Goal: Information Seeking & Learning: Find specific fact

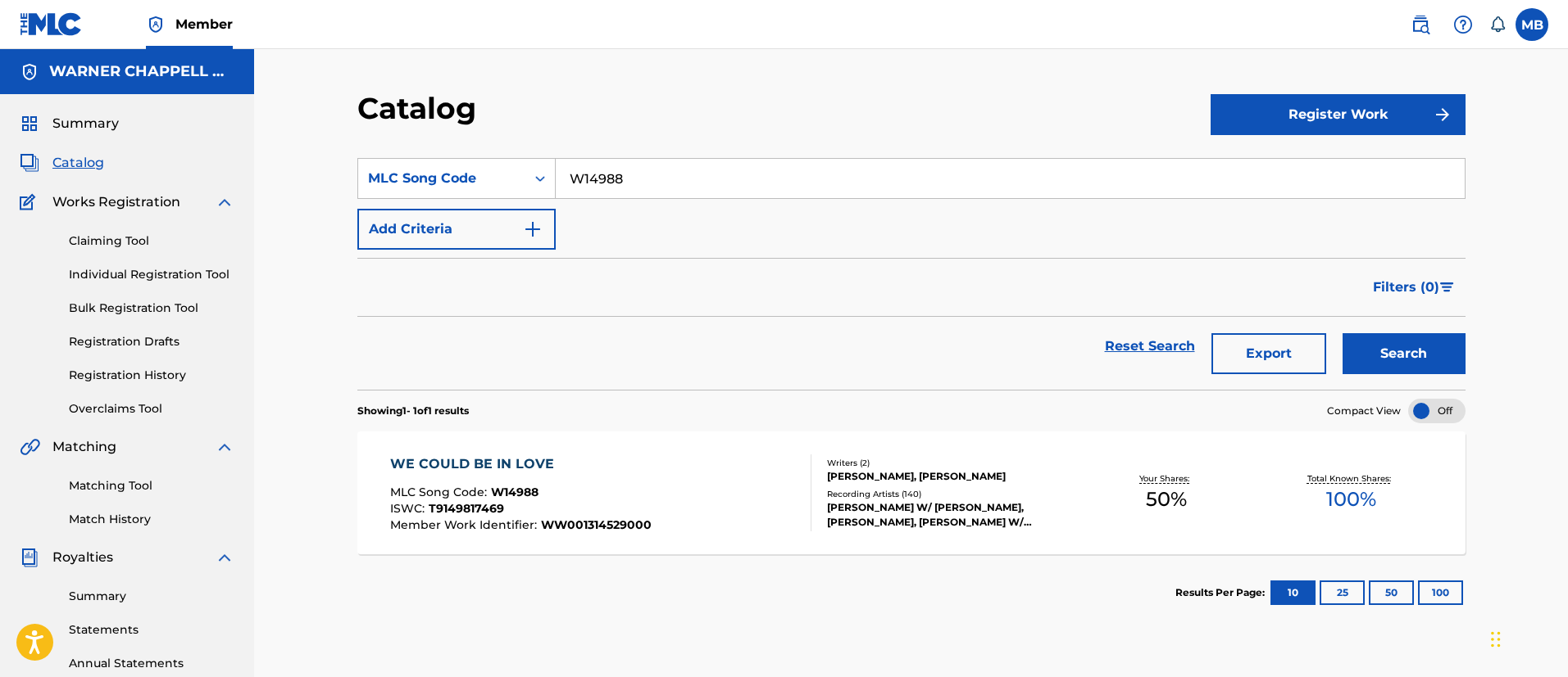
click at [1436, 9] on span at bounding box center [1454, 24] width 102 height 33
click at [1430, 17] on link at bounding box center [1420, 24] width 33 height 33
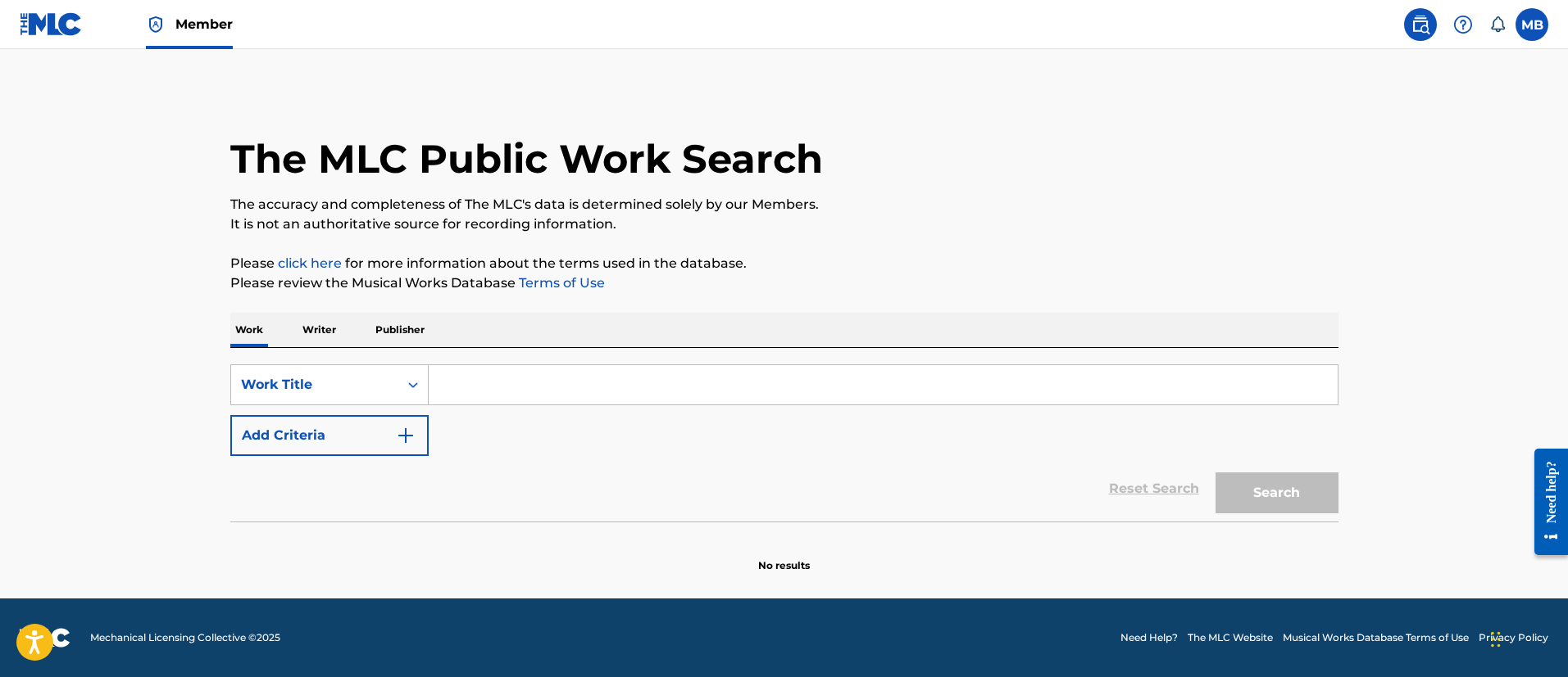
click at [503, 380] on input "Search Form" at bounding box center [882, 385] width 909 height 39
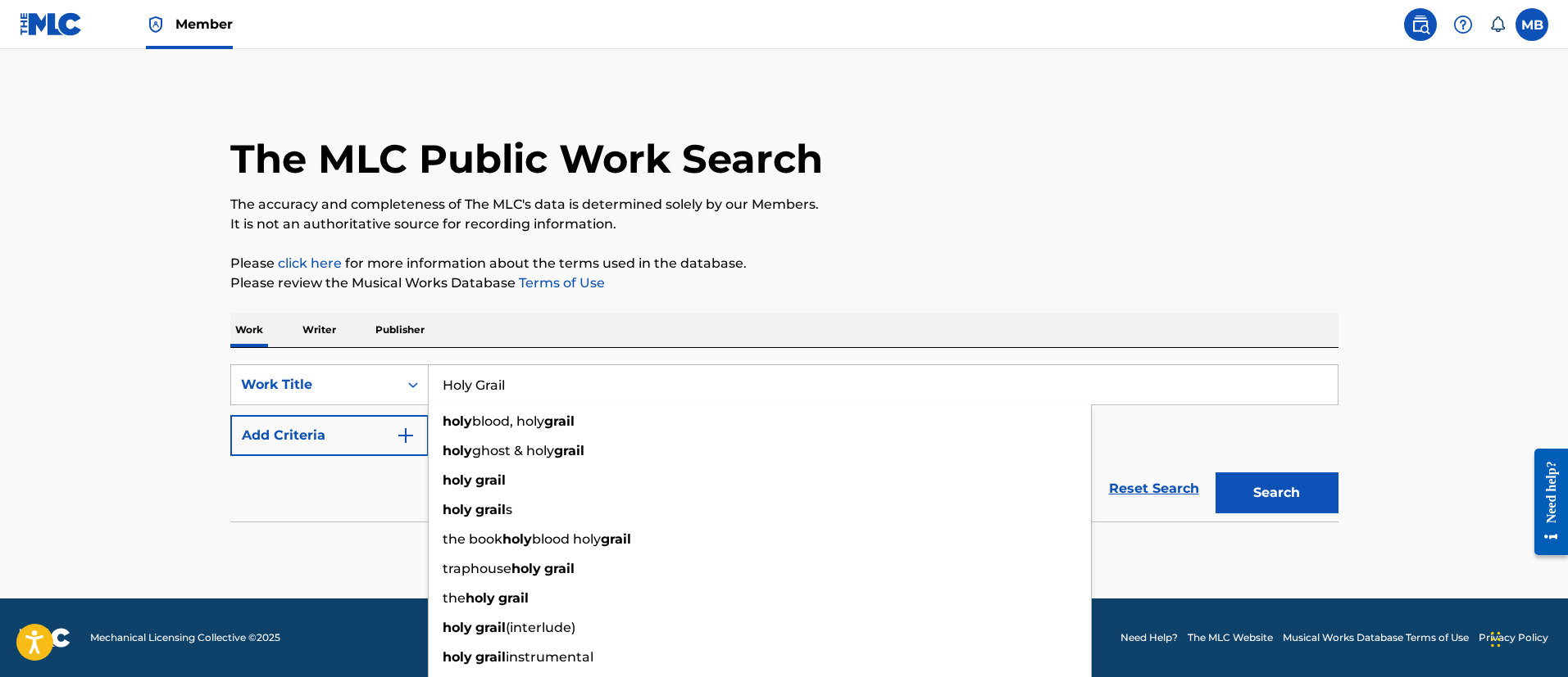
type input "Holy Grail"
click at [273, 437] on button "Add Criteria" at bounding box center [329, 435] width 199 height 41
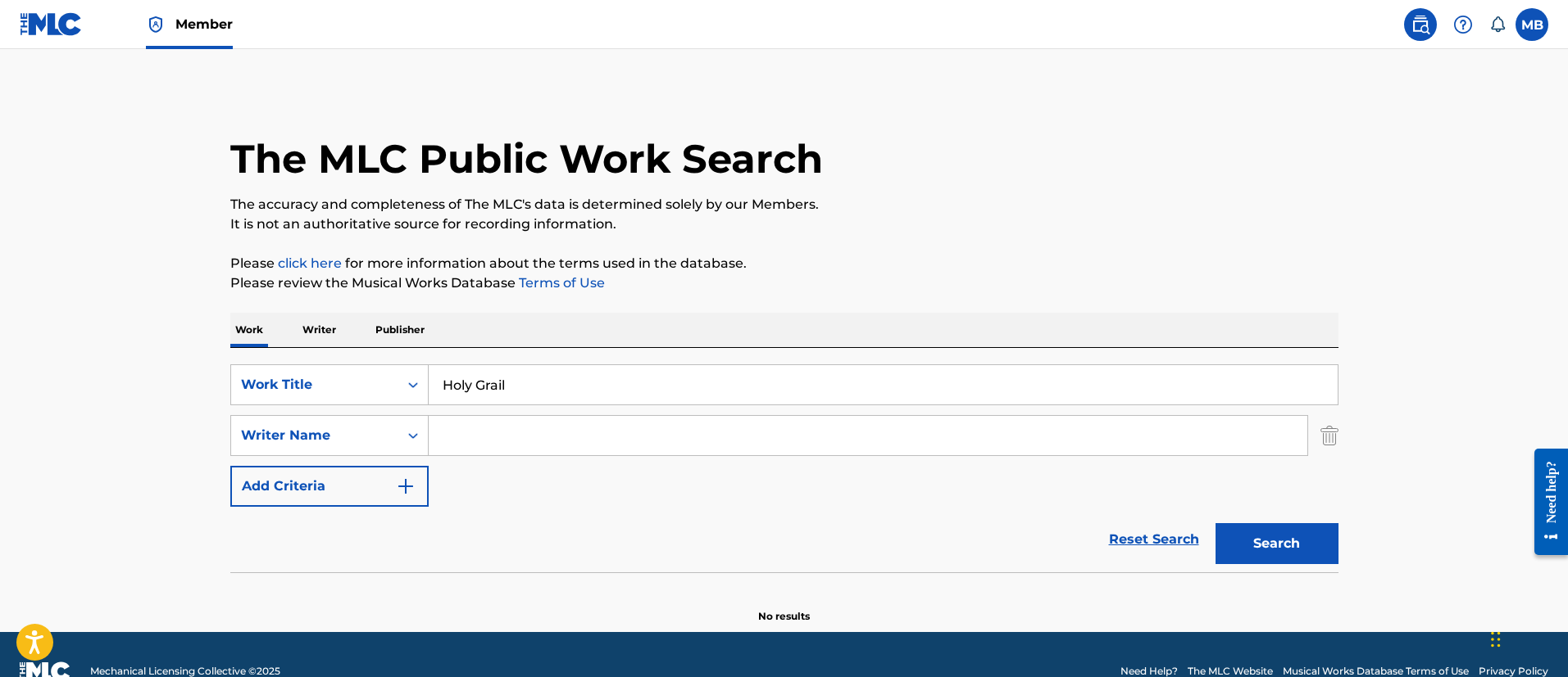
click at [472, 446] on input "Search Form" at bounding box center [867, 435] width 879 height 39
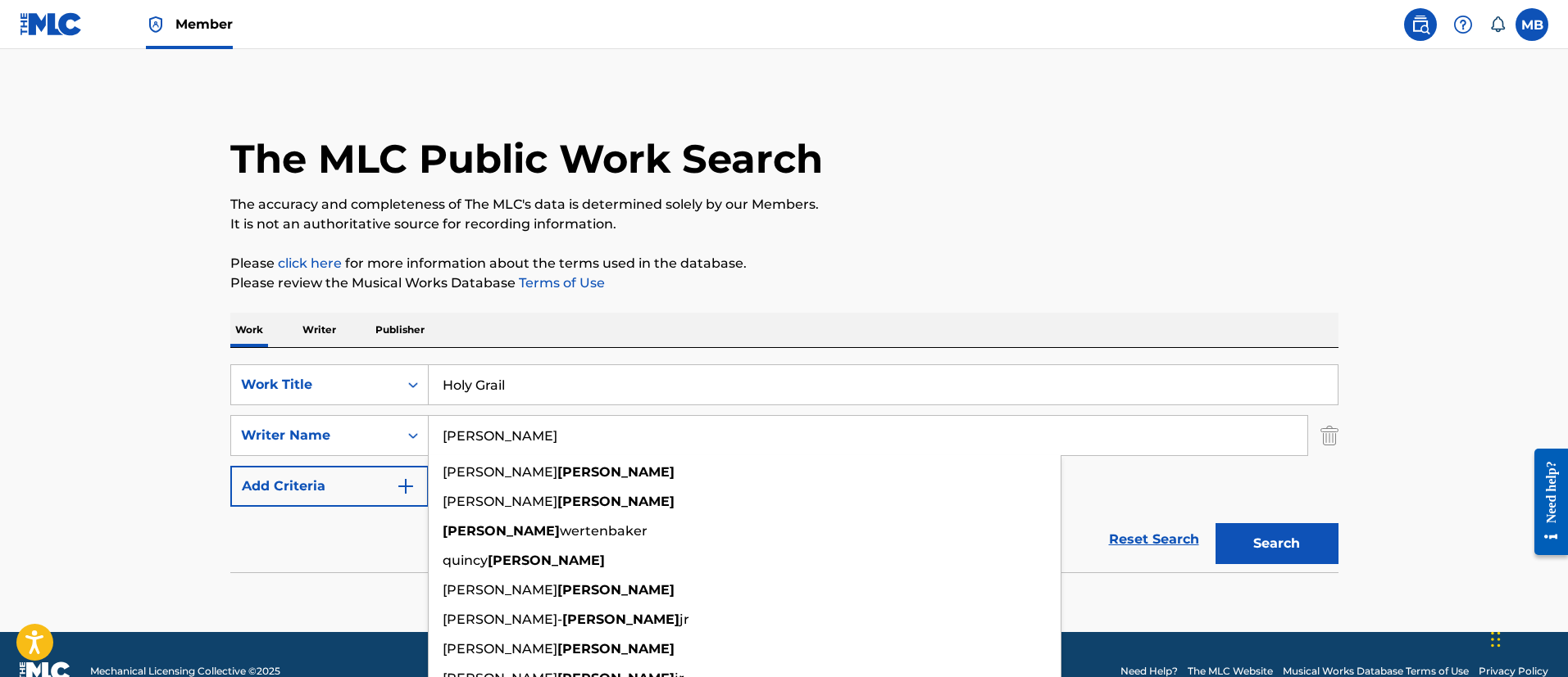
type input "Timberlake"
click at [1215, 523] on button "Search" at bounding box center [1277, 544] width 123 height 41
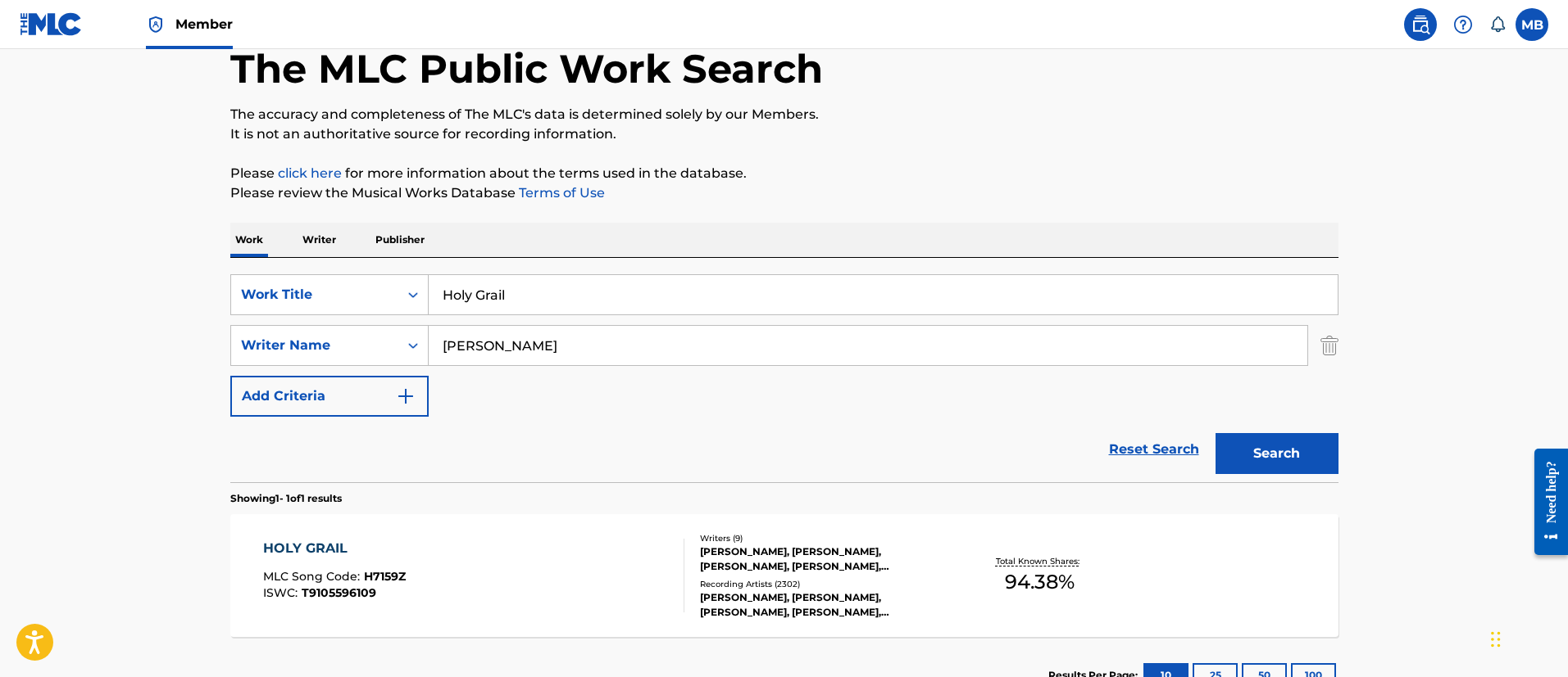
scroll to position [214, 0]
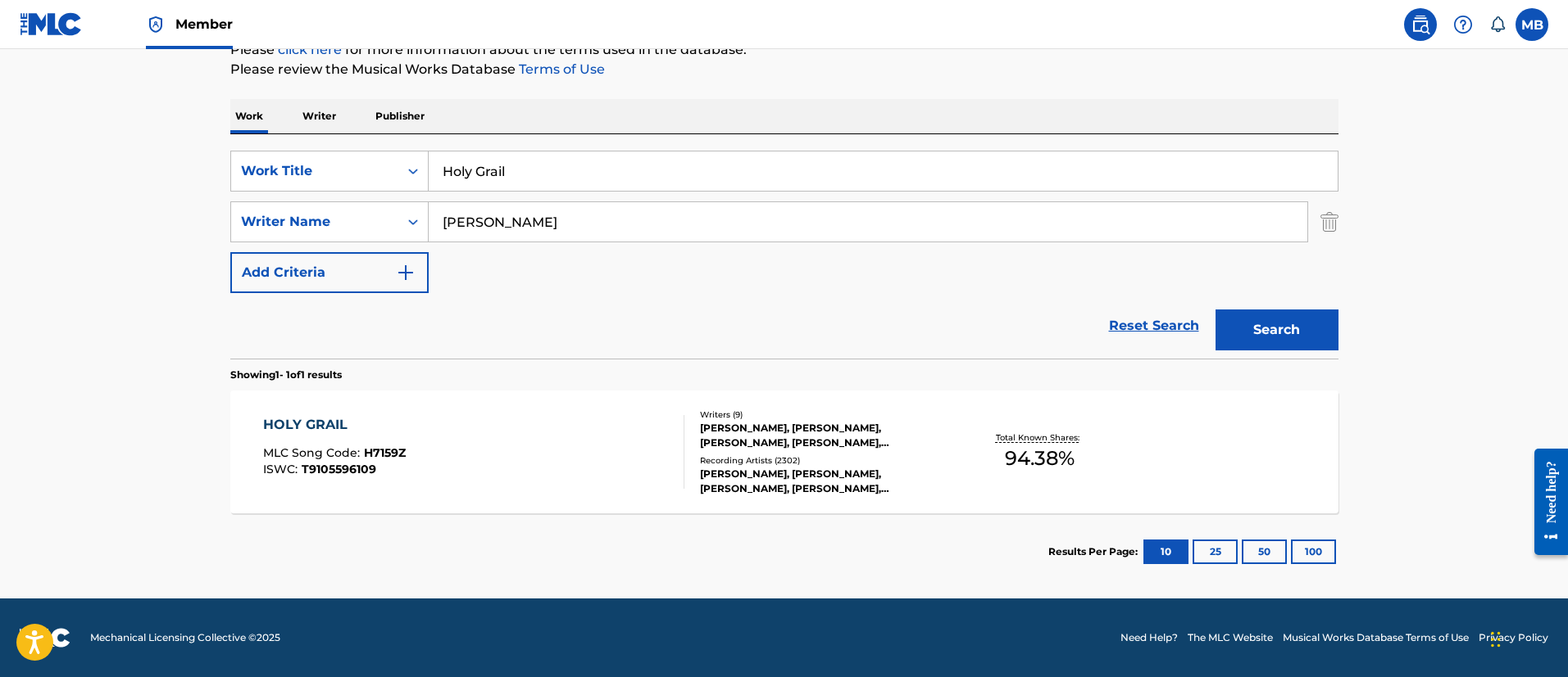
click at [462, 428] on div "HOLY GRAIL MLC Song Code : H7159Z ISWC : T9105596109" at bounding box center [474, 451] width 422 height 74
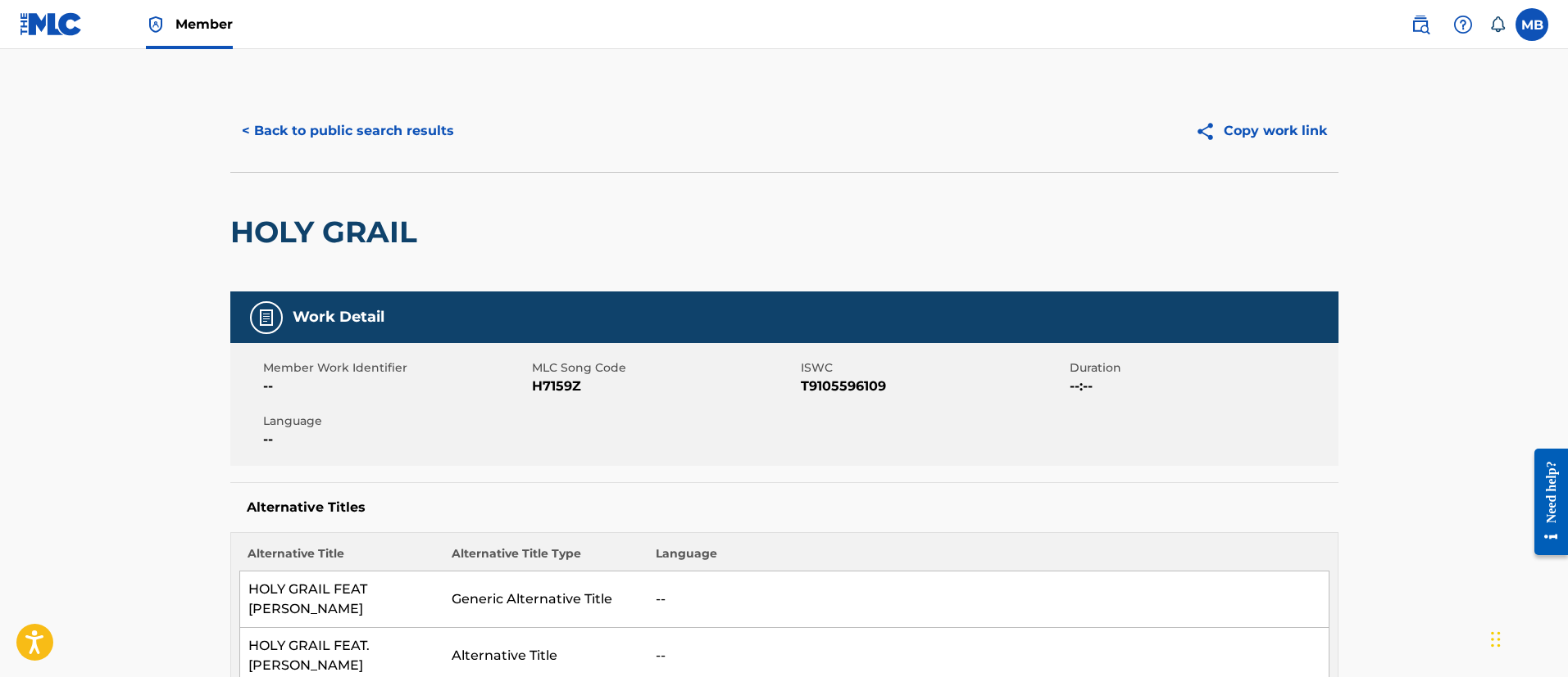
click at [360, 122] on button "< Back to public search results" at bounding box center [348, 131] width 235 height 41
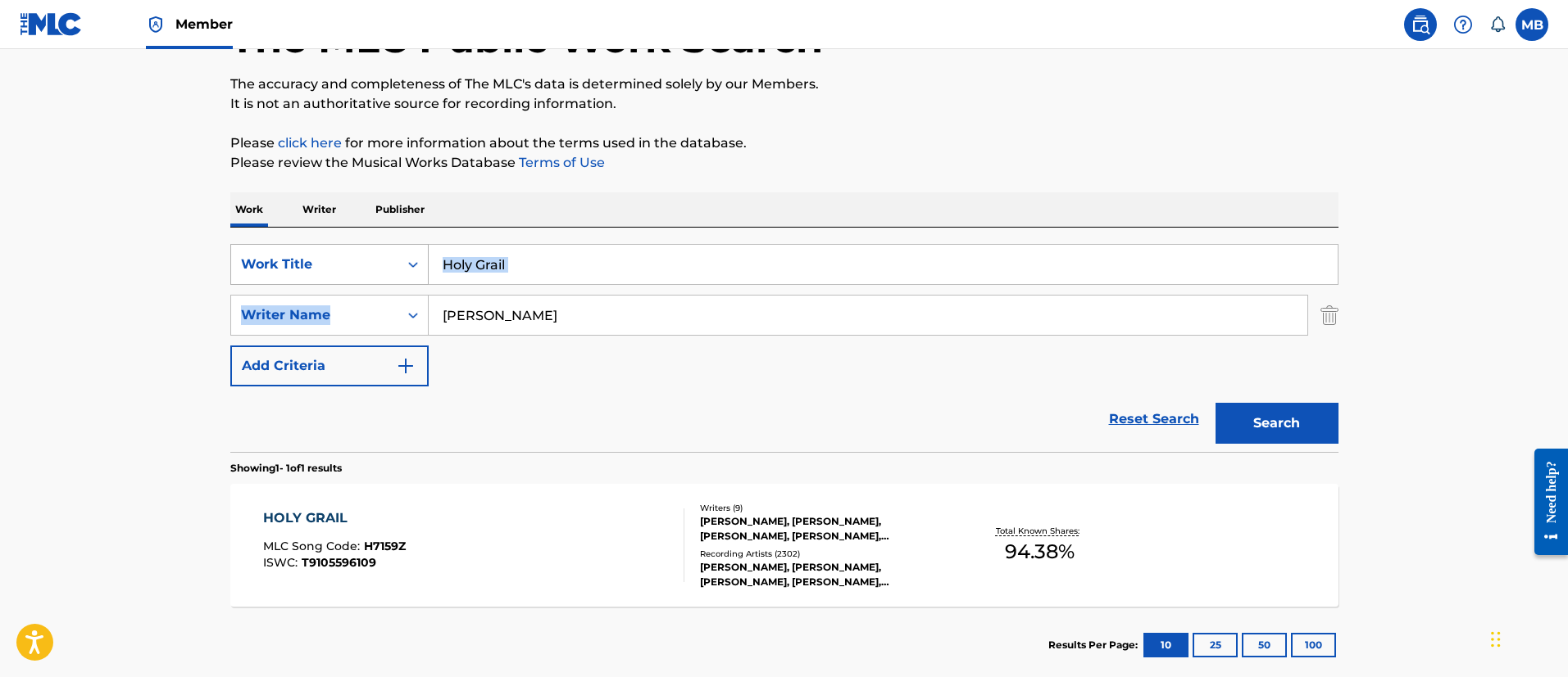
drag, startPoint x: 534, startPoint y: 286, endPoint x: 388, endPoint y: 256, distance: 149.1
click at [390, 256] on div "SearchWithCriteria6b3021fc-88e5-433c-886c-1da5c34f629c Work Title Holy Grail Se…" at bounding box center [784, 315] width 1108 height 143
click at [588, 245] on input "Holy Grail" at bounding box center [882, 265] width 909 height 39
click at [582, 260] on input "Holy Grail" at bounding box center [882, 265] width 909 height 39
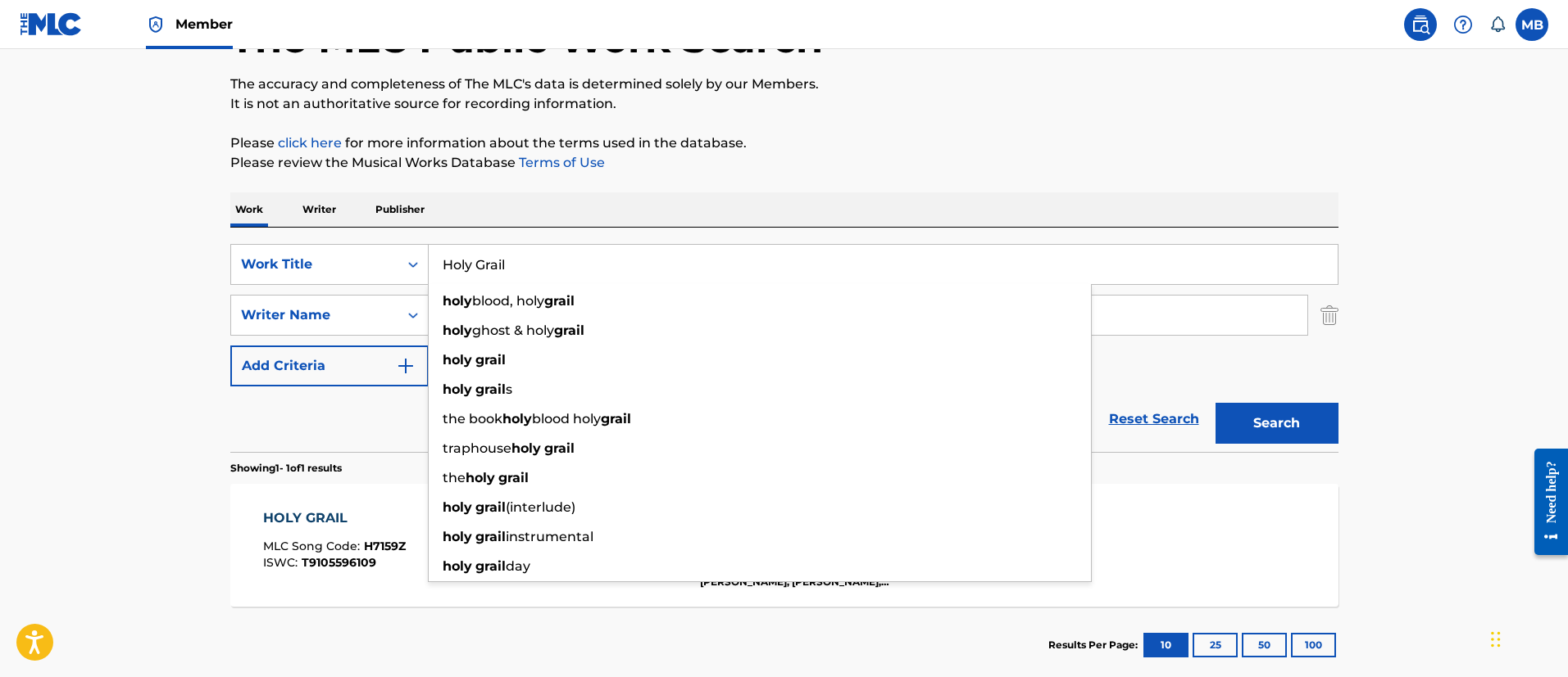
click at [582, 260] on input "Holy Grail" at bounding box center [882, 265] width 909 height 39
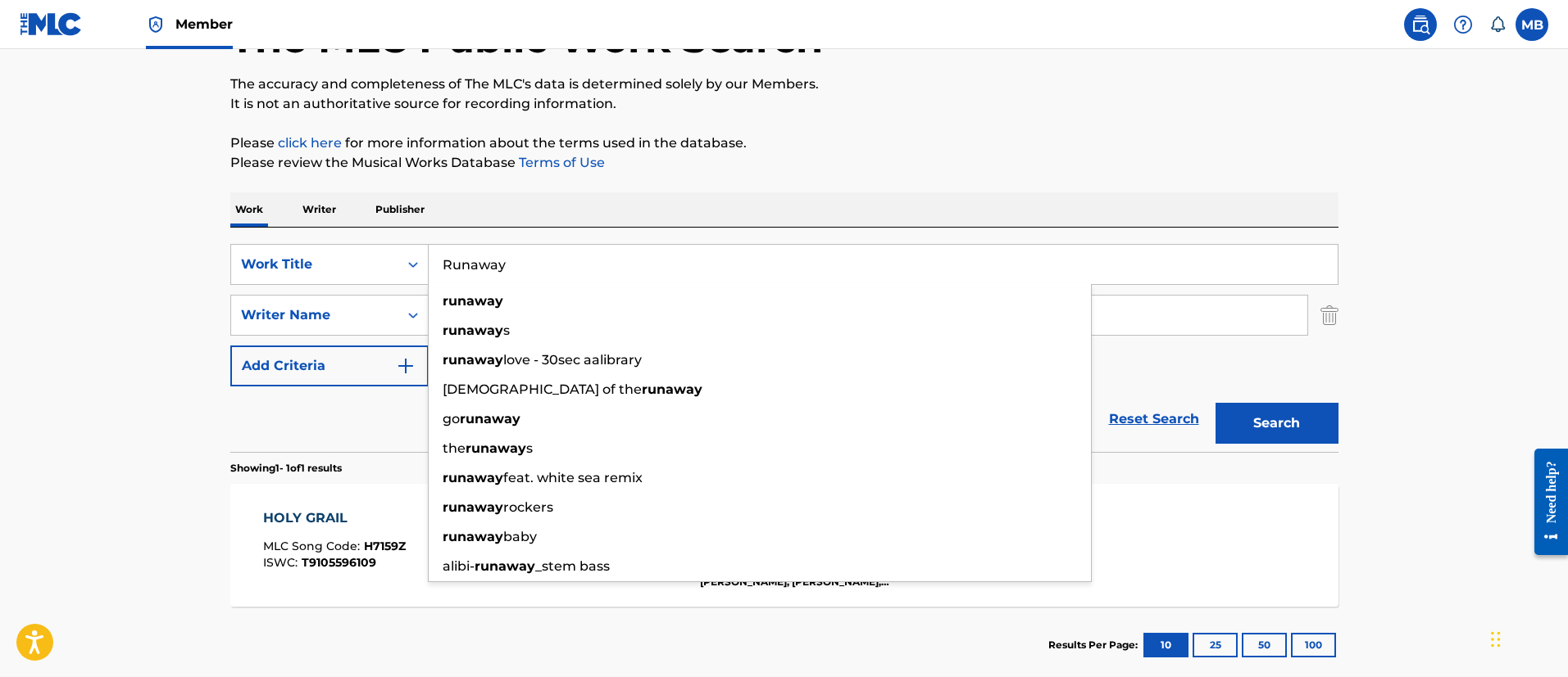
type input "Runaway"
click at [1215, 403] on button "Search" at bounding box center [1277, 423] width 123 height 41
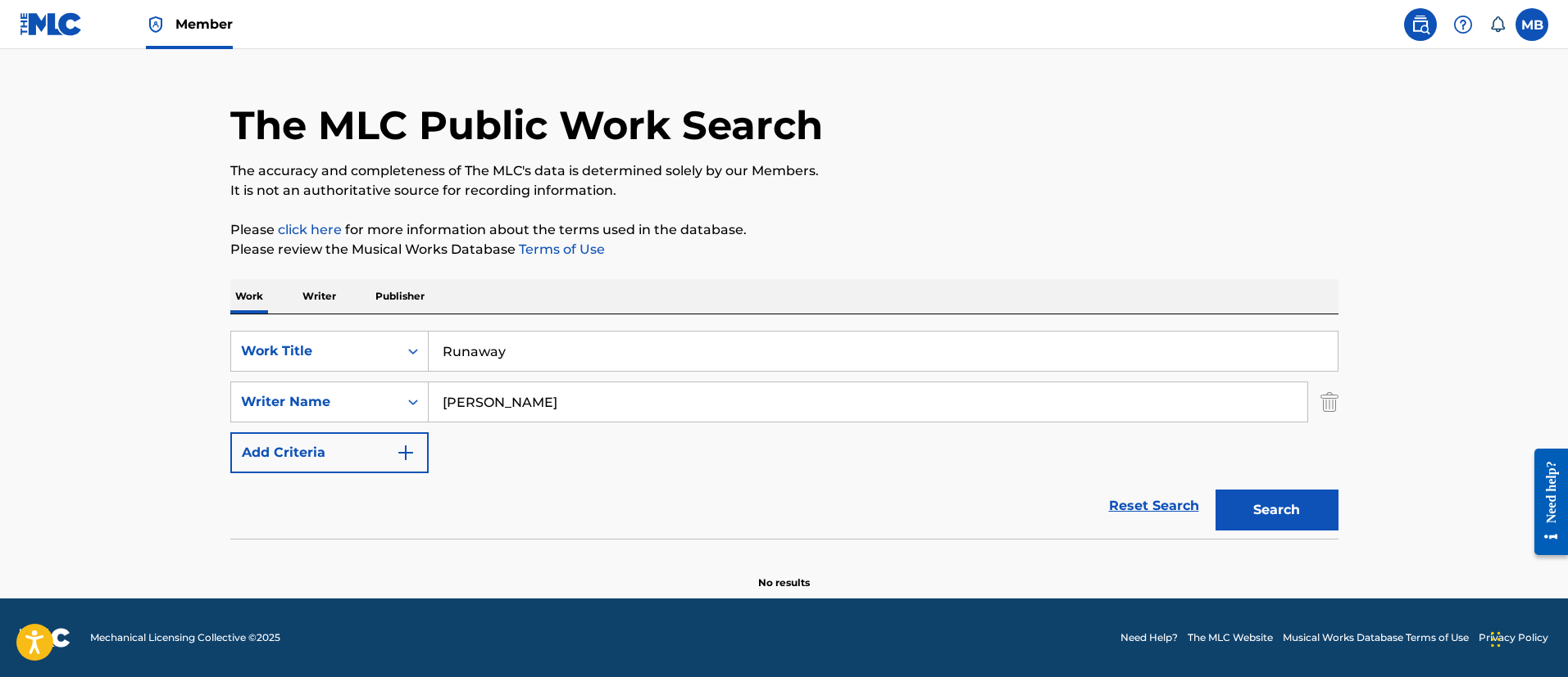
scroll to position [34, 0]
drag, startPoint x: 545, startPoint y: 394, endPoint x: 199, endPoint y: 310, distance: 356.1
click at [225, 324] on div "The MLC Public Work Search The accuracy and completeness of The MLC's data is d…" at bounding box center [784, 324] width 1147 height 534
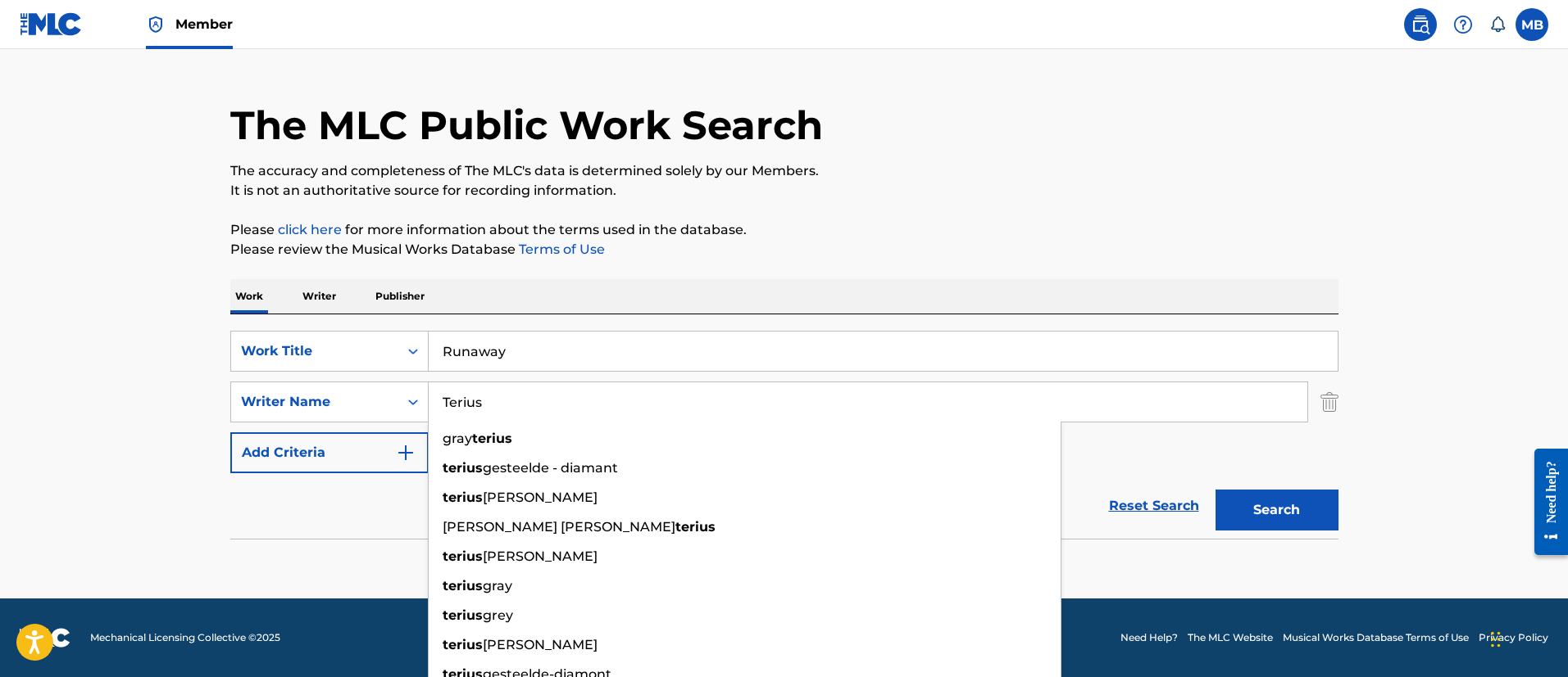
click at [1215, 490] on button "Search" at bounding box center [1277, 510] width 123 height 41
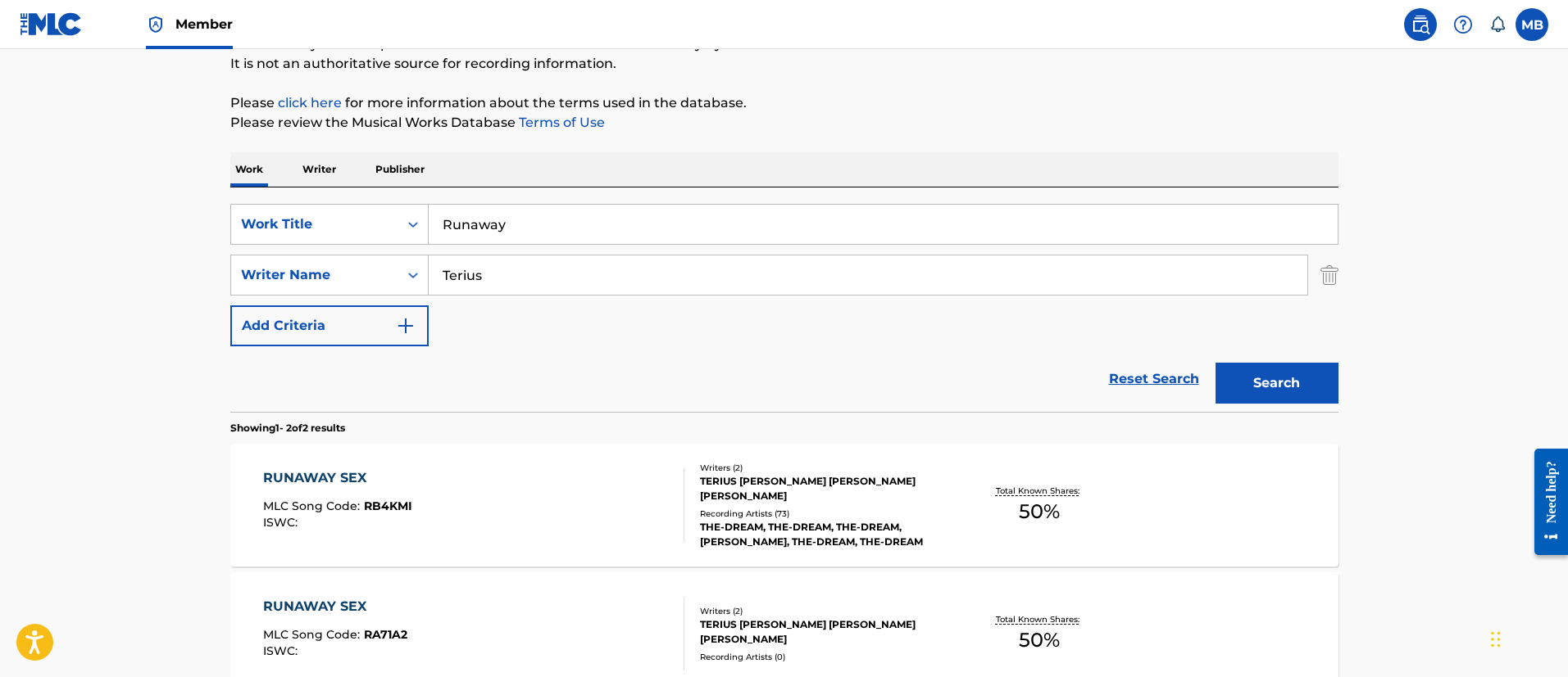
scroll to position [280, 0]
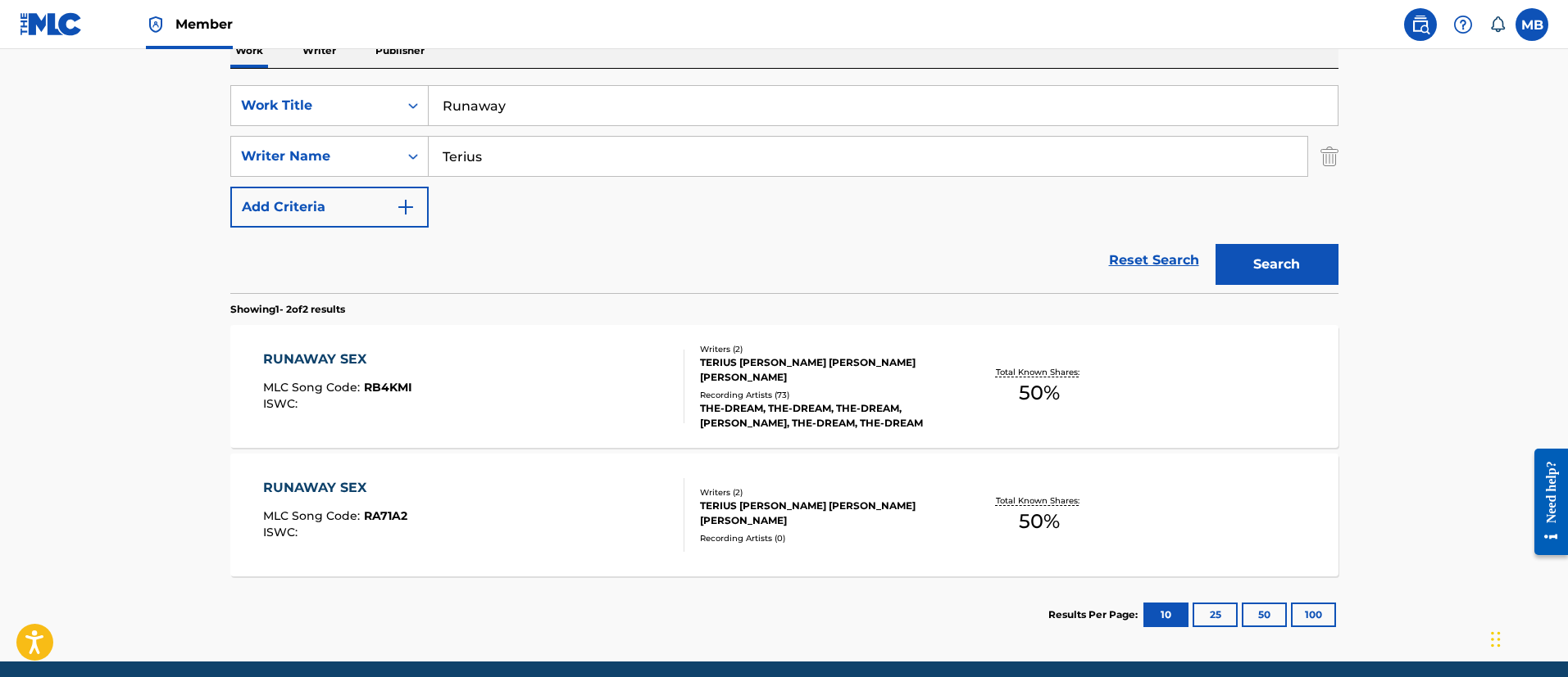
drag, startPoint x: 489, startPoint y: 172, endPoint x: 394, endPoint y: 130, distance: 103.9
click at [406, 140] on div "SearchWithCriteriabc4c9bd4-efc3-4189-ab3b-6b89b01588ec Writer Name Terius" at bounding box center [784, 157] width 1108 height 41
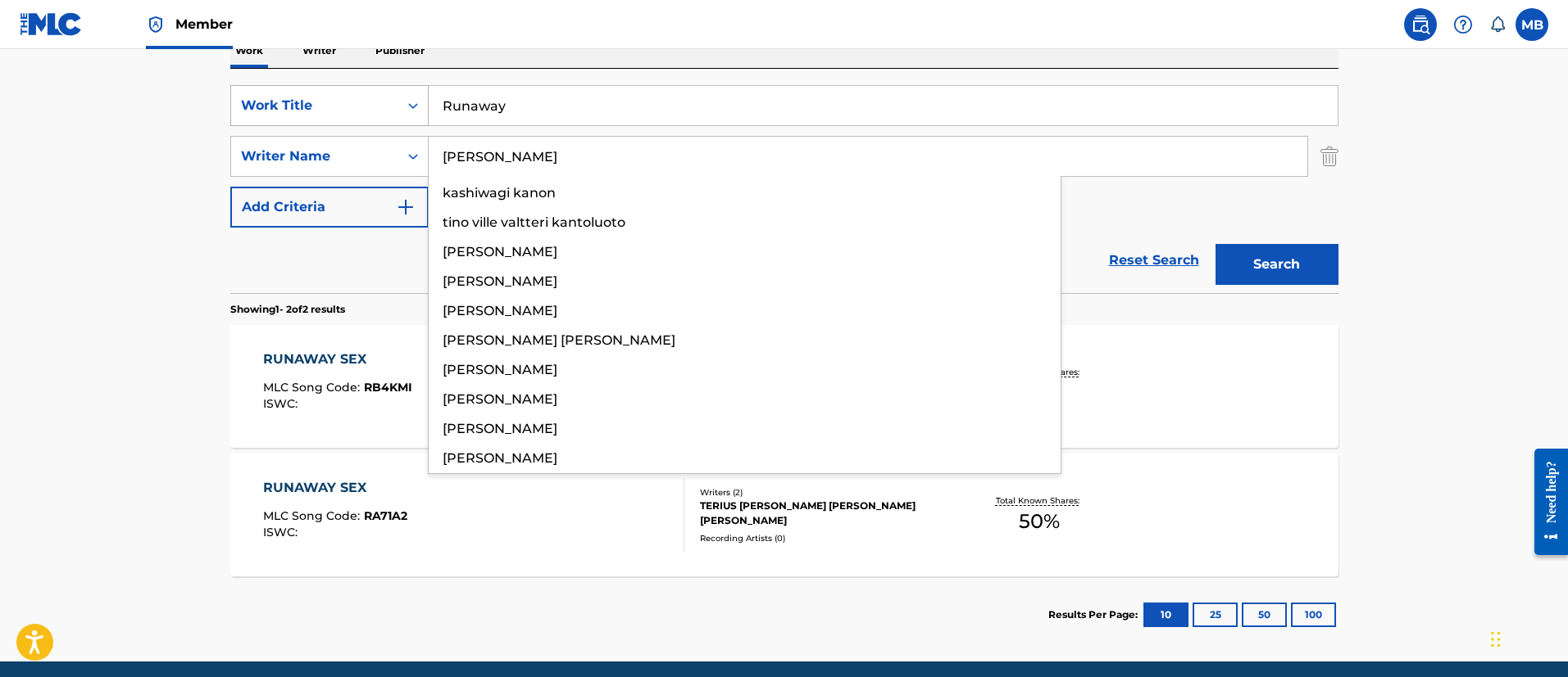
type input "Kanye"
click at [1215, 244] on button "Search" at bounding box center [1277, 265] width 123 height 41
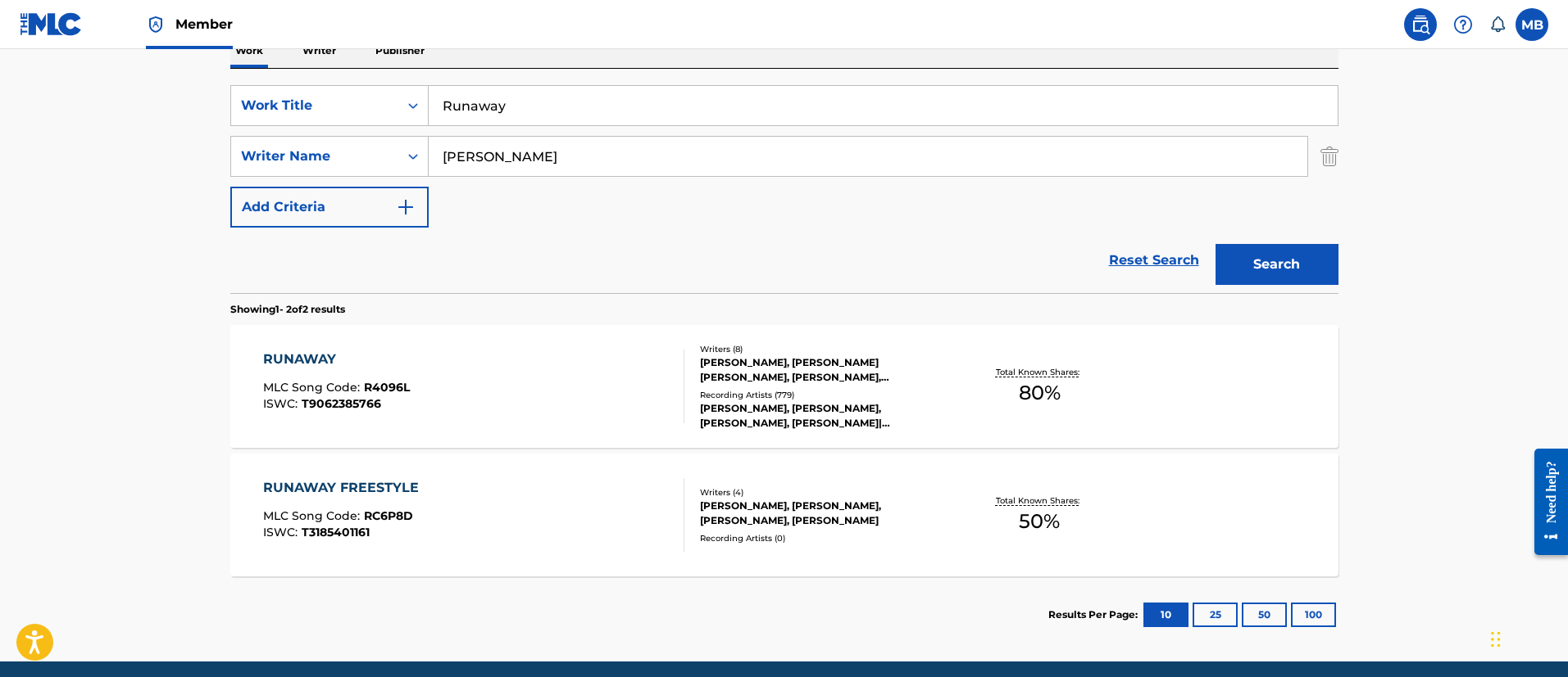
click at [546, 372] on div "RUNAWAY MLC Song Code : R4096L ISWC : T9062385766" at bounding box center [474, 386] width 422 height 74
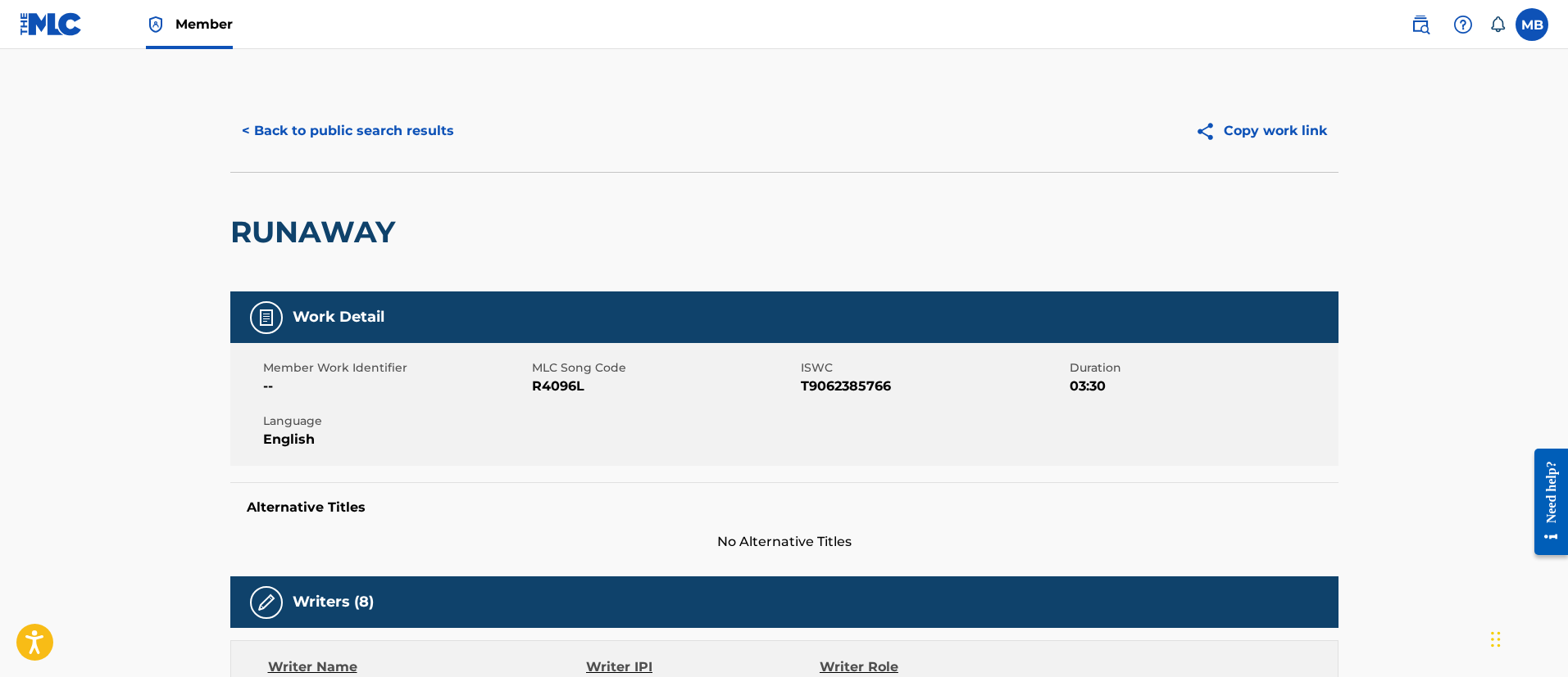
click at [387, 136] on button "< Back to public search results" at bounding box center [348, 131] width 235 height 41
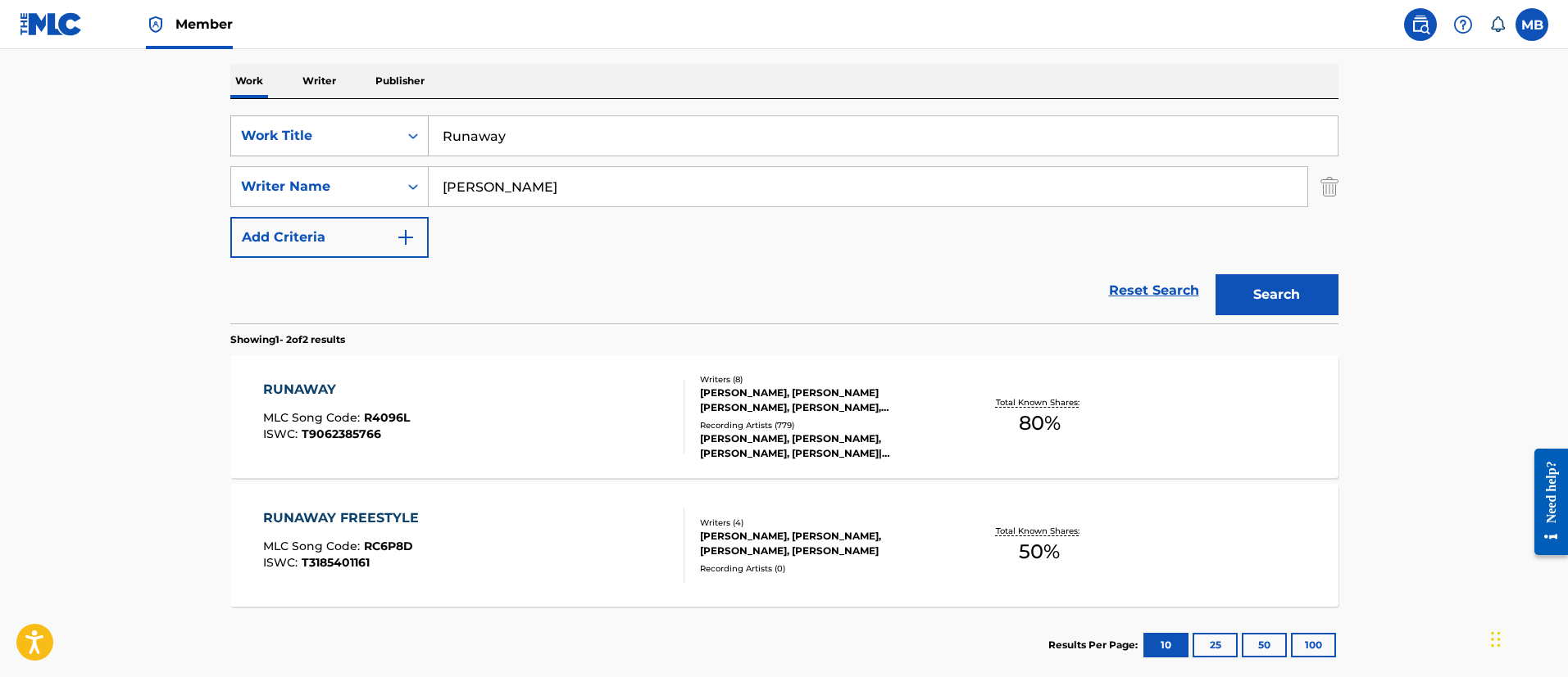
drag, startPoint x: 583, startPoint y: 142, endPoint x: 313, endPoint y: 115, distance: 271.3
click at [327, 117] on div "SearchWithCriteria6b3021fc-88e5-433c-886c-1da5c34f629c Work Title Runaway" at bounding box center [784, 136] width 1108 height 41
paste input "Part II (On the Run)"
type input "Part II (On the Run)"
click at [1215, 274] on button "Search" at bounding box center [1277, 295] width 123 height 41
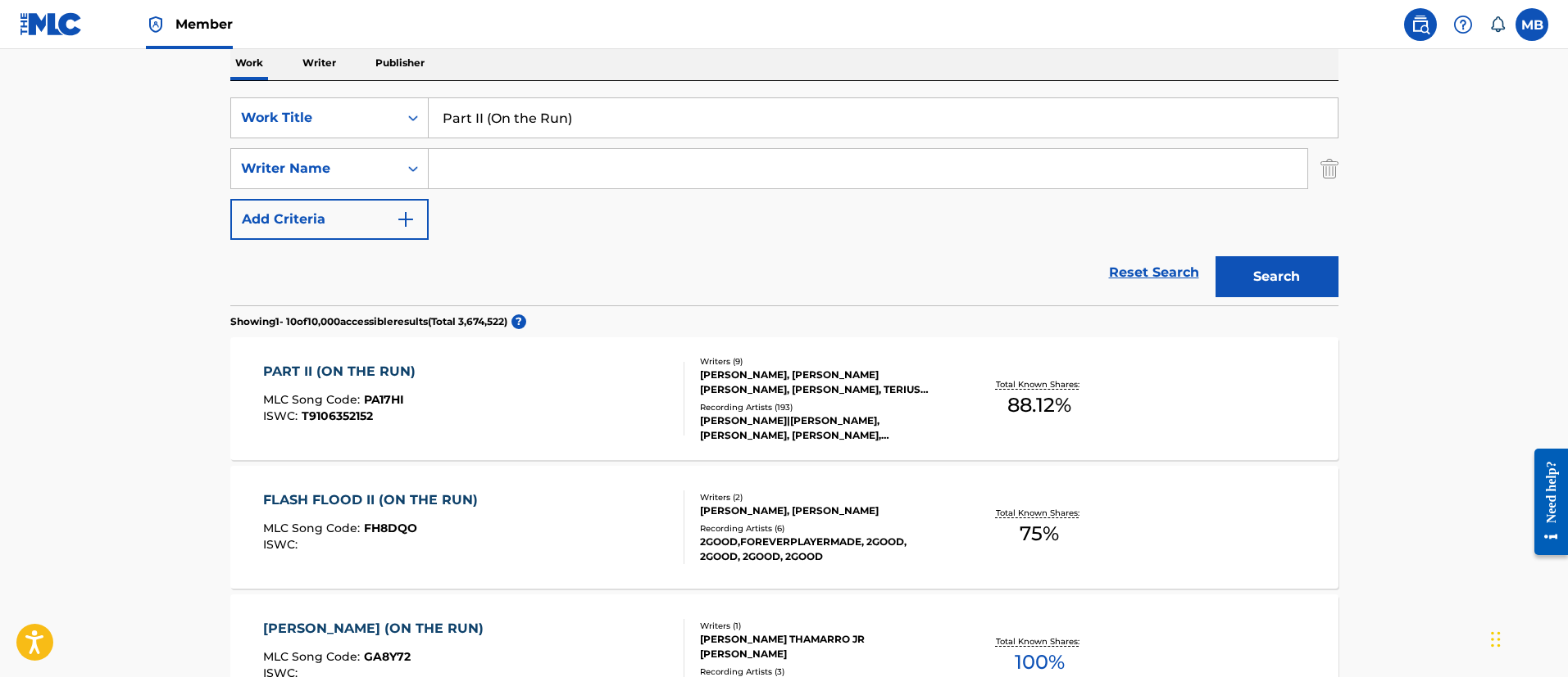
scroll to position [372, 0]
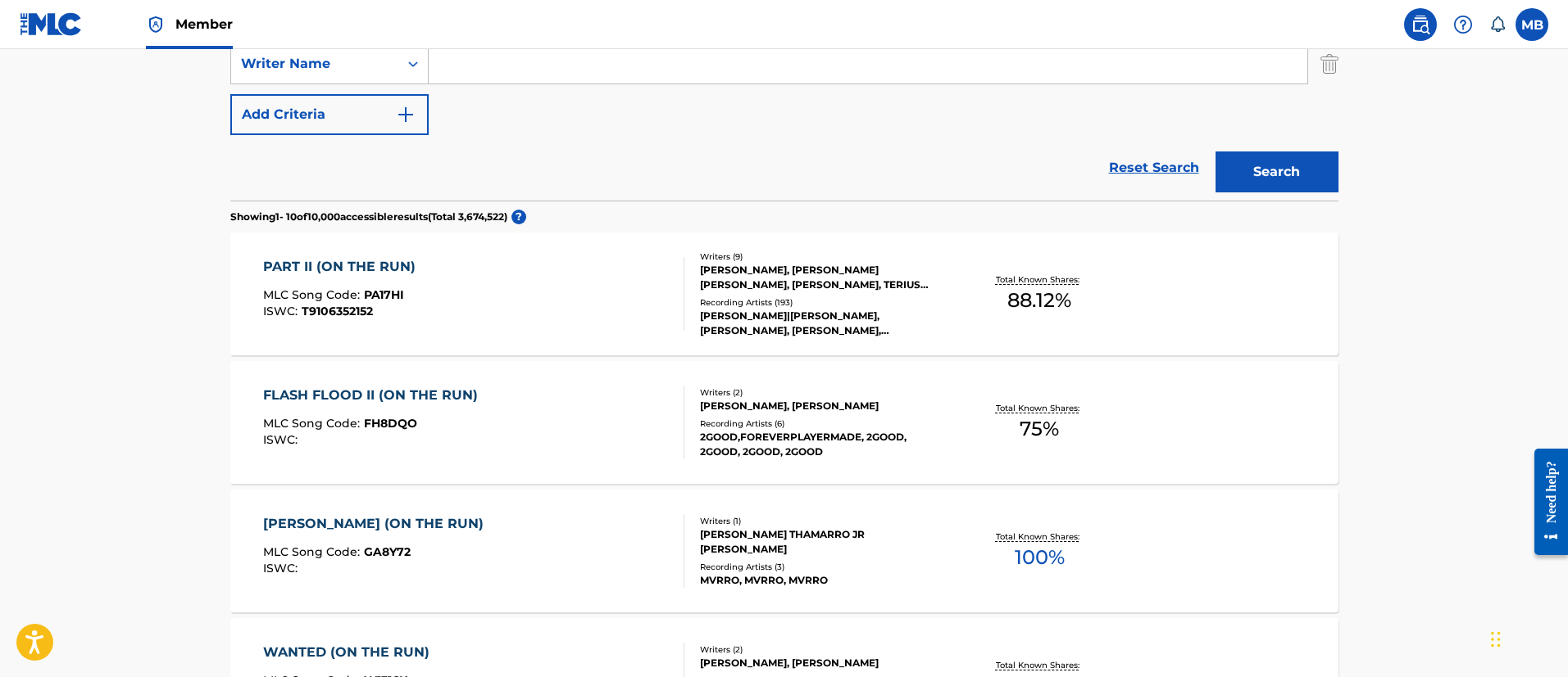
click at [503, 297] on div "PART II (ON THE RUN) MLC Song Code : PA17HI ISWC : T9106352152" at bounding box center [474, 294] width 422 height 74
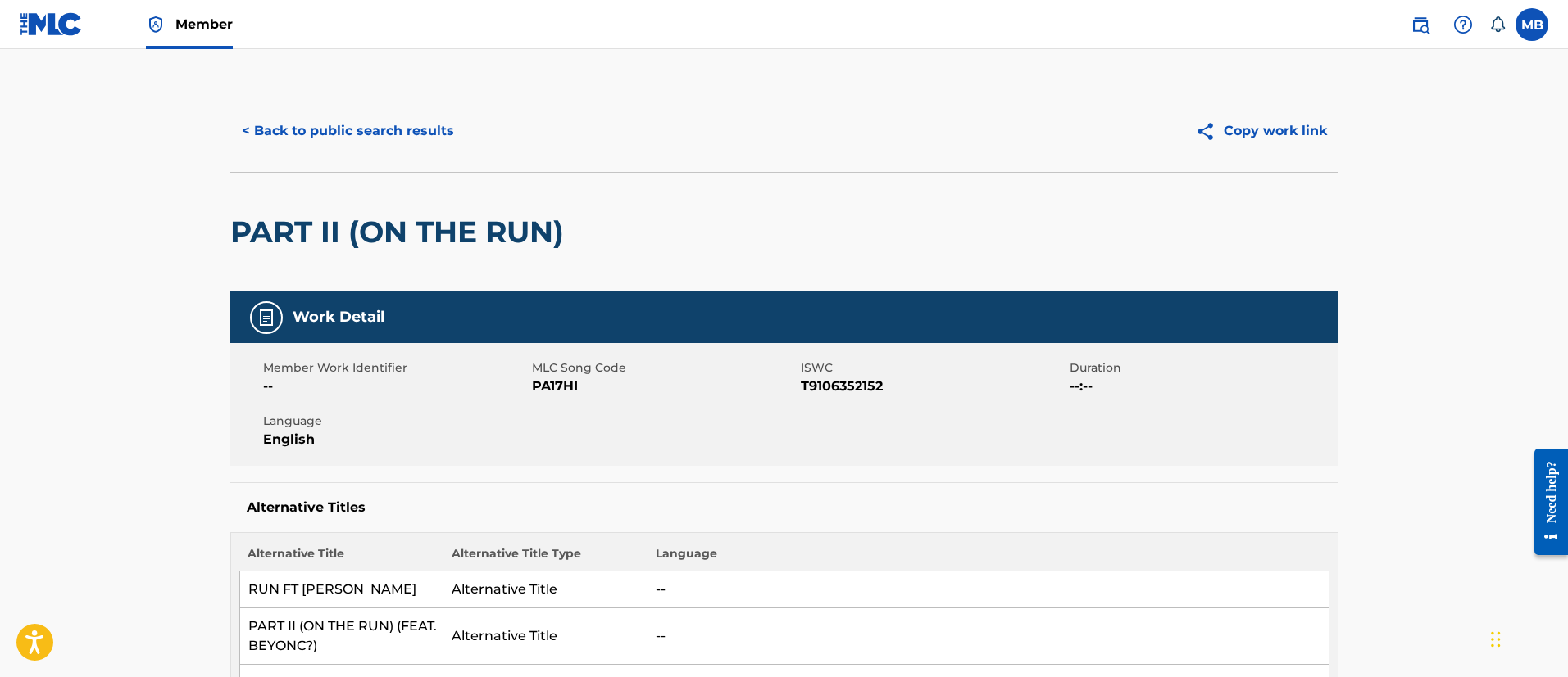
click at [395, 139] on button "< Back to public search results" at bounding box center [348, 131] width 235 height 41
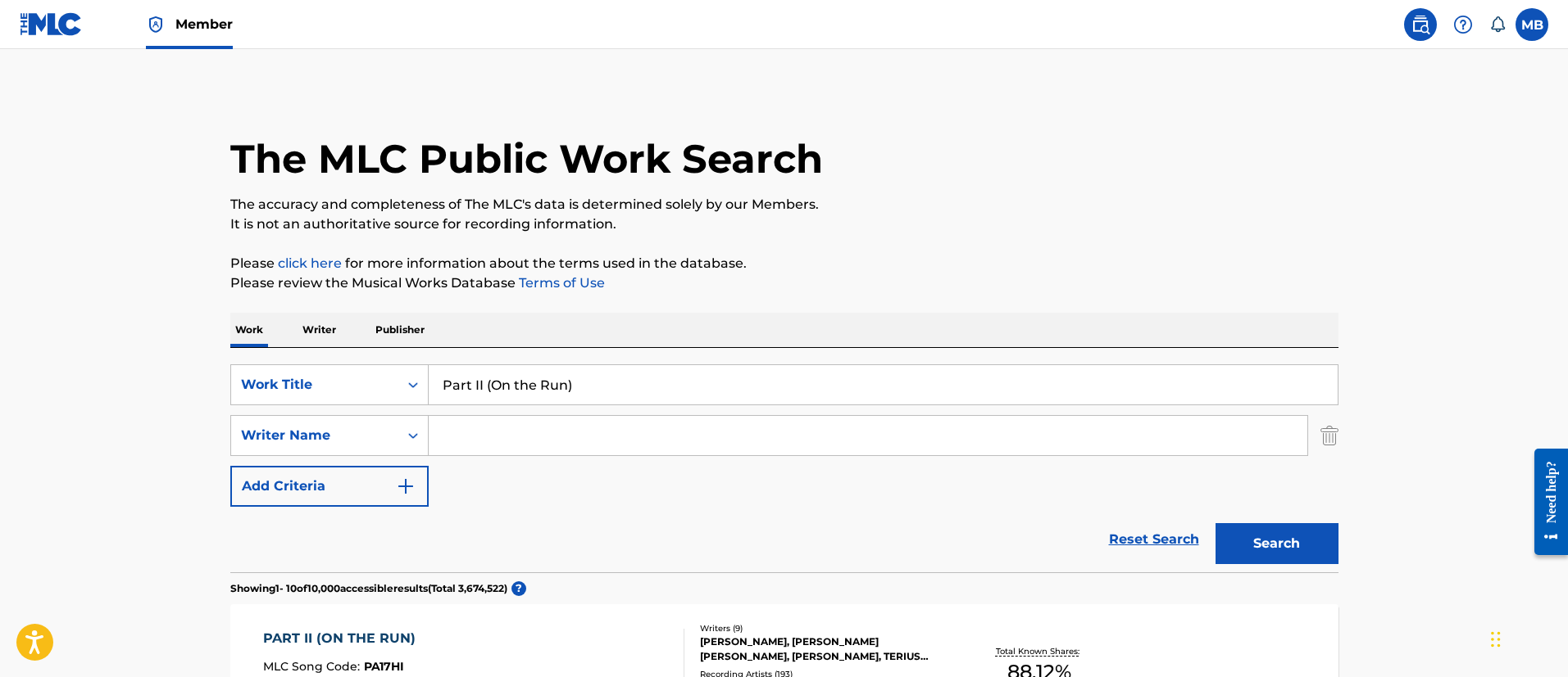
drag, startPoint x: 620, startPoint y: 394, endPoint x: 219, endPoint y: 374, distance: 401.5
click at [247, 377] on div "SearchWithCriteria6b3021fc-88e5-433c-886c-1da5c34f629c Work Title Part II (On t…" at bounding box center [784, 385] width 1108 height 41
paste input "Flawless (Remix"
type input "Flawless (Remix)"
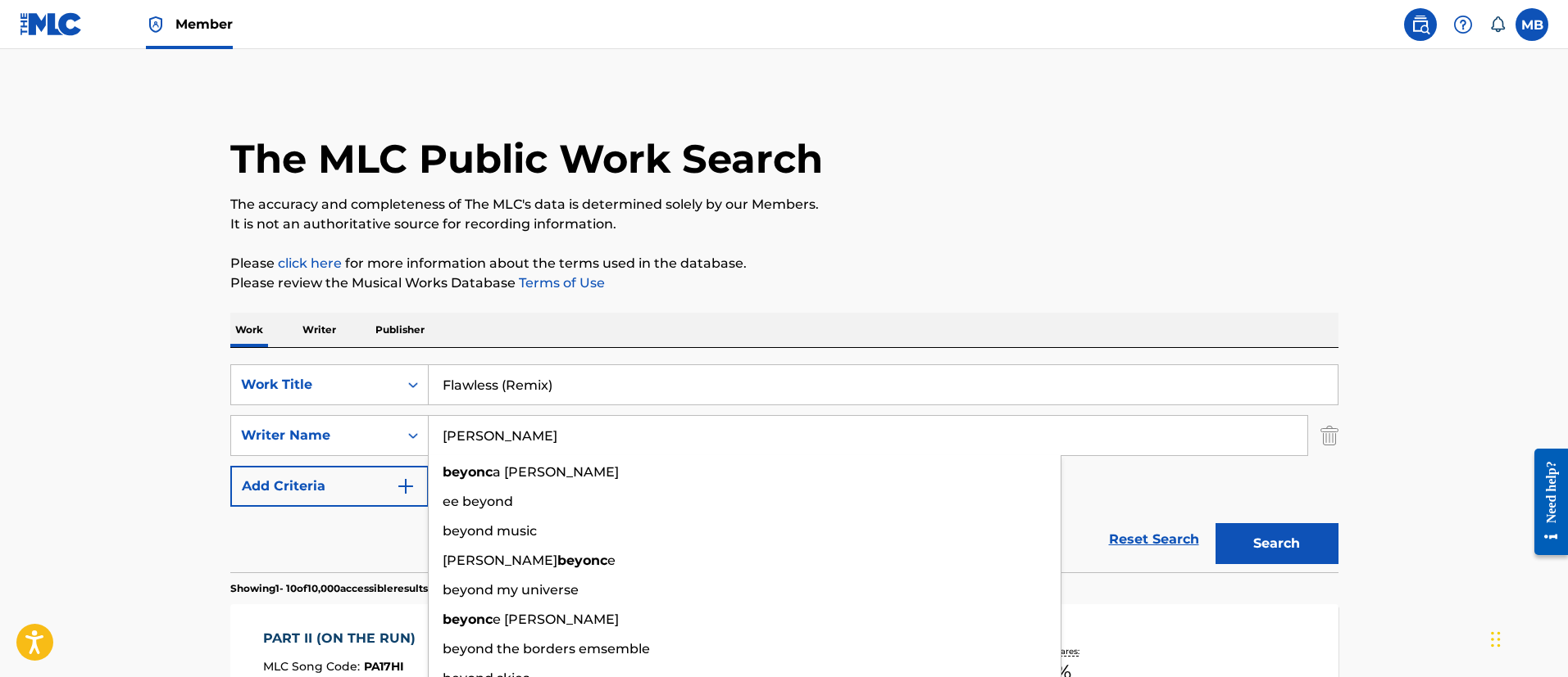
type input "[PERSON_NAME]"
click at [1215, 523] on button "Search" at bounding box center [1277, 544] width 123 height 41
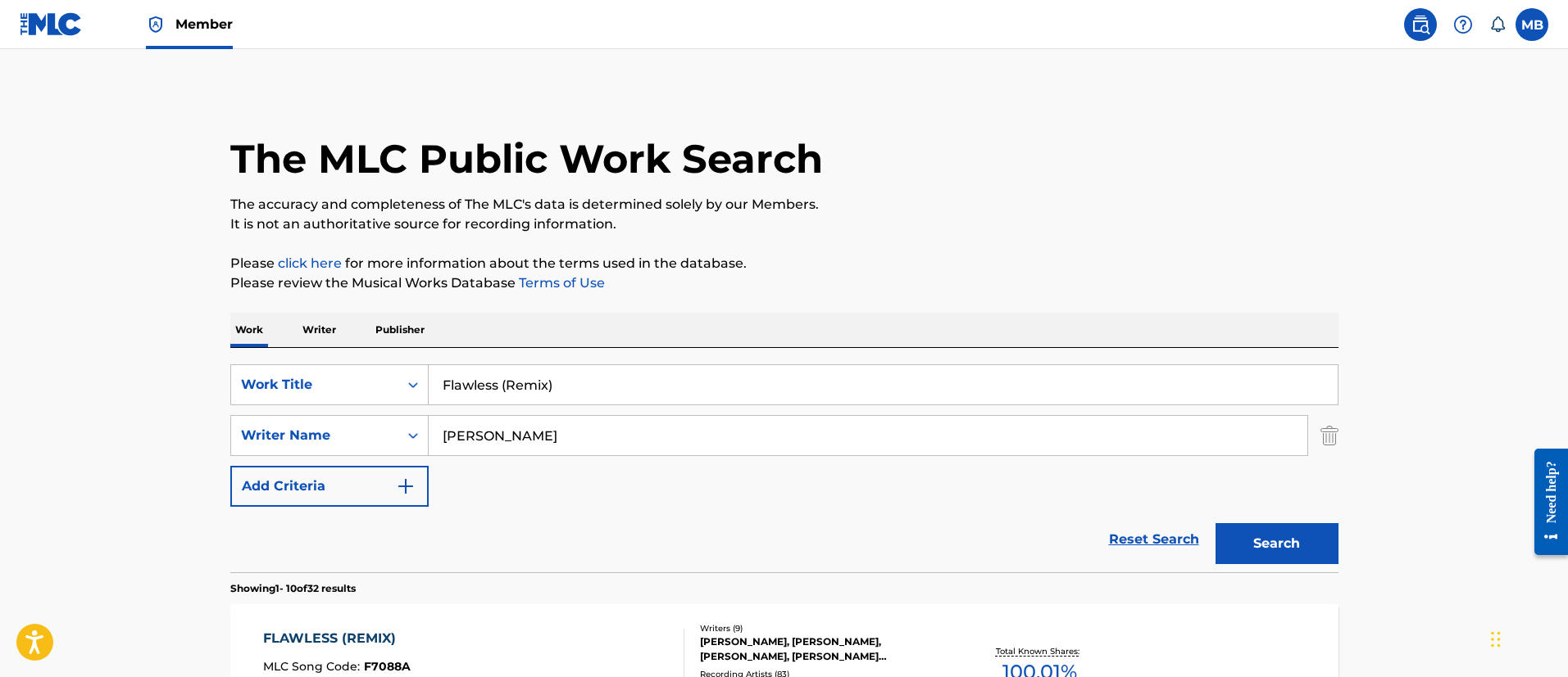
scroll to position [246, 0]
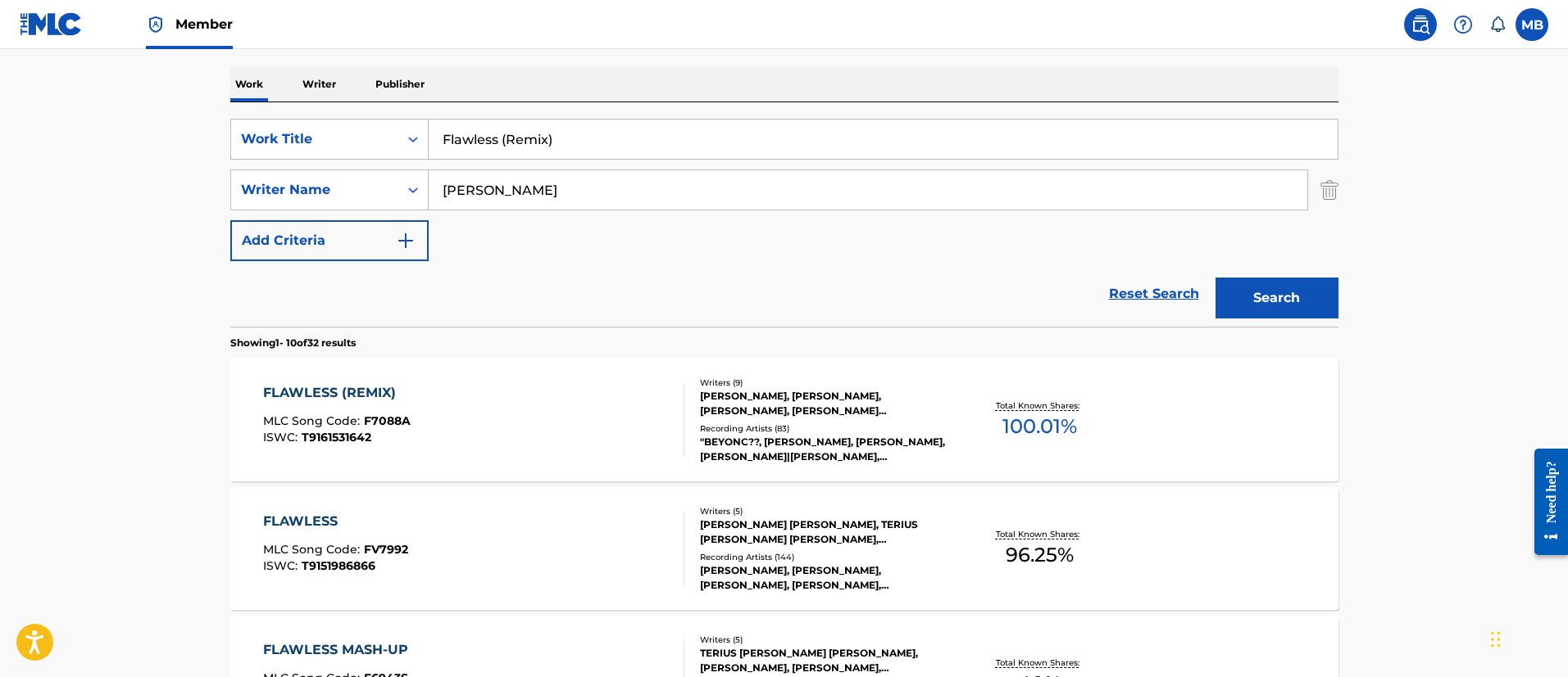
click at [465, 413] on div "FLAWLESS (REMIX) MLC Song Code : F7088A ISWC : T9161531642" at bounding box center [474, 420] width 422 height 74
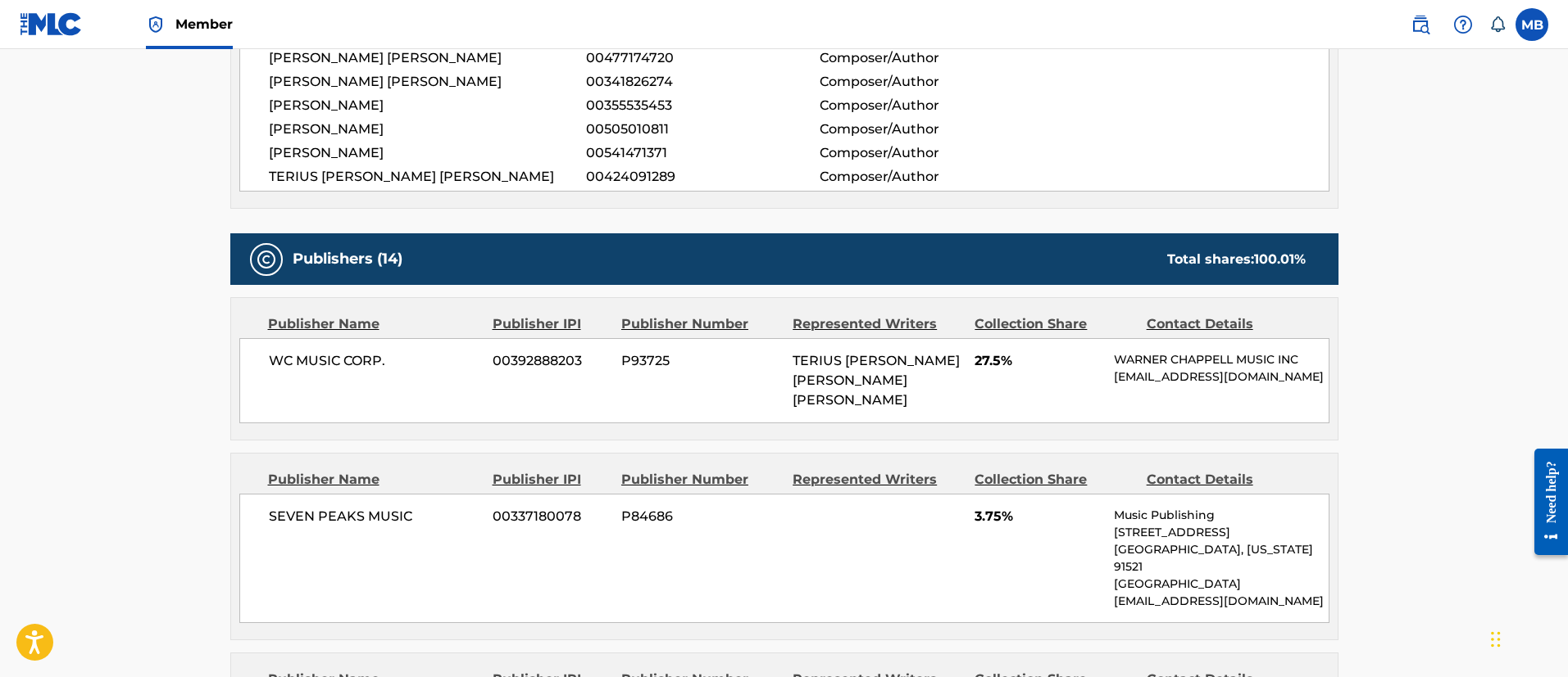
scroll to position [860, 0]
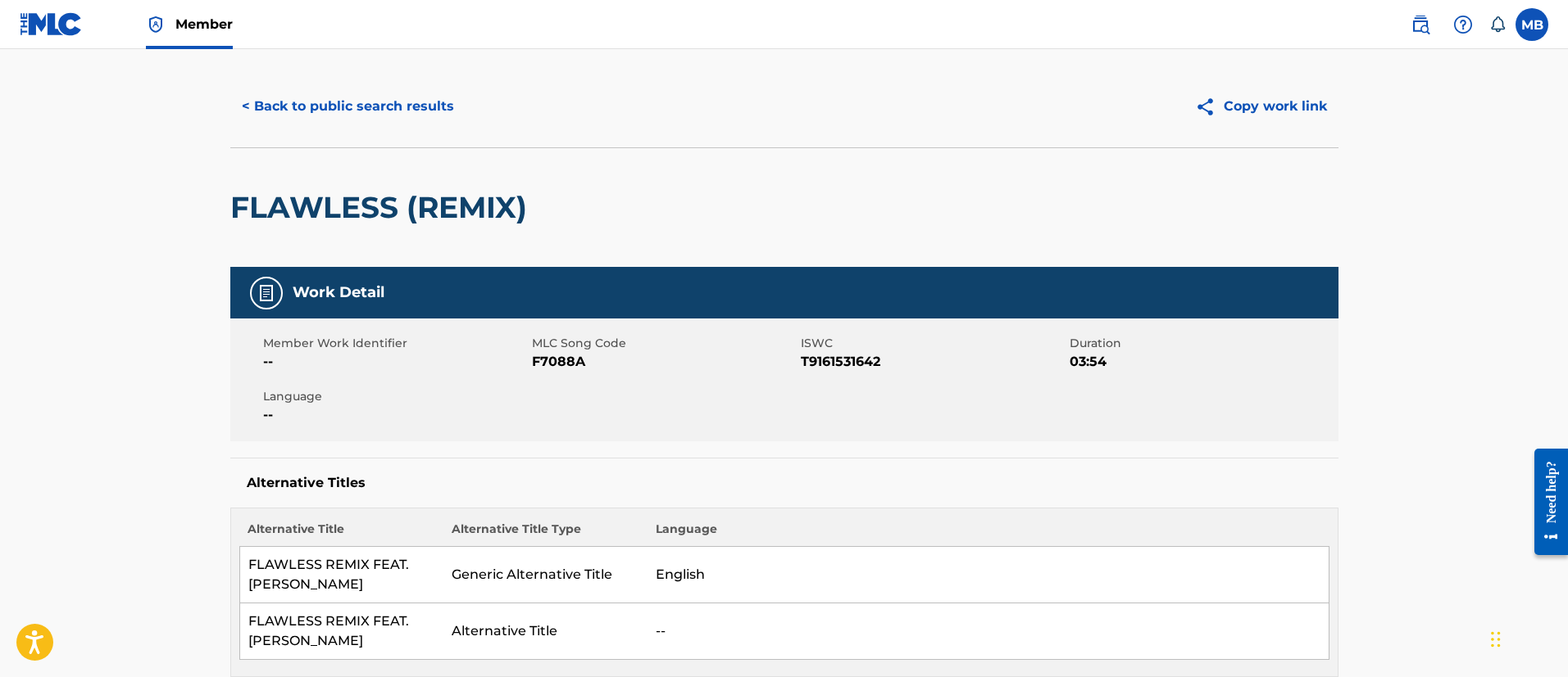
scroll to position [0, 0]
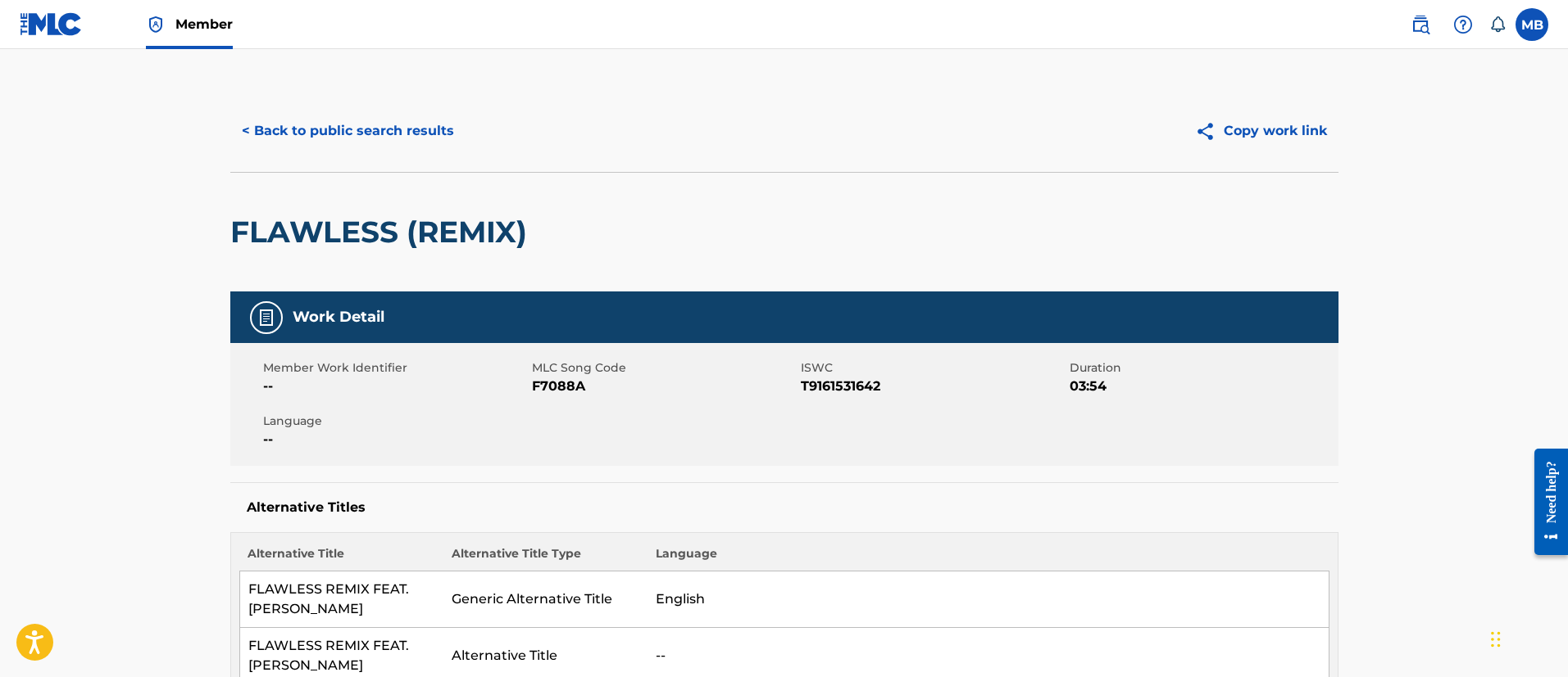
click at [395, 117] on button "< Back to public search results" at bounding box center [348, 131] width 235 height 41
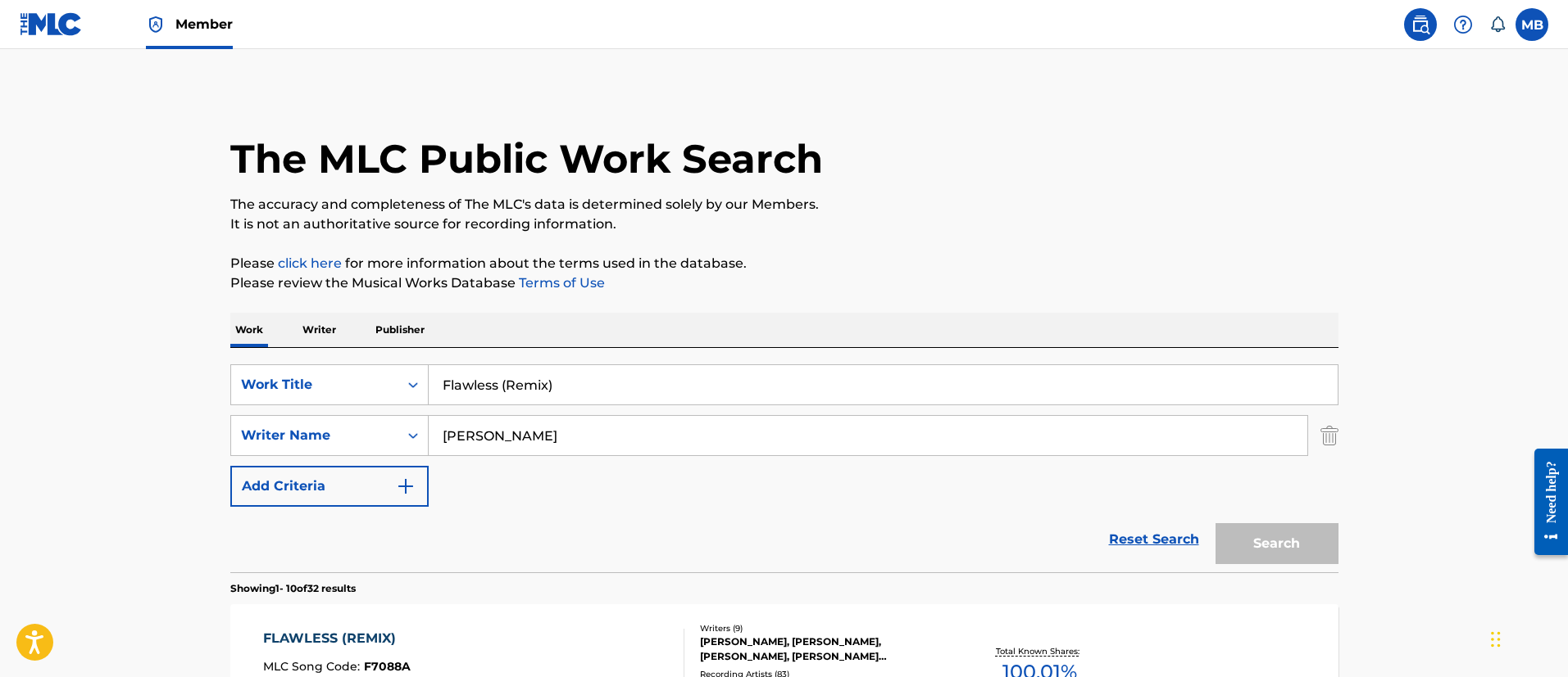
scroll to position [246, 0]
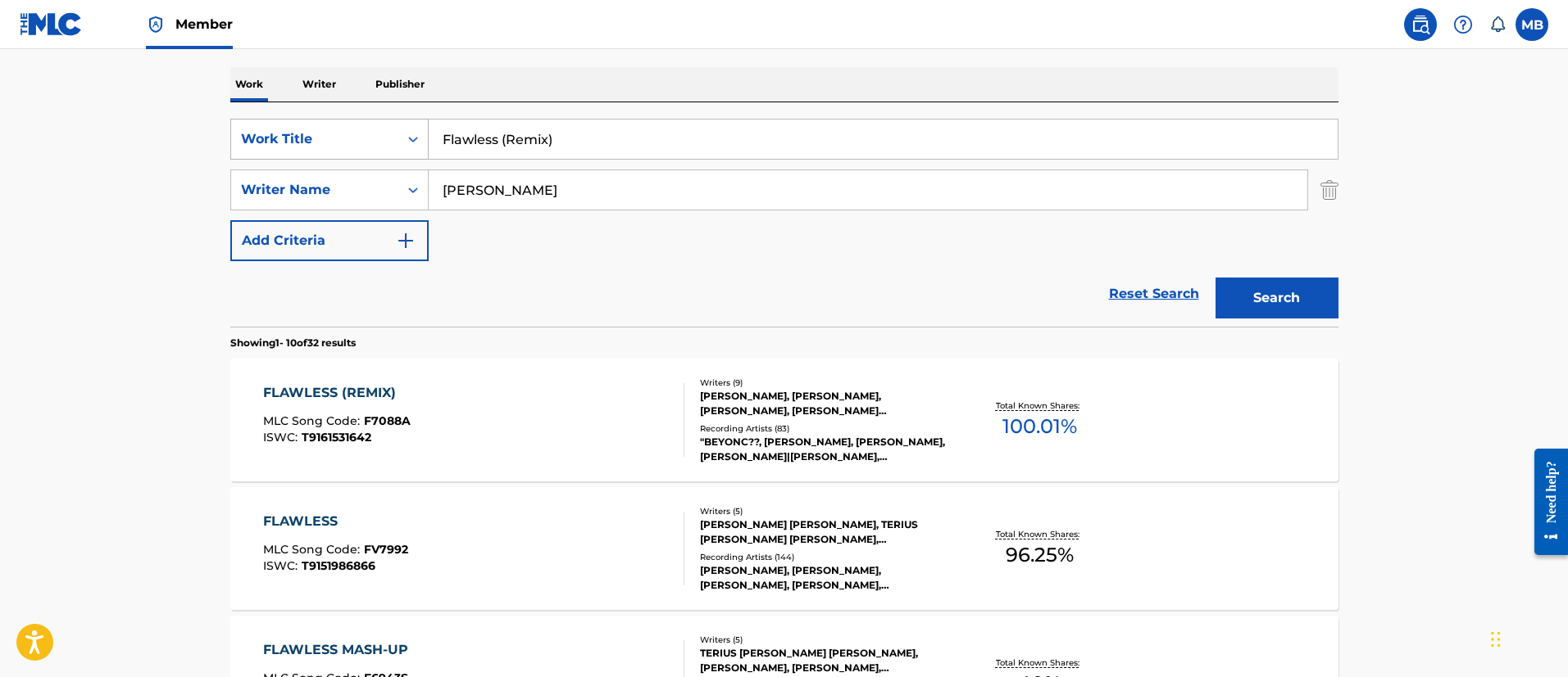
drag, startPoint x: 591, startPoint y: 155, endPoint x: 340, endPoint y: 147, distance: 251.1
click at [349, 149] on div "SearchWithCriteria6b3021fc-88e5-433c-886c-1da5c34f629c Work Title Flawless (Rem…" at bounding box center [784, 139] width 1108 height 41
paste input "Savage Remix"
type input "Savage Remix"
click at [1215, 278] on button "Search" at bounding box center [1277, 298] width 123 height 41
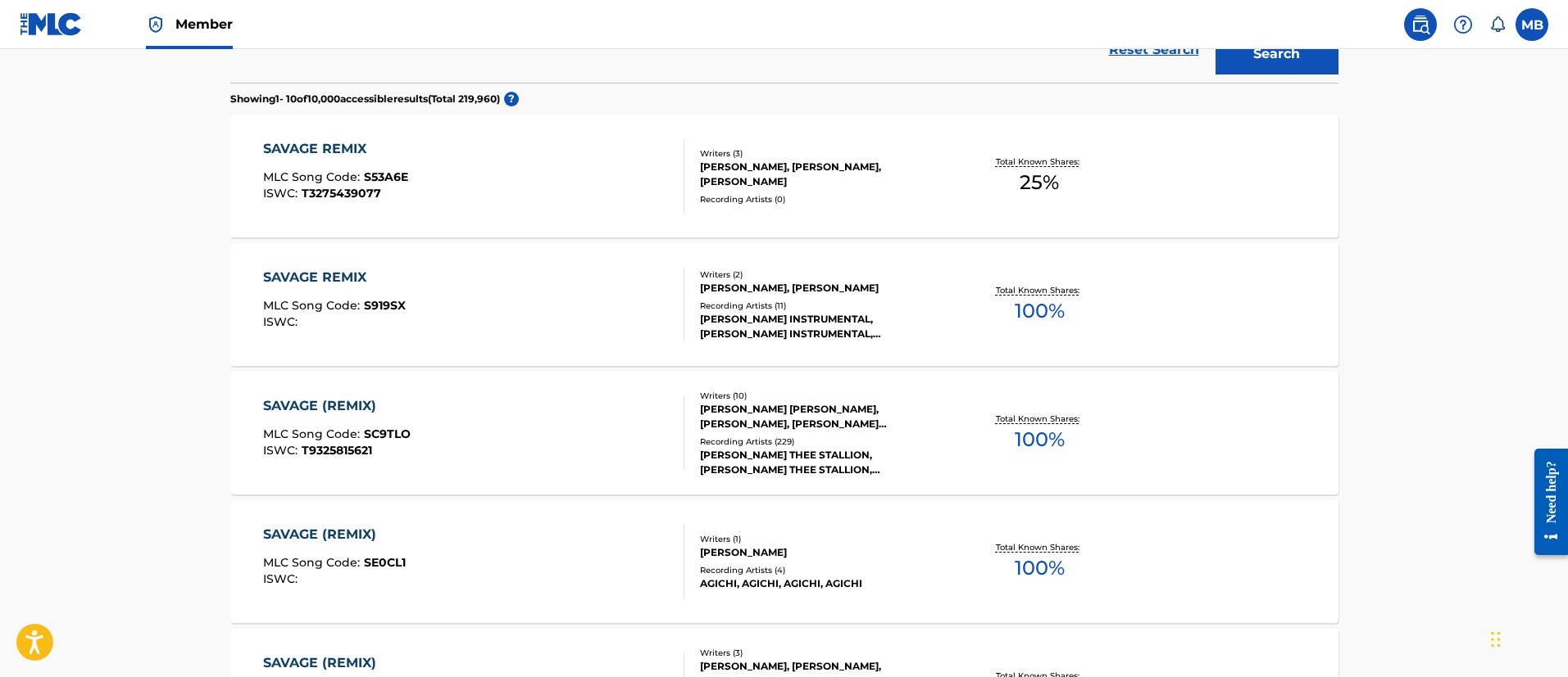
scroll to position [491, 0]
click at [482, 414] on div "SAVAGE (REMIX) MLC Song Code : SC9TLO ISWC : T9325815621" at bounding box center [474, 431] width 422 height 74
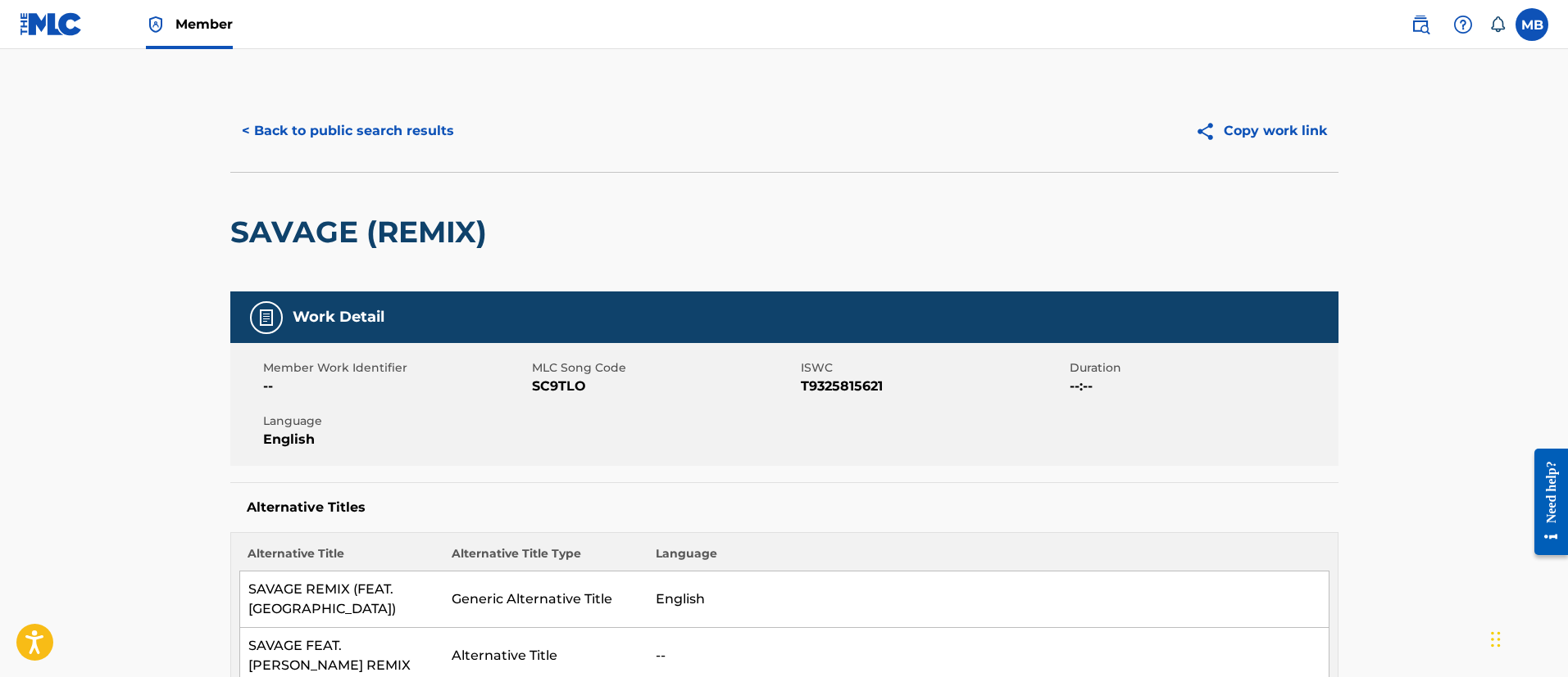
click at [354, 151] on button "< Back to public search results" at bounding box center [348, 131] width 235 height 41
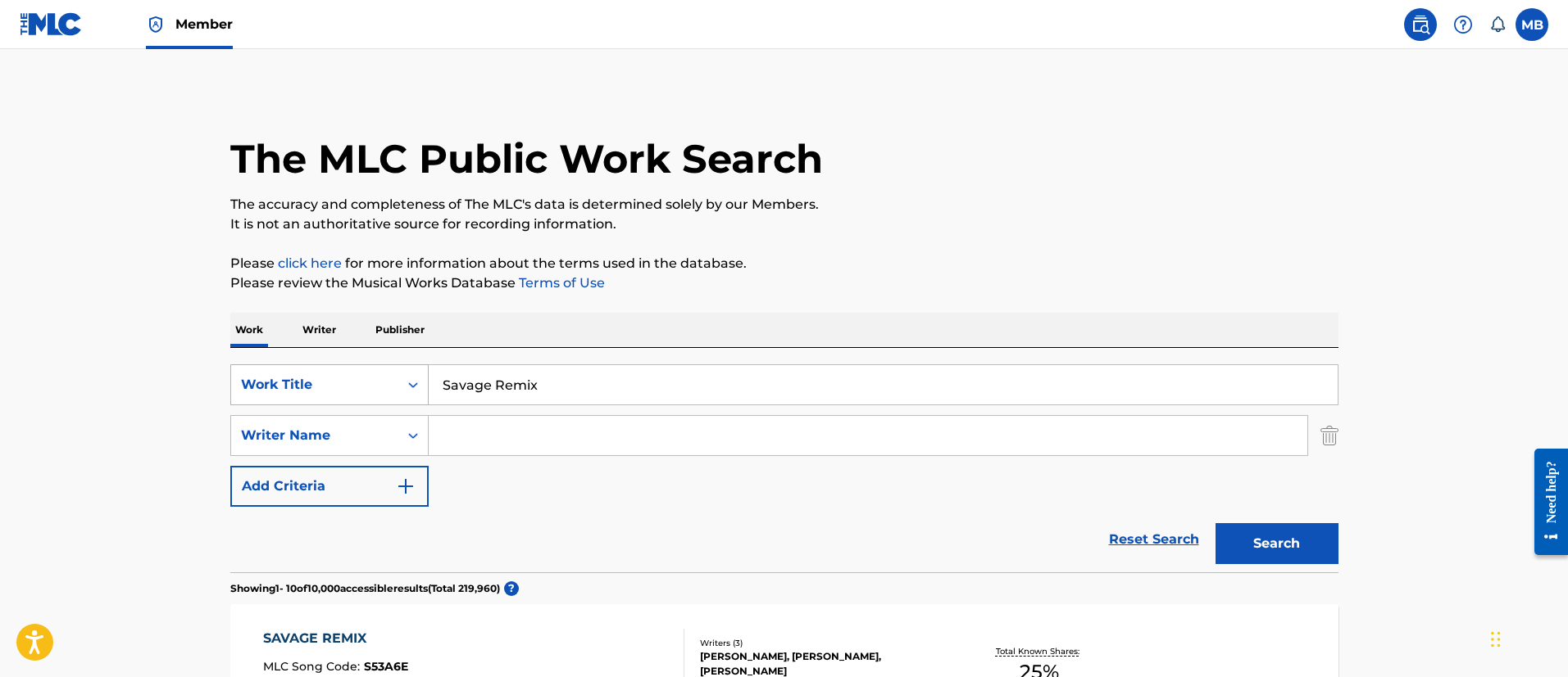
drag, startPoint x: 579, startPoint y: 372, endPoint x: 243, endPoint y: 376, distance: 336.0
click at [248, 376] on div "SearchWithCriteria6b3021fc-88e5-433c-886c-1da5c34f629c Work Title Savage Remix" at bounding box center [784, 385] width 1108 height 41
paste input "Picasso Baby"
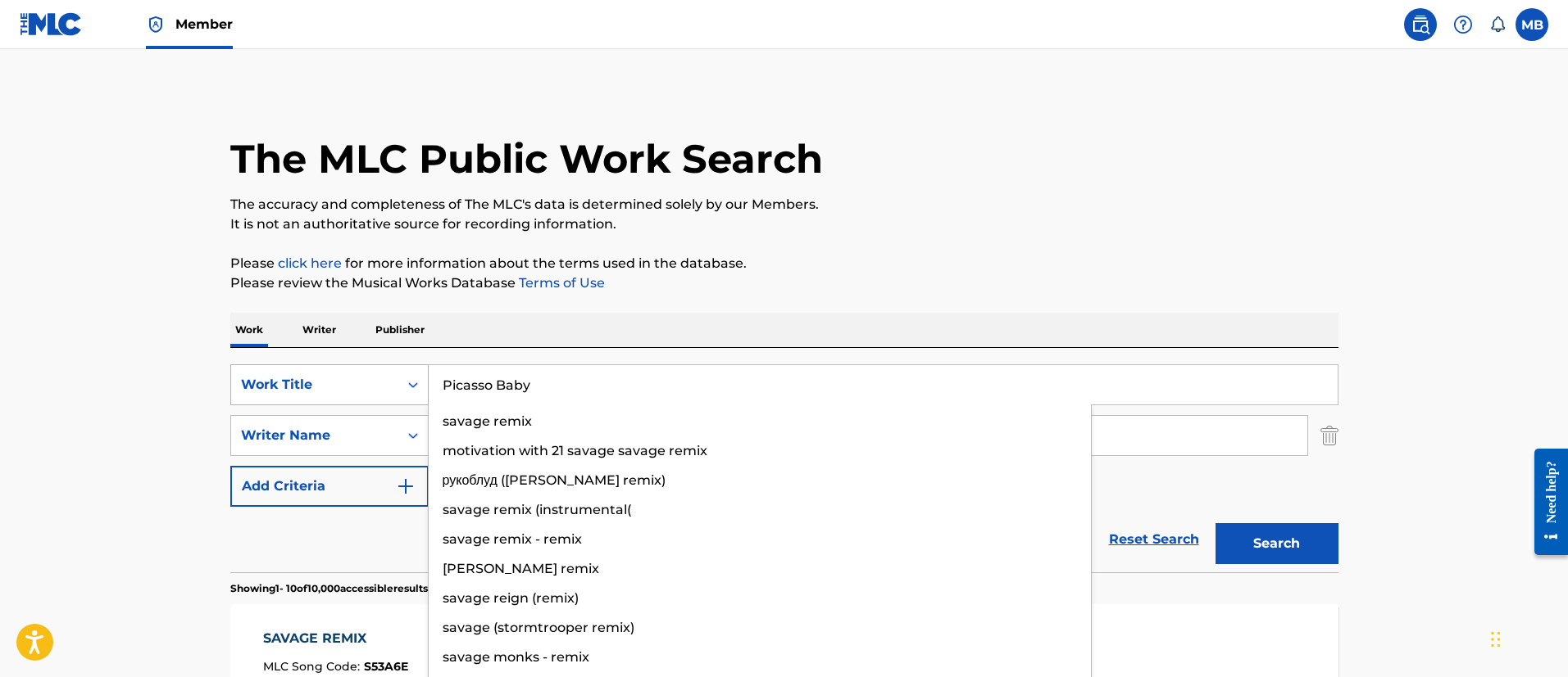
type input "Picasso Baby"
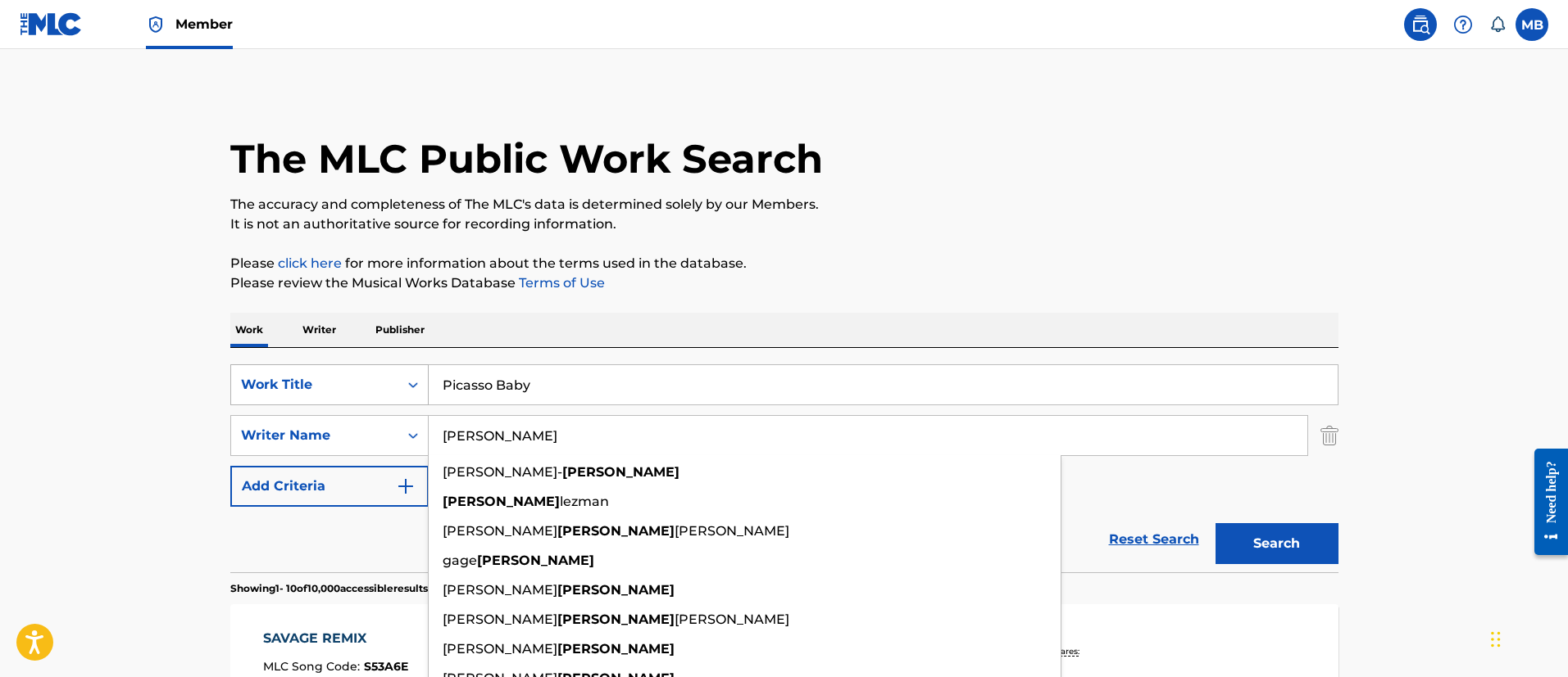
type input "carter"
click at [1215, 523] on button "Search" at bounding box center [1277, 544] width 123 height 41
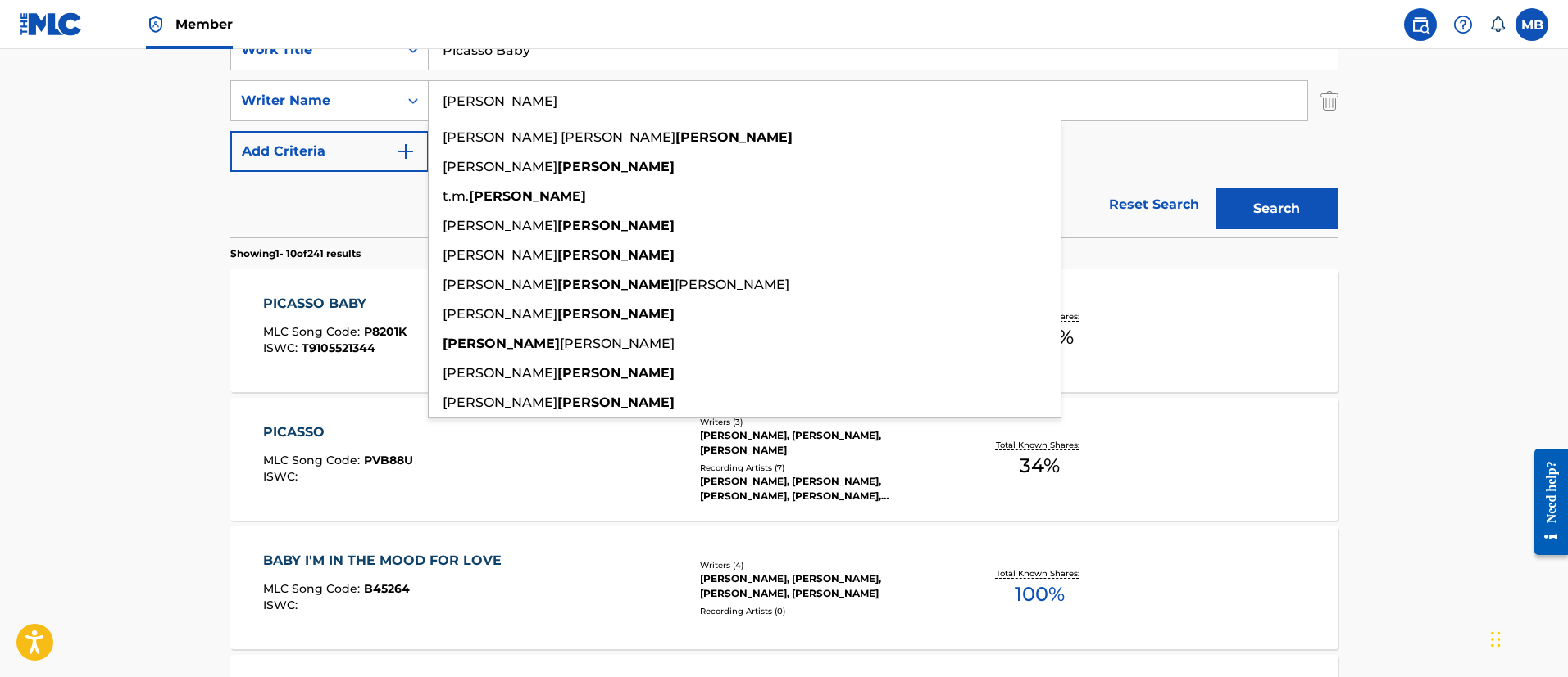
scroll to position [368, 0]
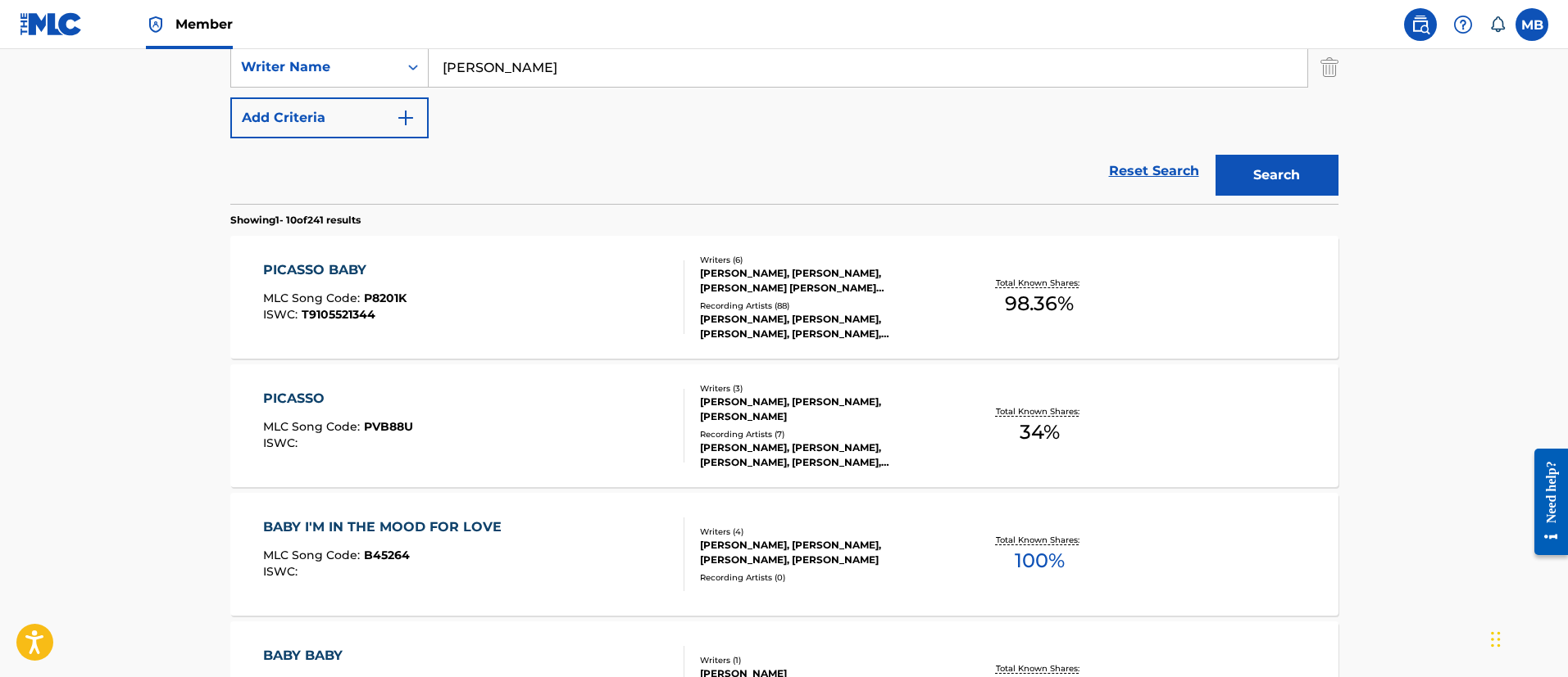
click at [339, 294] on span "MLC Song Code :" at bounding box center [313, 298] width 101 height 15
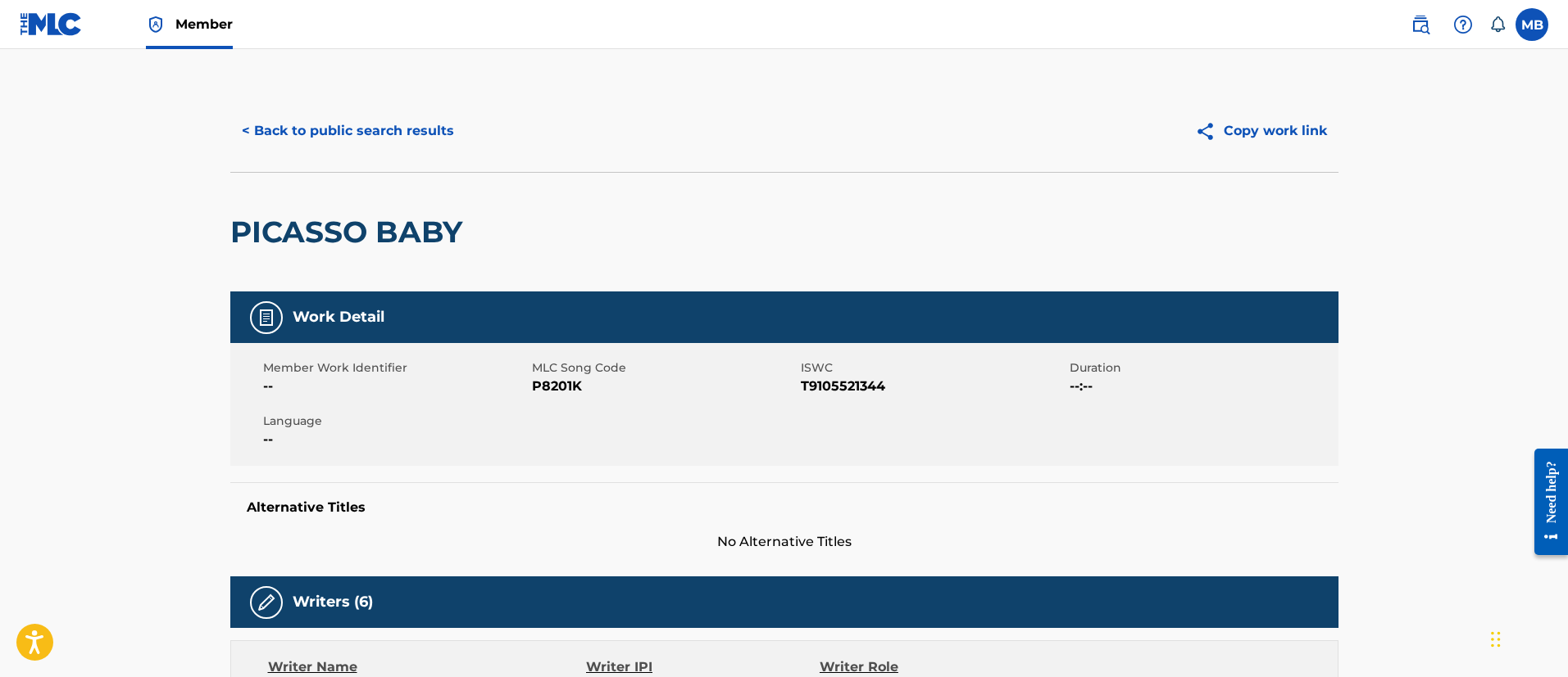
click at [417, 146] on button "< Back to public search results" at bounding box center [348, 131] width 235 height 41
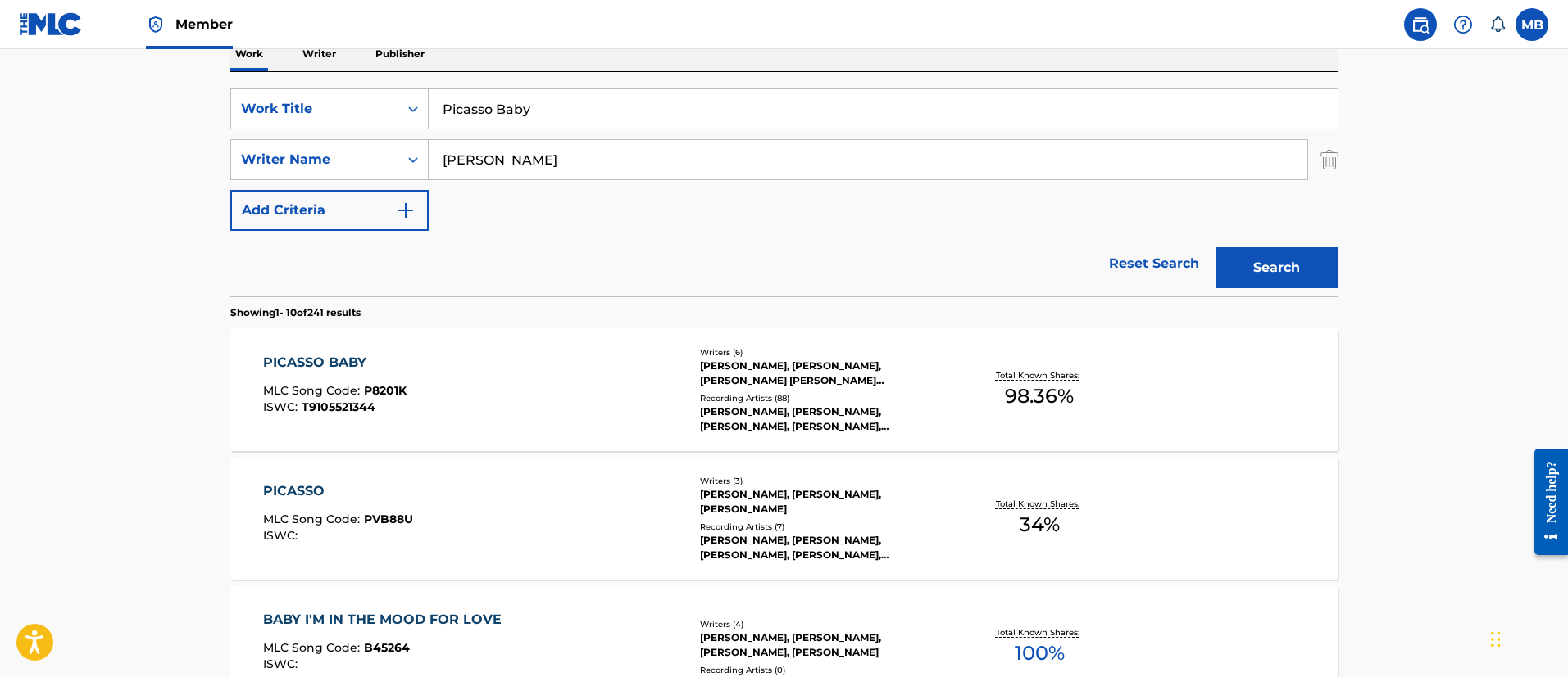
scroll to position [238, 0]
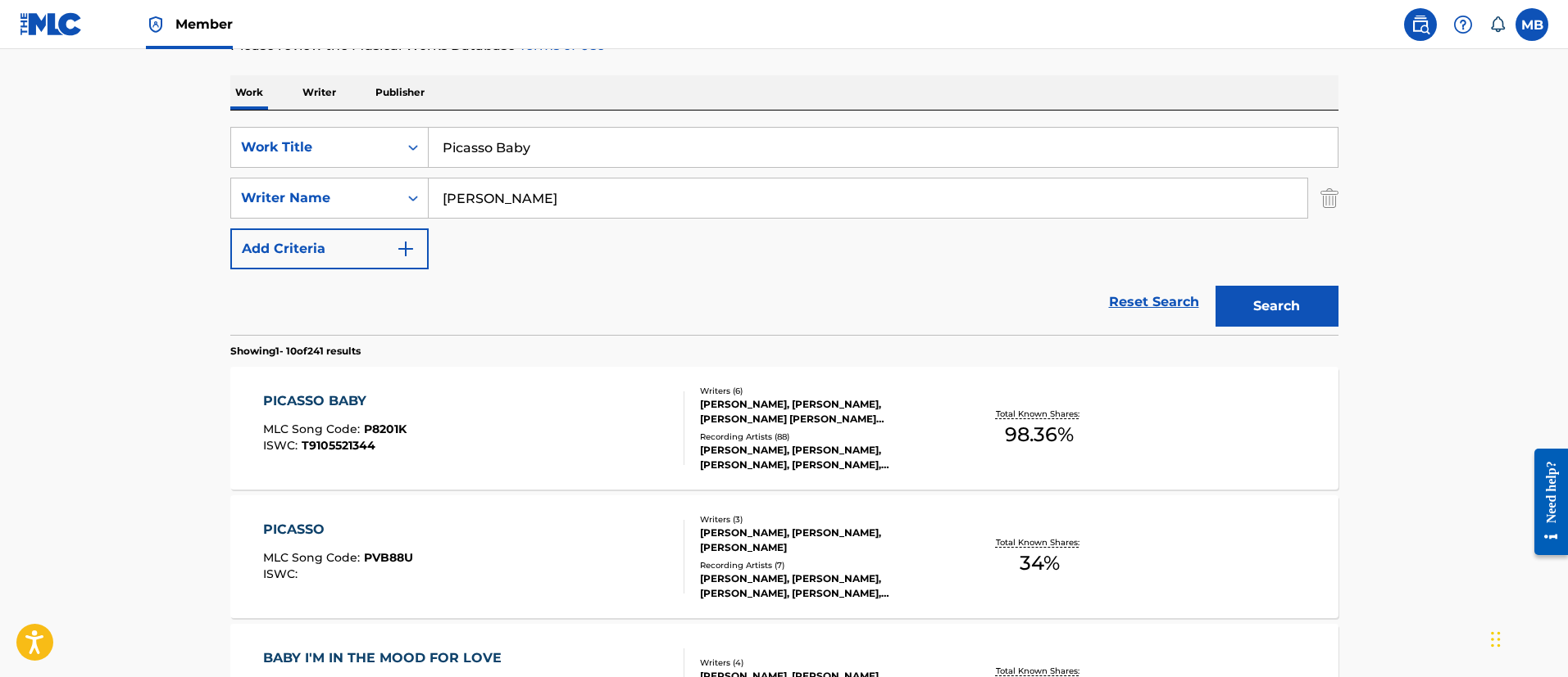
drag, startPoint x: 594, startPoint y: 161, endPoint x: 114, endPoint y: 71, distance: 488.4
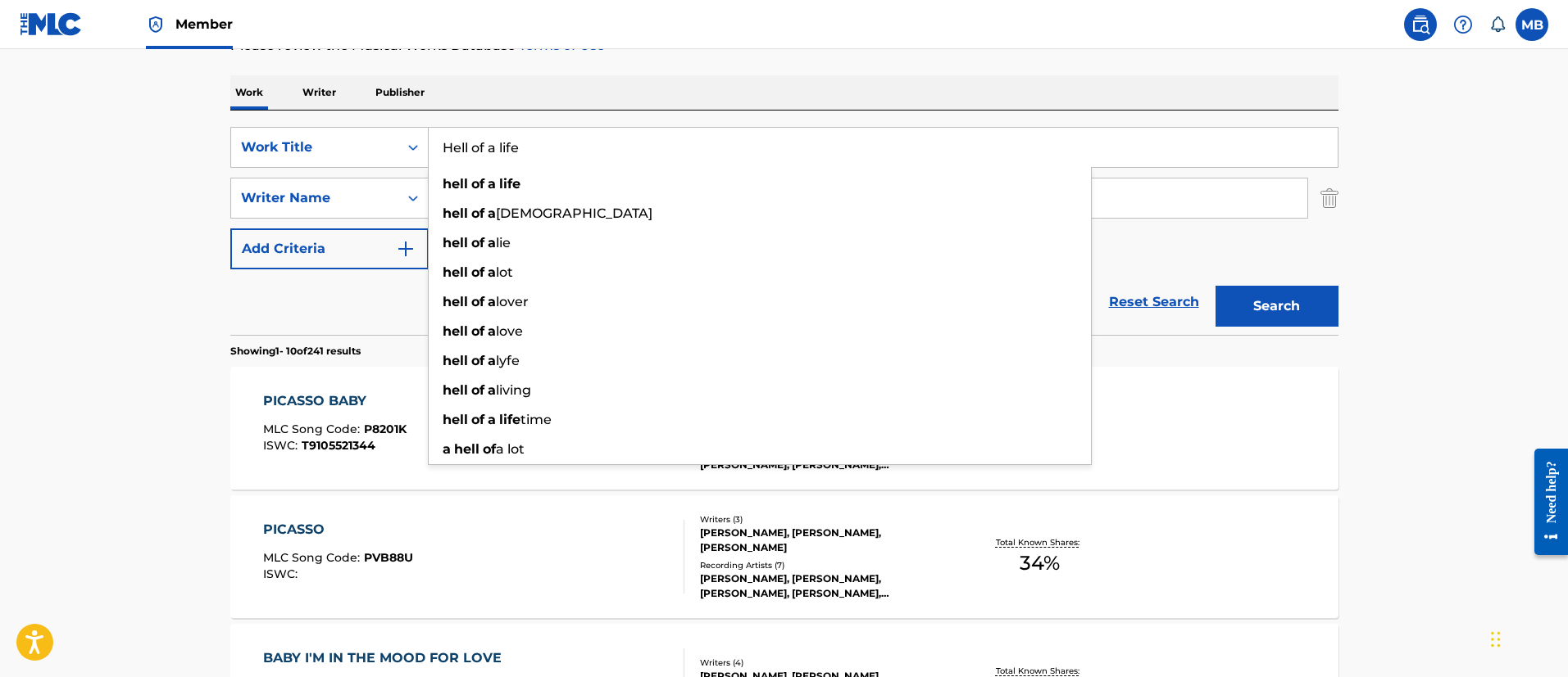
type input "Hell of a life"
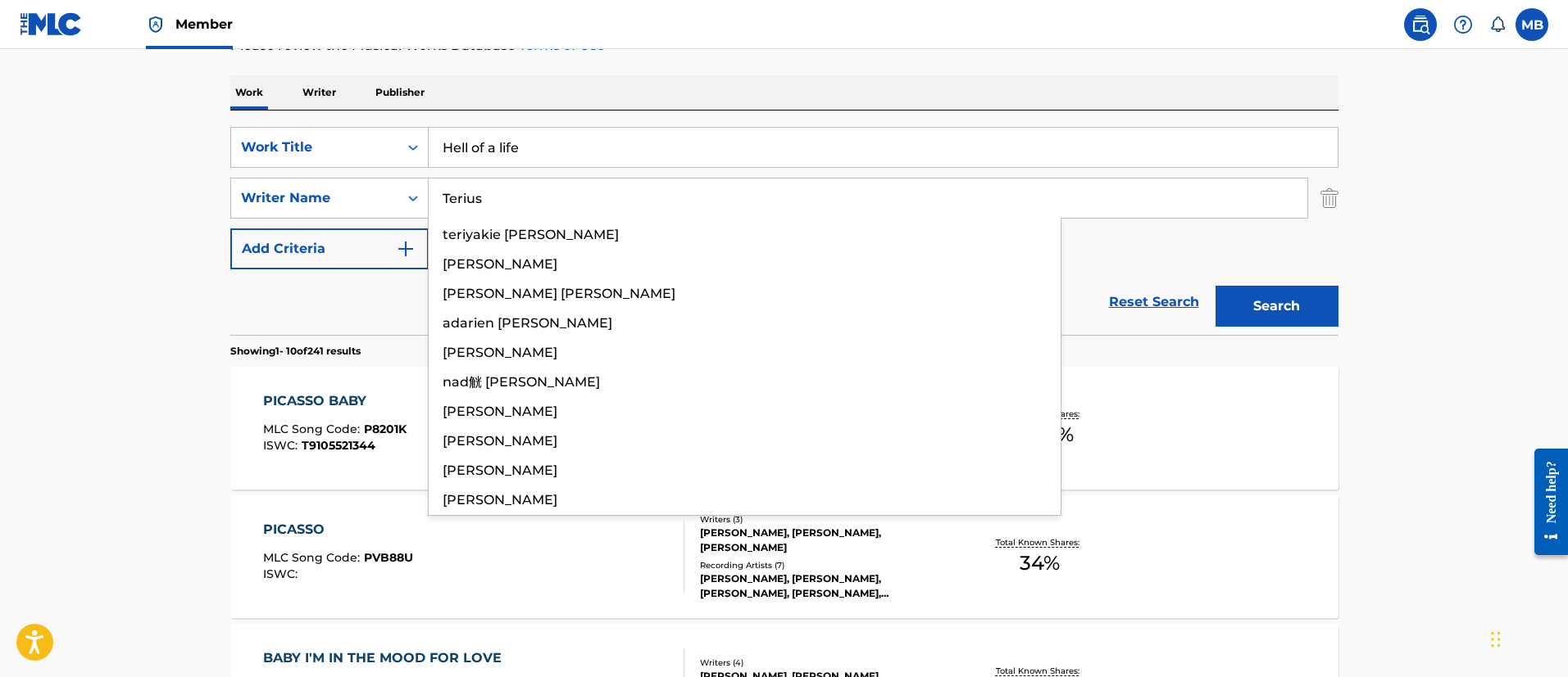
type input "Terius"
click at [1215, 286] on button "Search" at bounding box center [1277, 307] width 123 height 41
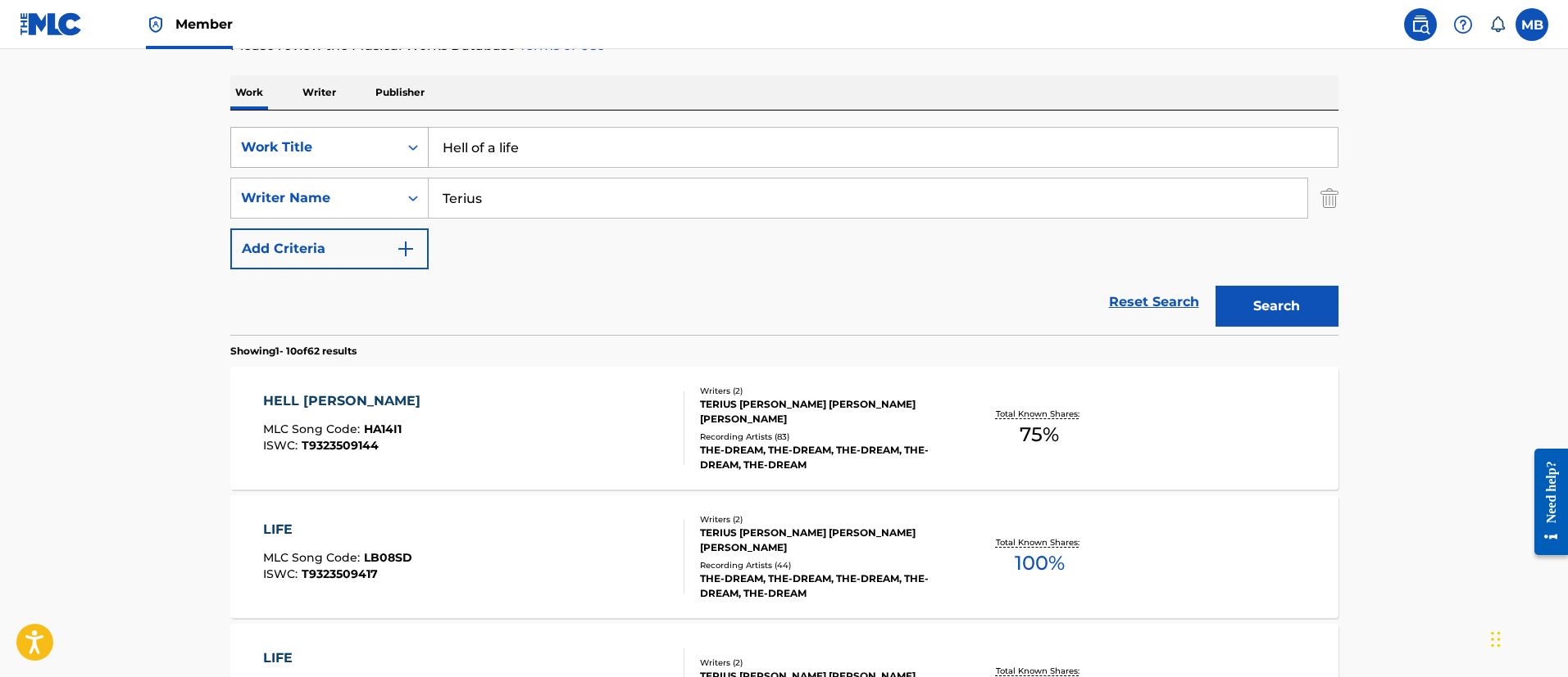
drag, startPoint x: 556, startPoint y: 161, endPoint x: 338, endPoint y: 141, distance: 218.9
click at [341, 142] on div "SearchWithCriteria6b3021fc-88e5-433c-886c-1da5c34f629c Work Title Hell of a life" at bounding box center [784, 147] width 1108 height 41
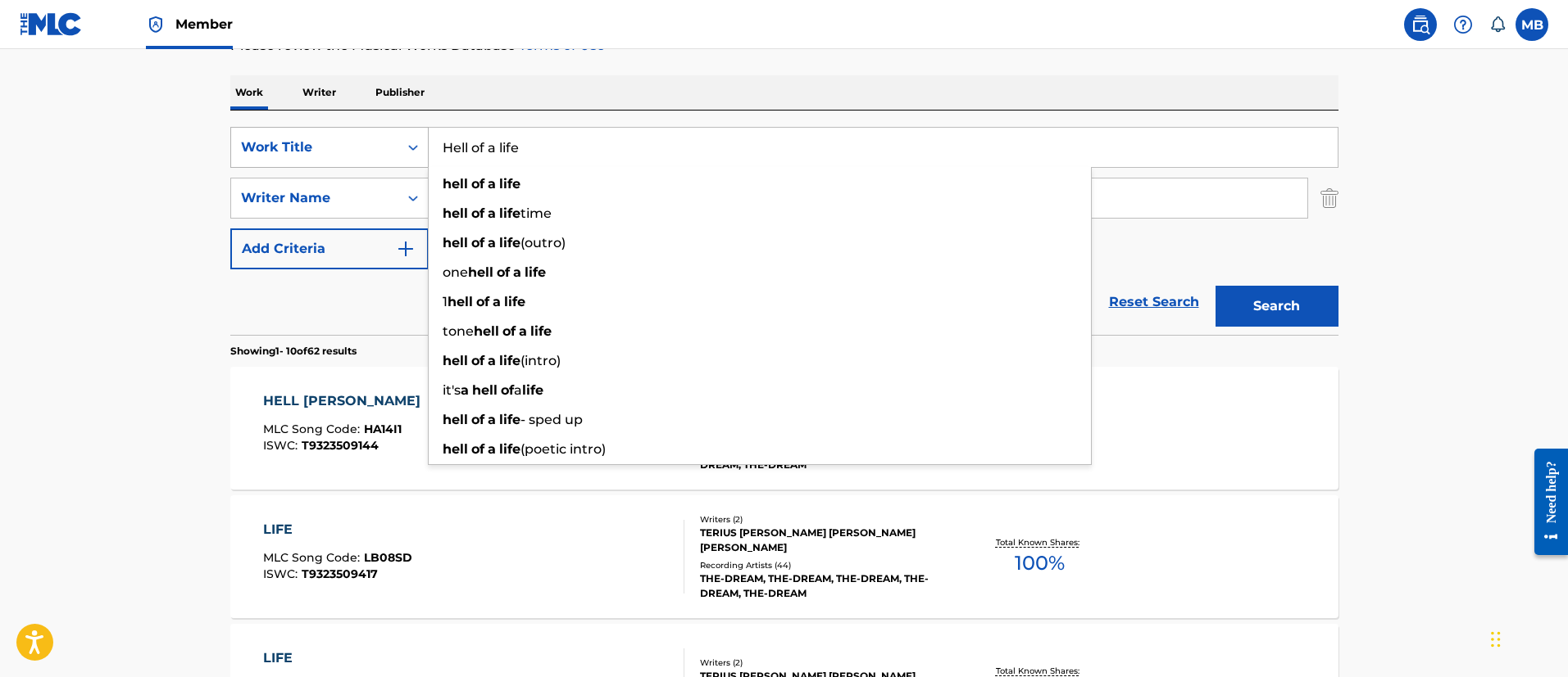
paste input "Mi Gente (Beyoncé Remix)"
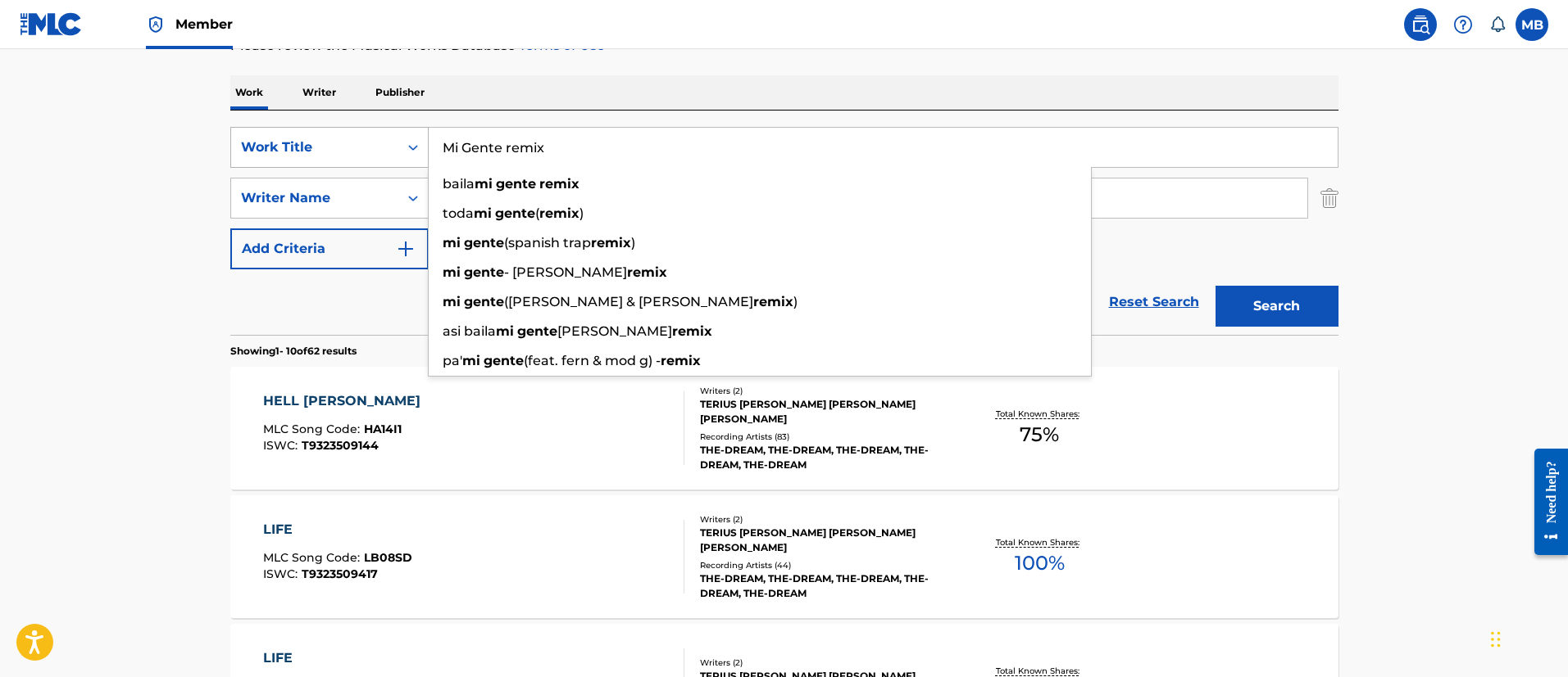
type input "Mi Gente remix"
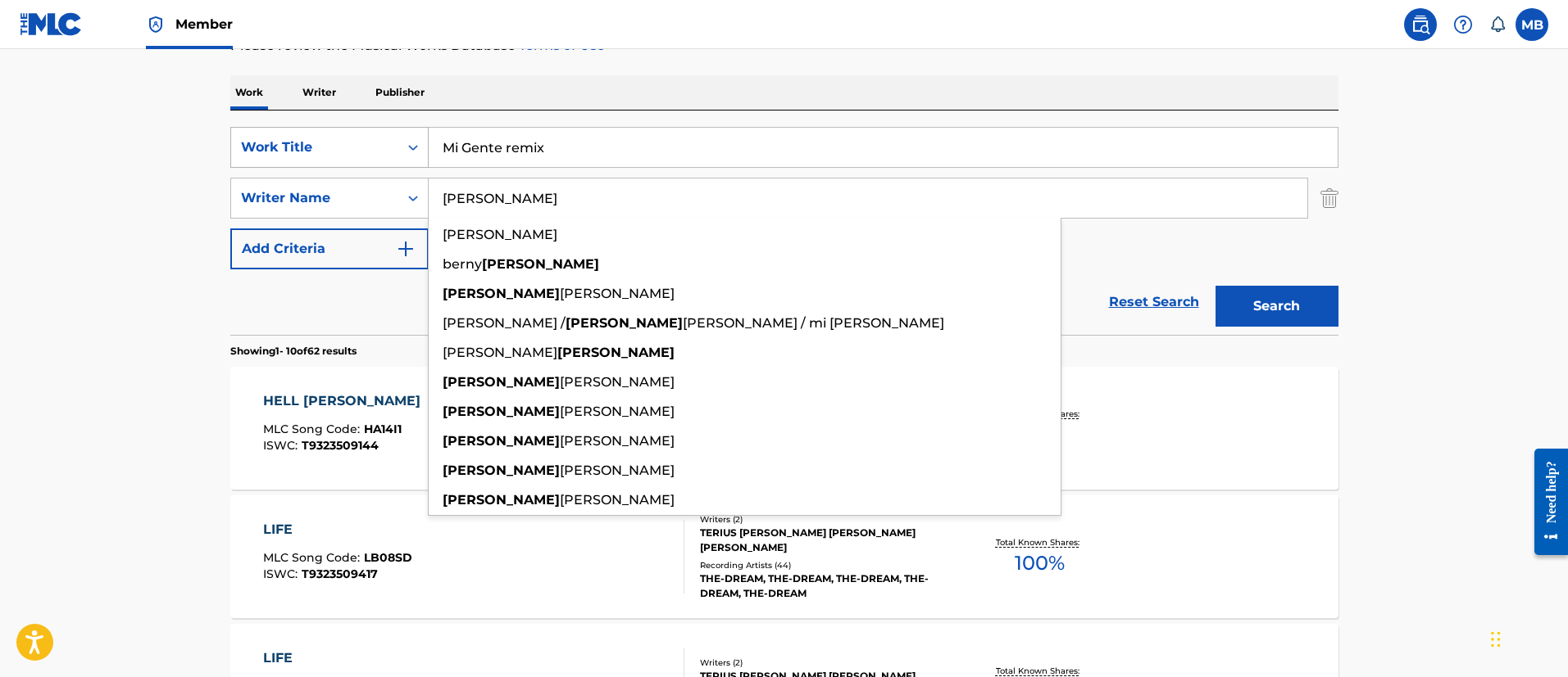
type input "[PERSON_NAME]"
click at [1215, 286] on button "Search" at bounding box center [1277, 307] width 123 height 41
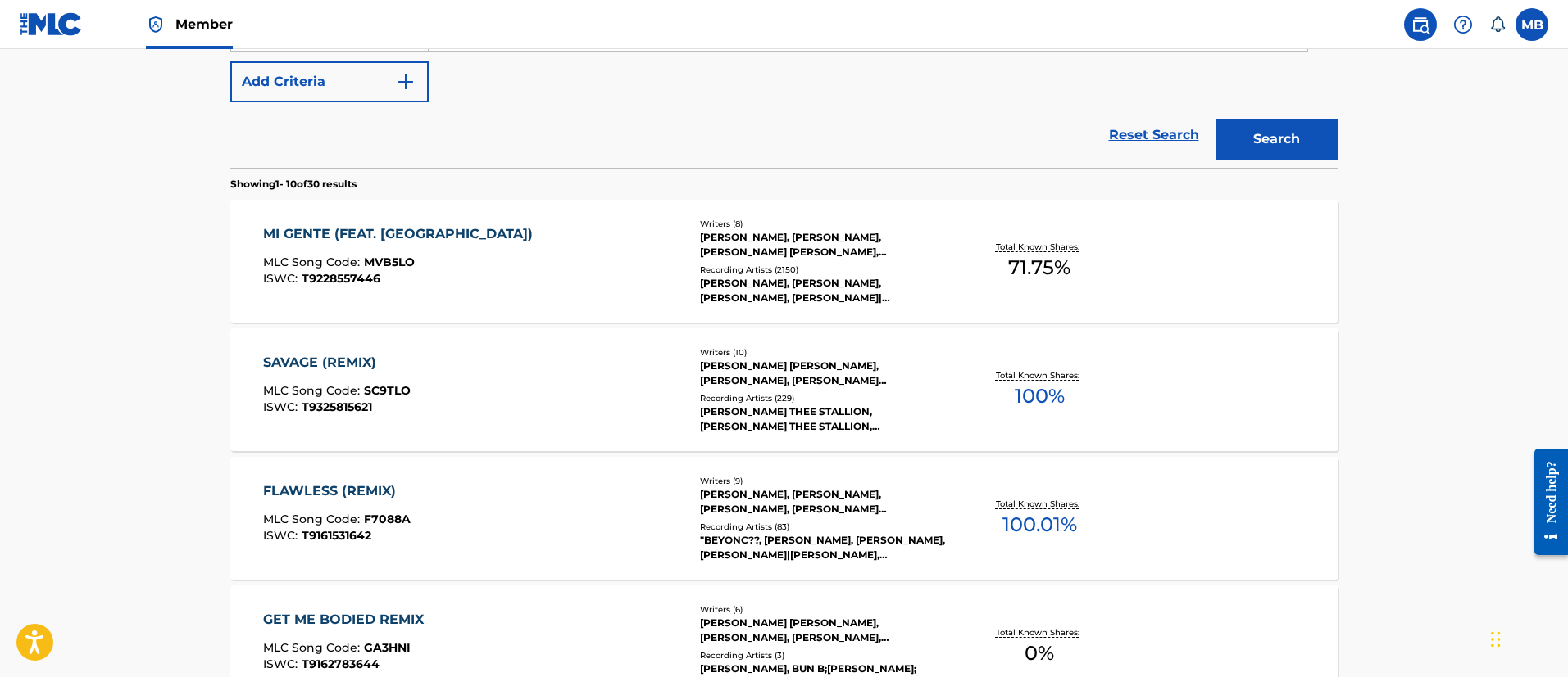
scroll to position [483, 0]
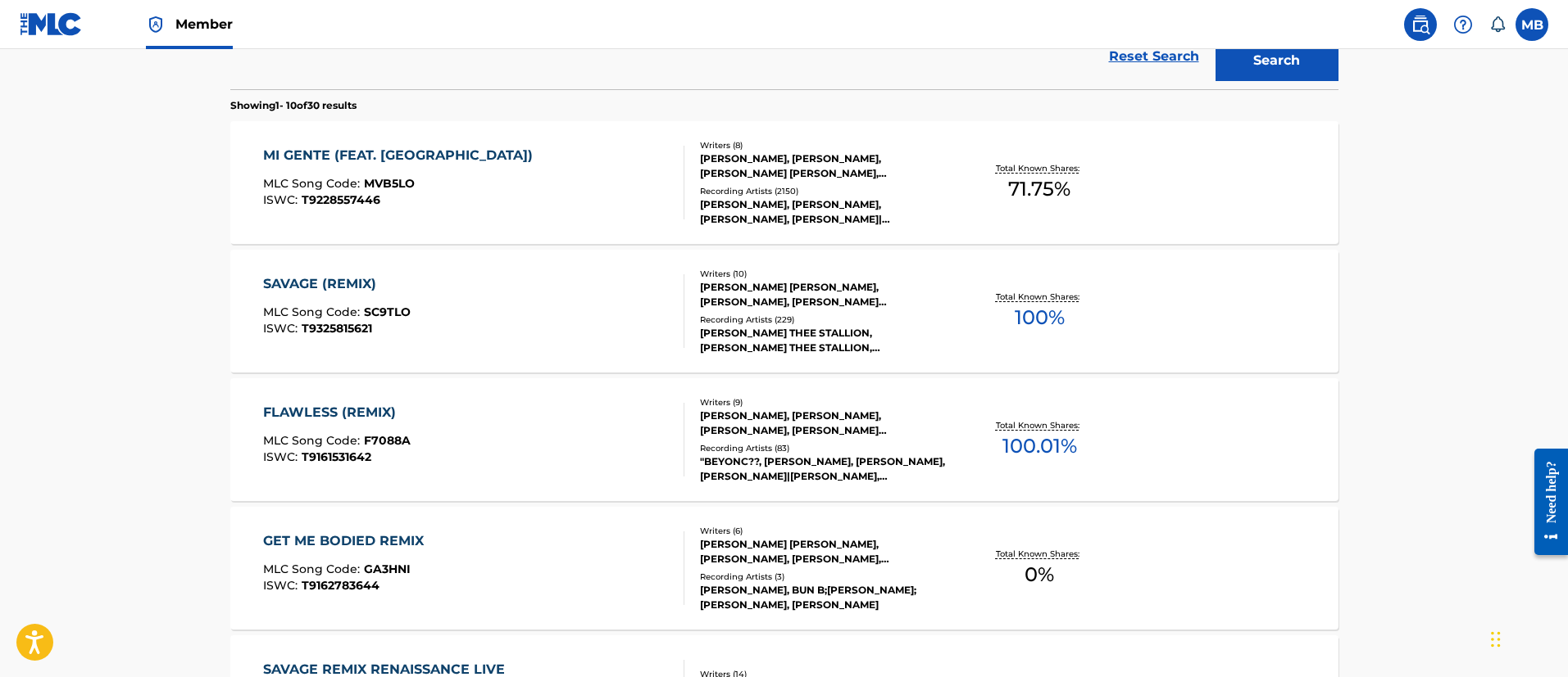
click at [516, 200] on div "MI GENTE (FEAT. BEYONCE) MLC Song Code : MVB5LO ISWC : T9228557446" at bounding box center [474, 182] width 422 height 74
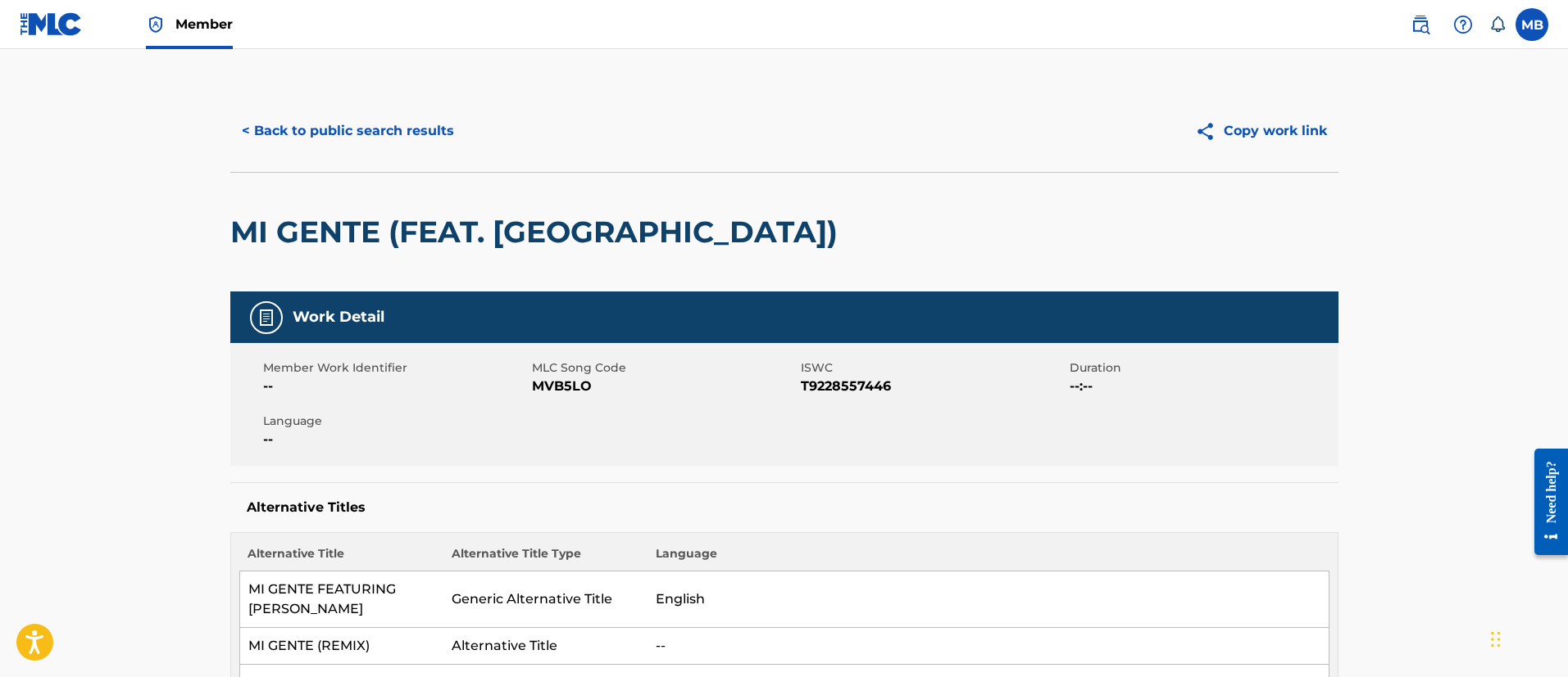
click at [433, 149] on button "< Back to public search results" at bounding box center [348, 131] width 235 height 41
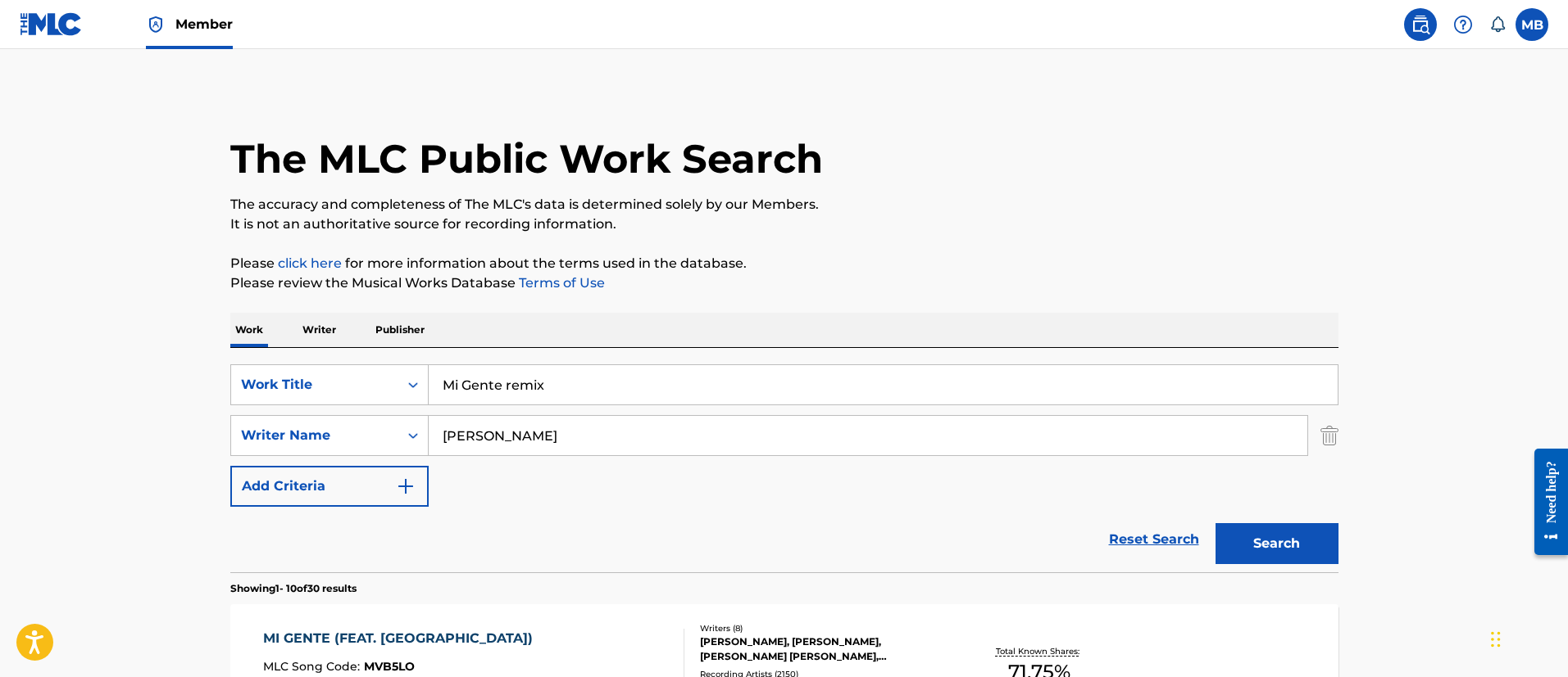
drag, startPoint x: 579, startPoint y: 381, endPoint x: 188, endPoint y: 361, distance: 391.5
paste input "HEATED"
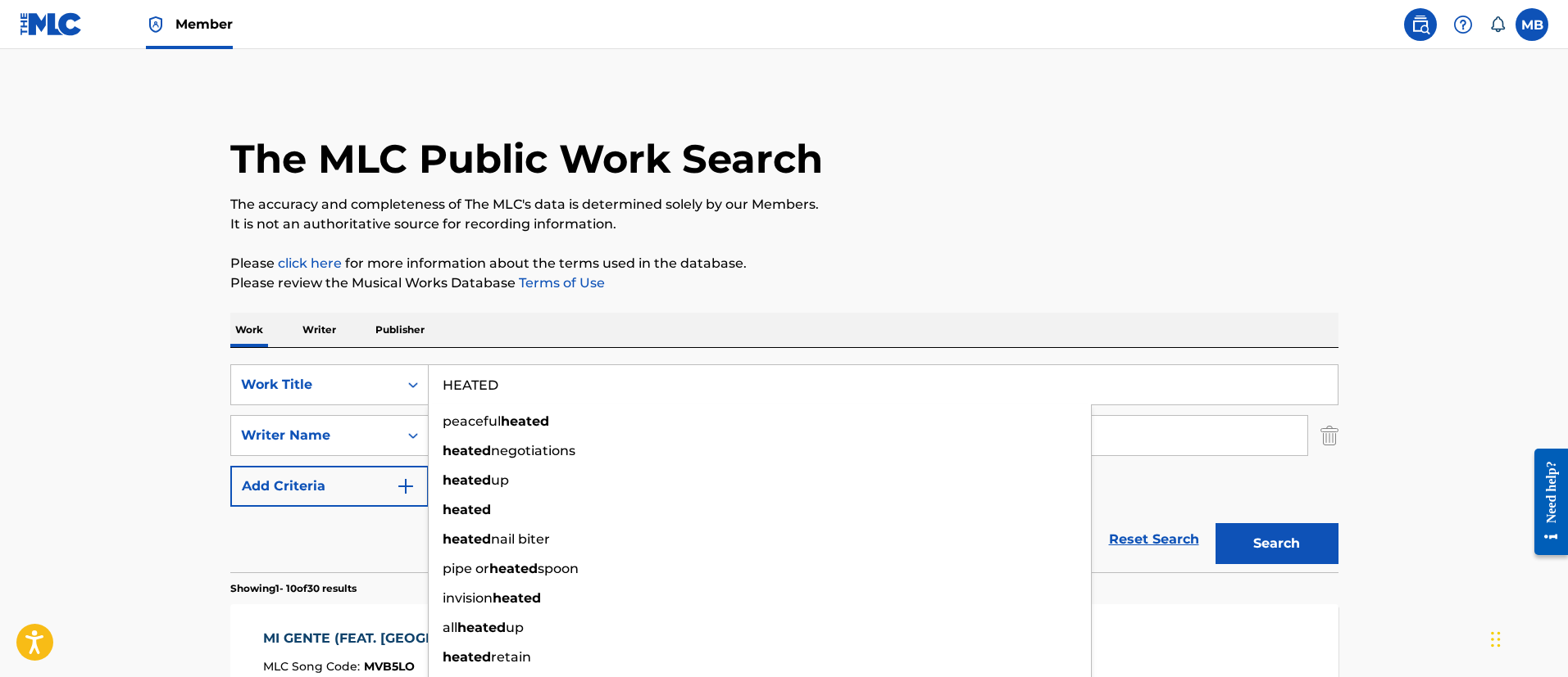
type input "HEATED"
click at [1215, 523] on button "Search" at bounding box center [1277, 544] width 123 height 41
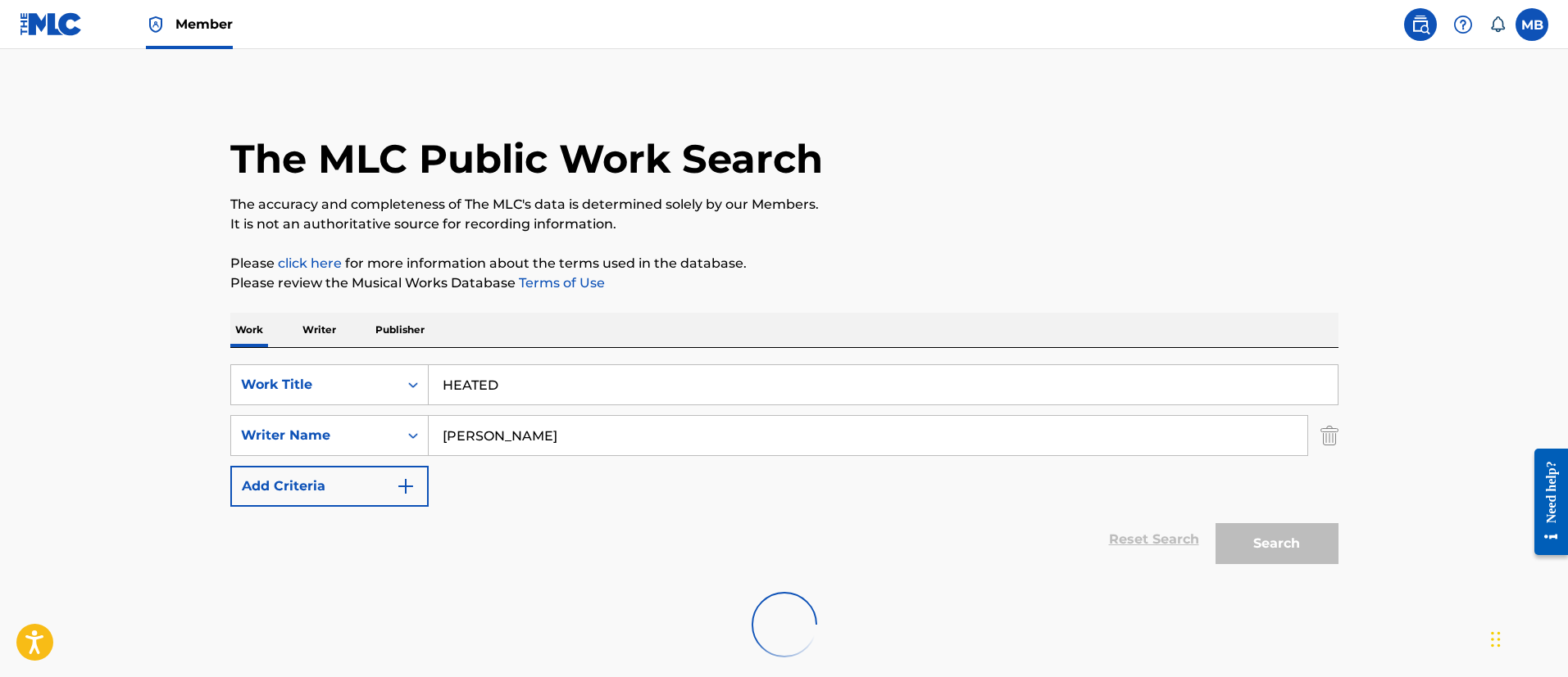
click at [1215, 523] on button "Search" at bounding box center [1277, 544] width 123 height 41
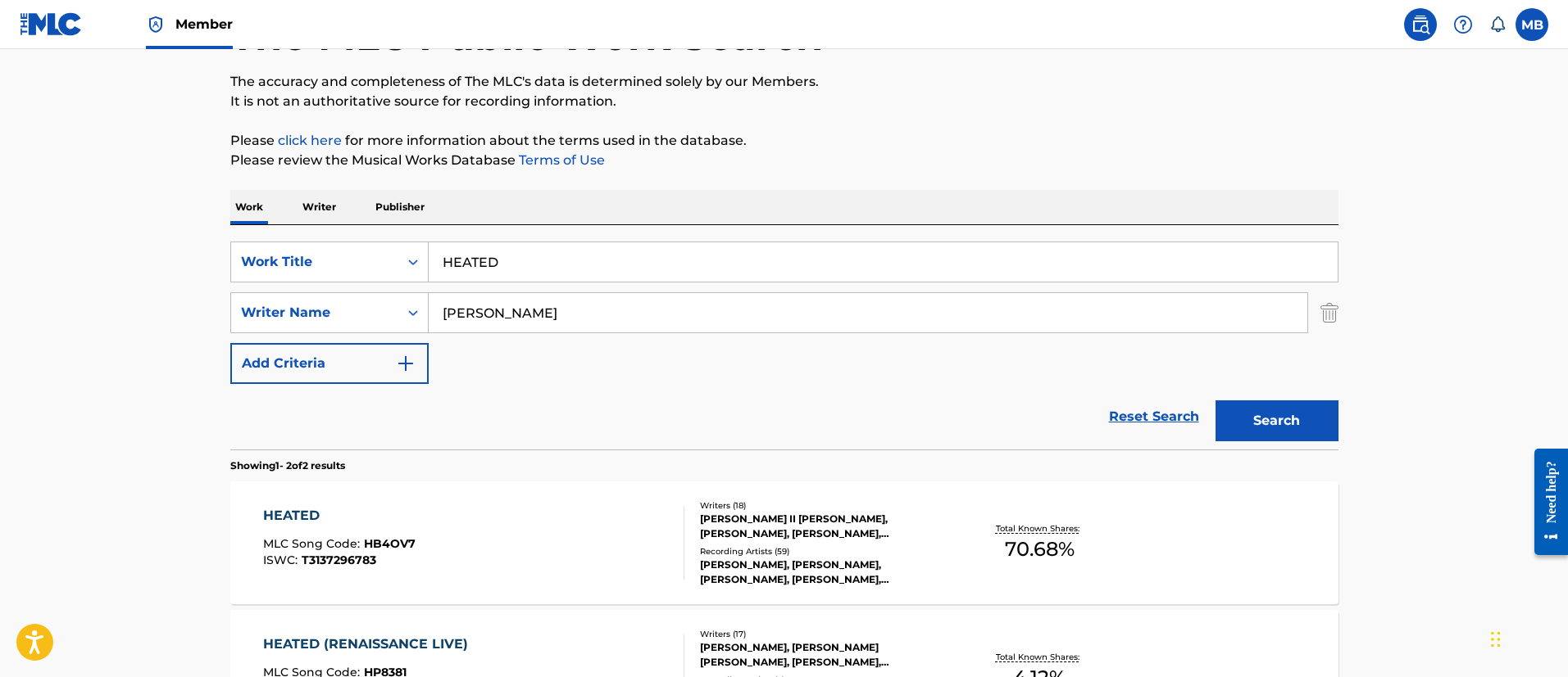
scroll to position [342, 0]
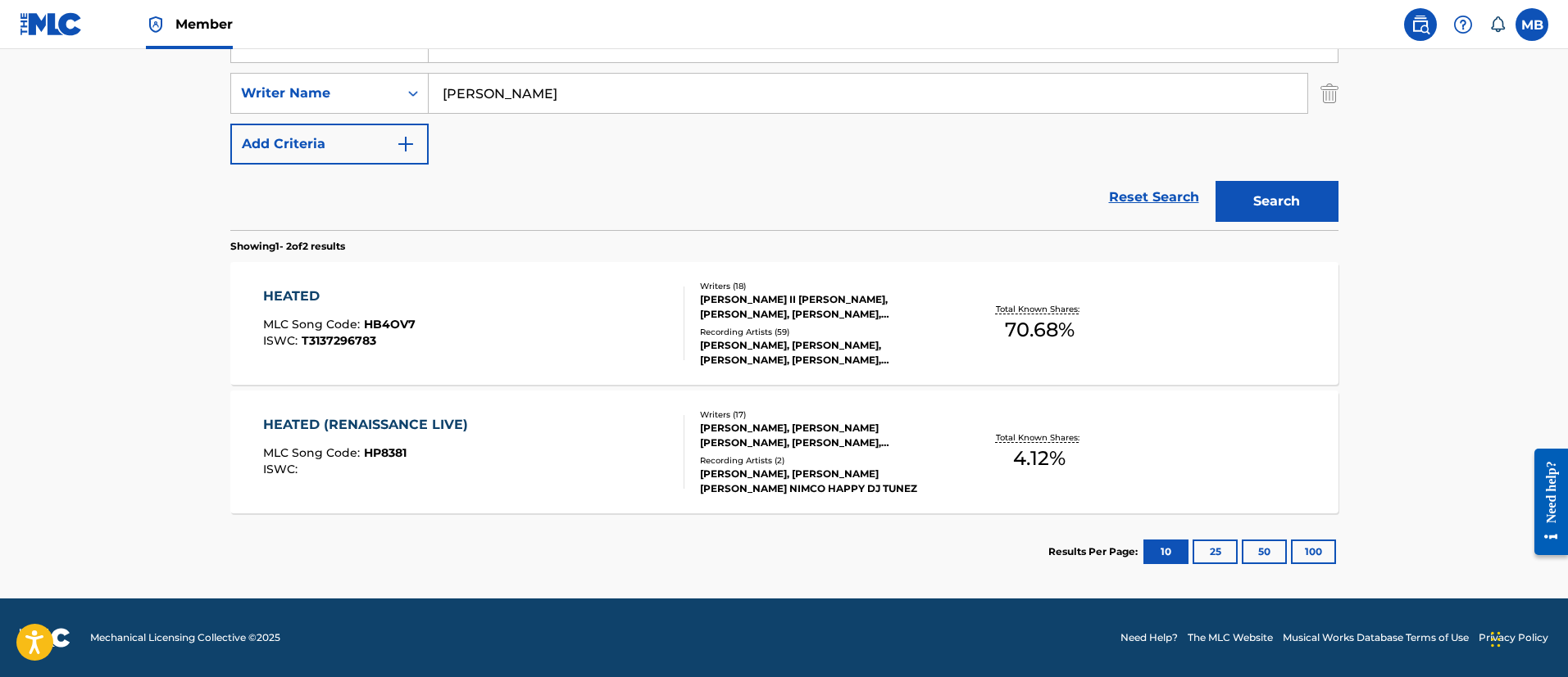
click at [531, 319] on div "HEATED MLC Song Code : HB4OV7 ISWC : T3137296783" at bounding box center [474, 323] width 422 height 74
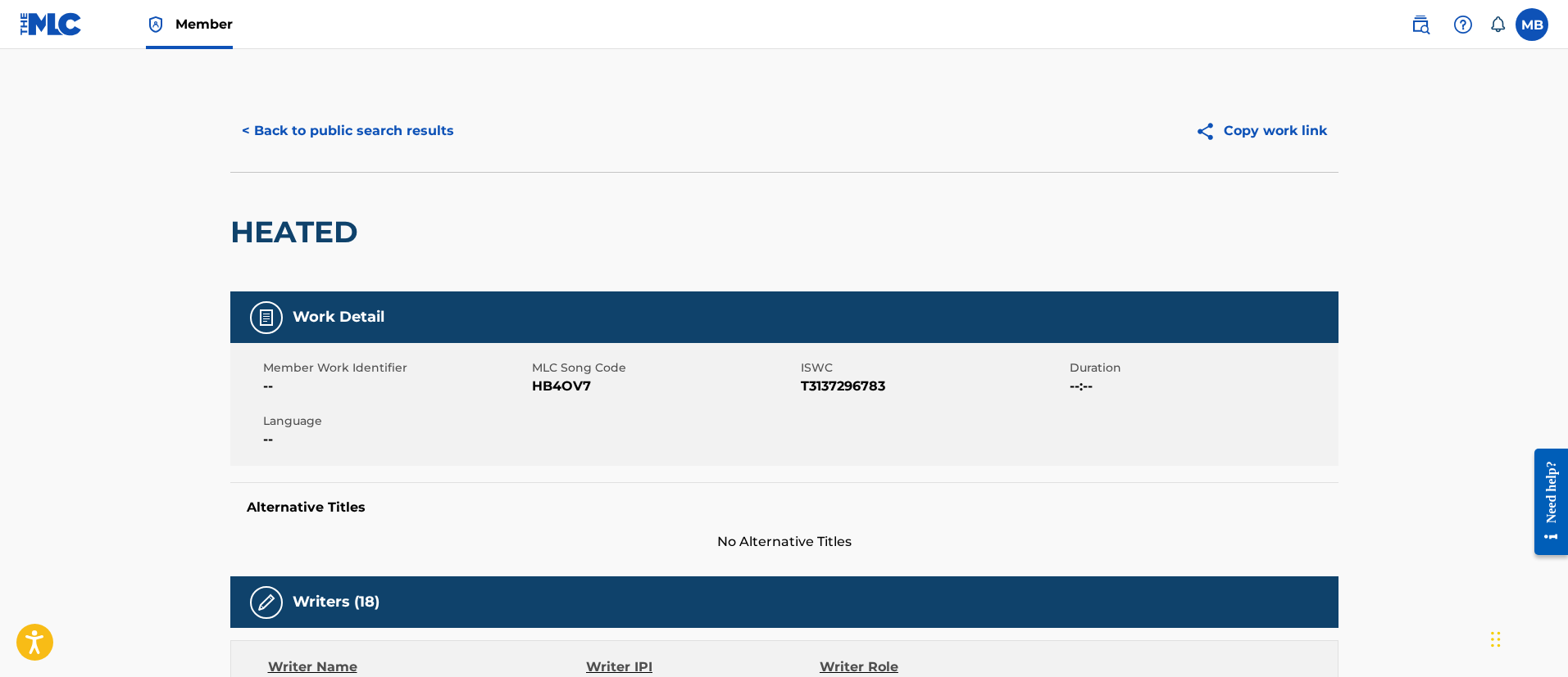
click at [405, 128] on button "< Back to public search results" at bounding box center [348, 131] width 235 height 41
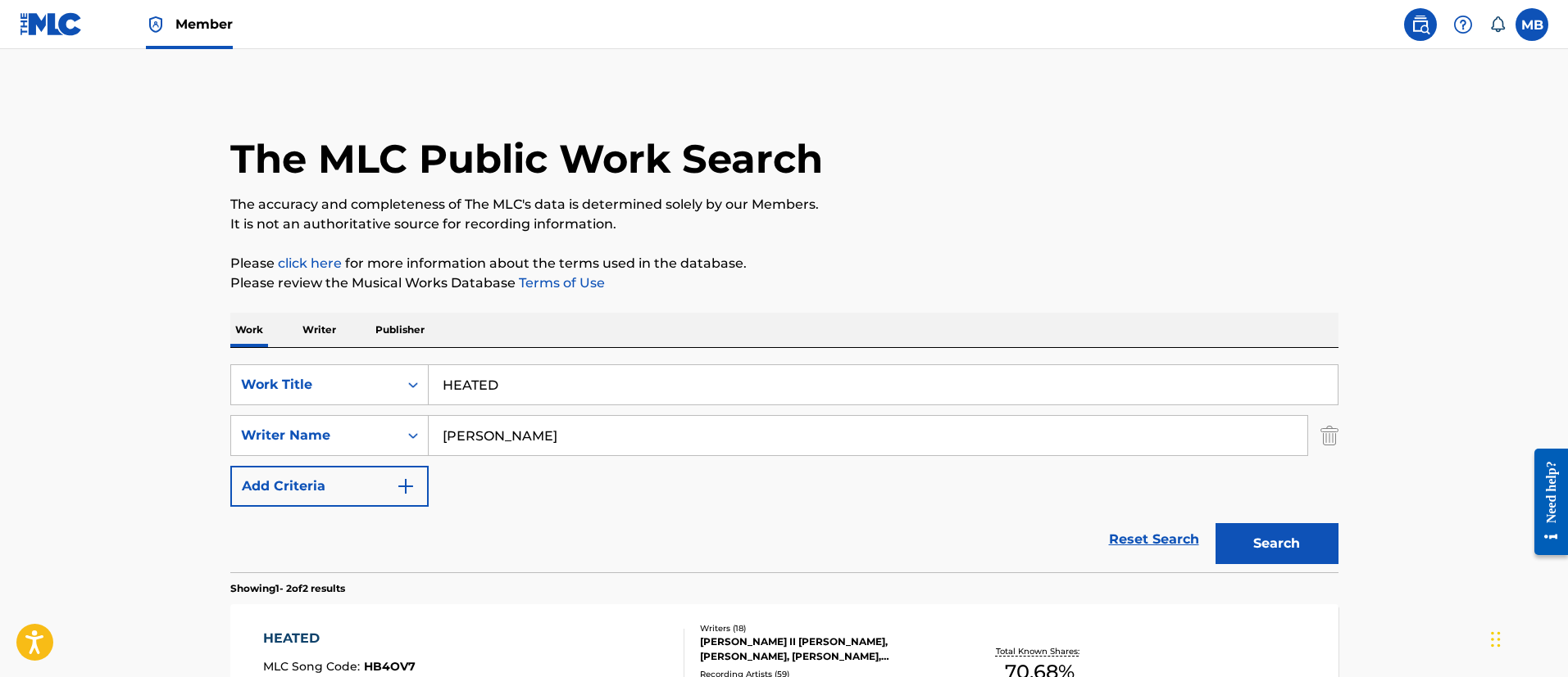
scroll to position [249, 0]
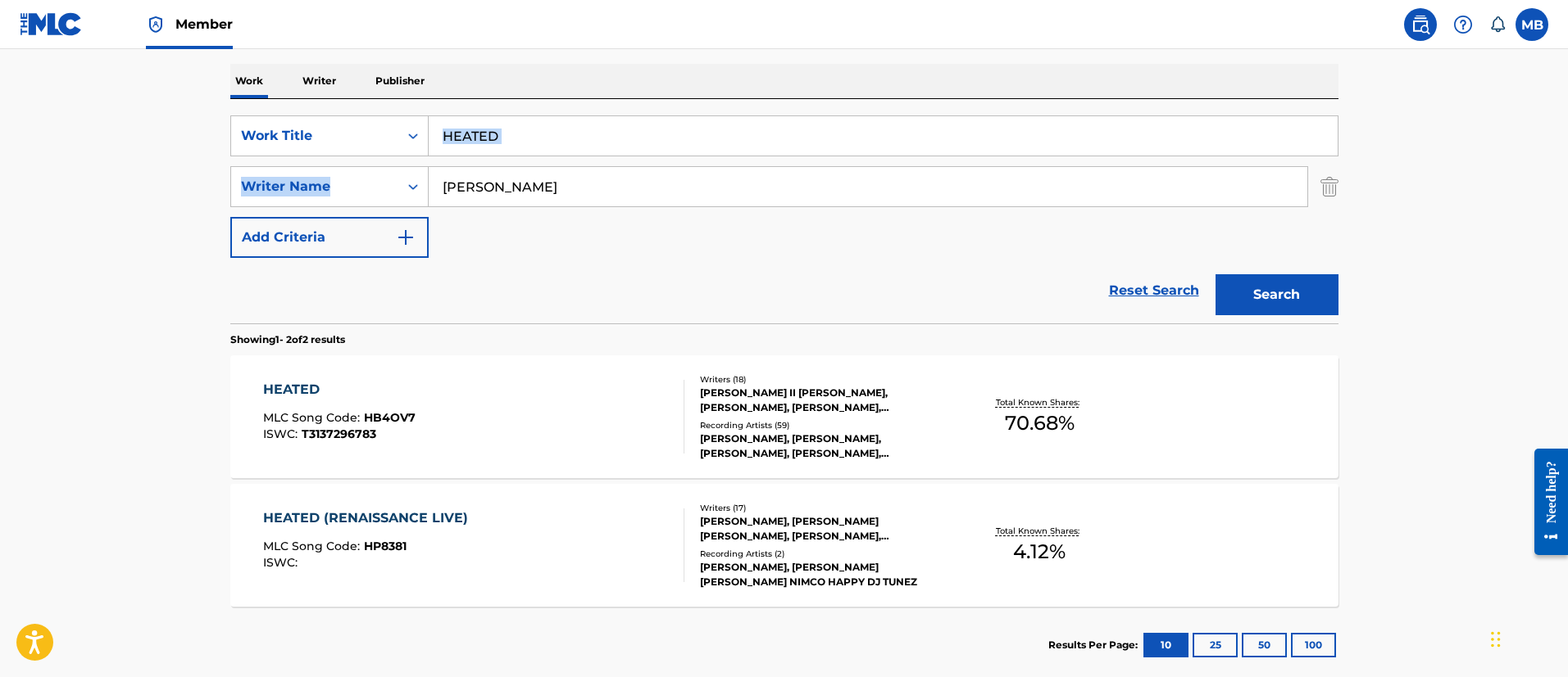
drag, startPoint x: 563, startPoint y: 157, endPoint x: 320, endPoint y: 158, distance: 243.0
click at [320, 159] on div "SearchWithCriteria6b3021fc-88e5-433c-886c-1da5c34f629c Work Title HEATED Search…" at bounding box center [784, 187] width 1108 height 143
click at [491, 138] on input "HEATED" at bounding box center [882, 136] width 909 height 39
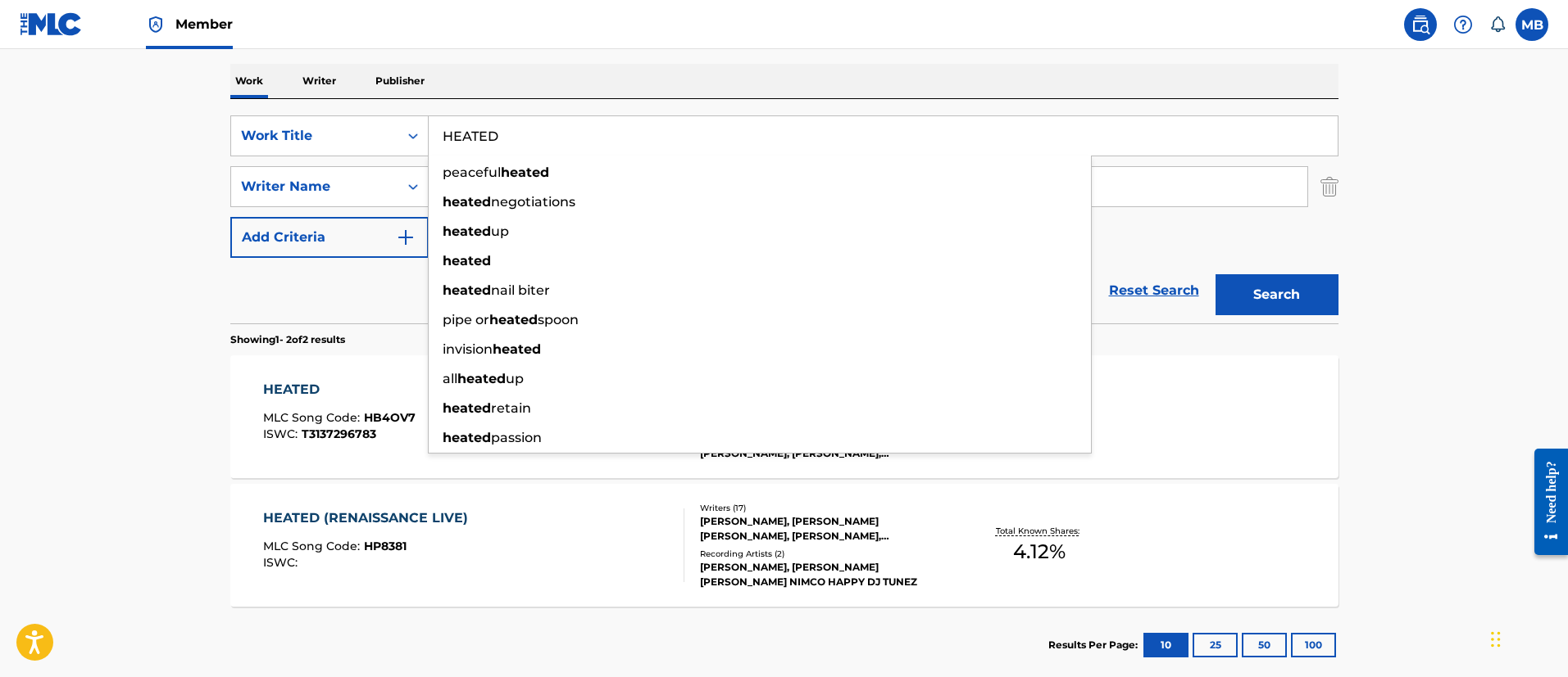
click at [491, 138] on input "HEATED" at bounding box center [882, 136] width 909 height 39
paste input "JOLENE"
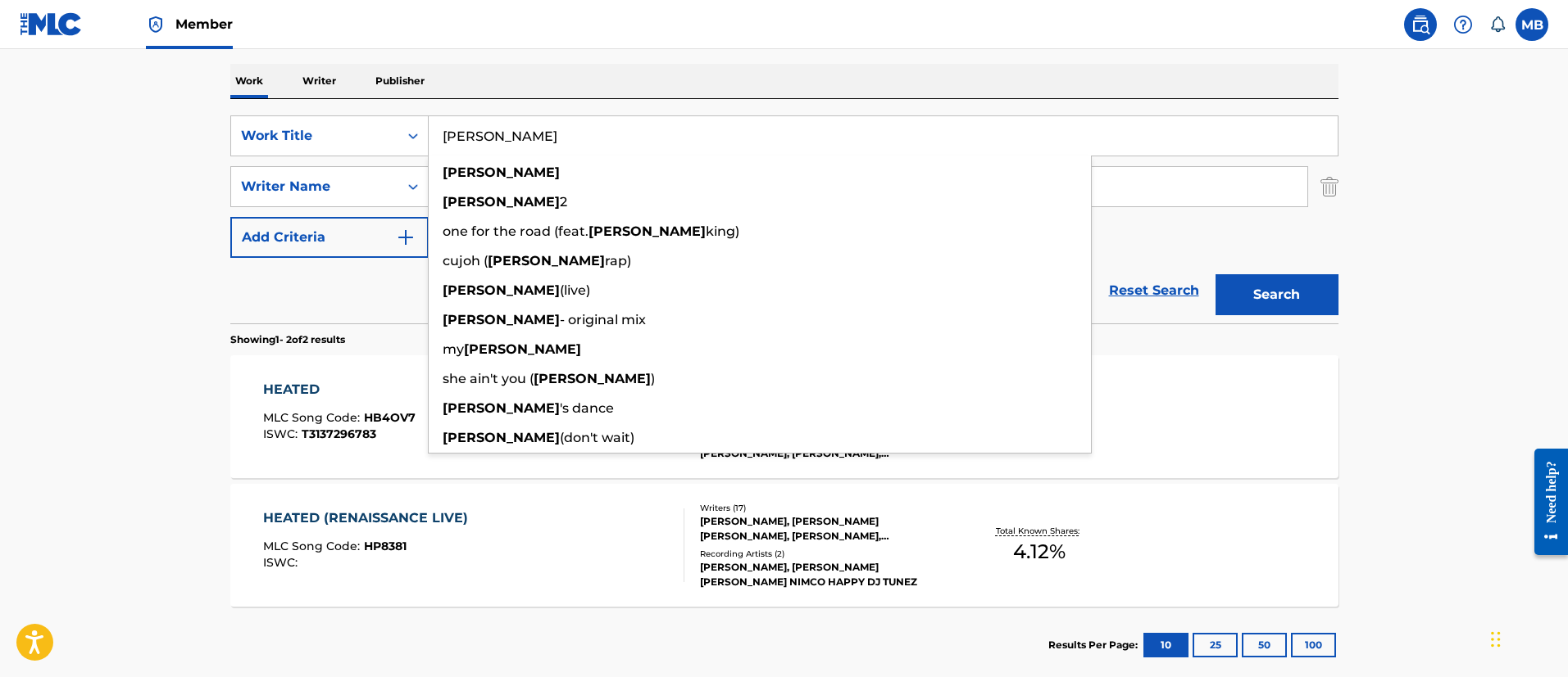
click at [1215, 274] on button "Search" at bounding box center [1277, 295] width 123 height 41
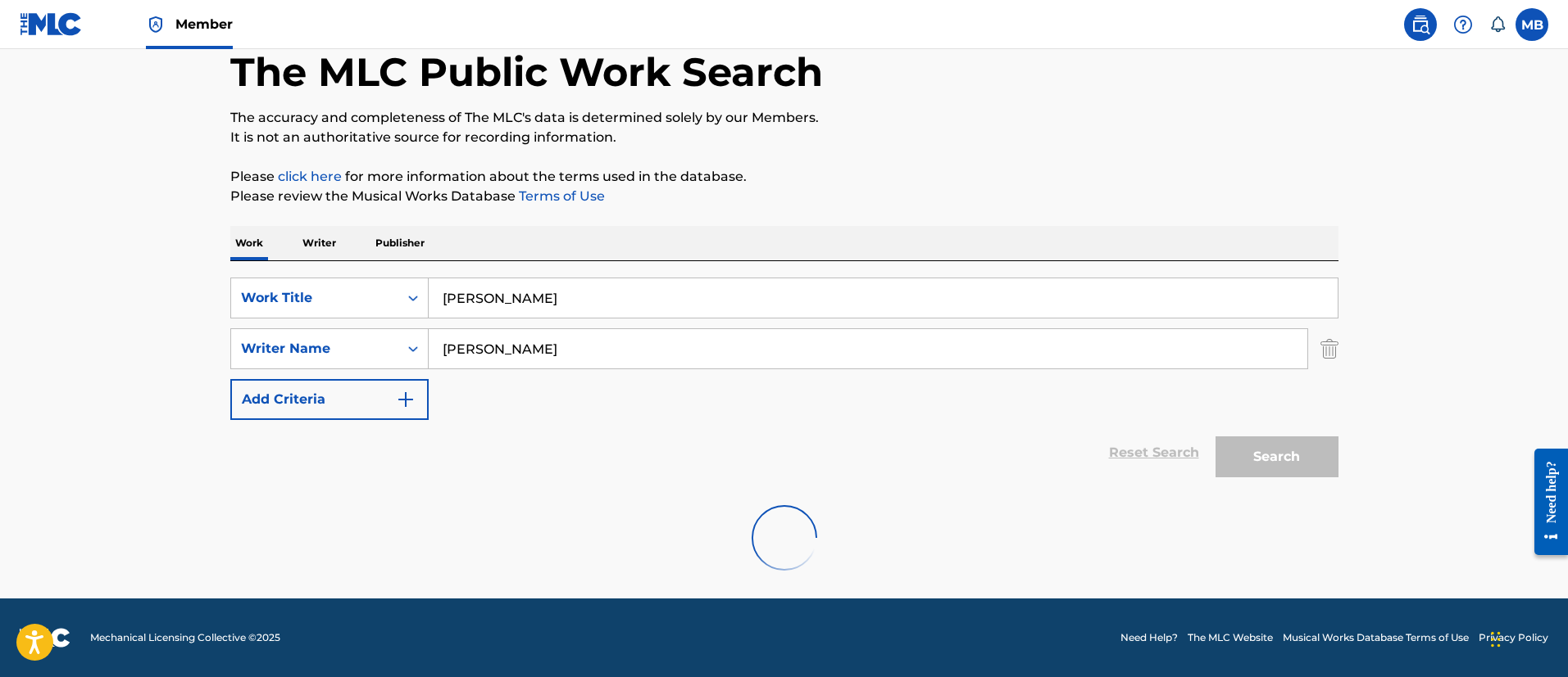
scroll to position [34, 0]
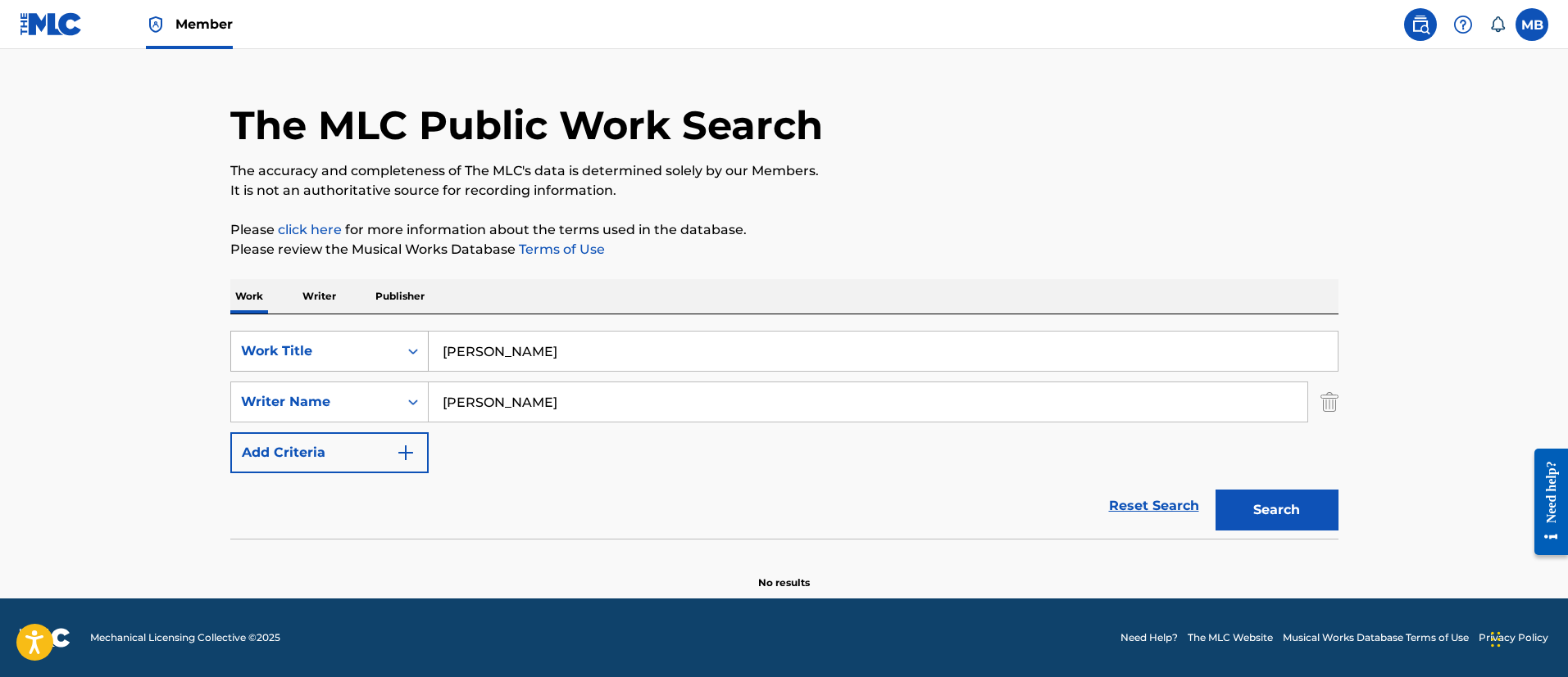
click at [273, 336] on div "SearchWithCriteria6b3021fc-88e5-433c-886c-1da5c34f629c Work Title JOLENE" at bounding box center [784, 352] width 1108 height 41
paste input "DAUGHTER"
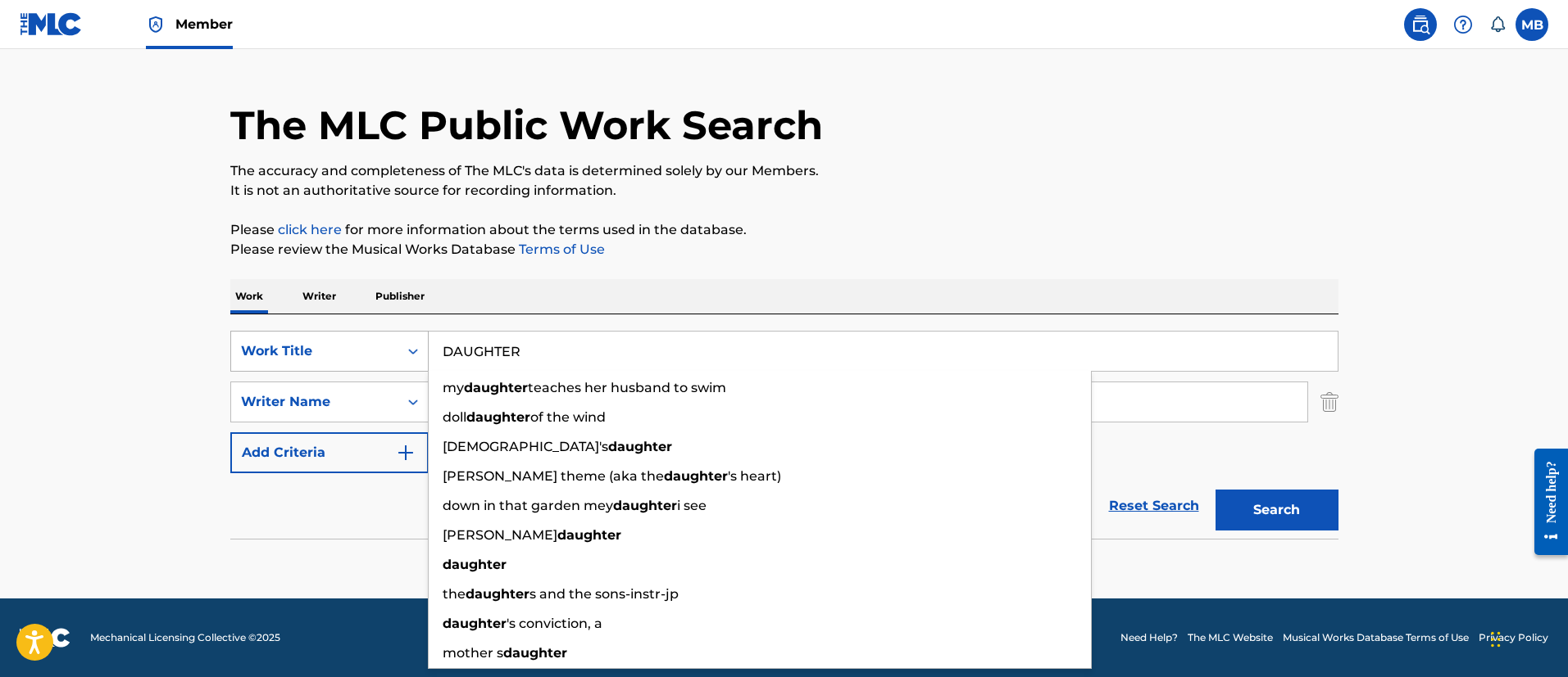
type input "DAUGHTER"
click at [1215, 490] on button "Search" at bounding box center [1277, 510] width 123 height 41
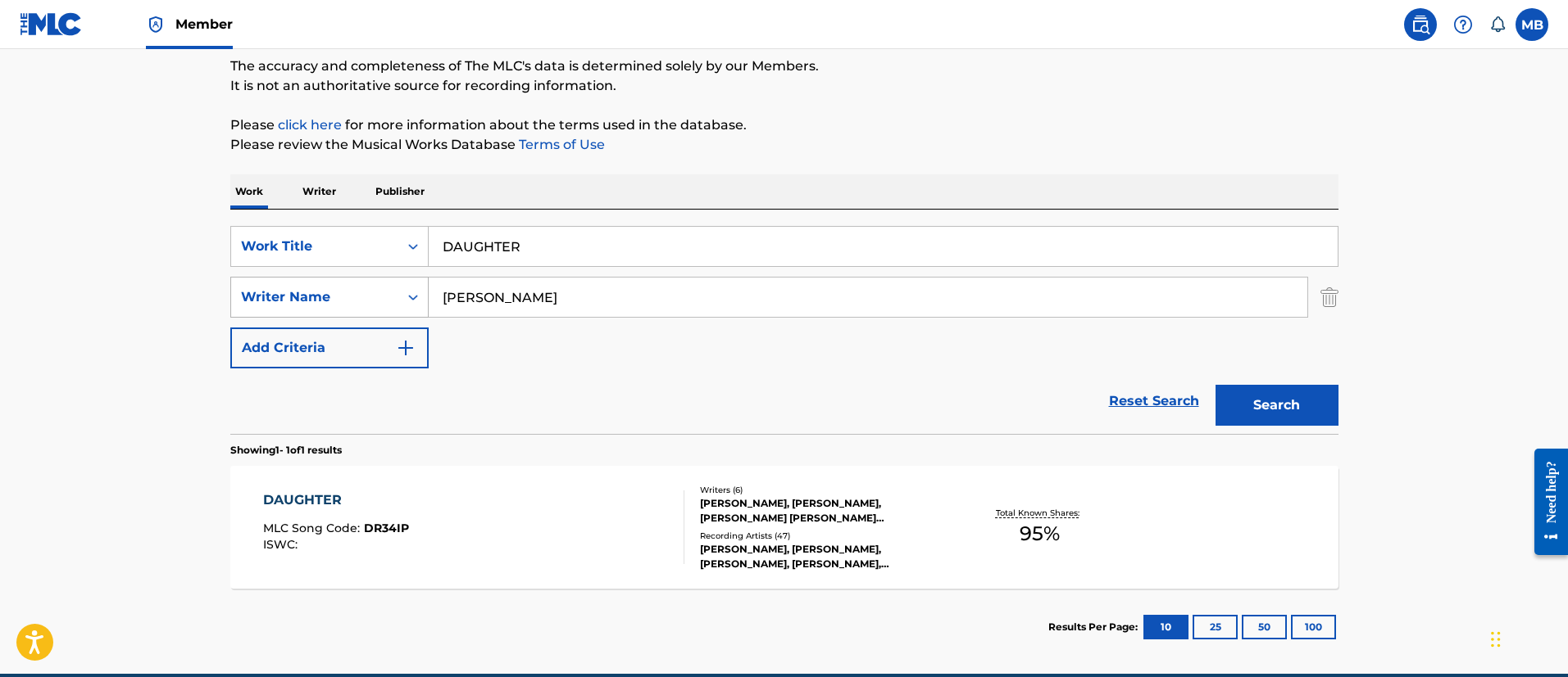
scroll to position [214, 0]
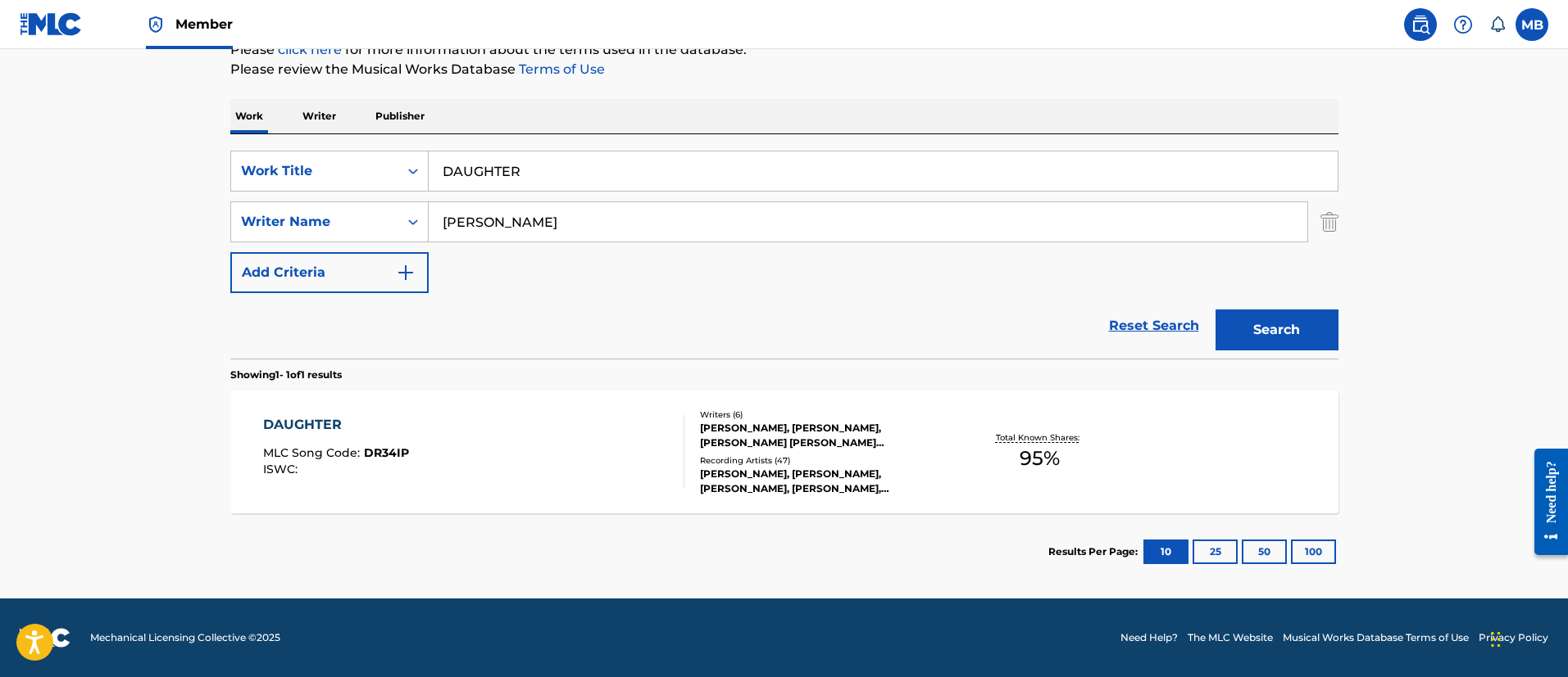
click at [519, 421] on div "DAUGHTER MLC Song Code : DR34IP ISWC :" at bounding box center [474, 451] width 422 height 74
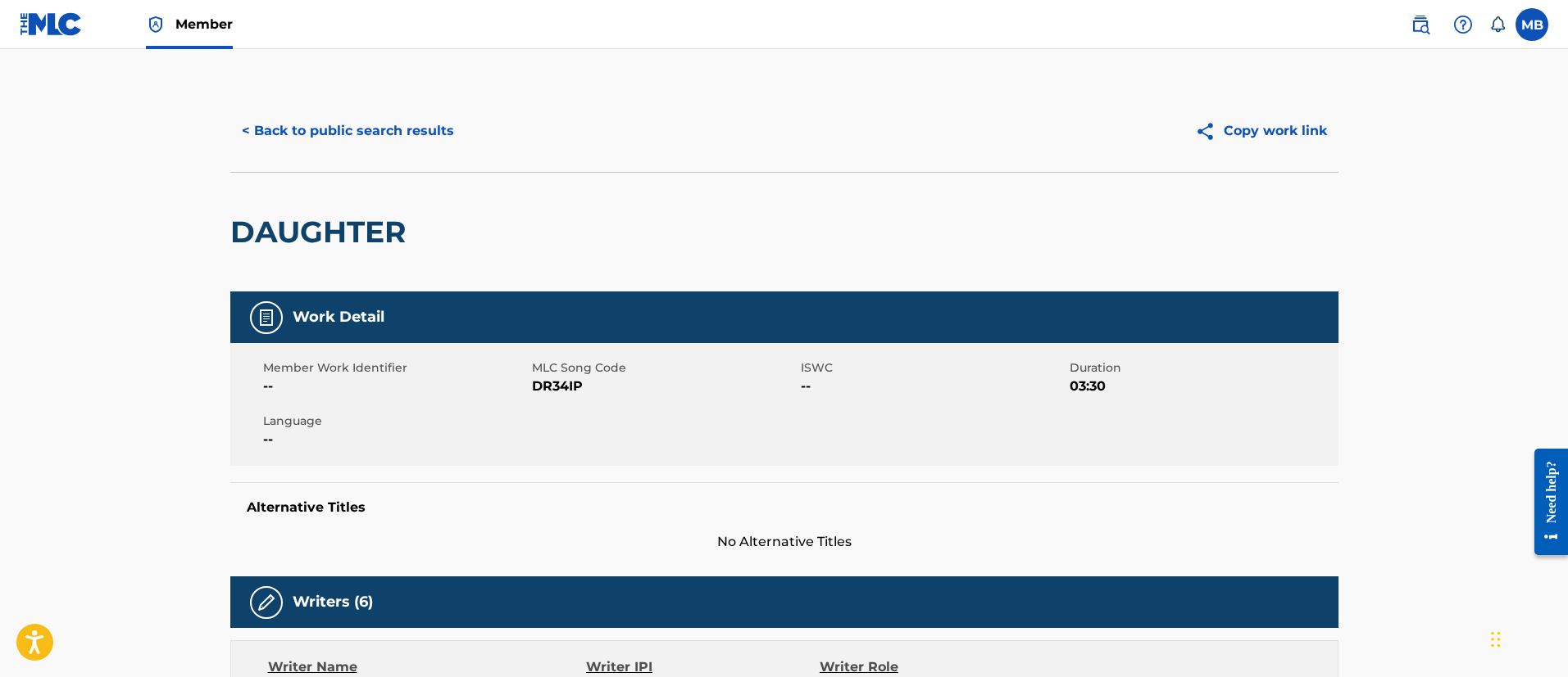
click at [323, 228] on h2 "DAUGHTER" at bounding box center [322, 232] width 184 height 37
copy h2 "DAUGHTER"
click at [561, 391] on span "DR34IP" at bounding box center [664, 386] width 265 height 20
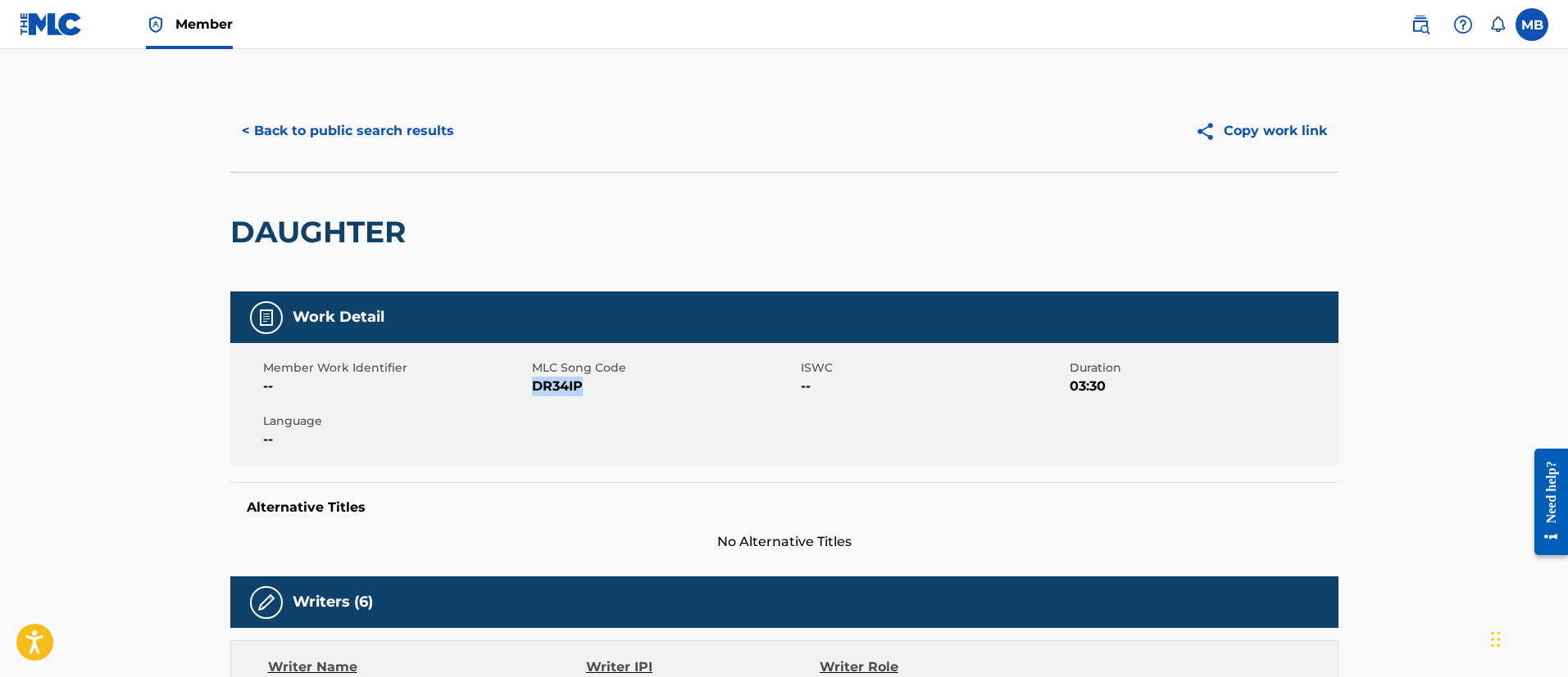
copy span "DR34IP"
click at [420, 149] on button "< Back to public search results" at bounding box center [348, 131] width 235 height 41
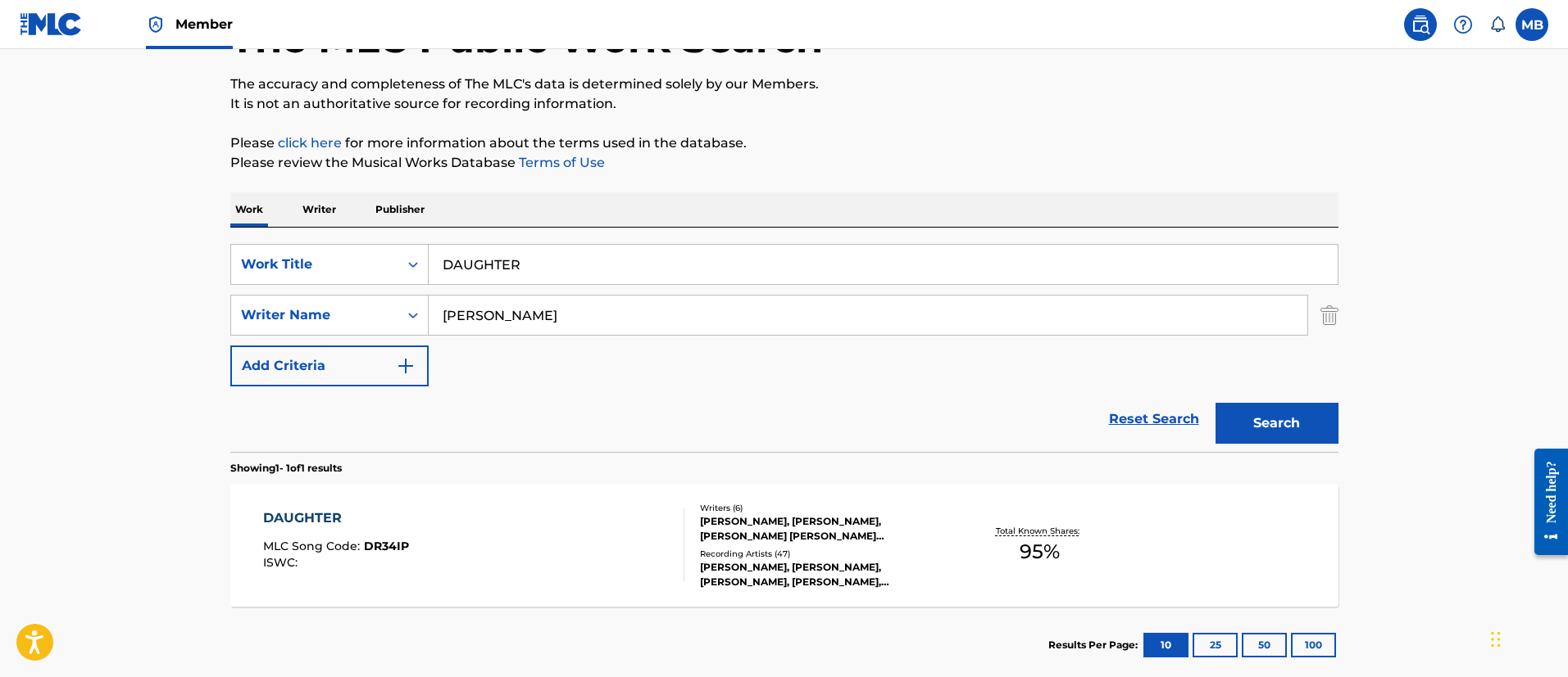
drag, startPoint x: 575, startPoint y: 273, endPoint x: 264, endPoint y: 239, distance: 312.9
click at [282, 253] on div "SearchWithCriteria6b3021fc-88e5-433c-886c-1da5c34f629c Work Title DAUGHTER" at bounding box center [784, 265] width 1108 height 41
paste input "Single Ladies (Put a Ring on It)"
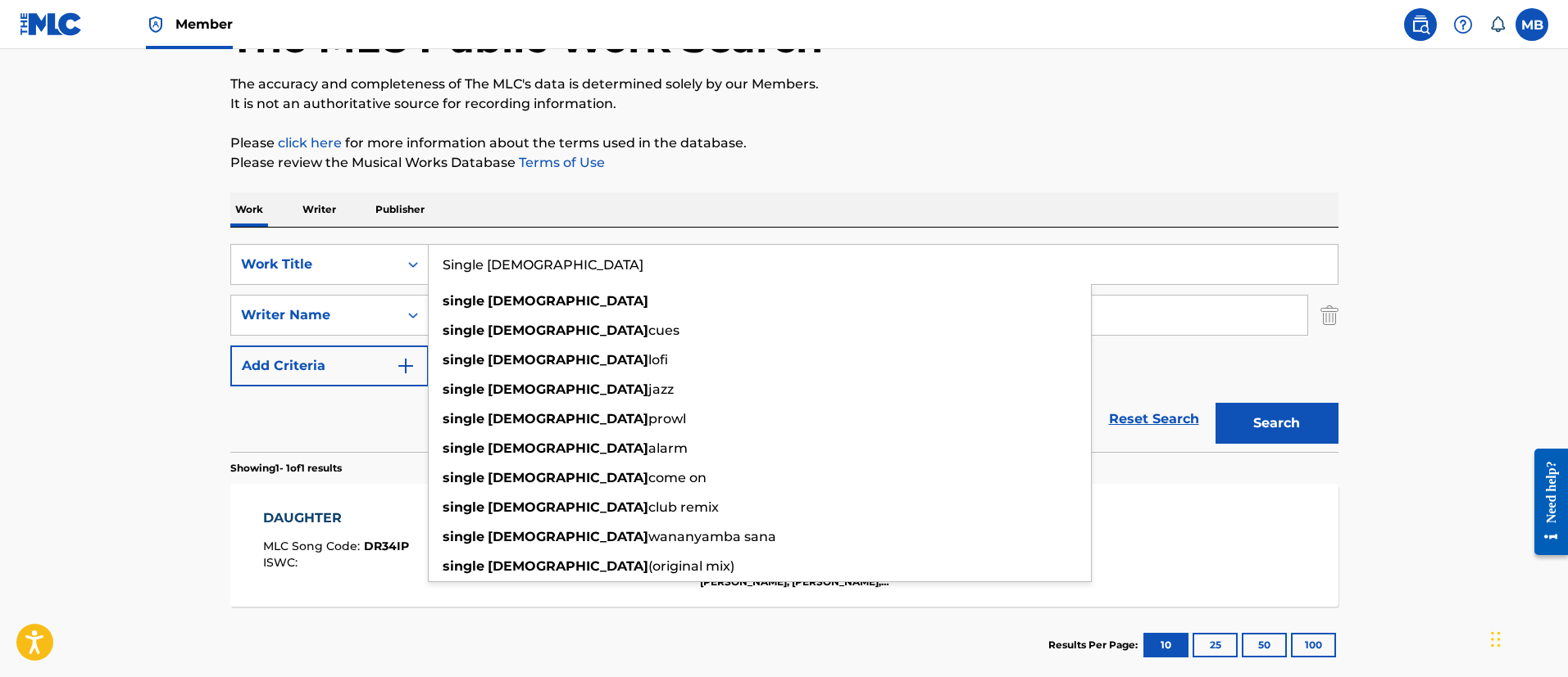
type input "Single Ladies"
click at [1215, 403] on button "Search" at bounding box center [1277, 423] width 123 height 41
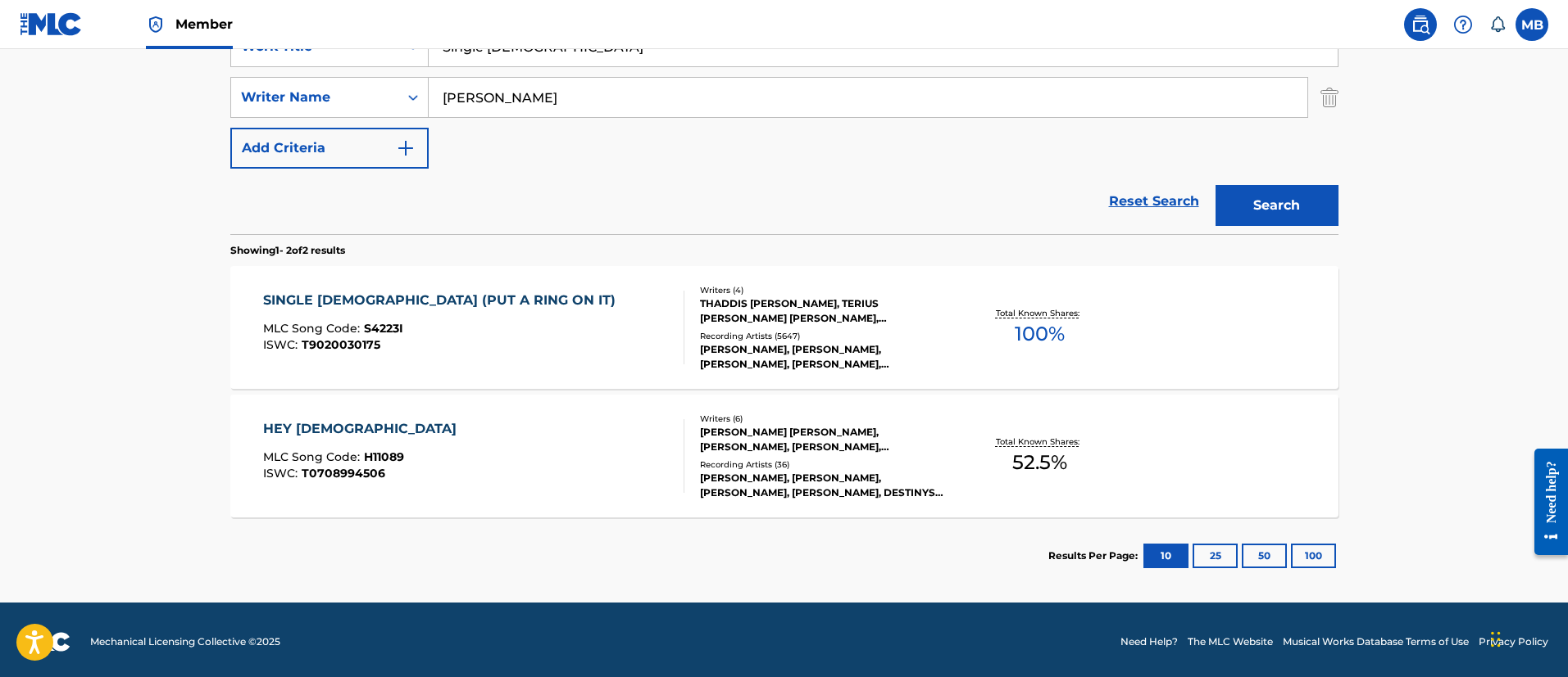
scroll to position [342, 0]
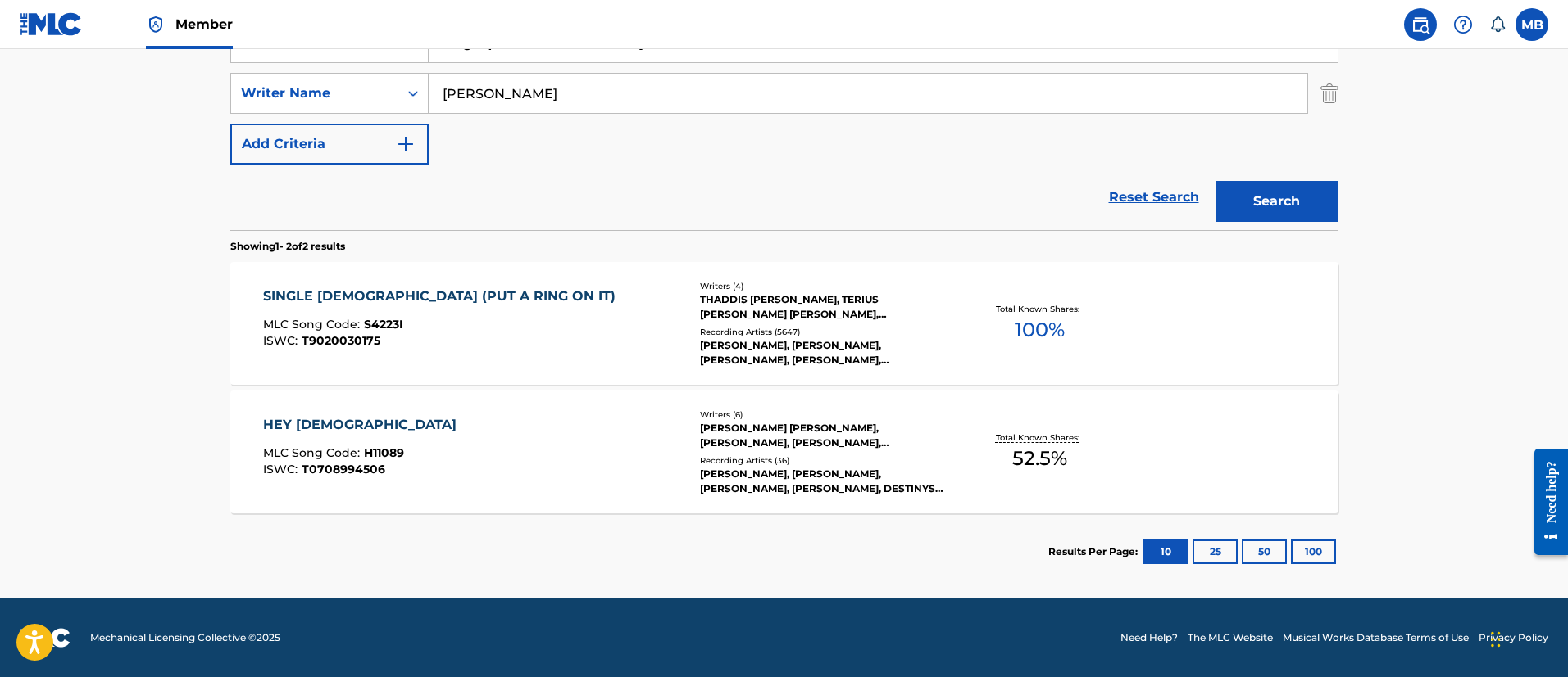
click at [525, 336] on div "SINGLE LADIES (PUT A RING ON IT) MLC Song Code : S4223I ISWC : T9020030175" at bounding box center [474, 323] width 422 height 74
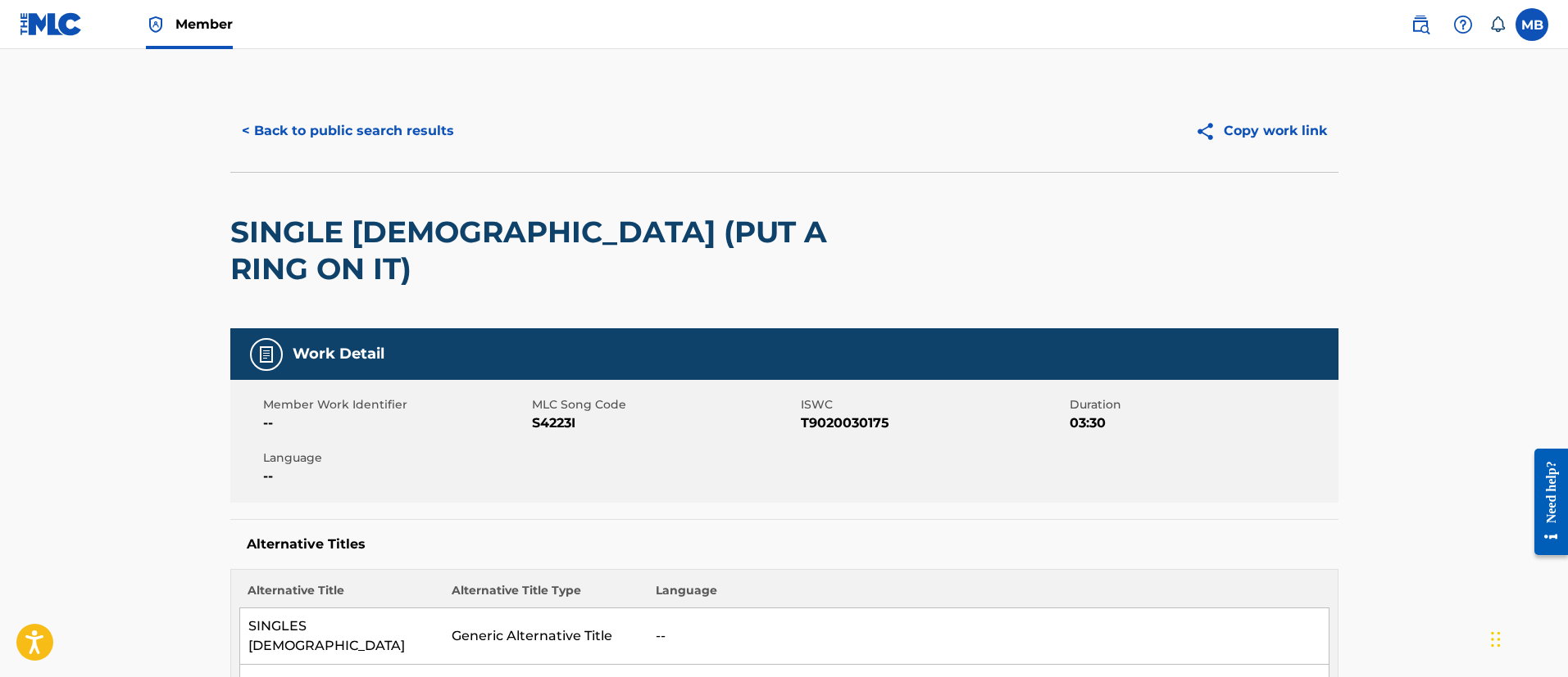
click at [305, 128] on button "< Back to public search results" at bounding box center [348, 131] width 235 height 41
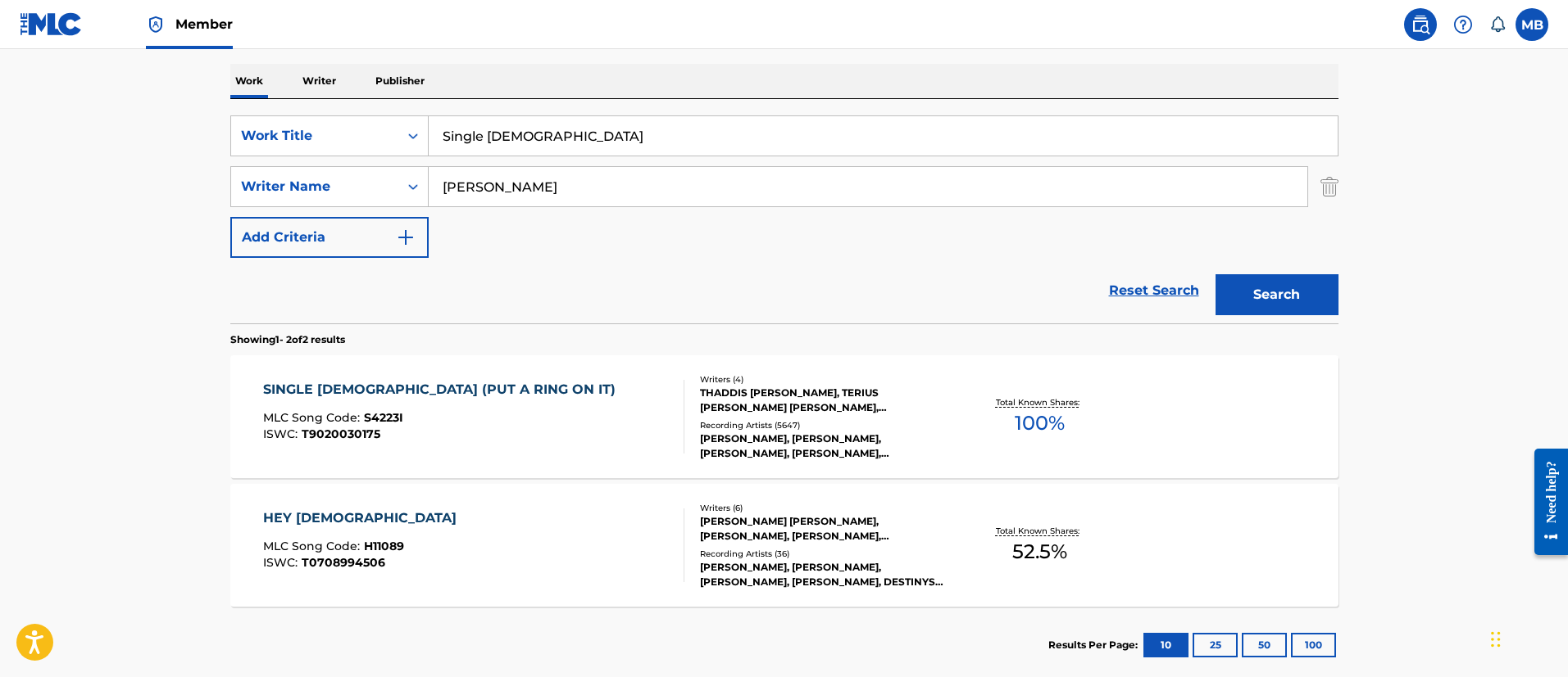
drag, startPoint x: 603, startPoint y: 149, endPoint x: 192, endPoint y: 130, distance: 411.4
click at [196, 131] on main "The MLC Public Work Search The accuracy and completeness of The MLC's data is d…" at bounding box center [784, 246] width 1568 height 892
paste input "Birthday Cake (Remix)"
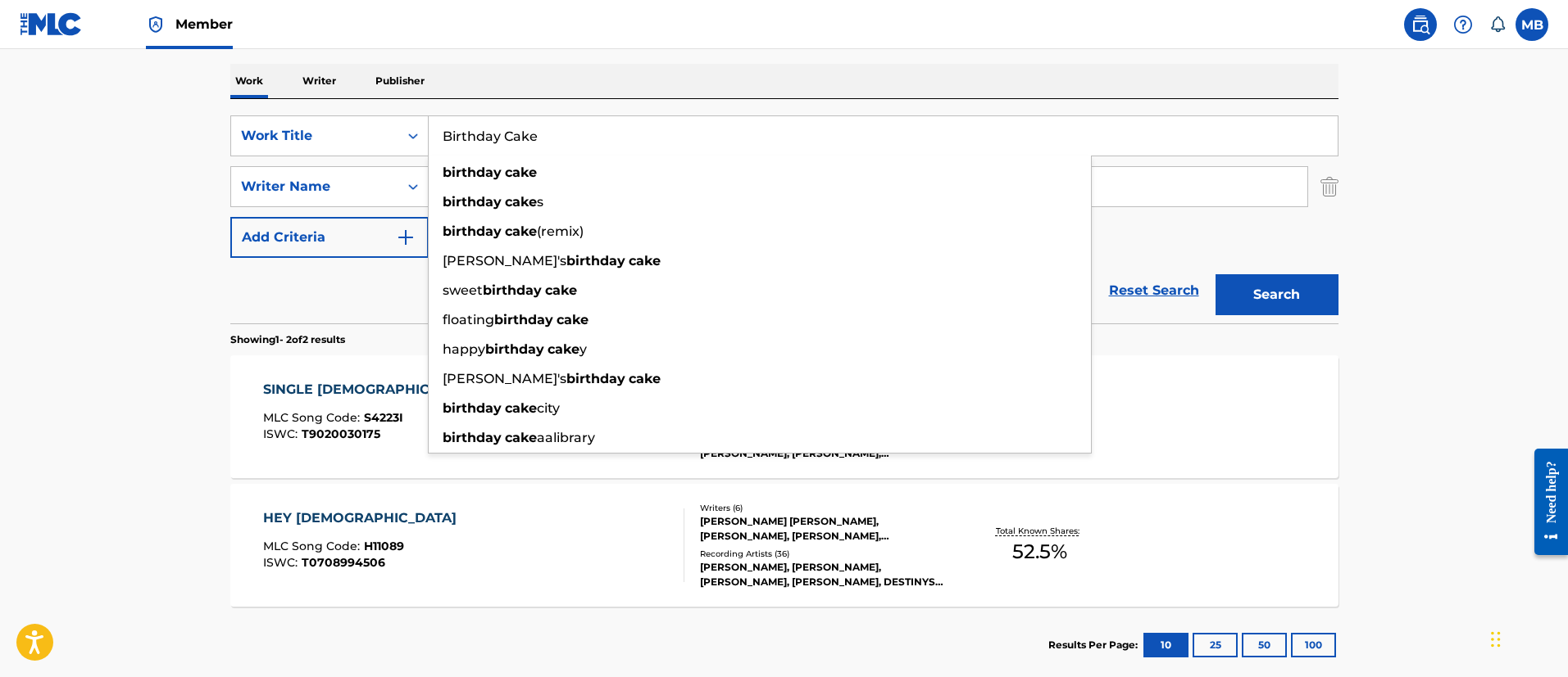
type input "Birthday Cake"
click at [1215, 274] on button "Search" at bounding box center [1277, 295] width 123 height 41
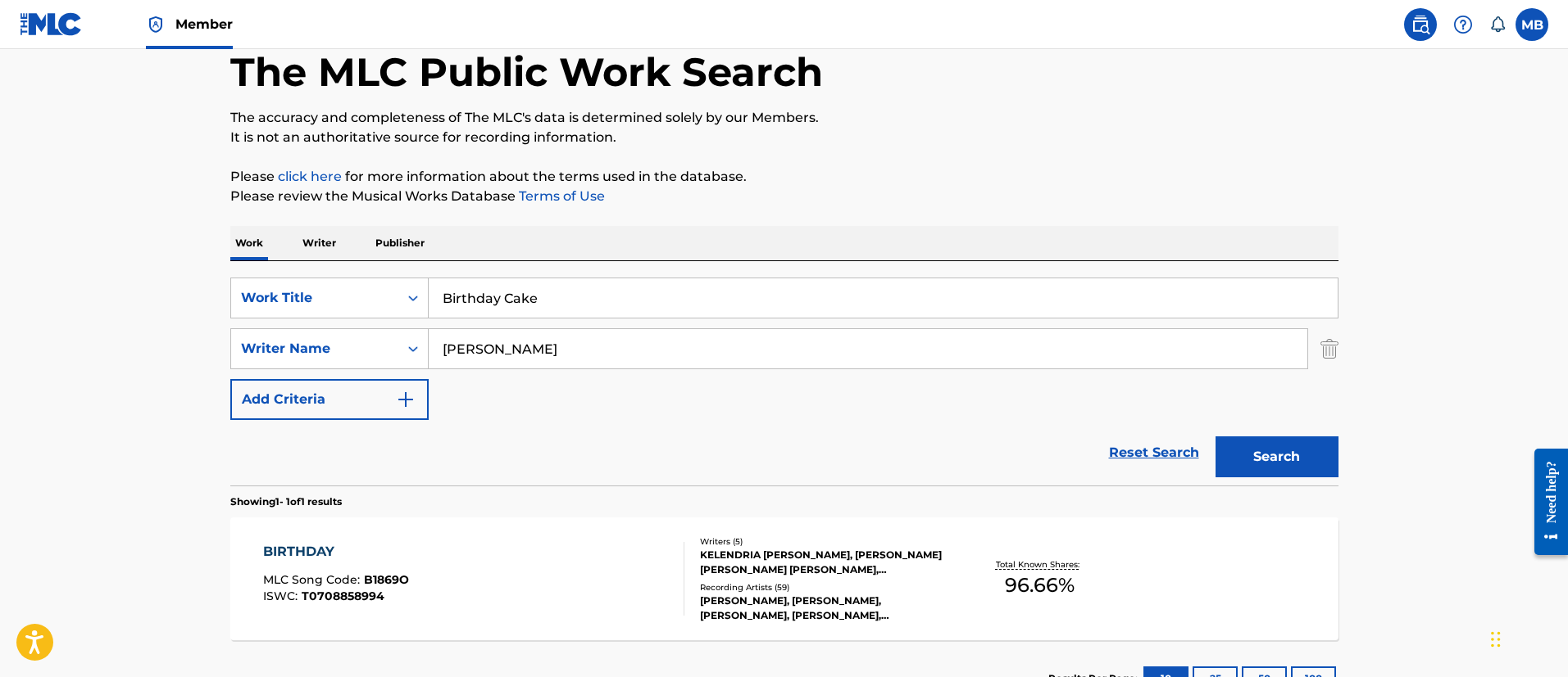
scroll to position [214, 0]
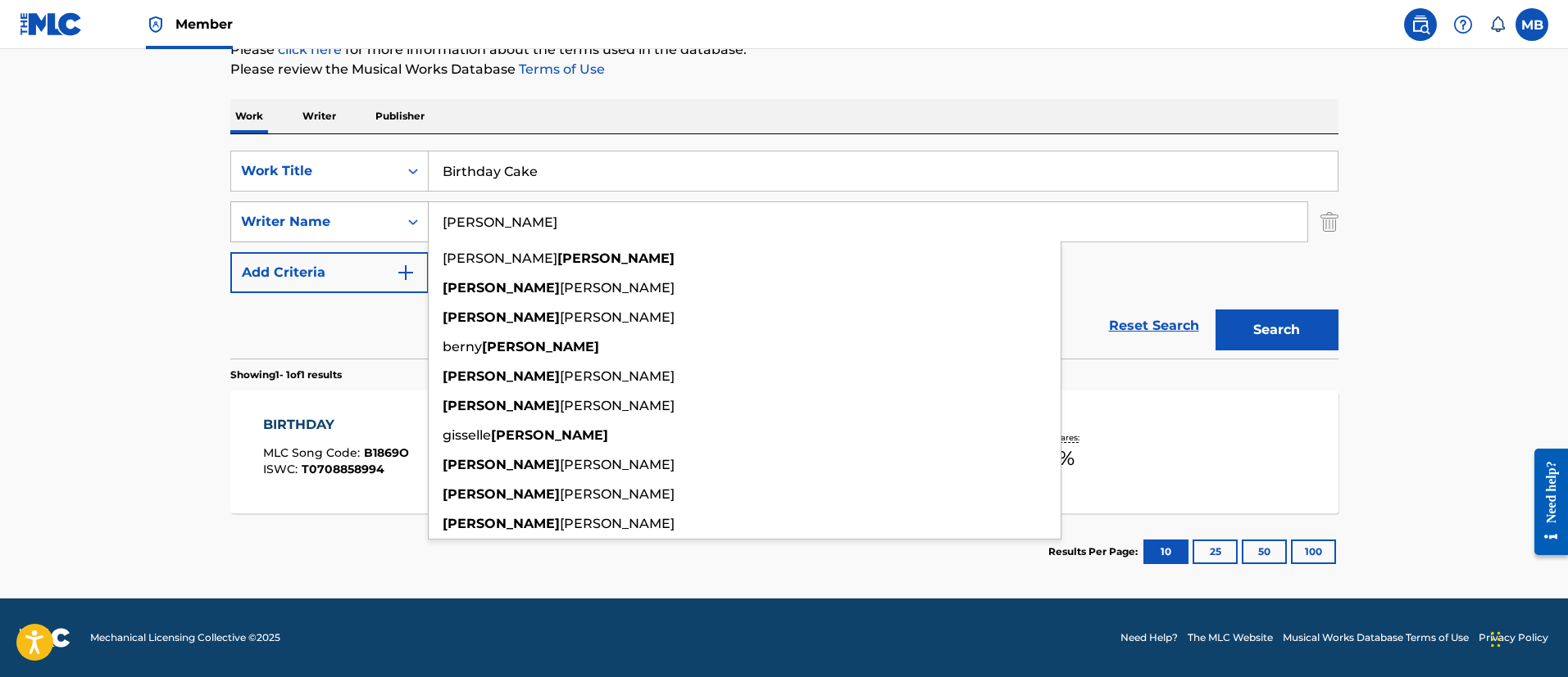
drag, startPoint x: 521, startPoint y: 222, endPoint x: 239, endPoint y: 224, distance: 282.0
click at [243, 224] on div "SearchWithCriteriabc4c9bd4-efc3-4189-ab3b-6b89b01588ec Writer Name beyonce ange…" at bounding box center [784, 222] width 1108 height 41
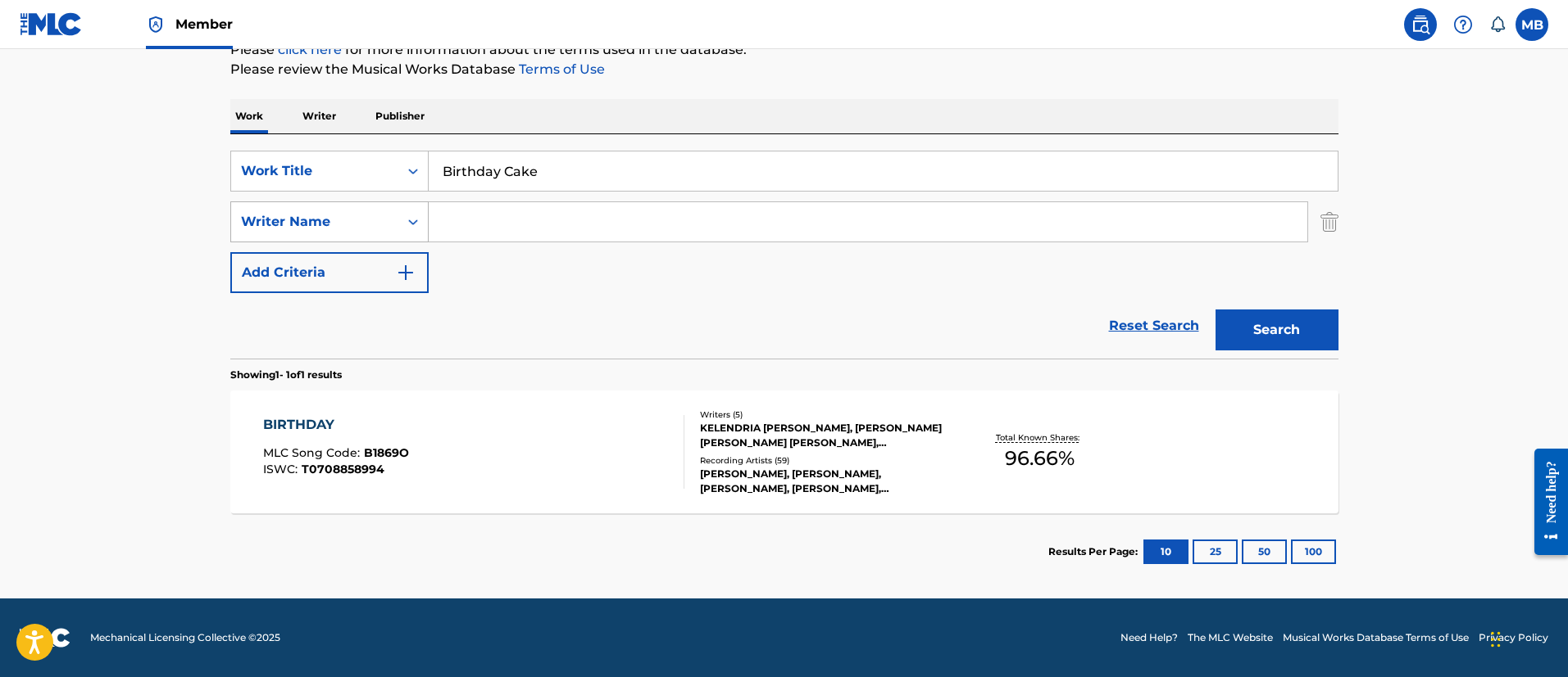
click at [1215, 310] on button "Search" at bounding box center [1277, 330] width 123 height 41
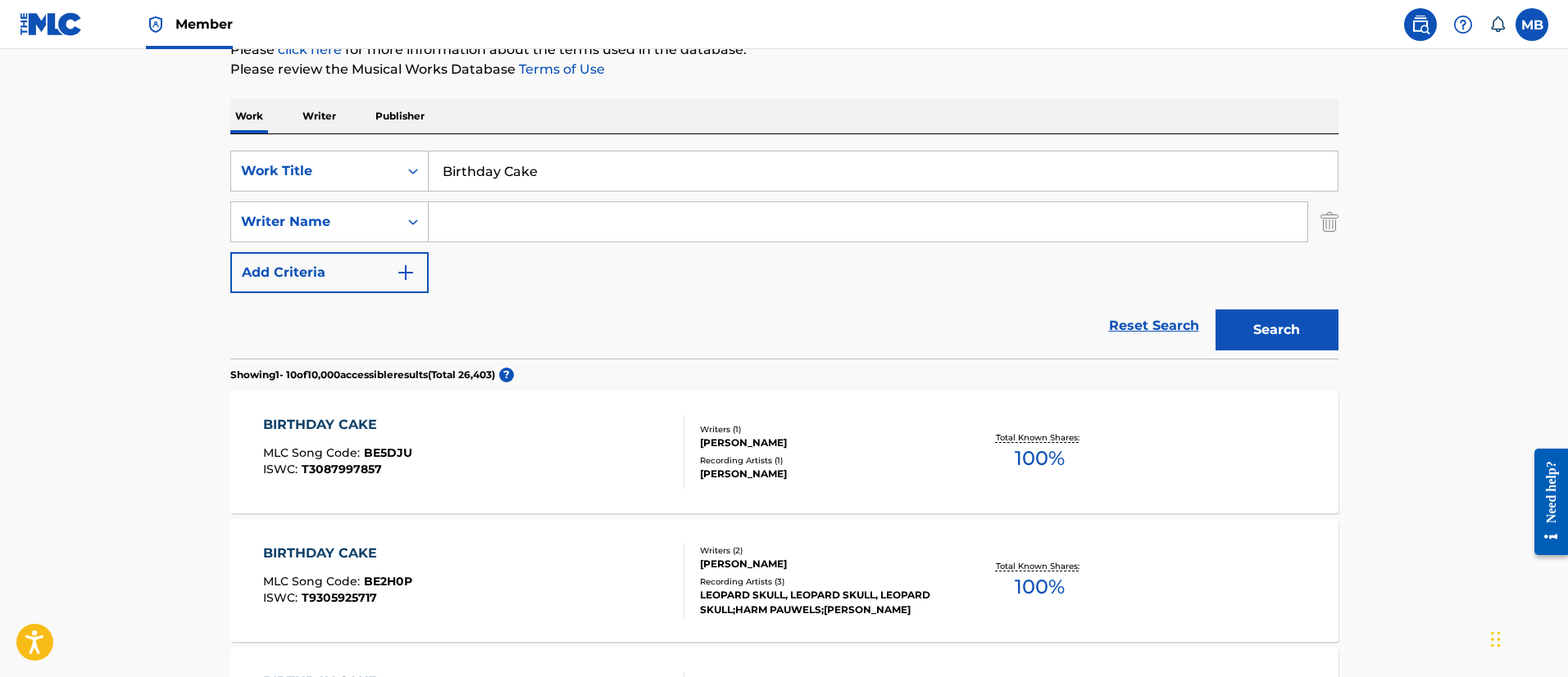
click at [608, 179] on input "Birthday Cake" at bounding box center [882, 172] width 909 height 39
type input "Birthday Cake remix"
click at [1215, 310] on button "Search" at bounding box center [1277, 330] width 123 height 41
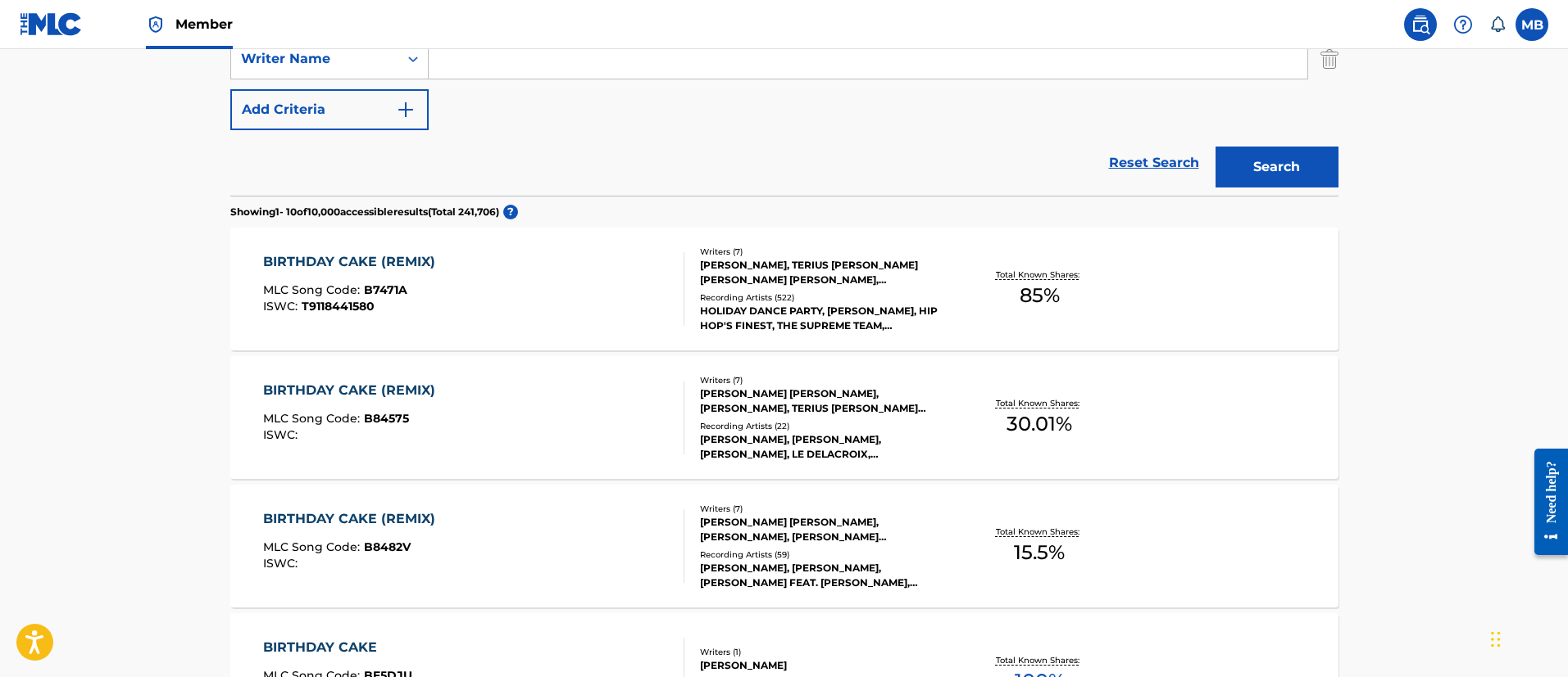
scroll to position [460, 0]
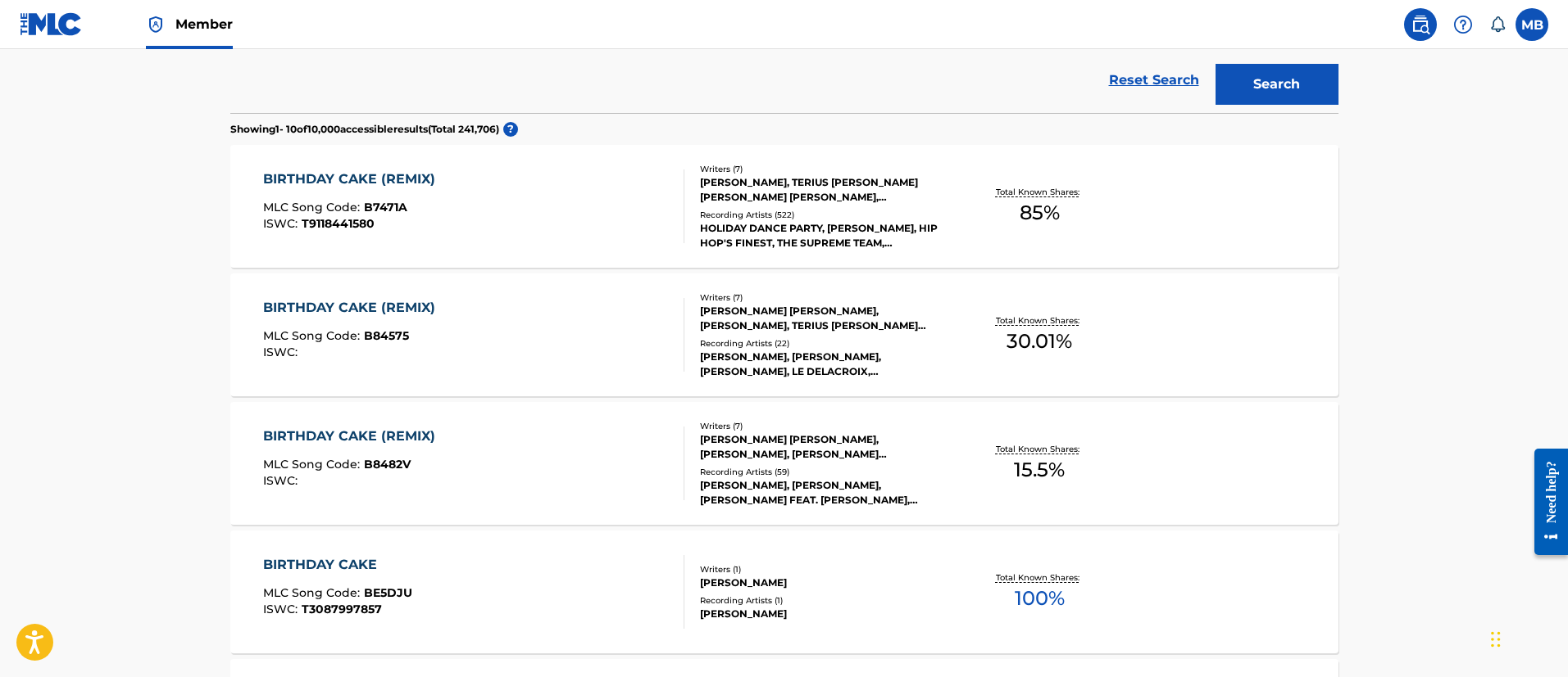
click at [531, 319] on div "BIRTHDAY CAKE (REMIX) MLC Song Code : B84575 ISWC :" at bounding box center [474, 335] width 422 height 74
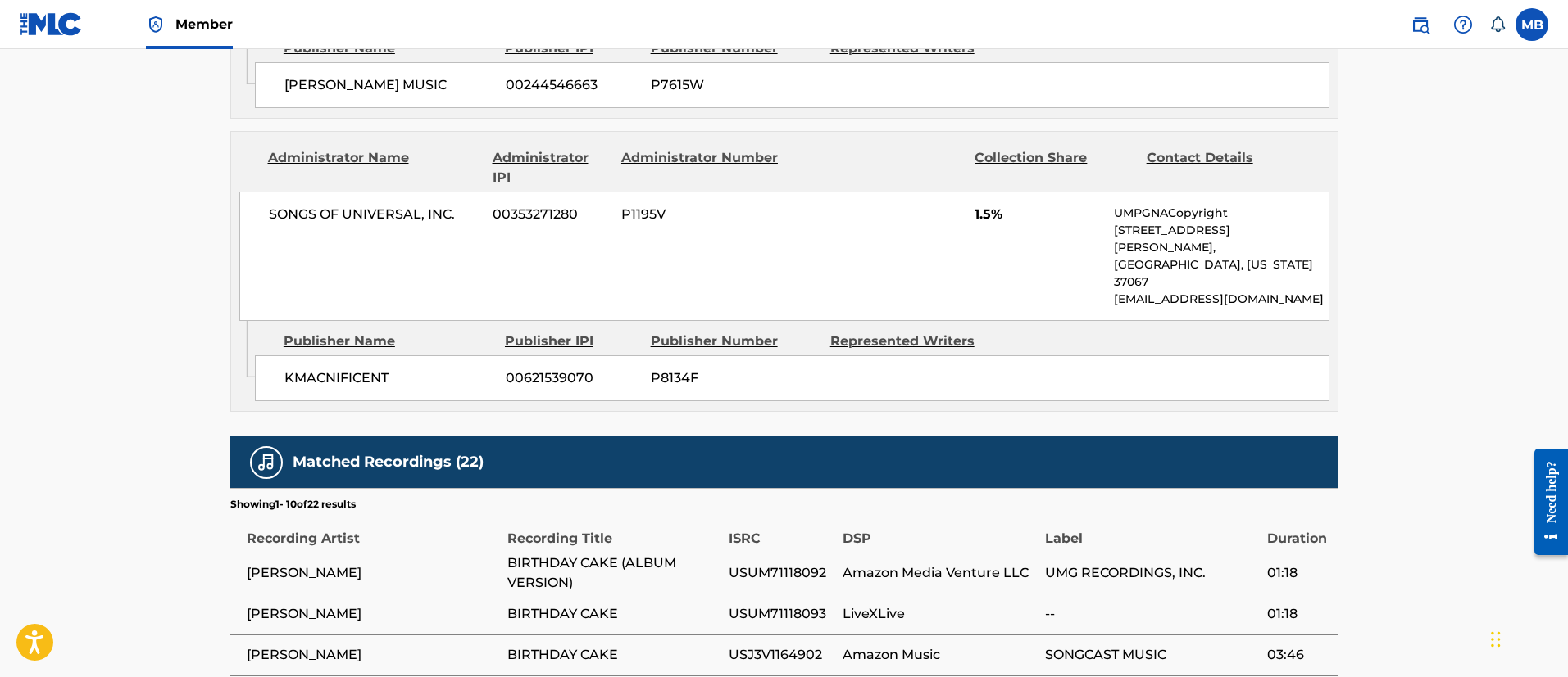
scroll to position [2963, 0]
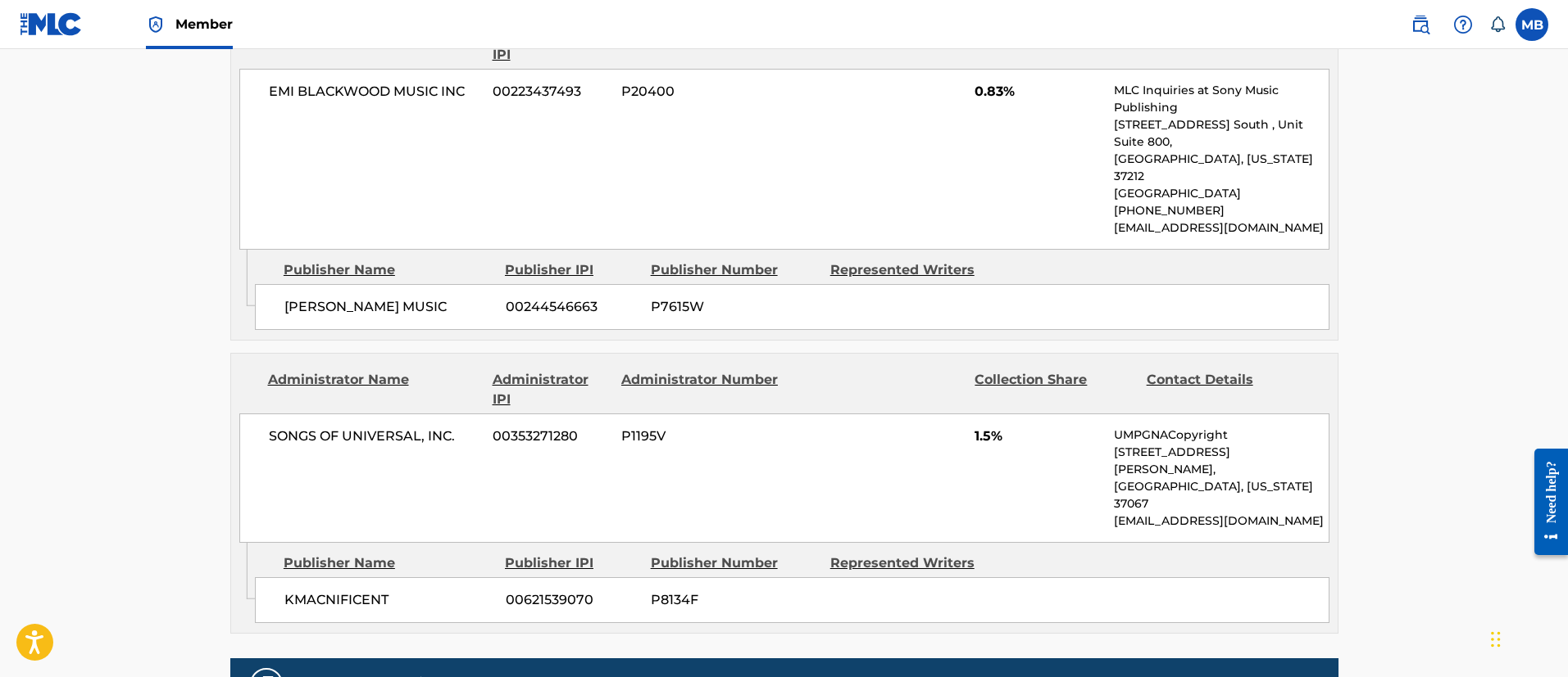
scroll to position [2924, 0]
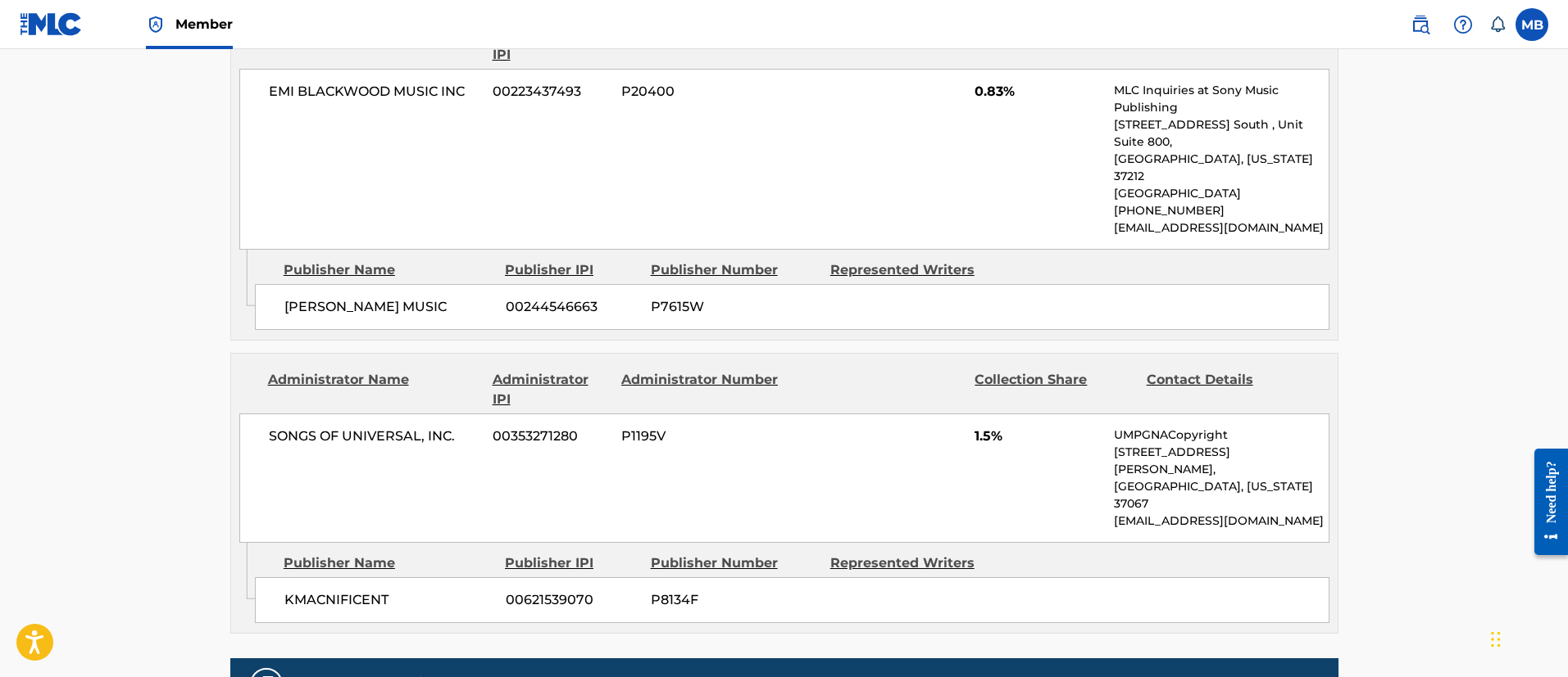
scroll to position [2597, 0]
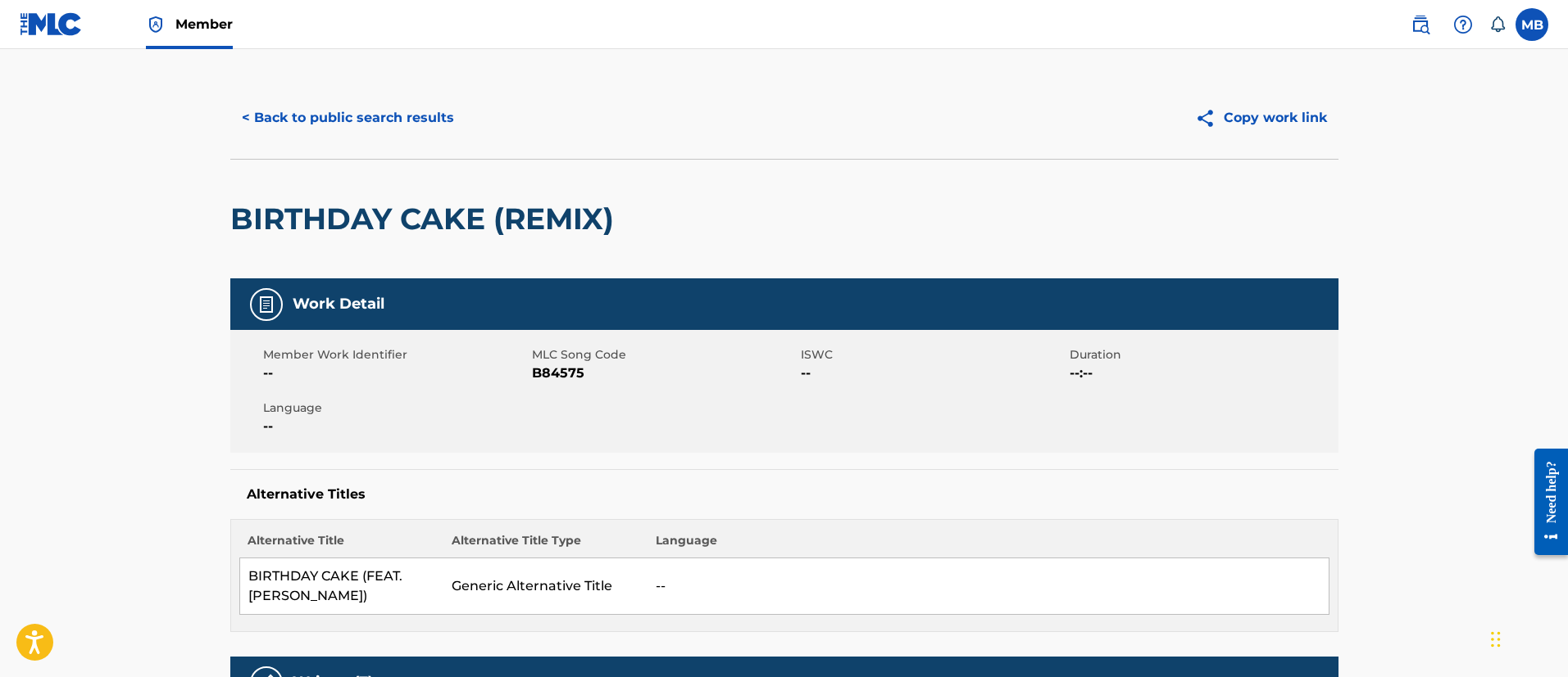
click at [352, 109] on button "< Back to public search results" at bounding box center [348, 118] width 235 height 41
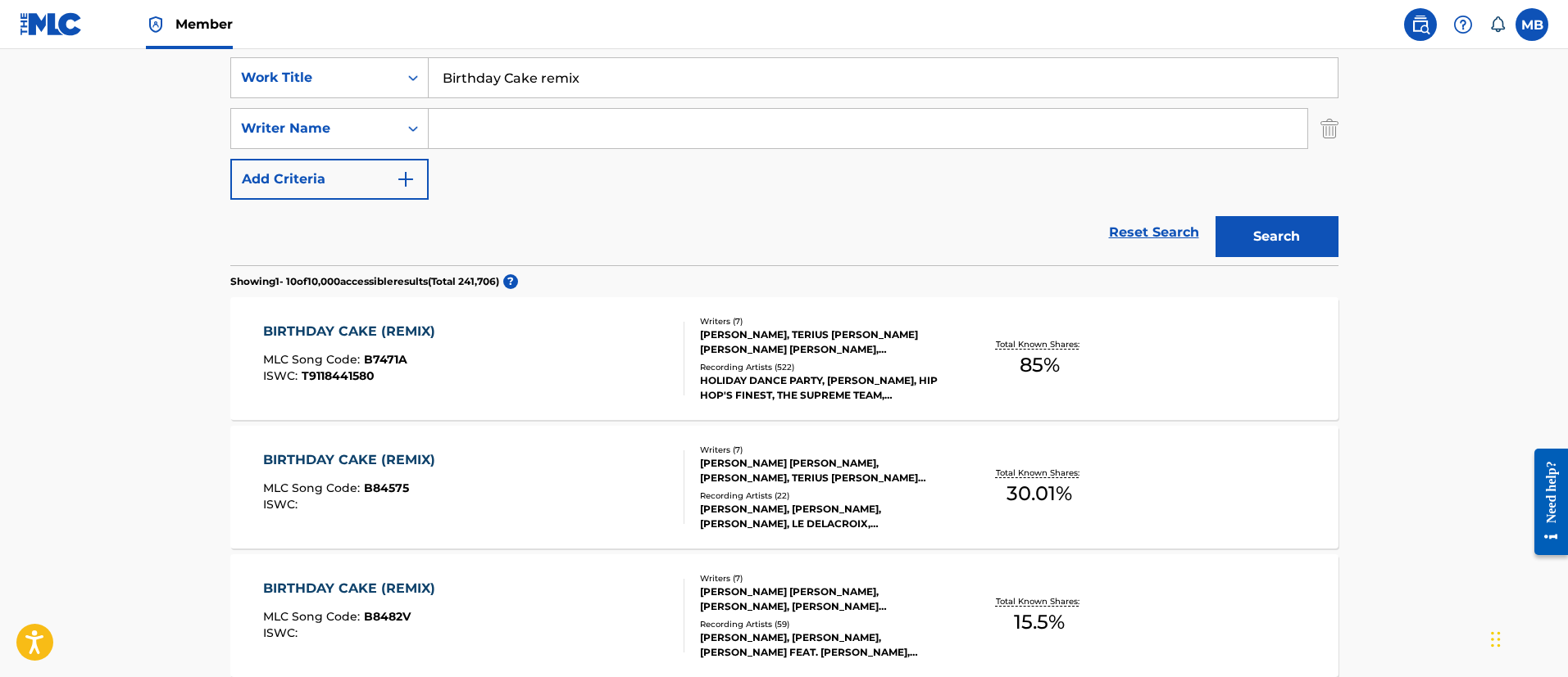
scroll to position [430, 0]
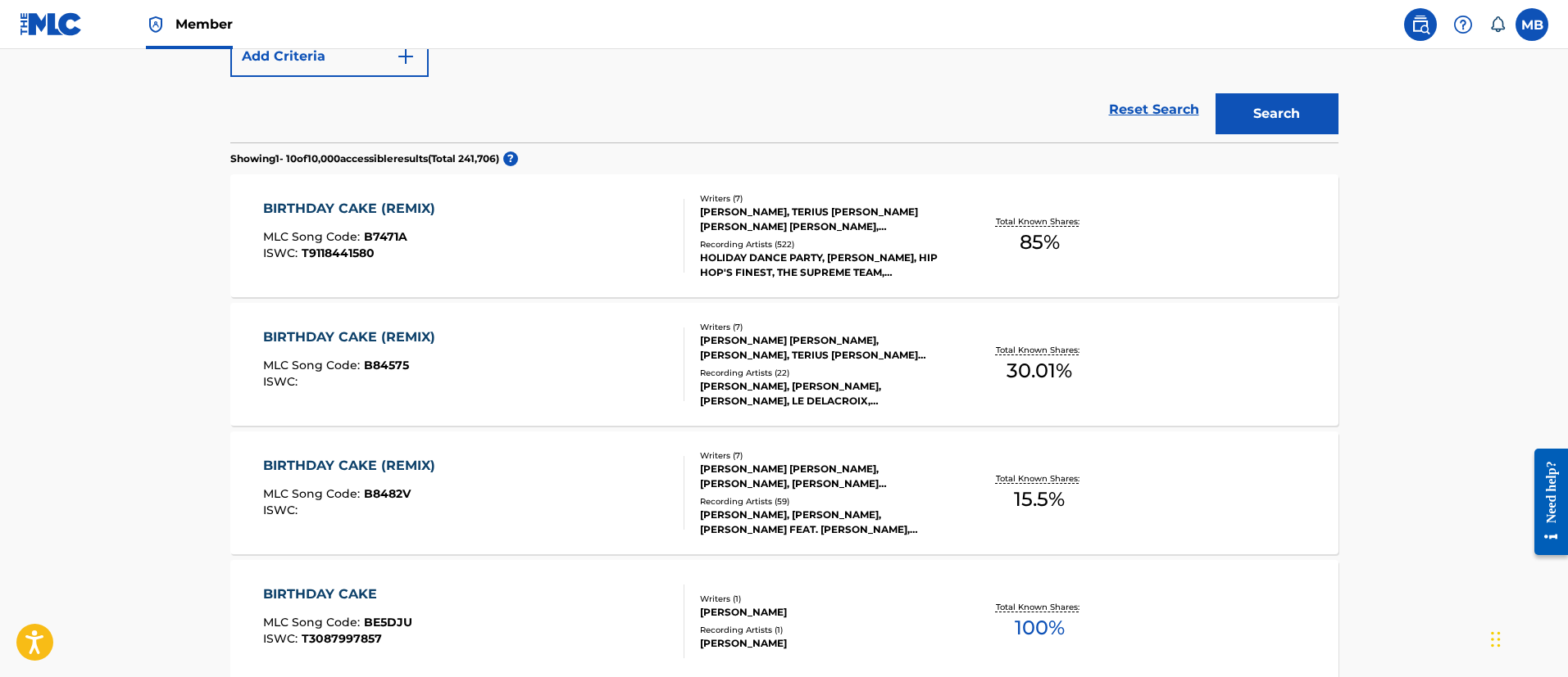
click at [558, 485] on div "BIRTHDAY CAKE (REMIX) MLC Song Code : B8482V ISWC :" at bounding box center [474, 492] width 422 height 74
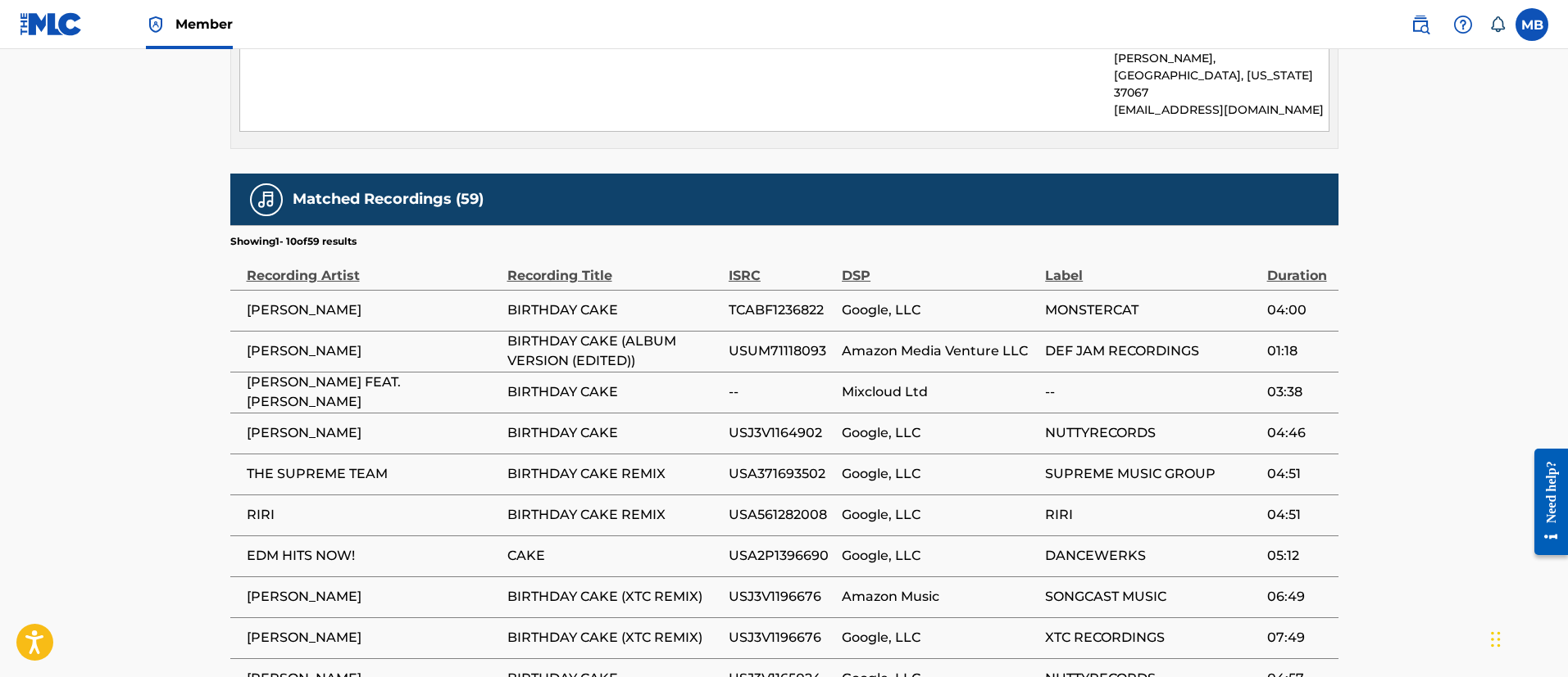
scroll to position [1776, 0]
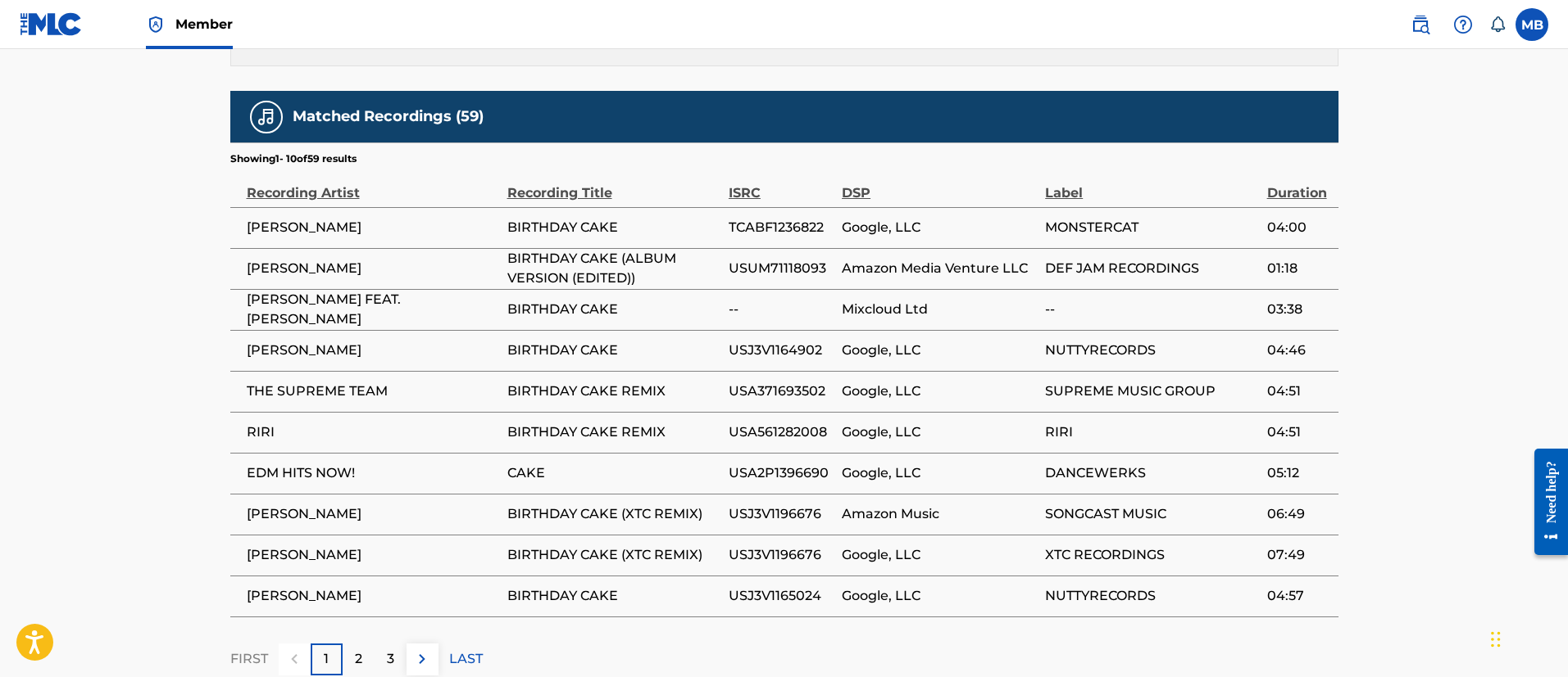
click at [367, 643] on div "2" at bounding box center [358, 659] width 32 height 32
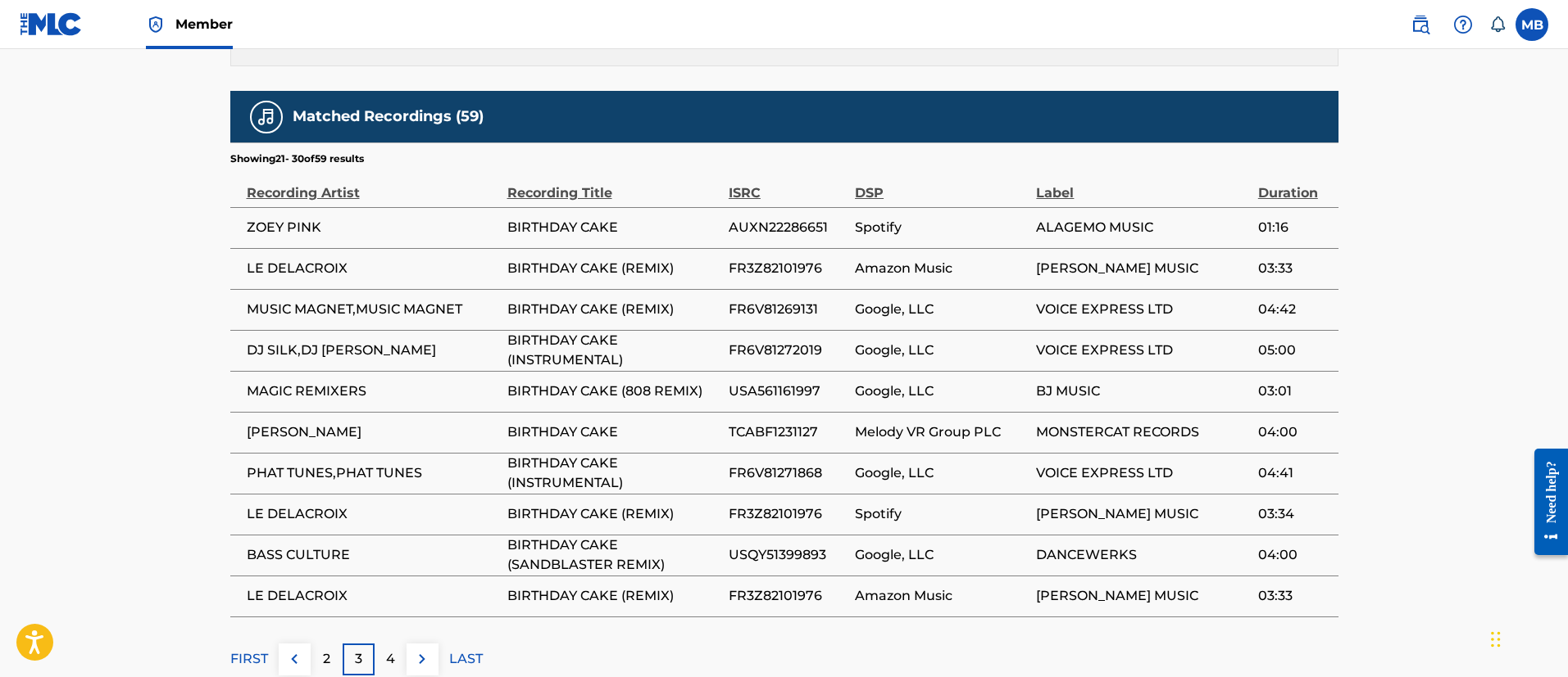
click at [395, 650] on p "4" at bounding box center [391, 659] width 9 height 20
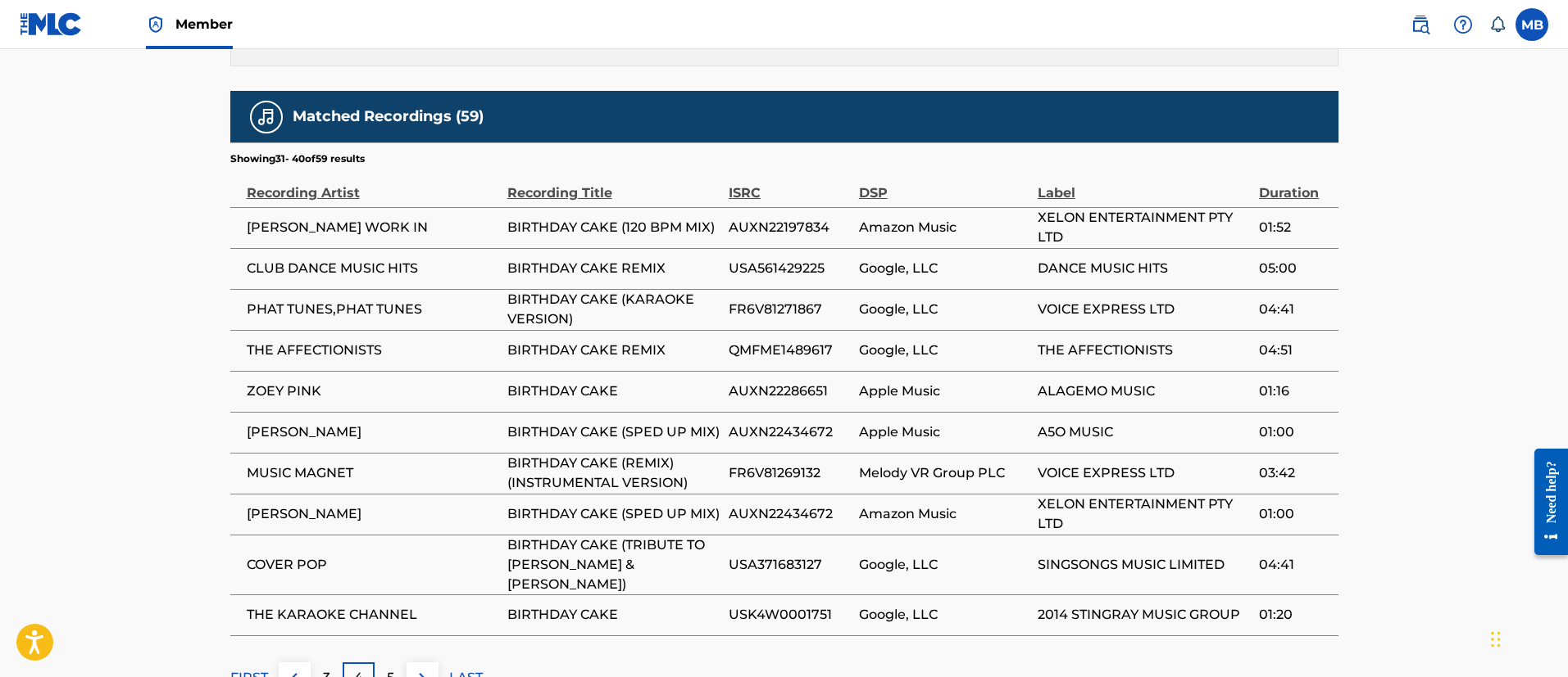
click at [395, 663] on div "5" at bounding box center [390, 679] width 32 height 32
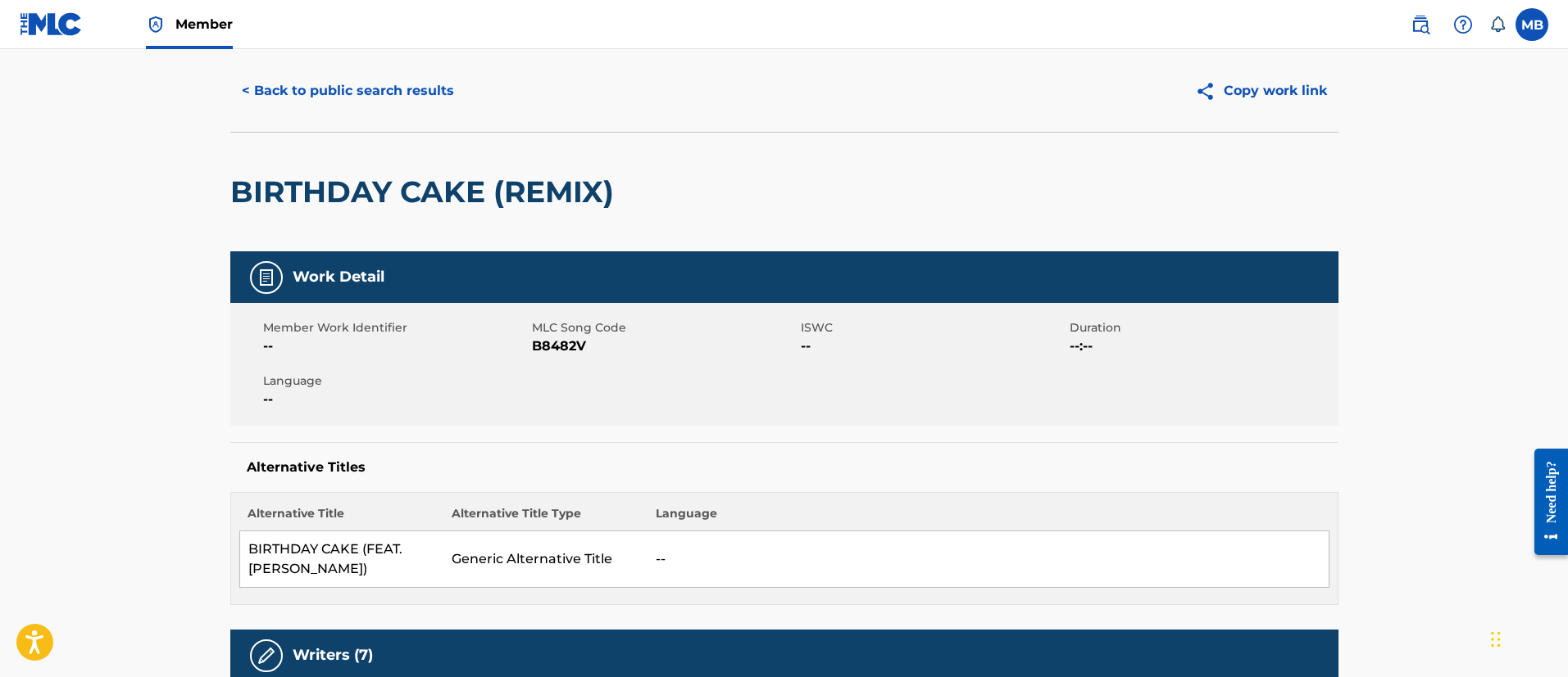
scroll to position [0, 0]
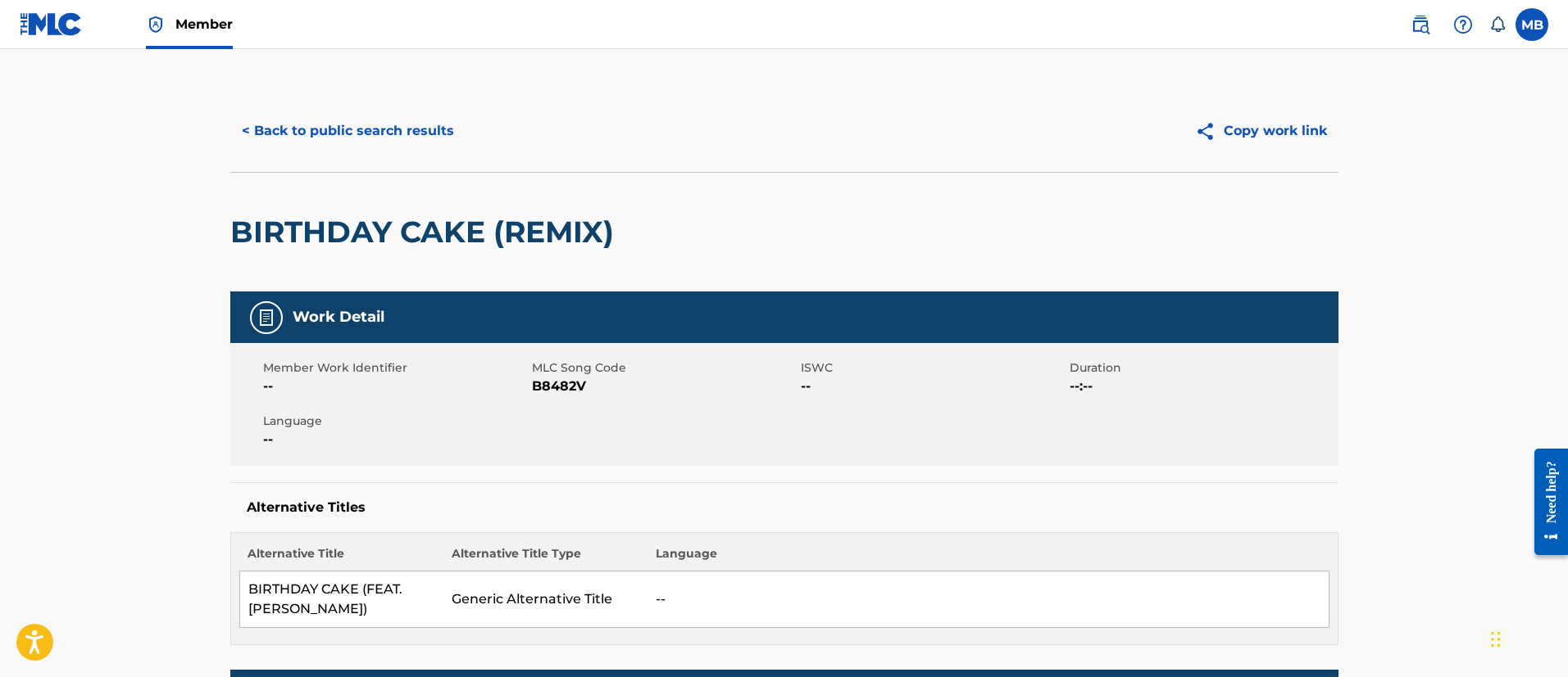
click at [350, 123] on button "< Back to public search results" at bounding box center [348, 131] width 235 height 41
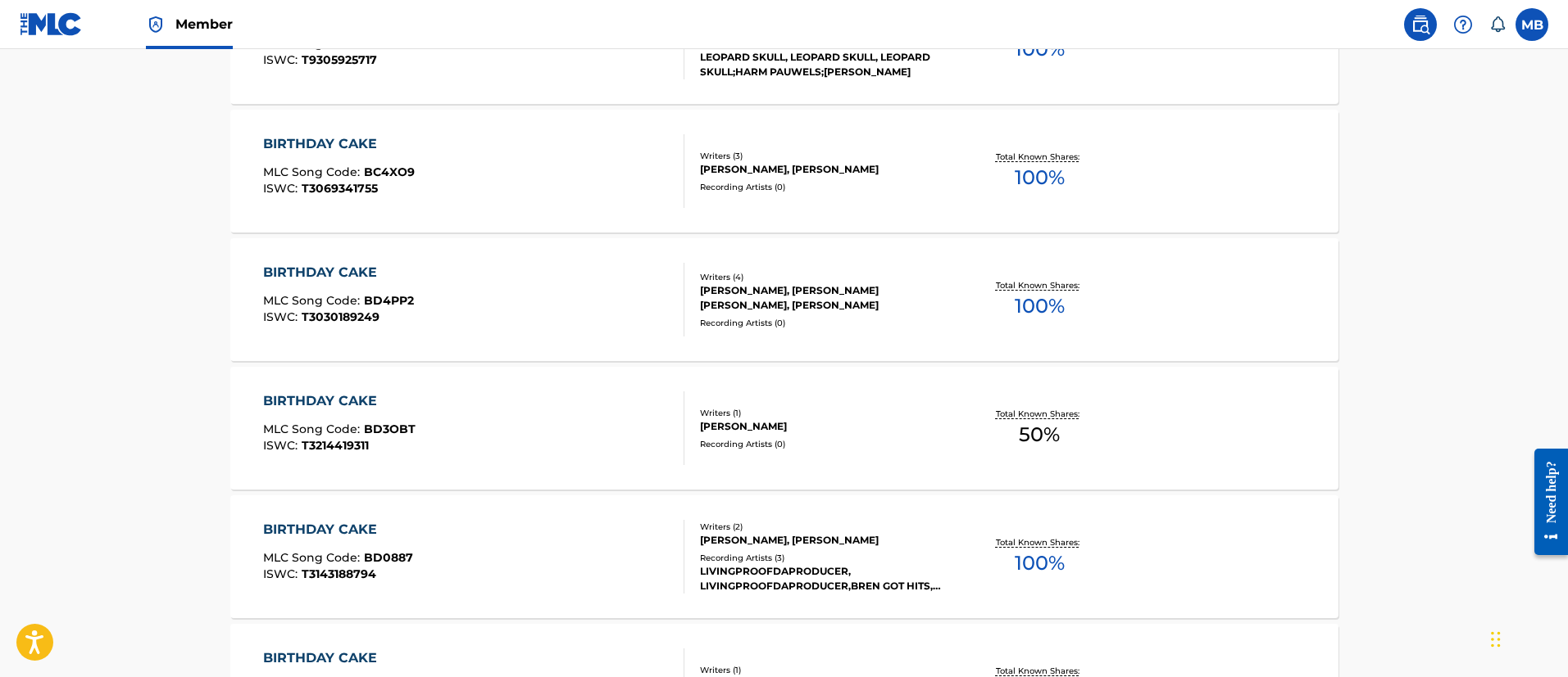
scroll to position [32, 0]
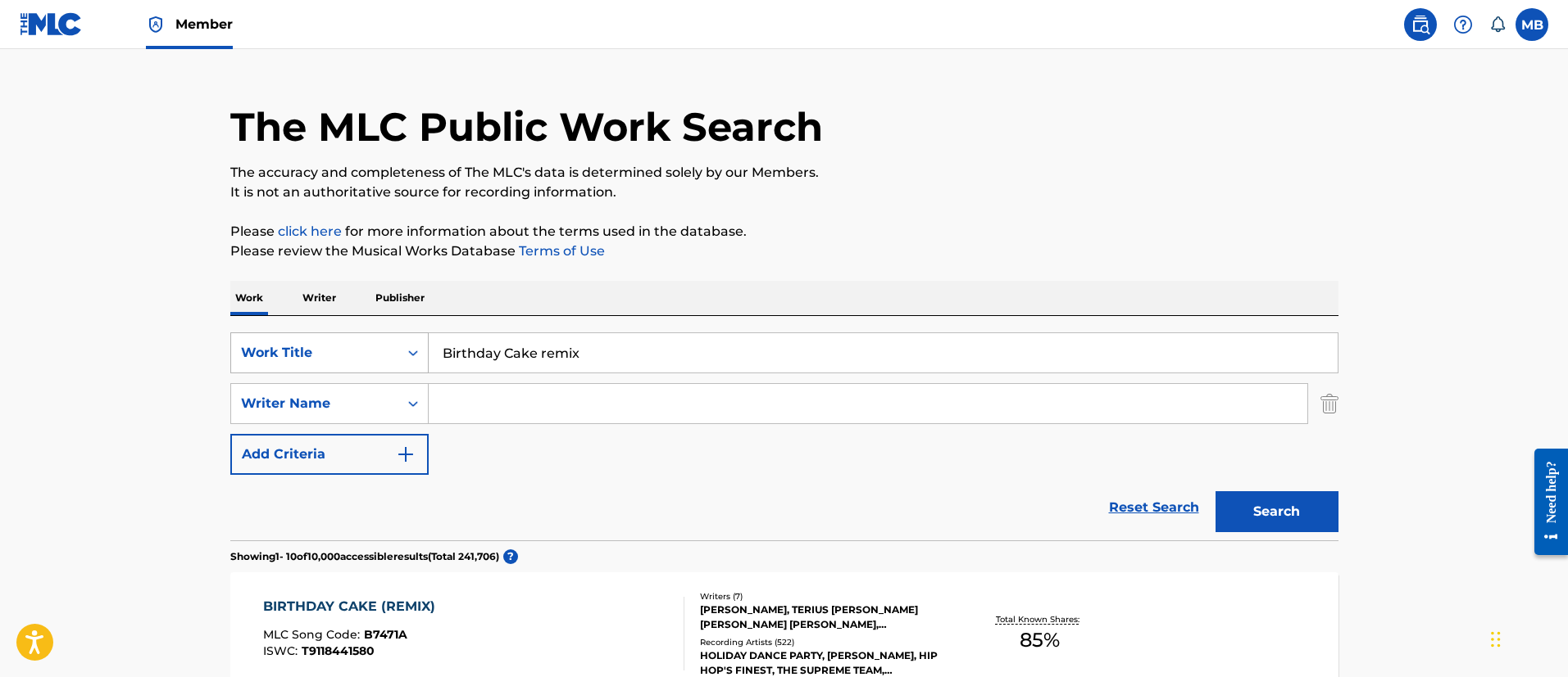
drag, startPoint x: 635, startPoint y: 366, endPoint x: 308, endPoint y: 341, distance: 328.0
click at [314, 341] on div "SearchWithCriteria6b3021fc-88e5-433c-886c-1da5c34f629c Work Title Birthday Cake…" at bounding box center [784, 353] width 1108 height 41
paste input "DELRESTO (ECHOES)"
type input "DELRESTO (ECHOES)"
click at [1215, 491] on button "Search" at bounding box center [1277, 512] width 123 height 41
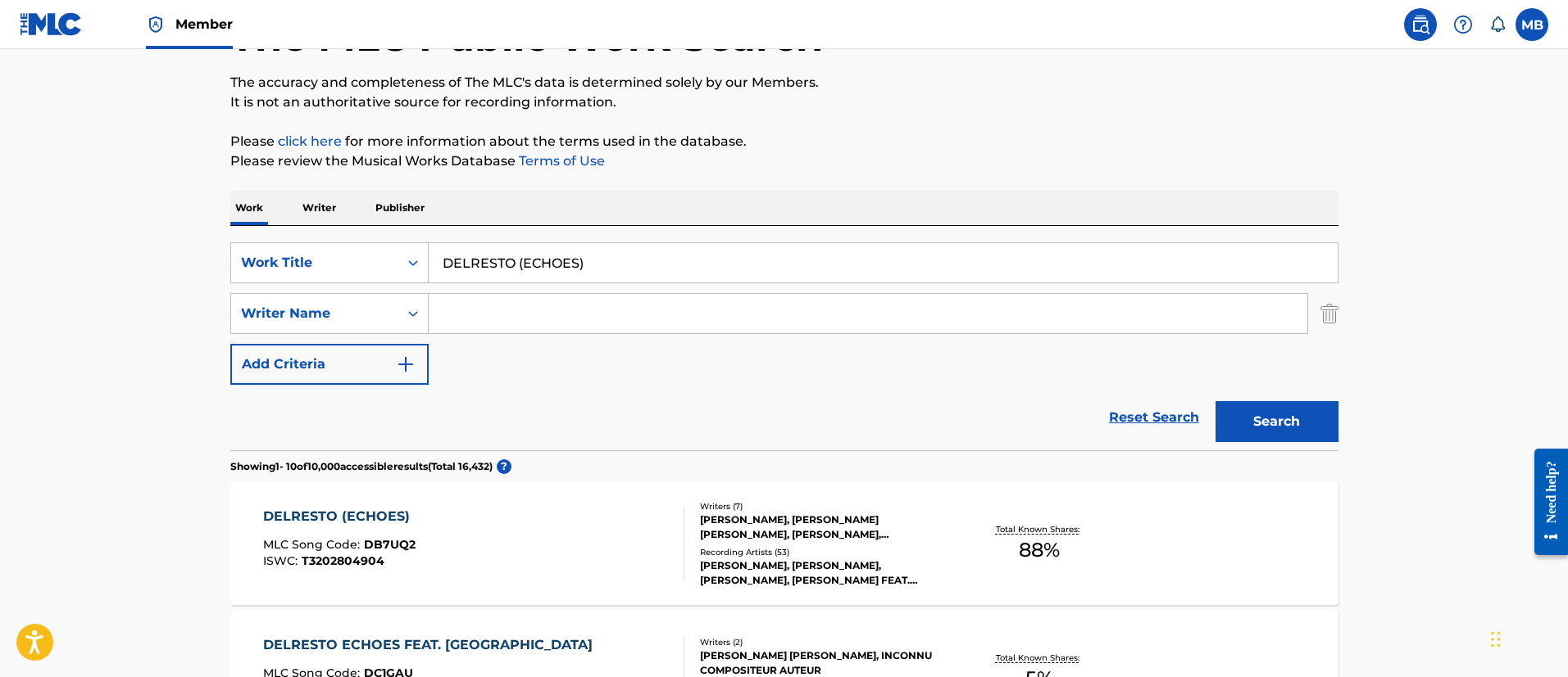
scroll to position [278, 0]
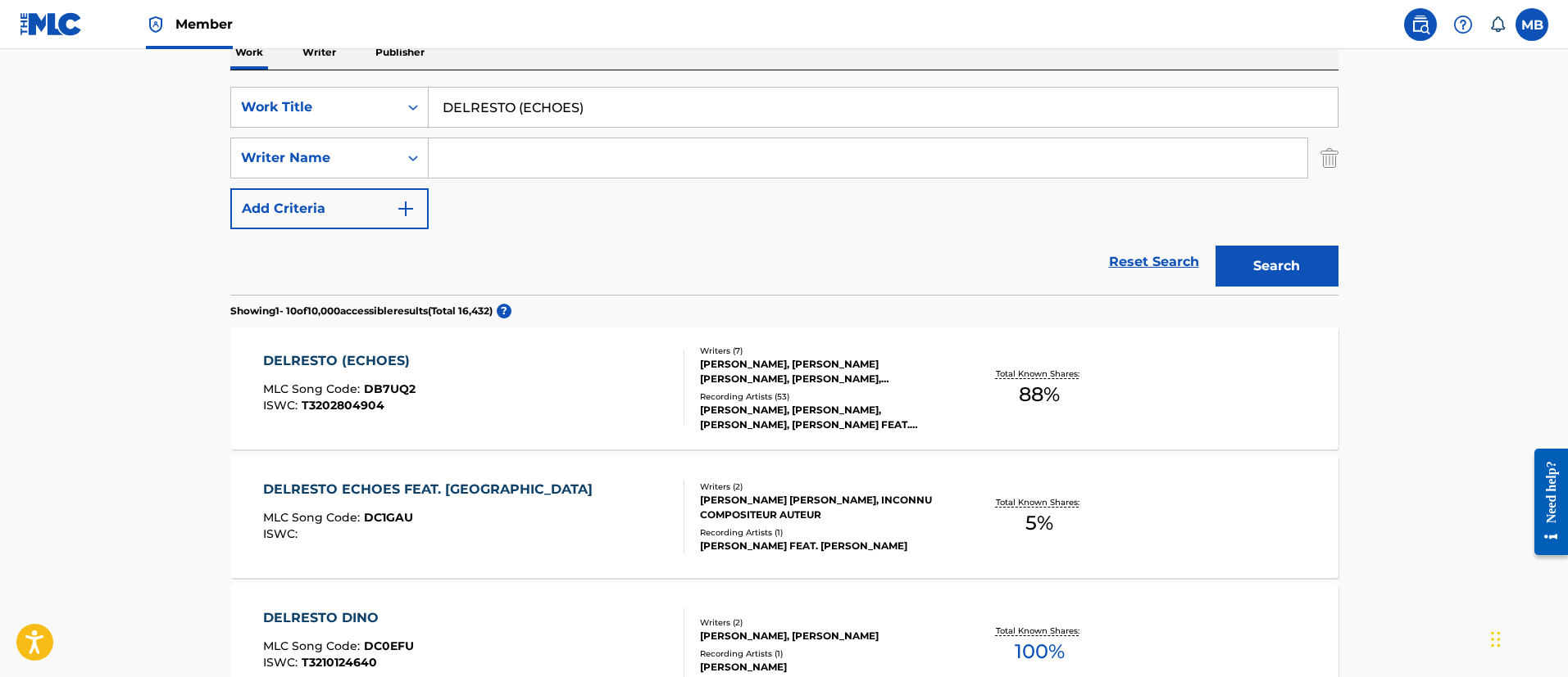
click at [555, 394] on div "DELRESTO (ECHOES) MLC Song Code : DB7UQ2 ISWC : T3202804904" at bounding box center [474, 388] width 422 height 74
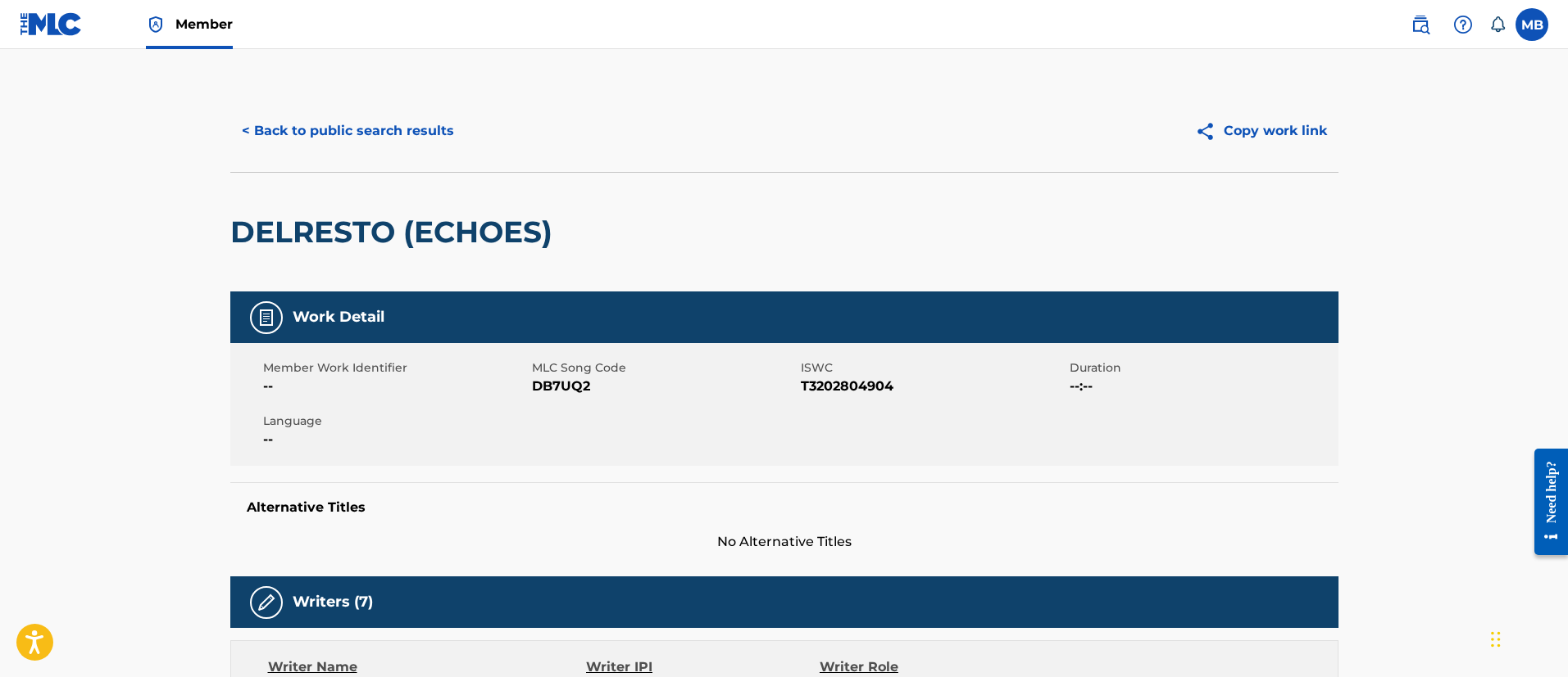
click at [577, 401] on div "Member Work Identifier -- MLC Song Code DB7UQ2 ISWC T3202804904 Duration --:-- …" at bounding box center [784, 405] width 1108 height 123
copy span "DB7UQ2"
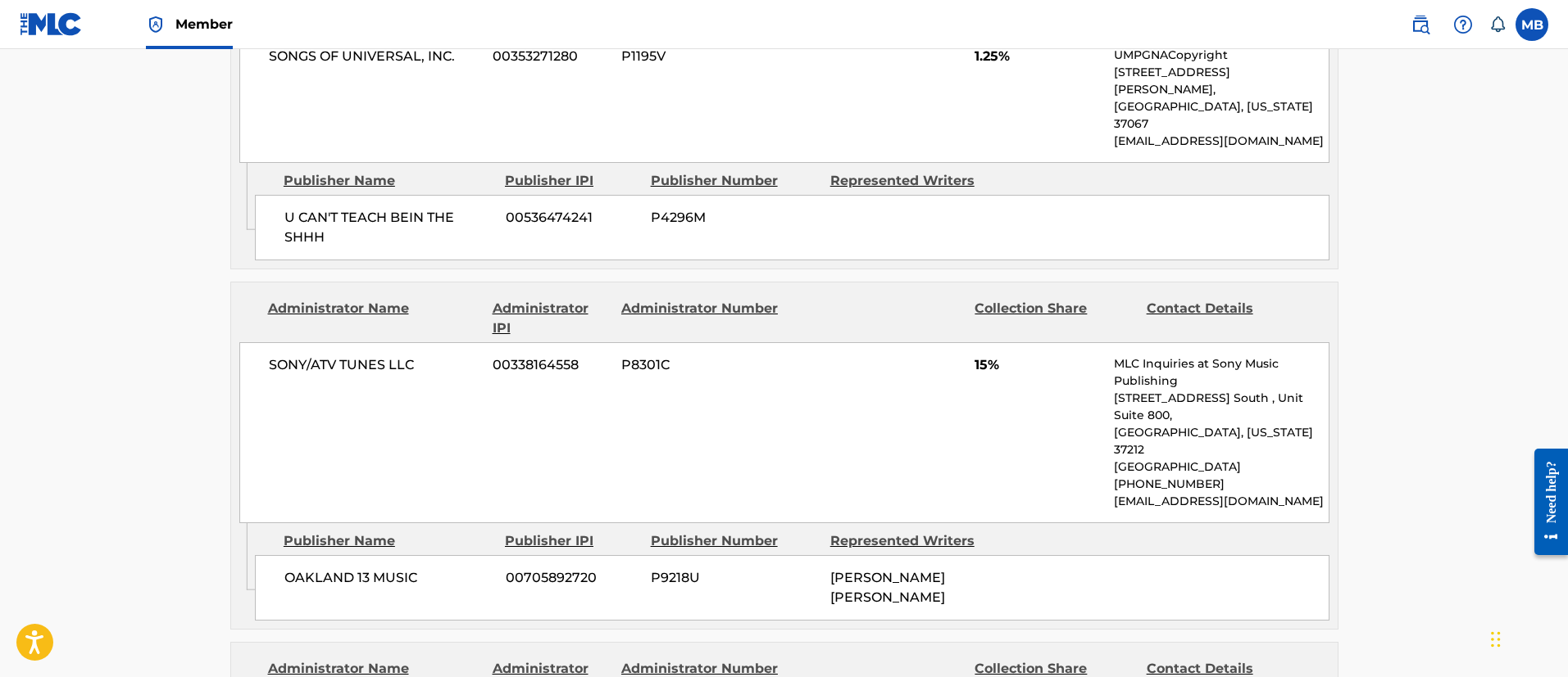
scroll to position [1474, 0]
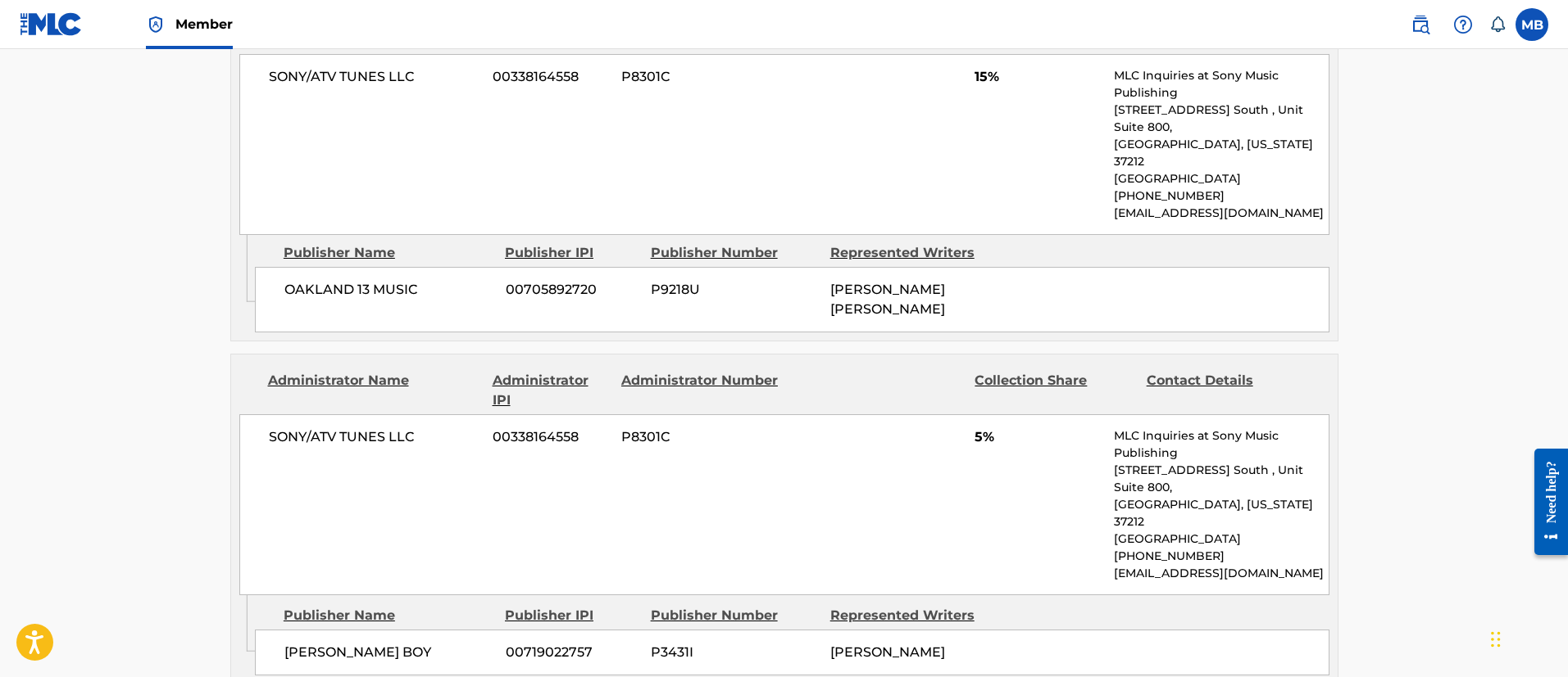
click at [285, 415] on div "SONY/ATV TUNES LLC 00338164558 P8301C 5% MLC Inquiries at Sony Music Publishing…" at bounding box center [784, 505] width 1089 height 181
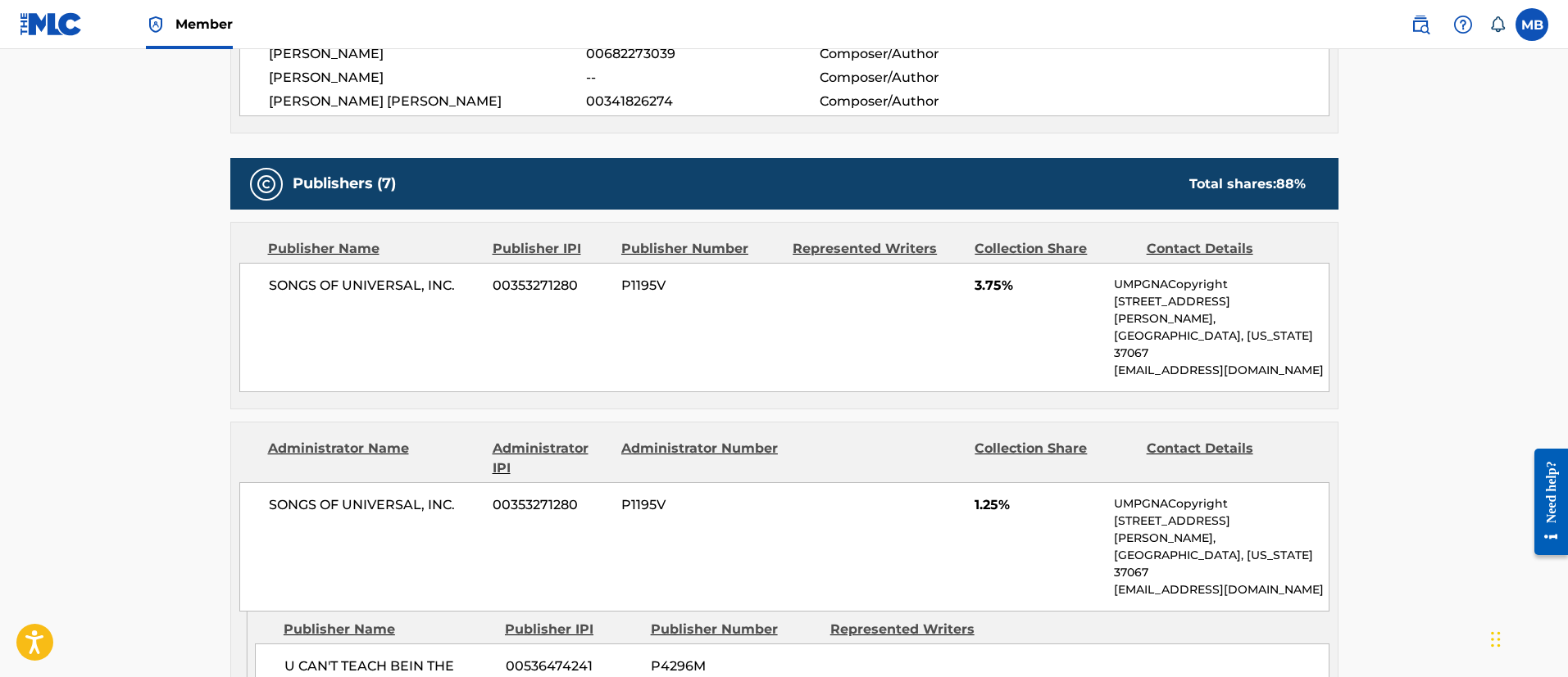
scroll to position [0, 0]
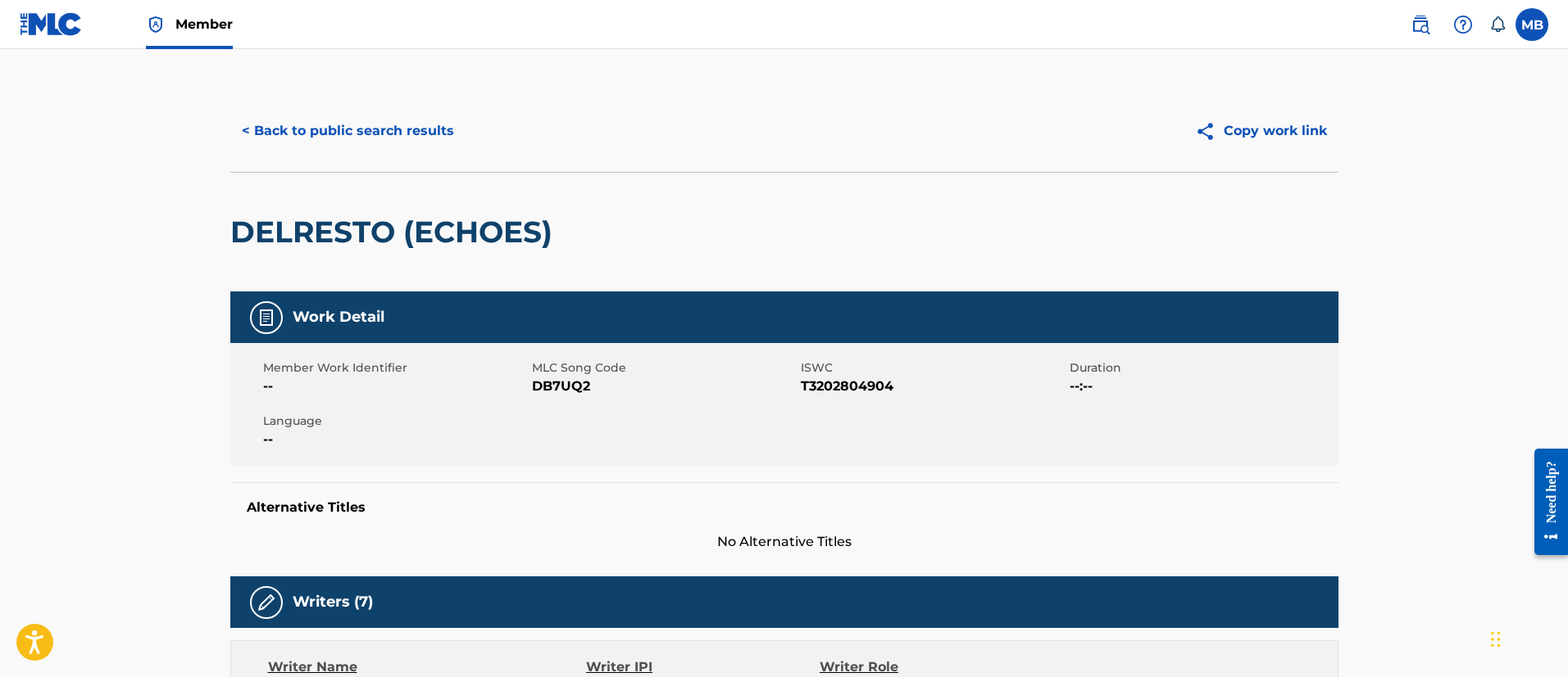
click at [327, 220] on h2 "DELRESTO (ECHOES)" at bounding box center [395, 232] width 330 height 37
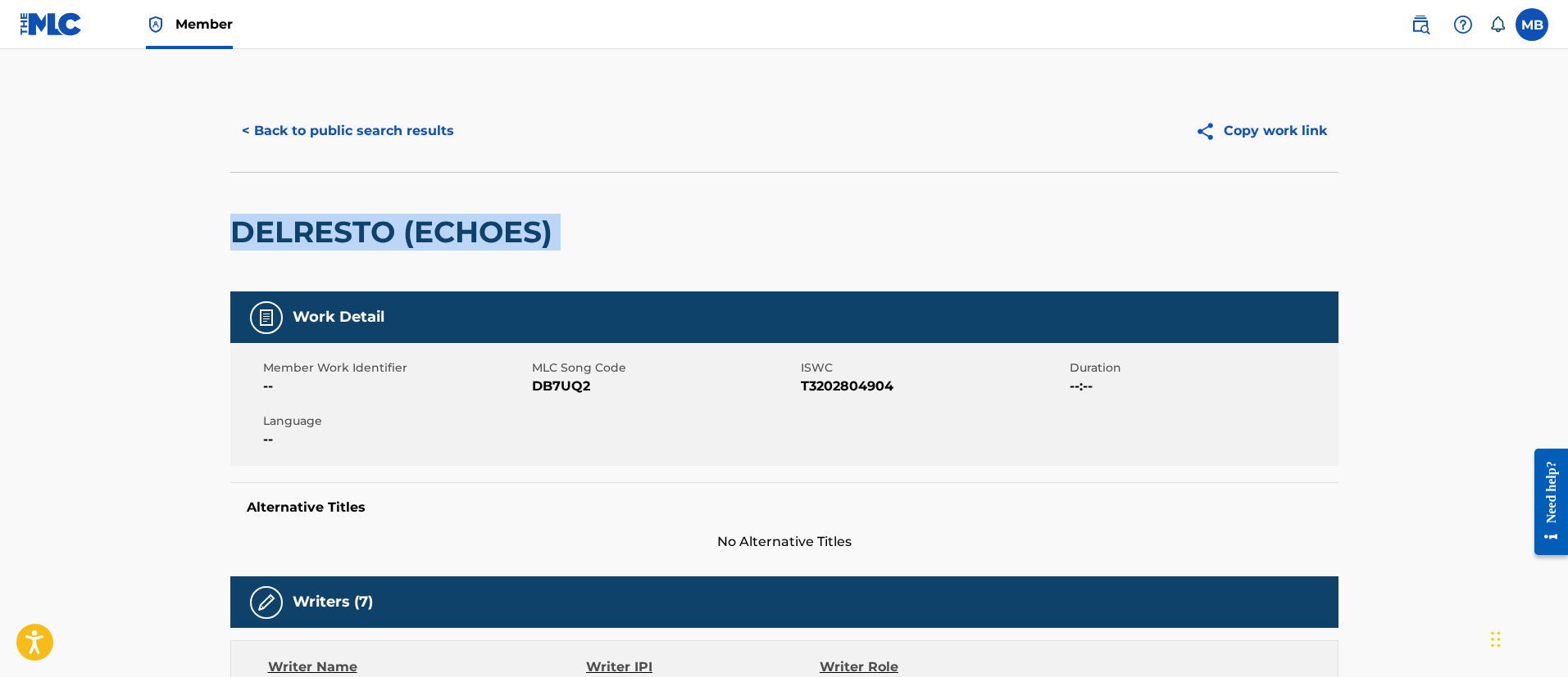
click at [327, 220] on h2 "DELRESTO (ECHOES)" at bounding box center [395, 232] width 330 height 37
copy div "DELRESTO (ECHOES)"
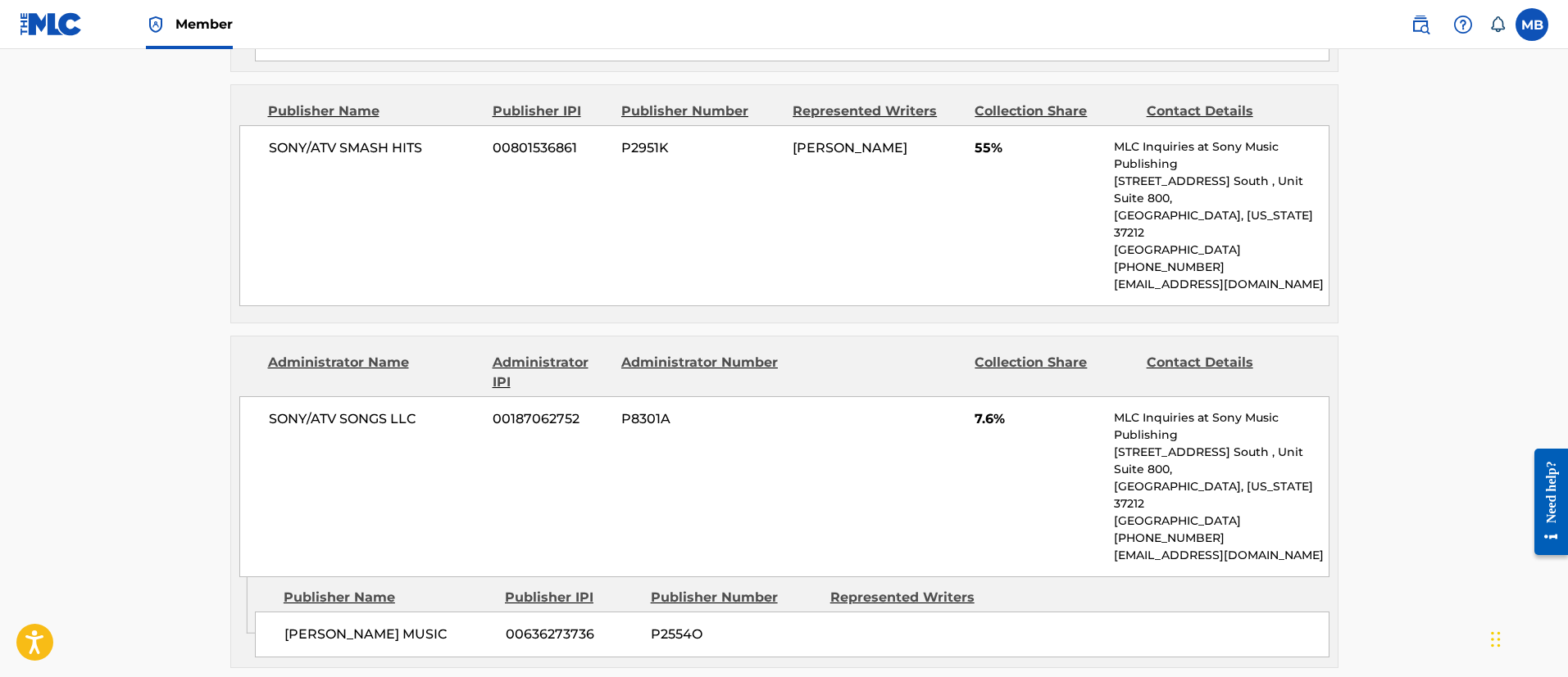
scroll to position [2805, 0]
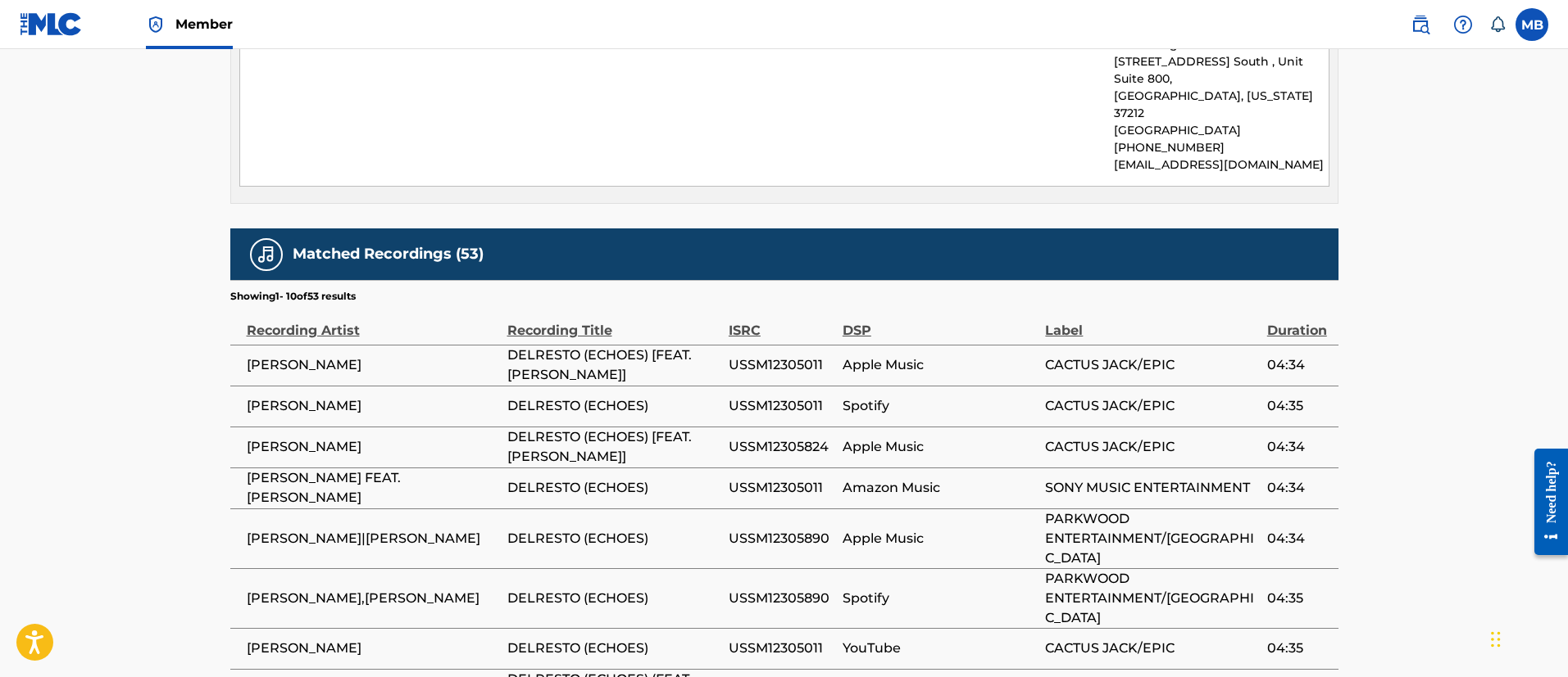
click at [298, 396] on span "TRAVIS SCOTT" at bounding box center [372, 406] width 253 height 20
copy div "TRAVIS SCOTT"
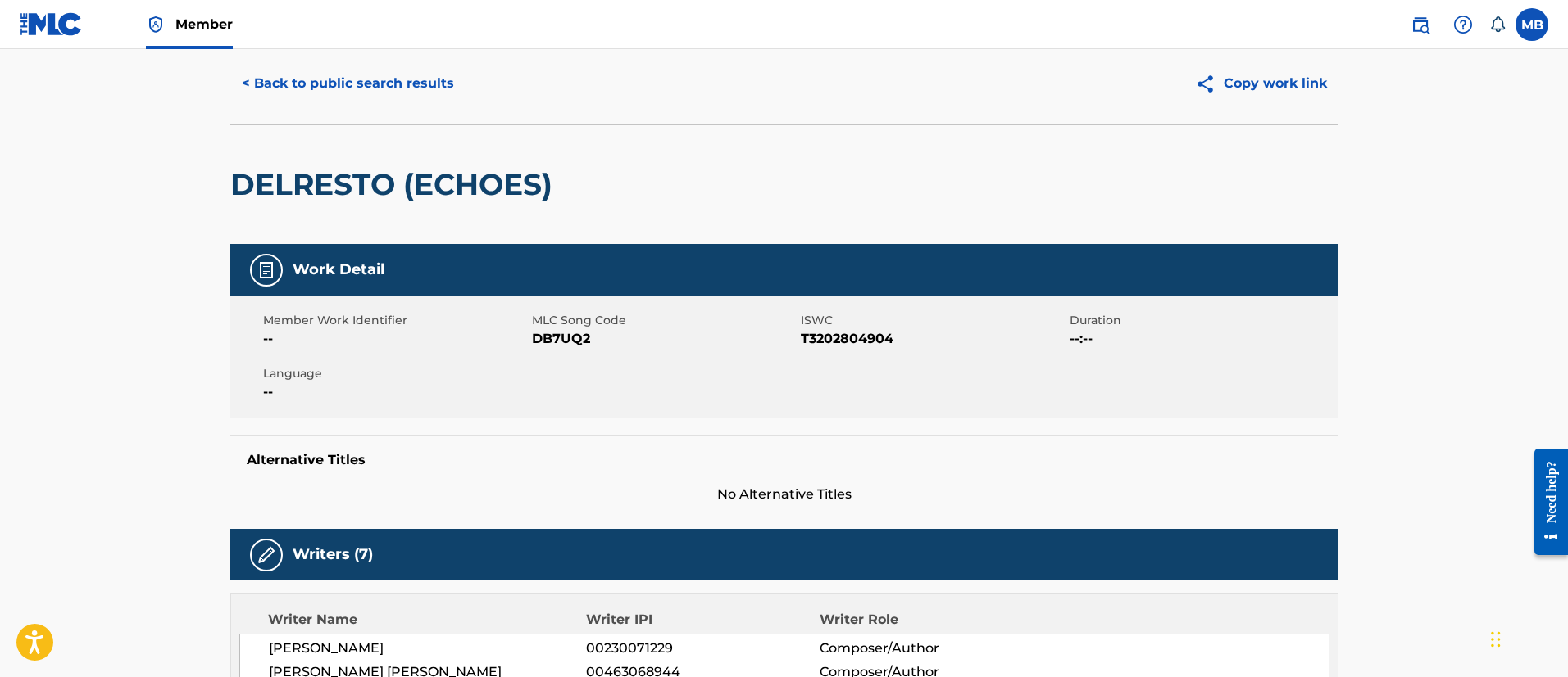
scroll to position [0, 0]
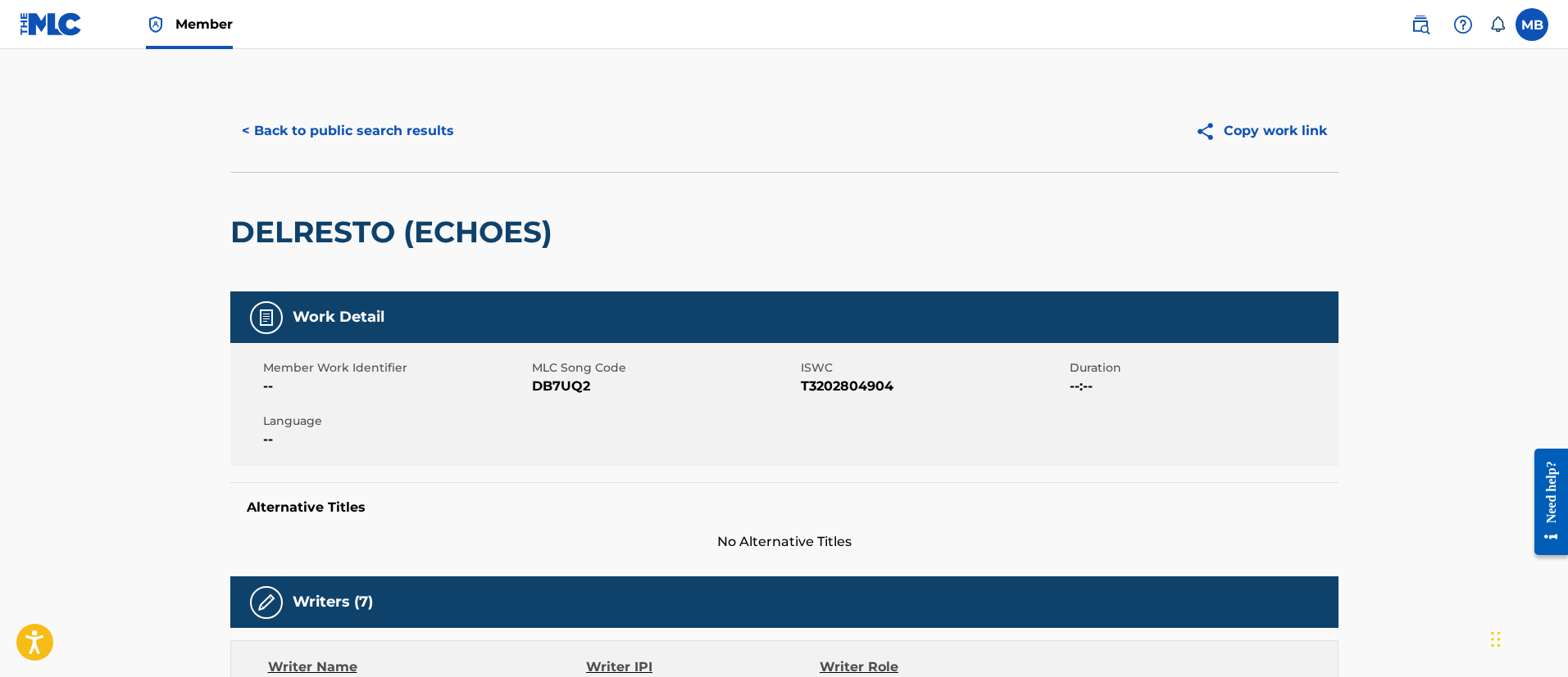
click at [387, 125] on button "< Back to public search results" at bounding box center [348, 131] width 235 height 41
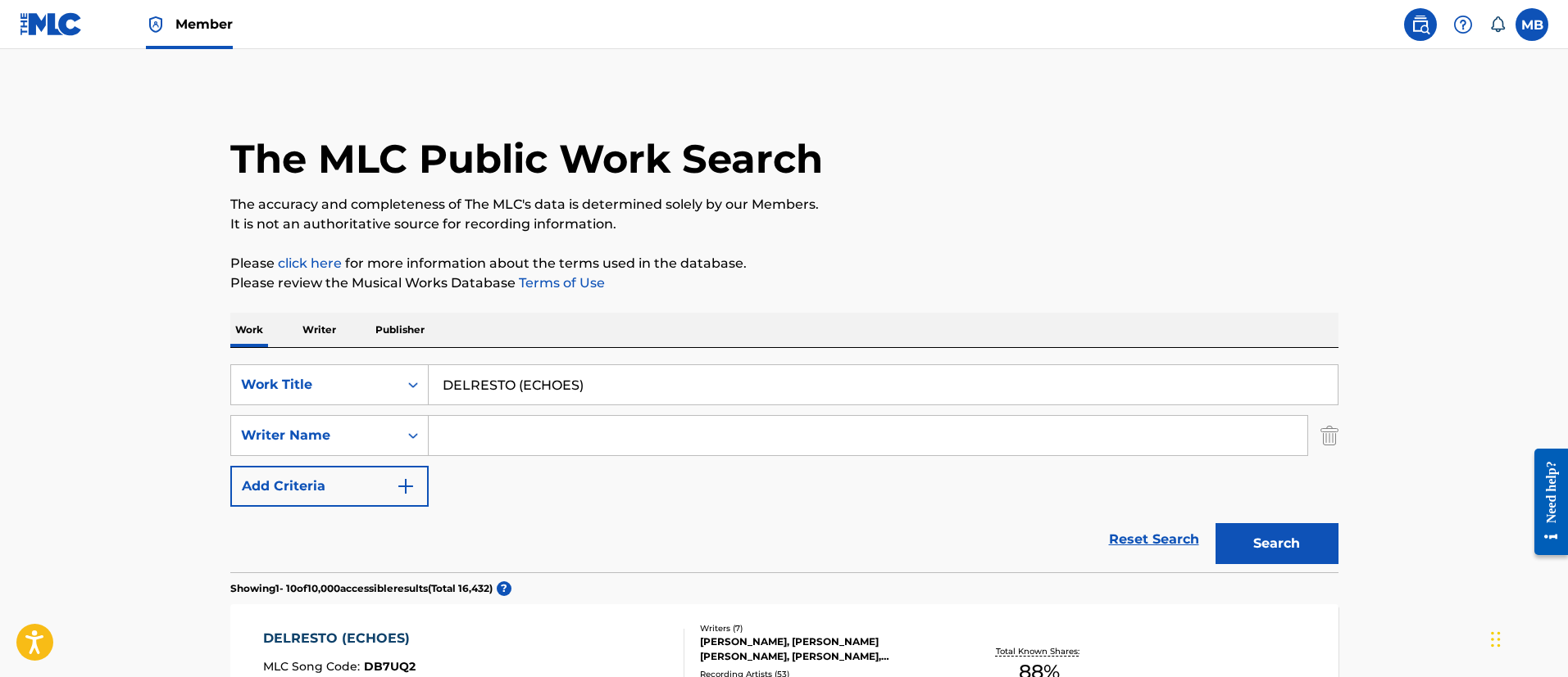
scroll to position [278, 0]
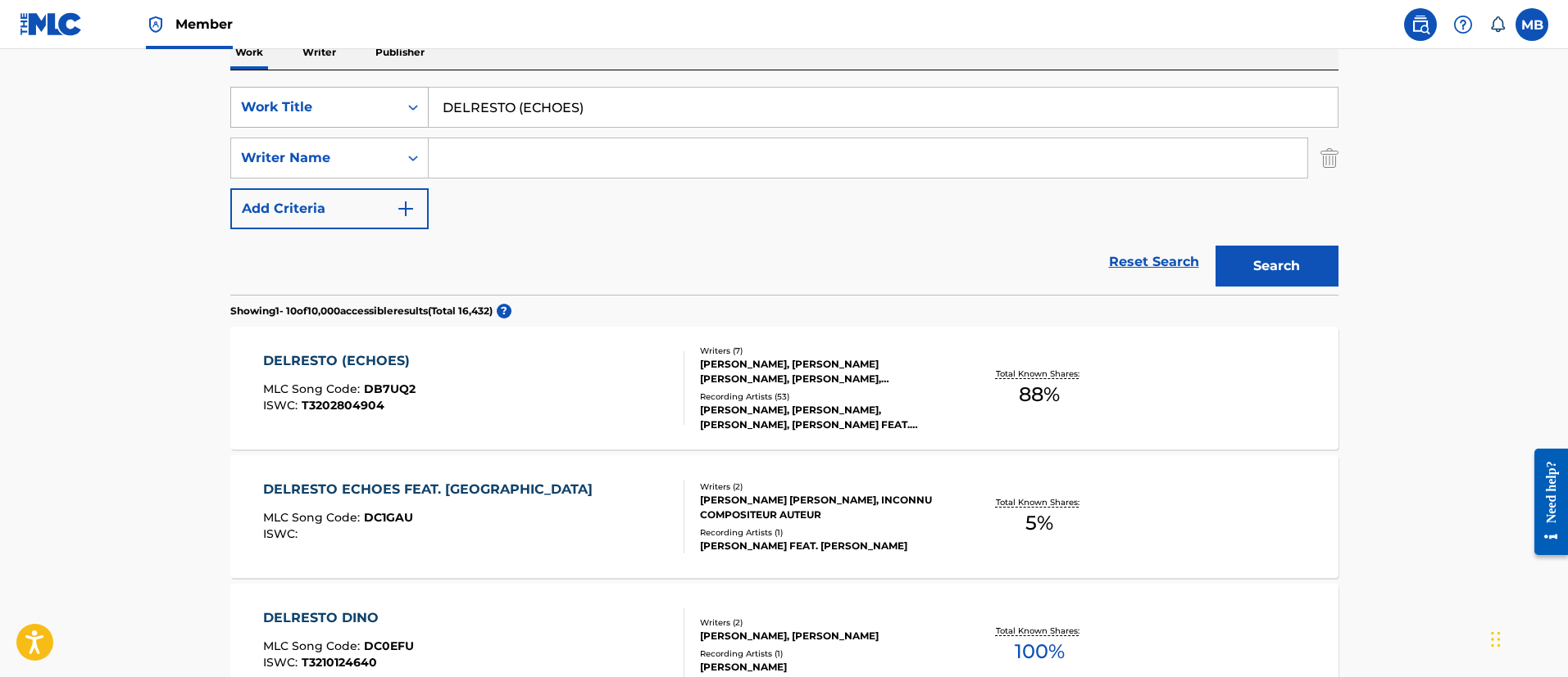
drag, startPoint x: 637, startPoint y: 121, endPoint x: 293, endPoint y: 111, distance: 344.1
click at [297, 113] on div "SearchWithCriteria6b3021fc-88e5-433c-886c-1da5c34f629c Work Title DELRESTO (ECH…" at bounding box center [784, 107] width 1108 height 41
paste input "TYRANT"
type input "TYRANT"
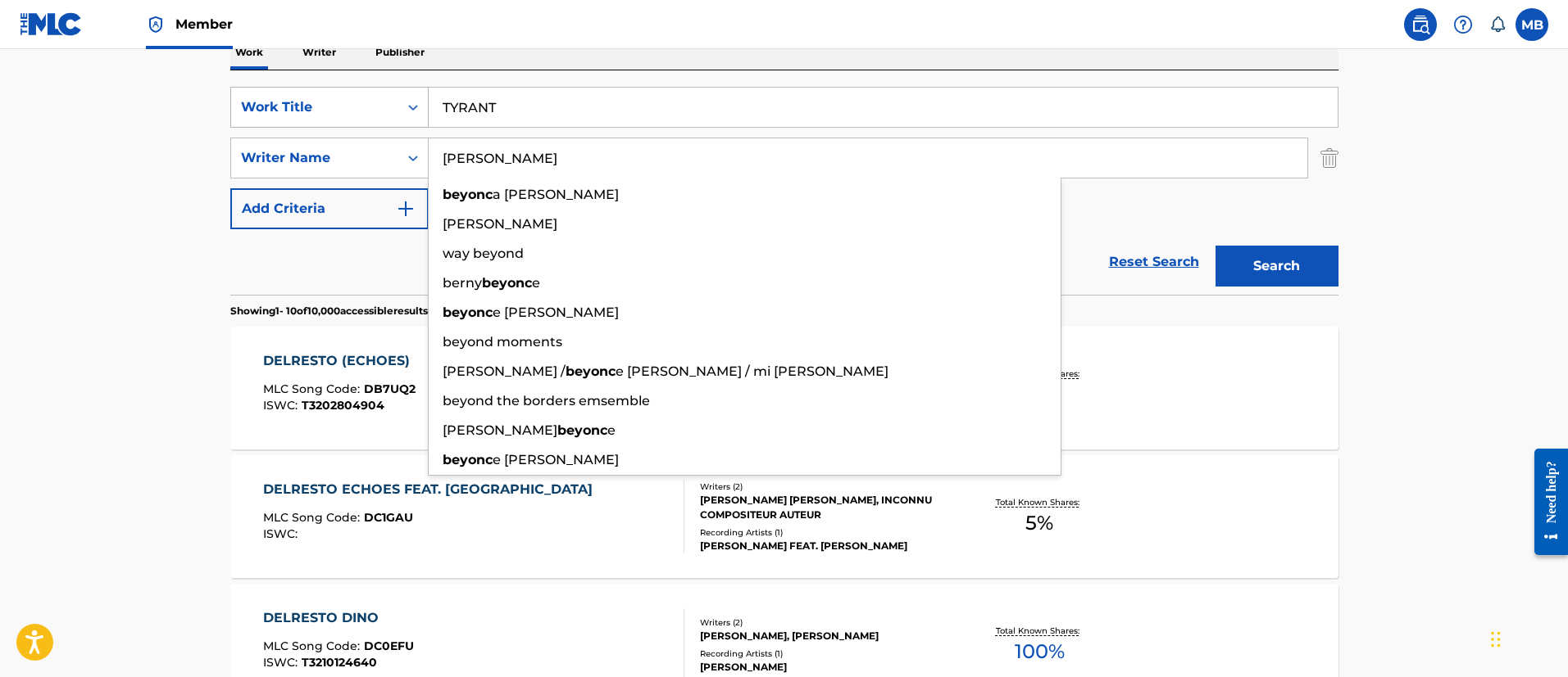
type input "[PERSON_NAME]"
click at [1215, 246] on button "Search" at bounding box center [1277, 267] width 123 height 41
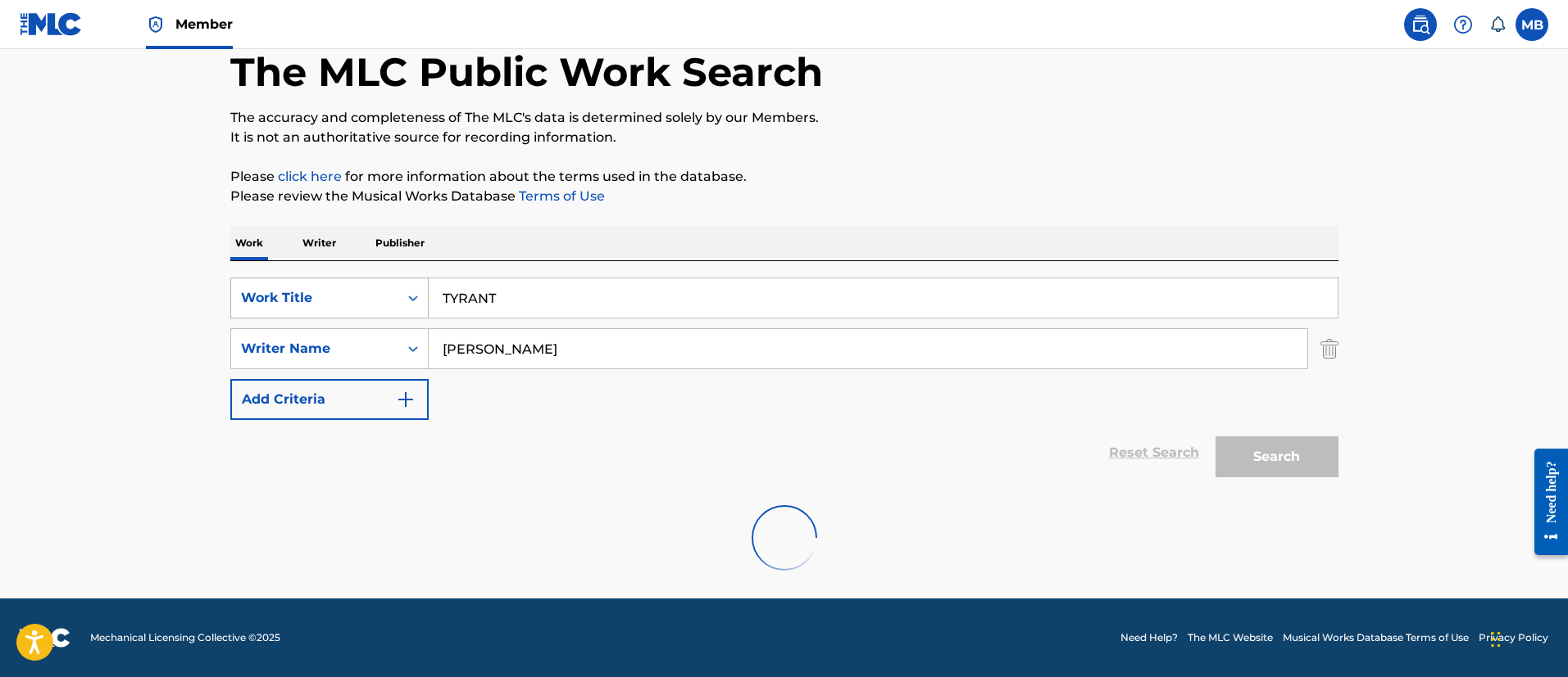
scroll to position [214, 0]
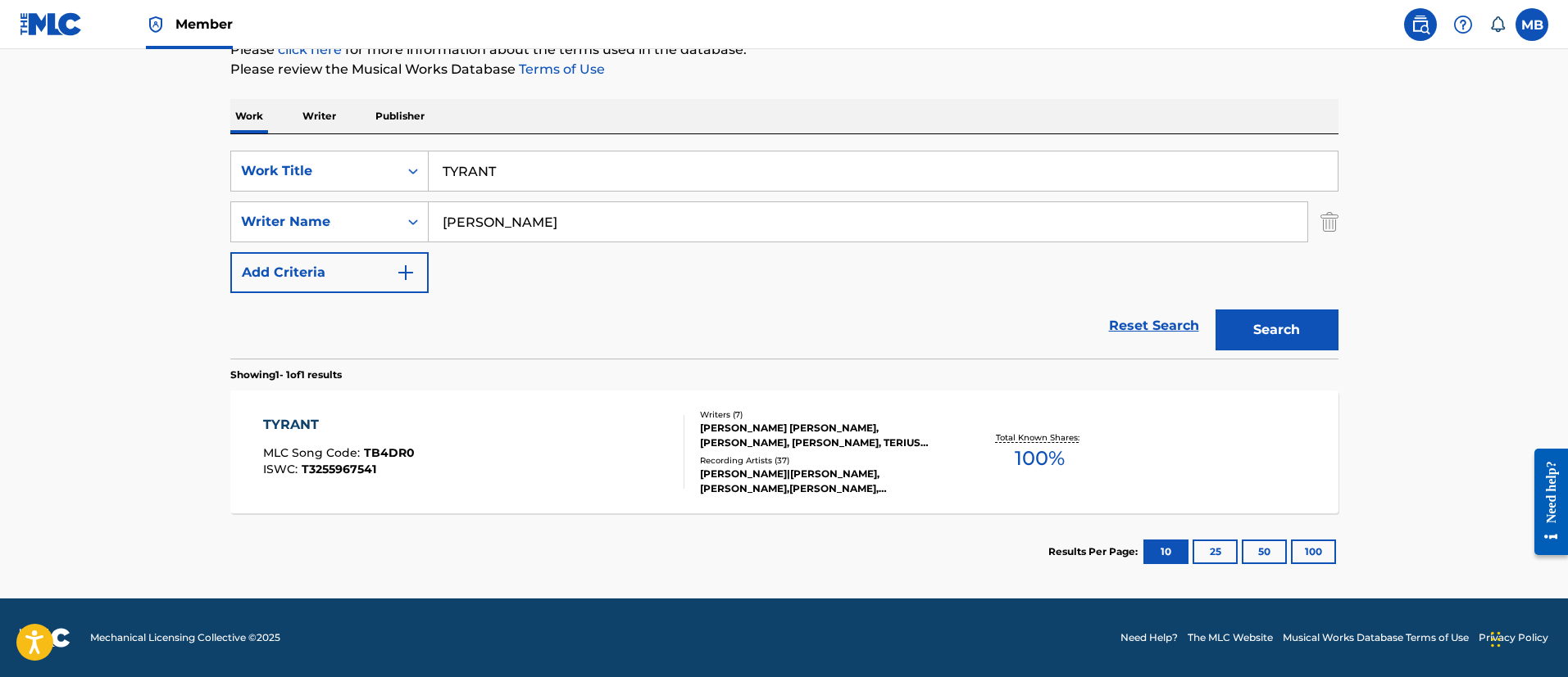
click at [543, 440] on div "TYRANT MLC Song Code : TB4DR0 ISWC : T3255967541" at bounding box center [474, 451] width 422 height 74
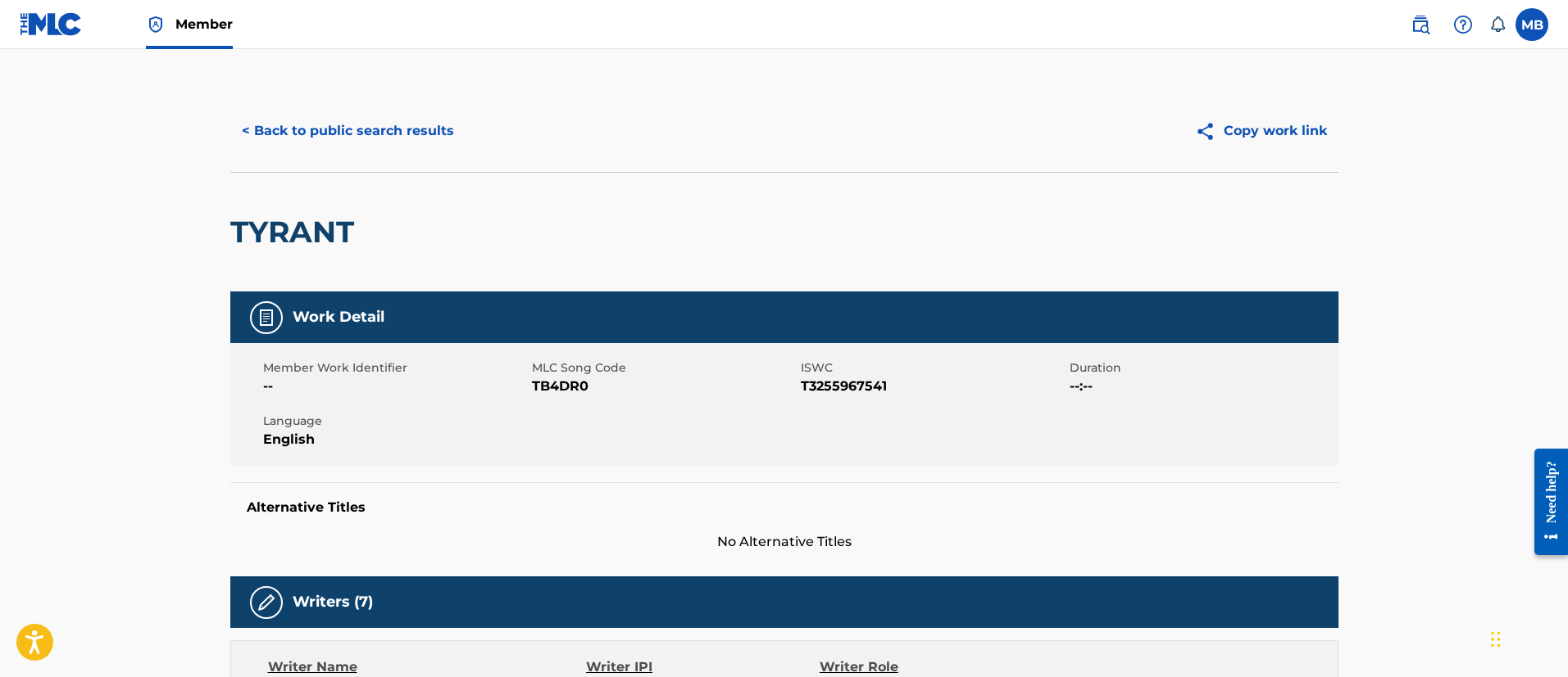
click at [415, 119] on button "< Back to public search results" at bounding box center [348, 131] width 235 height 41
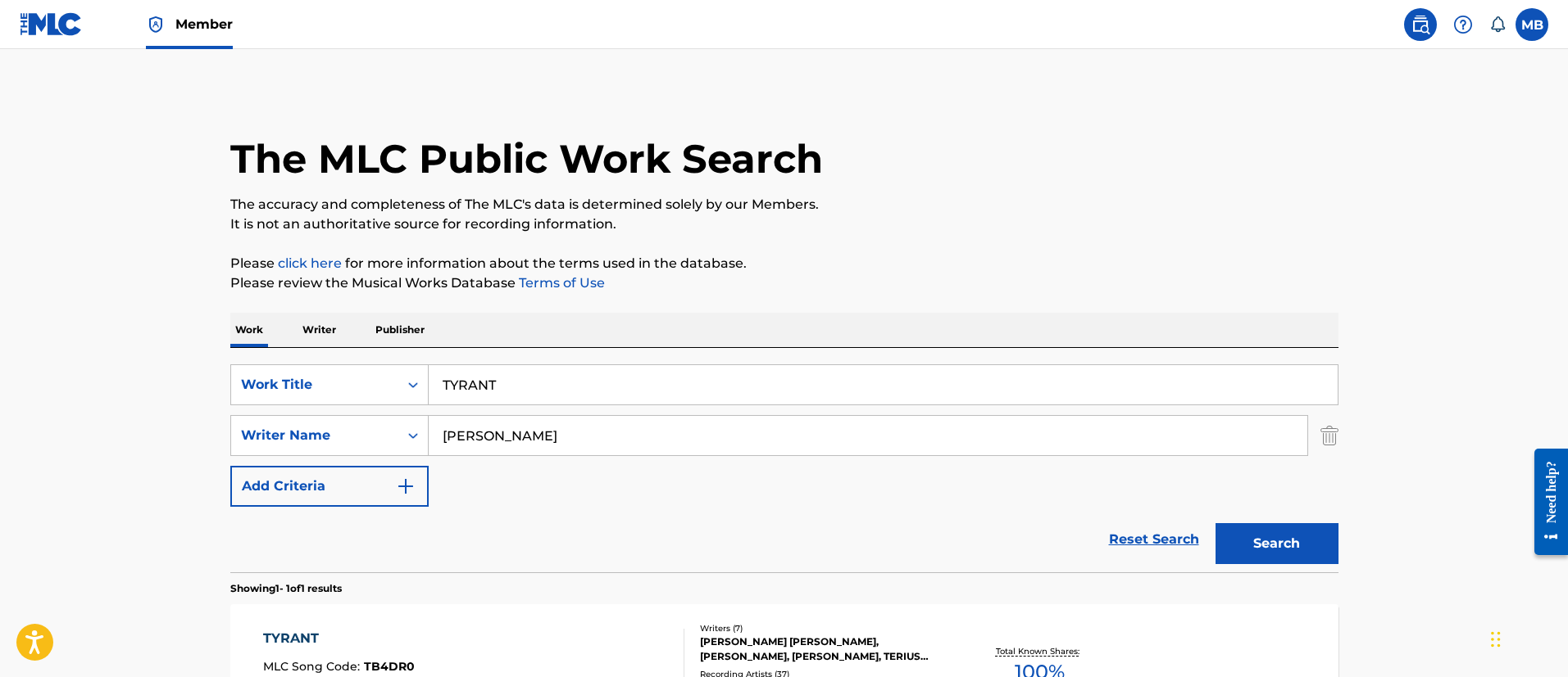
scroll to position [120, 0]
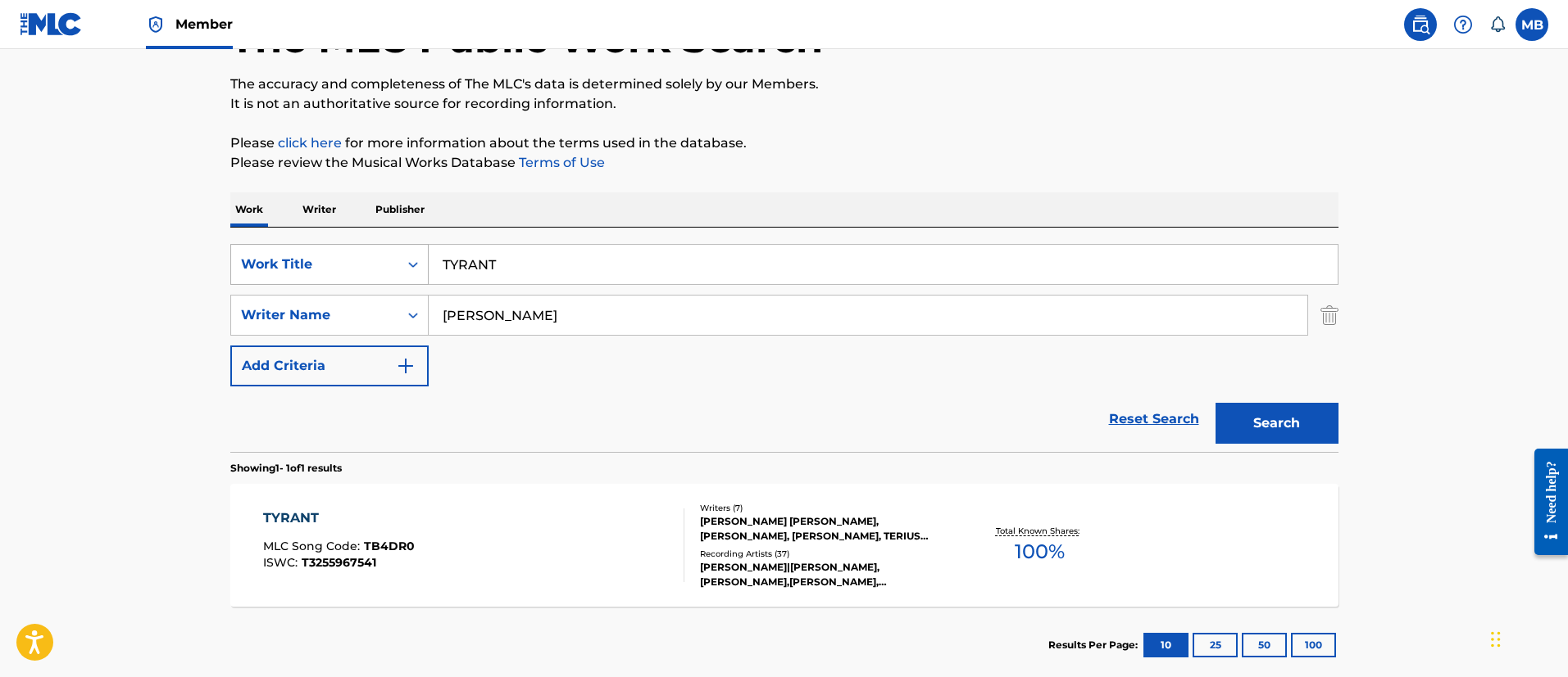
drag, startPoint x: 611, startPoint y: 252, endPoint x: 309, endPoint y: 253, distance: 302.0
click at [319, 253] on div "SearchWithCriteria6b3021fc-88e5-433c-886c-1da5c34f629c Work Title TYRANT" at bounding box center [784, 265] width 1108 height 41
paste input "AMERICA HAS A PROBLEM (Remix)"
type input "AMERICA HAS A PROBLEM (Remix)"
click at [1215, 403] on button "Search" at bounding box center [1277, 423] width 123 height 41
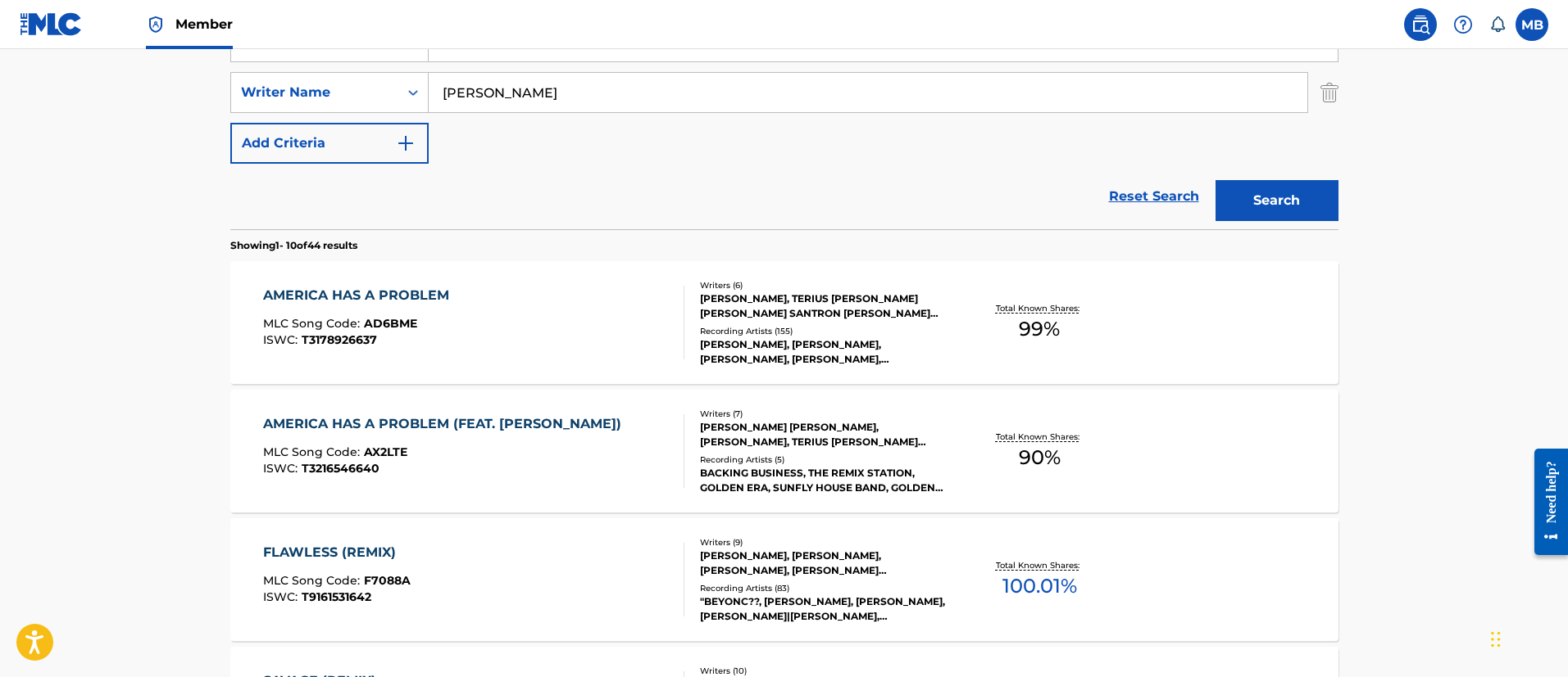
scroll to position [366, 0]
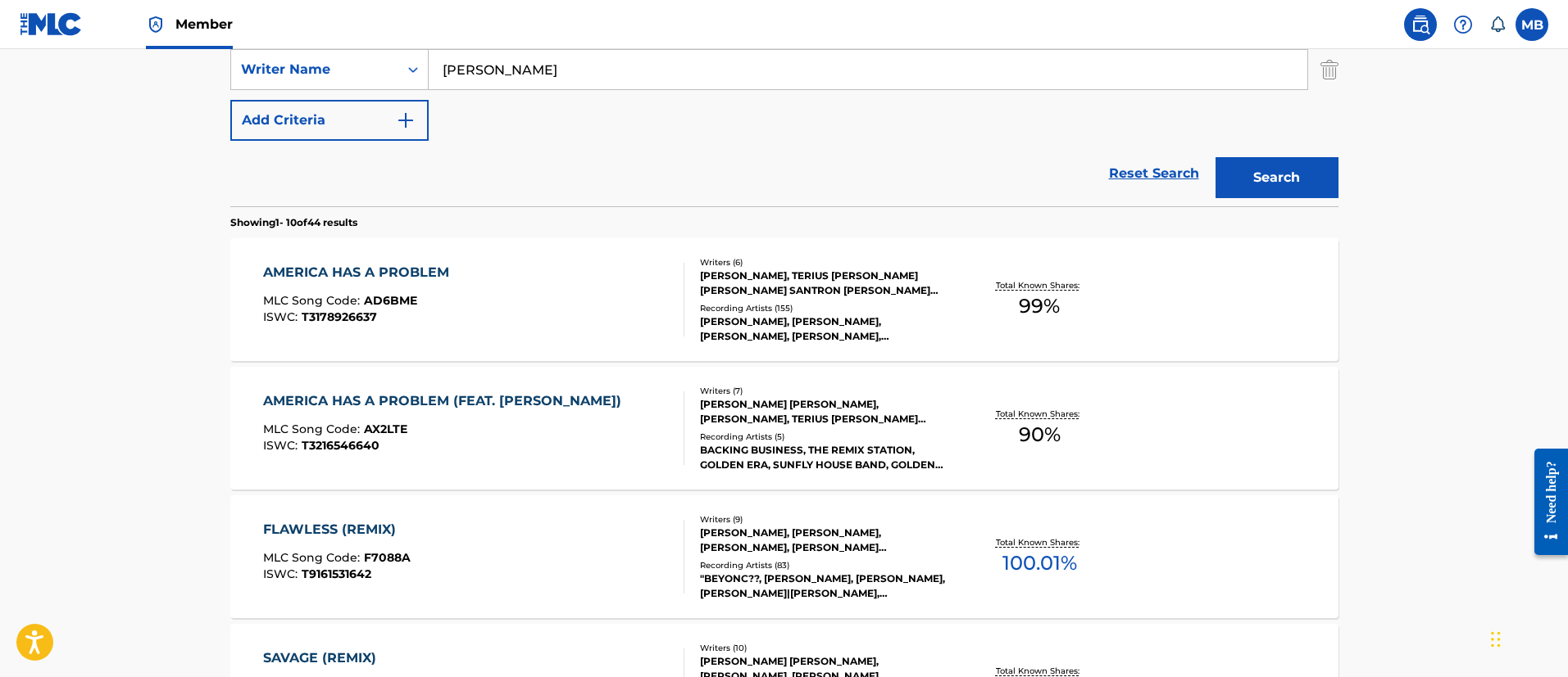
click at [575, 441] on div "ISWC : T3216546640" at bounding box center [446, 446] width 367 height 12
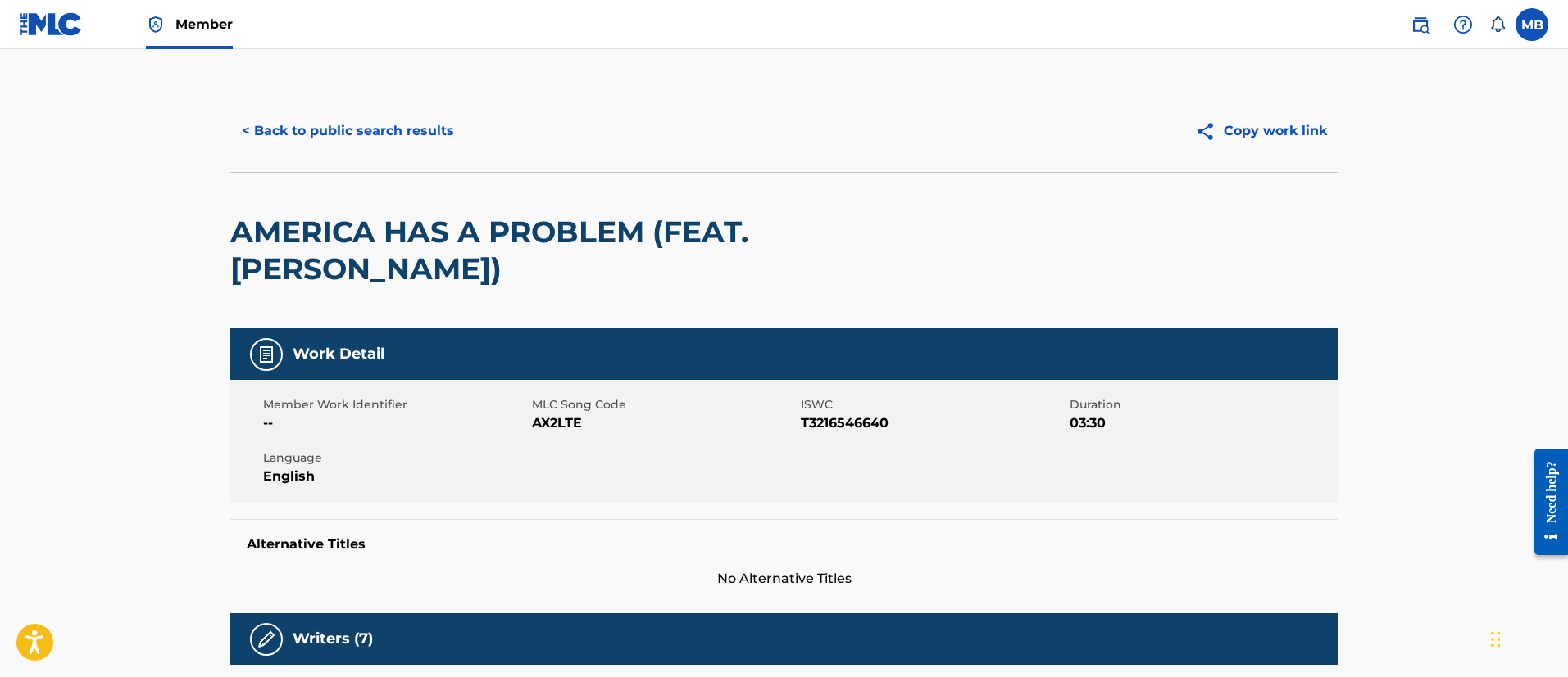
click at [366, 115] on button "< Back to public search results" at bounding box center [348, 131] width 235 height 41
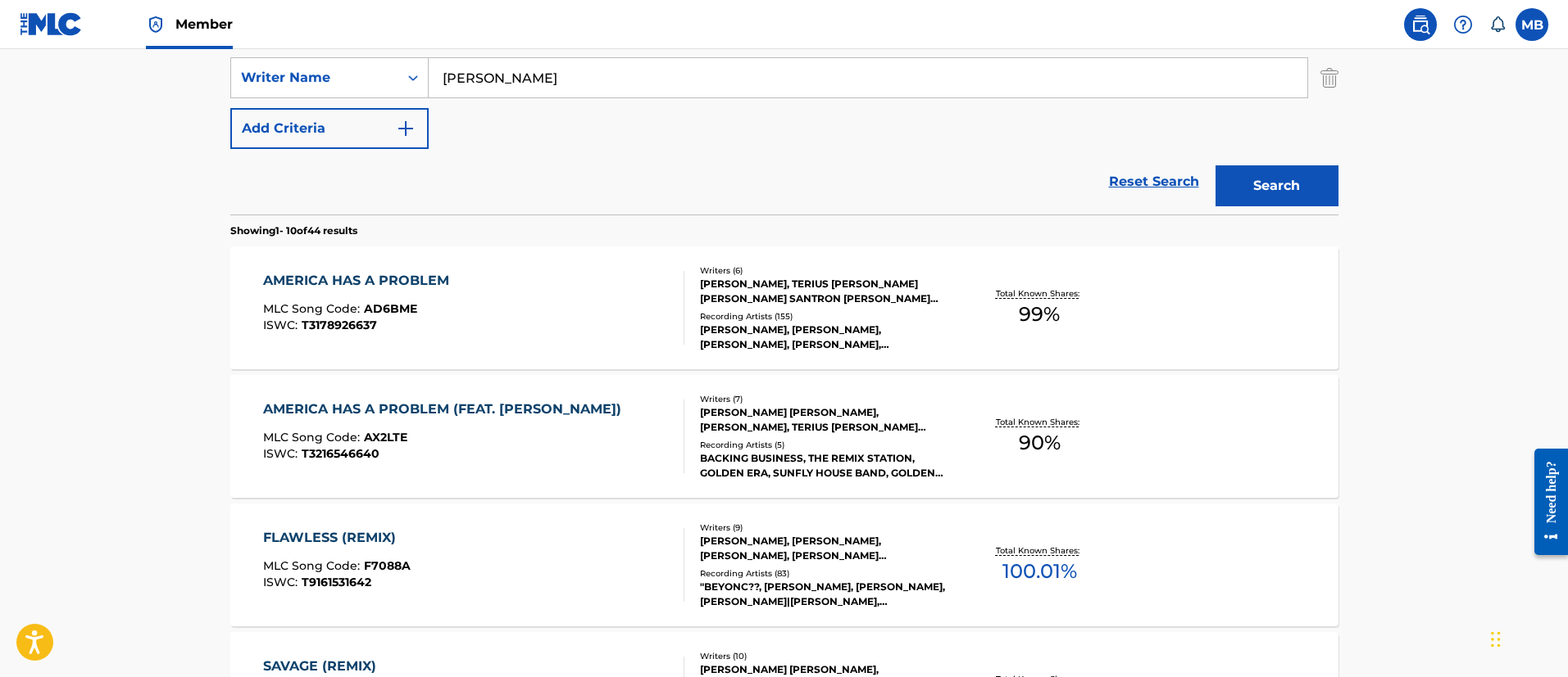
click at [588, 292] on div "AMERICA HAS A PROBLEM MLC Song Code : AD6BME ISWC : T3178926637" at bounding box center [474, 308] width 422 height 74
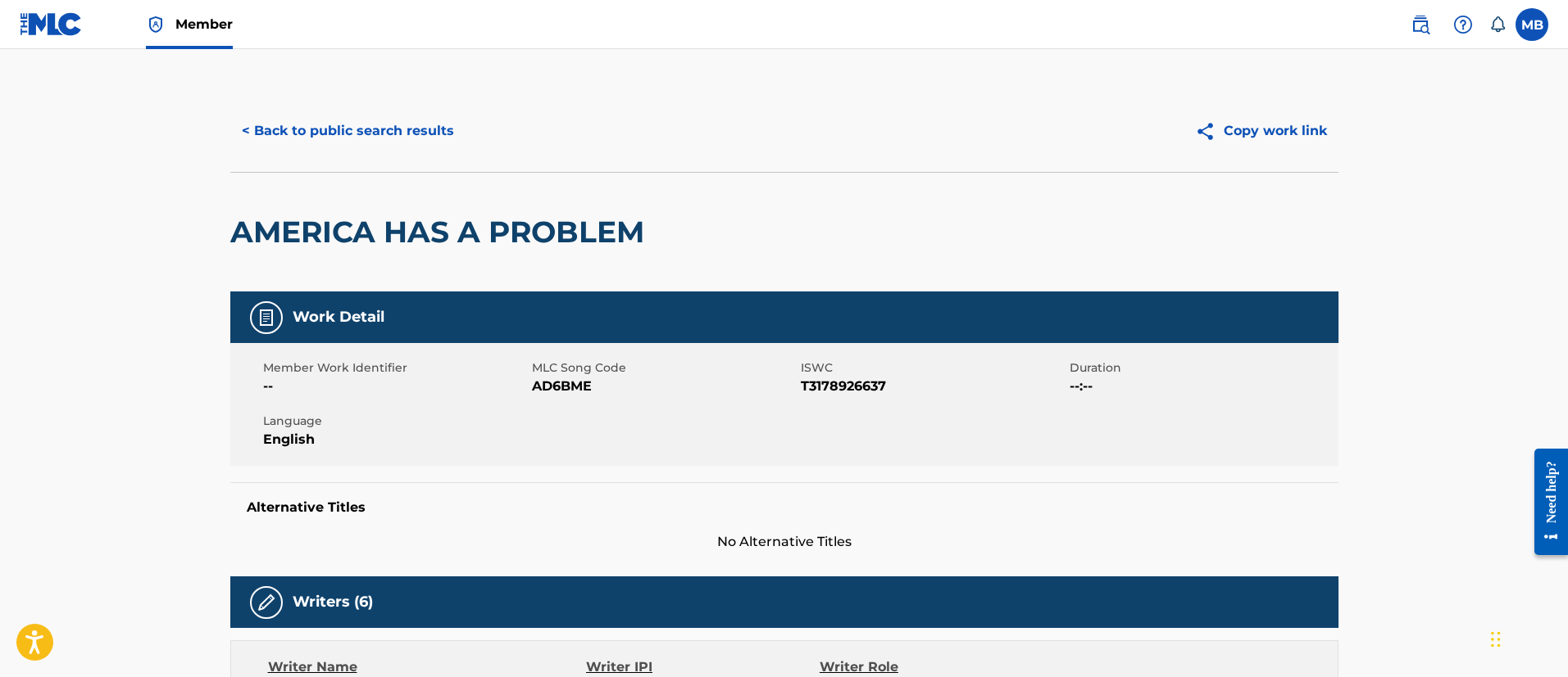
click at [372, 117] on button "< Back to public search results" at bounding box center [348, 131] width 235 height 41
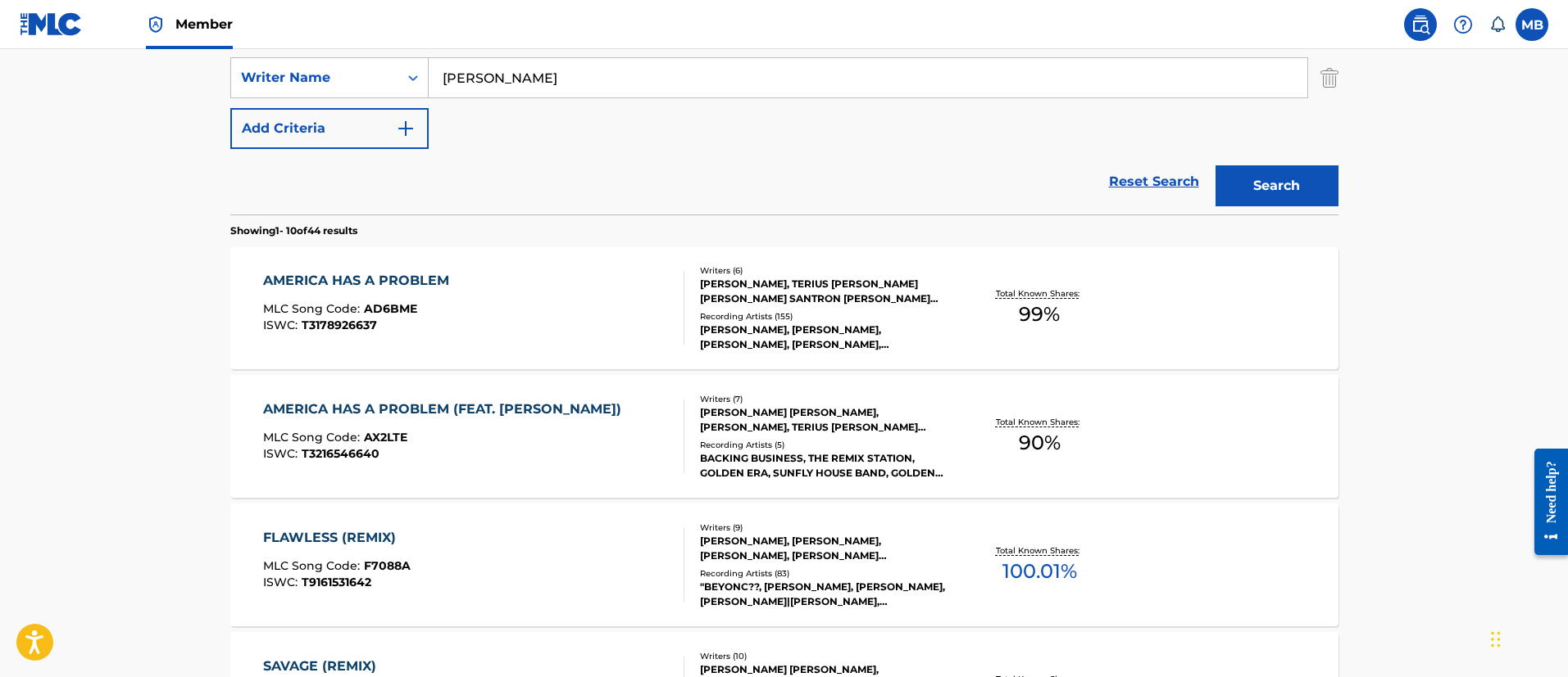
scroll to position [112, 0]
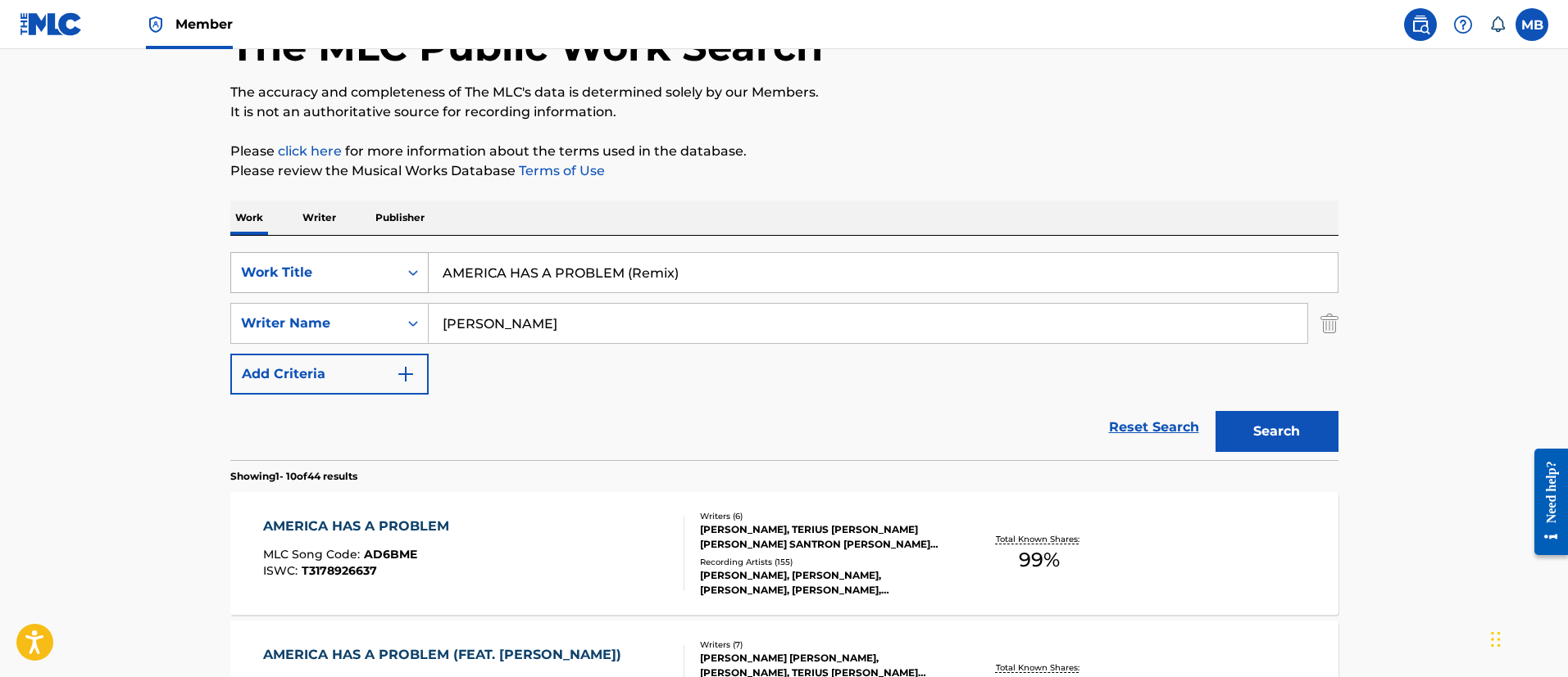
drag, startPoint x: 711, startPoint y: 275, endPoint x: 281, endPoint y: 276, distance: 430.0
click at [283, 277] on div "SearchWithCriteria6b3021fc-88e5-433c-886c-1da5c34f629c Work Title AMERICA HAS A…" at bounding box center [784, 273] width 1108 height 41
paste input "Mad"
type input "Mad"
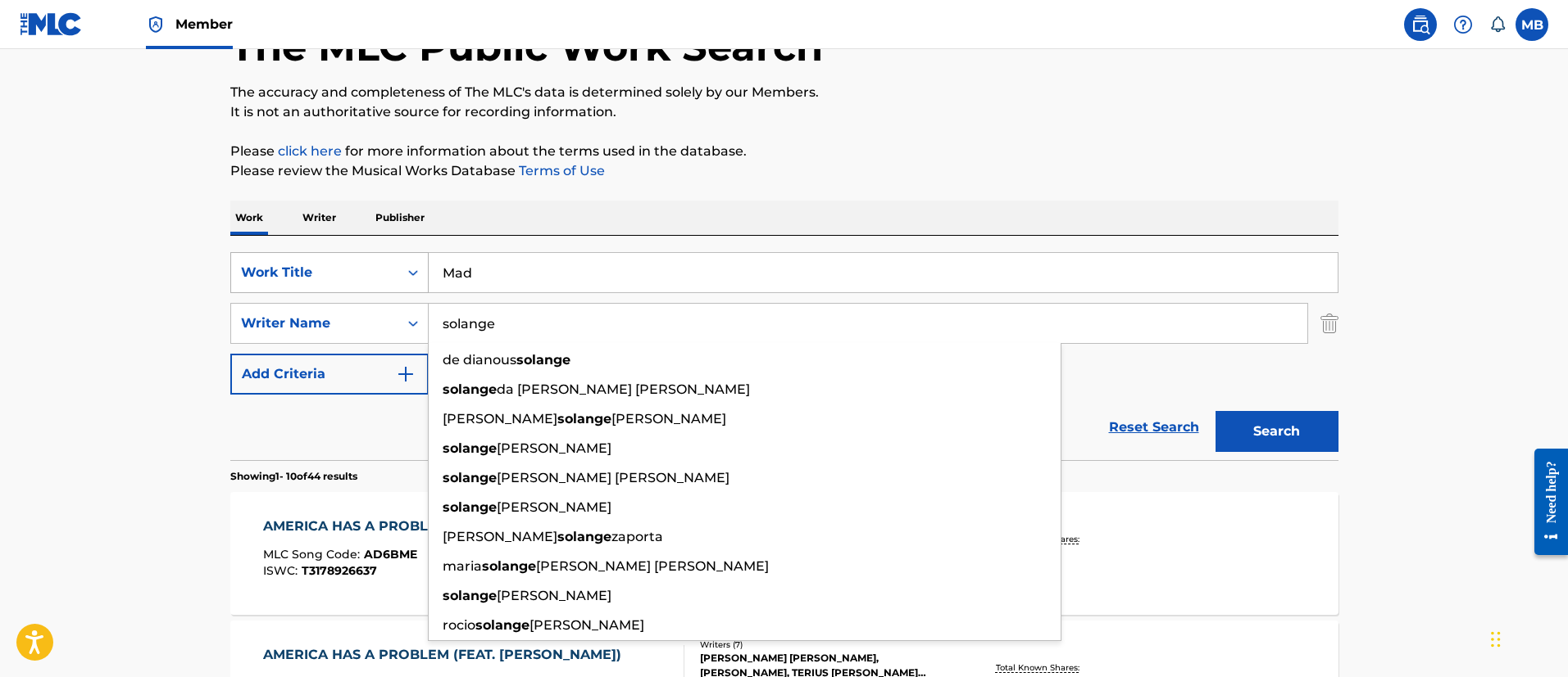
type input "solange"
click at [1215, 411] on button "Search" at bounding box center [1277, 432] width 123 height 41
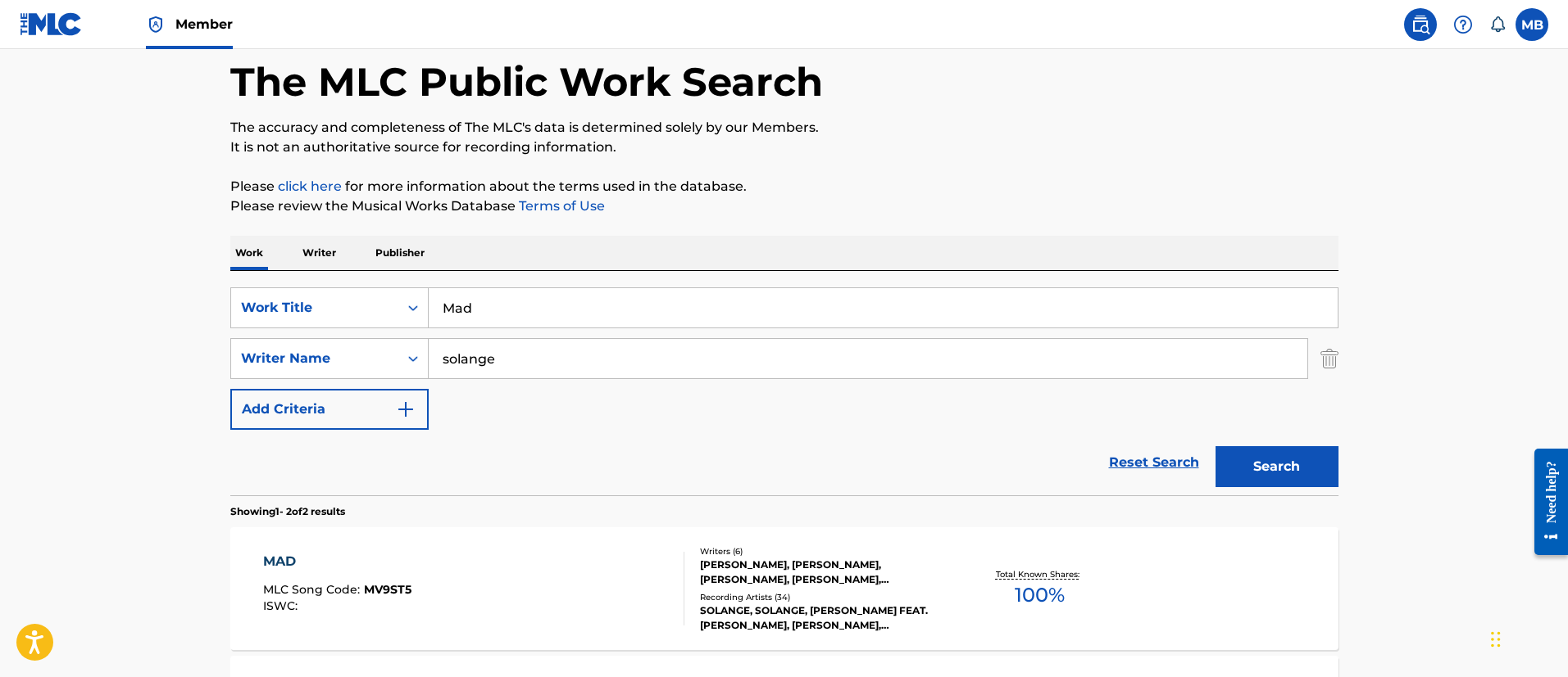
scroll to position [0, 0]
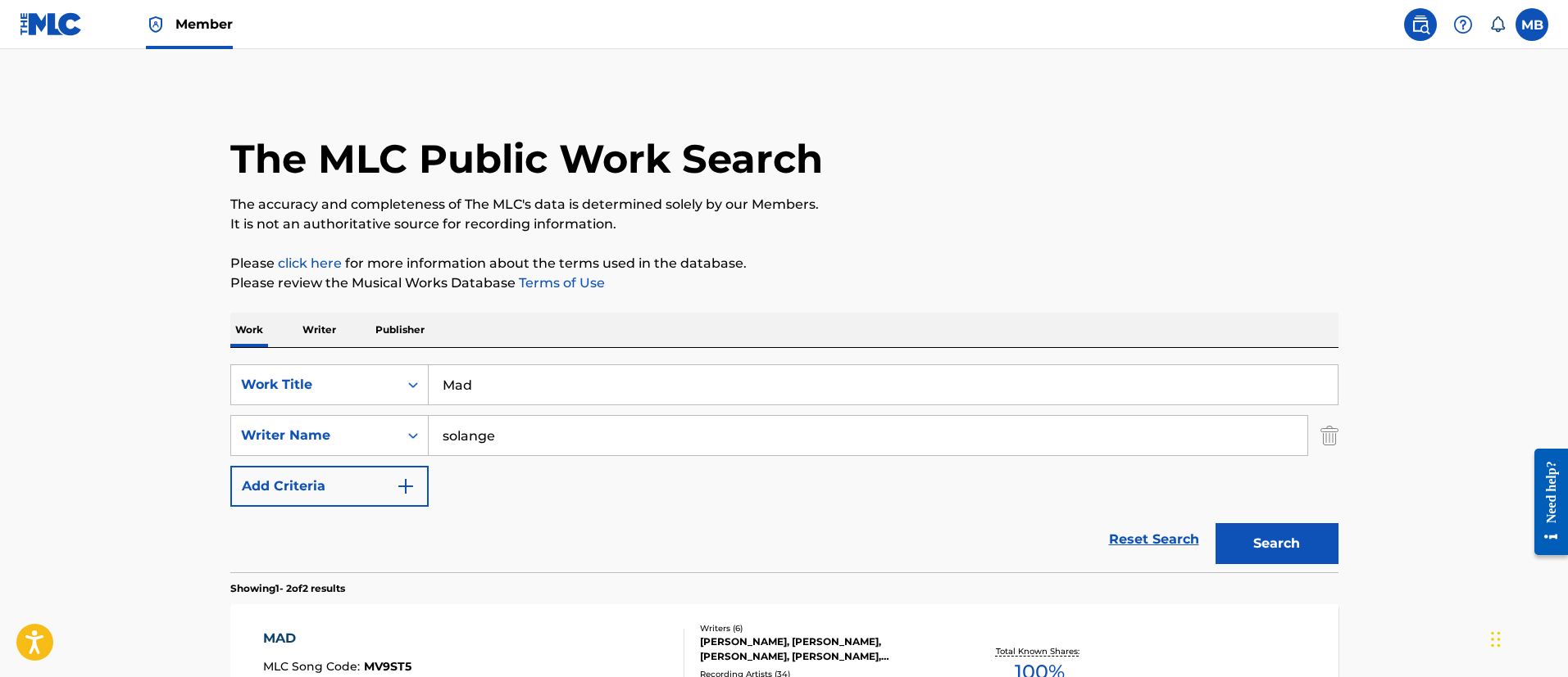
drag, startPoint x: 542, startPoint y: 370, endPoint x: 232, endPoint y: 347, distance: 310.9
click at [262, 354] on div "SearchWithCriteria6b3021fc-88e5-433c-886c-1da5c34f629c Work Title Mad SearchWit…" at bounding box center [784, 460] width 1108 height 225
paste input "I’M THAT GIRL"
type input "I’M THAT GIRL"
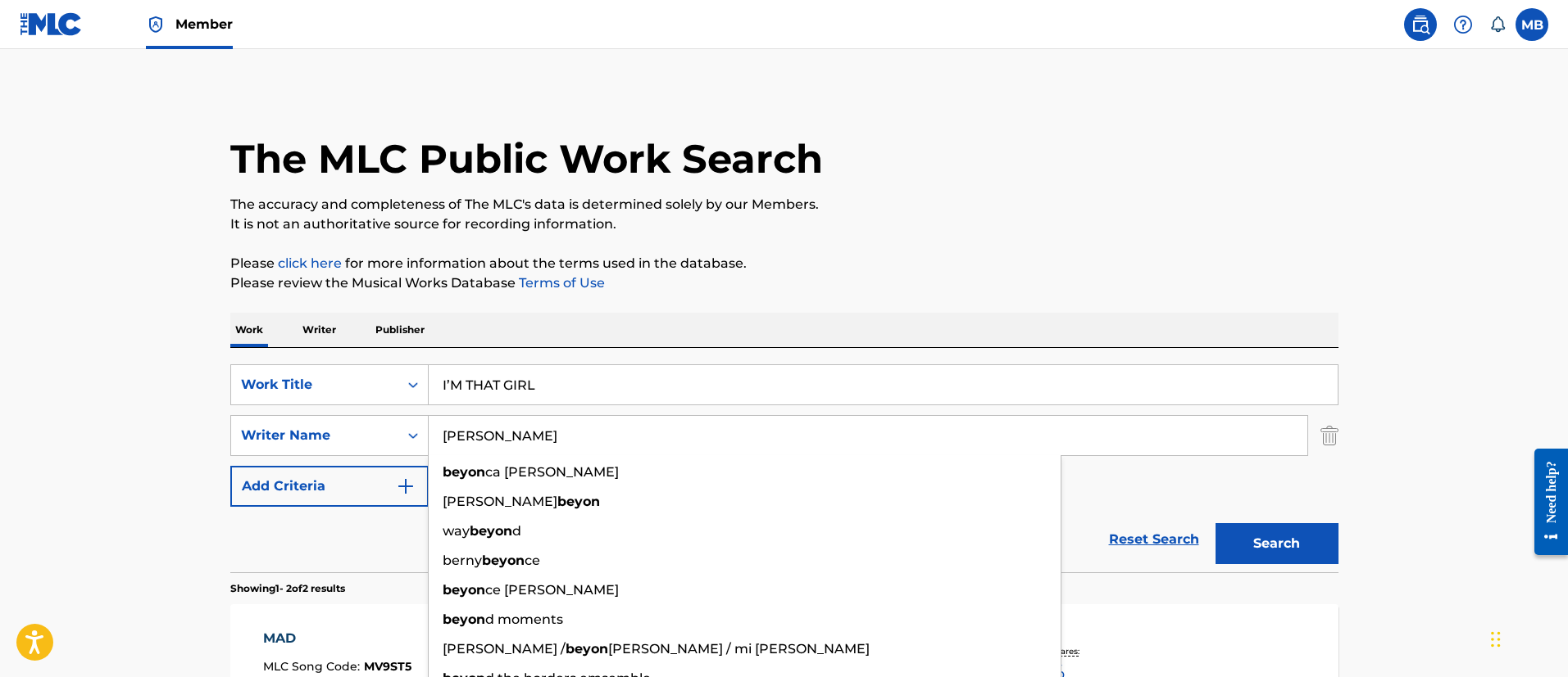
type input "[PERSON_NAME]"
click at [1215, 523] on button "Search" at bounding box center [1277, 544] width 123 height 41
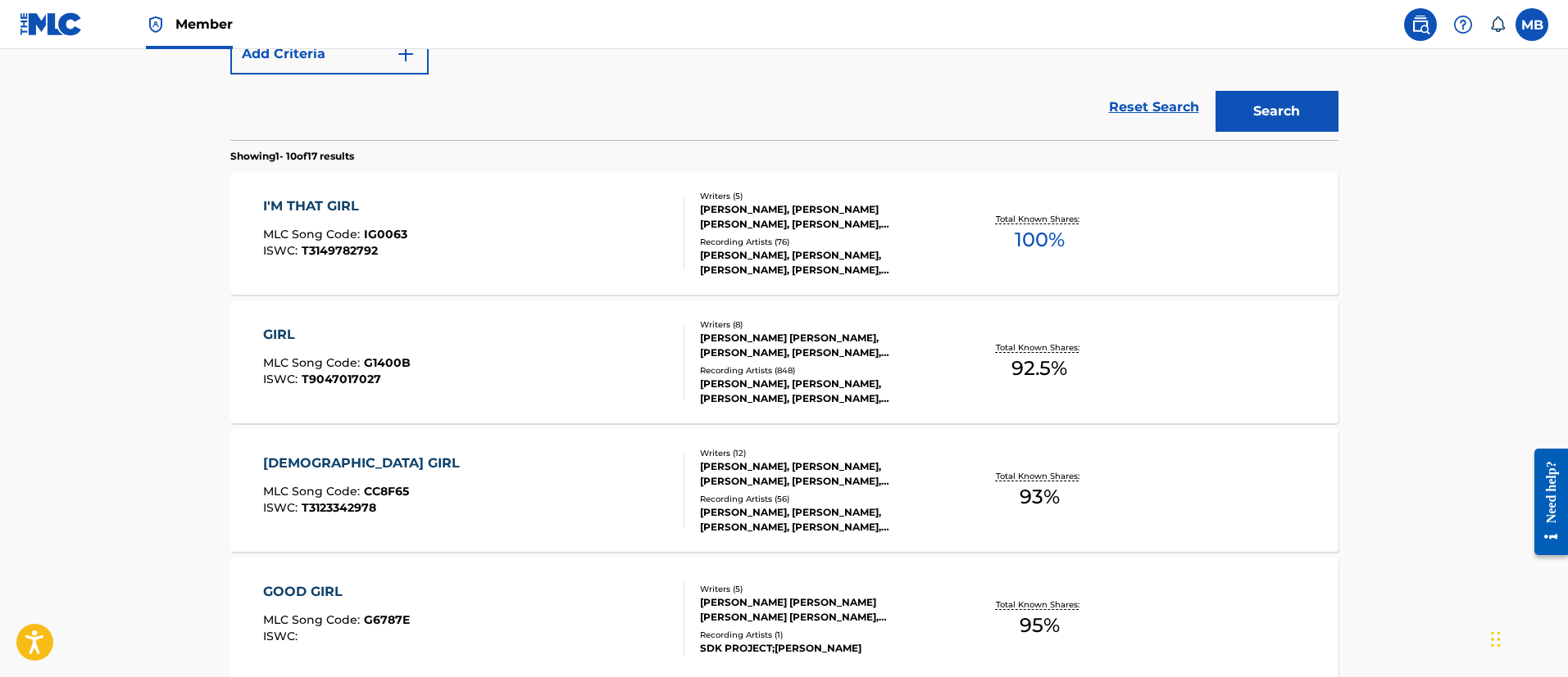
scroll to position [455, 0]
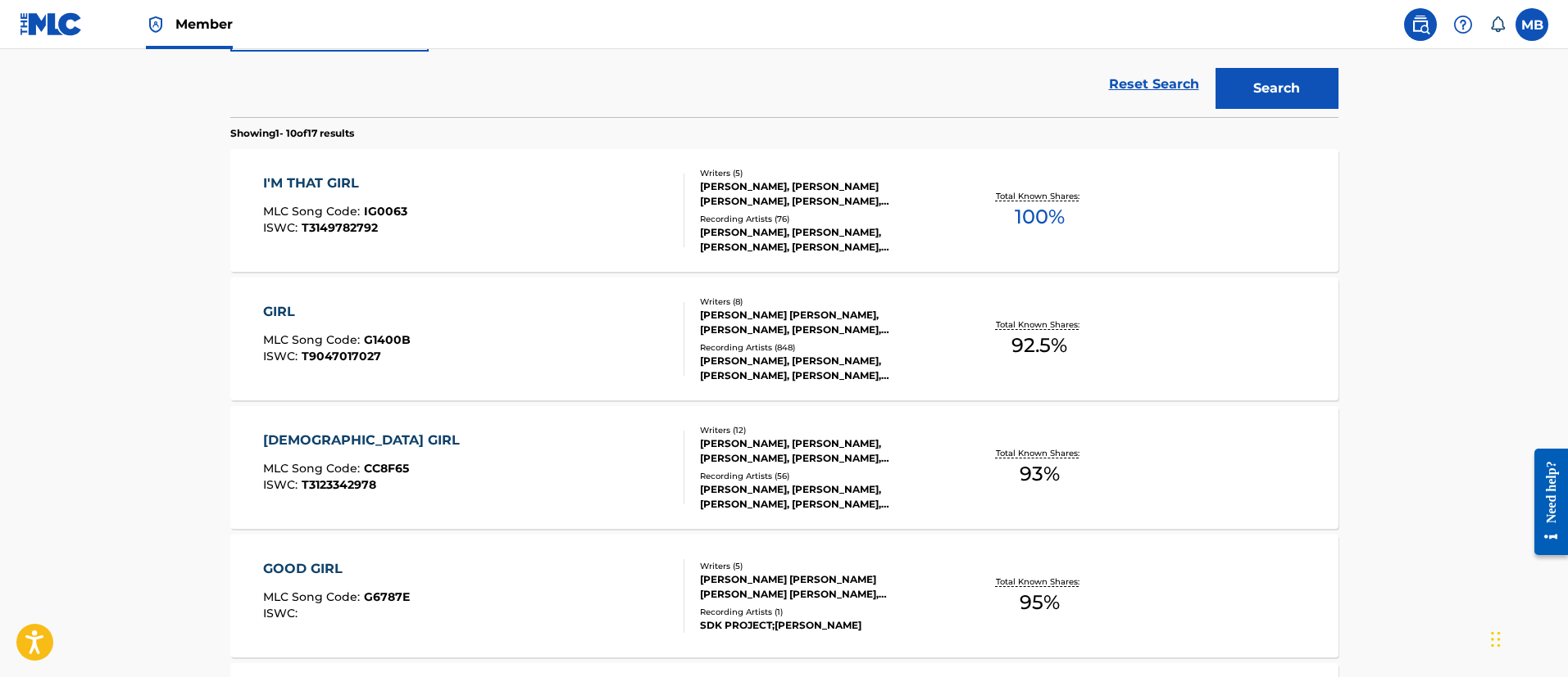
click at [540, 206] on div "I'M THAT GIRL MLC Song Code : IG0063 ISWC : T3149782792" at bounding box center [474, 210] width 422 height 74
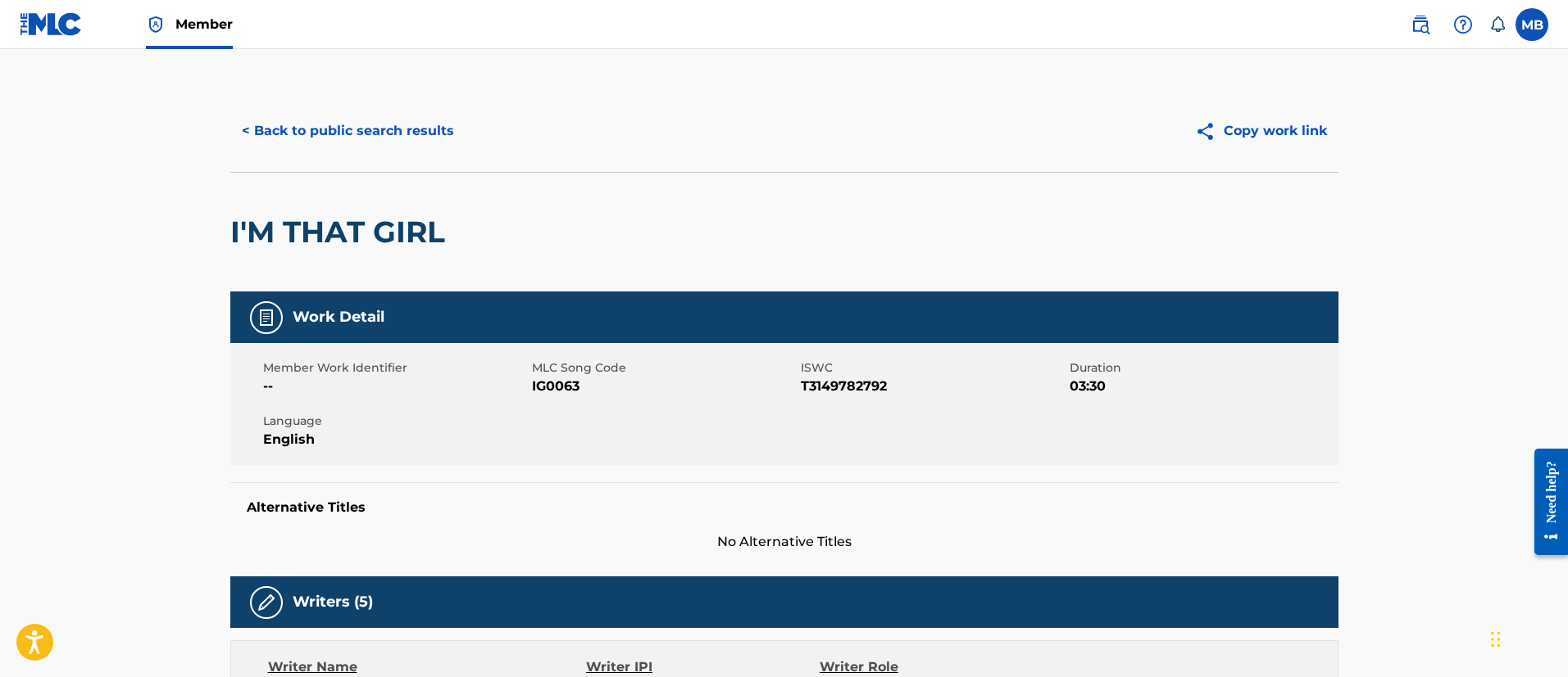
click at [340, 131] on button "< Back to public search results" at bounding box center [348, 131] width 235 height 41
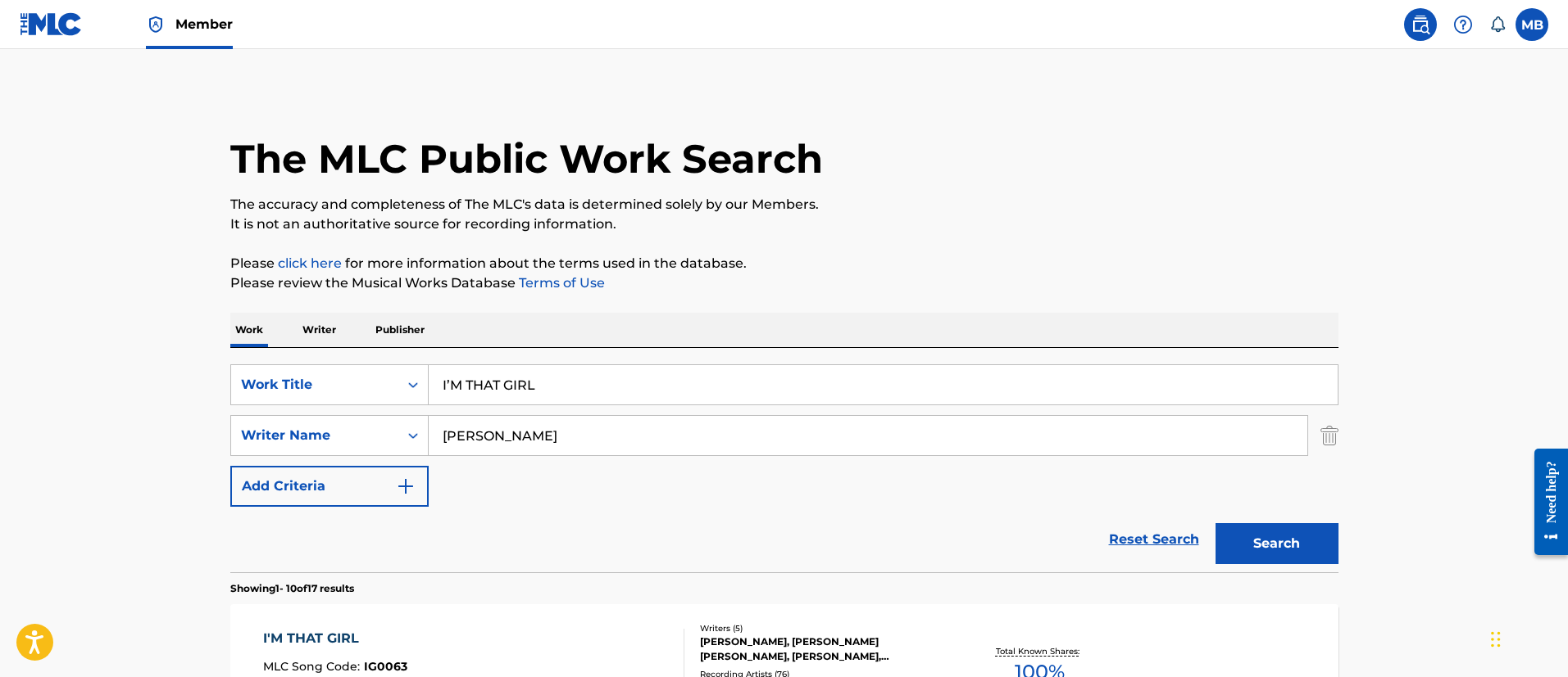
drag, startPoint x: 641, startPoint y: 394, endPoint x: 219, endPoint y: 398, distance: 422.0
paste input "Make Her Say (I Poke Her Face)"
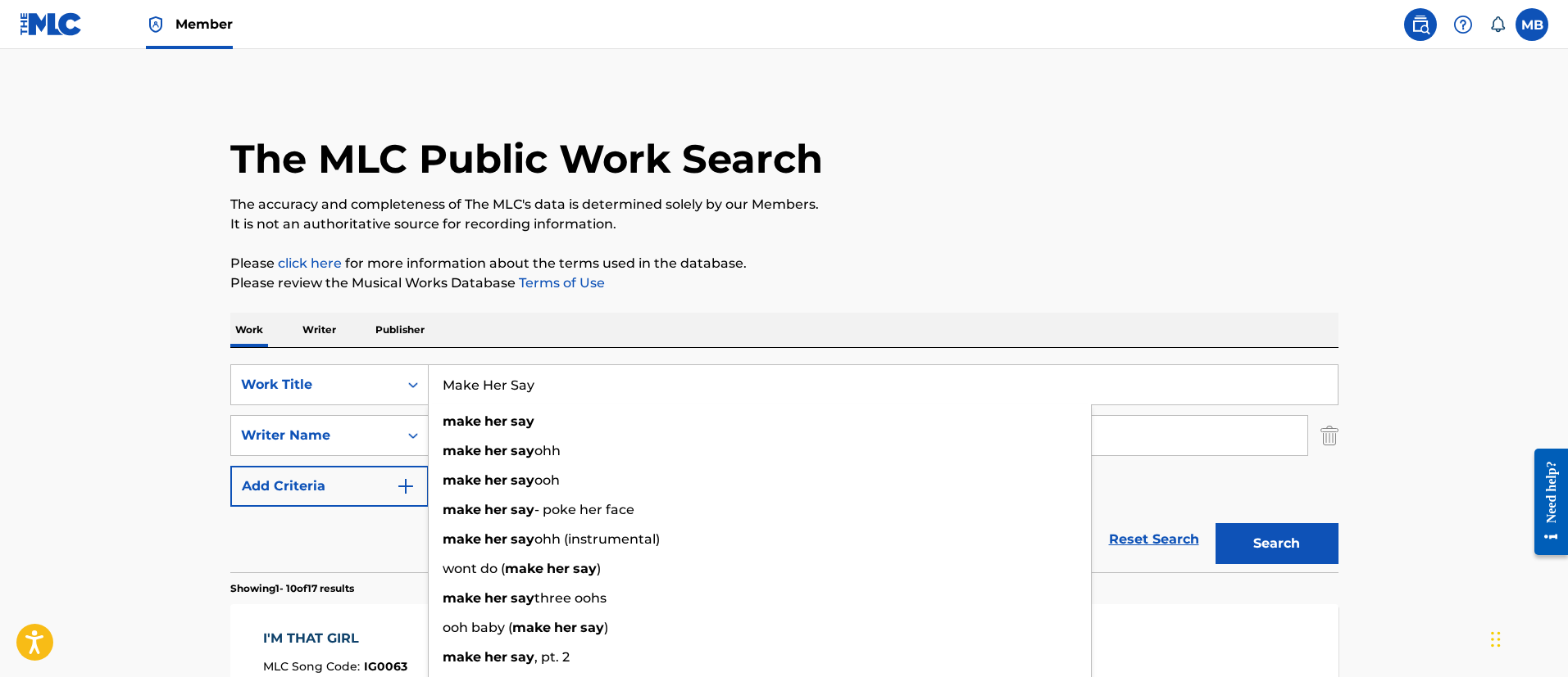
type input "Make Her Say"
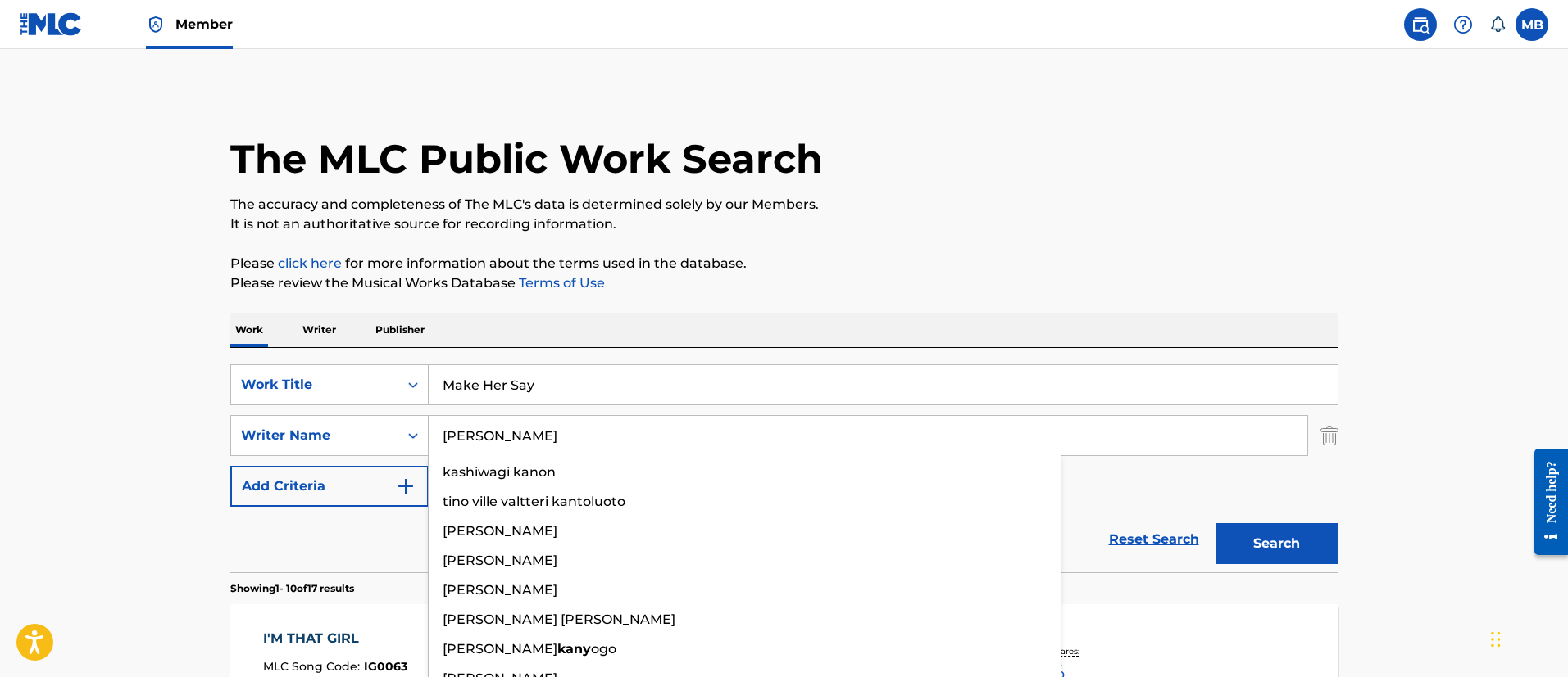
type input "kanye"
click at [1215, 523] on button "Search" at bounding box center [1277, 544] width 123 height 41
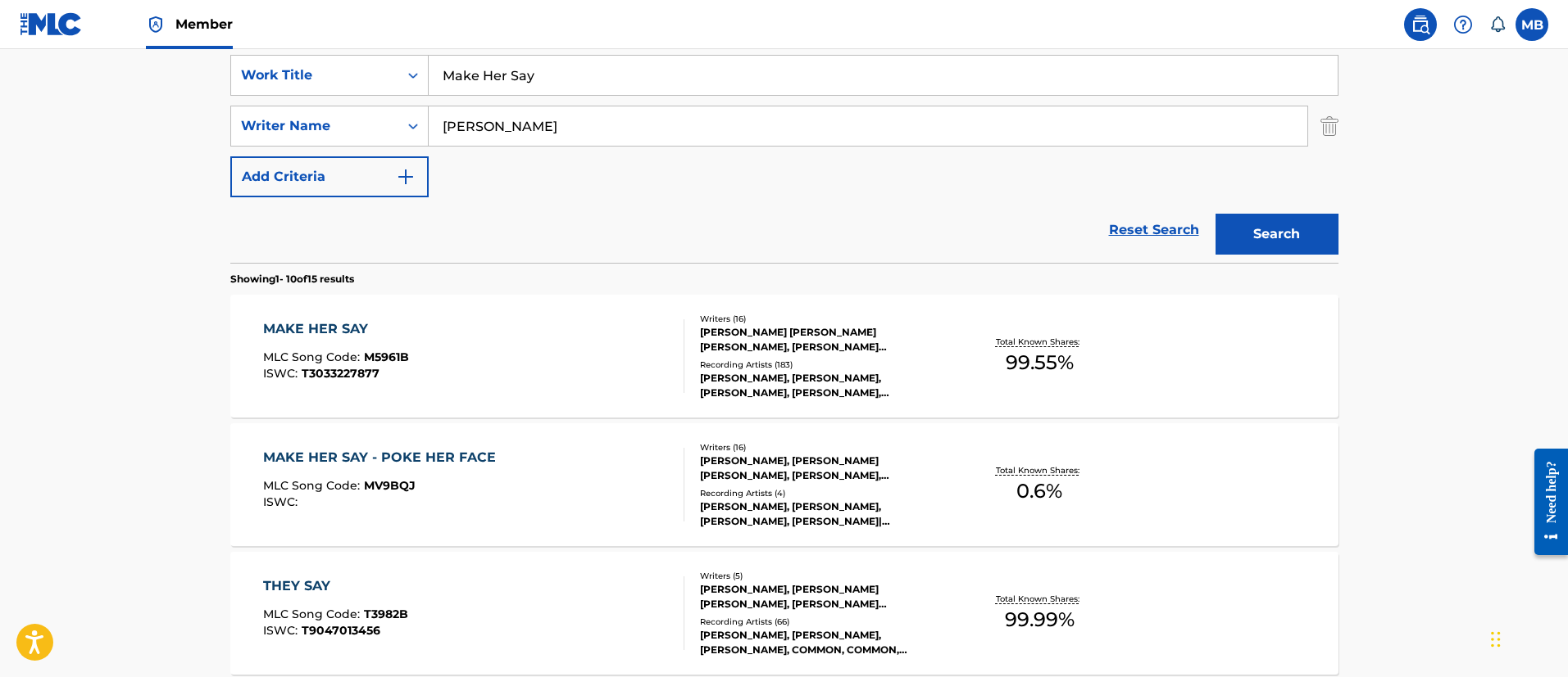
scroll to position [333, 0]
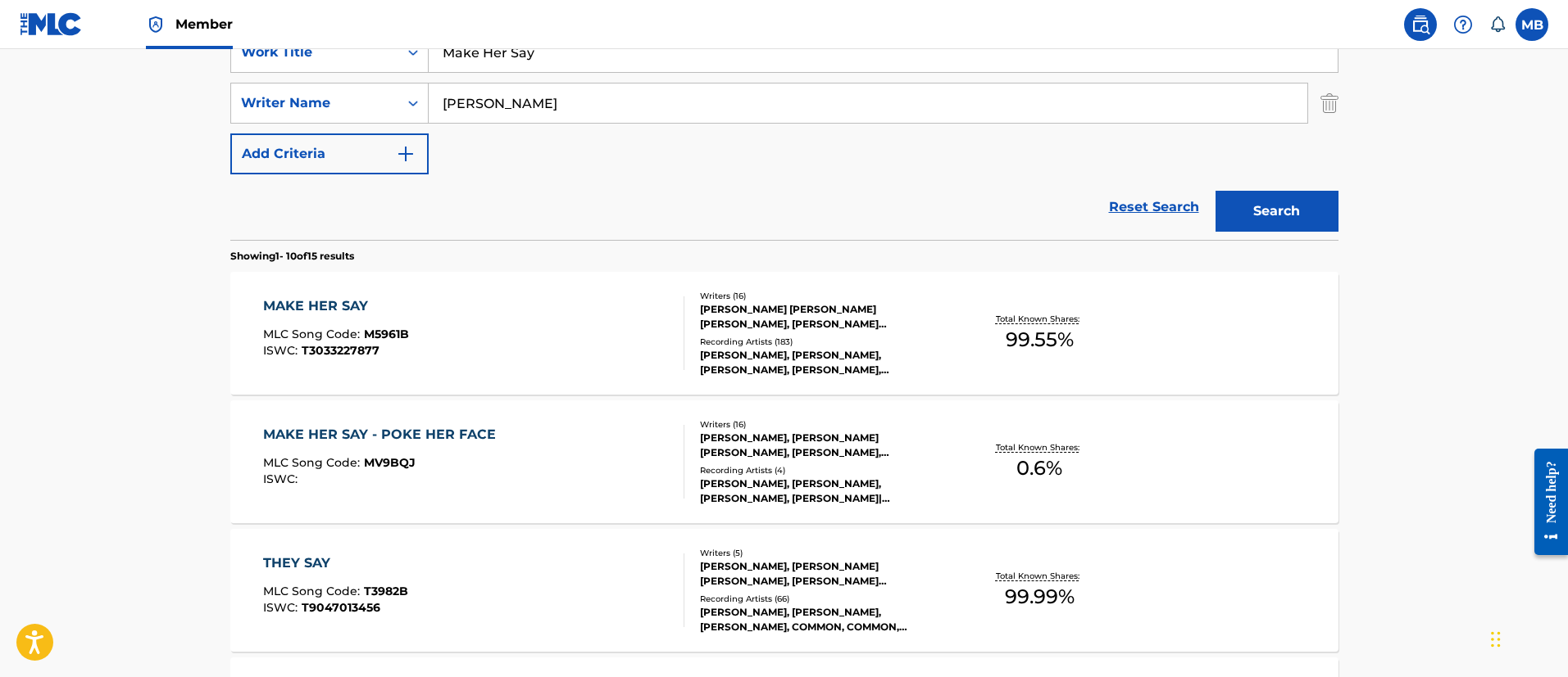
click at [480, 344] on div "MAKE HER SAY MLC Song Code : M5961B ISWC : T3033227877" at bounding box center [474, 333] width 422 height 74
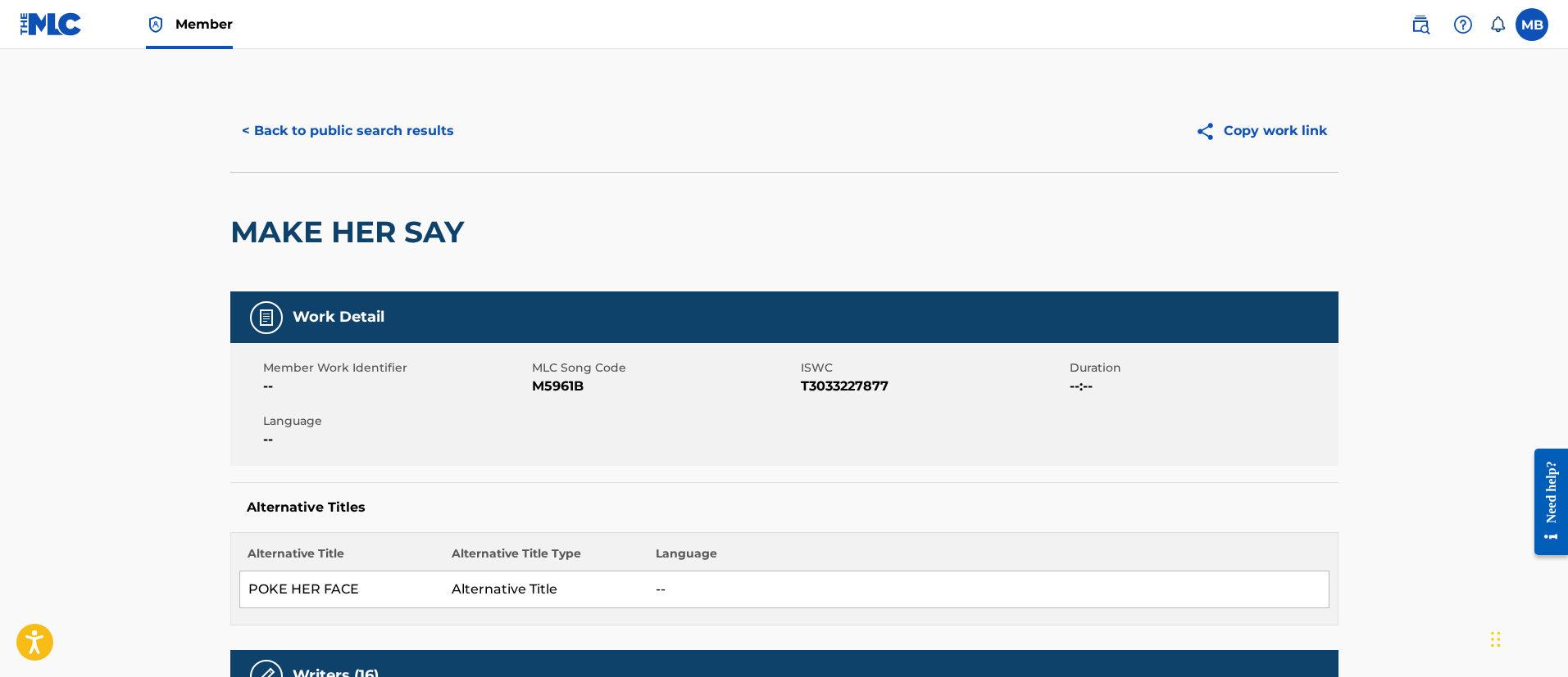
click at [341, 123] on button "< Back to public search results" at bounding box center [348, 131] width 235 height 41
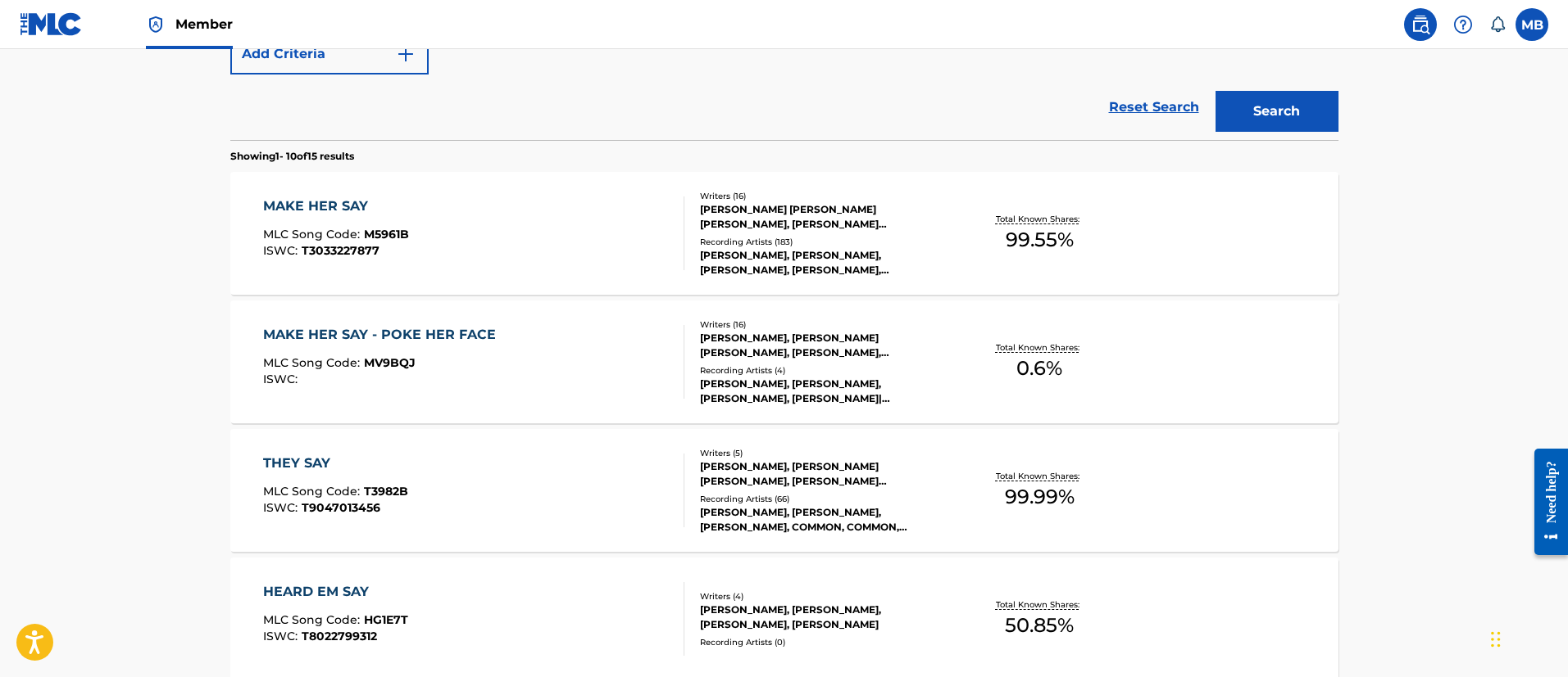
scroll to position [455, 0]
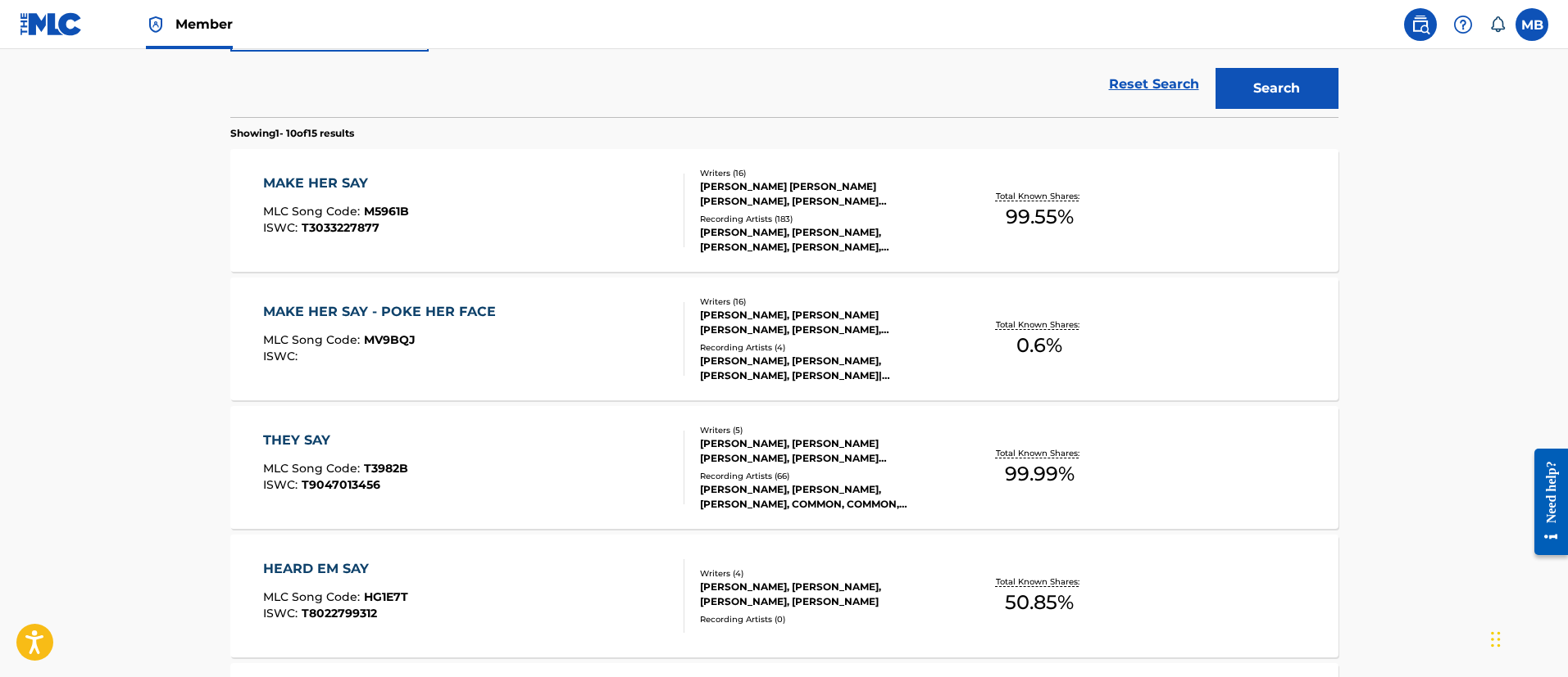
click at [551, 340] on div "MAKE HER SAY - POKE HER FACE MLC Song Code : MV9BQJ ISWC :" at bounding box center [474, 338] width 422 height 74
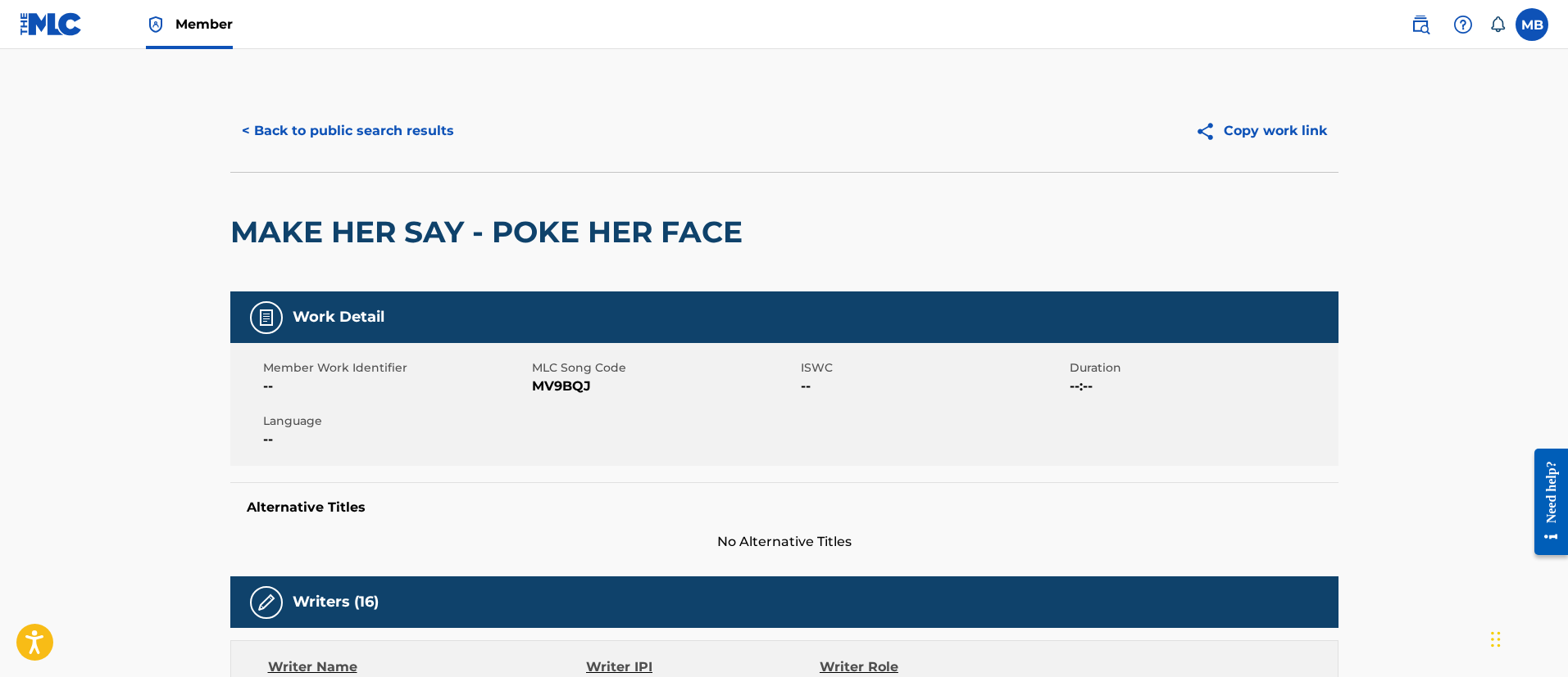
click at [412, 117] on button "< Back to public search results" at bounding box center [348, 131] width 235 height 41
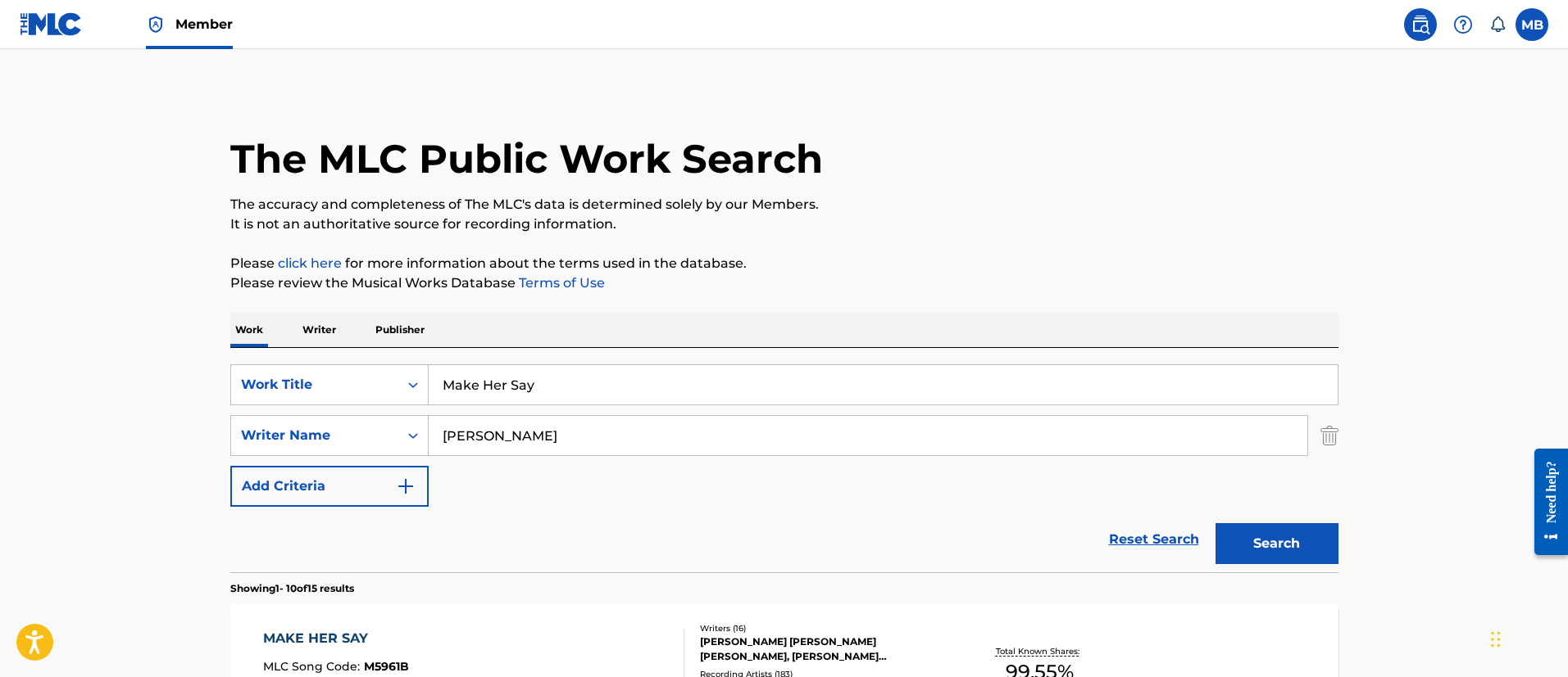
drag, startPoint x: 619, startPoint y: 374, endPoint x: 199, endPoint y: 353, distance: 420.5
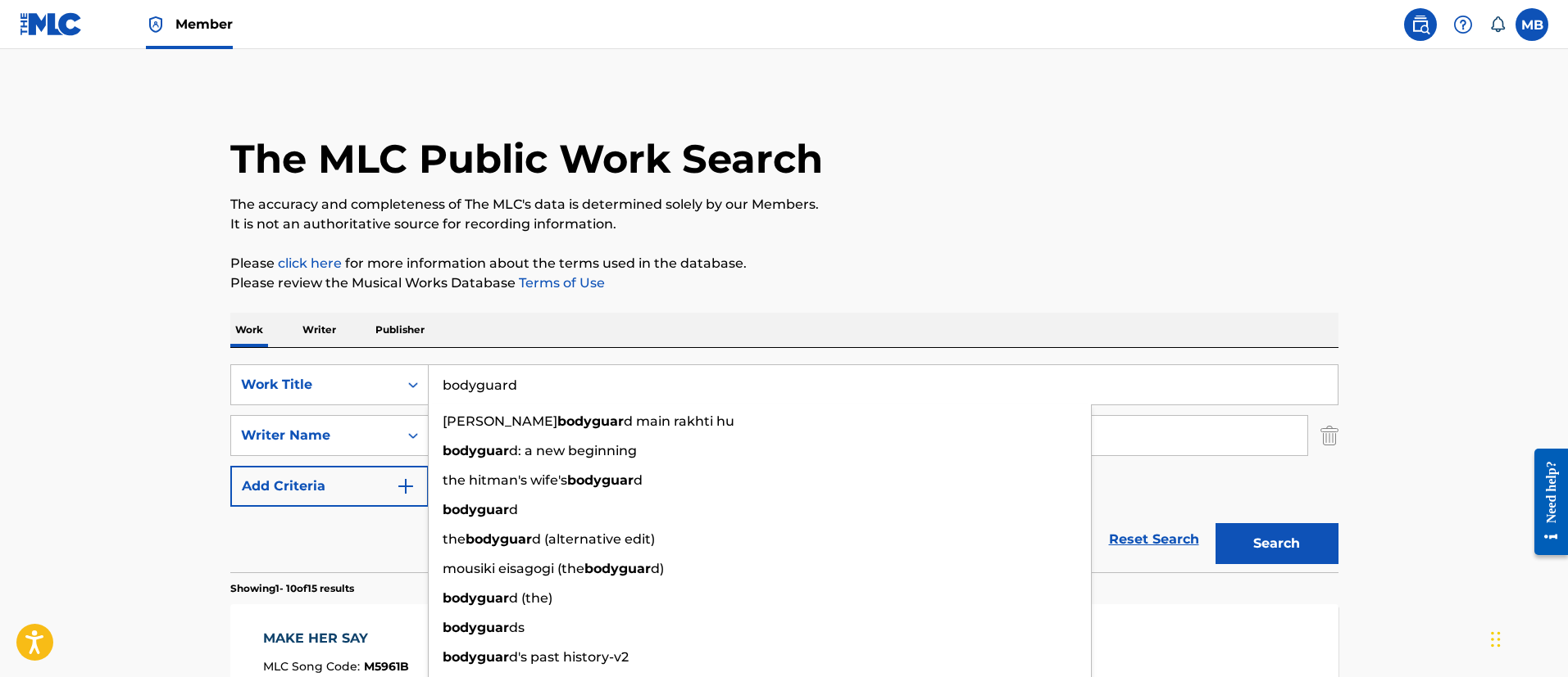
type input "bodyguard"
click at [1215, 523] on button "Search" at bounding box center [1277, 544] width 123 height 41
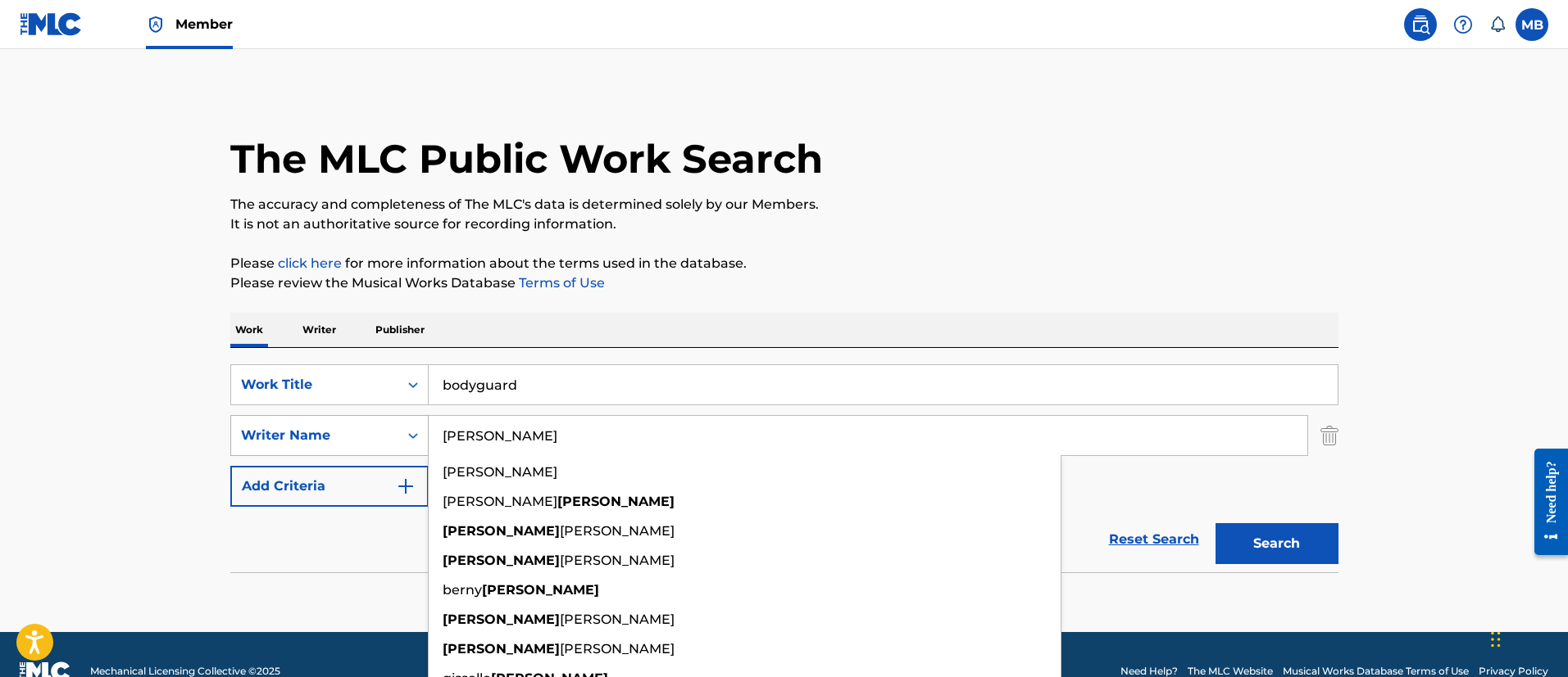
type input "[PERSON_NAME]"
click at [1215, 523] on button "Search" at bounding box center [1277, 544] width 123 height 41
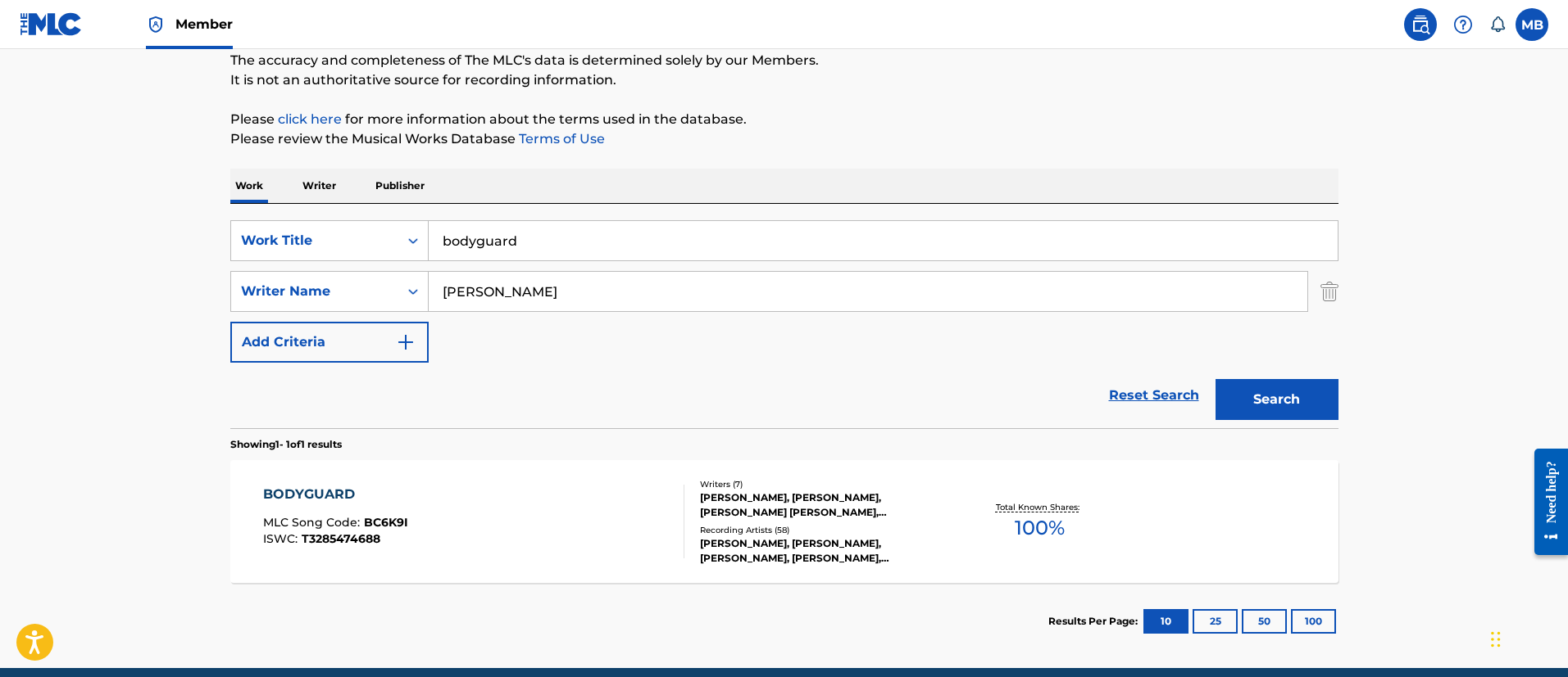
scroll to position [214, 0]
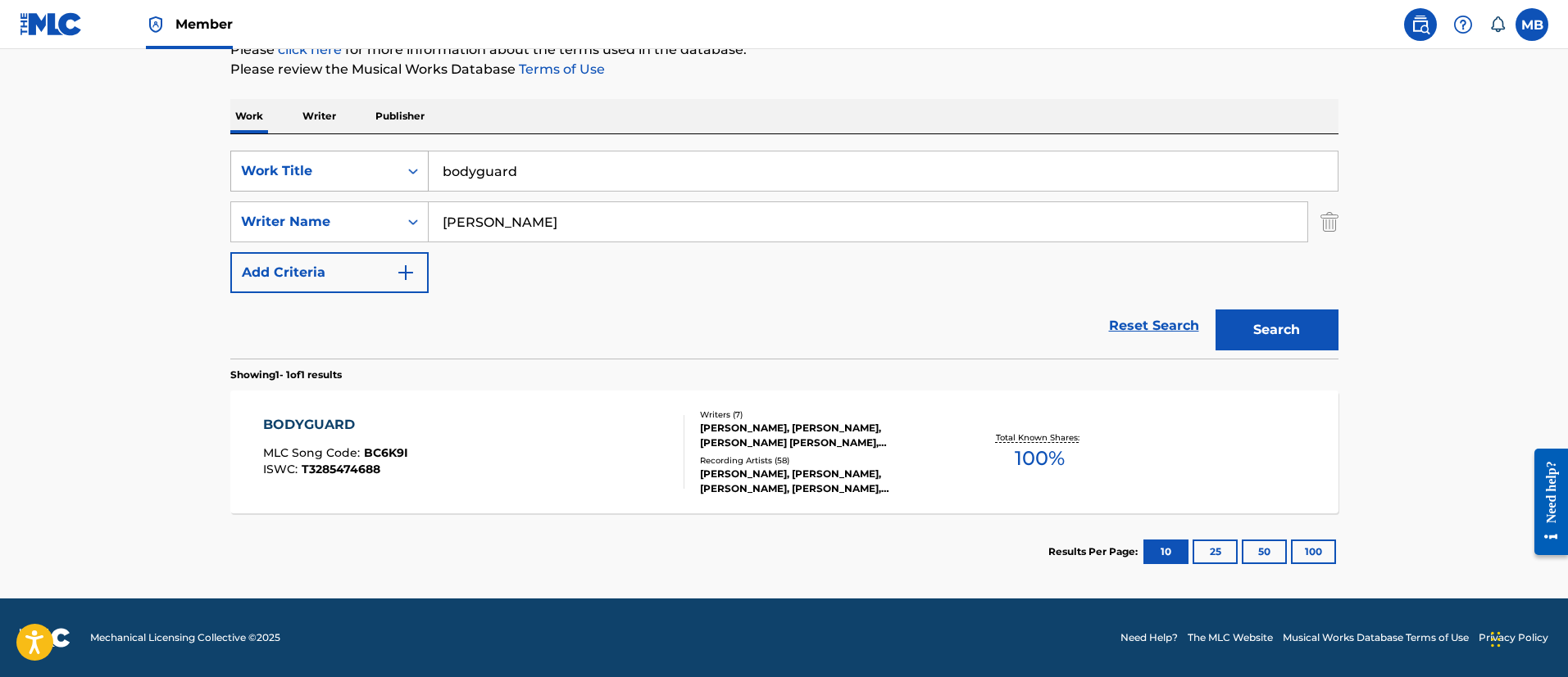
drag, startPoint x: 576, startPoint y: 176, endPoint x: 247, endPoint y: 160, distance: 329.4
click at [248, 161] on div "SearchWithCriteria6b3021fc-88e5-433c-886c-1da5c34f629c Work Title bodyguard" at bounding box center [784, 172] width 1108 height 41
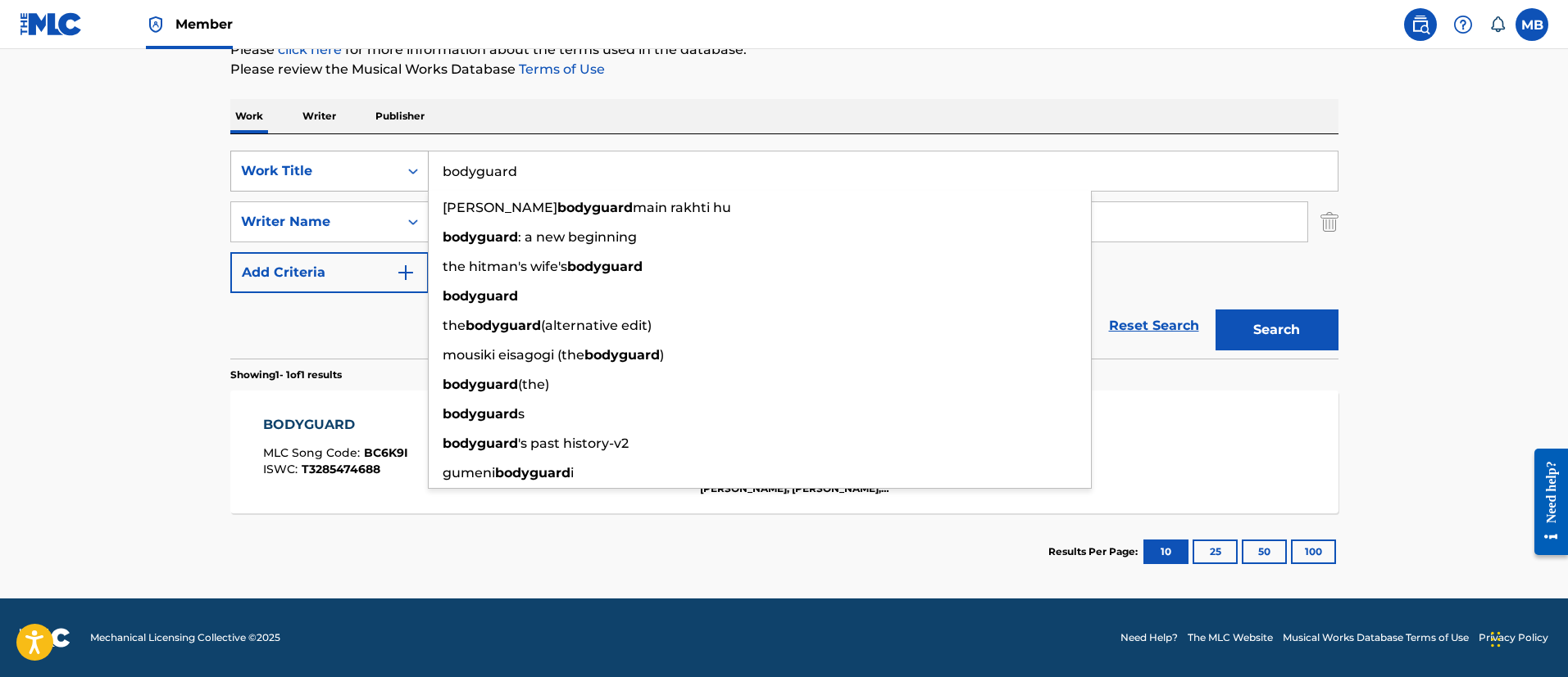
paste input "YA YA"
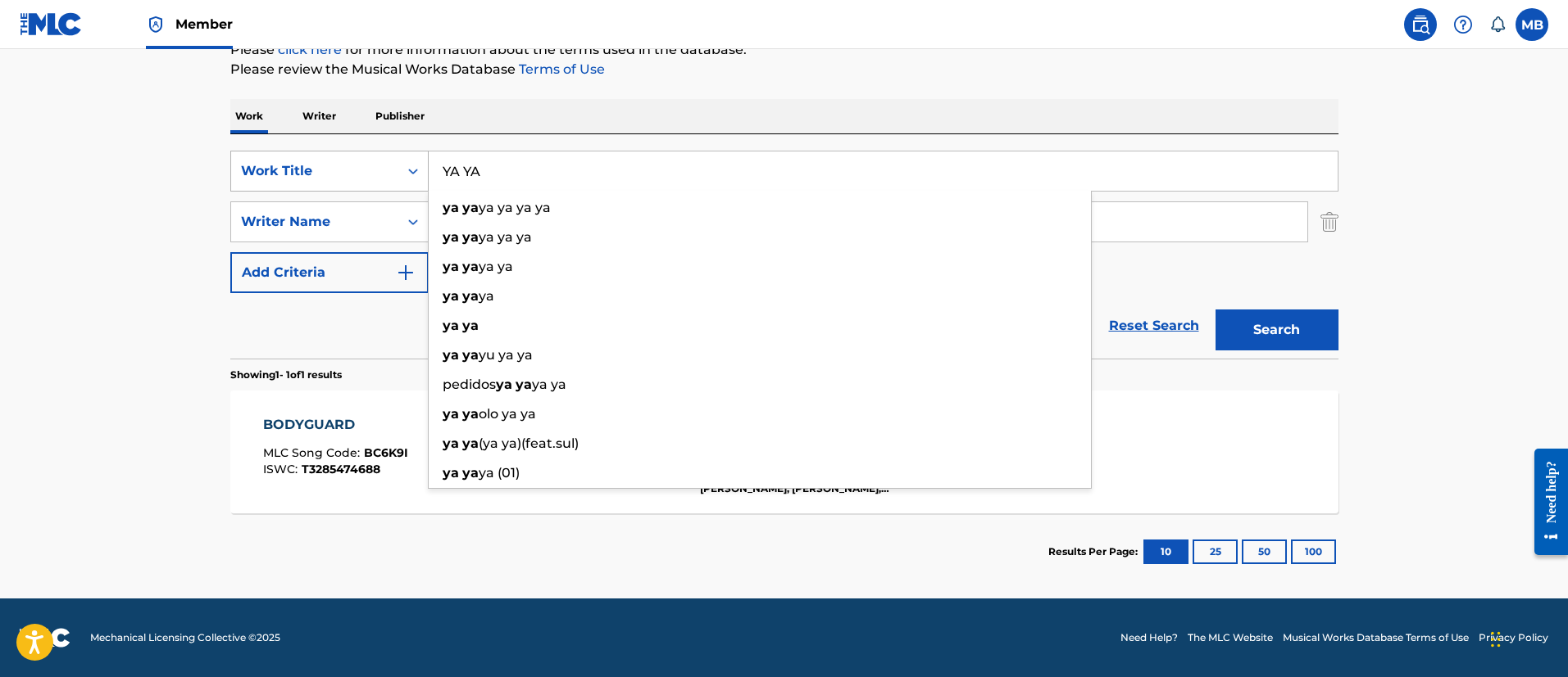
click at [1215, 310] on button "Search" at bounding box center [1277, 330] width 123 height 41
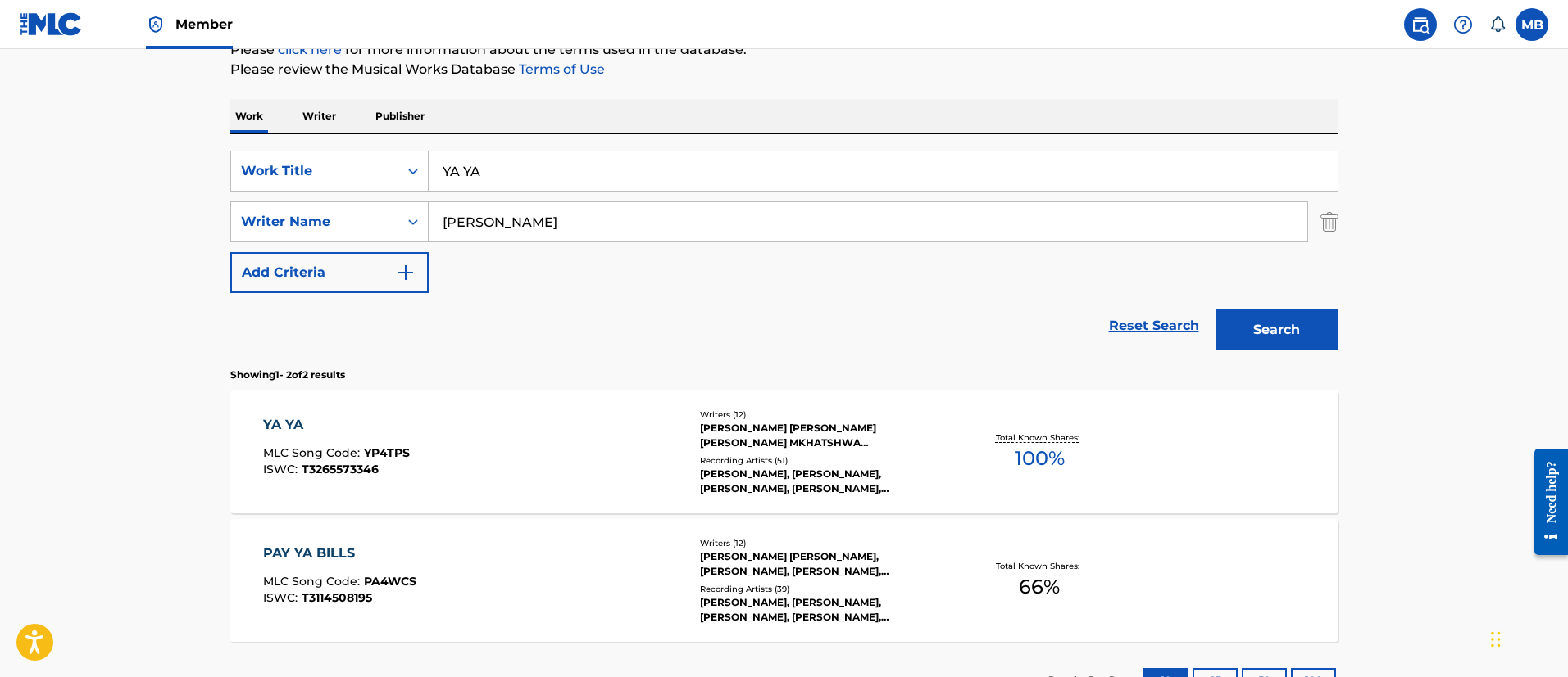
drag, startPoint x: 520, startPoint y: 179, endPoint x: 210, endPoint y: 179, distance: 310.0
click at [211, 179] on div "The MLC Public Work Search The accuracy and completeness of The MLC's data is d…" at bounding box center [784, 297] width 1147 height 843
paste input "1+1"
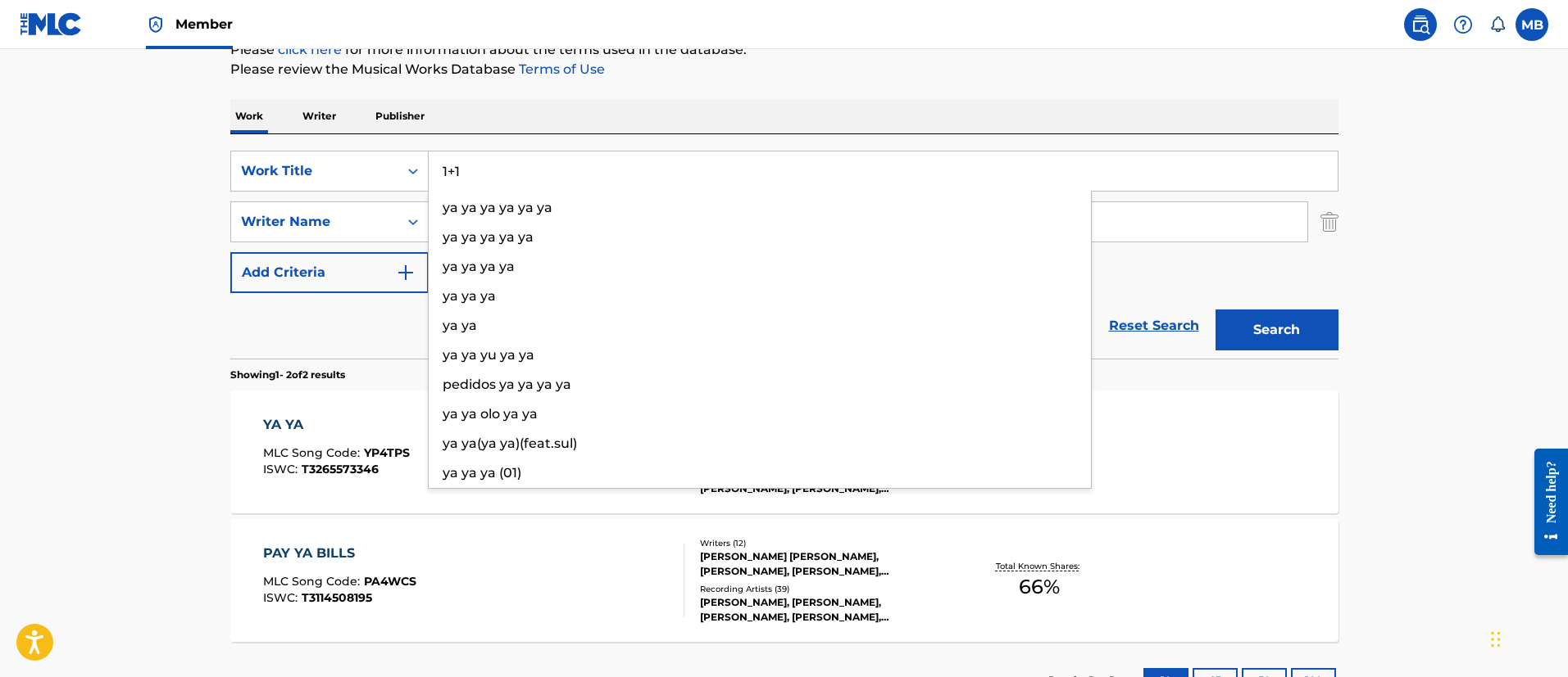
type input "1+1"
click at [1215, 310] on button "Search" at bounding box center [1277, 330] width 123 height 41
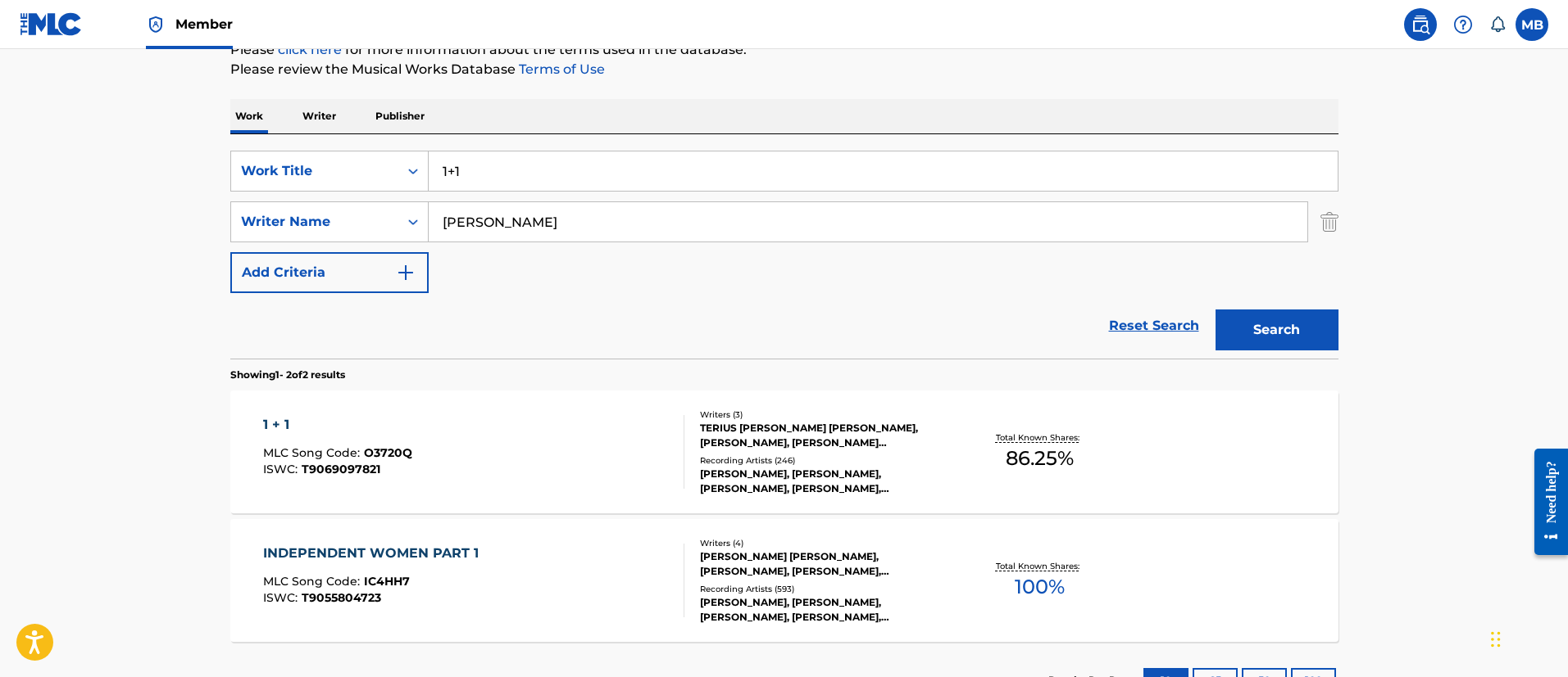
click at [536, 435] on div "1 + 1 MLC Song Code : O3720Q ISWC : T9069097821" at bounding box center [474, 451] width 422 height 74
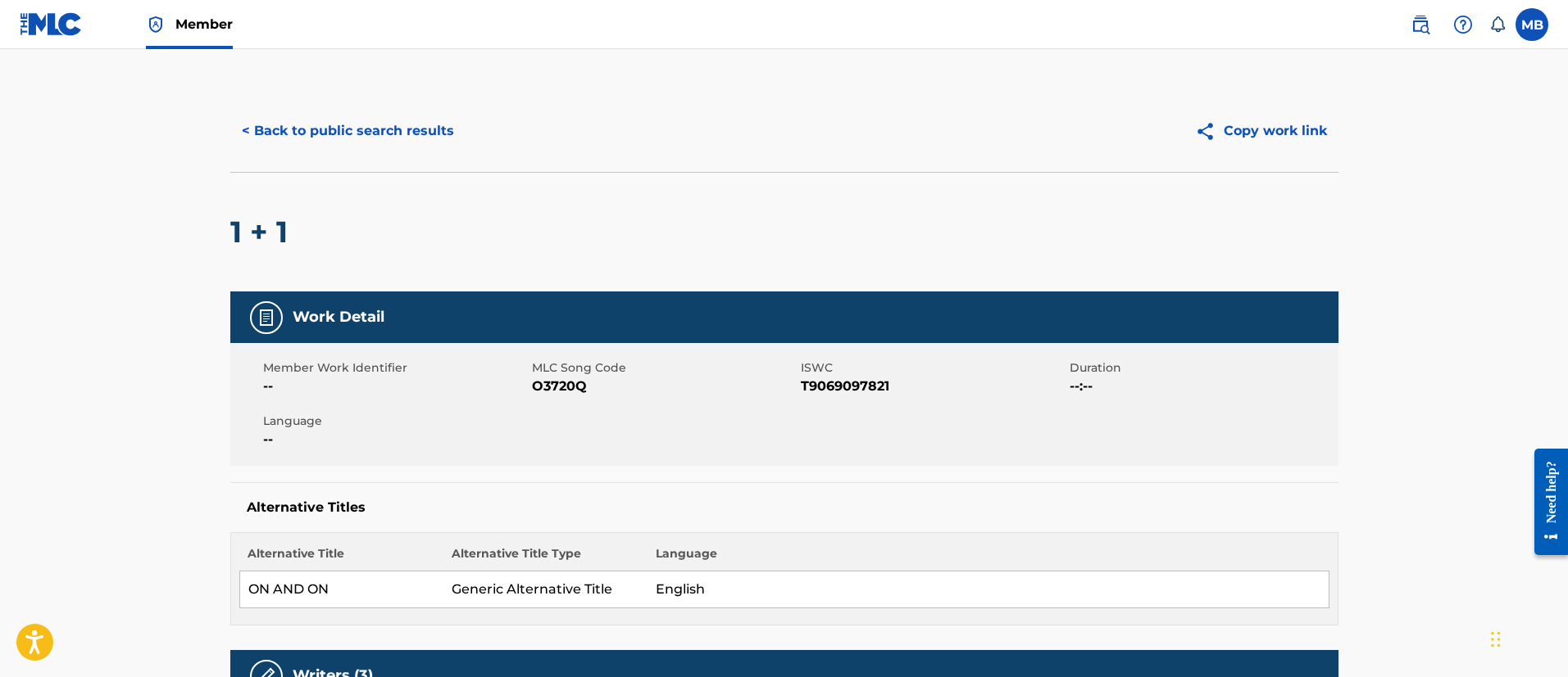
click at [352, 137] on button "< Back to public search results" at bounding box center [348, 131] width 235 height 41
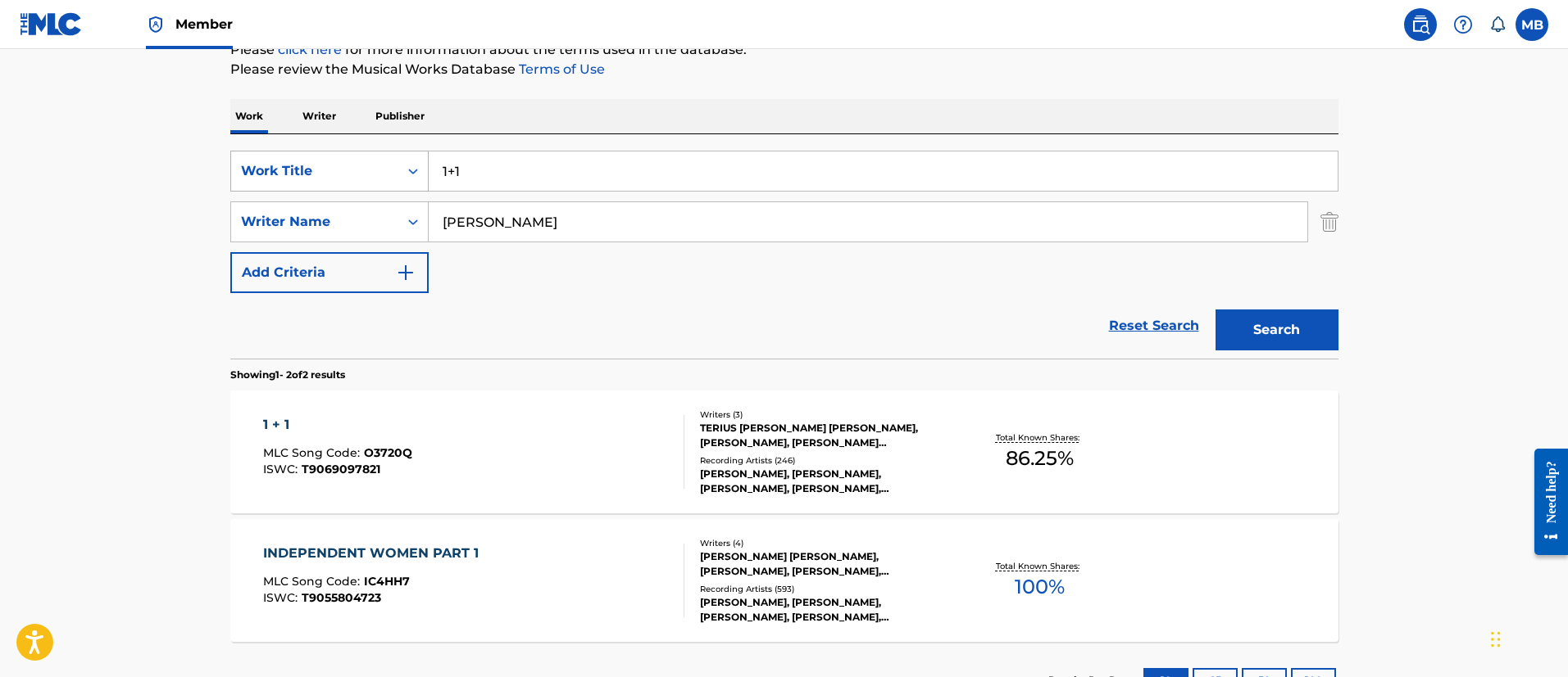
drag, startPoint x: 597, startPoint y: 184, endPoint x: 300, endPoint y: 173, distance: 297.2
click at [300, 173] on div "SearchWithCriteria6b3021fc-88e5-433c-886c-1da5c34f629c Work Title 1+1" at bounding box center [784, 172] width 1108 height 41
paste input "SPAGHETTII"
type input "SPAGHETTII"
click at [1215, 310] on button "Search" at bounding box center [1277, 330] width 123 height 41
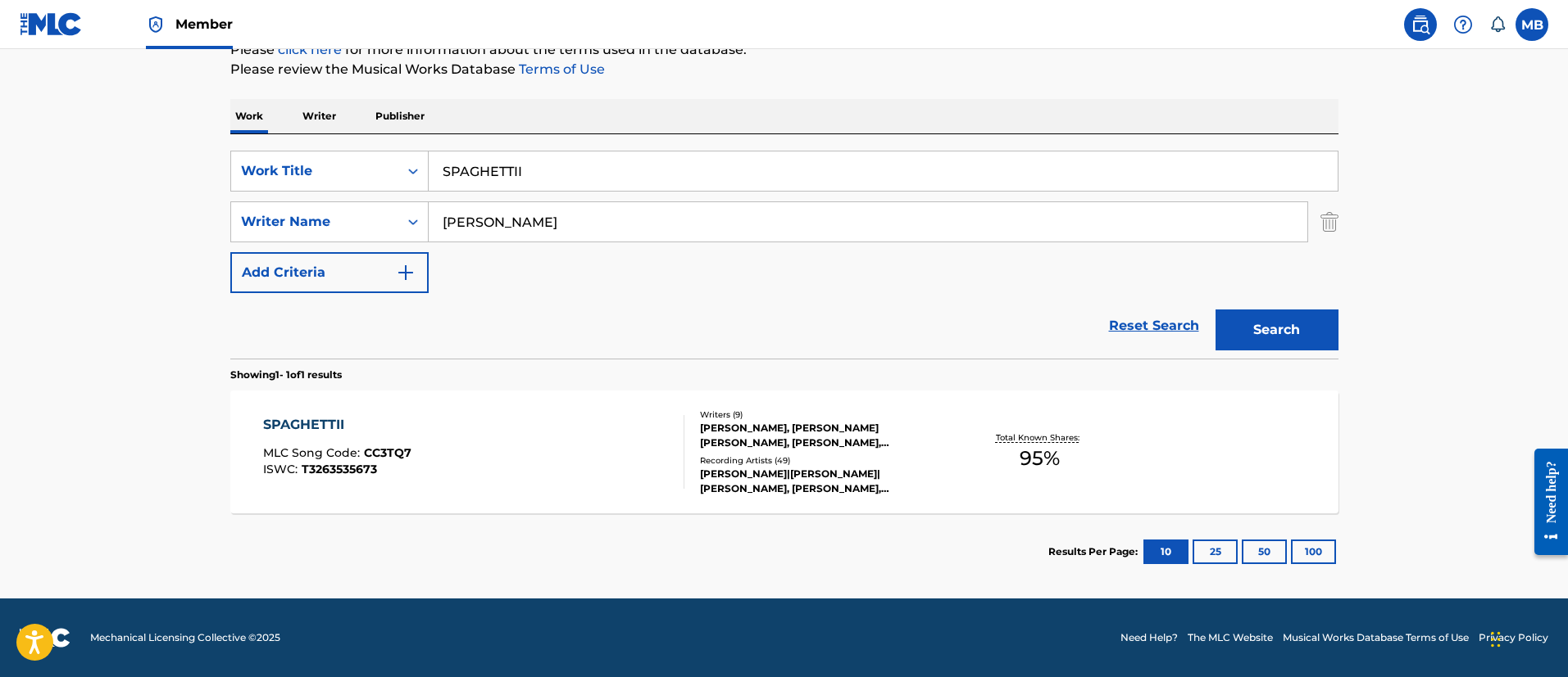
click at [537, 423] on div "SPAGHETTII MLC Song Code : CC3TQ7 ISWC : T3263535673" at bounding box center [474, 451] width 422 height 74
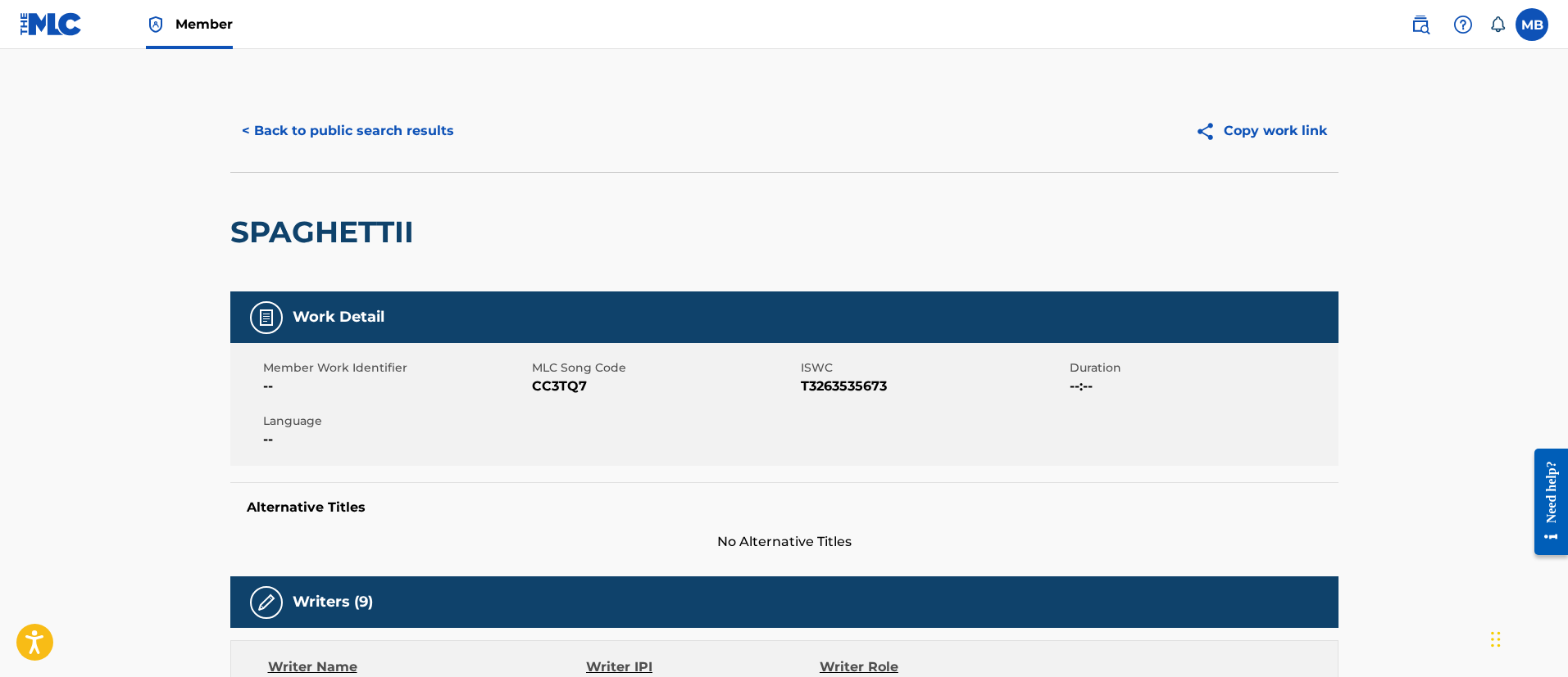
click at [449, 144] on button "< Back to public search results" at bounding box center [348, 131] width 235 height 41
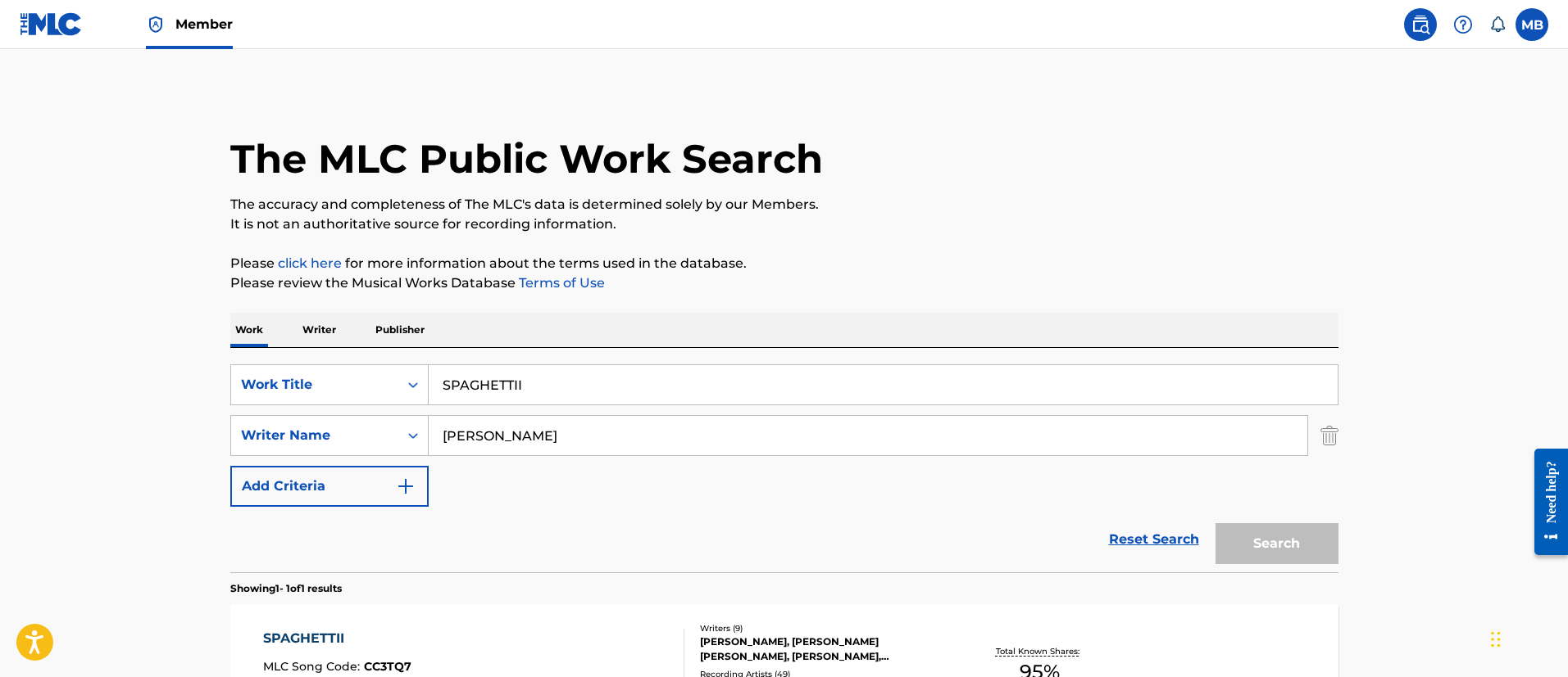
scroll to position [120, 0]
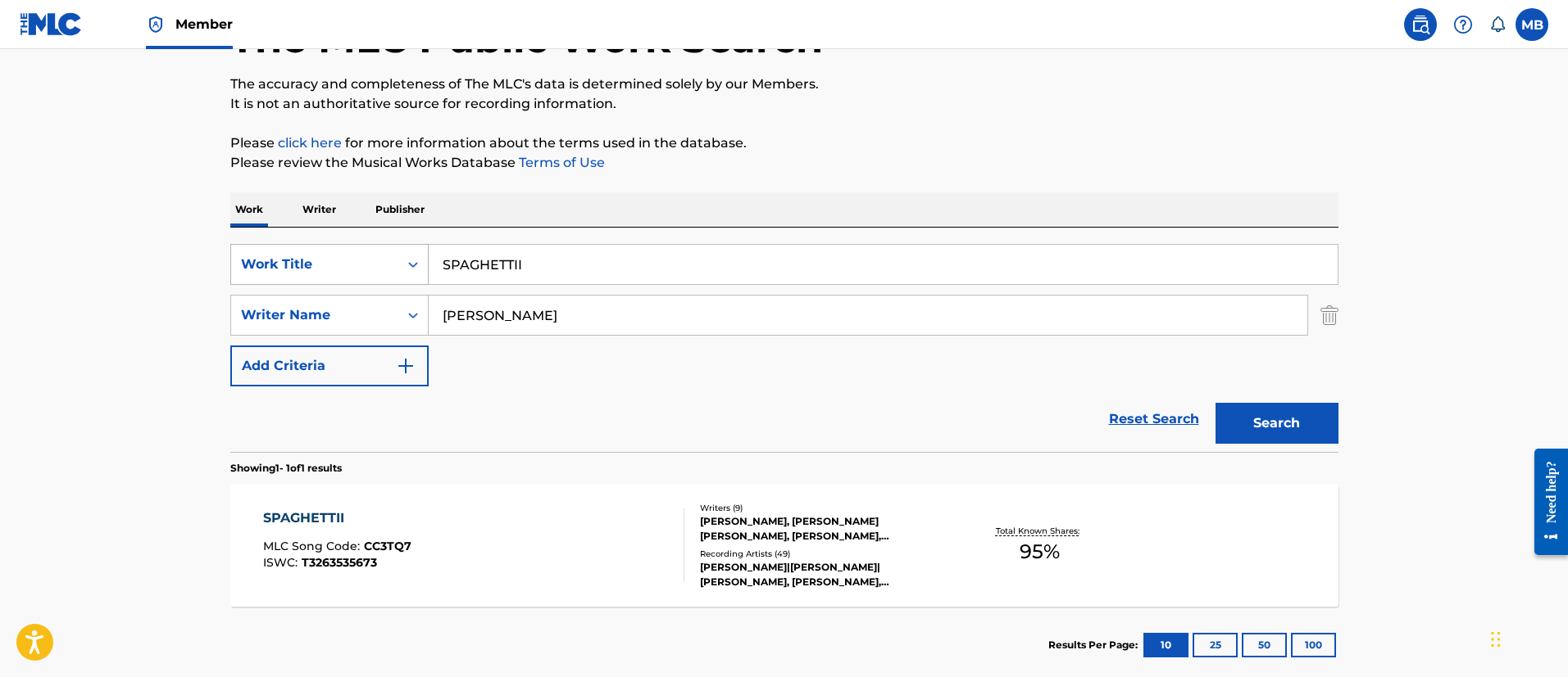
drag, startPoint x: 548, startPoint y: 273, endPoint x: 229, endPoint y: 262, distance: 319.2
click at [232, 263] on div "SearchWithCriteria6b3021fc-88e5-433c-886c-1da5c34f629c Work Title SPAGHETTII" at bounding box center [784, 265] width 1108 height 41
paste input "KY CITY"
type input "SKY CITY"
click at [1215, 403] on button "Search" at bounding box center [1277, 423] width 123 height 41
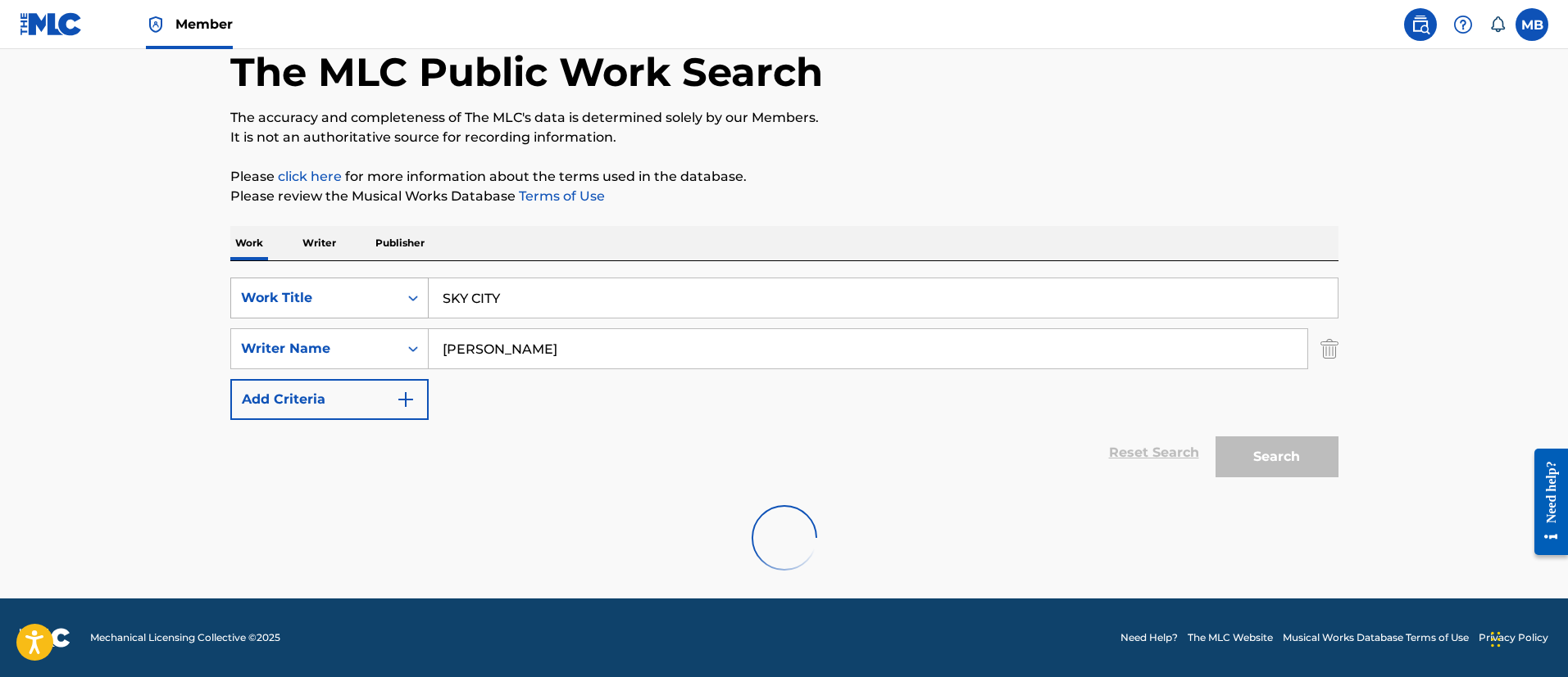
scroll to position [34, 0]
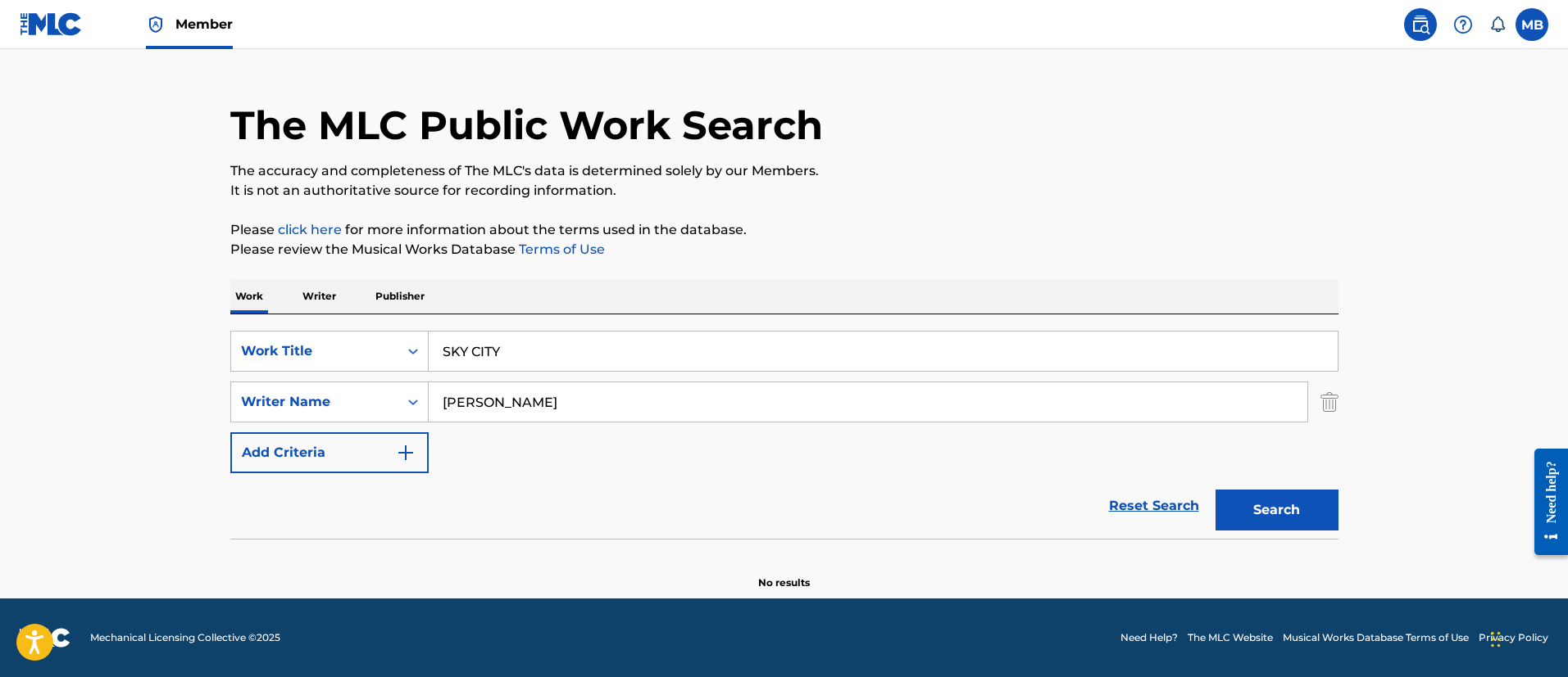
drag, startPoint x: 617, startPoint y: 408, endPoint x: 38, endPoint y: 356, distance: 581.3
click at [95, 372] on main "The MLC Public Work Search The accuracy and completeness of The MLC's data is d…" at bounding box center [784, 307] width 1568 height 583
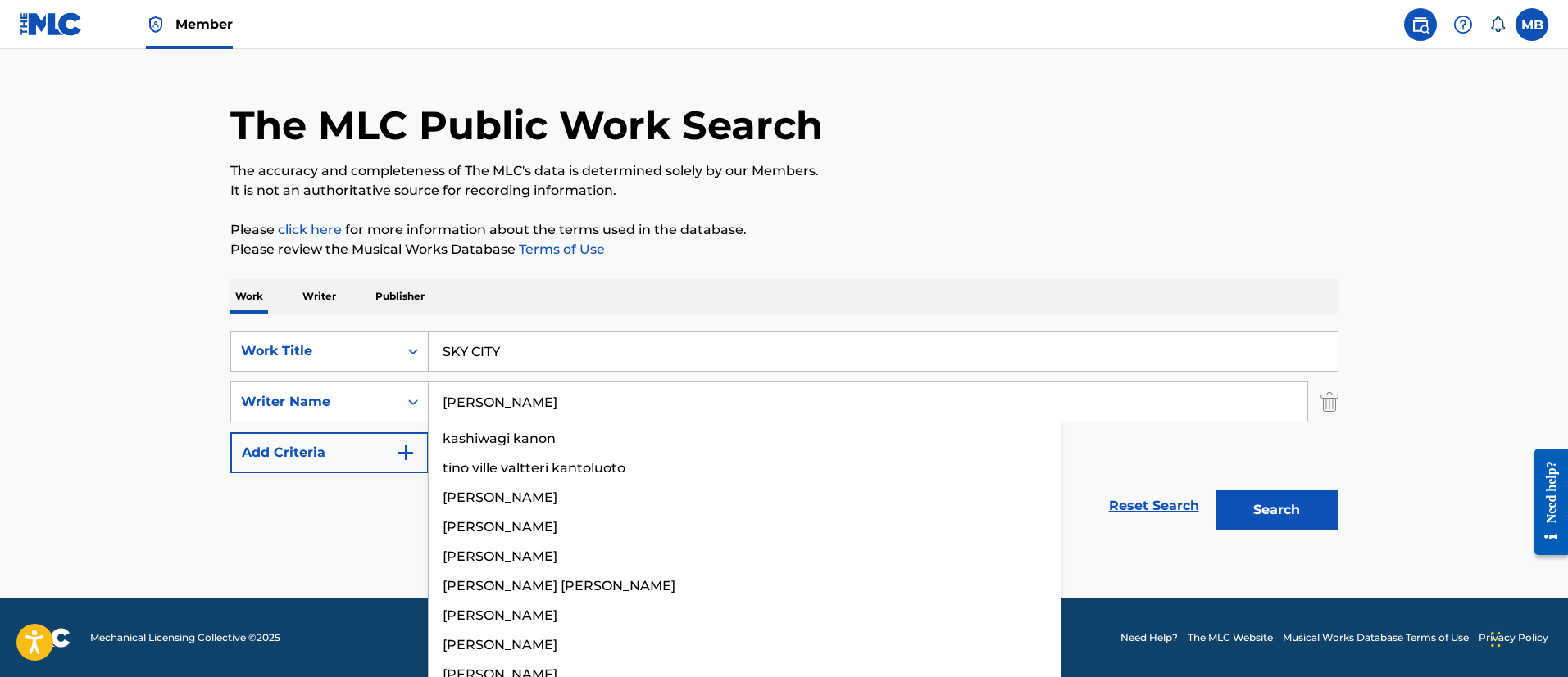
type input "kanye"
click at [1215, 490] on button "Search" at bounding box center [1277, 510] width 123 height 41
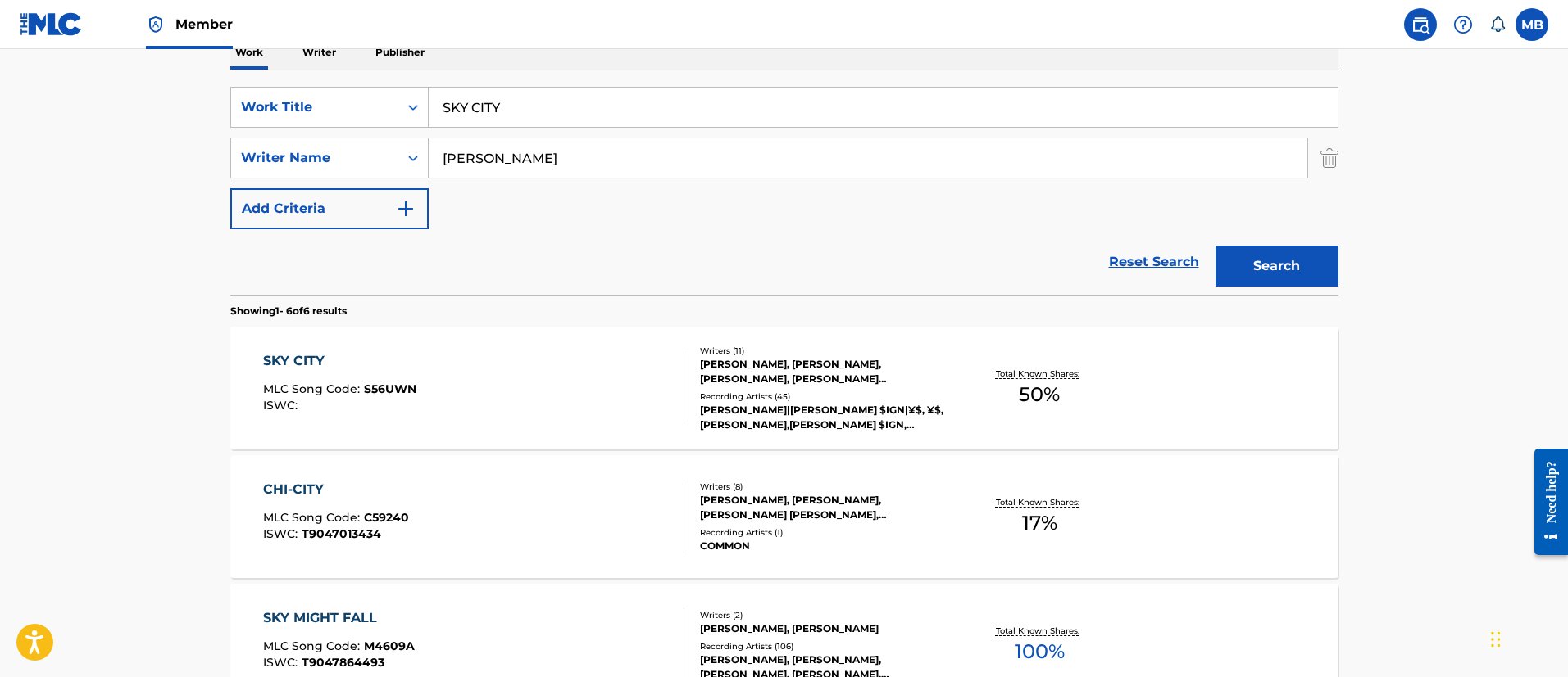
scroll to position [280, 0]
click at [528, 380] on div "SKY CITY MLC Song Code : S56UWN ISWC :" at bounding box center [474, 386] width 422 height 74
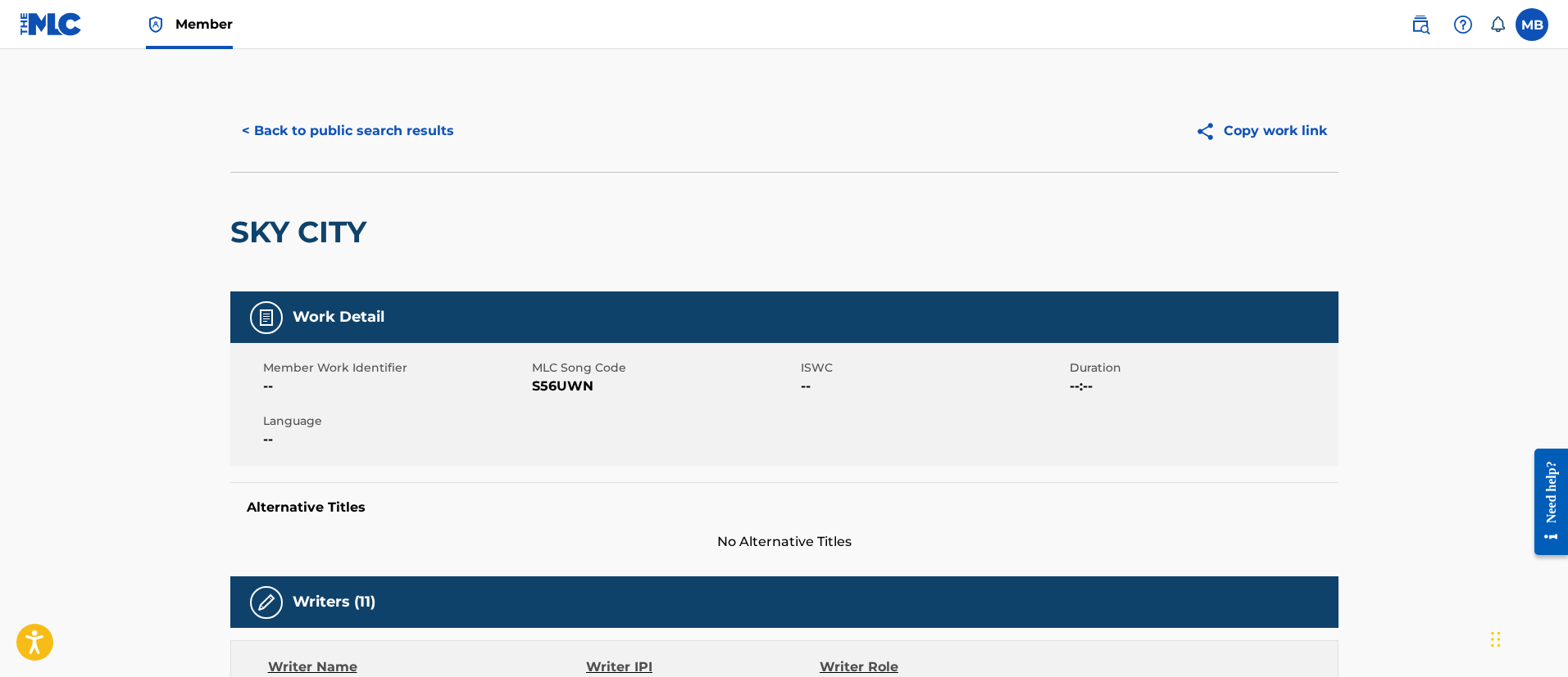
click at [326, 227] on h2 "SKY CITY" at bounding box center [302, 232] width 145 height 37
click at [285, 245] on h2 "SKY CITY" at bounding box center [302, 232] width 145 height 37
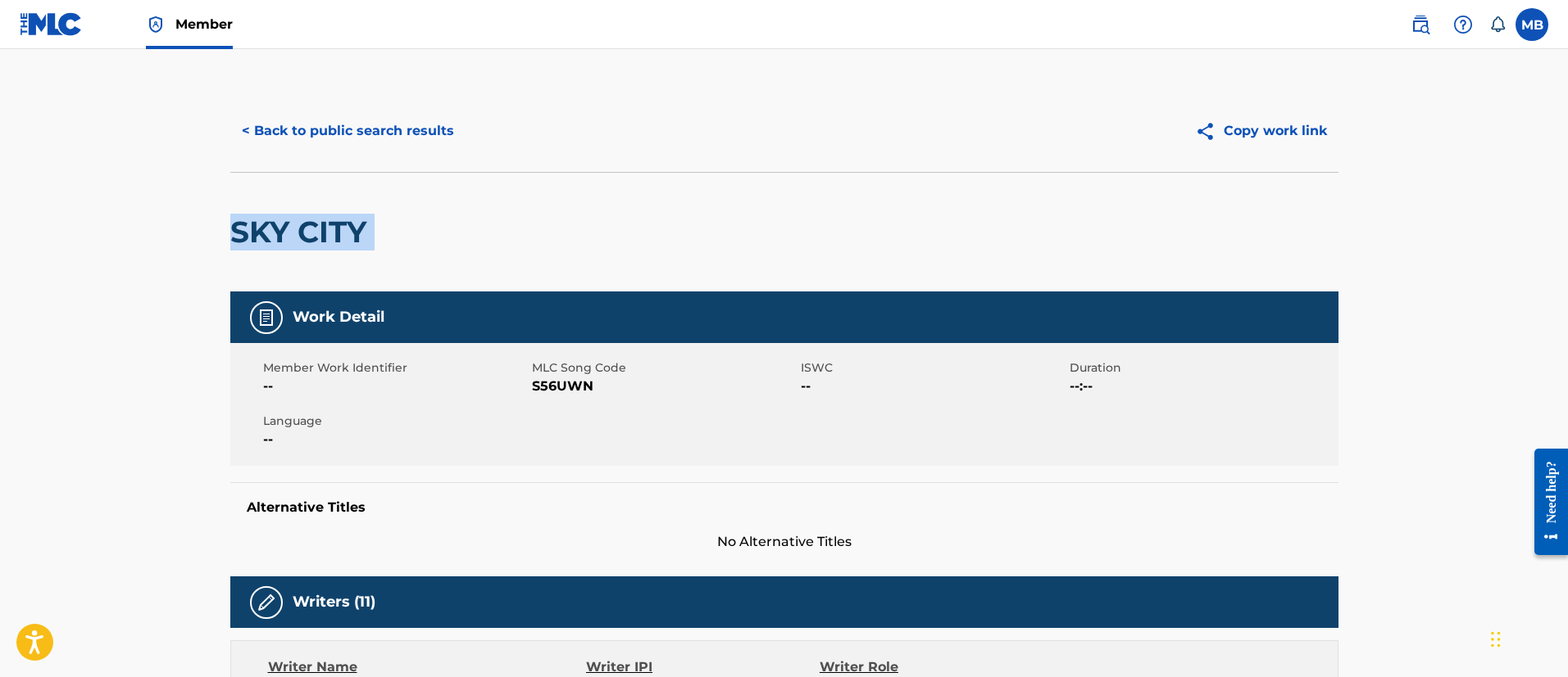
copy div "SKY CITY"
click at [390, 117] on button "< Back to public search results" at bounding box center [348, 131] width 235 height 41
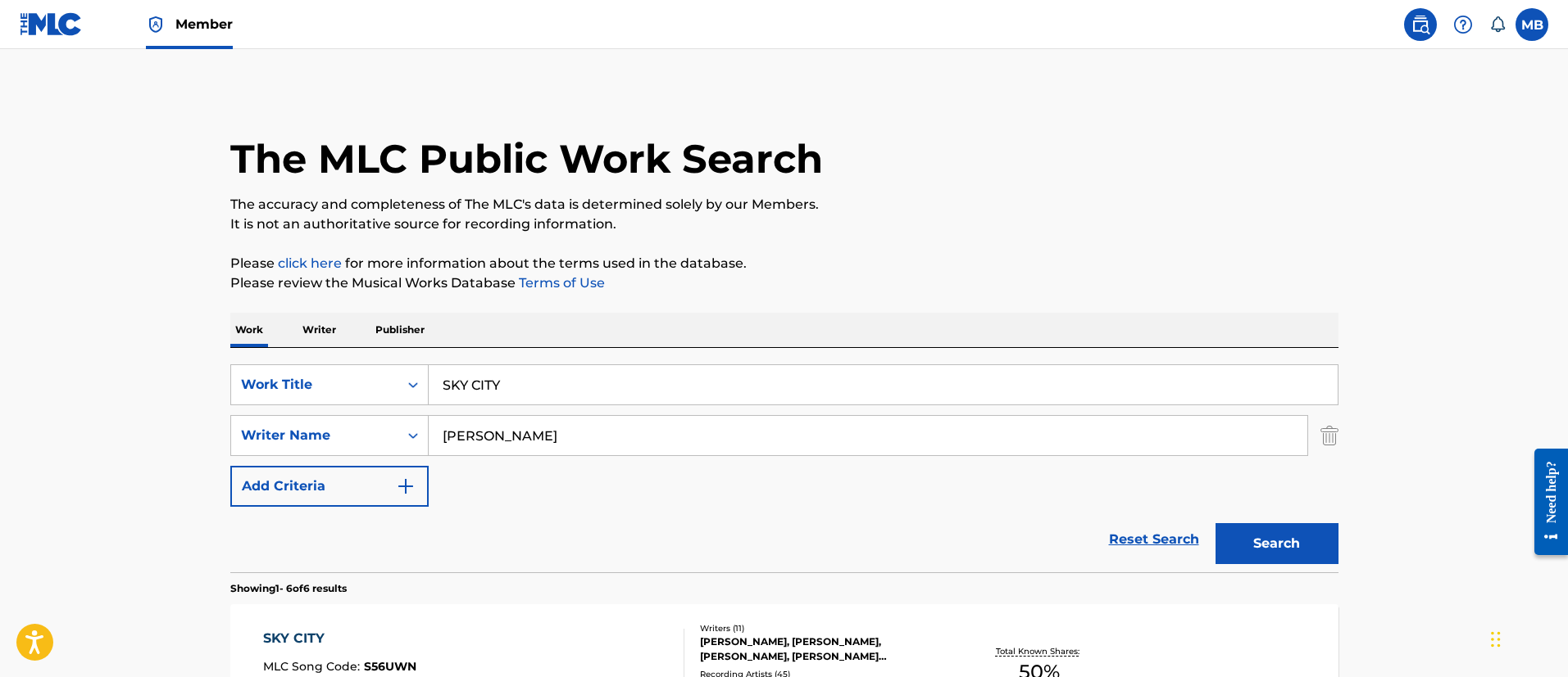
scroll to position [280, 0]
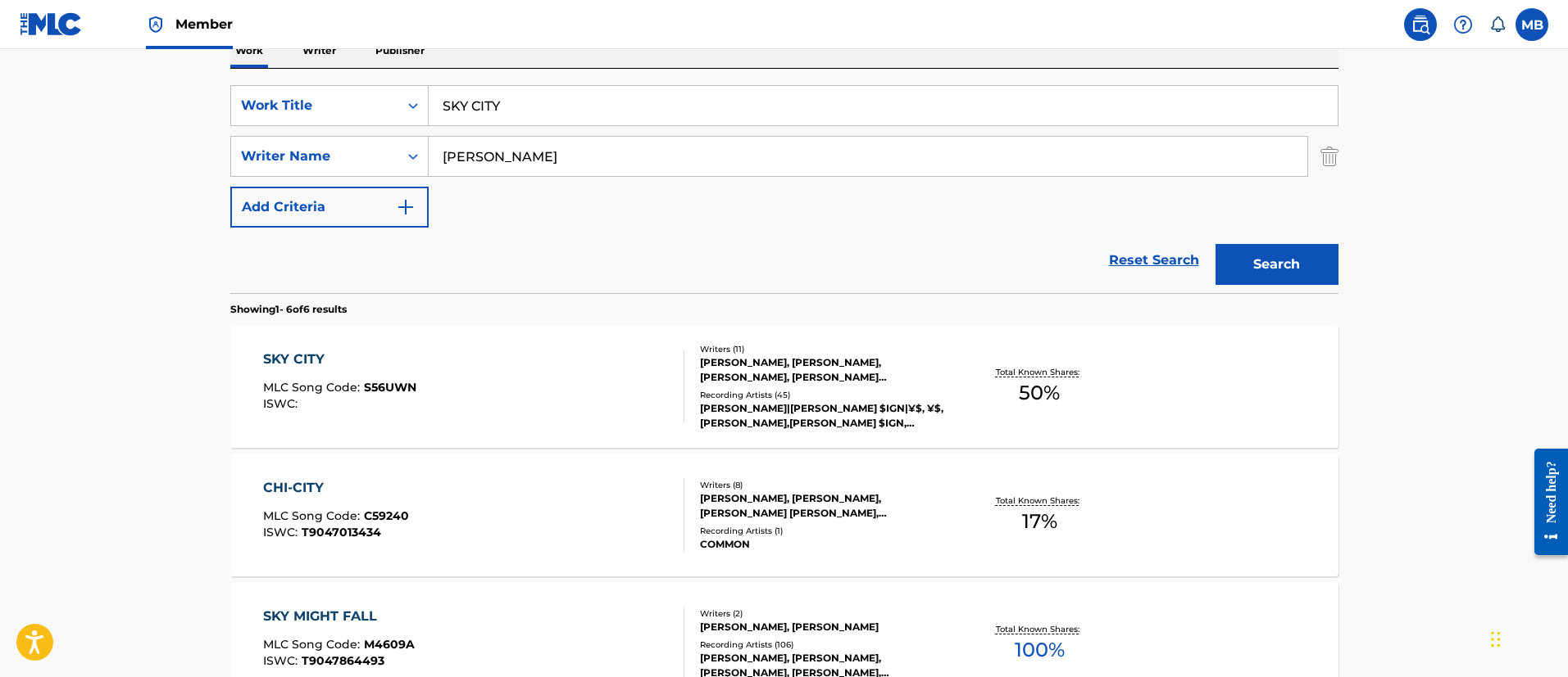
drag, startPoint x: 590, startPoint y: 119, endPoint x: 129, endPoint y: 101, distance: 461.4
click at [134, 104] on main "The MLC Public Work Search The accuracy and completeness of The MLC's data is d…" at bounding box center [784, 473] width 1568 height 1406
paste input "​everything"
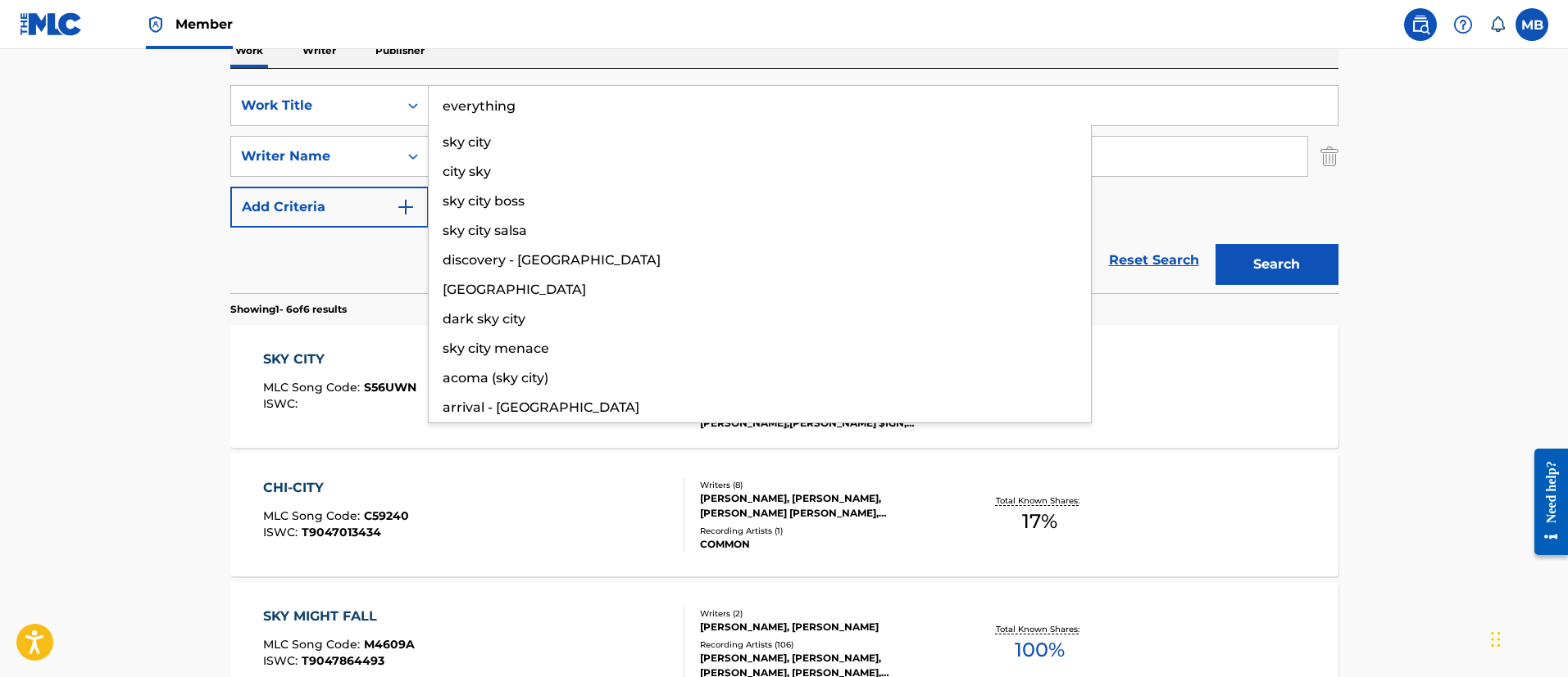
type input "​everything"
click at [1215, 244] on button "Search" at bounding box center [1277, 265] width 123 height 41
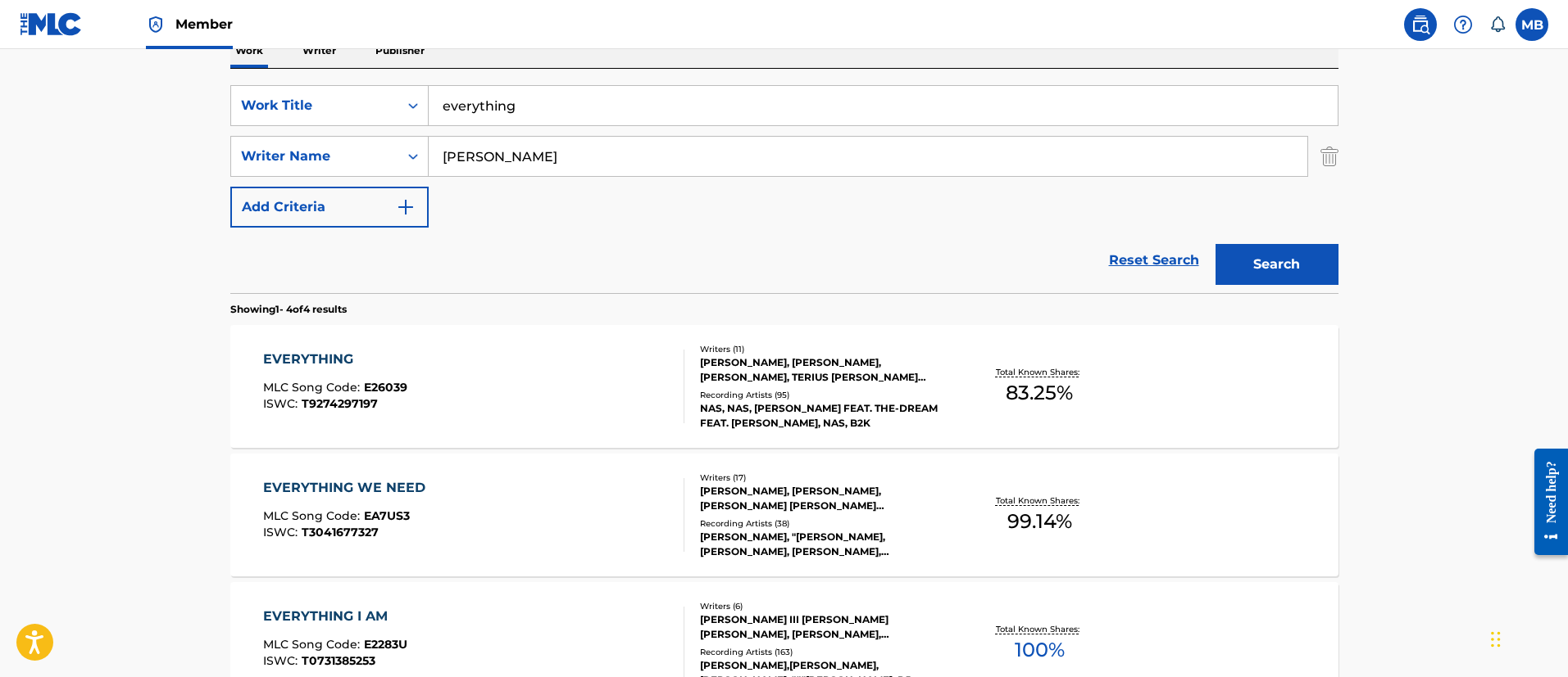
click at [515, 376] on div "EVERYTHING MLC Song Code : E26039 ISWC : T9274297197" at bounding box center [474, 386] width 422 height 74
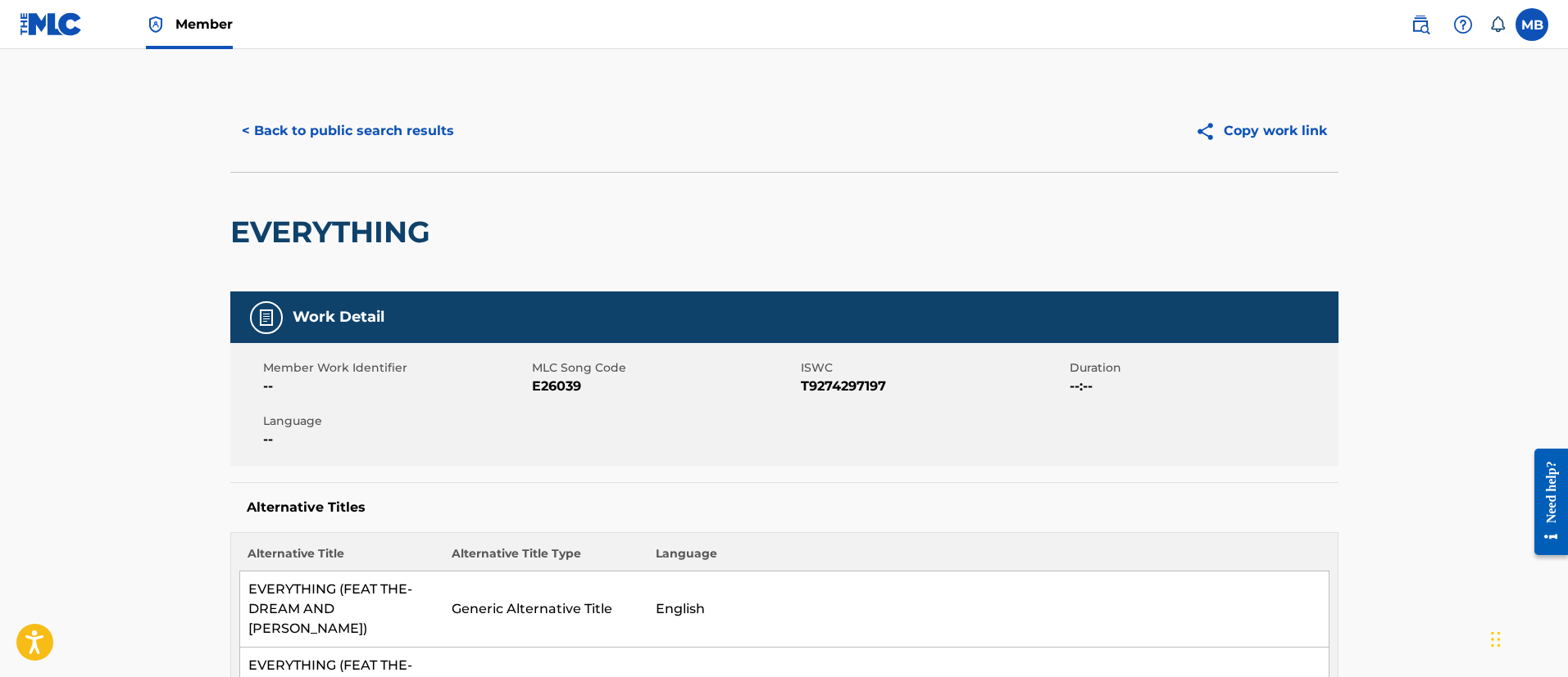
click at [371, 127] on button "< Back to public search results" at bounding box center [348, 131] width 235 height 41
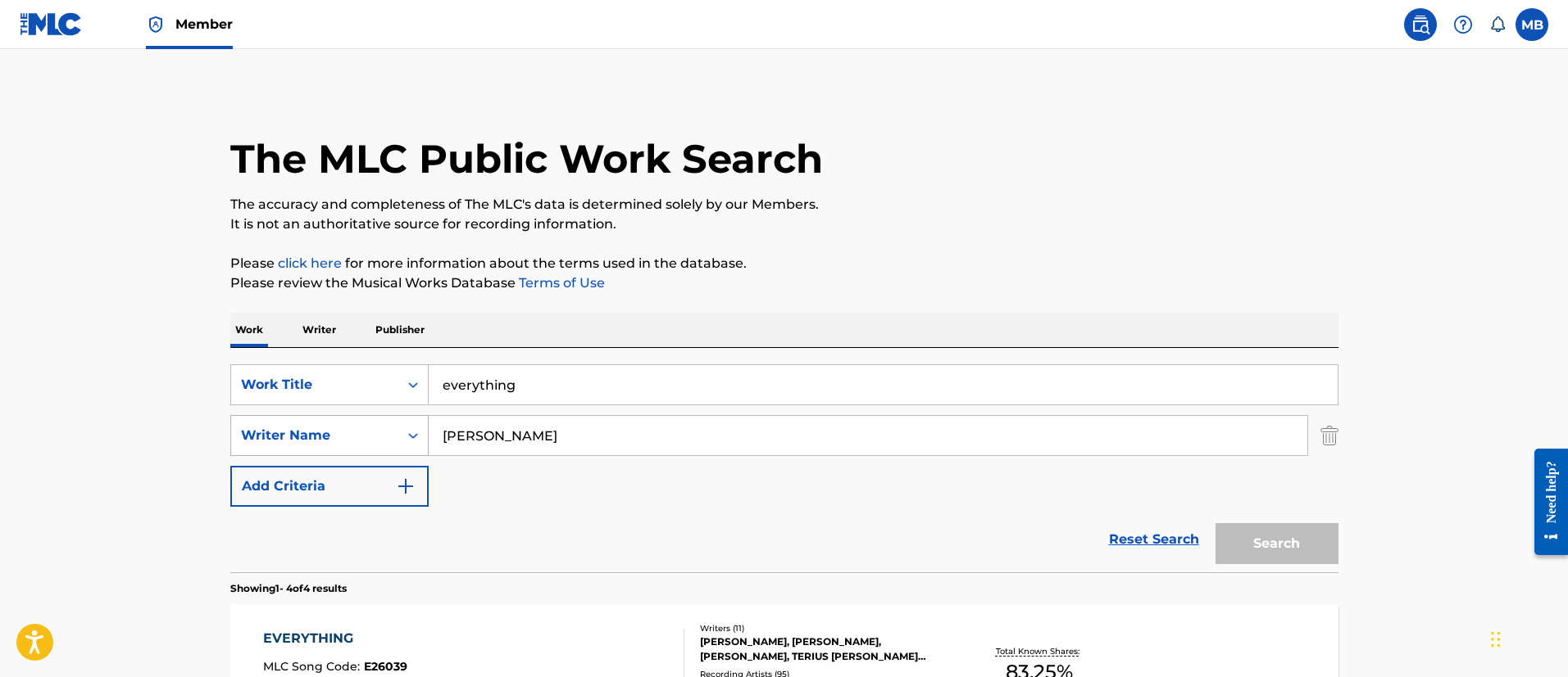
scroll to position [280, 0]
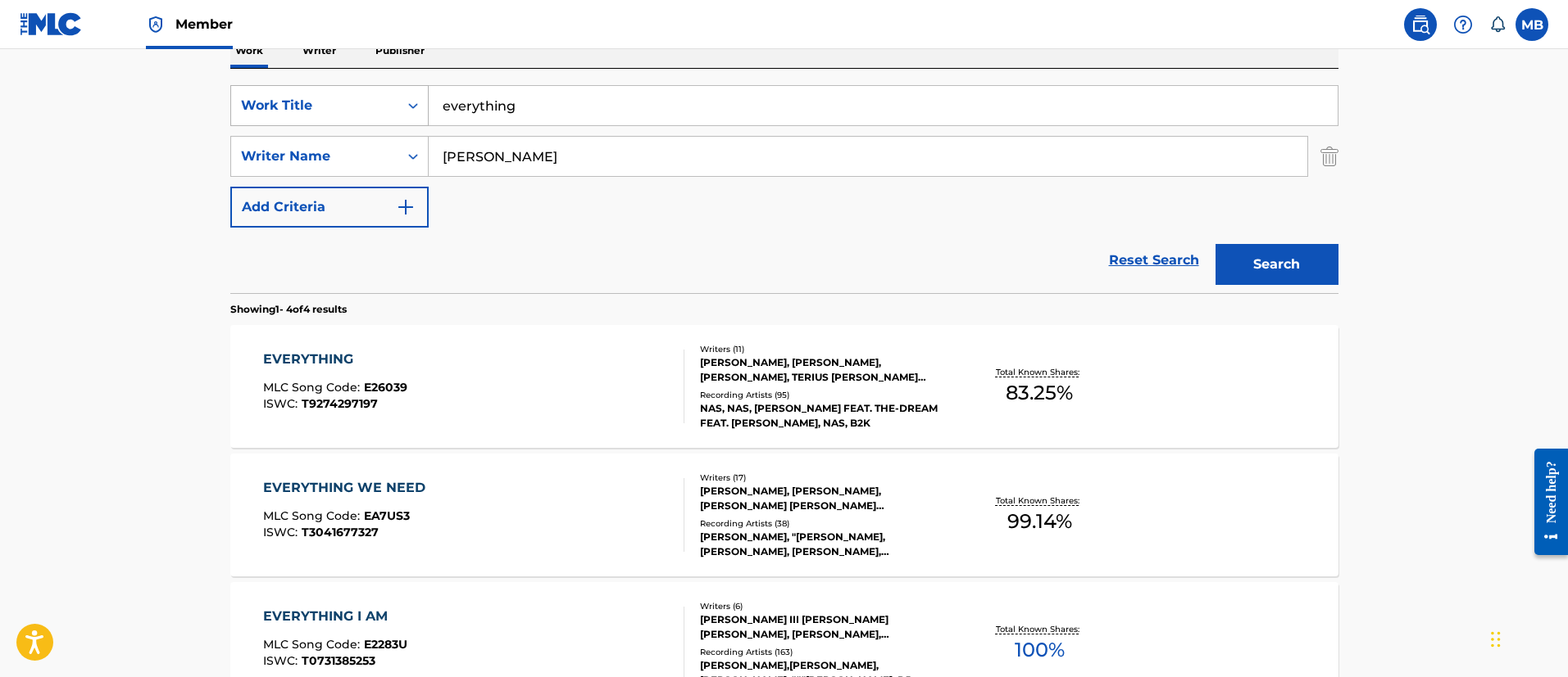
drag, startPoint x: 617, startPoint y: 108, endPoint x: 294, endPoint y: 102, distance: 323.1
click at [294, 102] on div "SearchWithCriteria6b3021fc-88e5-433c-886c-1da5c34f629c Work Title ​everything" at bounding box center [784, 105] width 1108 height 41
paste input "LEVII’S JEANS"
type input "LEVII’S JEANS"
click at [1215, 244] on button "Search" at bounding box center [1277, 265] width 123 height 41
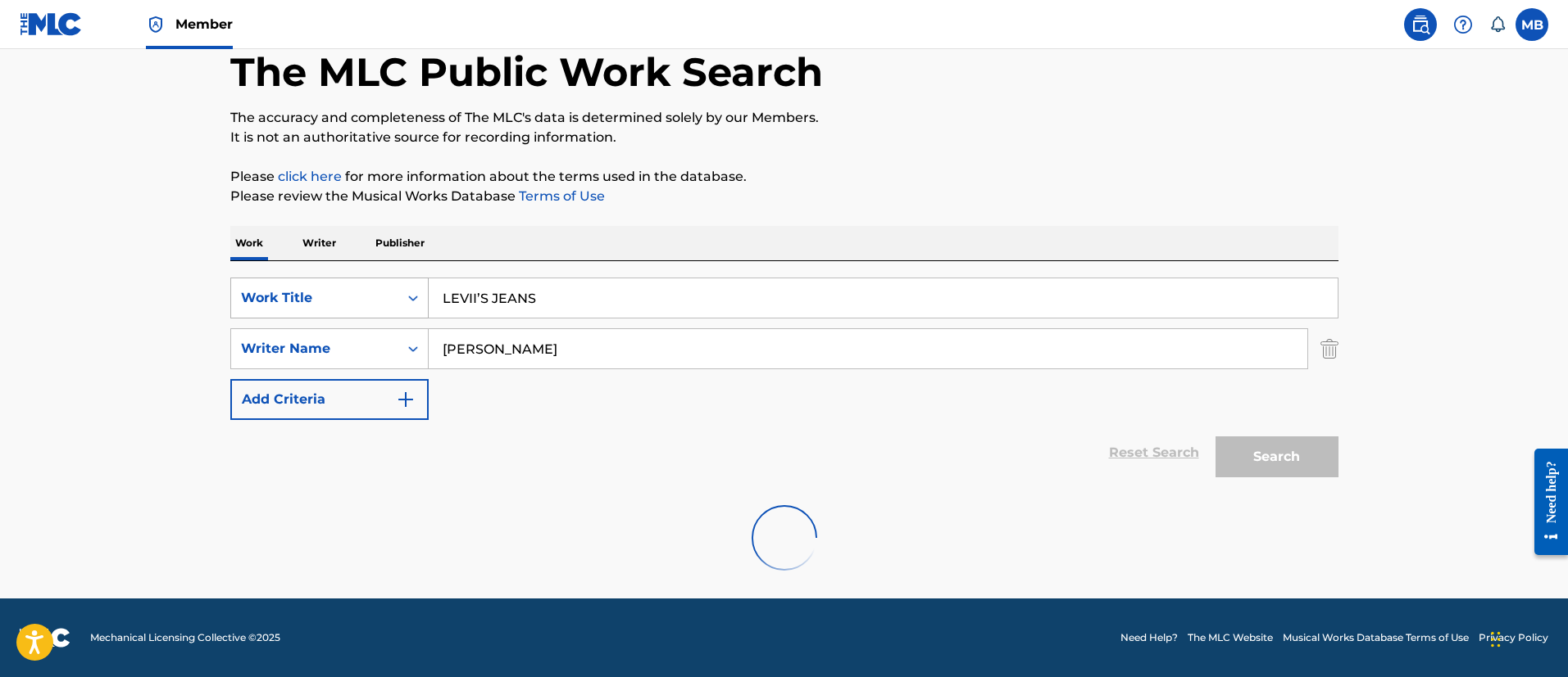
scroll to position [34, 0]
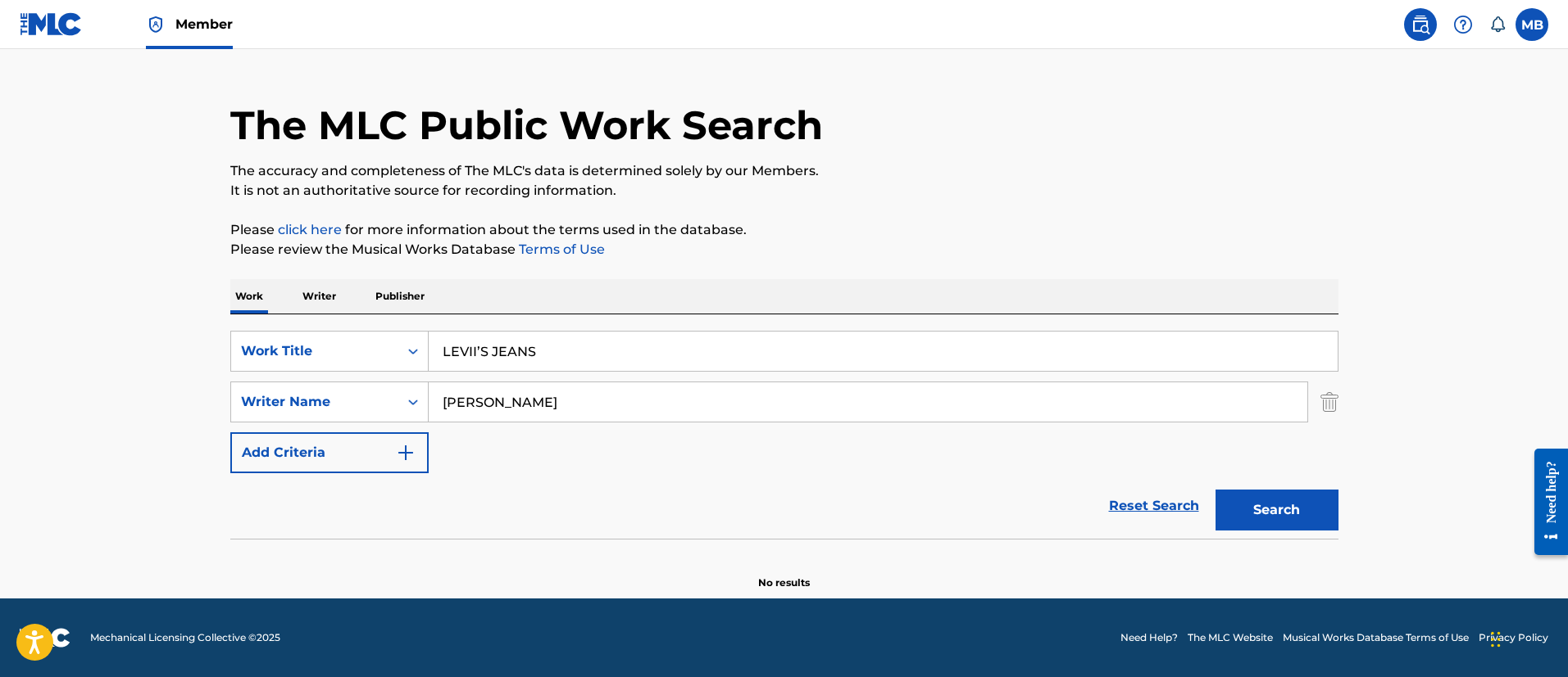
drag, startPoint x: 569, startPoint y: 405, endPoint x: 179, endPoint y: 363, distance: 392.3
click at [199, 375] on main "The MLC Public Work Search The accuracy and completeness of The MLC's data is d…" at bounding box center [784, 307] width 1568 height 583
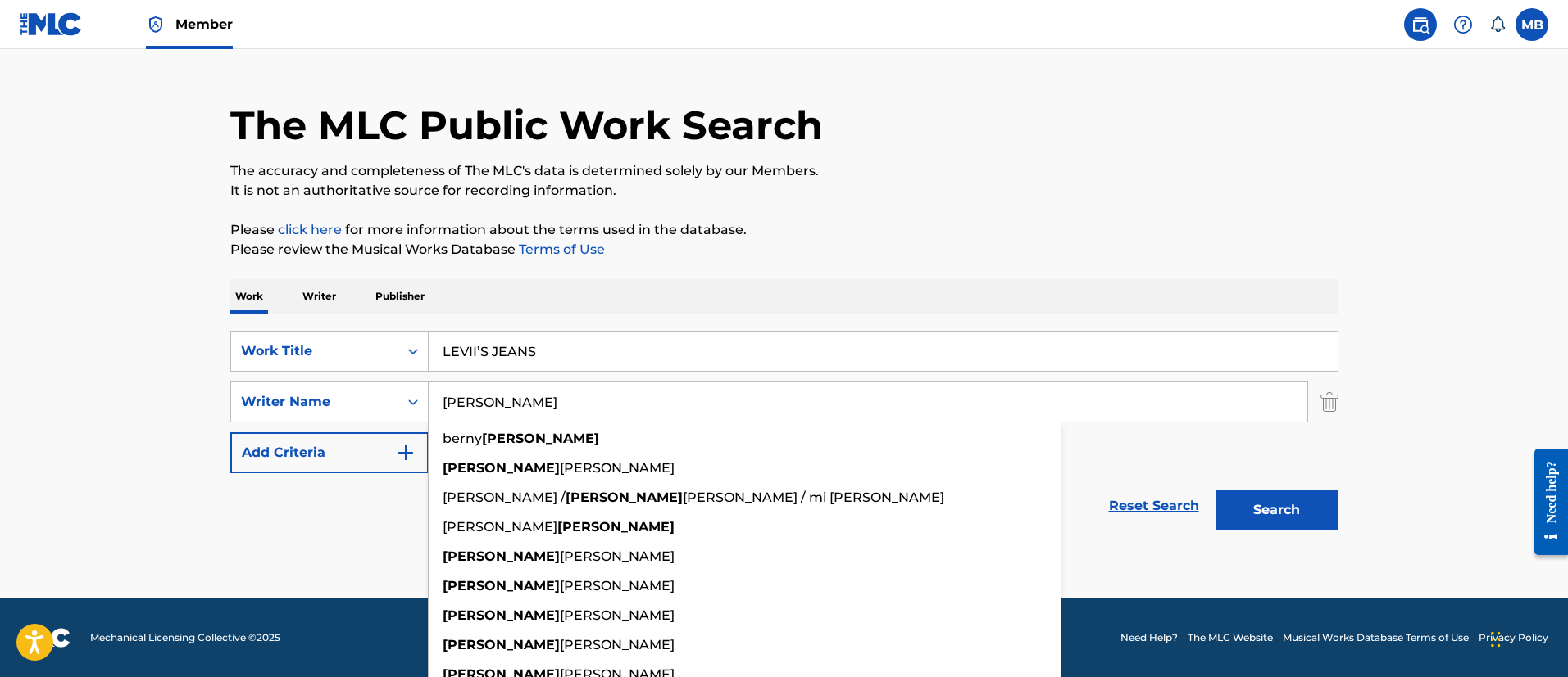
type input "[PERSON_NAME]"
click at [1215, 490] on button "Search" at bounding box center [1277, 510] width 123 height 41
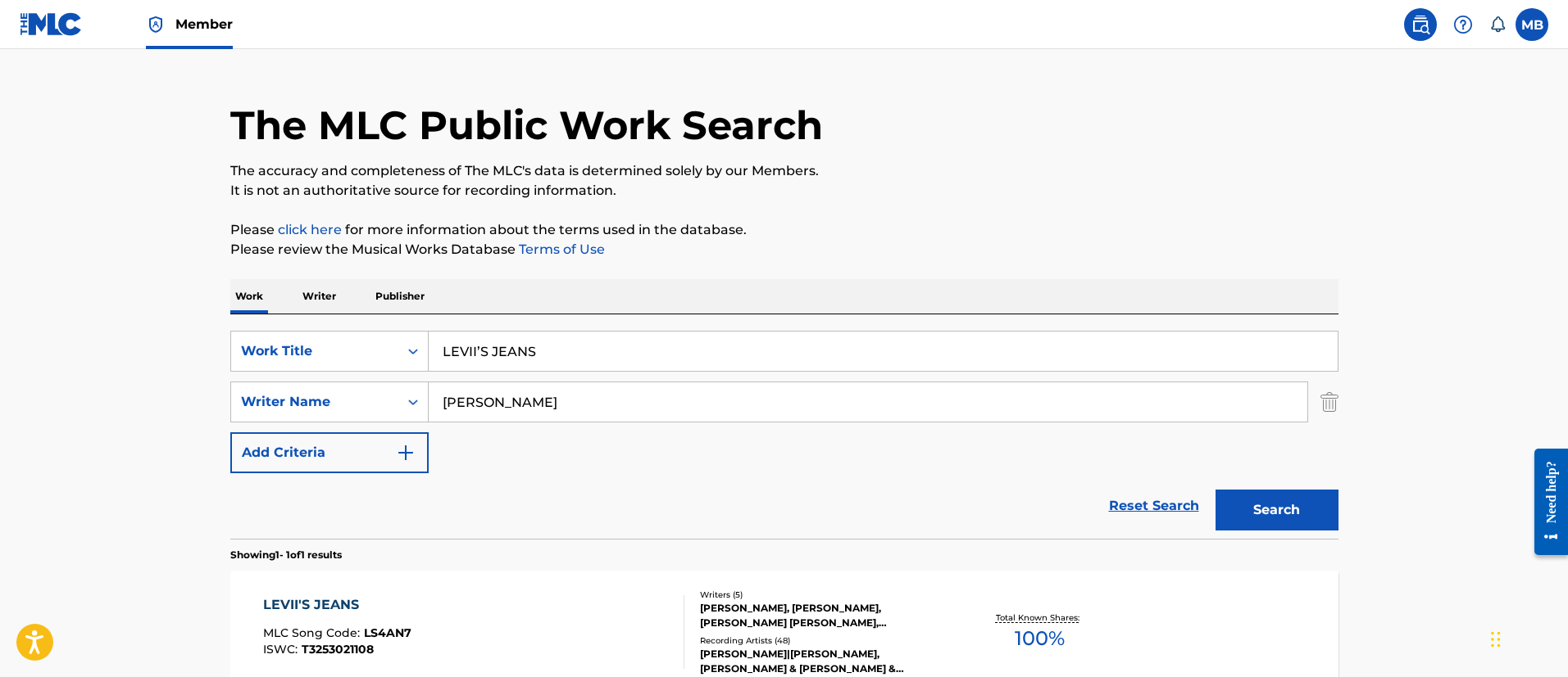
scroll to position [157, 0]
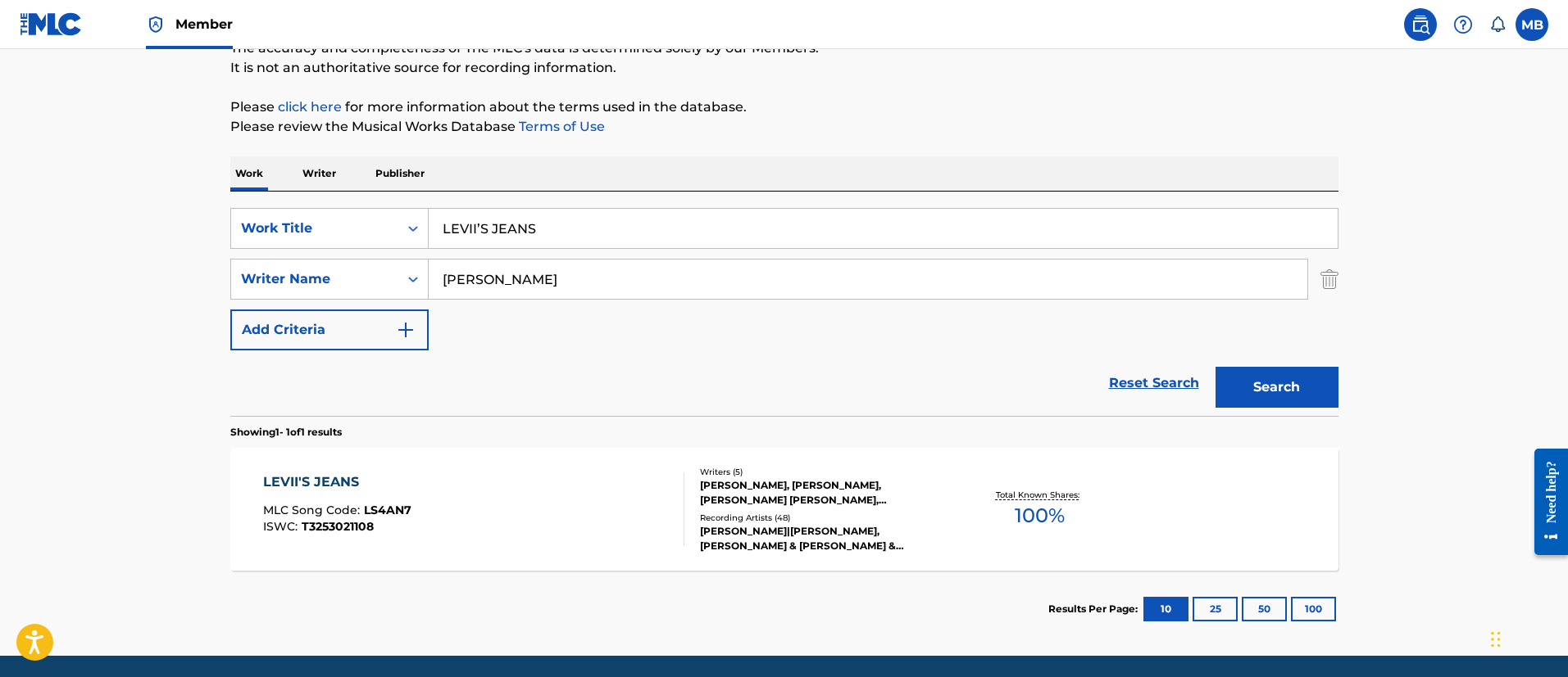
drag, startPoint x: 568, startPoint y: 231, endPoint x: 118, endPoint y: 225, distance: 450.0
click at [133, 227] on main "The MLC Public Work Search The accuracy and completeness of The MLC's data is d…" at bounding box center [784, 274] width 1568 height 764
paste input "All of the Lights (Remix)"
type input "All of the Lights (Remix)"
click at [1215, 367] on button "Search" at bounding box center [1277, 388] width 123 height 41
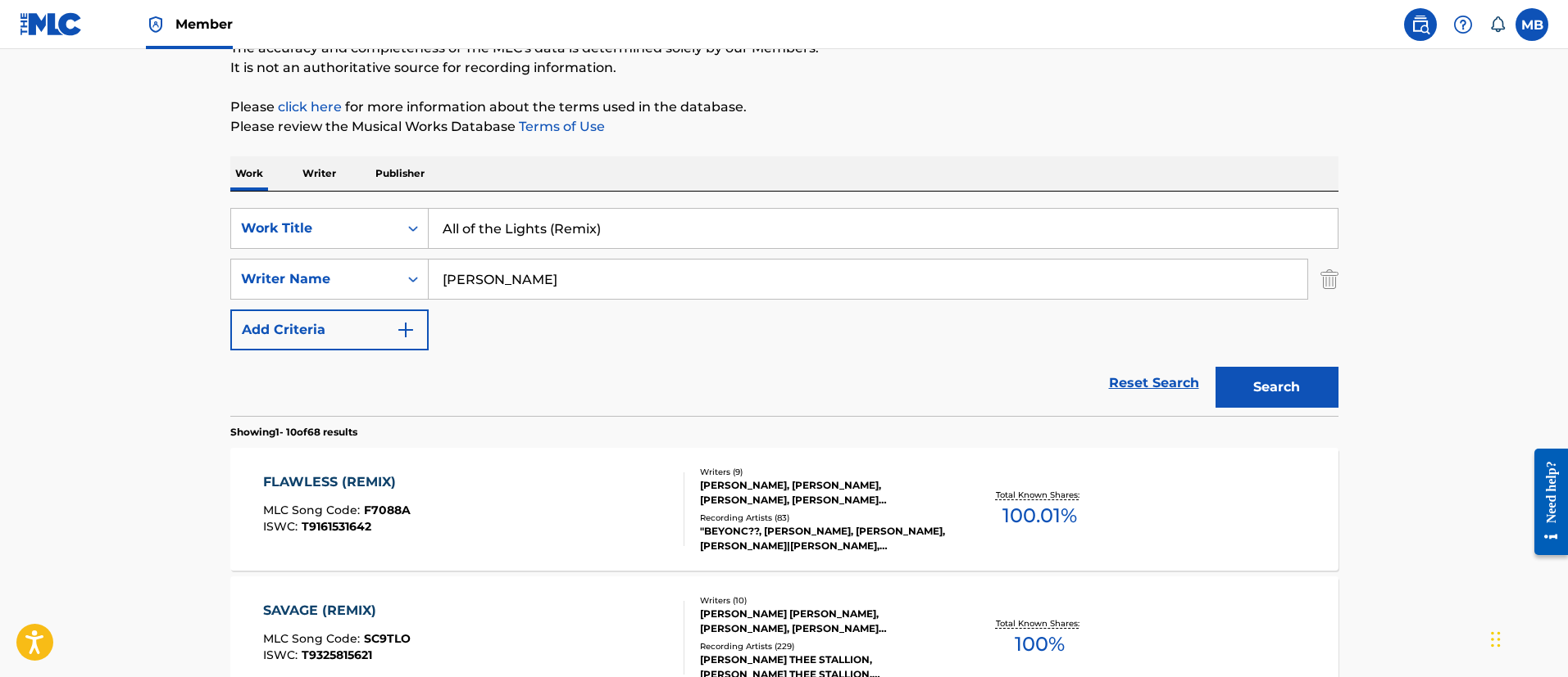
drag, startPoint x: 581, startPoint y: 283, endPoint x: 201, endPoint y: 269, distance: 380.3
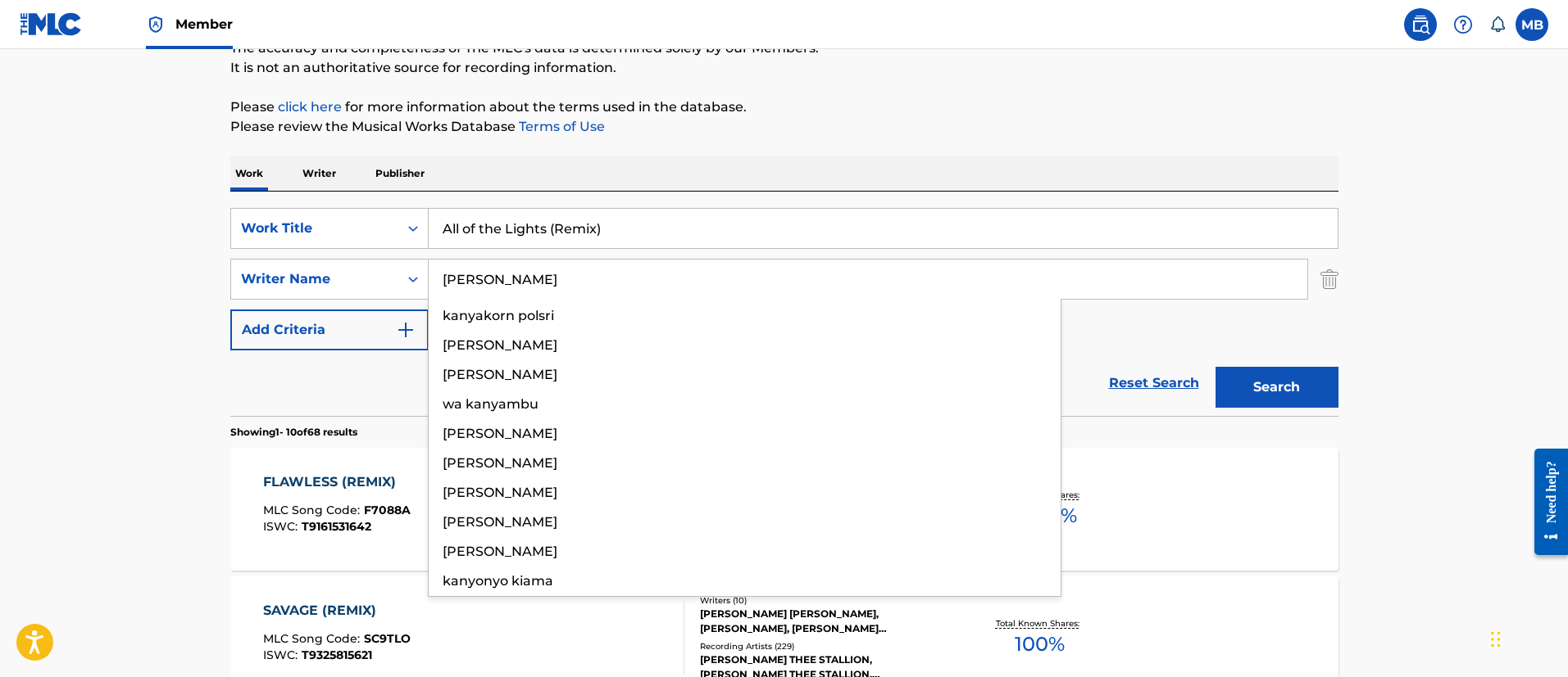
type input "kanye"
click at [1215, 367] on button "Search" at bounding box center [1277, 388] width 123 height 41
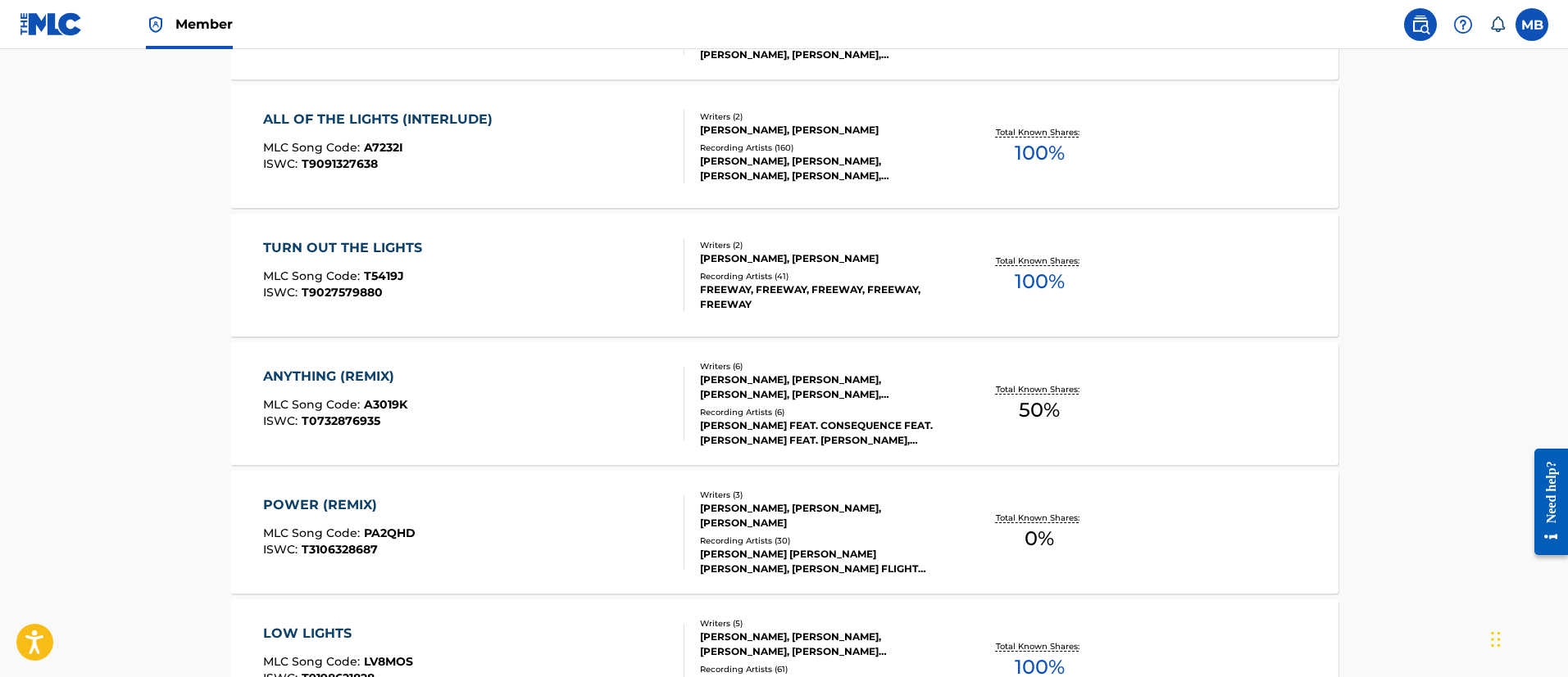
scroll to position [0, 0]
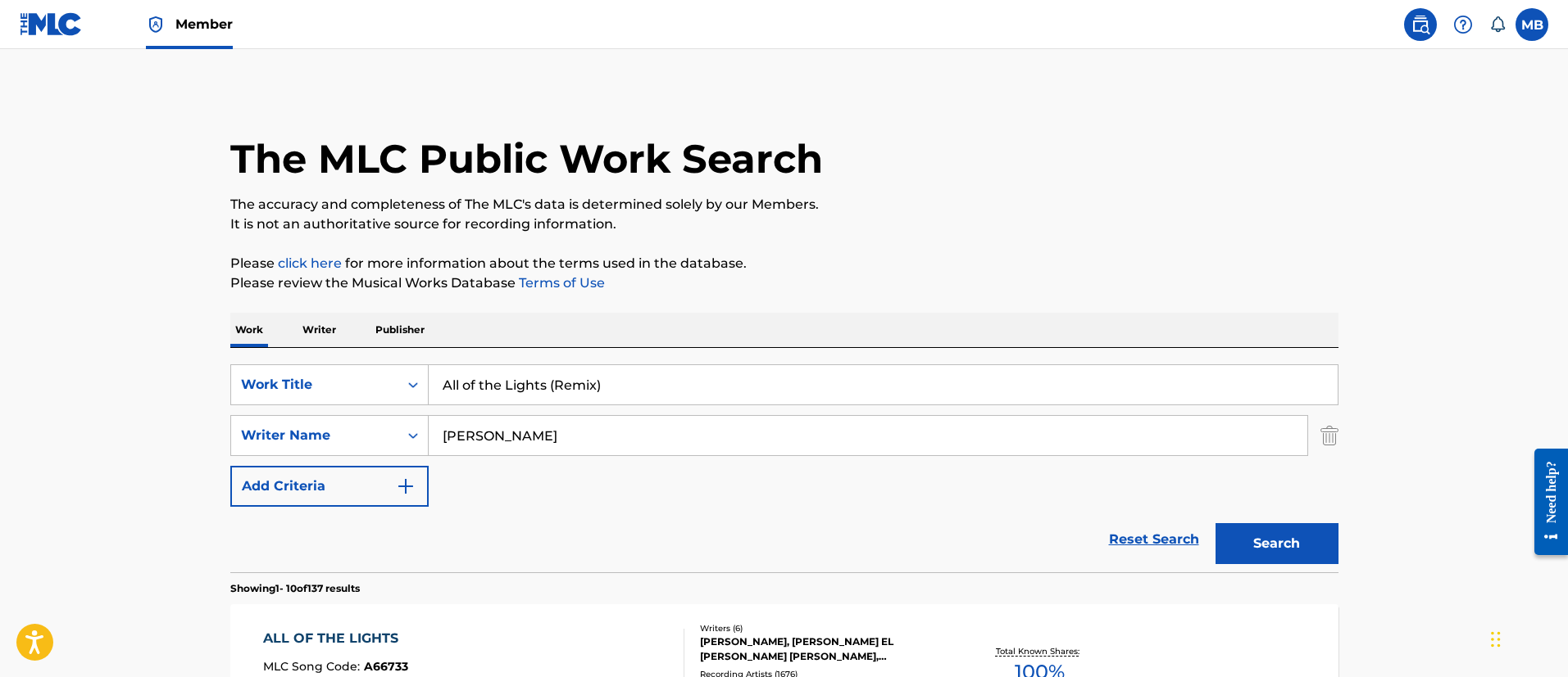
drag, startPoint x: 652, startPoint y: 375, endPoint x: 142, endPoint y: 380, distance: 510.0
paste input "She Know"
type input "She Knows (Remix)"
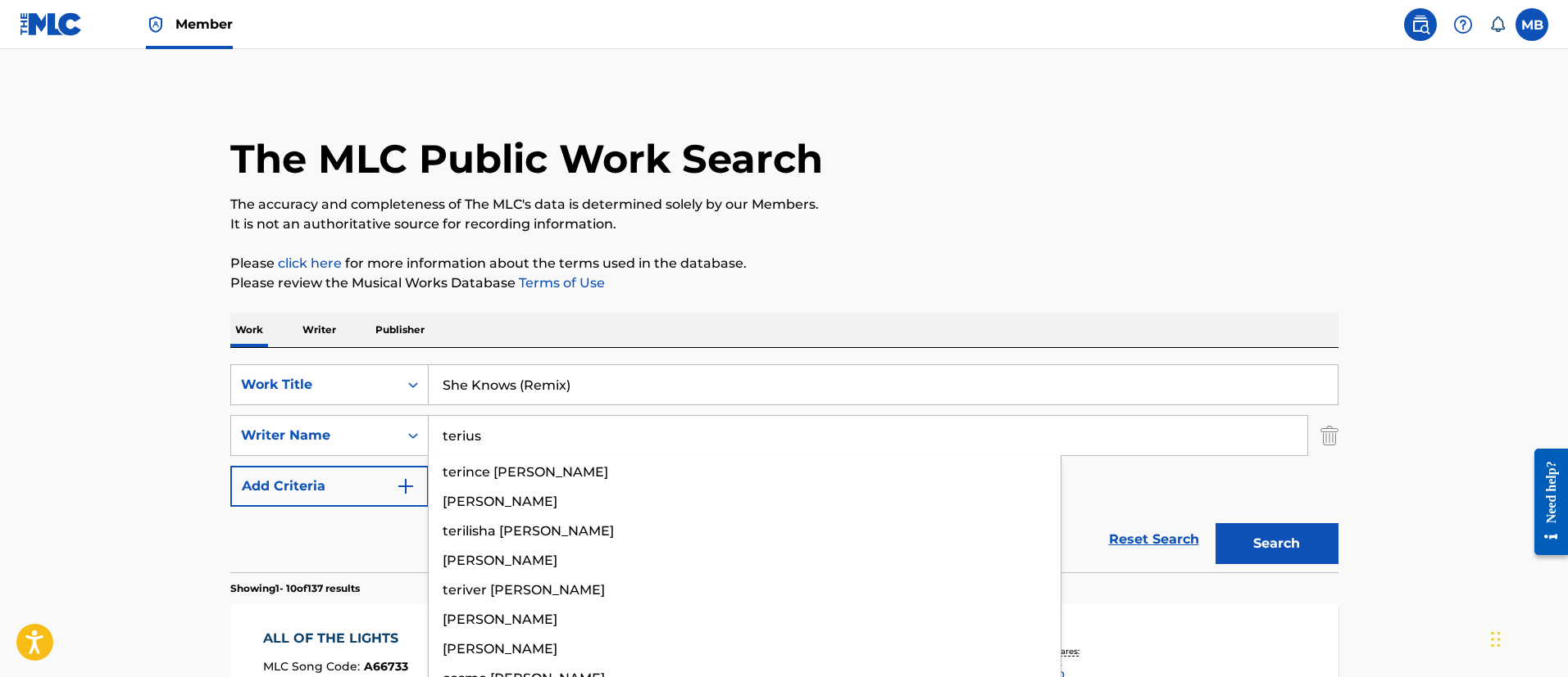
type input "terius"
click at [1215, 523] on button "Search" at bounding box center [1277, 544] width 123 height 41
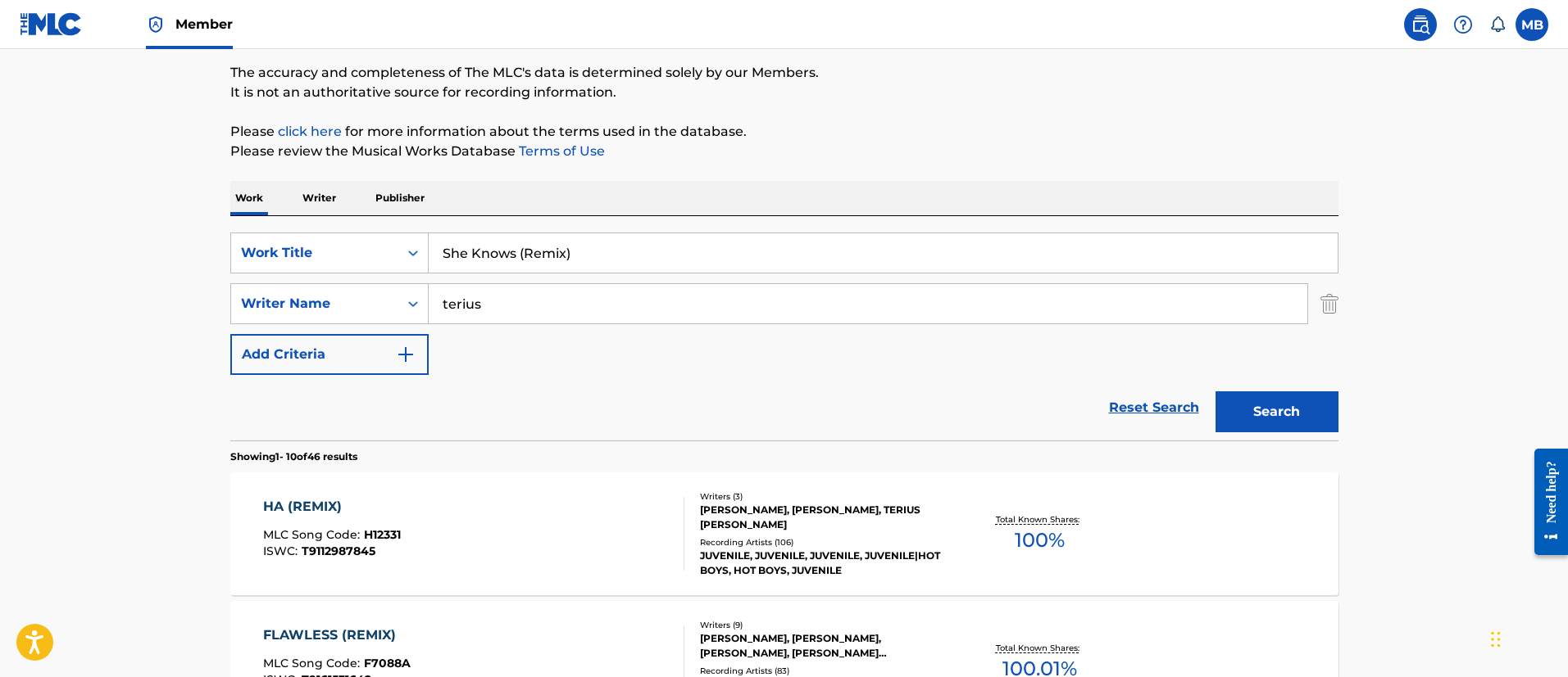
scroll to position [246, 0]
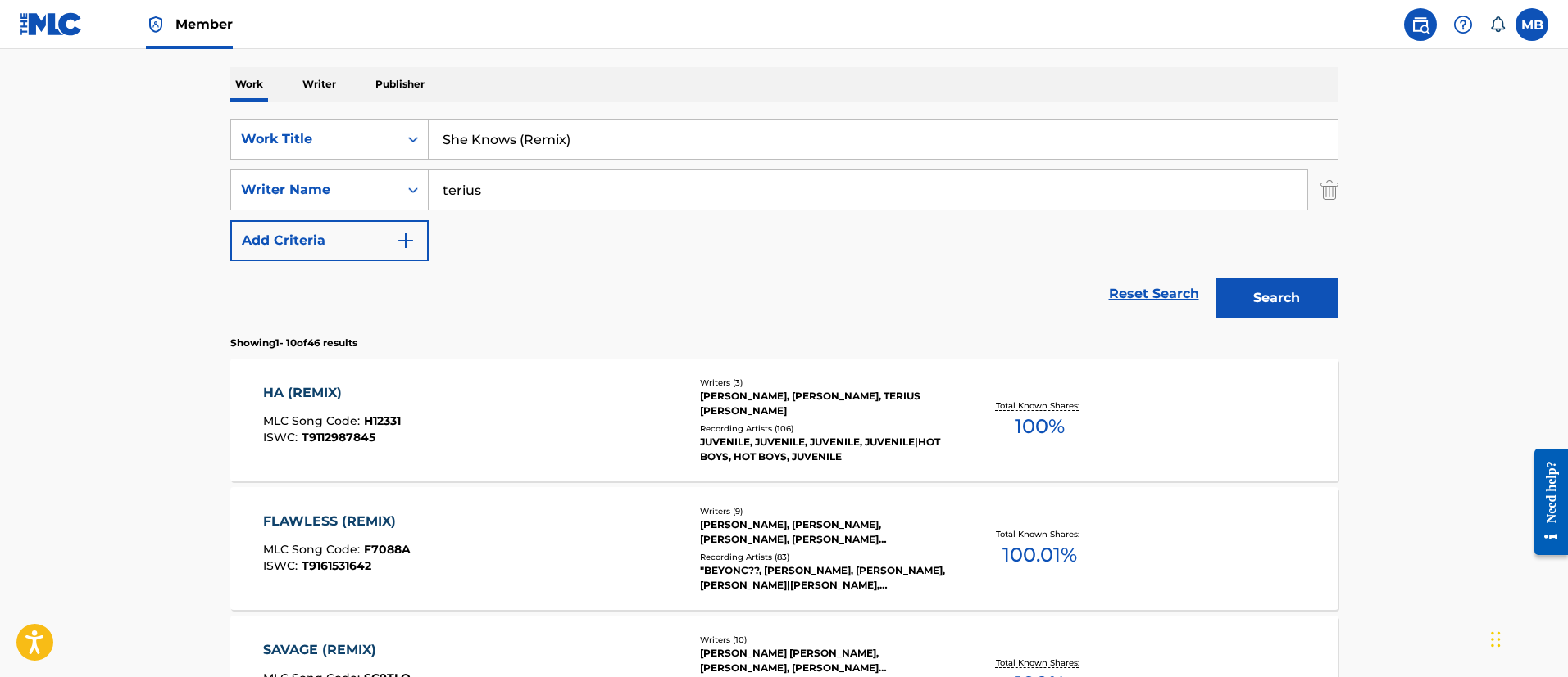
click at [601, 142] on input "She Knows (Remix)" at bounding box center [882, 139] width 909 height 39
click at [627, 140] on input "She Knows (Remix)" at bounding box center [882, 139] width 909 height 39
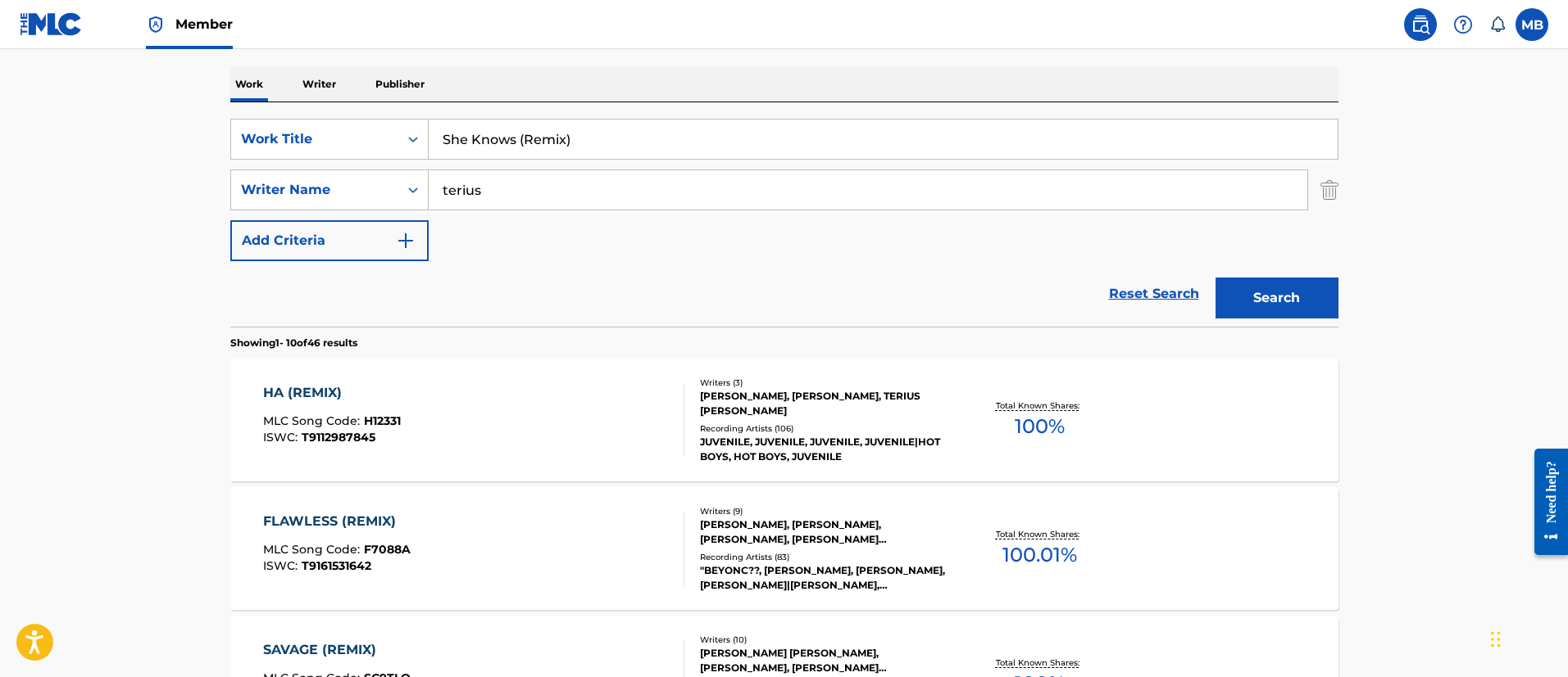
click at [627, 140] on input "She Knows (Remix)" at bounding box center [882, 139] width 909 height 39
paste input "Love Without Tragedy / Mother Mary"
type input "Love Without Tragedy / Mother Mary"
click at [1215, 278] on button "Search" at bounding box center [1277, 298] width 123 height 41
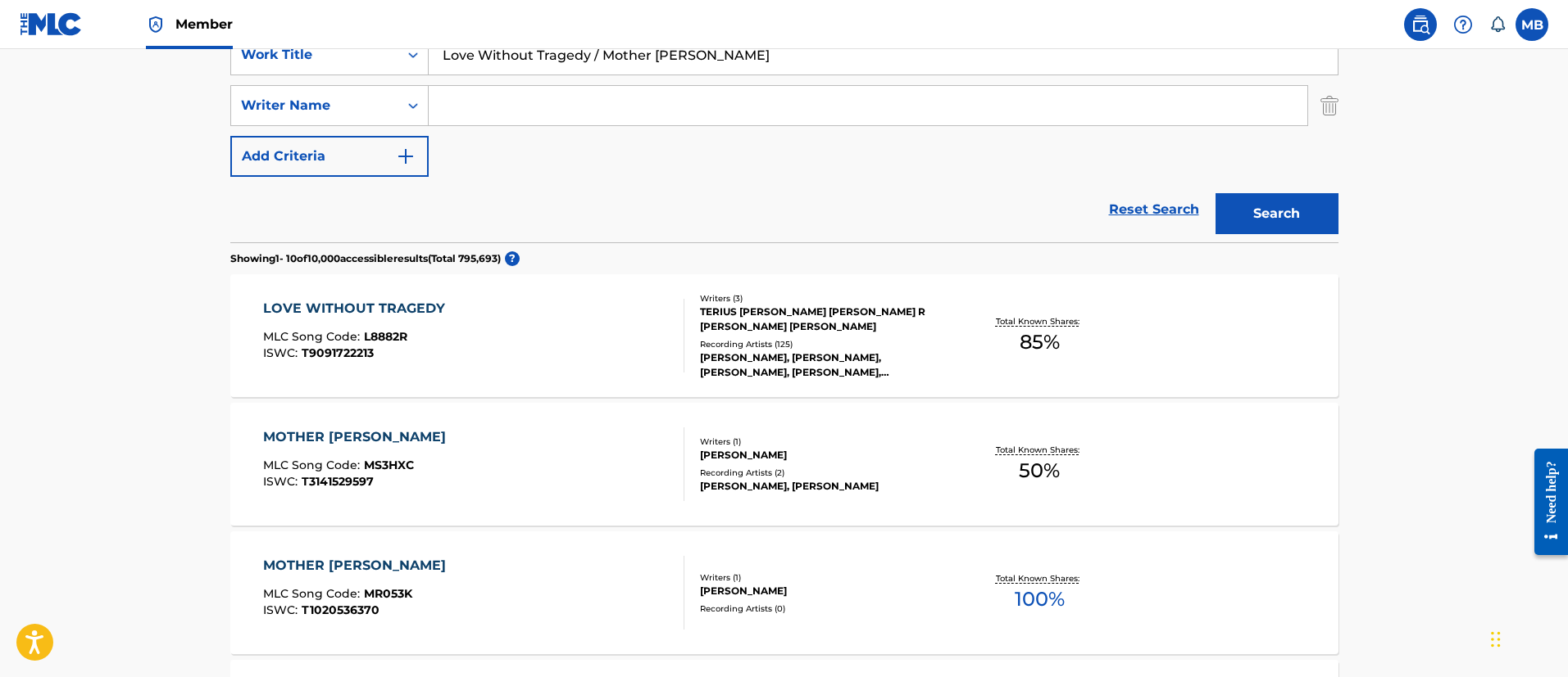
scroll to position [368, 0]
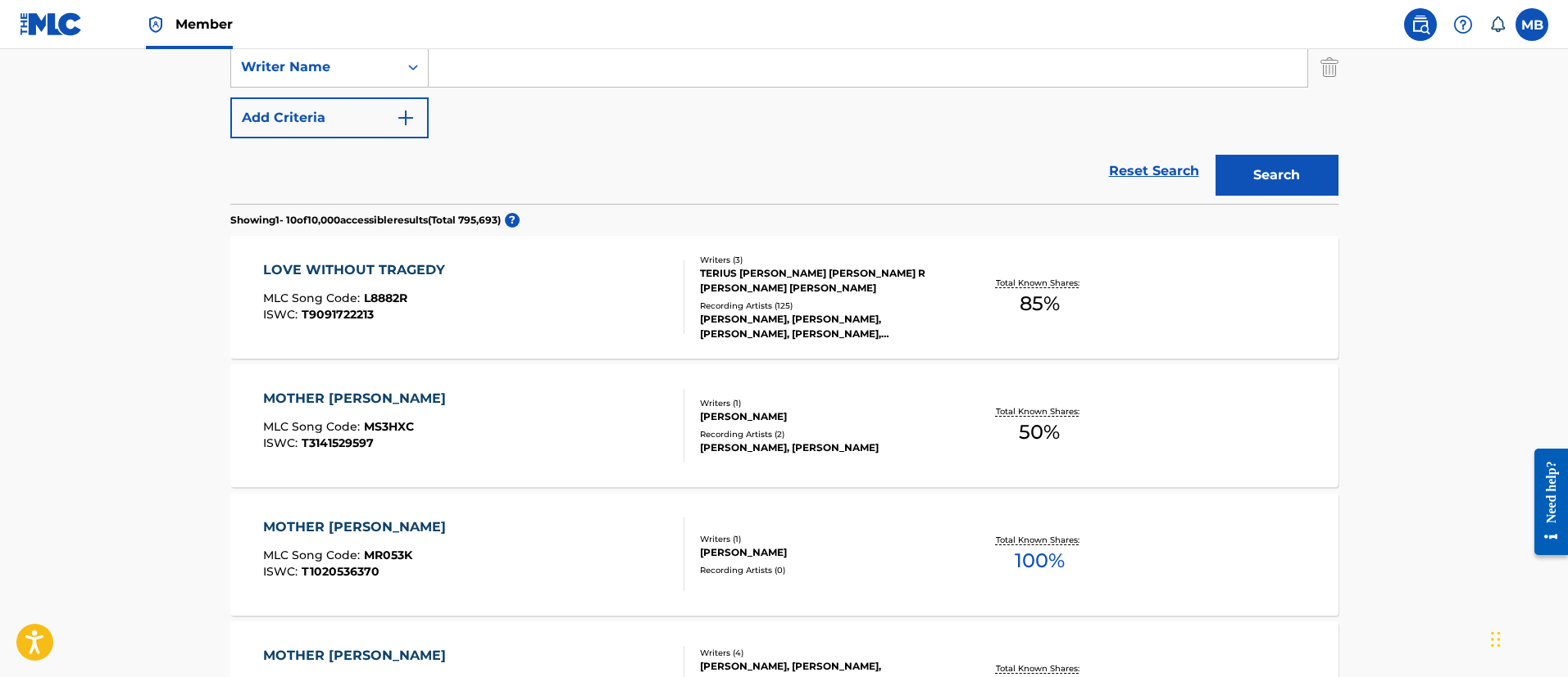
click at [513, 313] on div "LOVE WITHOUT TRAGEDY MLC Song Code : L8882R ISWC : T9091722213" at bounding box center [474, 297] width 422 height 74
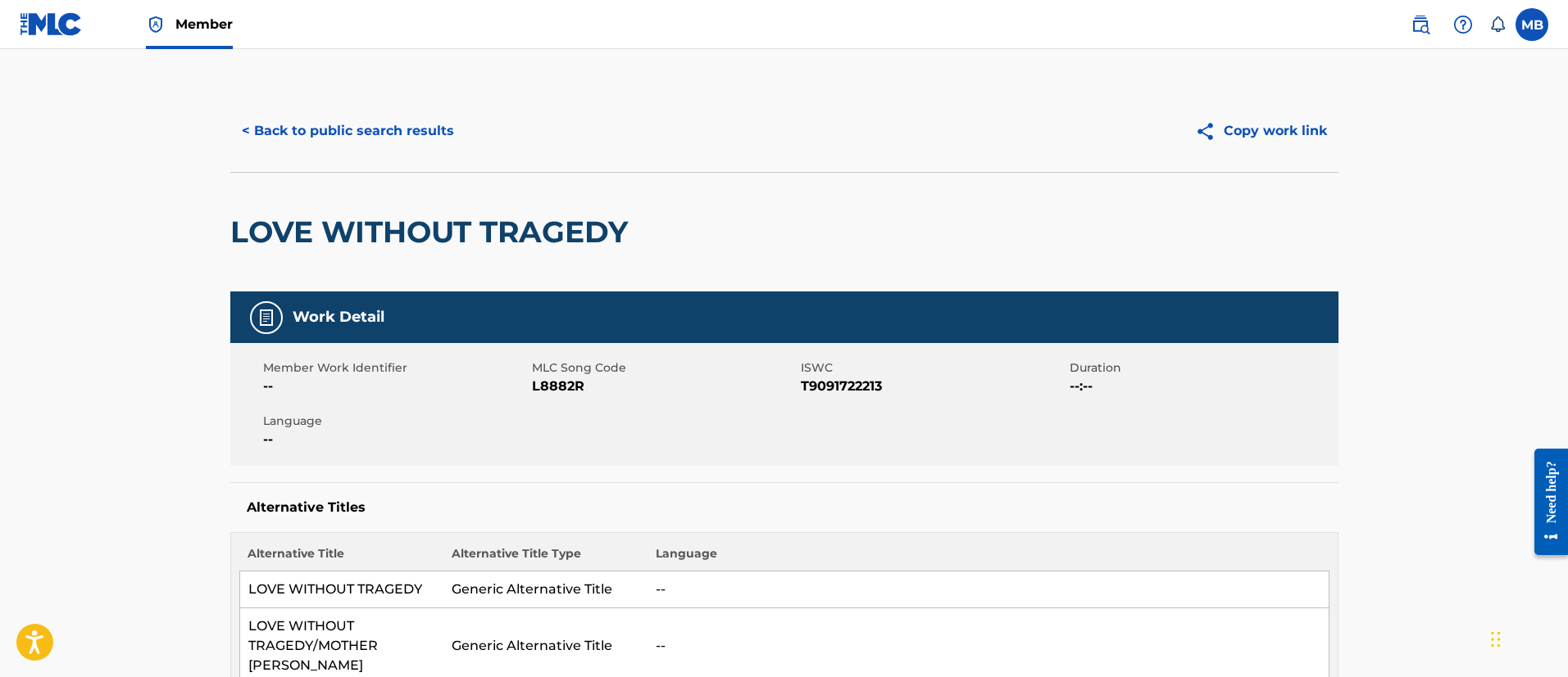
click at [395, 120] on button "< Back to public search results" at bounding box center [348, 131] width 235 height 41
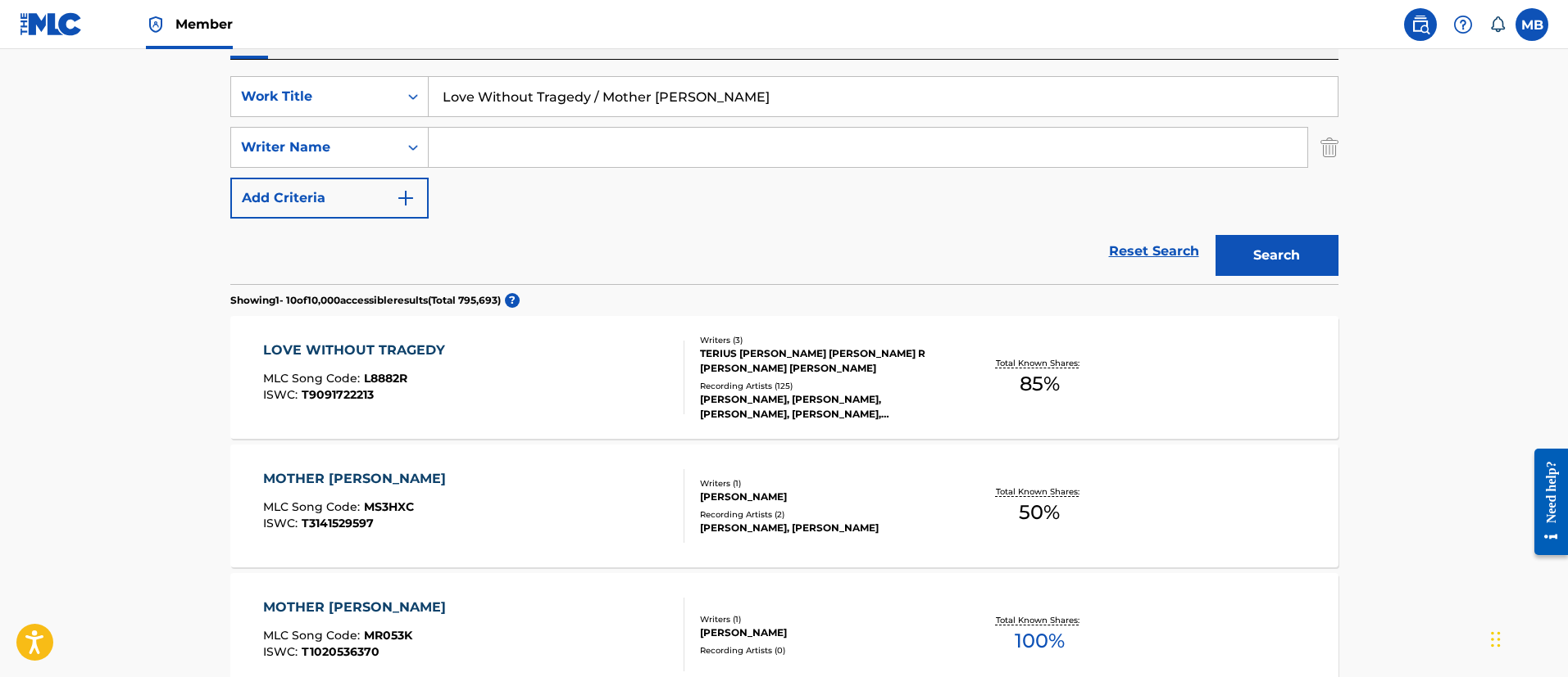
scroll to position [238, 0]
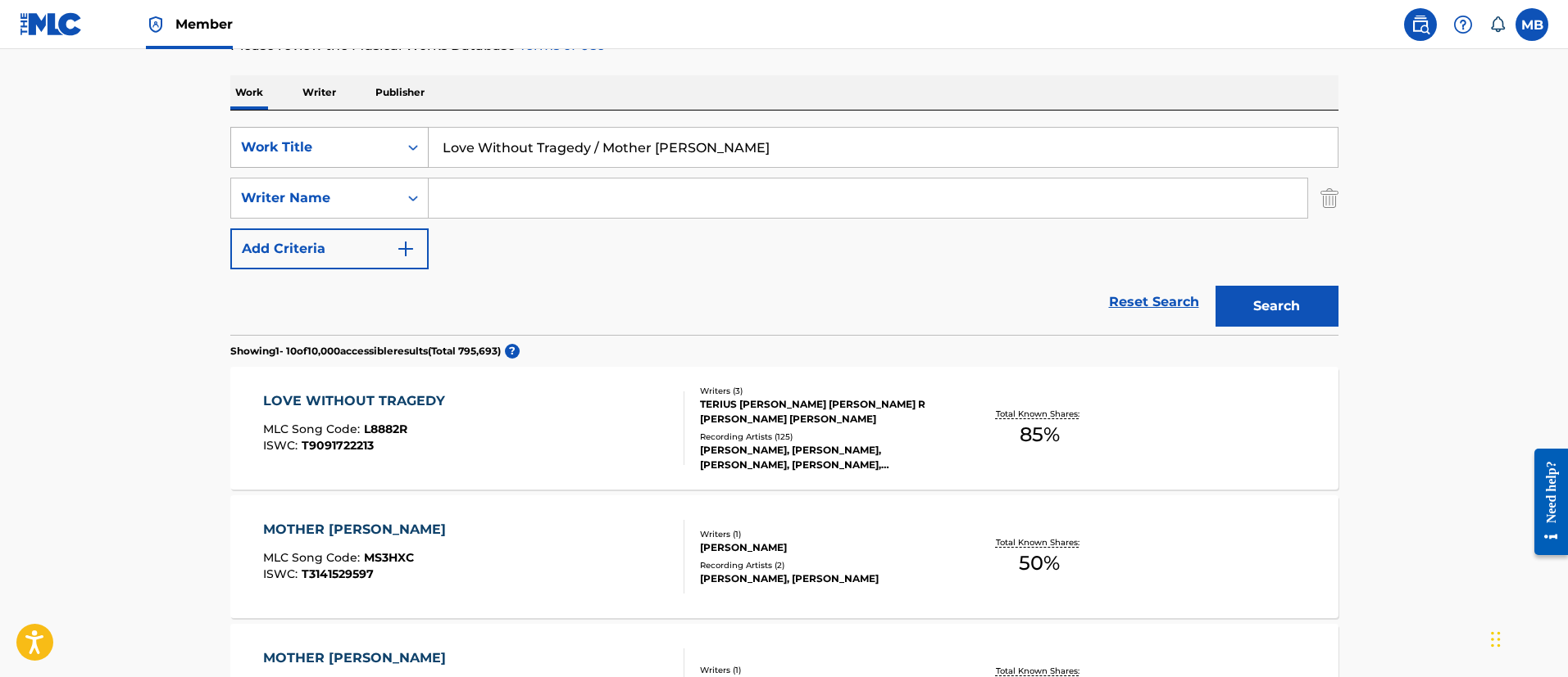
drag, startPoint x: 767, startPoint y: 159, endPoint x: 327, endPoint y: 154, distance: 440.0
click at [327, 154] on div "SearchWithCriteria6b3021fc-88e5-433c-886c-1da5c34f629c Work Title Love Without …" at bounding box center [784, 147] width 1108 height 41
paste input "MOVE"
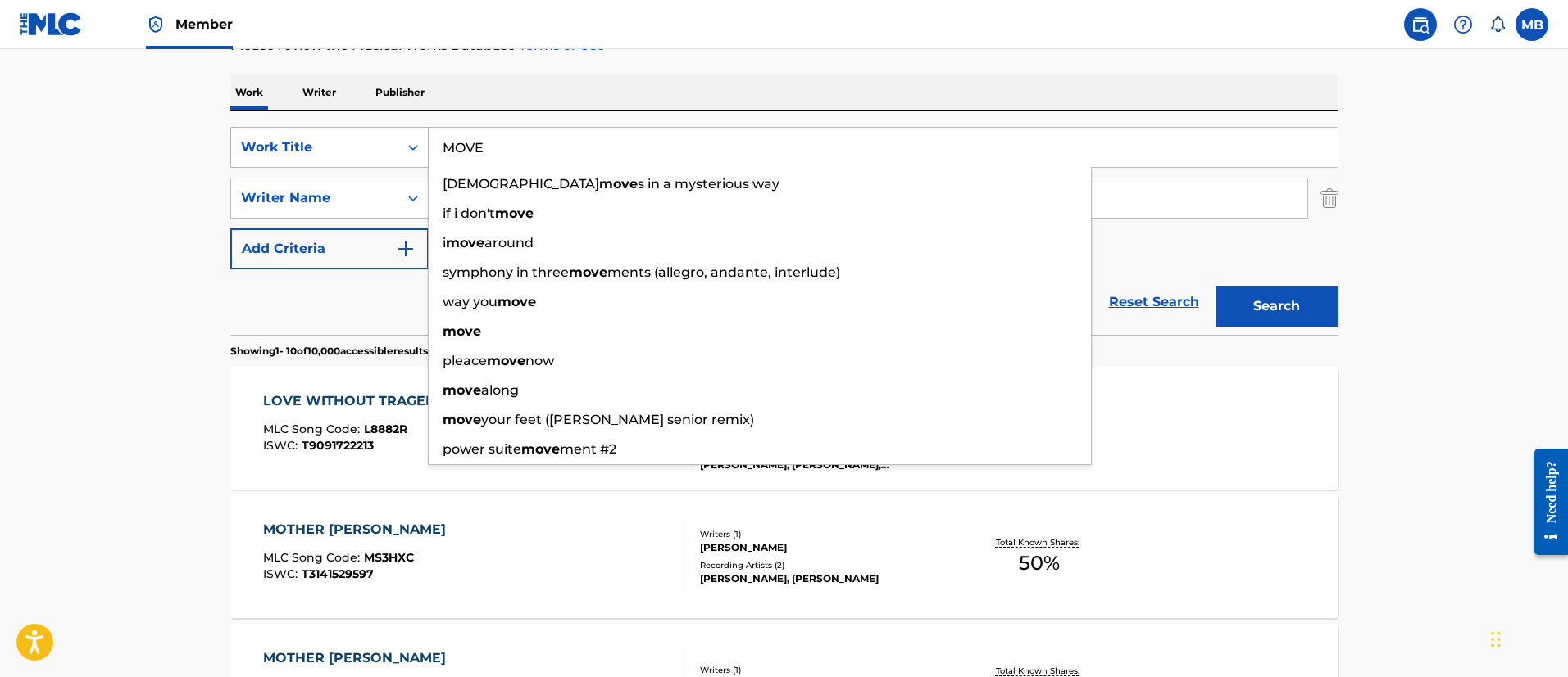
type input "MOVE"
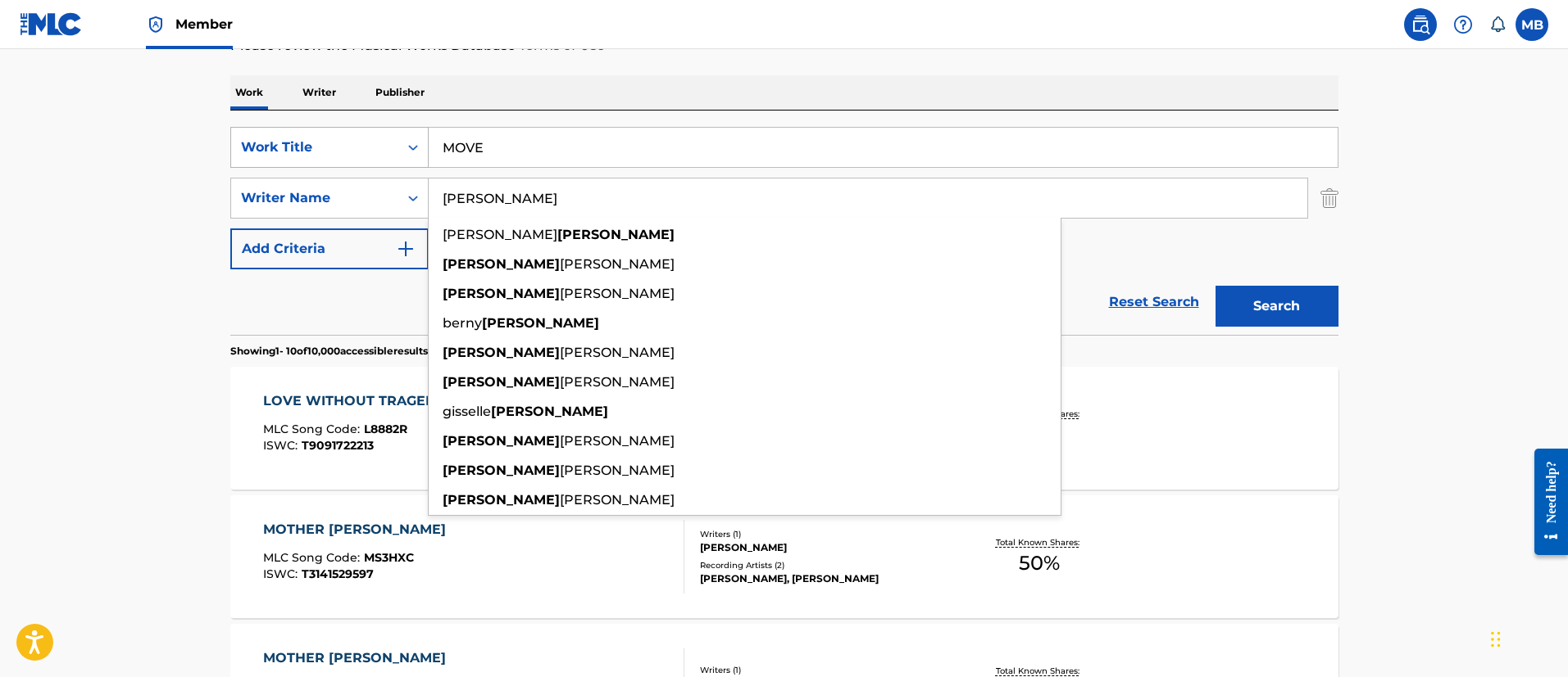
type input "[PERSON_NAME]"
click at [1215, 286] on button "Search" at bounding box center [1277, 307] width 123 height 41
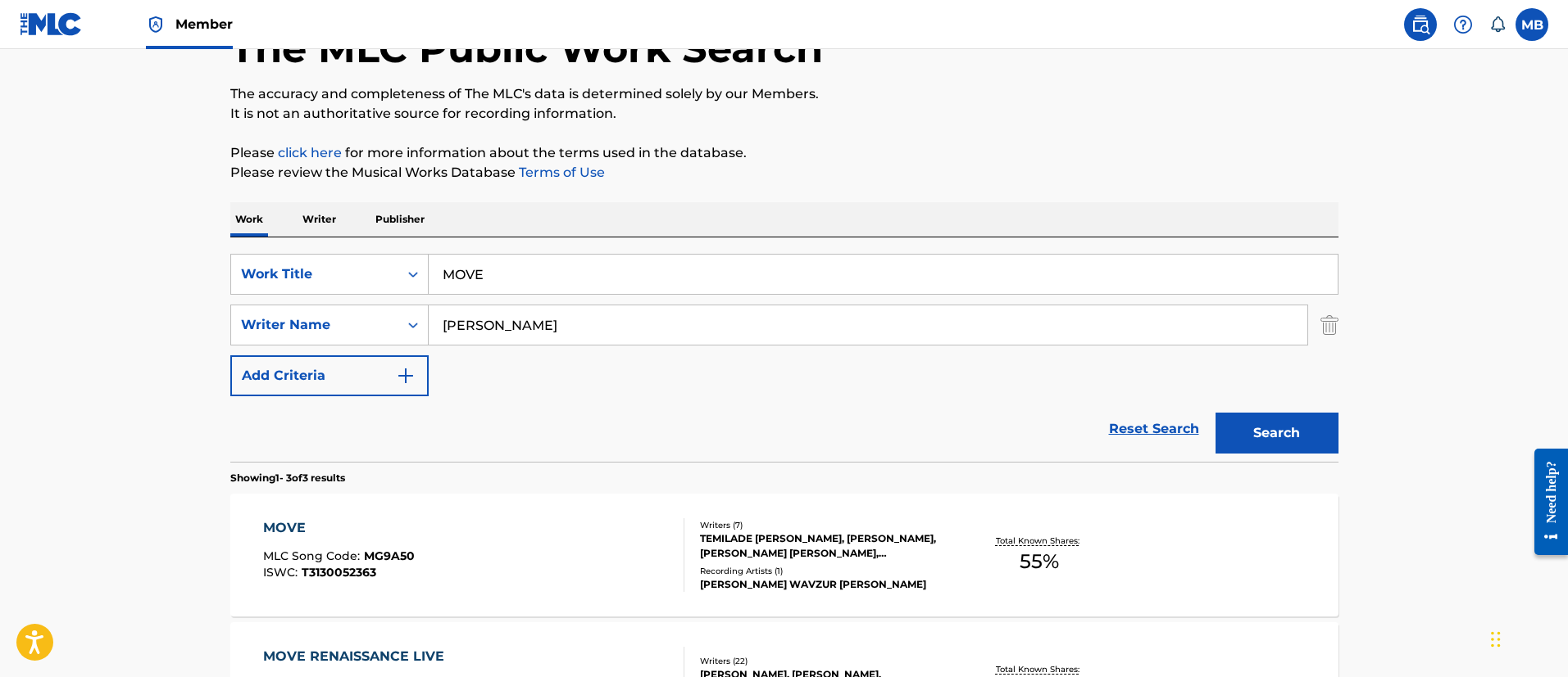
scroll to position [0, 0]
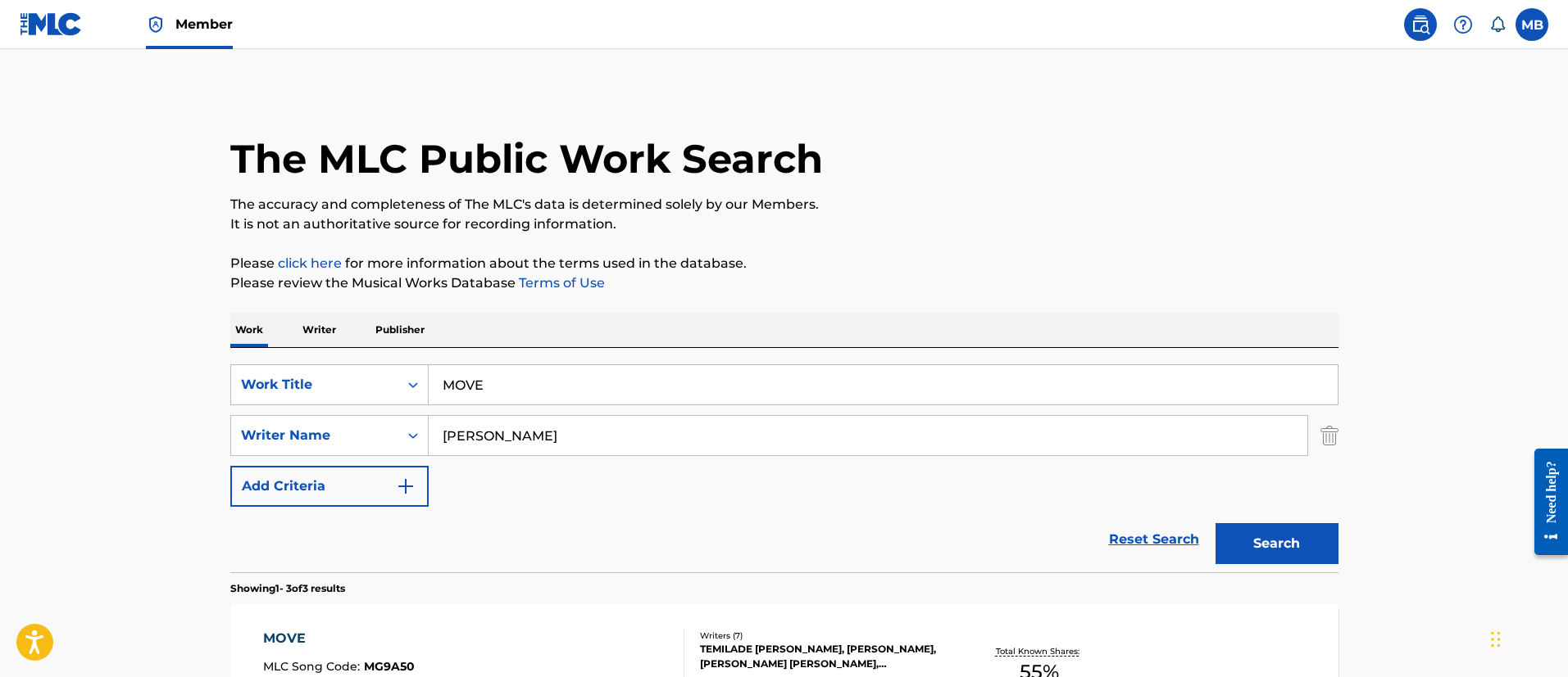
drag, startPoint x: 571, startPoint y: 379, endPoint x: 132, endPoint y: 377, distance: 439.0
click at [201, 382] on main "The MLC Public Work Search The accuracy and completeness of The MLC's data is d…" at bounding box center [784, 560] width 1568 height 1021
paste input "Not For Radio"
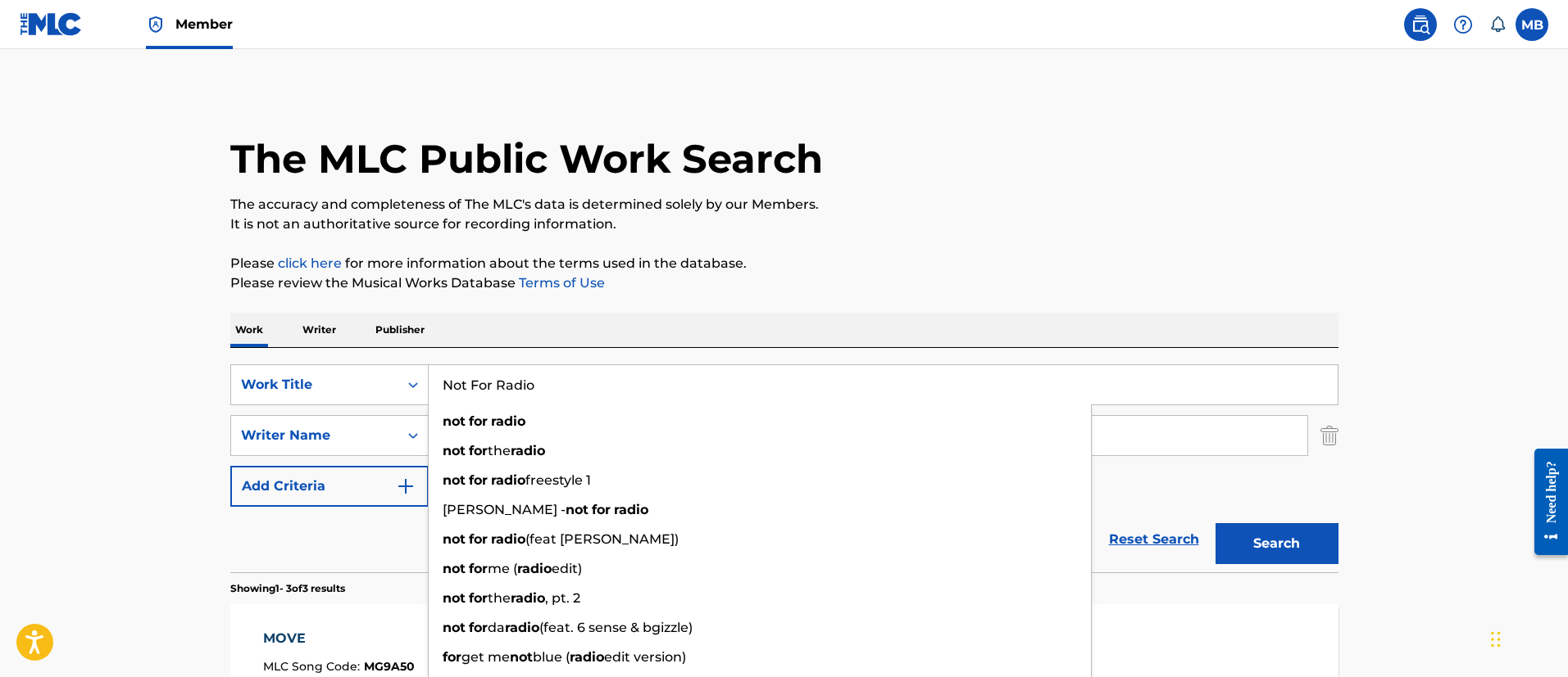
type input "Not For Radio"
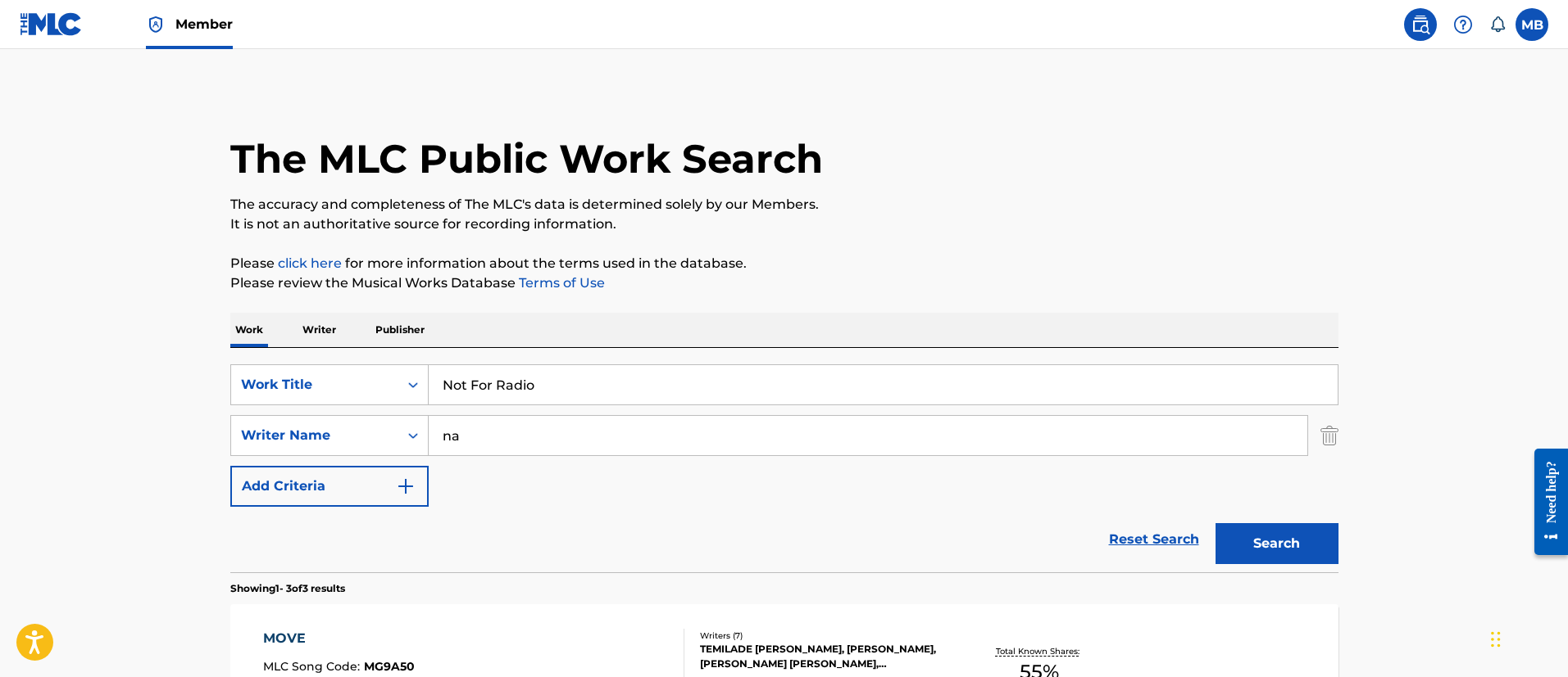
type input "n"
click at [1215, 523] on button "Search" at bounding box center [1277, 544] width 123 height 41
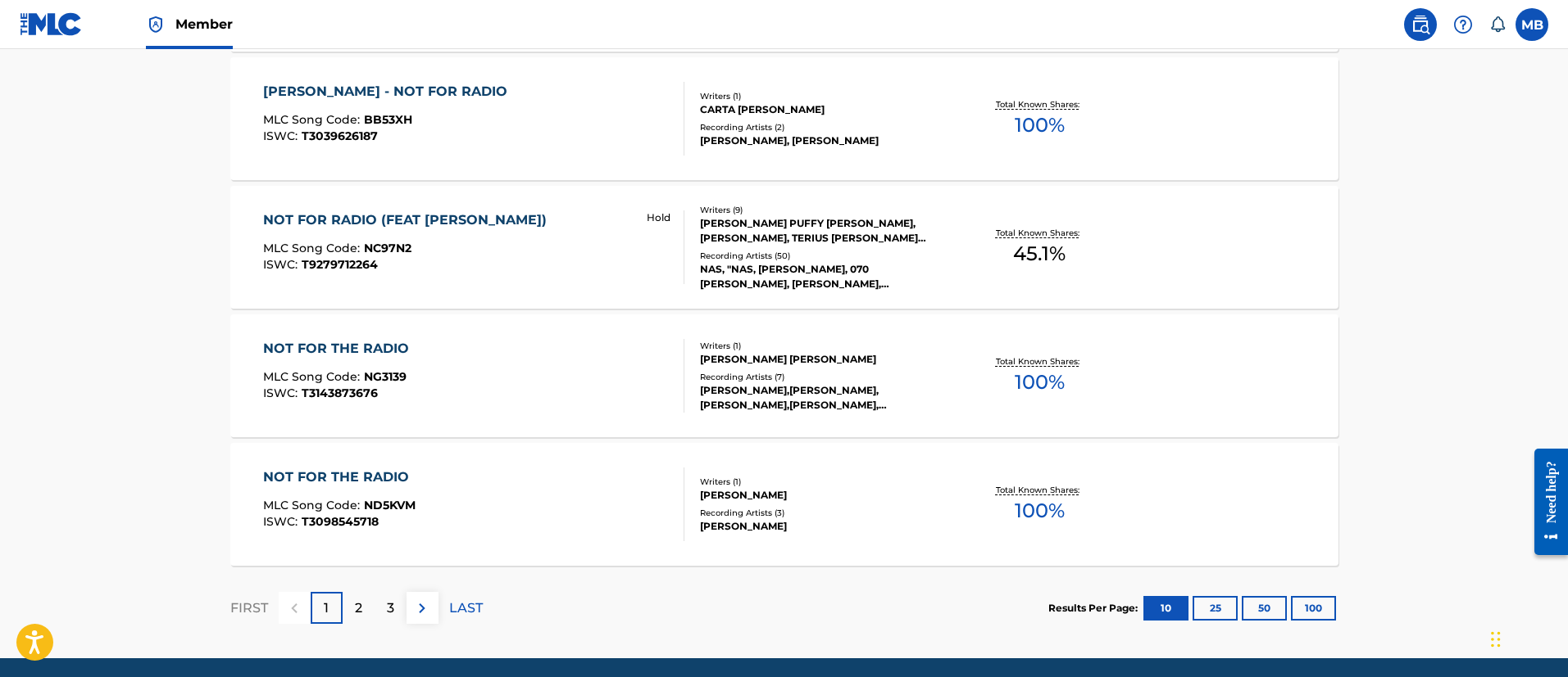
scroll to position [1378, 0]
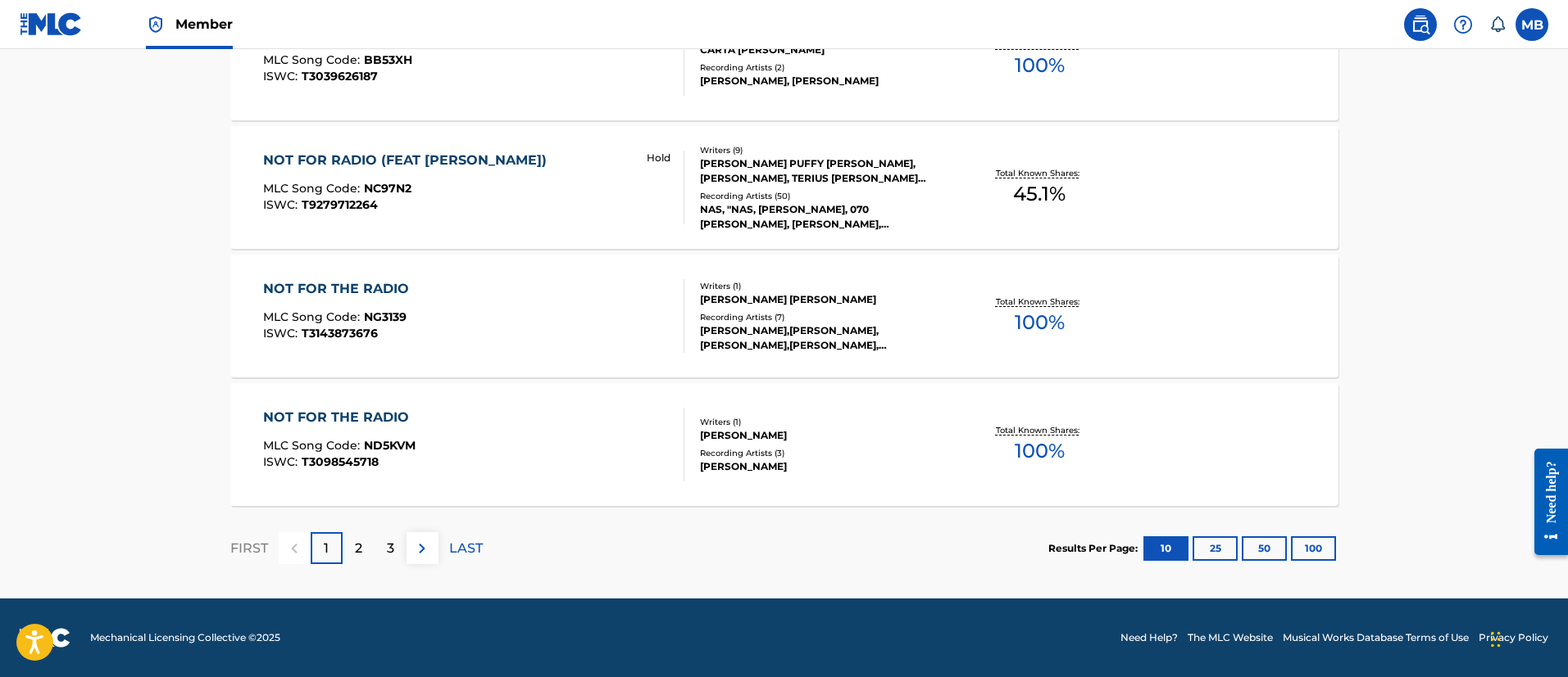
click at [513, 180] on div "NOT FOR RADIO (FEAT PUFF DADDY) MLC Song Code : NC97N2 ISWC : T9279712264" at bounding box center [409, 187] width 292 height 74
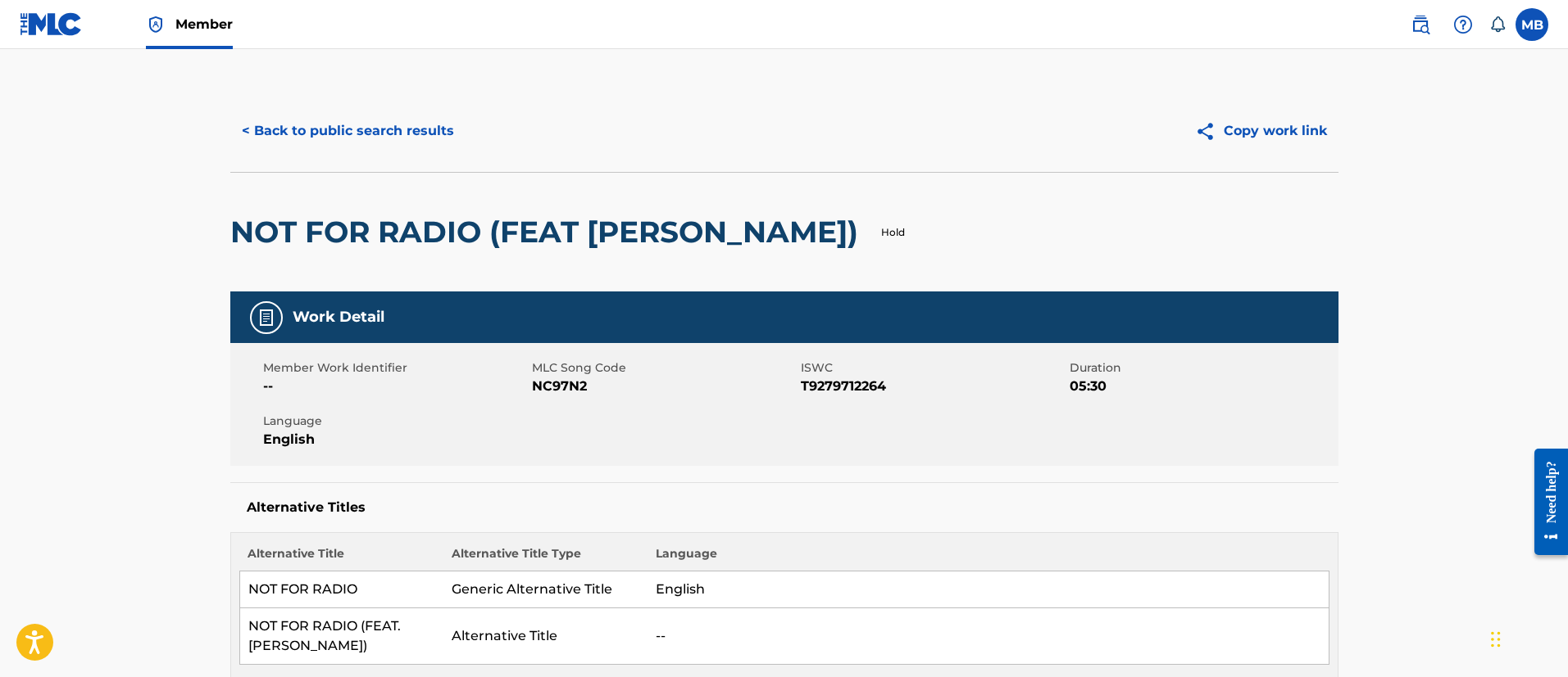
click at [542, 374] on span "MLC Song Code" at bounding box center [664, 368] width 265 height 17
click at [544, 379] on span "NC97N2" at bounding box center [664, 386] width 265 height 20
copy span "NC97N2"
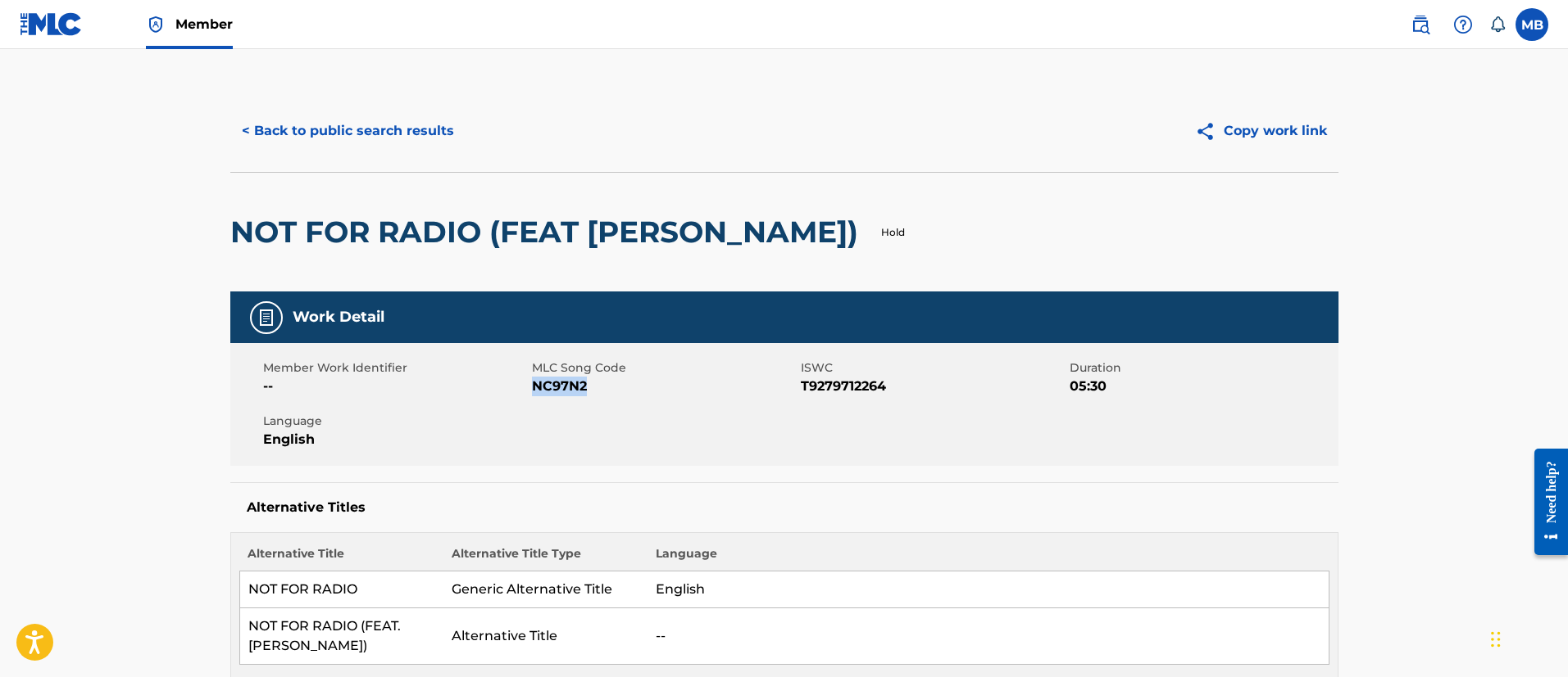
click at [377, 120] on button "< Back to public search results" at bounding box center [348, 131] width 235 height 41
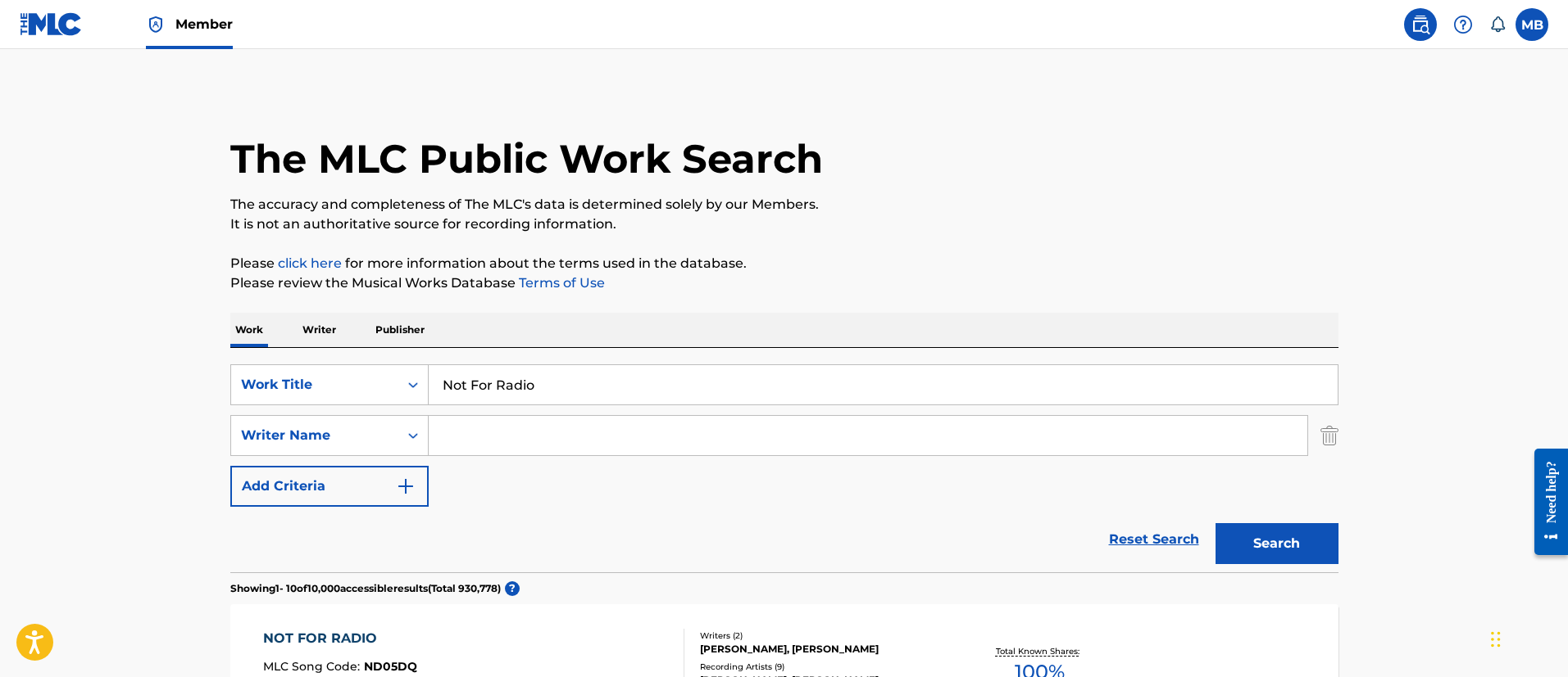
drag, startPoint x: 631, startPoint y: 379, endPoint x: 238, endPoint y: 357, distance: 393.6
click at [239, 358] on div "SearchWithCriteria6b3021fc-88e5-433c-886c-1da5c34f629c Work Title Not For Radio…" at bounding box center [784, 460] width 1108 height 225
paste input "SWEET ★ HONEY ★ BUCKIIN’"
type input "SWEET HONEY BUCKIIN"
click at [1215, 523] on button "Search" at bounding box center [1277, 544] width 123 height 41
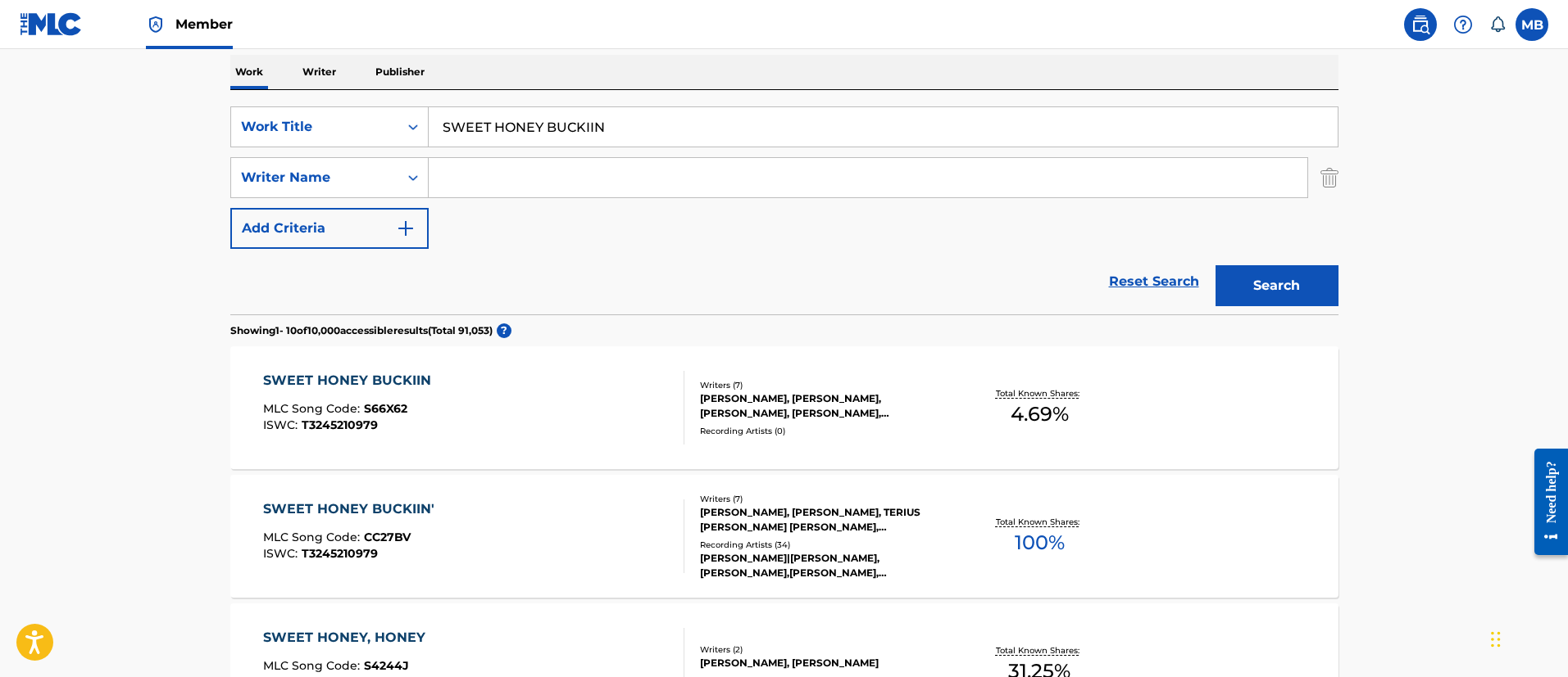
scroll to position [368, 0]
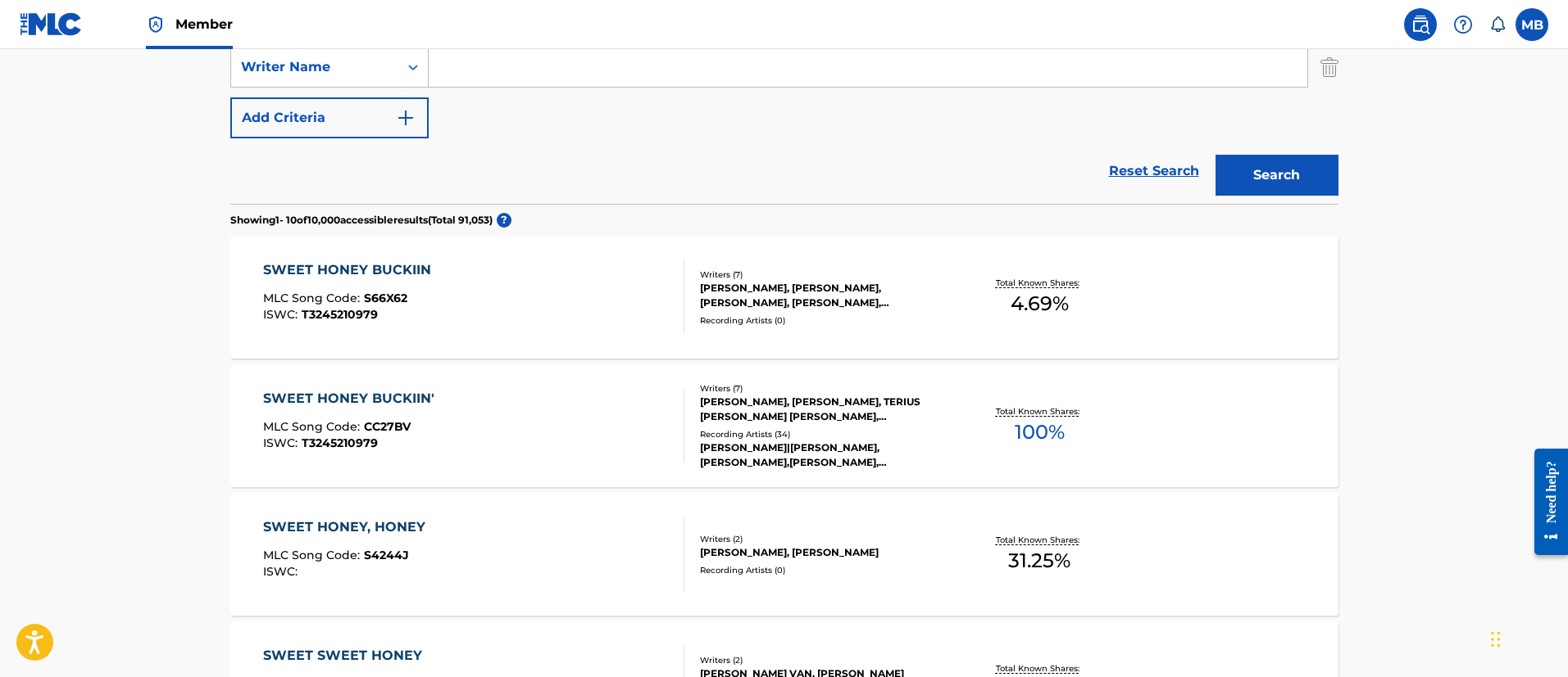
click at [535, 449] on div "SWEET HONEY BUCKIIN' MLC Song Code : CC27BV ISWC : T3245210979" at bounding box center [474, 425] width 422 height 74
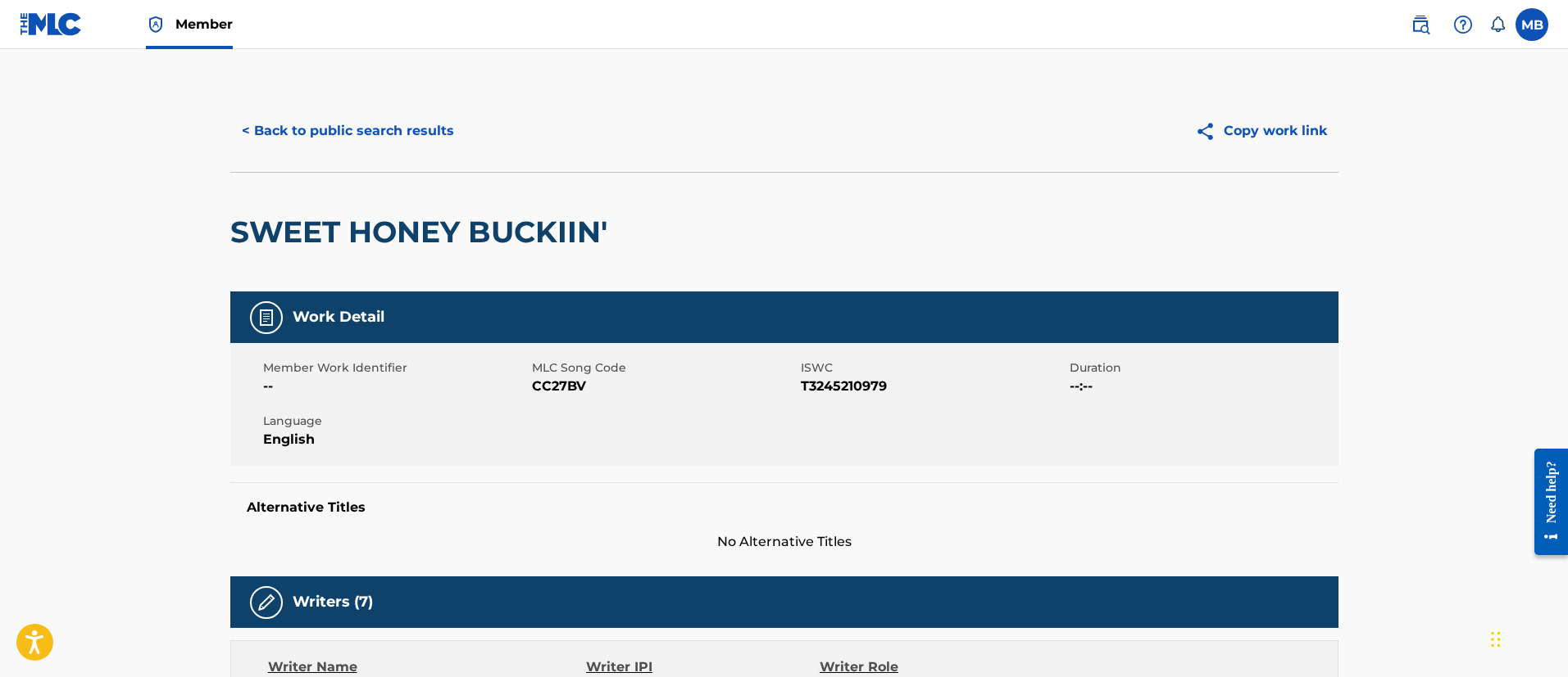
click at [410, 117] on button "< Back to public search results" at bounding box center [348, 131] width 235 height 41
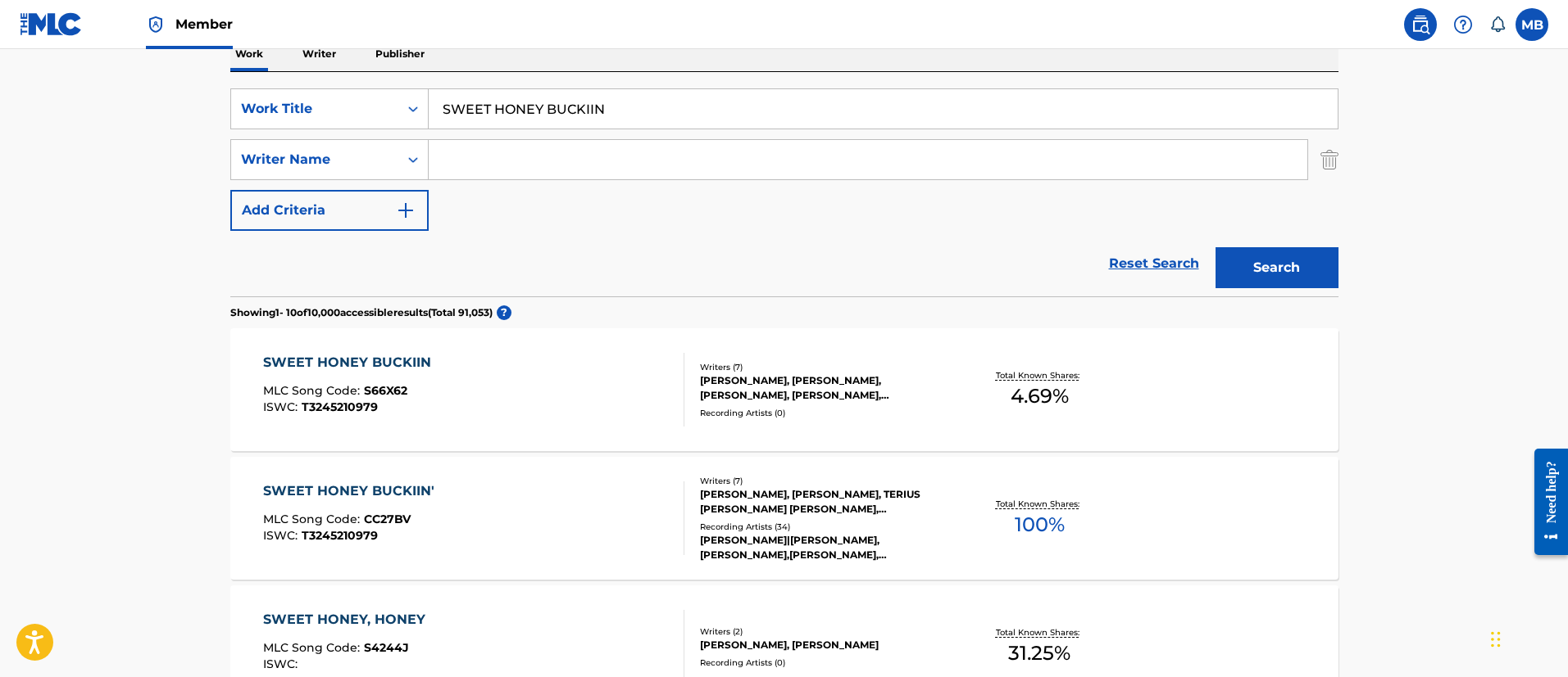
scroll to position [238, 0]
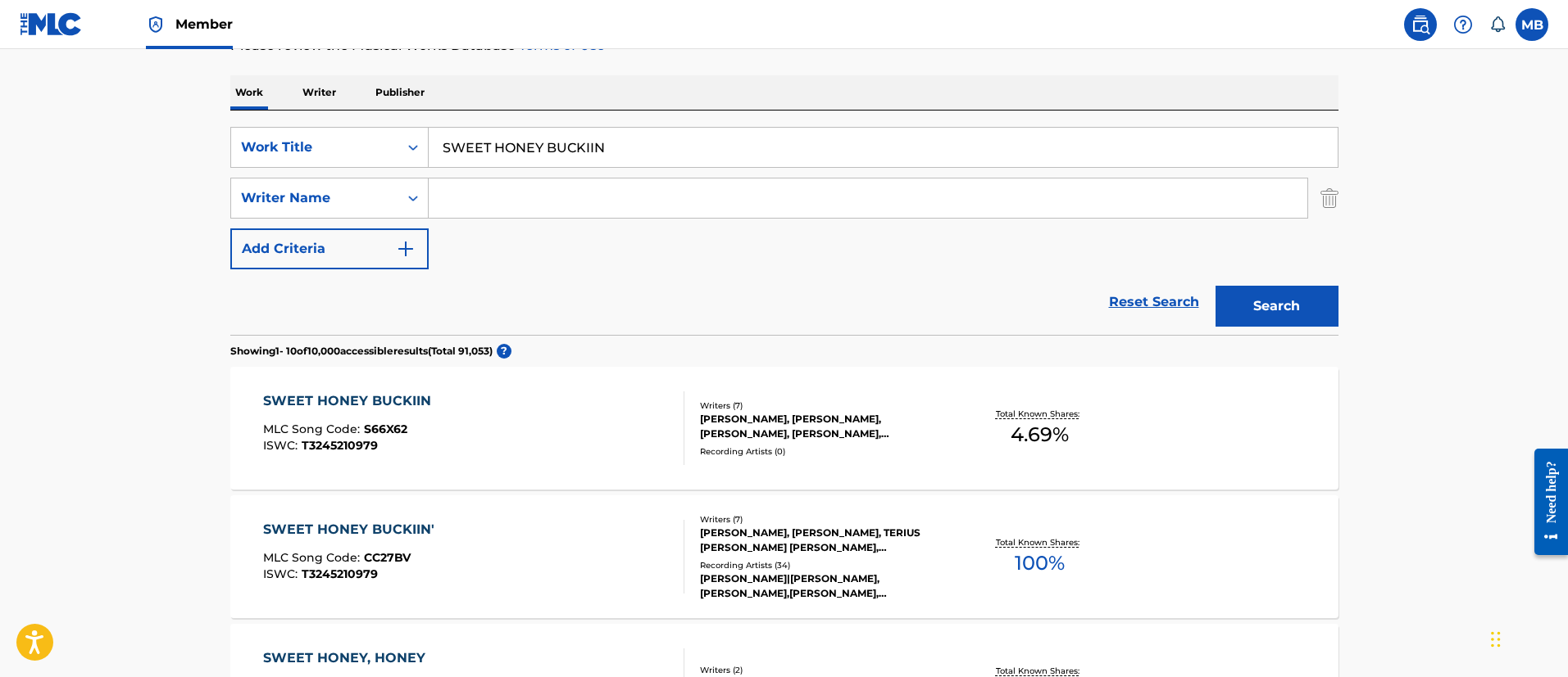
drag, startPoint x: 685, startPoint y: 159, endPoint x: 5, endPoint y: 152, distance: 680.0
paste input "II HANDS II HEAVE"
click at [1215, 286] on button "Search" at bounding box center [1277, 307] width 123 height 41
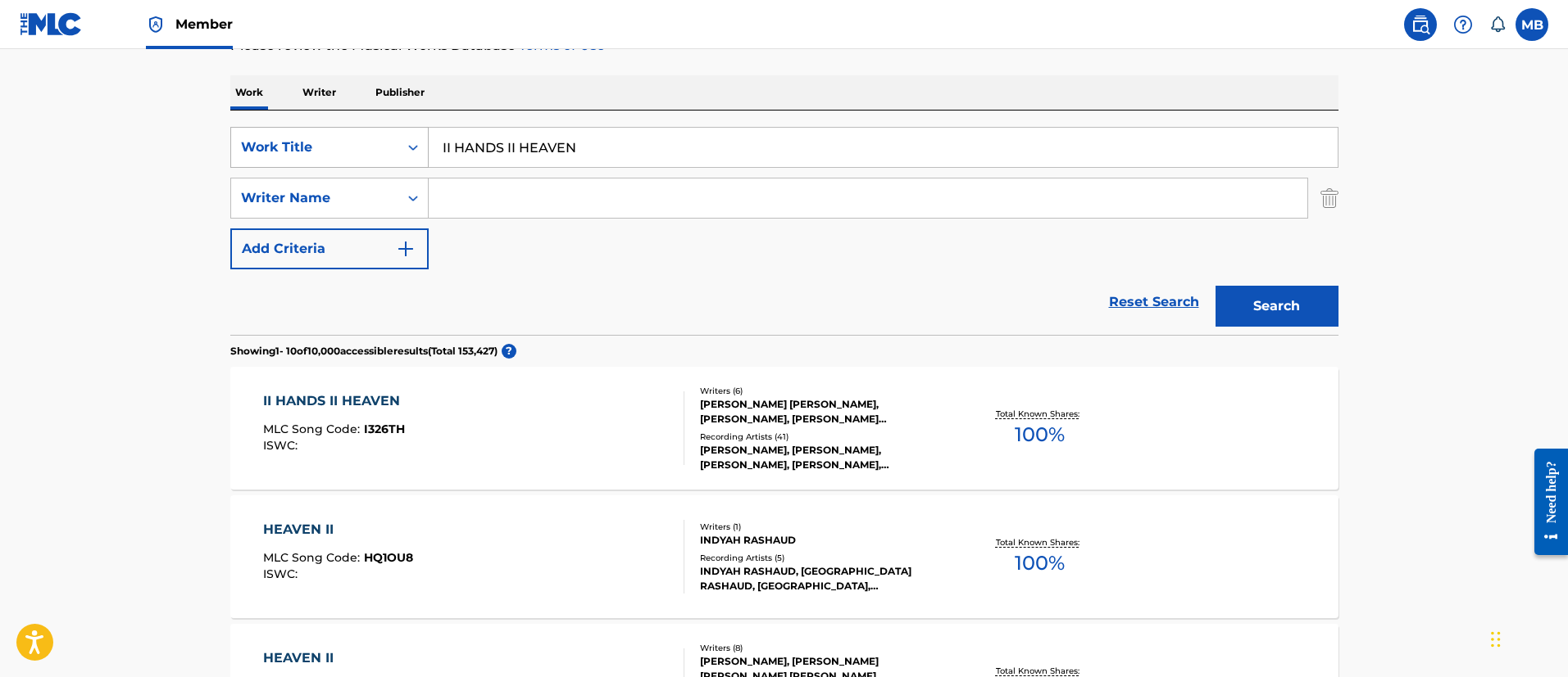
drag, startPoint x: 651, startPoint y: 152, endPoint x: 247, endPoint y: 126, distance: 404.8
click at [253, 128] on div "SearchWithCriteria6b3021fc-88e5-433c-886c-1da5c34f629c Work Title II HANDS II H…" at bounding box center [784, 147] width 1108 height 41
paste input "VIRGO’S GROOVE"
type input "VIRGO’S GROOVE"
click at [1215, 286] on button "Search" at bounding box center [1277, 307] width 123 height 41
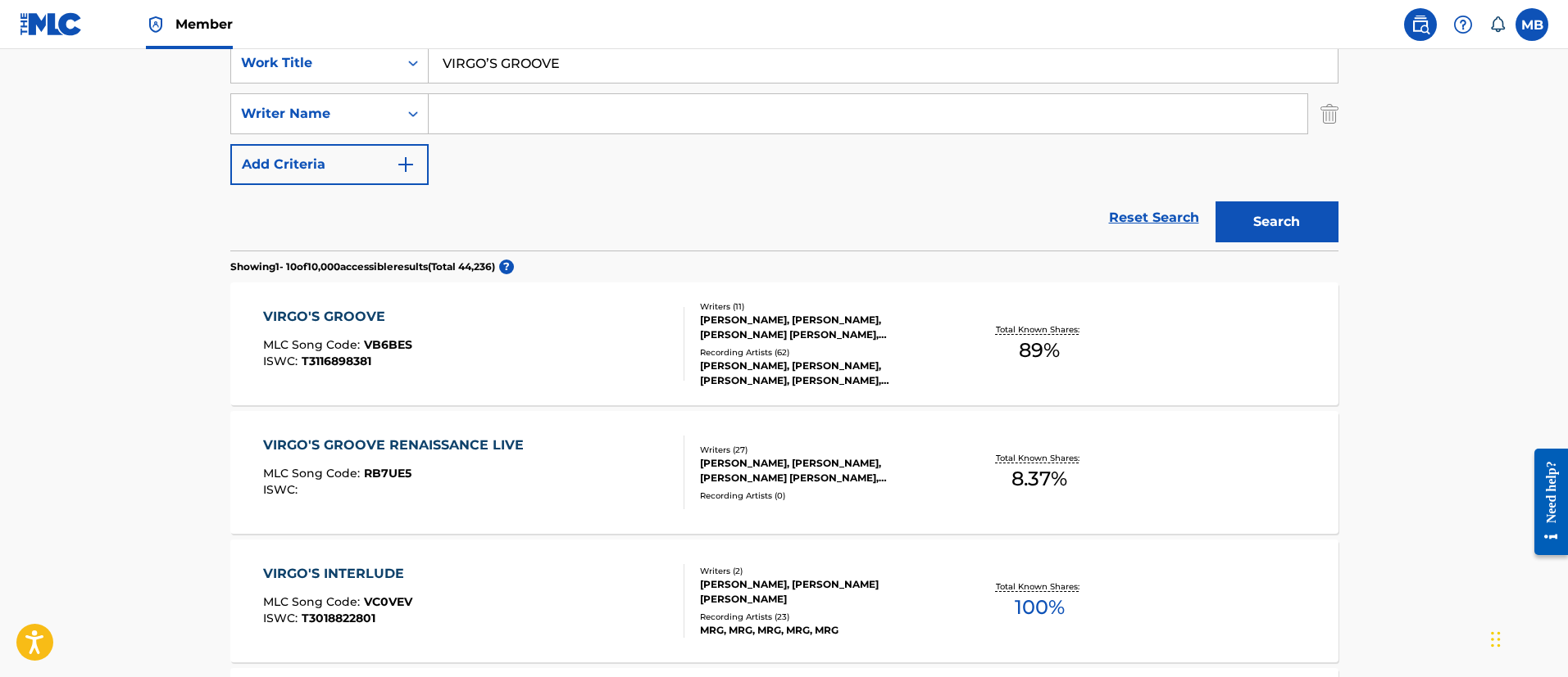
scroll to position [361, 0]
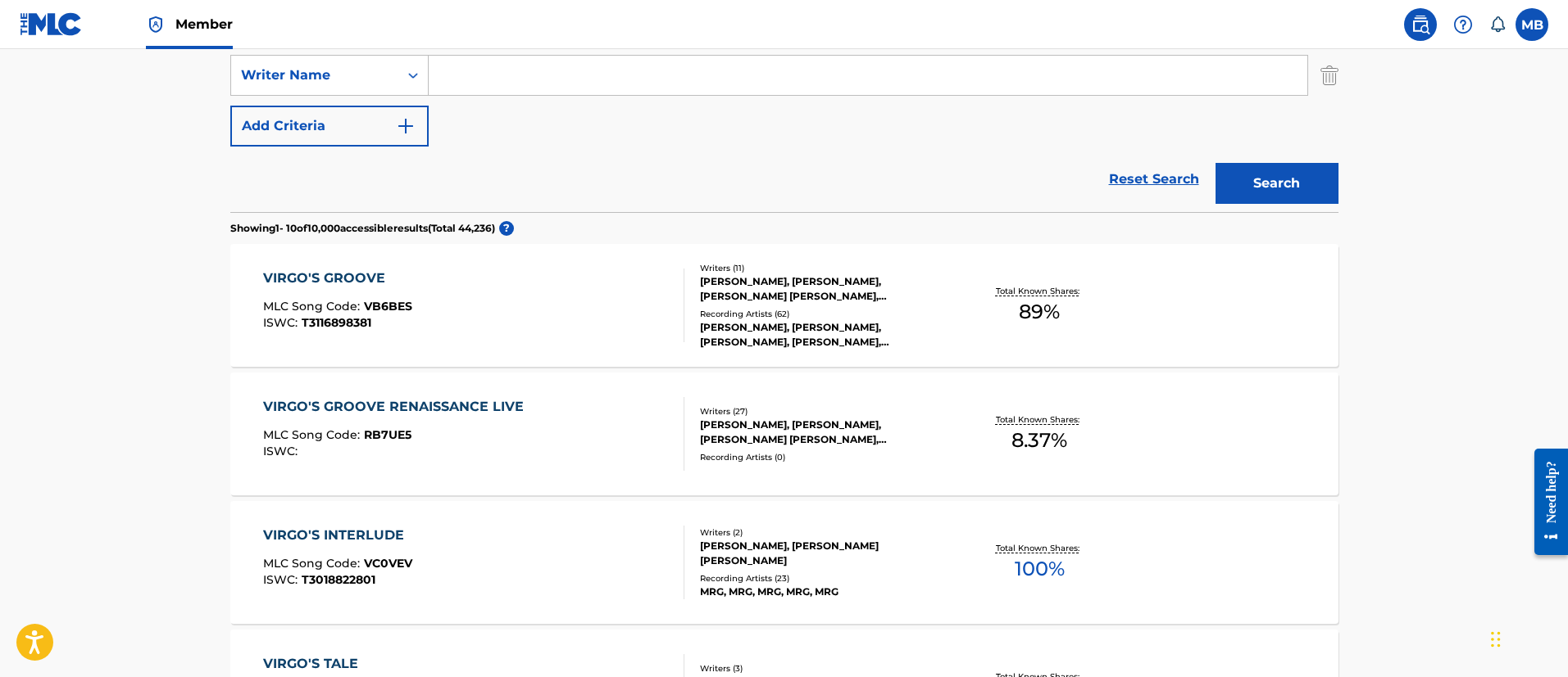
click at [437, 322] on div "VIRGO'S GROOVE MLC Song Code : VB6BES ISWC : T3116898381" at bounding box center [474, 305] width 422 height 74
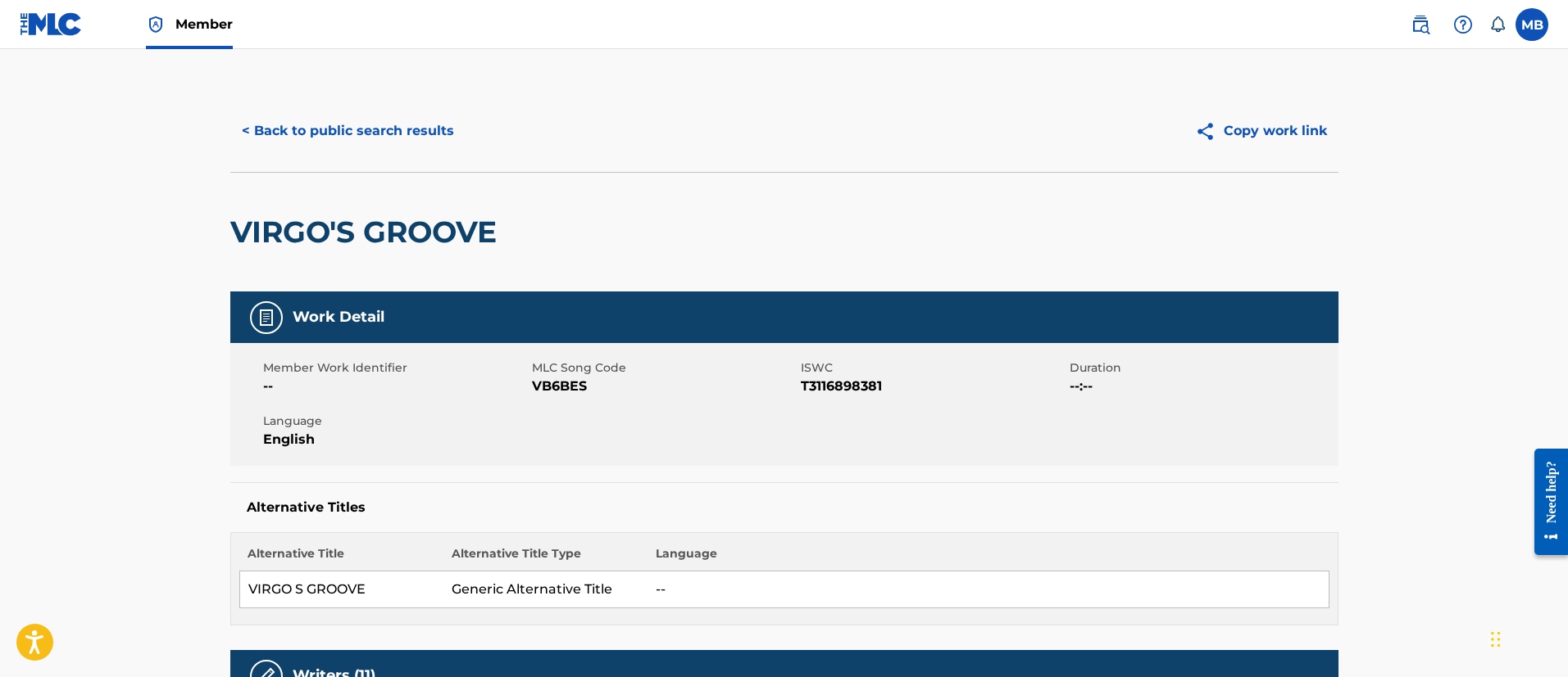
click at [373, 125] on button "< Back to public search results" at bounding box center [348, 131] width 235 height 41
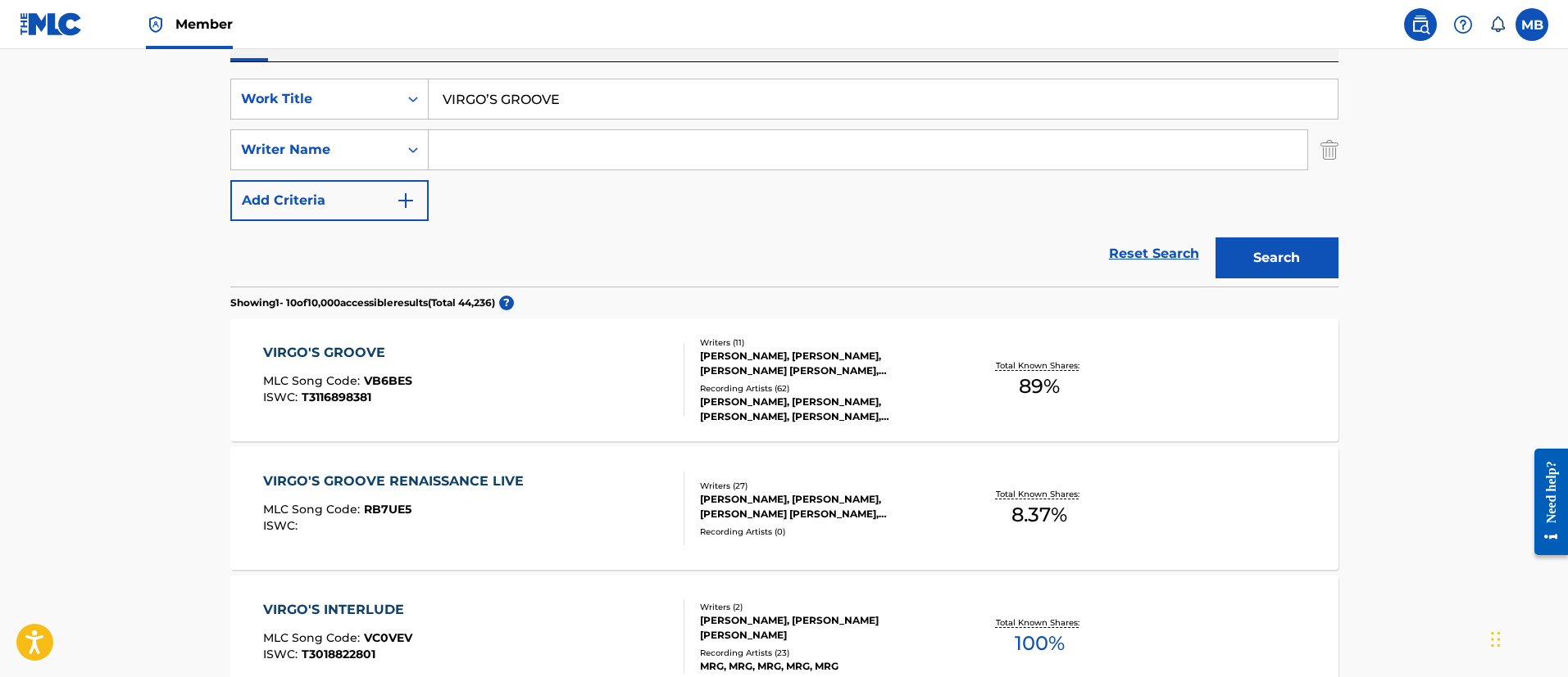
scroll to position [115, 0]
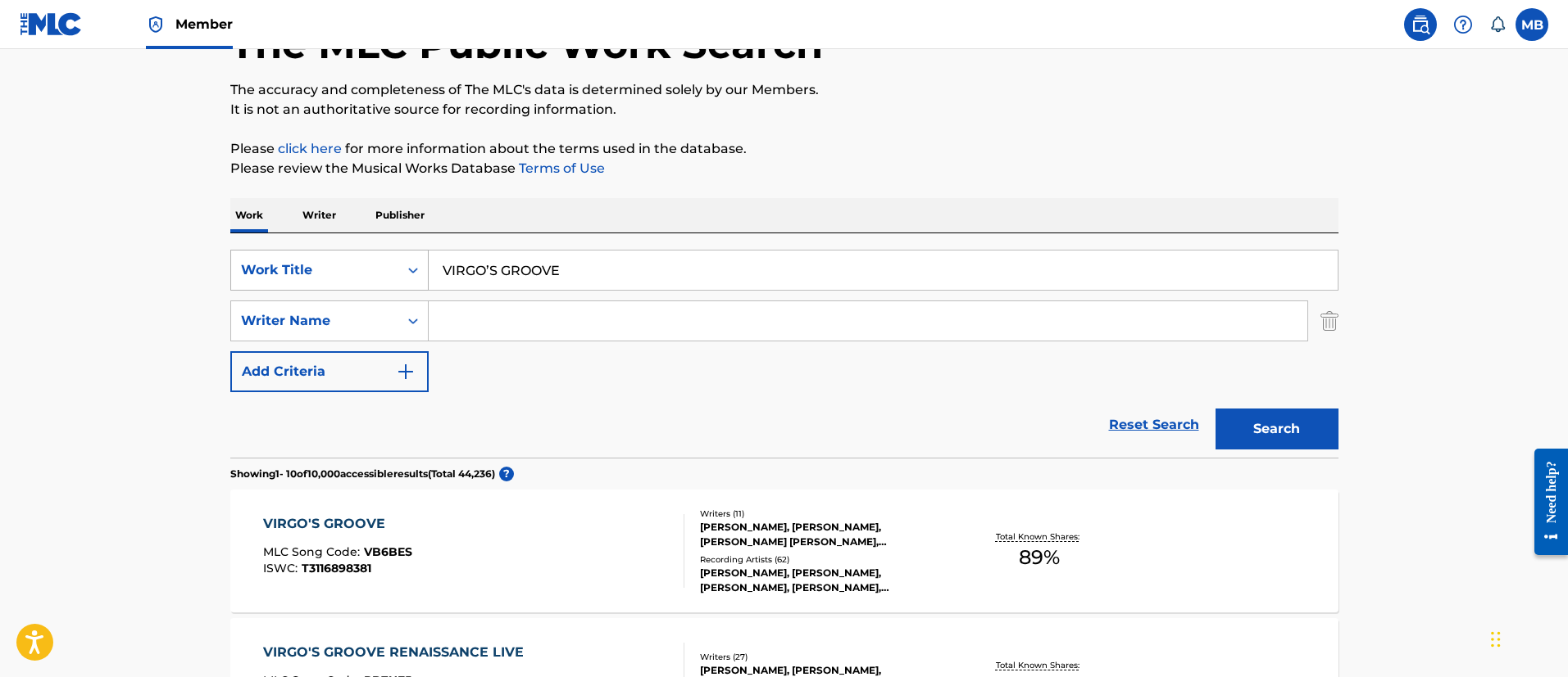
drag, startPoint x: 607, startPoint y: 245, endPoint x: 360, endPoint y: 249, distance: 247.0
click at [361, 249] on div "SearchWithCriteria6b3021fc-88e5-433c-886c-1da5c34f629c Work Title VIRGO’S GROOV…" at bounding box center [784, 345] width 1108 height 225
click at [536, 256] on input "VIRGO’S GROOVE" at bounding box center [882, 270] width 909 height 39
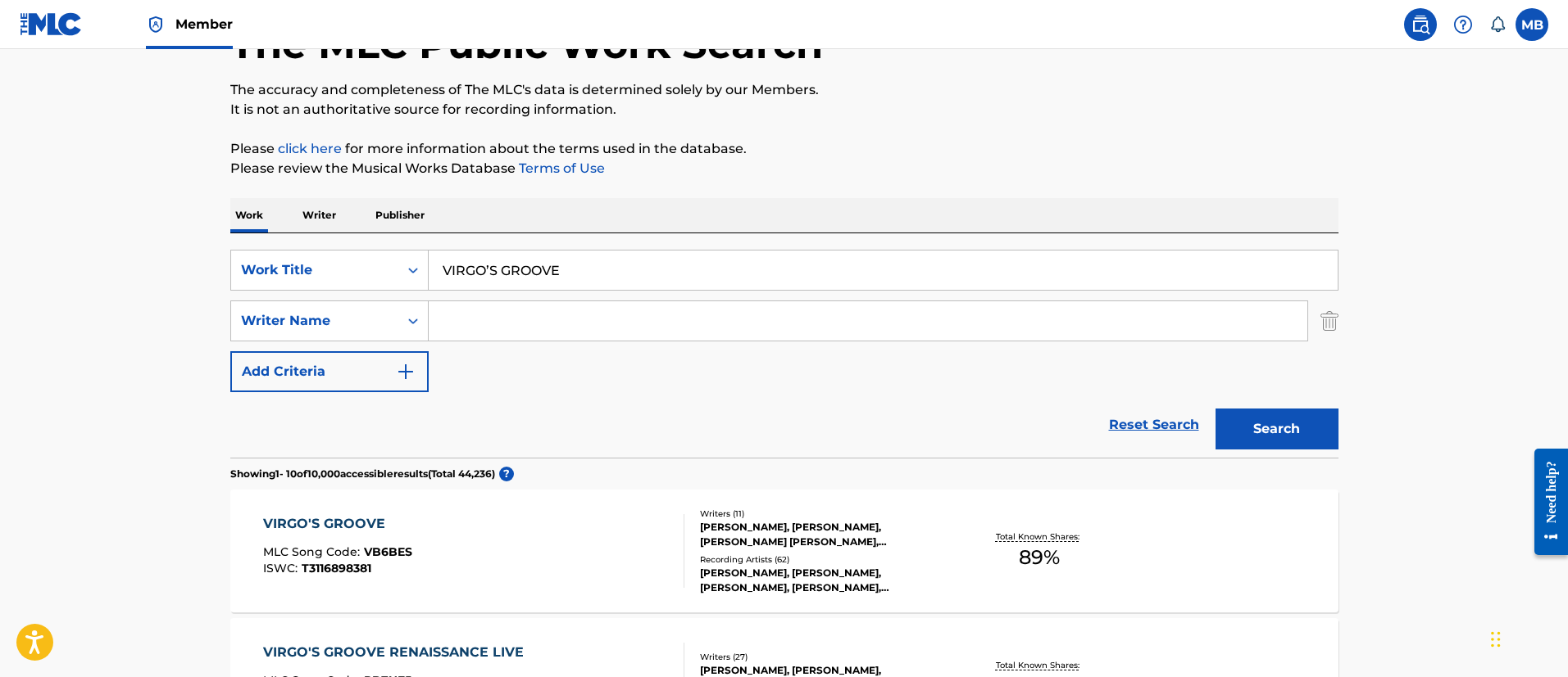
paste input "M.F.T.R."
type input "M.F.T.R."
type input "P"
click at [1215, 408] on button "Search" at bounding box center [1277, 429] width 123 height 41
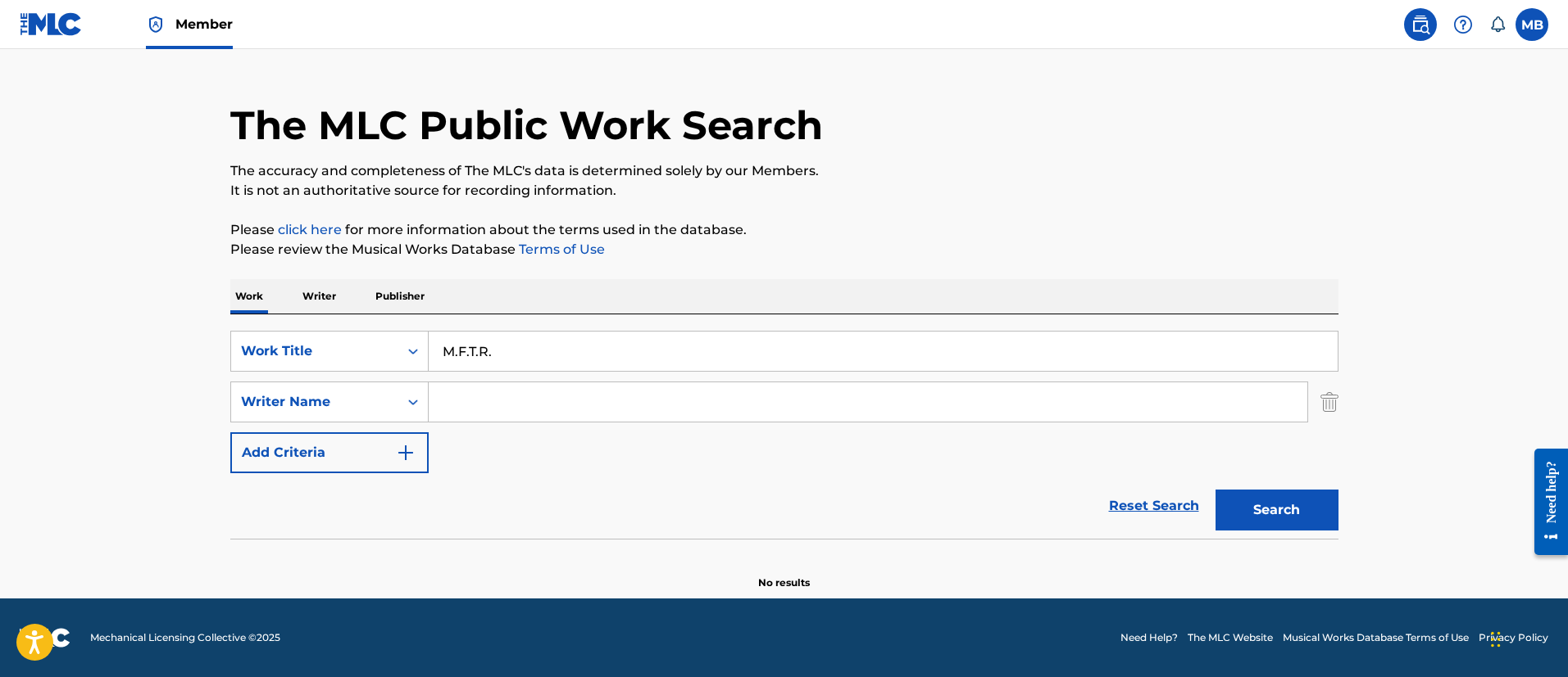
scroll to position [34, 0]
drag, startPoint x: 193, startPoint y: 346, endPoint x: 156, endPoint y: 333, distance: 39.2
click at [175, 339] on main "The MLC Public Work Search The accuracy and completeness of The MLC's data is d…" at bounding box center [784, 307] width 1568 height 583
type input "F"
click at [1215, 490] on button "Search" at bounding box center [1277, 510] width 123 height 41
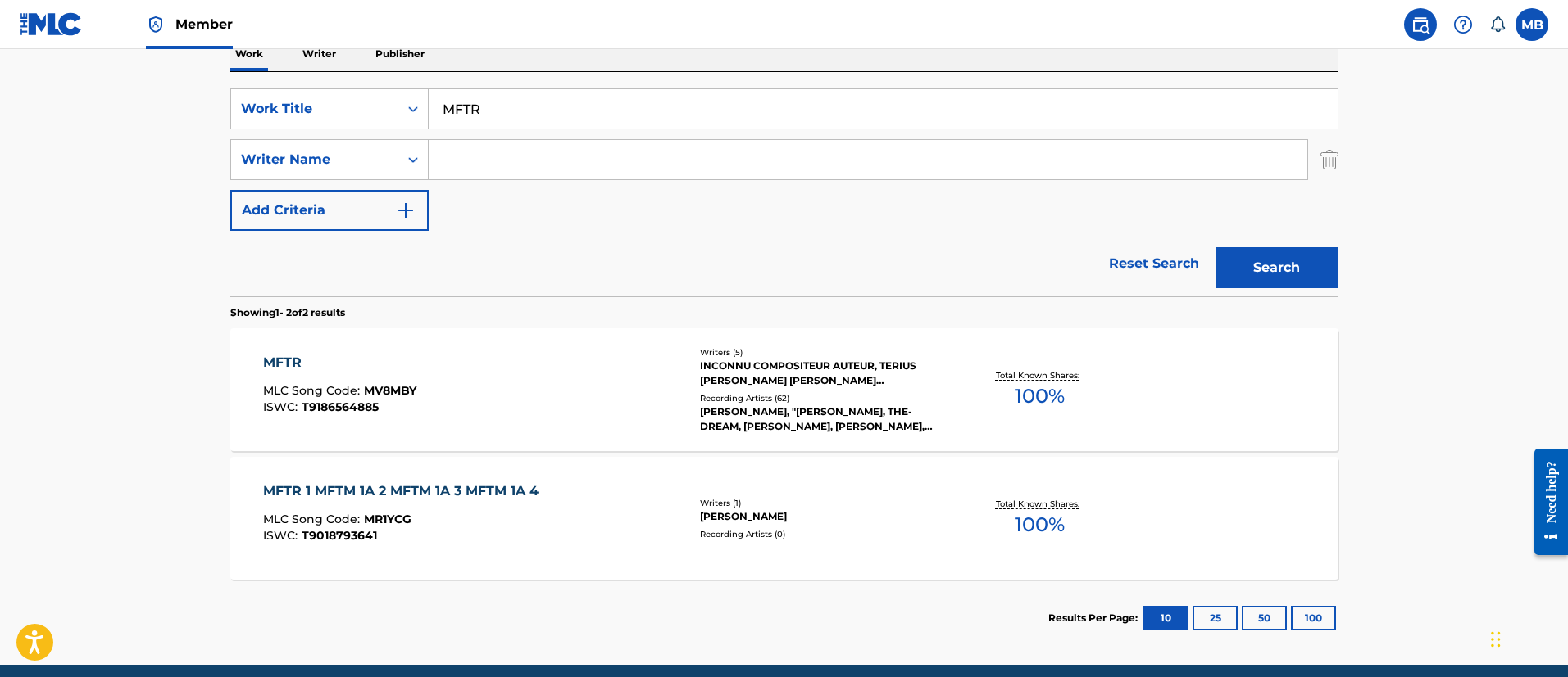
scroll to position [280, 0]
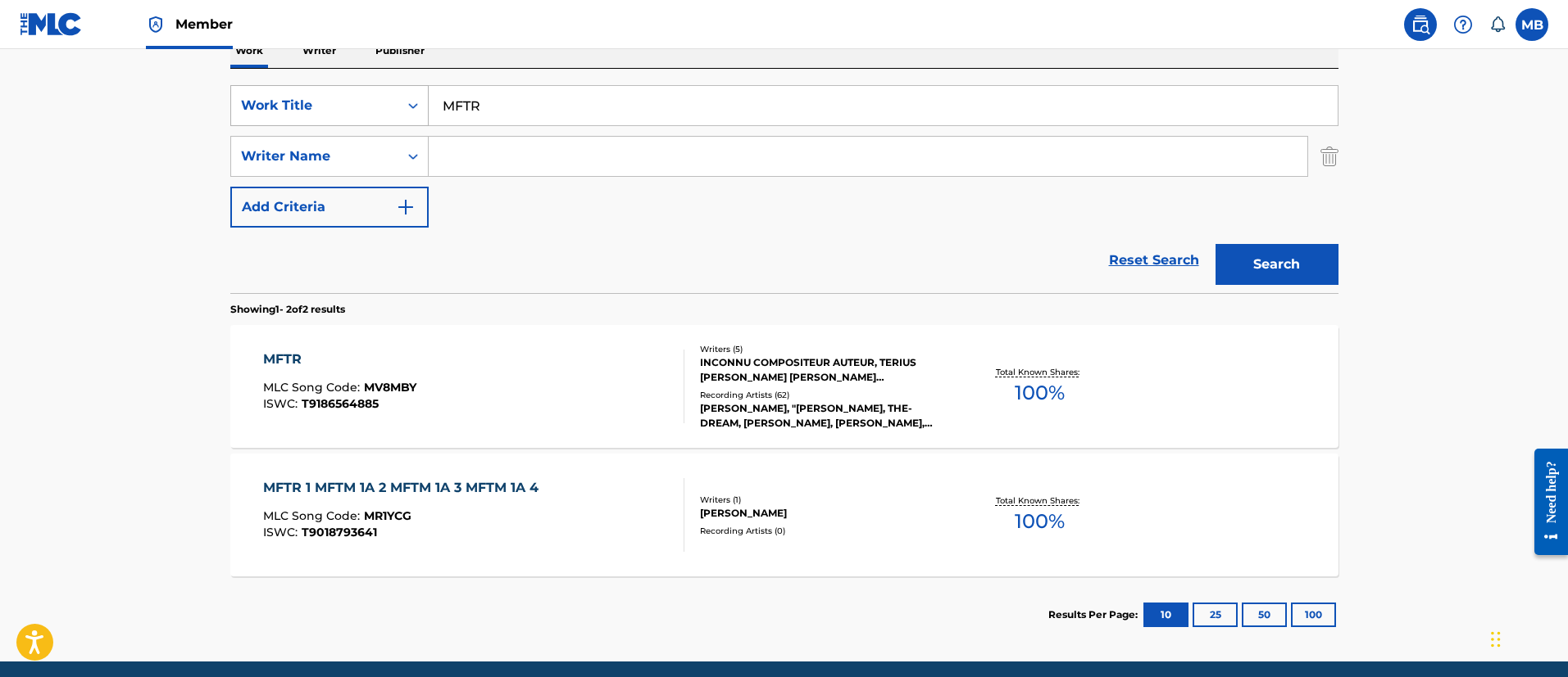
drag, startPoint x: 583, startPoint y: 96, endPoint x: 308, endPoint y: 100, distance: 275.0
click at [312, 102] on div "SearchWithCriteria6b3021fc-88e5-433c-886c-1da5c34f629c Work Title MFTR" at bounding box center [784, 105] width 1108 height 41
paste input "Nobody’s Business"
type input "Nobody’s Business"
click at [1215, 244] on button "Search" at bounding box center [1277, 265] width 123 height 41
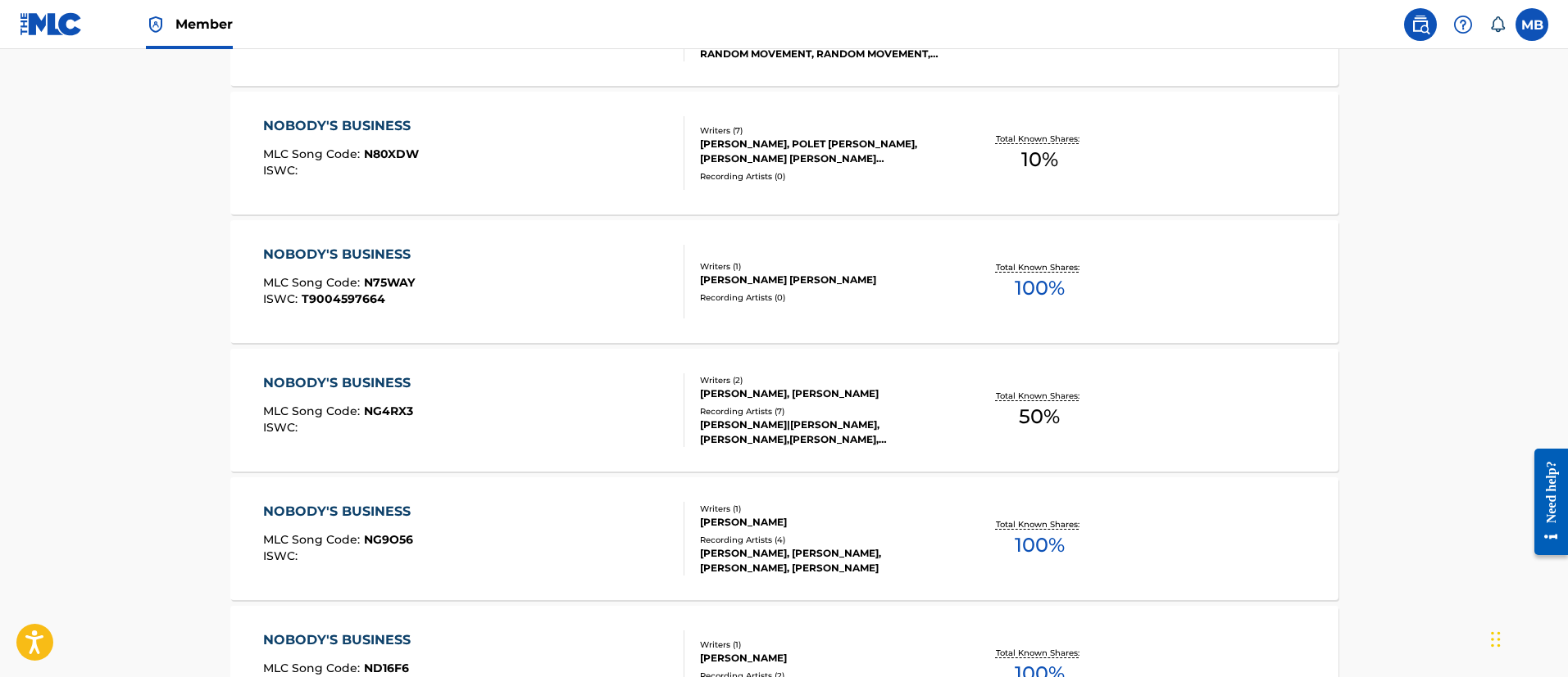
scroll to position [0, 0]
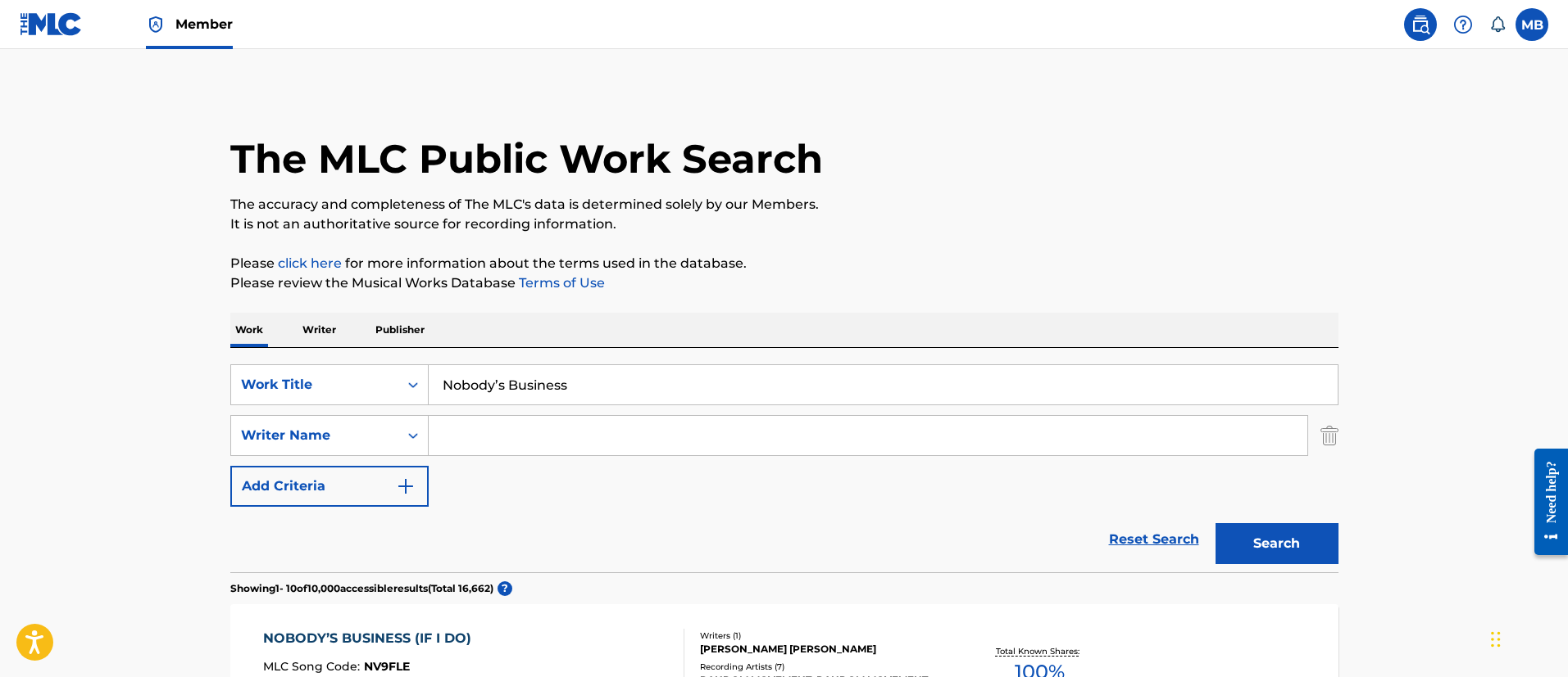
click at [523, 437] on input "Search Form" at bounding box center [867, 435] width 879 height 39
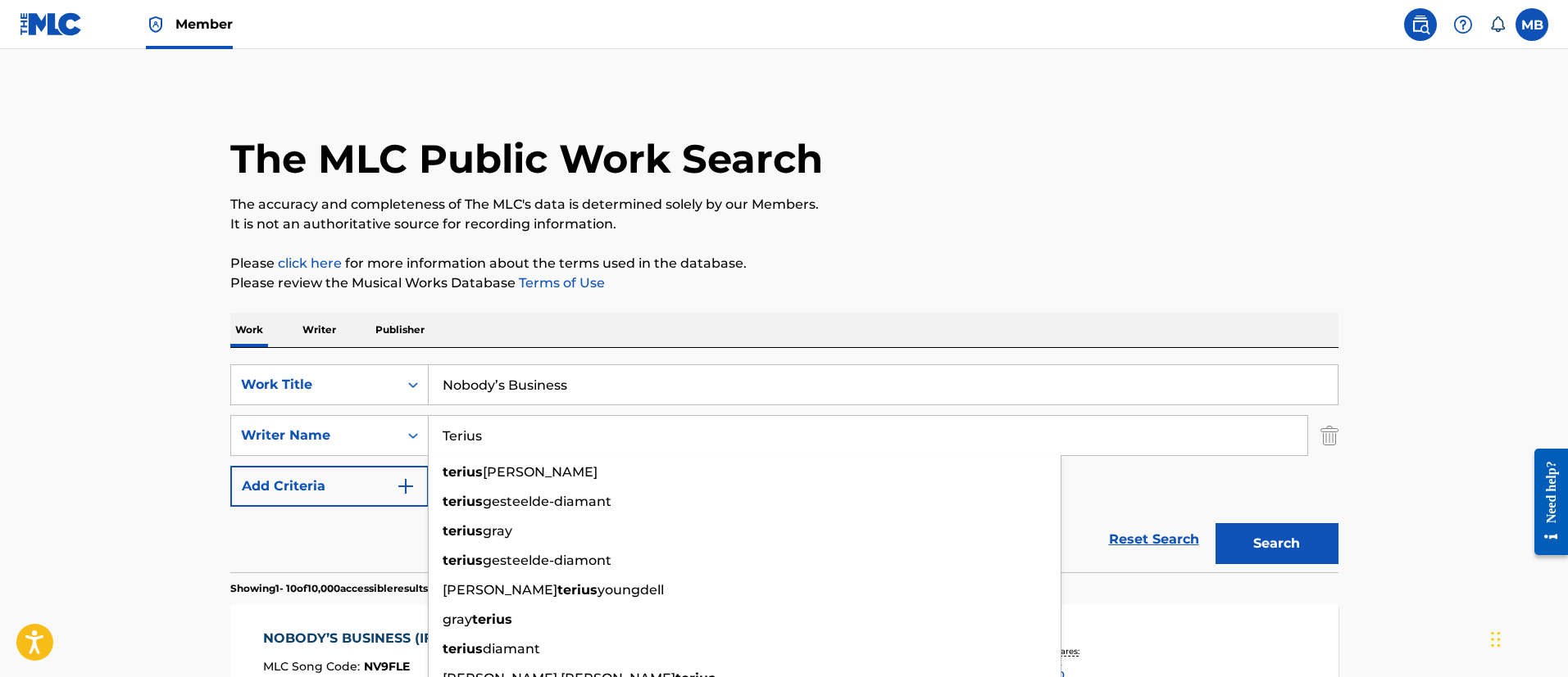
type input "Terius"
click at [1215, 523] on button "Search" at bounding box center [1277, 544] width 123 height 41
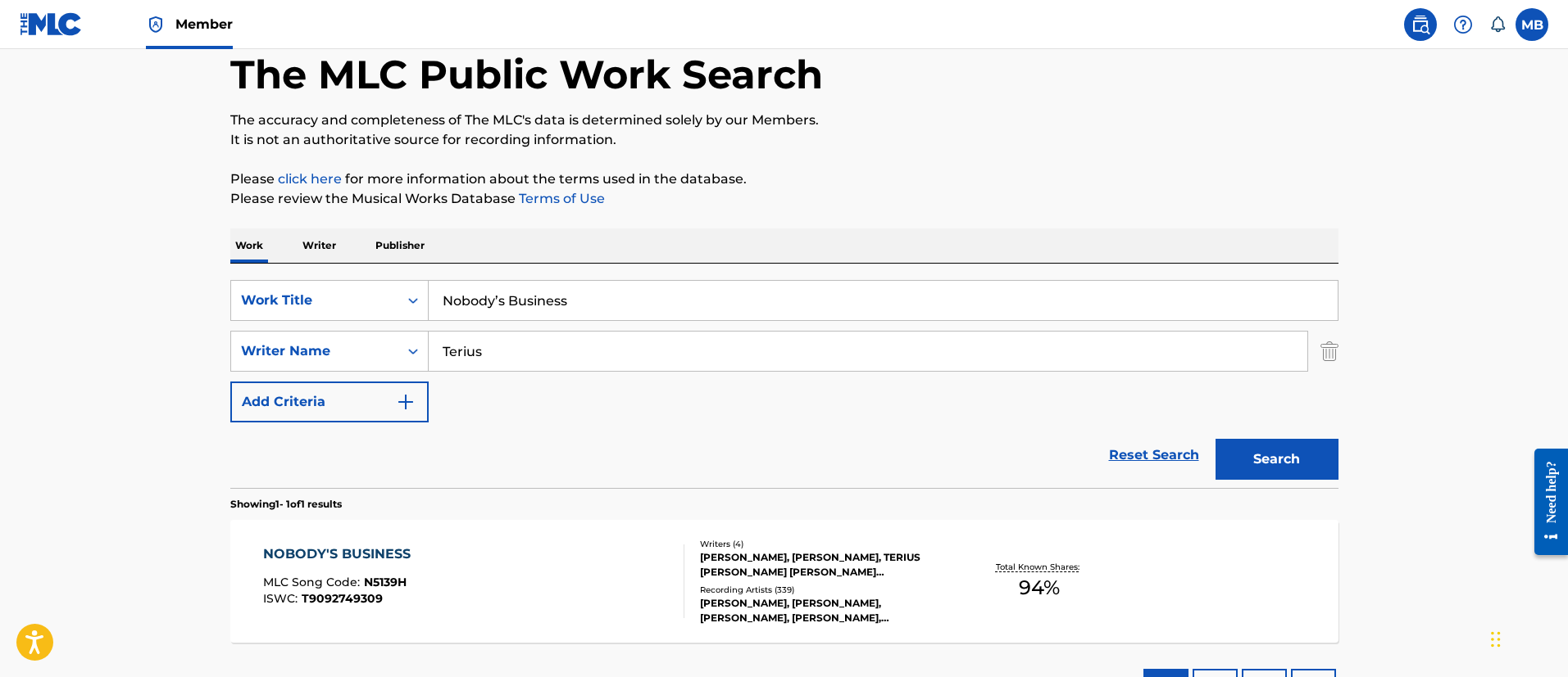
scroll to position [123, 0]
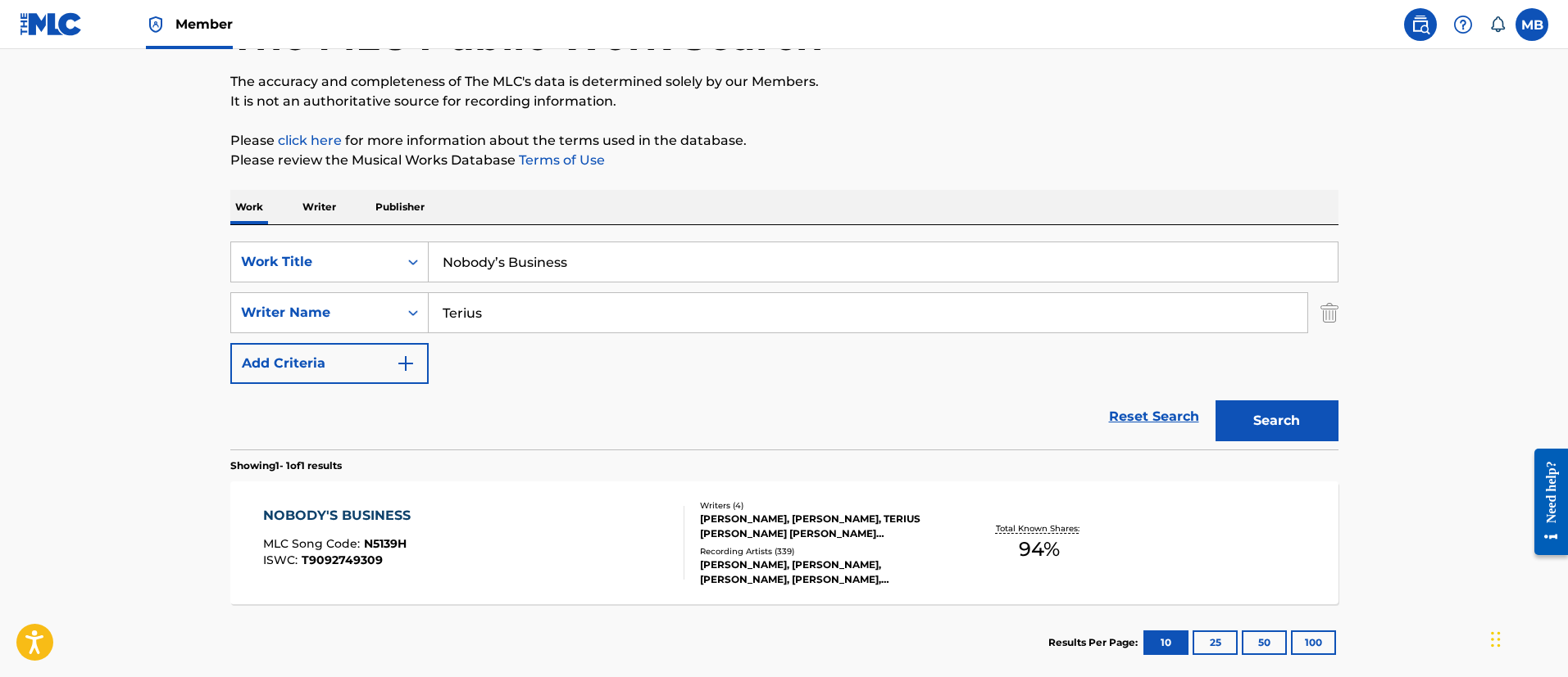
click at [516, 523] on div "NOBODY'S BUSINESS MLC Song Code : N5139H ISWC : T9092749309" at bounding box center [474, 543] width 422 height 74
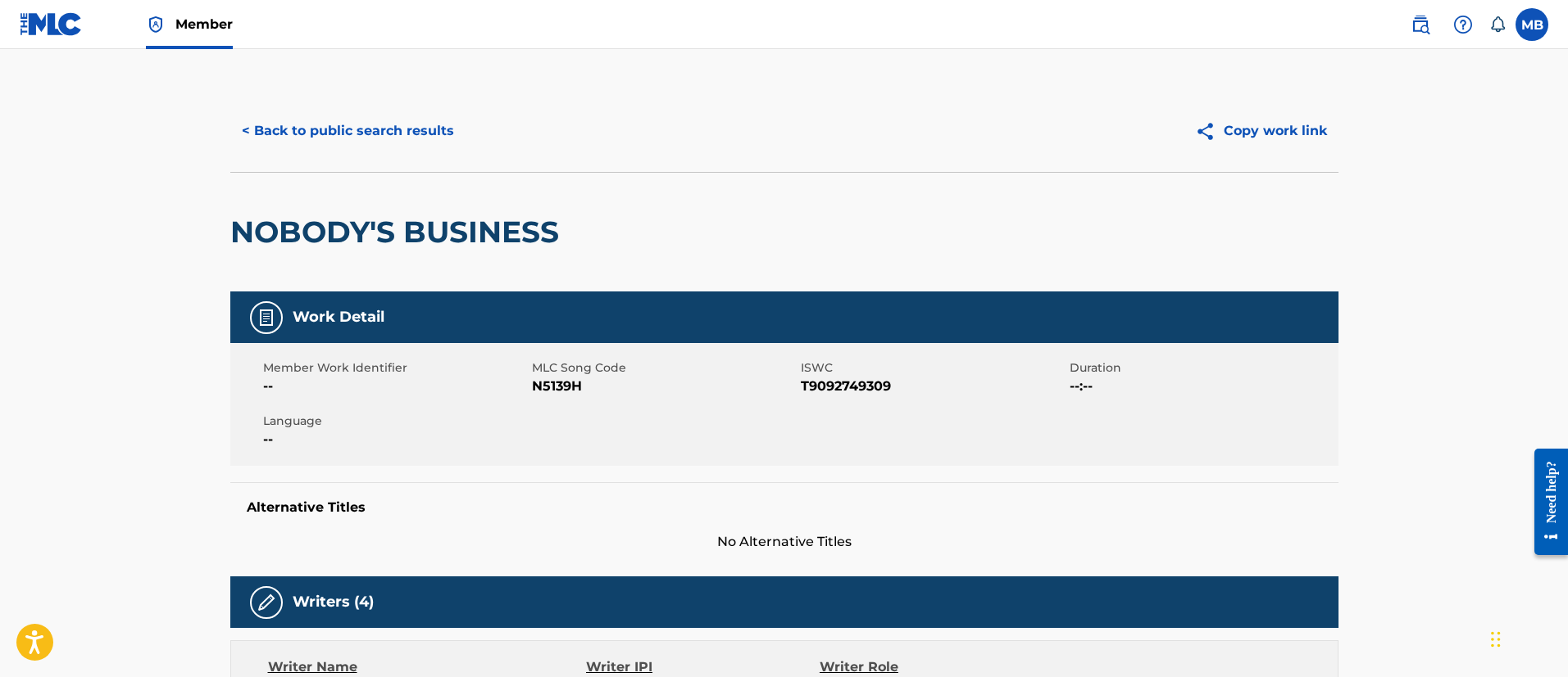
click at [423, 142] on button "< Back to public search results" at bounding box center [348, 131] width 235 height 41
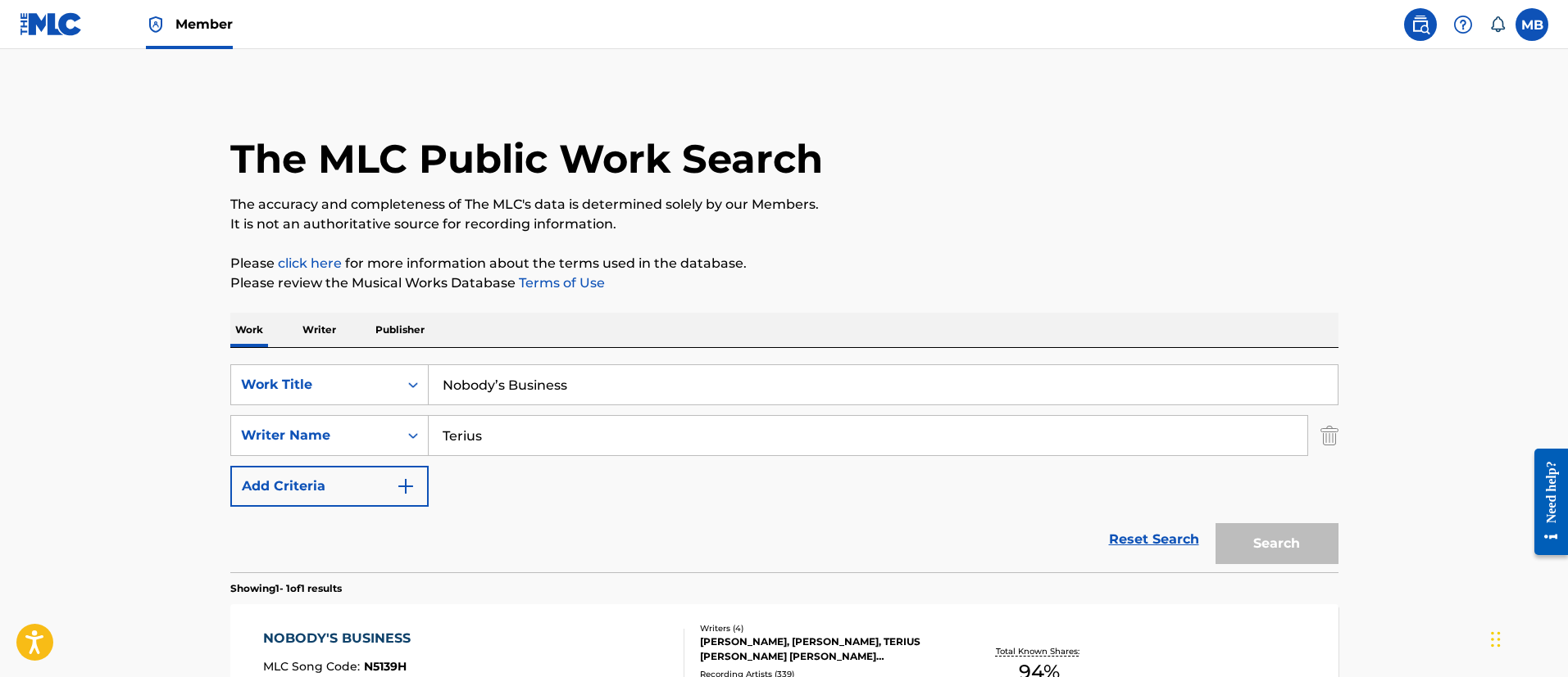
scroll to position [120, 0]
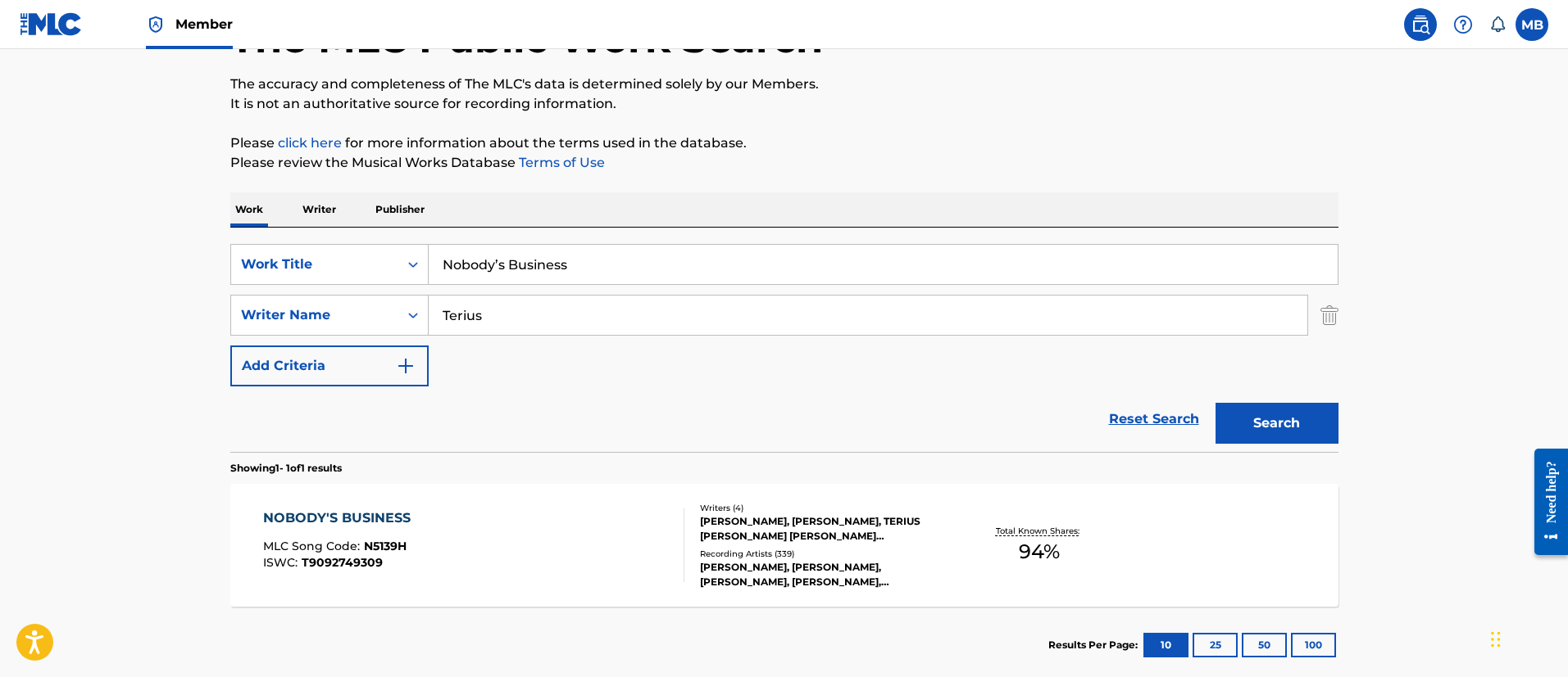
drag, startPoint x: 616, startPoint y: 269, endPoint x: 157, endPoint y: 189, distance: 465.9
click at [205, 205] on main "The MLC Public Work Search The accuracy and completeness of The MLC's data is d…" at bounding box center [784, 311] width 1568 height 764
paste input "Breakin’ Dishe"
type input "Breakin’ Dishes"
click at [1215, 403] on button "Search" at bounding box center [1277, 423] width 123 height 41
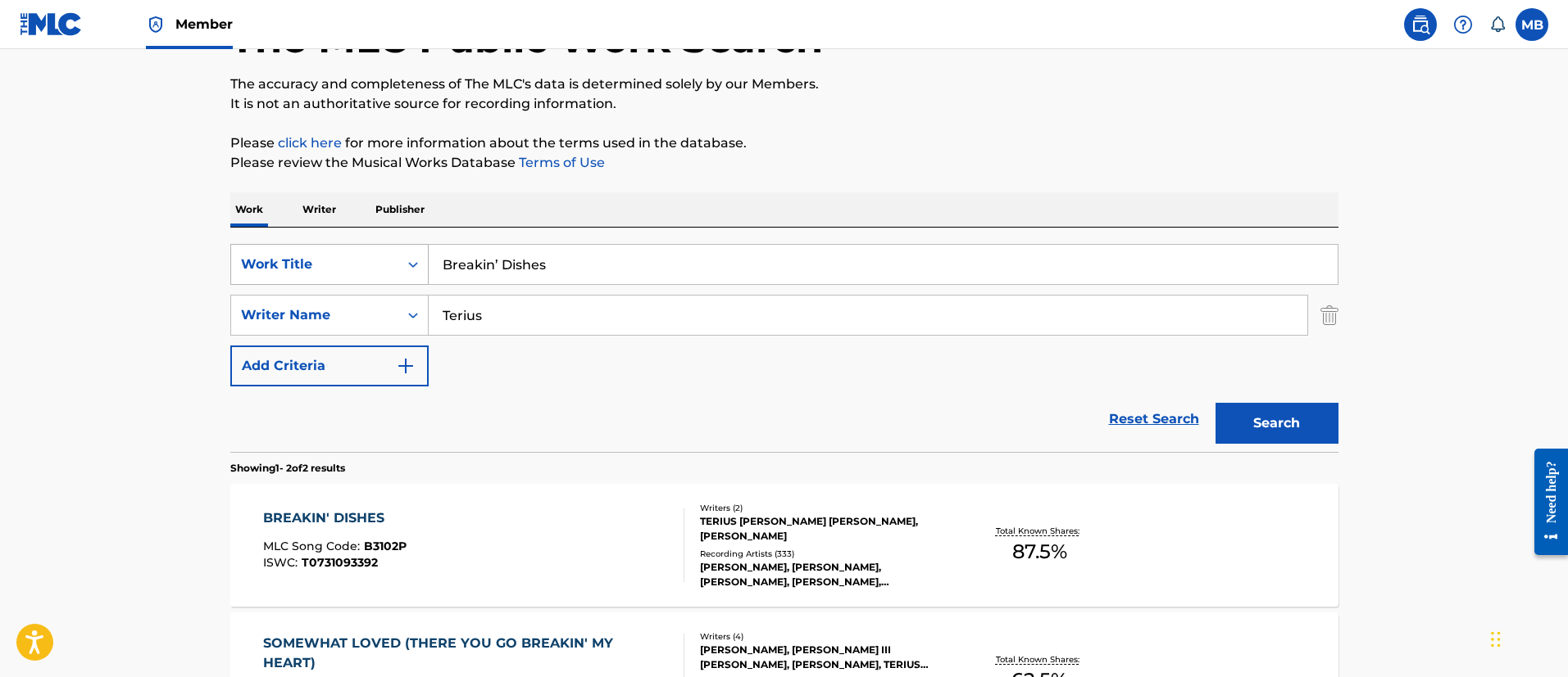
scroll to position [342, 0]
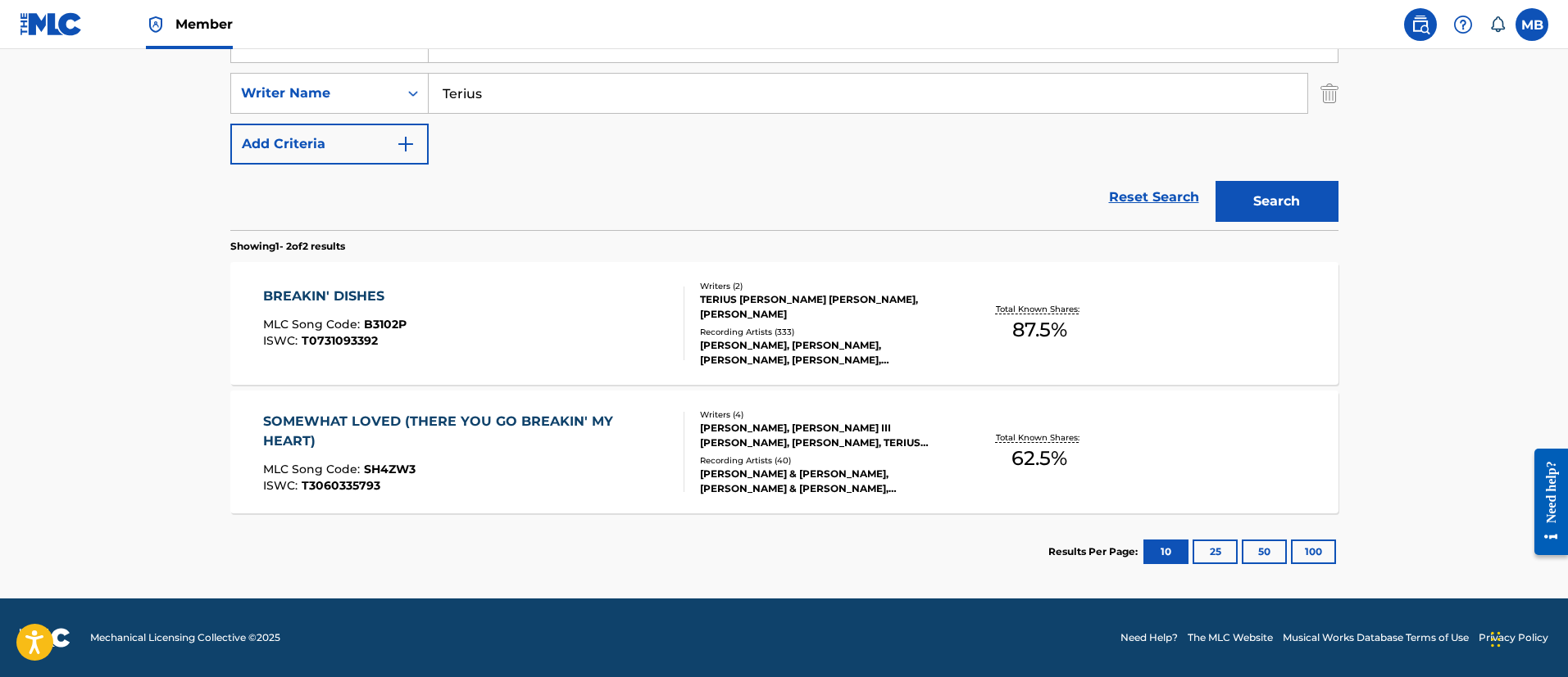
click at [562, 330] on div "BREAKIN' DISHES MLC Song Code : B3102P ISWC : T0731093392" at bounding box center [474, 323] width 422 height 74
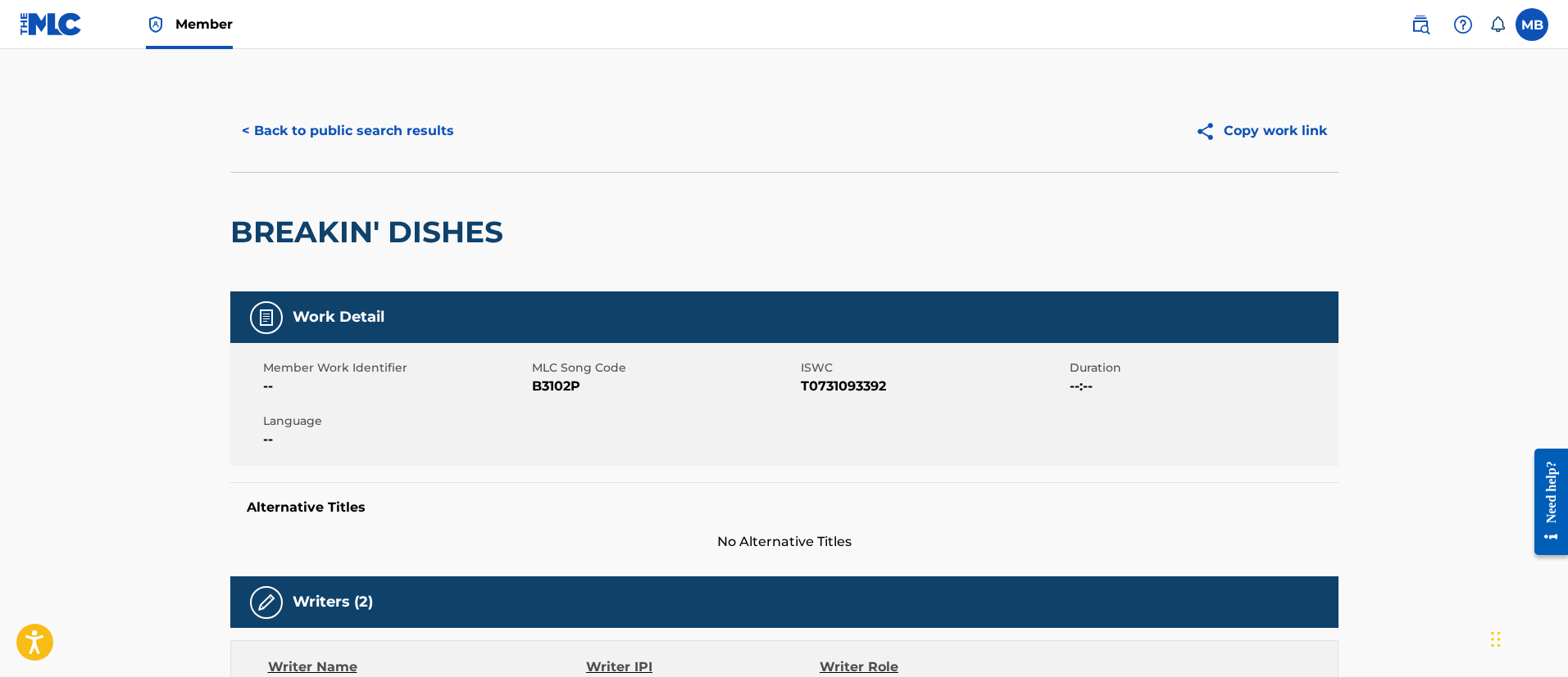
click at [426, 136] on button "< Back to public search results" at bounding box center [348, 131] width 235 height 41
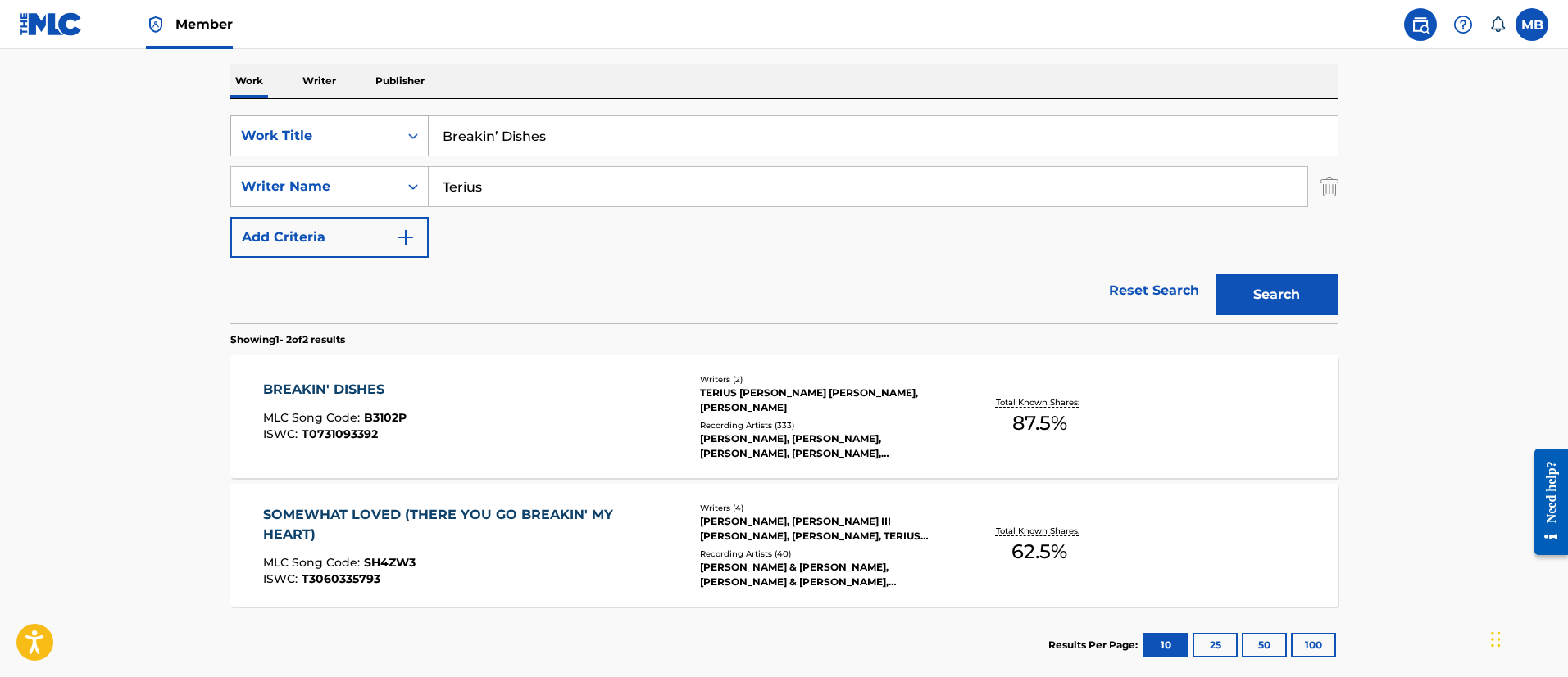
drag, startPoint x: 602, startPoint y: 145, endPoint x: 417, endPoint y: 115, distance: 187.4
click at [431, 121] on input "Breakin’ Dishes" at bounding box center [882, 136] width 909 height 39
paste input "RIIVERDANCE"
type input "RIIVERDANCE"
click at [1215, 274] on button "Search" at bounding box center [1277, 295] width 123 height 41
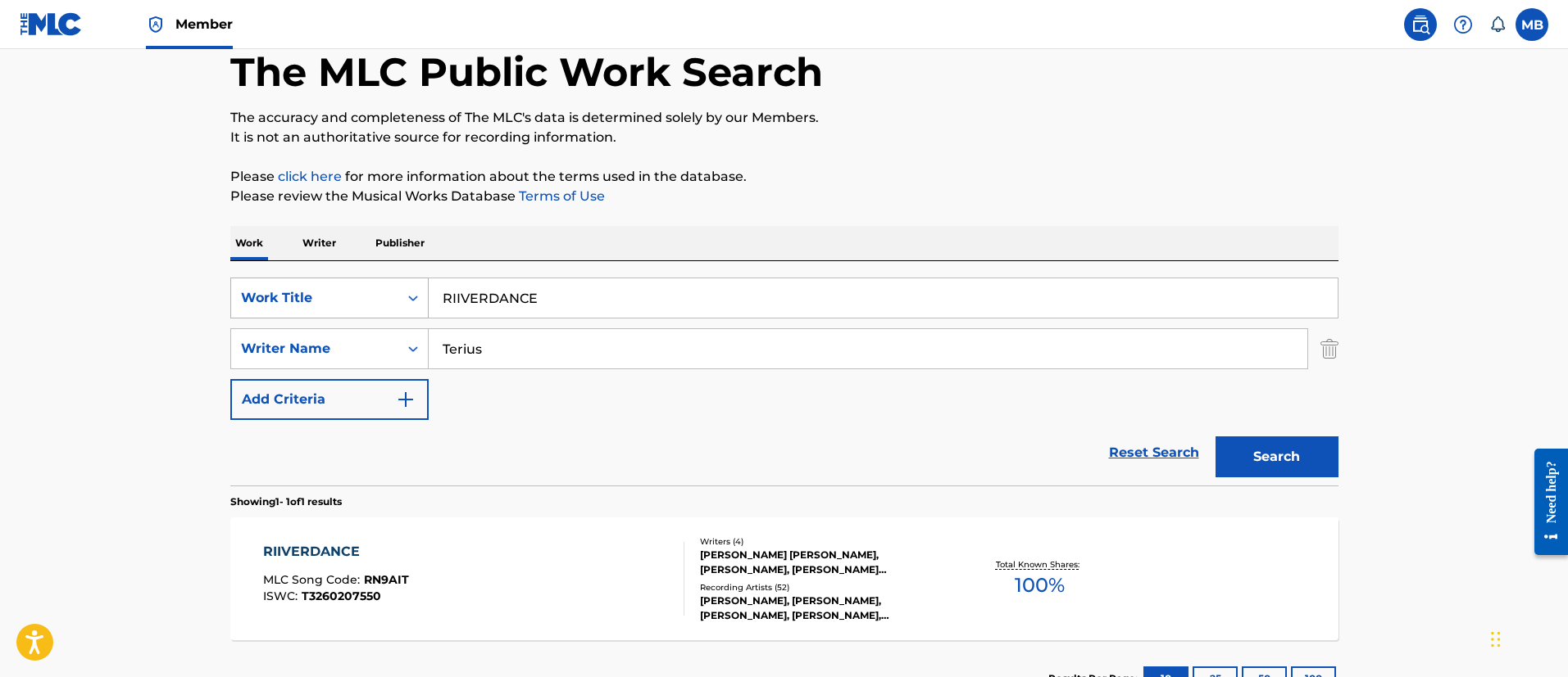
scroll to position [214, 0]
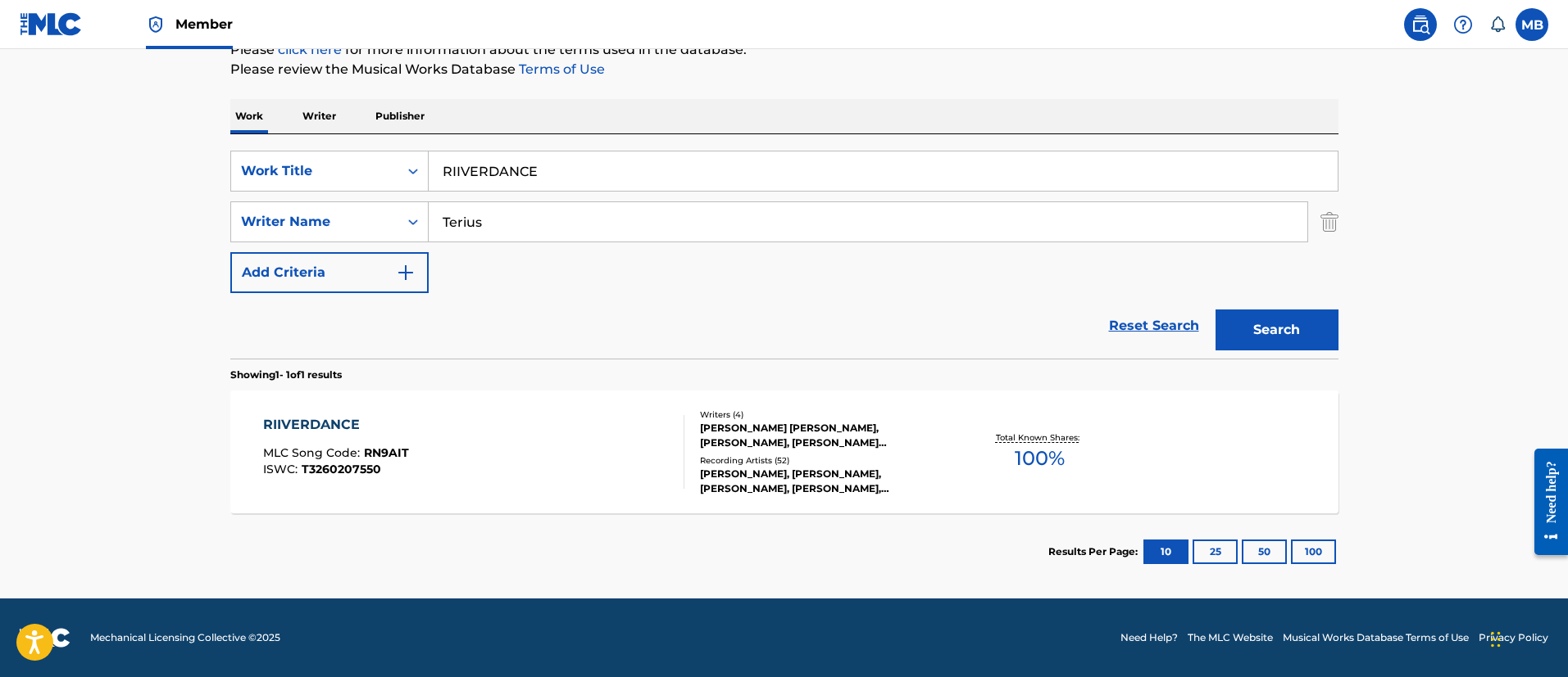
click at [534, 406] on div "RIIVERDANCE MLC Song Code : RN9AIT ISWC : T3260207550 Writers ( 4 ) TERIUS GEST…" at bounding box center [784, 452] width 1108 height 123
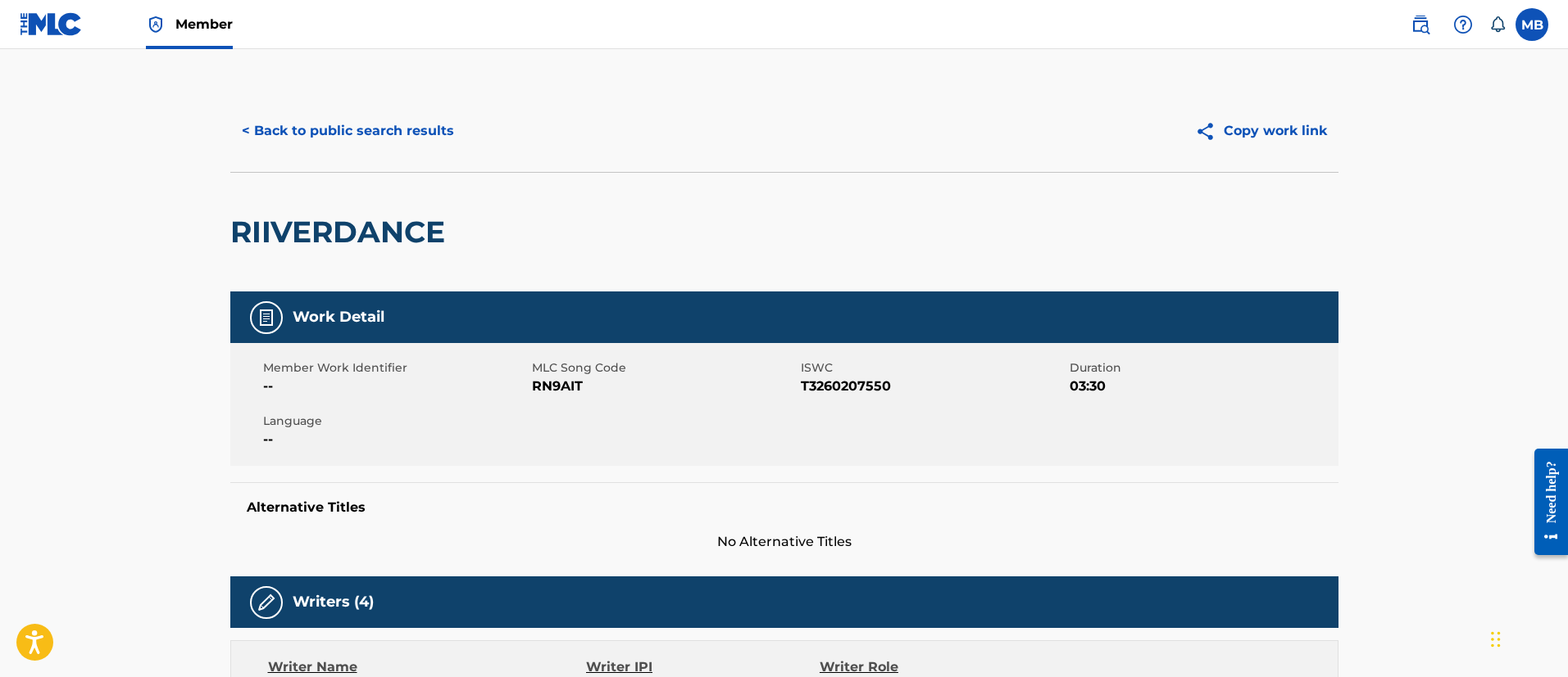
click at [324, 129] on button "< Back to public search results" at bounding box center [348, 131] width 235 height 41
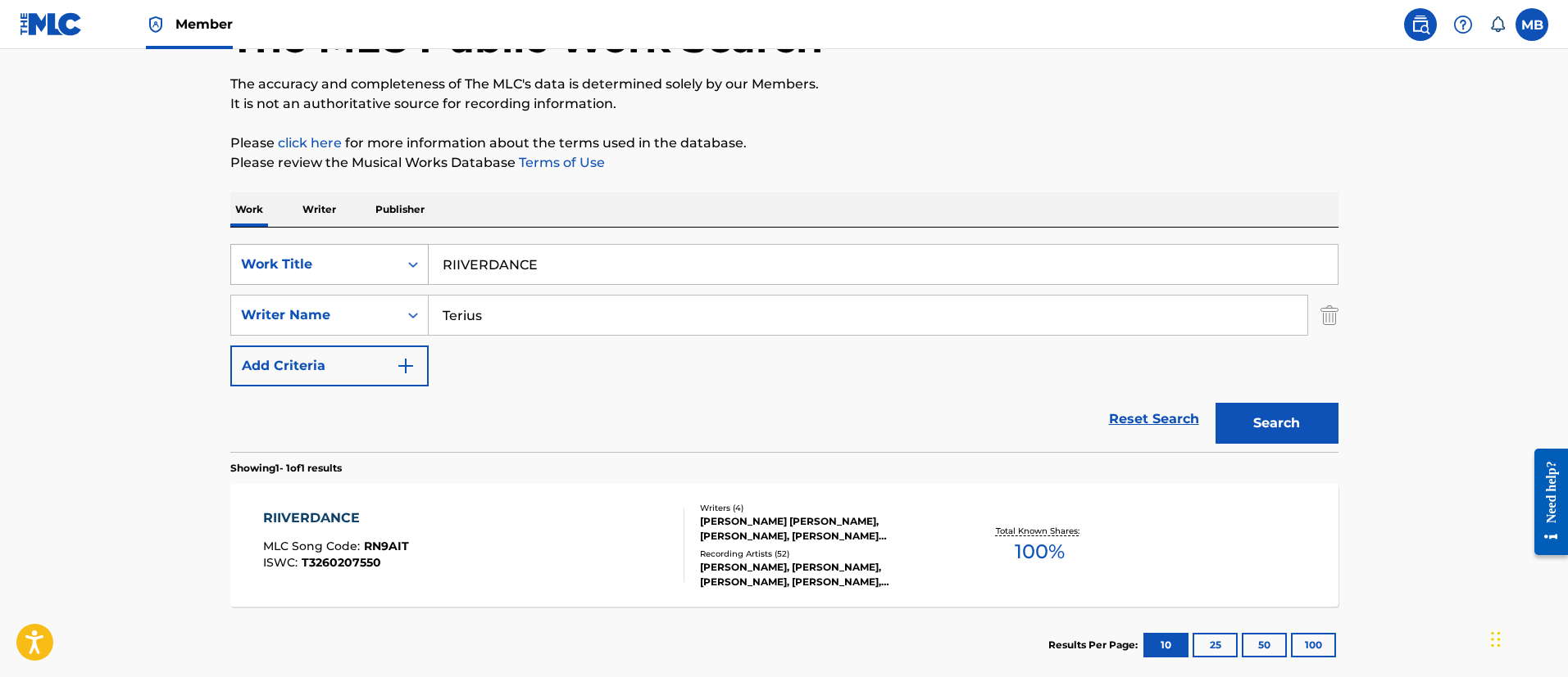
drag, startPoint x: 570, startPoint y: 270, endPoint x: 250, endPoint y: 259, distance: 320.2
click at [262, 262] on div "SearchWithCriteria6b3021fc-88e5-433c-886c-1da5c34f629c Work Title RIIVERDANCE" at bounding box center [784, 265] width 1108 height 41
paste input "The Neverending Story"
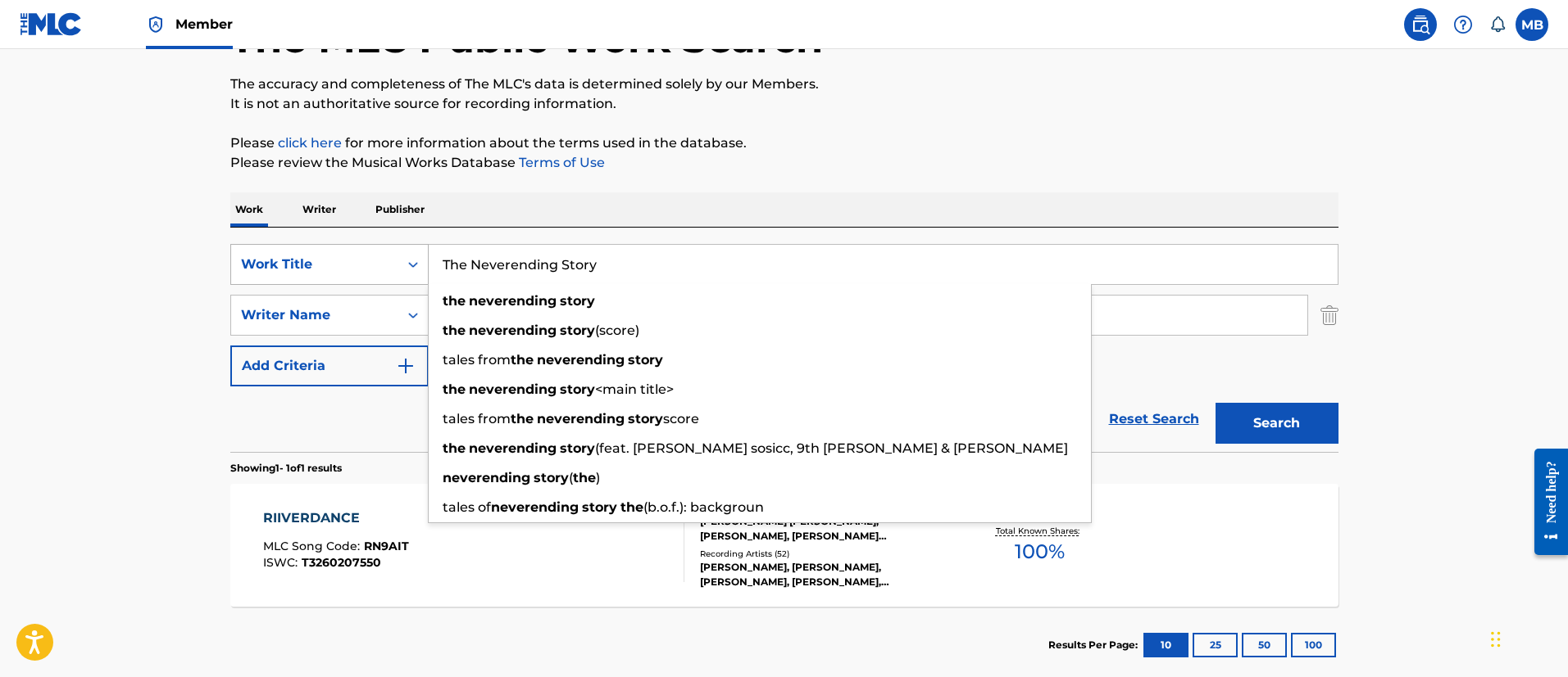
type input "The Neverending Story"
click at [1215, 403] on button "Search" at bounding box center [1277, 423] width 123 height 41
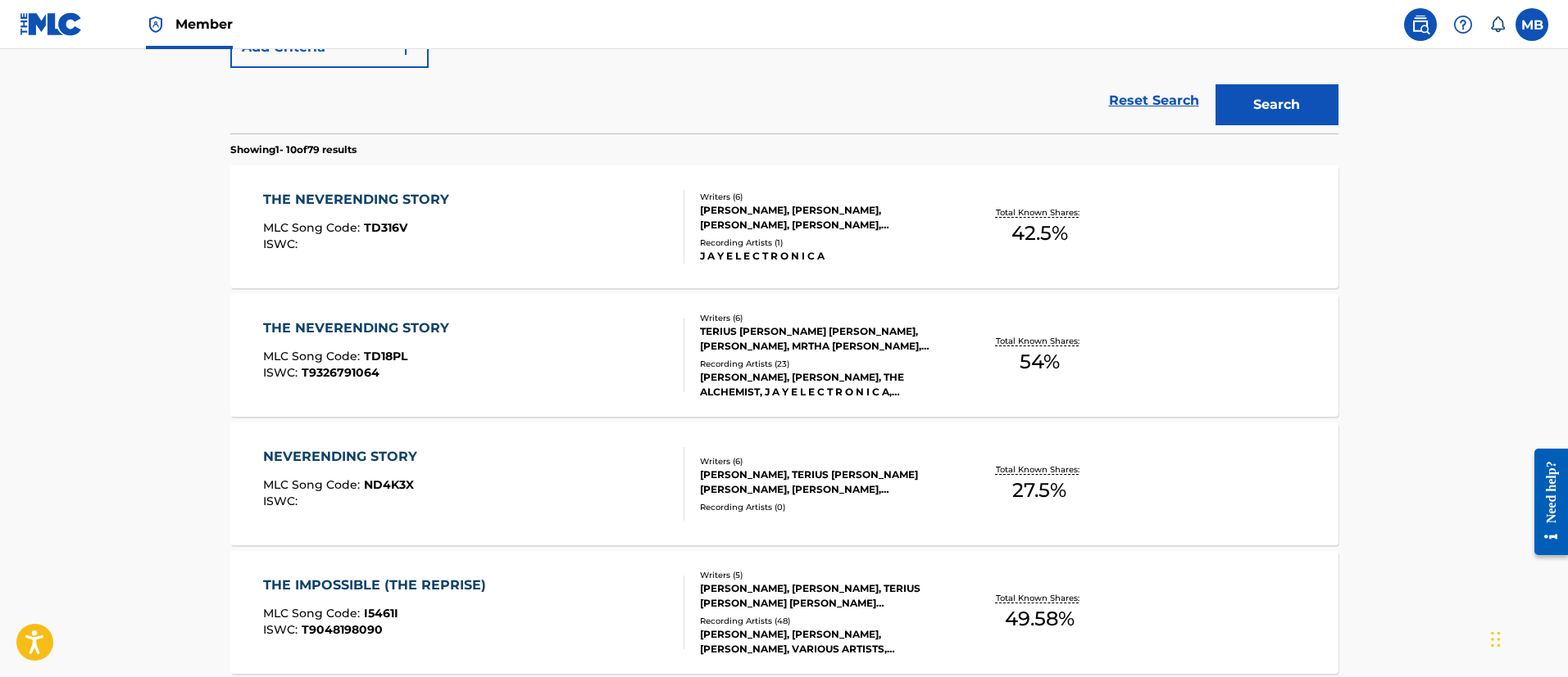
scroll to position [489, 0]
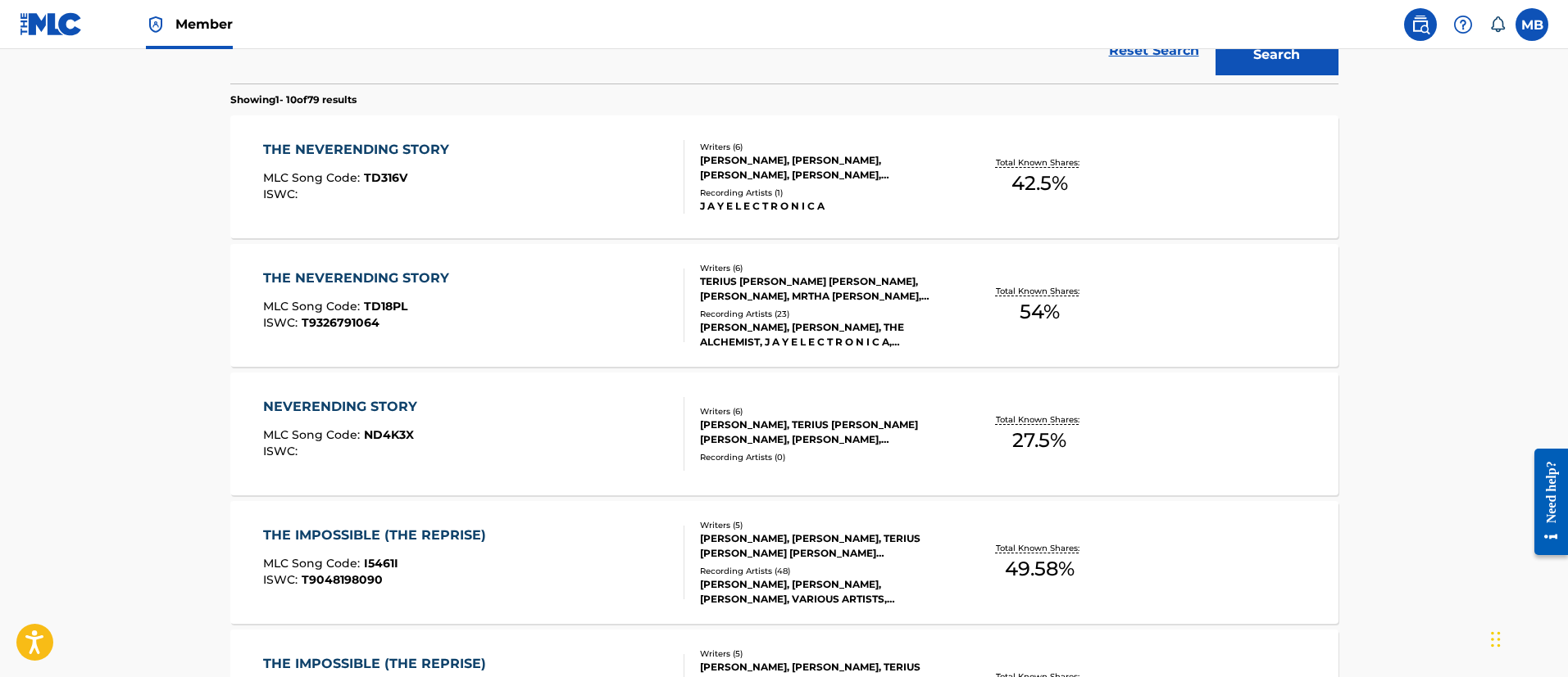
click at [634, 301] on div "THE NEVERENDING STORY MLC Song Code : TD18PL ISWC : T9326791064" at bounding box center [474, 305] width 422 height 74
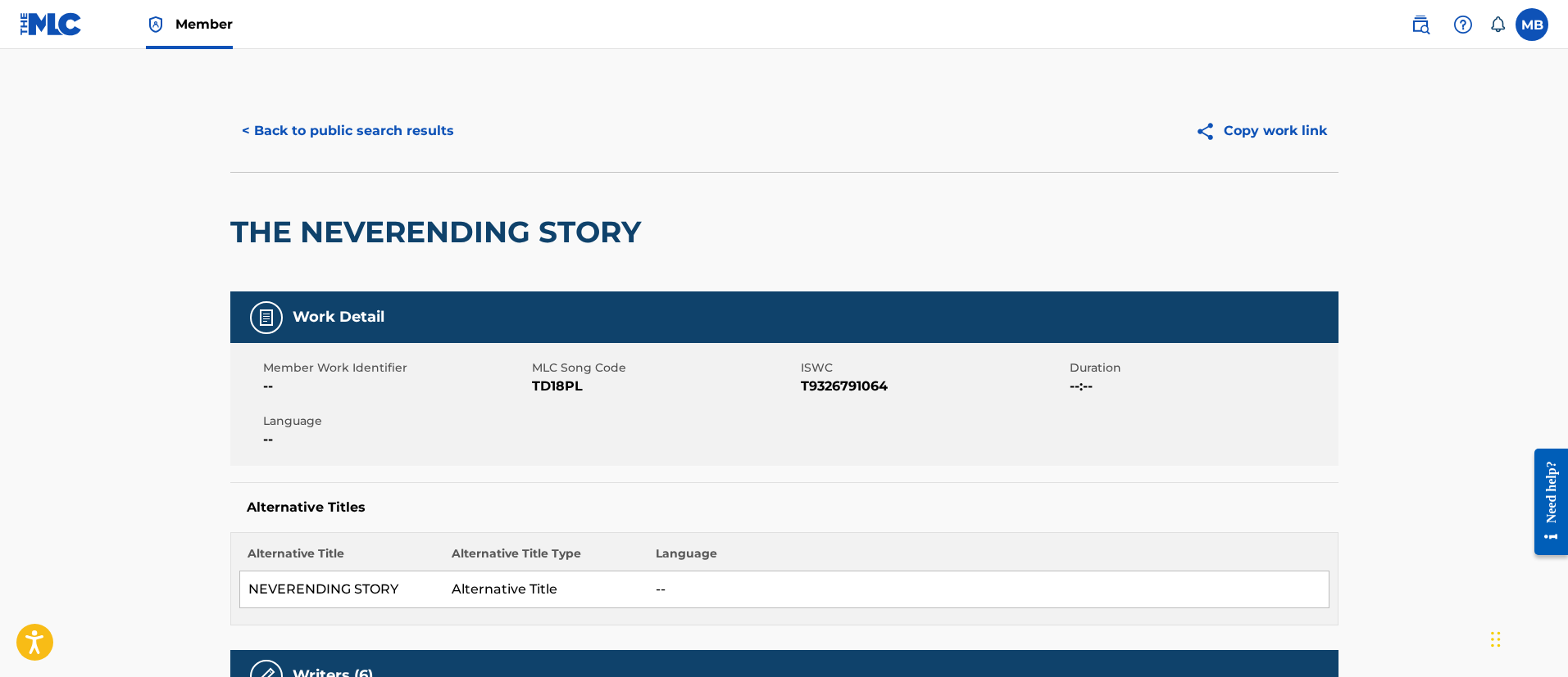
click at [441, 242] on h2 "THE NEVERENDING STORY" at bounding box center [439, 232] width 419 height 37
click at [440, 242] on h2 "THE NEVERENDING STORY" at bounding box center [439, 232] width 419 height 37
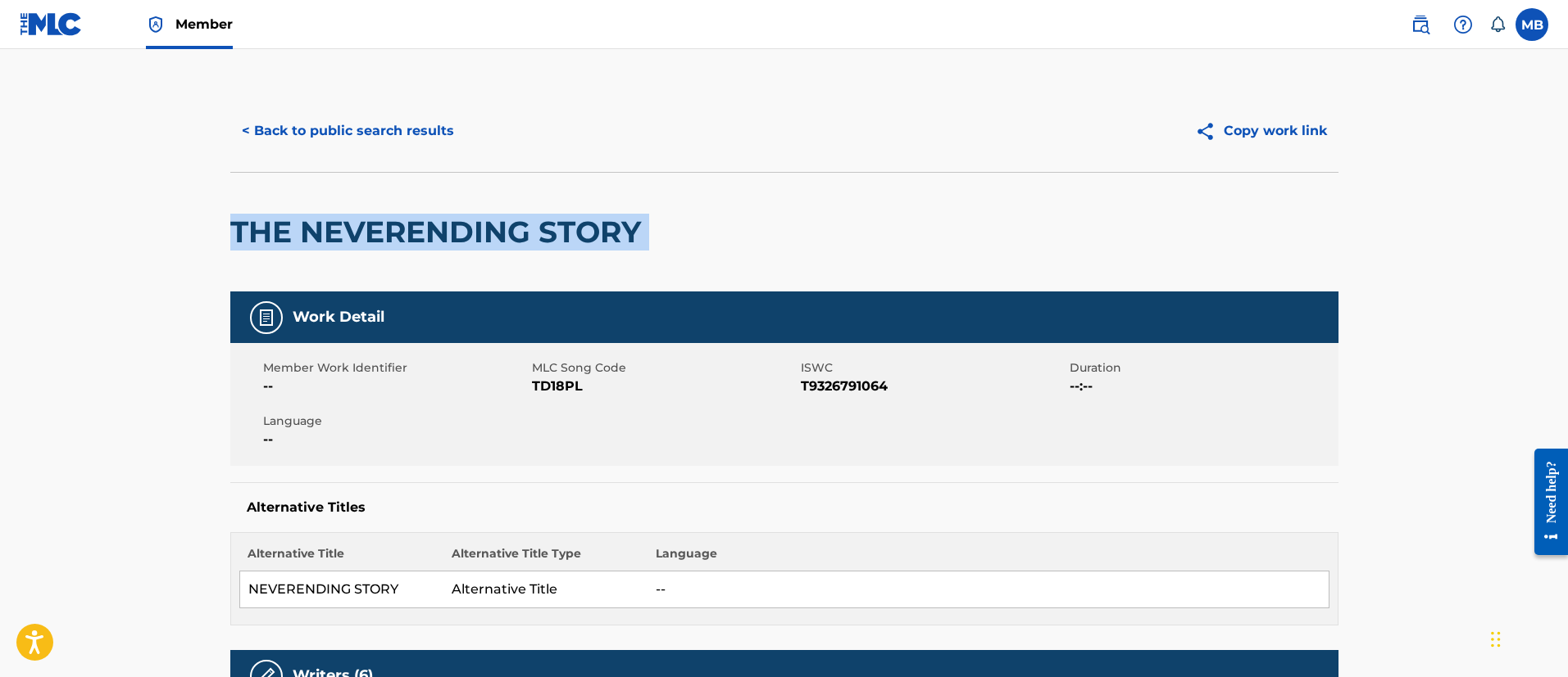
click at [440, 242] on h2 "THE NEVERENDING STORY" at bounding box center [439, 232] width 419 height 37
copy div "THE NEVERENDING STORY"
click at [386, 121] on button "< Back to public search results" at bounding box center [348, 131] width 235 height 41
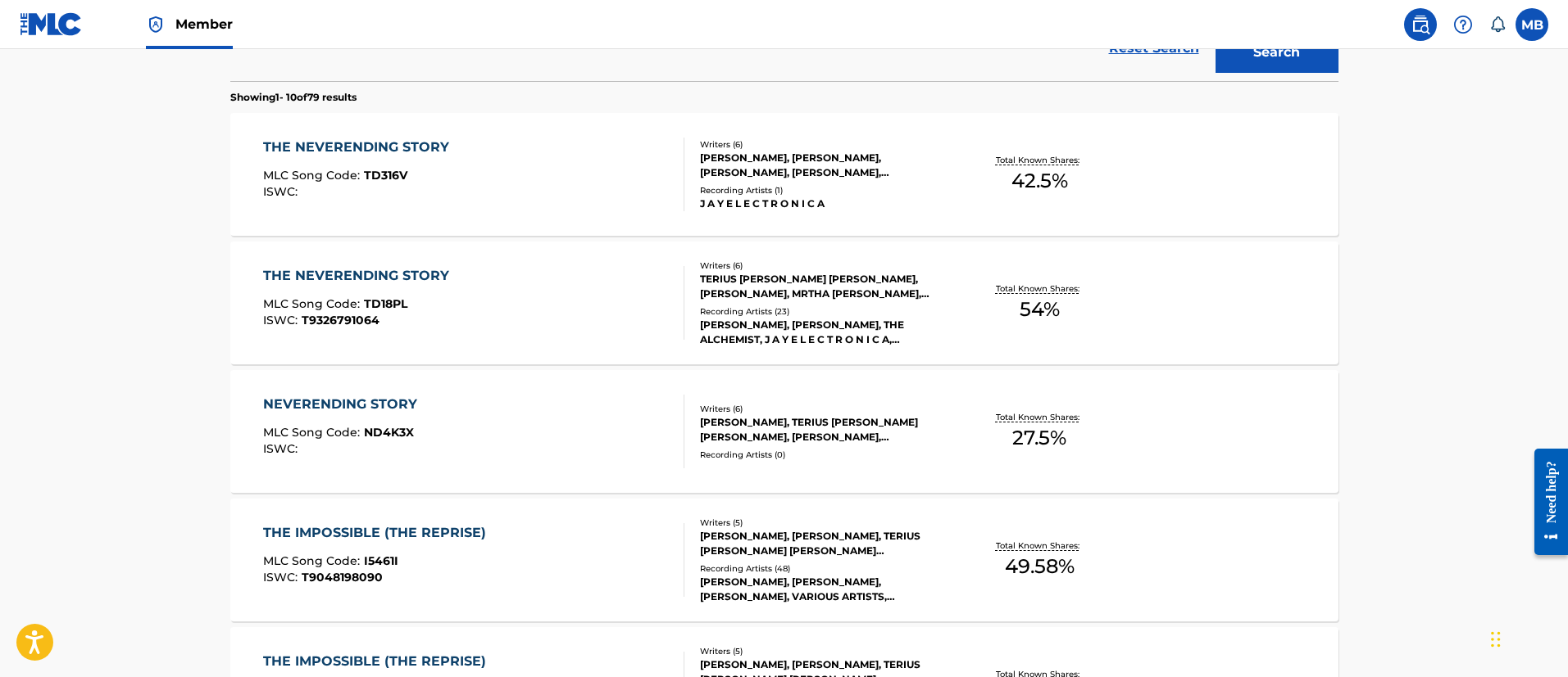
scroll to position [460, 0]
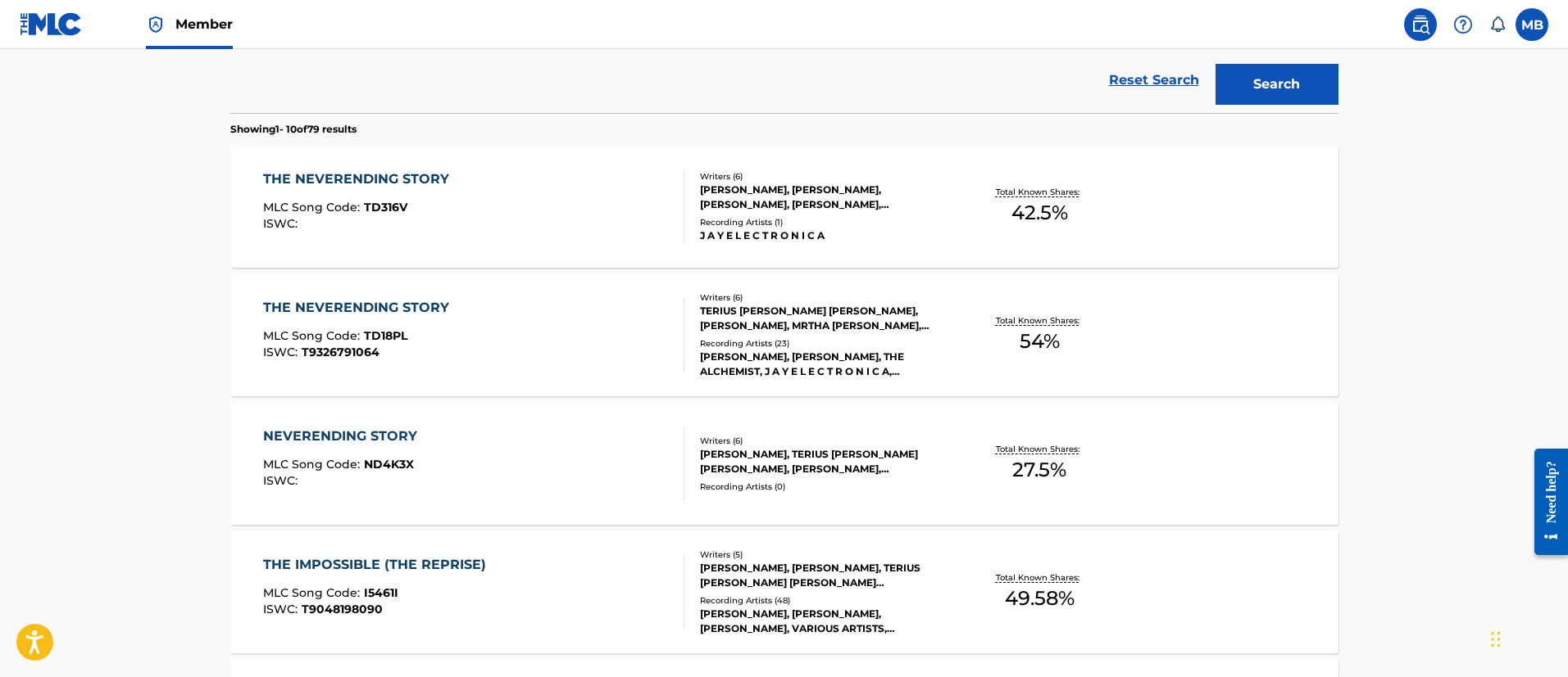
click at [550, 239] on div "THE NEVERENDING STORY MLC Song Code : TD316V ISWC :" at bounding box center [474, 206] width 422 height 74
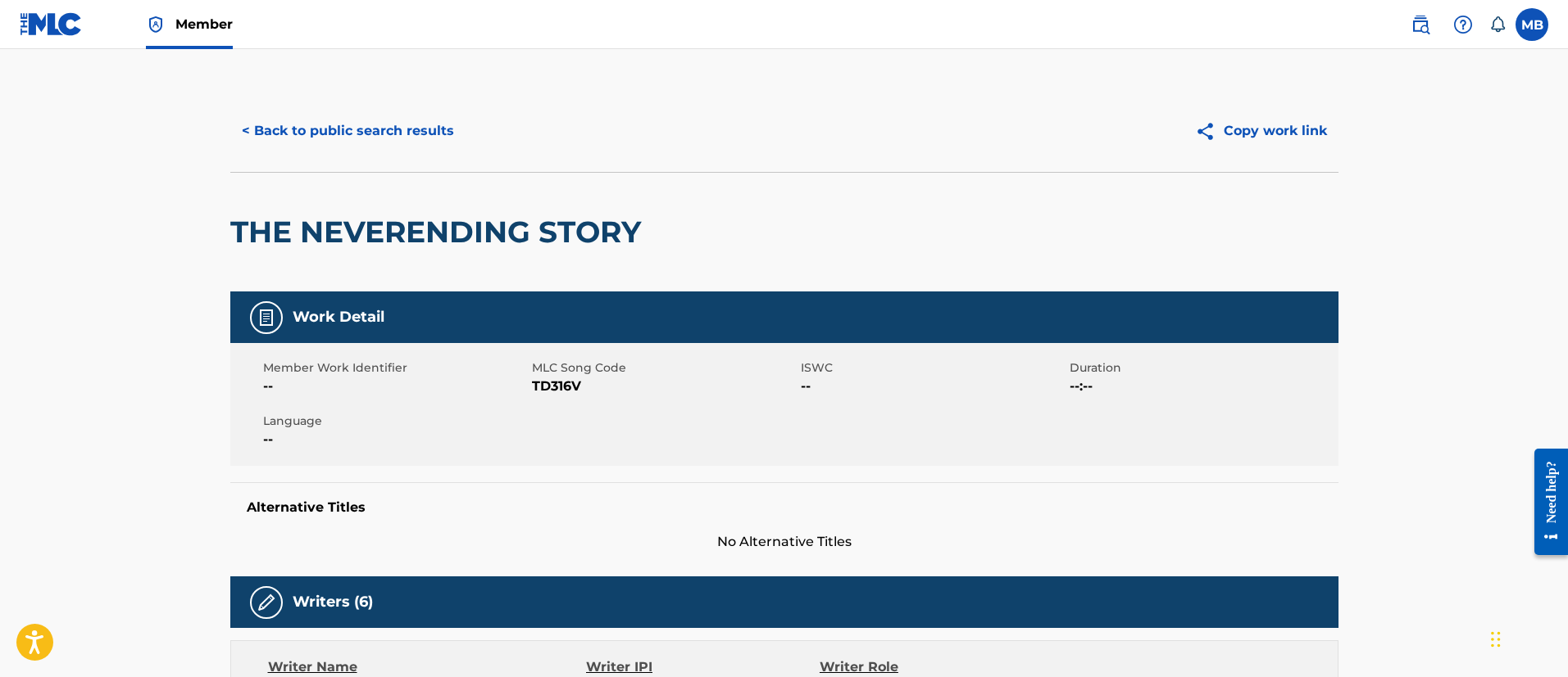
click at [384, 121] on button "< Back to public search results" at bounding box center [348, 131] width 235 height 41
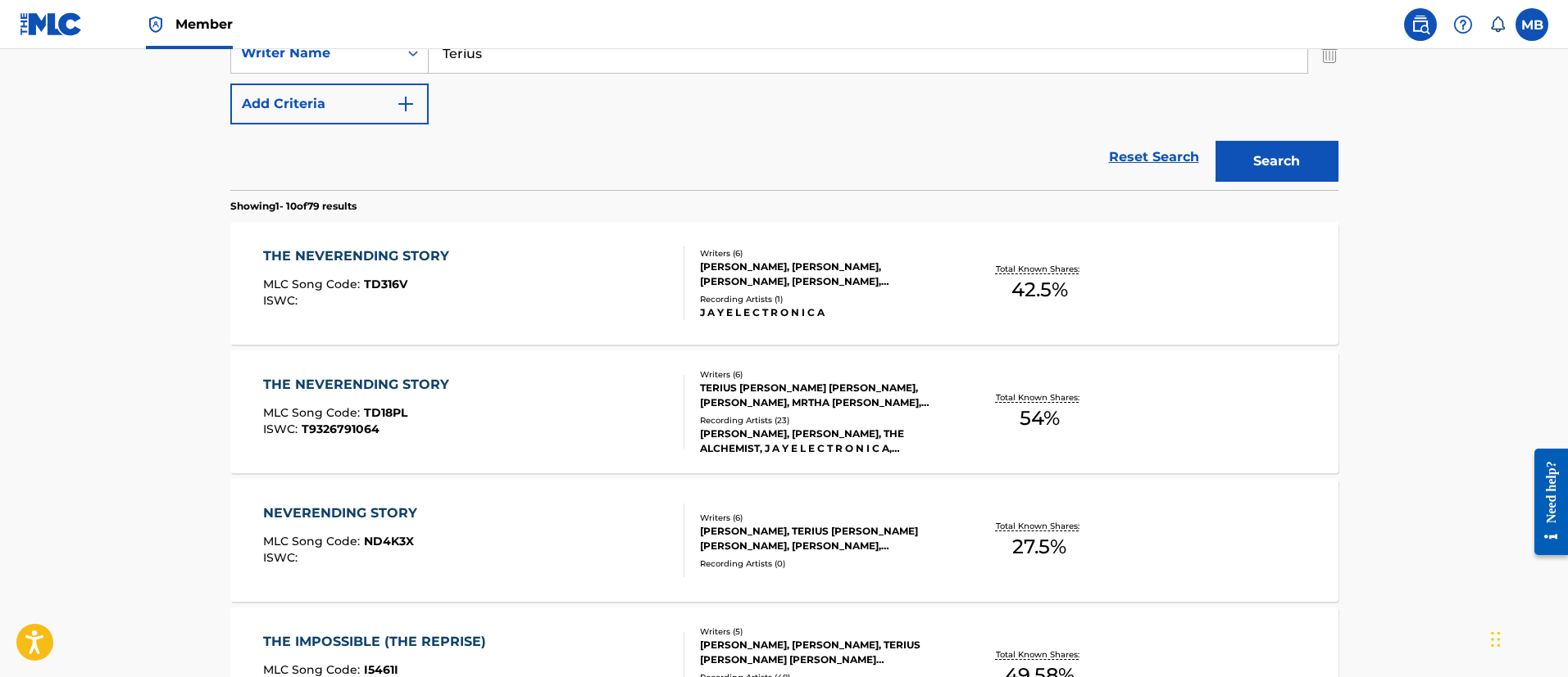
scroll to position [307, 0]
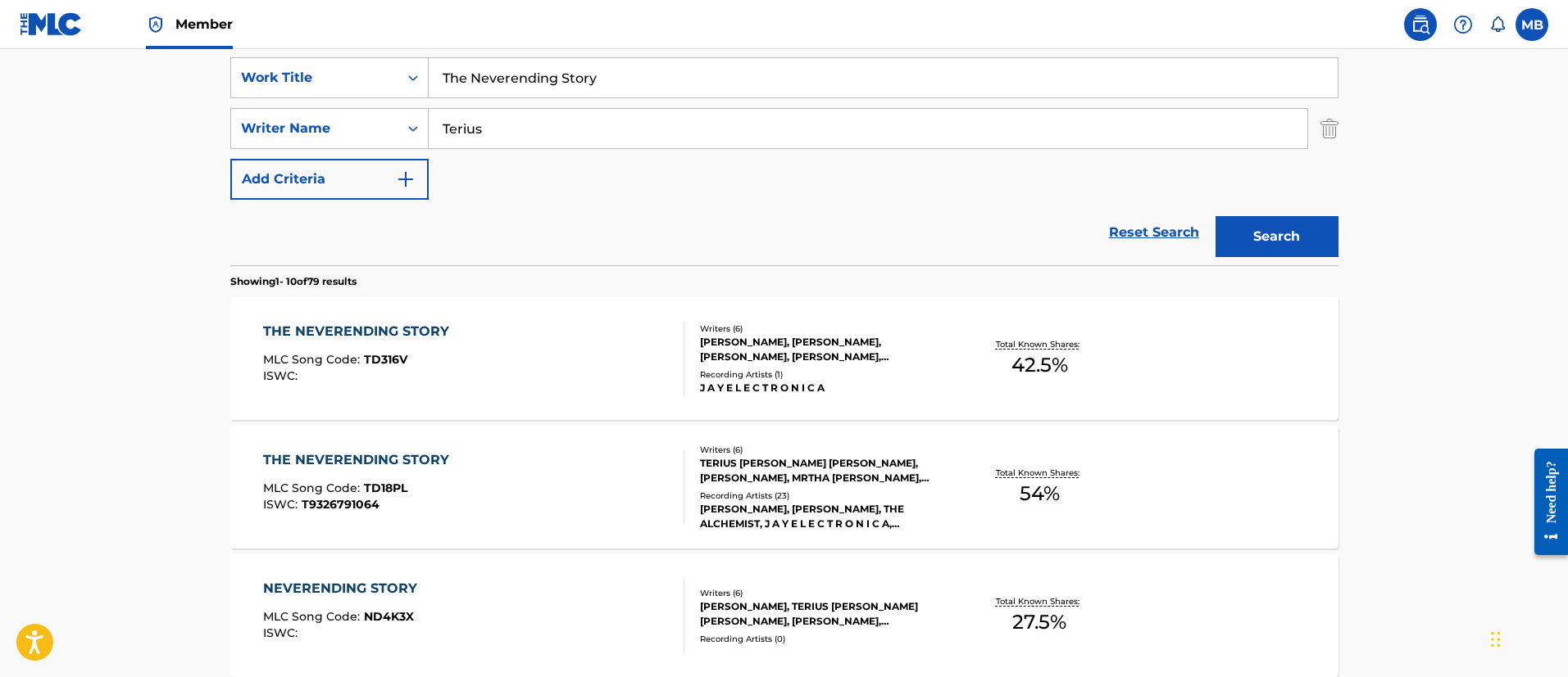
click at [536, 468] on div "THE NEVERENDING STORY MLC Song Code : TD18PL ISWC : T9326791064" at bounding box center [474, 487] width 422 height 74
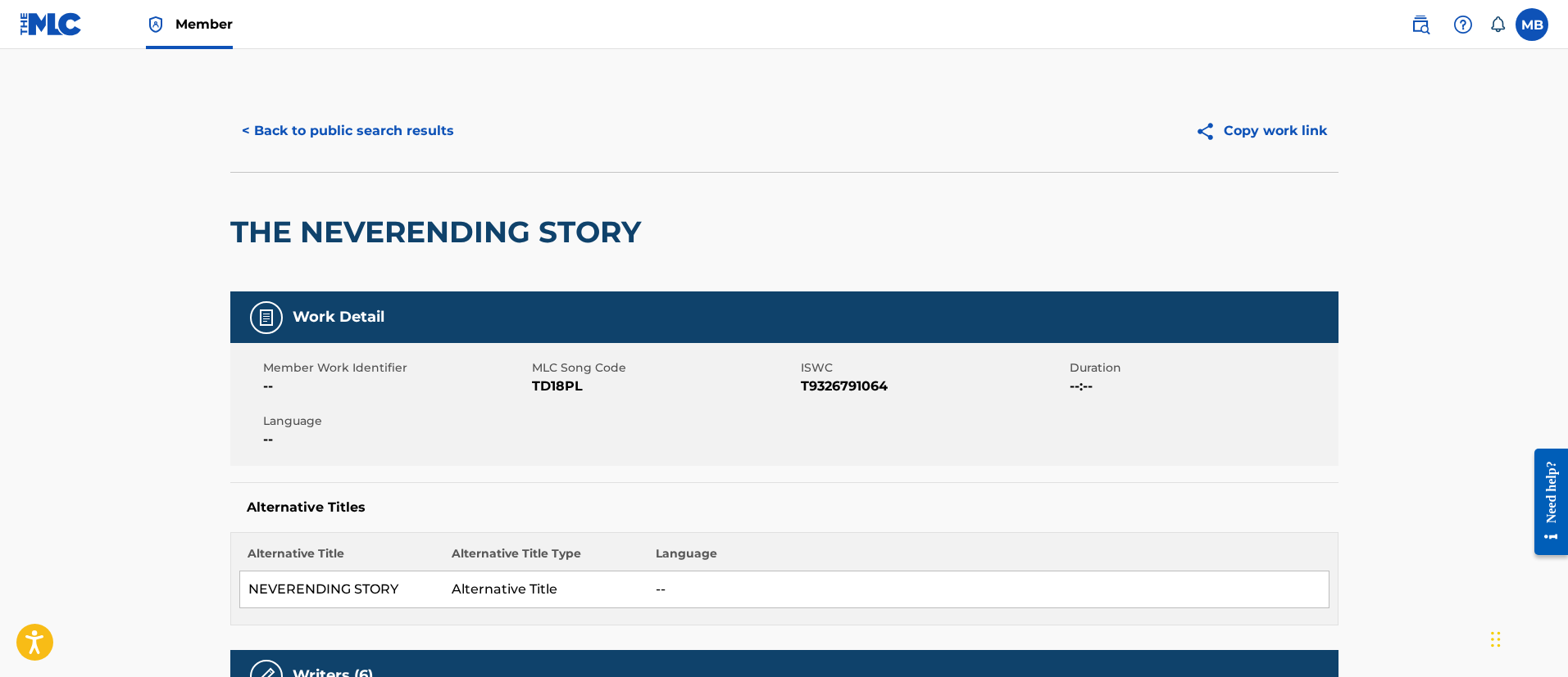
click at [555, 384] on span "TD18PL" at bounding box center [664, 386] width 265 height 20
copy span "TD18PL"
click at [419, 131] on button "< Back to public search results" at bounding box center [348, 131] width 235 height 41
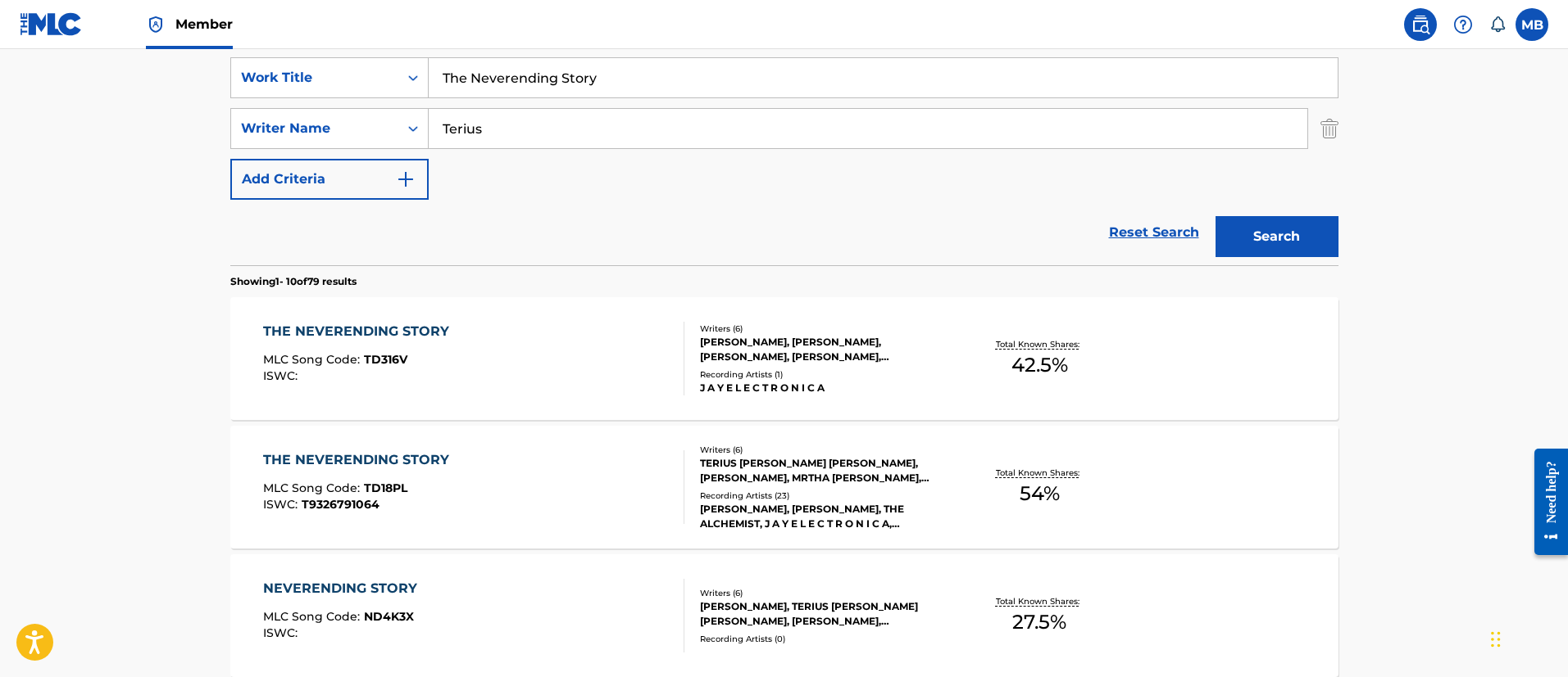
scroll to position [430, 0]
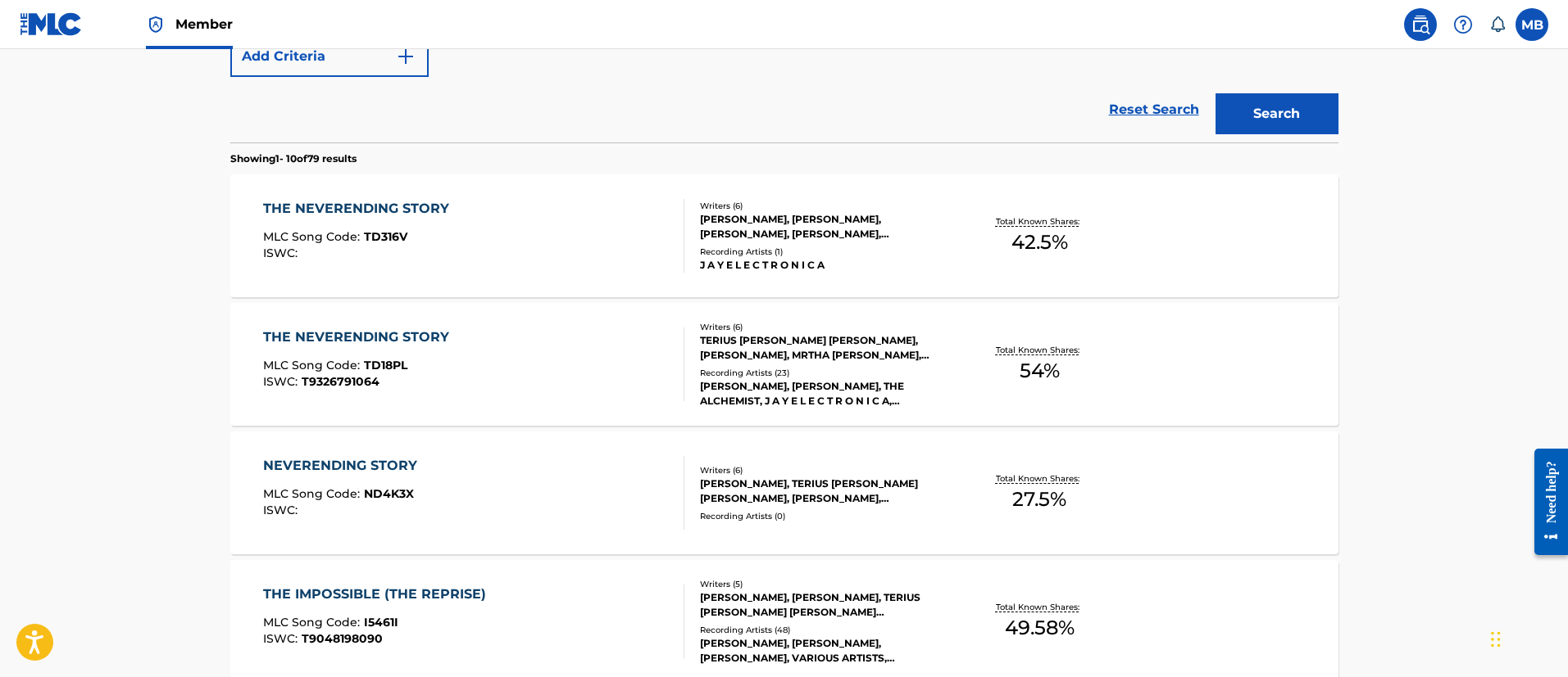
click at [614, 449] on div "NEVERENDING STORY MLC Song Code : ND4K3X ISWC : Writers ( 6 ) SHAWN C CARTER, T…" at bounding box center [784, 493] width 1108 height 123
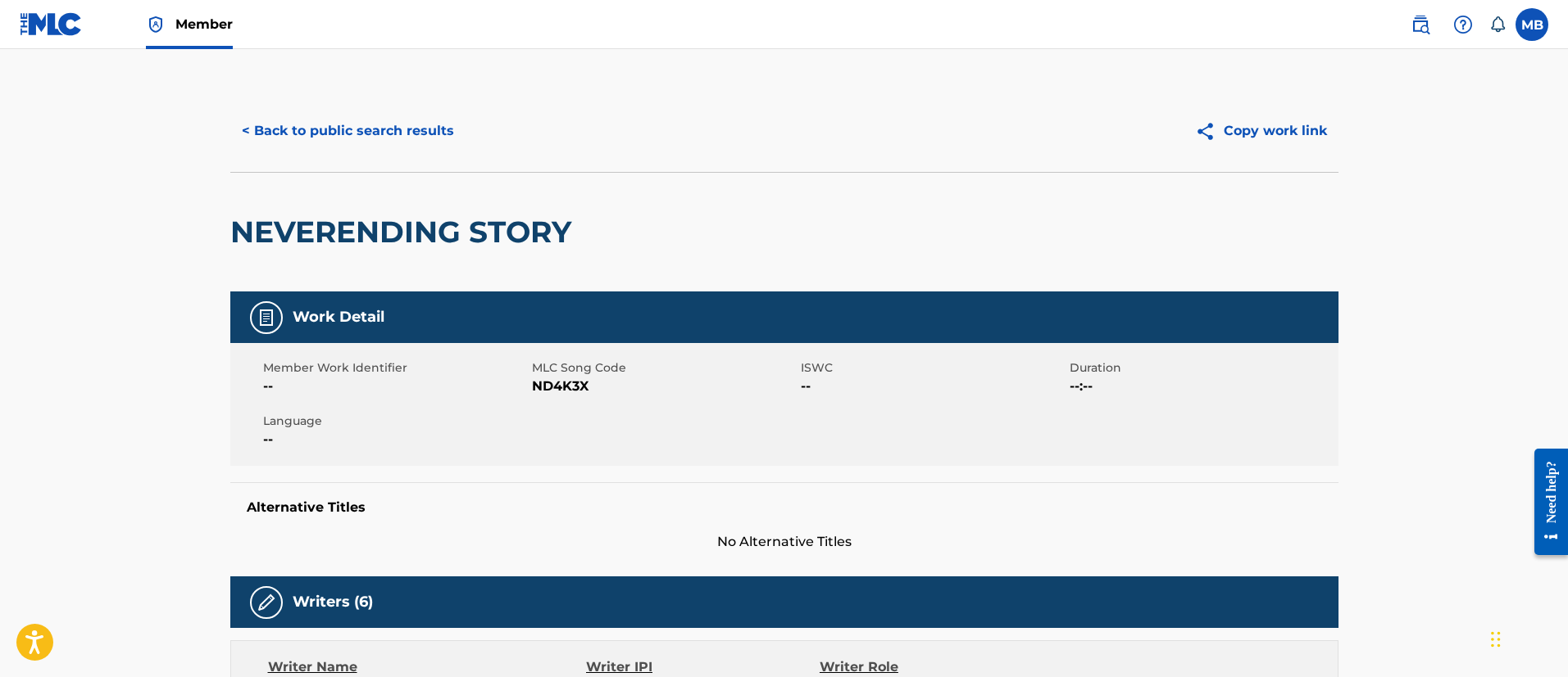
click at [404, 145] on button "< Back to public search results" at bounding box center [348, 131] width 235 height 41
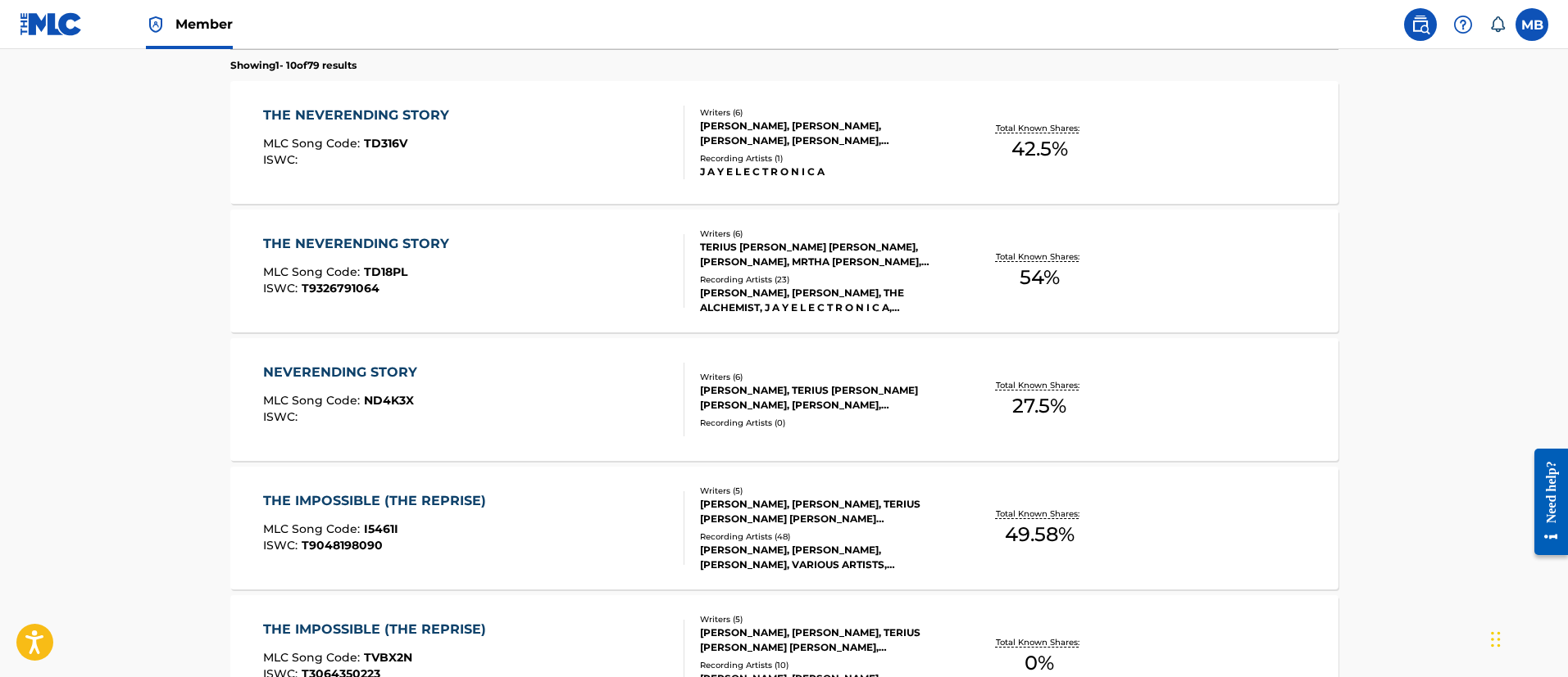
click at [595, 147] on div "THE NEVERENDING STORY MLC Song Code : TD316V ISWC :" at bounding box center [474, 142] width 422 height 74
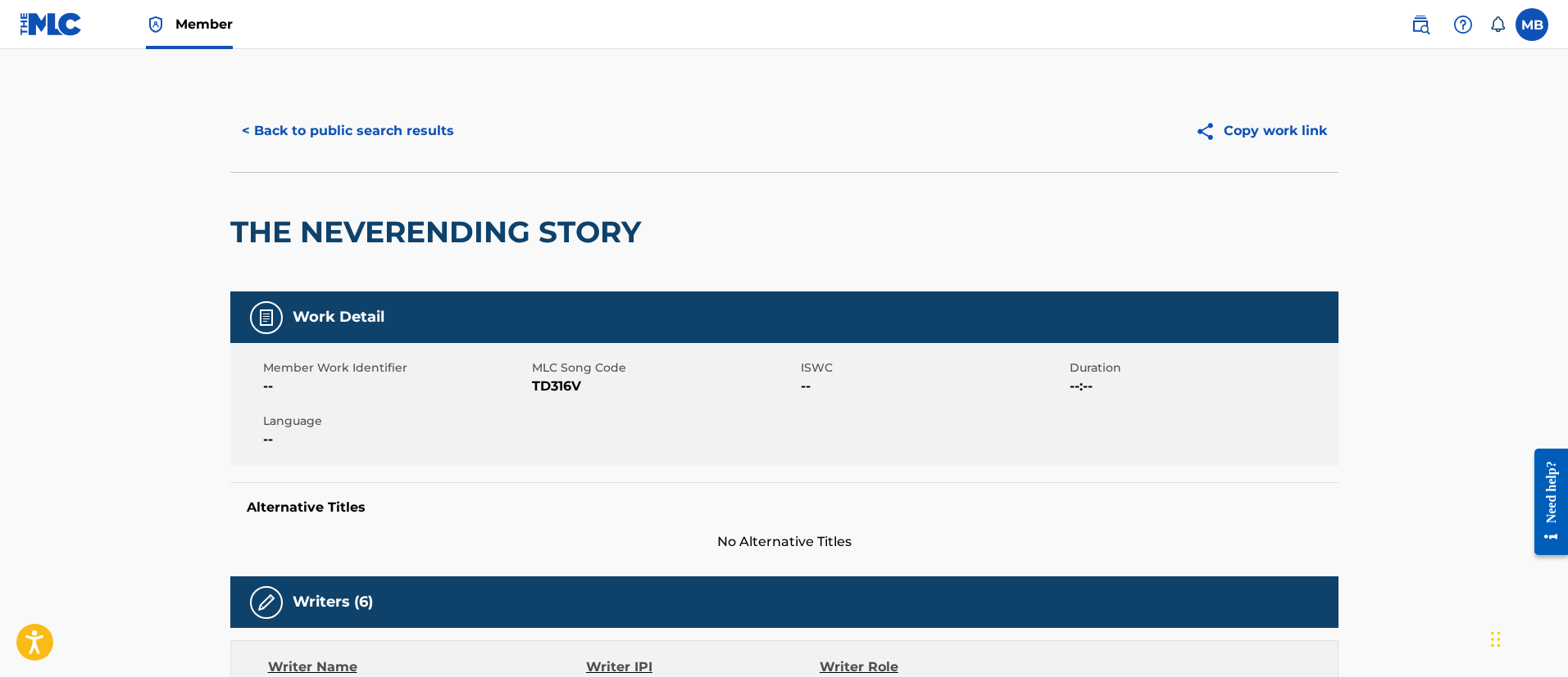
click at [387, 132] on button "< Back to public search results" at bounding box center [348, 131] width 235 height 41
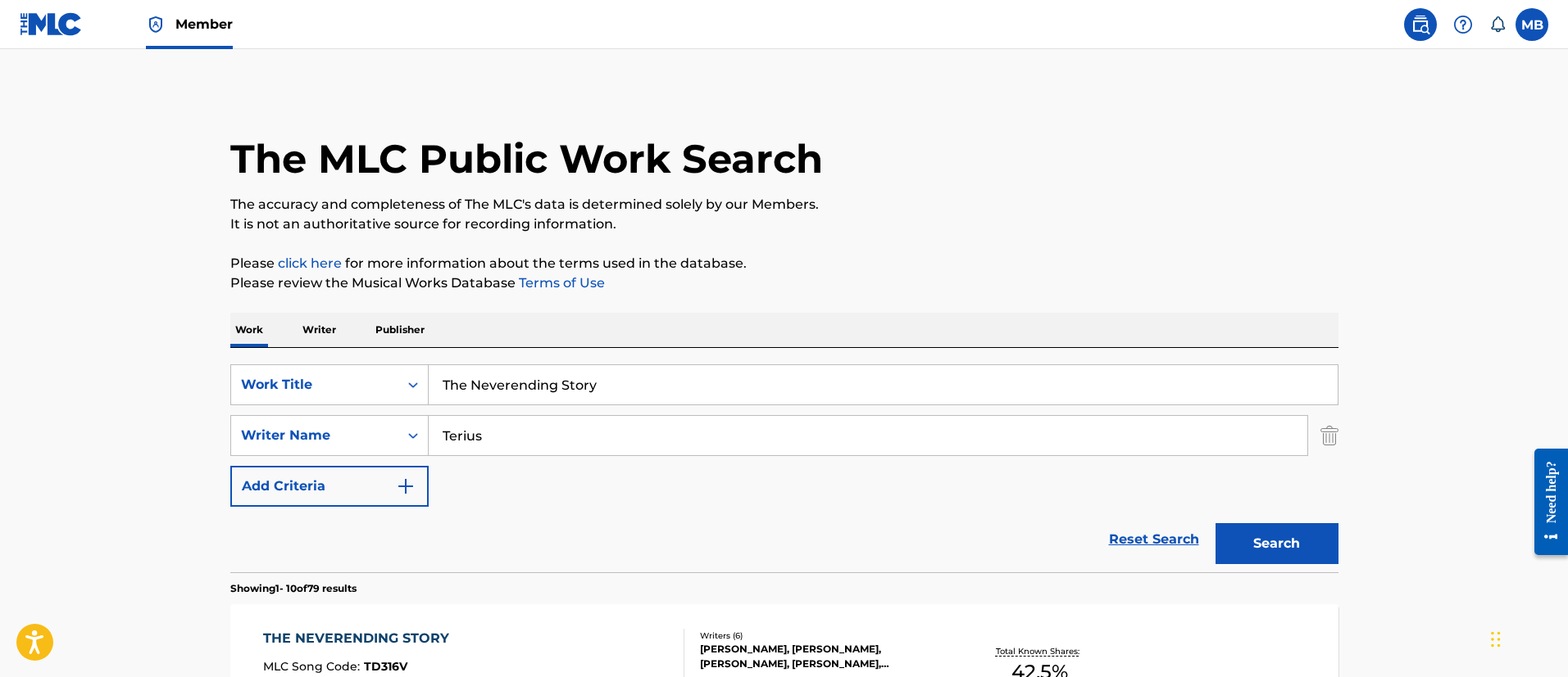
scroll to position [616, 0]
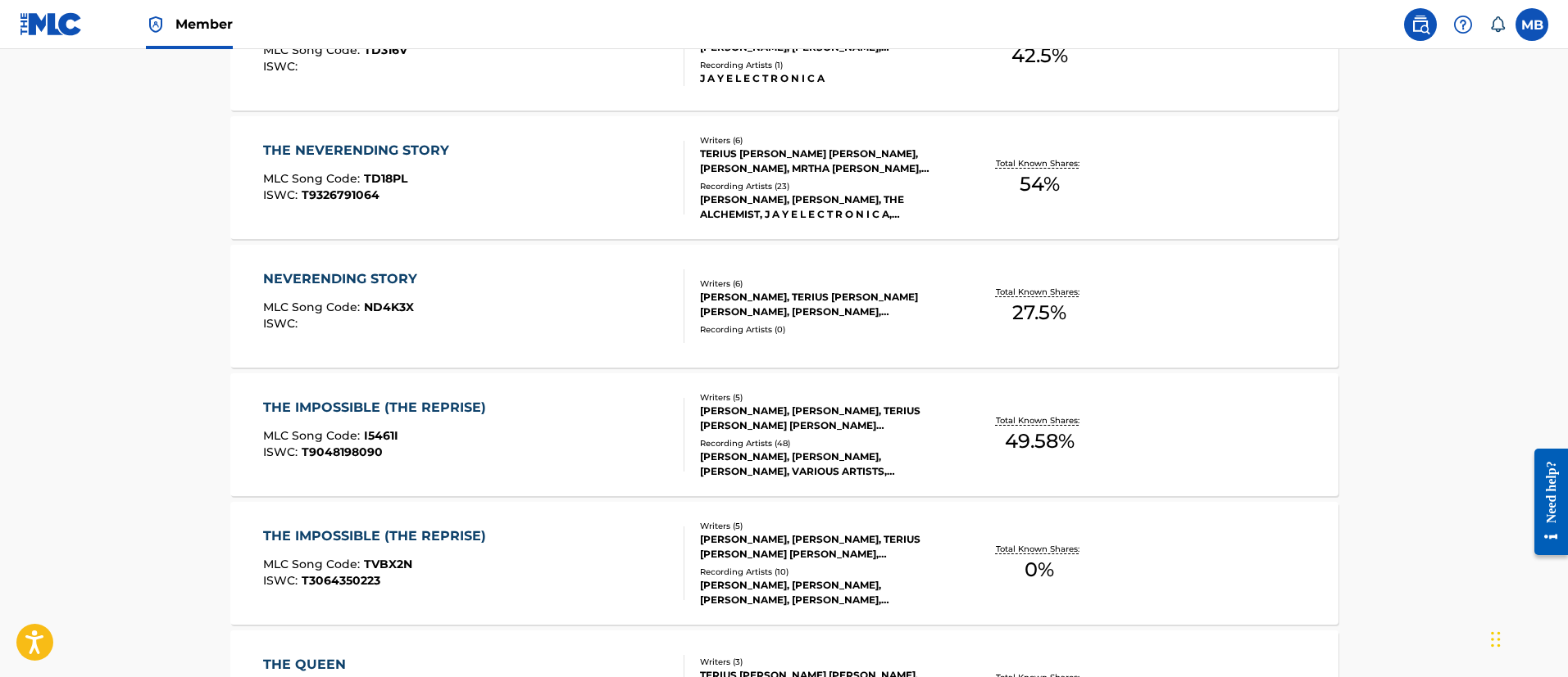
click at [563, 199] on div "THE NEVERENDING STORY MLC Song Code : TD18PL ISWC : T9326791064" at bounding box center [474, 177] width 422 height 74
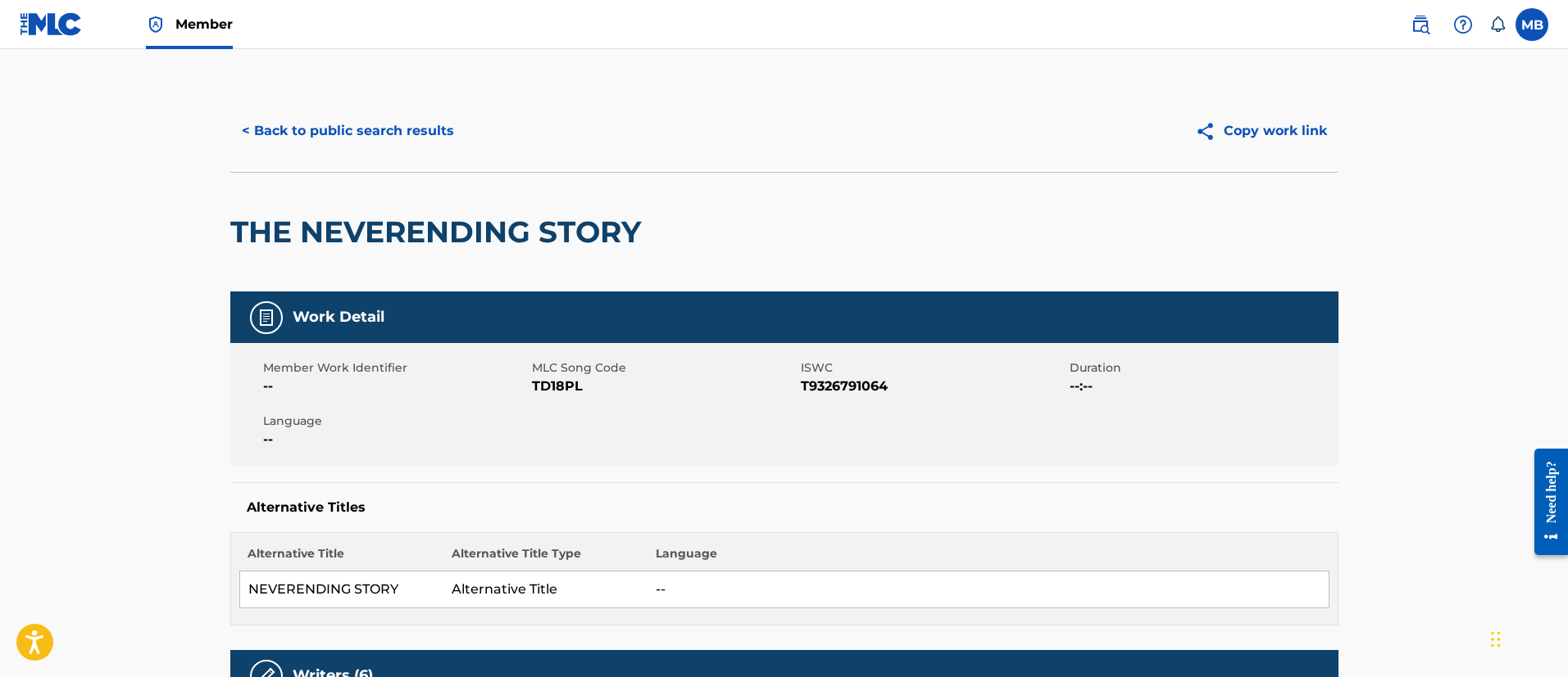
click at [338, 105] on div "< Back to public search results Copy work link" at bounding box center [784, 131] width 1108 height 82
click at [342, 119] on button "< Back to public search results" at bounding box center [348, 131] width 235 height 41
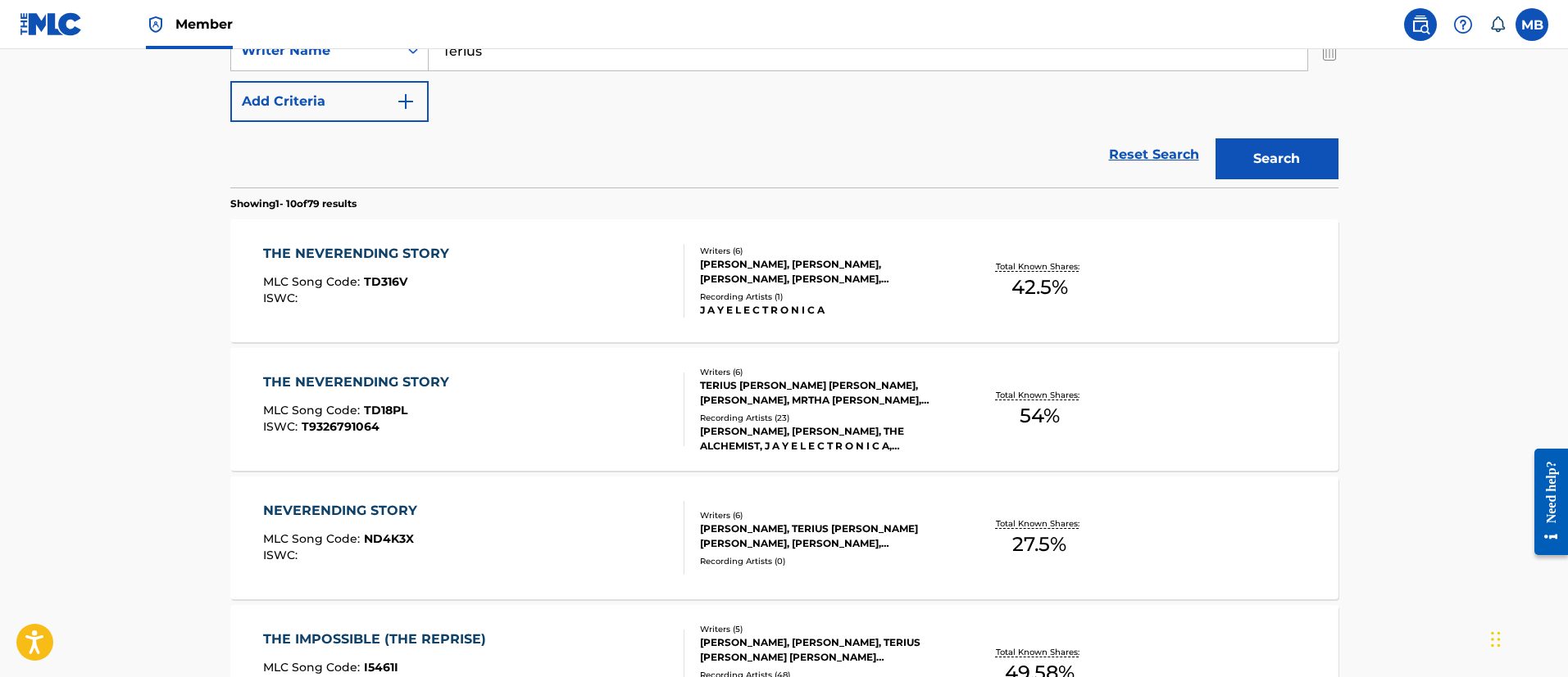
scroll to position [341, 0]
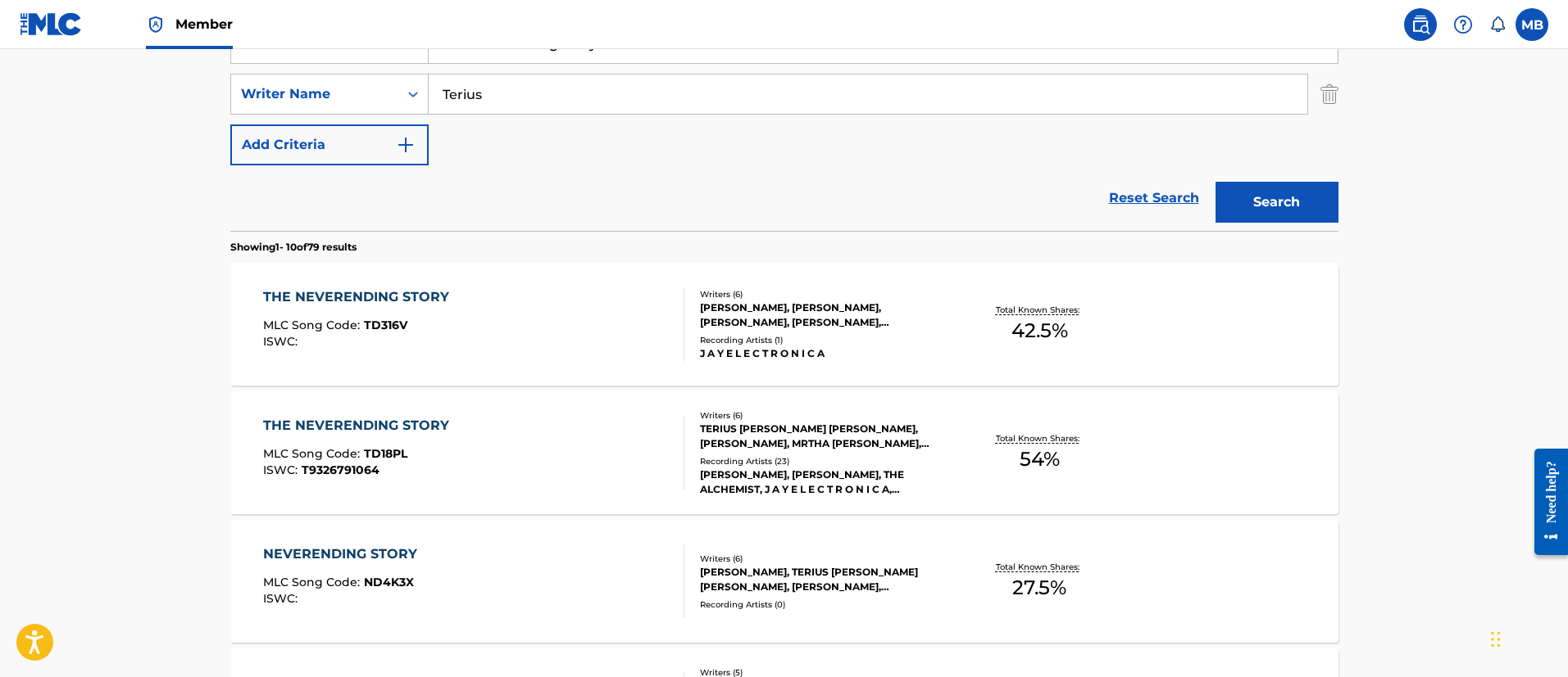
click at [549, 283] on div "THE NEVERENDING STORY MLC Song Code : TD316V ISWC : Writers ( 6 ) ALAN MAMAN, S…" at bounding box center [784, 325] width 1108 height 123
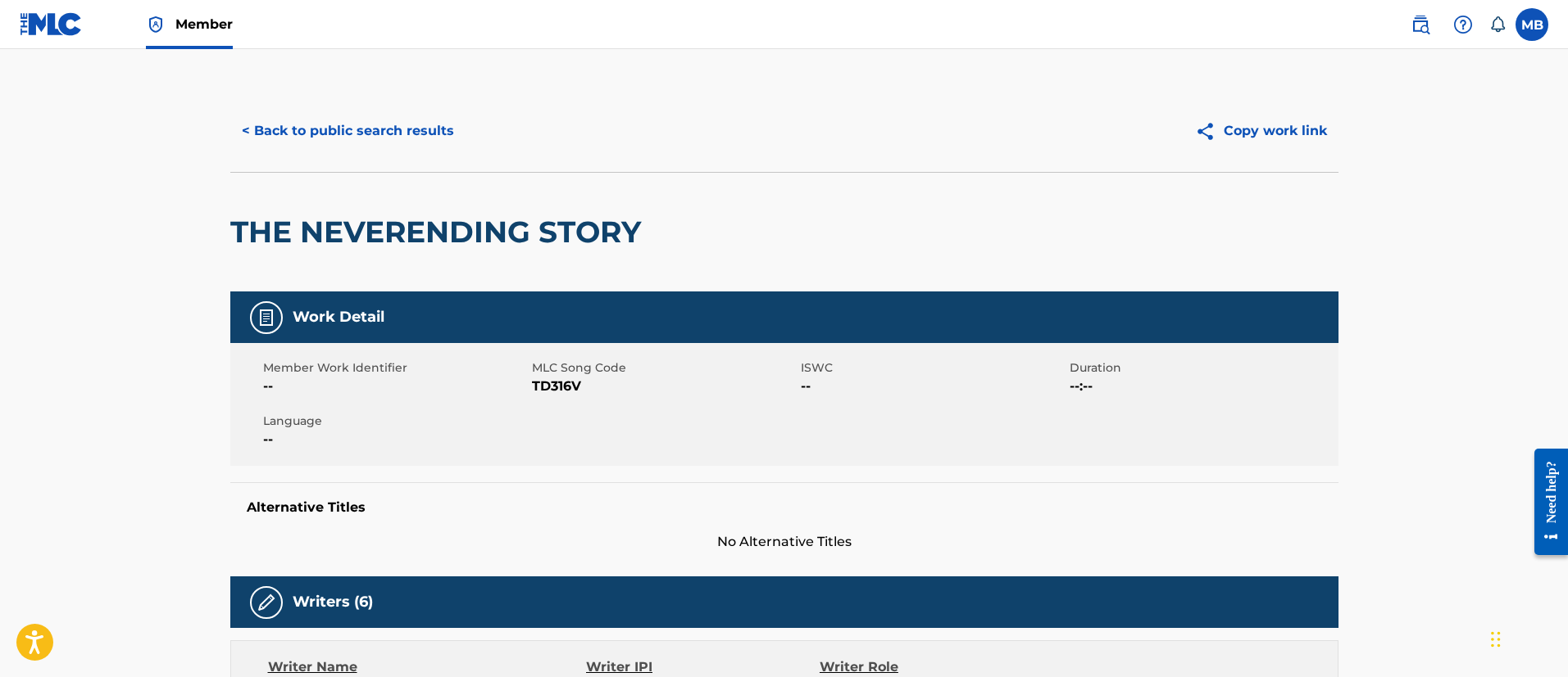
click at [567, 382] on span "TD316V" at bounding box center [664, 386] width 265 height 20
copy span "TD316V"
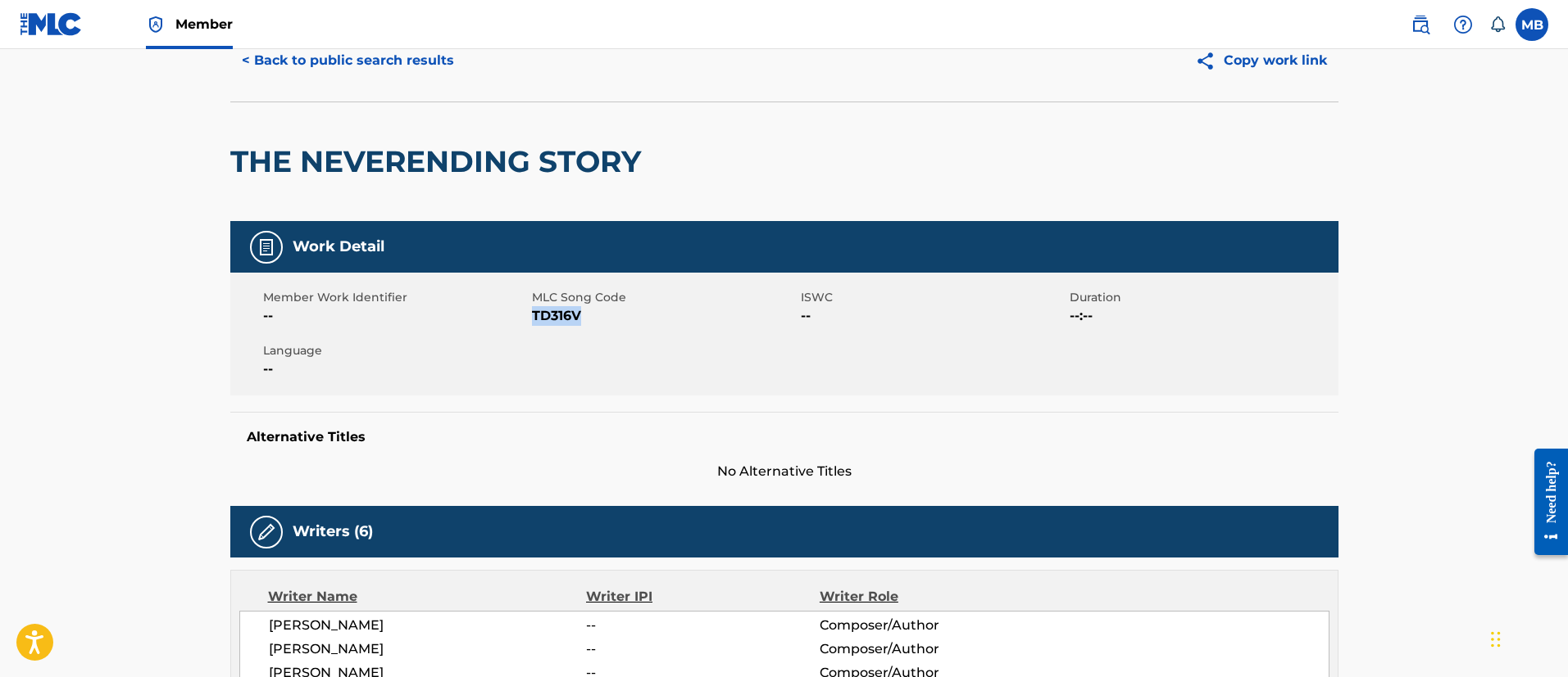
click at [395, 75] on button "< Back to public search results" at bounding box center [348, 61] width 235 height 41
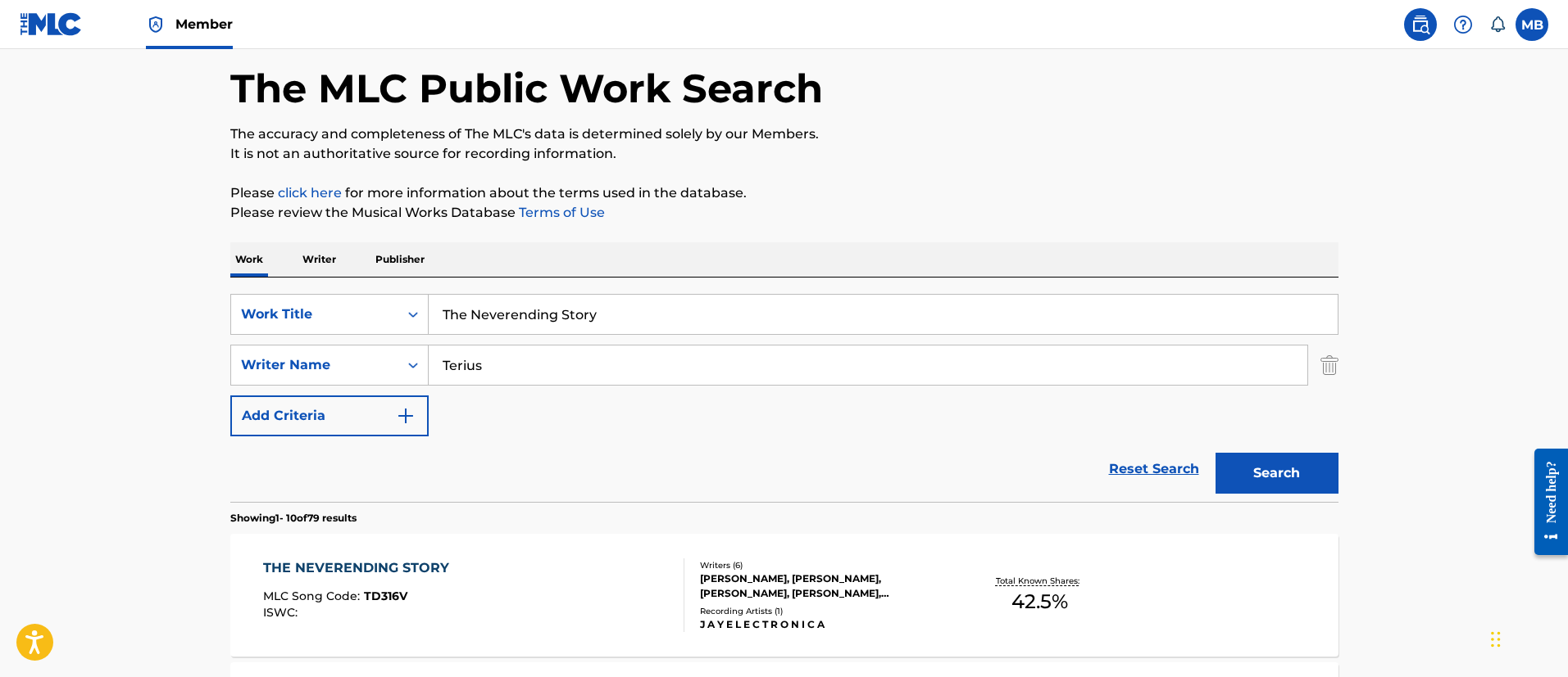
scroll to position [341, 0]
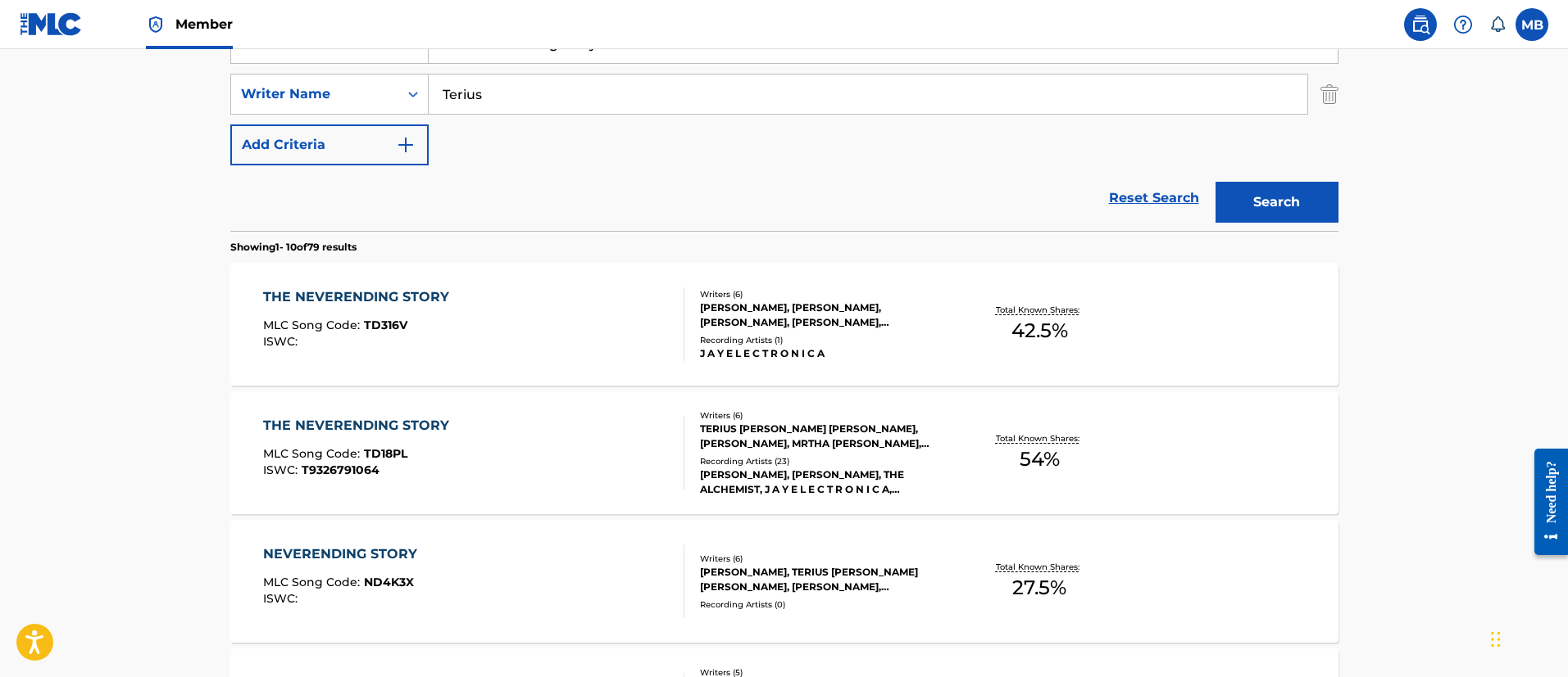
click at [517, 442] on div "THE NEVERENDING STORY MLC Song Code : TD18PL ISWC : T9326791064" at bounding box center [474, 452] width 422 height 74
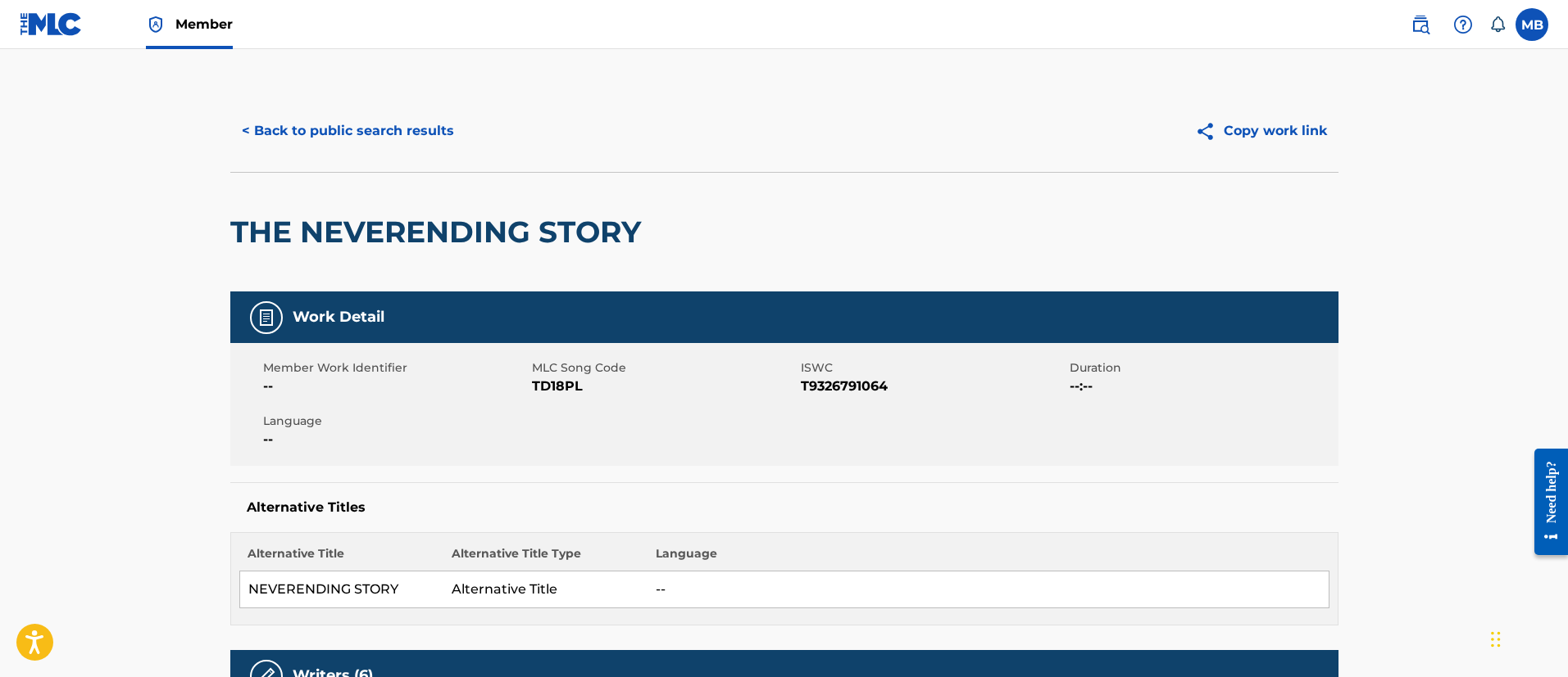
click at [309, 127] on button "< Back to public search results" at bounding box center [348, 131] width 235 height 41
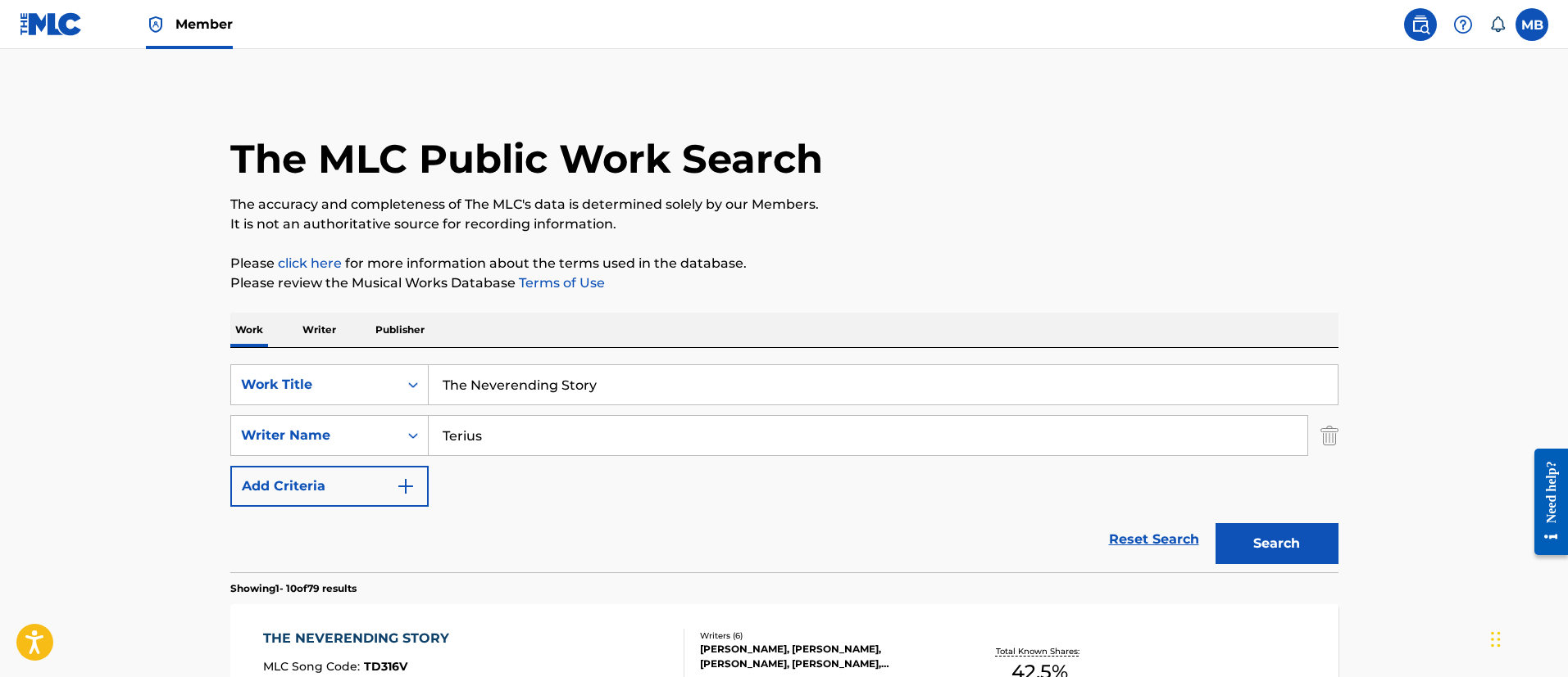
scroll to position [341, 0]
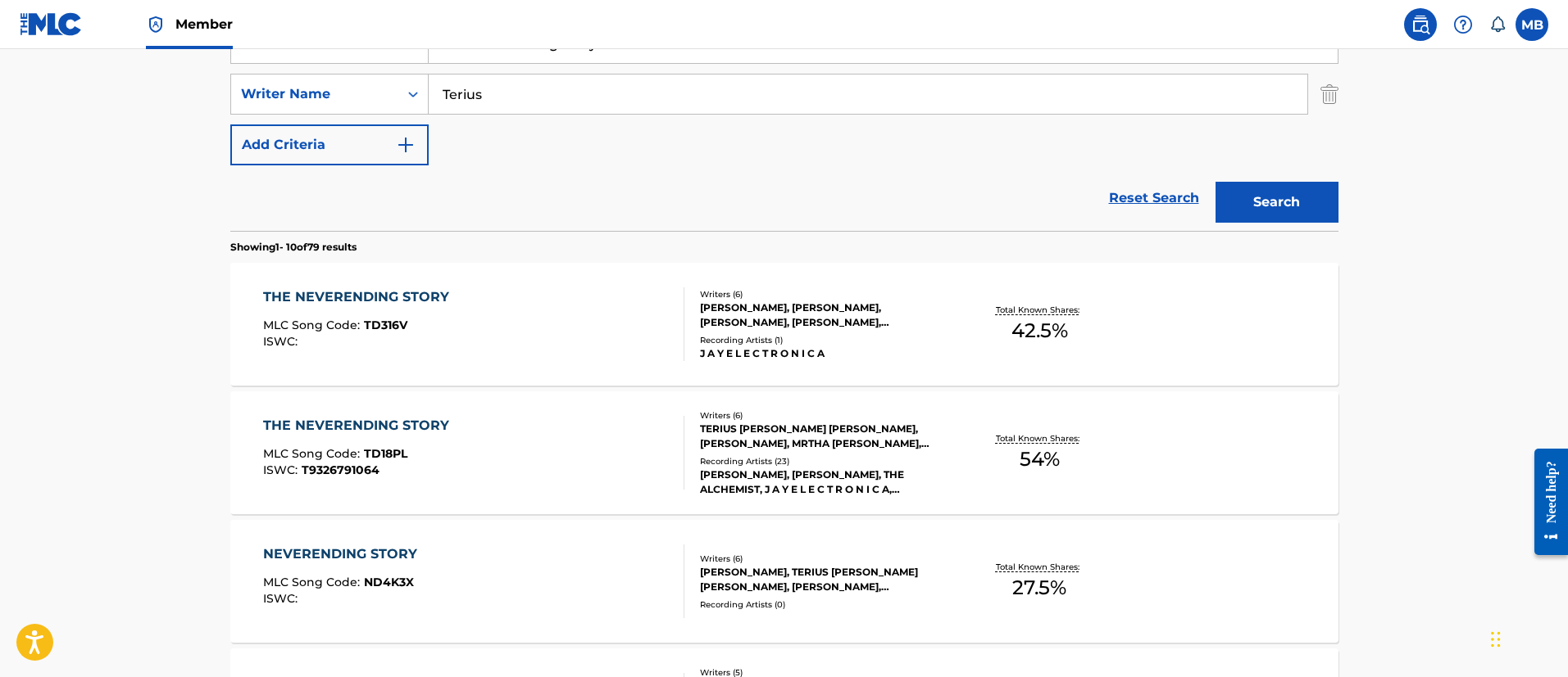
click at [504, 546] on div "NEVERENDING STORY MLC Song Code : ND4K3X ISWC :" at bounding box center [474, 581] width 422 height 74
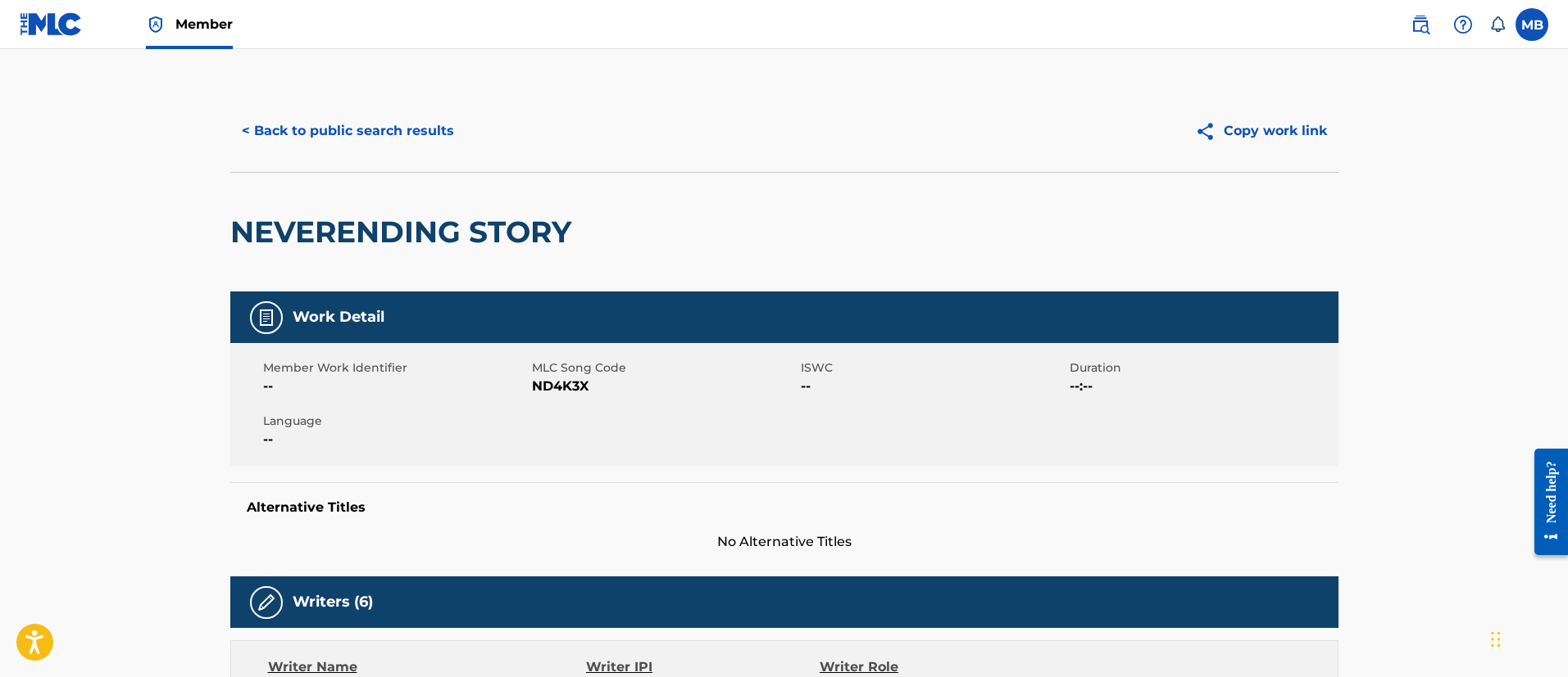
click at [415, 138] on button "< Back to public search results" at bounding box center [348, 131] width 235 height 41
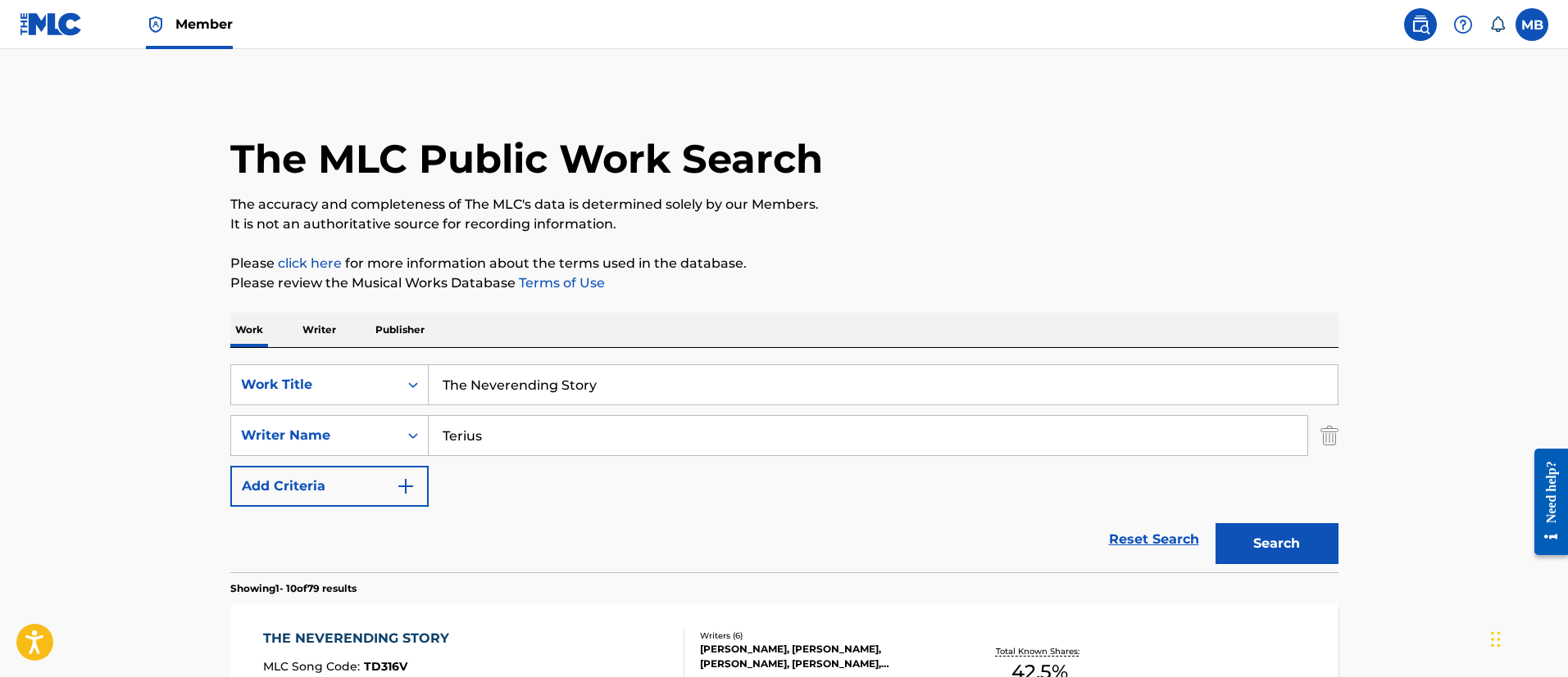
drag, startPoint x: 702, startPoint y: 373, endPoint x: 134, endPoint y: 326, distance: 569.9
paste input "ALLIIGATOR TEARS"
type input "ALLIIGATOR TEARS"
click at [1215, 523] on button "Search" at bounding box center [1277, 544] width 123 height 41
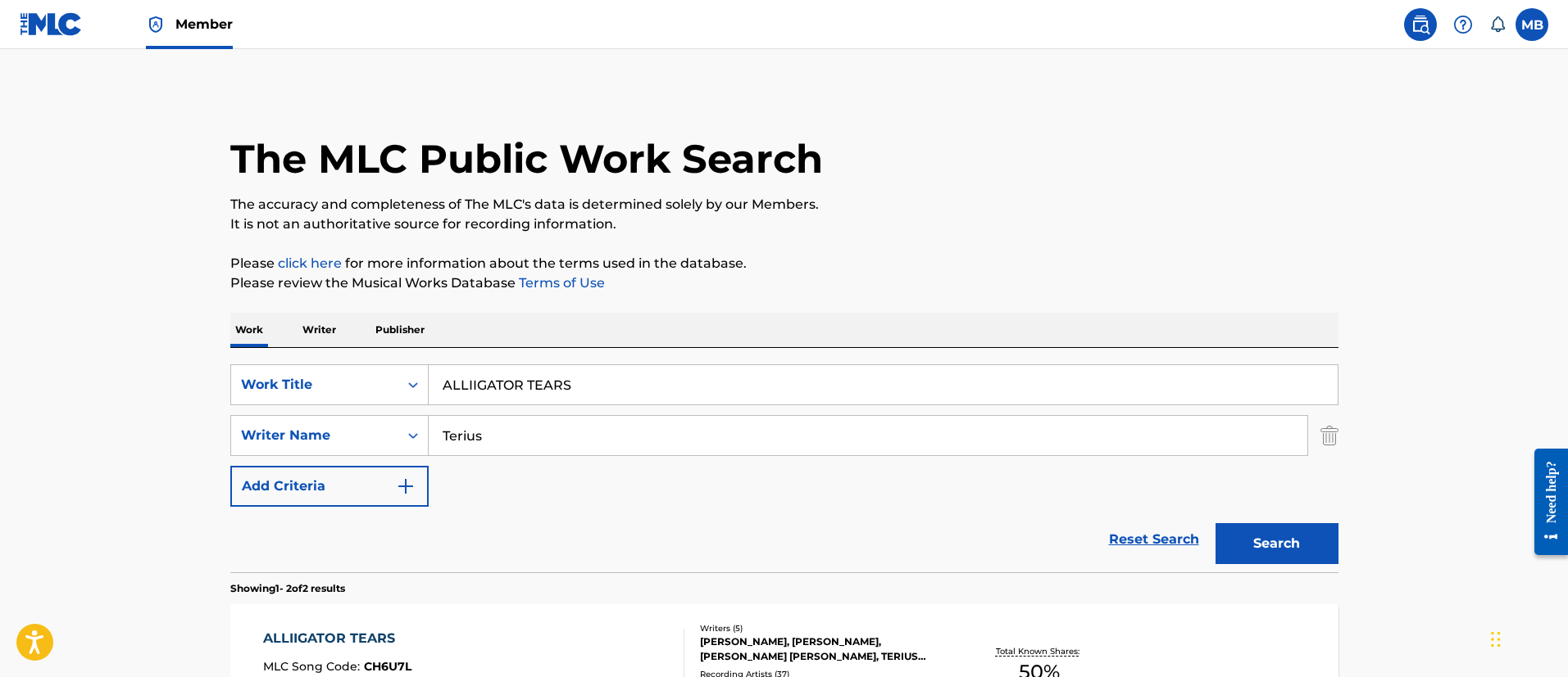
scroll to position [246, 0]
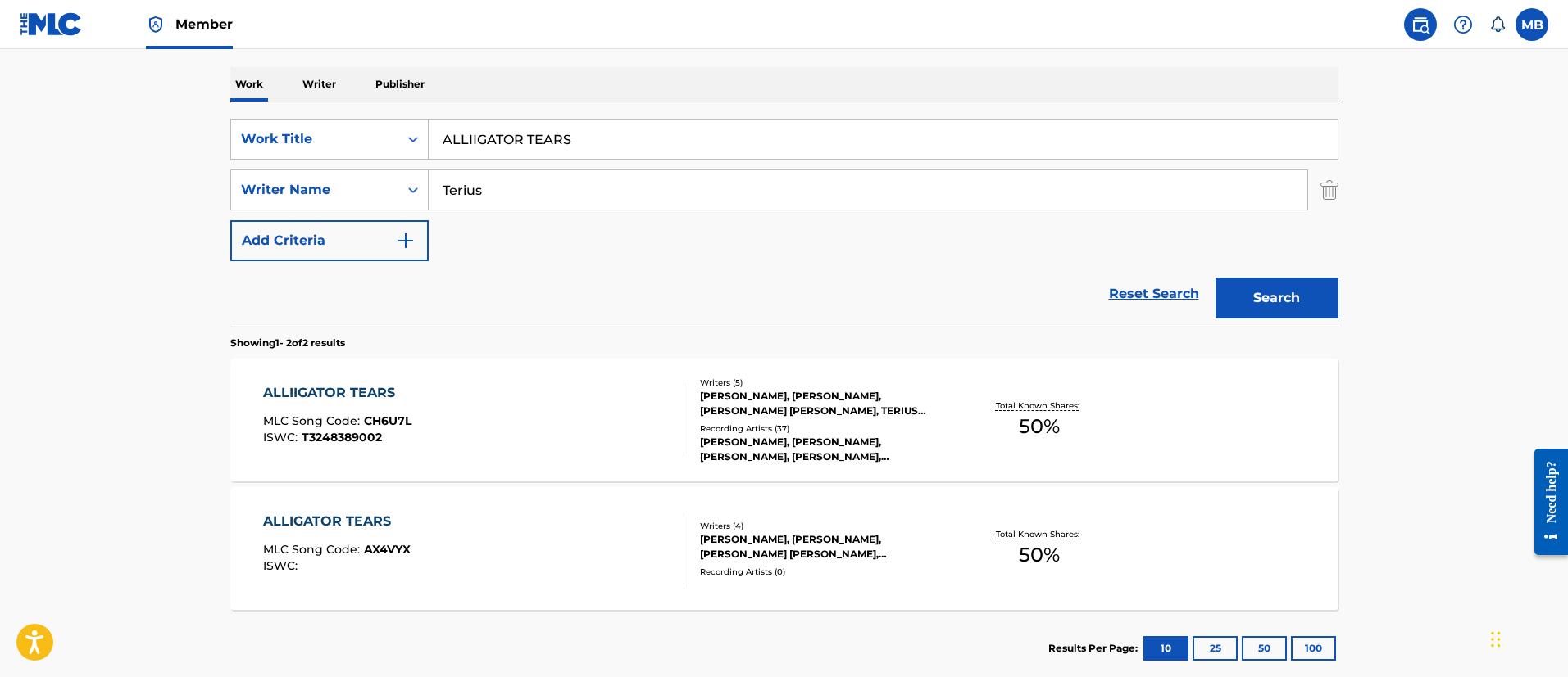
click at [528, 429] on div "ALLIIGATOR TEARS MLC Song Code : CH6U7L ISWC : T3248389002" at bounding box center [474, 420] width 422 height 74
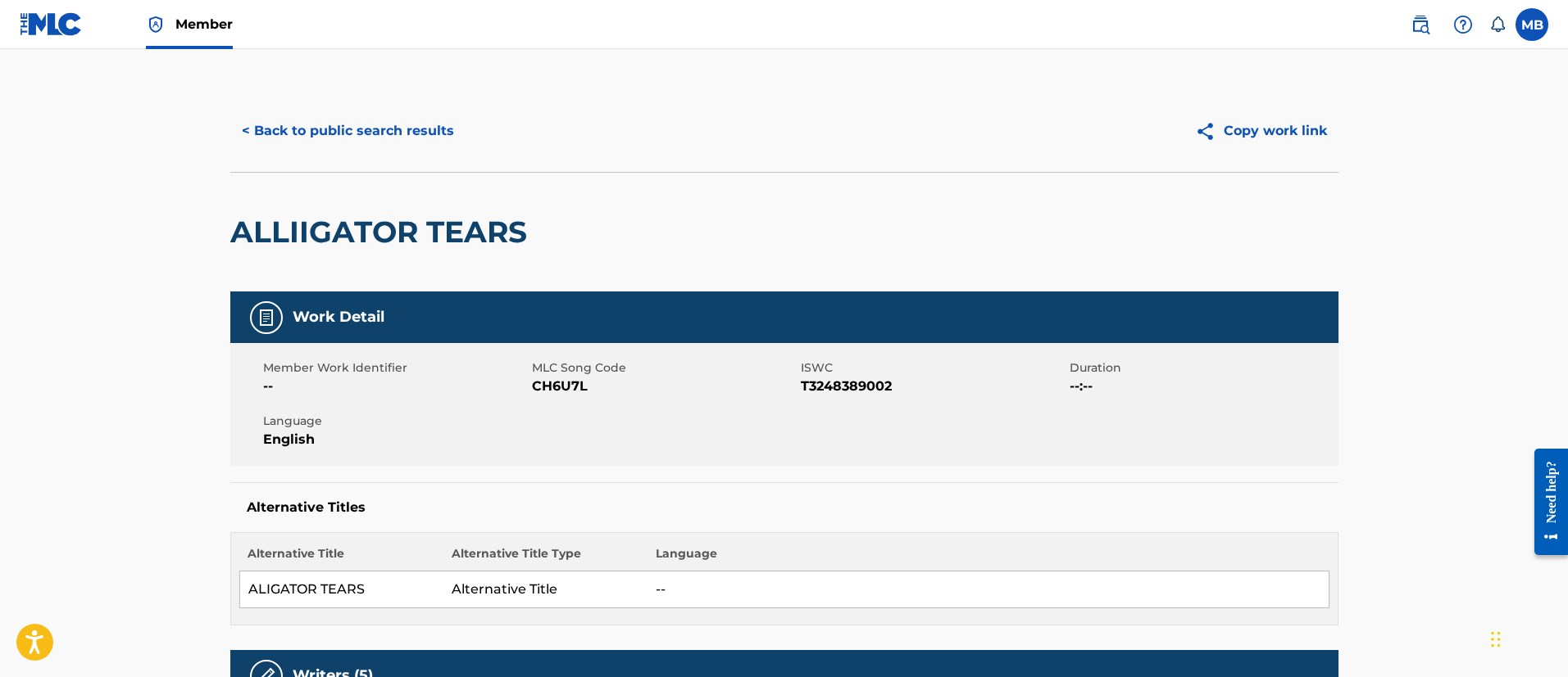
click at [413, 232] on h2 "ALLIIGATOR TEARS" at bounding box center [382, 232] width 305 height 37
click at [563, 392] on span "CH6U7L" at bounding box center [664, 386] width 265 height 20
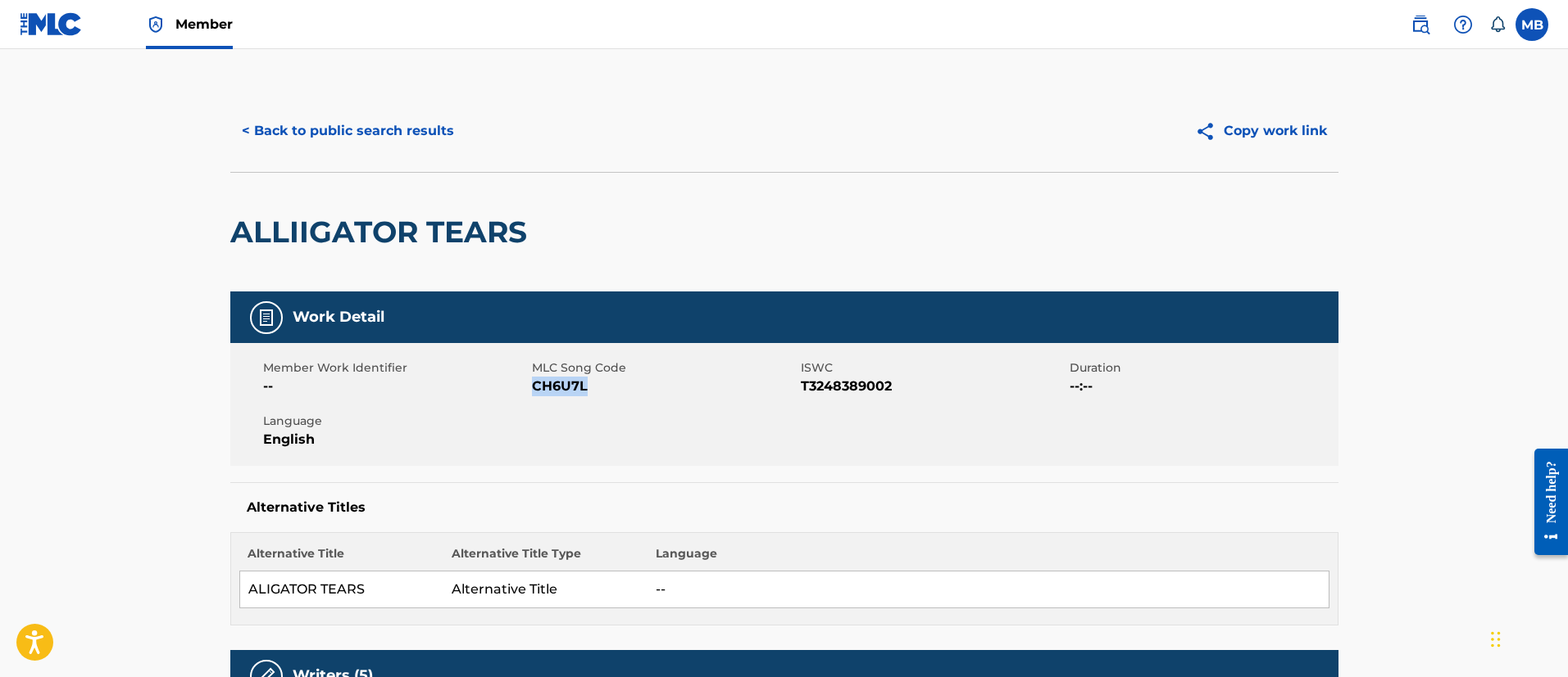
click at [427, 240] on h2 "ALLIIGATOR TEARS" at bounding box center [382, 232] width 305 height 37
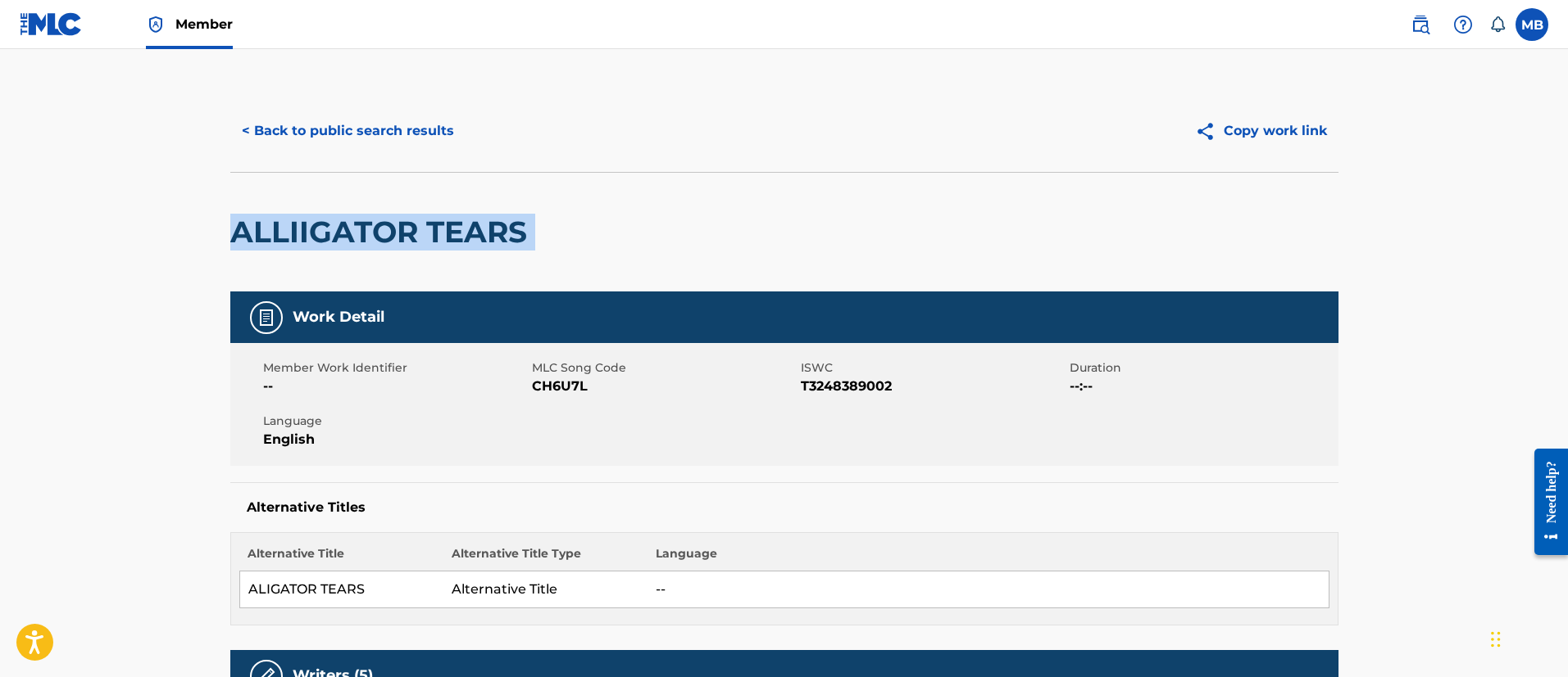
click at [427, 240] on h2 "ALLIIGATOR TEARS" at bounding box center [382, 232] width 305 height 37
click at [359, 142] on button "< Back to public search results" at bounding box center [348, 131] width 235 height 41
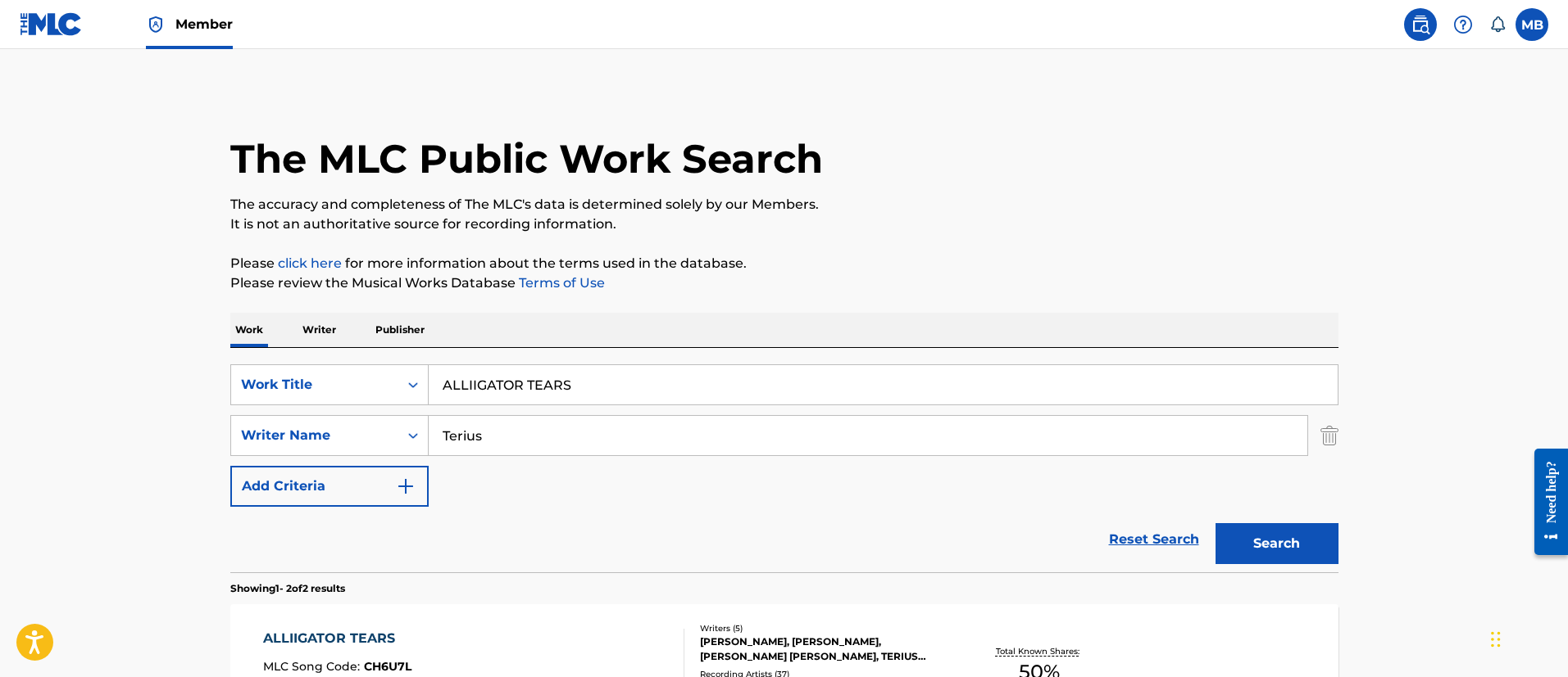
scroll to position [246, 0]
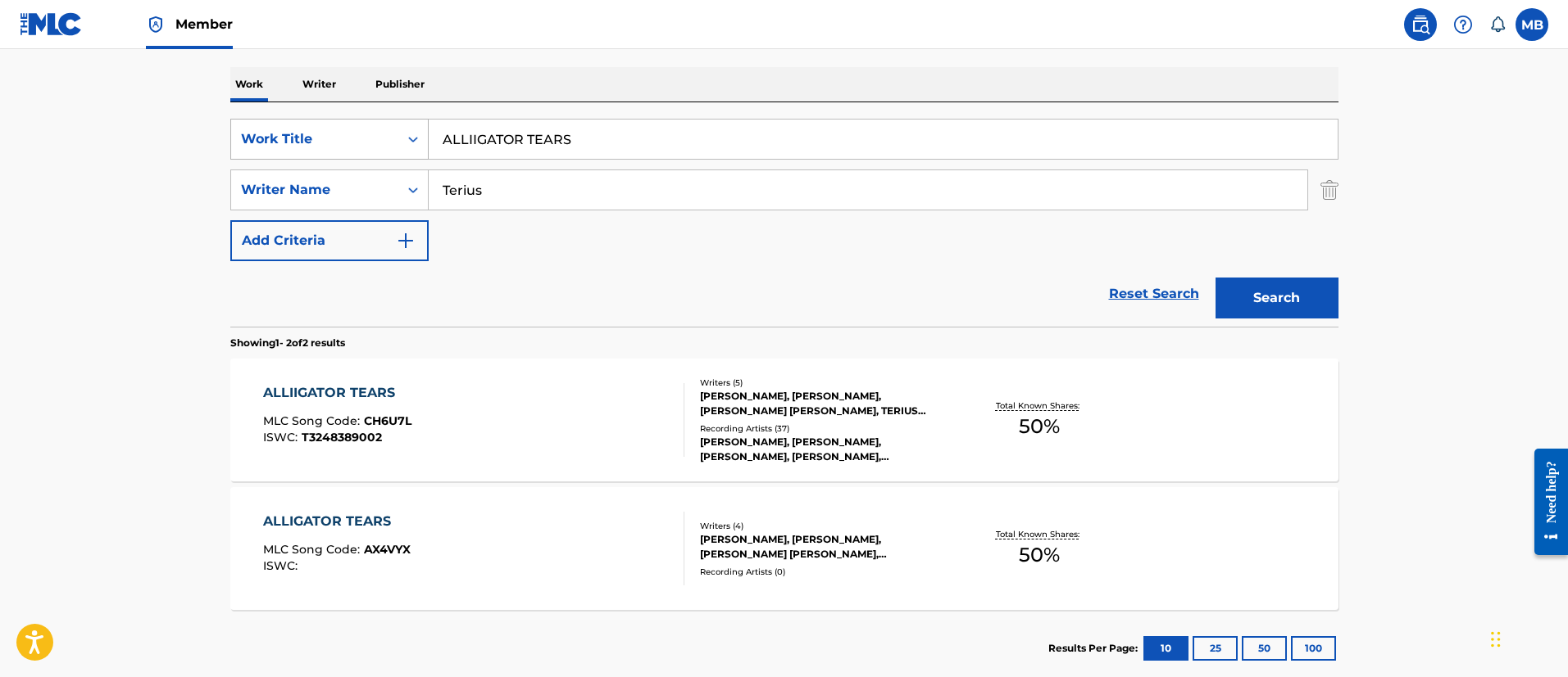
drag, startPoint x: 634, startPoint y: 159, endPoint x: 346, endPoint y: 145, distance: 288.3
click at [353, 145] on div "SearchWithCriteria6b3021fc-88e5-433c-886c-1da5c34f629c Work Title ALLIIGATOR TE…" at bounding box center [784, 139] width 1108 height 41
paste input "MY HOUSE"
click at [1215, 278] on button "Search" at bounding box center [1277, 298] width 123 height 41
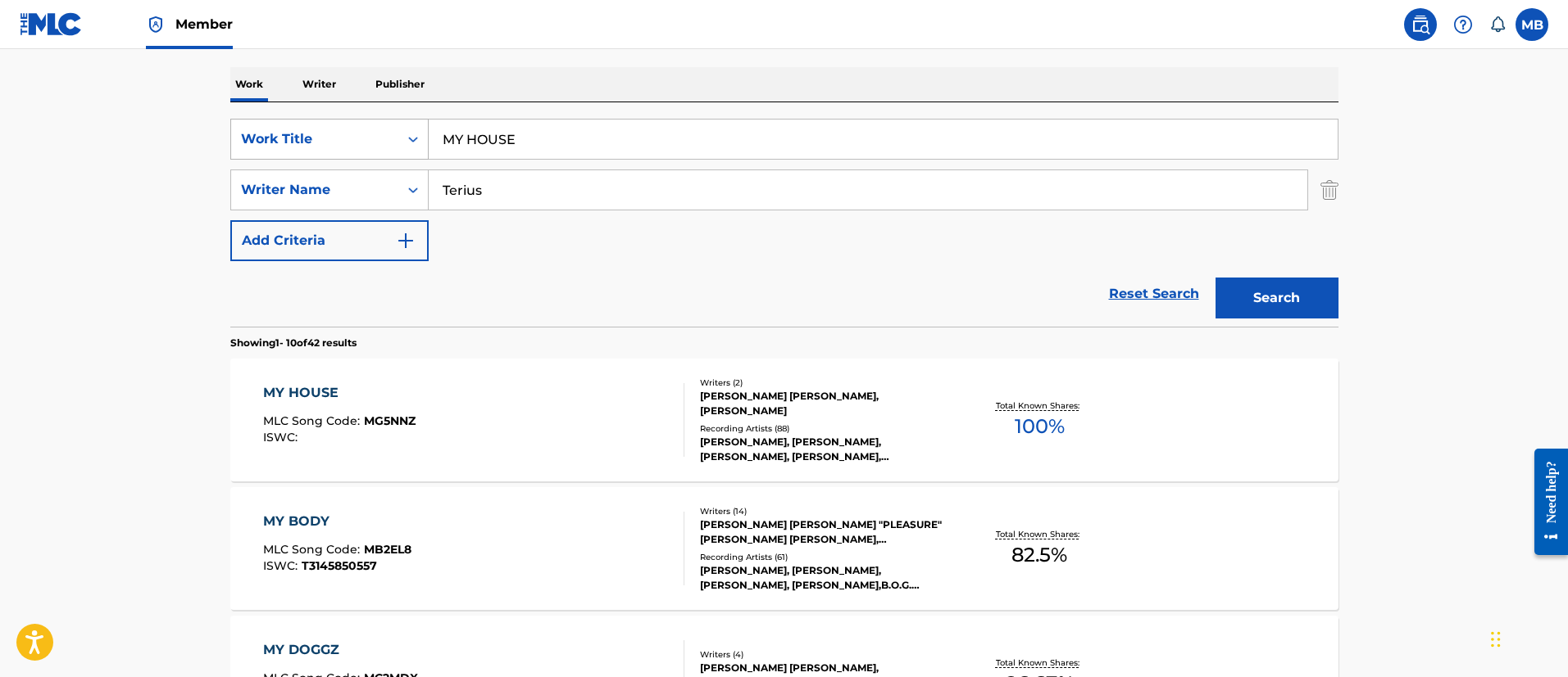
drag, startPoint x: 534, startPoint y: 141, endPoint x: 329, endPoint y: 134, distance: 205.1
click at [331, 136] on div "SearchWithCriteria6b3021fc-88e5-433c-886c-1da5c34f629c Work Title MY HOUSE" at bounding box center [784, 139] width 1108 height 41
paste input "CUFF IT (WETTER REMIX)"
type input "CUFF IT (WETTER REMIX)"
click at [1215, 278] on button "Search" at bounding box center [1277, 298] width 123 height 41
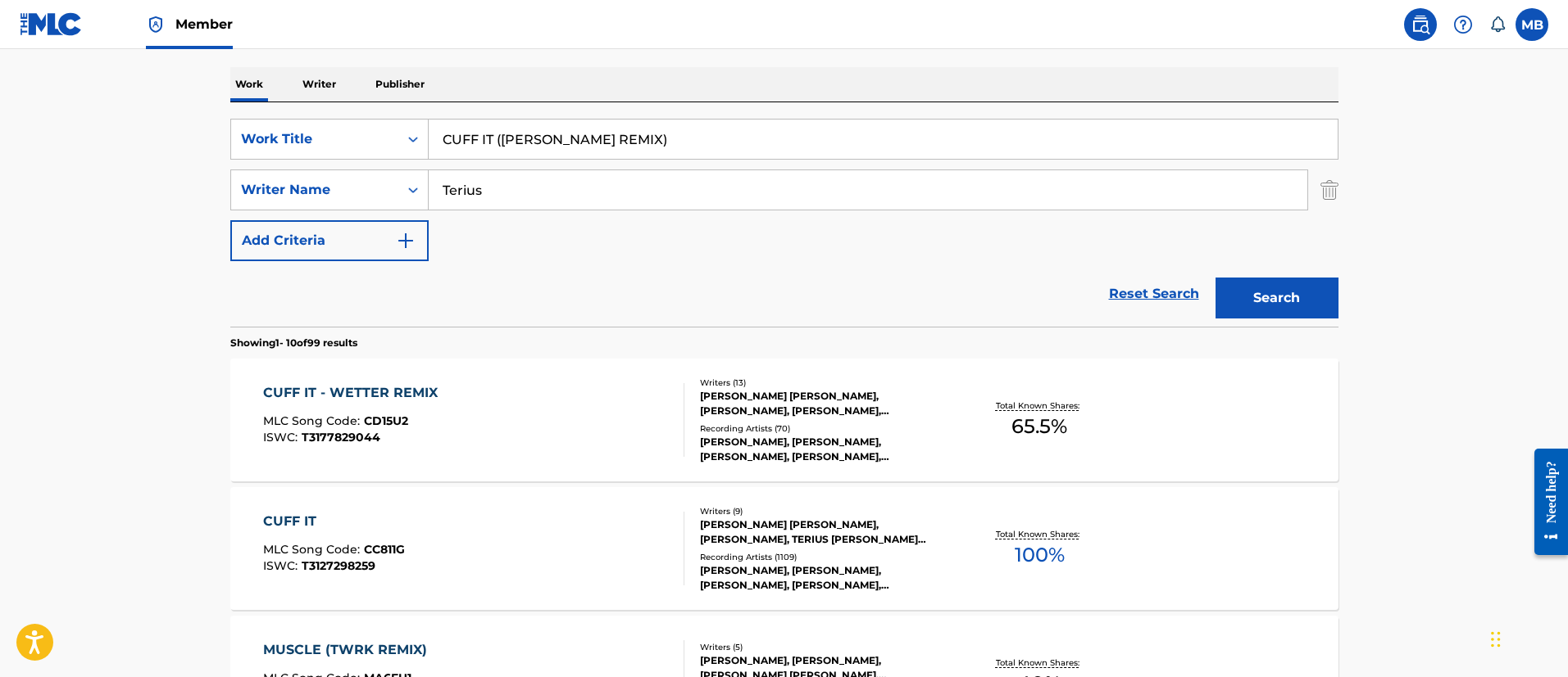
click at [531, 426] on div "CUFF IT - WETTER REMIX MLC Song Code : CD15U2 ISWC : T3177829044" at bounding box center [474, 420] width 422 height 74
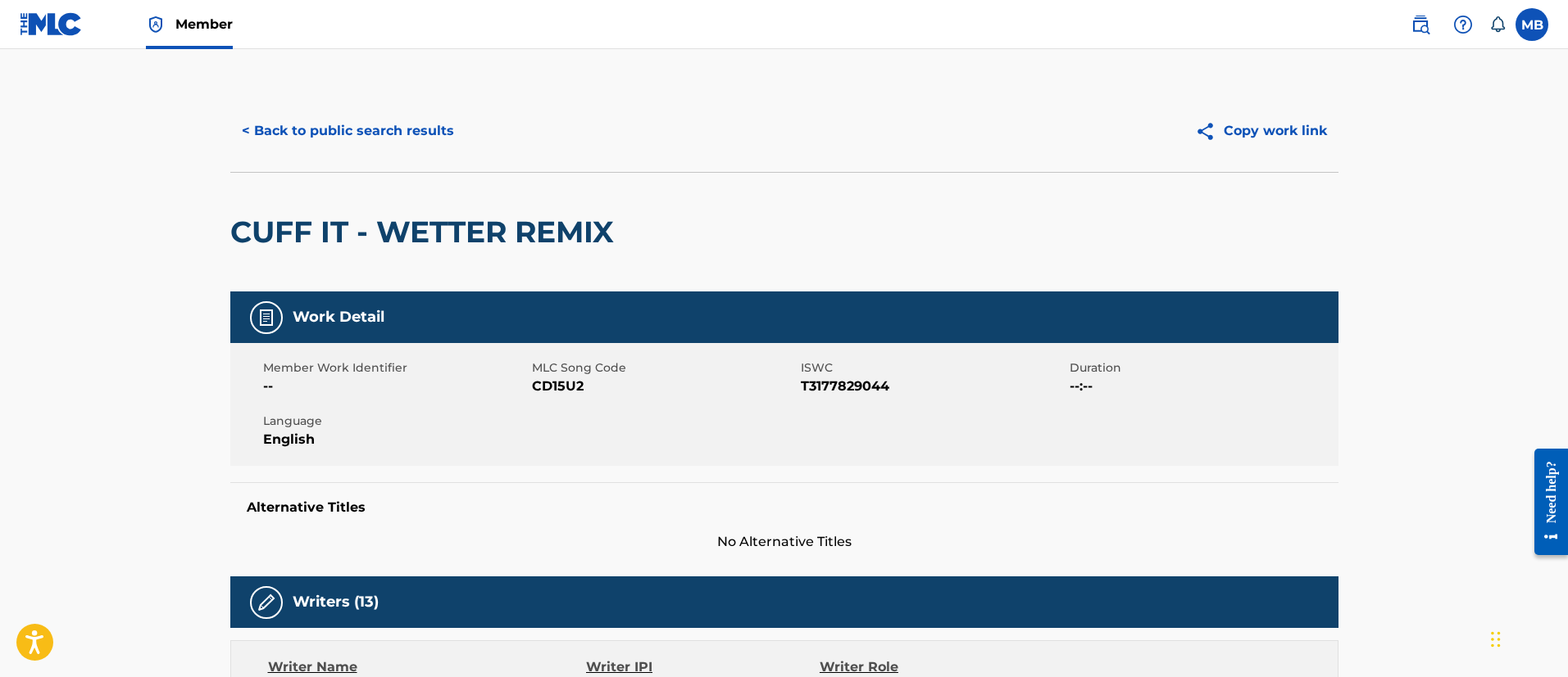
click at [422, 246] on h2 "CUFF IT - WETTER REMIX" at bounding box center [426, 232] width 392 height 37
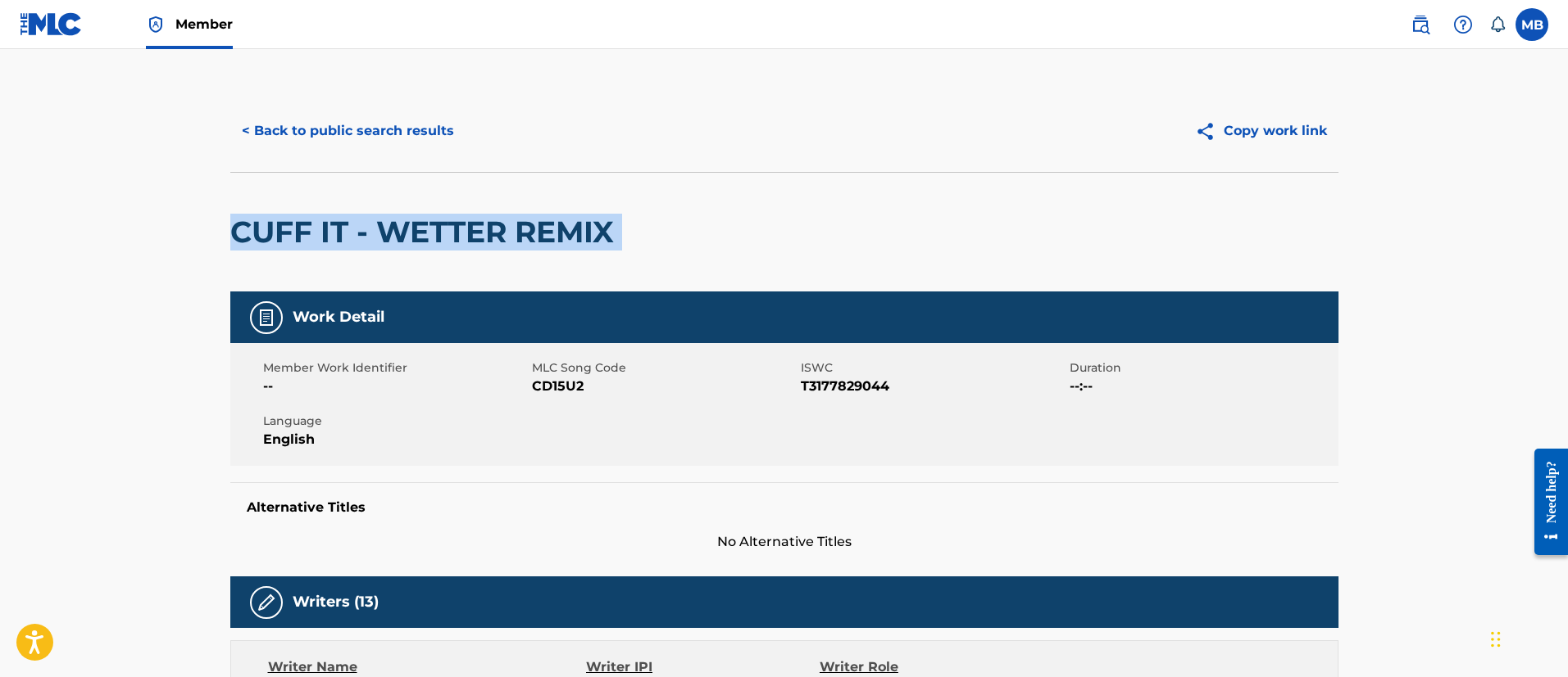
click at [422, 246] on h2 "CUFF IT - WETTER REMIX" at bounding box center [426, 232] width 392 height 37
click at [367, 242] on h2 "CUFF IT - WETTER REMIX" at bounding box center [426, 232] width 392 height 37
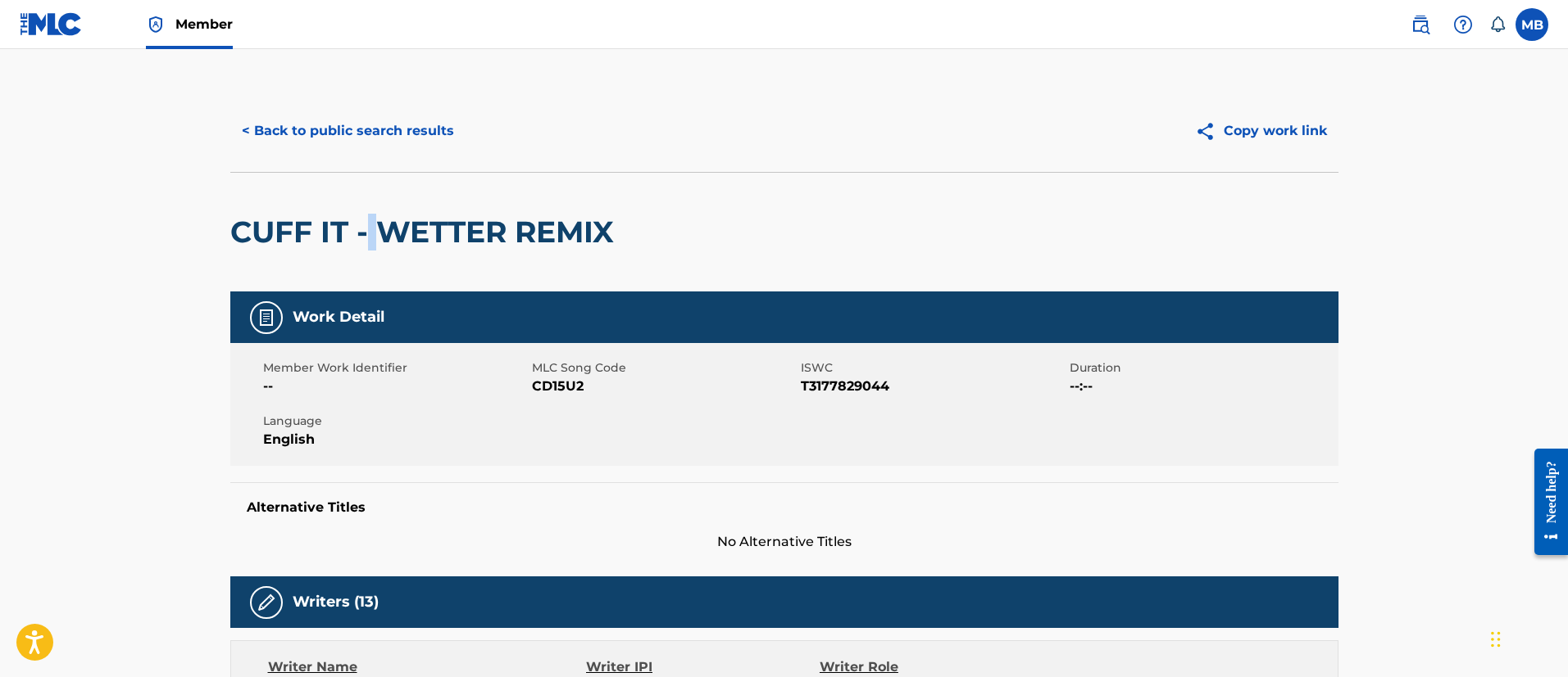
click at [367, 242] on h2 "CUFF IT - WETTER REMIX" at bounding box center [426, 232] width 392 height 37
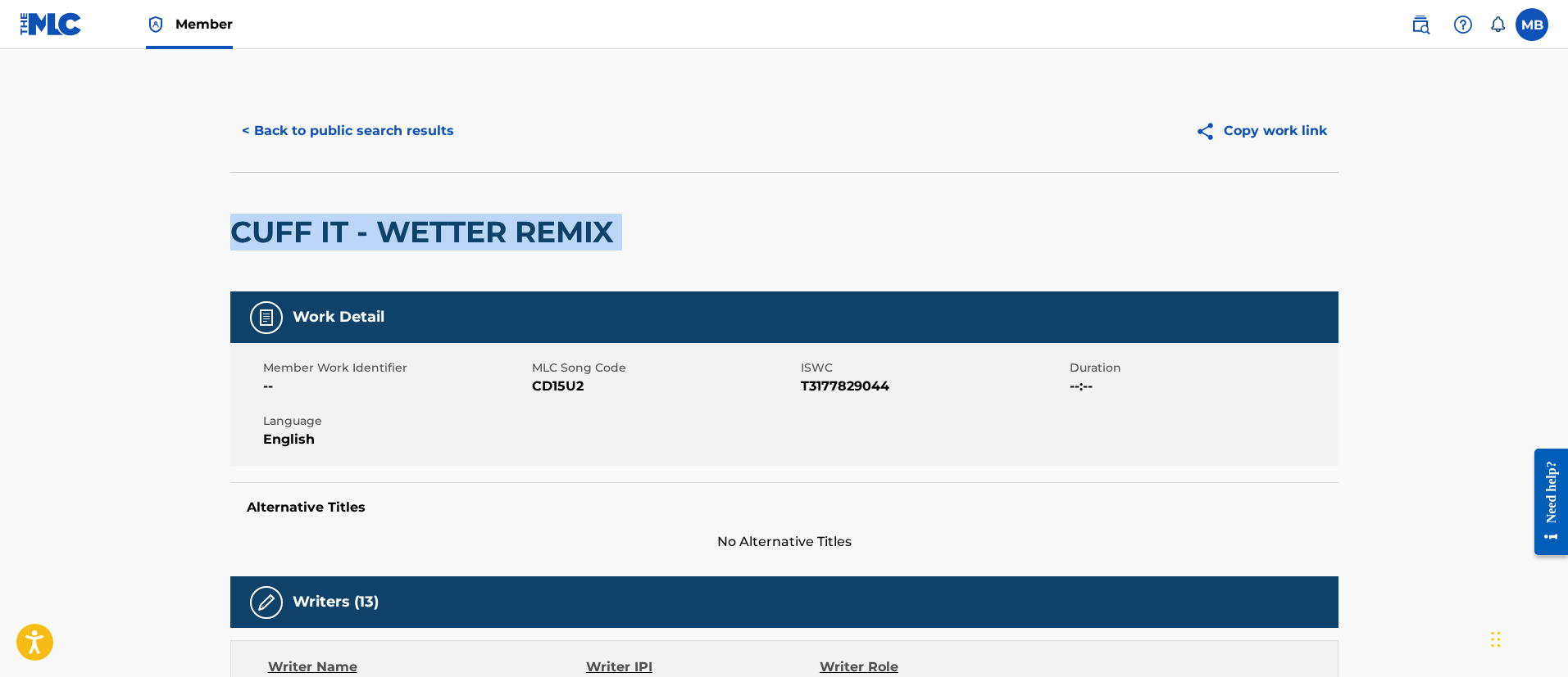
click at [367, 242] on h2 "CUFF IT - WETTER REMIX" at bounding box center [426, 232] width 392 height 37
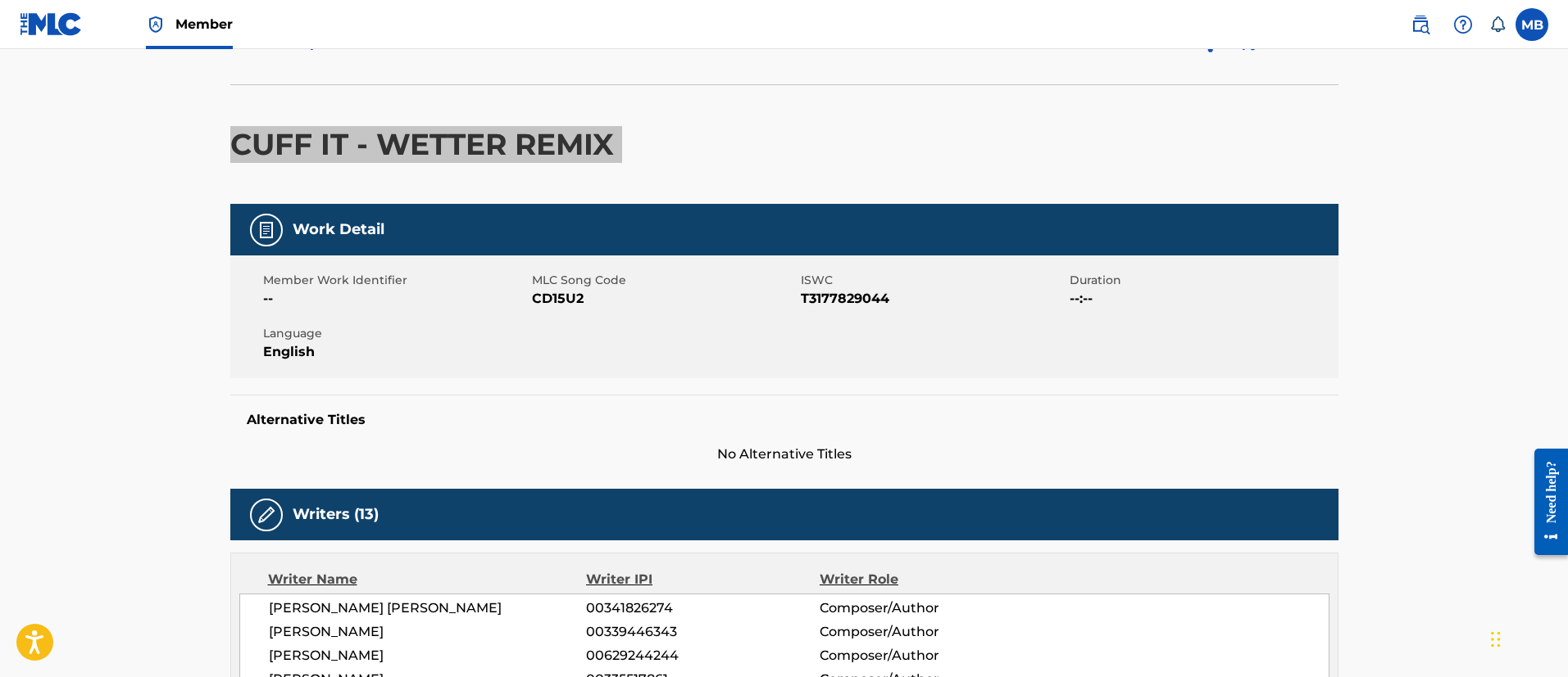
scroll to position [123, 0]
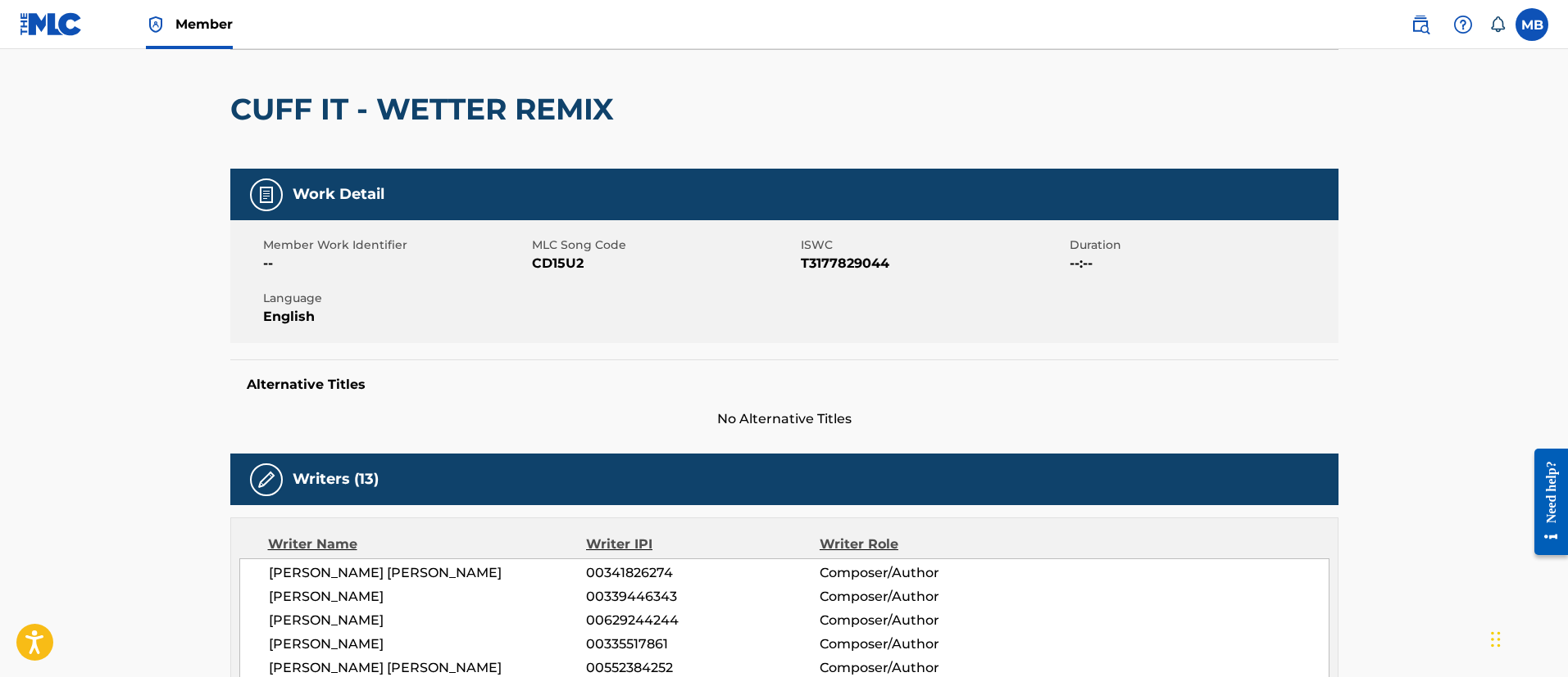
click at [563, 258] on span "CD15U2" at bounding box center [664, 263] width 265 height 20
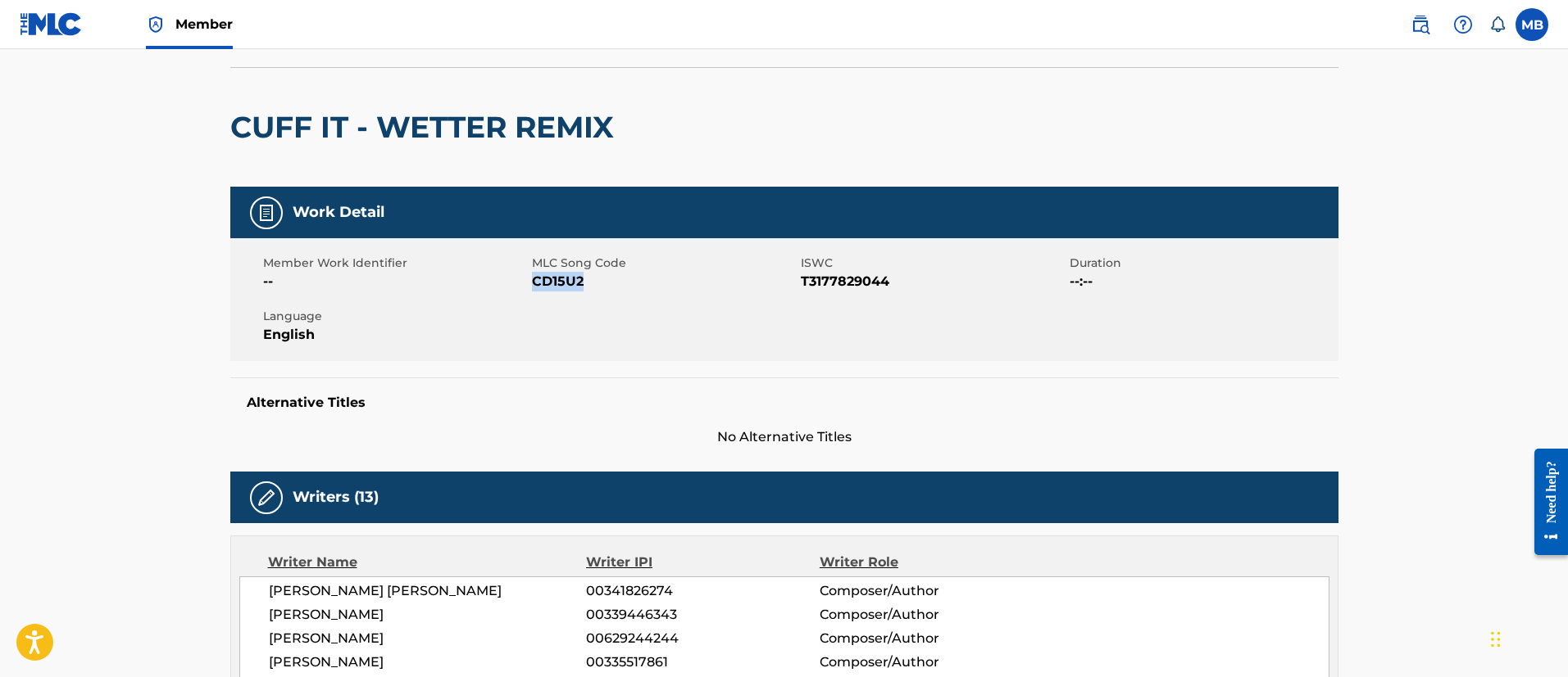
scroll to position [0, 0]
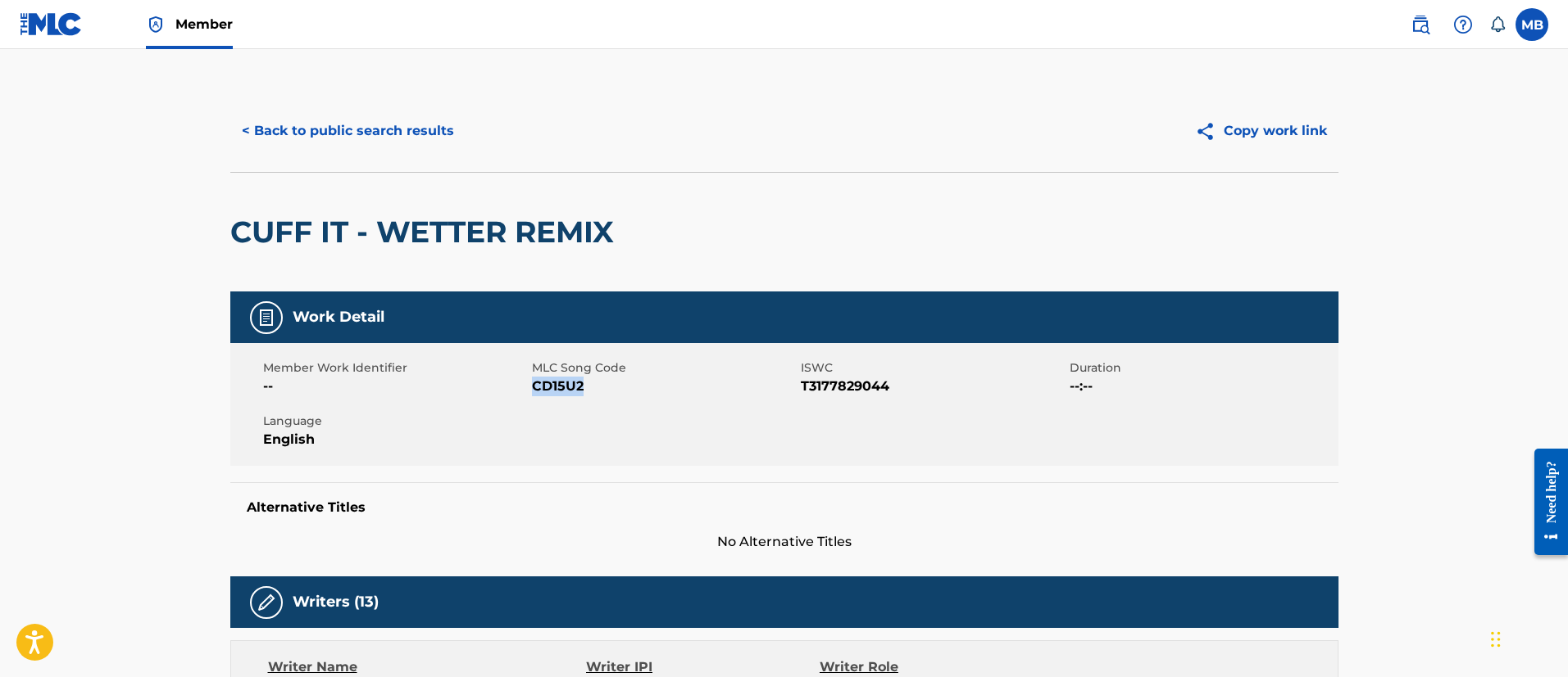
click at [334, 149] on button "< Back to public search results" at bounding box center [348, 131] width 235 height 41
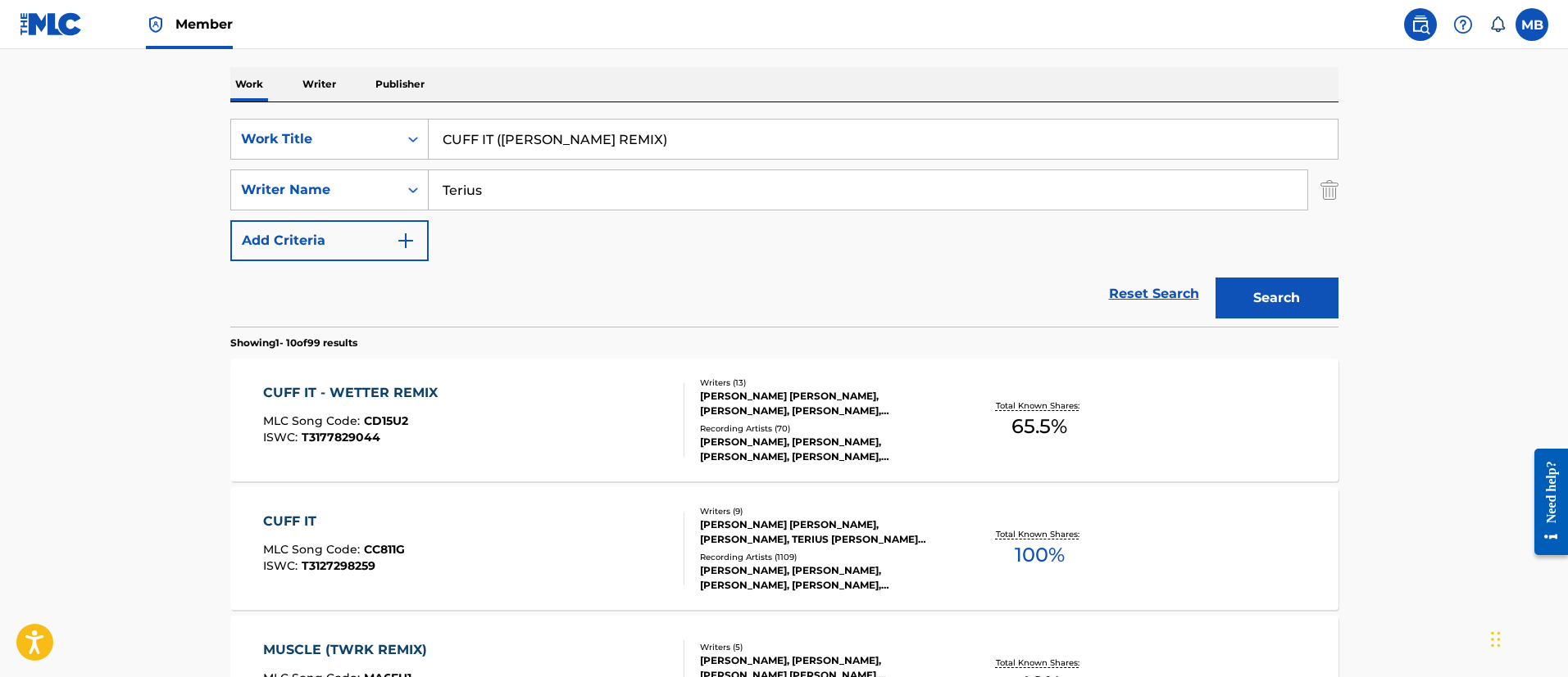
drag, startPoint x: 712, startPoint y: 138, endPoint x: 219, endPoint y: 146, distance: 493.1
paste input "Rock N Roll"
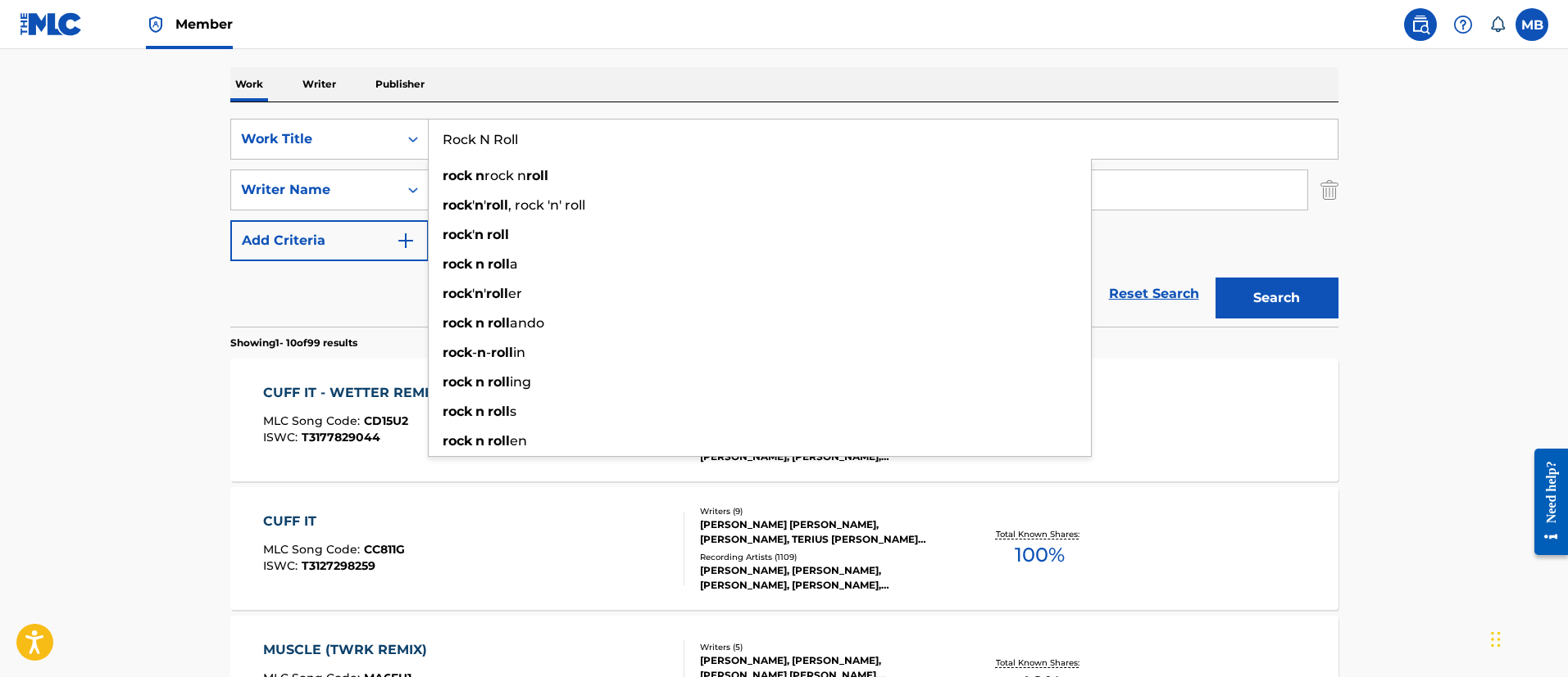
type input "Rock N Roll"
click at [1215, 278] on button "Search" at bounding box center [1277, 298] width 123 height 41
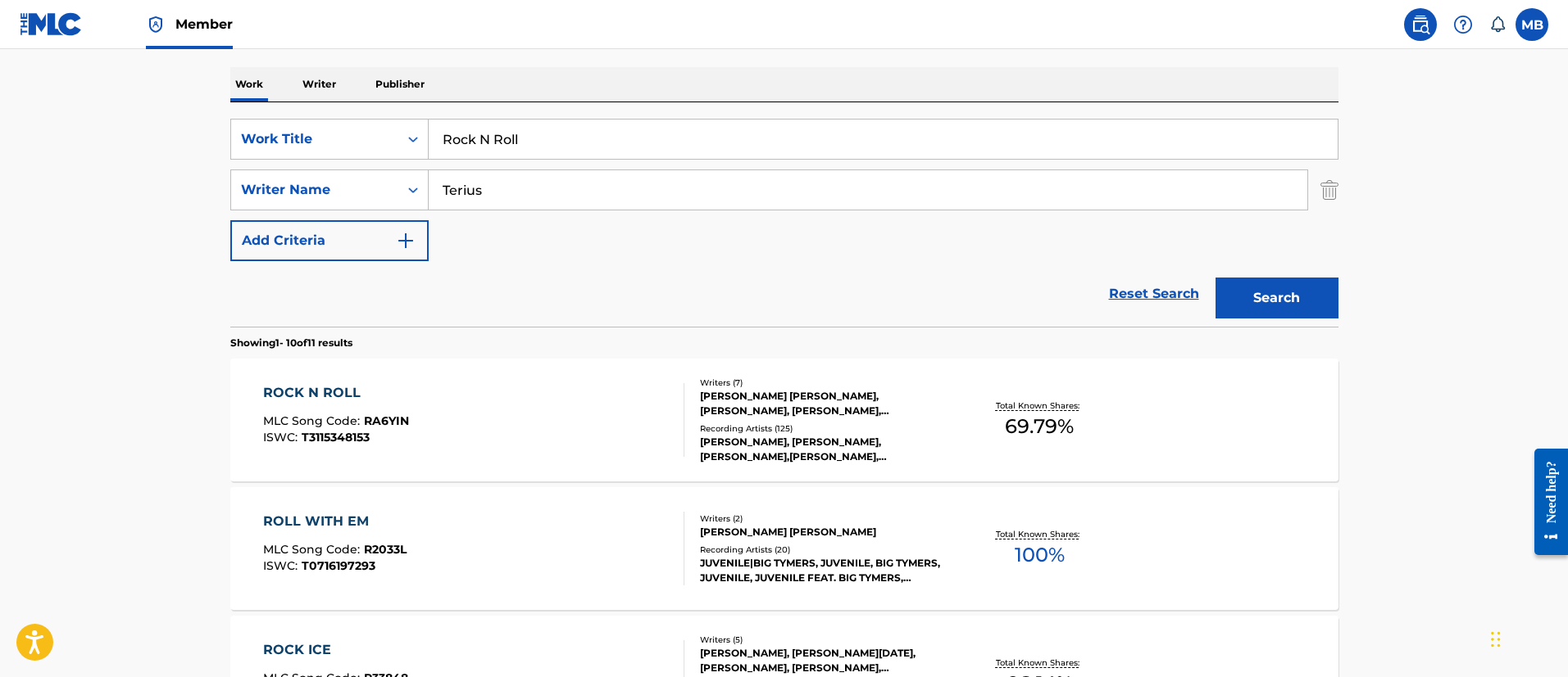
click at [556, 420] on div "ROCK N ROLL MLC Song Code : RA6YIN ISWC : T3115348153" at bounding box center [474, 420] width 422 height 74
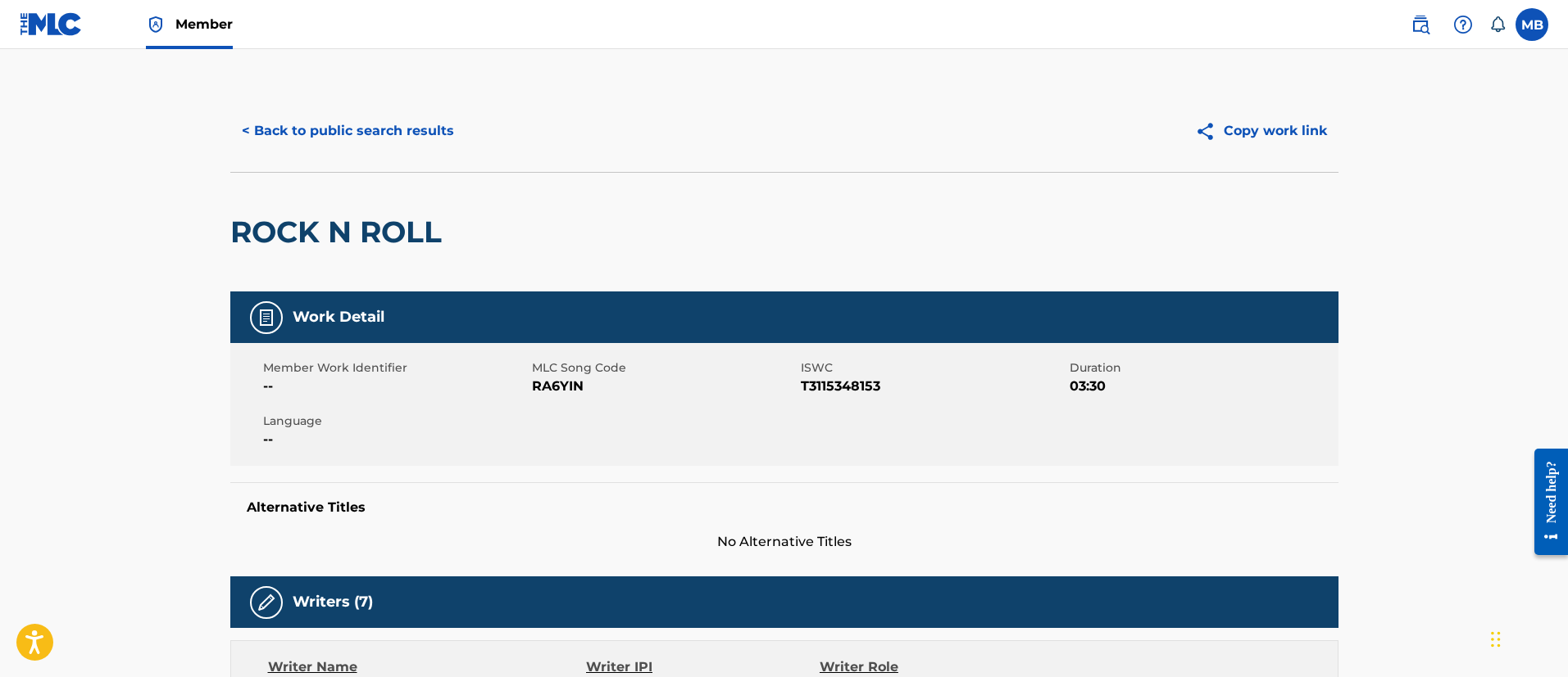
click at [390, 129] on button "< Back to public search results" at bounding box center [348, 131] width 235 height 41
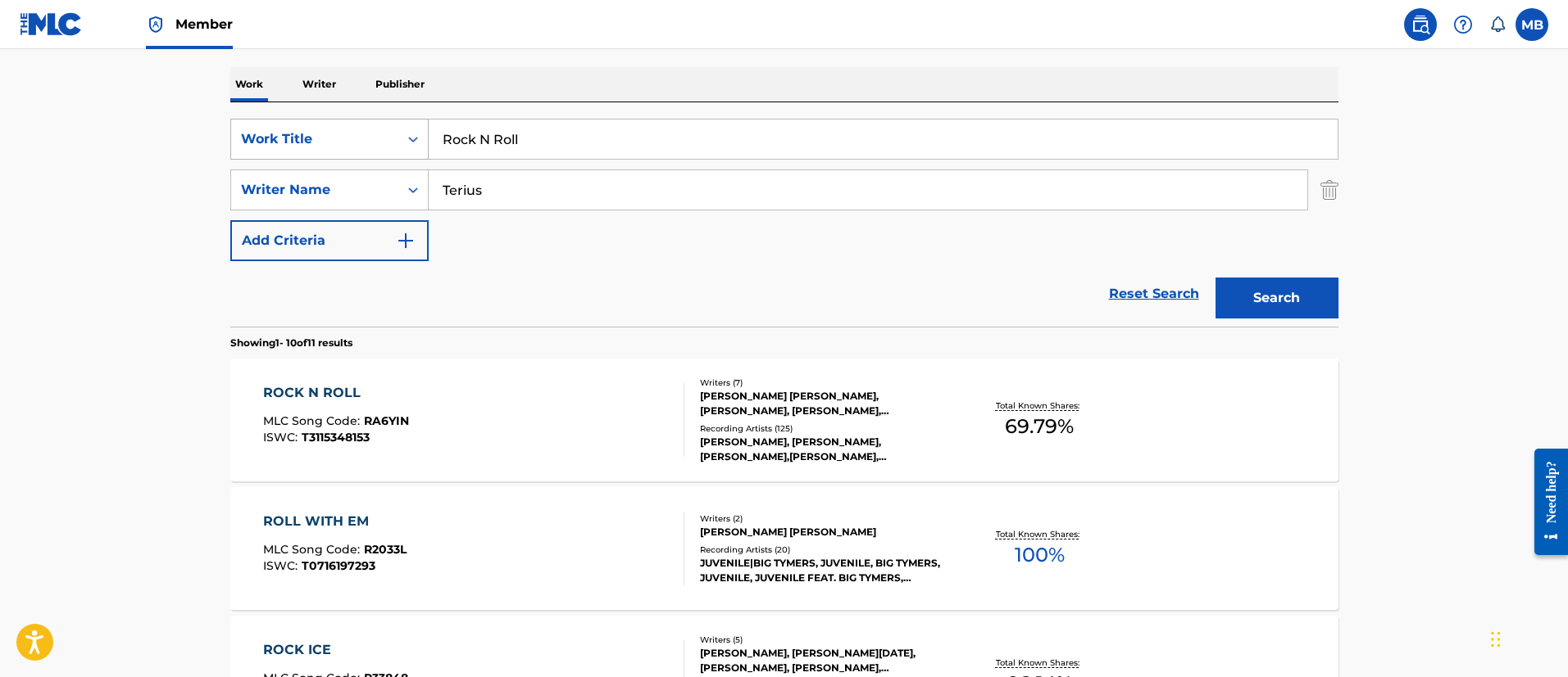
drag, startPoint x: 540, startPoint y: 156, endPoint x: 294, endPoint y: 122, distance: 248.3
click at [296, 123] on div "SearchWithCriteria6b3021fc-88e5-433c-886c-1da5c34f629c Work Title Rock N Roll" at bounding box center [784, 139] width 1108 height 41
paste input "Shawty Is Da Shit"
type input "Shawty Is Da Shit"
click at [1215, 278] on button "Search" at bounding box center [1277, 298] width 123 height 41
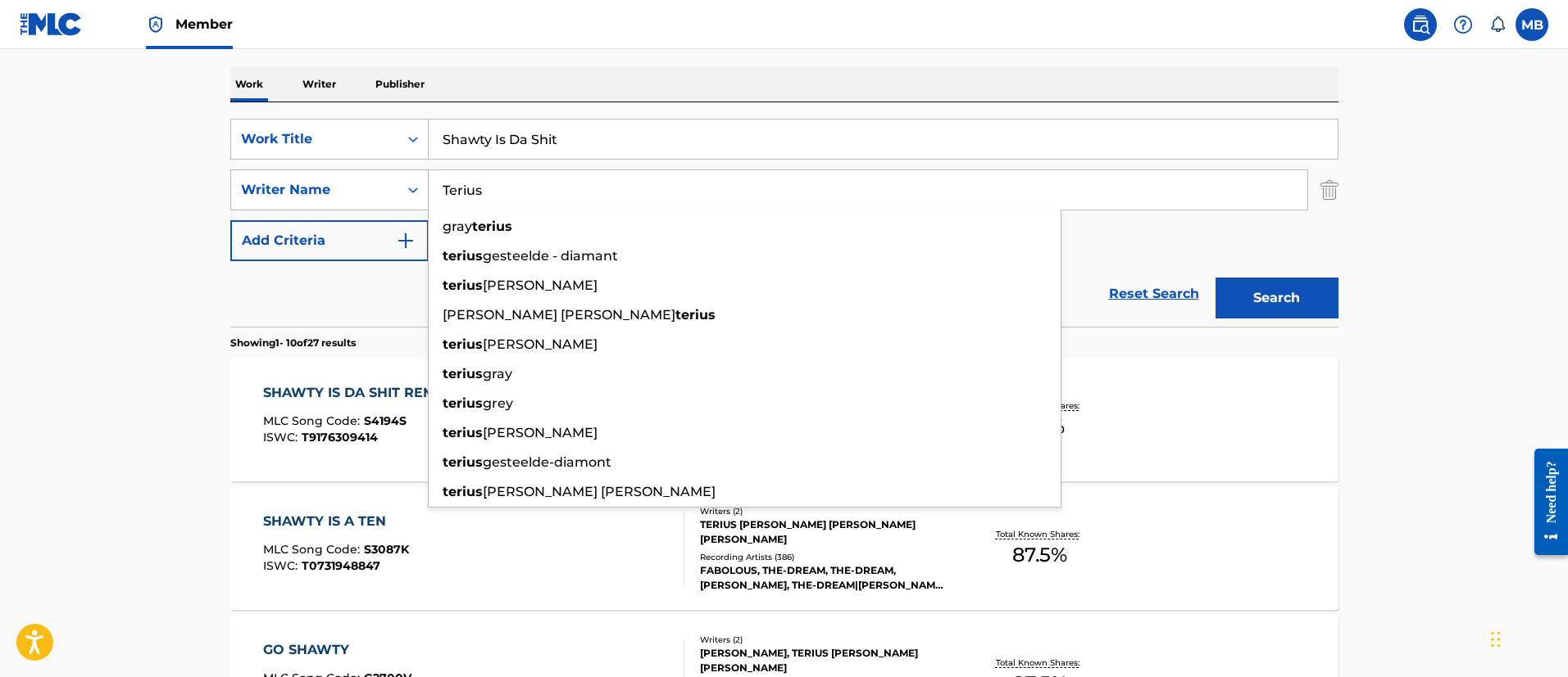
drag, startPoint x: 495, startPoint y: 190, endPoint x: 284, endPoint y: 173, distance: 211.7
click at [288, 175] on div "SearchWithCriteriabc4c9bd4-efc3-4189-ab3b-6b89b01588ec Writer Name Terius gray …" at bounding box center [784, 190] width 1108 height 41
click at [1215, 278] on button "Search" at bounding box center [1277, 298] width 123 height 41
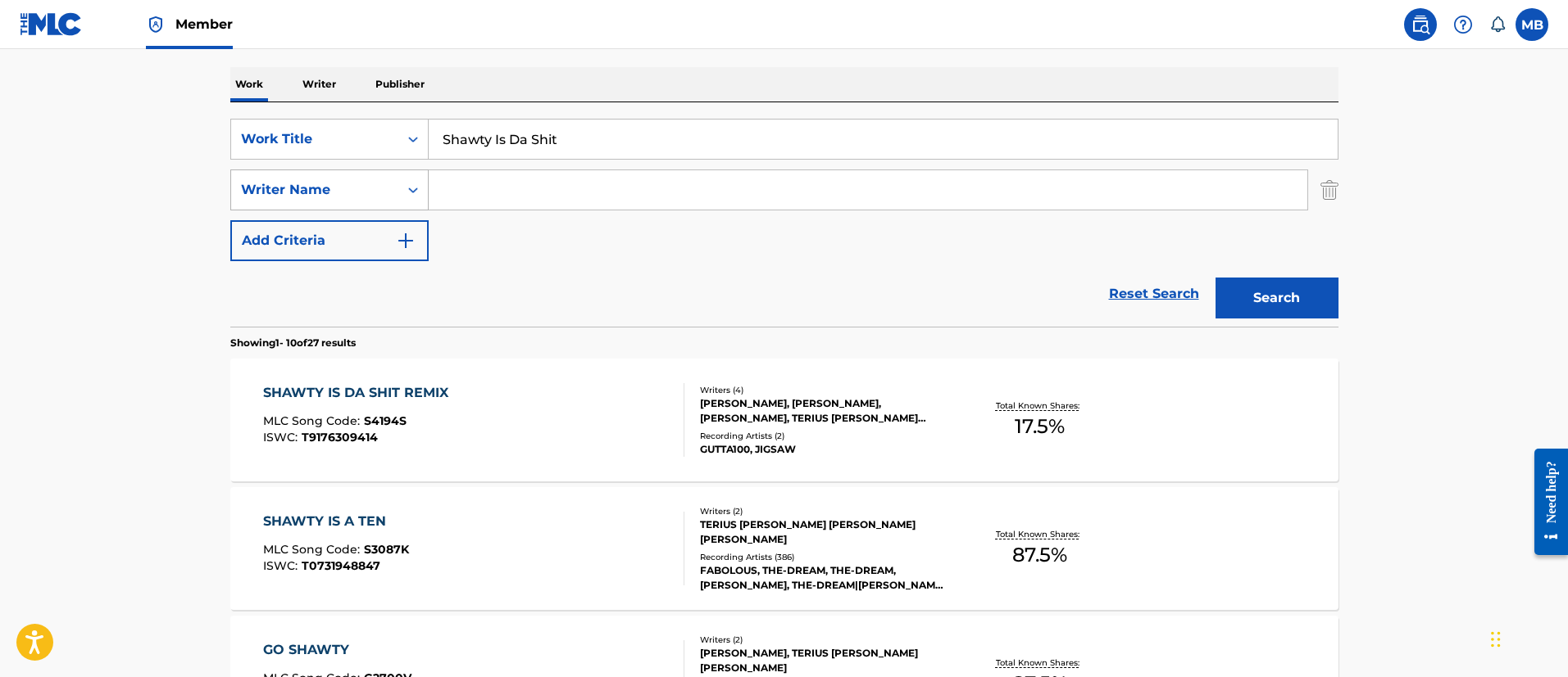
click at [1215, 278] on button "Search" at bounding box center [1277, 298] width 123 height 41
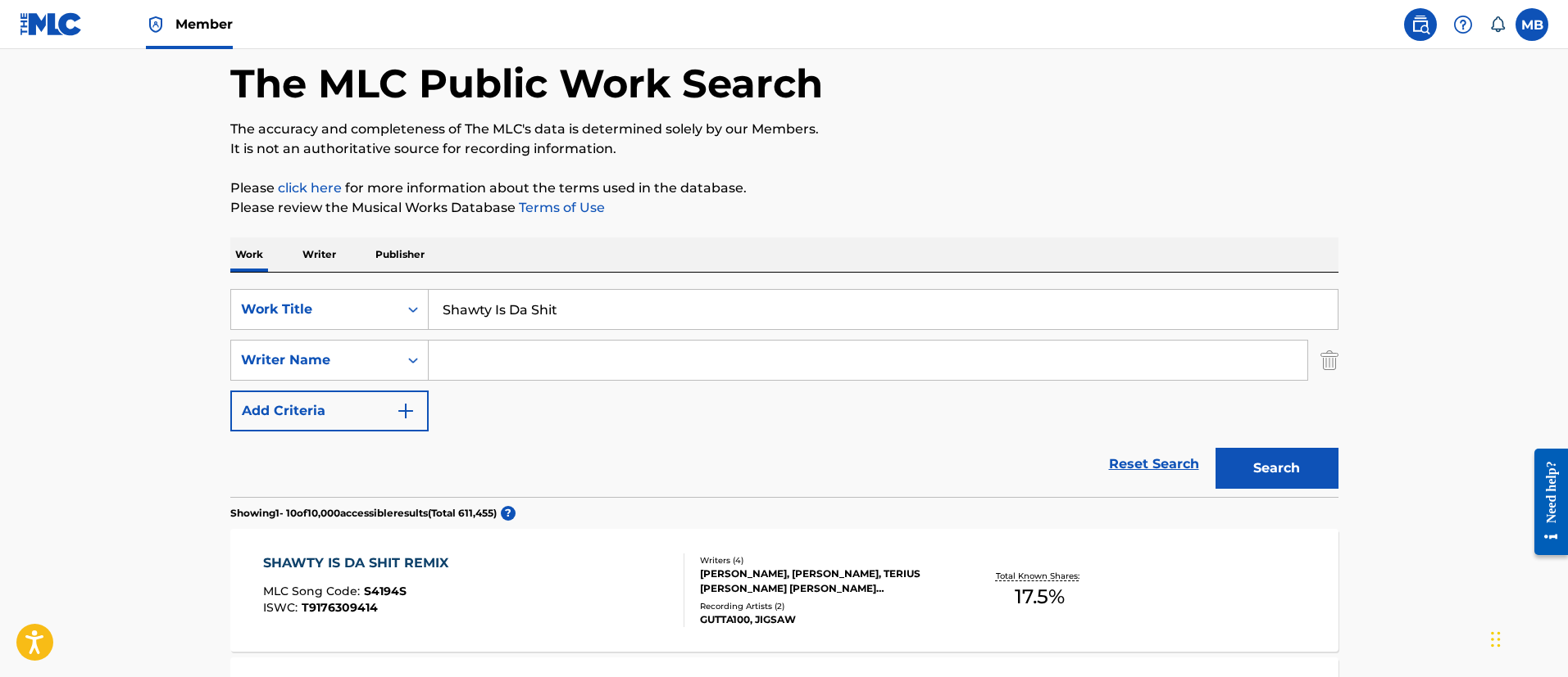
scroll to position [0, 0]
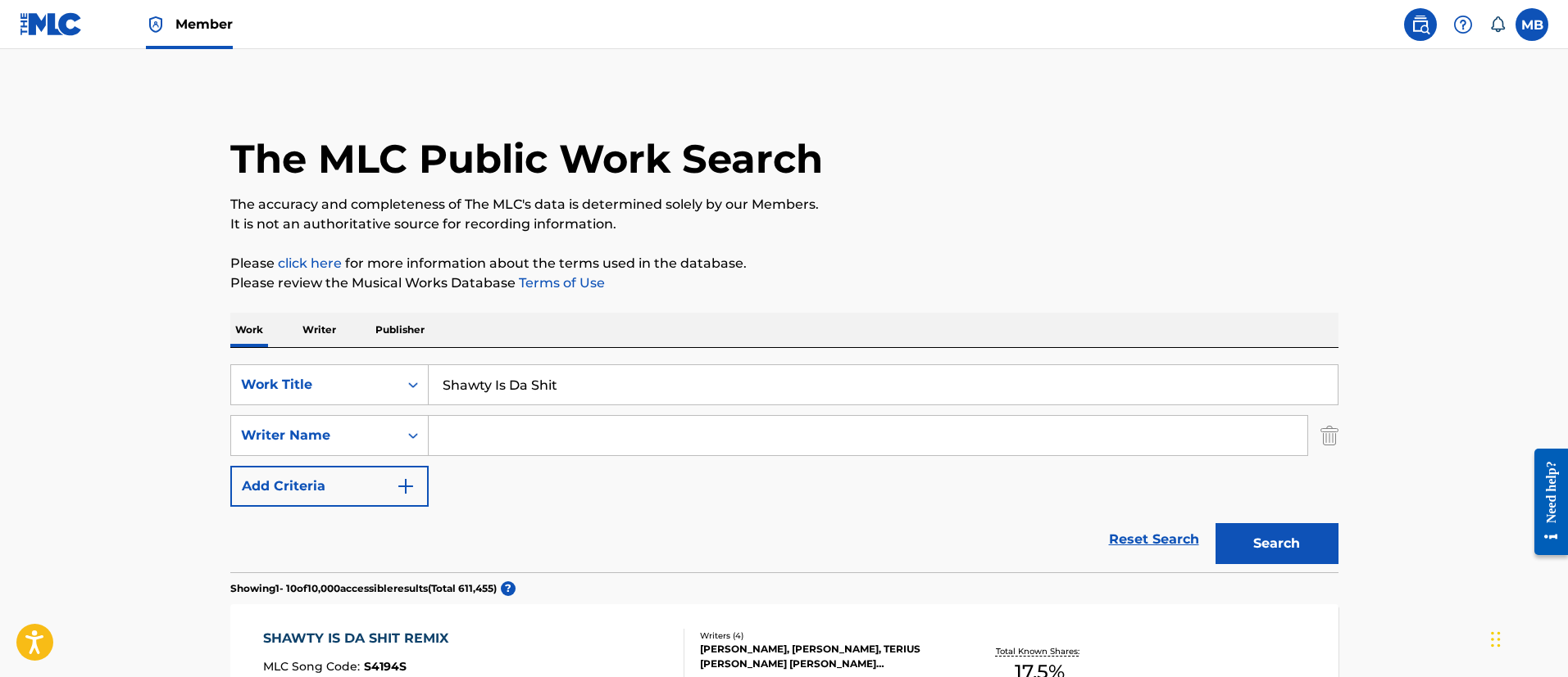
drag, startPoint x: 253, startPoint y: 376, endPoint x: 0, endPoint y: 336, distance: 256.1
type input "I LUV YOUR GIRL"
click at [1215, 523] on button "Search" at bounding box center [1277, 544] width 123 height 41
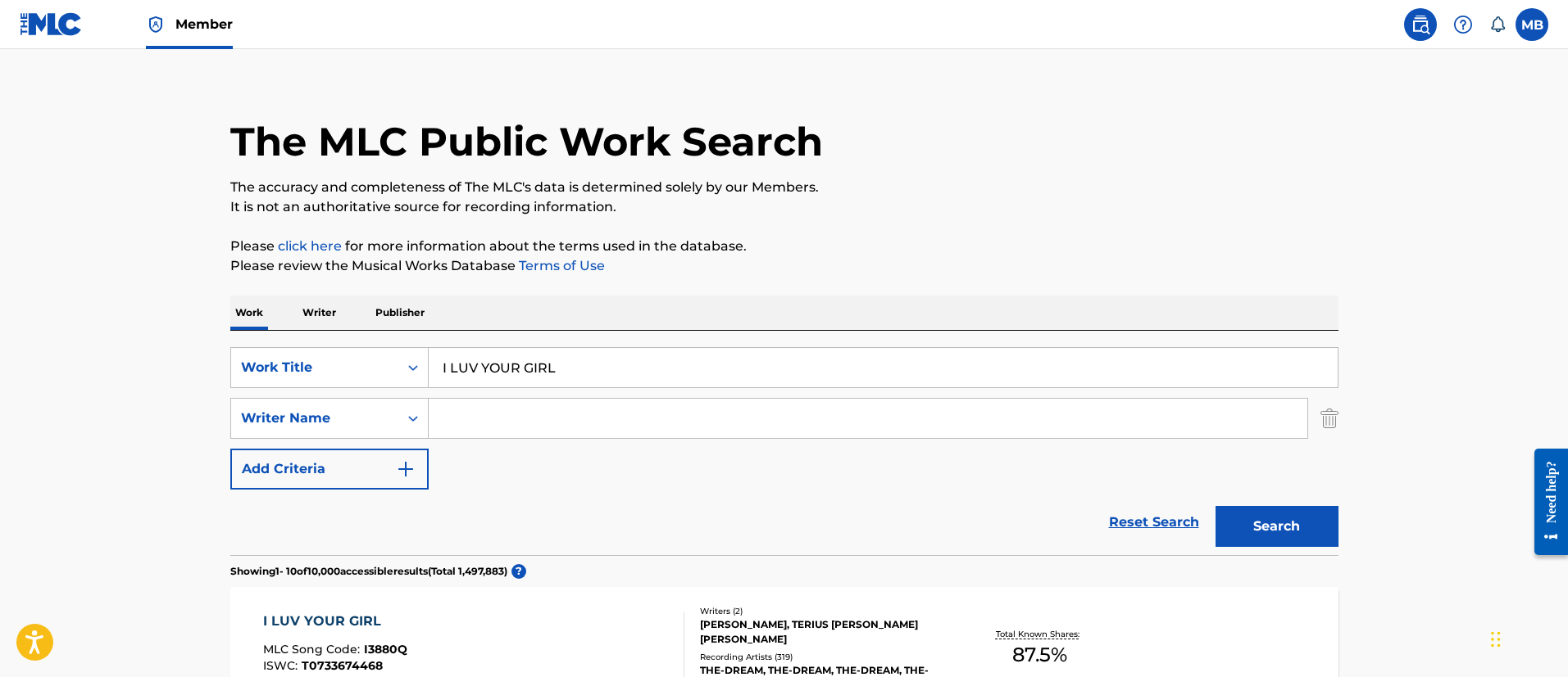
scroll to position [246, 0]
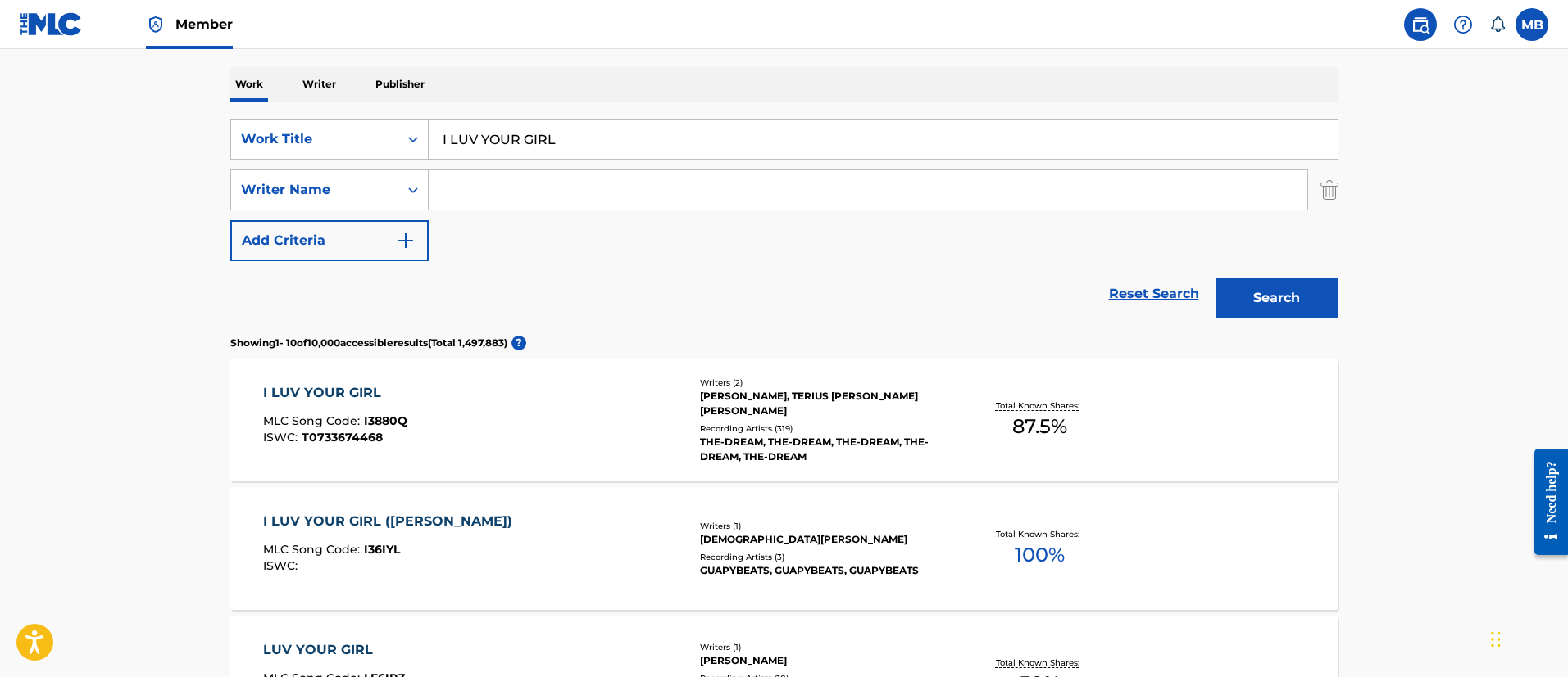
click at [516, 420] on div "I LUV YOUR GIRL MLC Song Code : I3880Q ISWC : T0733674468" at bounding box center [474, 420] width 422 height 74
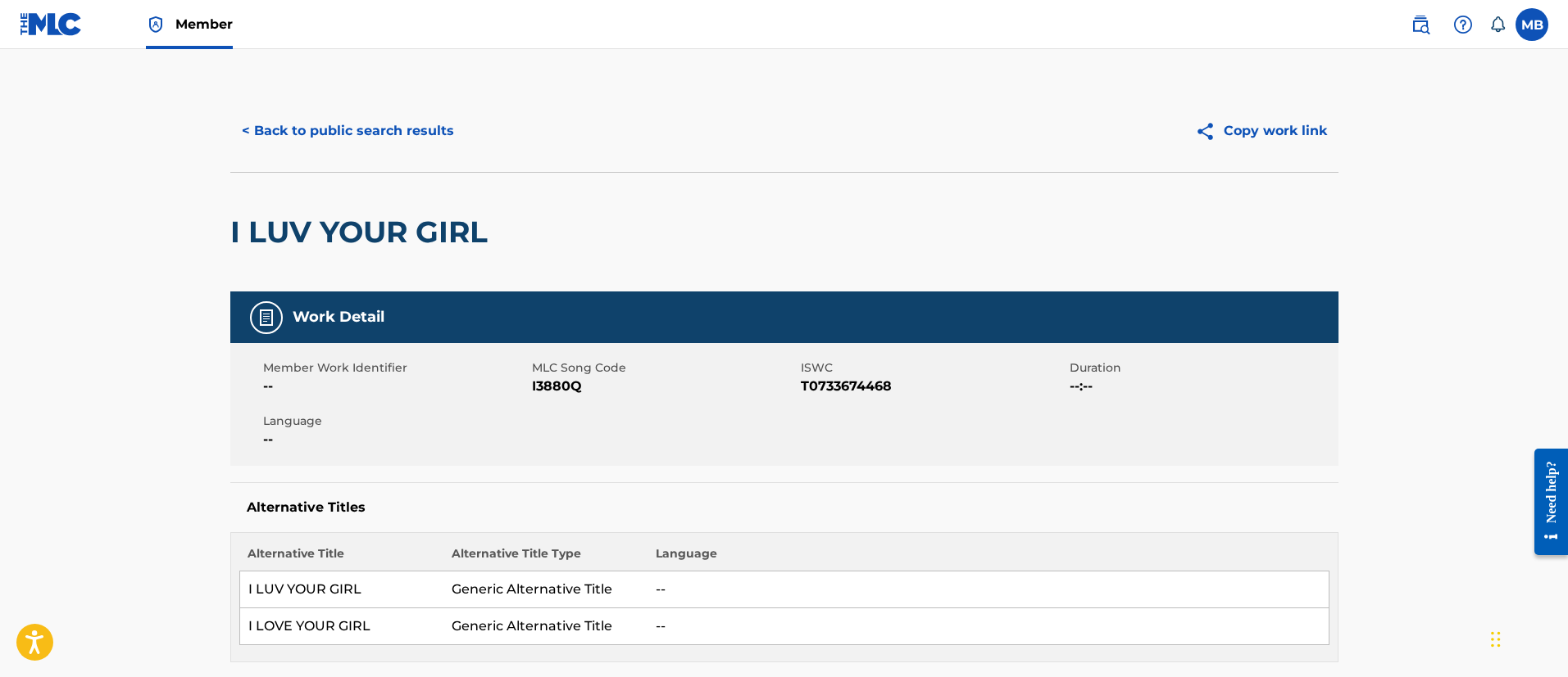
click at [333, 143] on button "< Back to public search results" at bounding box center [348, 131] width 235 height 41
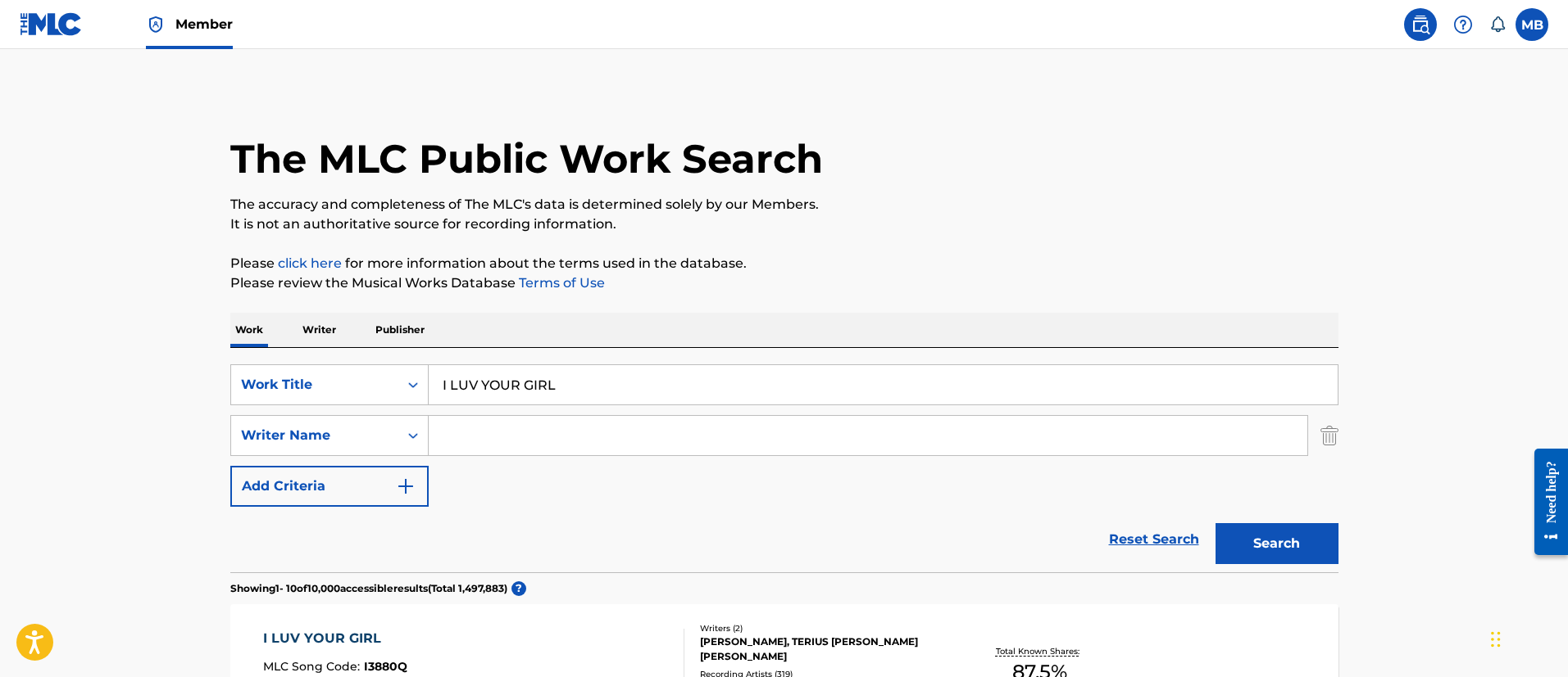
scroll to position [246, 0]
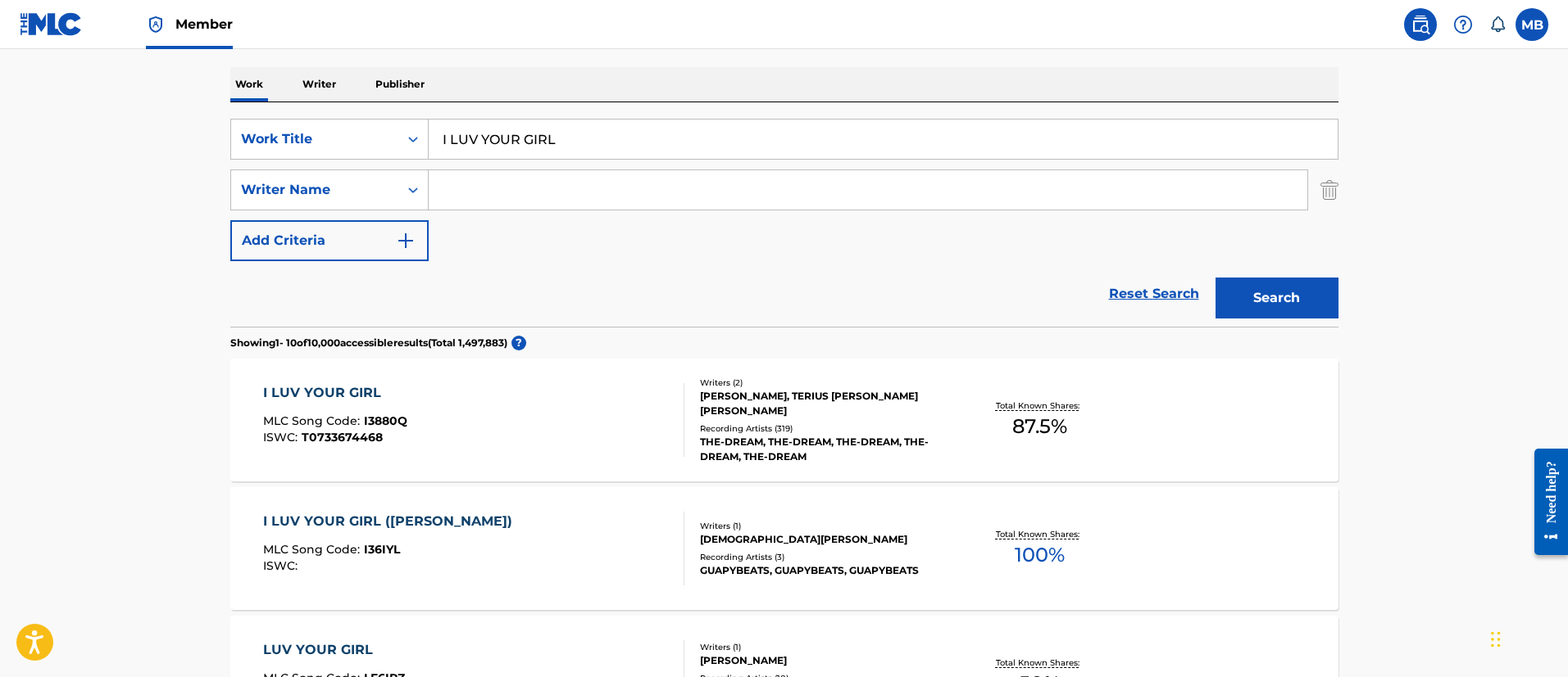
click at [206, 26] on span "Member" at bounding box center [203, 24] width 57 height 19
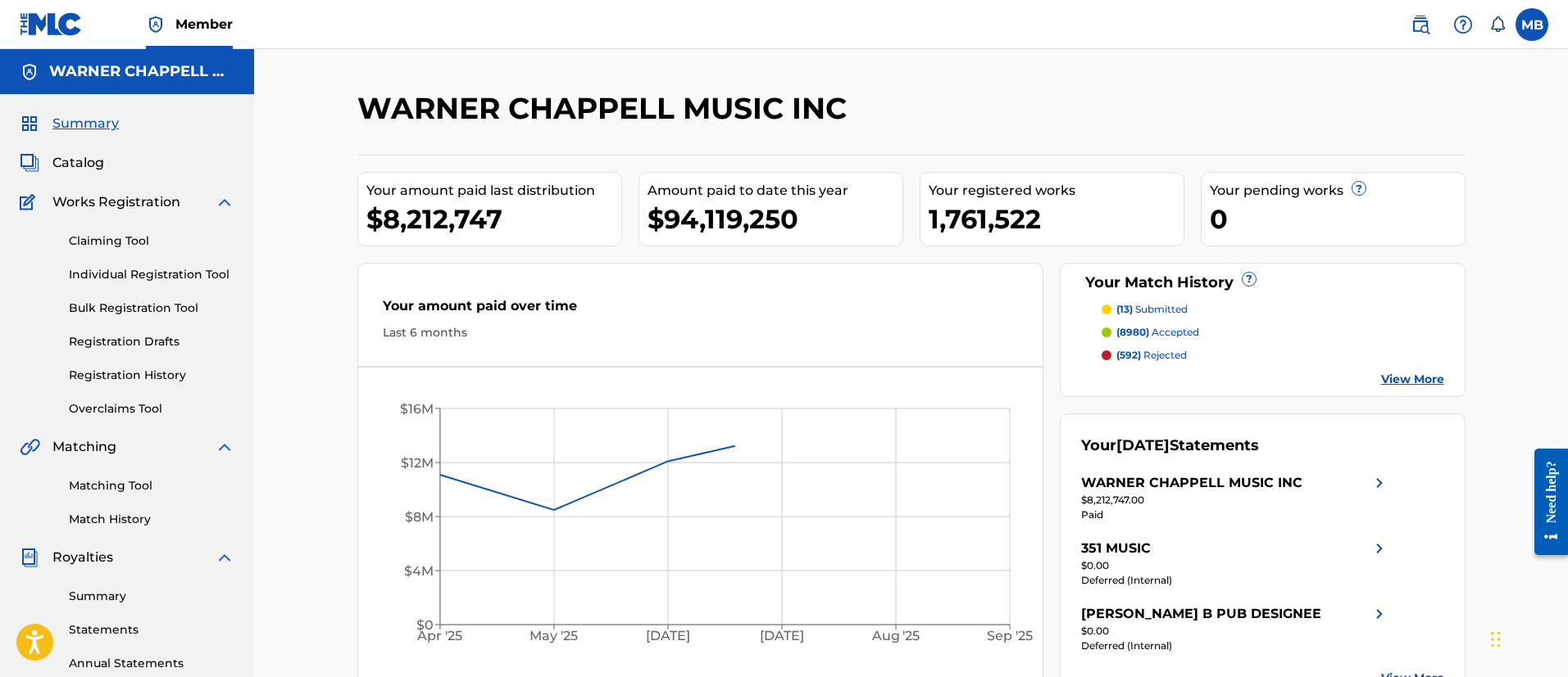
click at [89, 171] on span "Catalog" at bounding box center [77, 162] width 51 height 20
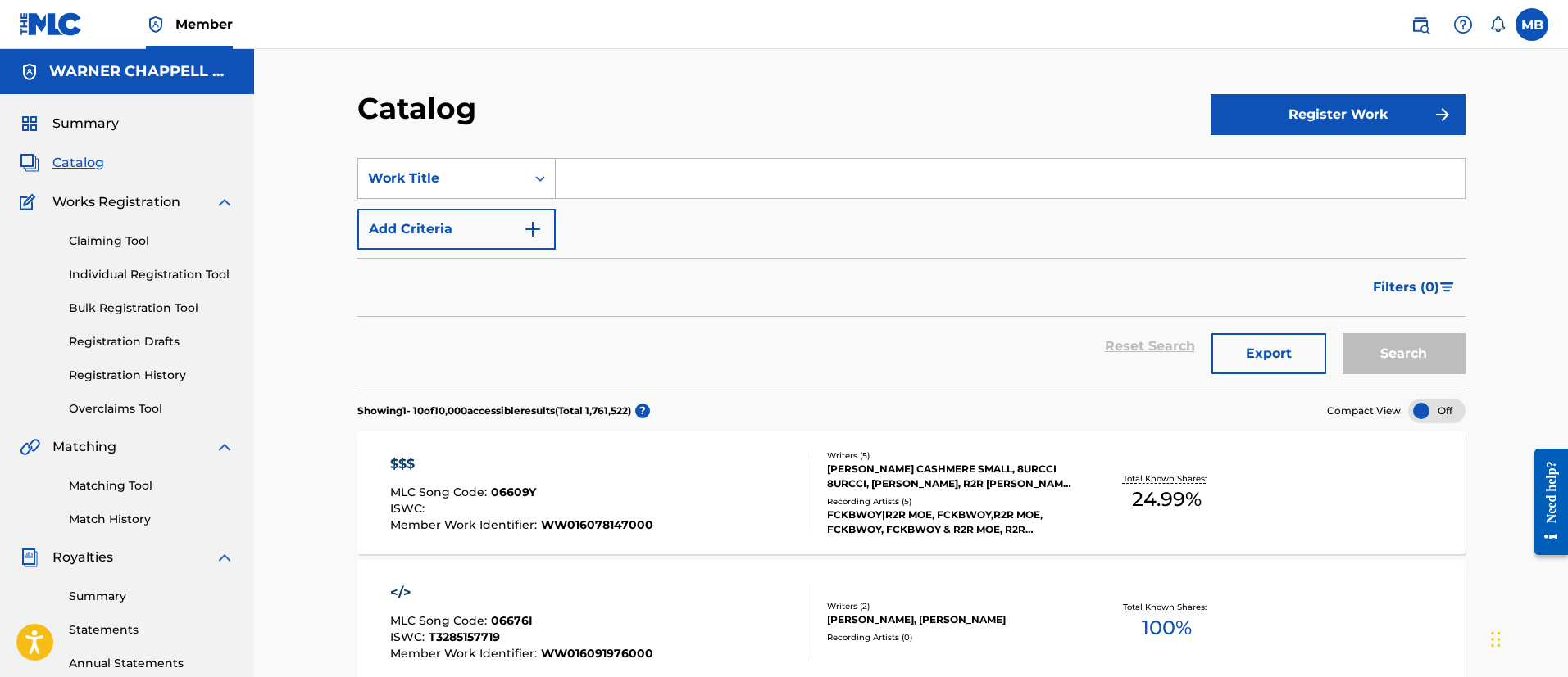
click at [394, 169] on div "Work Title" at bounding box center [441, 178] width 147 height 20
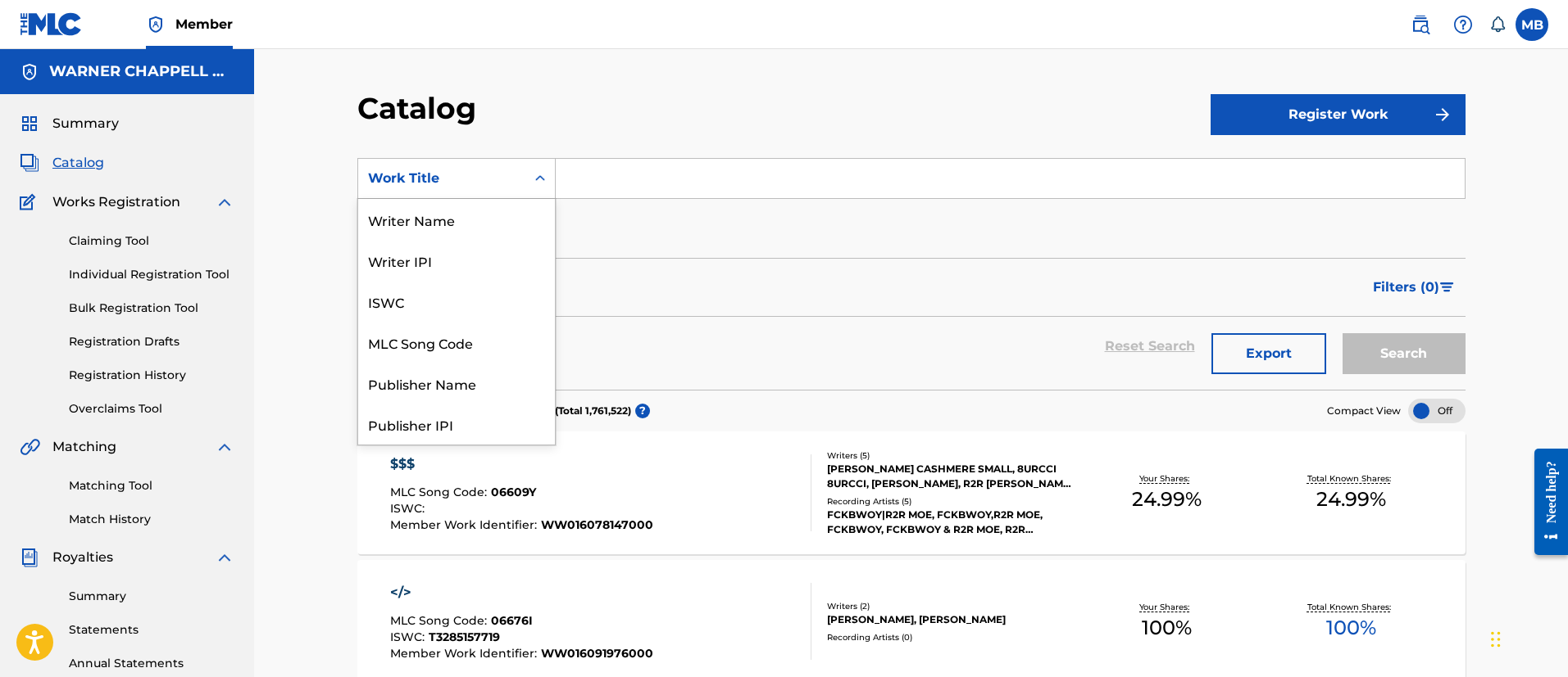
scroll to position [266, 0]
click at [413, 380] on div "ISRC" at bounding box center [456, 383] width 197 height 41
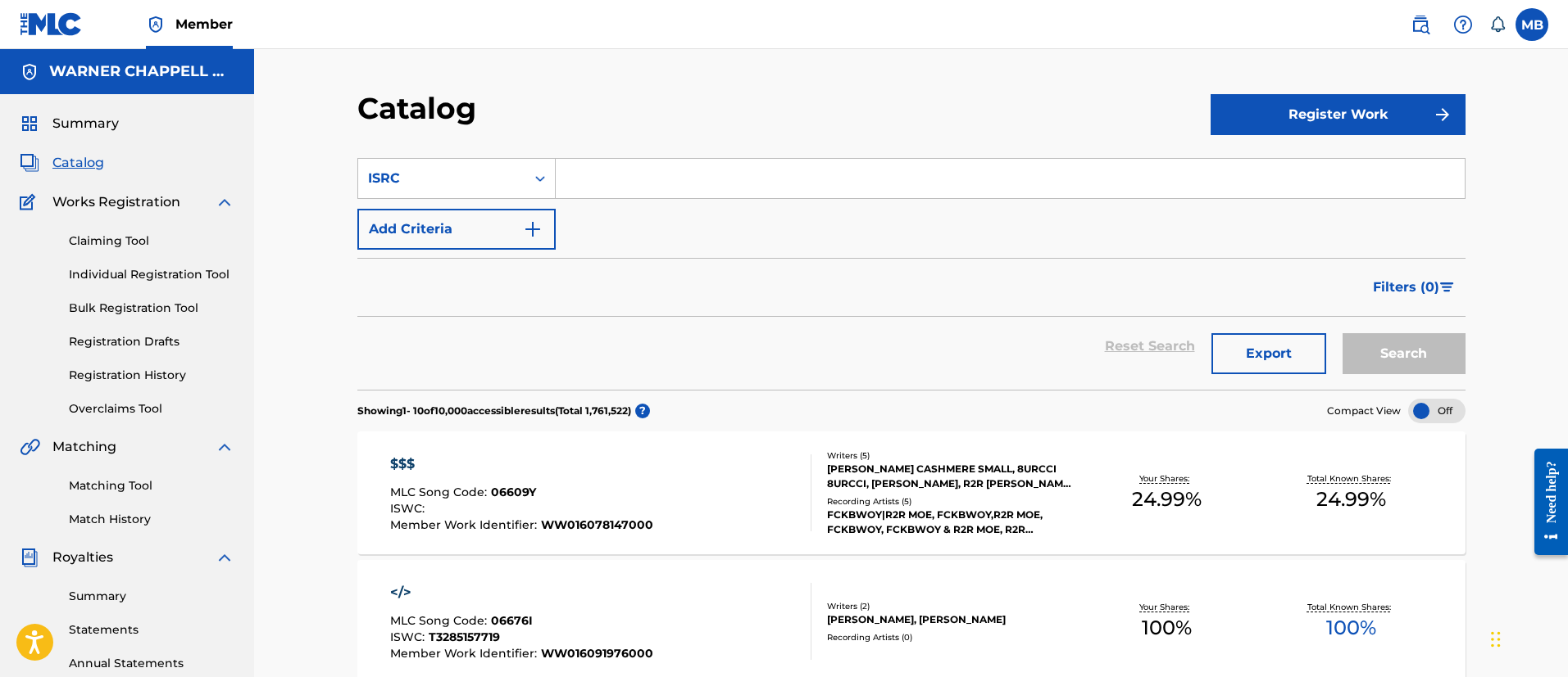
click at [637, 186] on input "Search Form" at bounding box center [1010, 178] width 909 height 39
paste input "USUM70761867"
type input "USUM70761867"
click at [1342, 334] on button "Search" at bounding box center [1404, 354] width 123 height 41
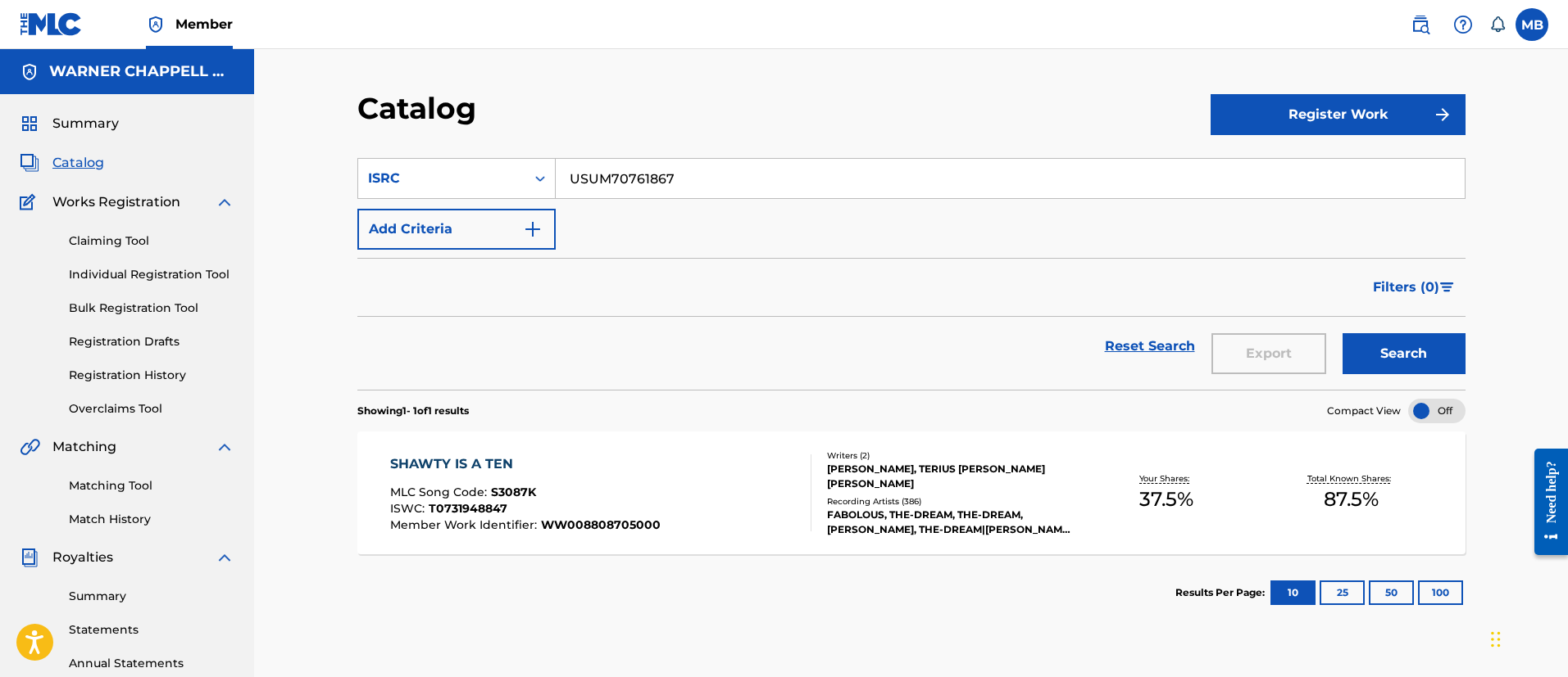
click at [690, 472] on div "SHAWTY IS A TEN MLC Song Code : S3087K ISWC : T0731948847 Member Work Identifie…" at bounding box center [601, 493] width 422 height 77
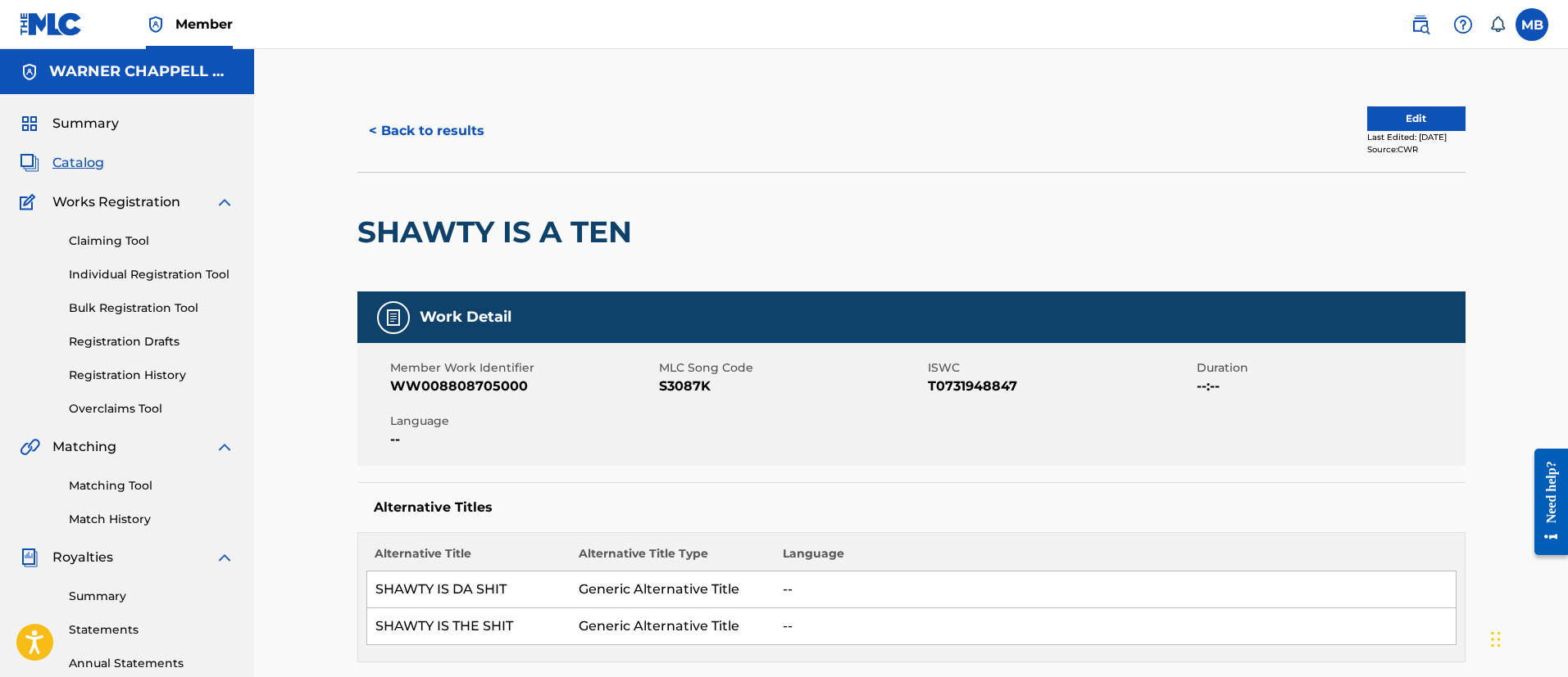
drag, startPoint x: 1422, startPoint y: 32, endPoint x: 1366, endPoint y: 38, distance: 56.3
click at [1422, 32] on img at bounding box center [1420, 24] width 20 height 20
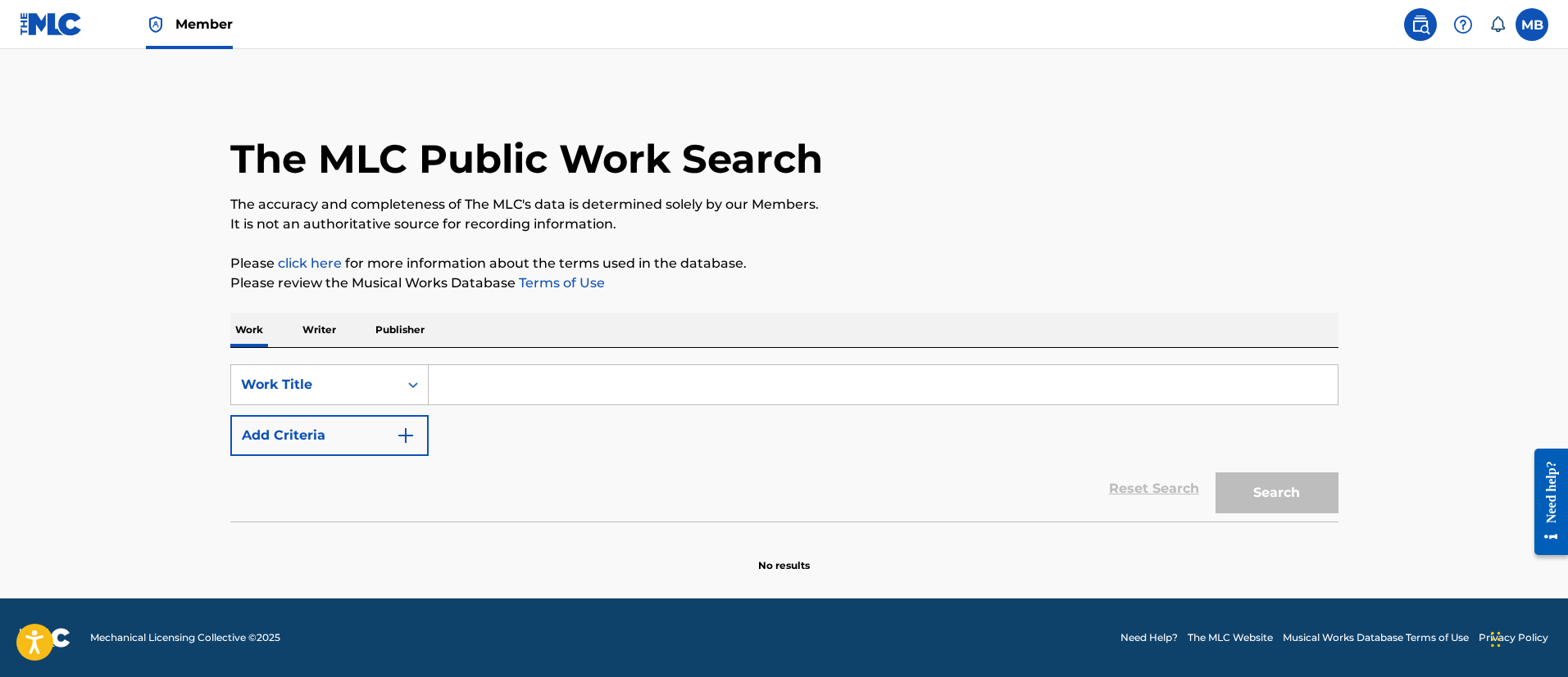
click at [443, 396] on input "Search Form" at bounding box center [882, 385] width 909 height 39
paste input "ROLLING STONE"
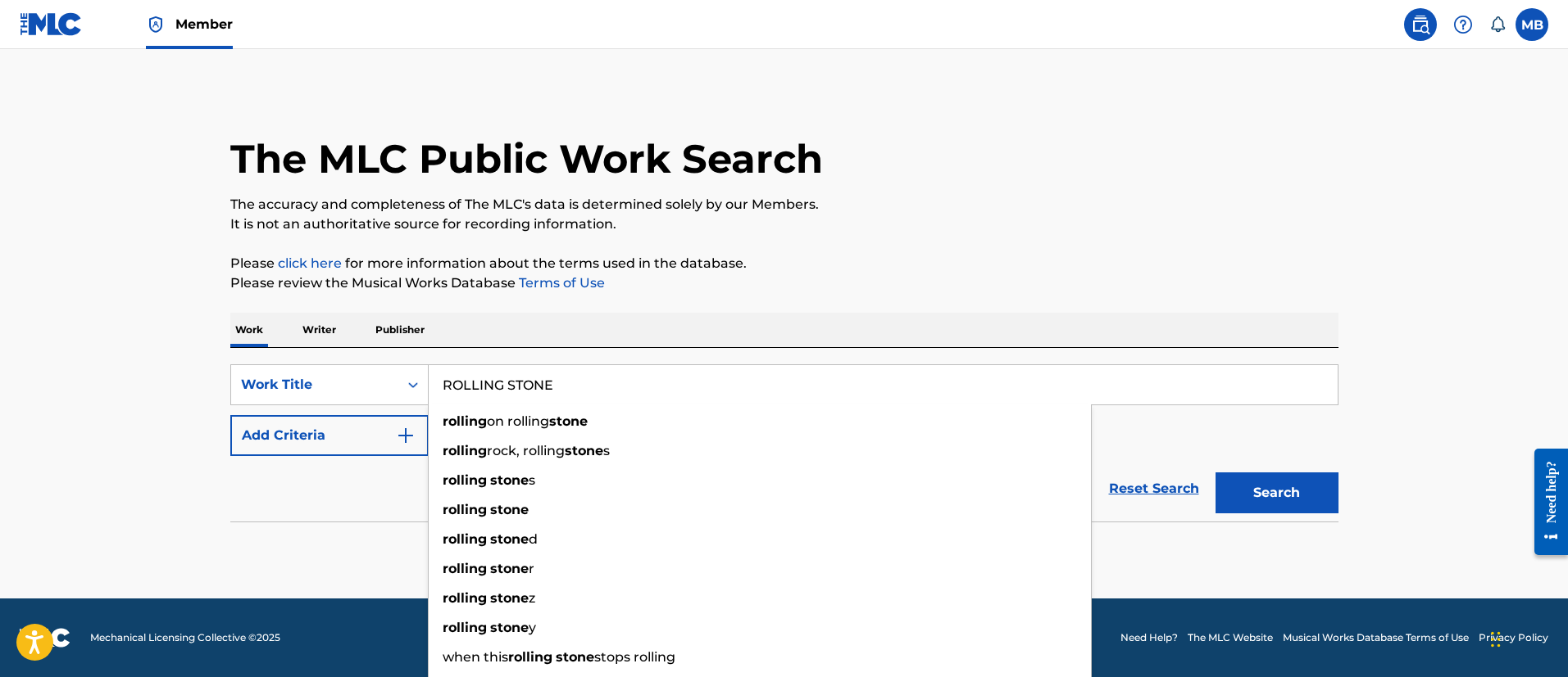
type input "ROLLING STONE"
click at [312, 460] on div "Reset Search Search" at bounding box center [784, 489] width 1108 height 65
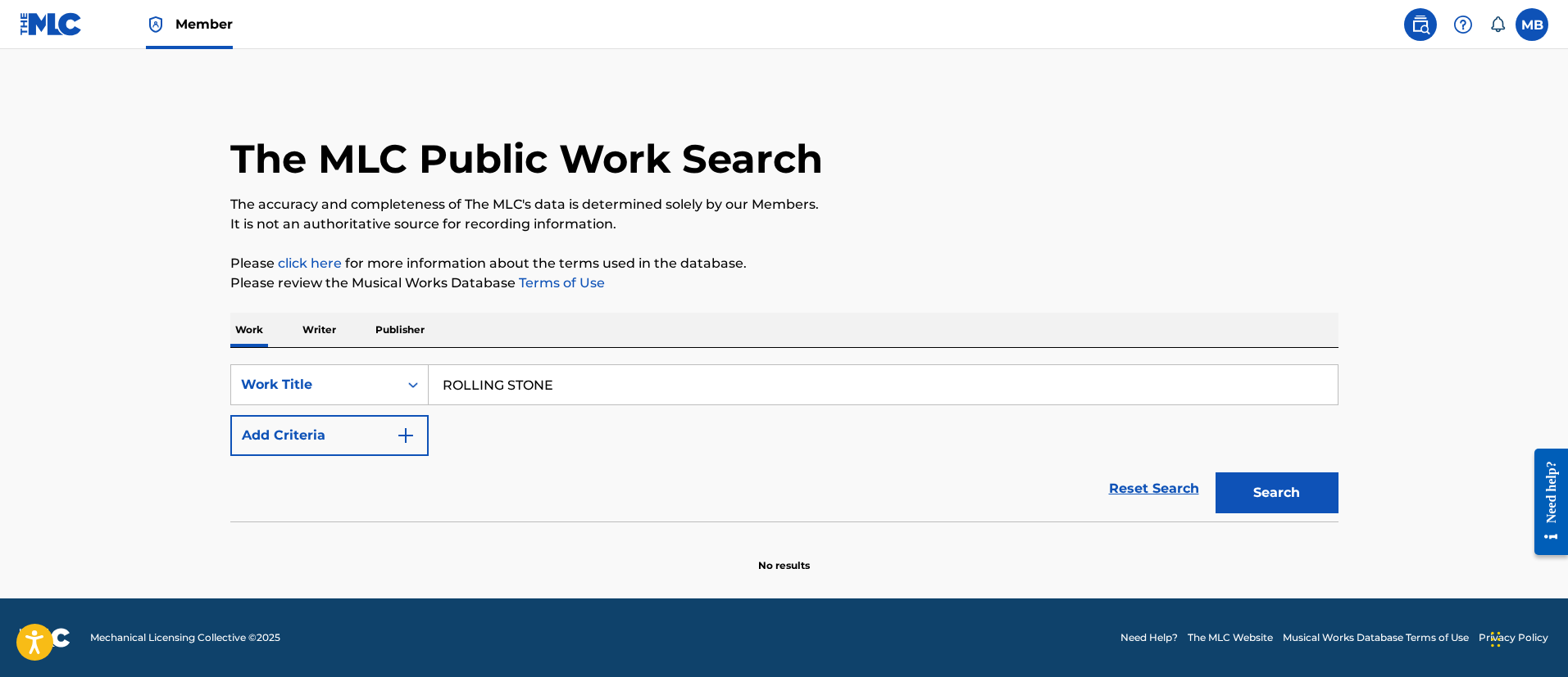
click at [342, 436] on button "Add Criteria" at bounding box center [329, 435] width 199 height 41
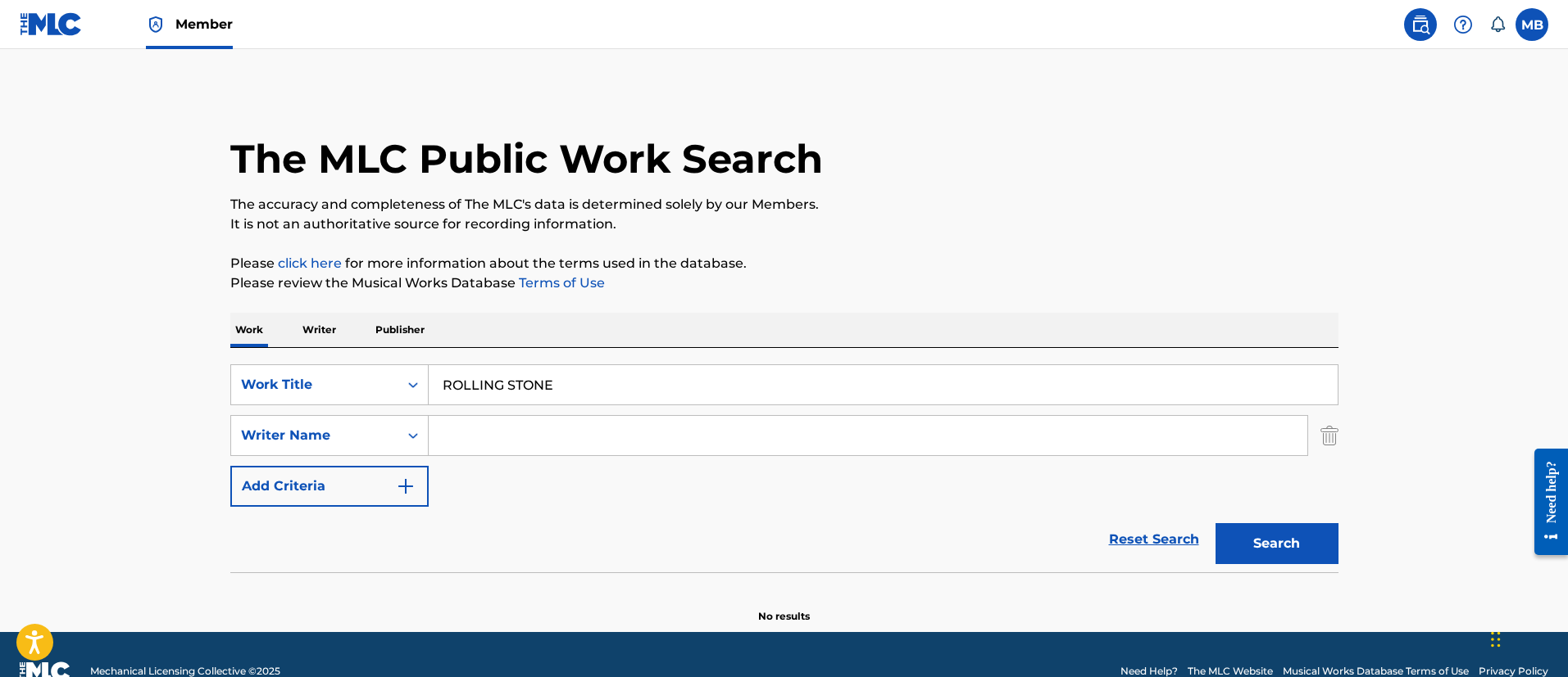
click at [502, 444] on input "Search Form" at bounding box center [867, 435] width 879 height 39
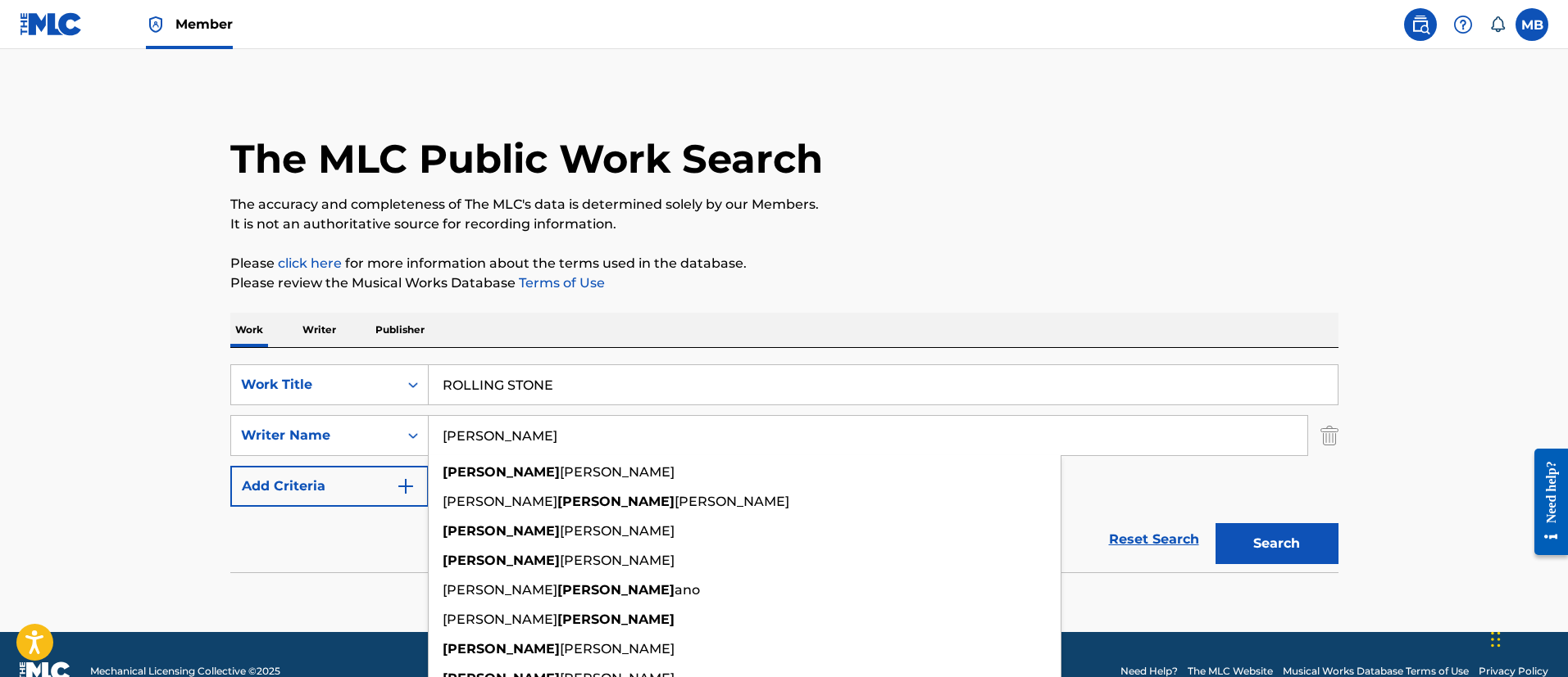
type input "Brent"
click at [1215, 523] on button "Search" at bounding box center [1277, 544] width 123 height 41
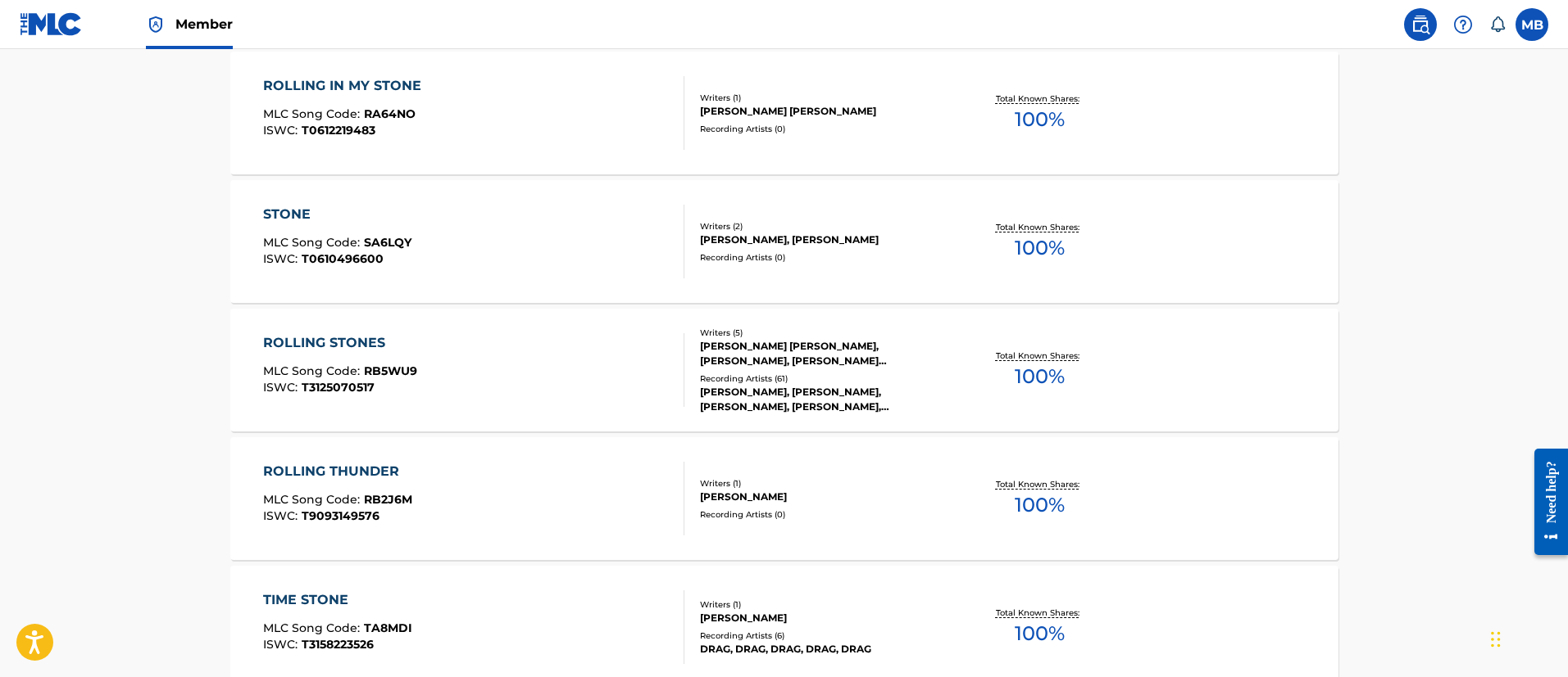
scroll to position [860, 0]
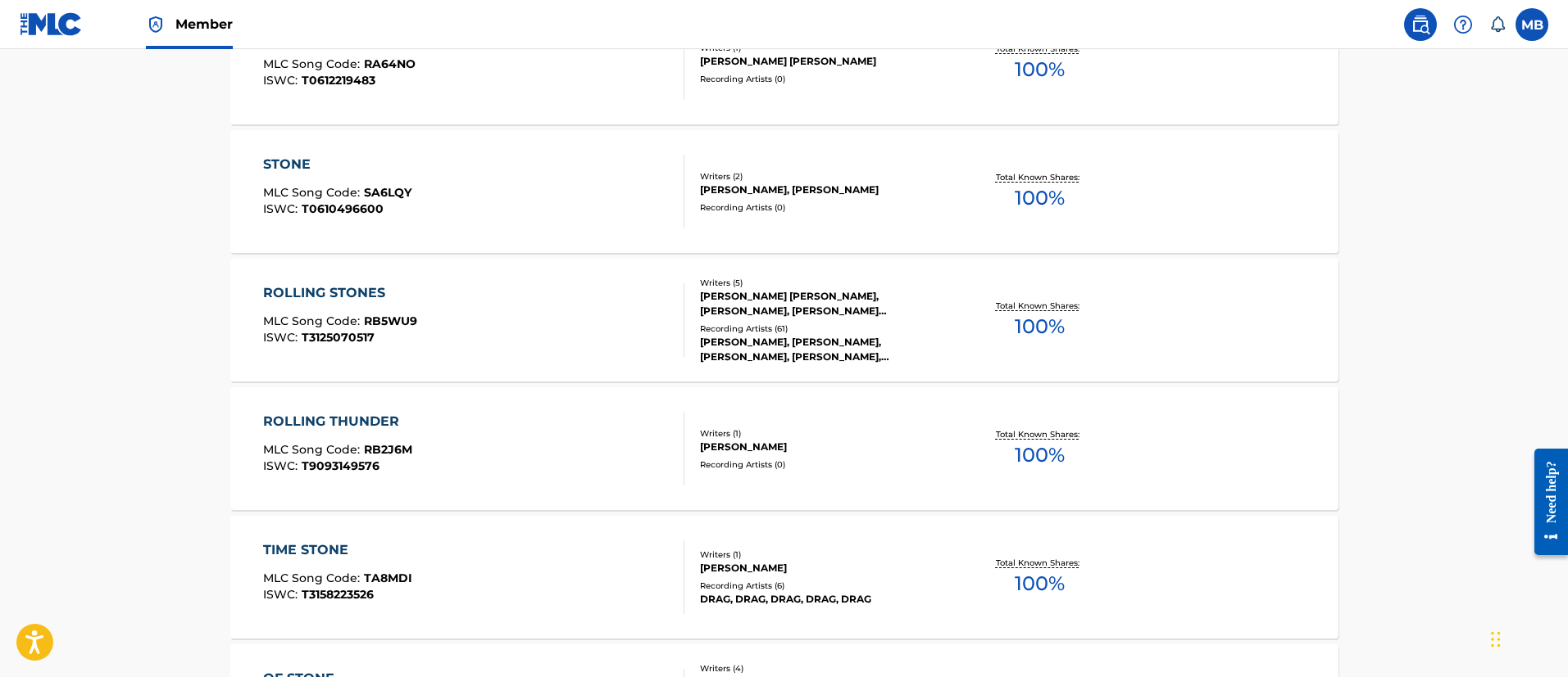
click at [522, 329] on div "ROLLING STONES MLC Song Code : RB5WU9 ISWC : T3125070517" at bounding box center [474, 320] width 422 height 74
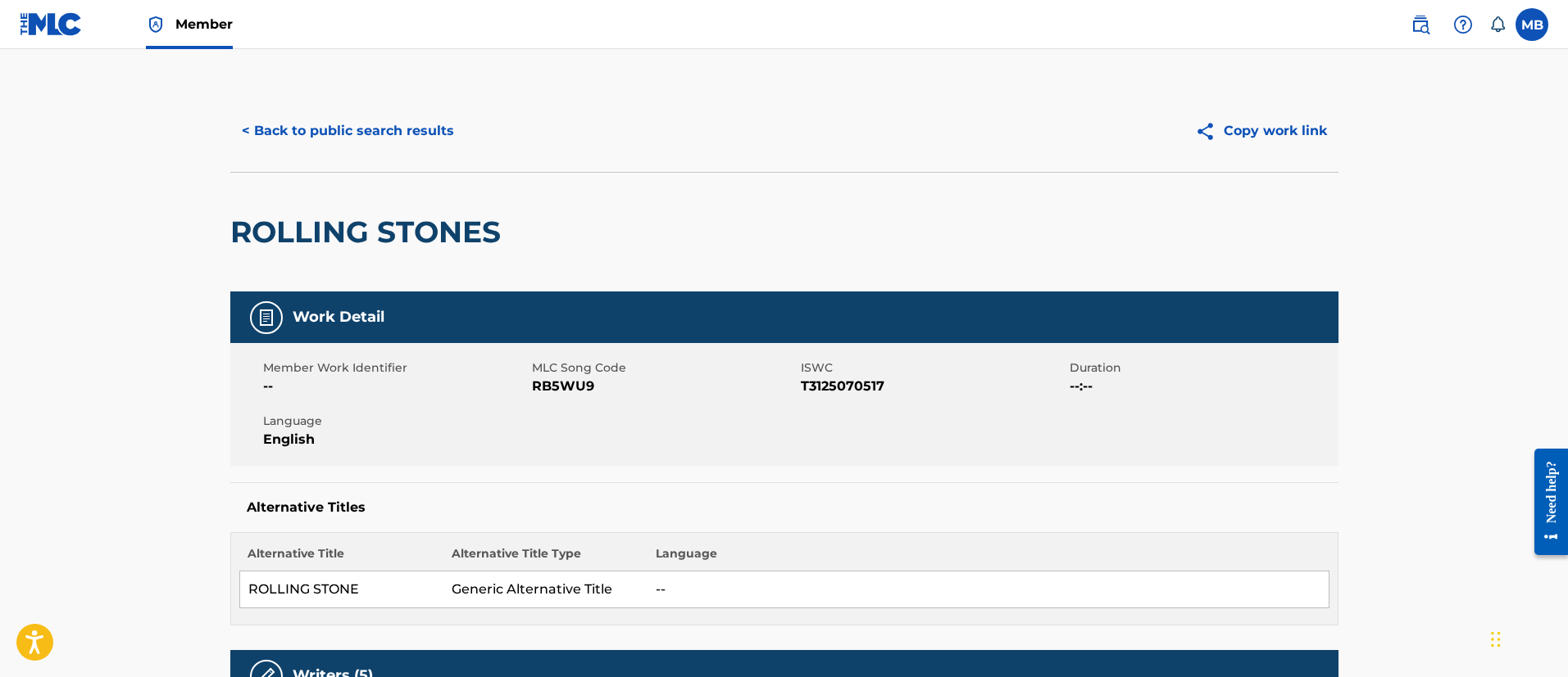
click at [374, 115] on button "< Back to public search results" at bounding box center [348, 131] width 235 height 41
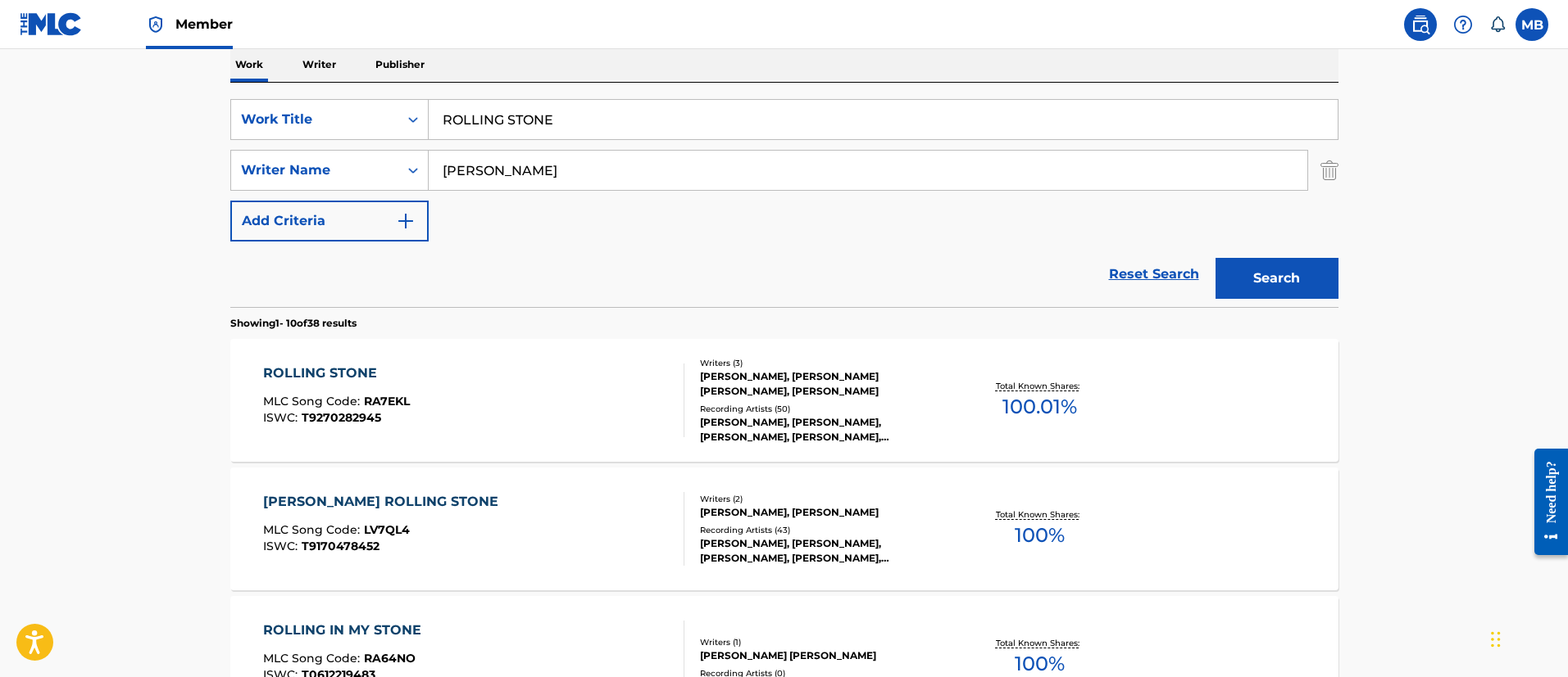
scroll to position [216, 0]
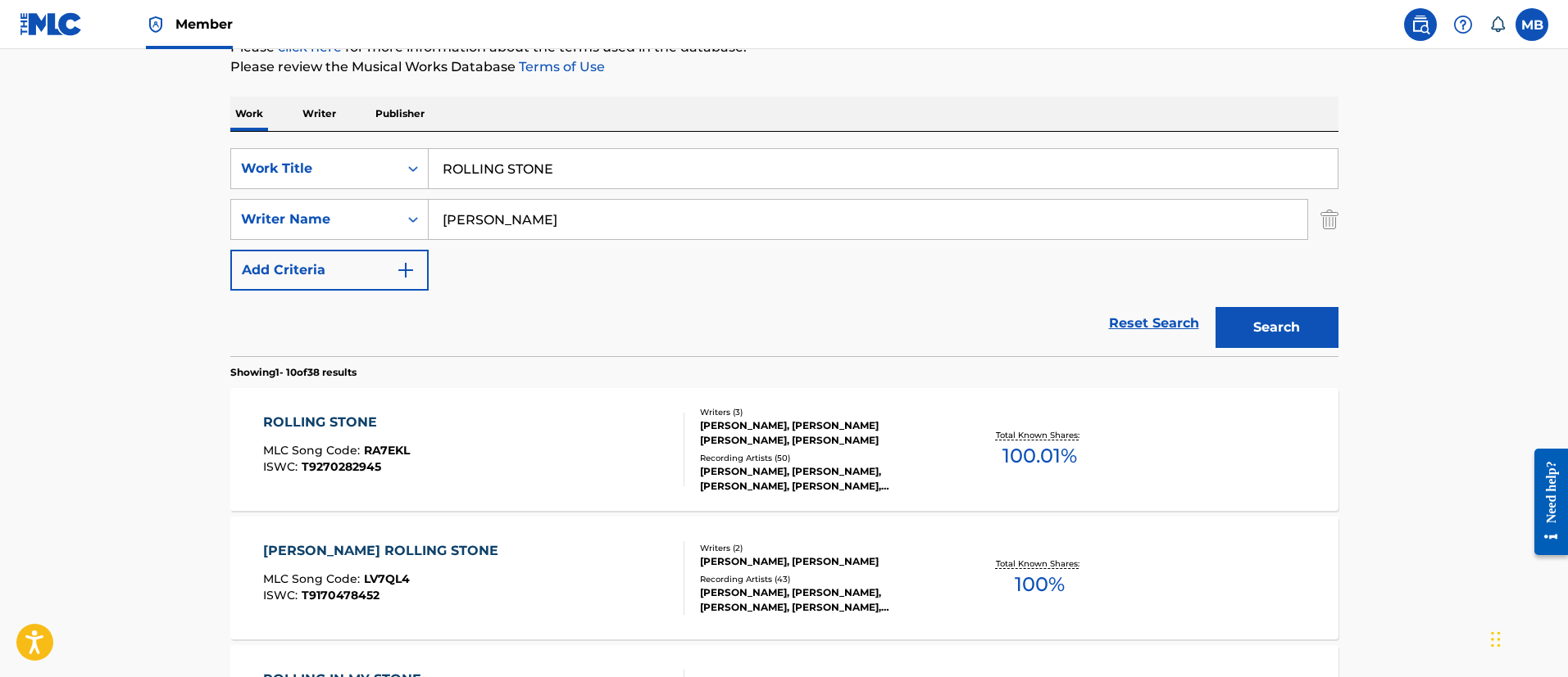
drag, startPoint x: 580, startPoint y: 165, endPoint x: 141, endPoint y: 162, distance: 439.0
paste input "Complicated"
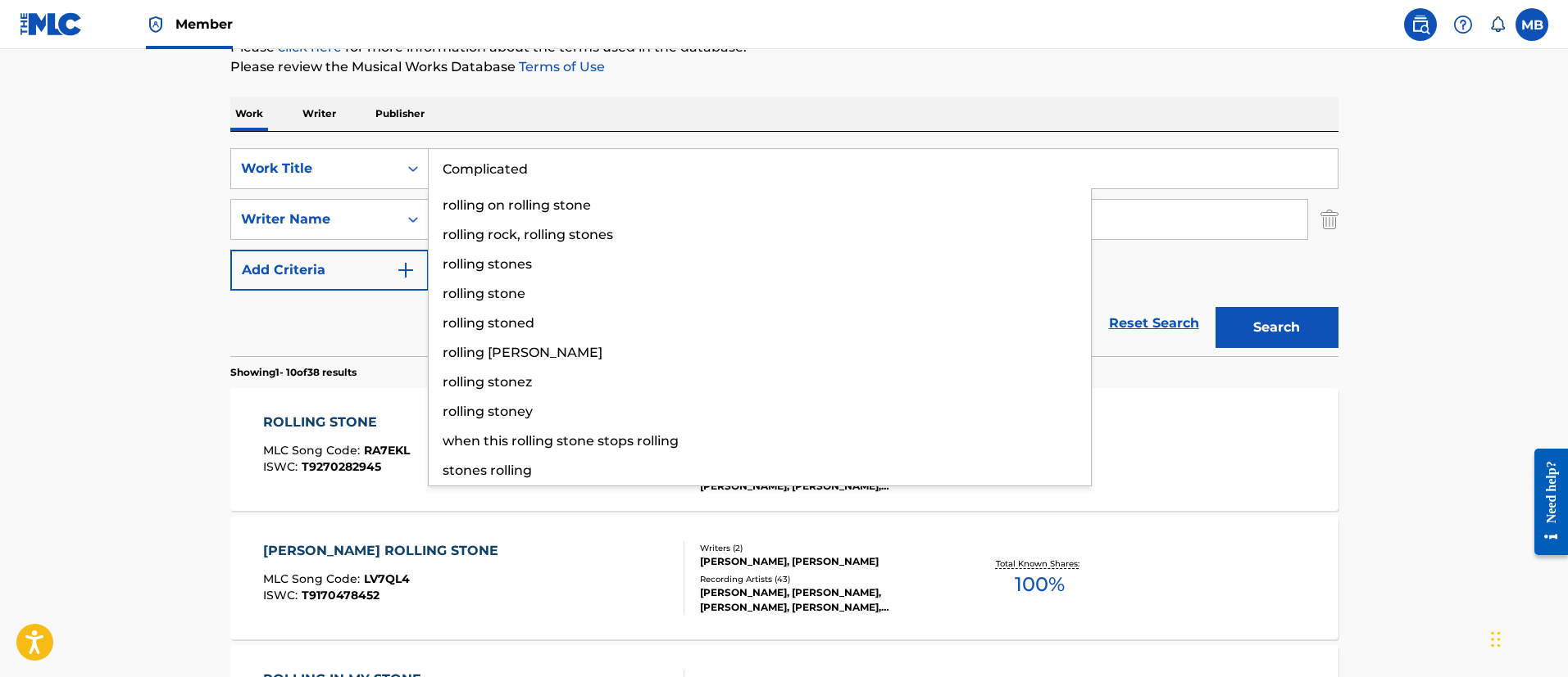
type input "Complicated"
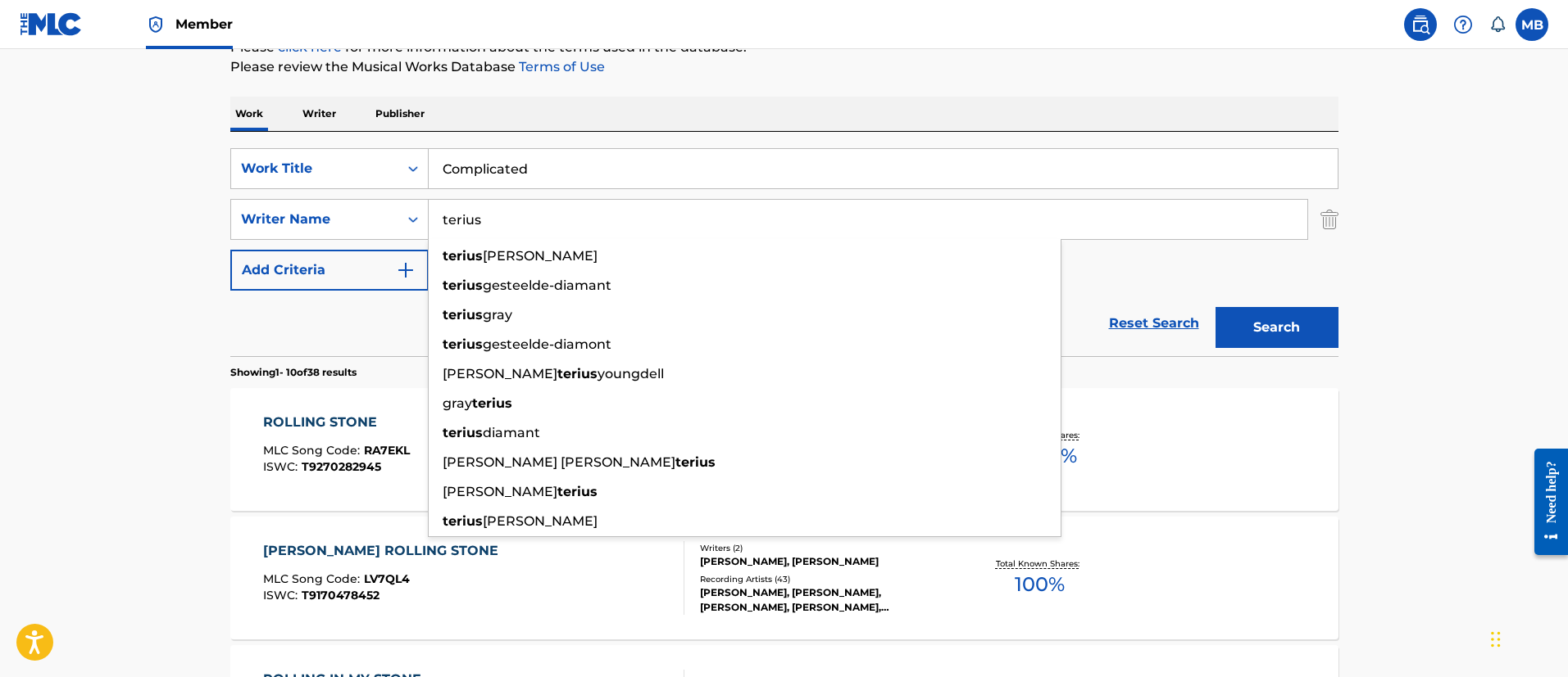
type input "terius"
click at [1215, 307] on button "Search" at bounding box center [1277, 327] width 123 height 41
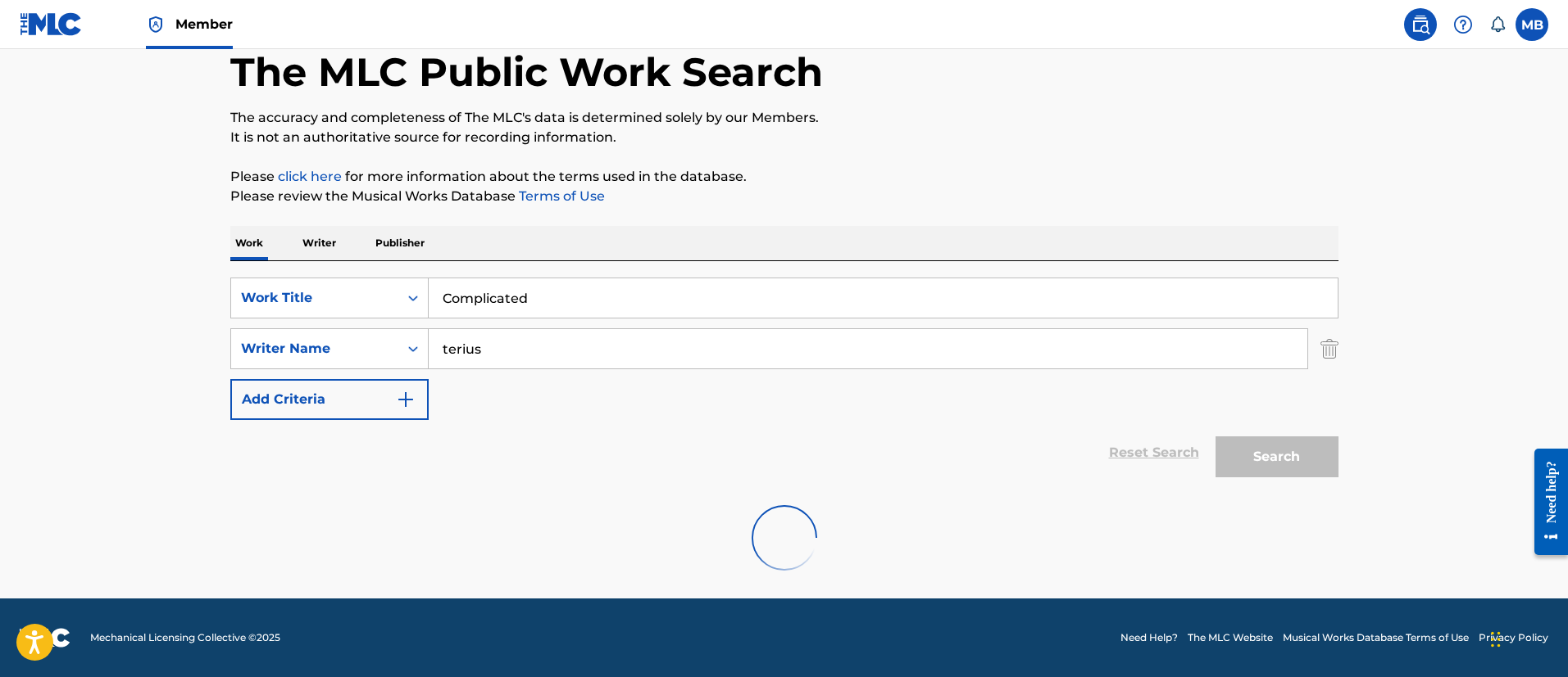
scroll to position [214, 0]
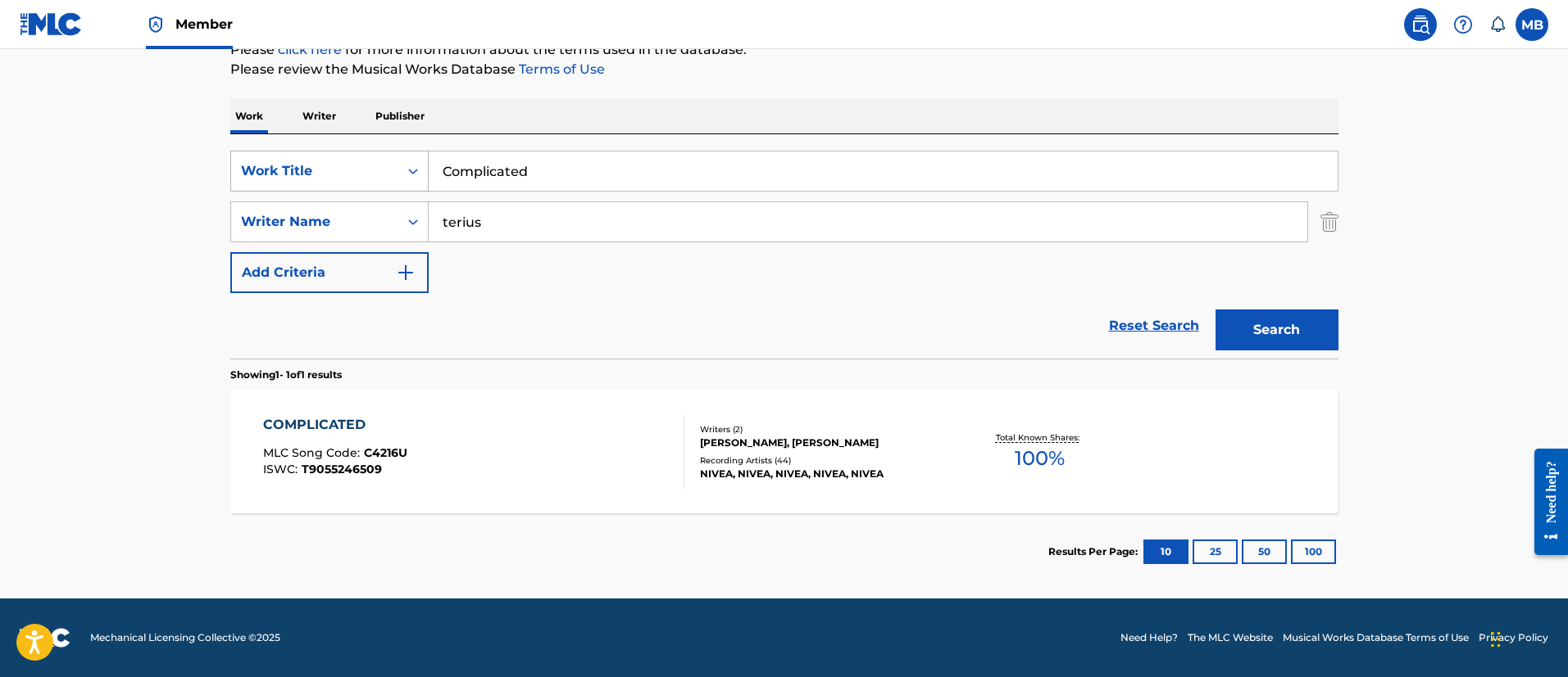
drag, startPoint x: 394, startPoint y: 173, endPoint x: 306, endPoint y: 169, distance: 88.1
click at [306, 170] on div "SearchWithCriteria6b3021fc-88e5-433c-886c-1da5c34f629c Work Title Complicated" at bounding box center [784, 172] width 1108 height 41
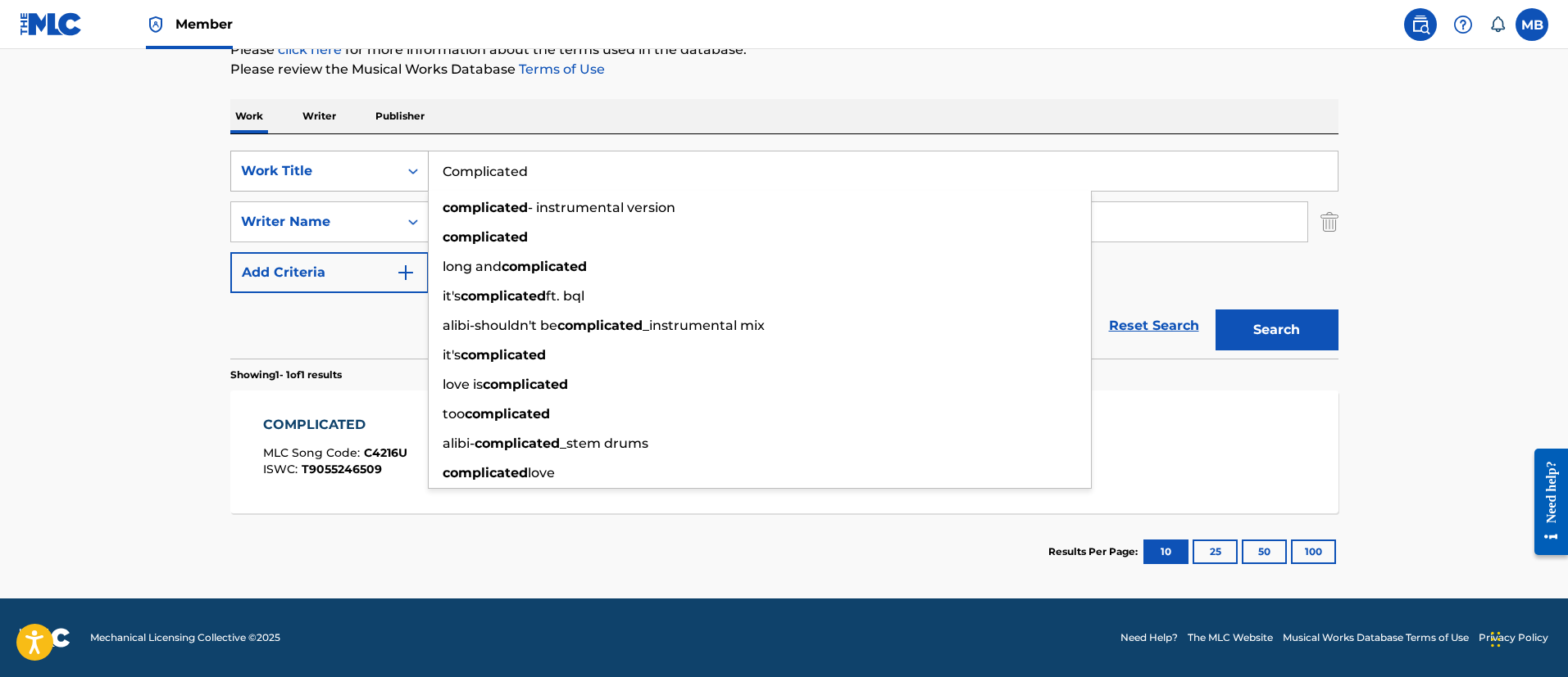
paste input "Ezekiel’s Wheel"
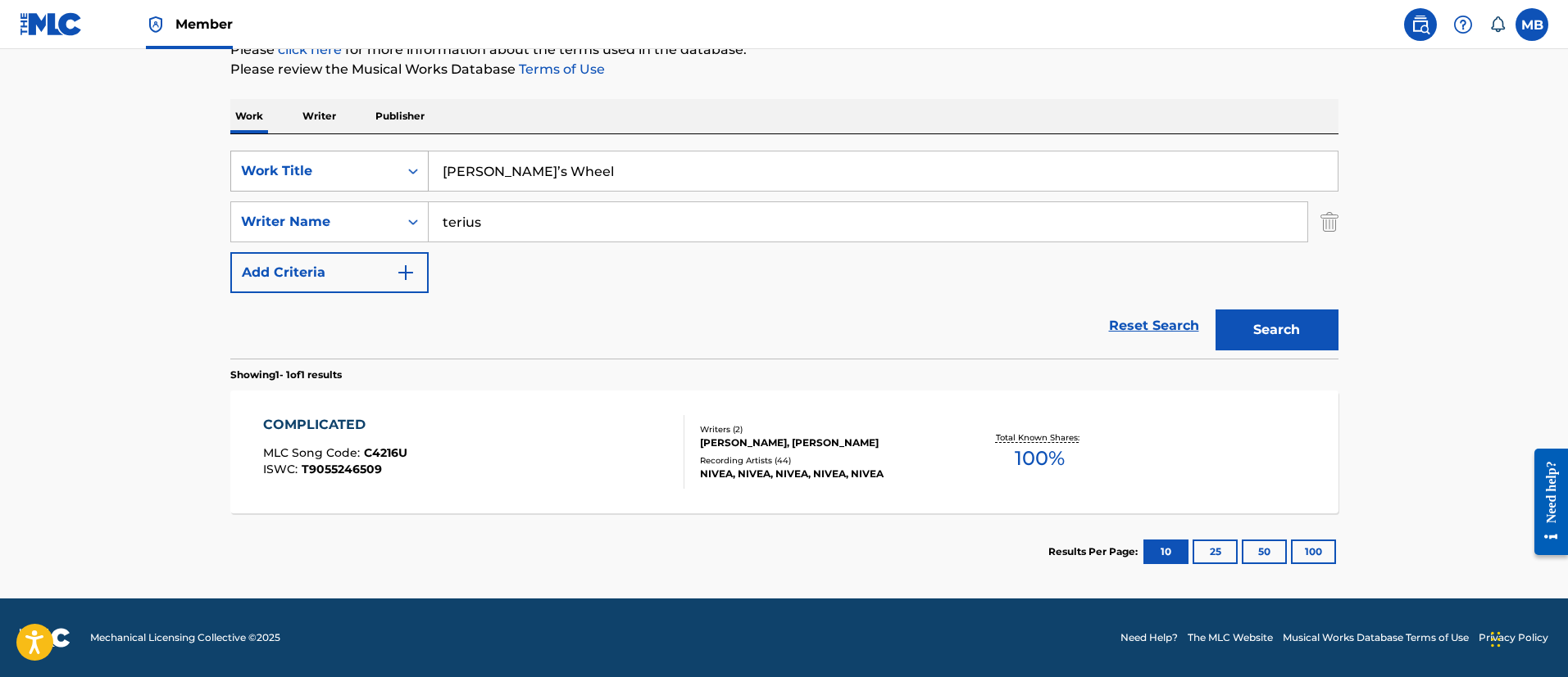
type input "Ezekiel’s Wheel"
click at [1215, 310] on button "Search" at bounding box center [1277, 330] width 123 height 41
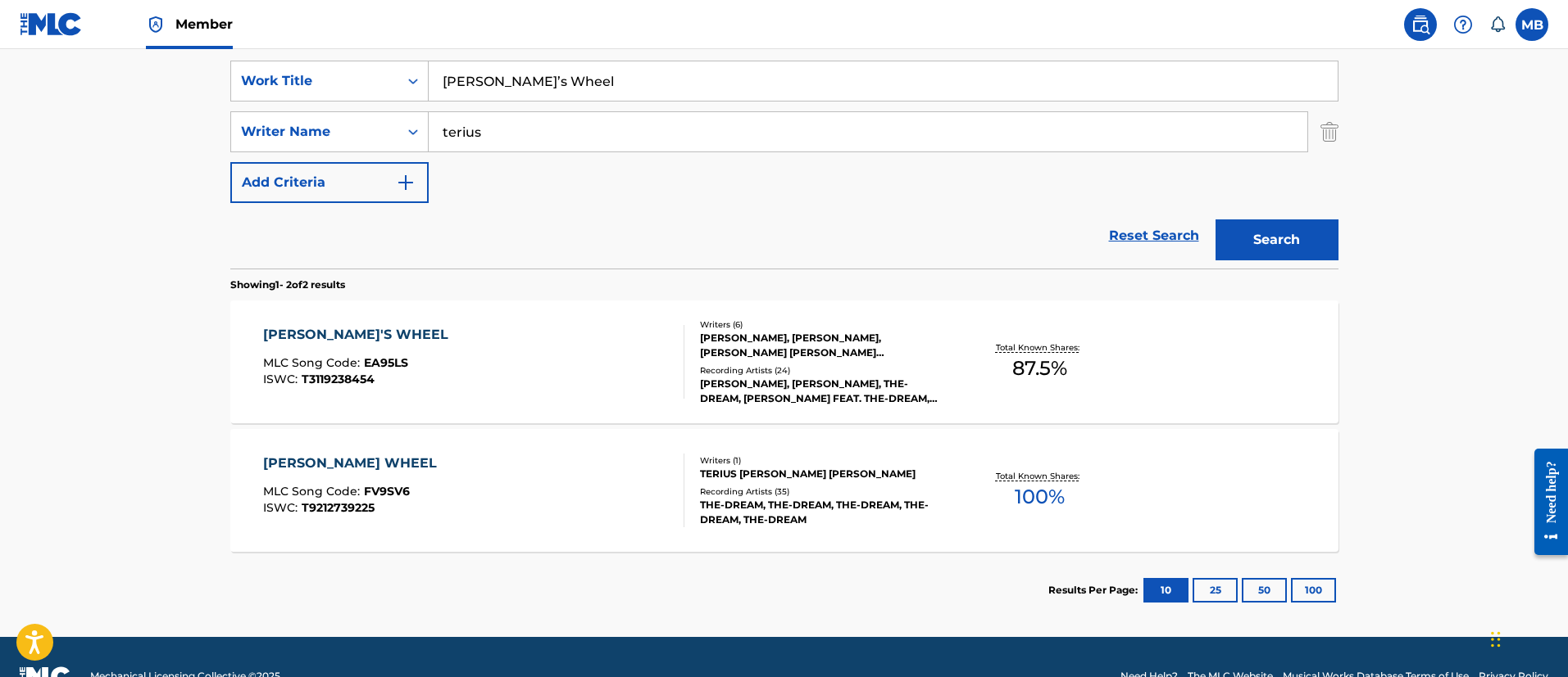
scroll to position [337, 0]
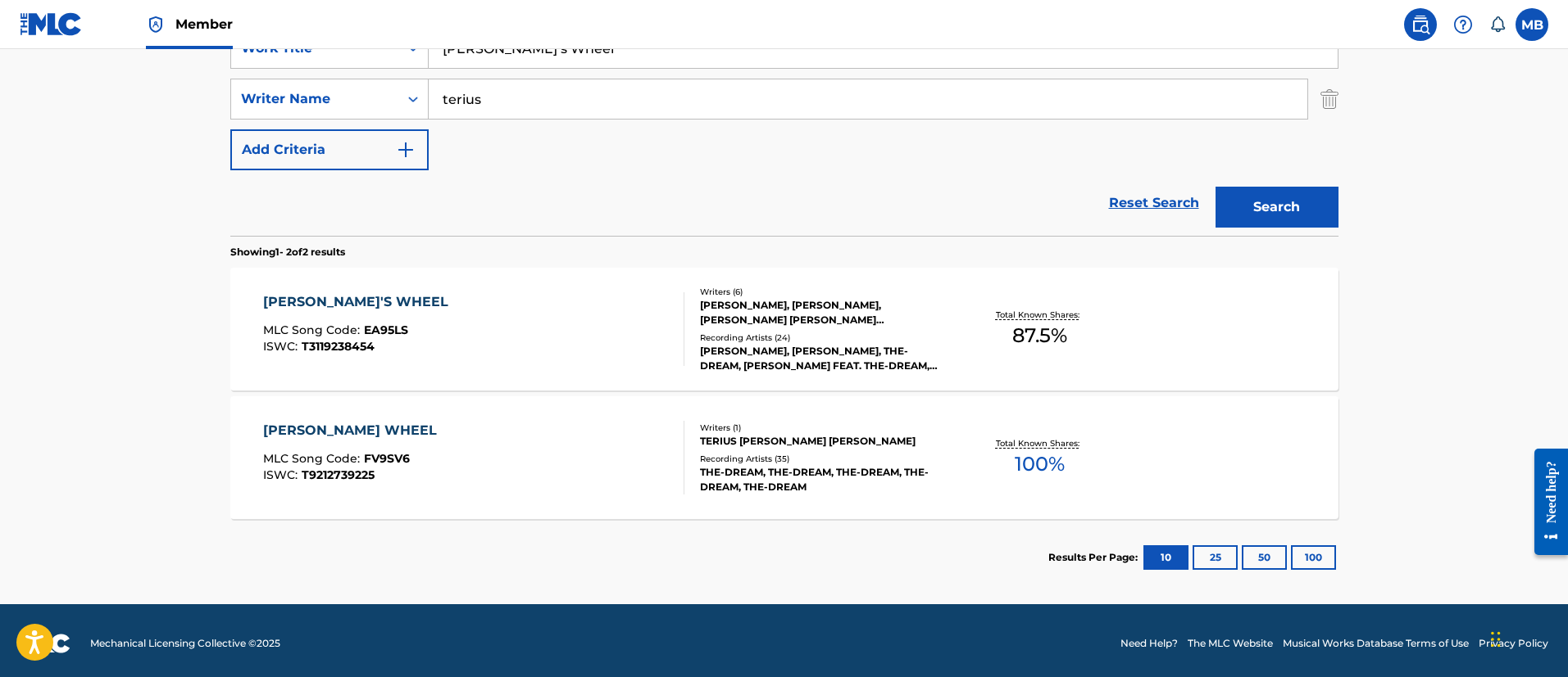
click at [482, 330] on div "EZEKIEL'S WHEEL MLC Song Code : EA95LS ISWC : T3119238454" at bounding box center [474, 329] width 422 height 74
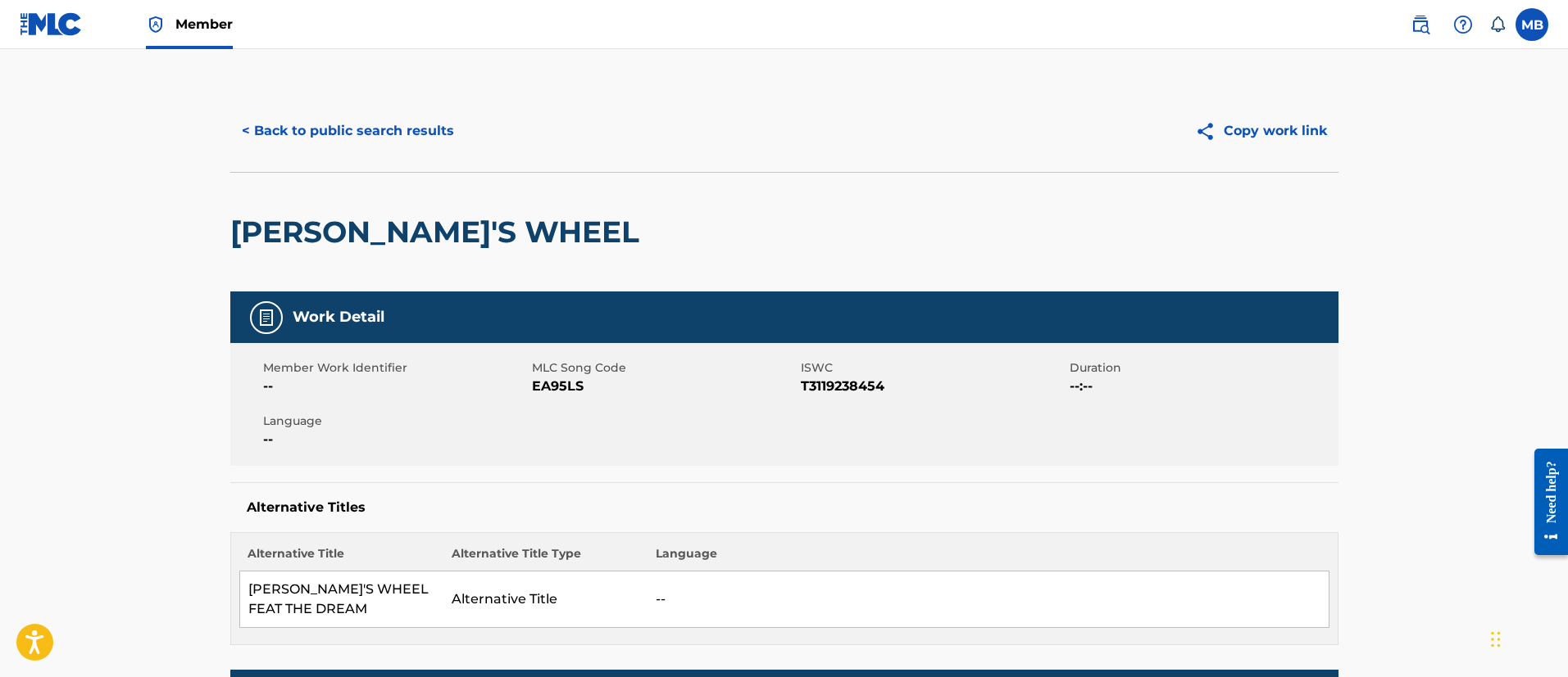
click at [364, 152] on div "< Back to public search results Copy work link" at bounding box center [784, 131] width 1108 height 82
click at [408, 134] on button "< Back to public search results" at bounding box center [348, 131] width 235 height 41
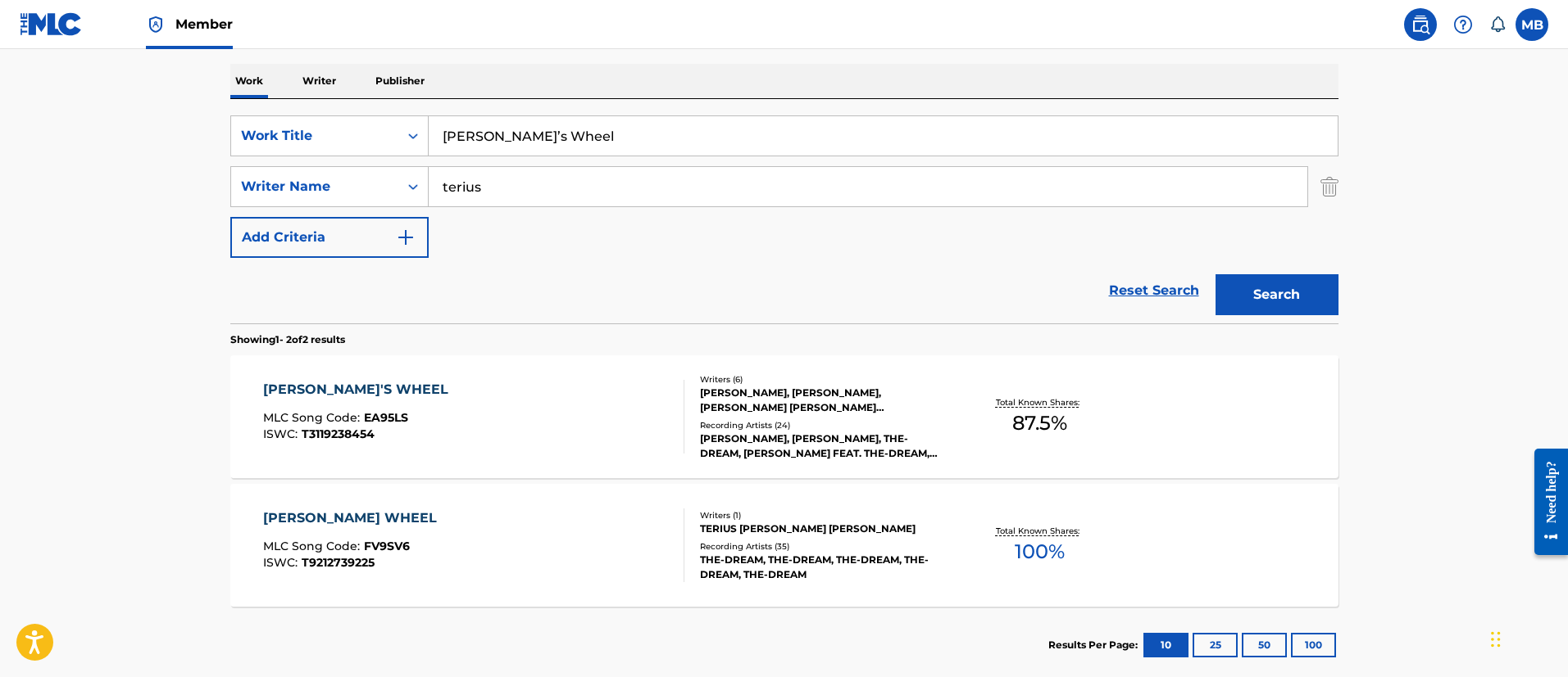
drag, startPoint x: 585, startPoint y: 135, endPoint x: 201, endPoint y: 136, distance: 384.0
click at [205, 136] on main "The MLC Public Work Search The accuracy and completeness of The MLC's data is d…" at bounding box center [784, 246] width 1568 height 892
paste input "Schoolin’ Life"
type input "Schoolin’ Life"
click at [1215, 274] on button "Search" at bounding box center [1277, 295] width 123 height 41
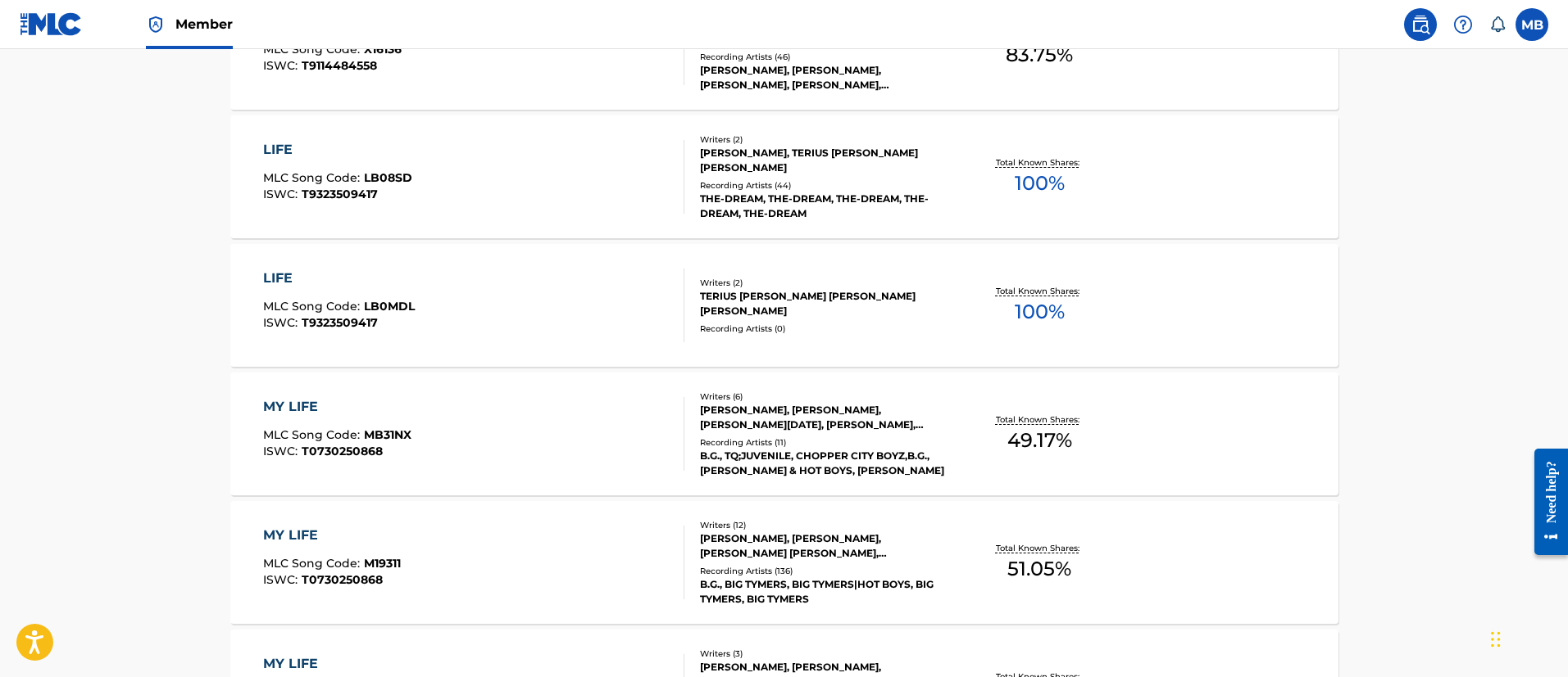
scroll to position [495, 0]
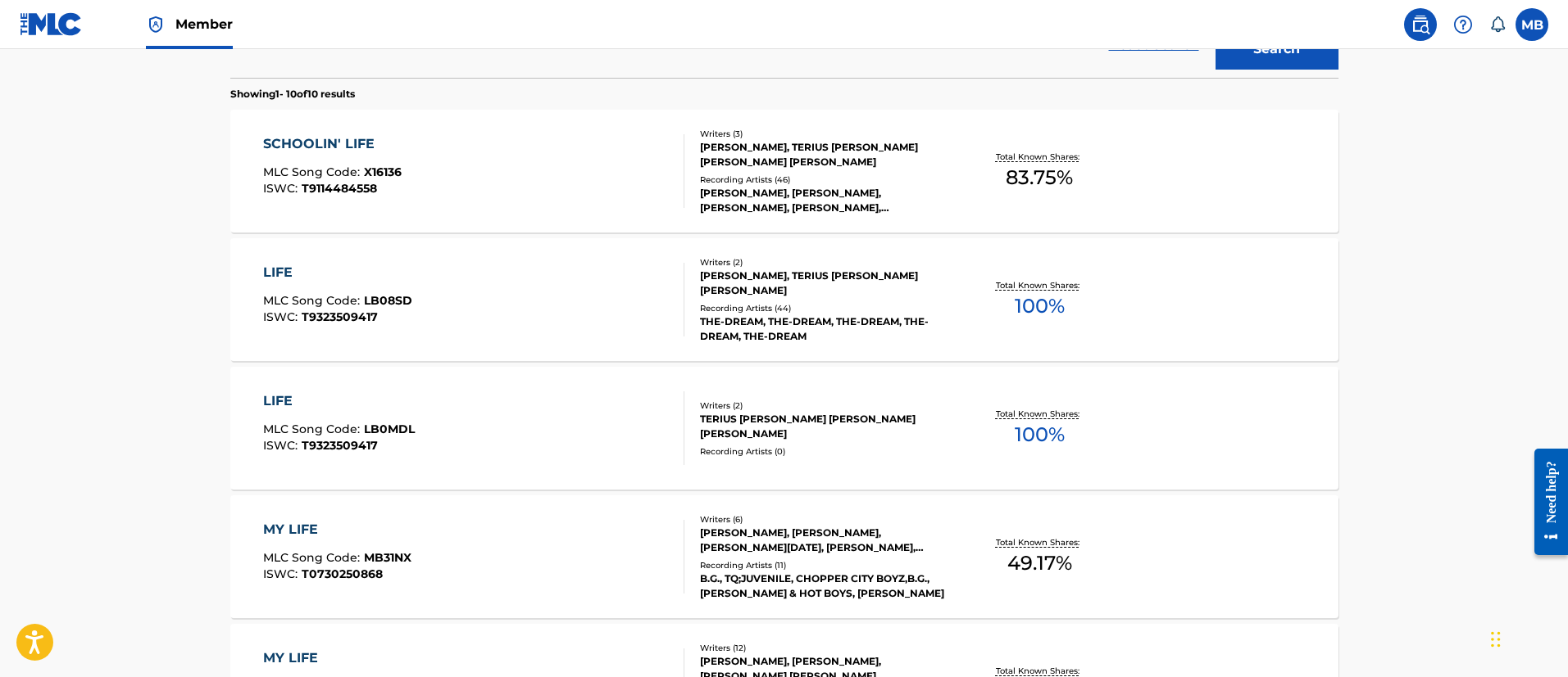
click at [579, 178] on div "SCHOOLIN' LIFE MLC Song Code : X16136 ISWC : T9114484558" at bounding box center [474, 171] width 422 height 74
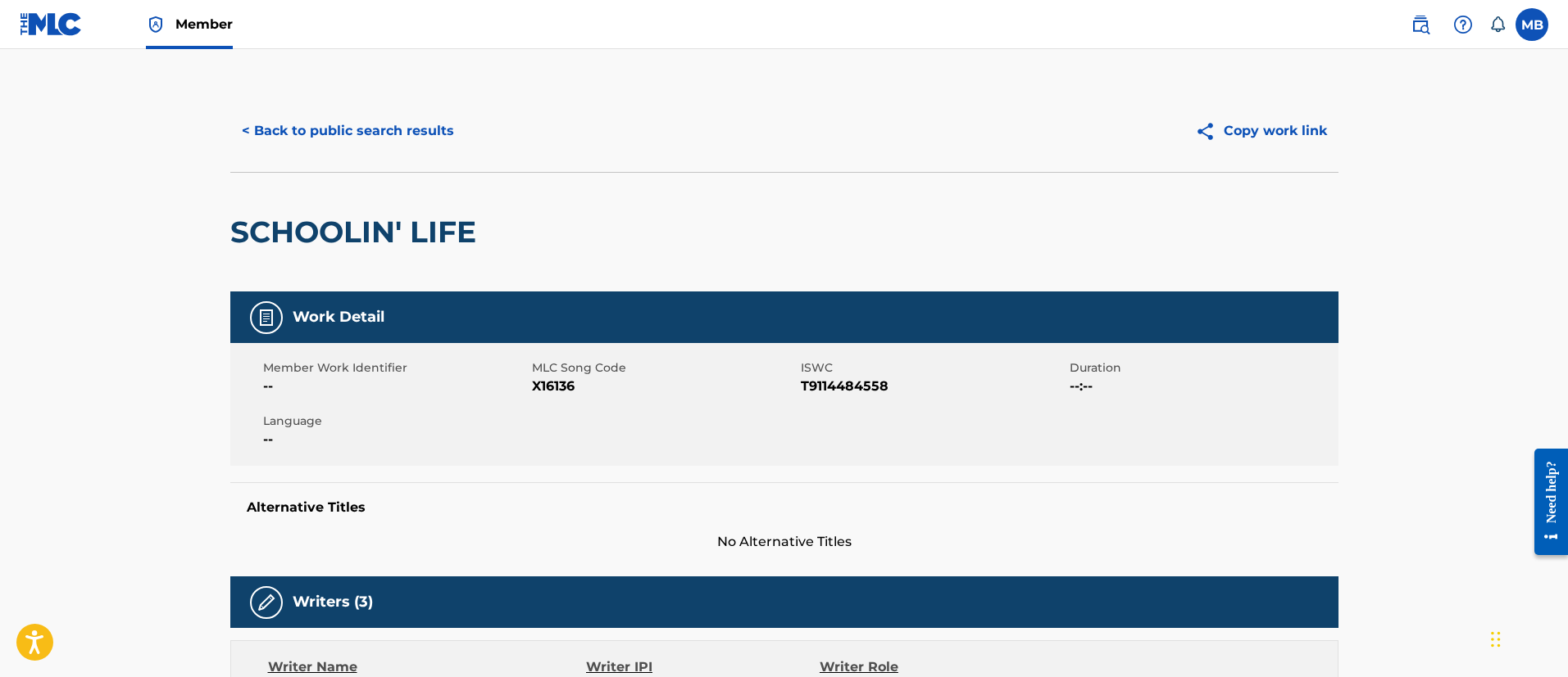
click at [429, 134] on button "< Back to public search results" at bounding box center [348, 131] width 235 height 41
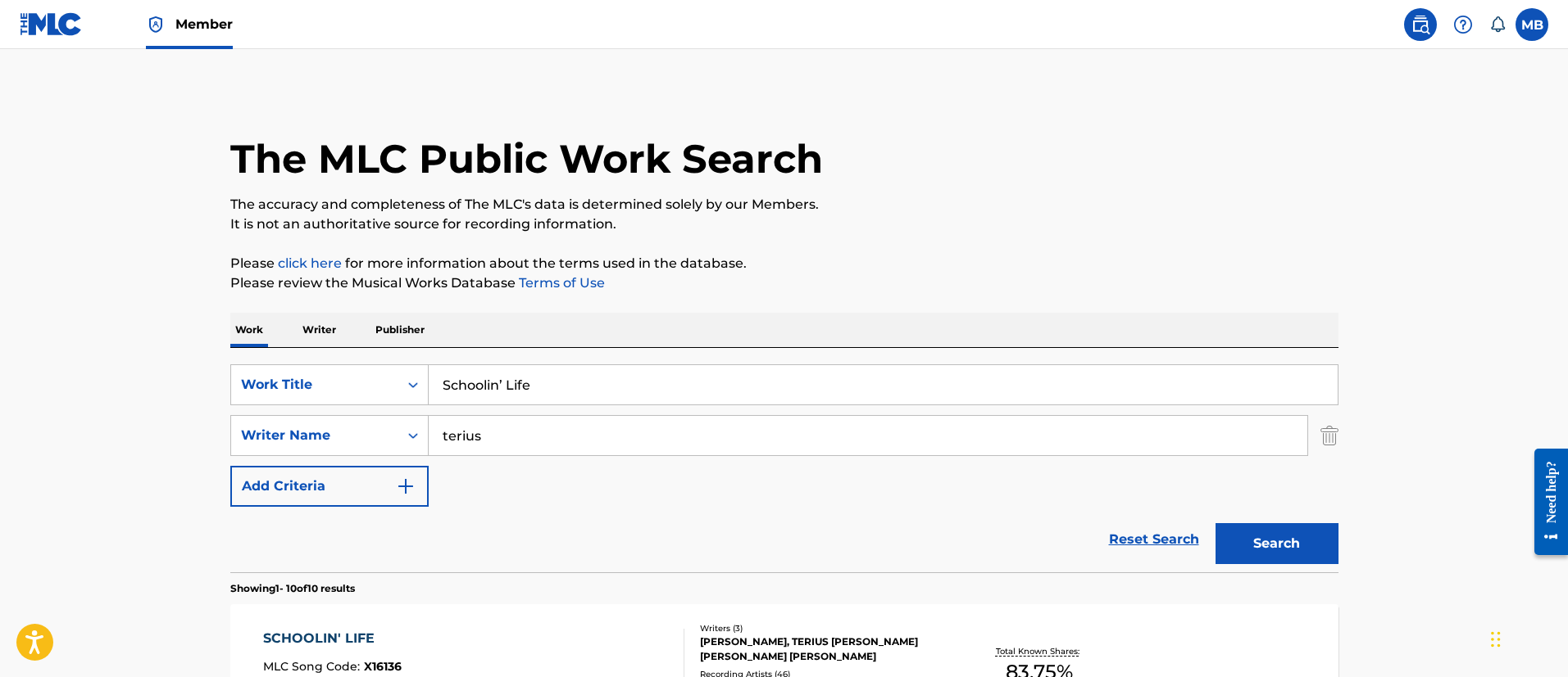
drag, startPoint x: 650, startPoint y: 377, endPoint x: 217, endPoint y: 328, distance: 435.8
paste input "Throw It In The Bag (Remix)"
type input "Throw It In The Bag (Remix)"
click at [1215, 523] on button "Search" at bounding box center [1277, 544] width 123 height 41
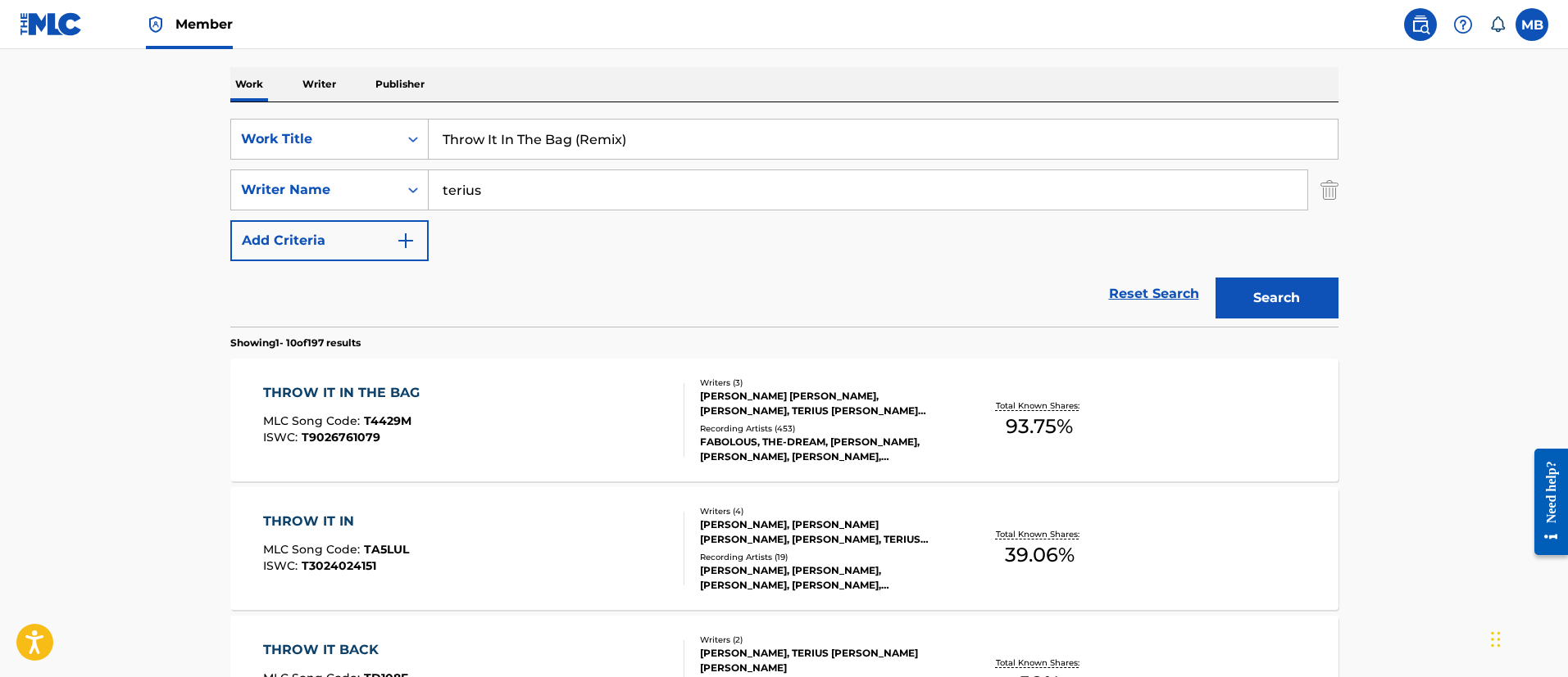
scroll to position [368, 0]
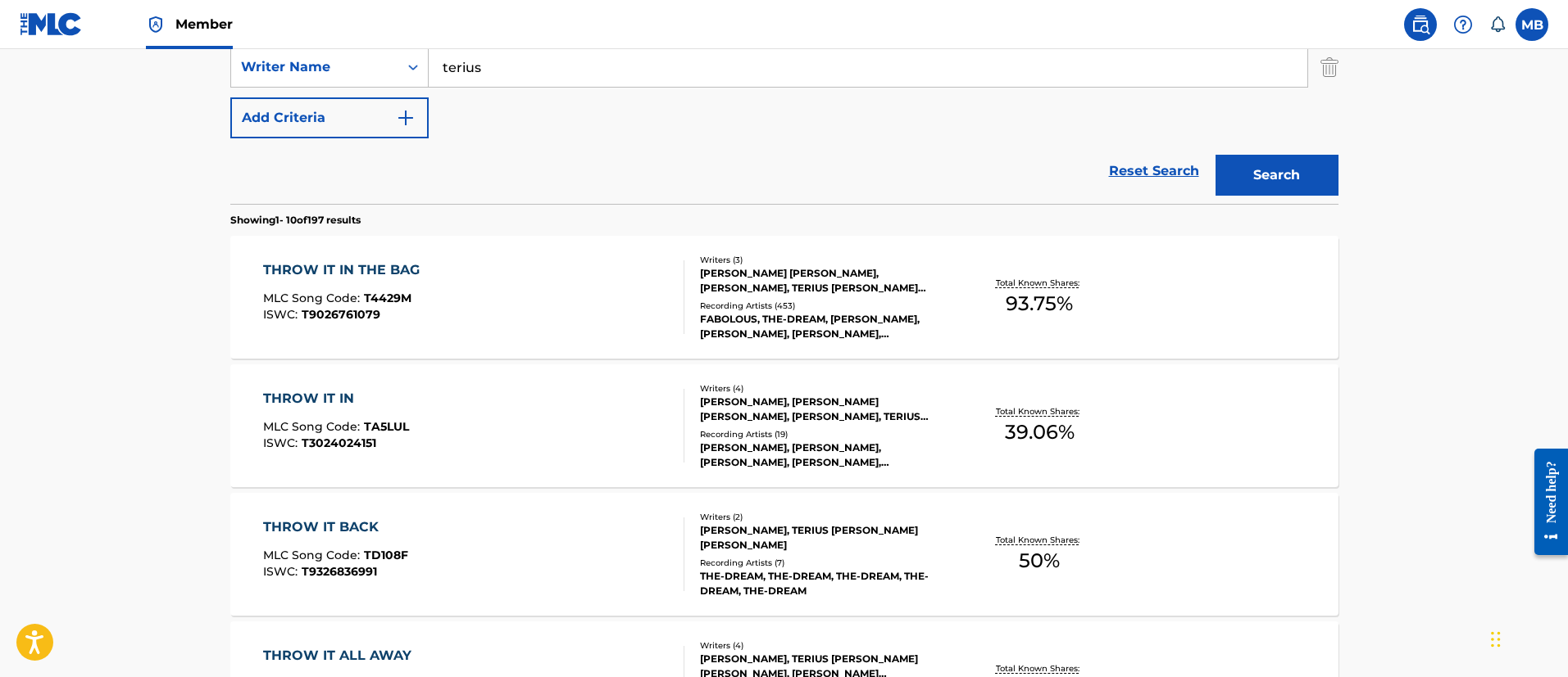
click at [543, 280] on div "THROW IT IN THE BAG MLC Song Code : T4429M ISWC : T9026761079" at bounding box center [474, 297] width 422 height 74
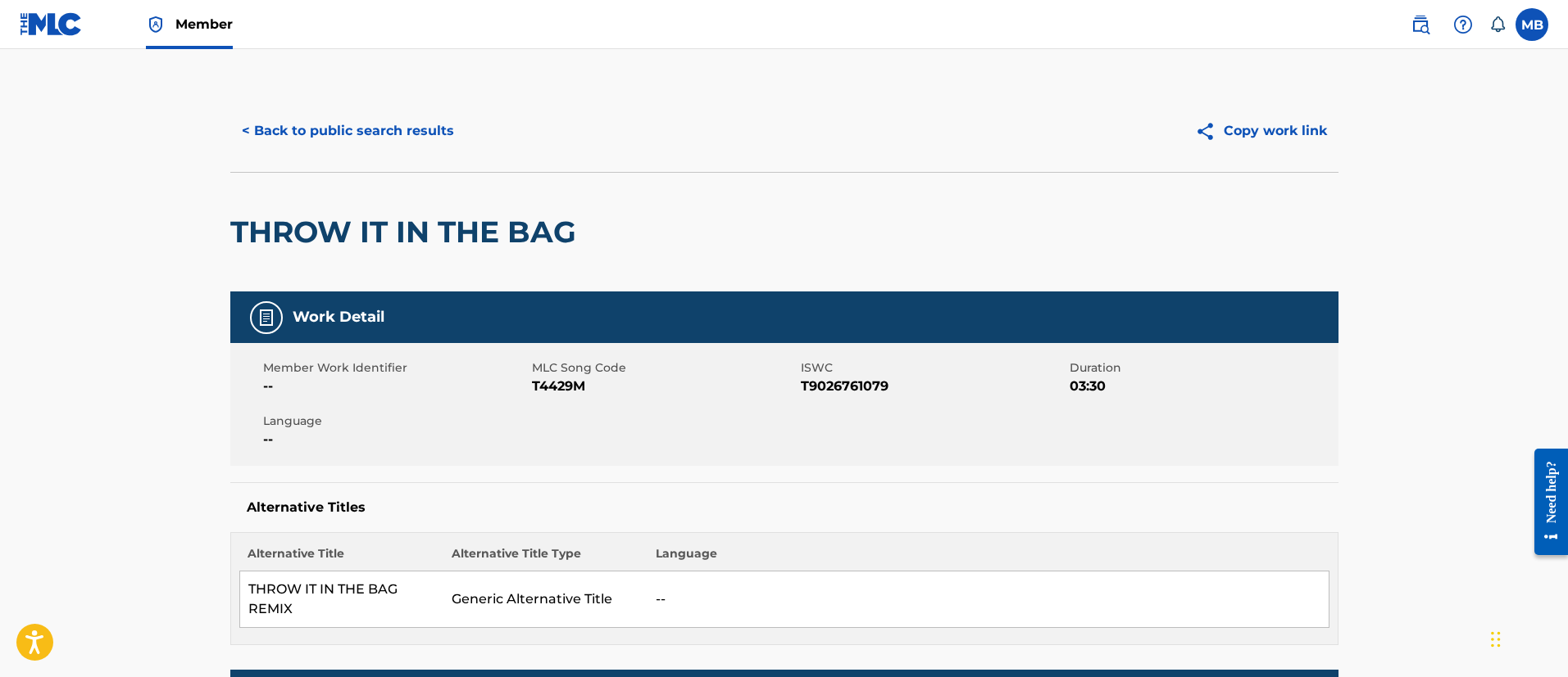
click at [390, 141] on button "< Back to public search results" at bounding box center [348, 131] width 235 height 41
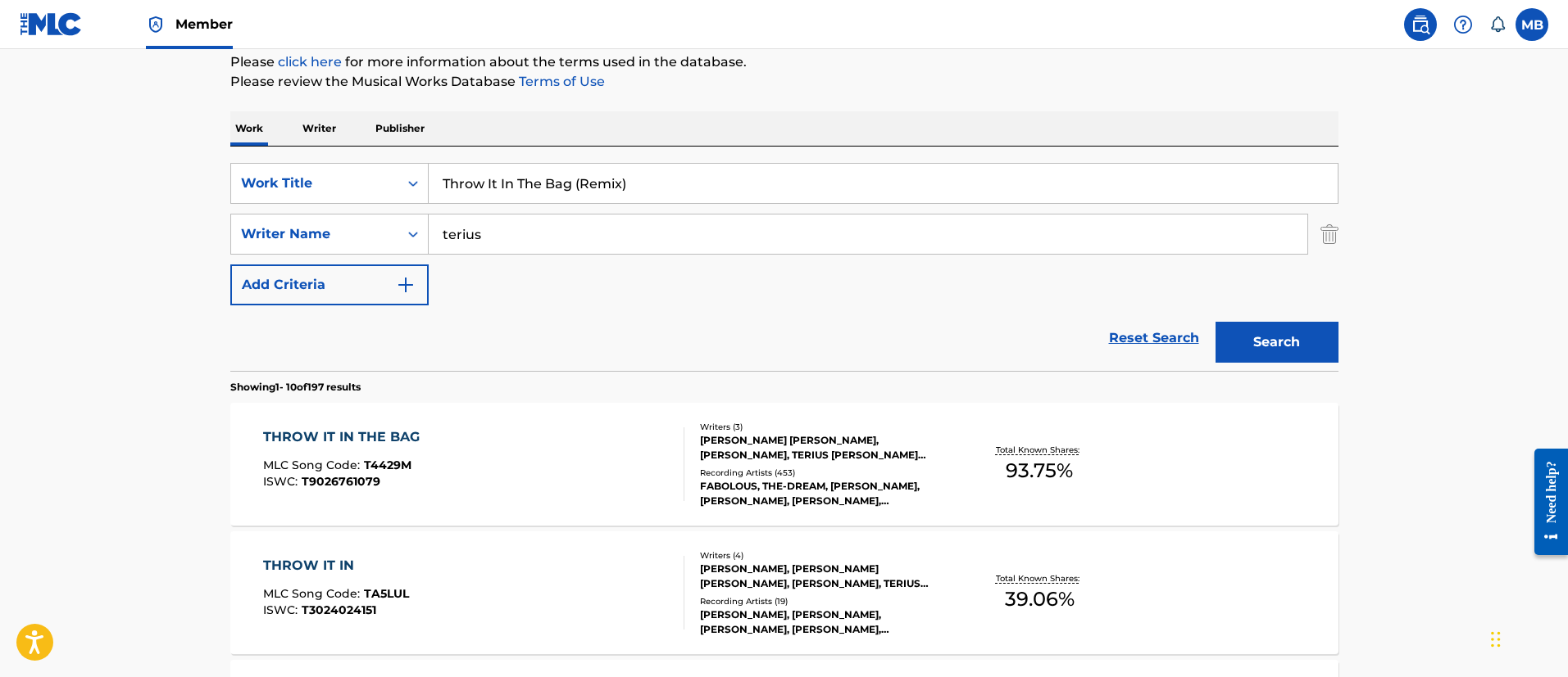
scroll to position [115, 0]
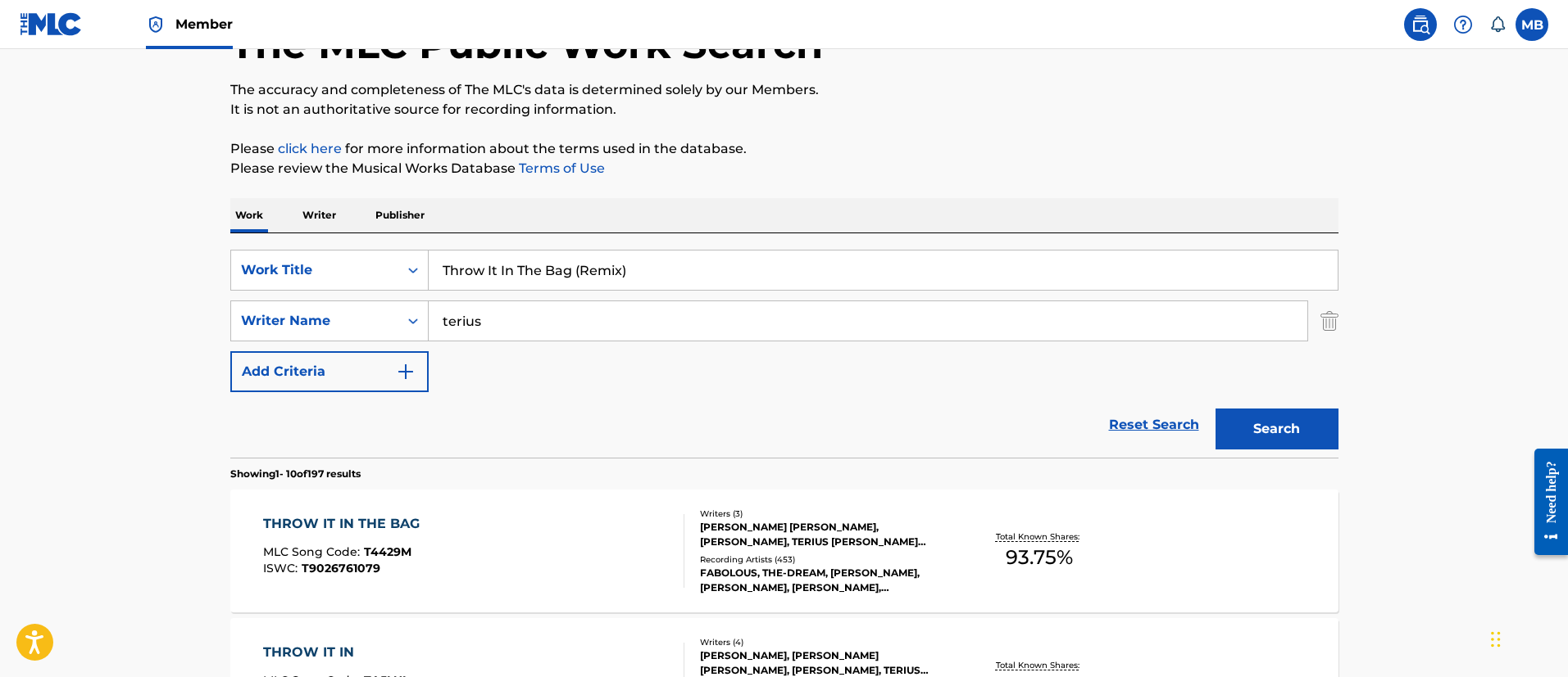
drag, startPoint x: 690, startPoint y: 256, endPoint x: 199, endPoint y: 256, distance: 491.0
paste input "Up Out My Face"
type input "Up Out My Face (Remix)"
click at [1215, 408] on button "Search" at bounding box center [1277, 429] width 123 height 41
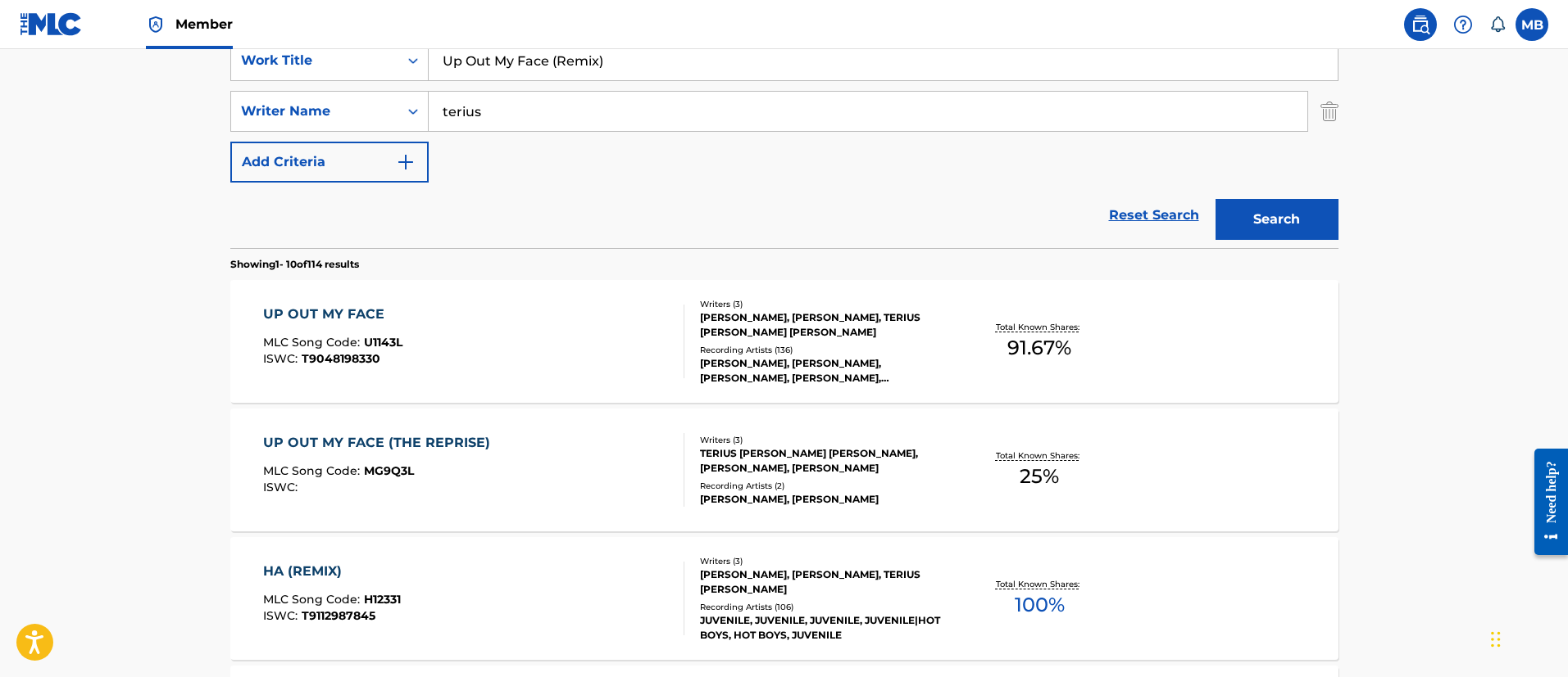
scroll to position [361, 0]
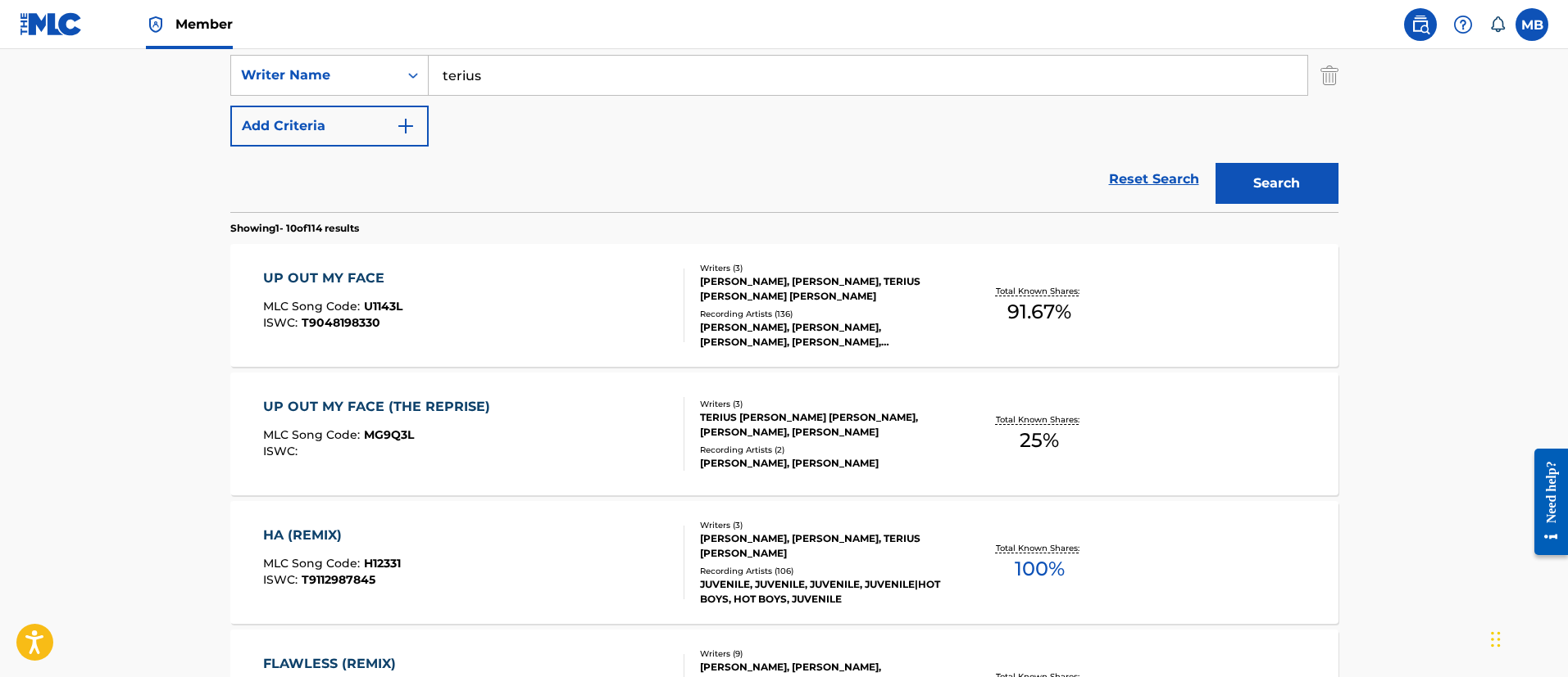
click at [506, 319] on div "UP OUT MY FACE MLC Song Code : U1143L ISWC : T9048198330" at bounding box center [474, 305] width 422 height 74
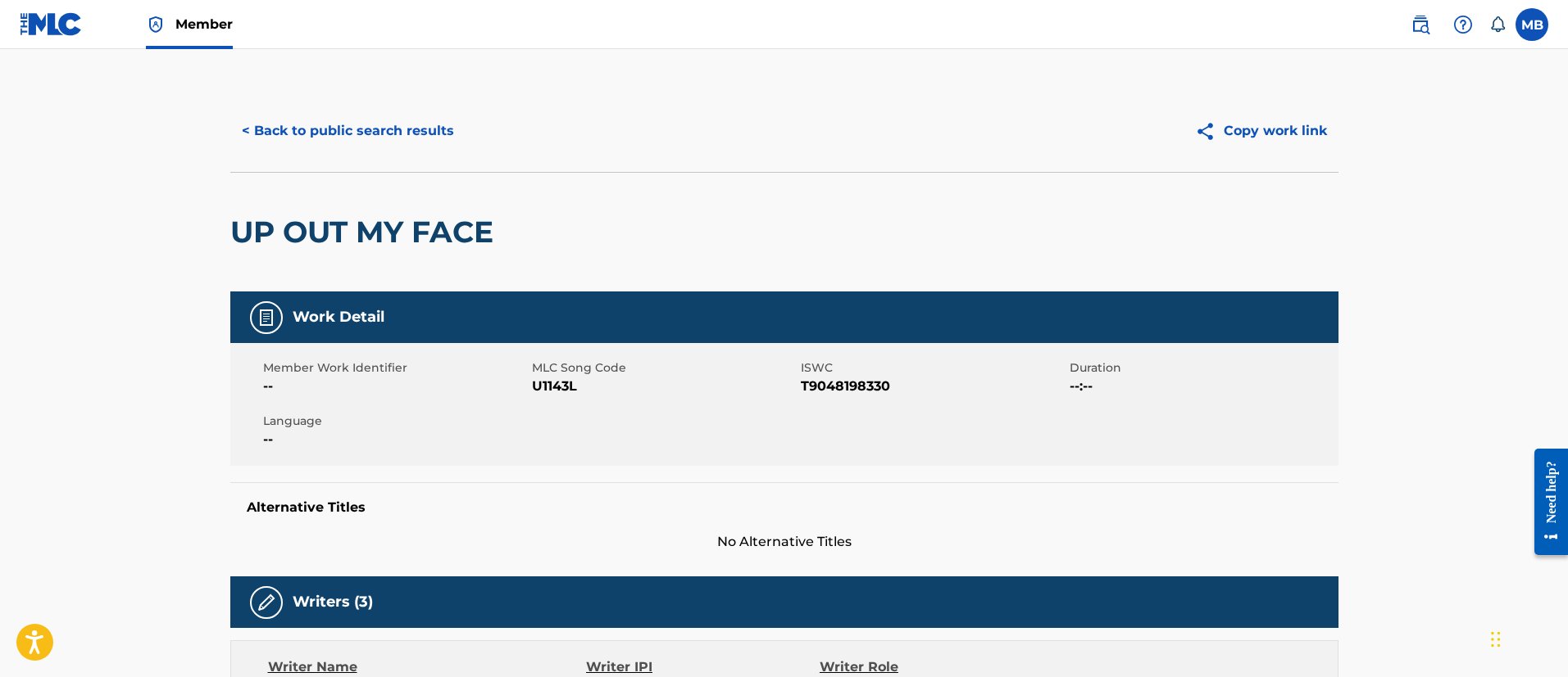
click at [400, 153] on div "< Back to public search results Copy work link" at bounding box center [784, 131] width 1108 height 82
click at [406, 140] on button "< Back to public search results" at bounding box center [348, 131] width 235 height 41
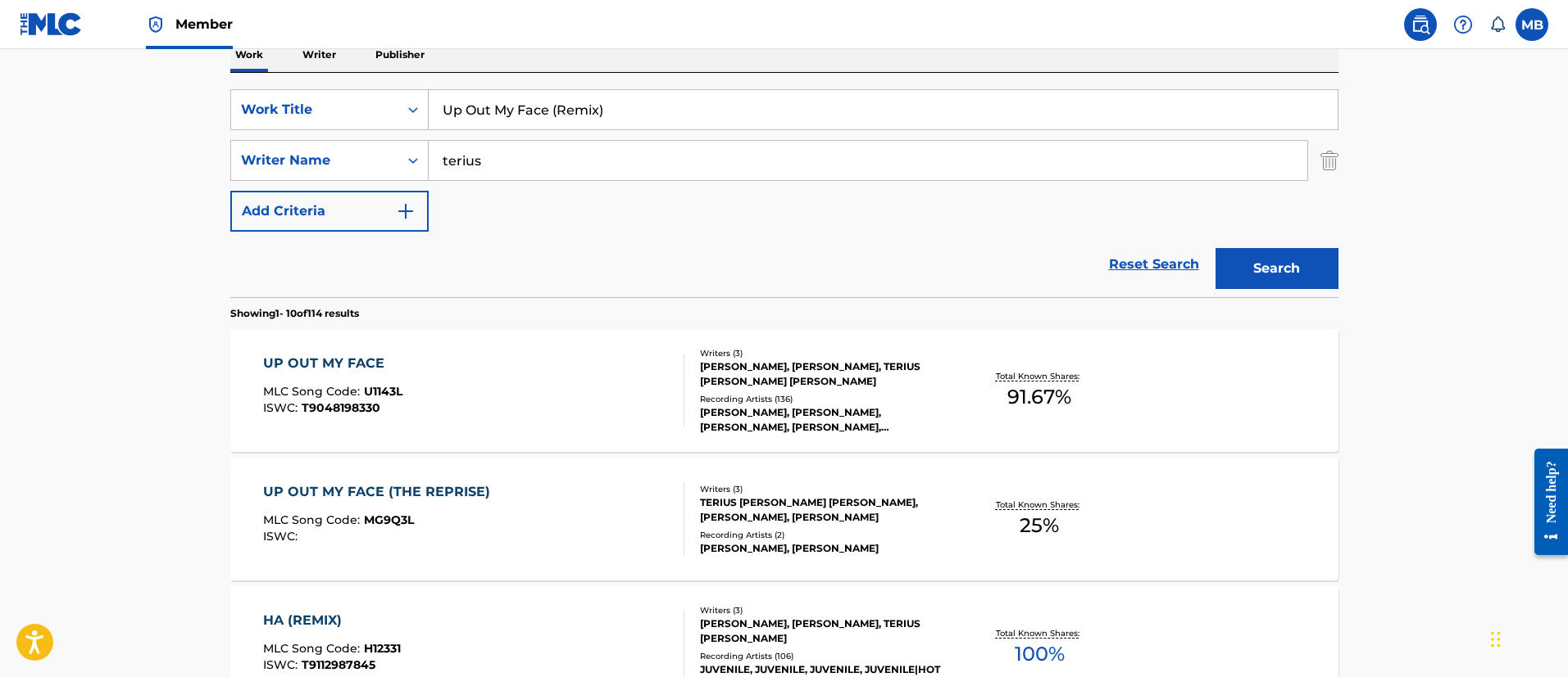
scroll to position [238, 0]
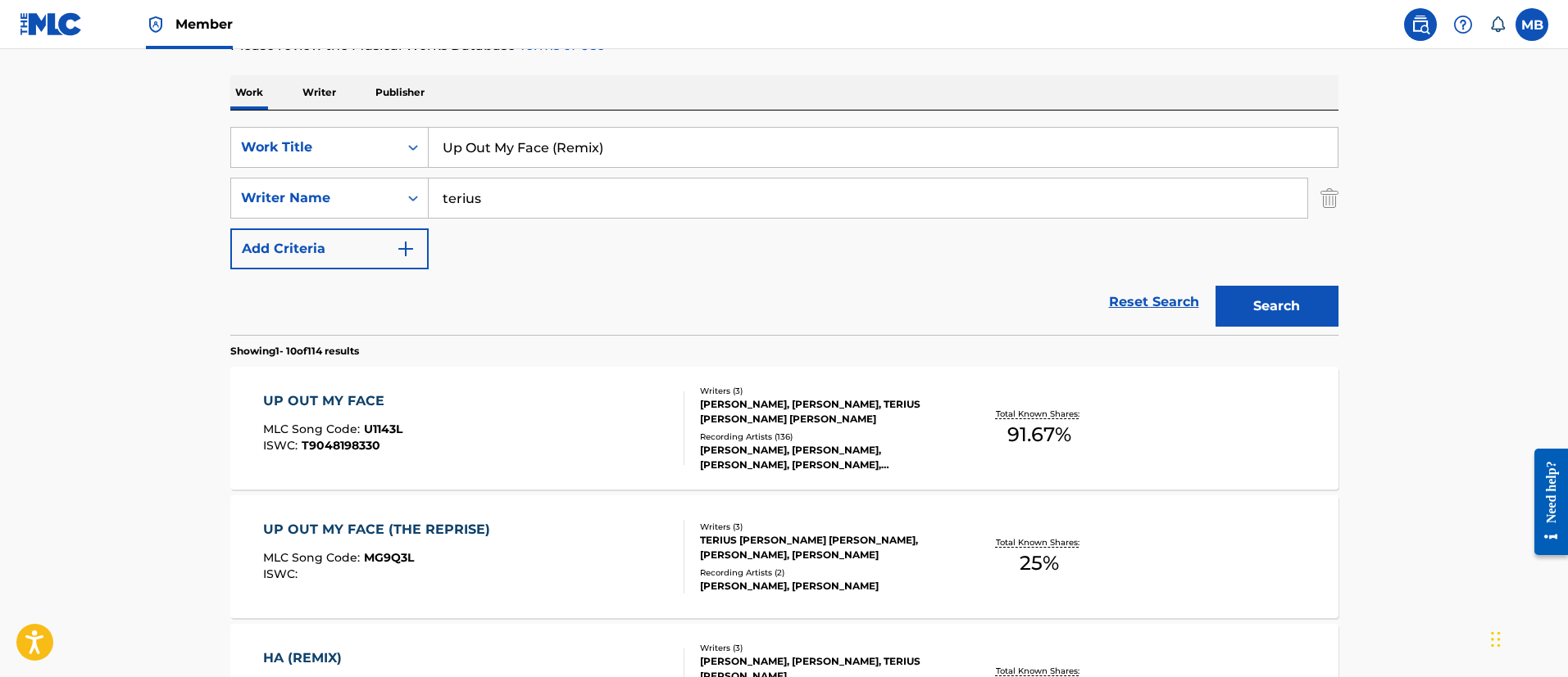
drag, startPoint x: 326, startPoint y: 147, endPoint x: 215, endPoint y: 141, distance: 111.2
paste input "Problemas"
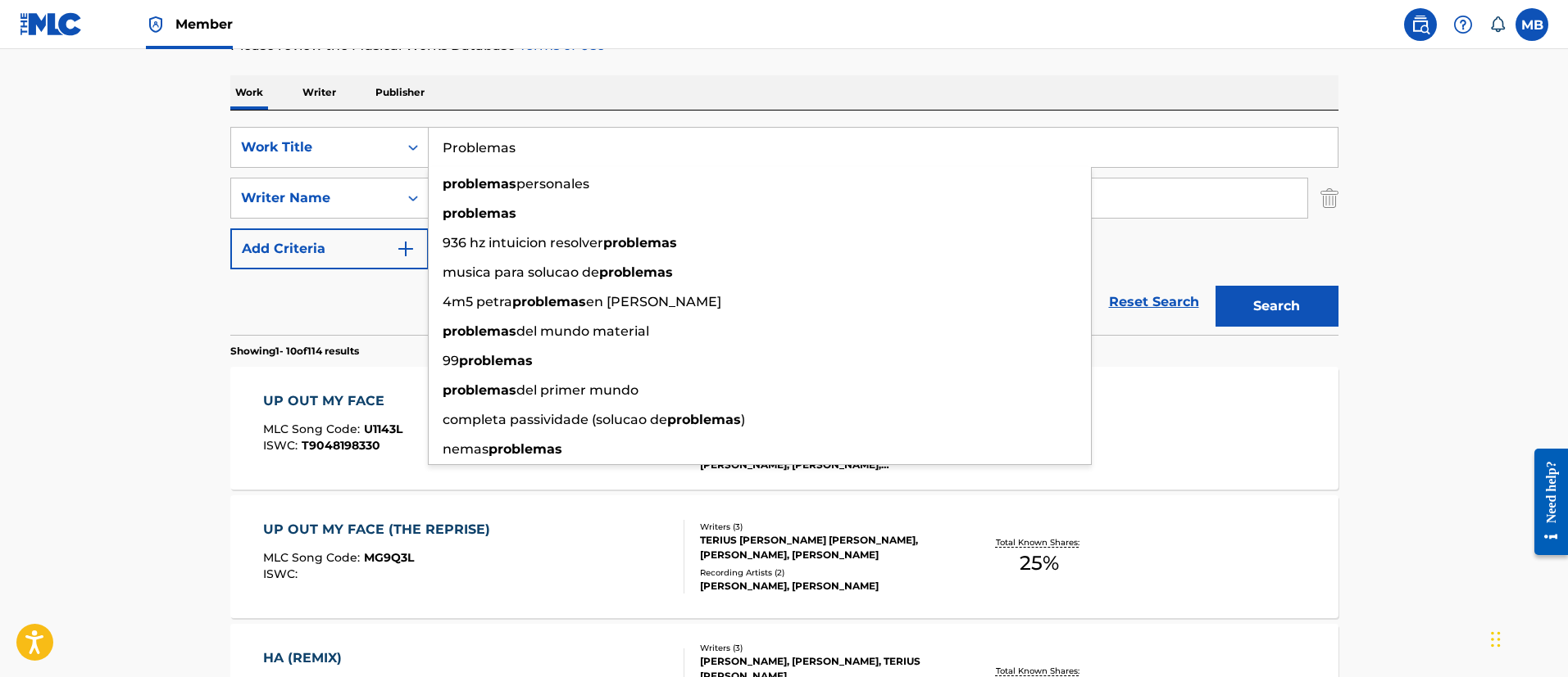
type input "Problemas"
click at [1215, 286] on button "Search" at bounding box center [1277, 307] width 123 height 41
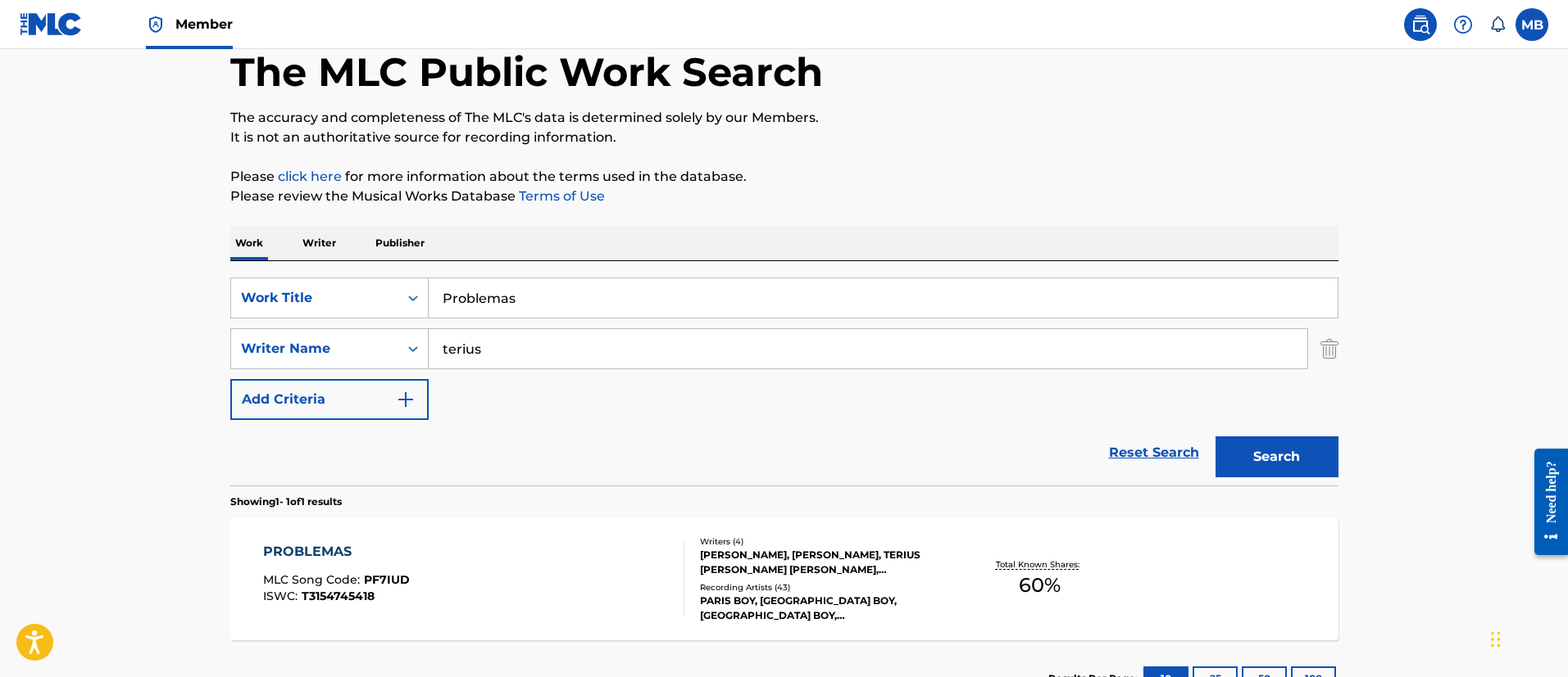
scroll to position [214, 0]
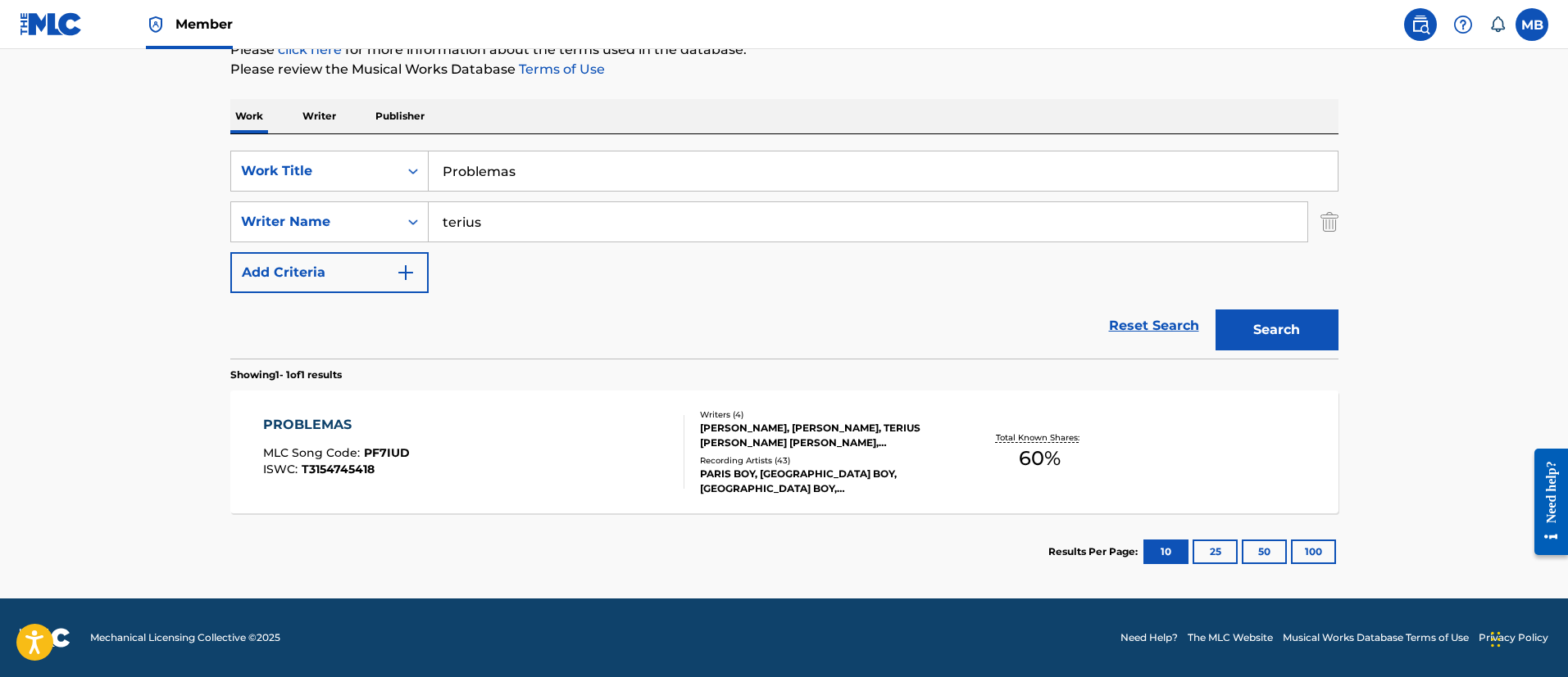
click at [479, 435] on div "PROBLEMAS MLC Song Code : PF7IUD ISWC : T3154745418" at bounding box center [474, 451] width 422 height 74
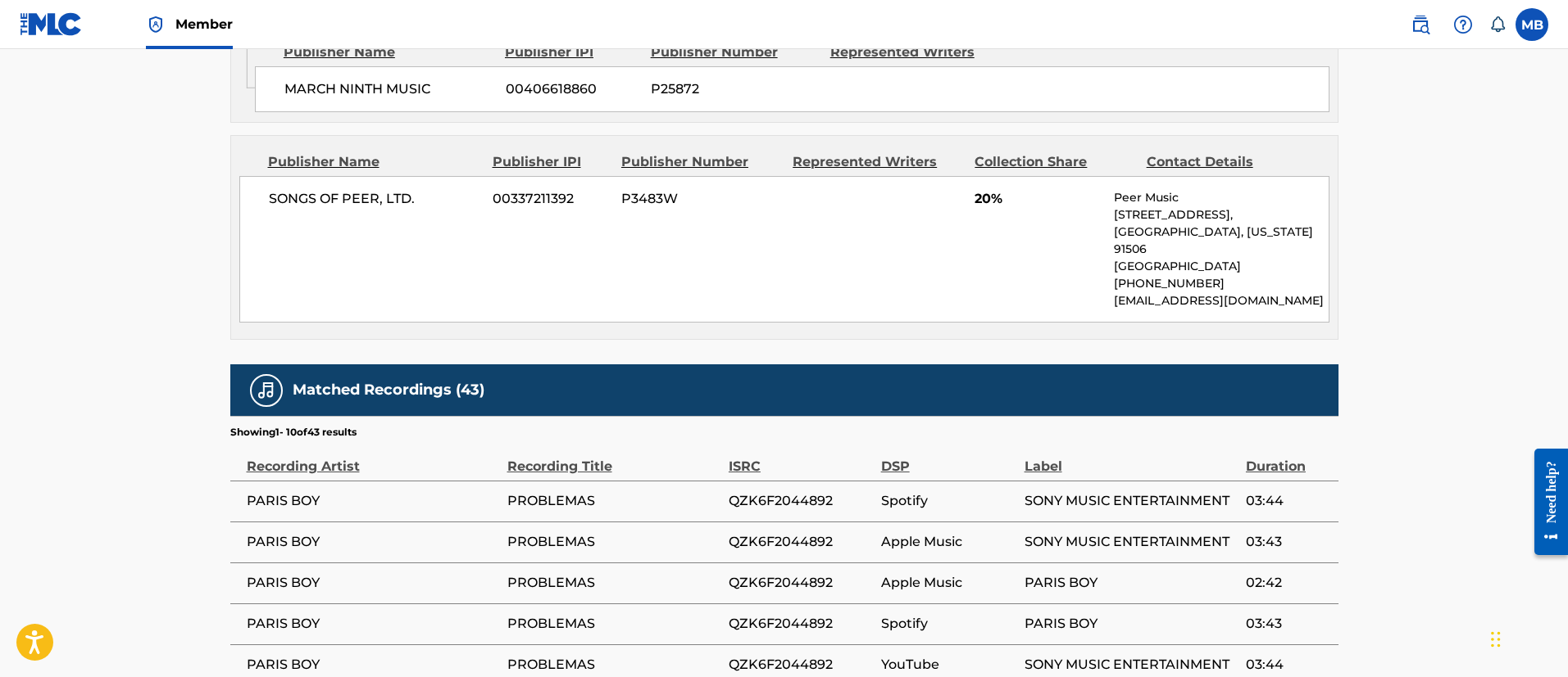
scroll to position [2077, 0]
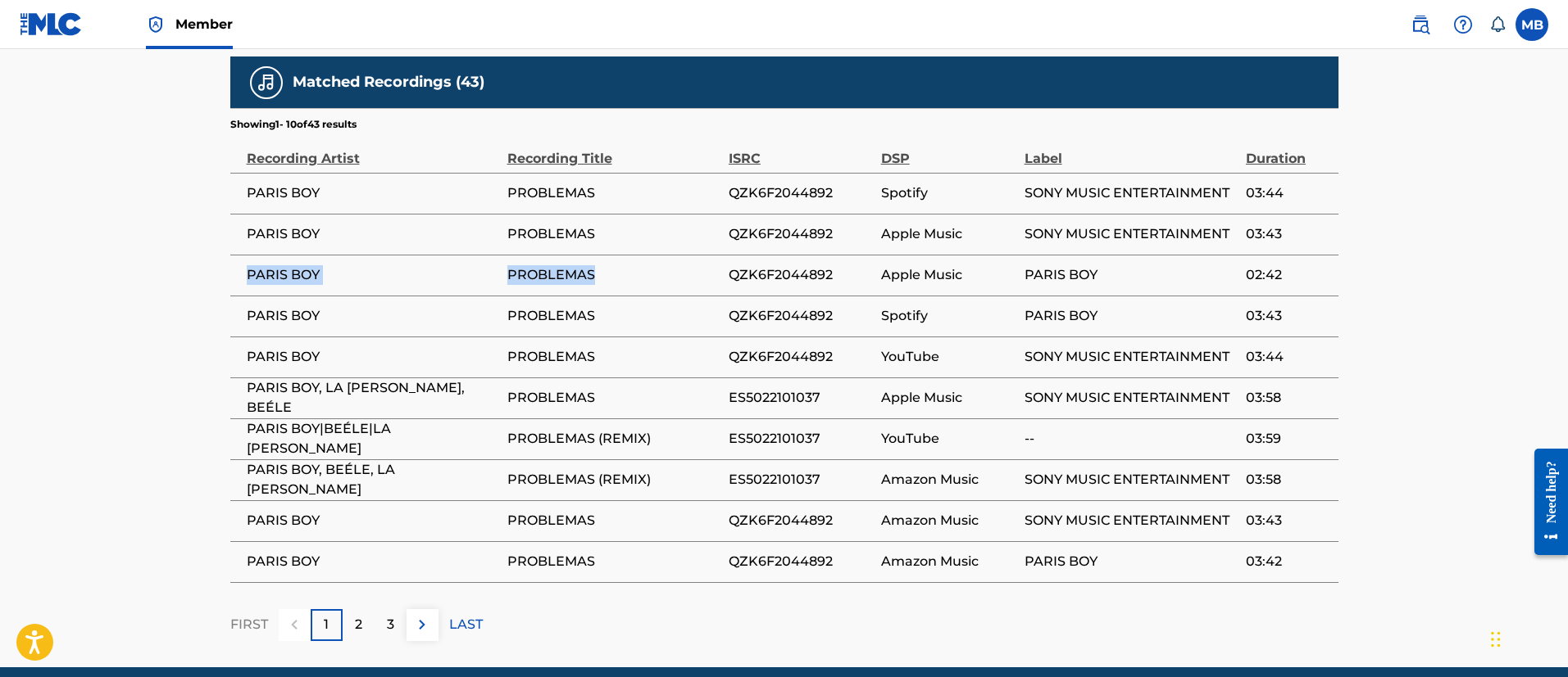
drag, startPoint x: 482, startPoint y: 201, endPoint x: 245, endPoint y: 202, distance: 237.0
click at [245, 255] on tr "PARIS BOY PROBLEMAS QZK6F2044892 Apple Music PARIS BOY 02:42" at bounding box center [784, 275] width 1108 height 41
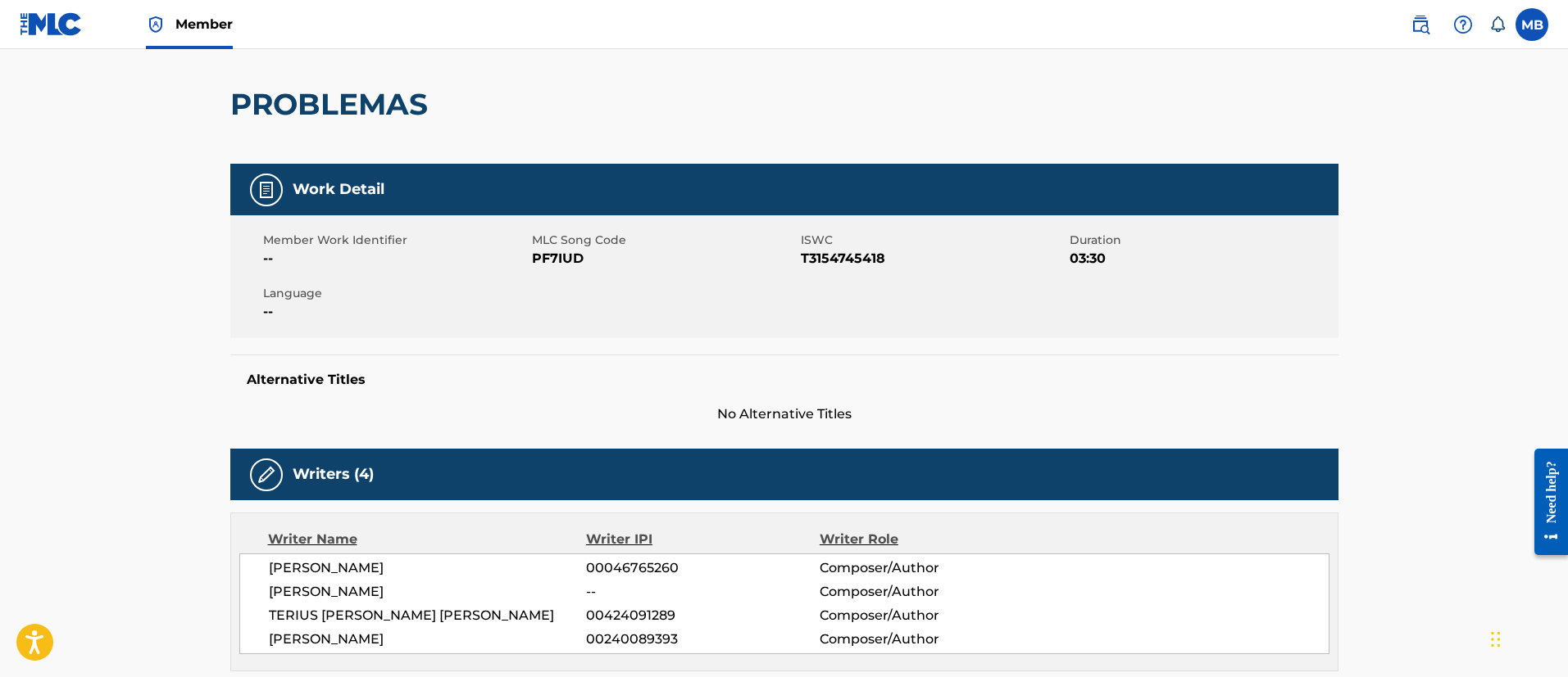
scroll to position [0, 0]
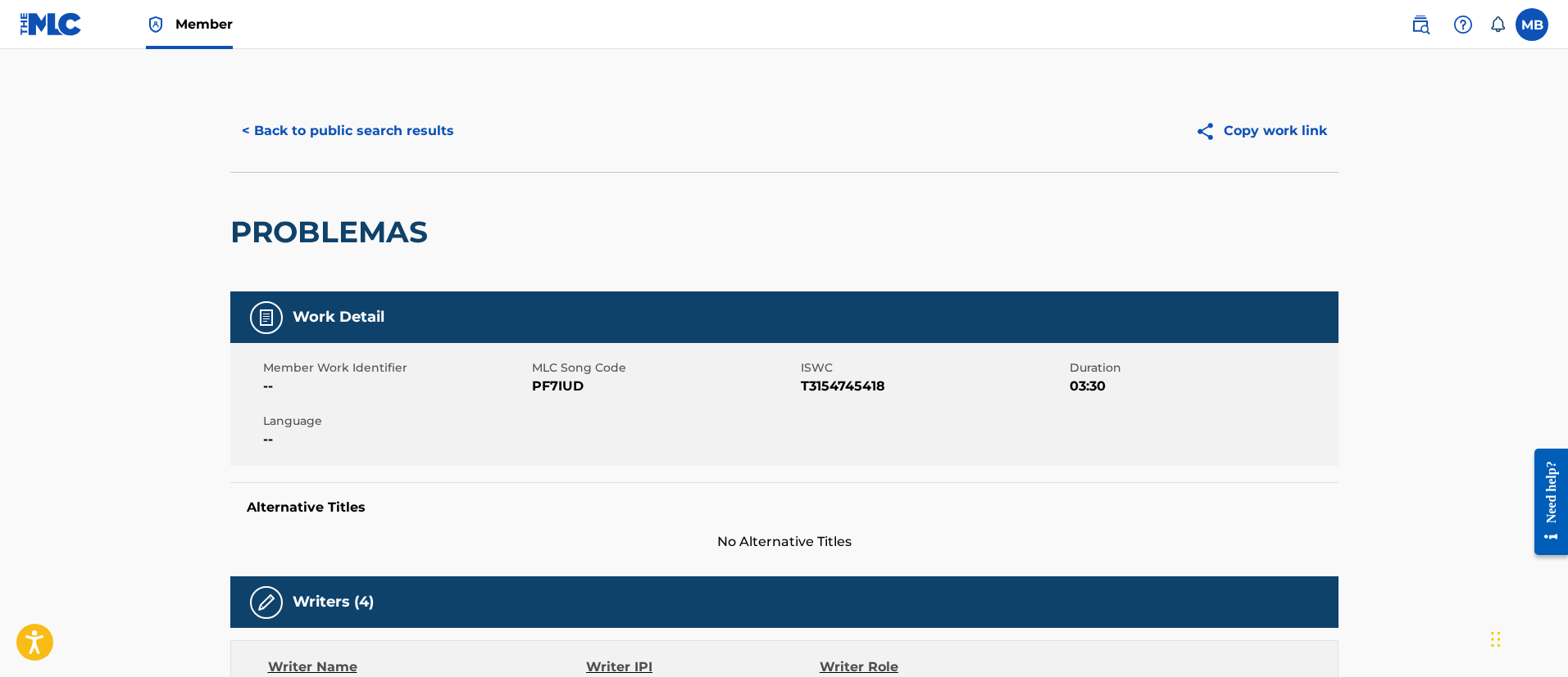
click at [567, 377] on span "PF7IUD" at bounding box center [664, 386] width 265 height 20
click at [335, 219] on h2 "PROBLEMAS" at bounding box center [333, 232] width 205 height 37
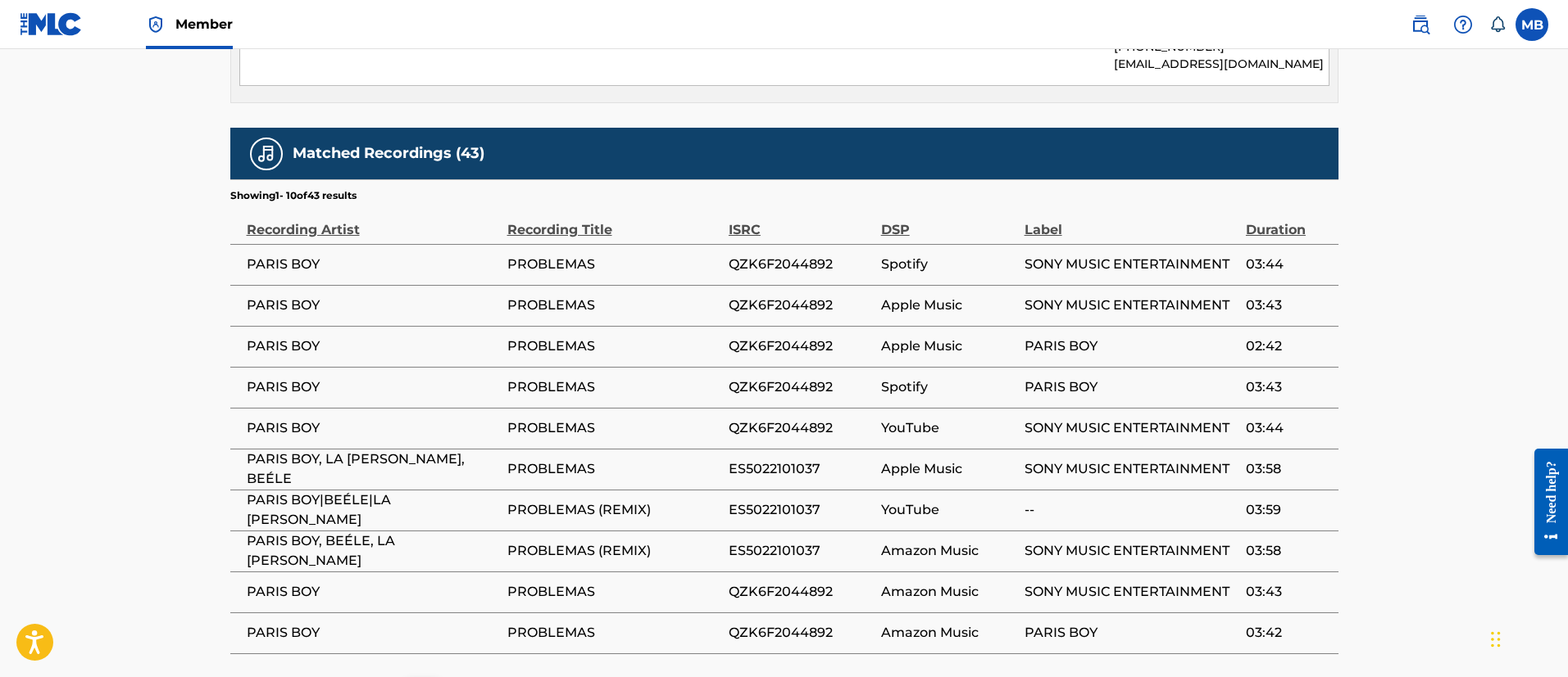
scroll to position [2077, 0]
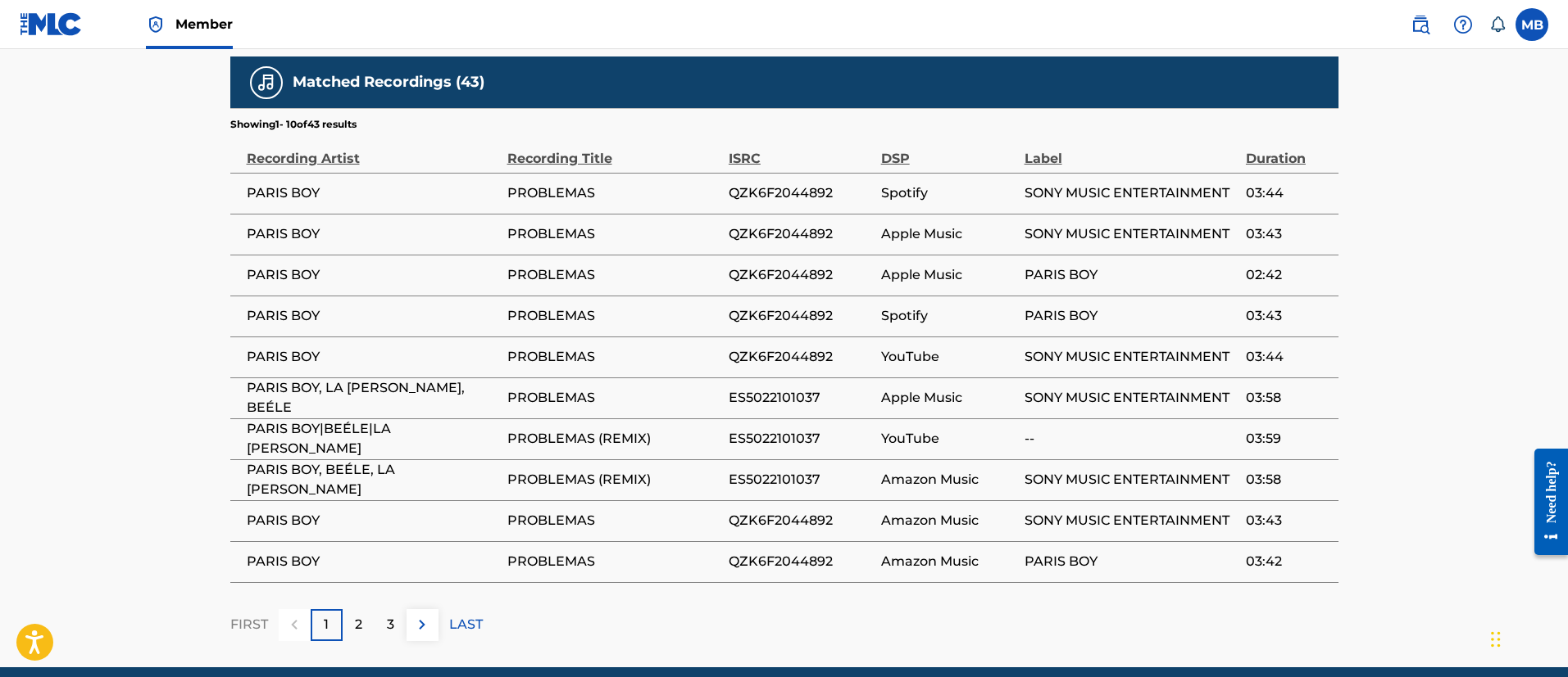
click at [288, 266] on span "PARIS BOY" at bounding box center [372, 275] width 253 height 20
click at [271, 266] on span "PARIS BOY" at bounding box center [372, 275] width 253 height 20
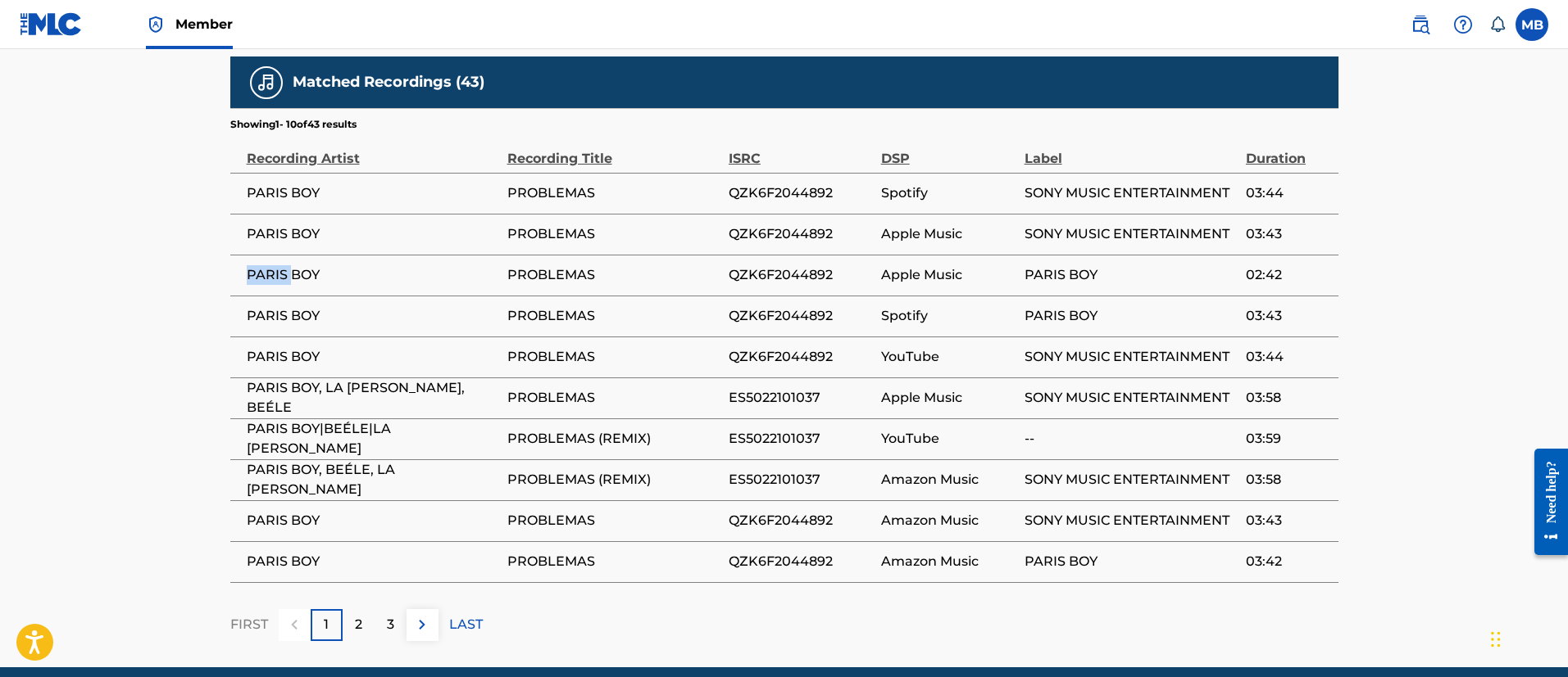
click at [271, 266] on span "PARIS BOY" at bounding box center [372, 275] width 253 height 20
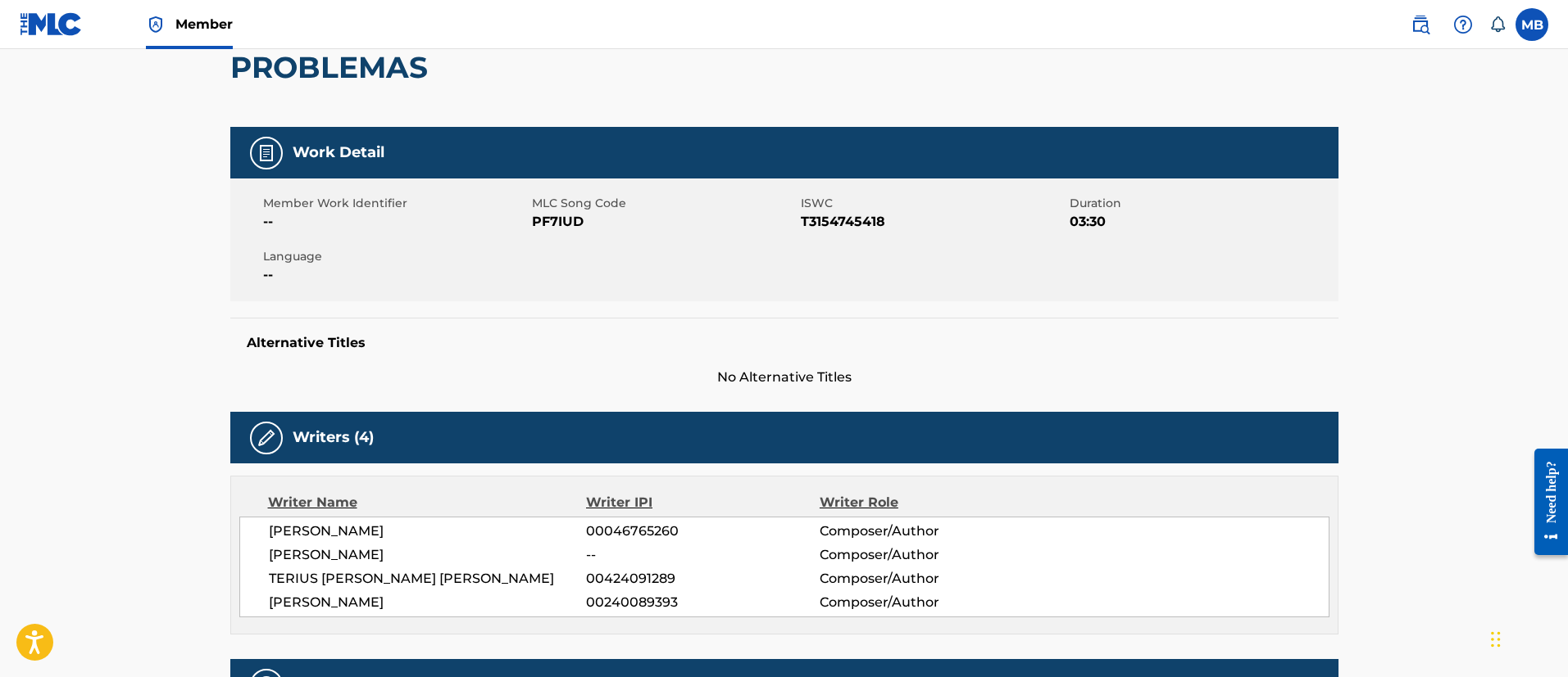
scroll to position [0, 0]
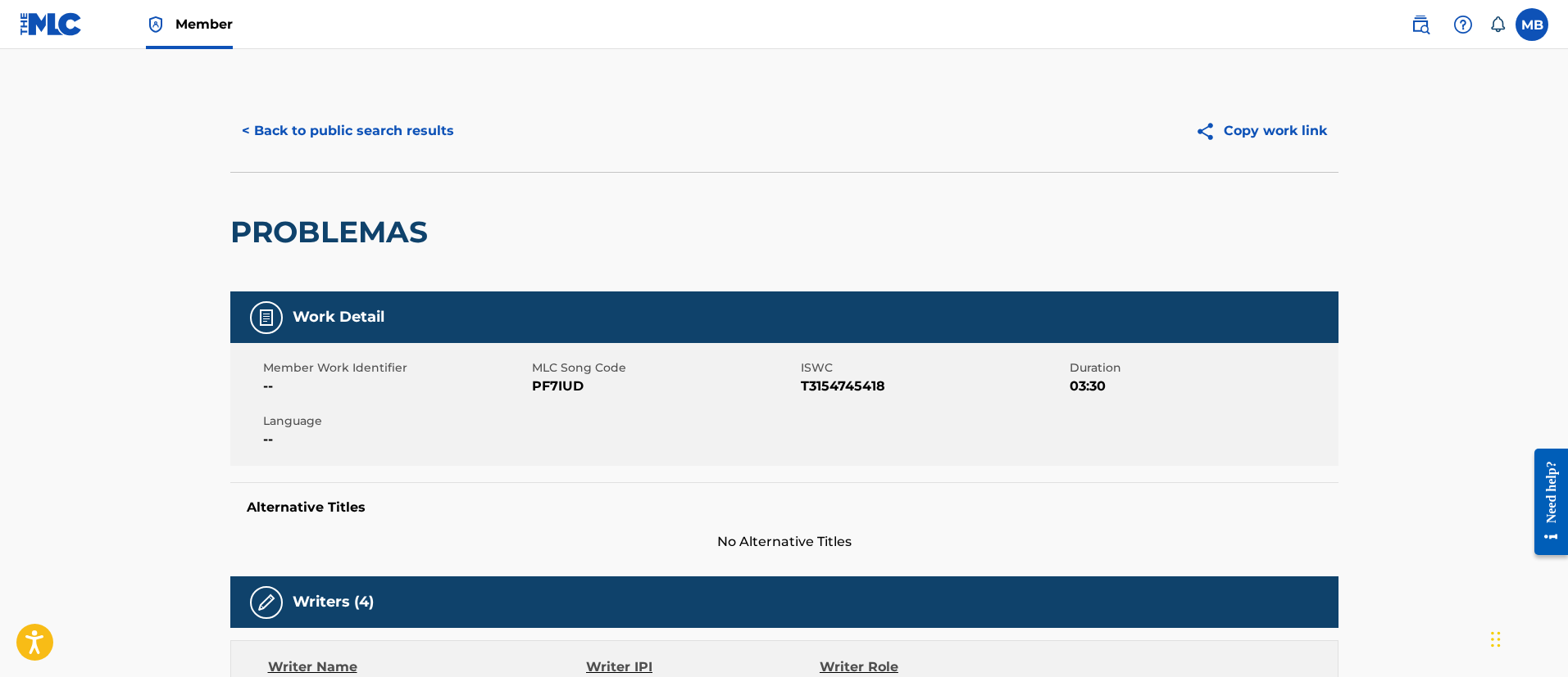
click at [377, 138] on button "< Back to public search results" at bounding box center [348, 131] width 235 height 41
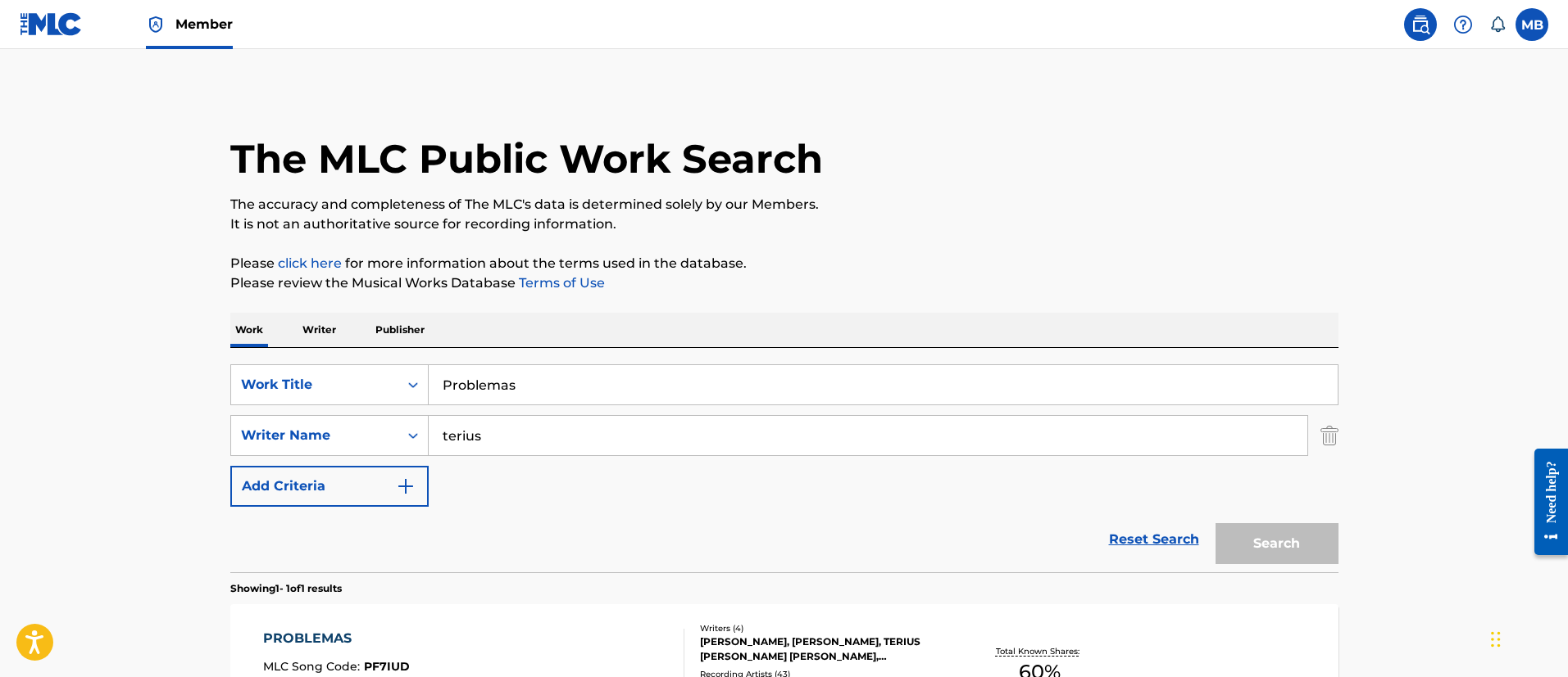
scroll to position [120, 0]
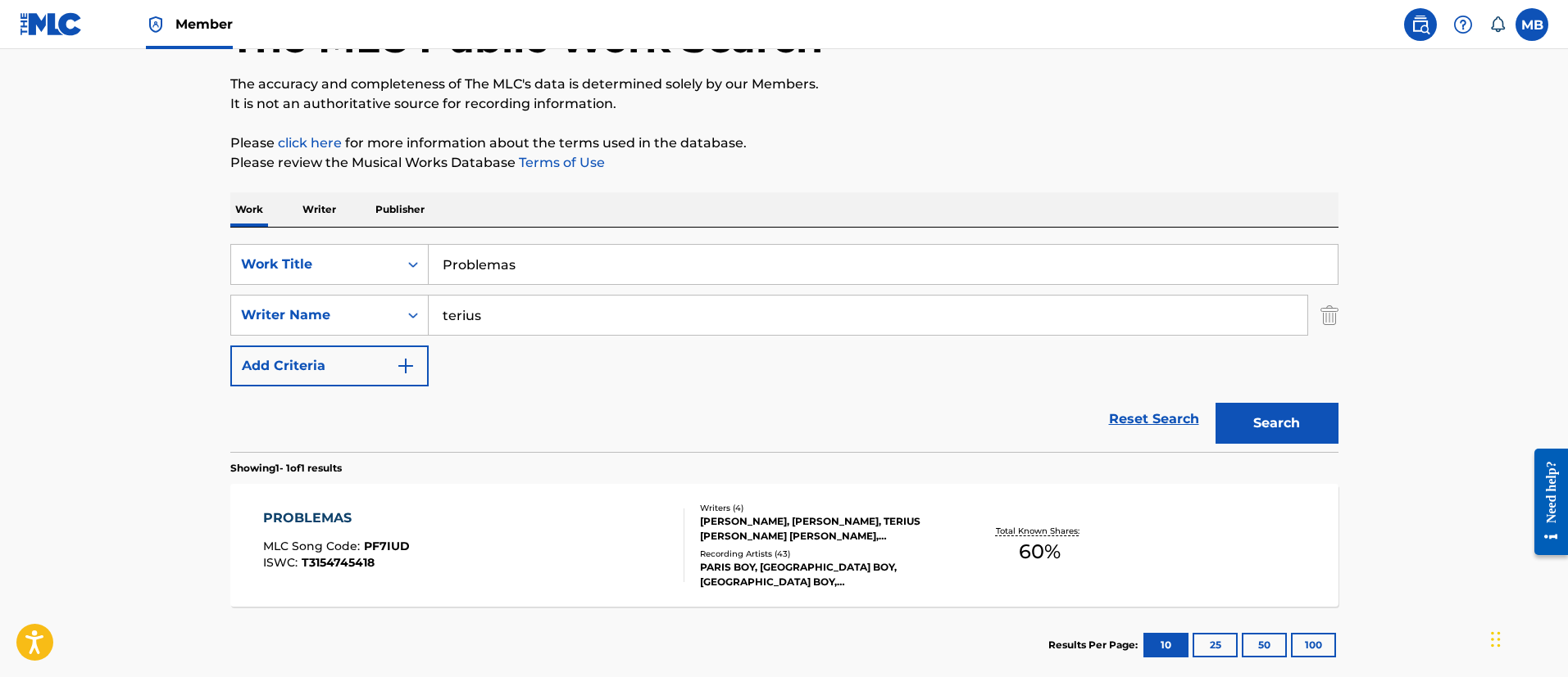
drag, startPoint x: 576, startPoint y: 259, endPoint x: 205, endPoint y: 213, distance: 373.8
click at [219, 219] on div "The MLC Public Work Search The accuracy and completeness of The MLC's data is d…" at bounding box center [784, 326] width 1147 height 714
paste input "All Things Considered"
type input "All Things Considered"
click at [1215, 403] on button "Search" at bounding box center [1277, 423] width 123 height 41
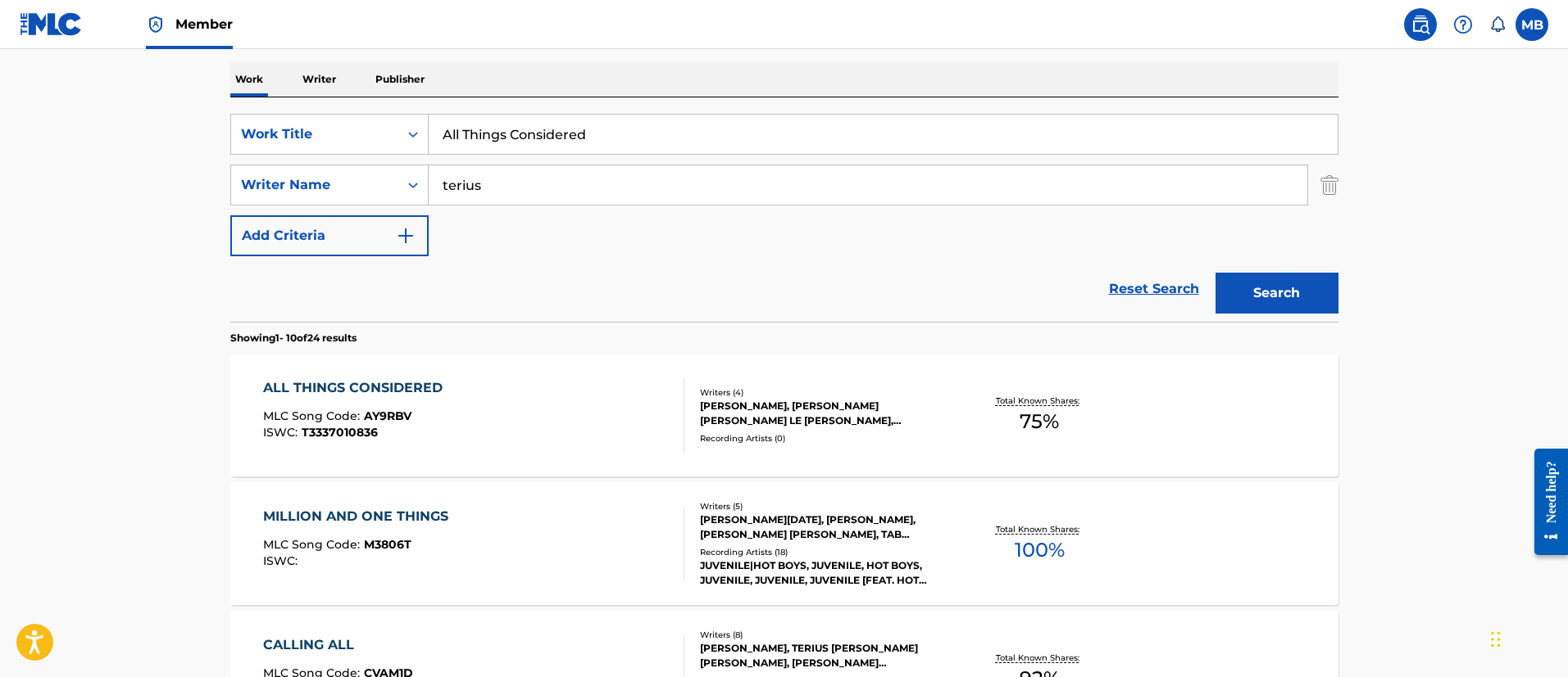
scroll to position [243, 0]
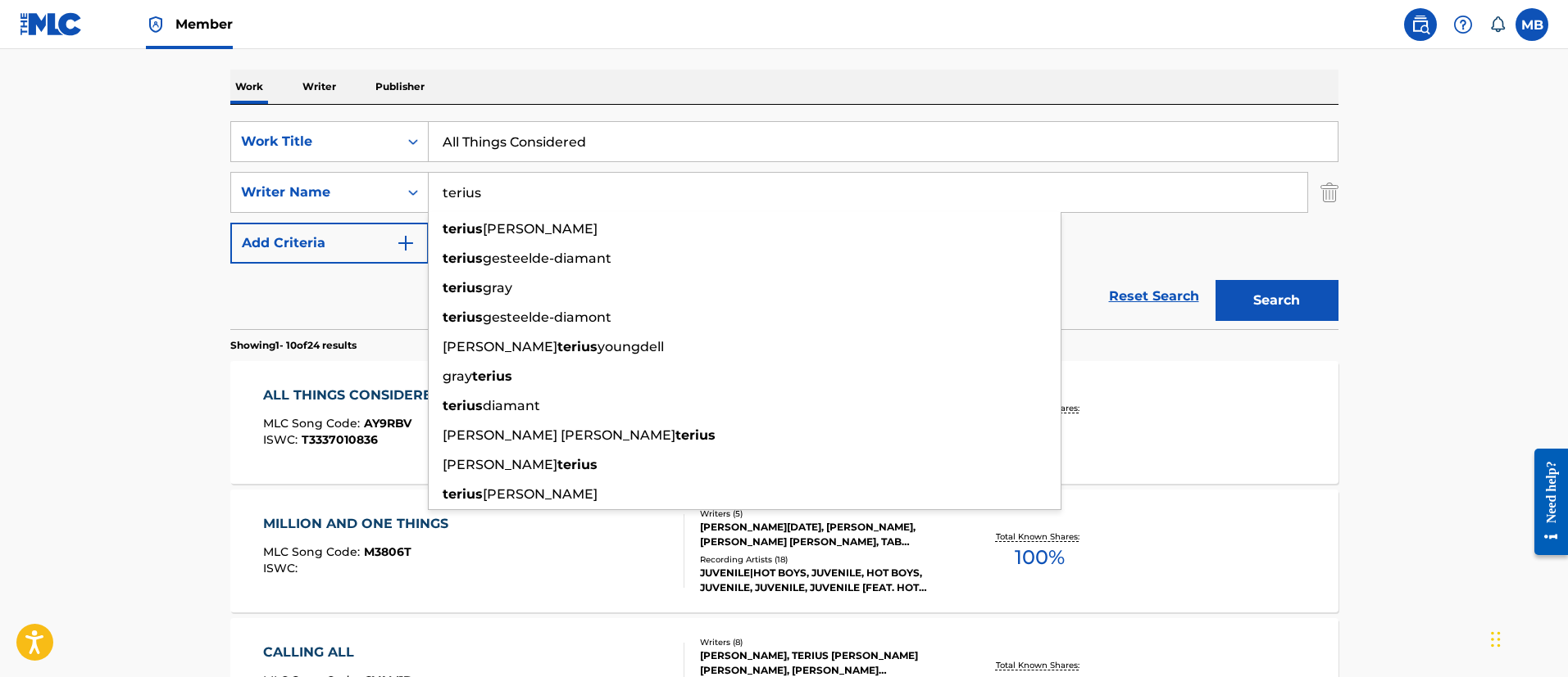
drag, startPoint x: 388, startPoint y: 198, endPoint x: 208, endPoint y: 175, distance: 181.5
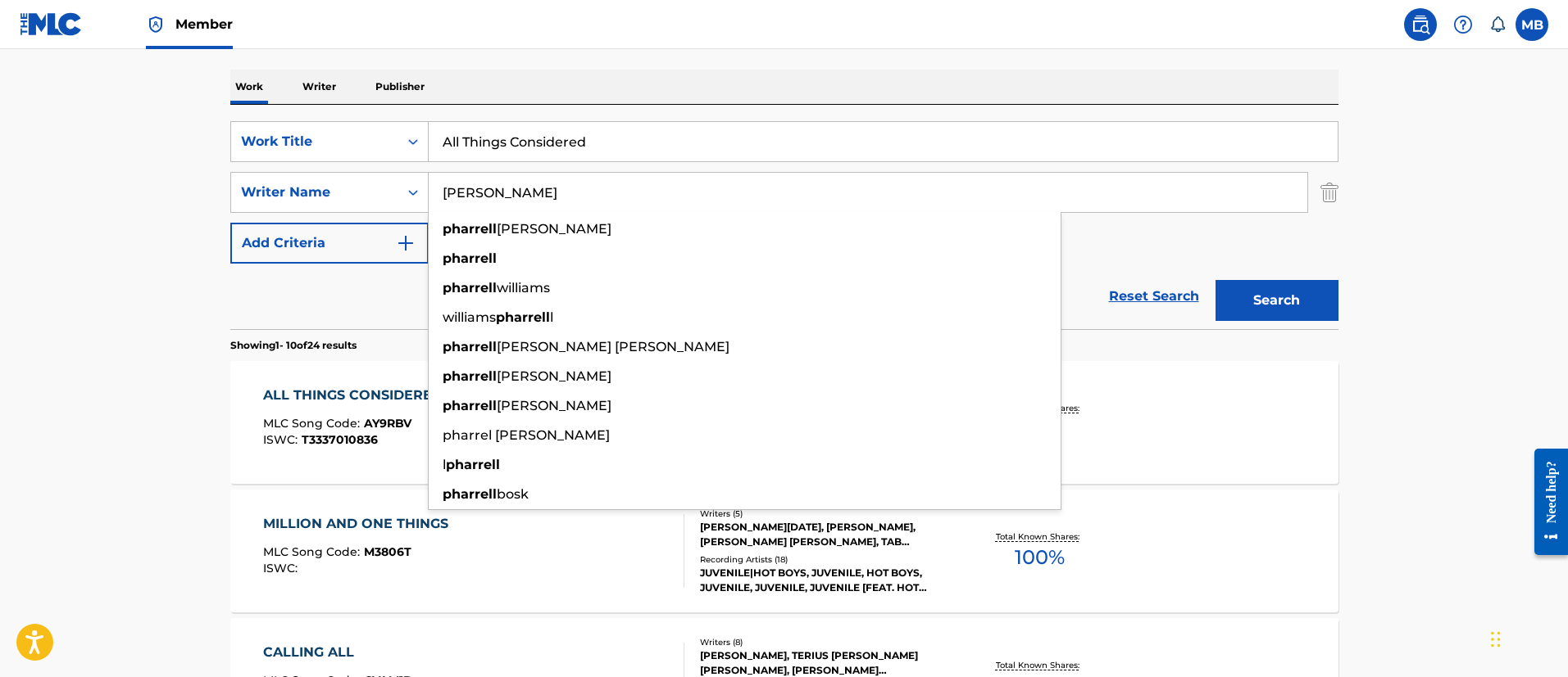
type input "Pharrell"
click at [1215, 280] on button "Search" at bounding box center [1277, 300] width 123 height 41
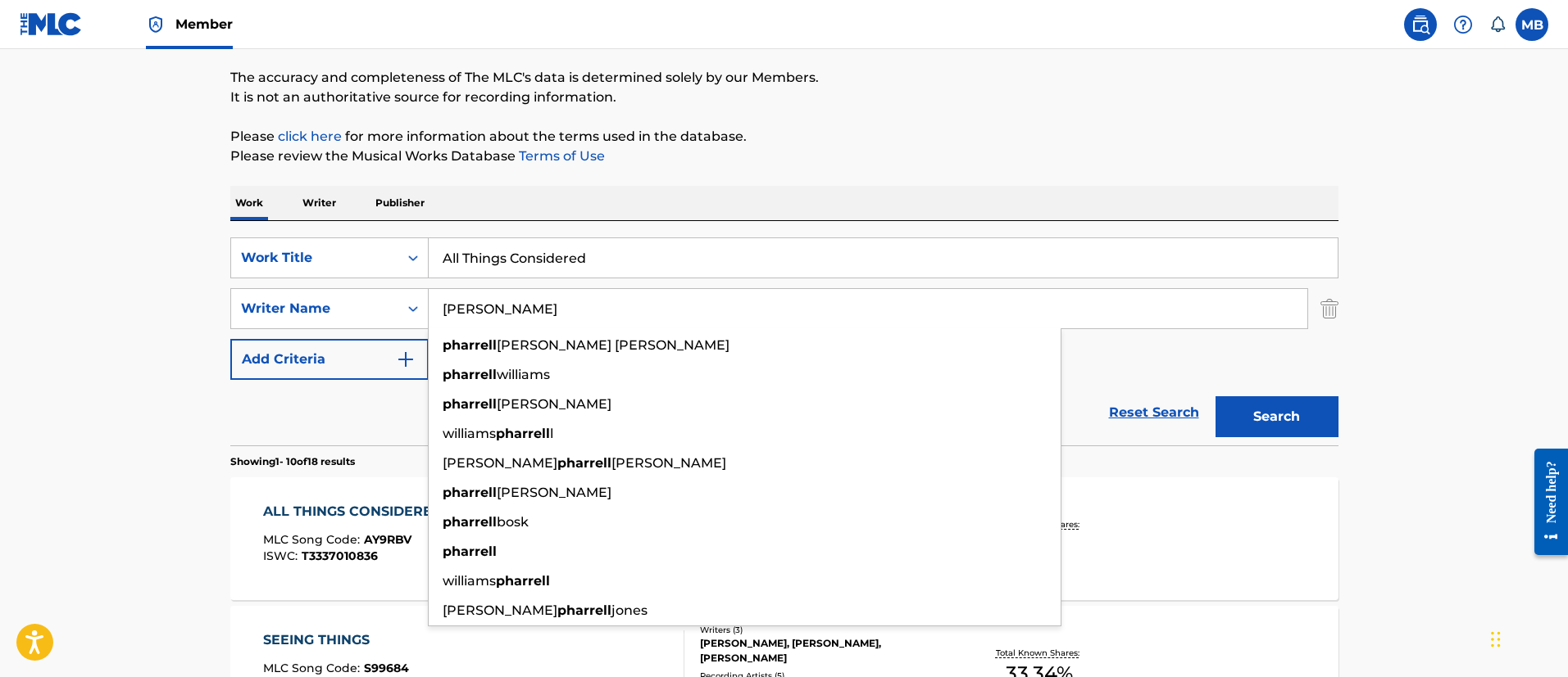
scroll to position [0, 0]
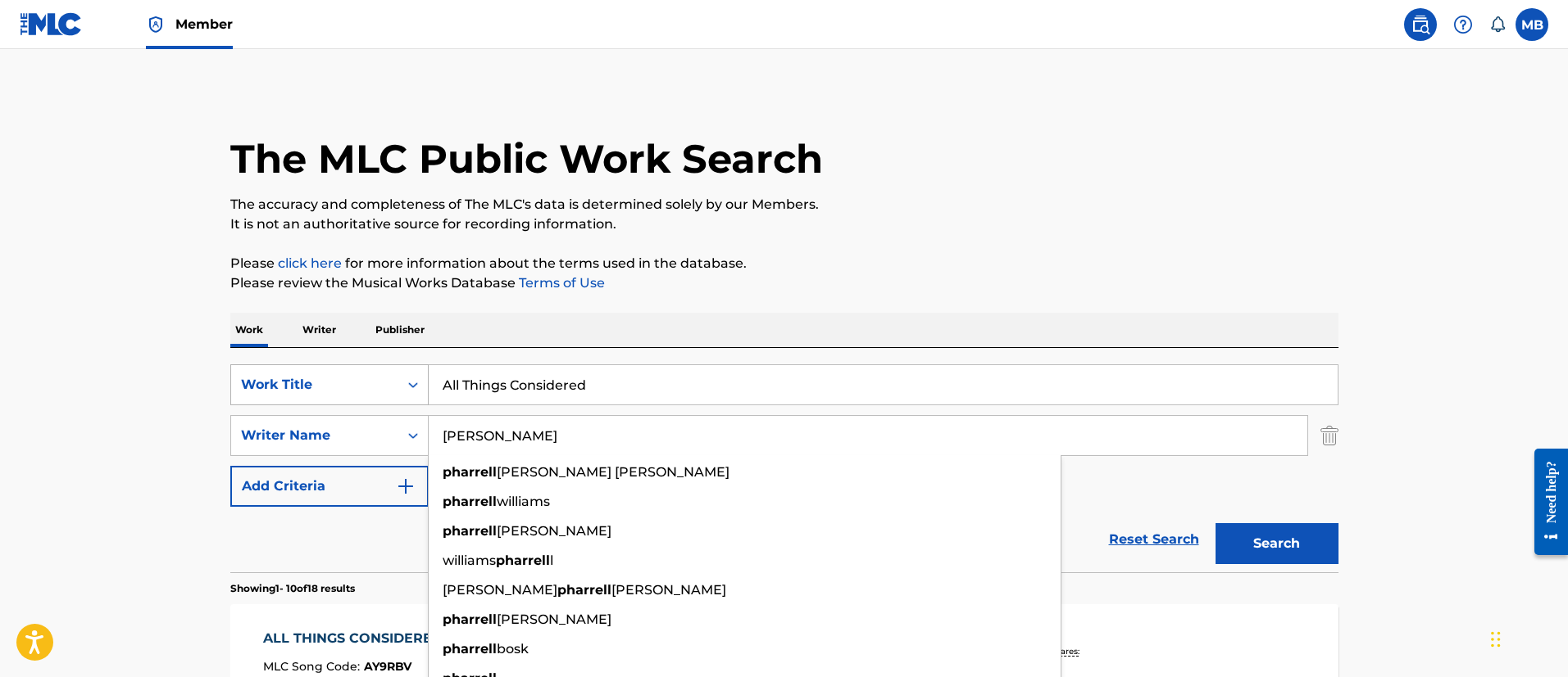
drag, startPoint x: 607, startPoint y: 395, endPoint x: 267, endPoint y: 384, distance: 340.2
click at [273, 386] on div "SearchWithCriteria6b3021fc-88e5-433c-886c-1da5c34f629c Work Title All Things Co…" at bounding box center [784, 385] width 1108 height 41
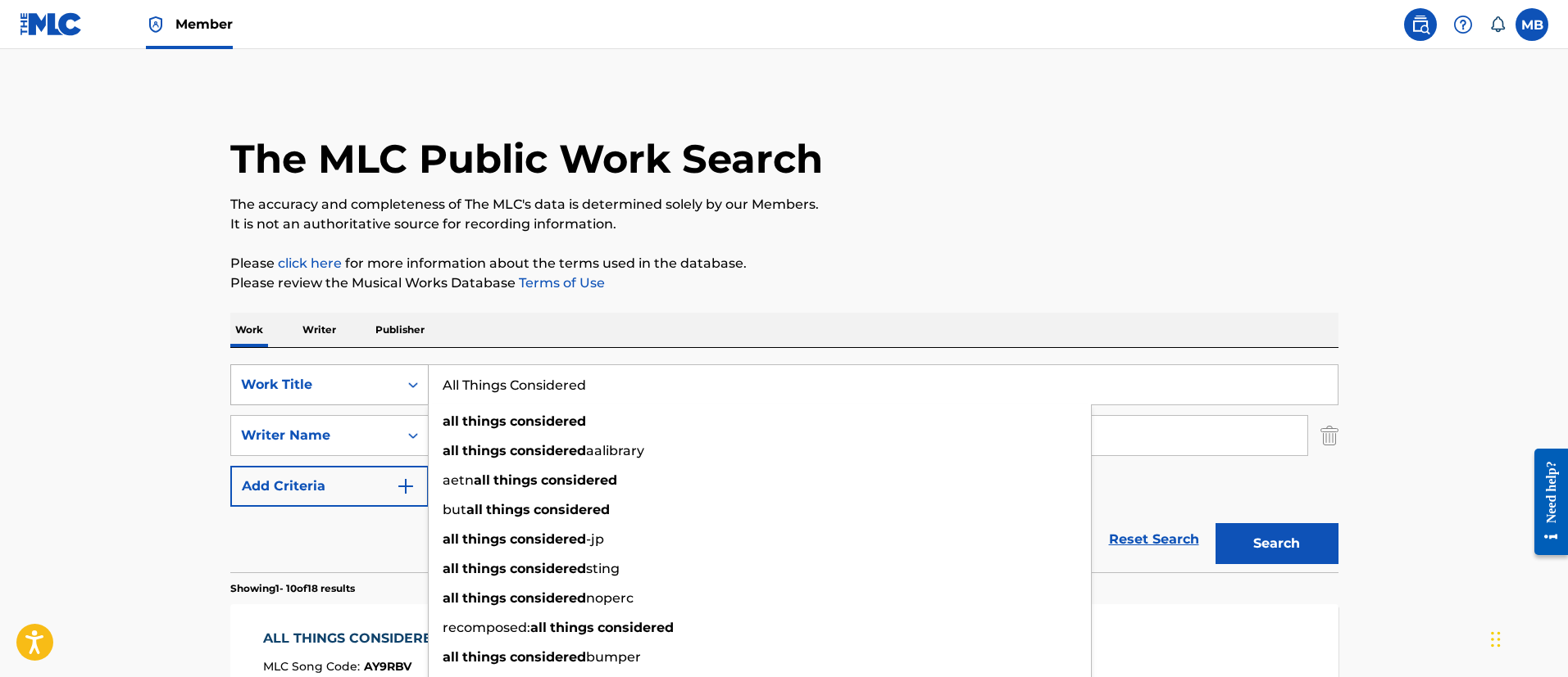
paste input "Don’t Take Days Off"
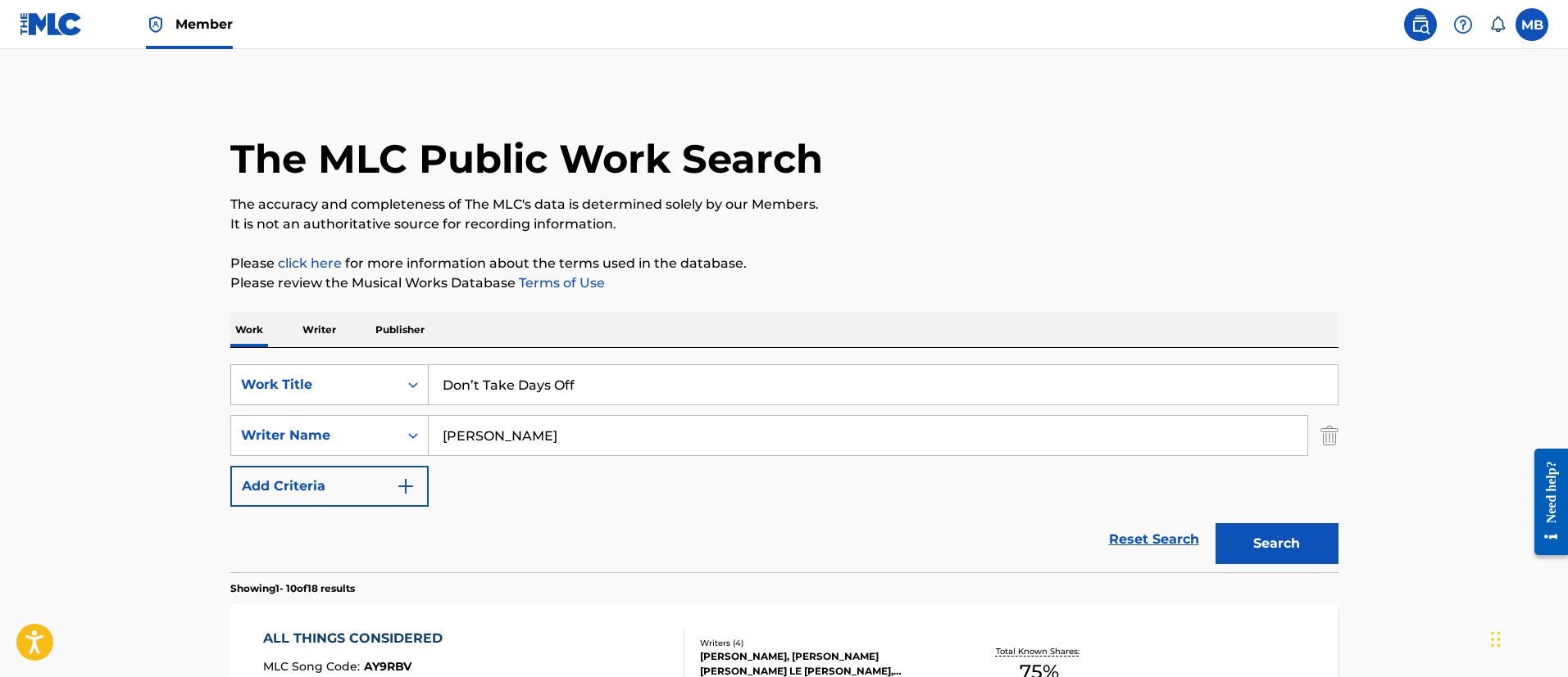
type input "Don’t Take Days Off"
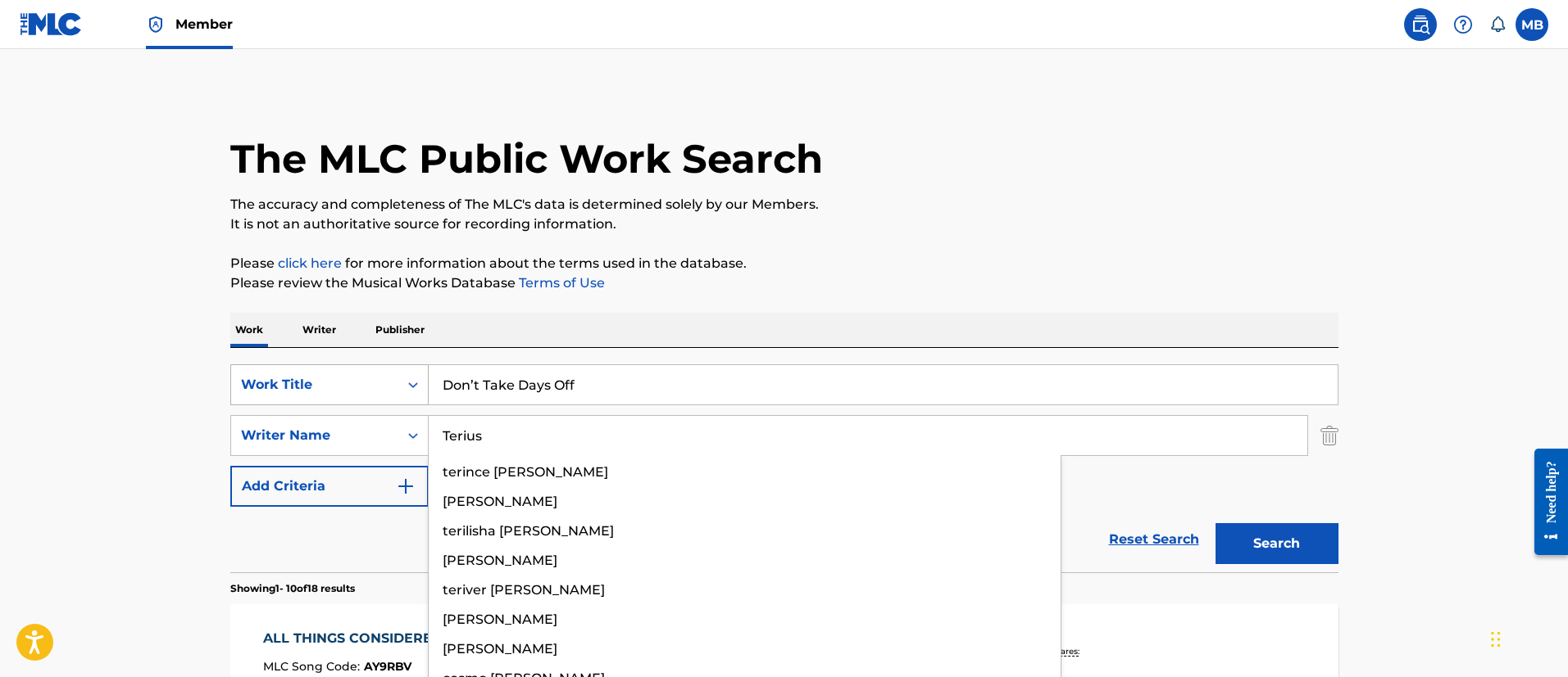
click at [1215, 523] on button "Search" at bounding box center [1277, 544] width 123 height 41
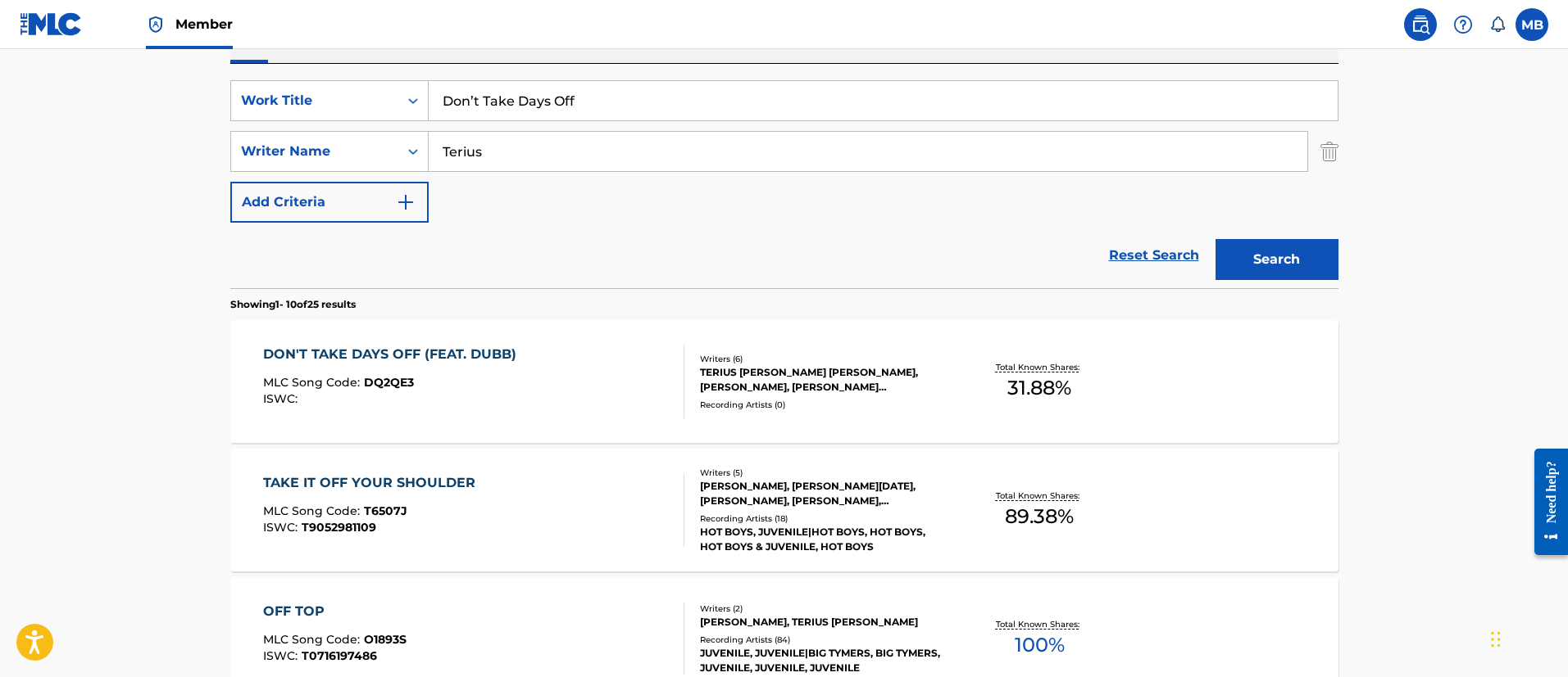
scroll to position [246, 0]
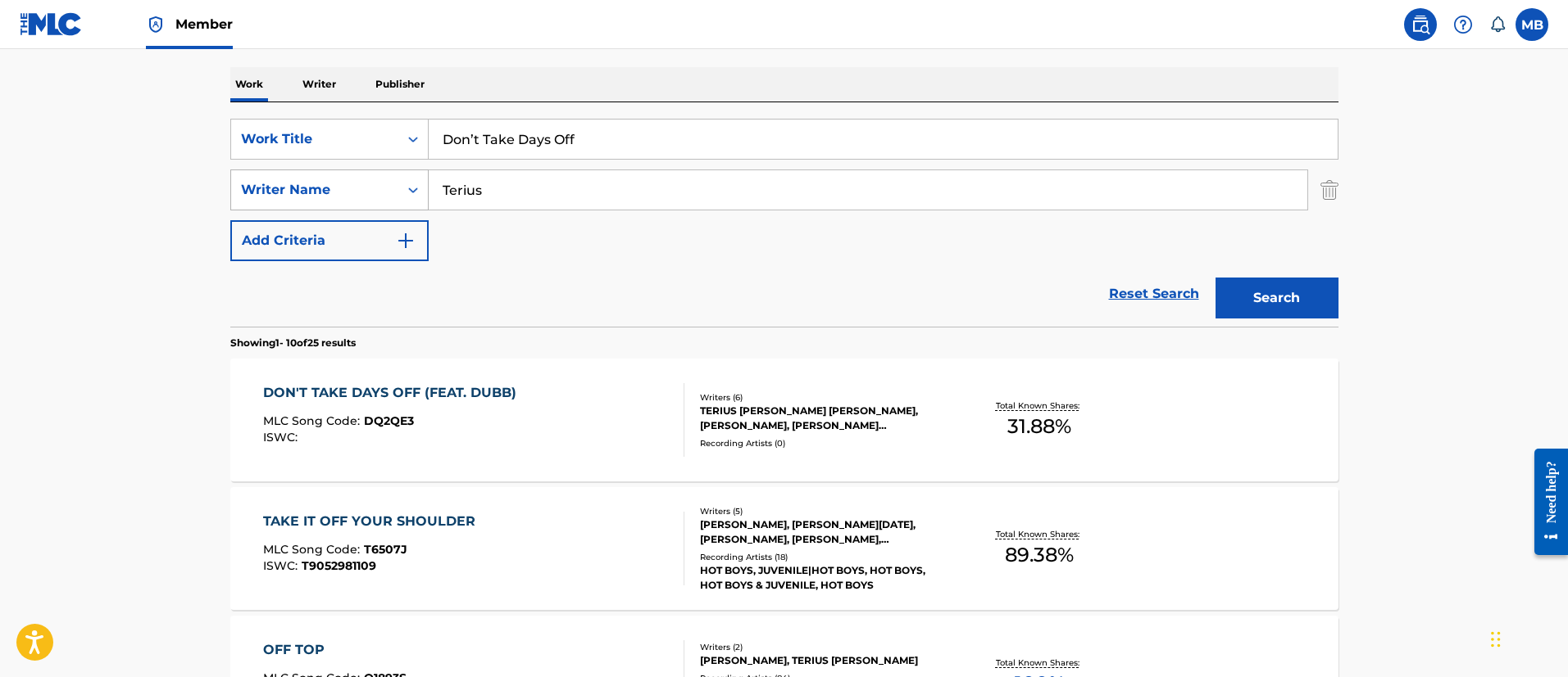
drag, startPoint x: 590, startPoint y: 190, endPoint x: 310, endPoint y: 210, distance: 280.7
click at [310, 210] on div "SearchWithCriteriabc4c9bd4-efc3-4189-ab3b-6b89b01588ec Writer Name Terius" at bounding box center [784, 190] width 1108 height 41
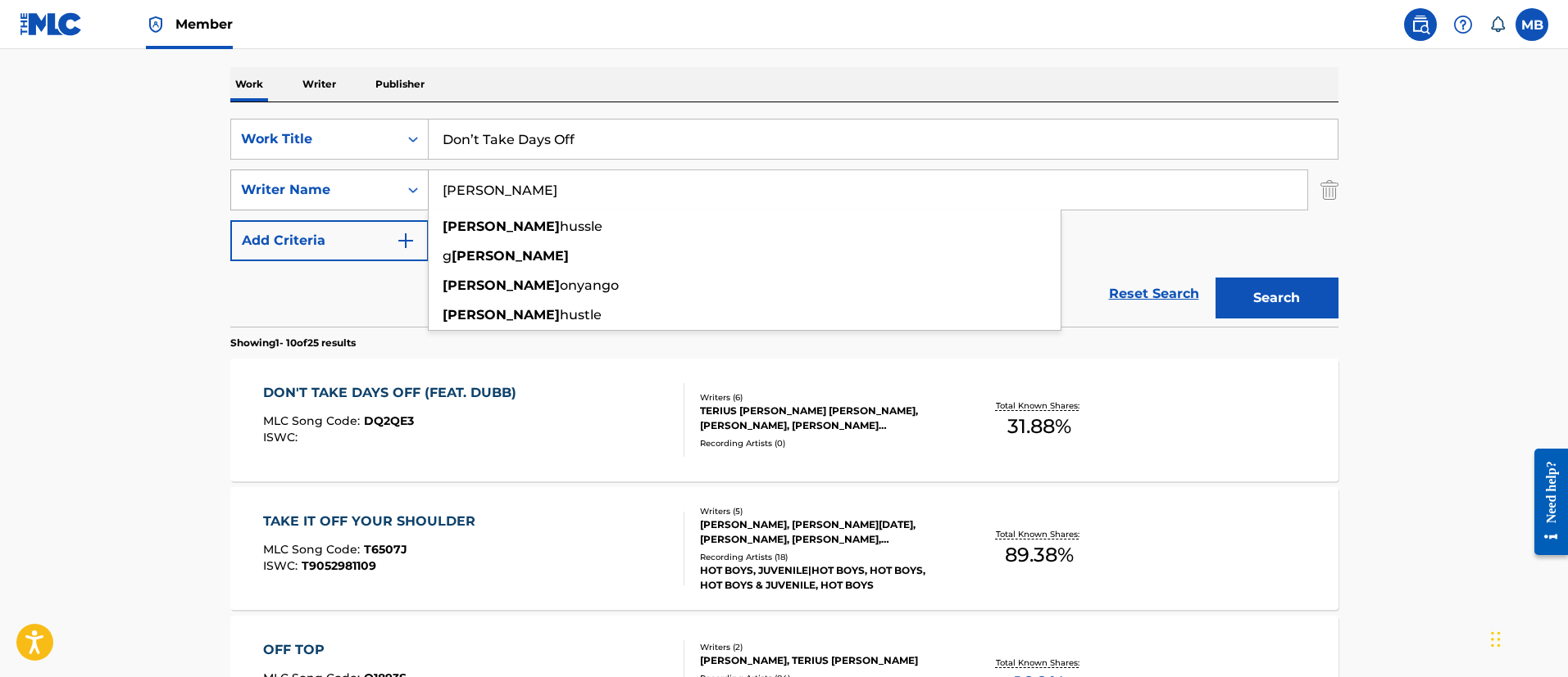
click at [1215, 278] on button "Search" at bounding box center [1277, 298] width 123 height 41
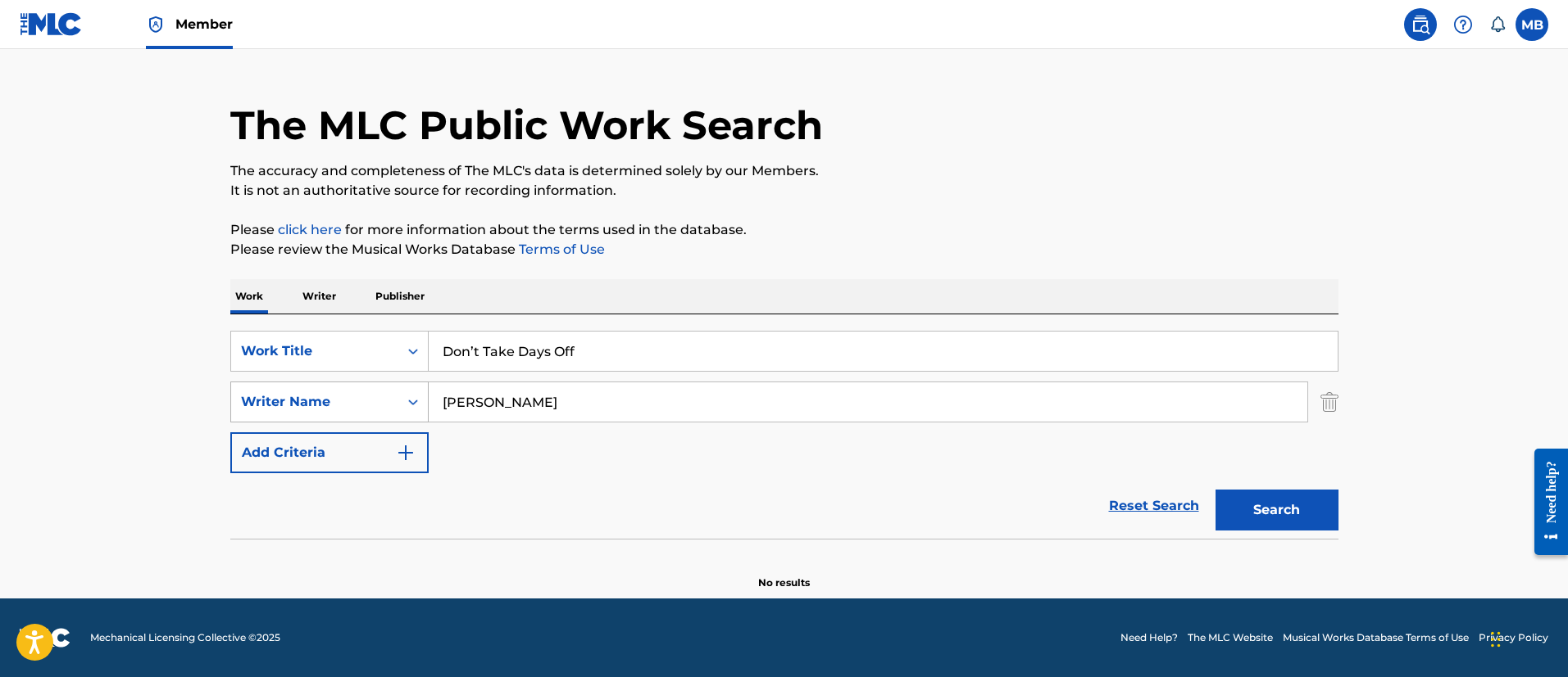
scroll to position [34, 0]
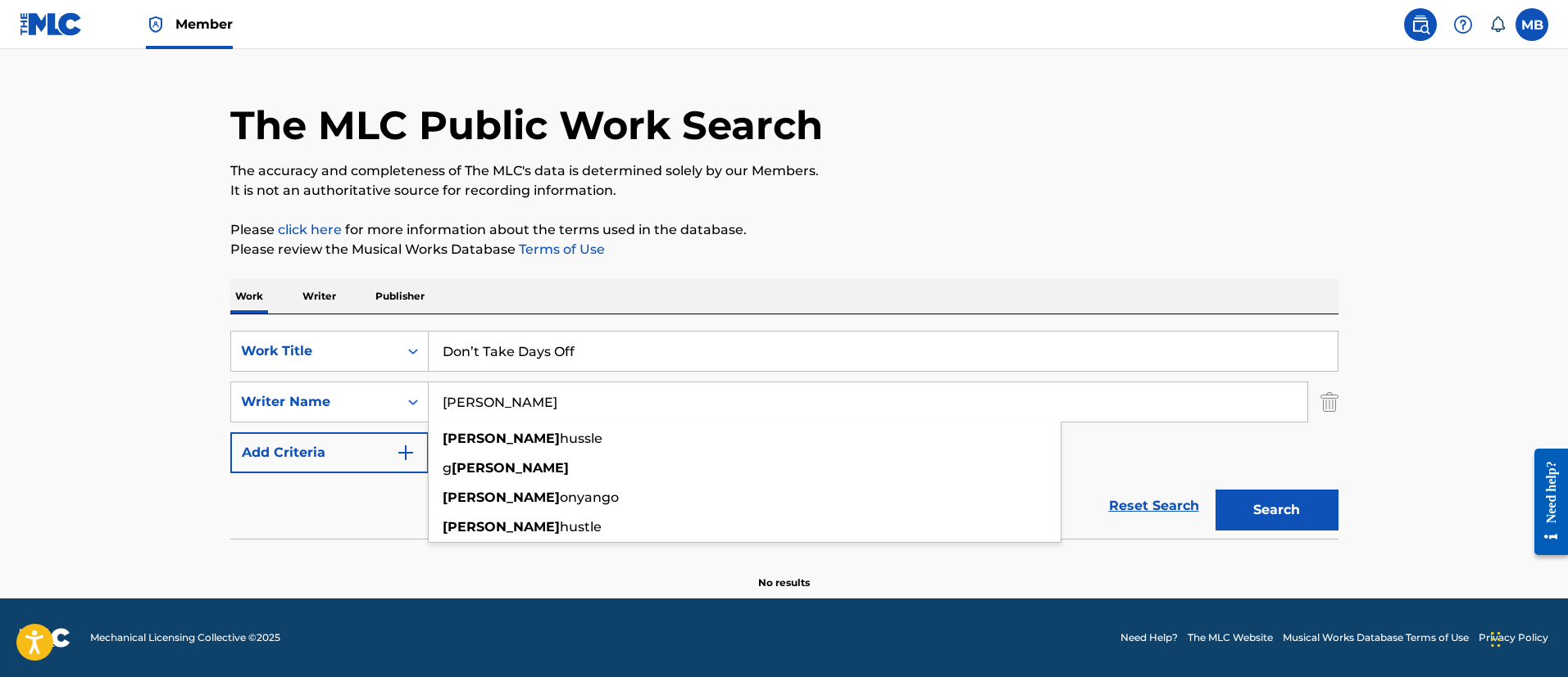
click at [471, 400] on input "Nipsey" at bounding box center [867, 402] width 879 height 39
paste input "Asghedom"
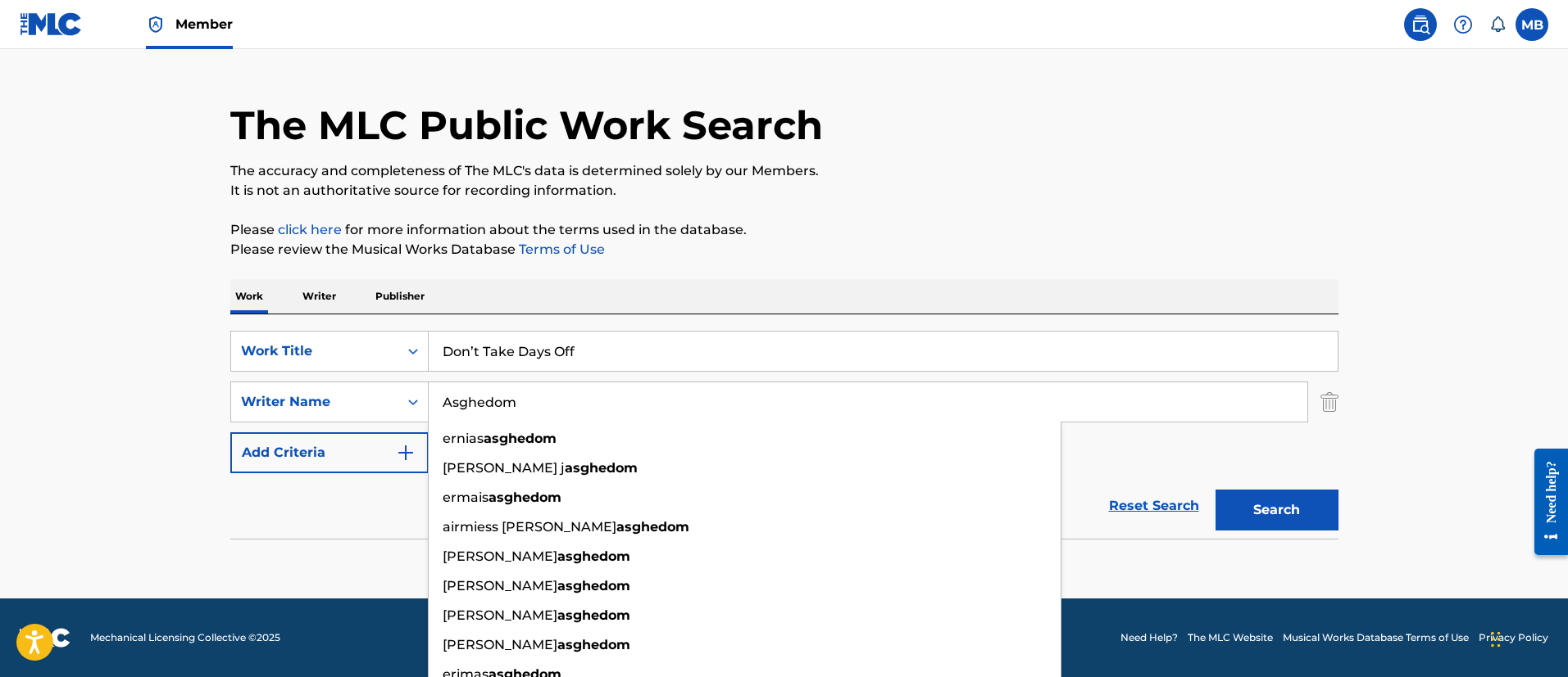
type input "Asghedom"
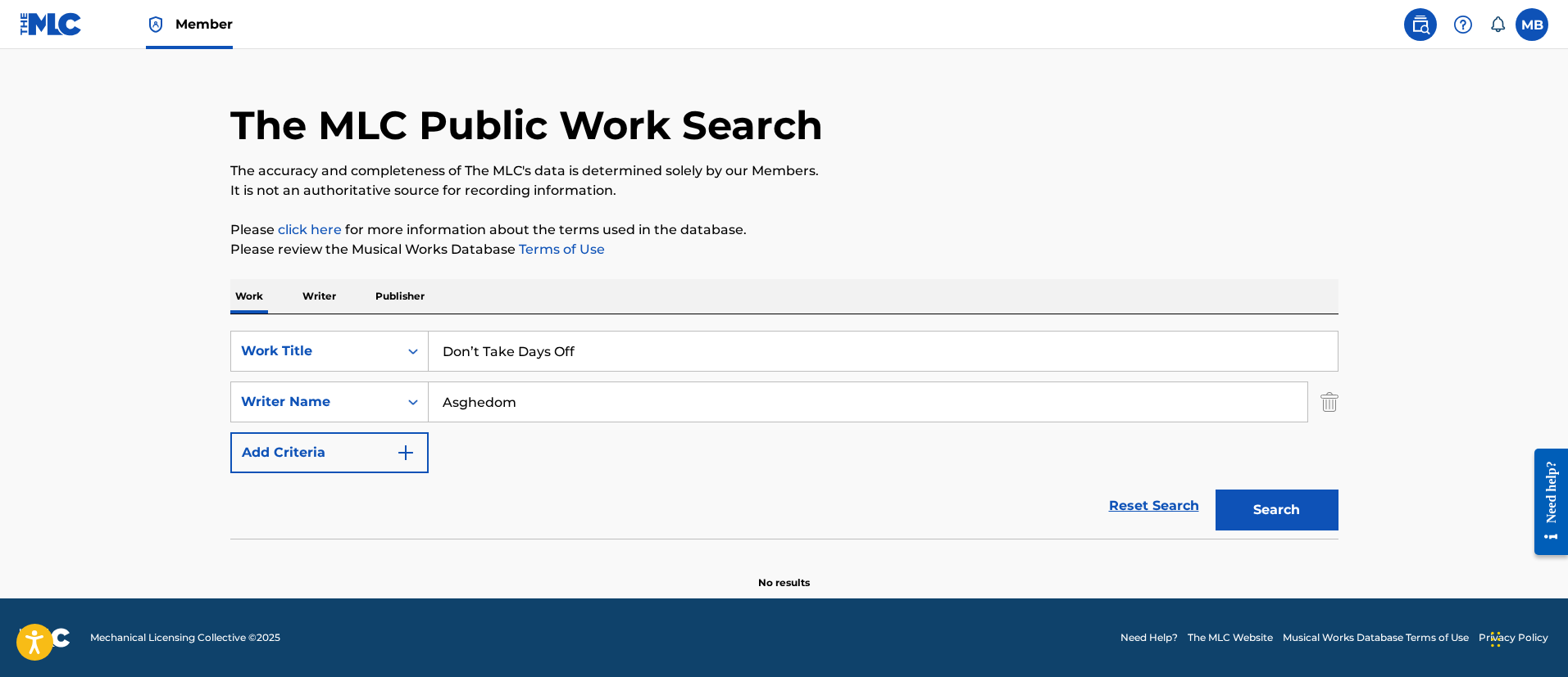
click at [85, 417] on main "The MLC Public Work Search The accuracy and completeness of The MLC's data is d…" at bounding box center [784, 307] width 1568 height 583
click at [1228, 489] on div "Search" at bounding box center [1272, 506] width 132 height 65
click at [1282, 518] on button "Search" at bounding box center [1277, 510] width 123 height 41
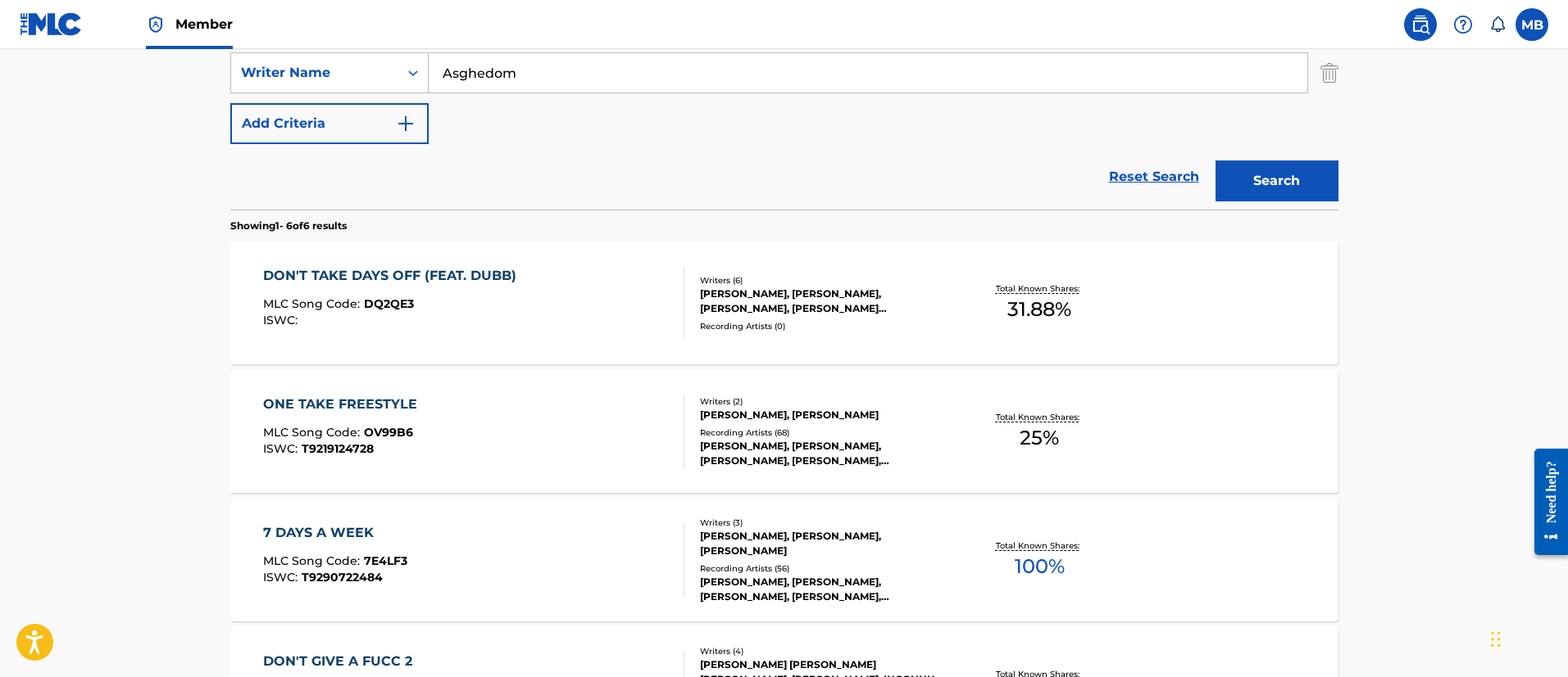
scroll to position [402, 0]
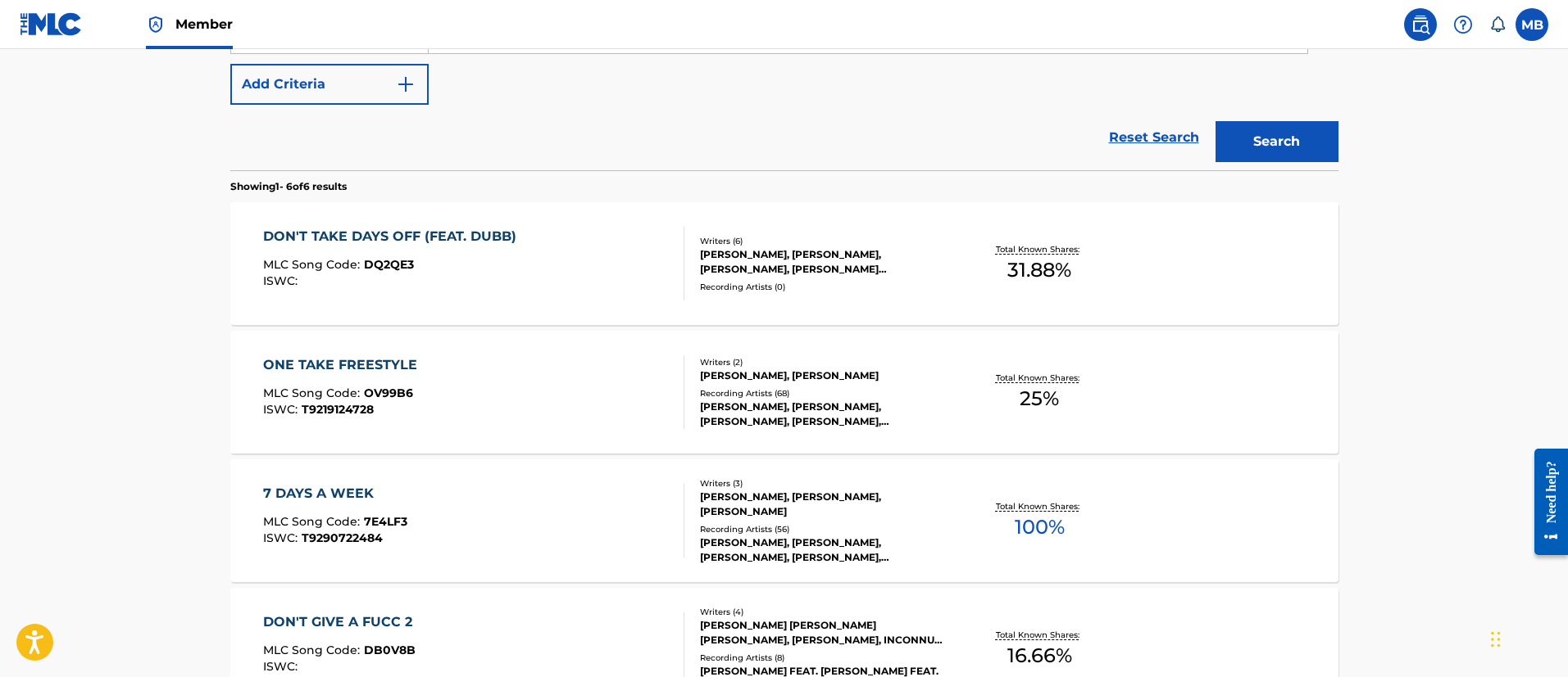
click at [598, 253] on div "DON'T TAKE DAYS OFF (FEAT. DUBB) MLC Song Code : DQ2QE3 ISWC :" at bounding box center [474, 263] width 422 height 74
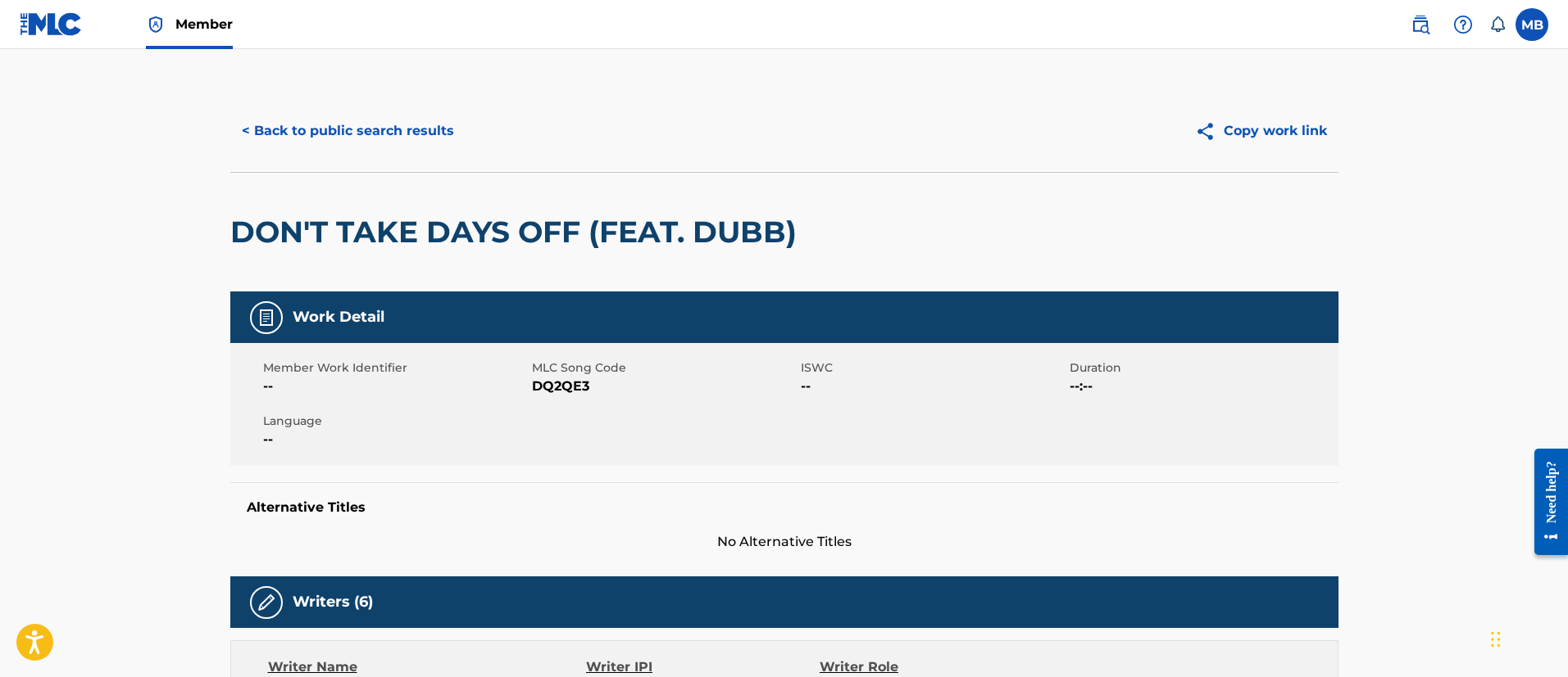
click at [345, 144] on button "< Back to public search results" at bounding box center [348, 131] width 235 height 41
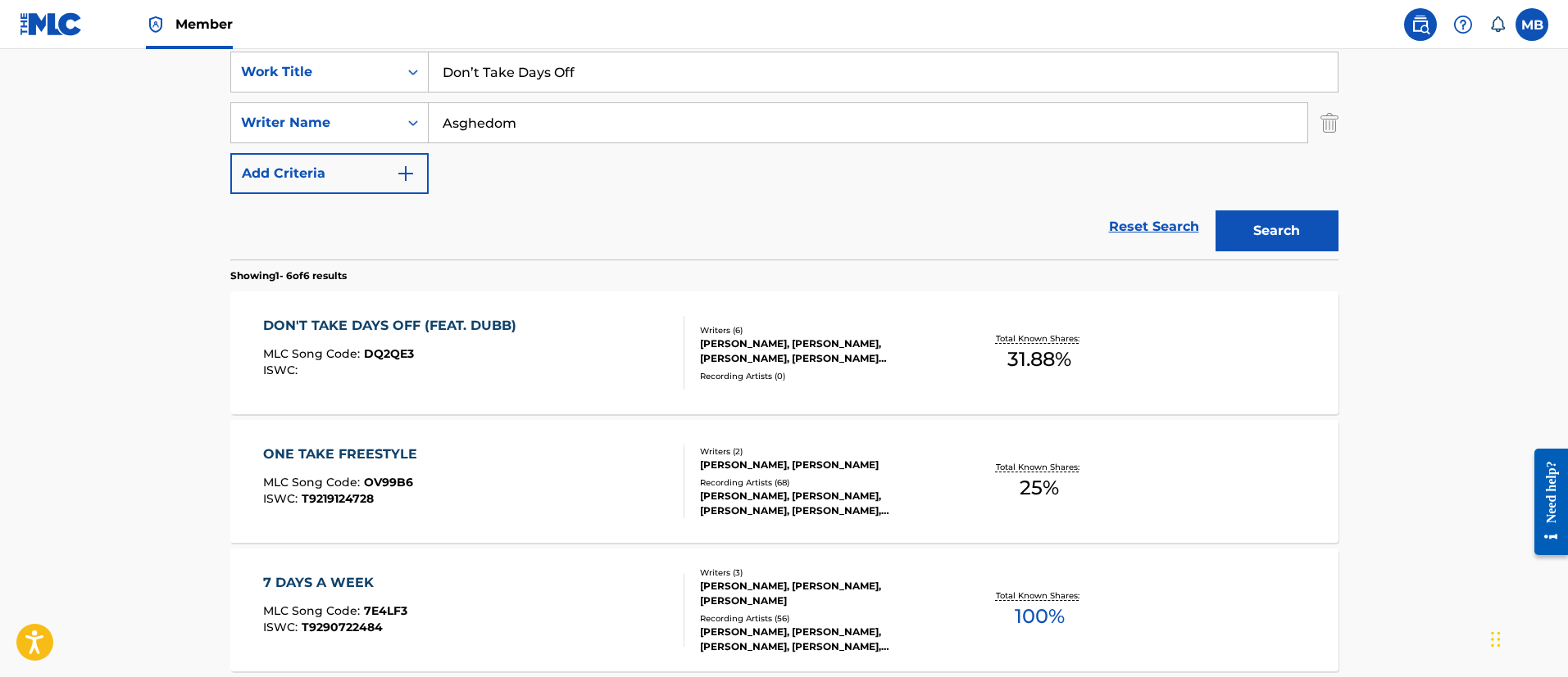
scroll to position [250, 0]
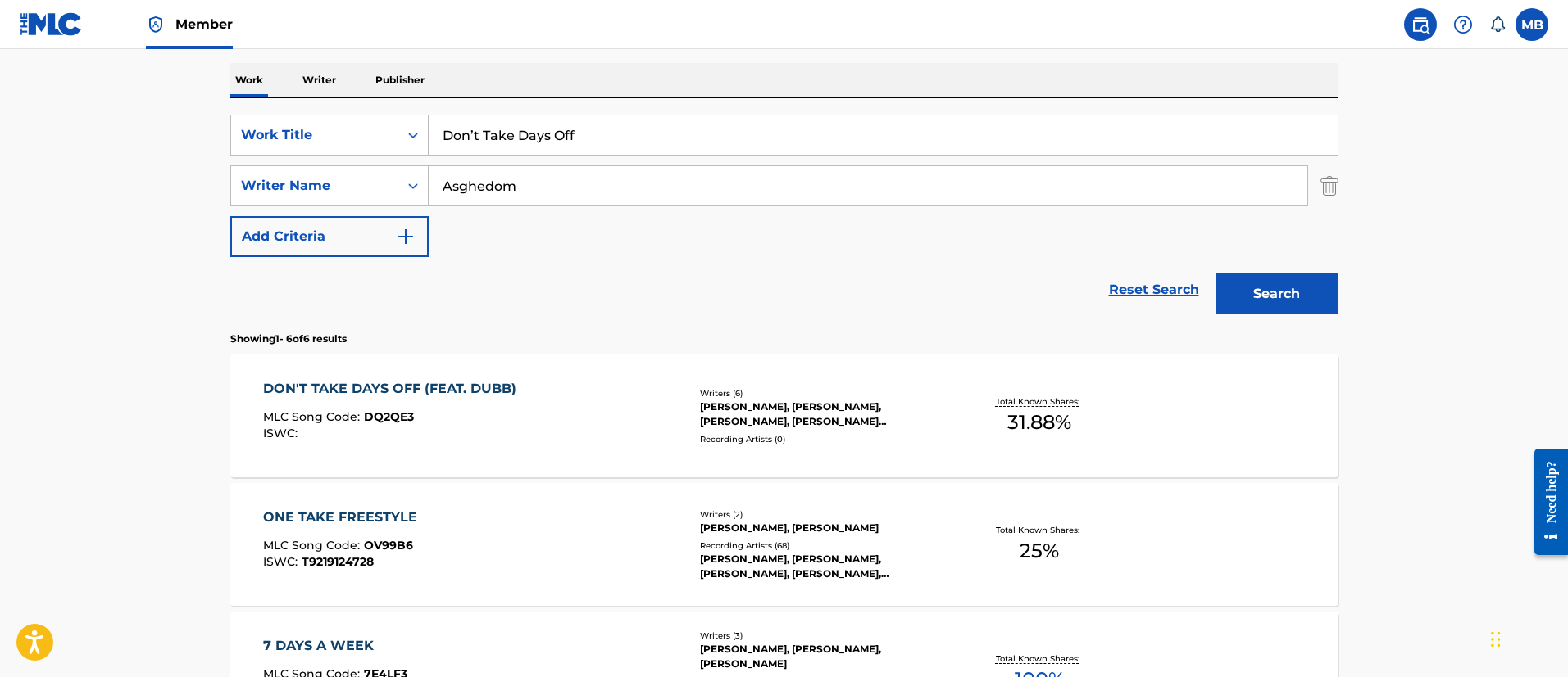
click at [513, 387] on div "DON'T TAKE DAYS OFF (FEAT. DUBB)" at bounding box center [394, 389] width 261 height 20
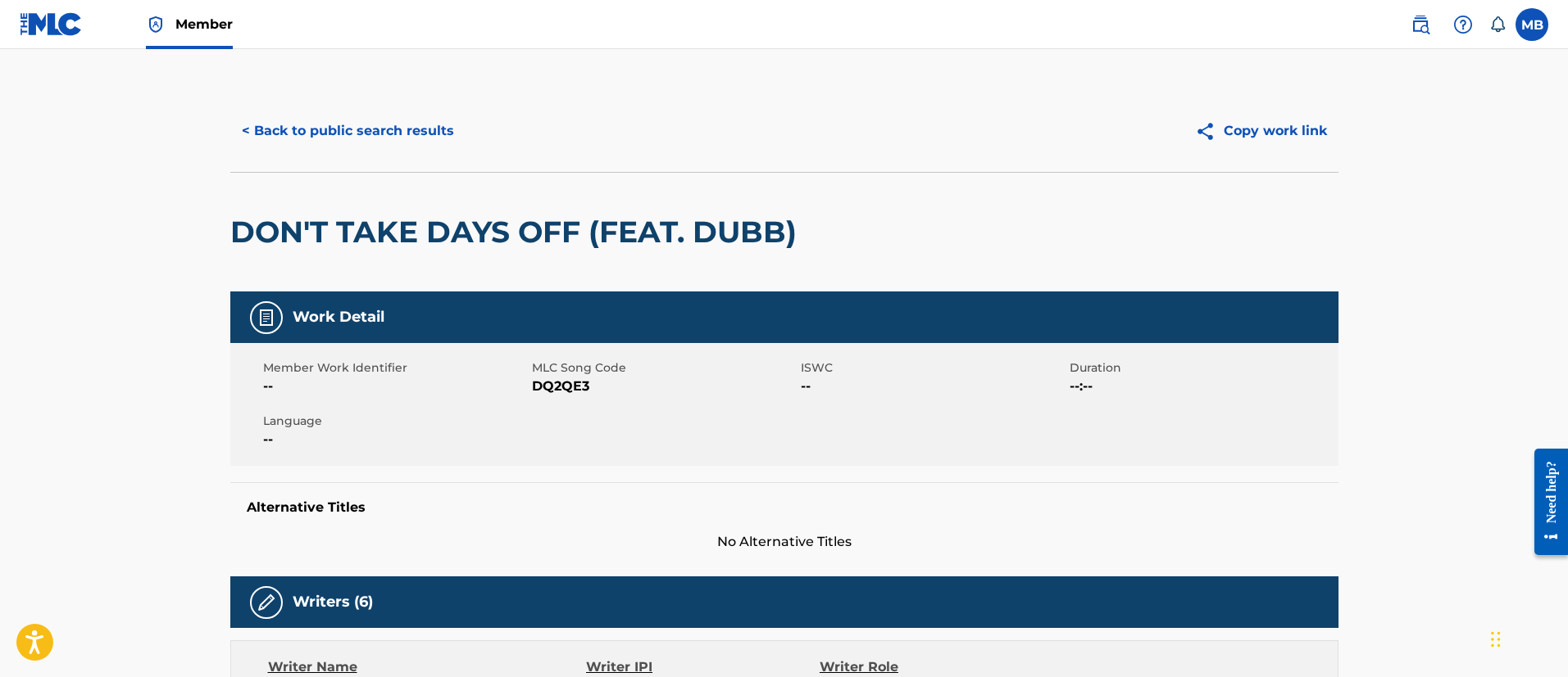
click at [538, 377] on span "DQ2QE3" at bounding box center [664, 386] width 265 height 20
click at [374, 117] on button "< Back to public search results" at bounding box center [348, 131] width 235 height 41
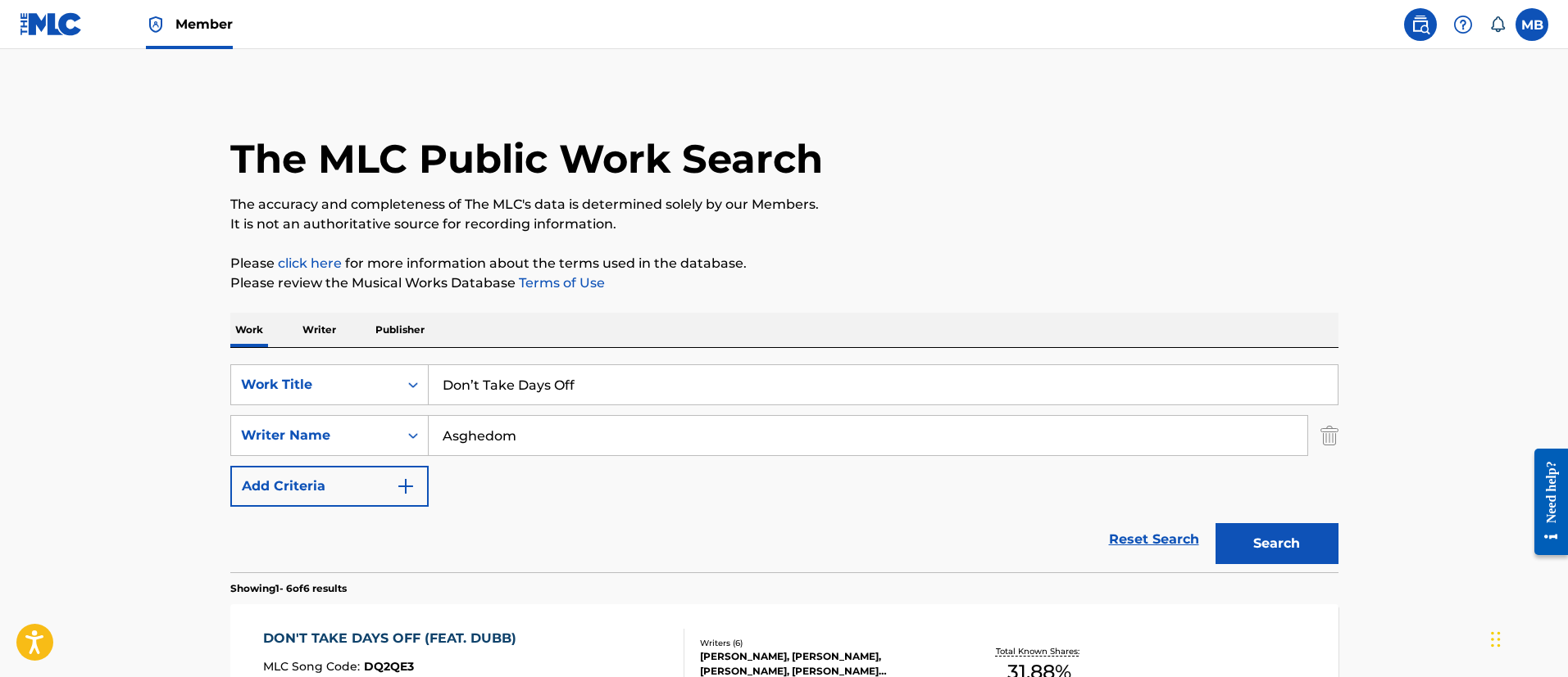
scroll to position [250, 0]
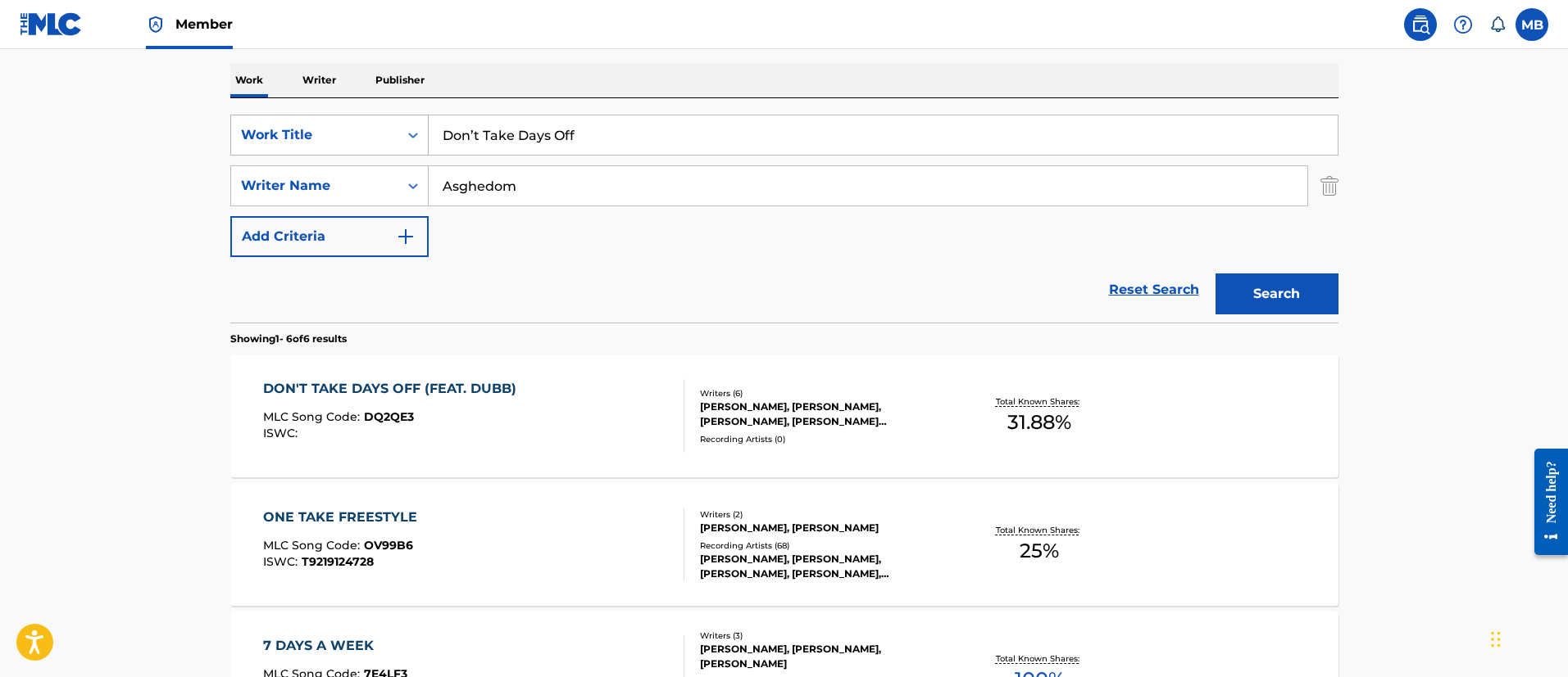
click at [314, 145] on div "Work Title" at bounding box center [314, 134] width 167 height 31
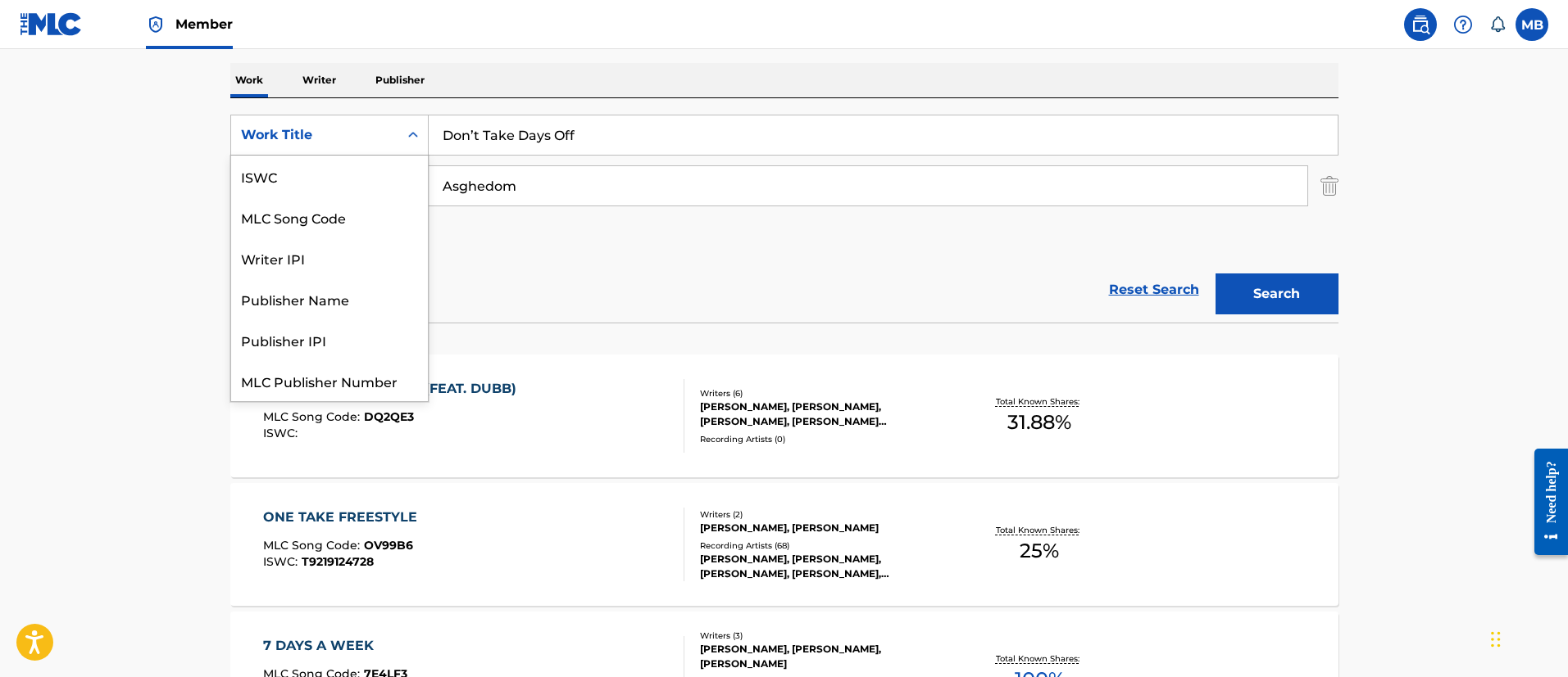
scroll to position [41, 0]
click at [335, 184] on div "MLC Song Code" at bounding box center [329, 176] width 197 height 41
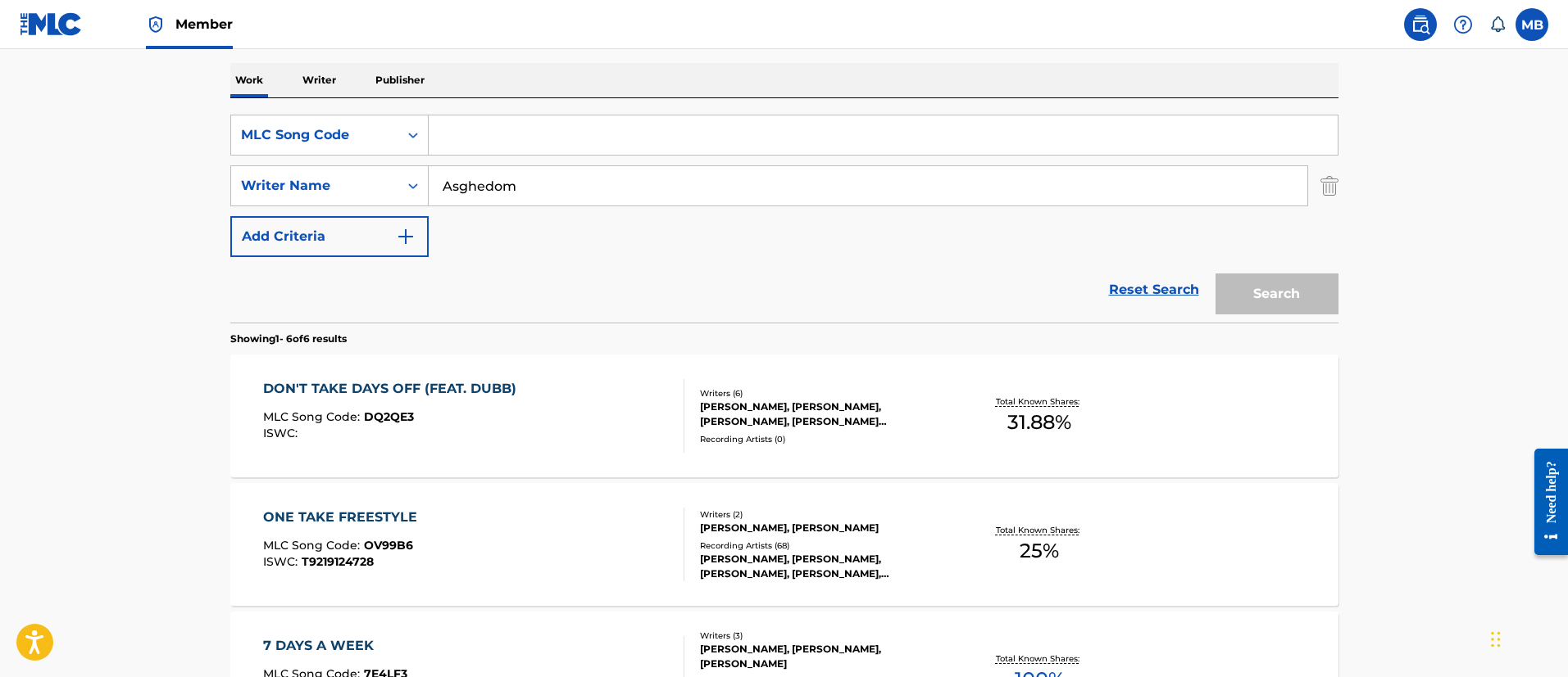
click at [612, 148] on input "Search Form" at bounding box center [882, 135] width 909 height 39
paste input "DV7E9F"
type input "DV7E9F"
click at [1215, 273] on button "Search" at bounding box center [1277, 294] width 123 height 41
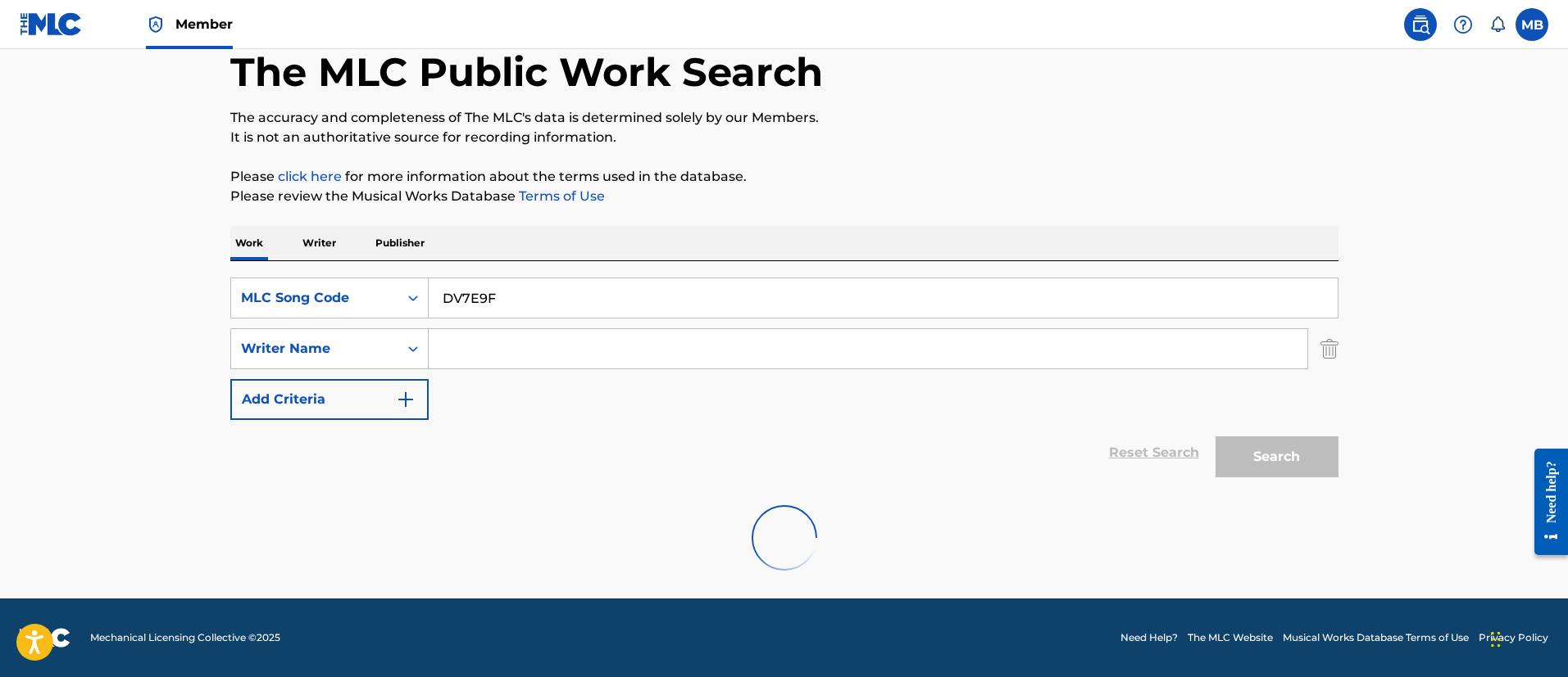
scroll to position [214, 0]
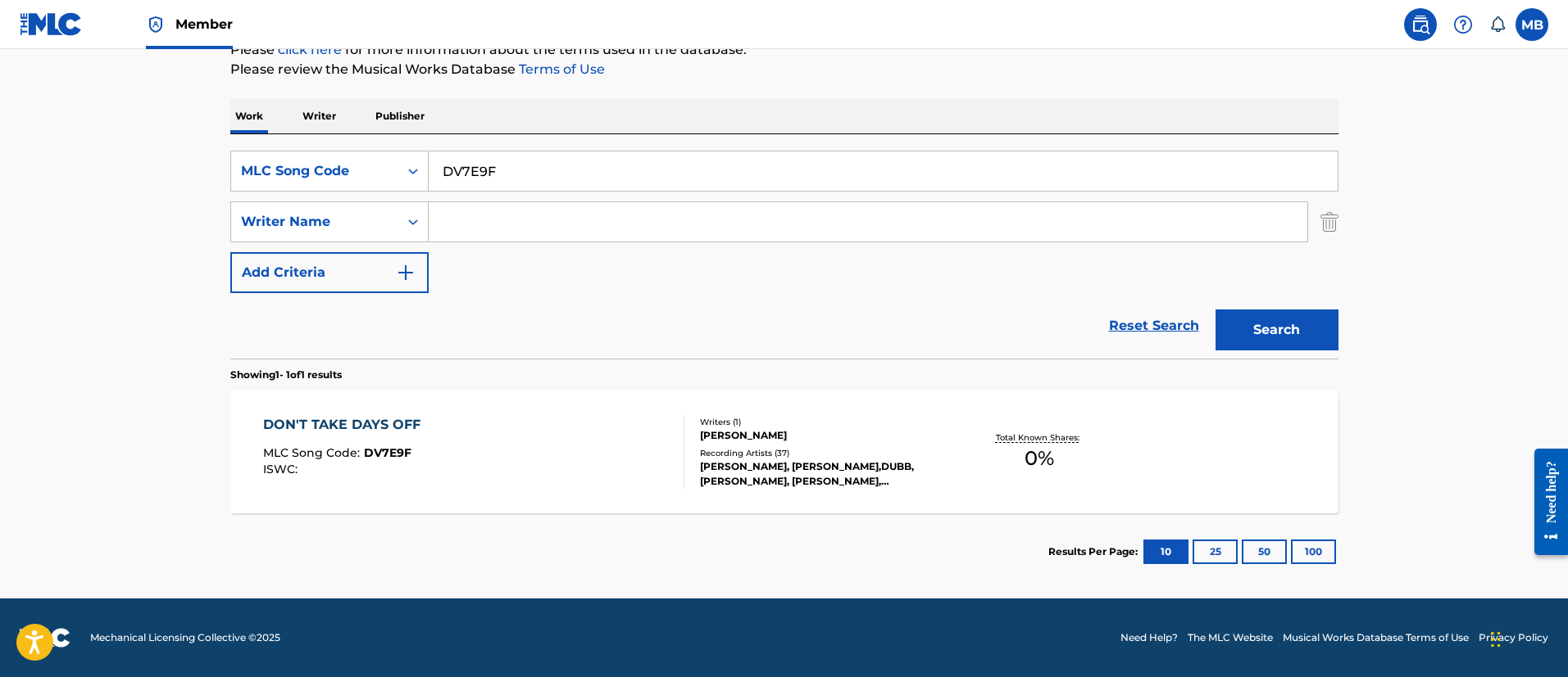
click at [541, 449] on div "DON'T TAKE DAYS OFF MLC Song Code : DV7E9F ISWC :" at bounding box center [474, 451] width 422 height 74
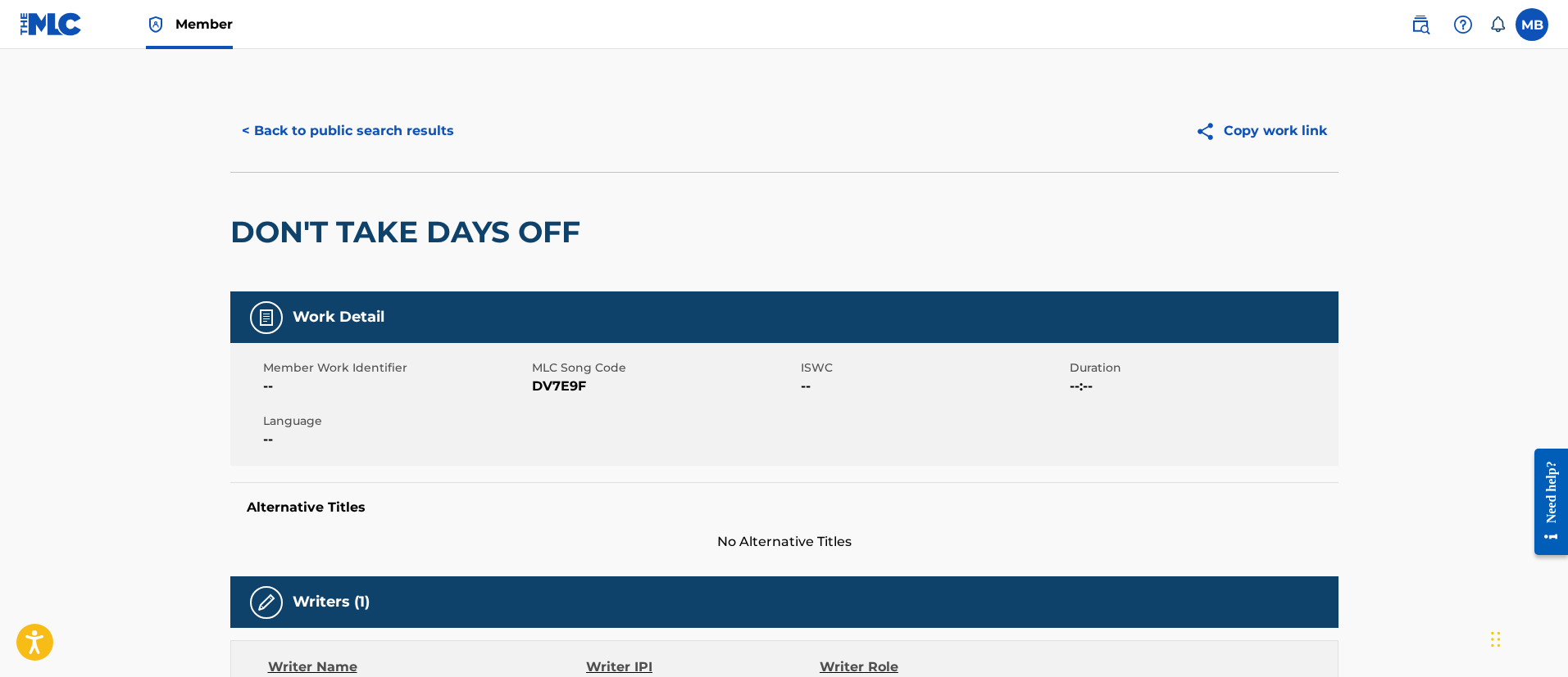
click at [359, 138] on button "< Back to public search results" at bounding box center [348, 131] width 235 height 41
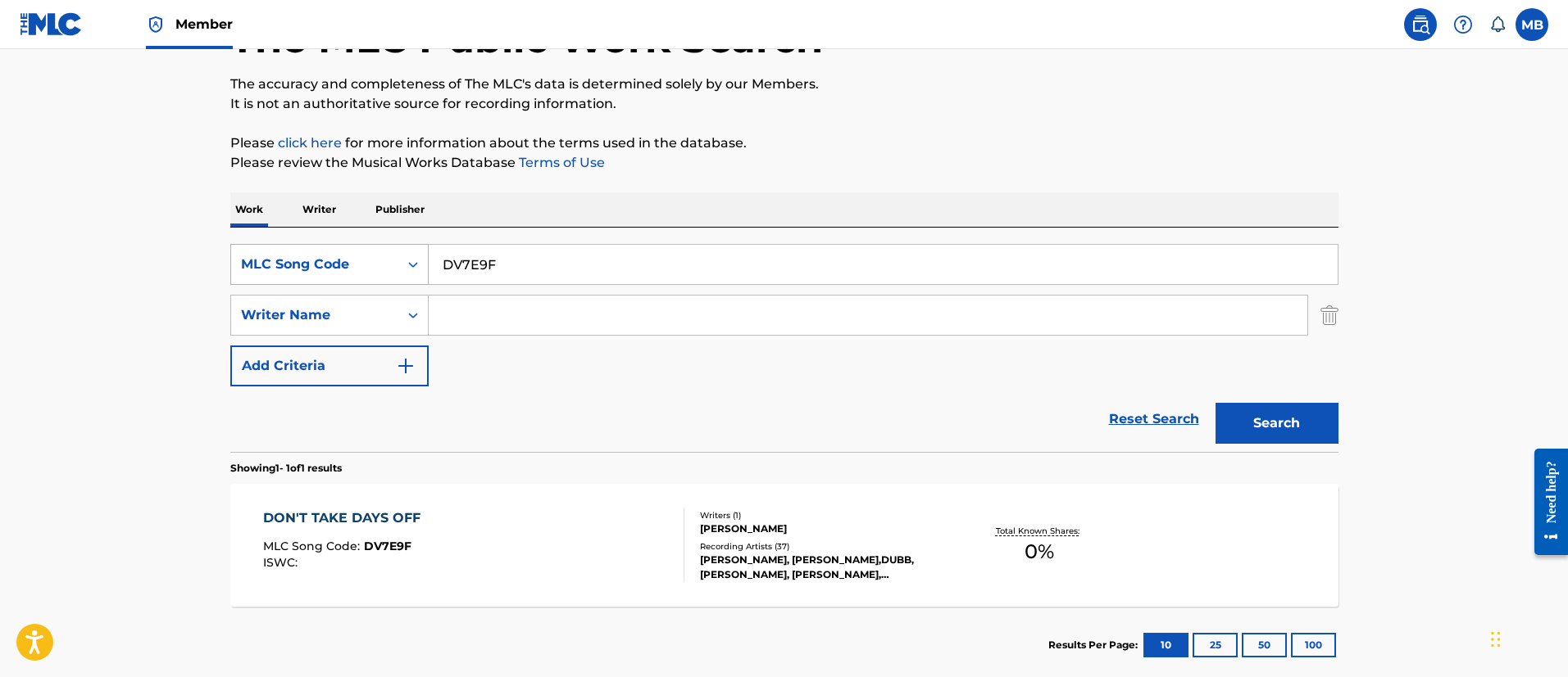
click at [311, 261] on div "SearchWithCriteria43a3d5ab-b6c5-4514-86b0-1774df31f5df MLC Song Code DV7E9F" at bounding box center [784, 265] width 1108 height 41
paste input "Q2QE3"
type input "DQ2QE3"
click at [1215, 403] on button "Search" at bounding box center [1277, 423] width 123 height 41
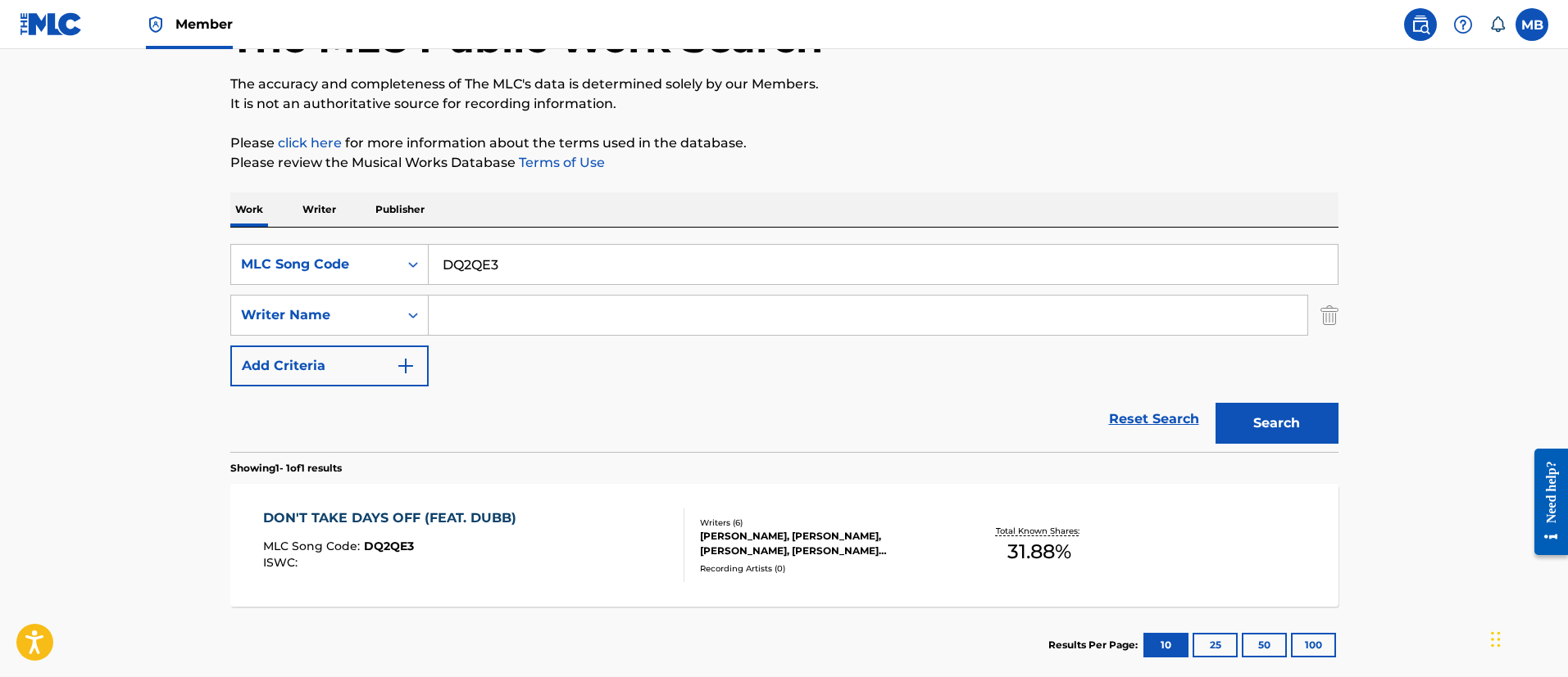
click at [528, 509] on div "DON'T TAKE DAYS OFF (FEAT. DUBB) MLC Song Code : DQ2QE3 ISWC :" at bounding box center [474, 546] width 422 height 74
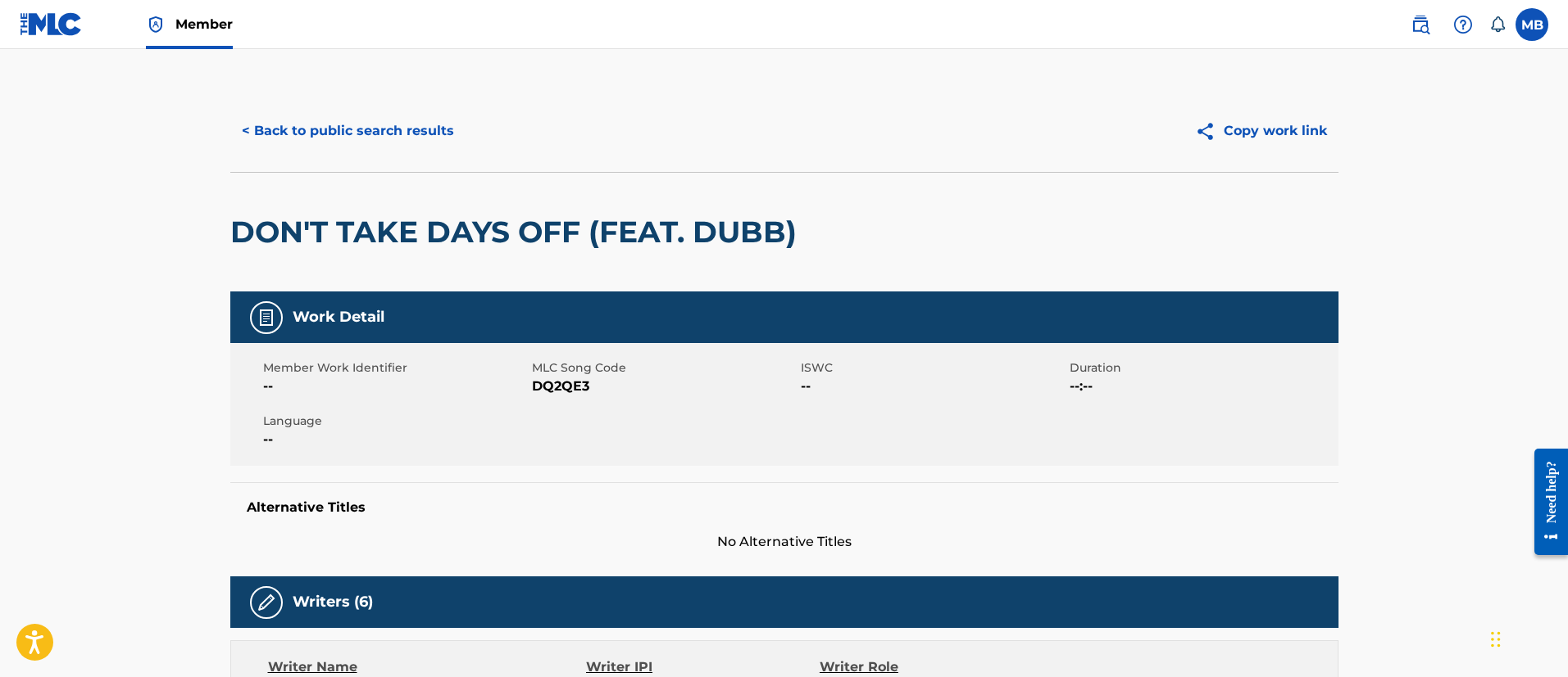
click at [382, 124] on button "< Back to public search results" at bounding box center [348, 131] width 235 height 41
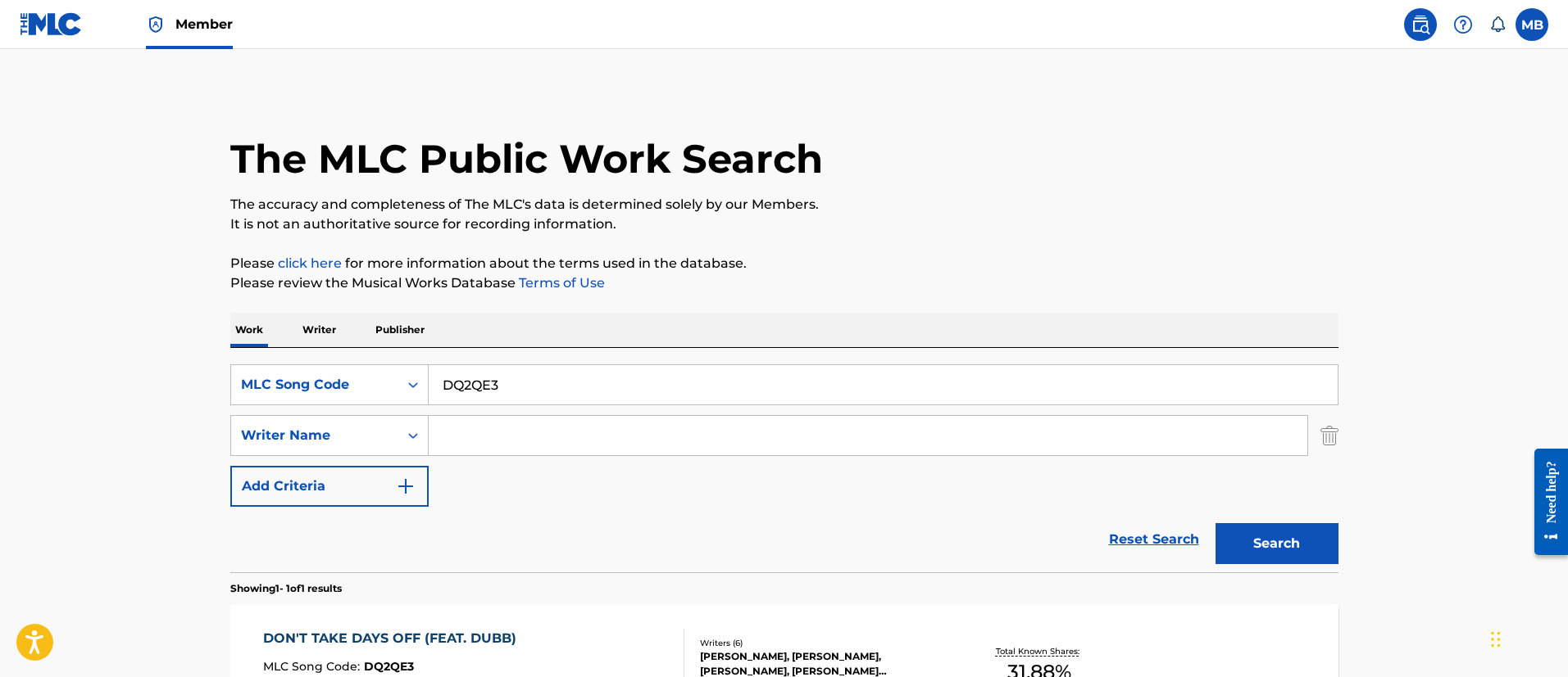
scroll to position [120, 0]
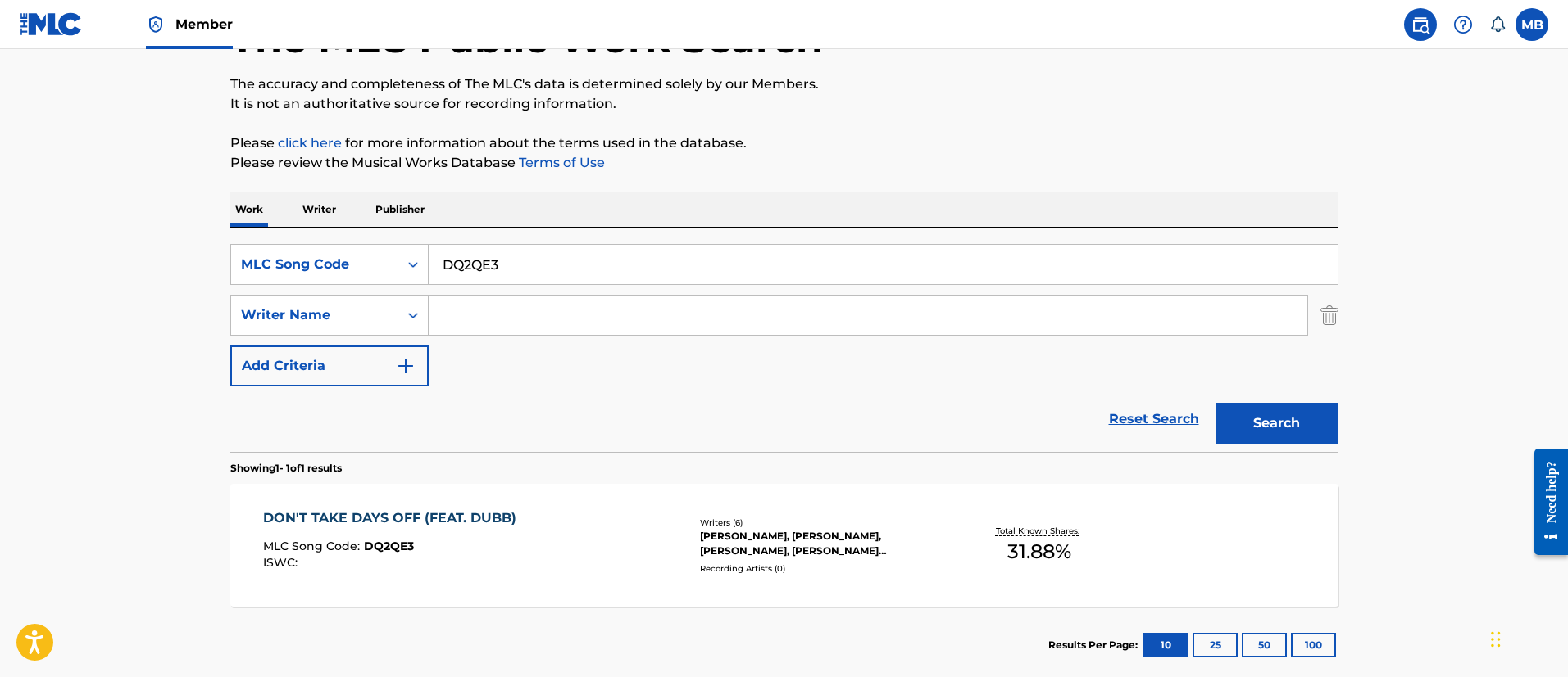
click at [508, 262] on input "DQ2QE3" at bounding box center [882, 265] width 909 height 39
click at [1215, 403] on button "Search" at bounding box center [1277, 423] width 123 height 41
click at [523, 543] on div "DON'T TAKE DAYS OFF (FEAT. DUBB) MLC Song Code : DQ2QE3 ISWC :" at bounding box center [474, 546] width 422 height 74
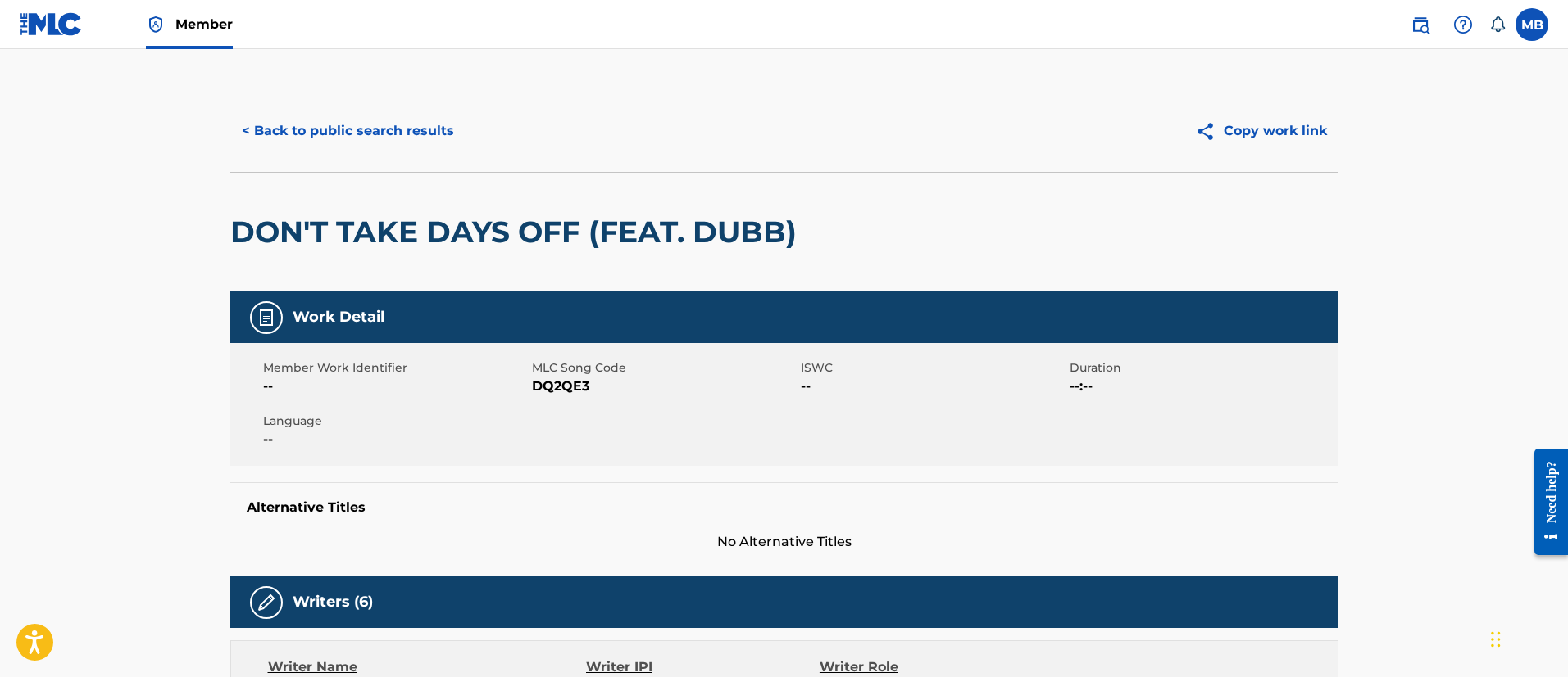
click at [430, 145] on button "< Back to public search results" at bounding box center [348, 131] width 235 height 41
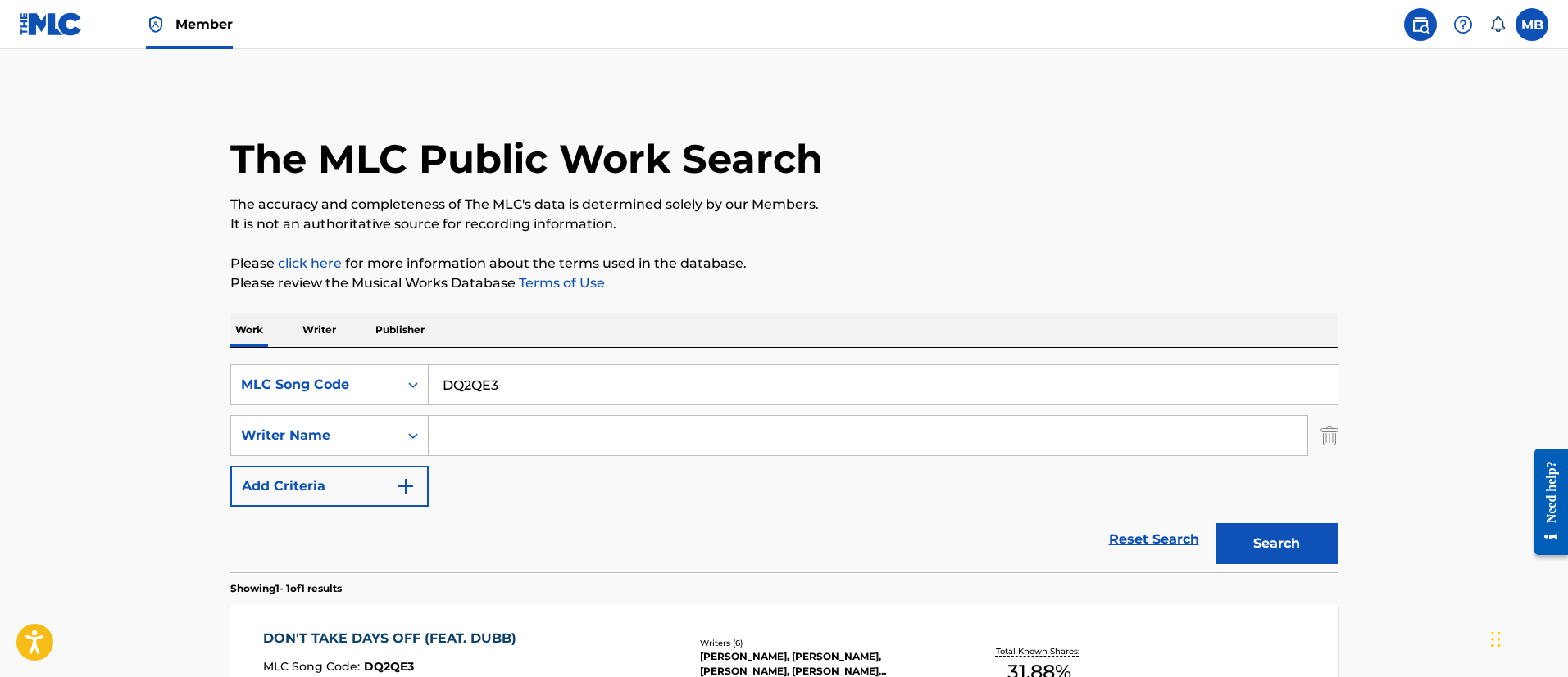
scroll to position [120, 0]
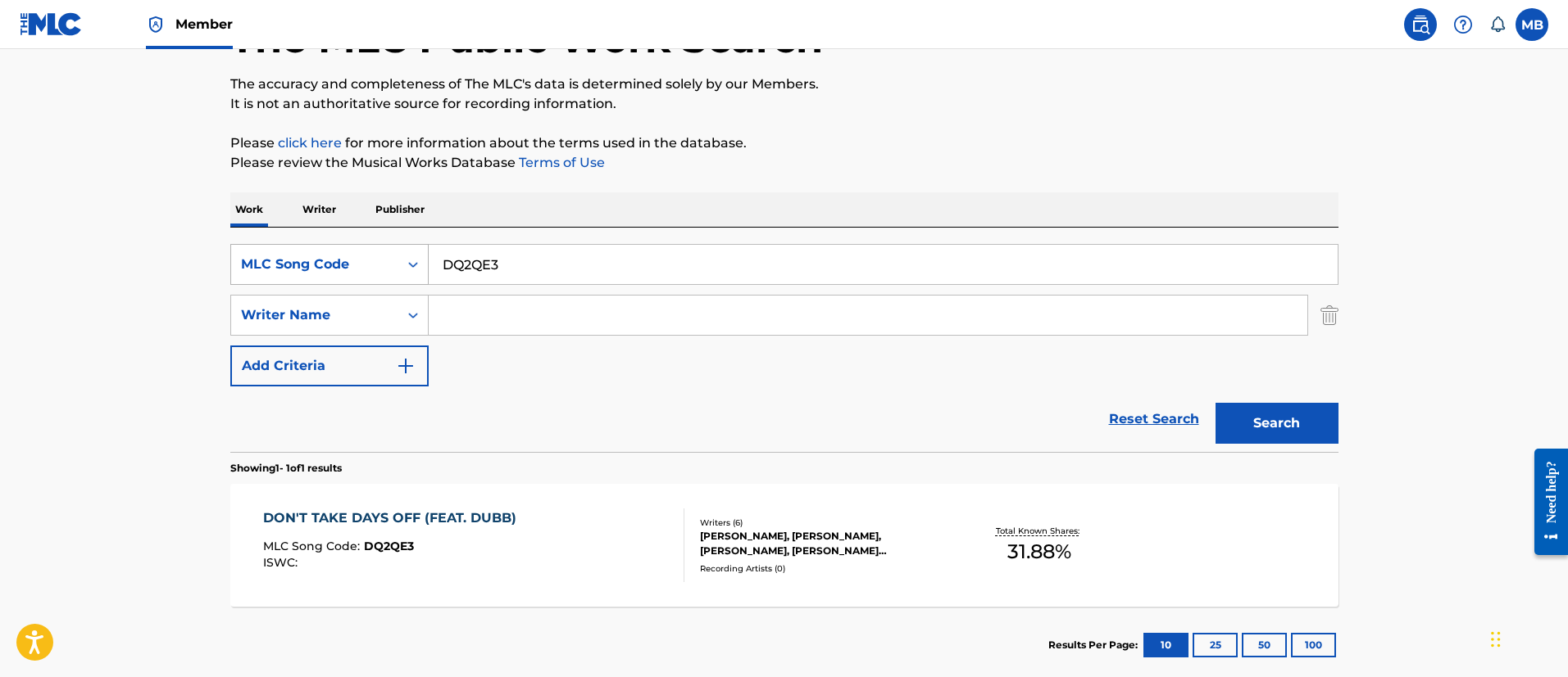
drag, startPoint x: 578, startPoint y: 267, endPoint x: 249, endPoint y: 259, distance: 329.1
click at [254, 259] on div "SearchWithCriteria43a3d5ab-b6c5-4514-86b0-1774df31f5df MLC Song Code DQ2QE3" at bounding box center [784, 265] width 1108 height 41
click at [321, 257] on div "MLC Song Code" at bounding box center [314, 264] width 147 height 20
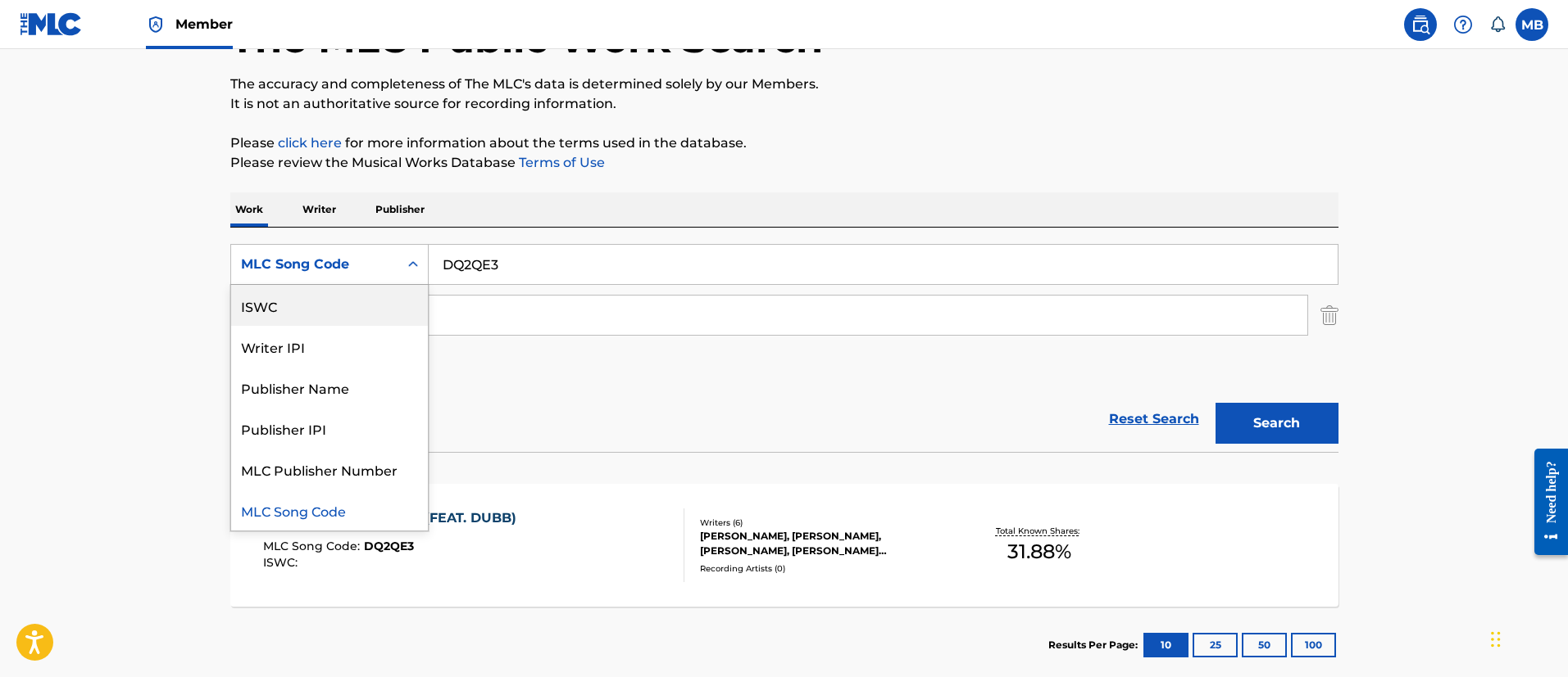
scroll to position [0, 0]
click at [324, 307] on div "Work Title" at bounding box center [329, 306] width 197 height 41
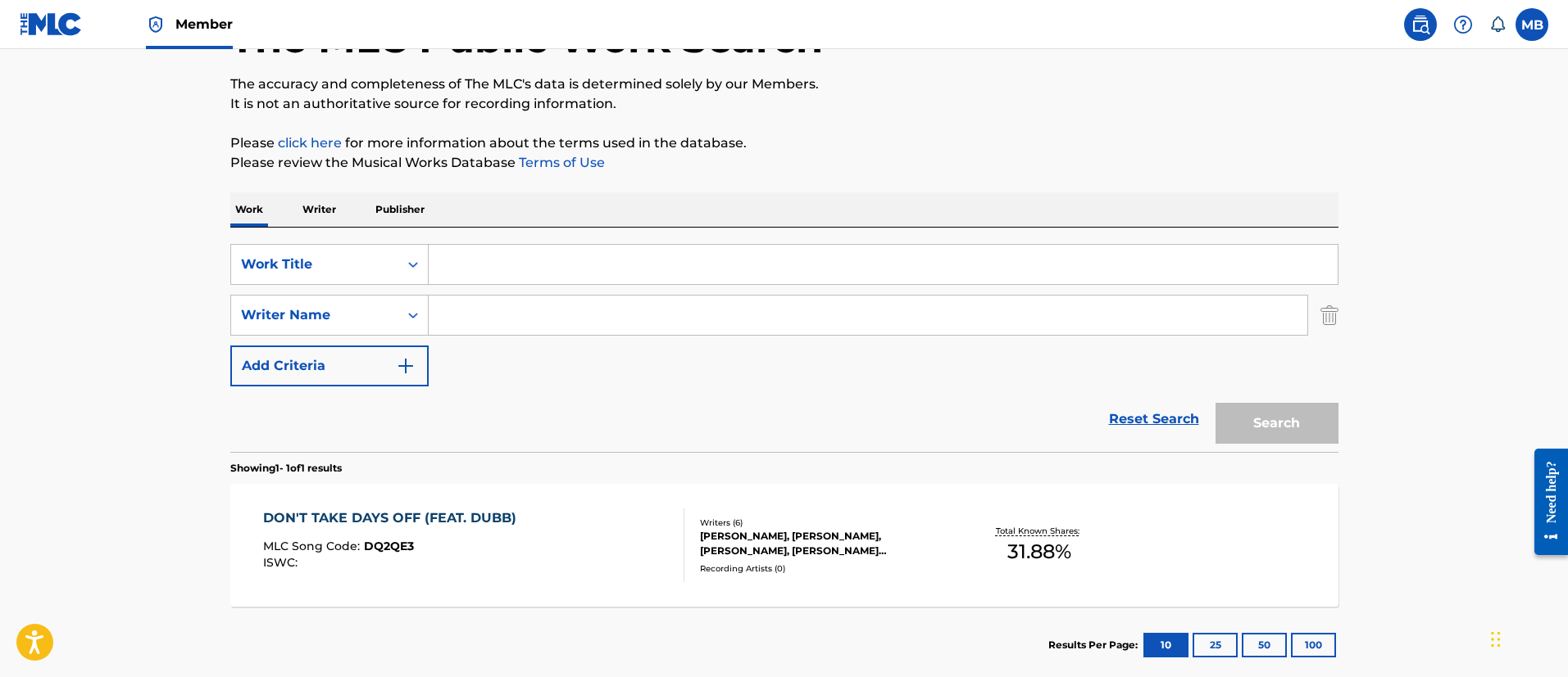
click at [560, 273] on input "Search Form" at bounding box center [882, 265] width 909 height 39
paste input "Luv Ya Gyal // Love Sounds"
type input "Luv Ya Gyal // Love Sounds"
click at [569, 304] on input "Search Form" at bounding box center [867, 315] width 879 height 39
click at [1215, 403] on button "Search" at bounding box center [1277, 423] width 123 height 41
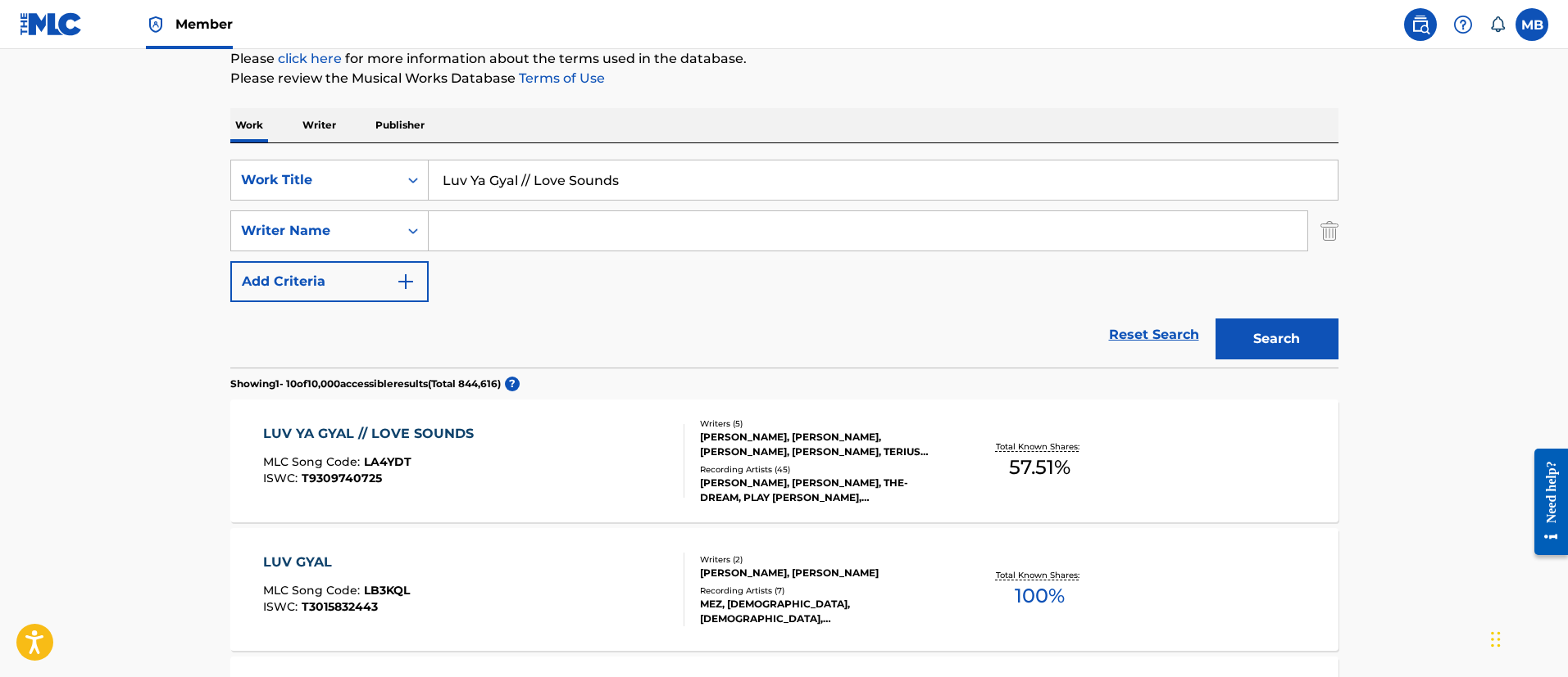
scroll to position [243, 0]
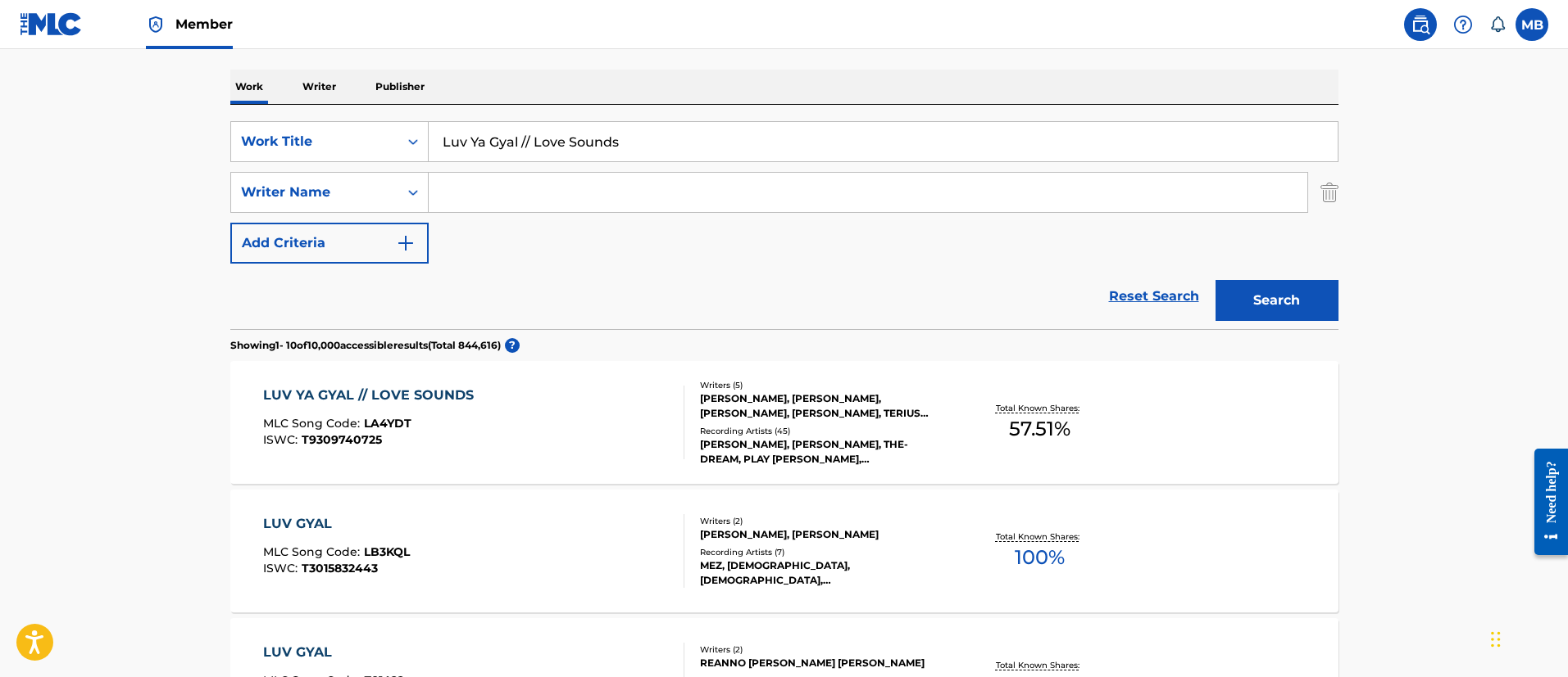
click at [522, 408] on div "LUV YA GYAL // LOVE SOUNDS MLC Song Code : LA4YDT ISWC : T9309740725" at bounding box center [474, 422] width 422 height 74
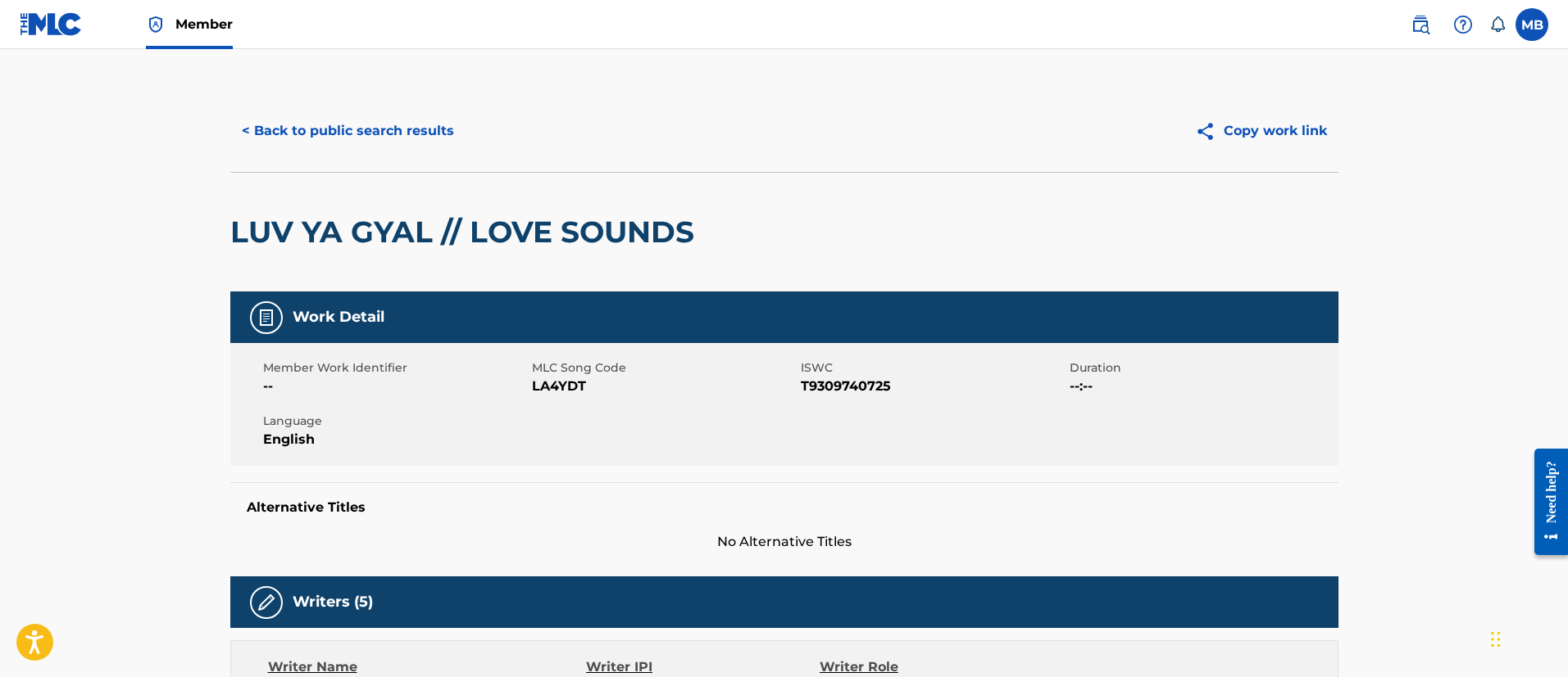
click at [559, 382] on span "LA4YDT" at bounding box center [664, 386] width 265 height 20
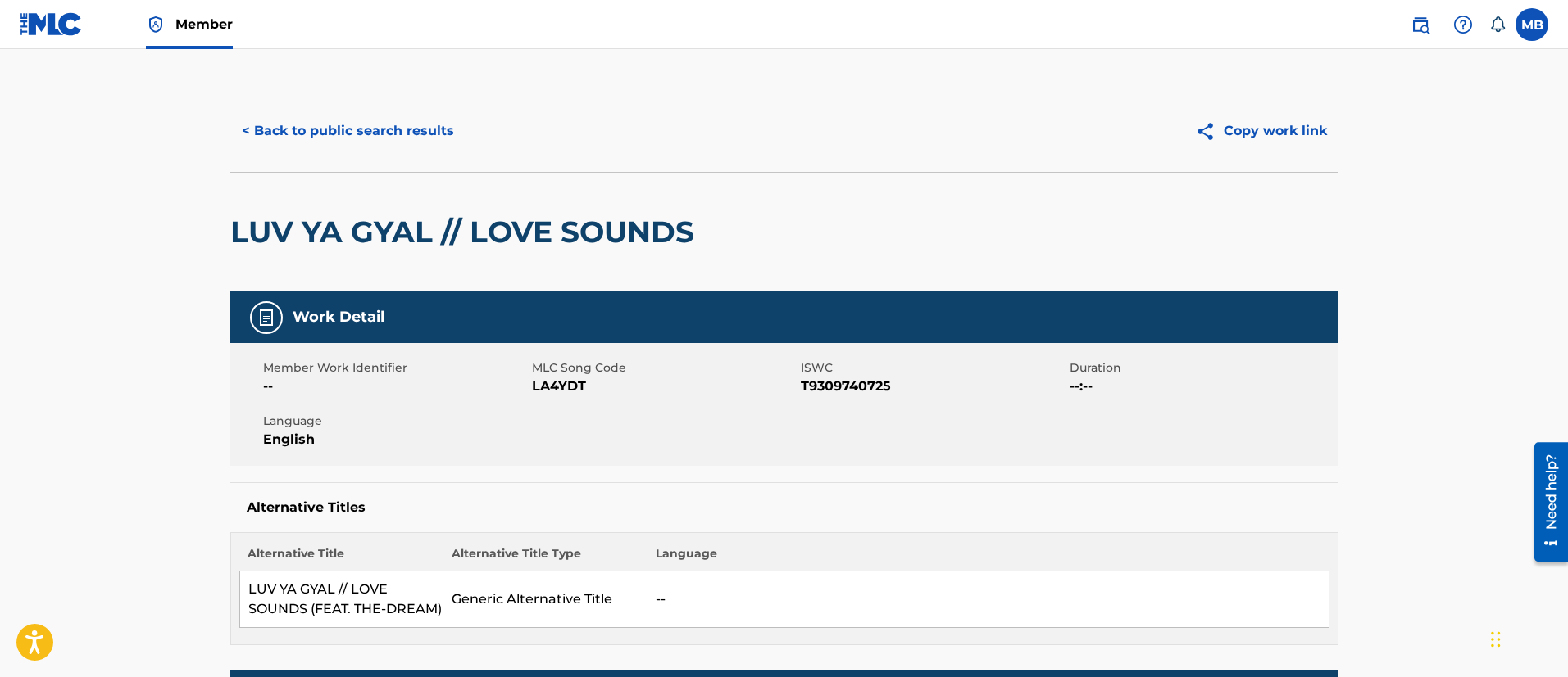
click at [365, 138] on button "< Back to public search results" at bounding box center [348, 131] width 235 height 41
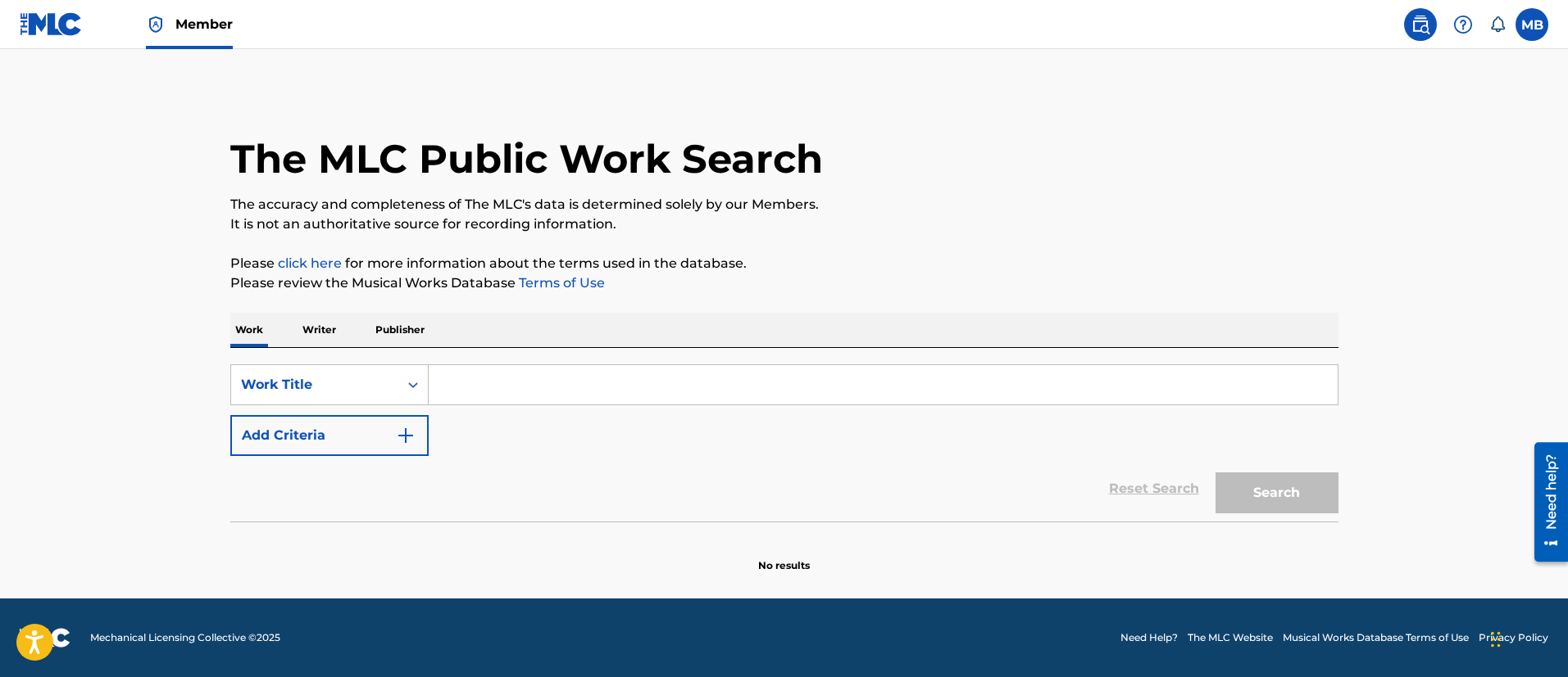
click at [489, 390] on input "Search Form" at bounding box center [882, 385] width 909 height 39
paste input "OH [US_STATE]"
type input "OH [US_STATE]"
click at [327, 449] on button "Add Criteria" at bounding box center [329, 435] width 199 height 41
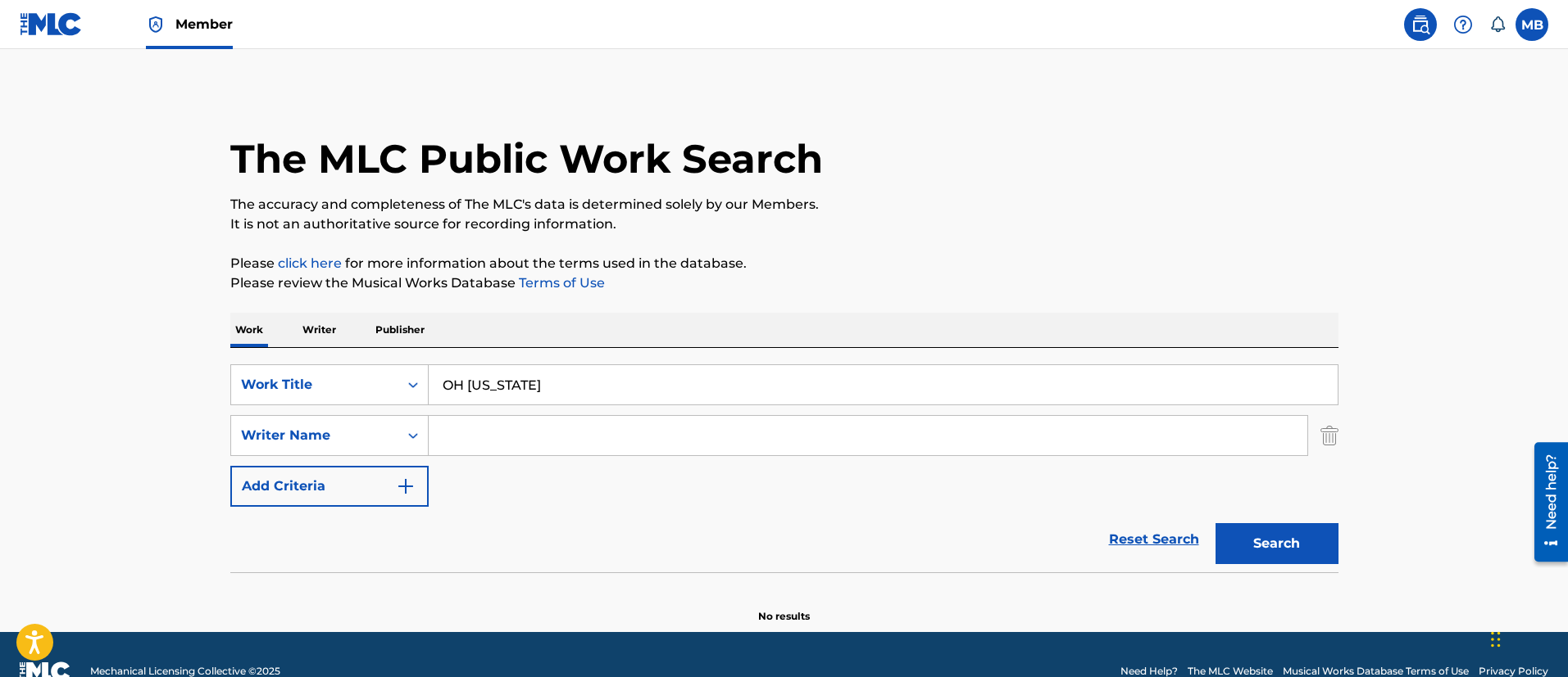
click at [501, 438] on input "Search Form" at bounding box center [867, 435] width 879 height 39
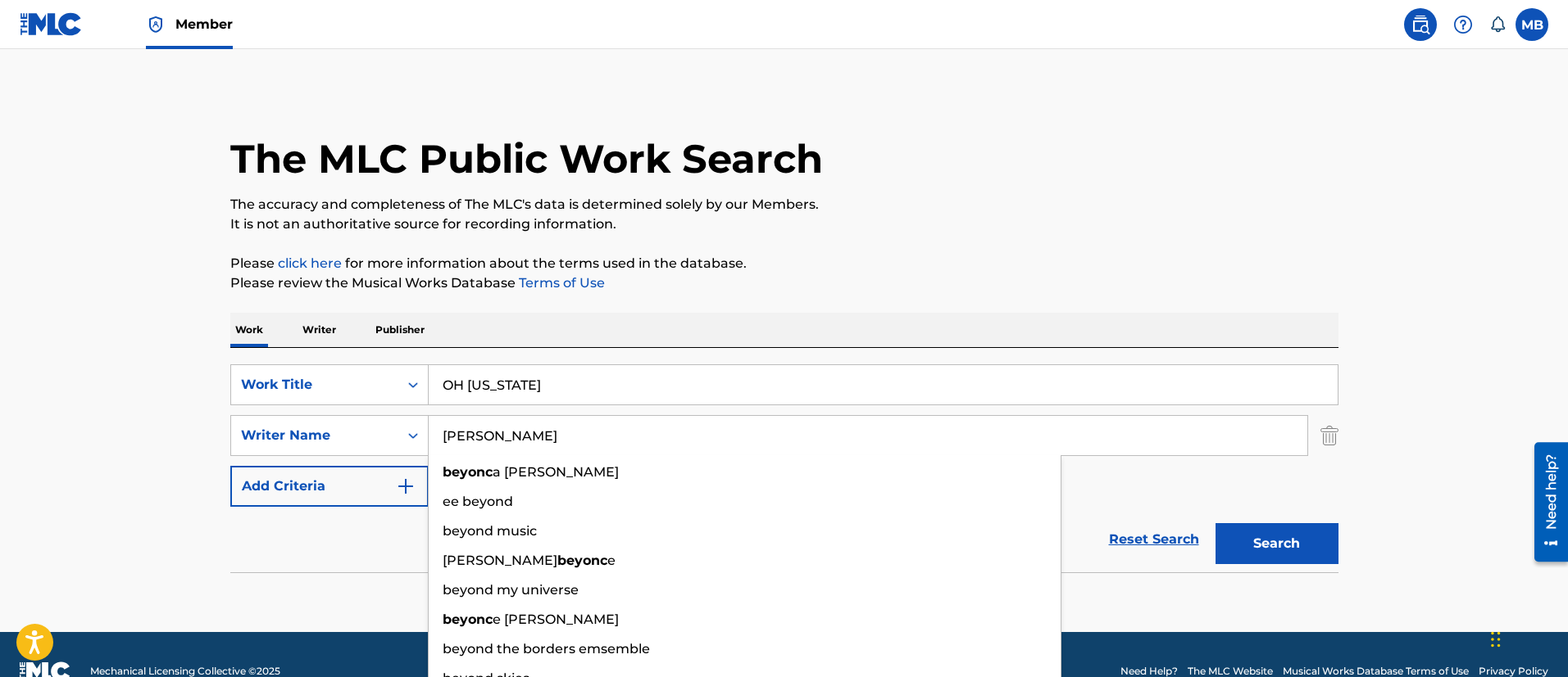
type input "[PERSON_NAME]"
click at [1215, 523] on button "Search" at bounding box center [1277, 544] width 123 height 41
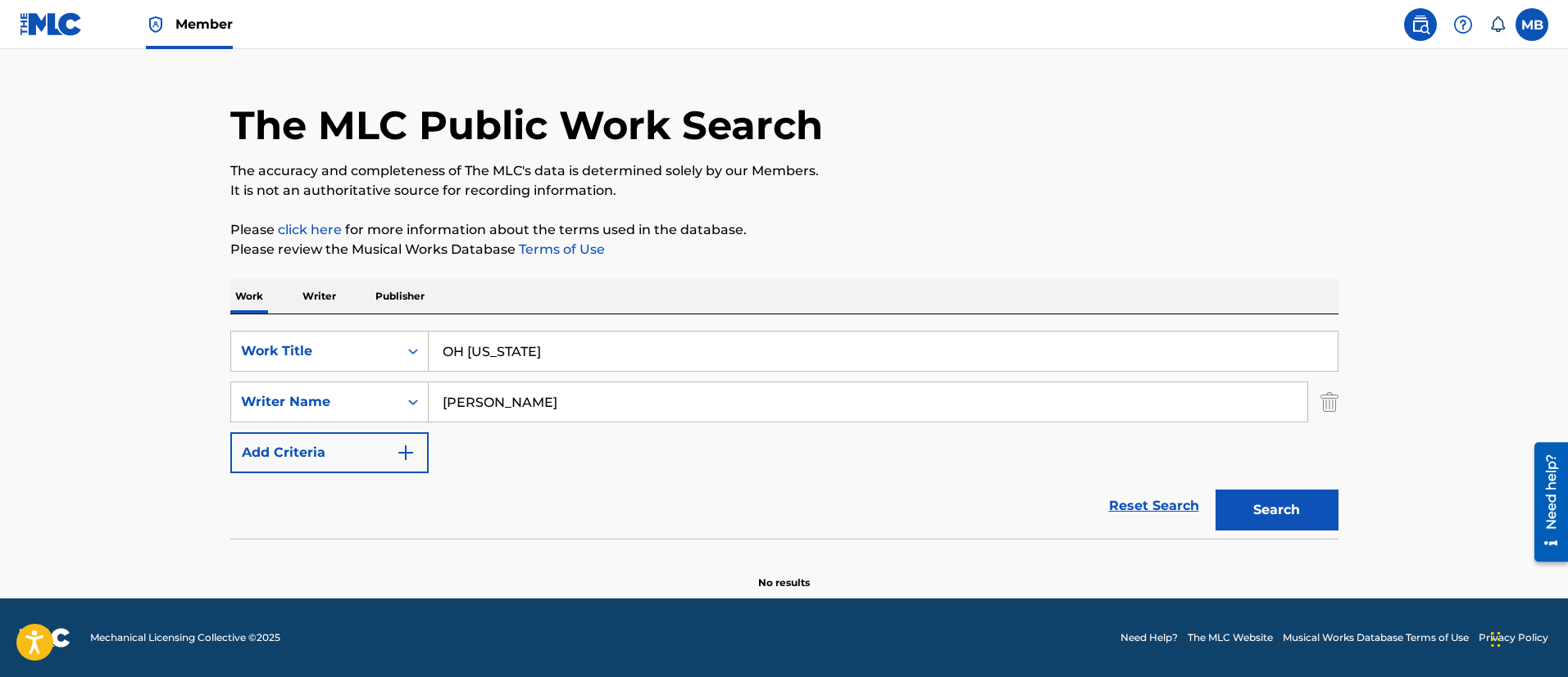
scroll to position [34, 0]
click at [109, 424] on main "The MLC Public Work Search The accuracy and completeness of The MLC's data is d…" at bounding box center [784, 307] width 1568 height 583
click at [584, 399] on input "[PERSON_NAME]" at bounding box center [867, 402] width 879 height 39
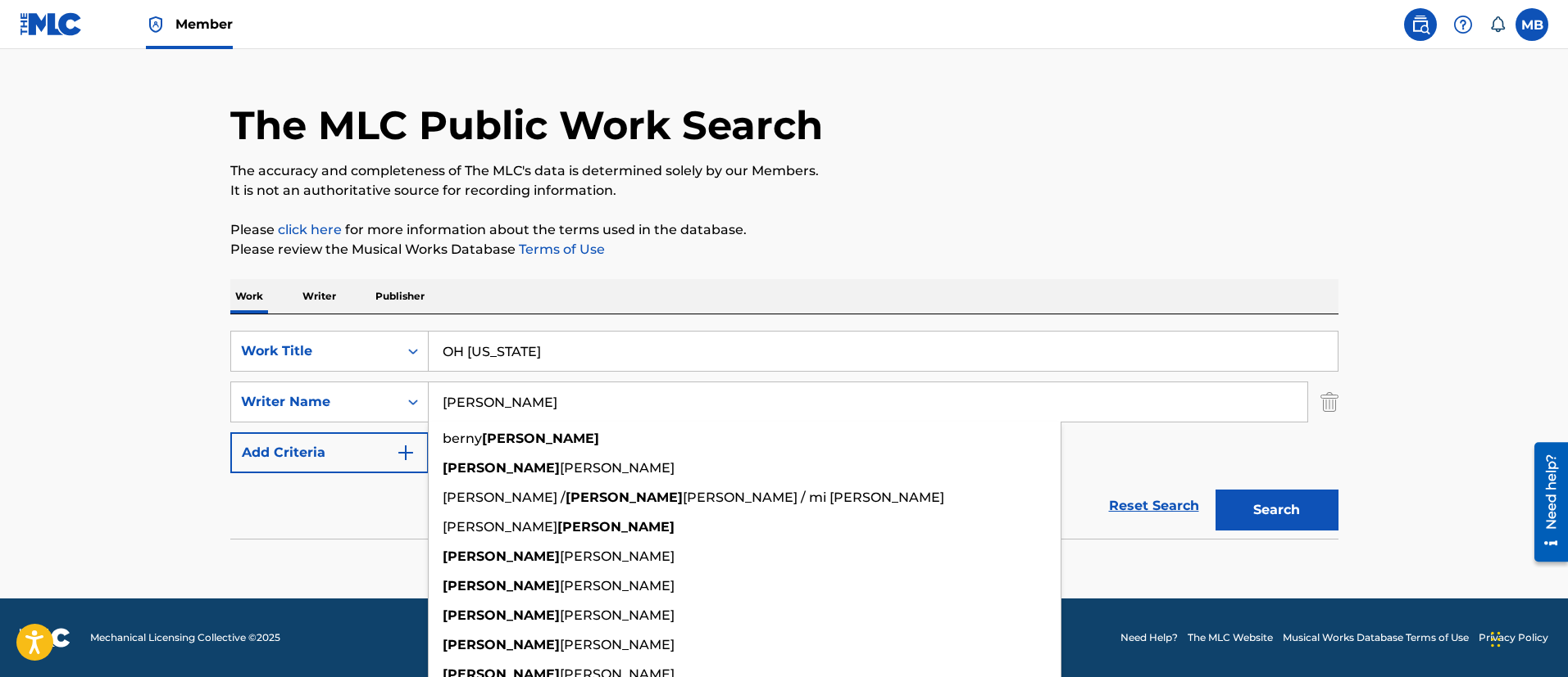
click at [584, 399] on input "[PERSON_NAME]" at bounding box center [867, 402] width 879 height 39
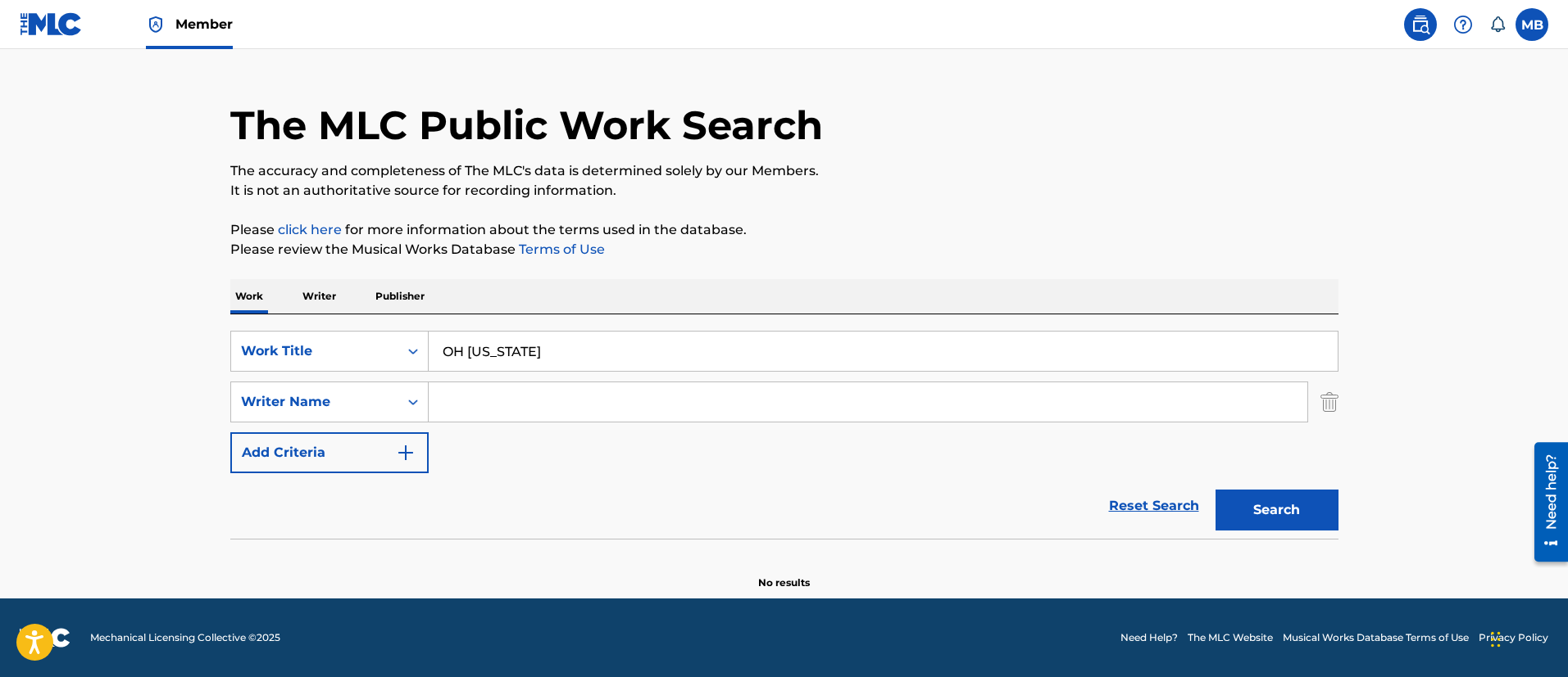
click at [1215, 490] on button "Search" at bounding box center [1277, 510] width 123 height 41
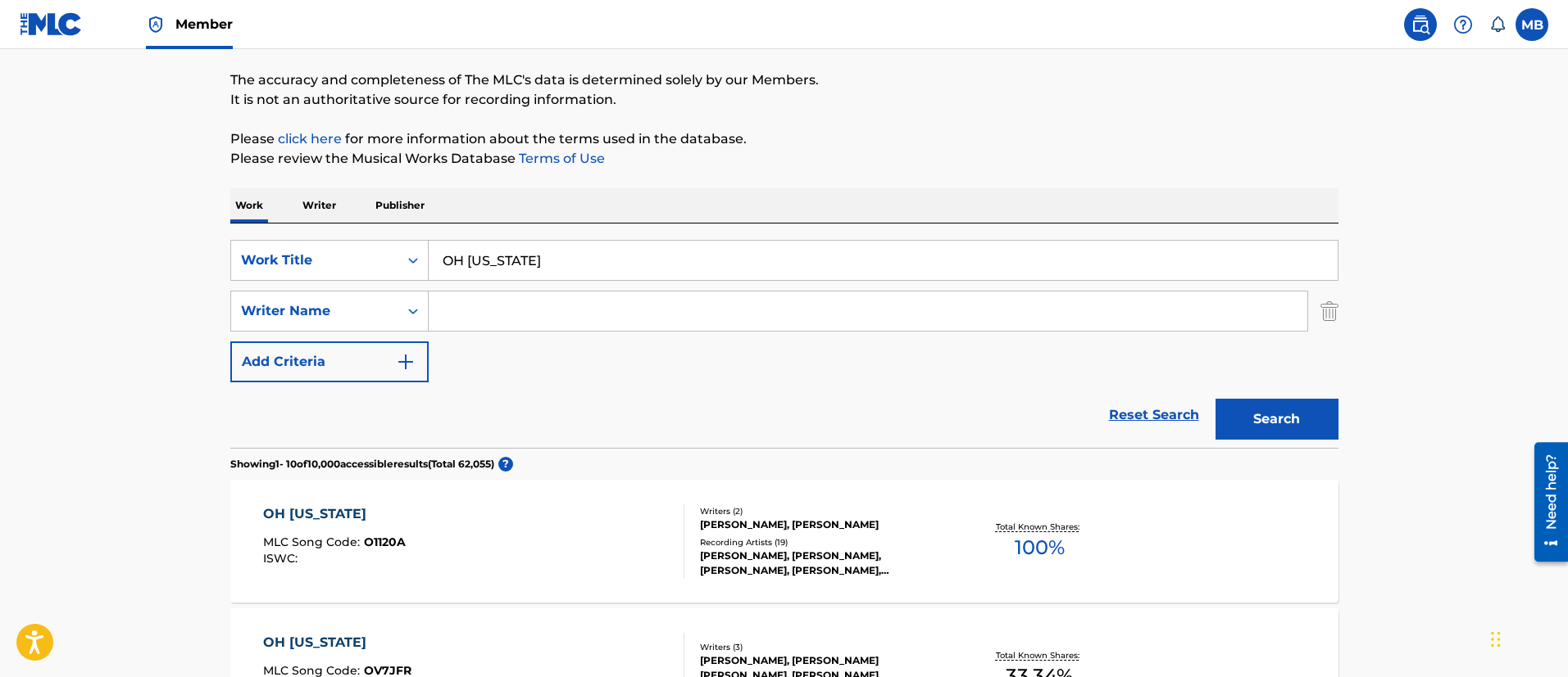
scroll to position [0, 0]
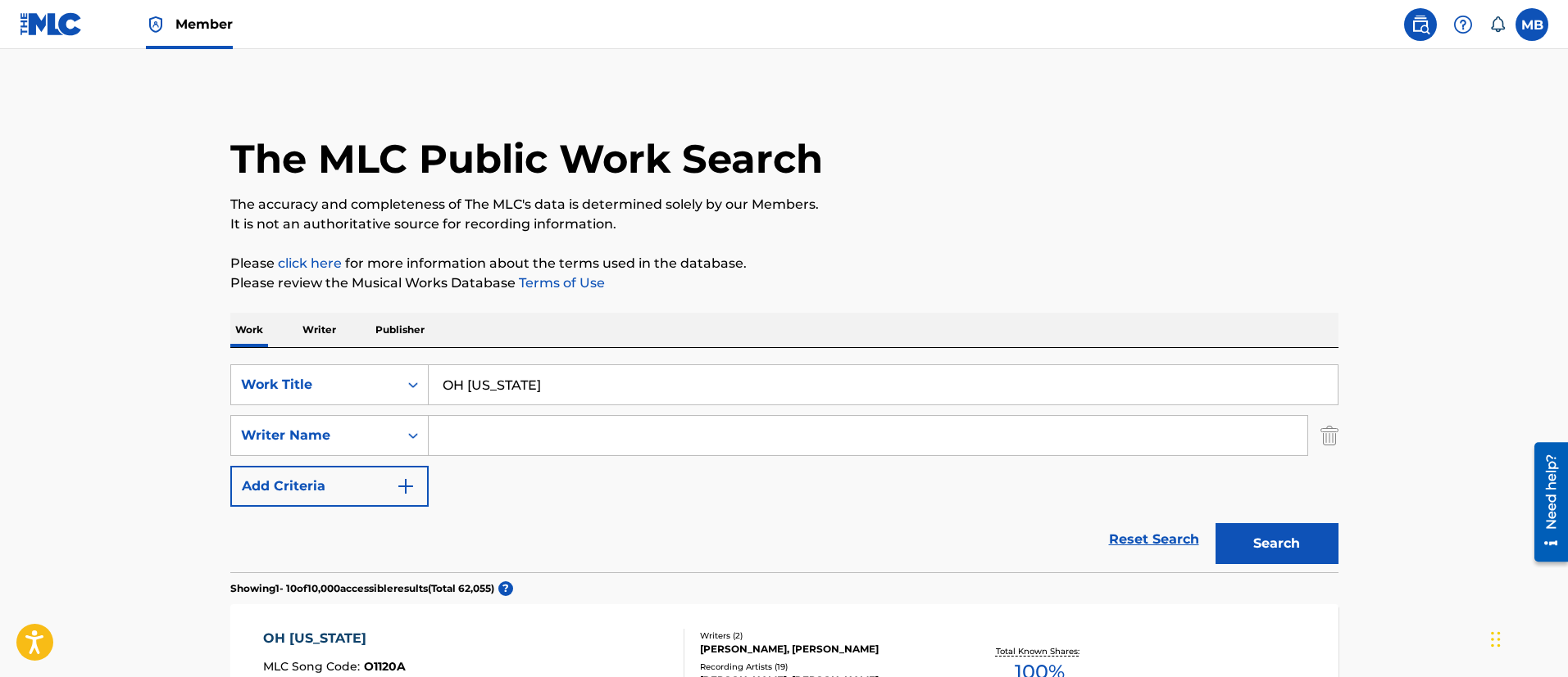
drag, startPoint x: 640, startPoint y: 389, endPoint x: 189, endPoint y: 350, distance: 452.7
click at [280, 361] on div "SearchWithCriteria5819720b-7d16-4d5c-99fc-86773b04c4d0 Work Title OH [US_STATE]…" at bounding box center [784, 460] width 1108 height 225
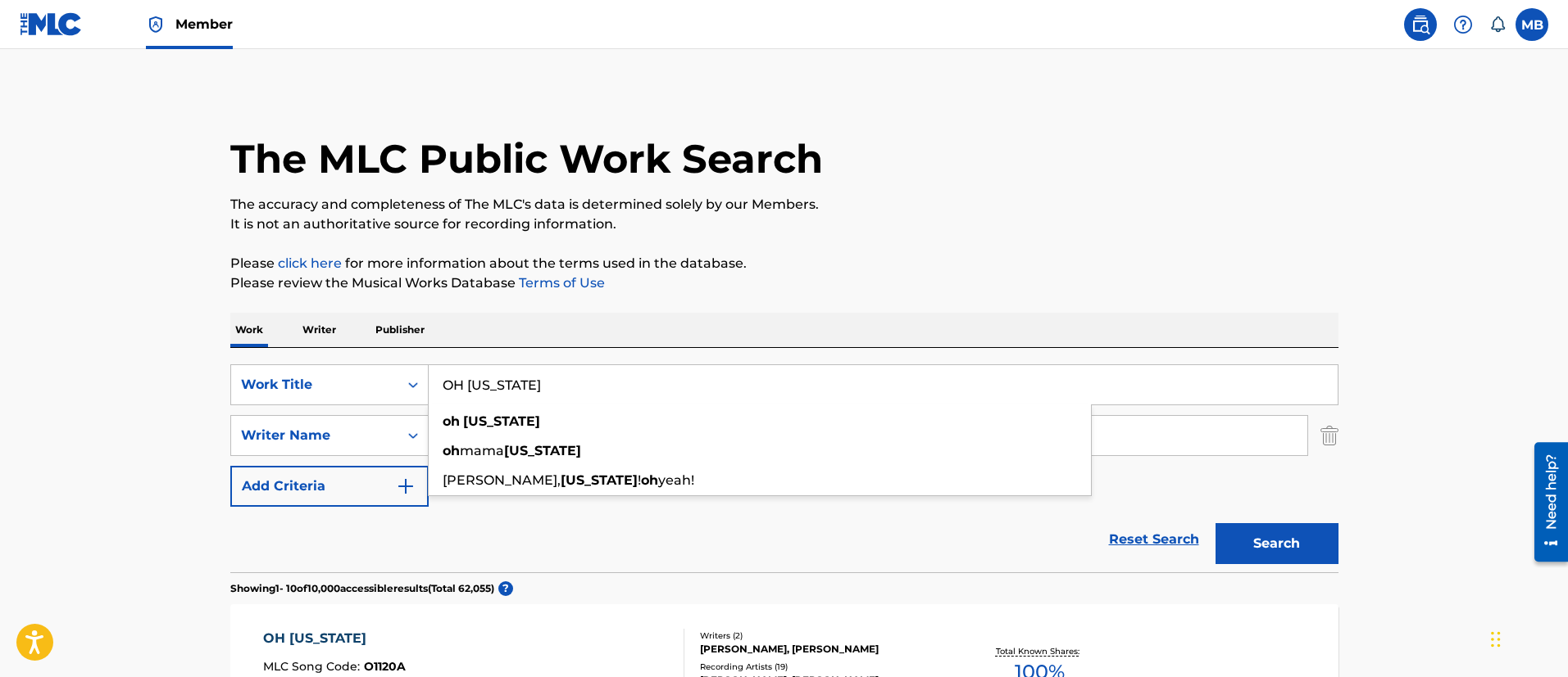
paste input "Good Girl Gone Bad"
type input "Good Girl Gone Bad"
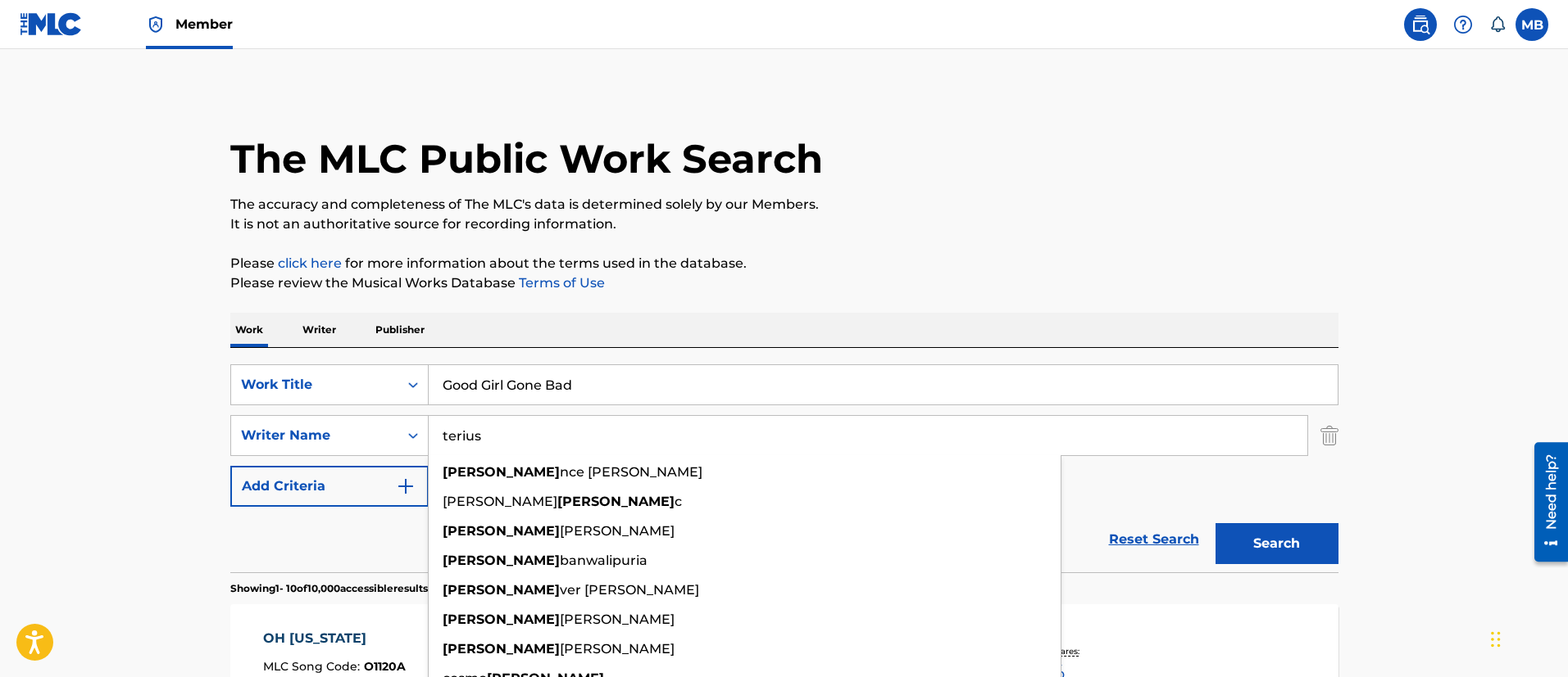
click at [1215, 523] on button "Search" at bounding box center [1277, 544] width 123 height 41
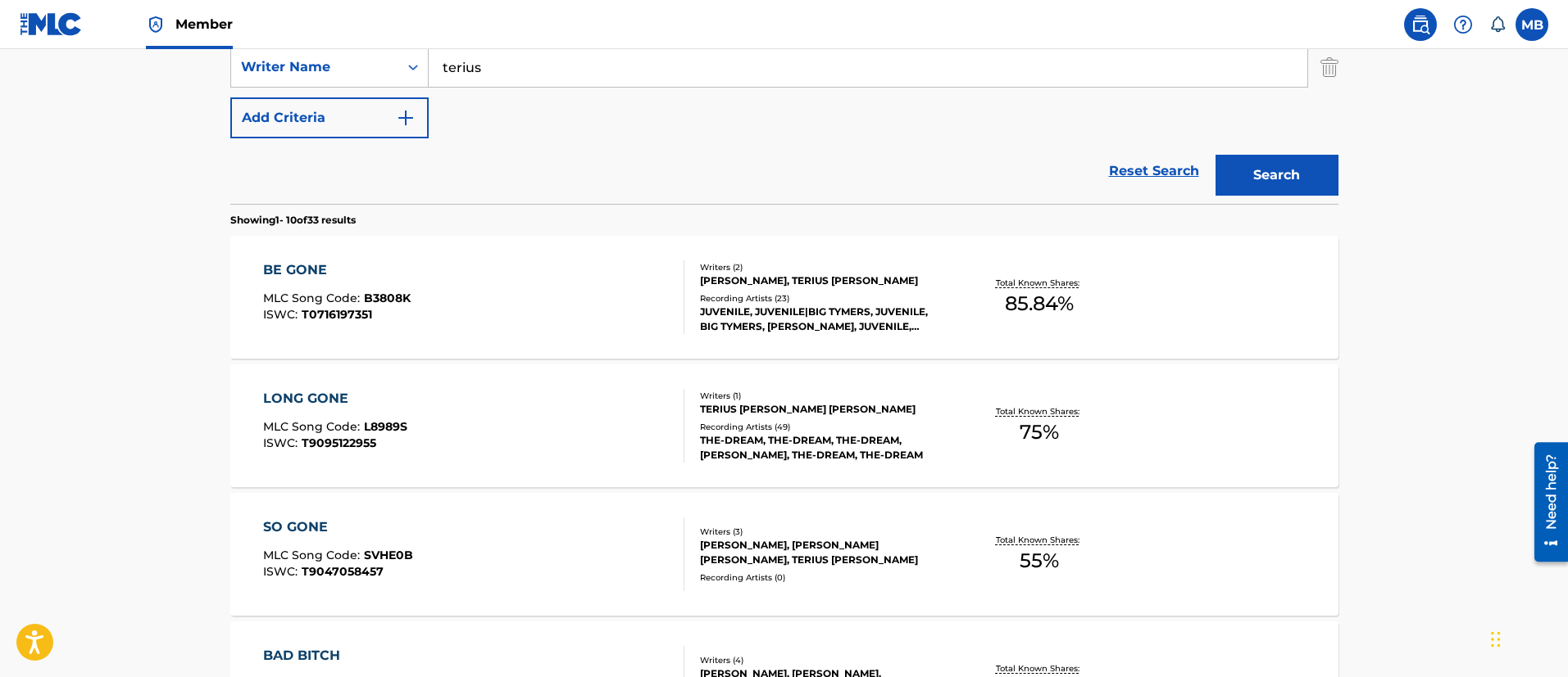
scroll to position [246, 0]
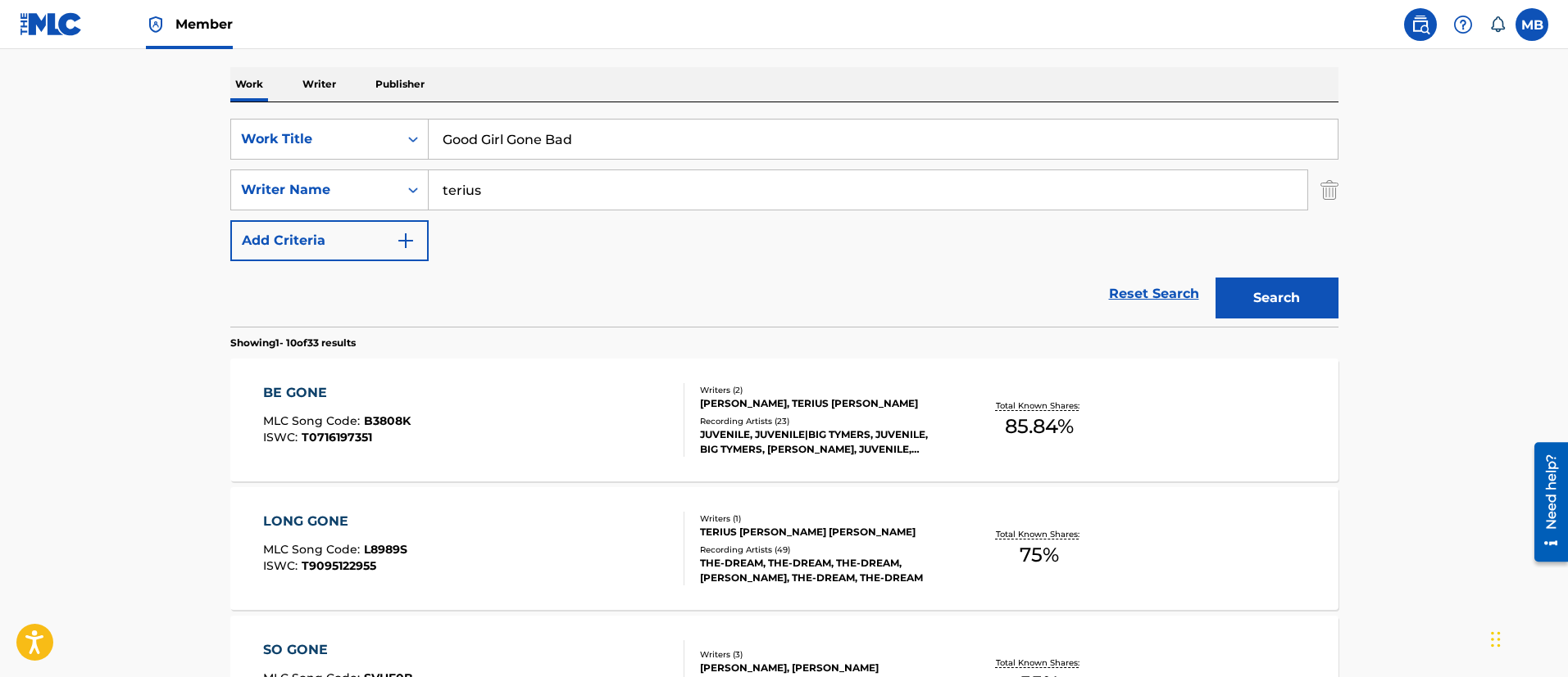
click at [493, 162] on div "SearchWithCriteria5819720b-7d16-4d5c-99fc-86773b04c4d0 Work Title Good Girl Gon…" at bounding box center [784, 189] width 1108 height 143
drag, startPoint x: 449, startPoint y: 185, endPoint x: 194, endPoint y: 184, distance: 255.0
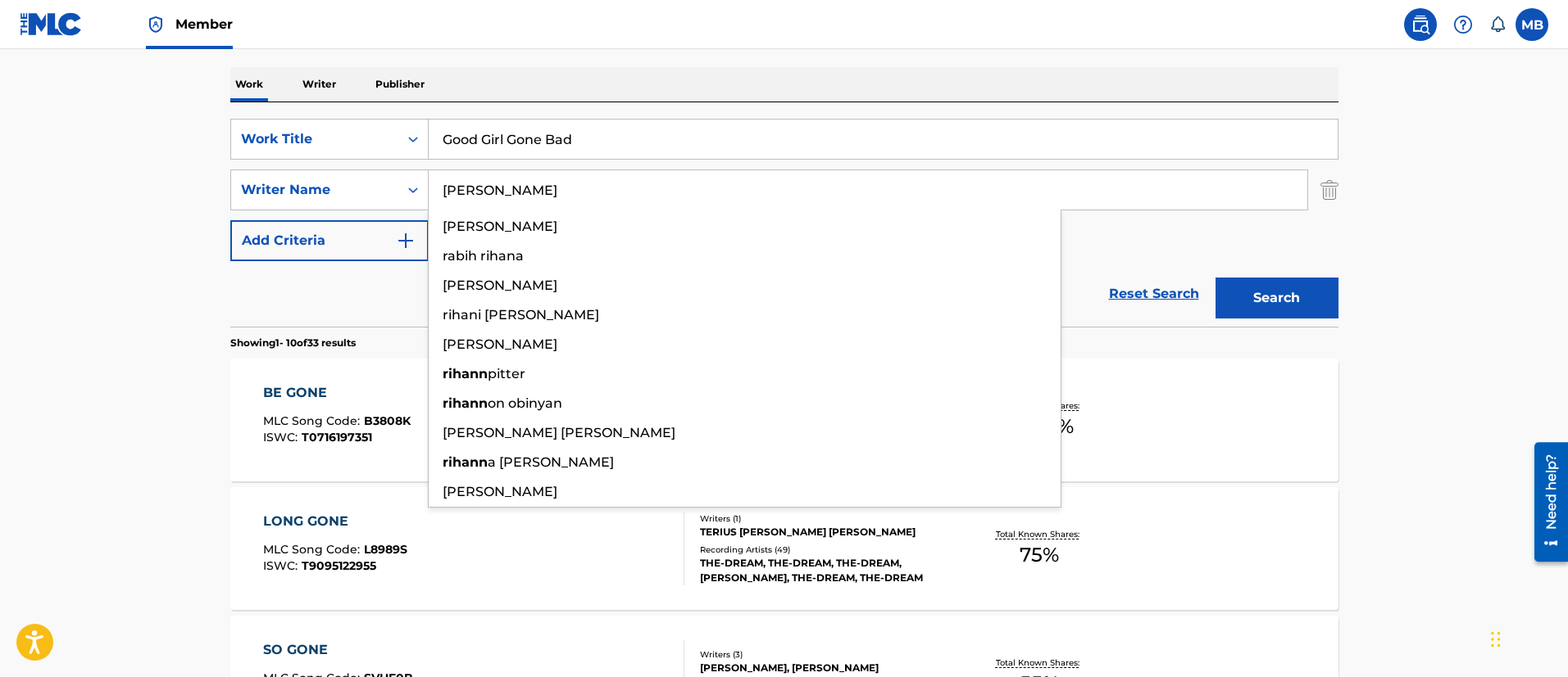
click at [1215, 278] on button "Search" at bounding box center [1277, 298] width 123 height 41
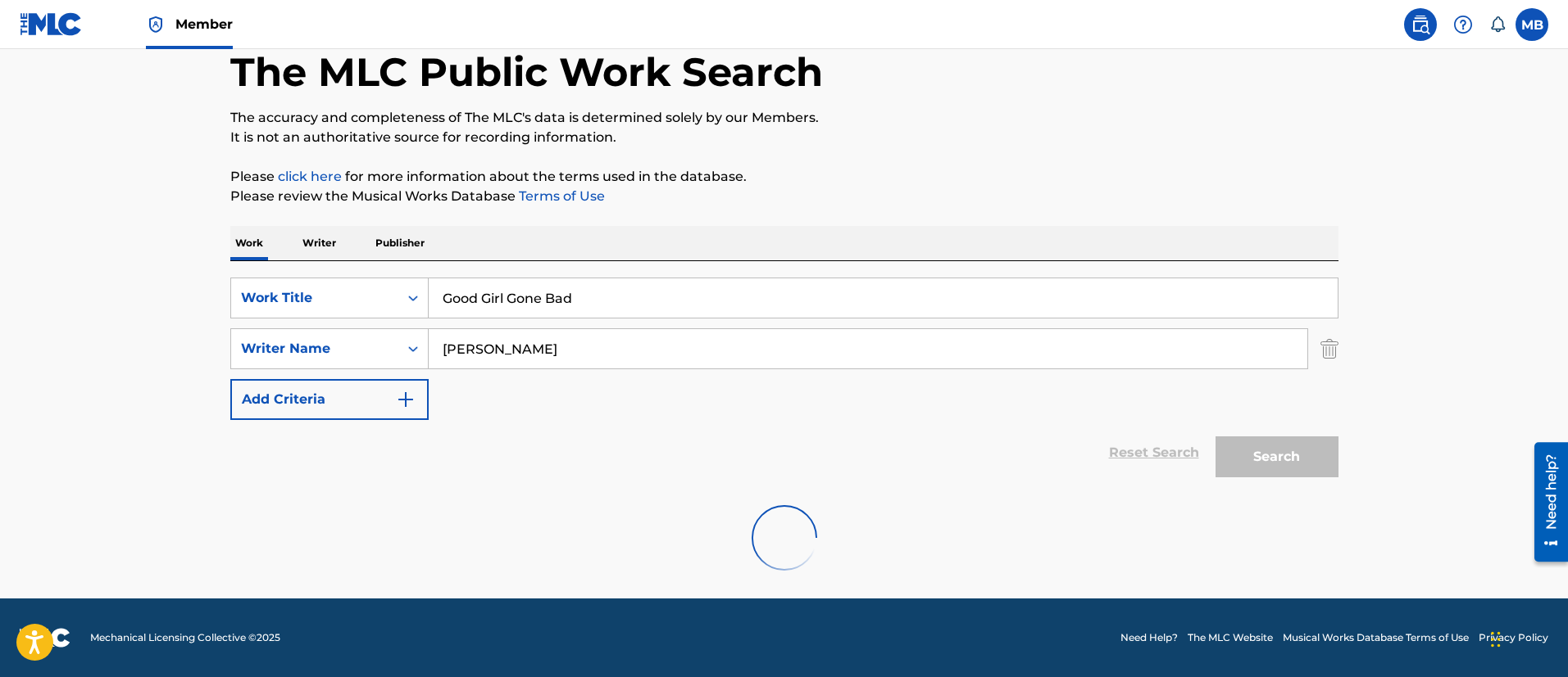
scroll to position [34, 0]
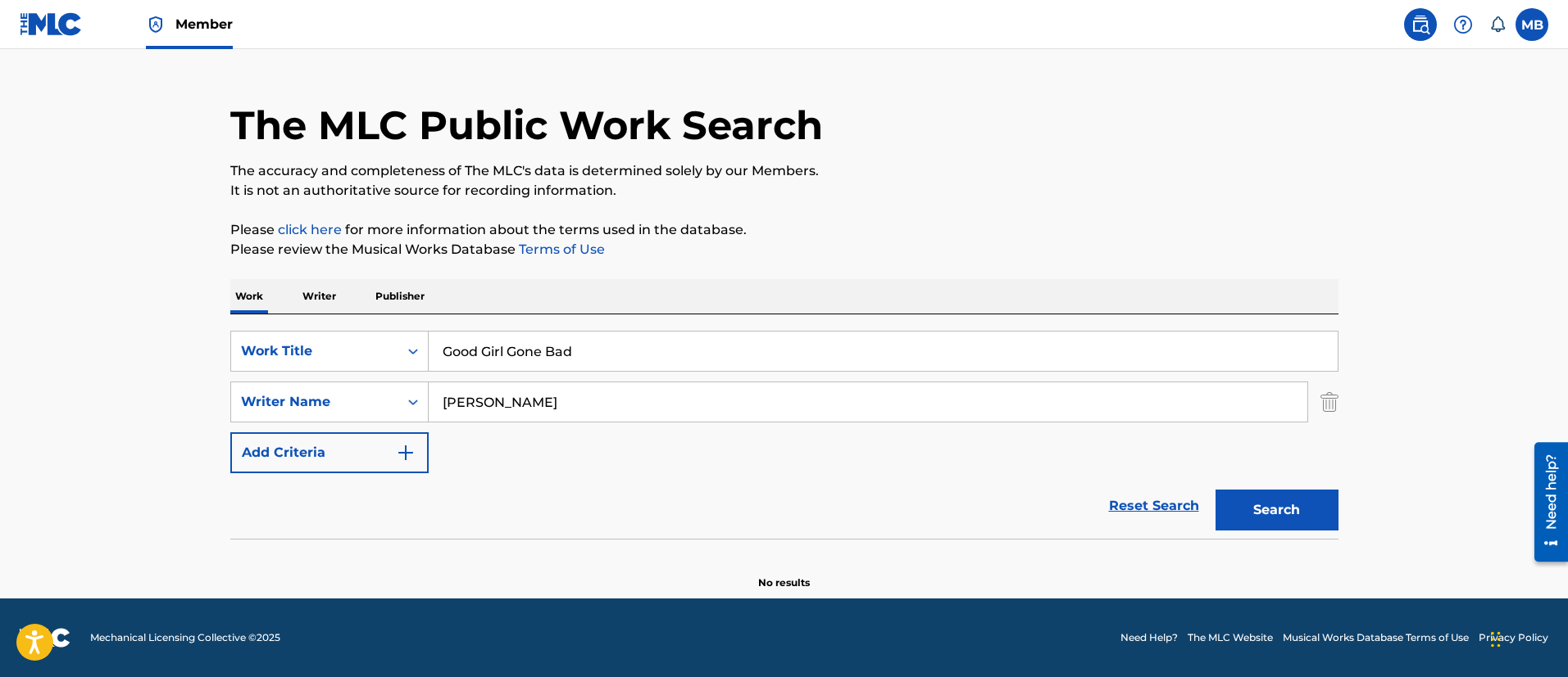
drag, startPoint x: 618, startPoint y: 392, endPoint x: 76, endPoint y: 343, distance: 544.2
click at [102, 353] on main "The MLC Public Work Search The accuracy and completeness of The MLC's data is d…" at bounding box center [784, 307] width 1568 height 583
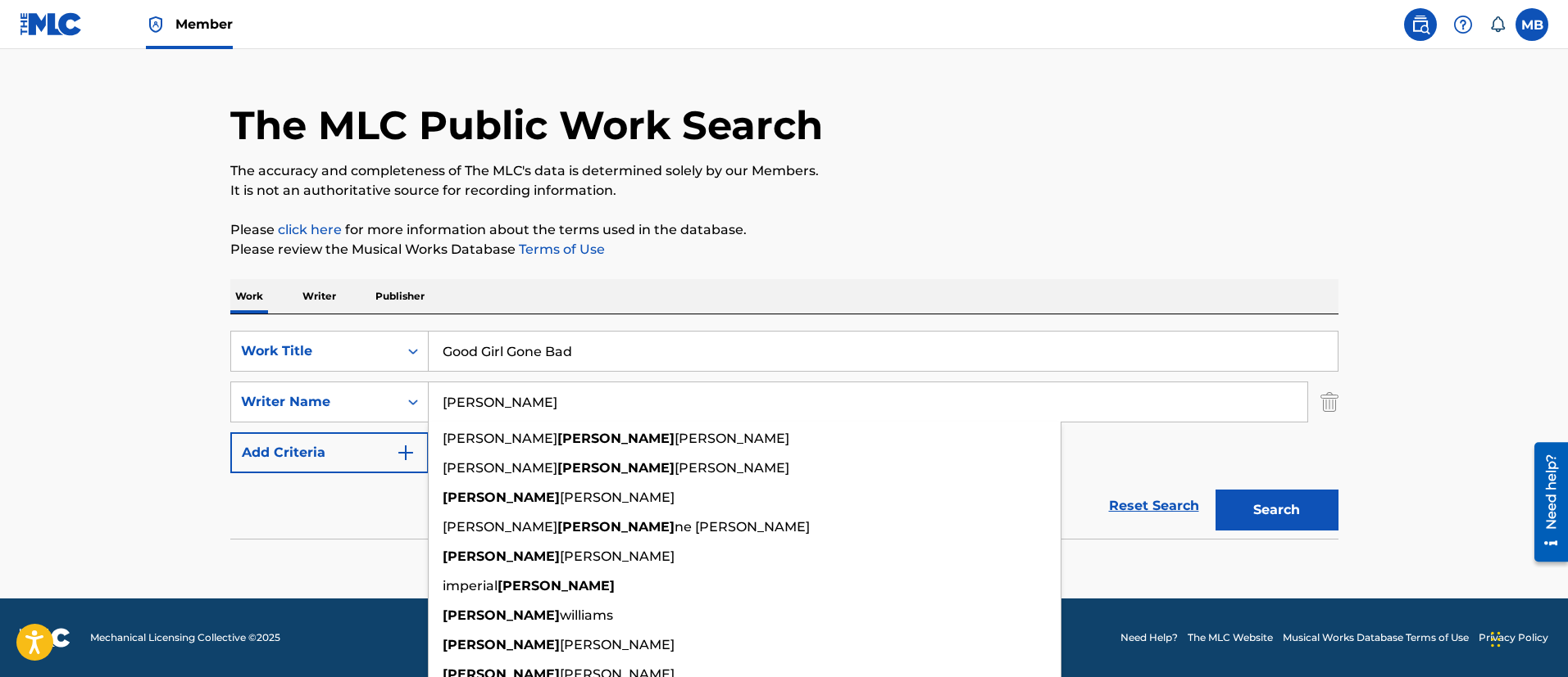
click at [1215, 490] on button "Search" at bounding box center [1277, 510] width 123 height 41
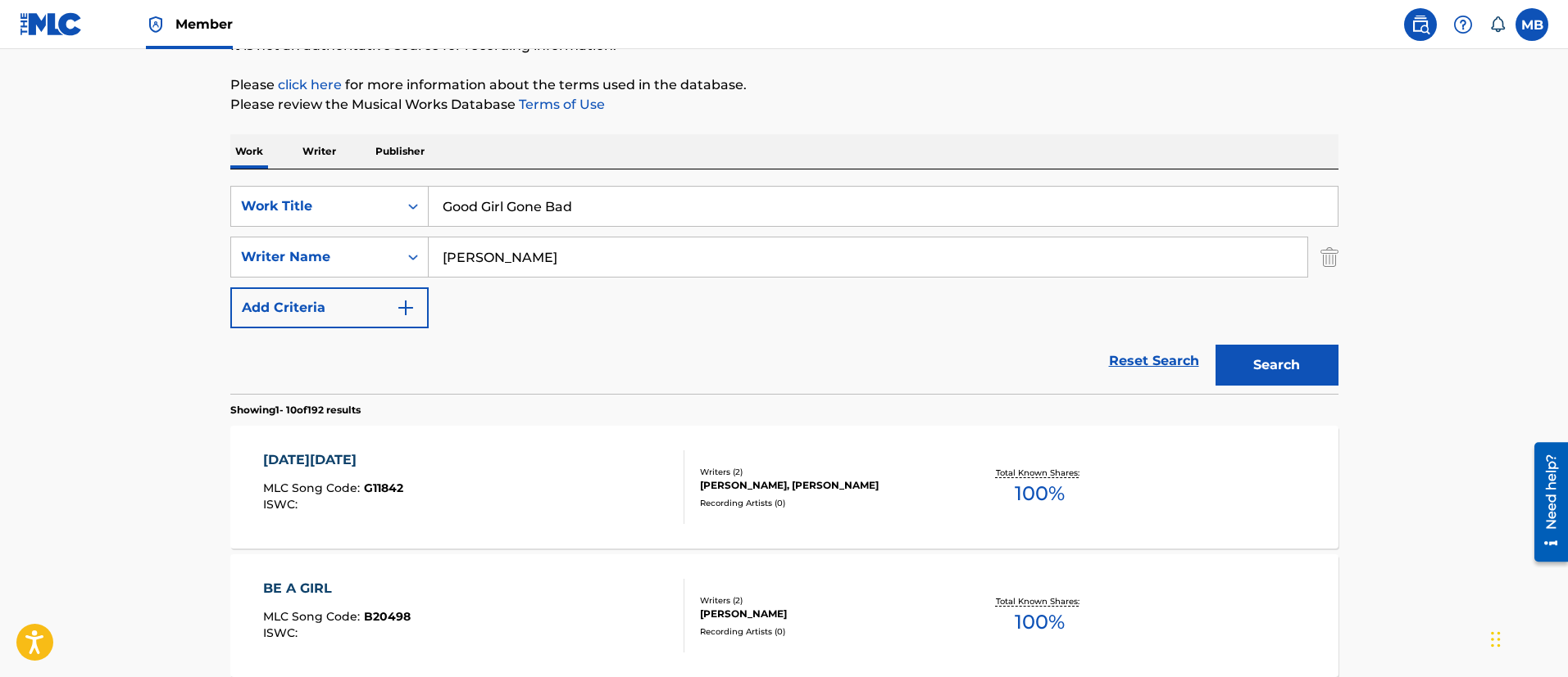
scroll to position [157, 0]
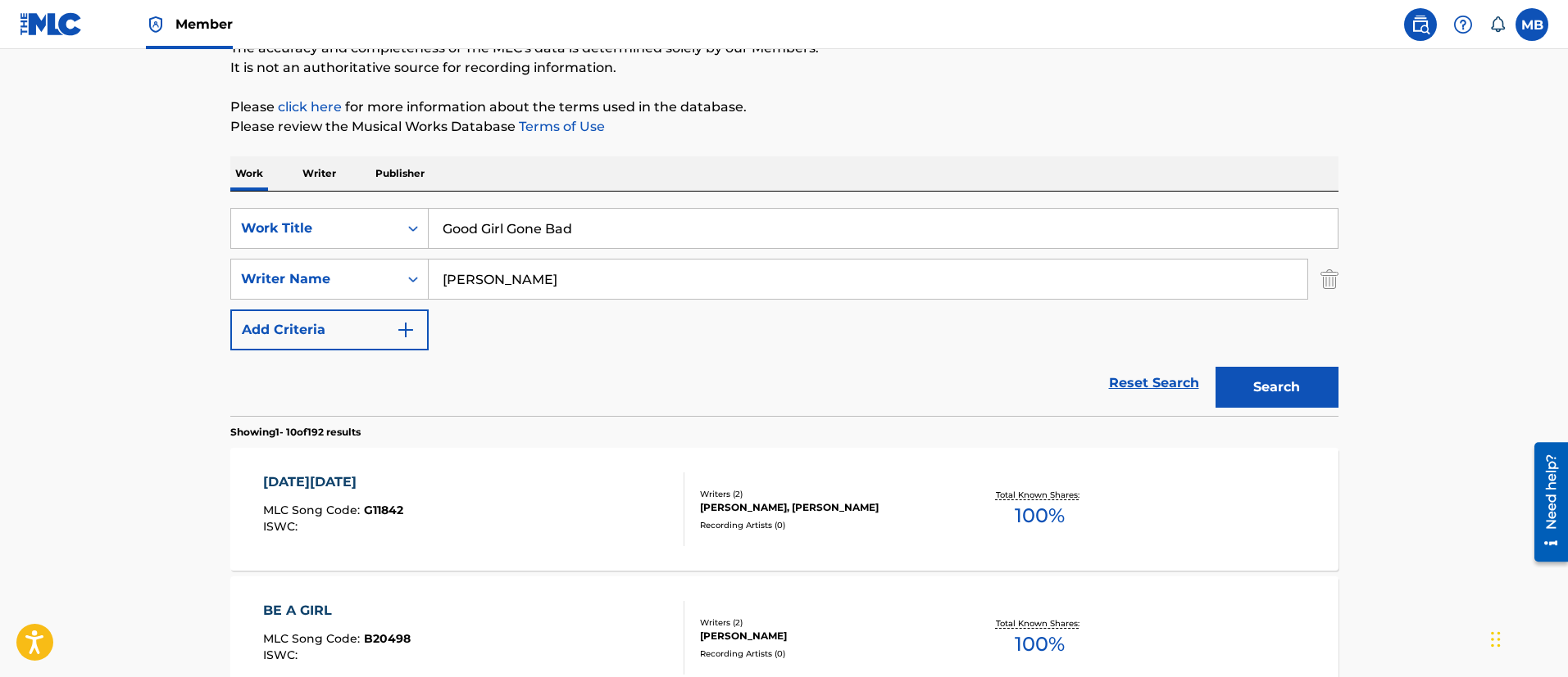
drag, startPoint x: 349, startPoint y: 271, endPoint x: 122, endPoint y: 219, distance: 232.9
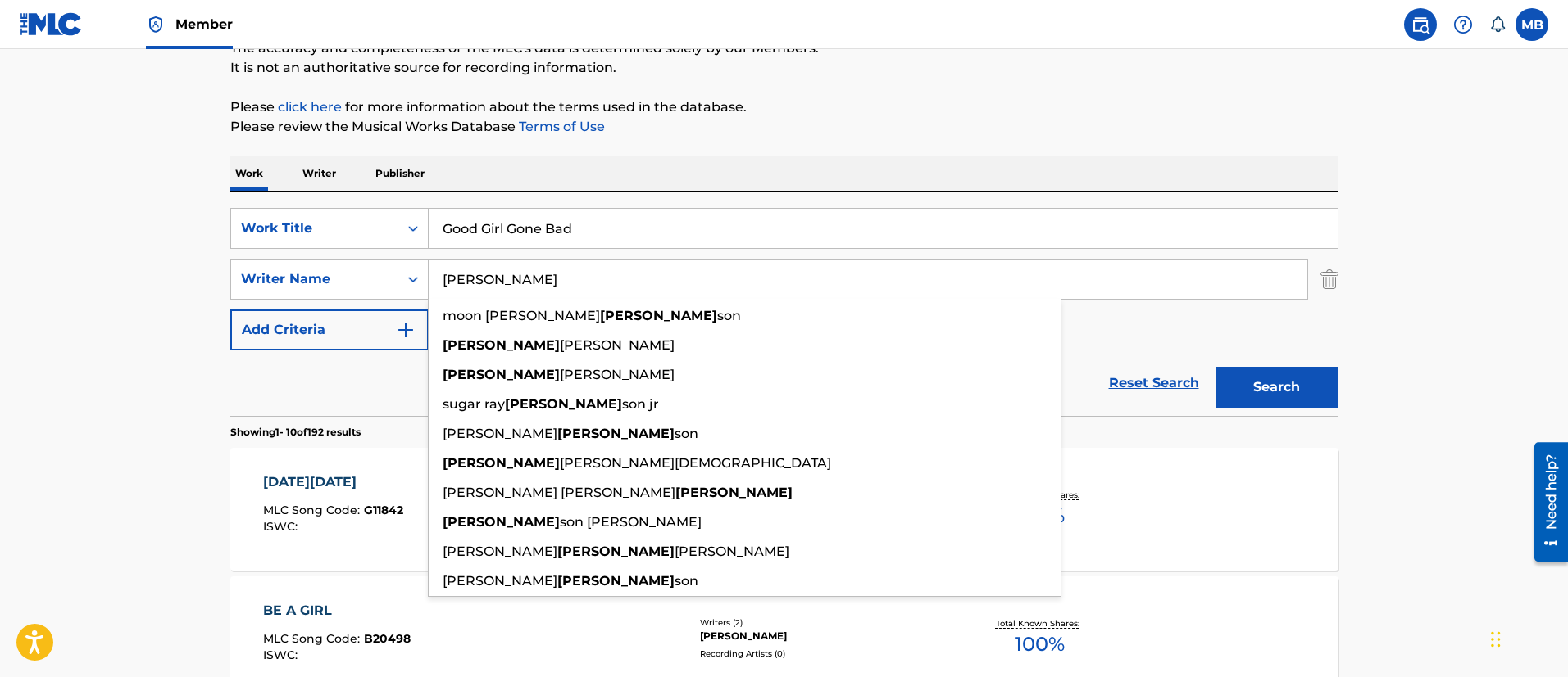
type input "[PERSON_NAME]"
click at [1215, 367] on button "Search" at bounding box center [1277, 388] width 123 height 41
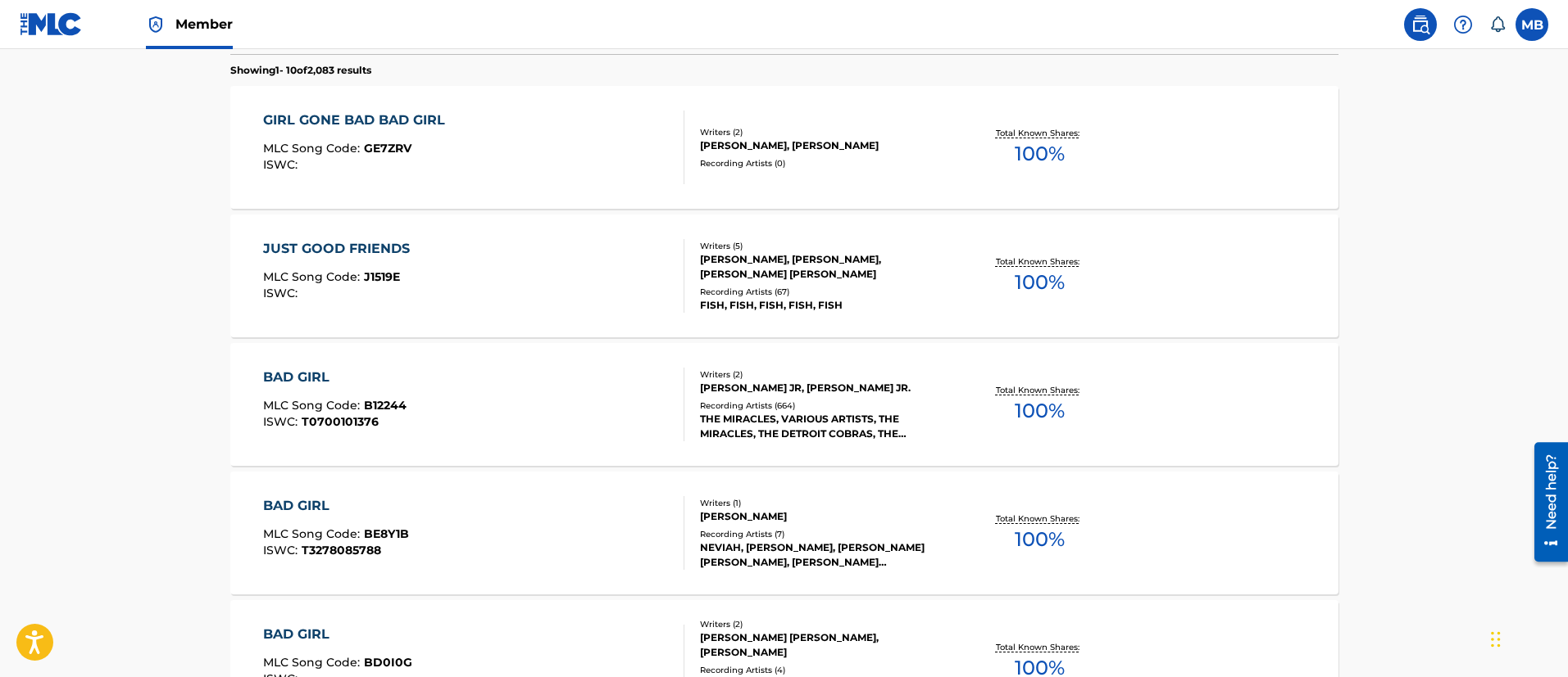
scroll to position [402, 0]
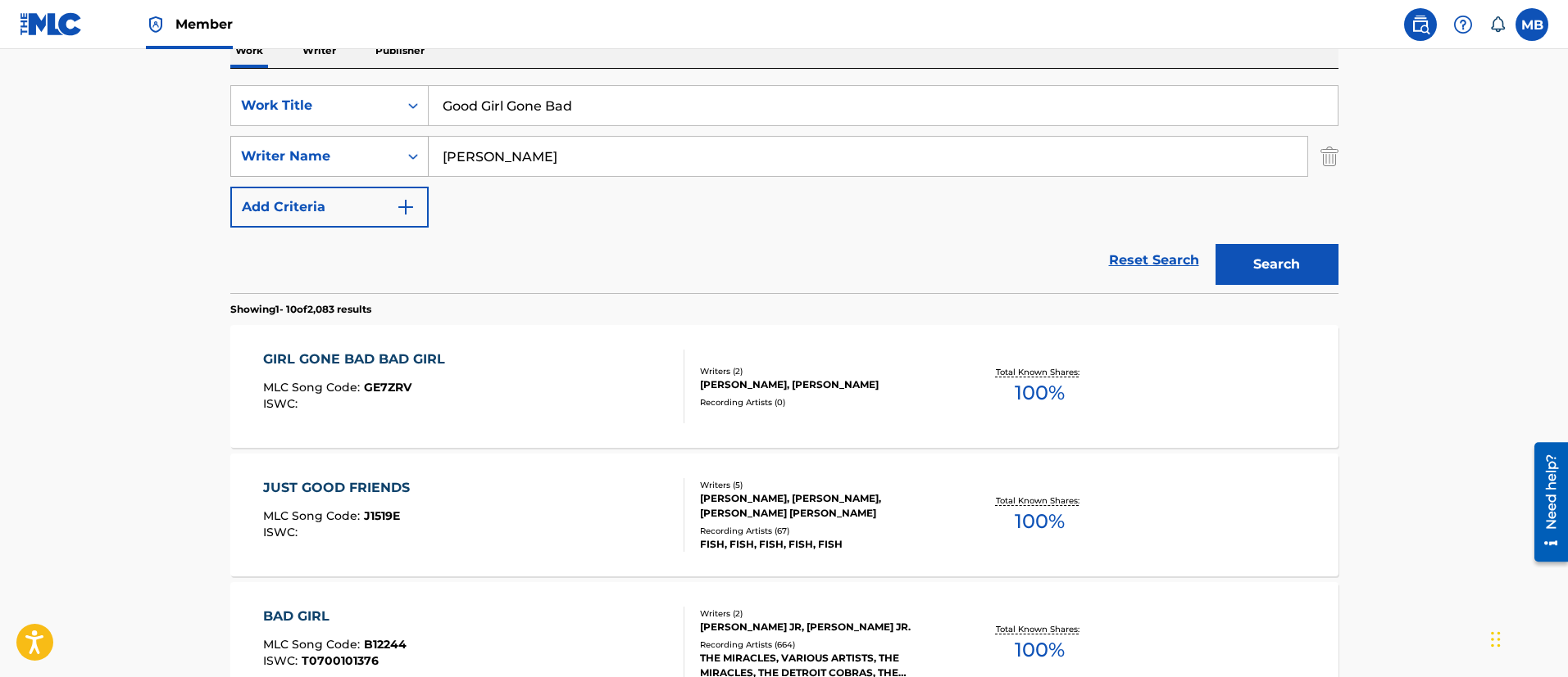
drag, startPoint x: 529, startPoint y: 165, endPoint x: 250, endPoint y: 153, distance: 279.3
click at [250, 154] on div "SearchWithCriteriae1da109d-bf10-46f4-bc41-6b90aef54404 Writer Name [PERSON_NAME]" at bounding box center [784, 157] width 1108 height 41
click at [1215, 244] on button "Search" at bounding box center [1277, 265] width 123 height 41
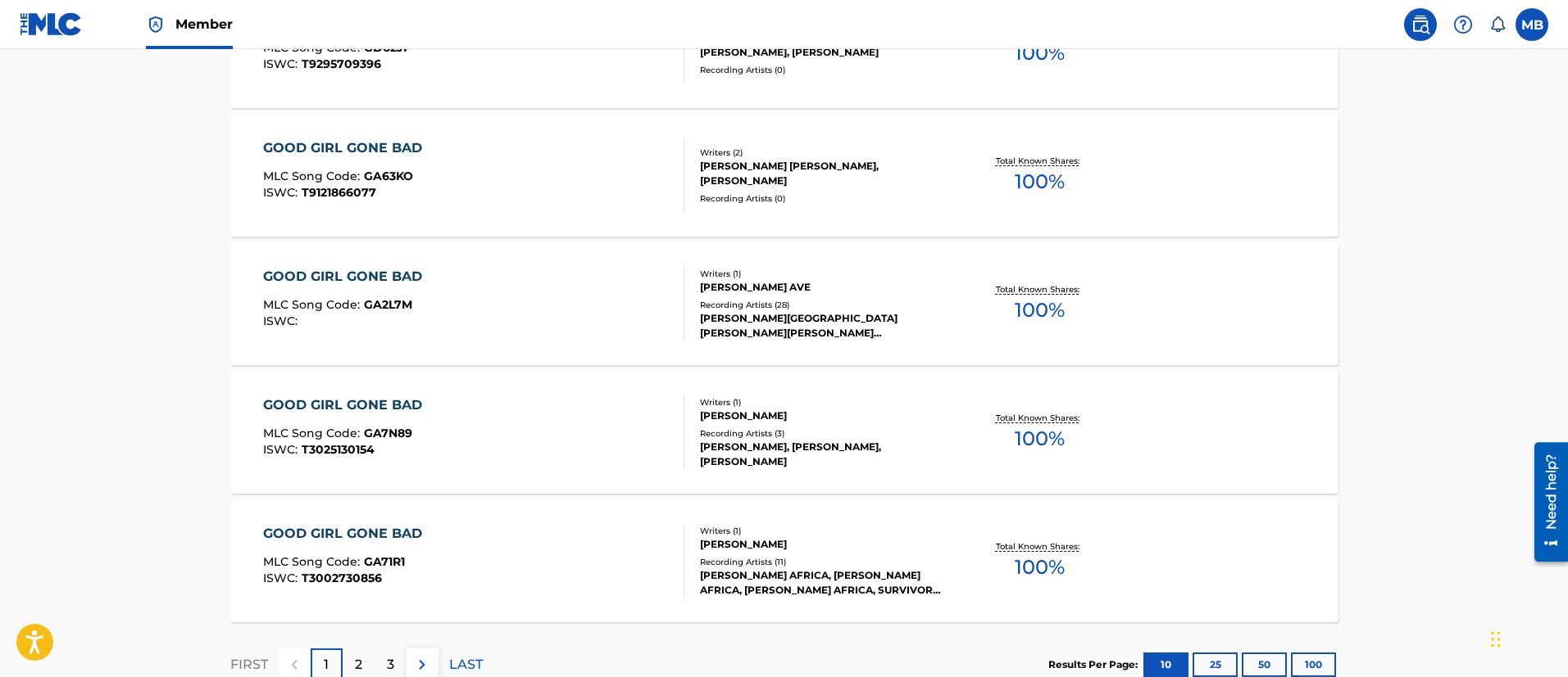
scroll to position [1378, 0]
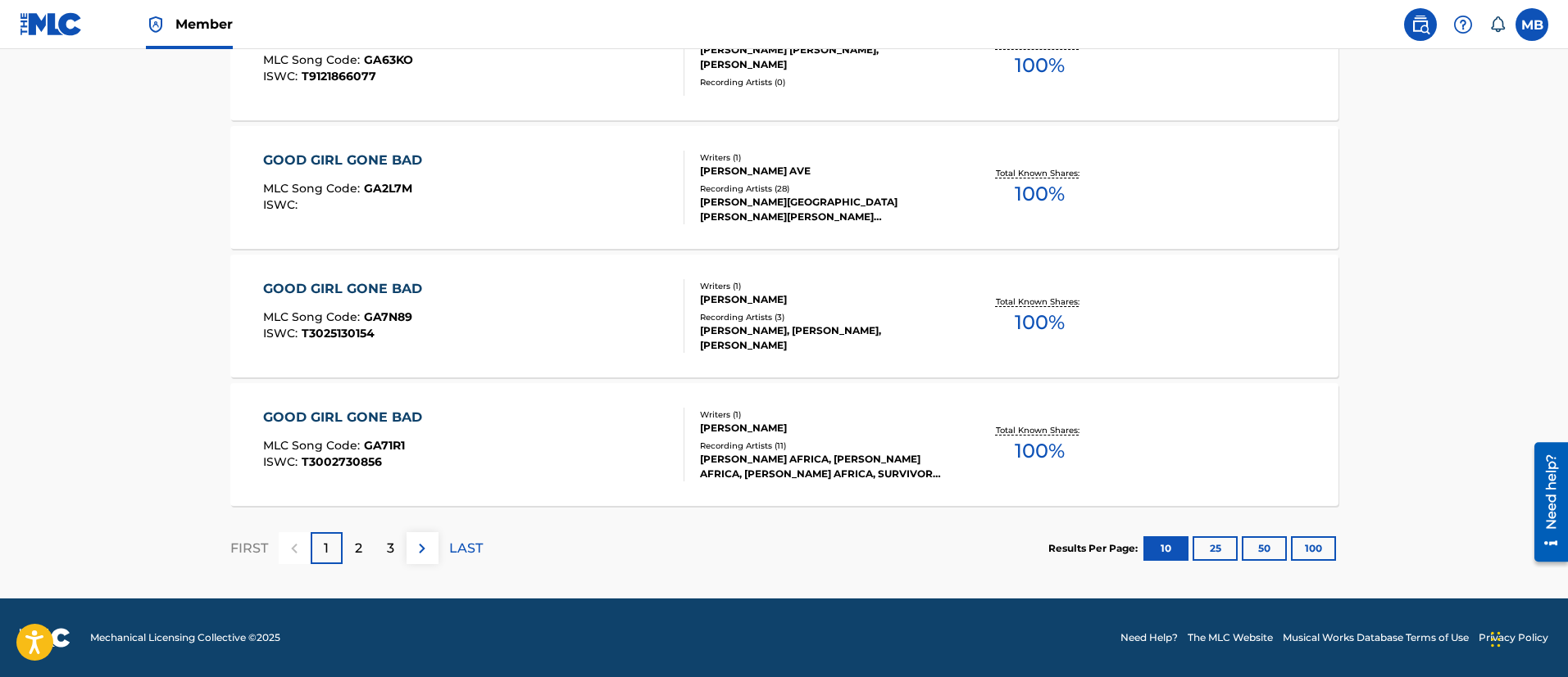
click at [1318, 559] on button "100" at bounding box center [1313, 548] width 45 height 24
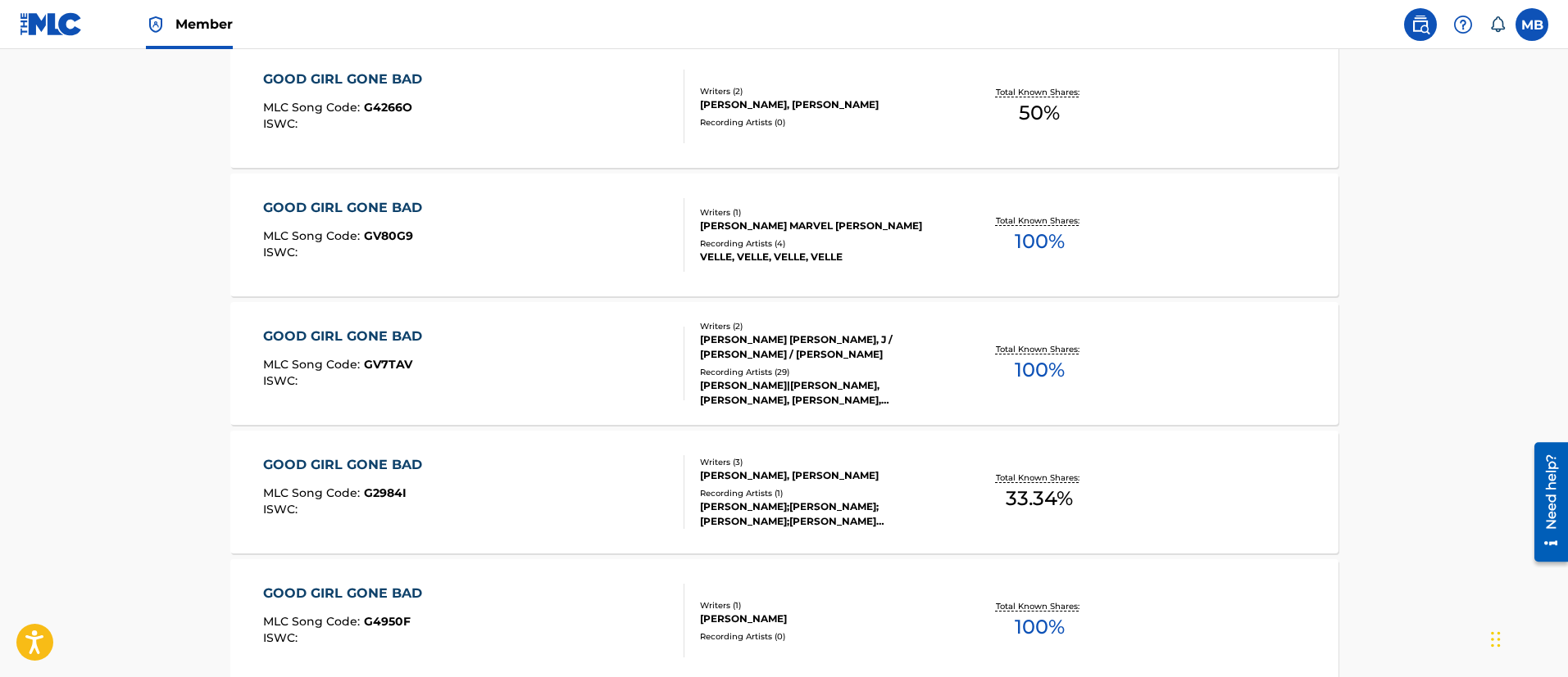
scroll to position [4205, 0]
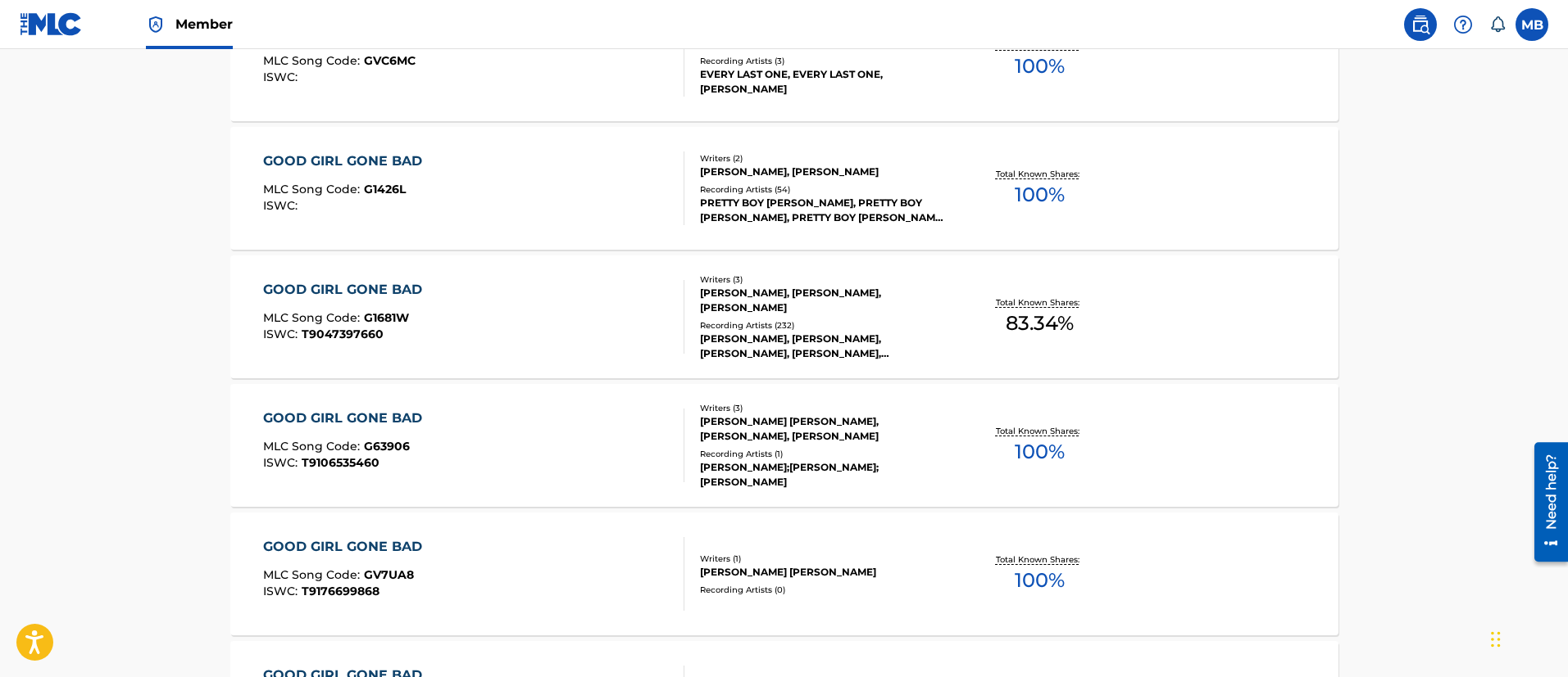
click at [498, 299] on div "GOOD GIRL GONE BAD MLC Song Code : G1681W ISWC : T9047397660" at bounding box center [474, 316] width 422 height 74
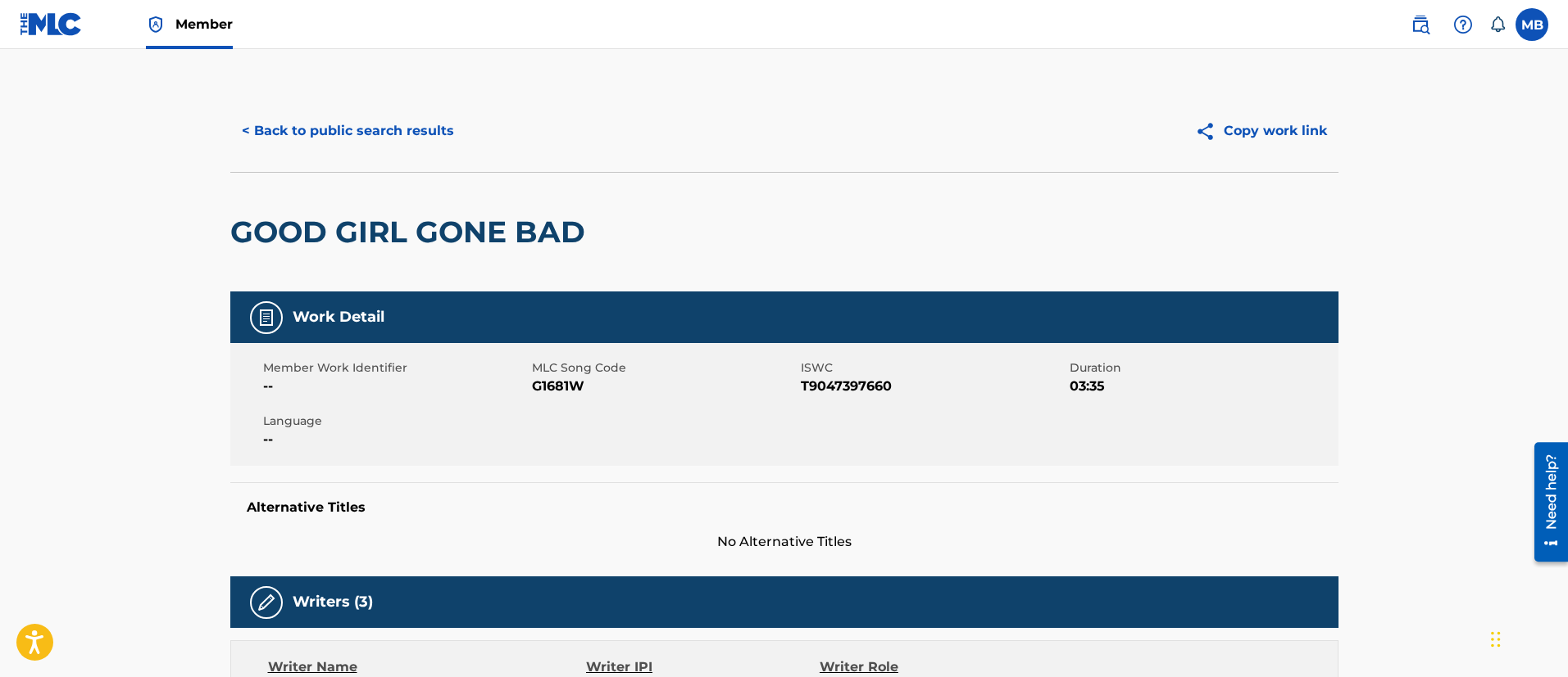
click at [318, 133] on button "< Back to public search results" at bounding box center [348, 131] width 235 height 41
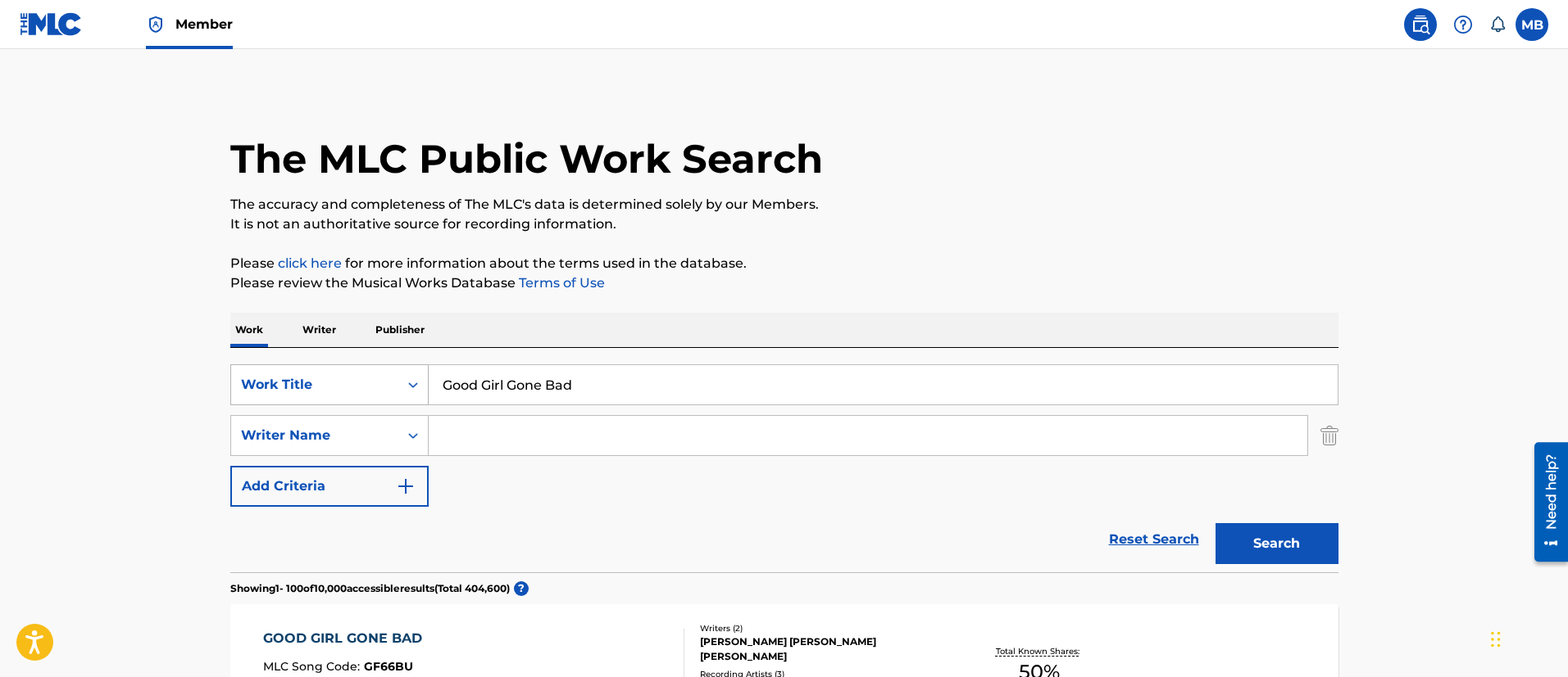
drag, startPoint x: 645, startPoint y: 404, endPoint x: 281, endPoint y: 405, distance: 364.0
click at [286, 405] on div "SearchWithCriteria5819720b-7d16-4d5c-99fc-86773b04c4d0 Work Title Good Girl Gon…" at bounding box center [784, 385] width 1108 height 41
paste input "That’s My Shit"
type input "That’s My Shit"
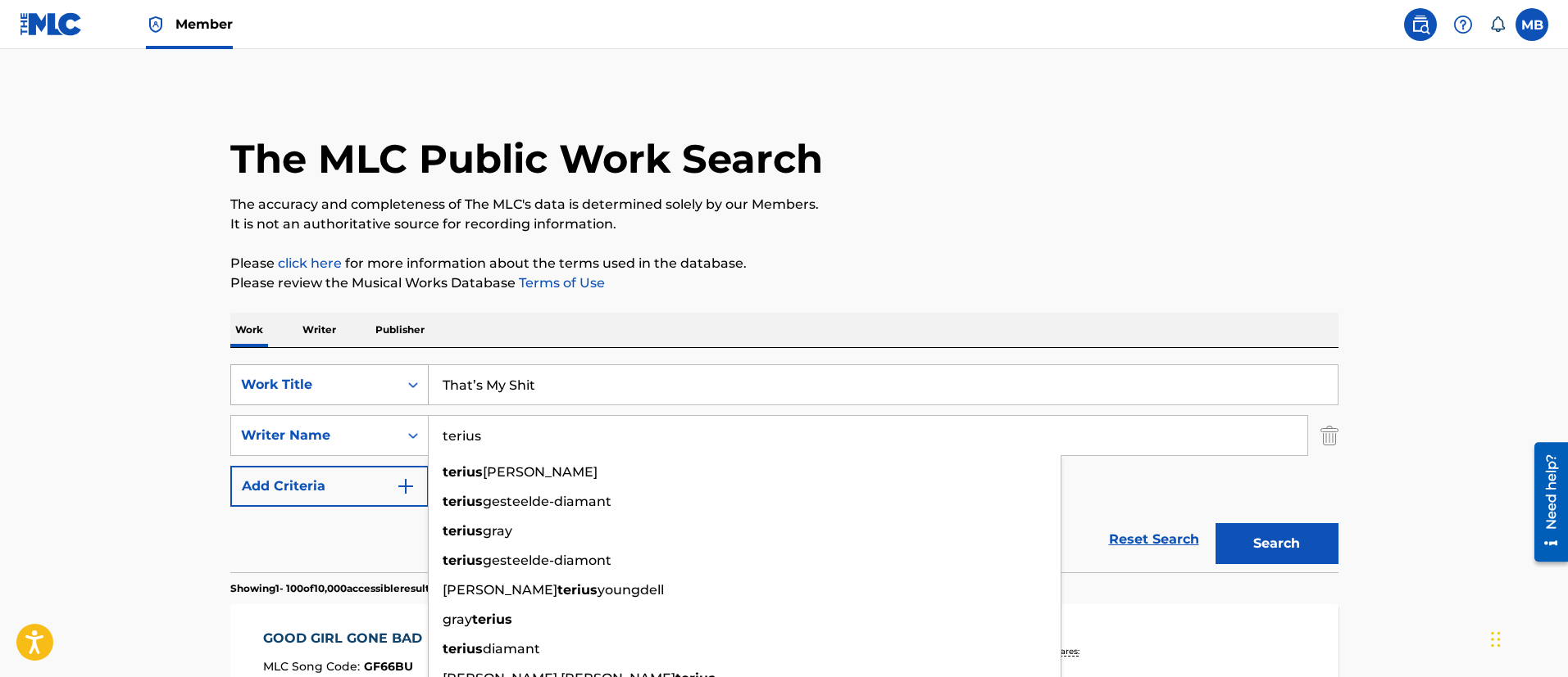
type input "terius"
click at [1215, 523] on button "Search" at bounding box center [1277, 544] width 123 height 41
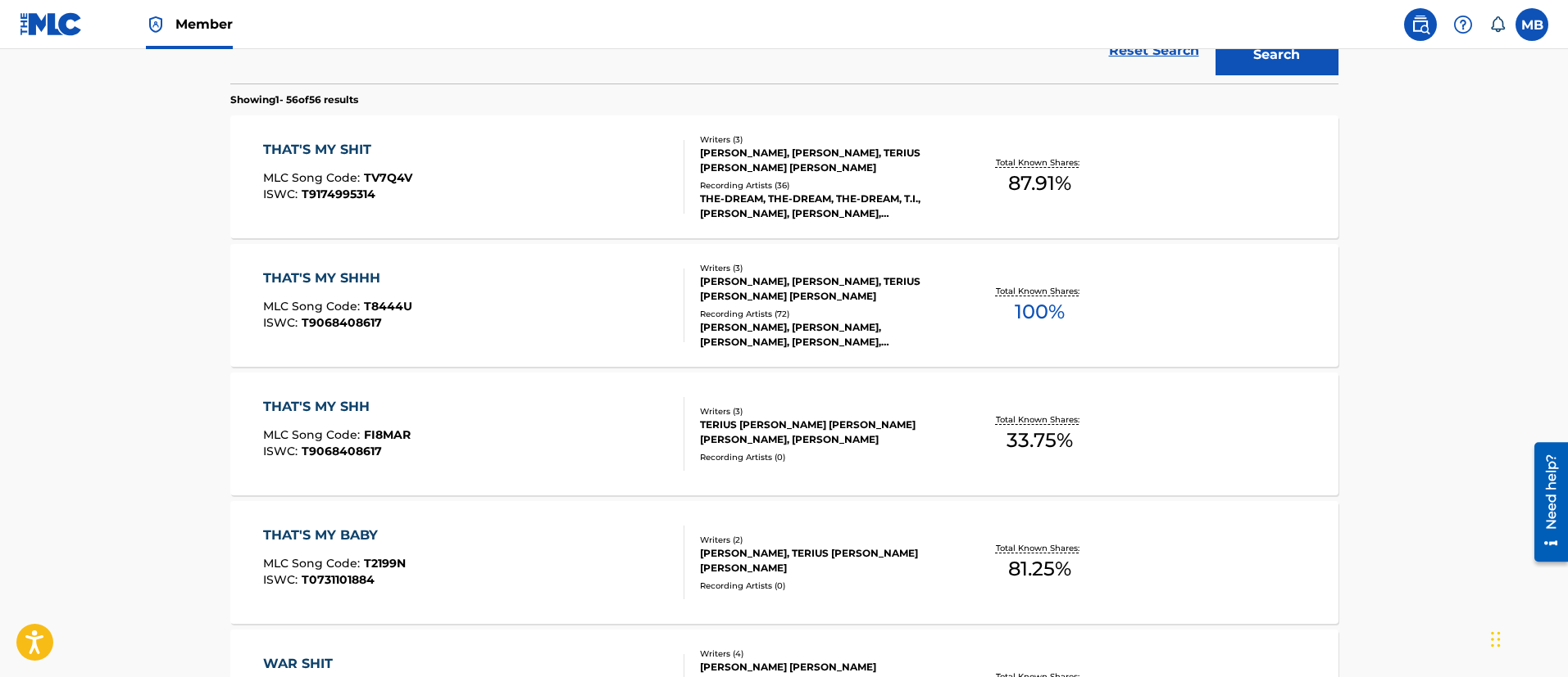
scroll to position [455, 0]
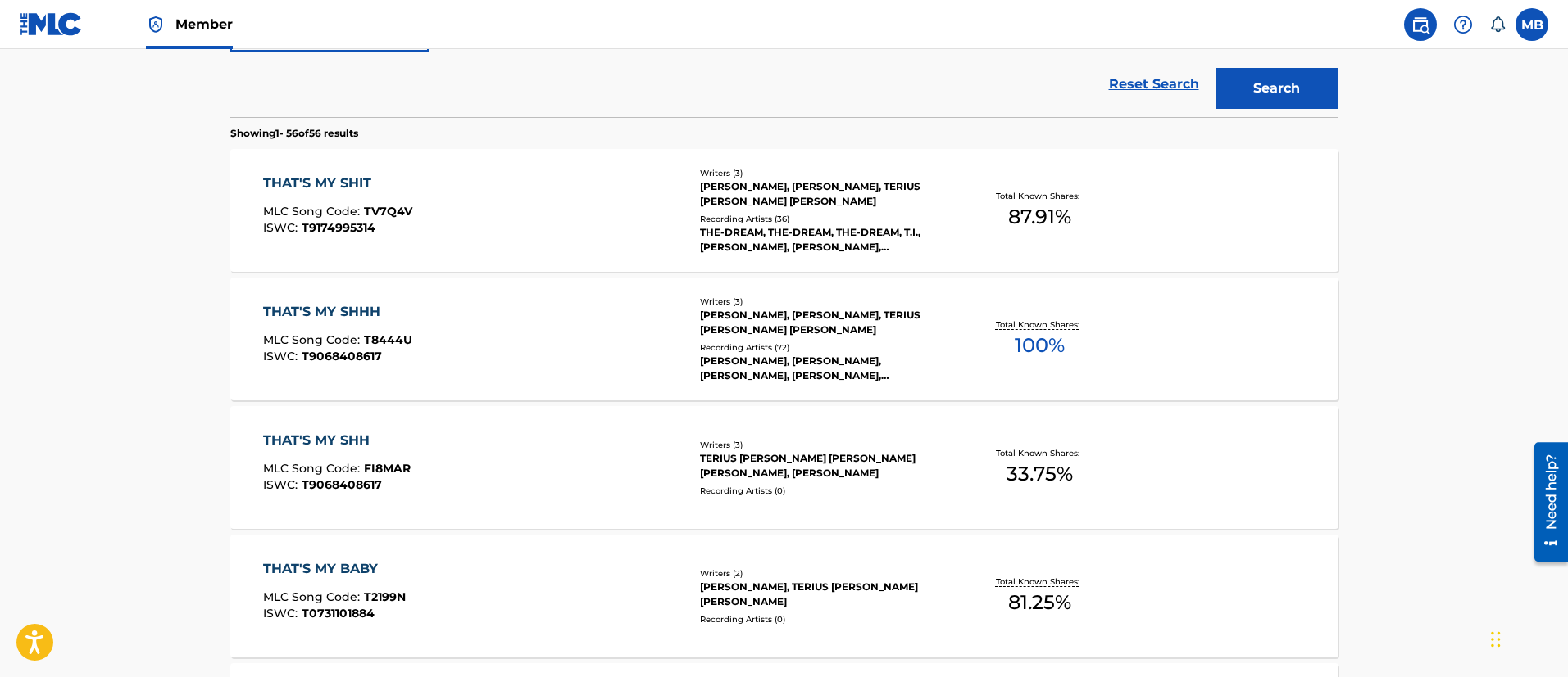
click at [536, 202] on div "THAT'S MY SHIT MLC Song Code : TV7Q4V ISWC : T9174995314" at bounding box center [474, 210] width 422 height 74
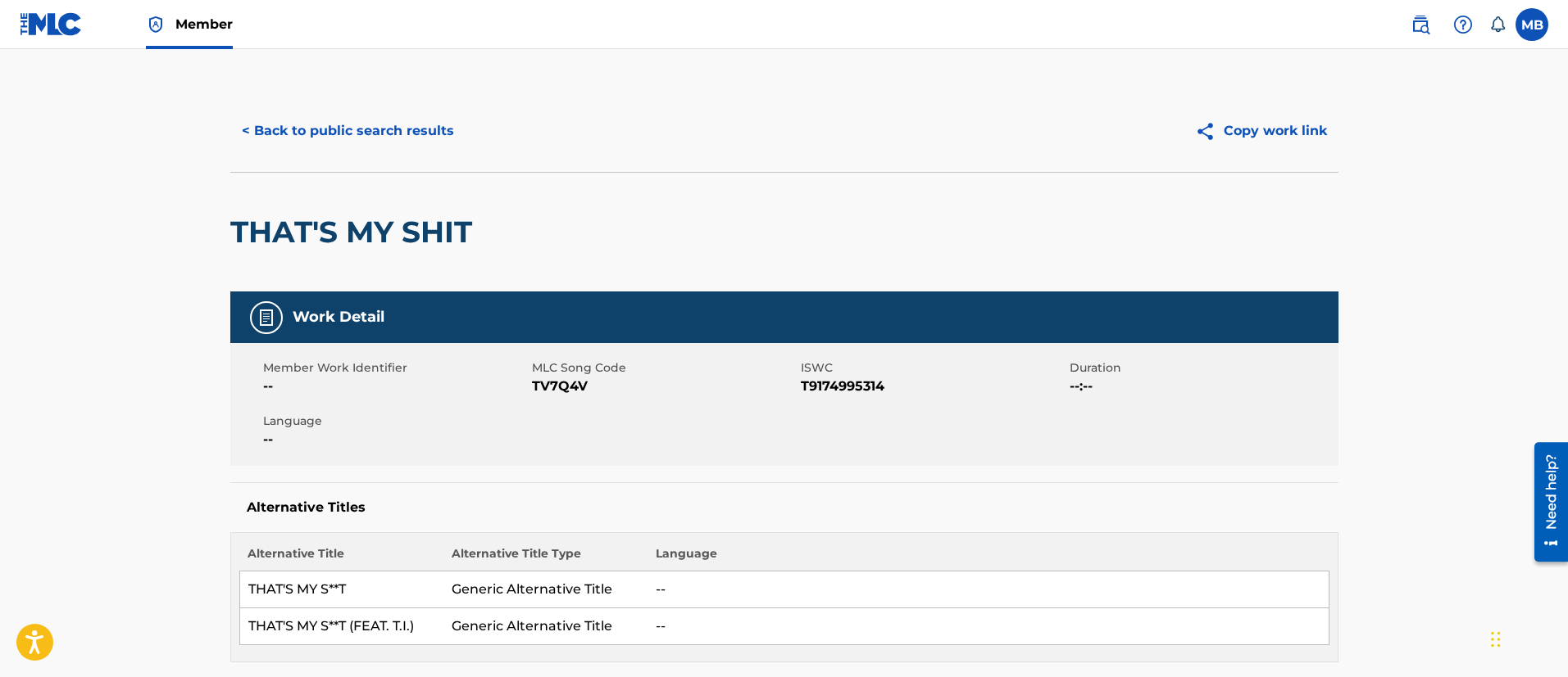
click at [382, 137] on button "< Back to public search results" at bounding box center [348, 131] width 235 height 41
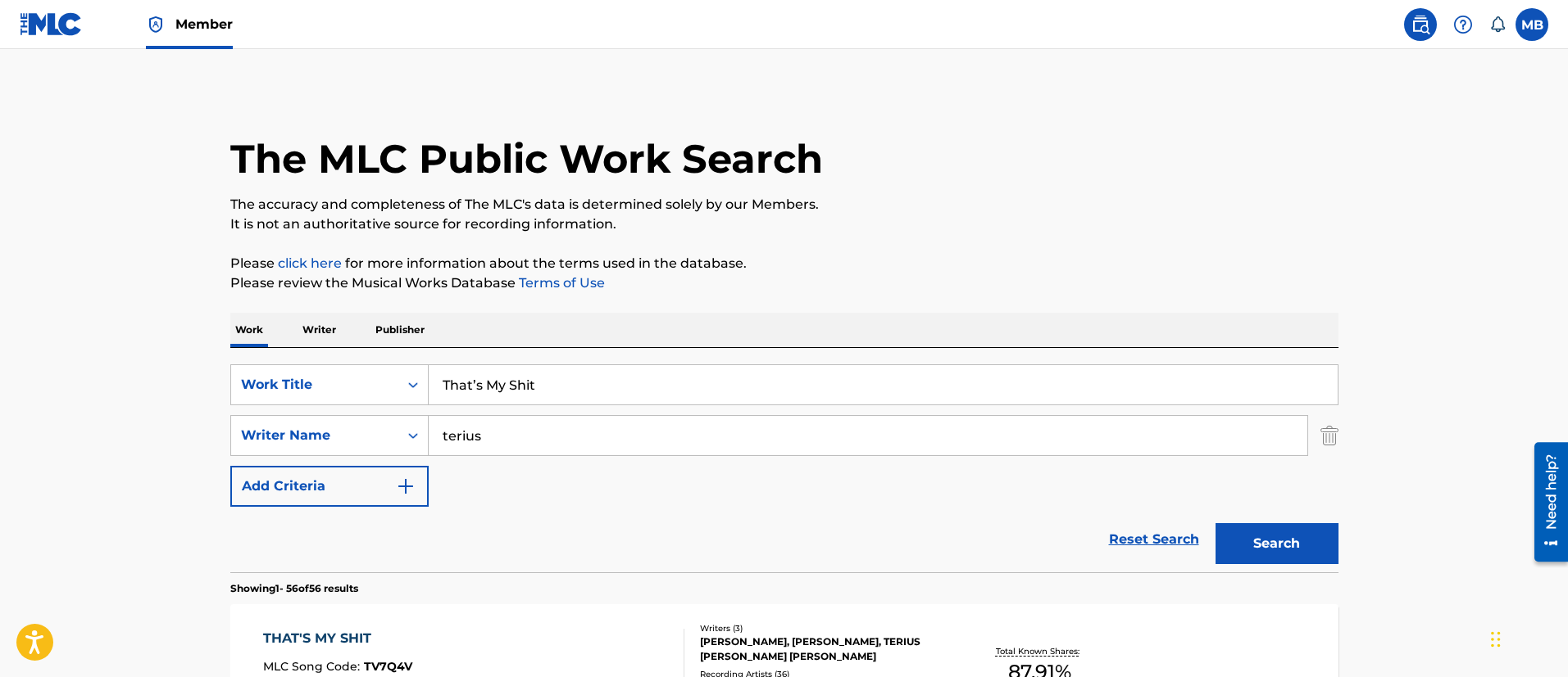
drag, startPoint x: 566, startPoint y: 387, endPoint x: 203, endPoint y: 380, distance: 363.1
paste input "Digital Girl (Remix)"
type input "Digital Girl (Remix)"
click at [1215, 523] on button "Search" at bounding box center [1277, 544] width 123 height 41
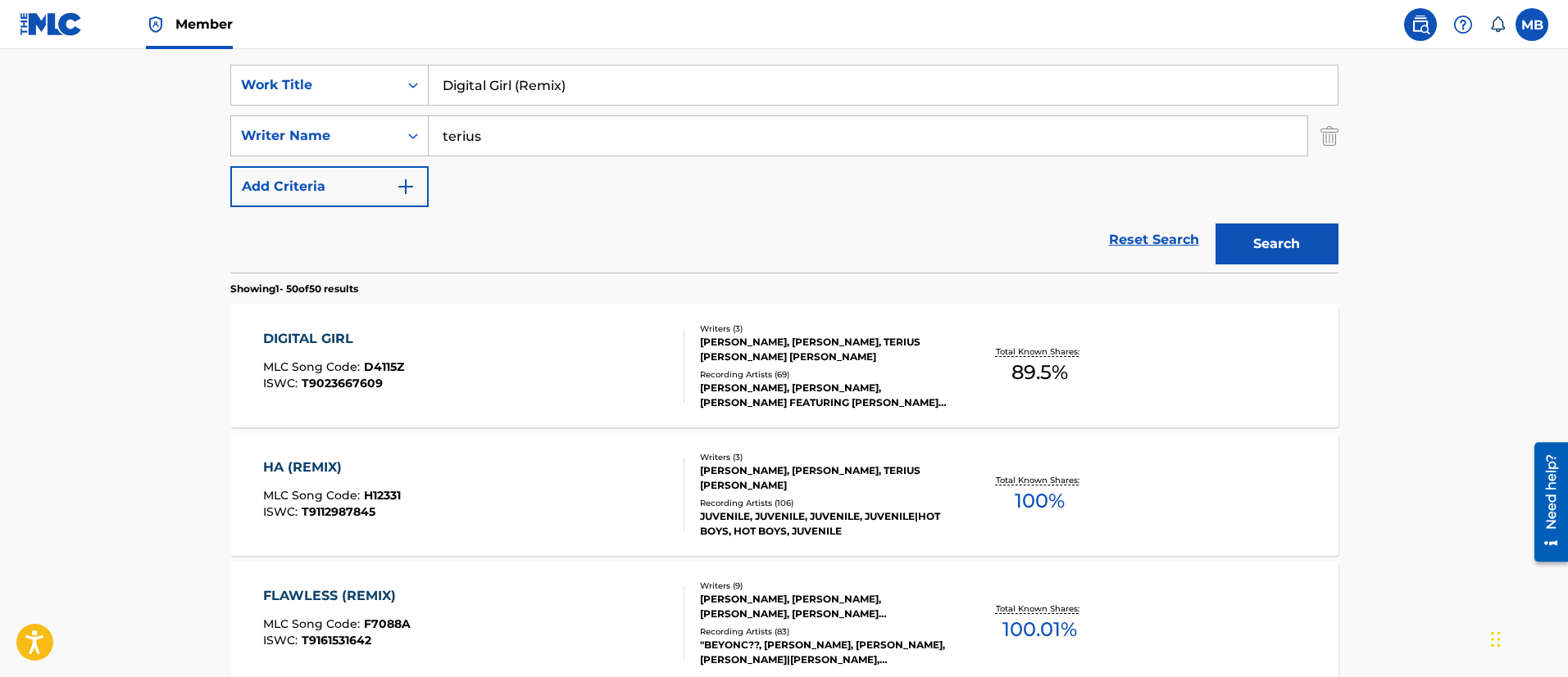
scroll to position [455, 0]
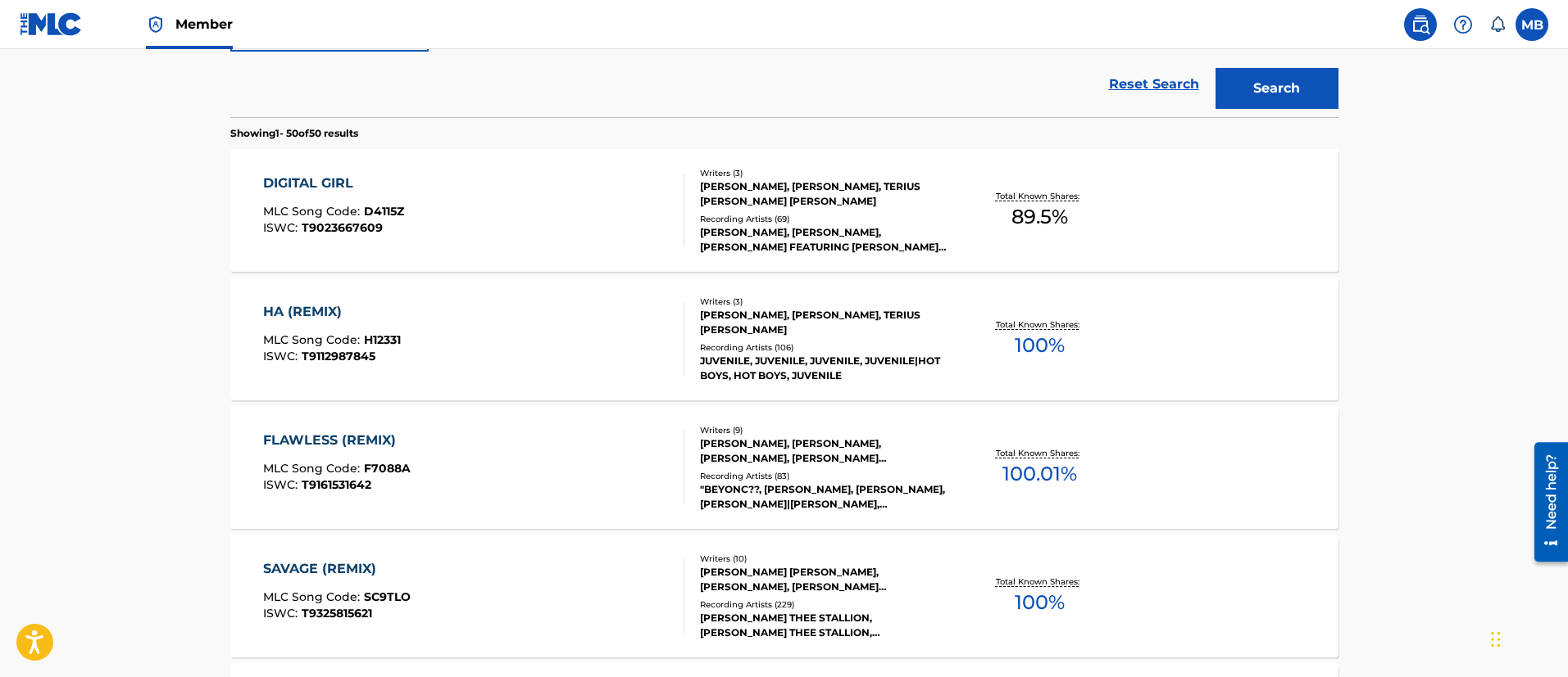
click at [462, 214] on div "DIGITAL GIRL MLC Song Code : D4115Z ISWC : T9023667609" at bounding box center [474, 210] width 422 height 74
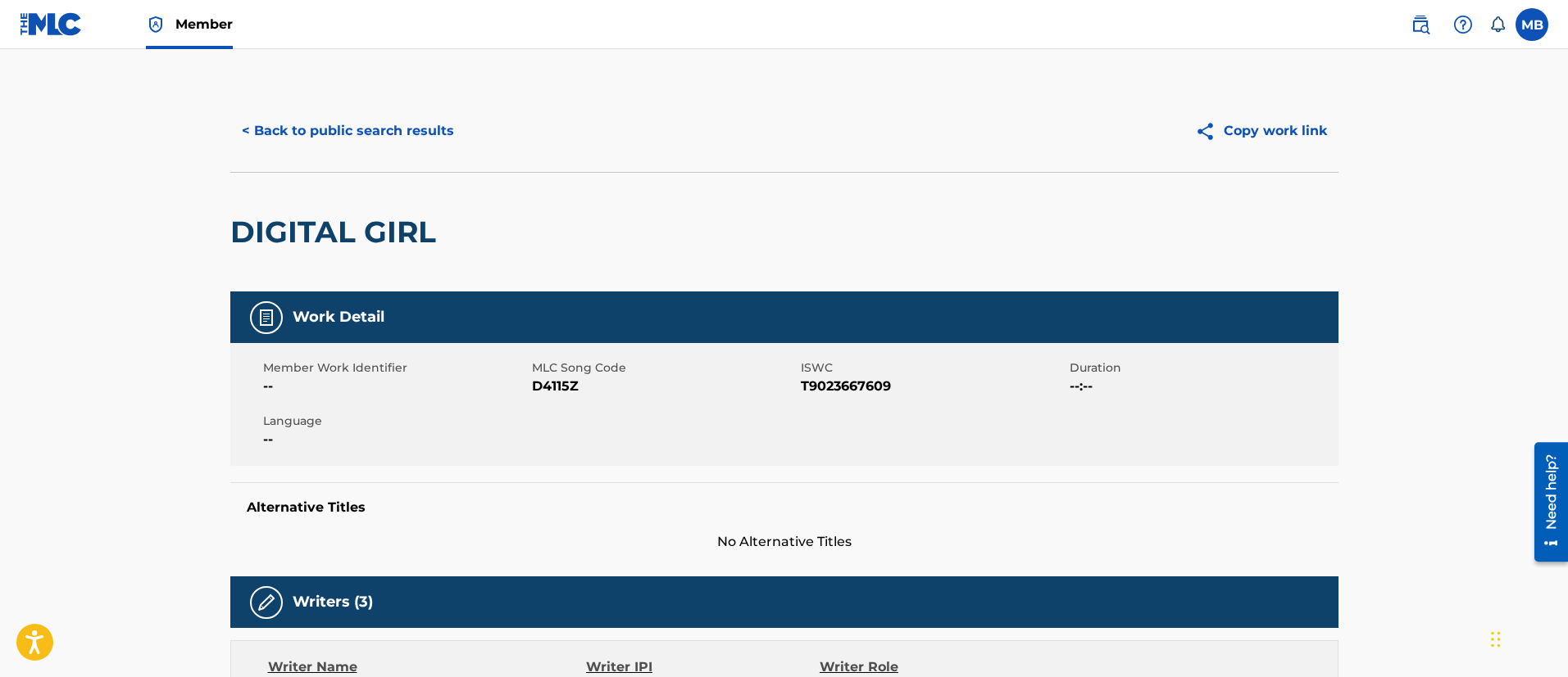
click at [377, 150] on button "< Back to public search results" at bounding box center [348, 131] width 235 height 41
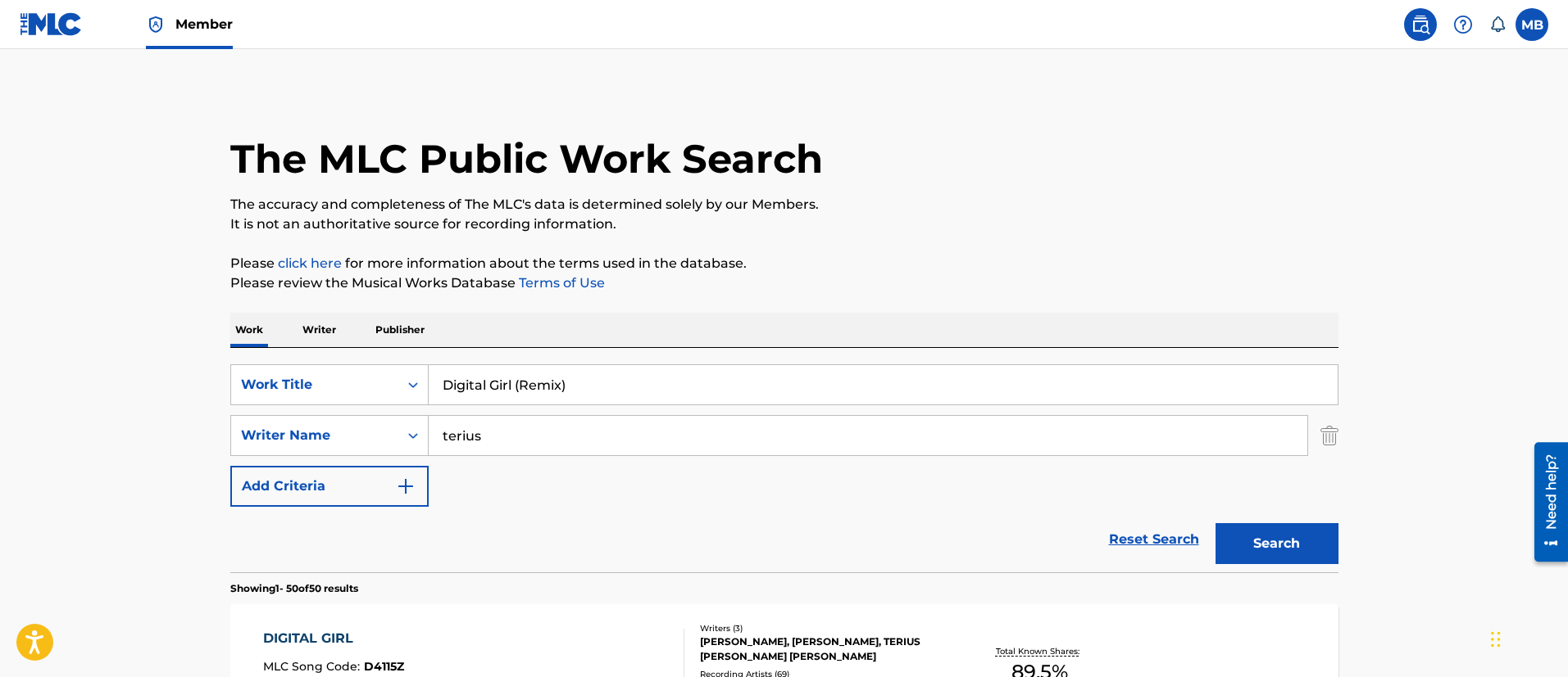
drag, startPoint x: 604, startPoint y: 381, endPoint x: 229, endPoint y: 408, distance: 376.0
click at [244, 409] on div "SearchWithCriteria5819720b-7d16-4d5c-99fc-86773b04c4d0 Work Title Digital Girl …" at bounding box center [784, 435] width 1108 height 143
paste input "Obsessed"
type input "Obsessed (Remix)"
click at [1215, 523] on button "Search" at bounding box center [1277, 544] width 123 height 41
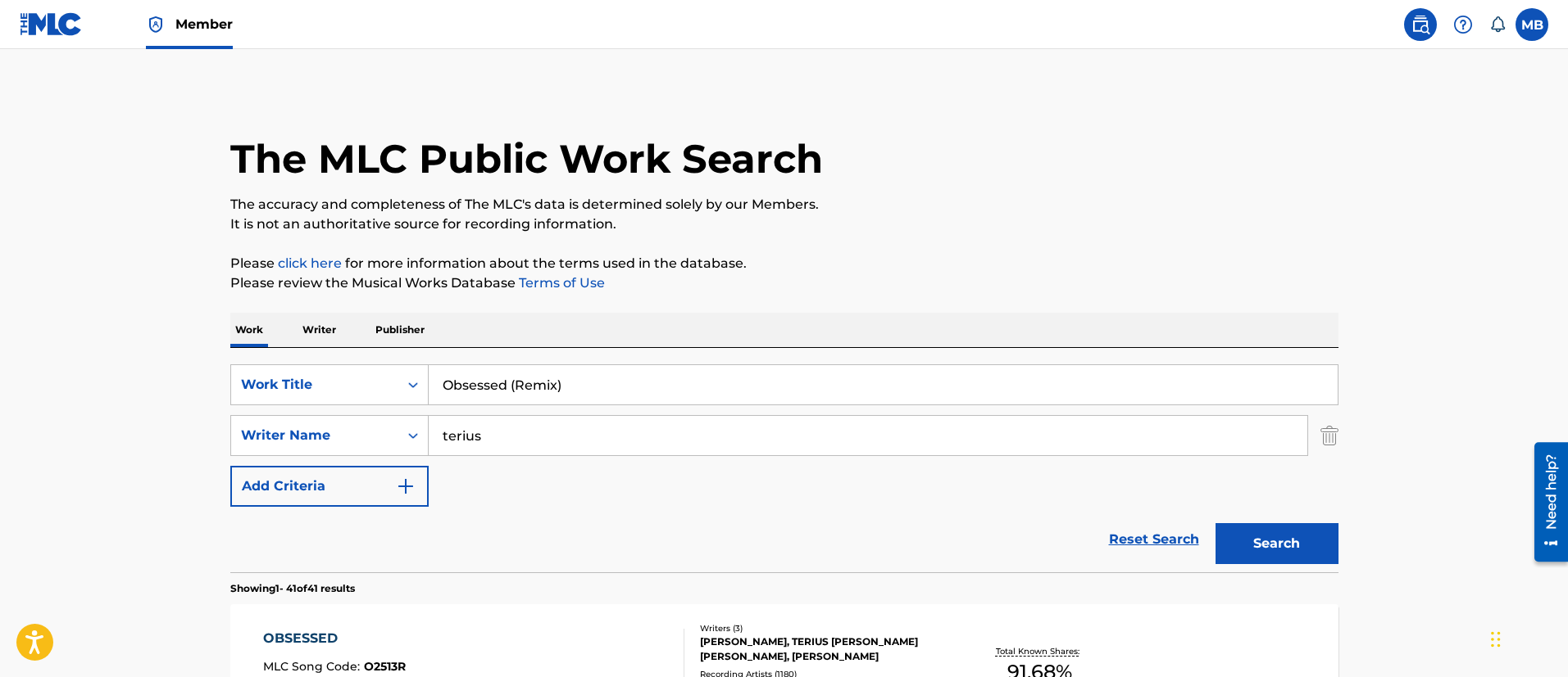
scroll to position [246, 0]
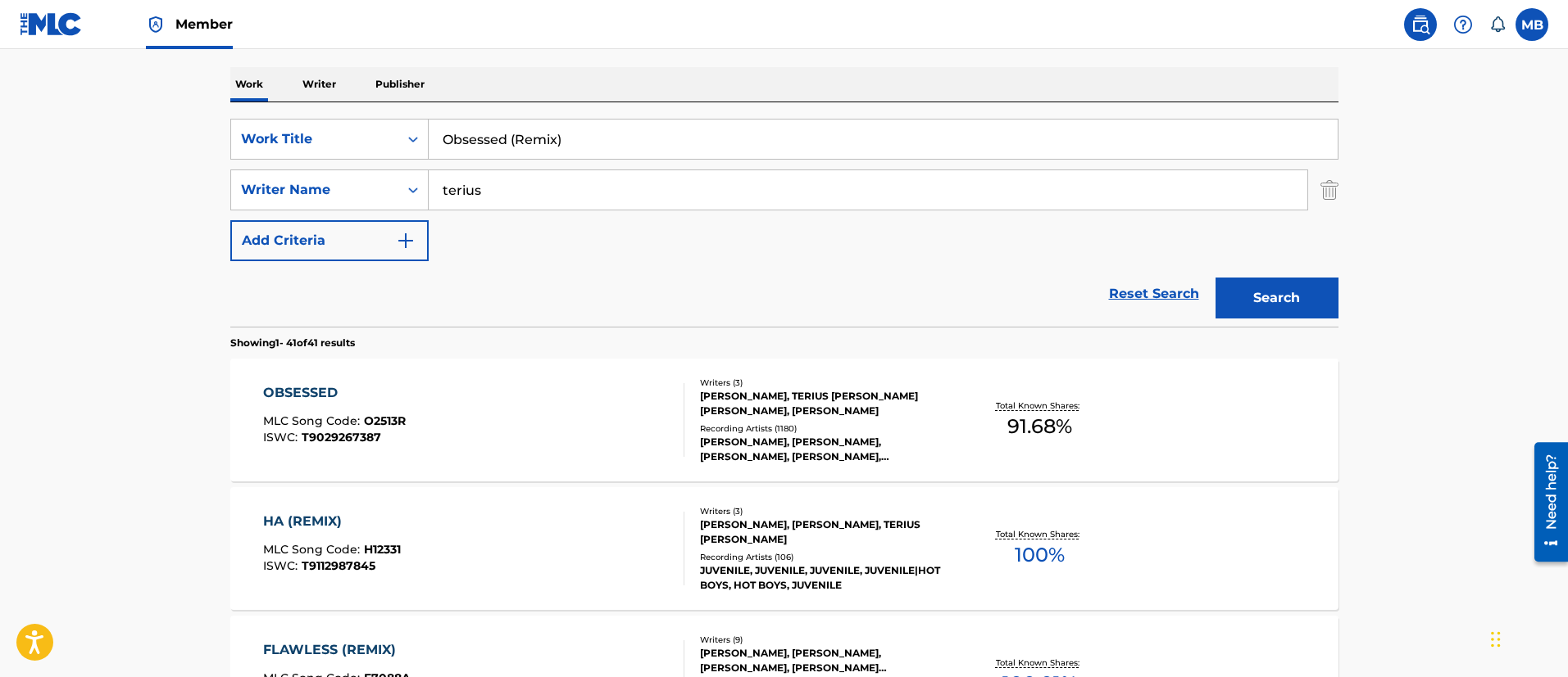
click at [525, 440] on div "OBSESSED MLC Song Code : O2513R ISWC : T9029267387" at bounding box center [474, 420] width 422 height 74
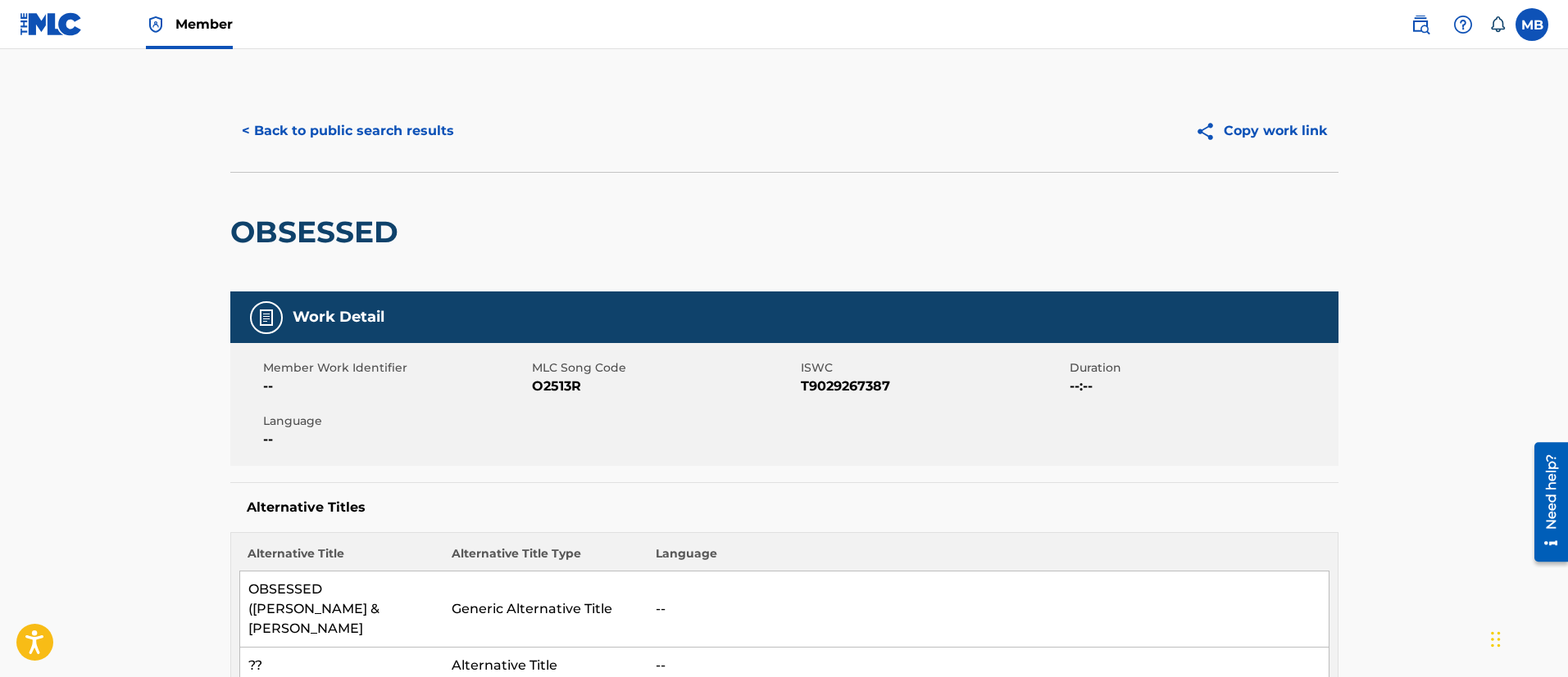
click at [402, 132] on button "< Back to public search results" at bounding box center [348, 131] width 235 height 41
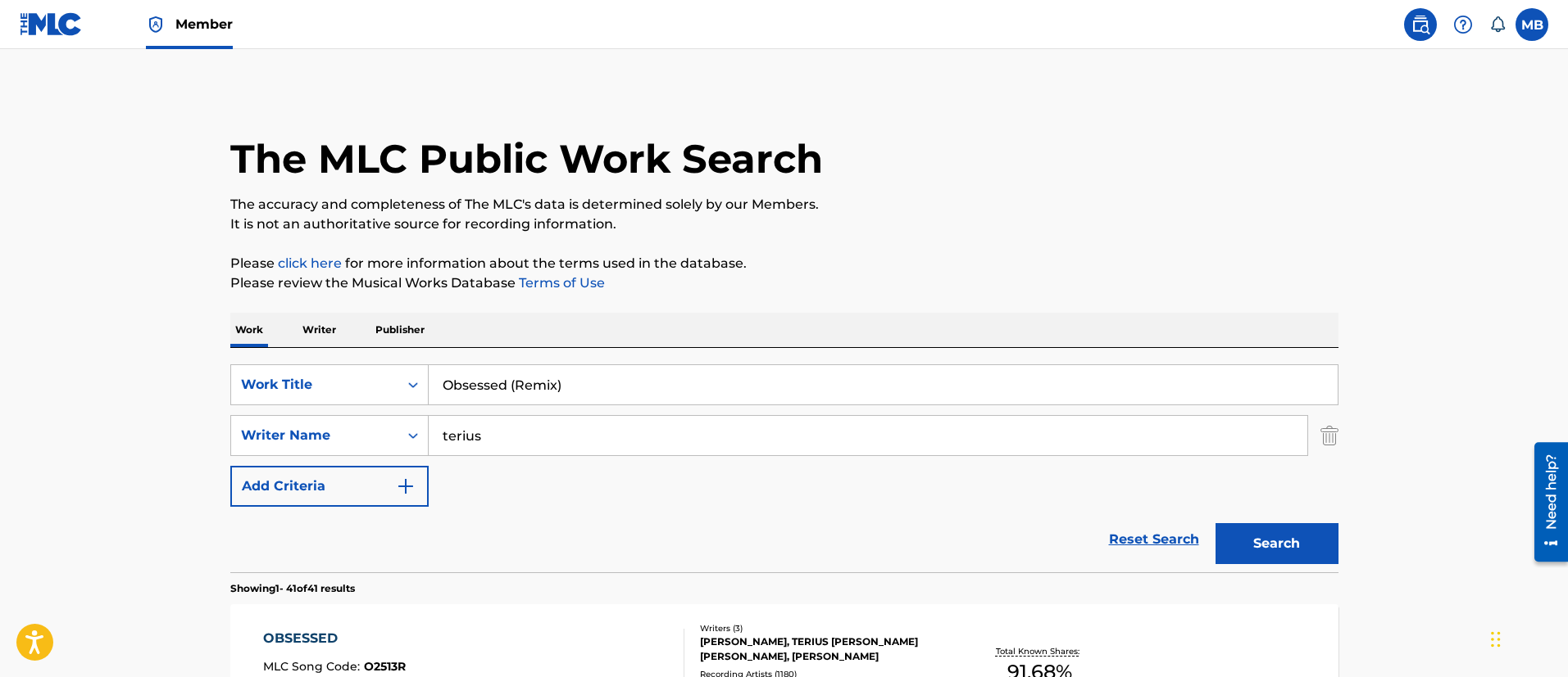
scroll to position [246, 0]
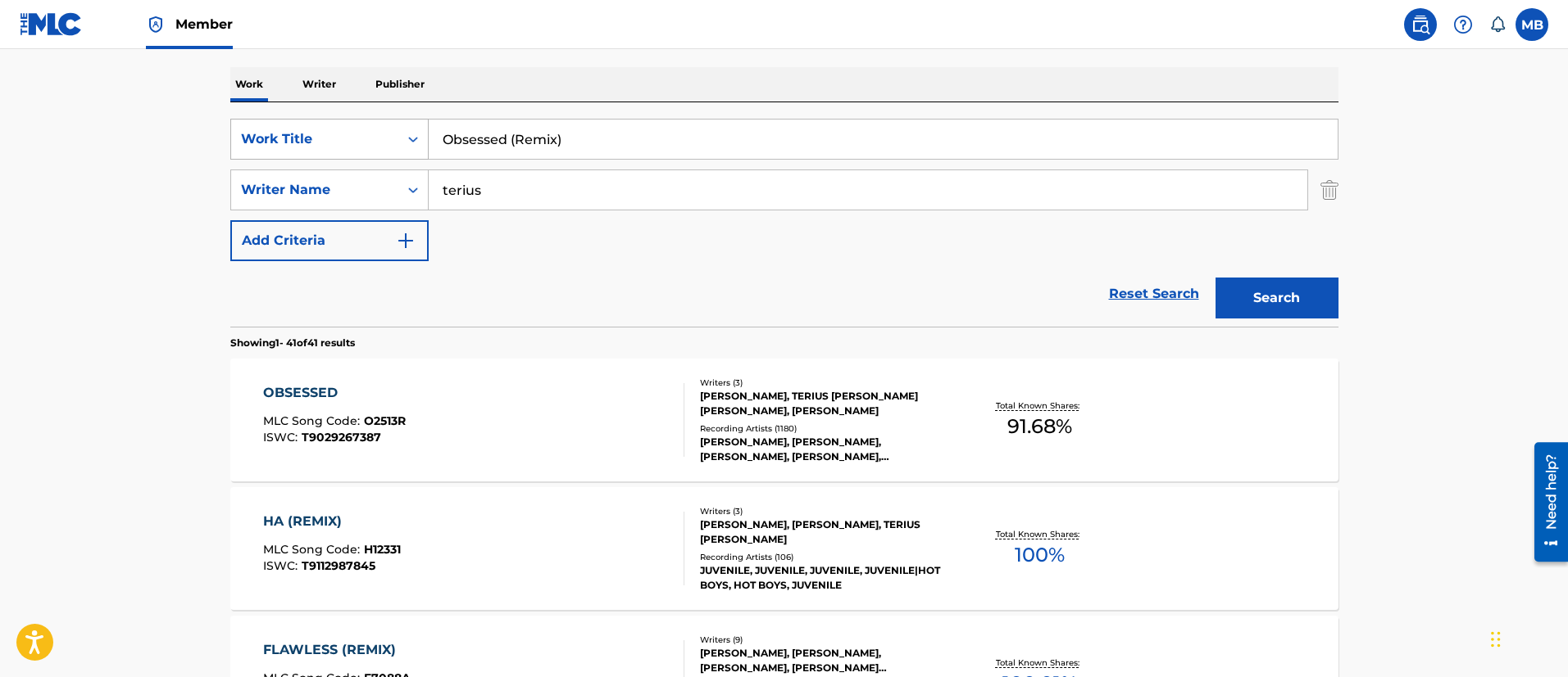
drag, startPoint x: 610, startPoint y: 139, endPoint x: 244, endPoint y: 129, distance: 366.1
click at [255, 131] on div "SearchWithCriteria5819720b-7d16-4d5c-99fc-86773b04c4d0 Work Title Obsessed (Rem…" at bounding box center [784, 139] width 1108 height 41
paste input "Leavin’"
type input "Leavin’"
click at [1215, 278] on button "Search" at bounding box center [1277, 298] width 123 height 41
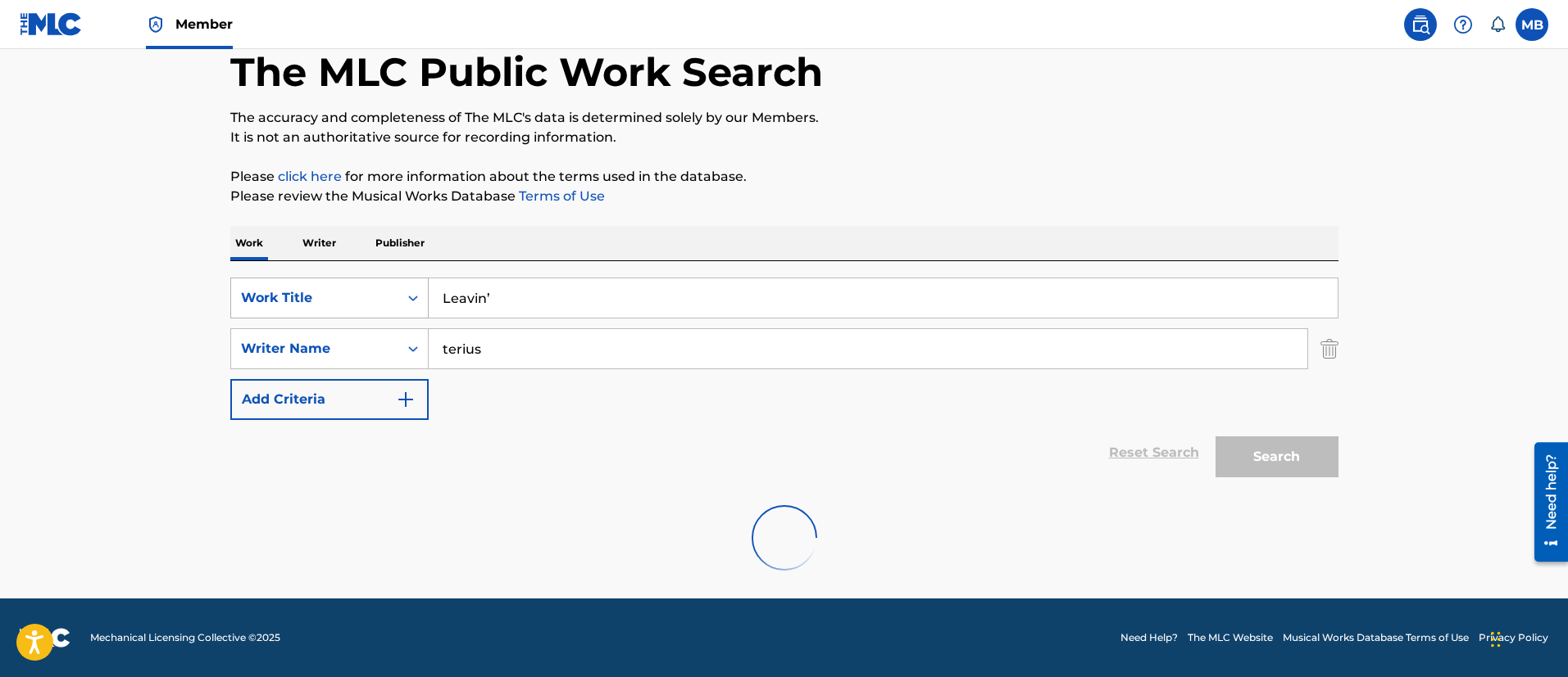
scroll to position [214, 0]
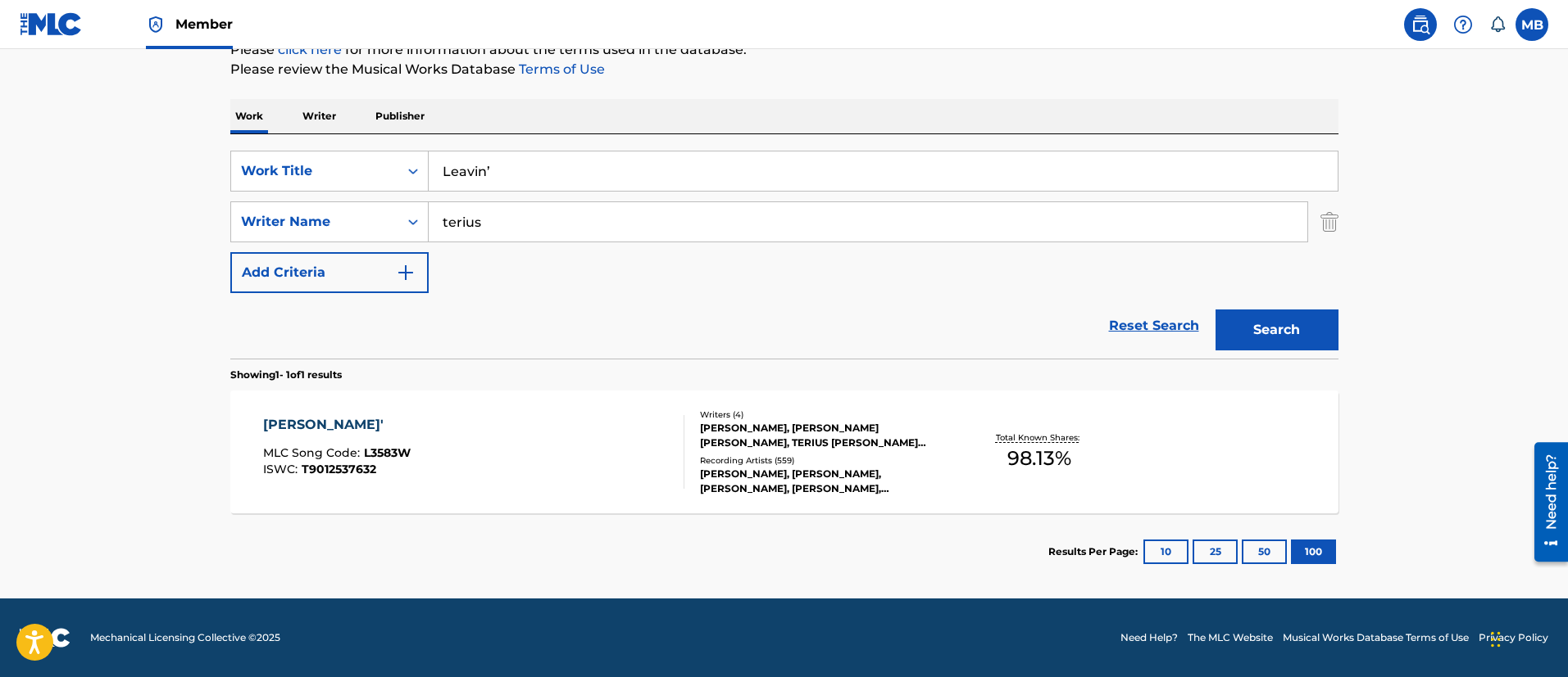
click at [469, 435] on div "LEAVIN' MLC Song Code : L3583W ISWC : T9012537632" at bounding box center [474, 451] width 422 height 74
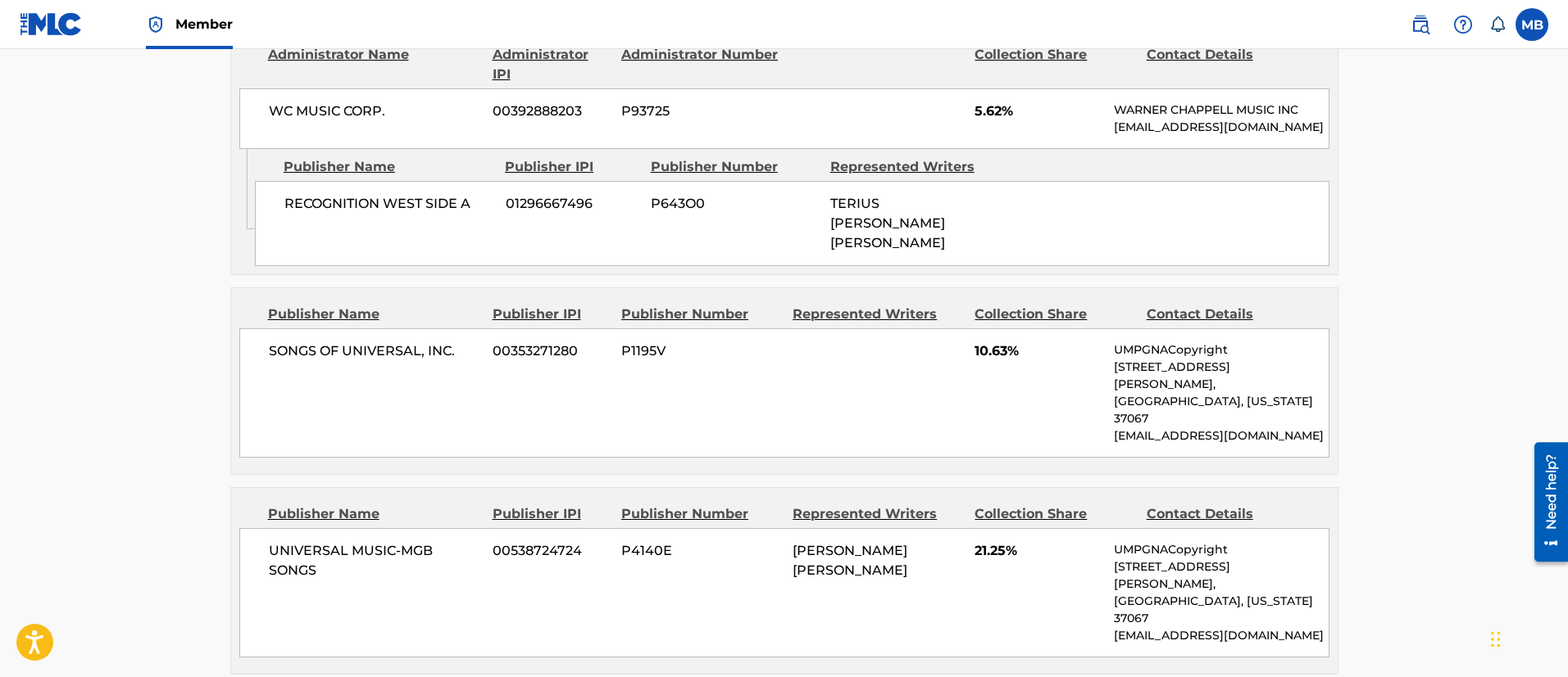
scroll to position [651, 0]
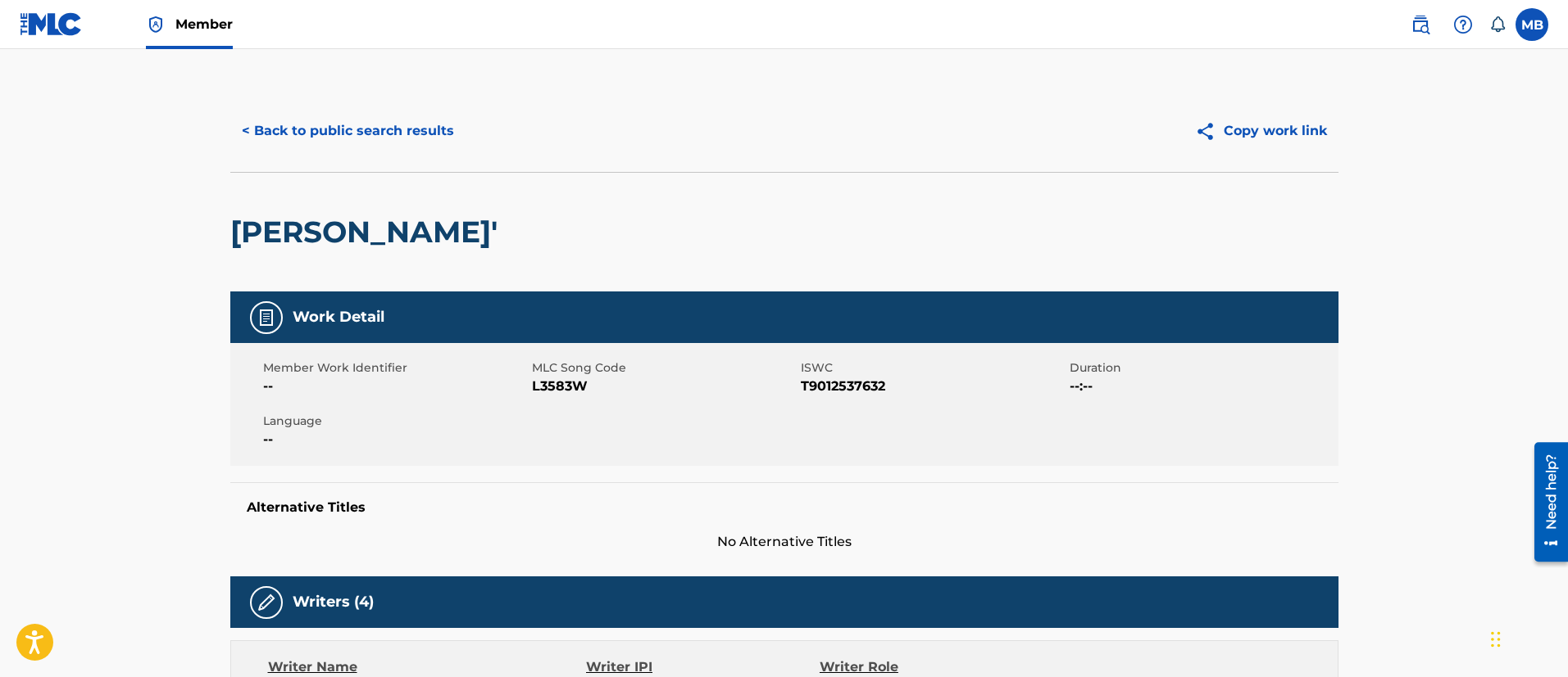
click at [379, 126] on button "< Back to public search results" at bounding box center [348, 131] width 235 height 41
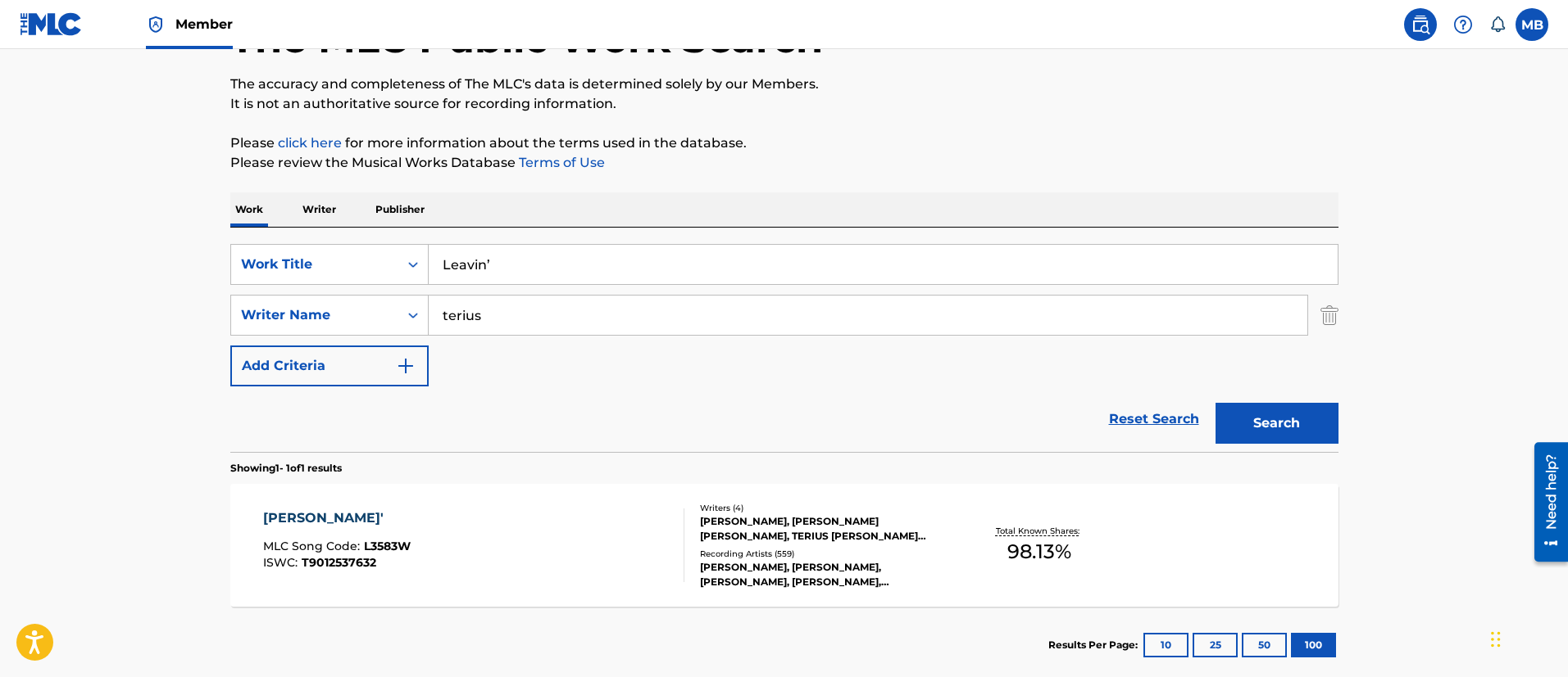
drag, startPoint x: 544, startPoint y: 249, endPoint x: 153, endPoint y: 276, distance: 391.9
click at [161, 279] on main "The MLC Public Work Search The accuracy and completeness of The MLC's data is d…" at bounding box center [784, 311] width 1568 height 764
paste input "Alcohol"
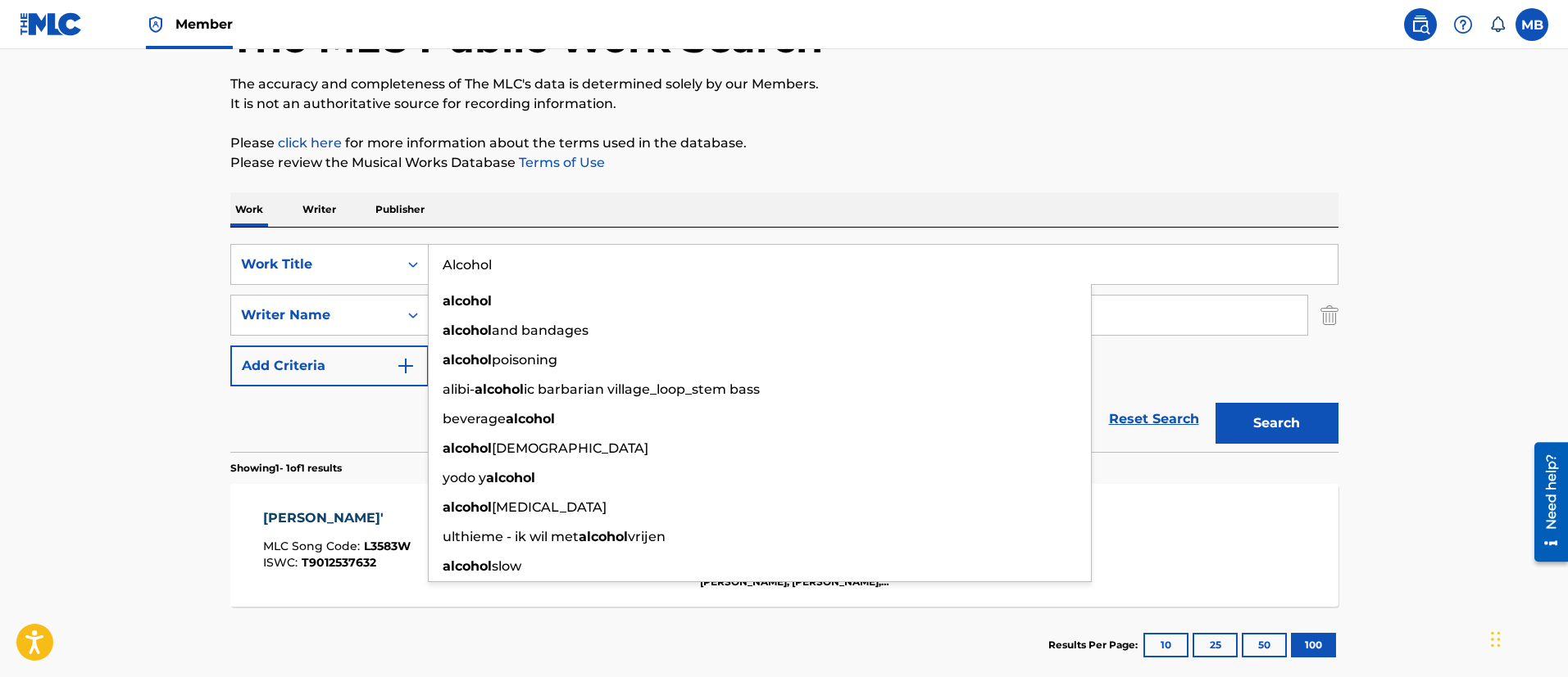
type input "Alcohol"
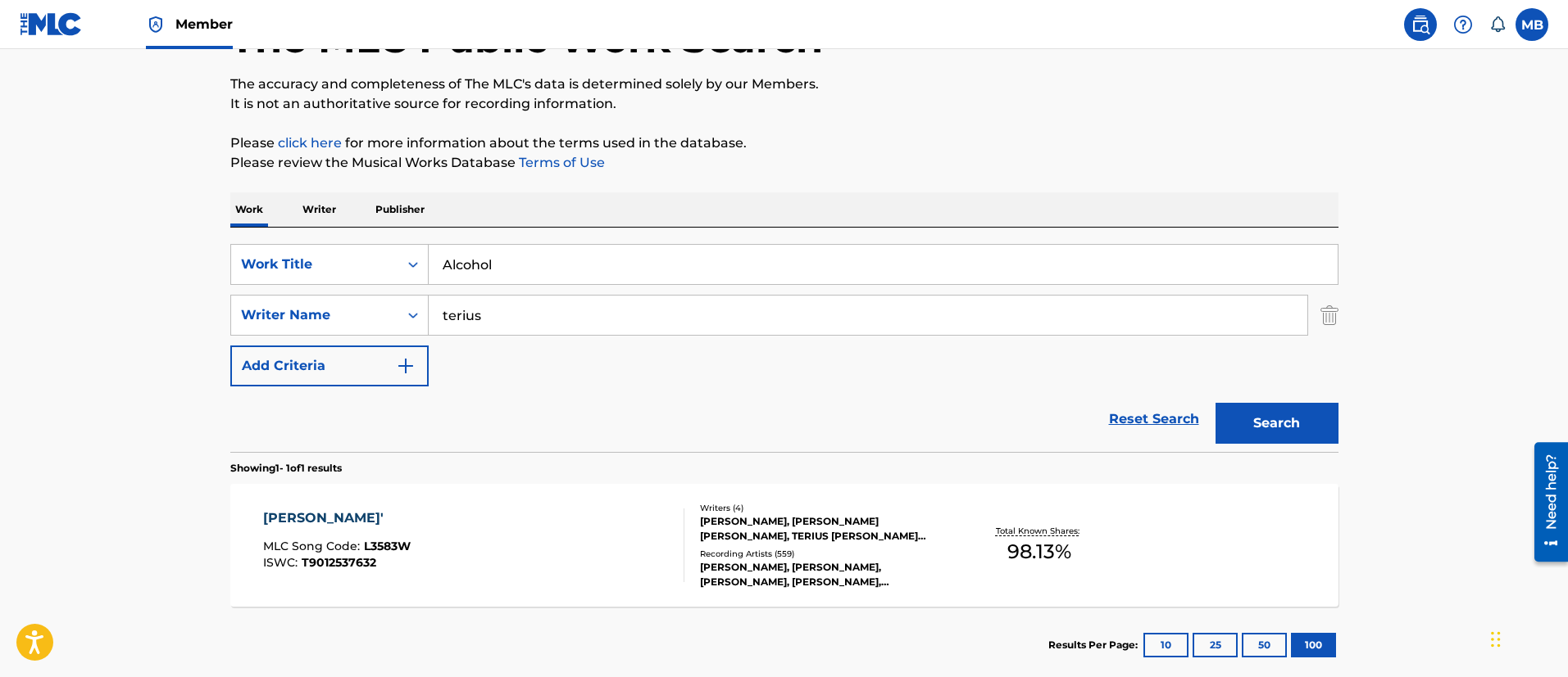
click at [1215, 403] on button "Search" at bounding box center [1277, 423] width 123 height 41
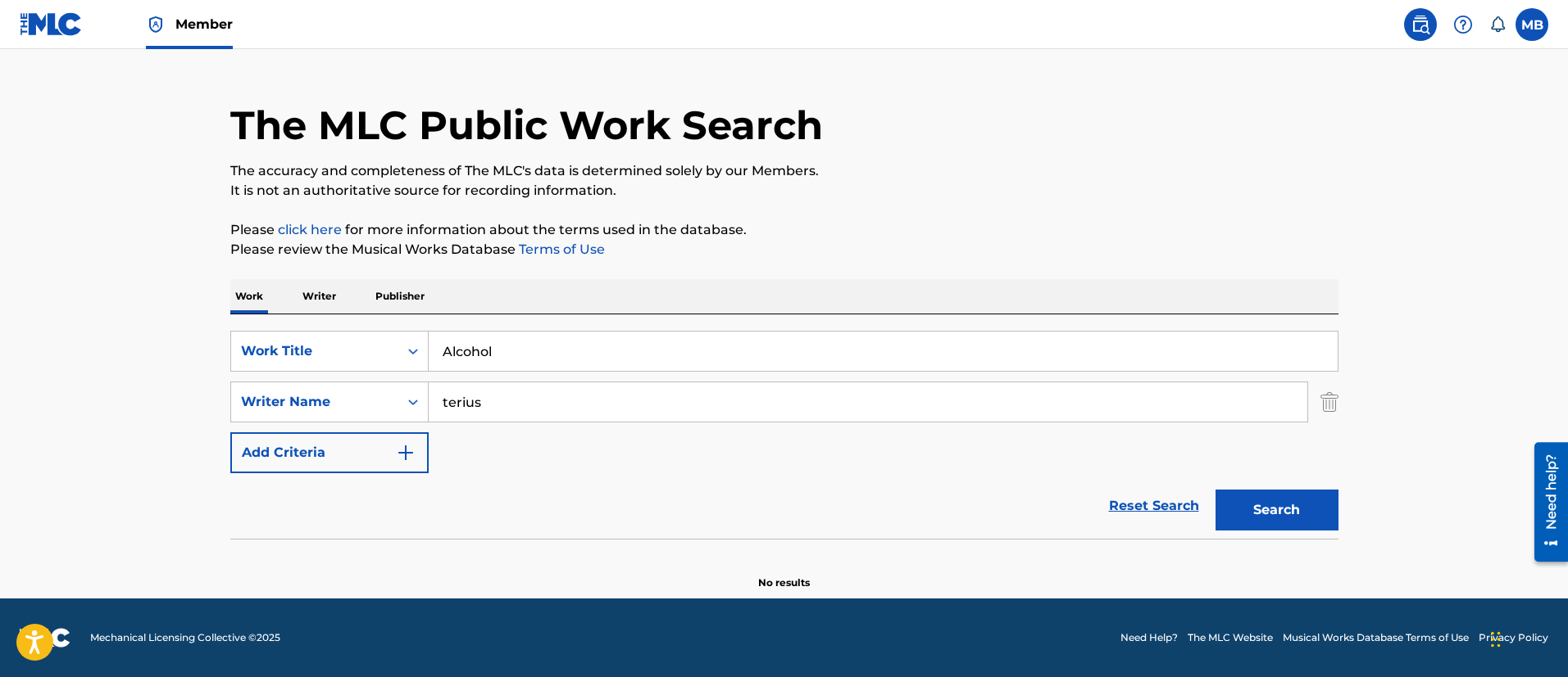
drag, startPoint x: 543, startPoint y: 400, endPoint x: 164, endPoint y: 397, distance: 379.0
click at [166, 399] on main "The MLC Public Work Search The accuracy and completeness of The MLC's data is d…" at bounding box center [784, 307] width 1568 height 583
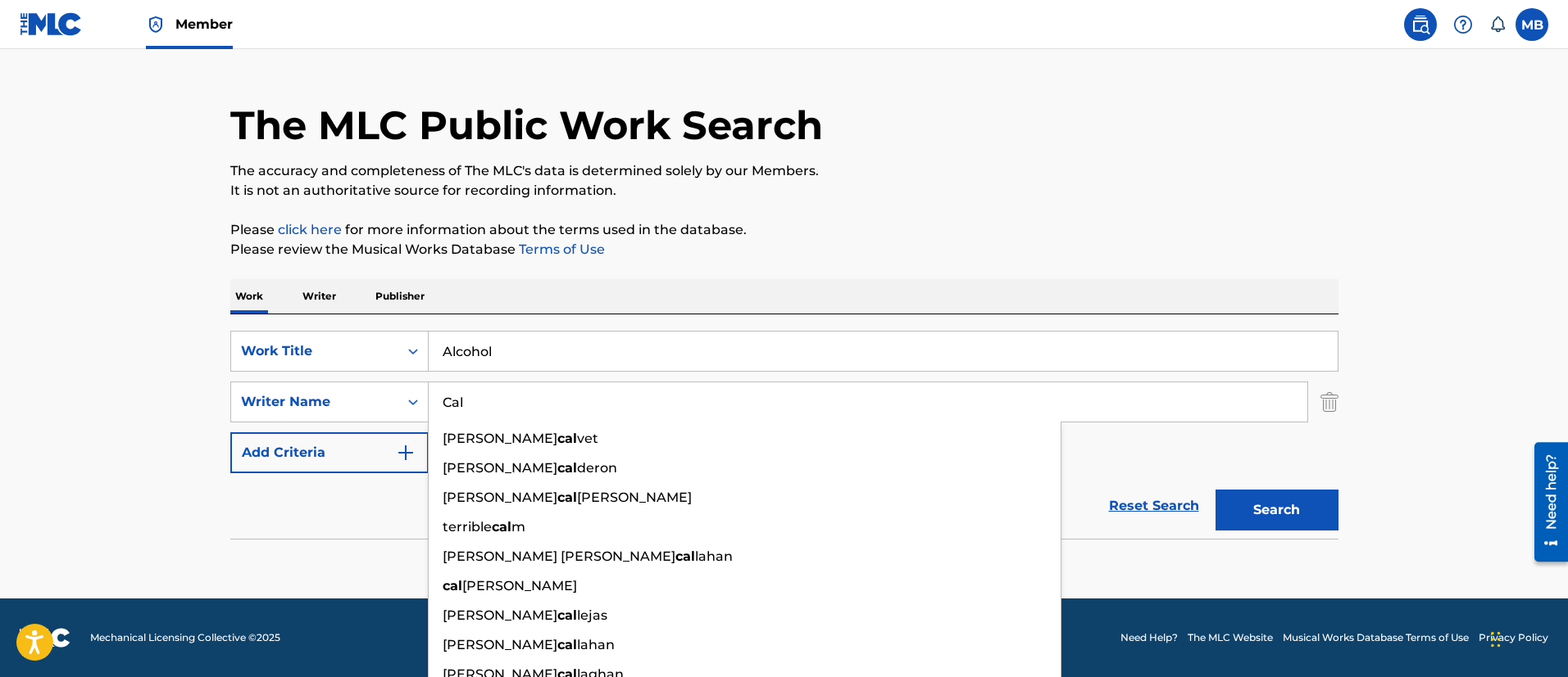
type input "Cal"
click at [1215, 490] on button "Search" at bounding box center [1277, 510] width 123 height 41
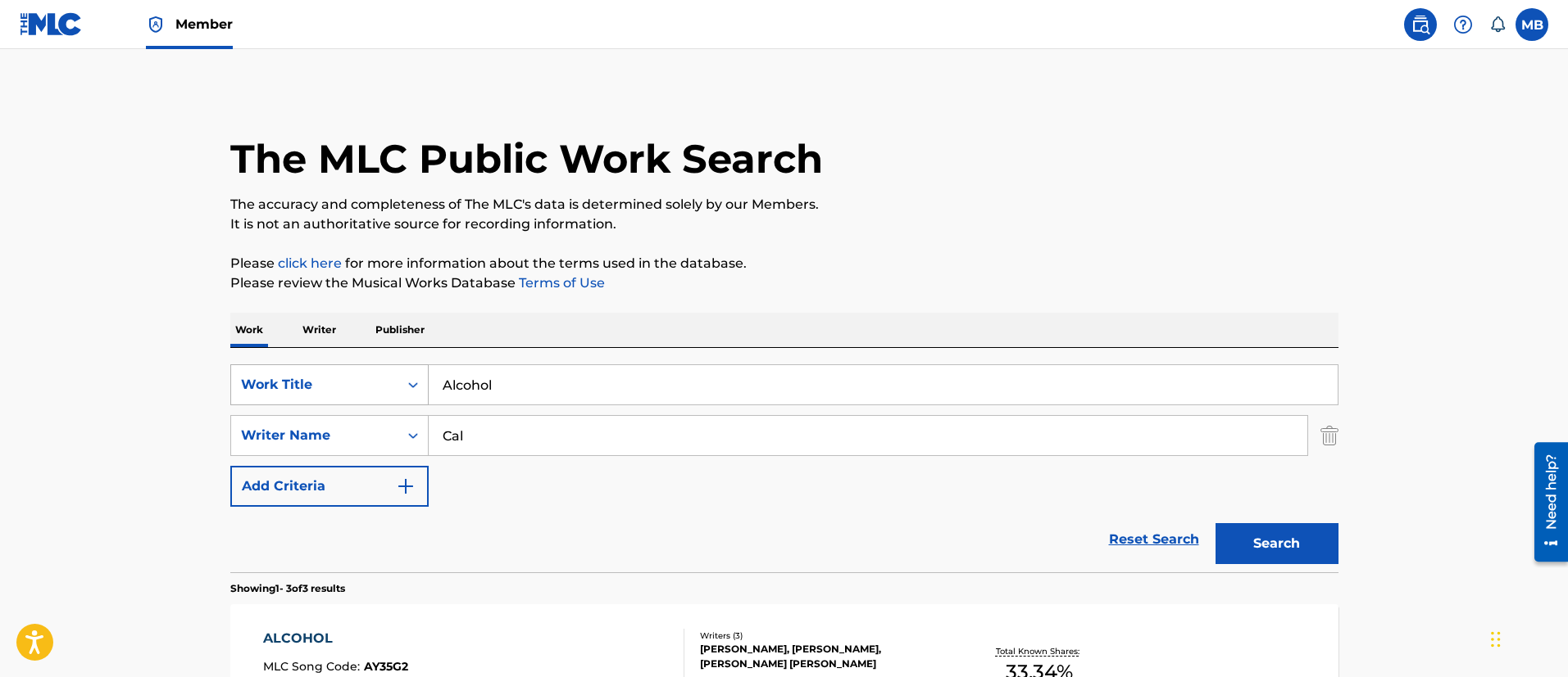
drag, startPoint x: 556, startPoint y: 399, endPoint x: 299, endPoint y: 393, distance: 257.1
click at [301, 395] on div "SearchWithCriteria5819720b-7d16-4d5c-99fc-86773b04c4d0 Work Title Alcohol" at bounding box center [784, 385] width 1108 height 41
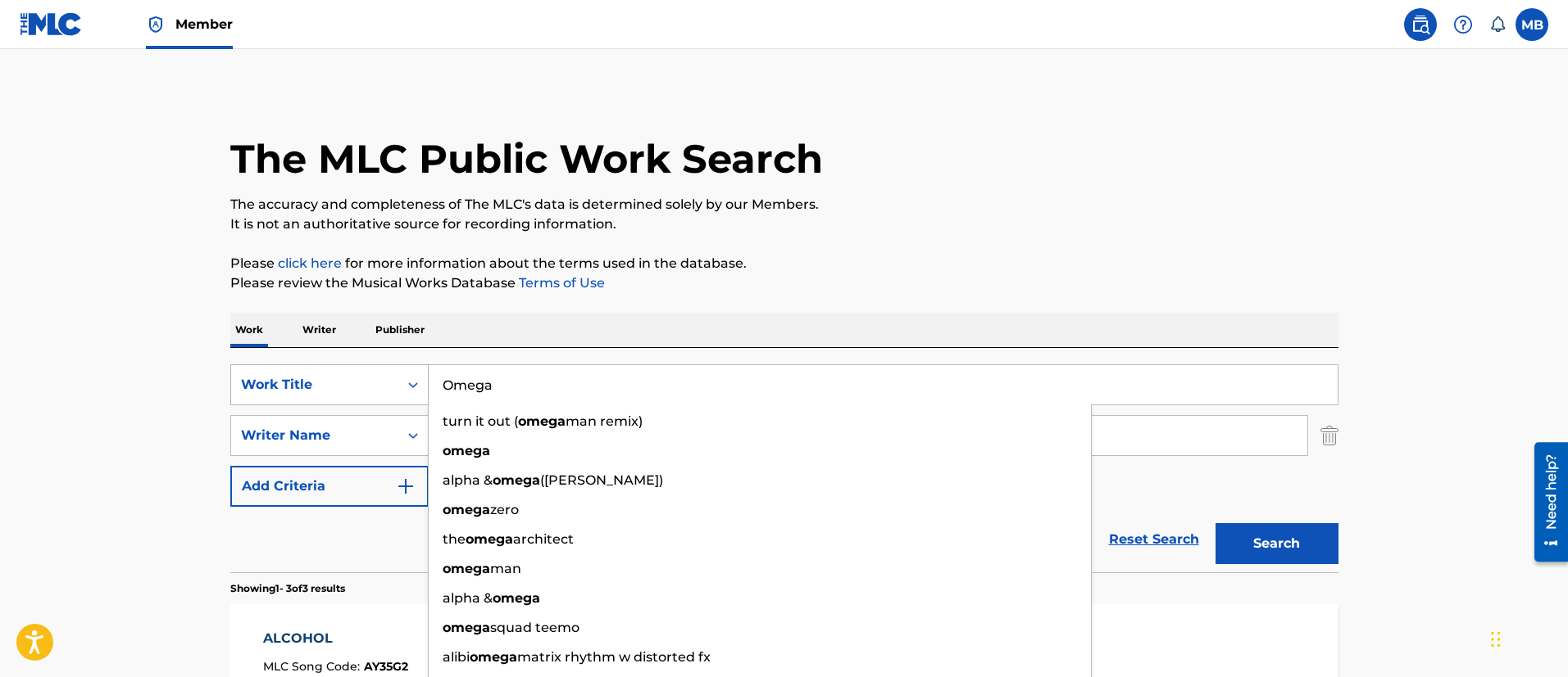
type input "Omega"
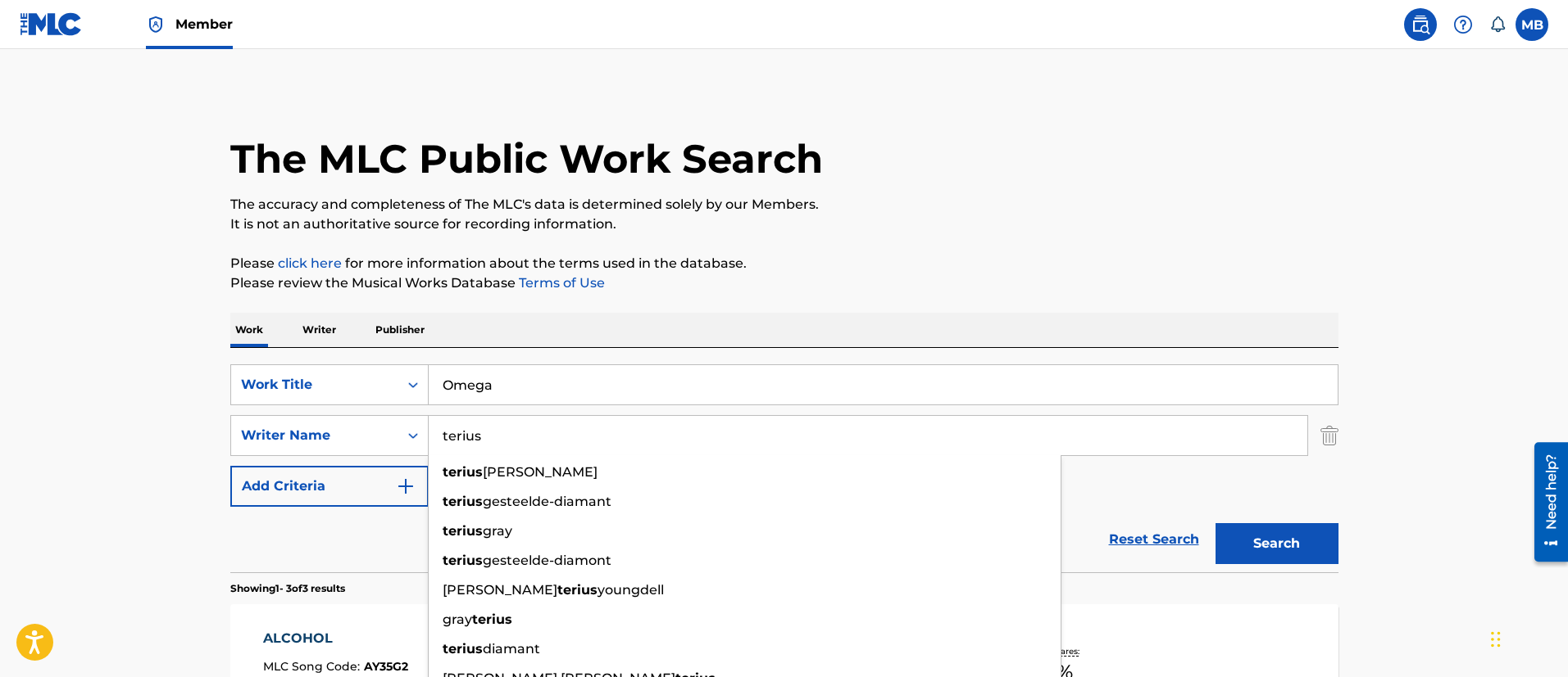
type input "terius"
click at [1215, 523] on button "Search" at bounding box center [1277, 544] width 123 height 41
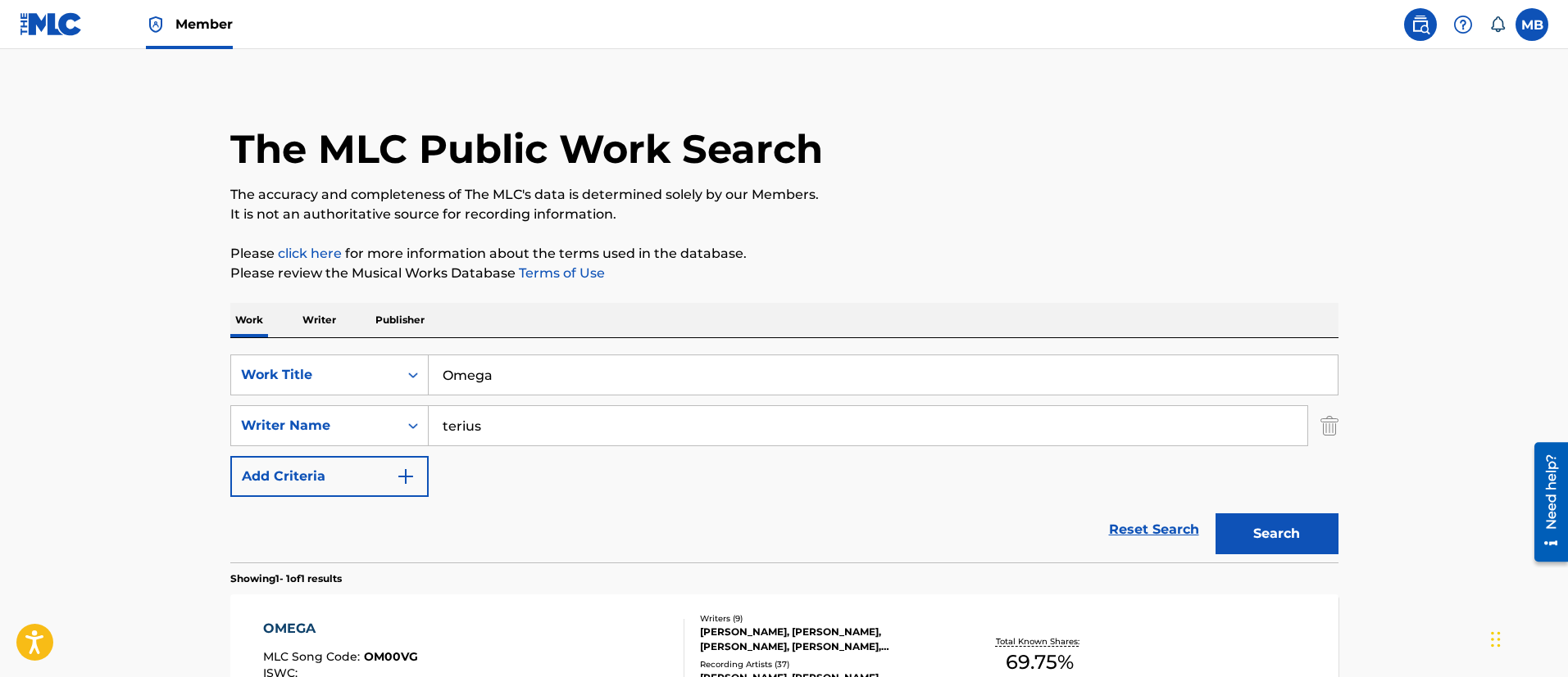
scroll to position [214, 0]
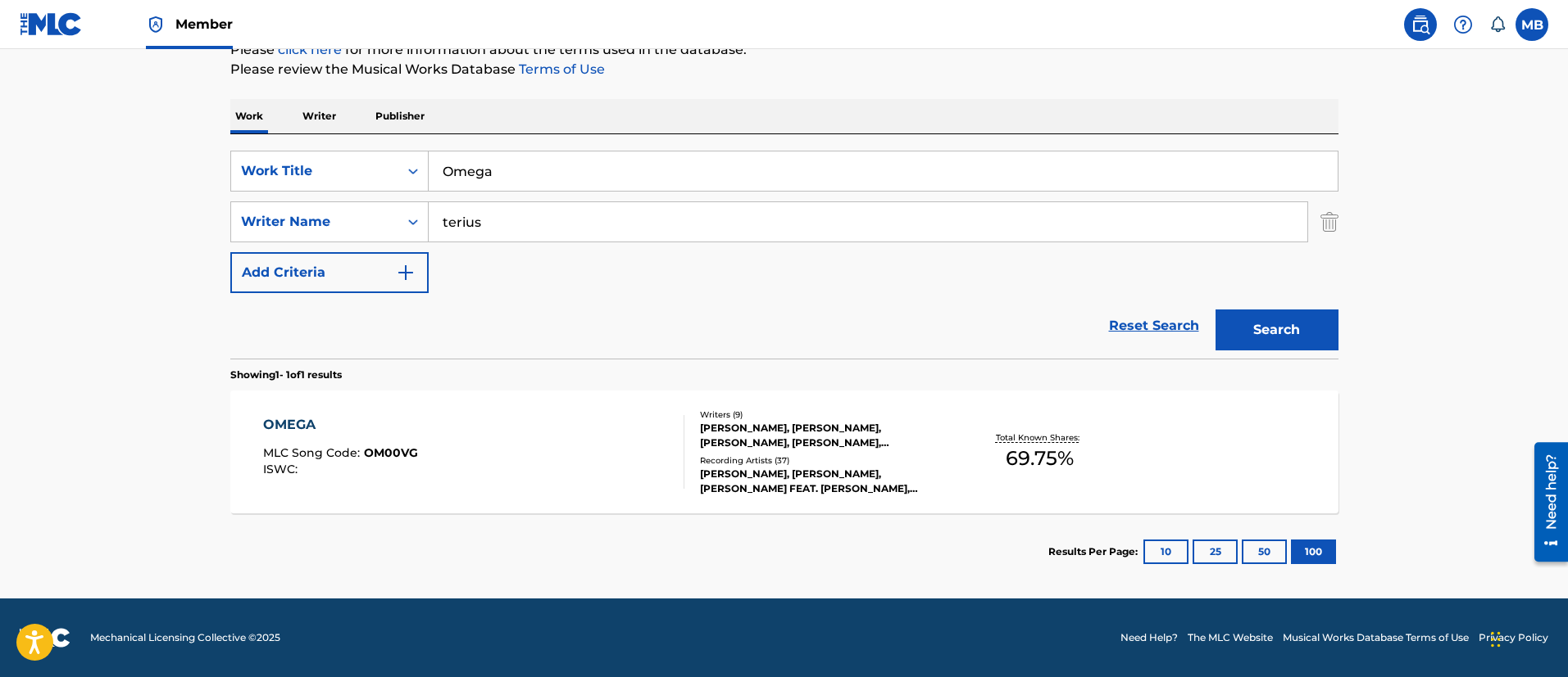
click at [498, 435] on div "OMEGA MLC Song Code : OM00VG ISWC :" at bounding box center [474, 451] width 422 height 74
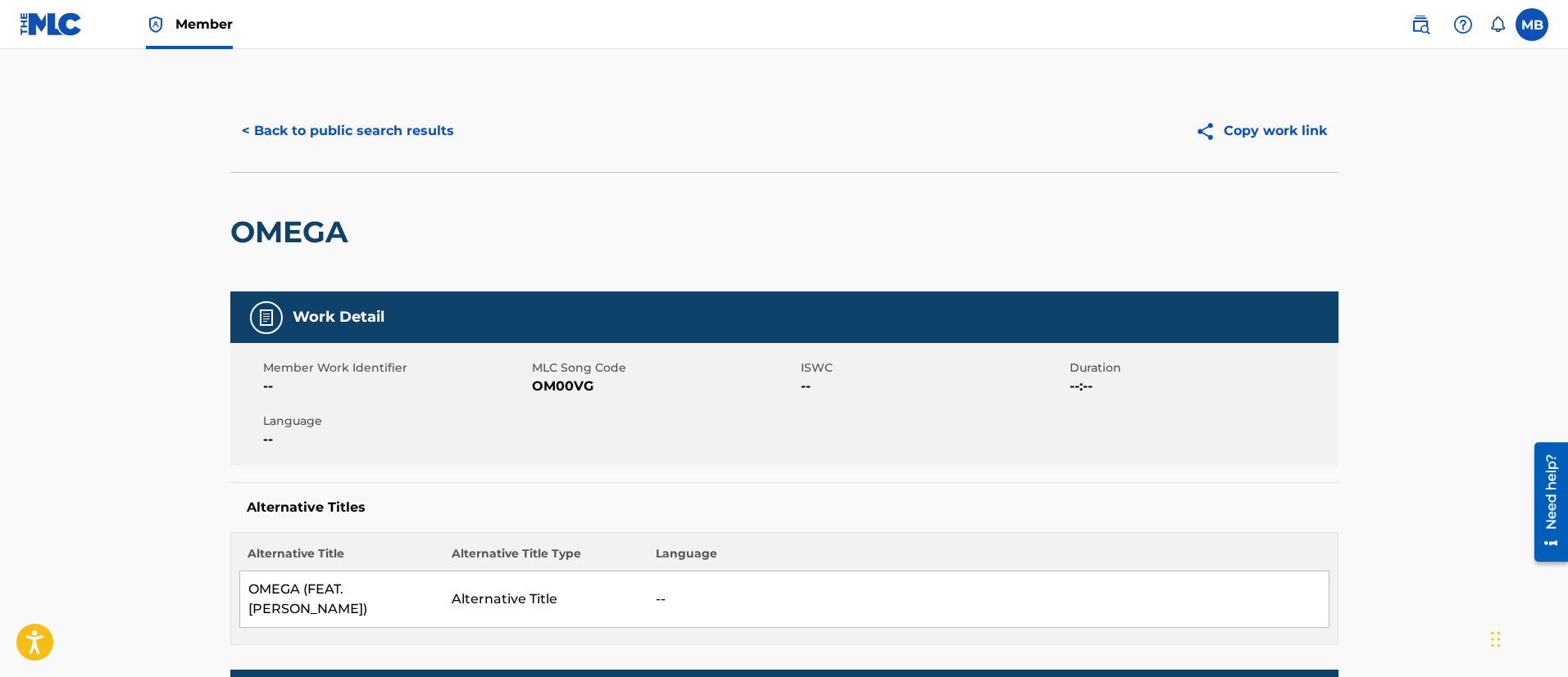
click at [277, 242] on h2 "OMEGA" at bounding box center [293, 232] width 126 height 37
copy h2 "OMEGA"
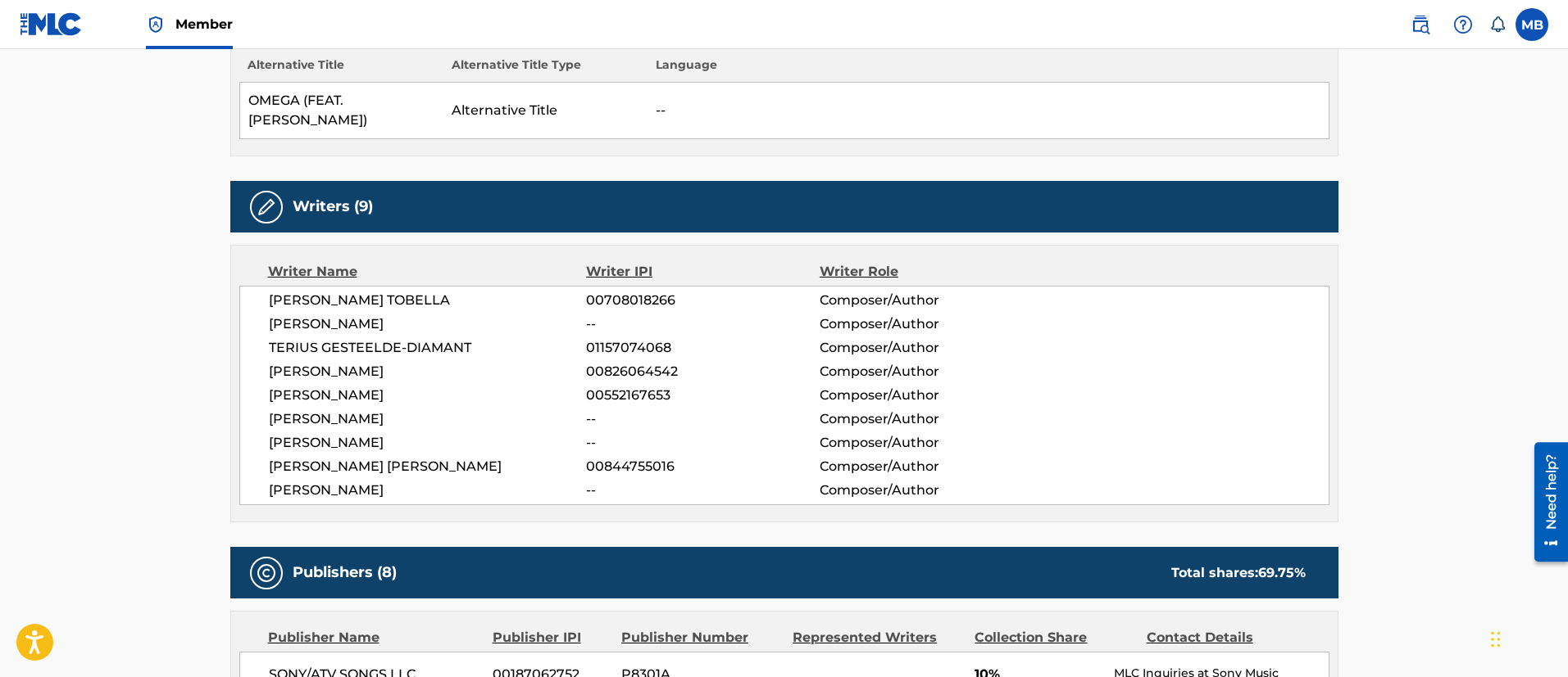
scroll to position [491, 0]
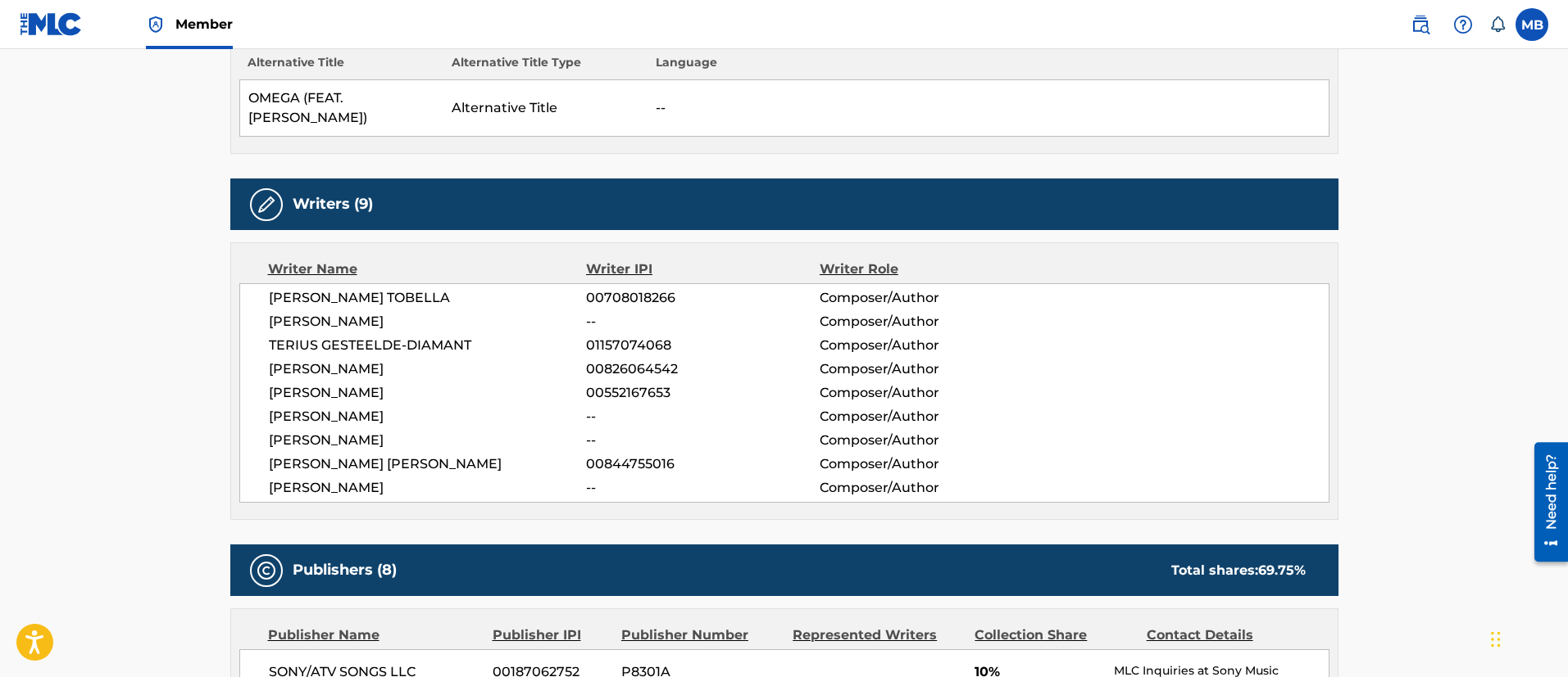
click at [349, 369] on span "[PERSON_NAME]" at bounding box center [427, 369] width 318 height 20
copy span "[PERSON_NAME]"
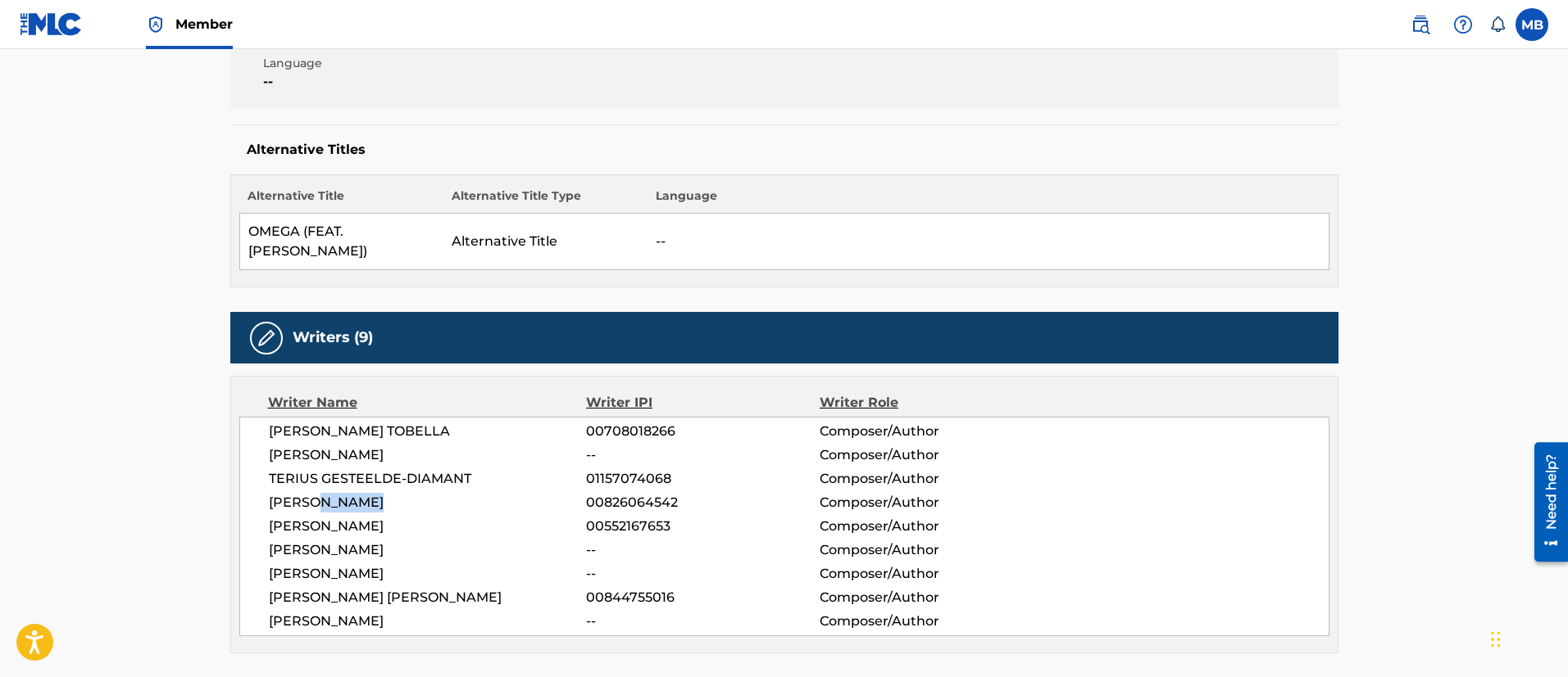
scroll to position [246, 0]
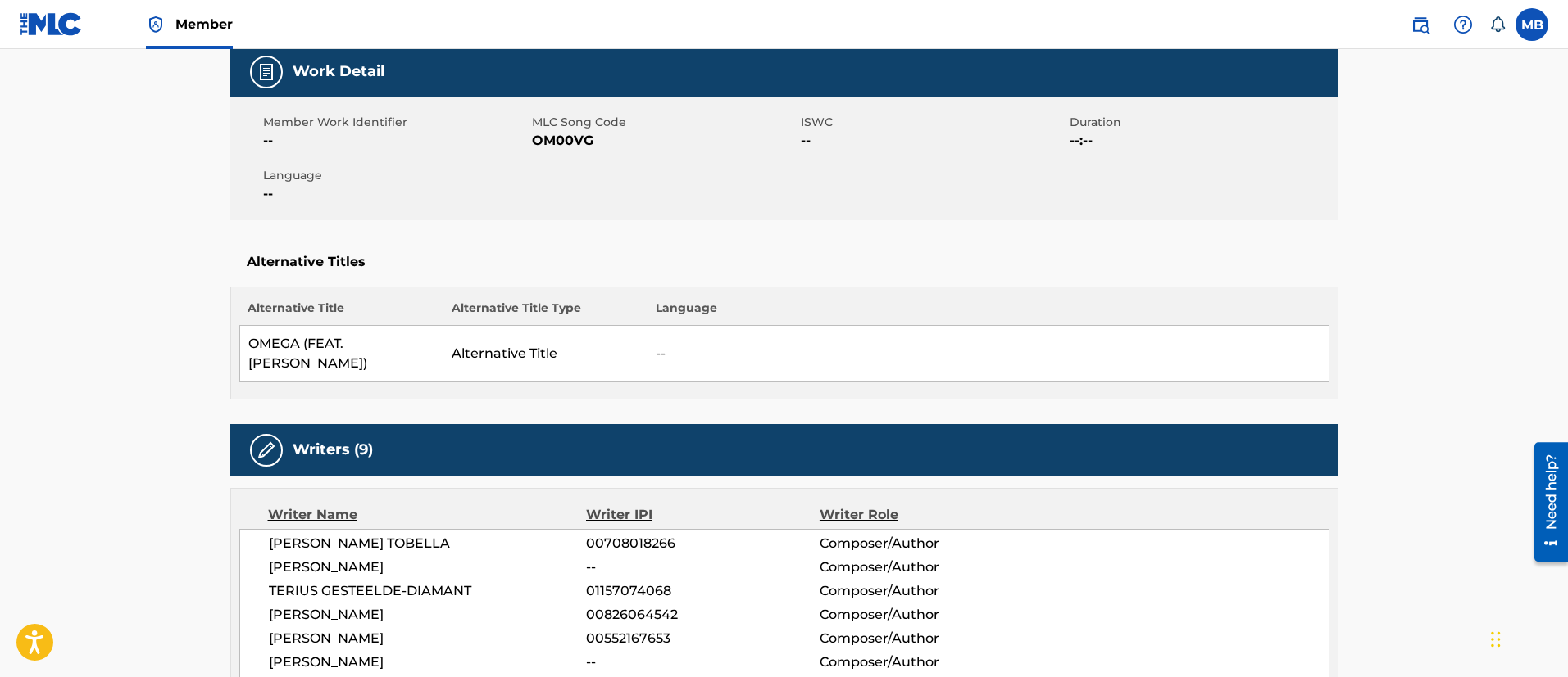
click at [546, 144] on span "OM00VG" at bounding box center [664, 141] width 265 height 20
copy span "OM00VG"
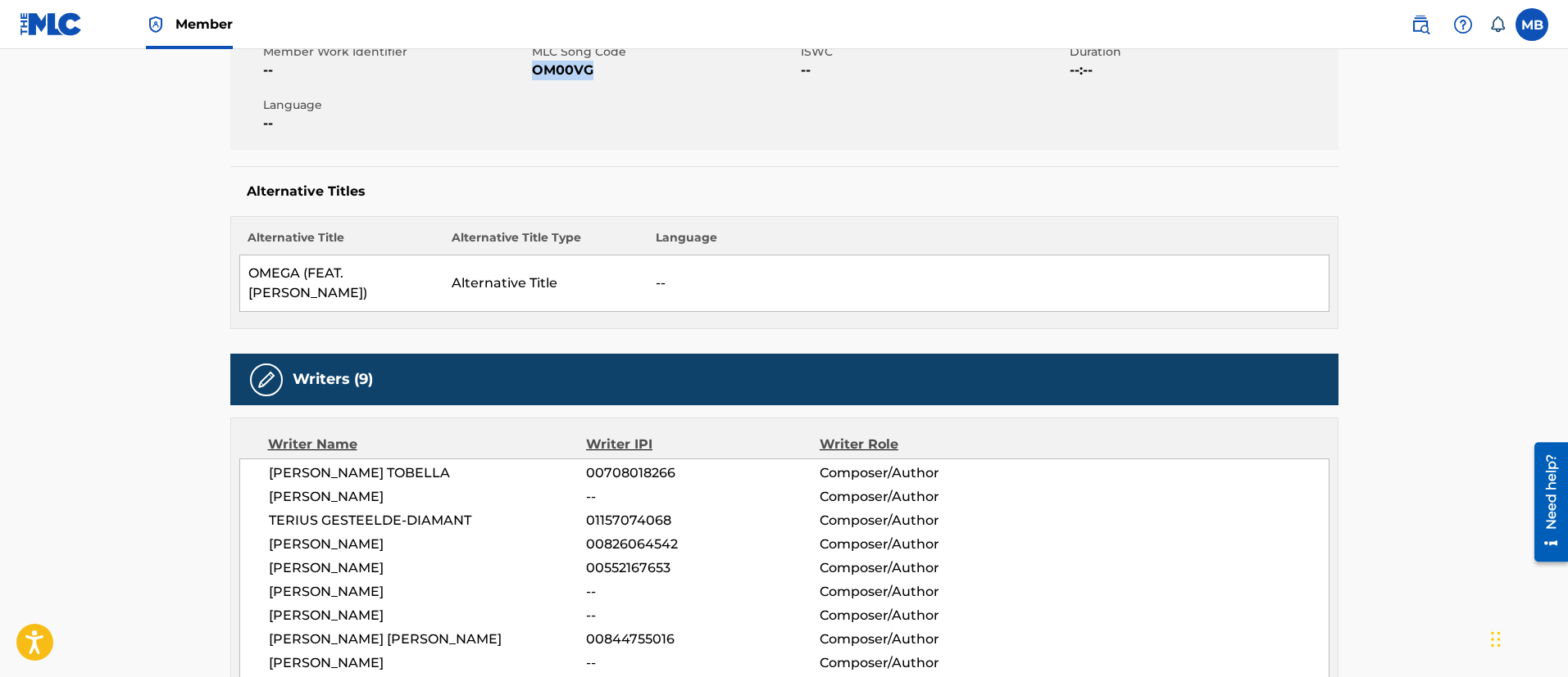
scroll to position [0, 0]
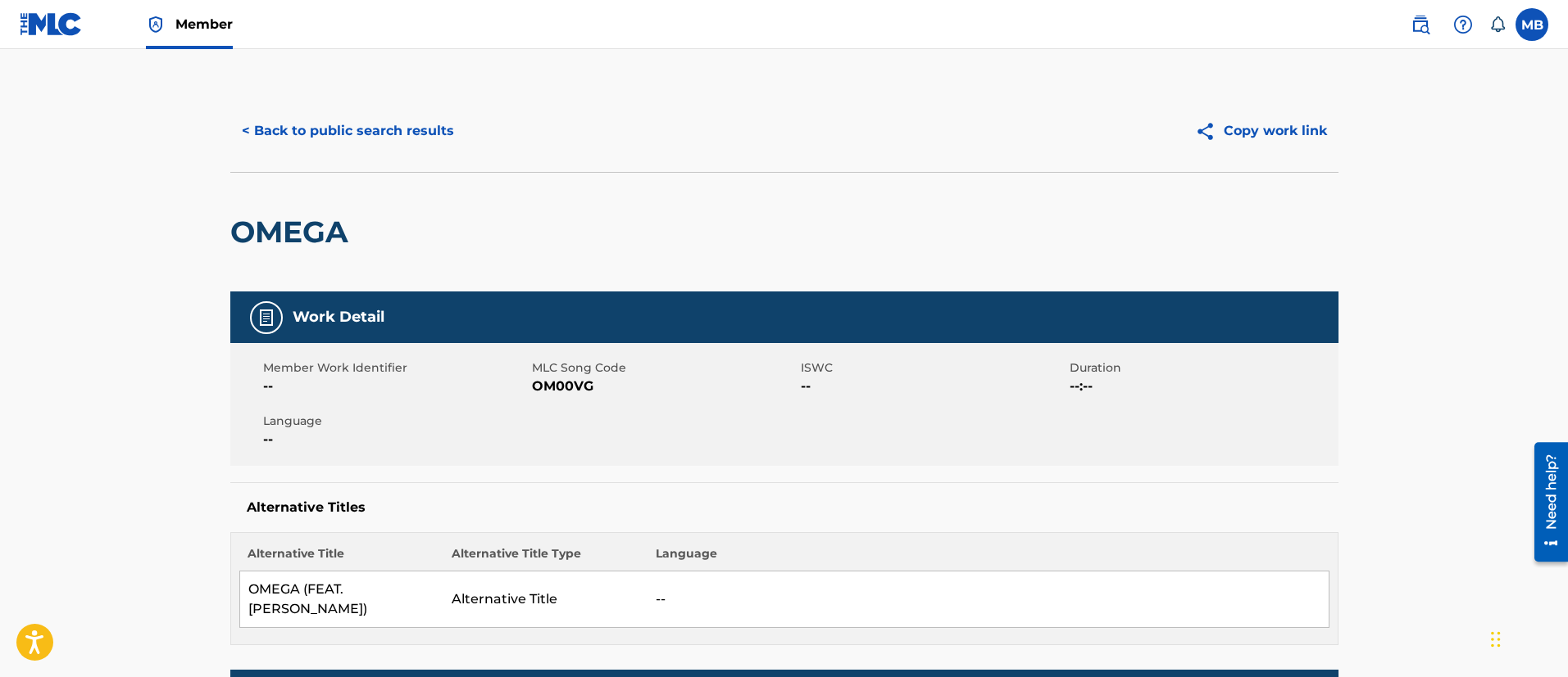
click at [390, 99] on div "< Back to public search results Copy work link" at bounding box center [784, 131] width 1108 height 82
click at [381, 122] on button "< Back to public search results" at bounding box center [348, 131] width 235 height 41
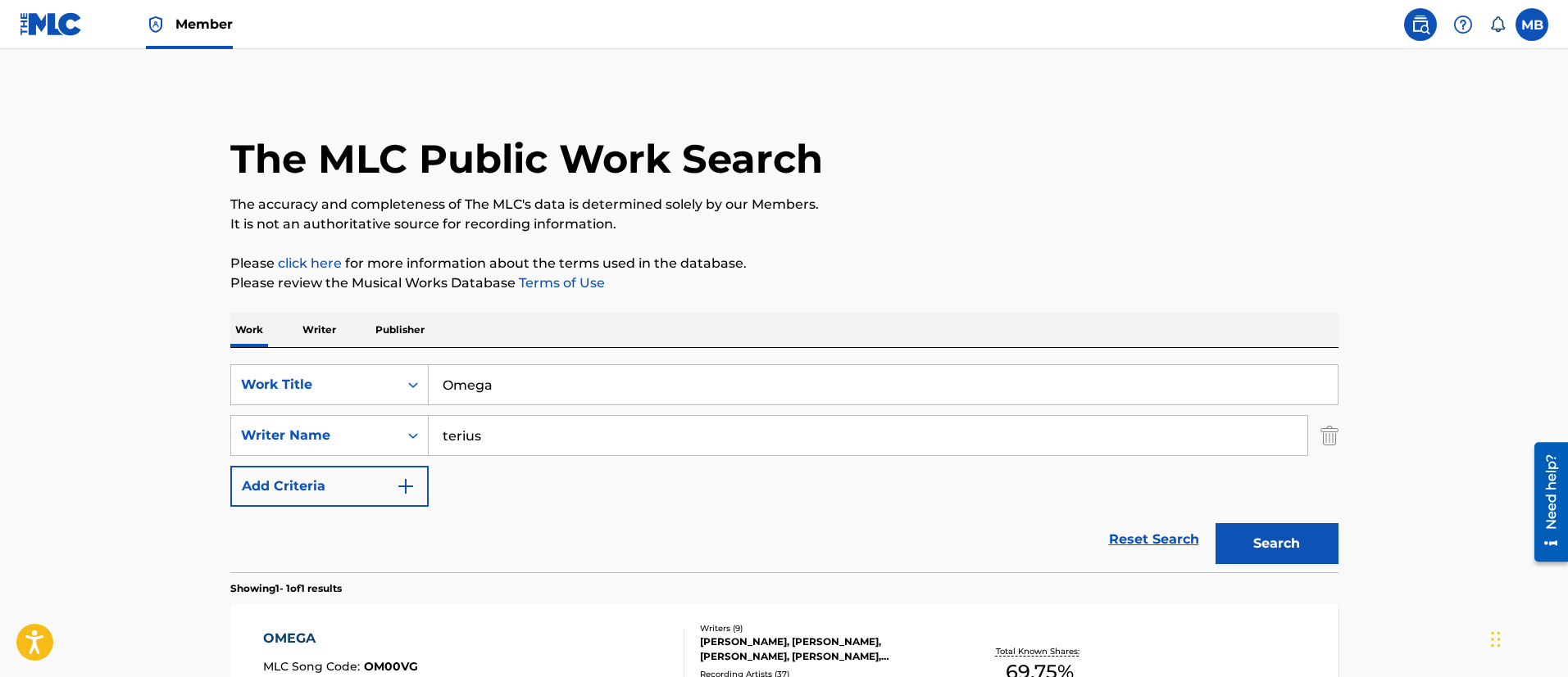
scroll to position [120, 0]
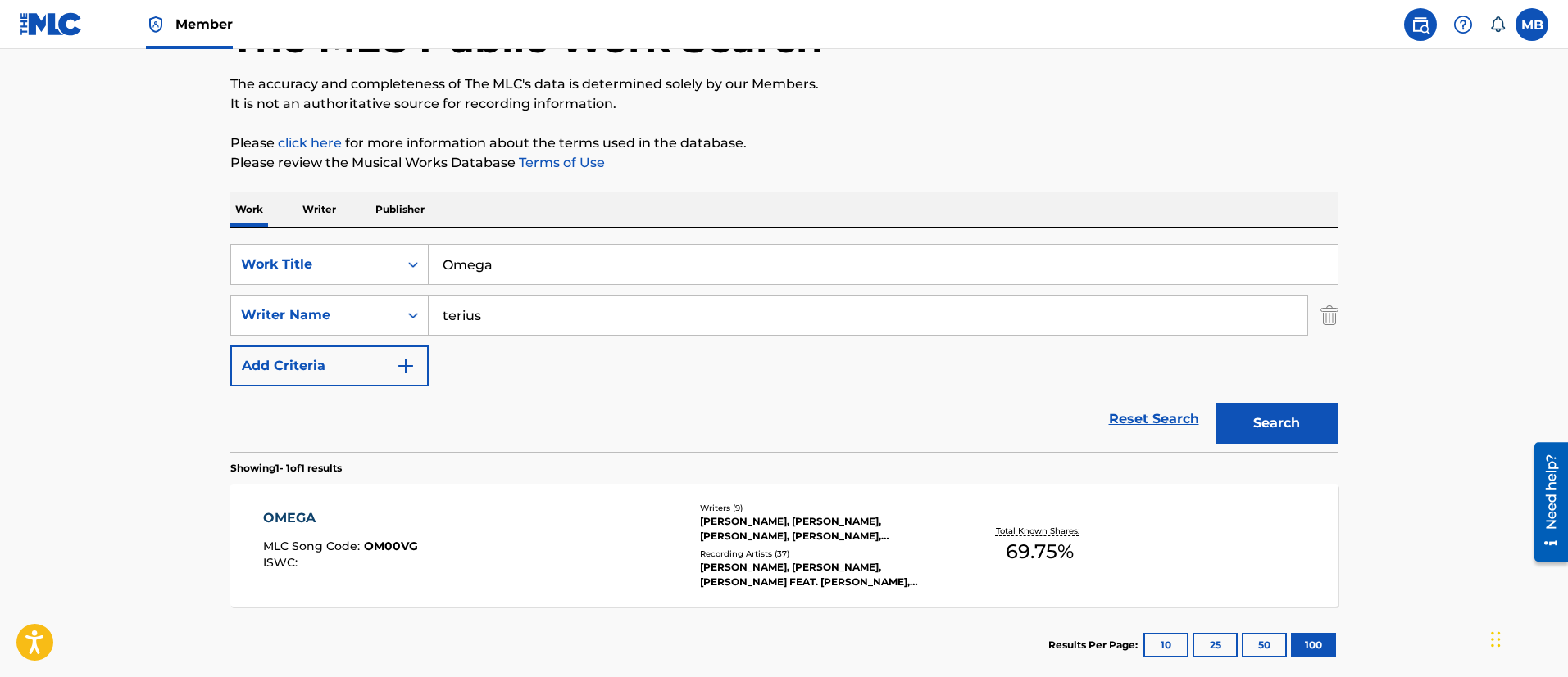
drag, startPoint x: 567, startPoint y: 256, endPoint x: 190, endPoint y: 203, distance: 380.7
click at [204, 205] on main "The MLC Public Work Search The accuracy and completeness of The MLC's data is d…" at bounding box center [784, 311] width 1568 height 764
paste input "DREAM-GIRLS"
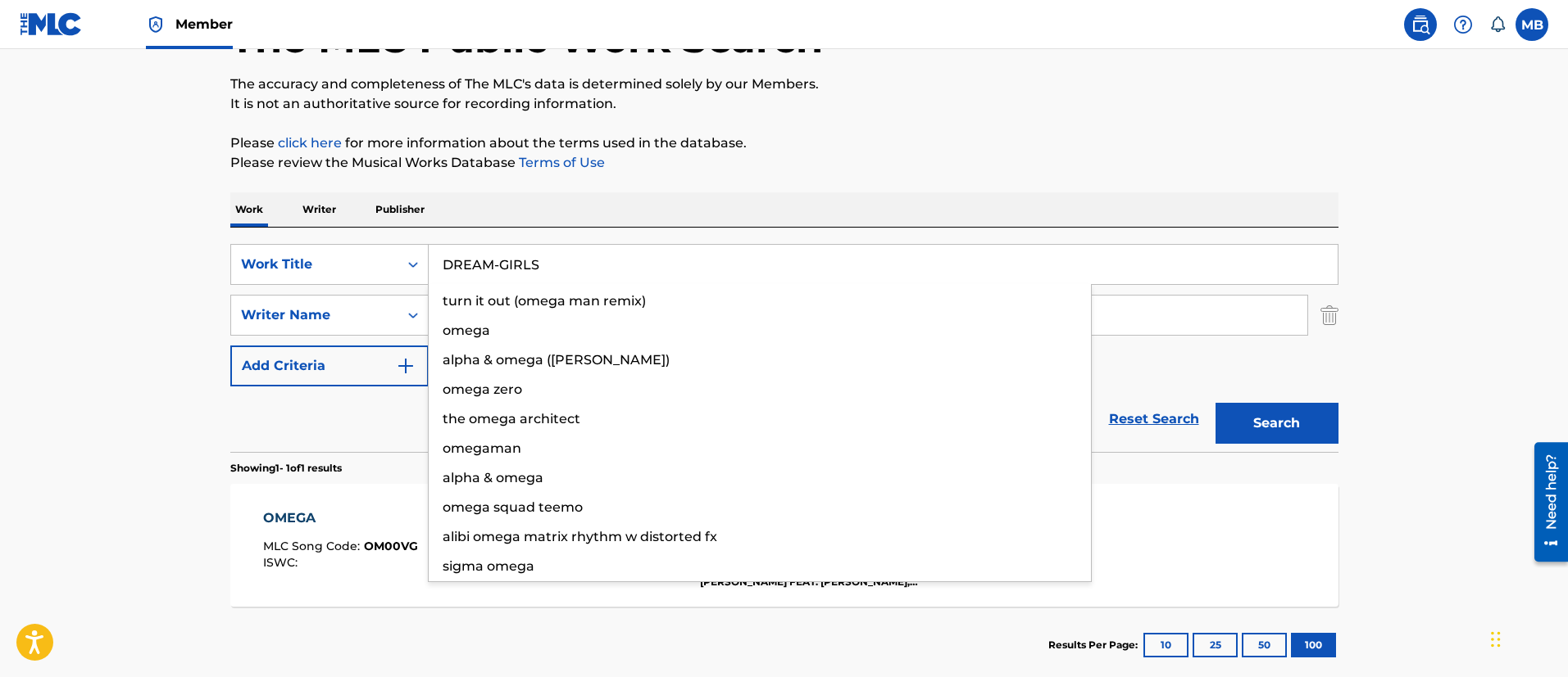
type input "DREAM-GIRLS"
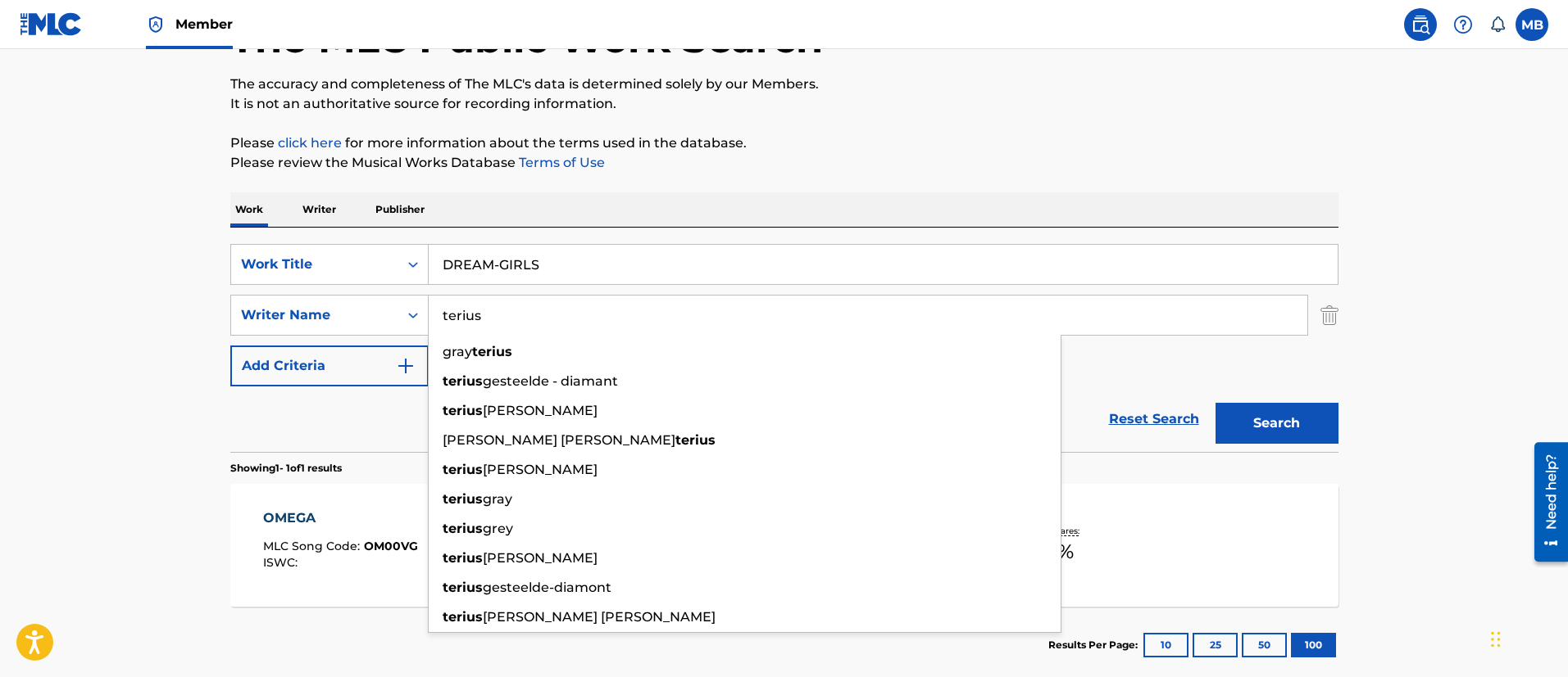
click at [1215, 403] on button "Search" at bounding box center [1277, 423] width 123 height 41
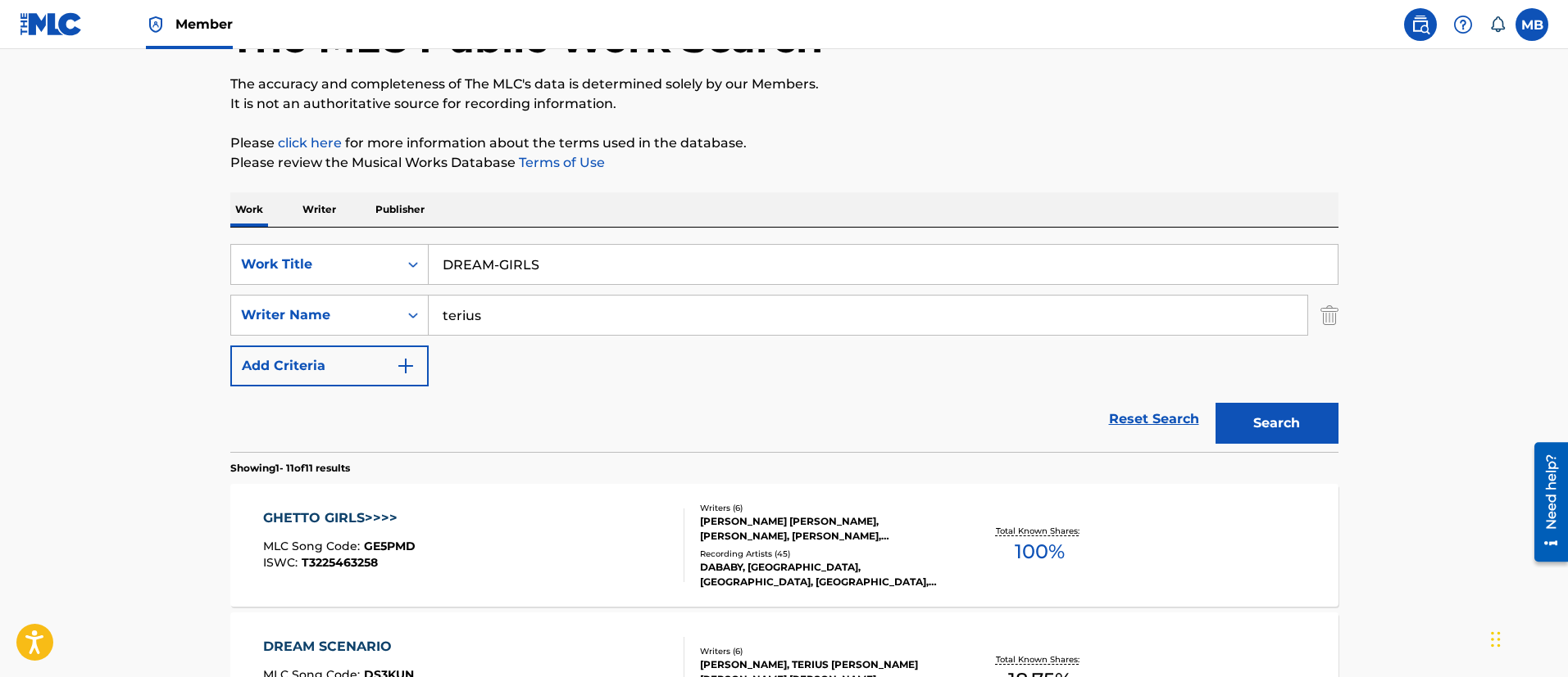
click at [653, 311] on input "terius" at bounding box center [867, 315] width 879 height 39
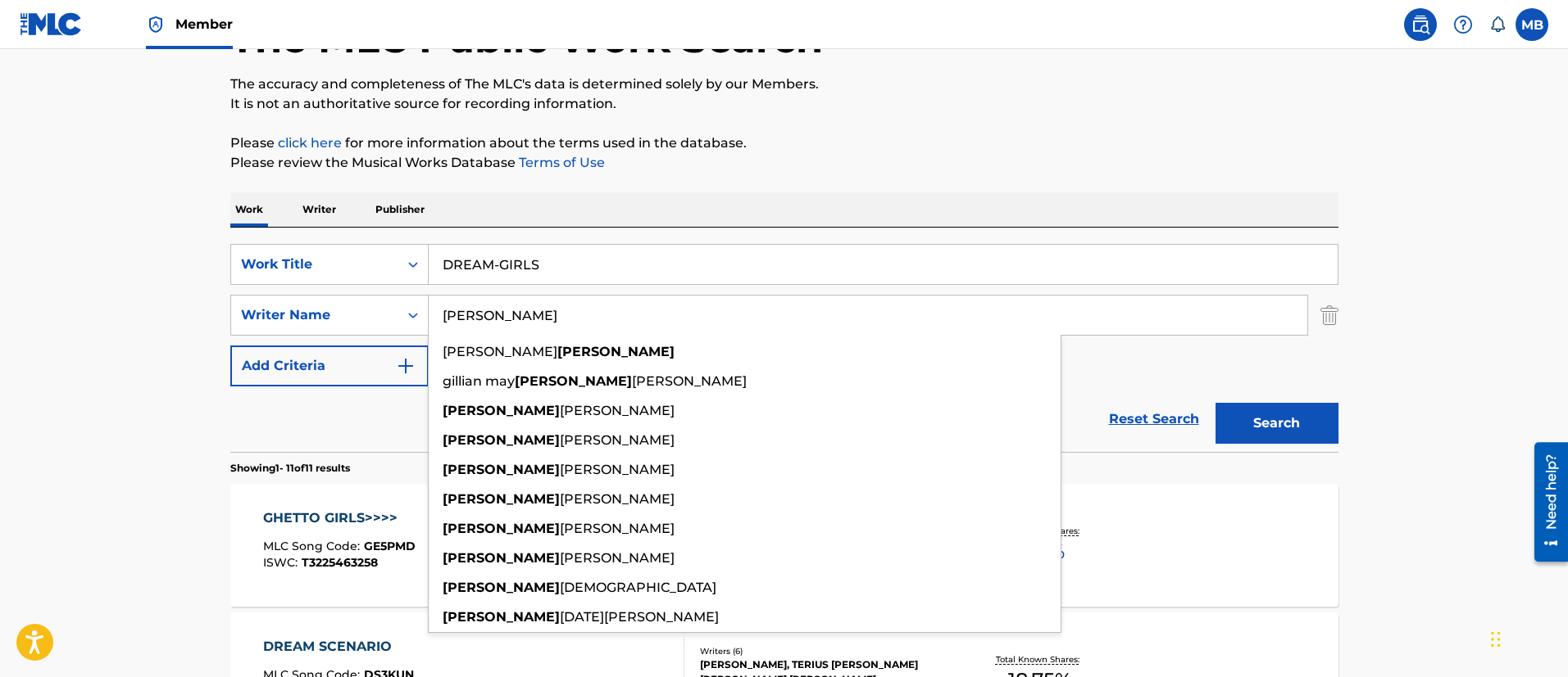
click at [1215, 403] on button "Search" at bounding box center [1277, 423] width 123 height 41
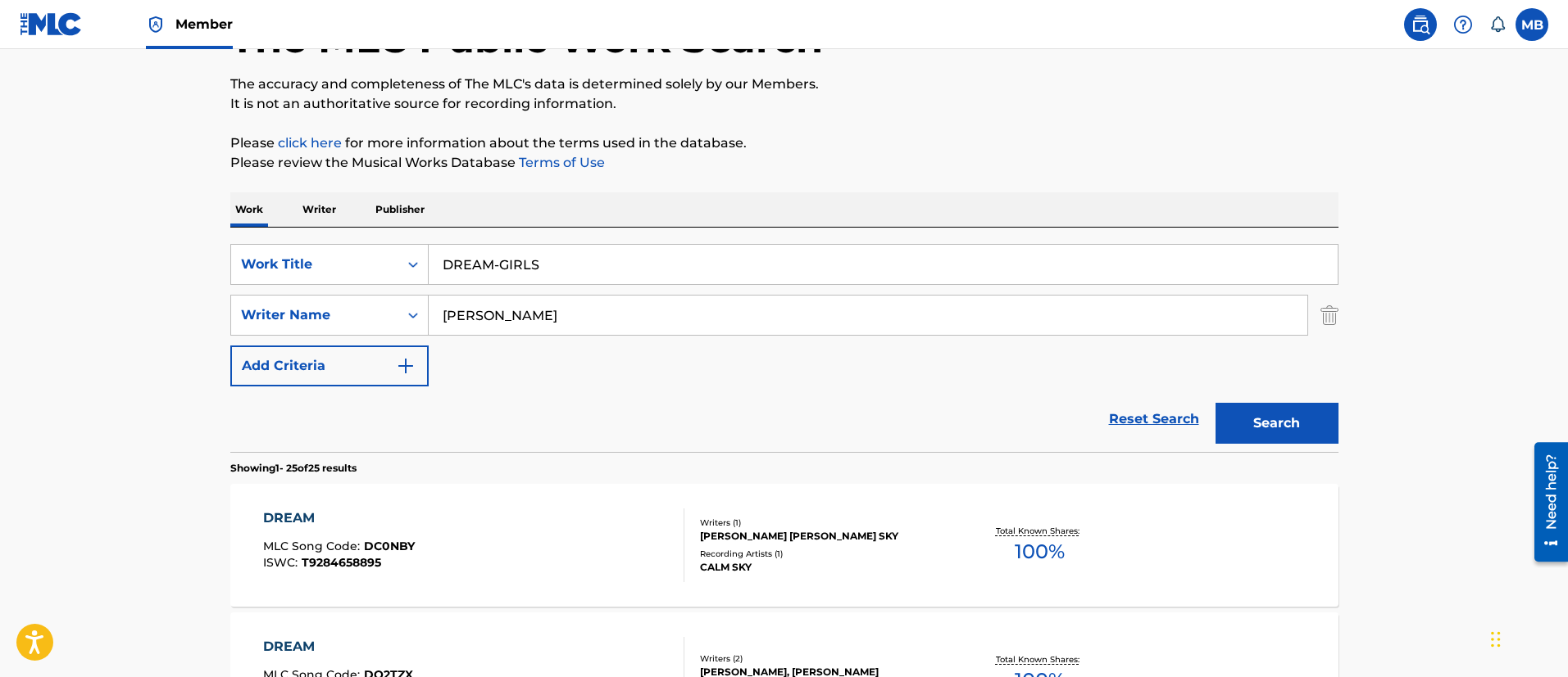
click at [657, 334] on input "[PERSON_NAME]" at bounding box center [867, 315] width 879 height 39
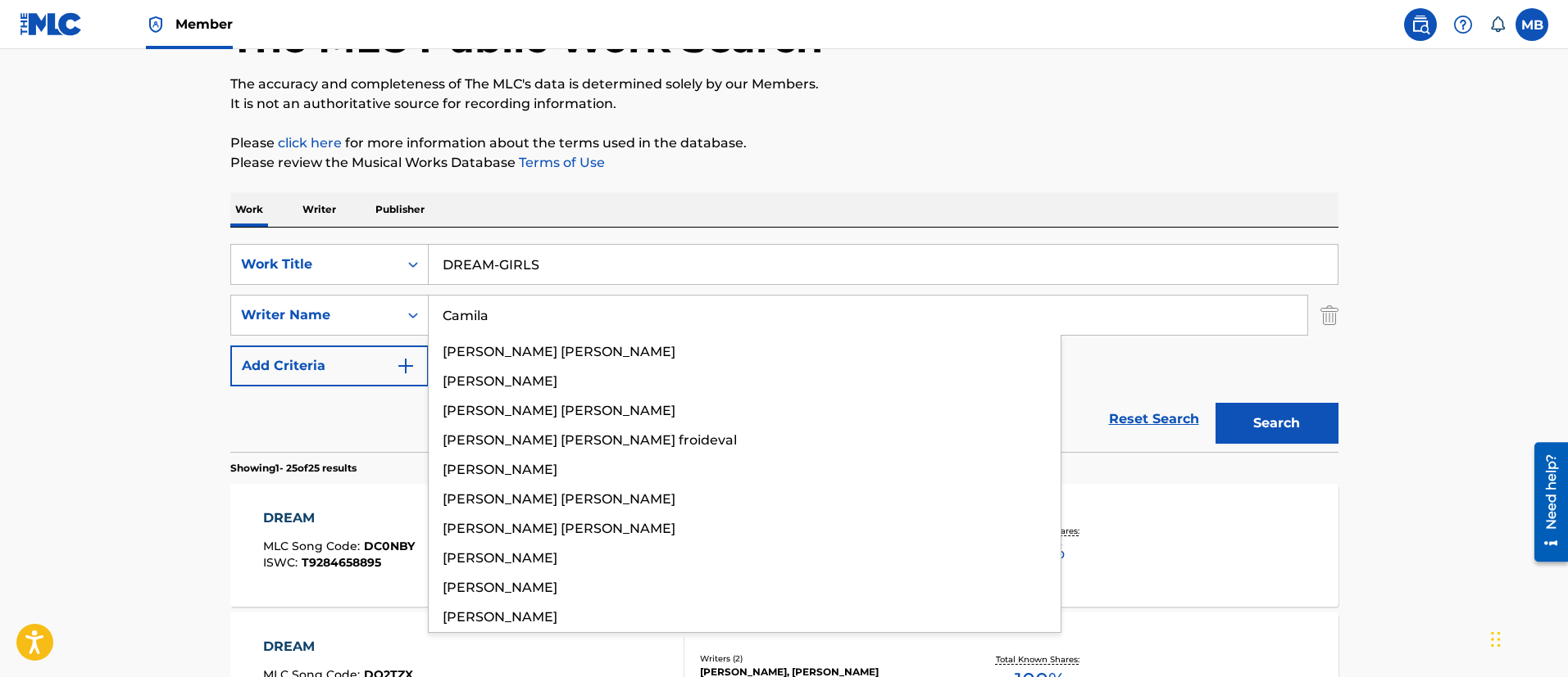
type input "Camila"
click at [1215, 403] on button "Search" at bounding box center [1277, 423] width 123 height 41
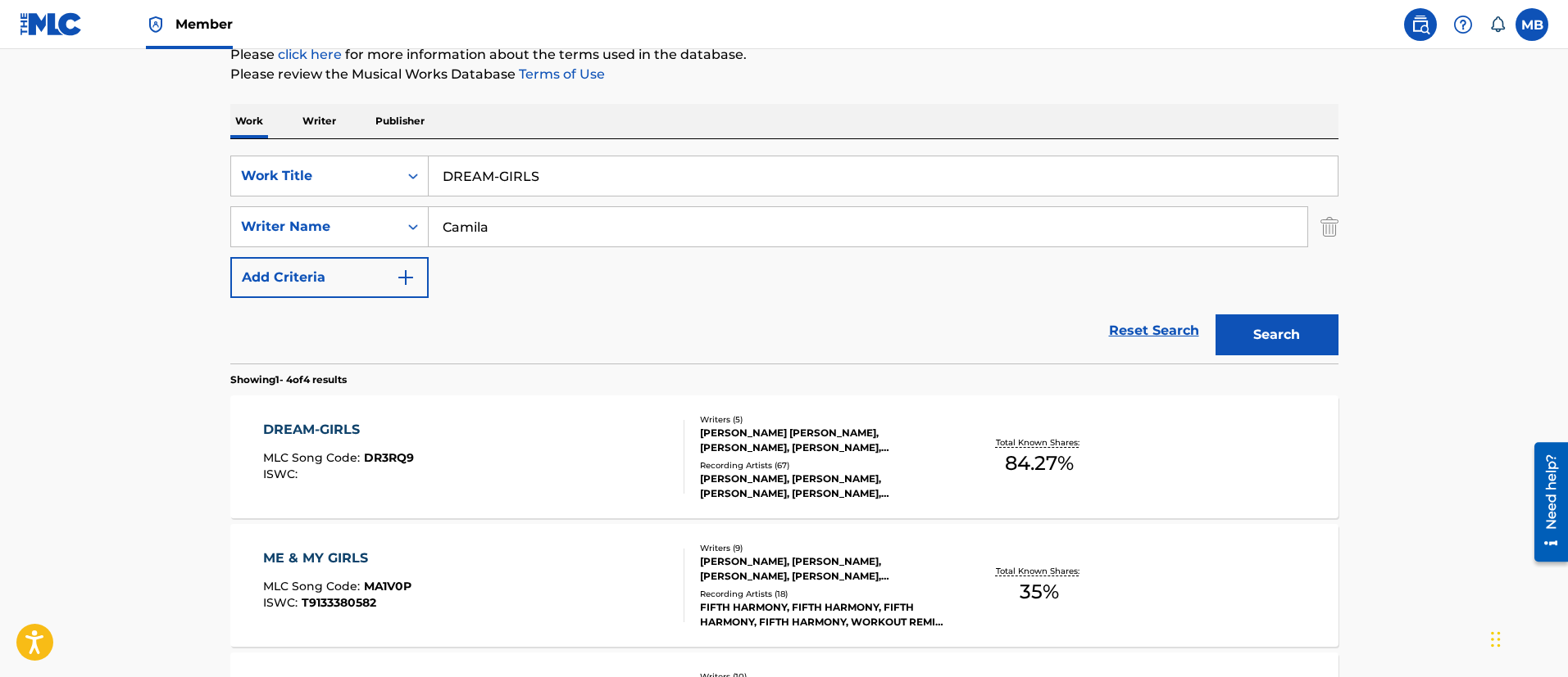
scroll to position [243, 0]
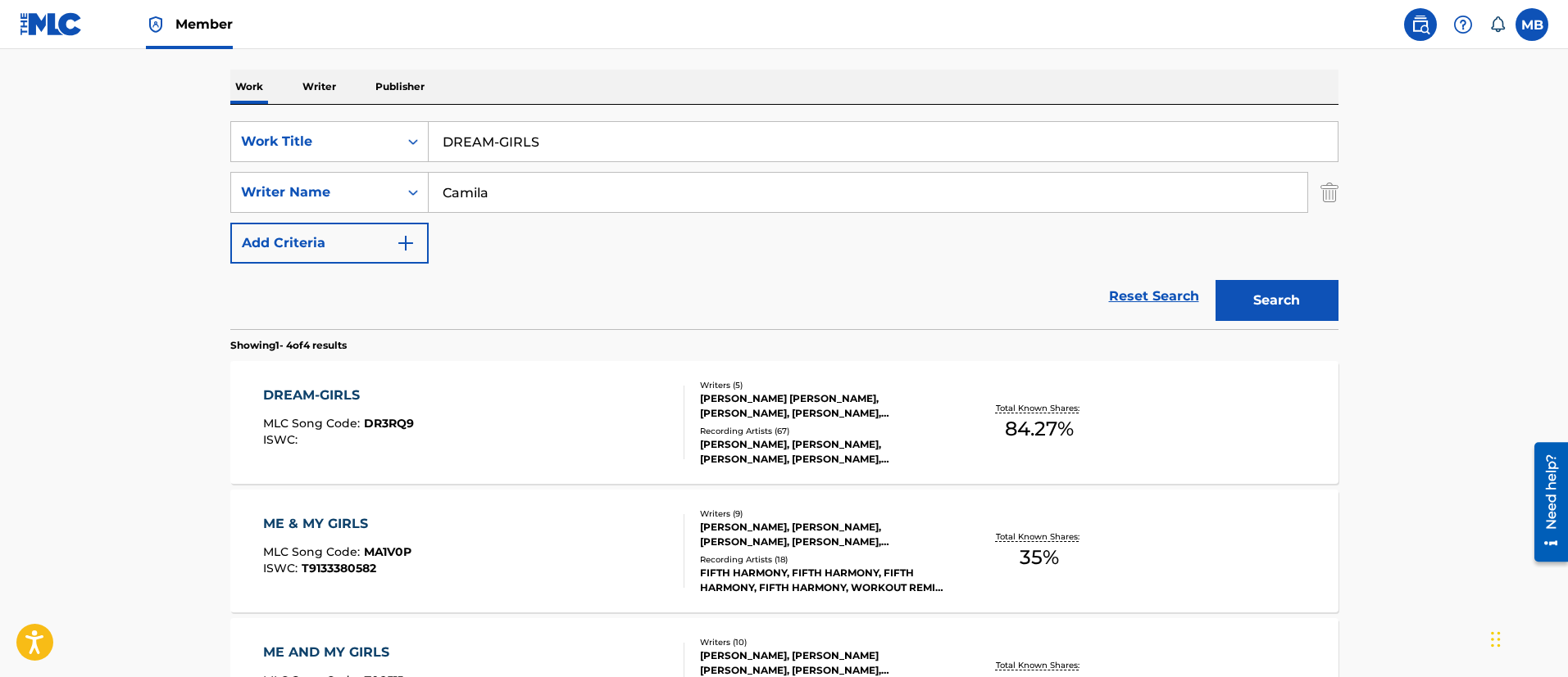
click at [536, 401] on div "DREAM-GIRLS MLC Song Code : DR3RQ9 ISWC :" at bounding box center [474, 422] width 422 height 74
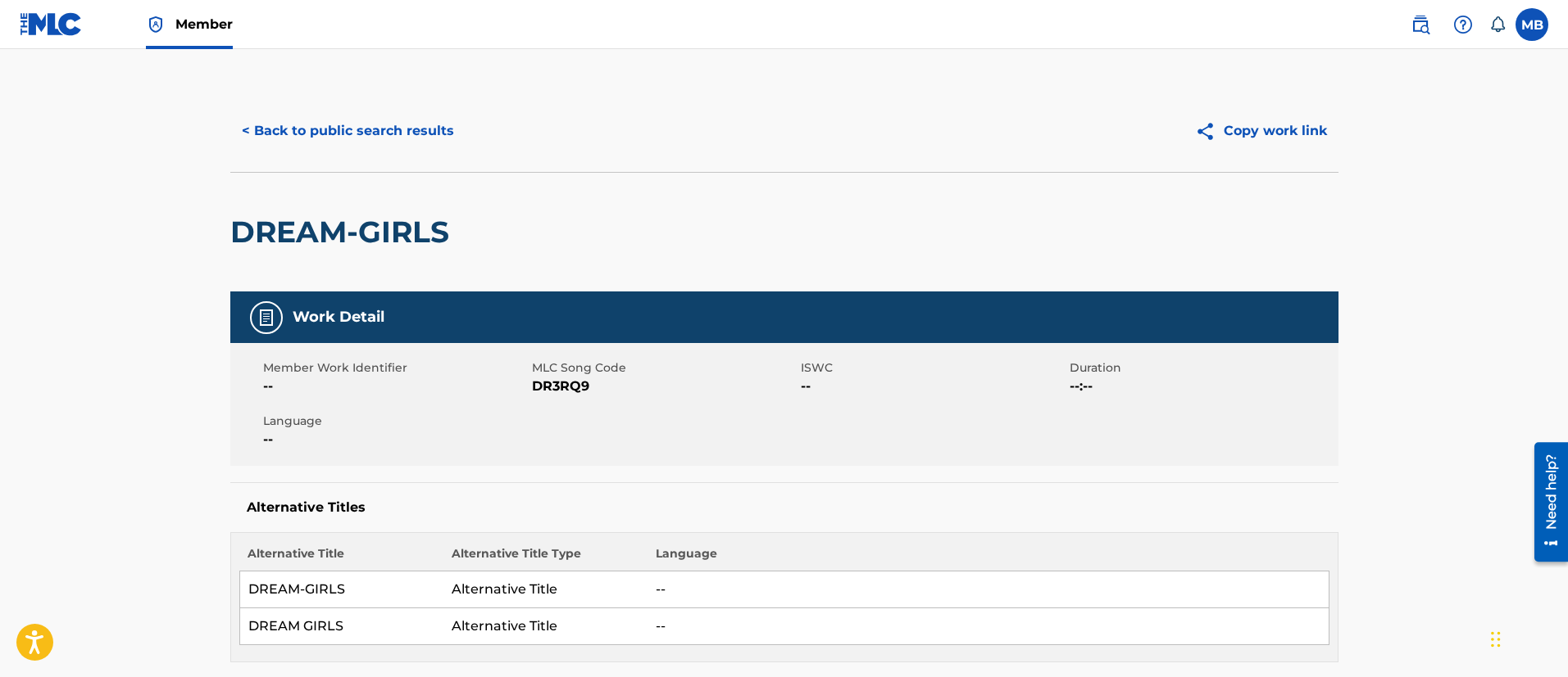
click at [571, 381] on span "DR3RQ9" at bounding box center [664, 386] width 265 height 20
copy span "DR3RQ9"
click at [340, 240] on h2 "DREAM-GIRLS" at bounding box center [343, 232] width 227 height 37
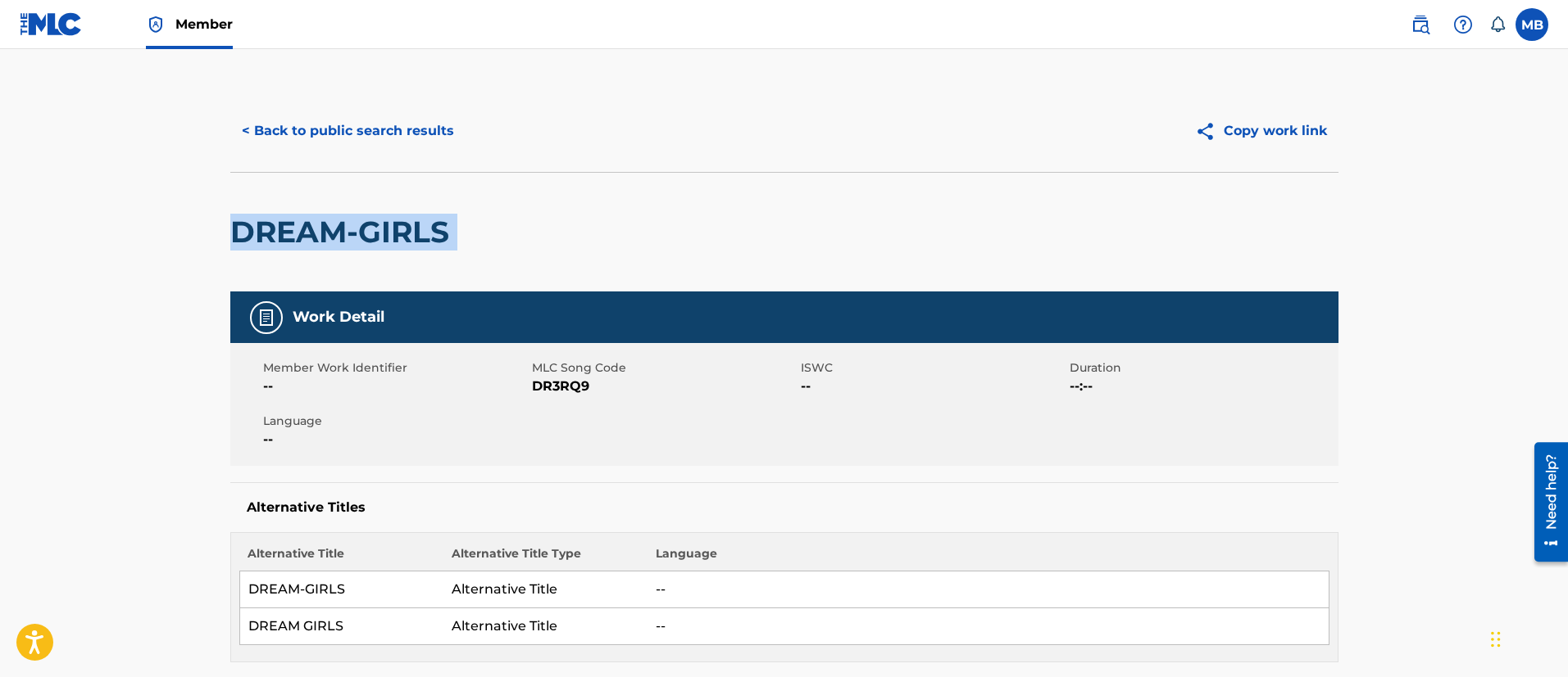
click at [340, 240] on h2 "DREAM-GIRLS" at bounding box center [343, 232] width 227 height 37
copy div "DREAM-GIRLS"
click at [543, 381] on span "DR3RQ9" at bounding box center [664, 386] width 265 height 20
copy span "DR3RQ9"
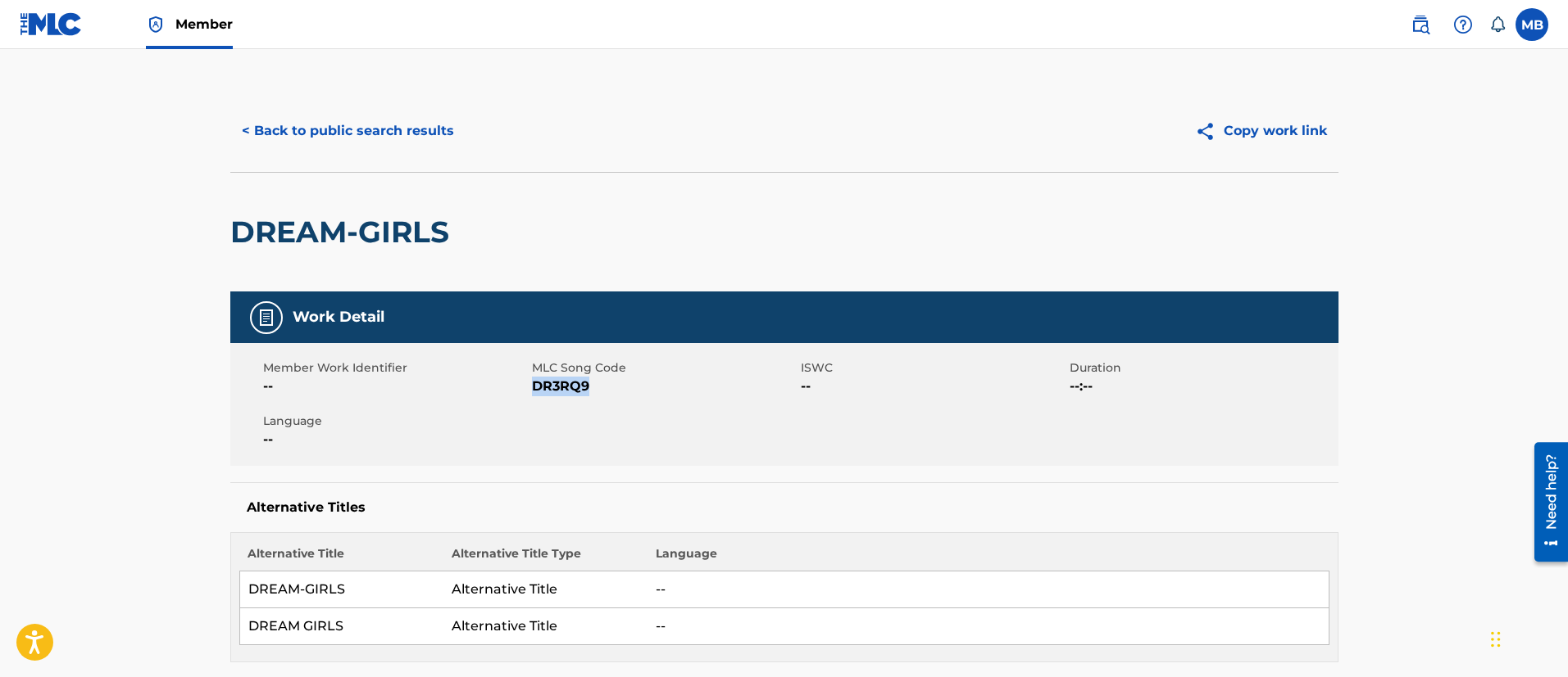
click at [548, 388] on span "DR3RQ9" at bounding box center [664, 386] width 265 height 20
click at [205, 16] on span "Member" at bounding box center [203, 24] width 57 height 19
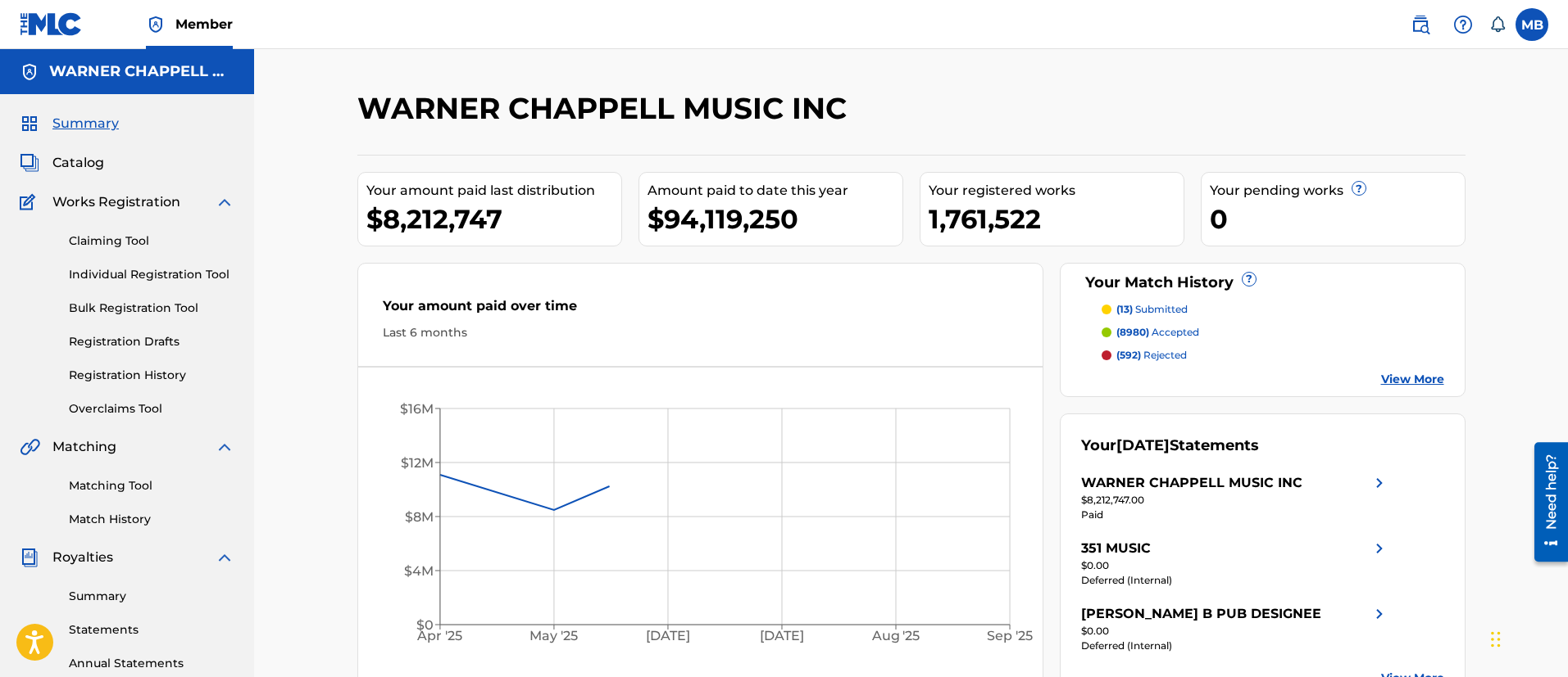
click at [84, 151] on div "Summary Catalog Works Registration Claiming Tool Individual Registration Tool B…" at bounding box center [127, 516] width 254 height 843
click at [86, 161] on span "Catalog" at bounding box center [77, 162] width 51 height 20
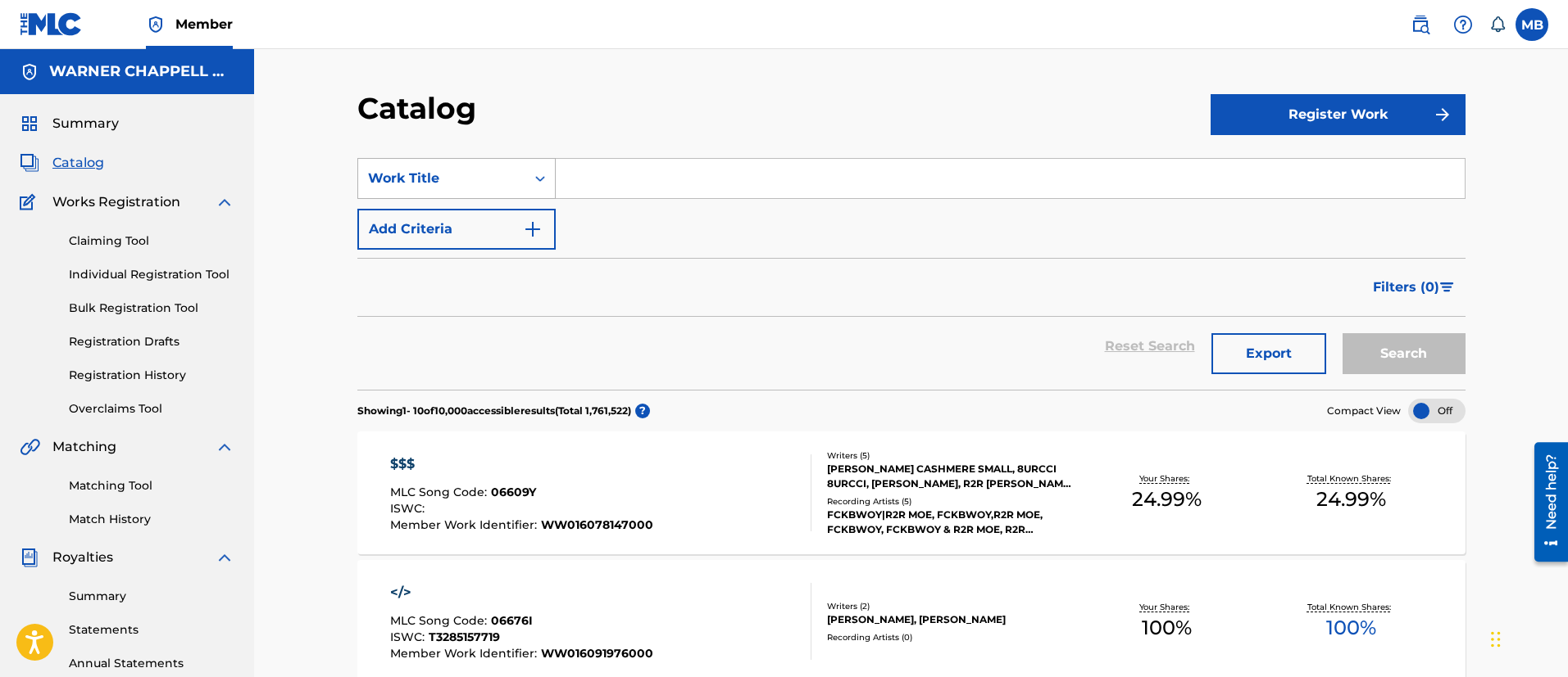
click at [445, 171] on div "Work Title" at bounding box center [441, 178] width 147 height 20
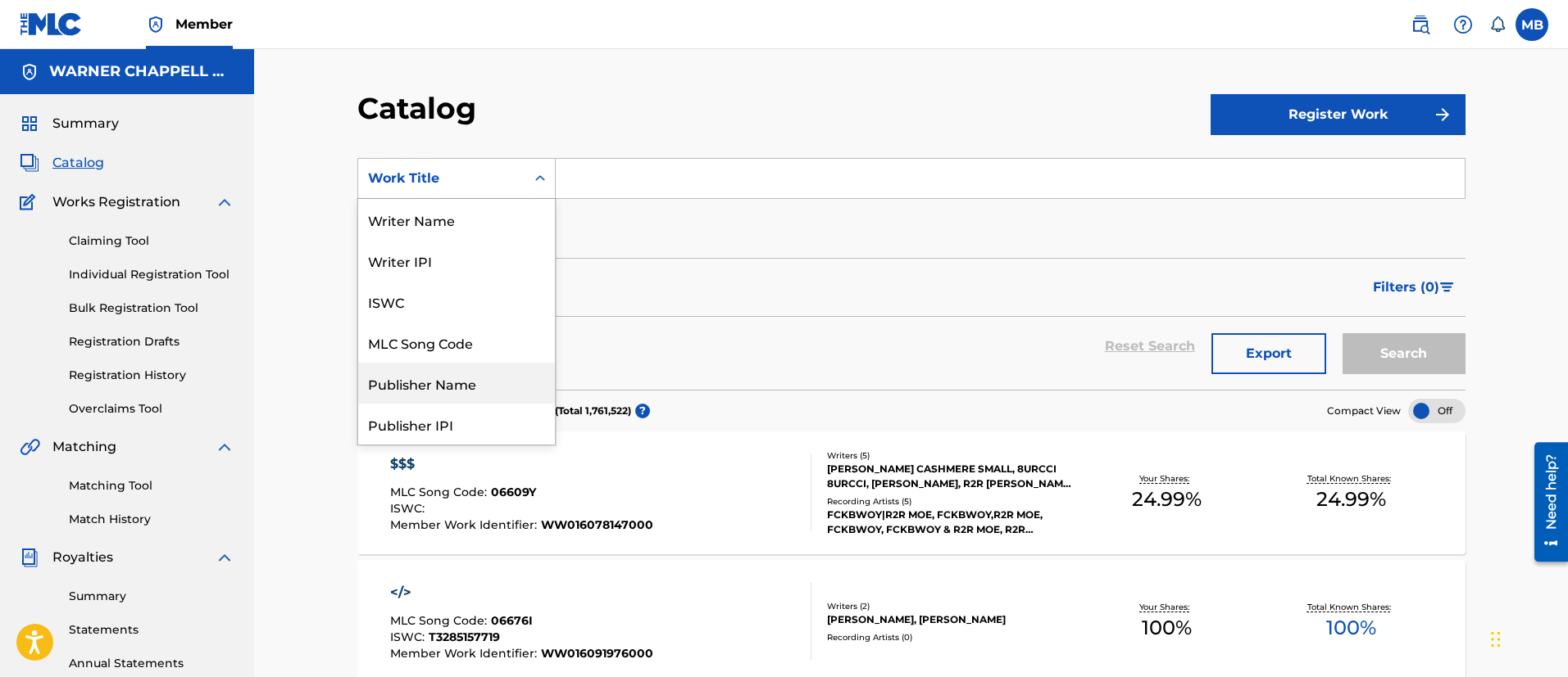
click at [458, 363] on div "Publisher Name" at bounding box center [456, 383] width 197 height 41
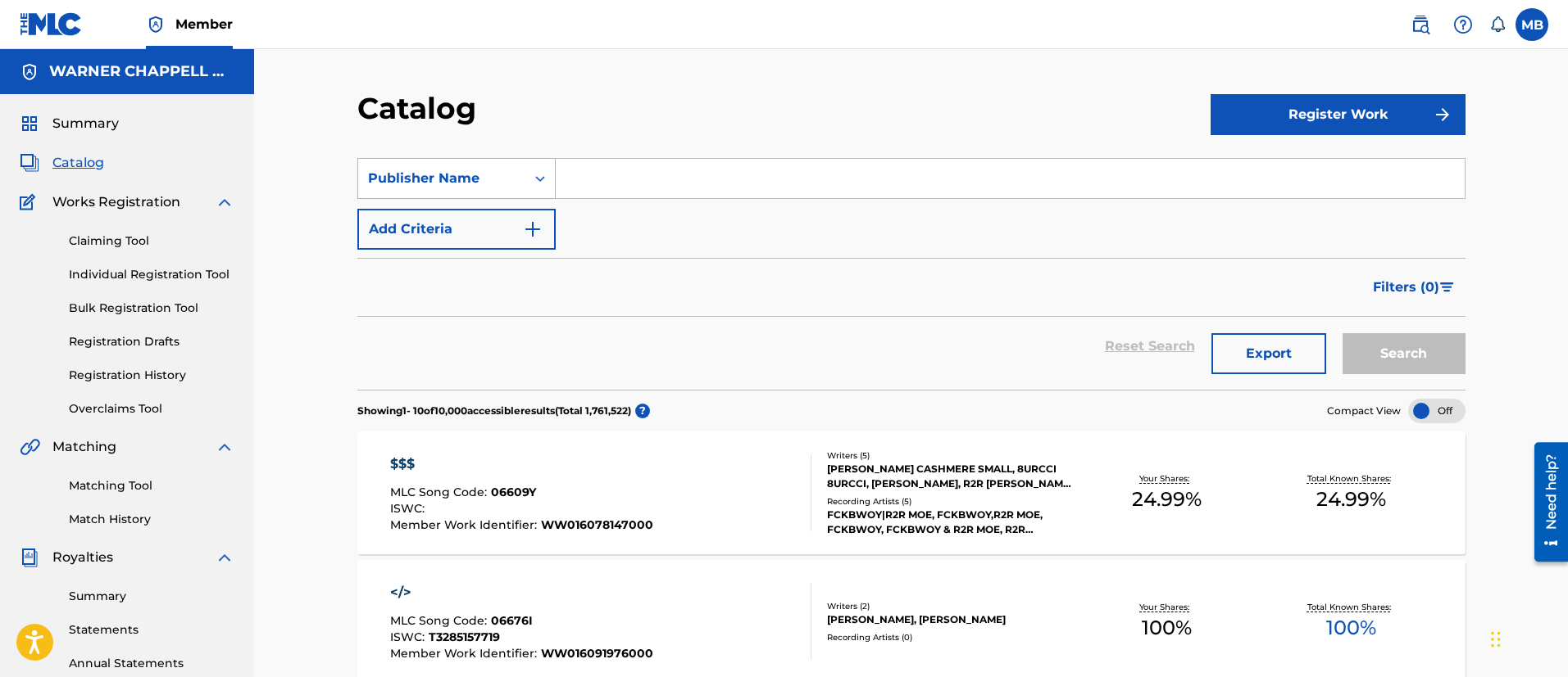
click at [461, 180] on div "Publisher Name" at bounding box center [441, 178] width 147 height 20
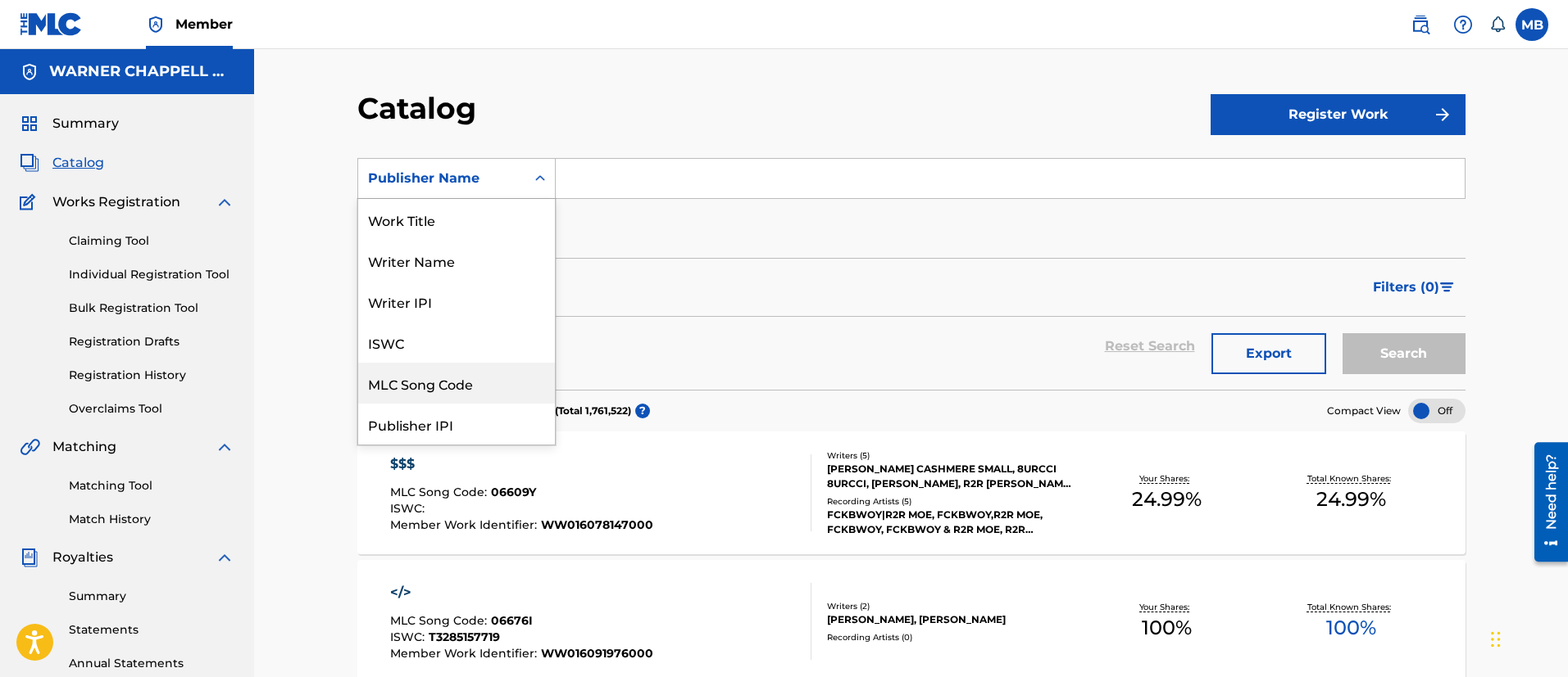
click at [451, 388] on div "MLC Song Code" at bounding box center [456, 383] width 197 height 41
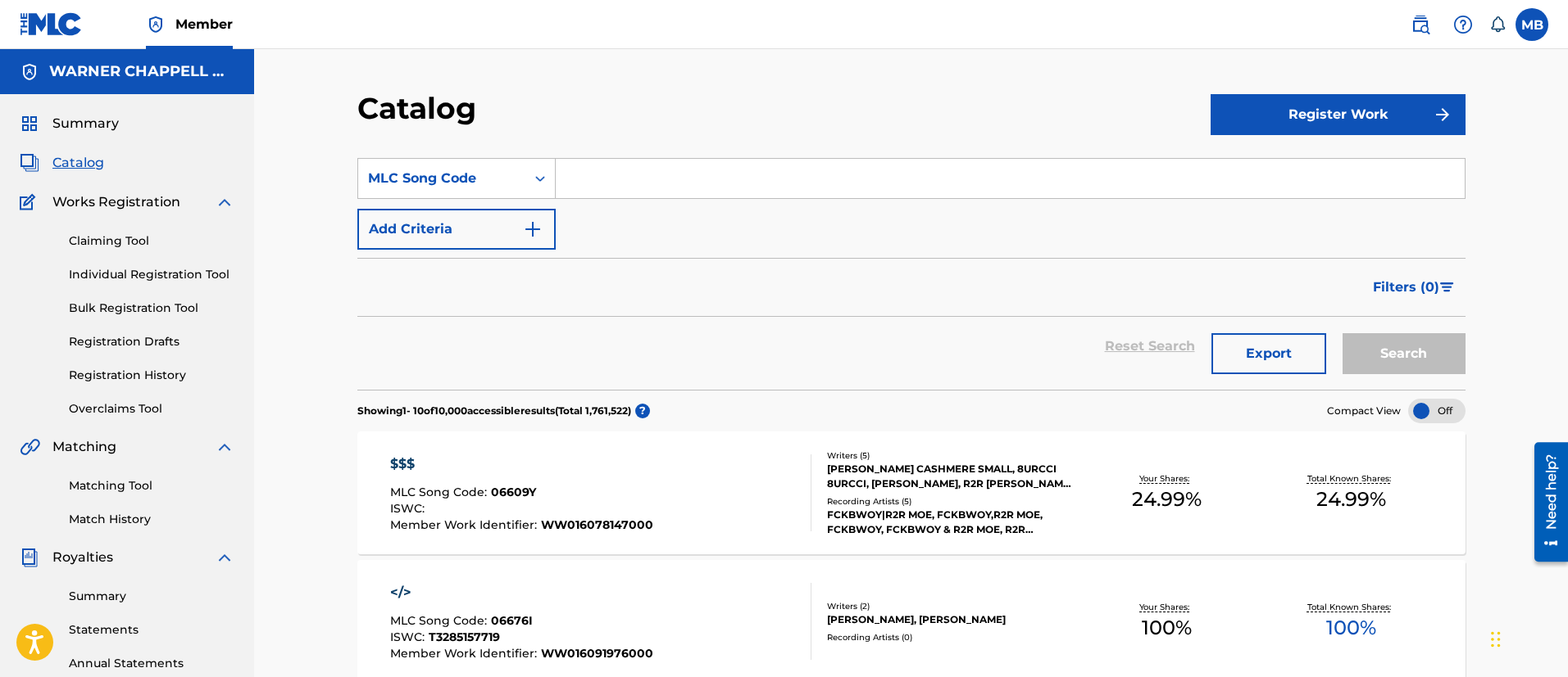
click at [648, 175] on input "Search Form" at bounding box center [1010, 178] width 909 height 39
paste input "DR3RQ9"
type input "DR3RQ9"
click at [1342, 334] on button "Search" at bounding box center [1404, 354] width 123 height 41
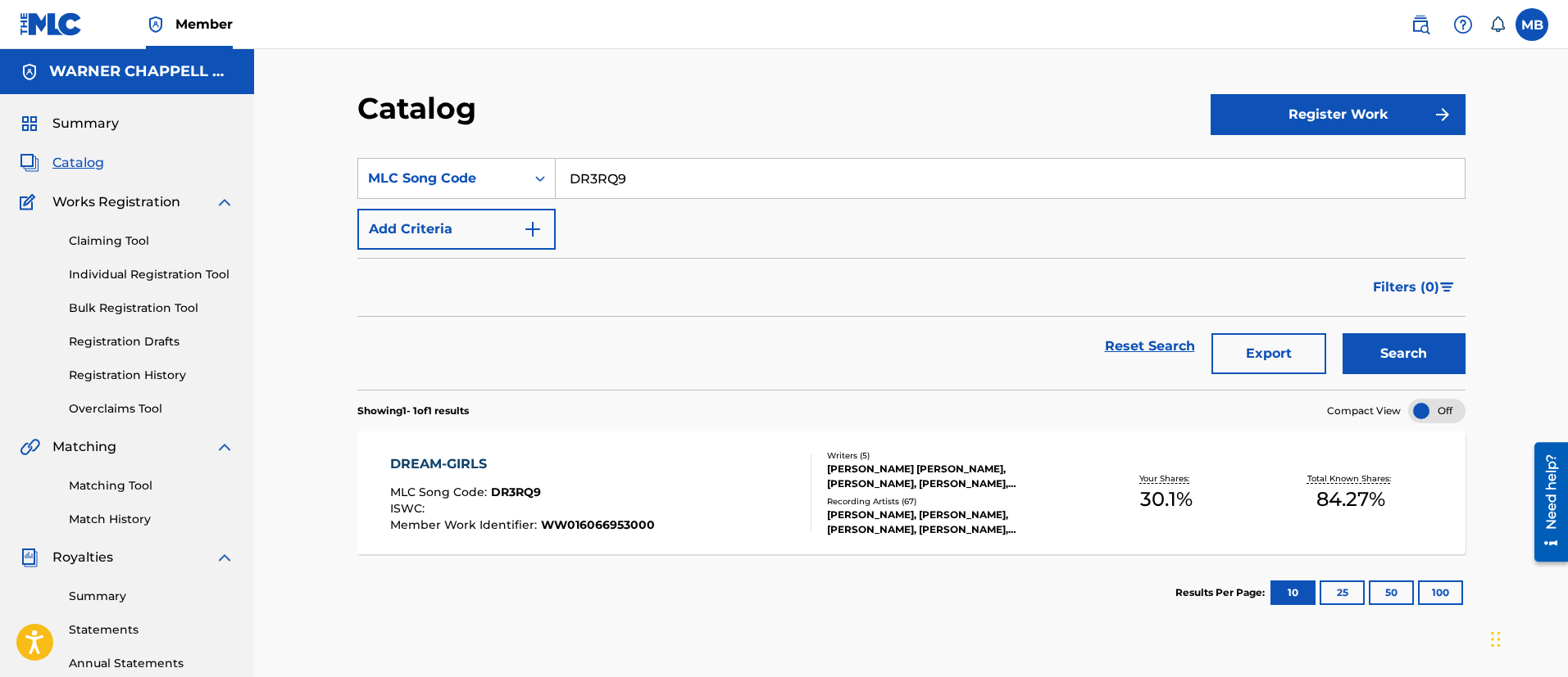
click at [1409, 26] on link at bounding box center [1420, 24] width 33 height 33
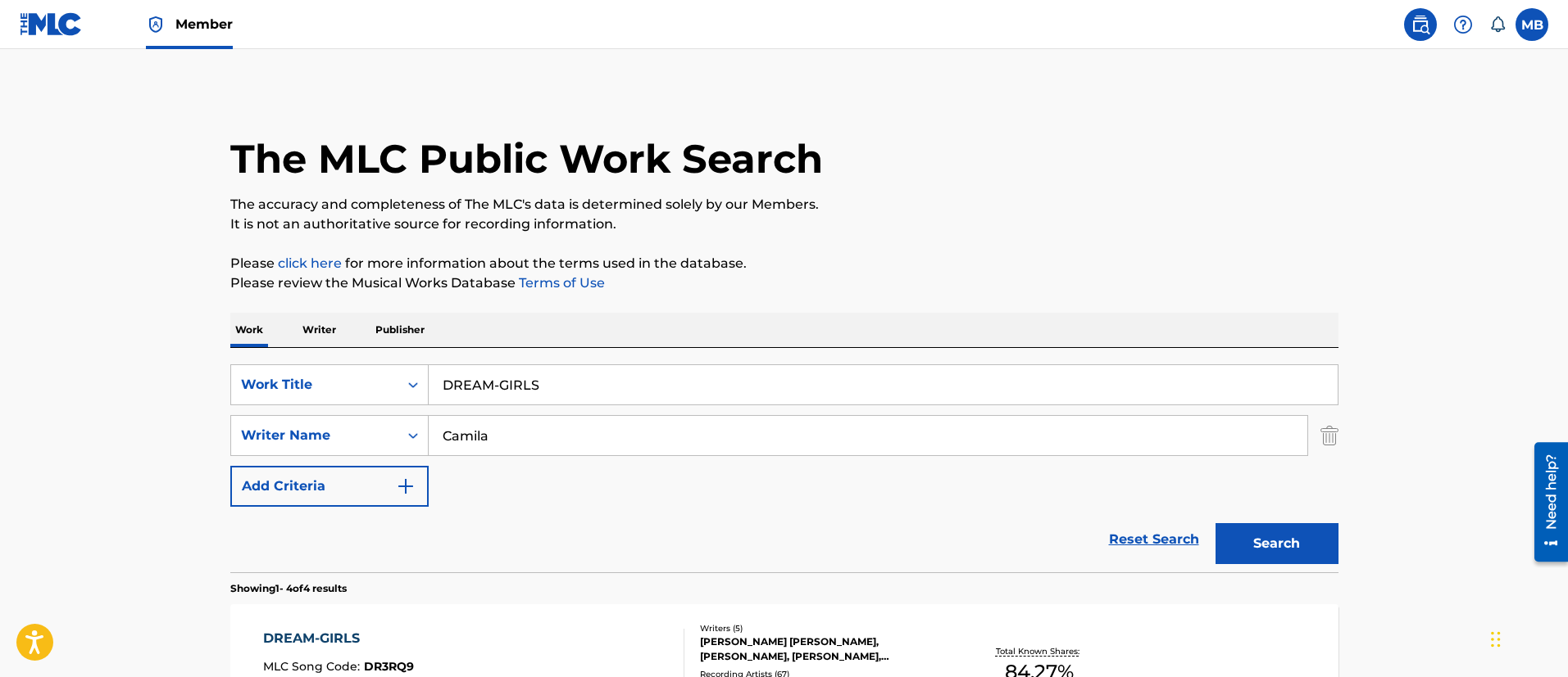
drag, startPoint x: 603, startPoint y: 382, endPoint x: 185, endPoint y: 310, distance: 424.2
click at [186, 310] on main "The MLC Public Work Search The accuracy and completeness of The MLC's data is d…" at bounding box center [784, 624] width 1568 height 1149
paste input "BAD LUCK"
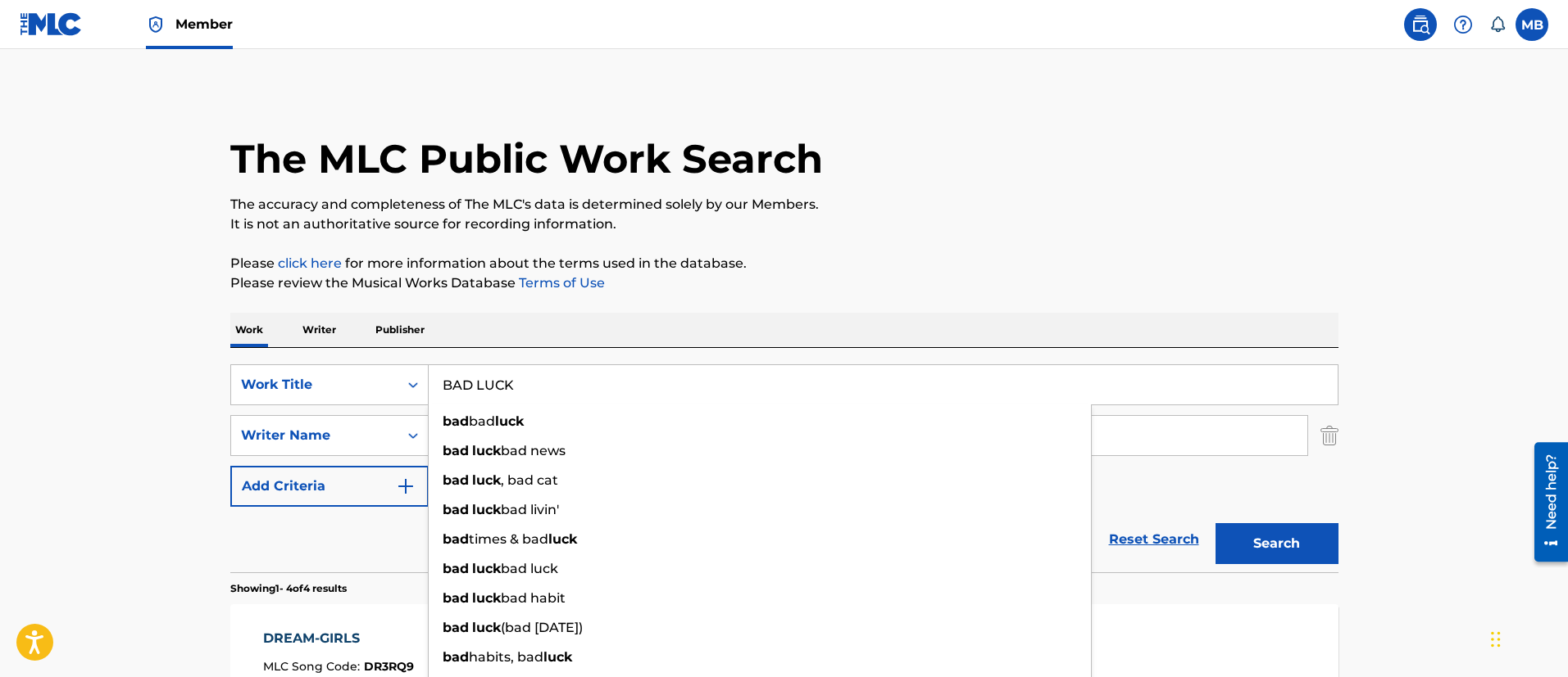
type input "BAD LUCK"
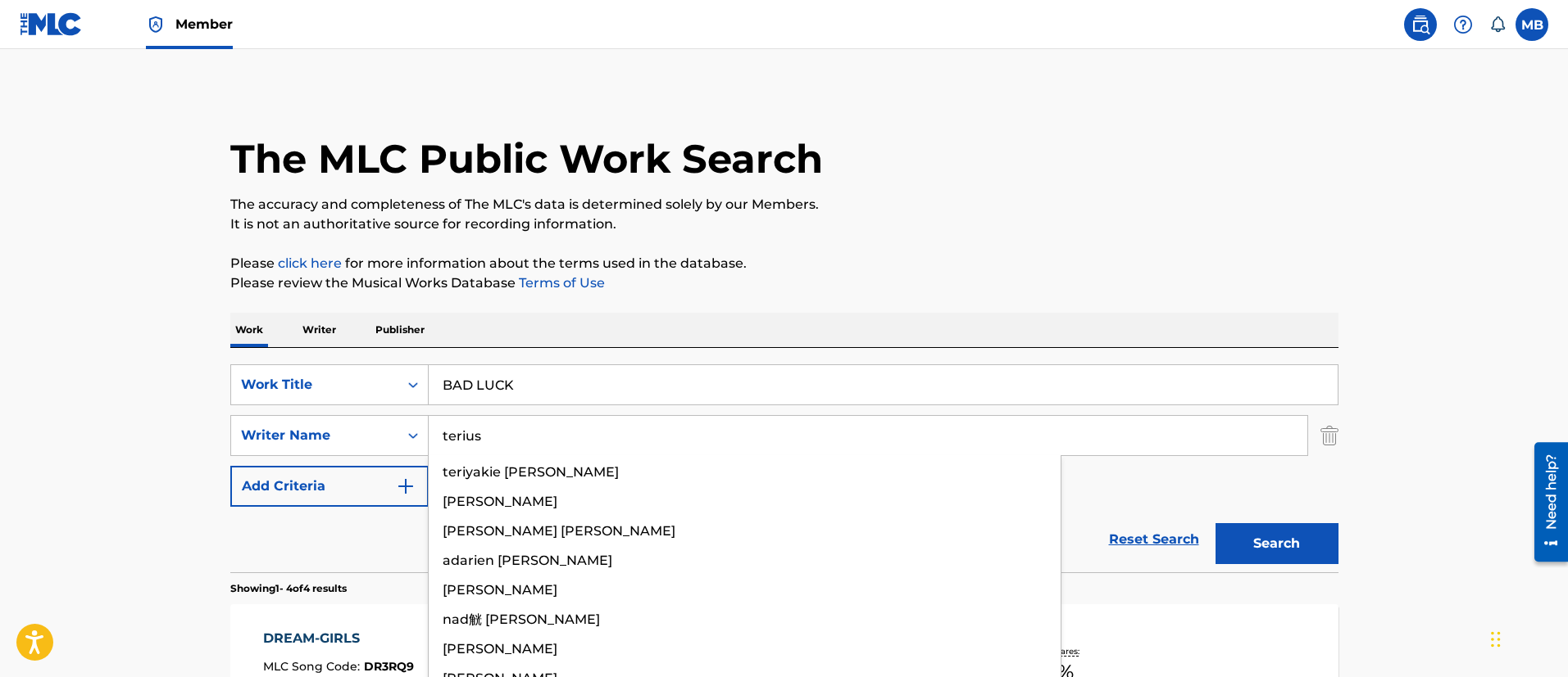
type input "terius"
click at [1215, 523] on button "Search" at bounding box center [1277, 544] width 123 height 41
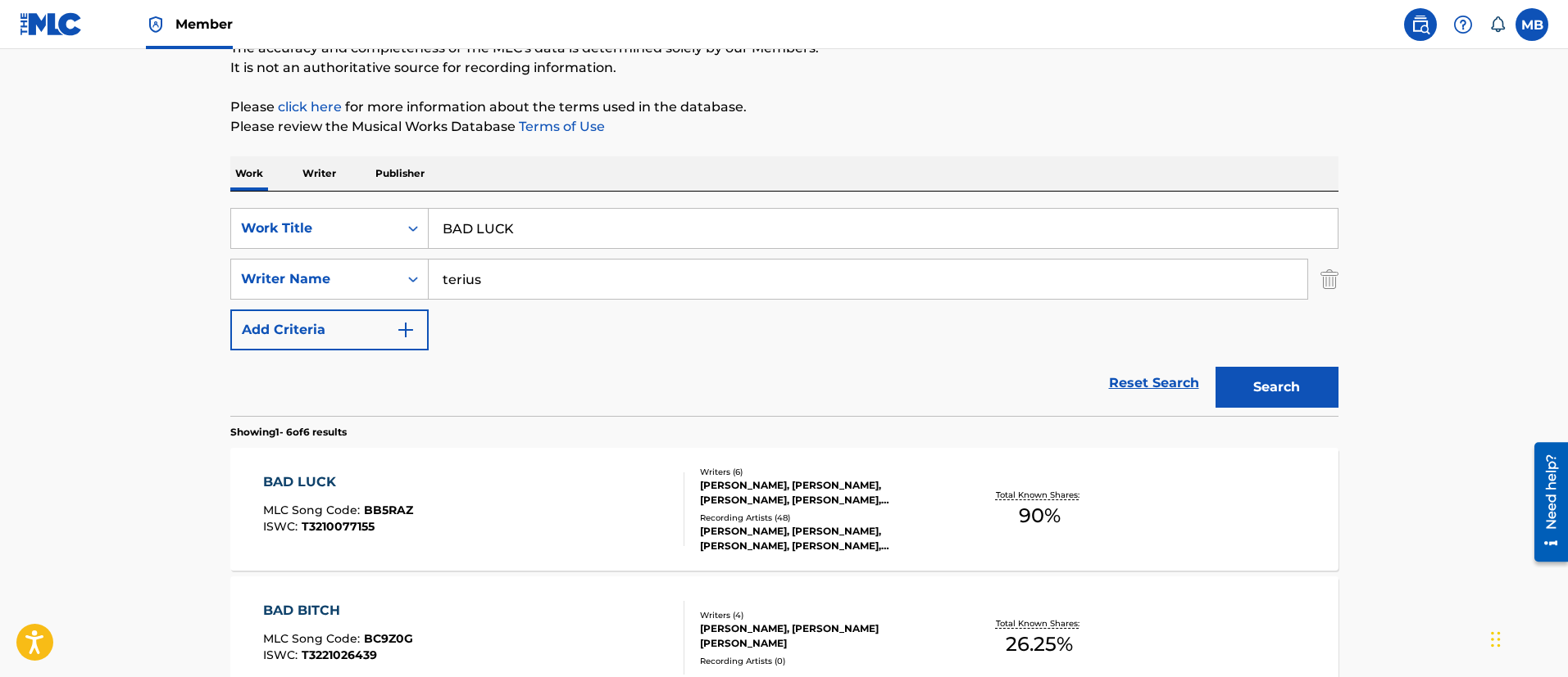
scroll to position [246, 0]
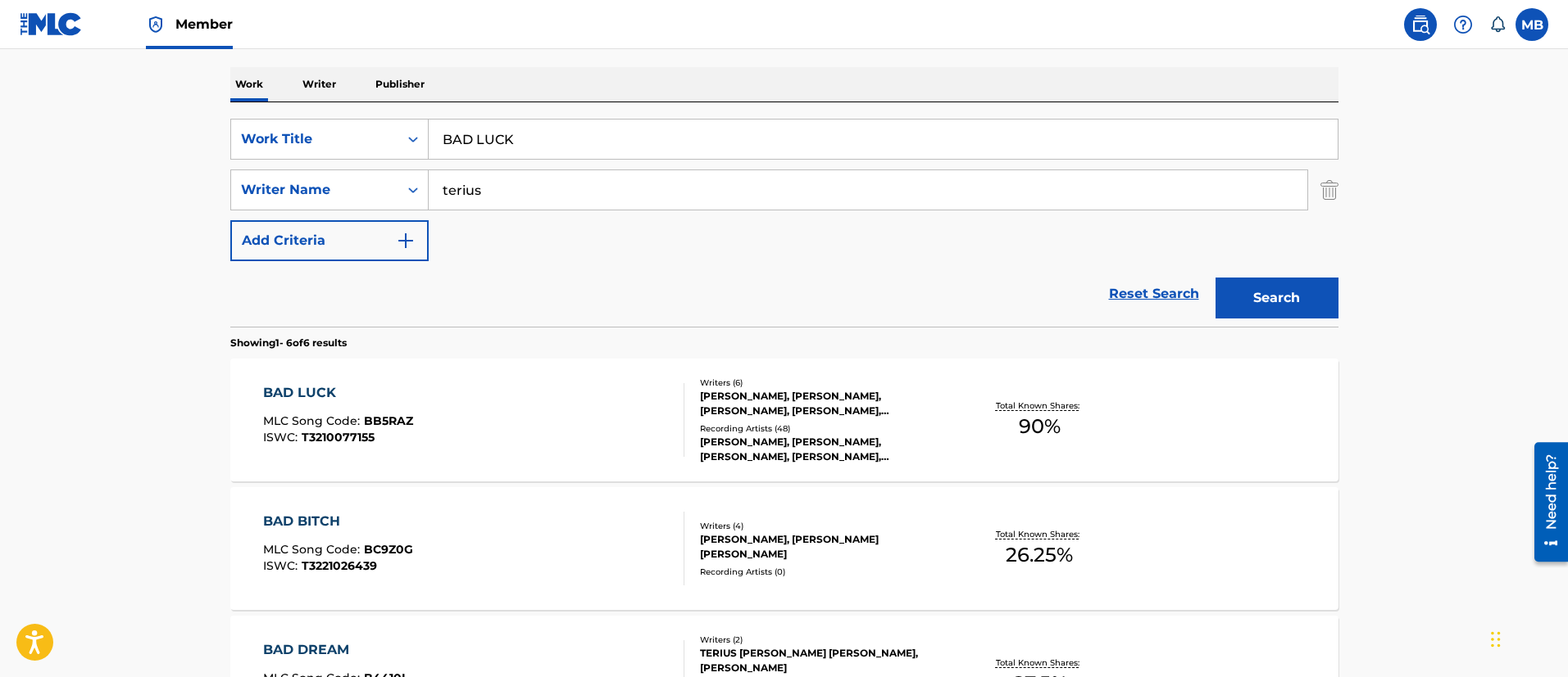
click at [501, 424] on div "BAD LUCK MLC Song Code : BB5RAZ ISWC : T3210077155" at bounding box center [474, 420] width 422 height 74
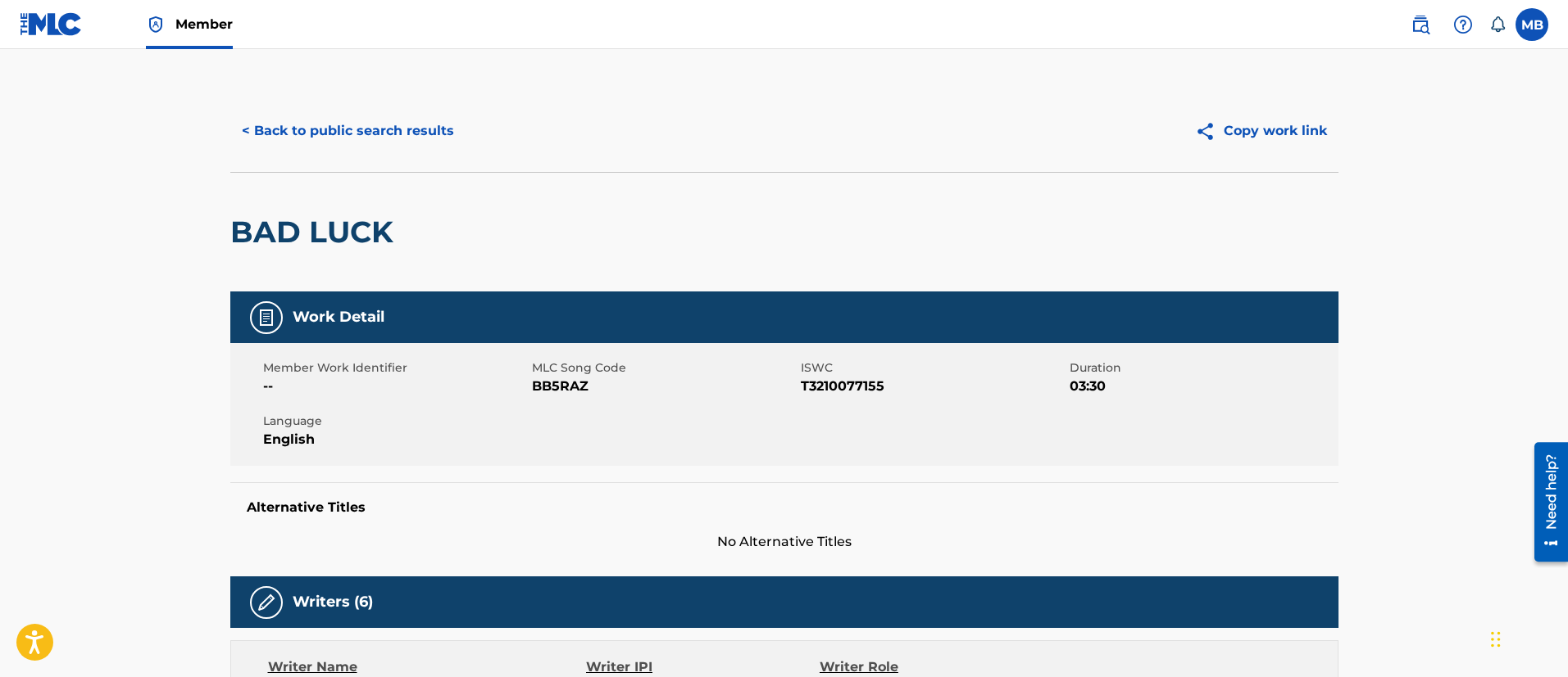
click at [571, 380] on span "BB5RAZ" at bounding box center [664, 386] width 265 height 20
copy span "BB5RAZ"
click at [286, 240] on h2 "BAD LUCK" at bounding box center [316, 232] width 172 height 37
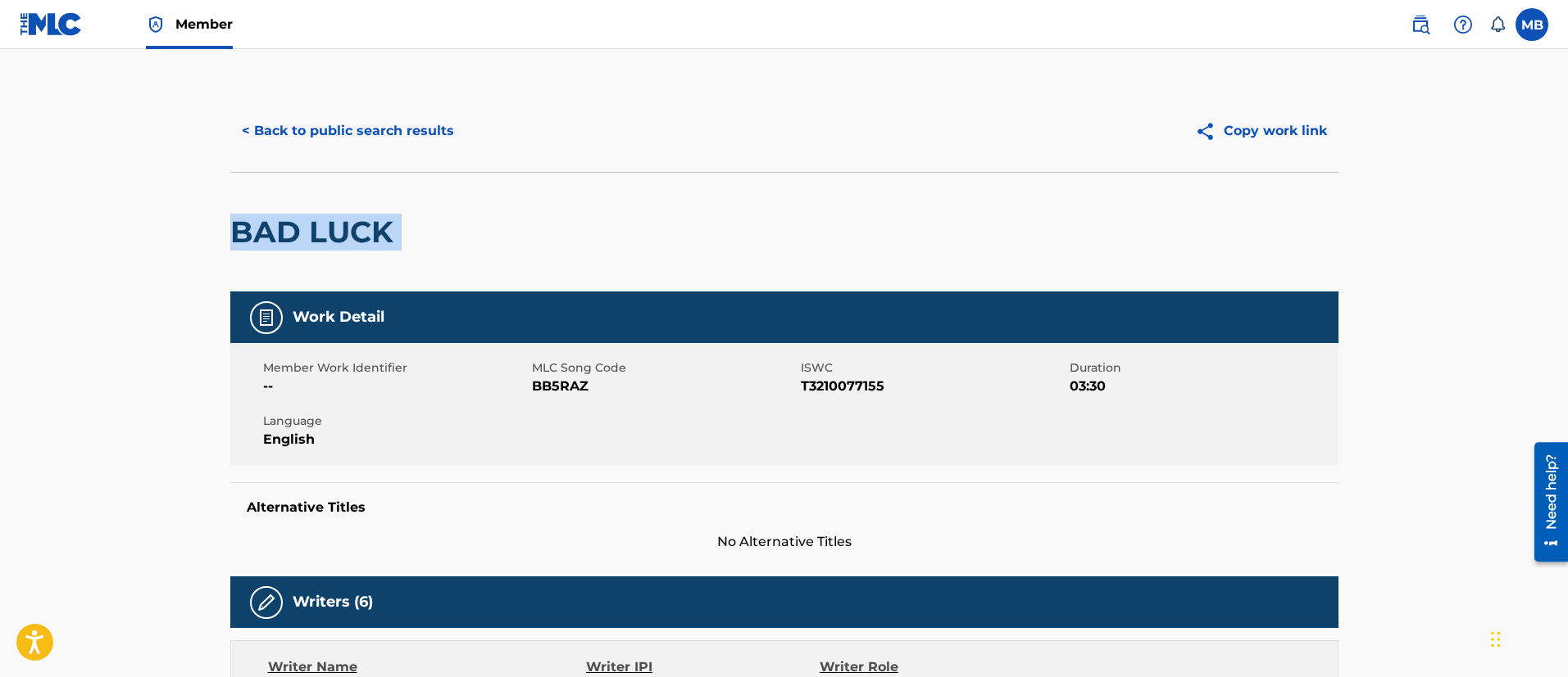
click at [286, 240] on h2 "BAD LUCK" at bounding box center [316, 232] width 172 height 37
copy div "BAD LUCK"
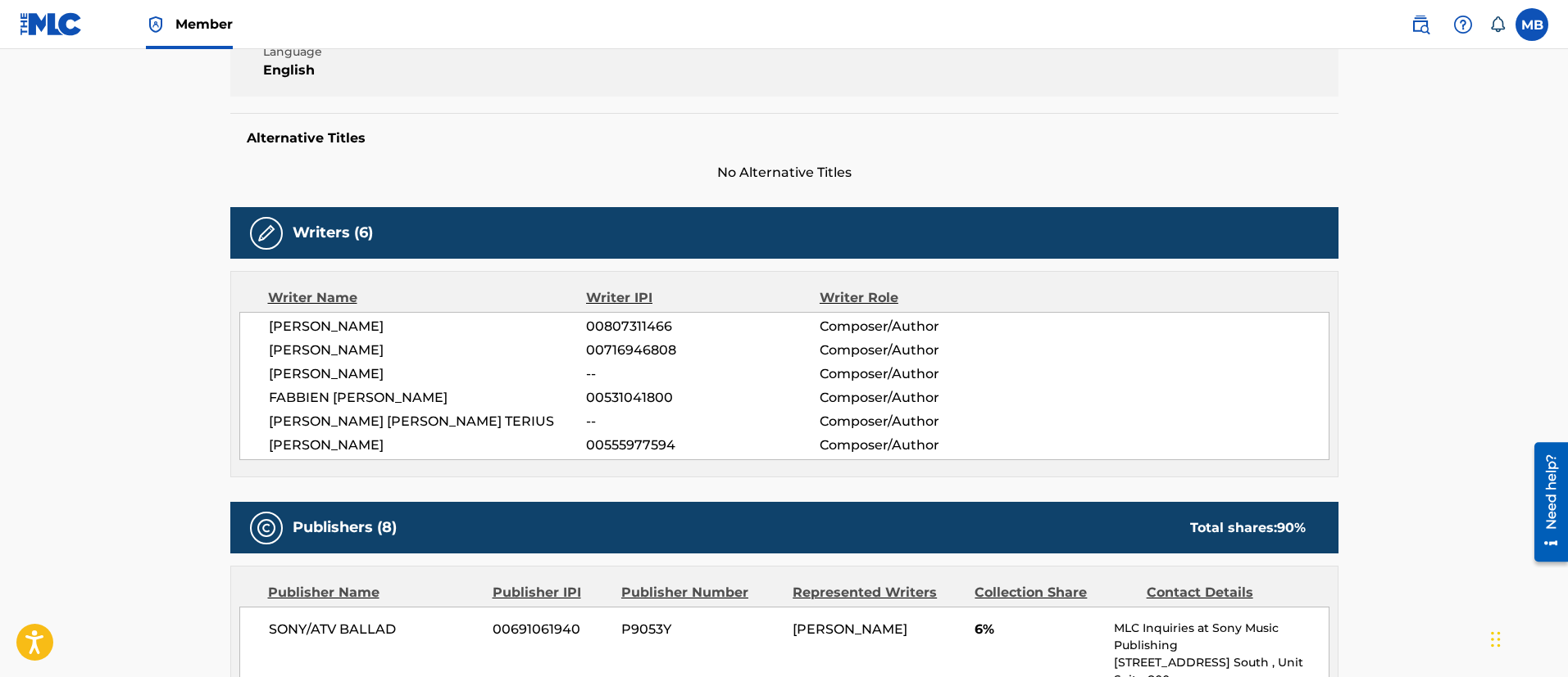
scroll to position [123, 0]
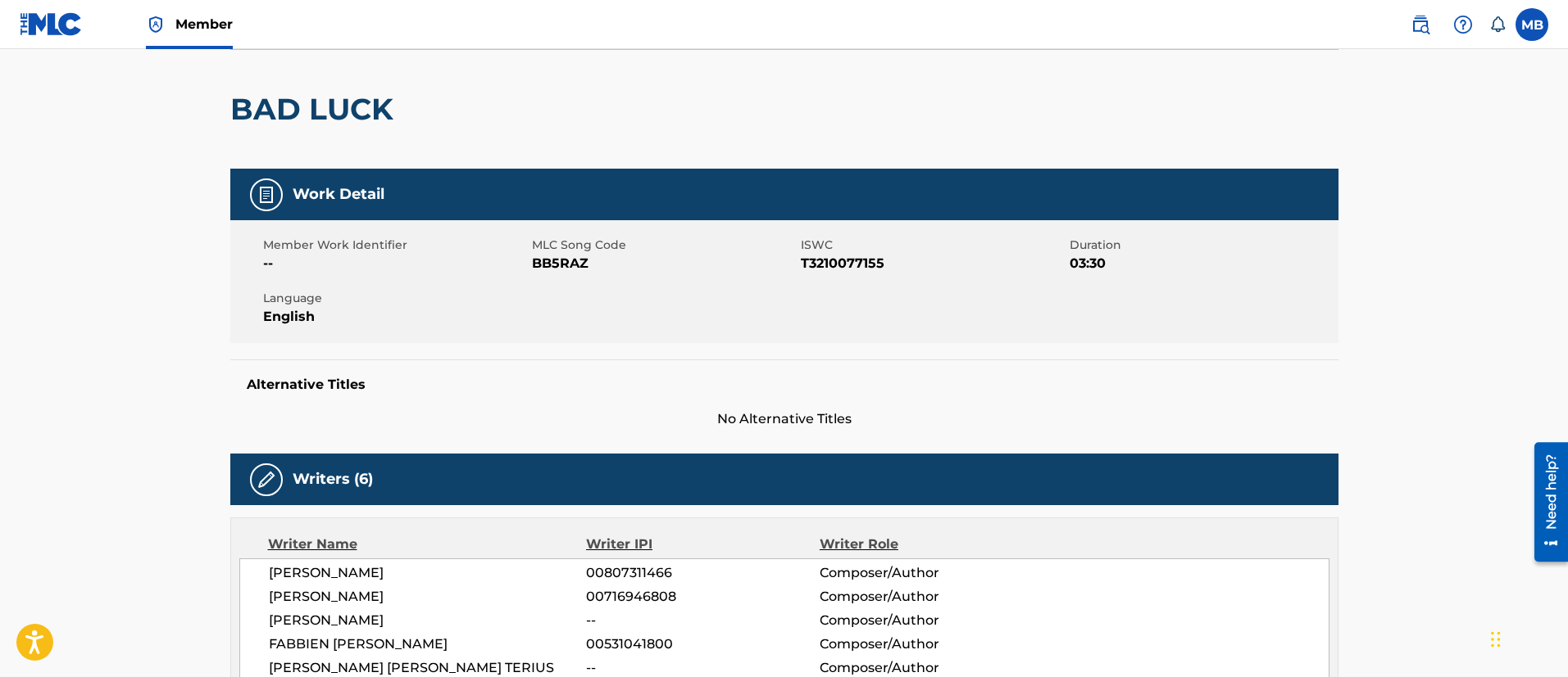
click at [566, 264] on span "BB5RAZ" at bounding box center [664, 263] width 265 height 20
copy span "BB5RAZ"
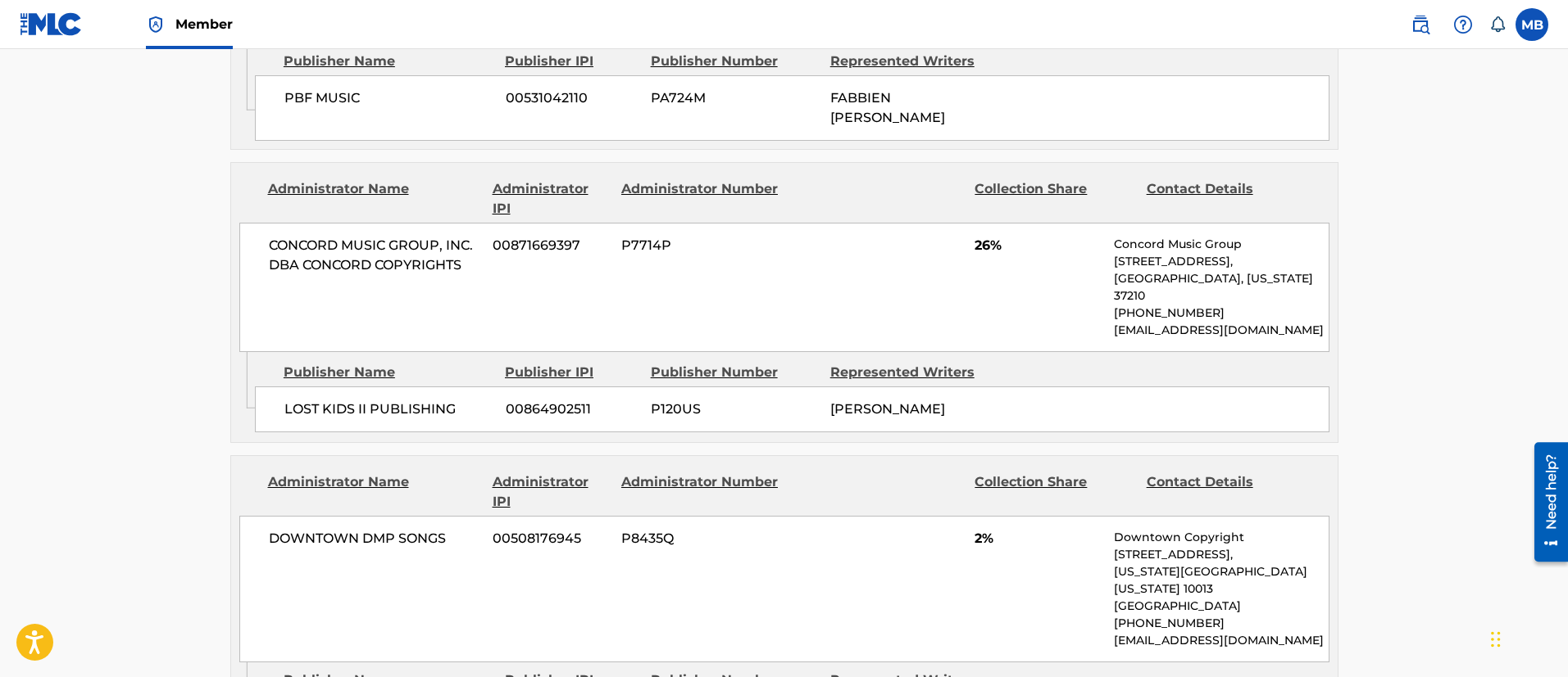
scroll to position [3072, 0]
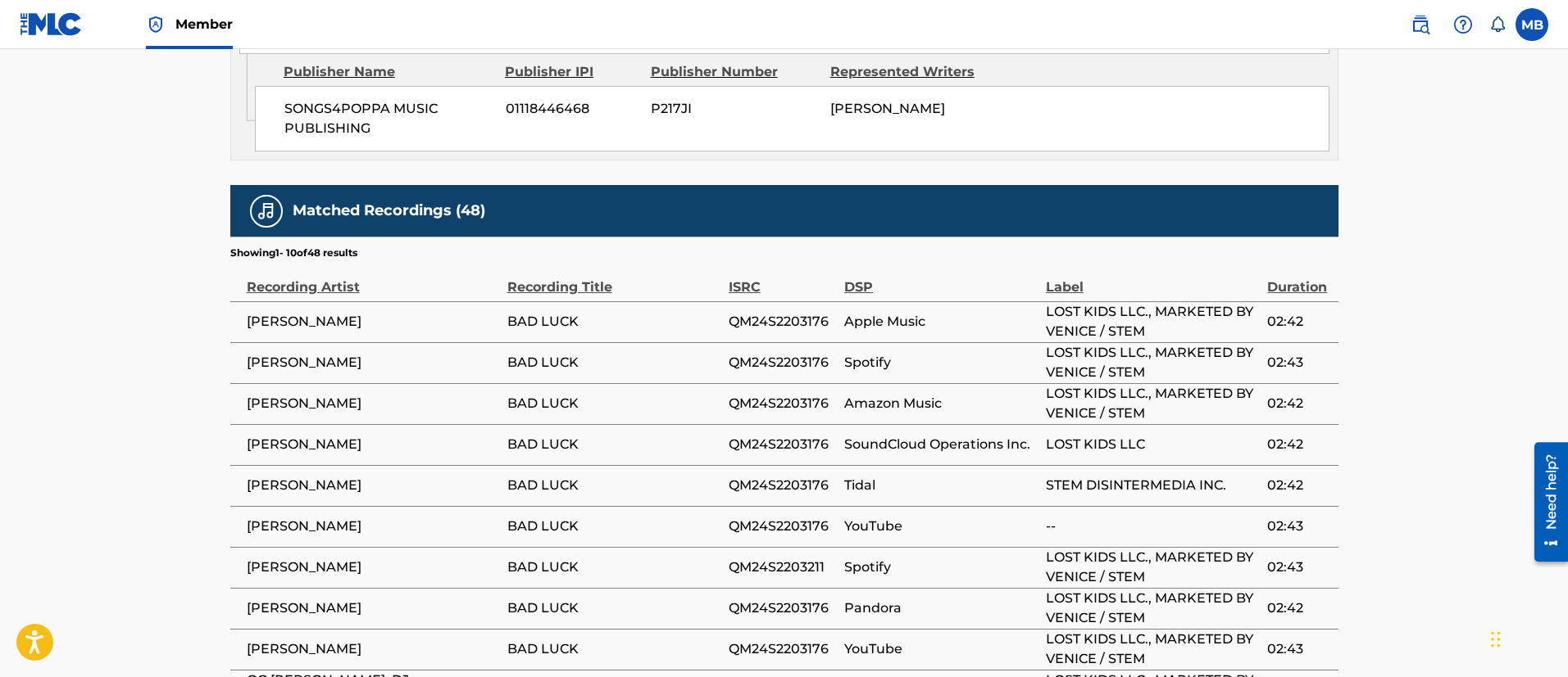
click at [313, 435] on span "[PERSON_NAME]" at bounding box center [372, 444] width 253 height 20
copy div "[PERSON_NAME]"
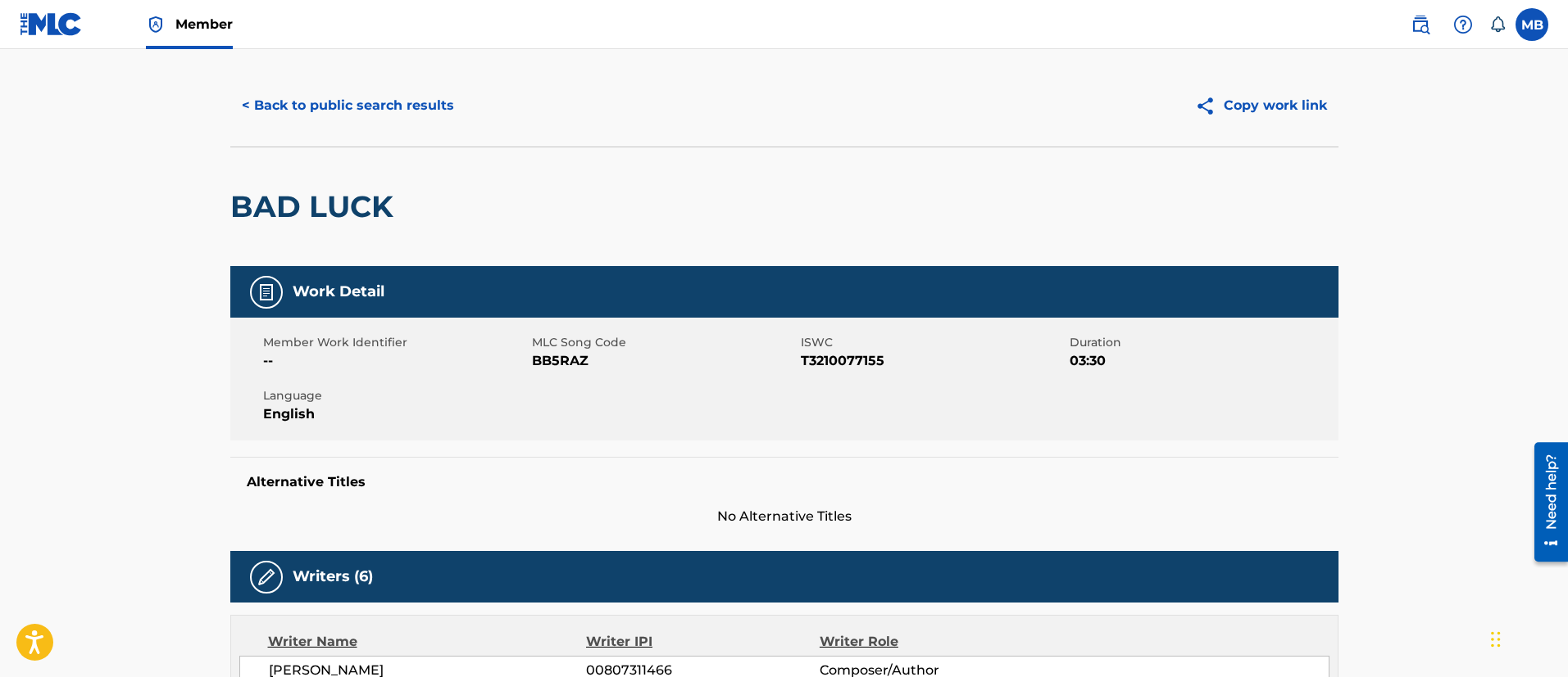
scroll to position [0, 0]
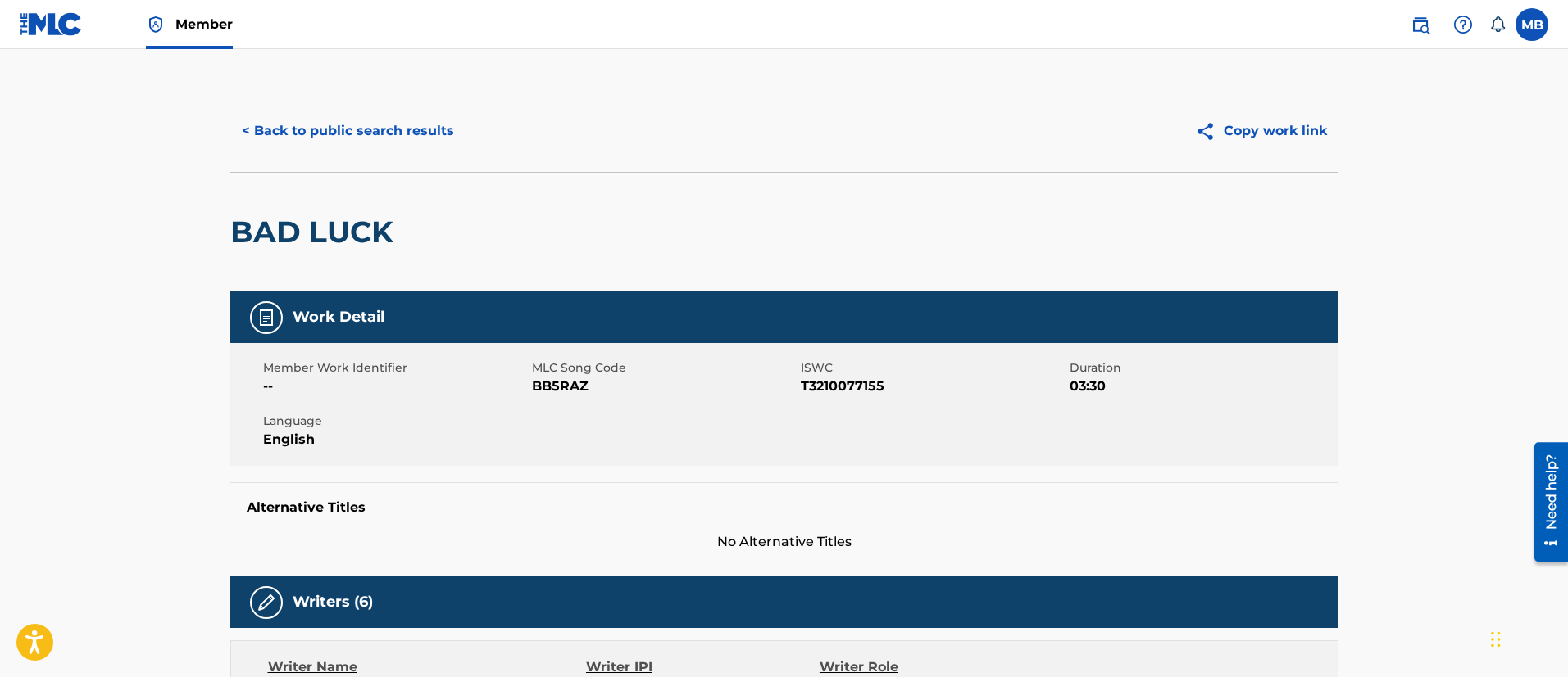
click at [400, 124] on button "< Back to public search results" at bounding box center [348, 131] width 235 height 41
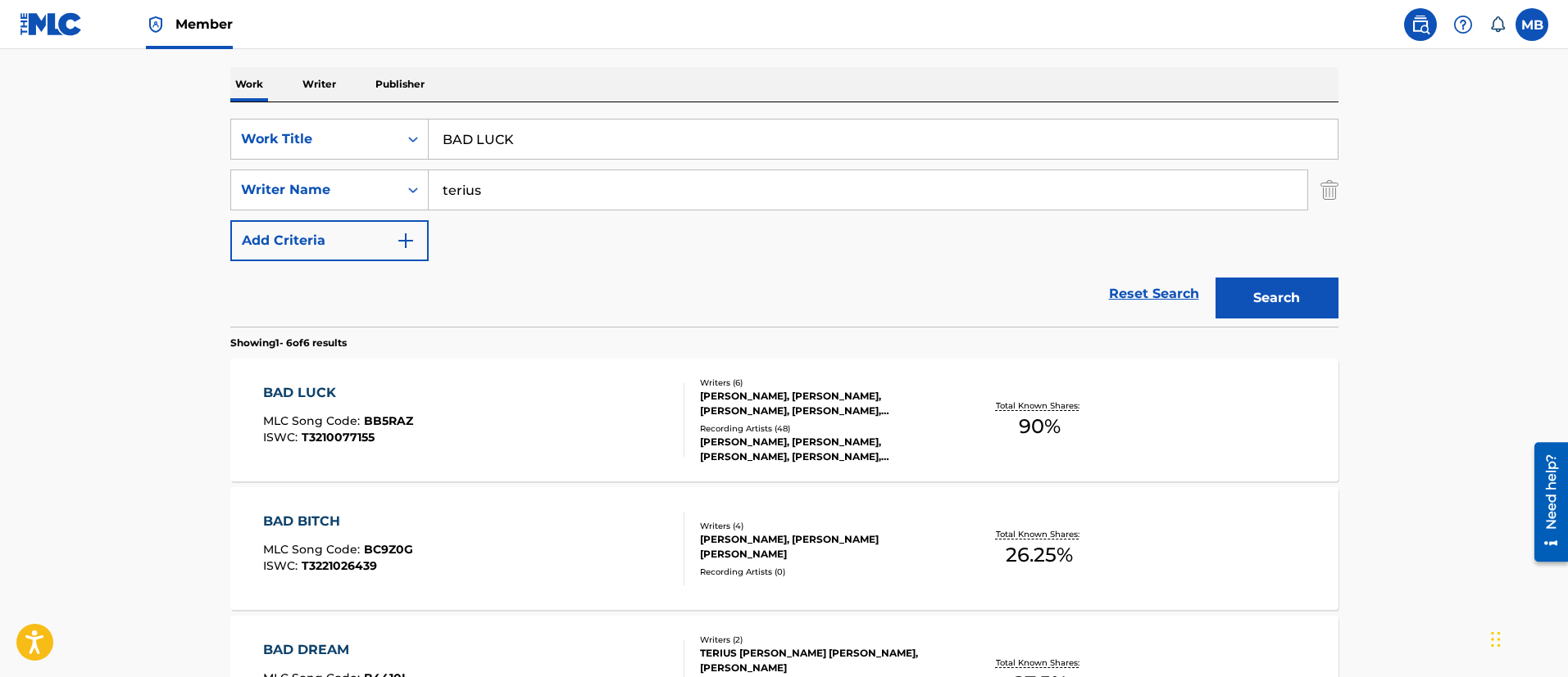
drag, startPoint x: 389, startPoint y: 143, endPoint x: 175, endPoint y: 127, distance: 214.6
click at [184, 128] on main "The MLC Public Work Search The accuracy and completeness of The MLC's data is d…" at bounding box center [784, 506] width 1568 height 1406
paste input "Suffocate"
type input "Suffocate"
click at [1215, 278] on button "Search" at bounding box center [1277, 298] width 123 height 41
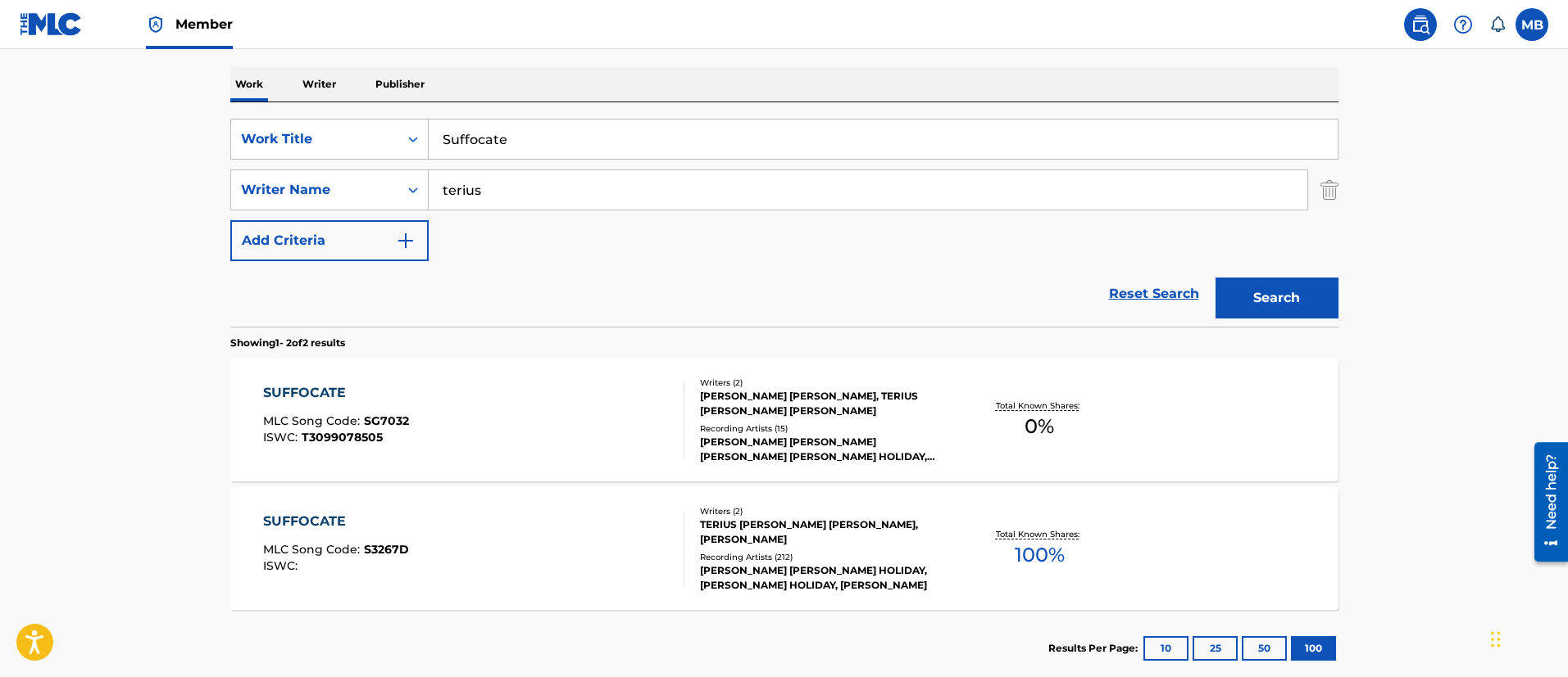
click at [520, 553] on div "SUFFOCATE MLC Song Code : S3267D ISWC :" at bounding box center [474, 548] width 422 height 74
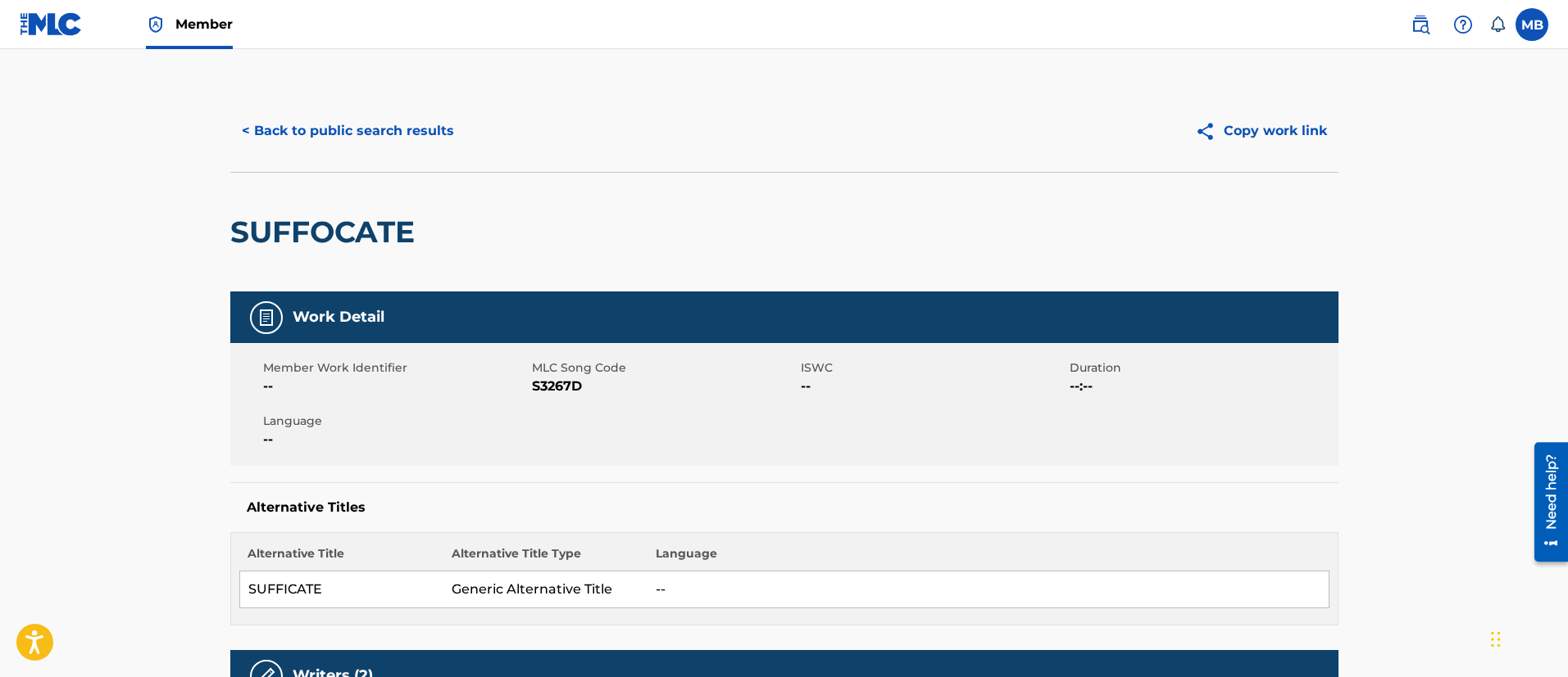
click at [413, 126] on button "< Back to public search results" at bounding box center [348, 131] width 235 height 41
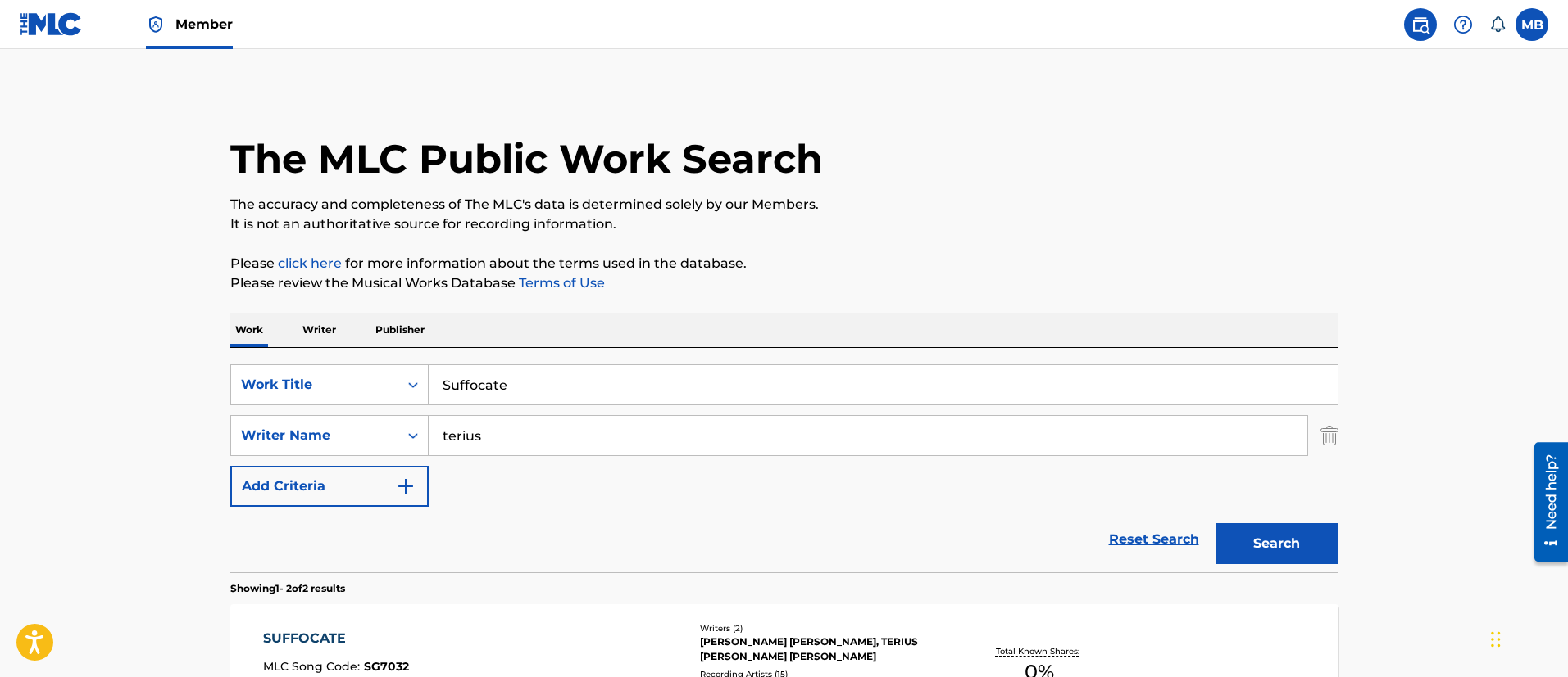
scroll to position [246, 0]
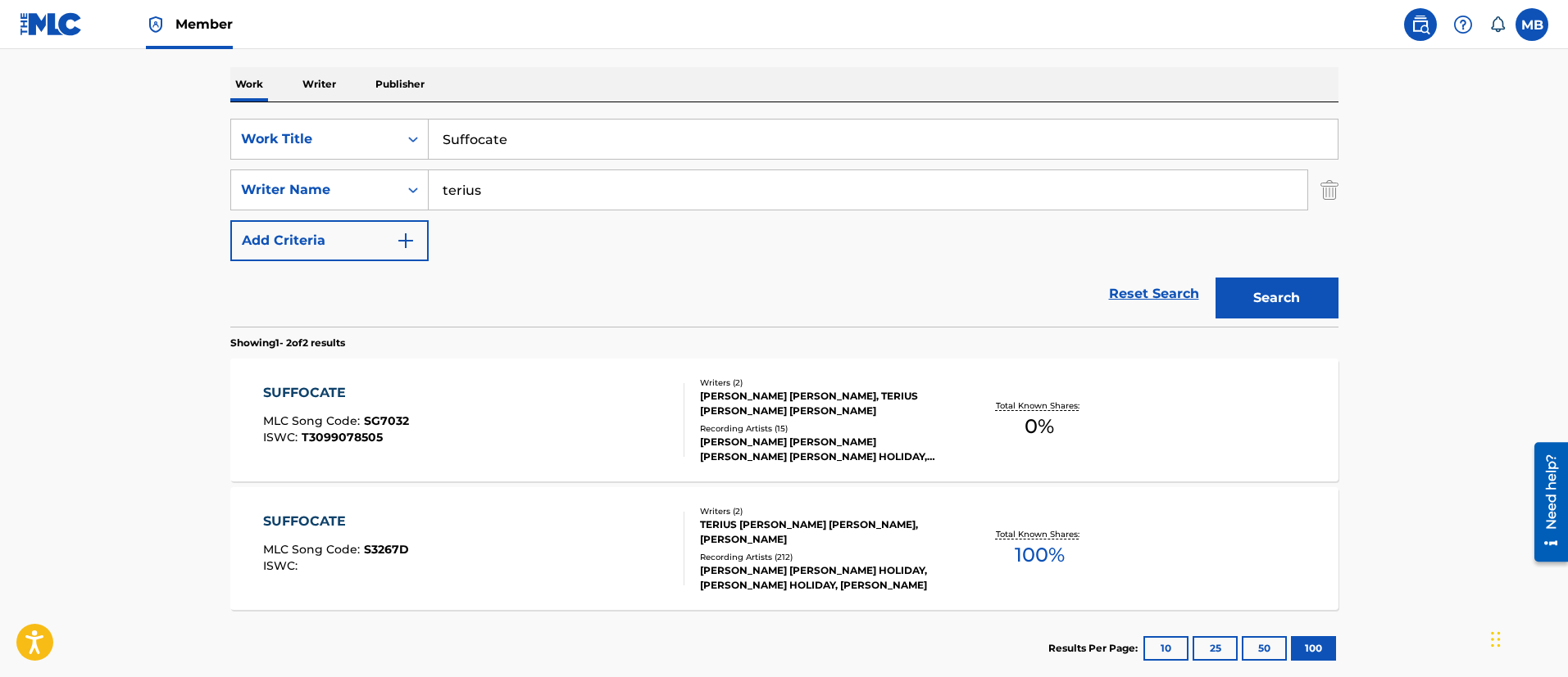
drag, startPoint x: 545, startPoint y: 147, endPoint x: 293, endPoint y: 74, distance: 262.4
click at [319, 103] on div "SearchWithCriteria5819720b-7d16-4d5c-99fc-86773b04c4d0 Work Title Suffocate Sea…" at bounding box center [784, 214] width 1108 height 225
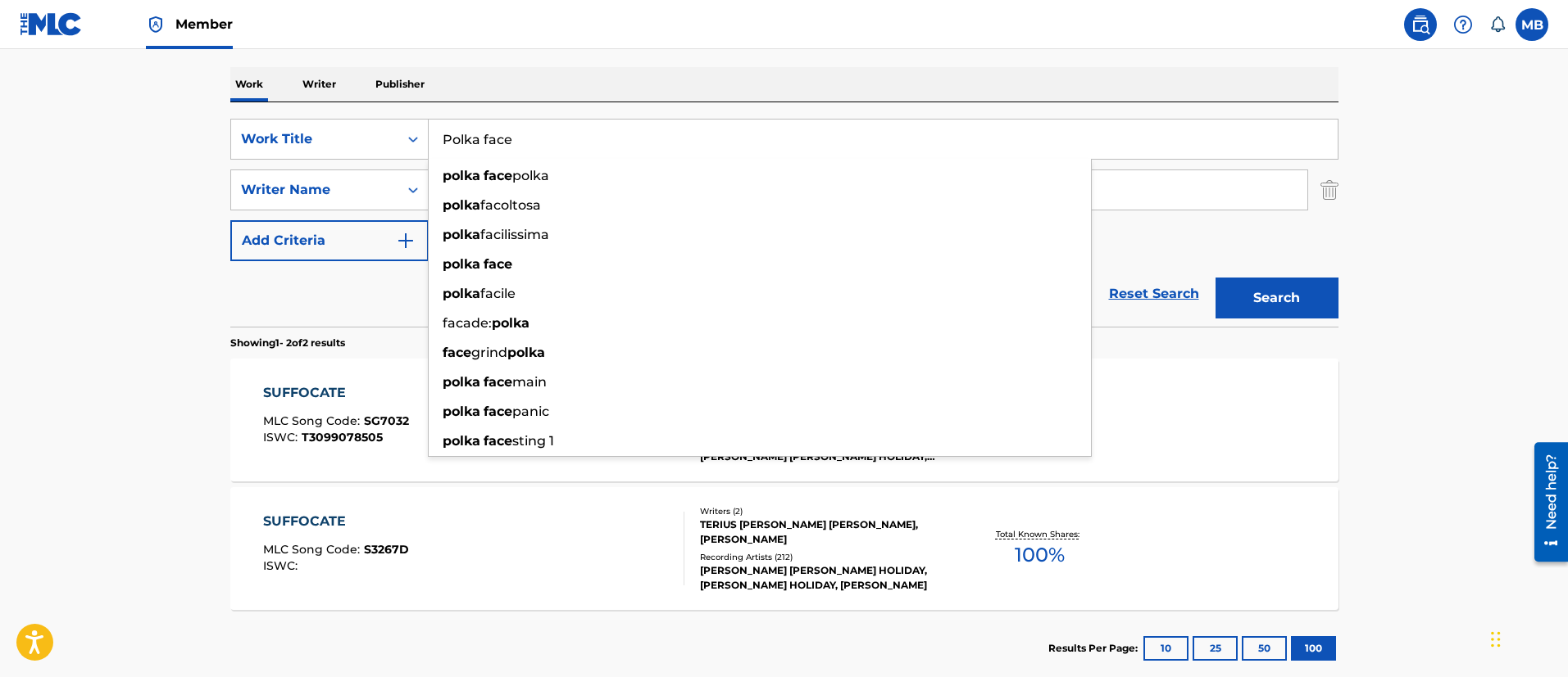
type input "Polka face"
click at [1215, 278] on button "Search" at bounding box center [1277, 298] width 123 height 41
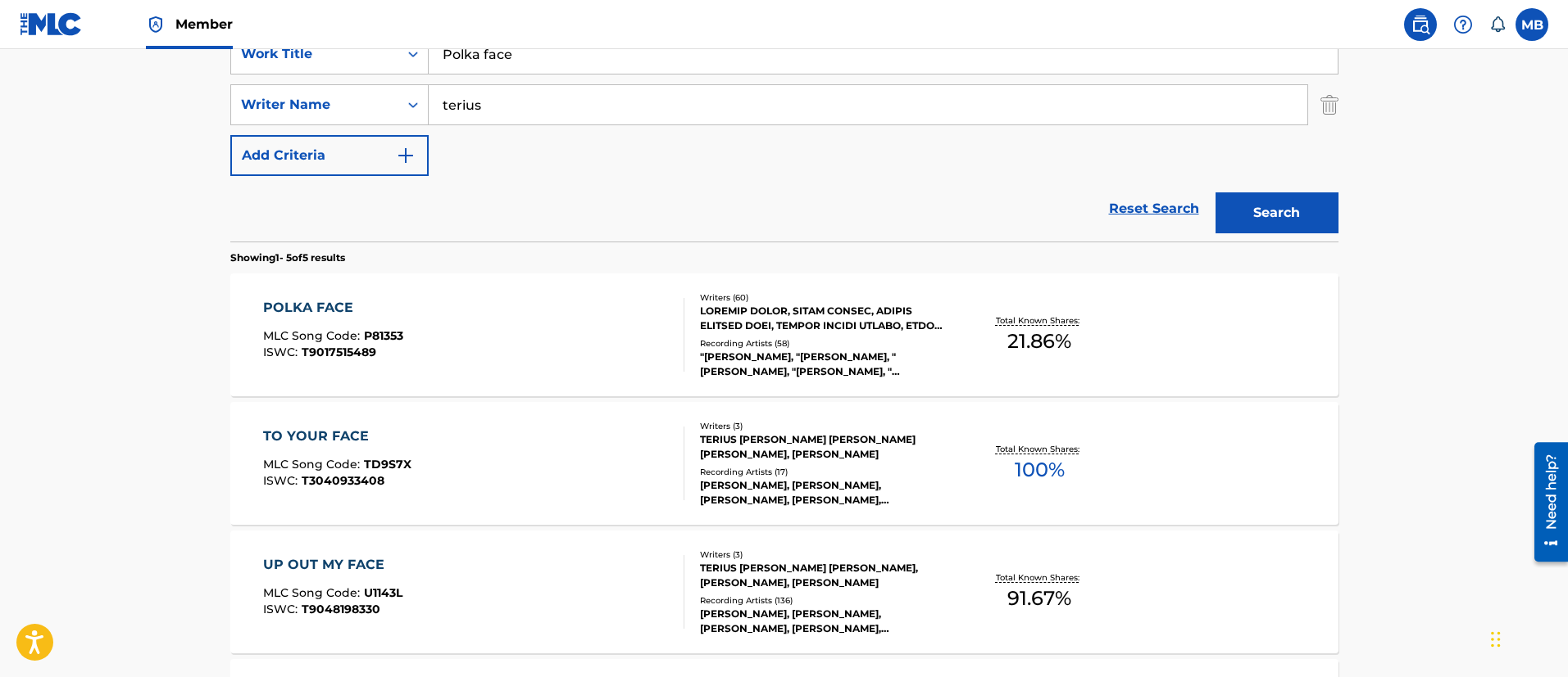
scroll to position [368, 0]
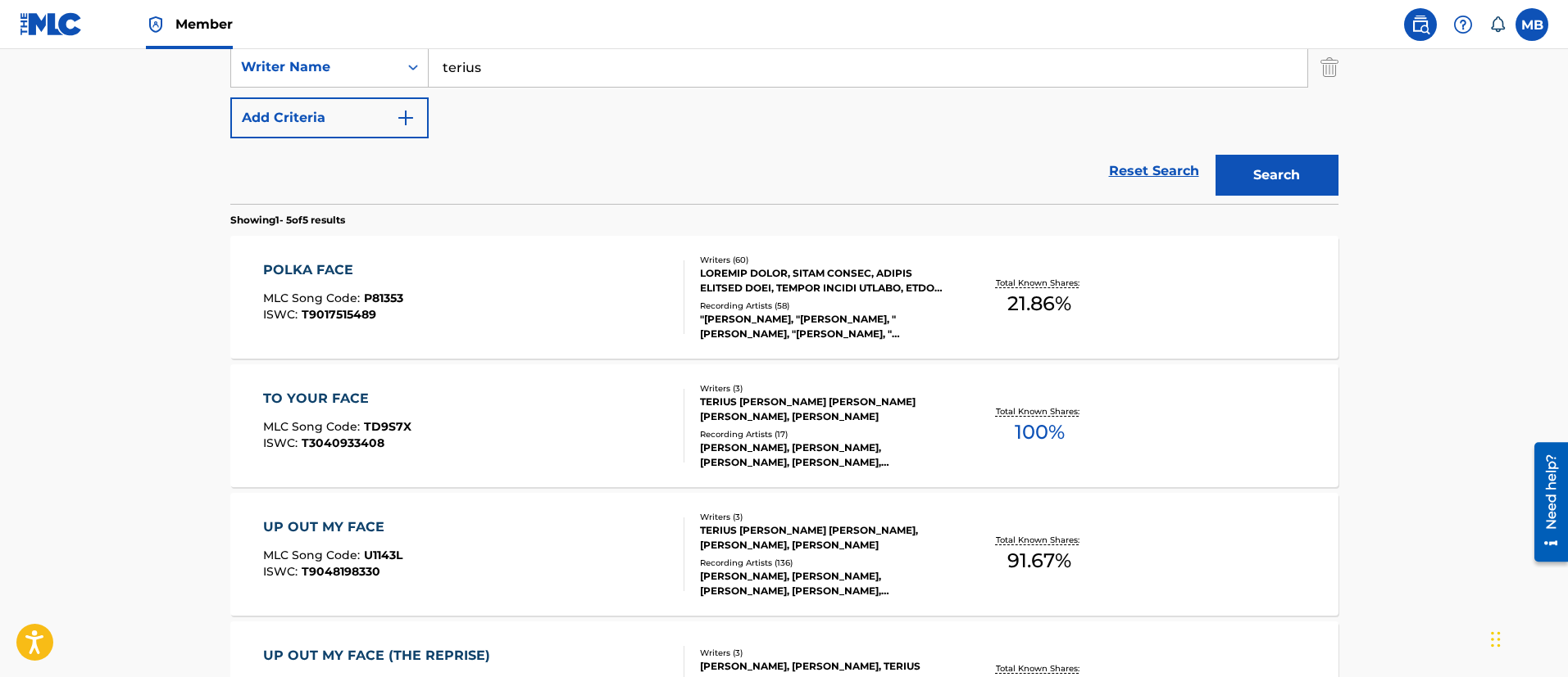
click at [562, 283] on div "POLKA FACE MLC Song Code : P81353 ISWC : T9017515489" at bounding box center [474, 297] width 422 height 74
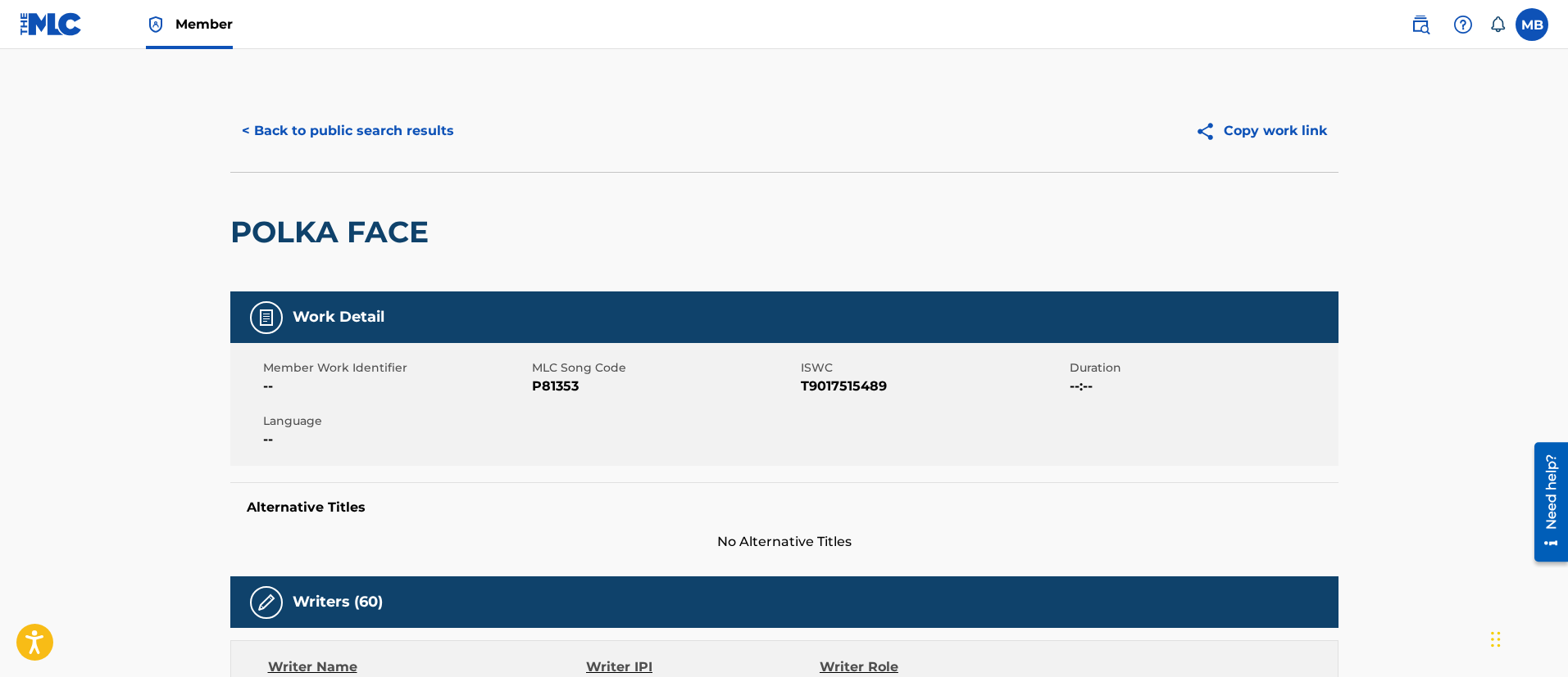
click at [561, 391] on span "P81353" at bounding box center [664, 386] width 265 height 20
click at [334, 118] on button "< Back to public search results" at bounding box center [348, 131] width 235 height 41
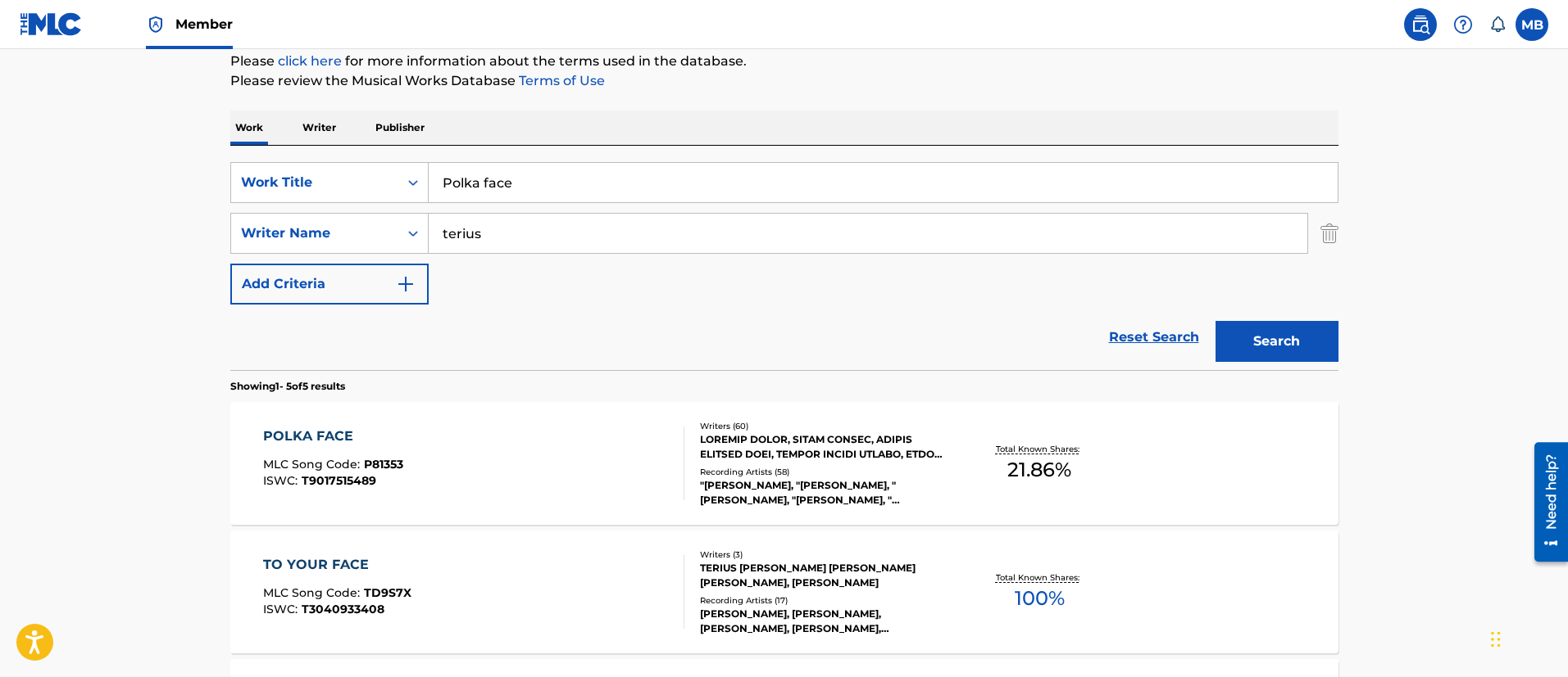
scroll to position [115, 0]
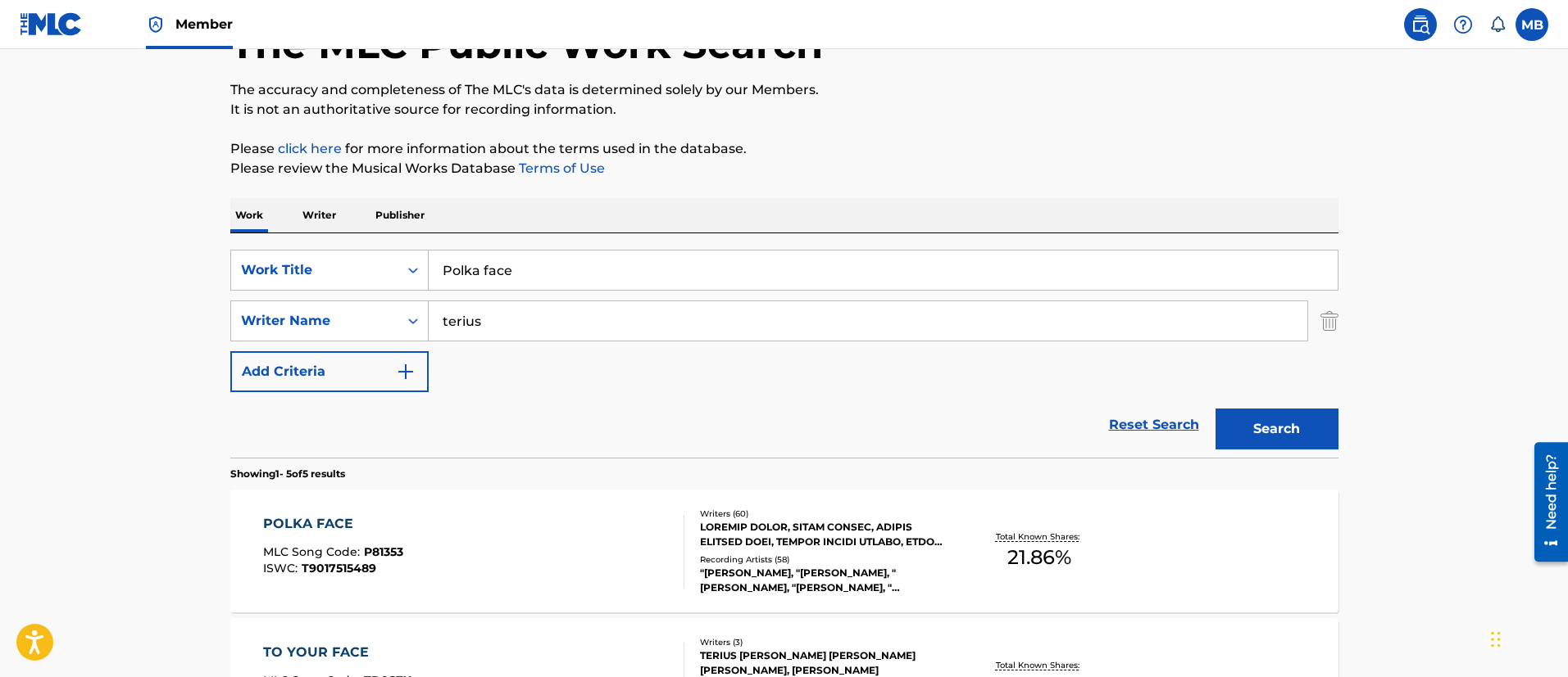
drag, startPoint x: 614, startPoint y: 255, endPoint x: 217, endPoint y: 226, distance: 398.1
click at [221, 228] on div "The MLC Public Work Search The accuracy and completeness of The MLC's data is d…" at bounding box center [784, 590] width 1147 height 1229
paste input "Wake Me When It’s Over"
type input "Wake Me When It’s Over"
click at [1215, 408] on button "Search" at bounding box center [1277, 429] width 123 height 41
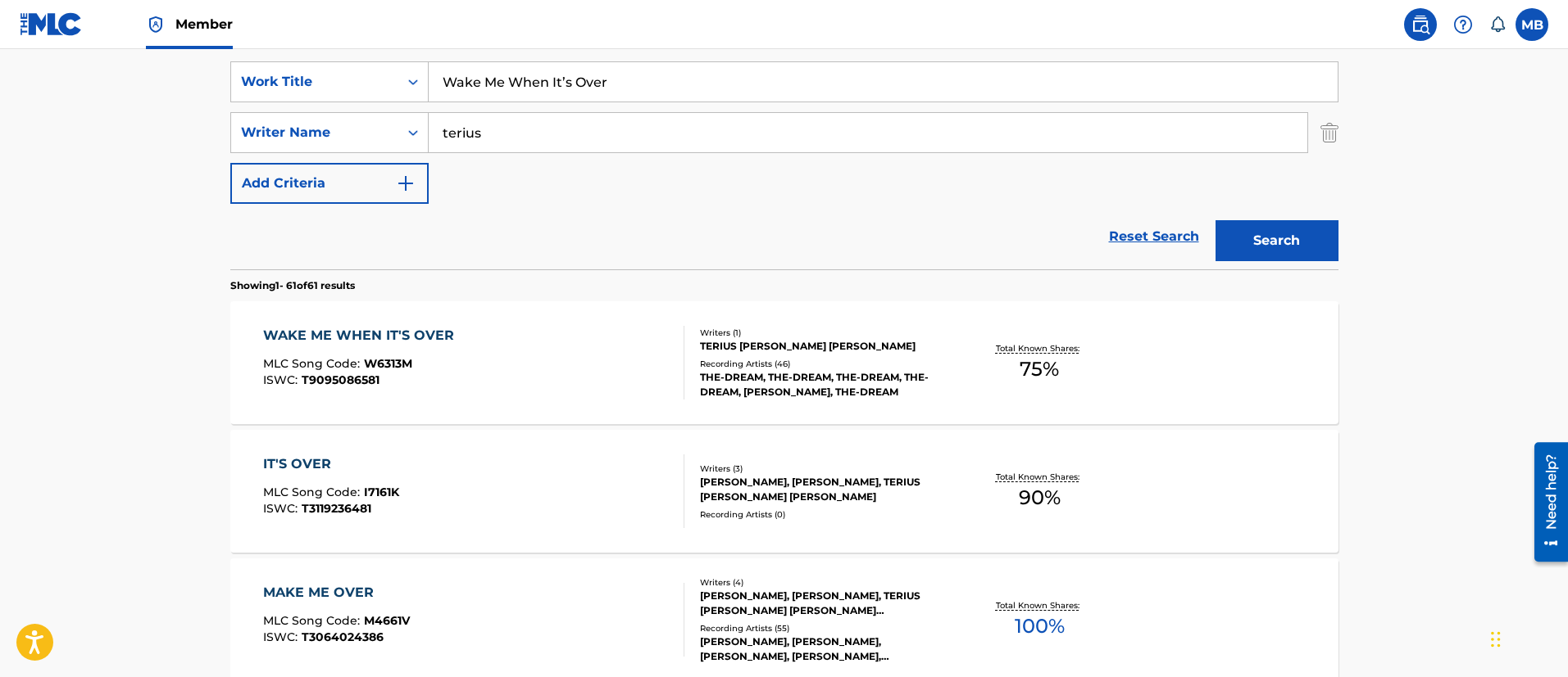
scroll to position [361, 0]
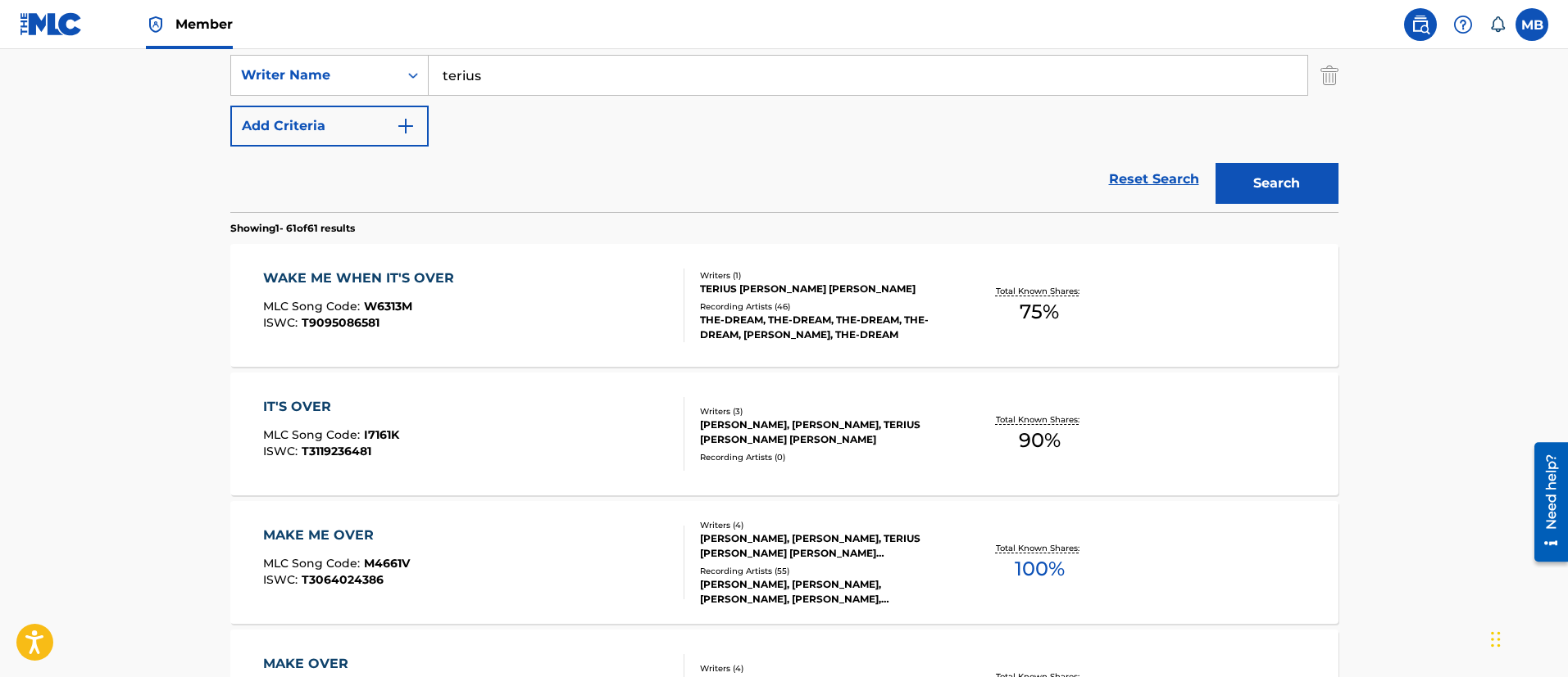
click at [522, 314] on div "WAKE ME WHEN IT'S OVER MLC Song Code : W6313M ISWC : T9095086581" at bounding box center [474, 305] width 422 height 74
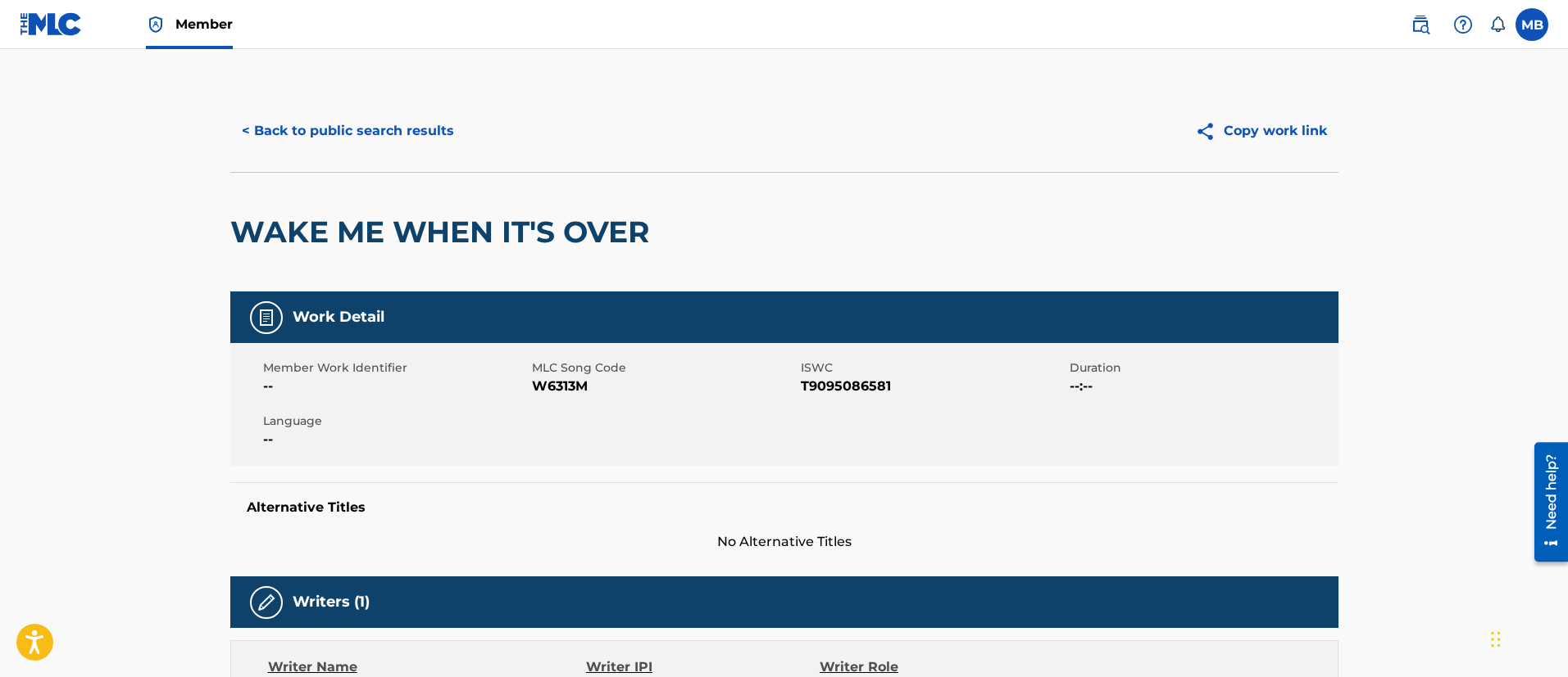
click at [339, 136] on button "< Back to public search results" at bounding box center [348, 131] width 235 height 41
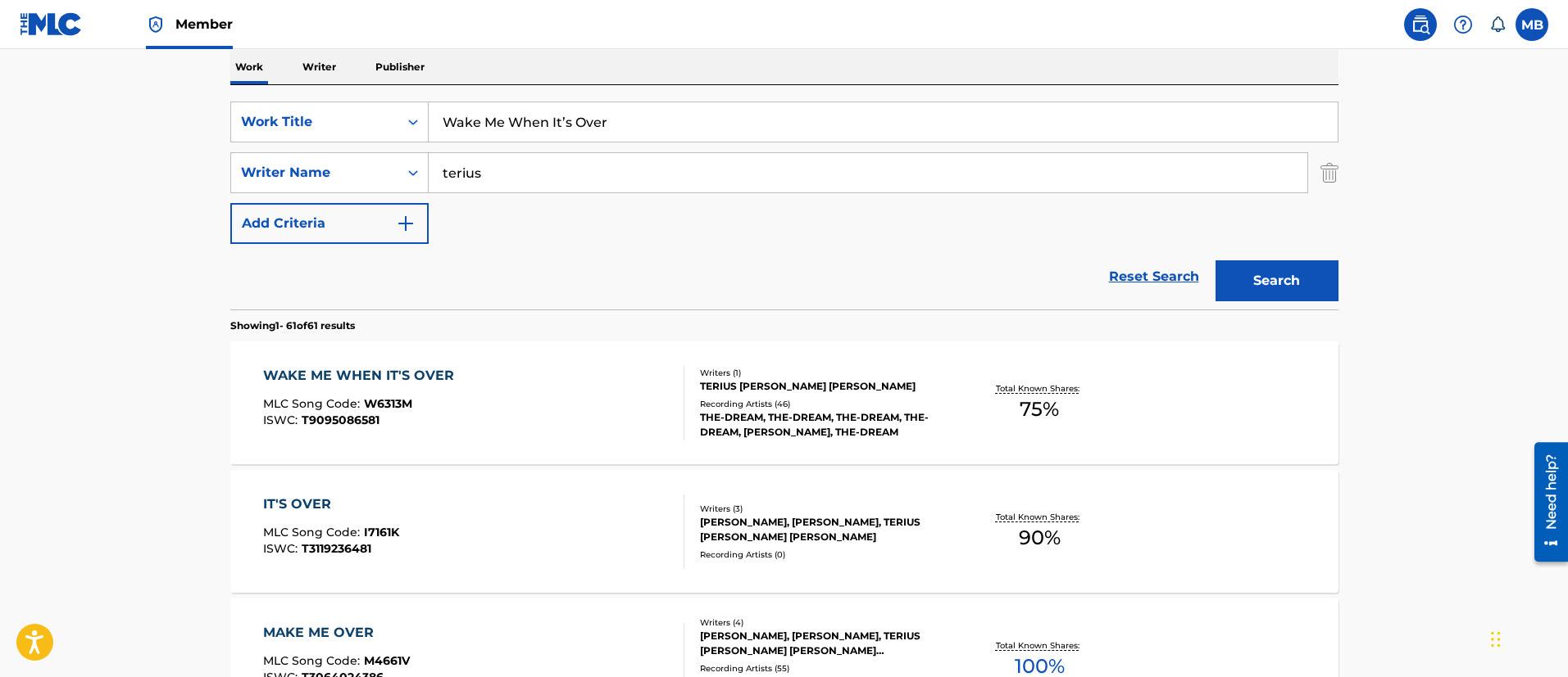
scroll to position [115, 0]
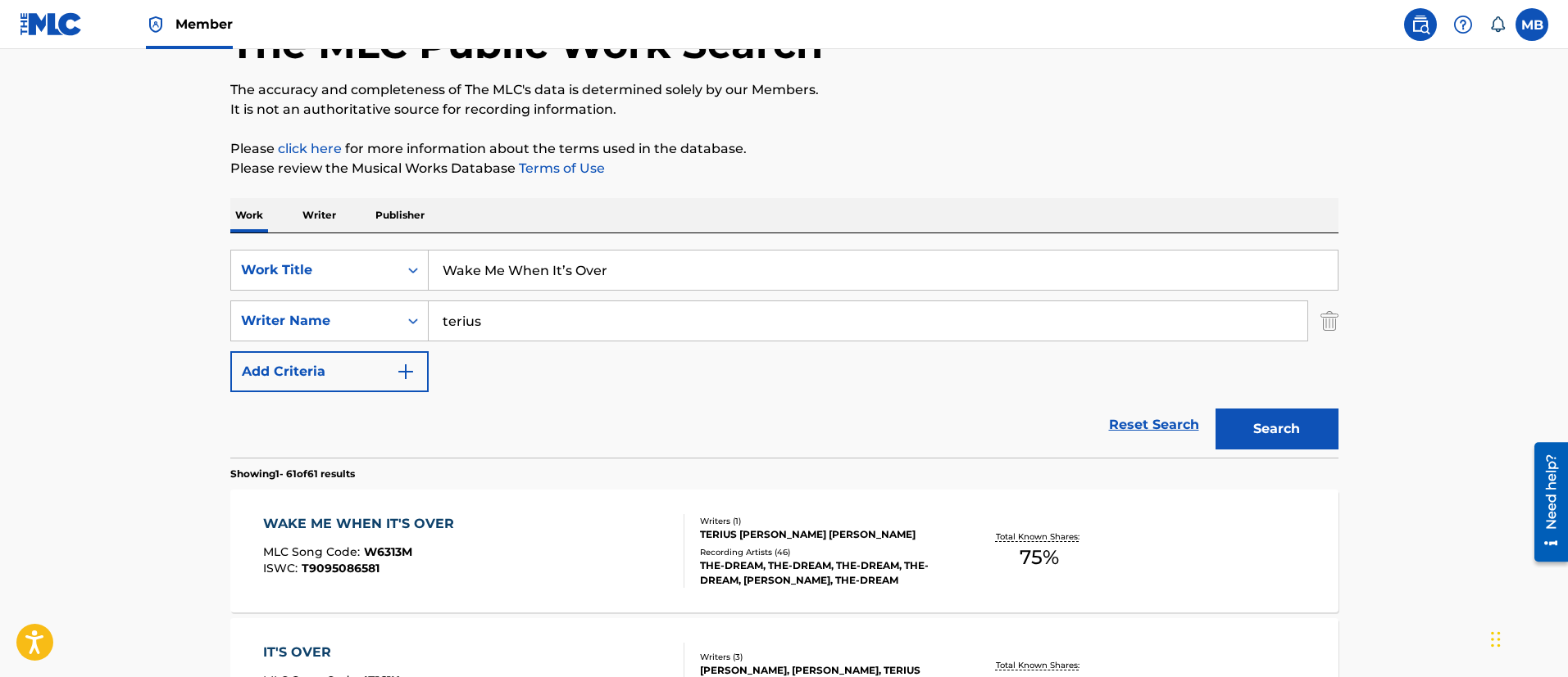
drag, startPoint x: 650, startPoint y: 266, endPoint x: 367, endPoint y: 238, distance: 284.4
click at [368, 240] on div "SearchWithCriteria5819720b-7d16-4d5c-99fc-86773b04c4d0 Work Title Wake Me When …" at bounding box center [784, 345] width 1108 height 225
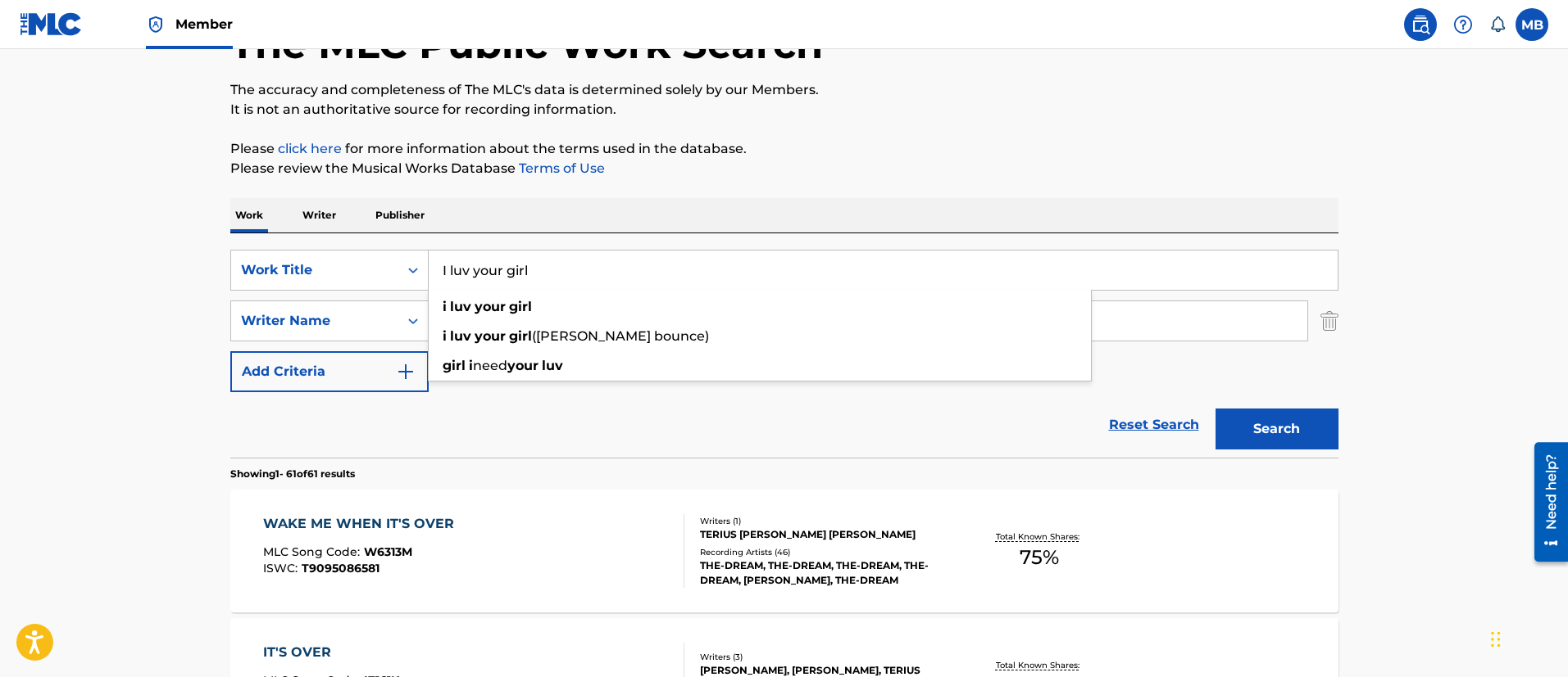
type input "I luv your girl"
click at [1215, 408] on button "Search" at bounding box center [1277, 429] width 123 height 41
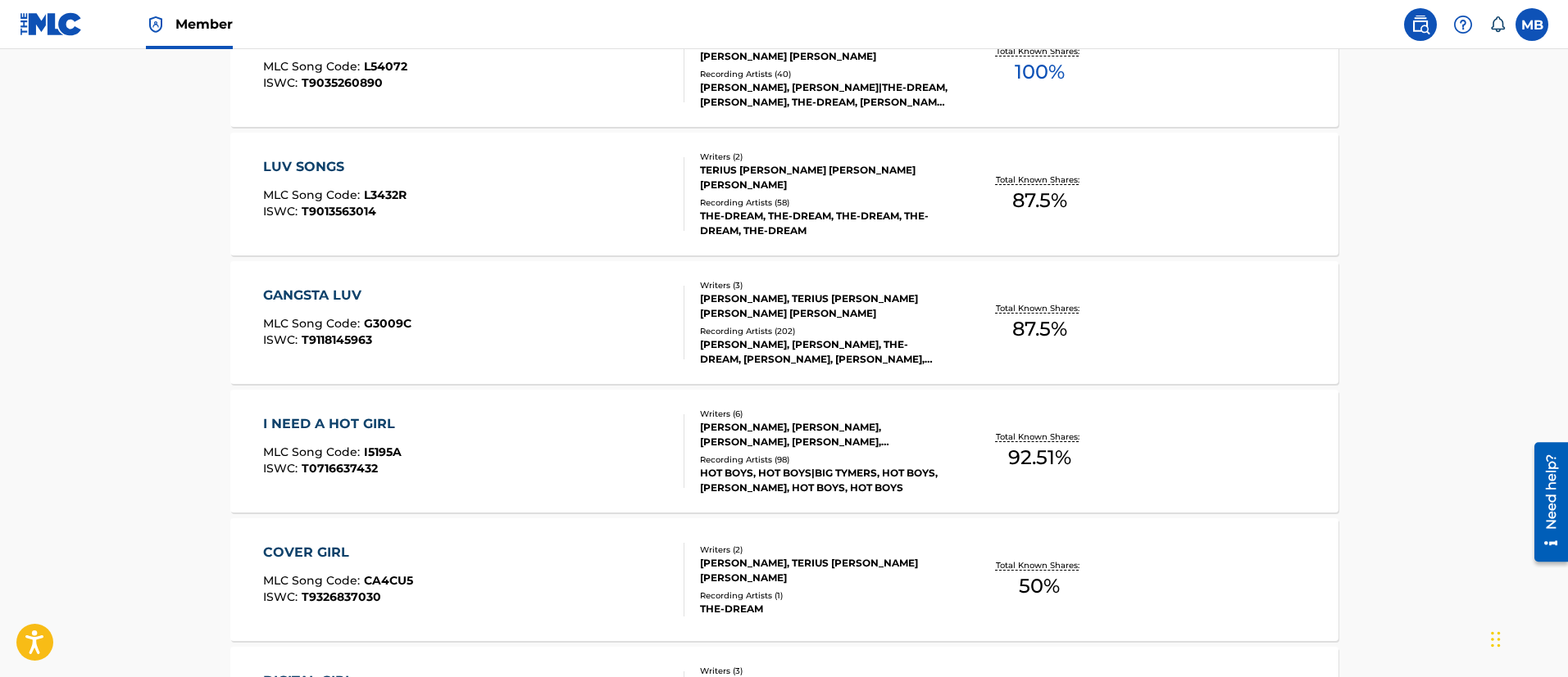
scroll to position [361, 0]
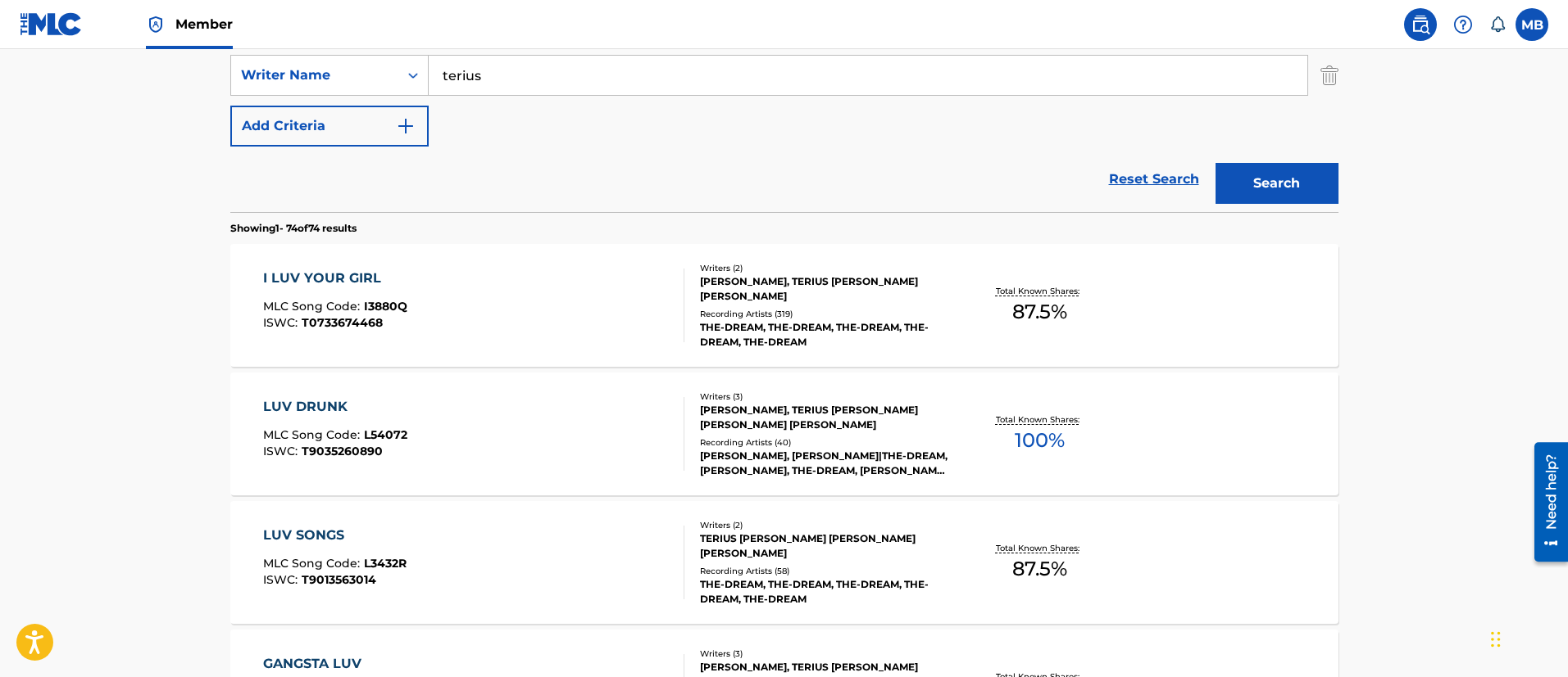
click at [454, 308] on div "I LUV YOUR GIRL MLC Song Code : I3880Q ISWC : T0733674468" at bounding box center [474, 305] width 422 height 74
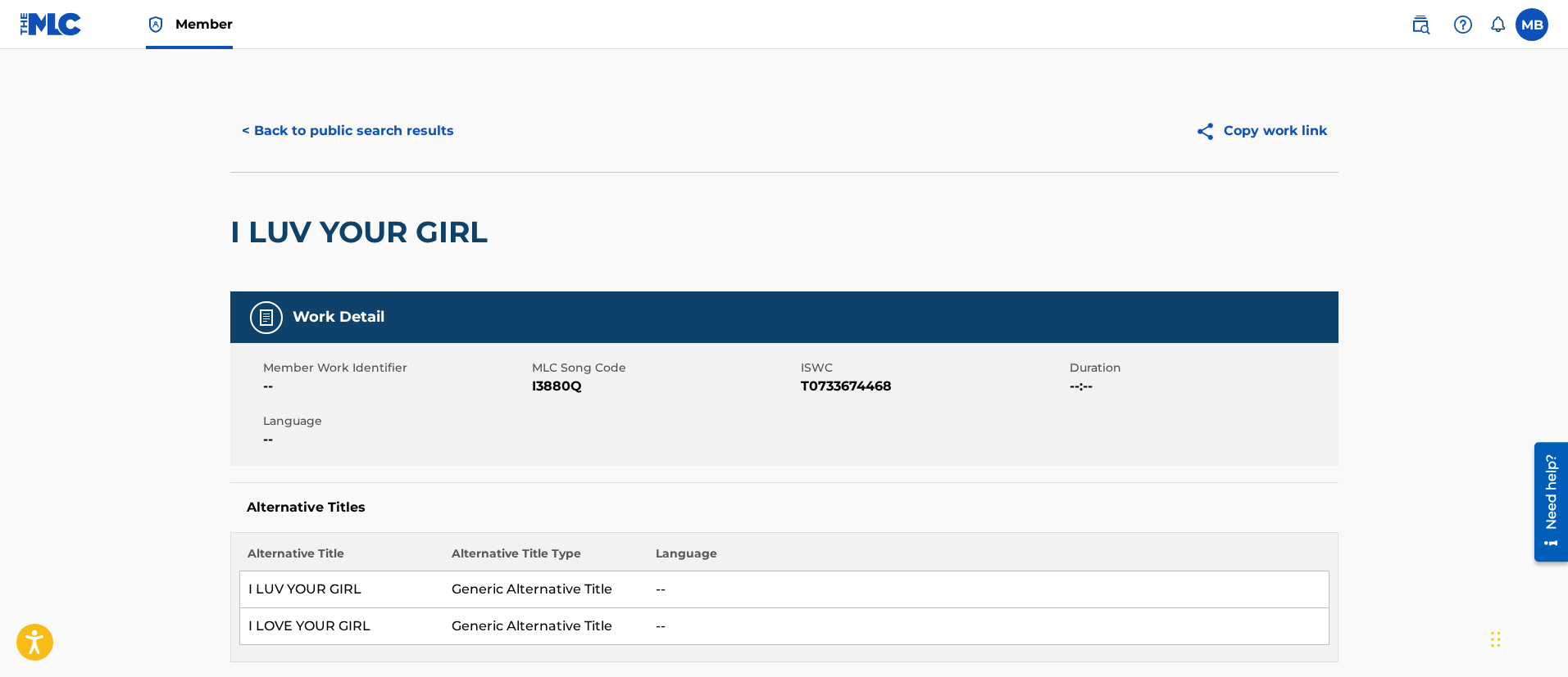
click at [395, 136] on button "< Back to public search results" at bounding box center [348, 131] width 235 height 41
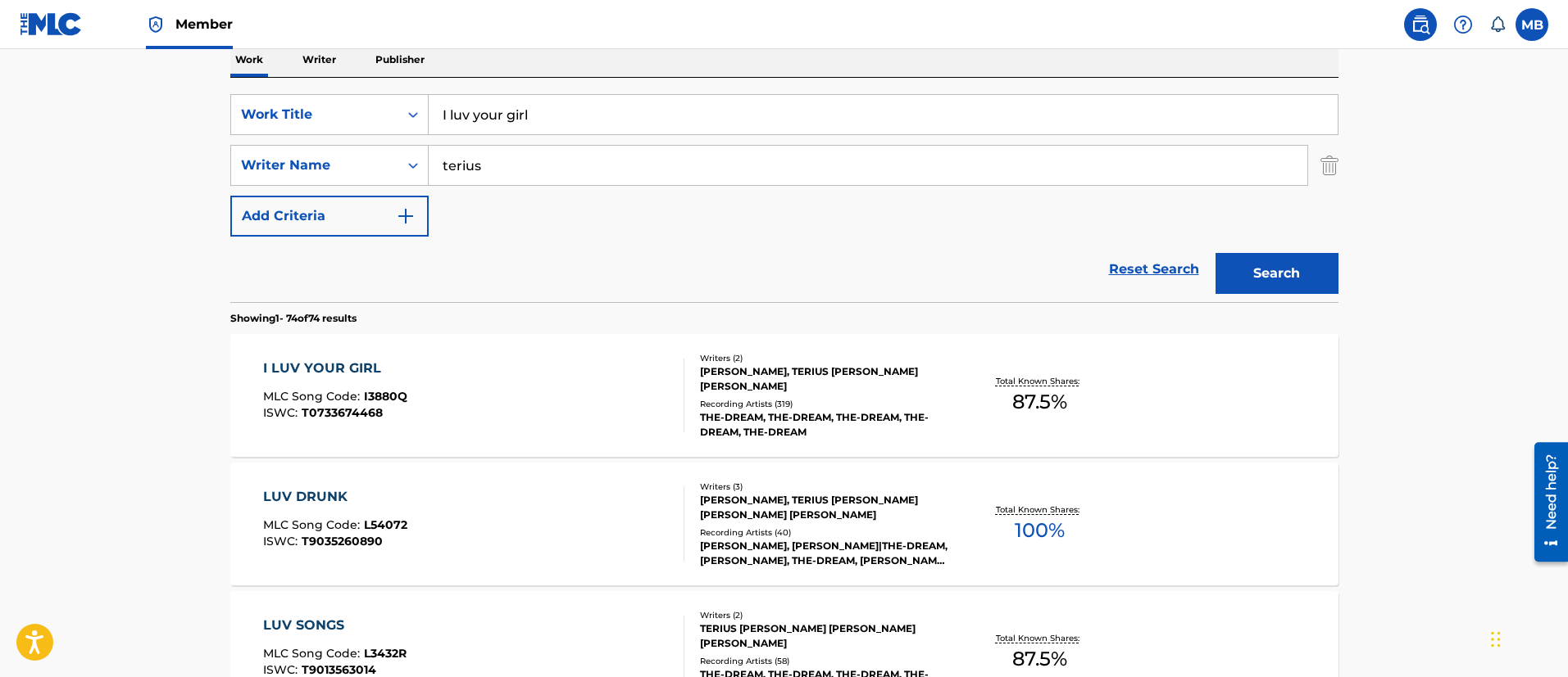
scroll to position [238, 0]
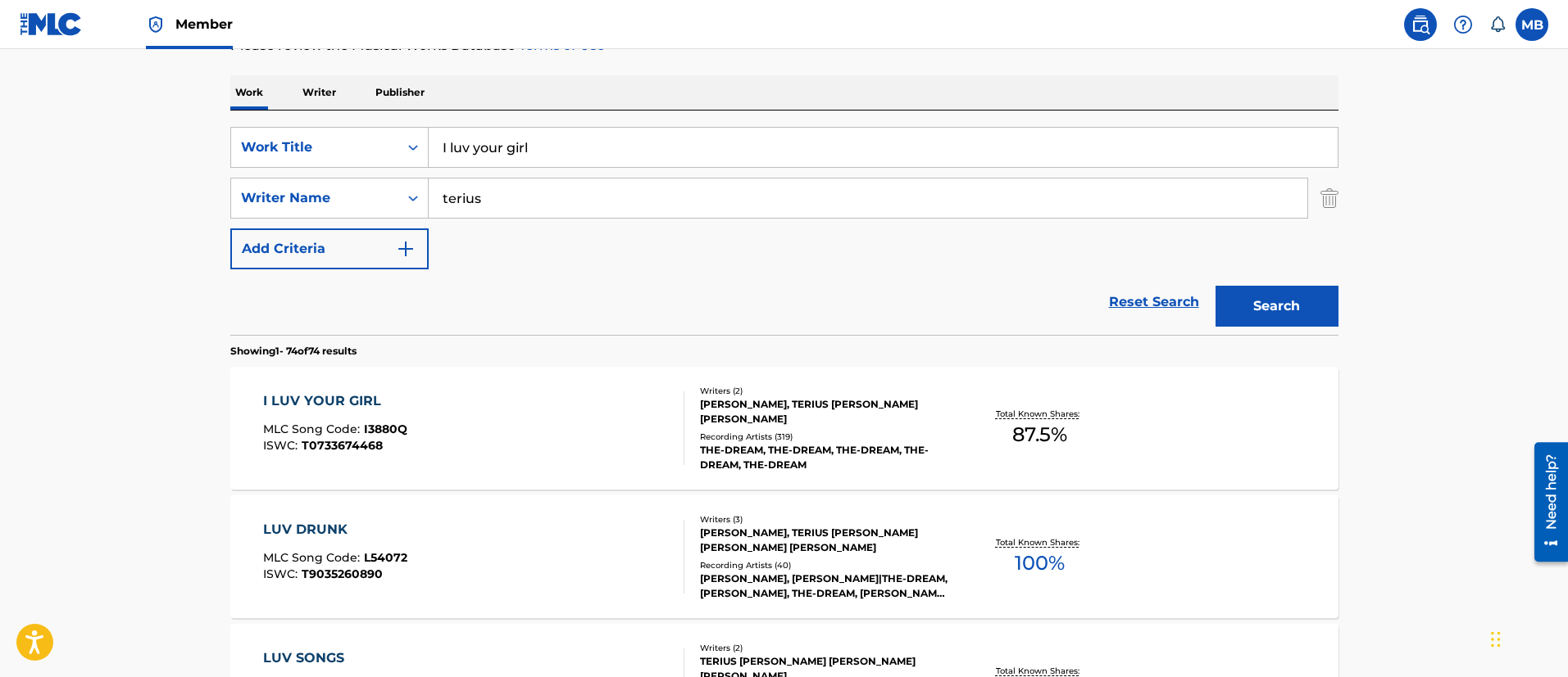
click at [594, 153] on input "I luv your girl" at bounding box center [882, 147] width 909 height 39
click at [1215, 286] on button "Search" at bounding box center [1277, 307] width 123 height 41
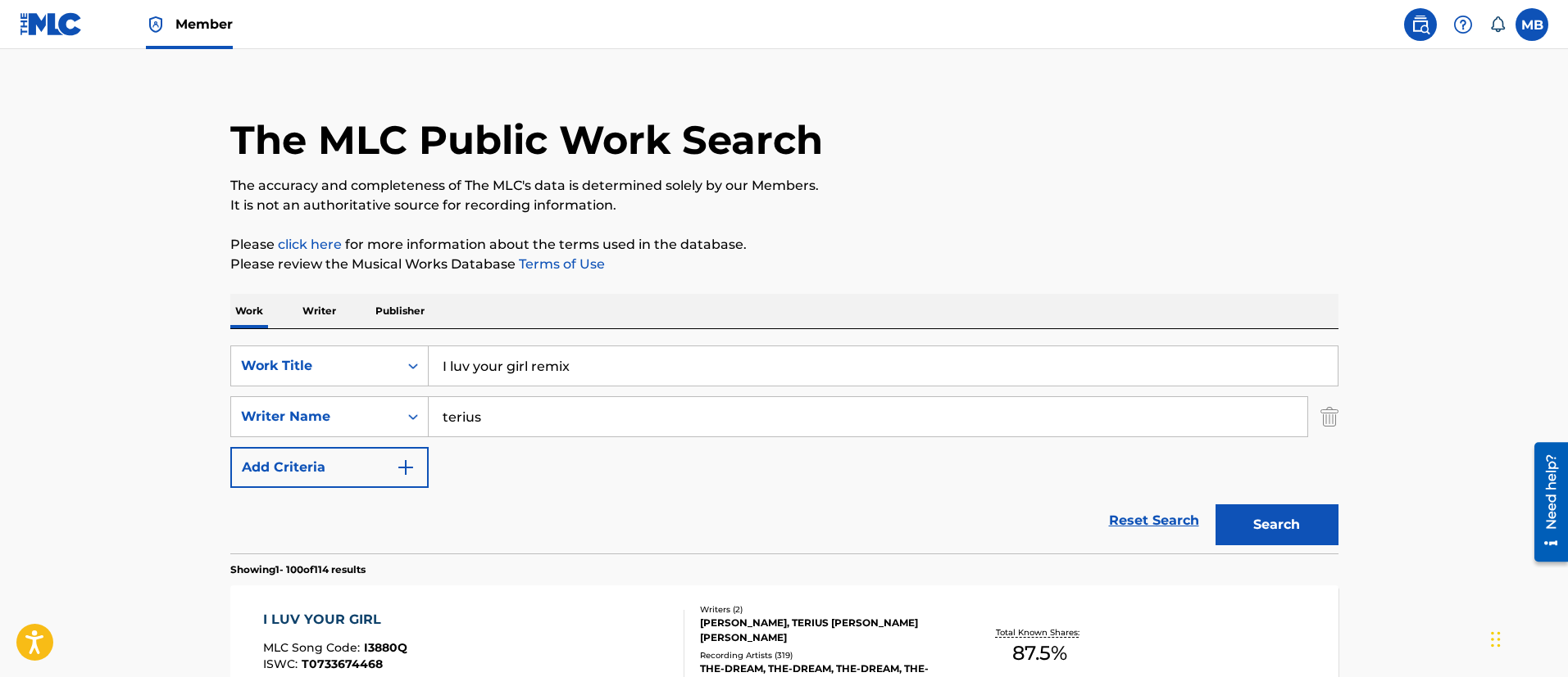
scroll to position [0, 0]
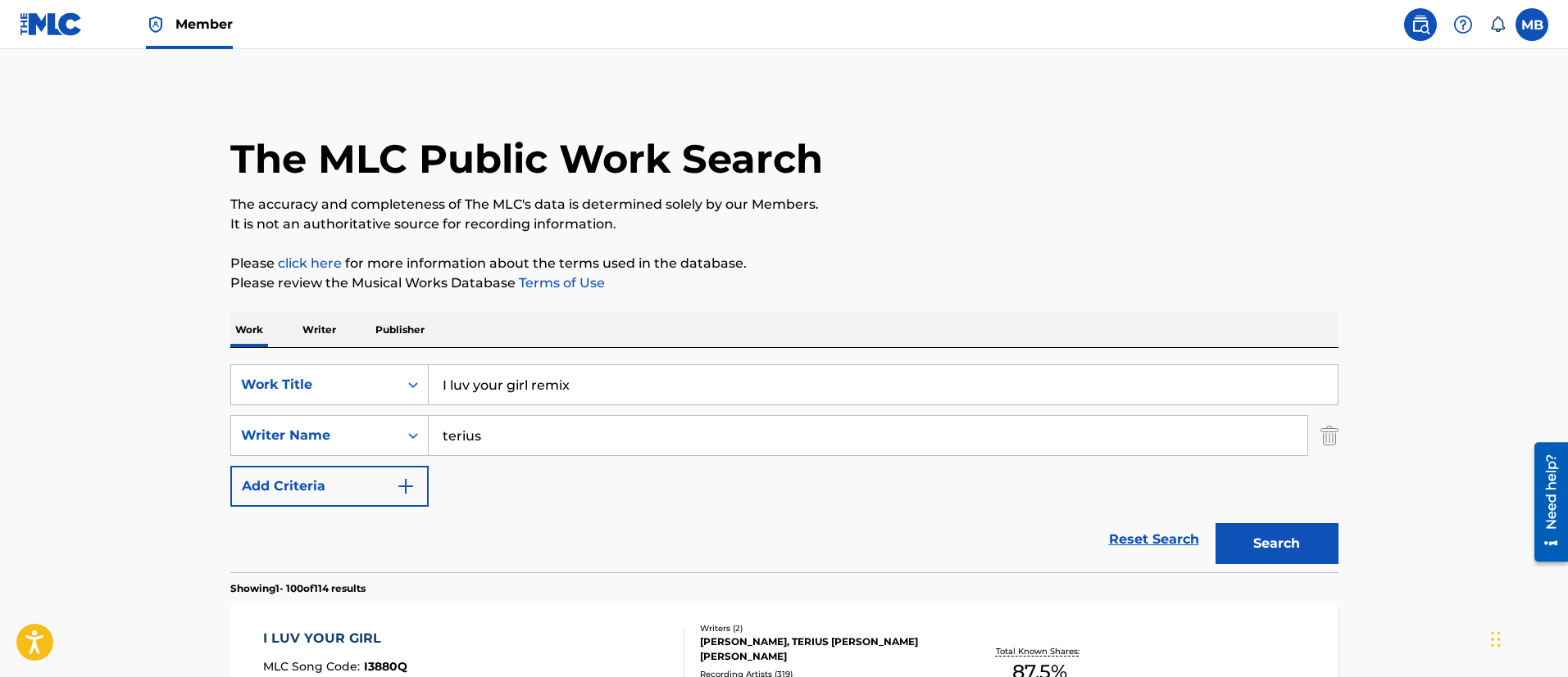
drag, startPoint x: 606, startPoint y: 395, endPoint x: 160, endPoint y: 363, distance: 447.1
paste input "Precision"
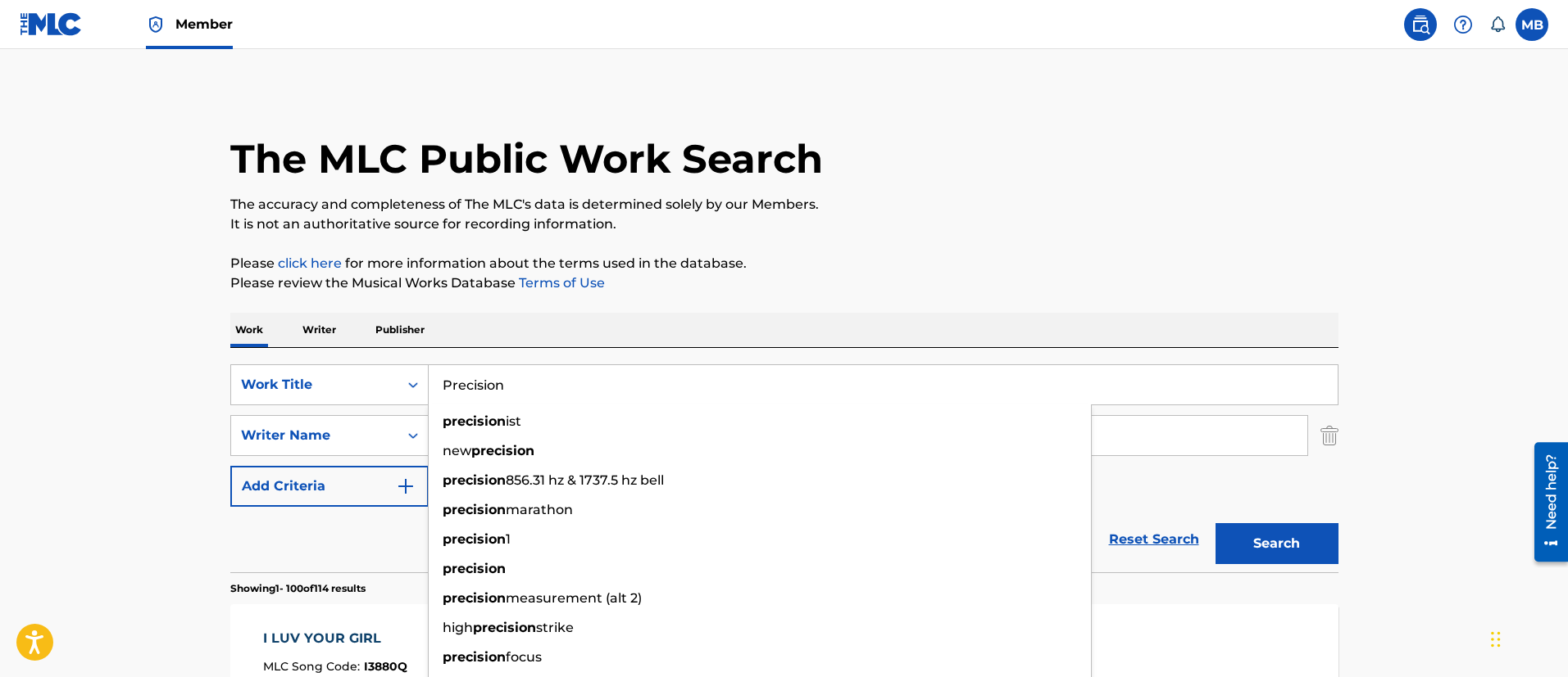
type input "Precision"
click at [1215, 523] on button "Search" at bounding box center [1277, 544] width 123 height 41
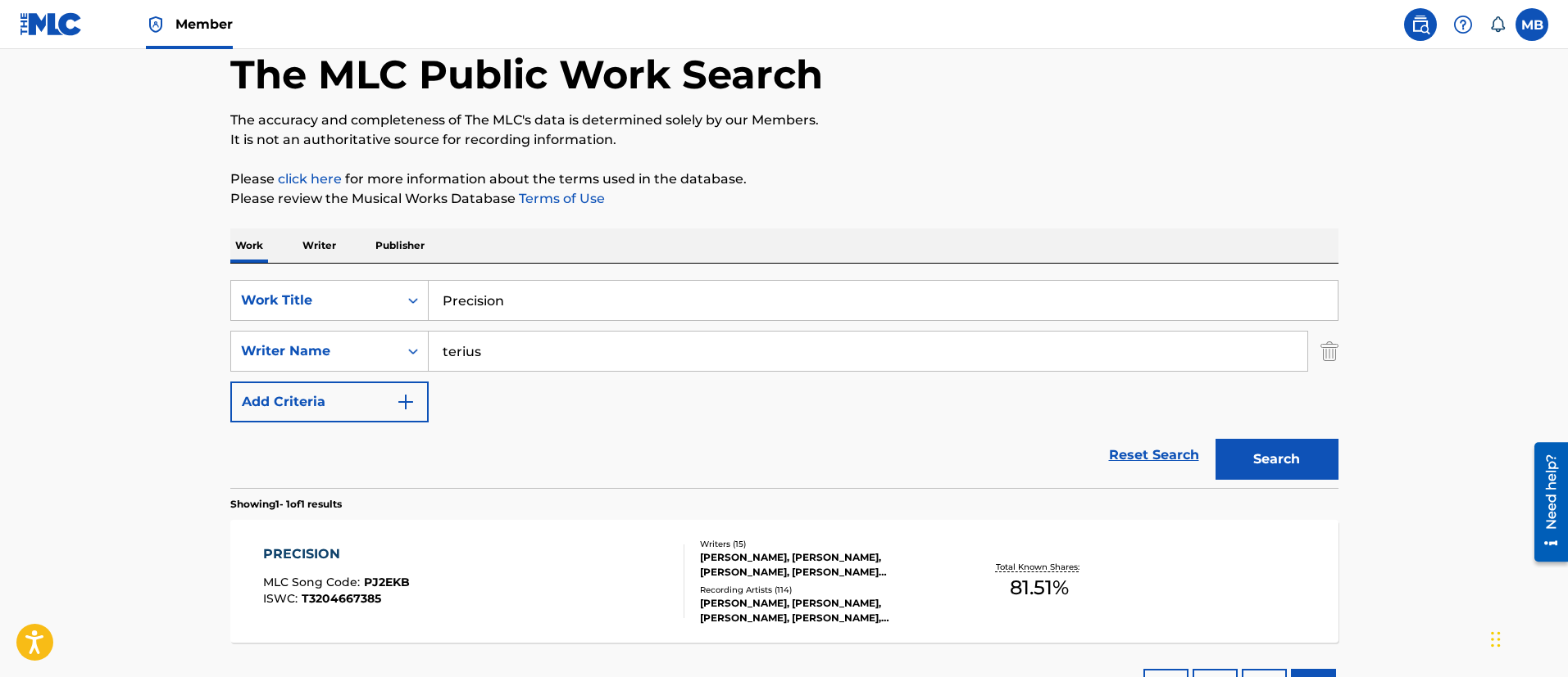
scroll to position [123, 0]
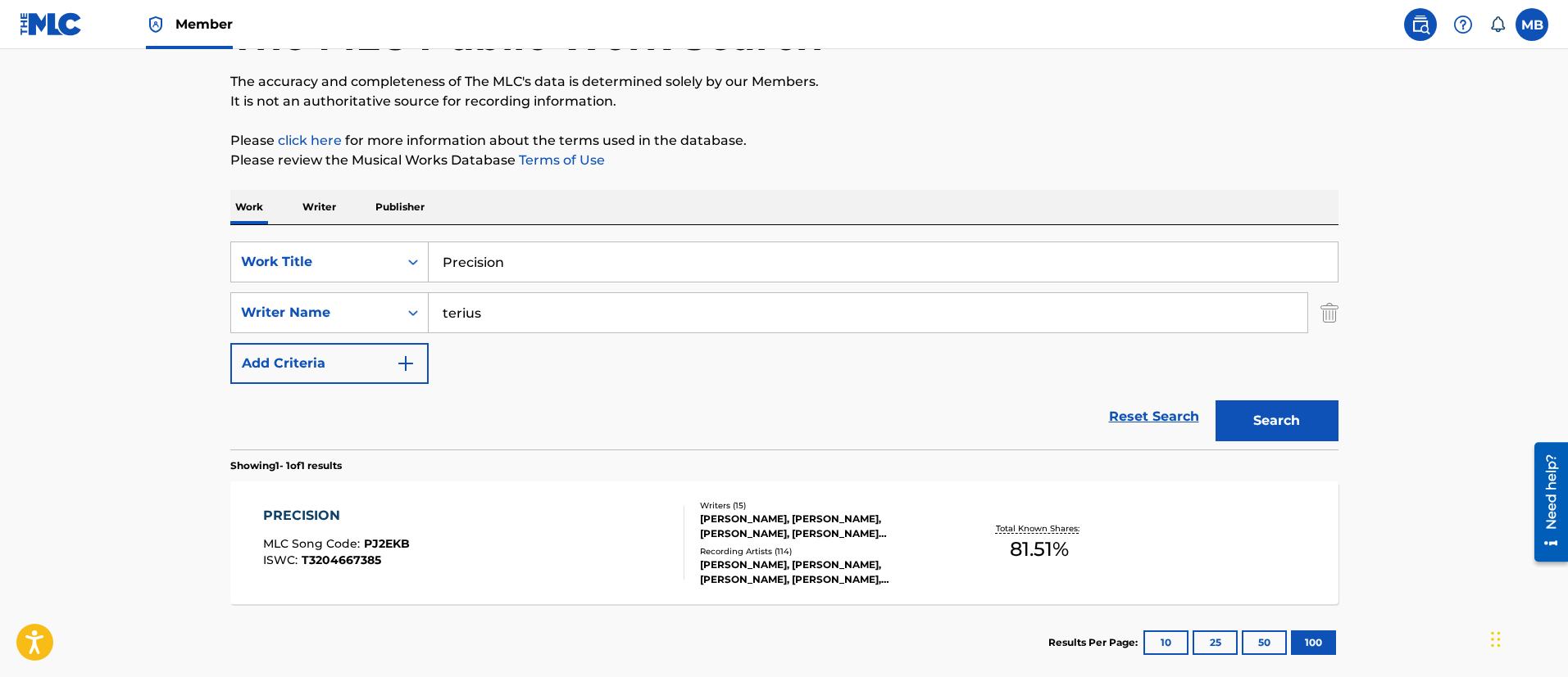
click at [502, 542] on div "PRECISION MLC Song Code : PJ2EKB ISWC : T3204667385" at bounding box center [474, 543] width 422 height 74
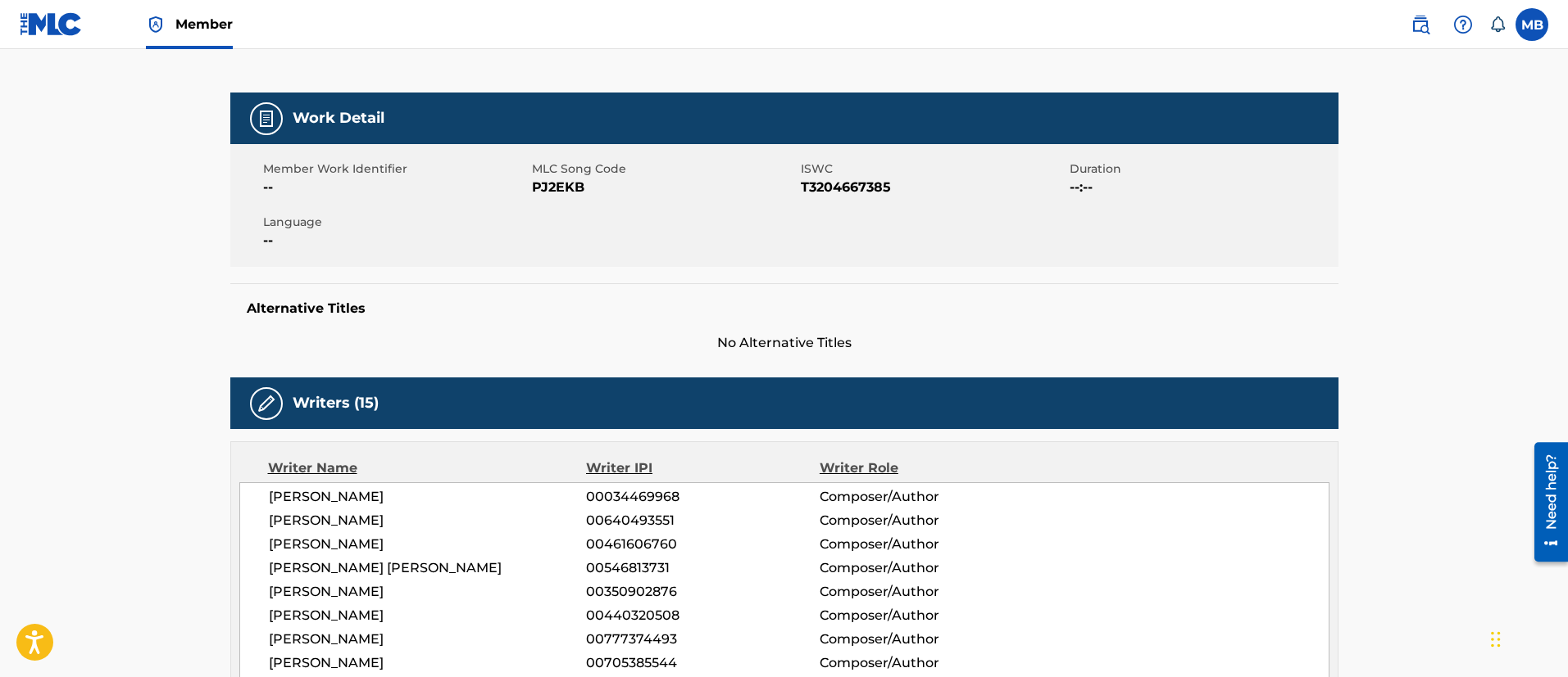
scroll to position [123, 0]
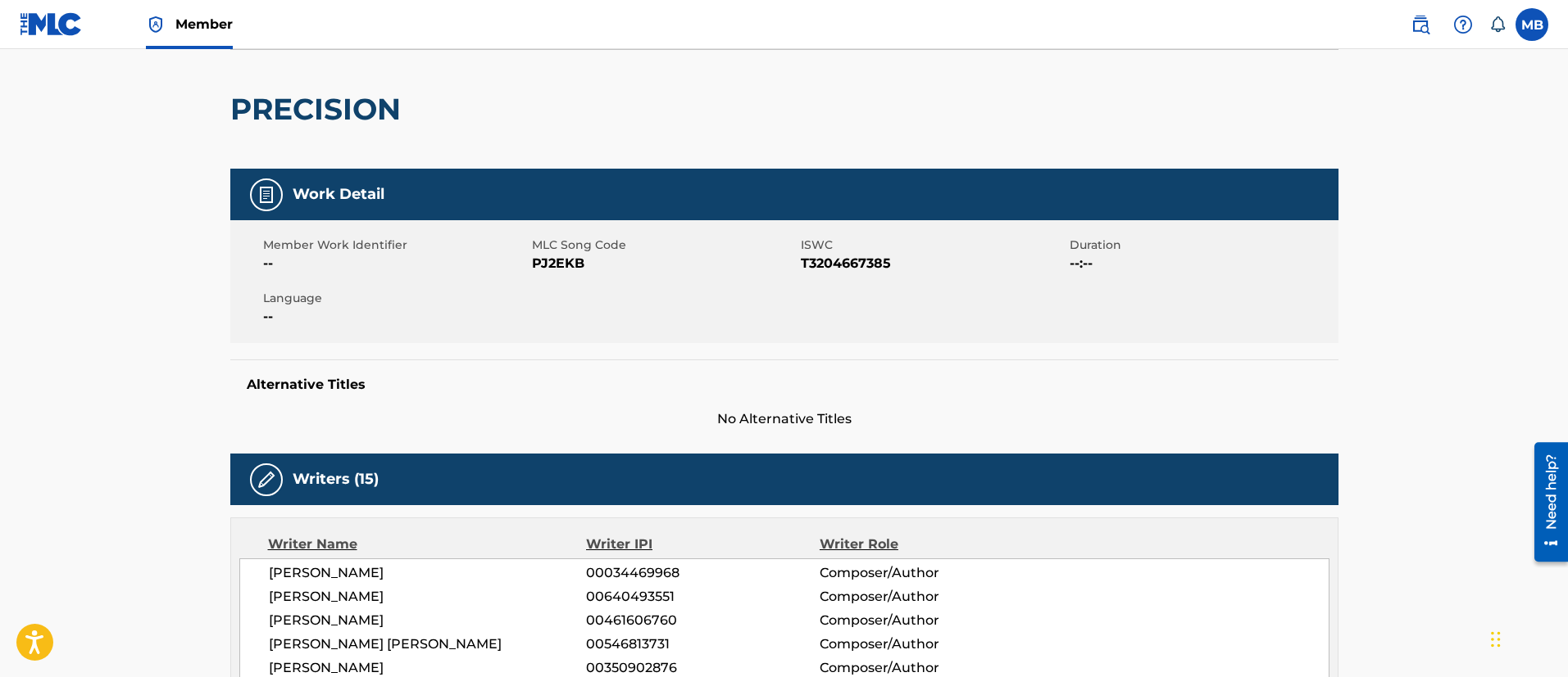
click at [342, 104] on h2 "PRECISION" at bounding box center [320, 110] width 179 height 37
click at [568, 249] on span "MLC Song Code" at bounding box center [664, 245] width 265 height 17
click at [569, 262] on span "PJ2EKB" at bounding box center [664, 263] width 265 height 20
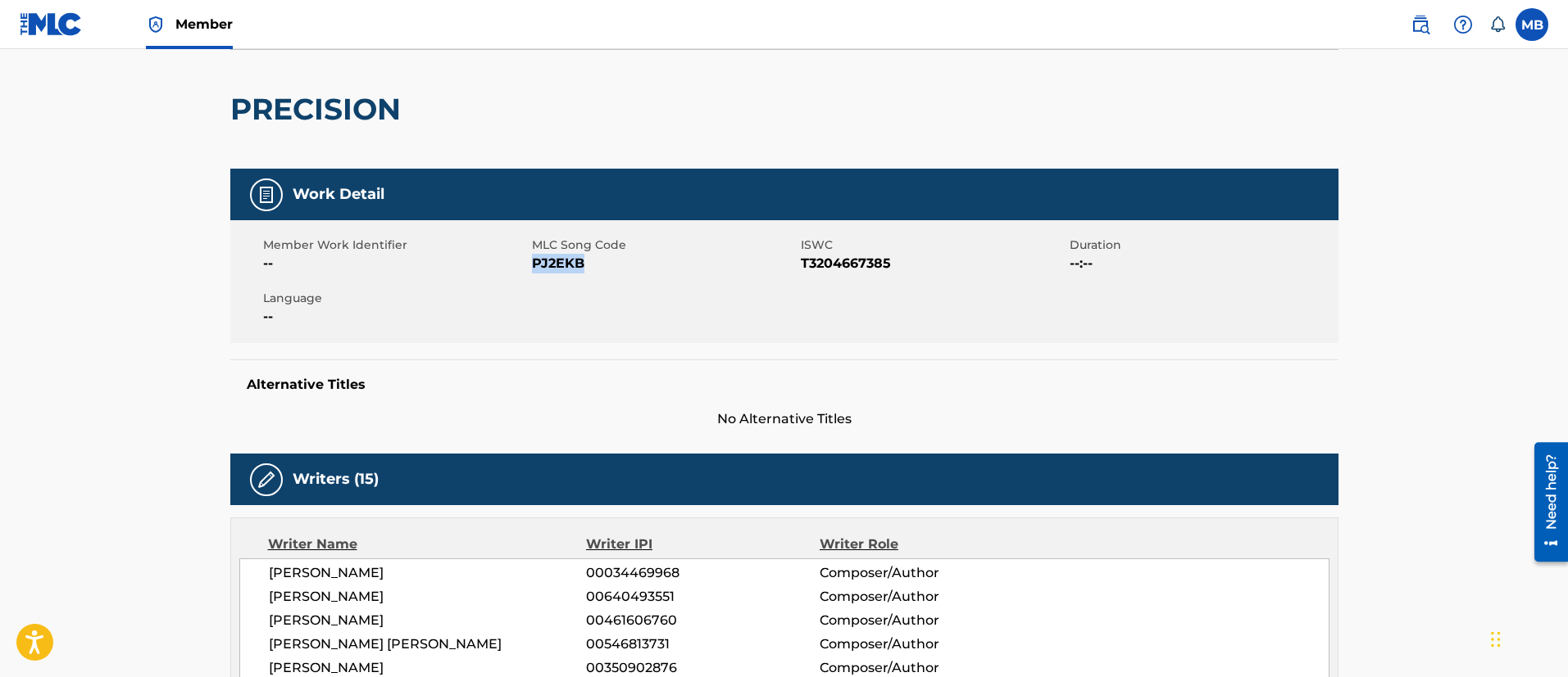
click at [569, 262] on span "PJ2EKB" at bounding box center [664, 263] width 265 height 20
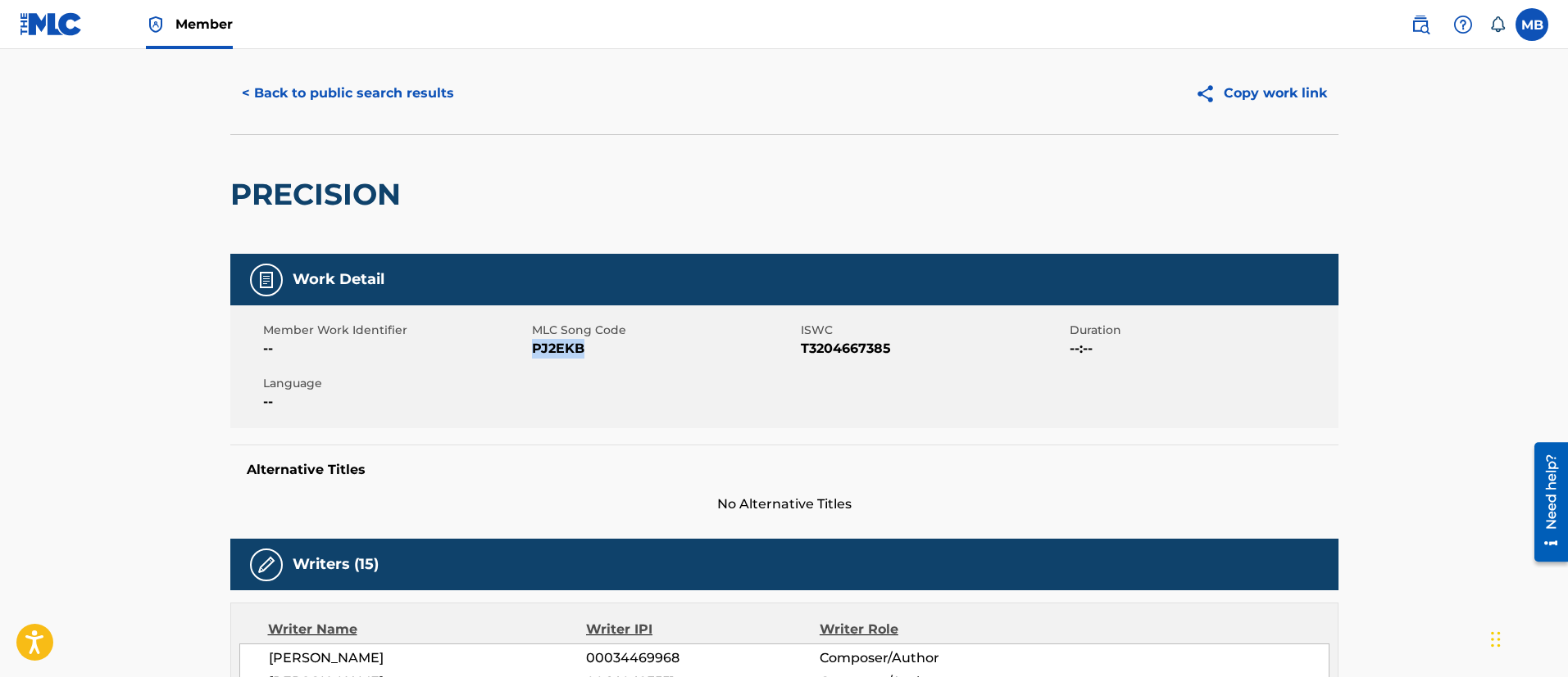
scroll to position [0, 0]
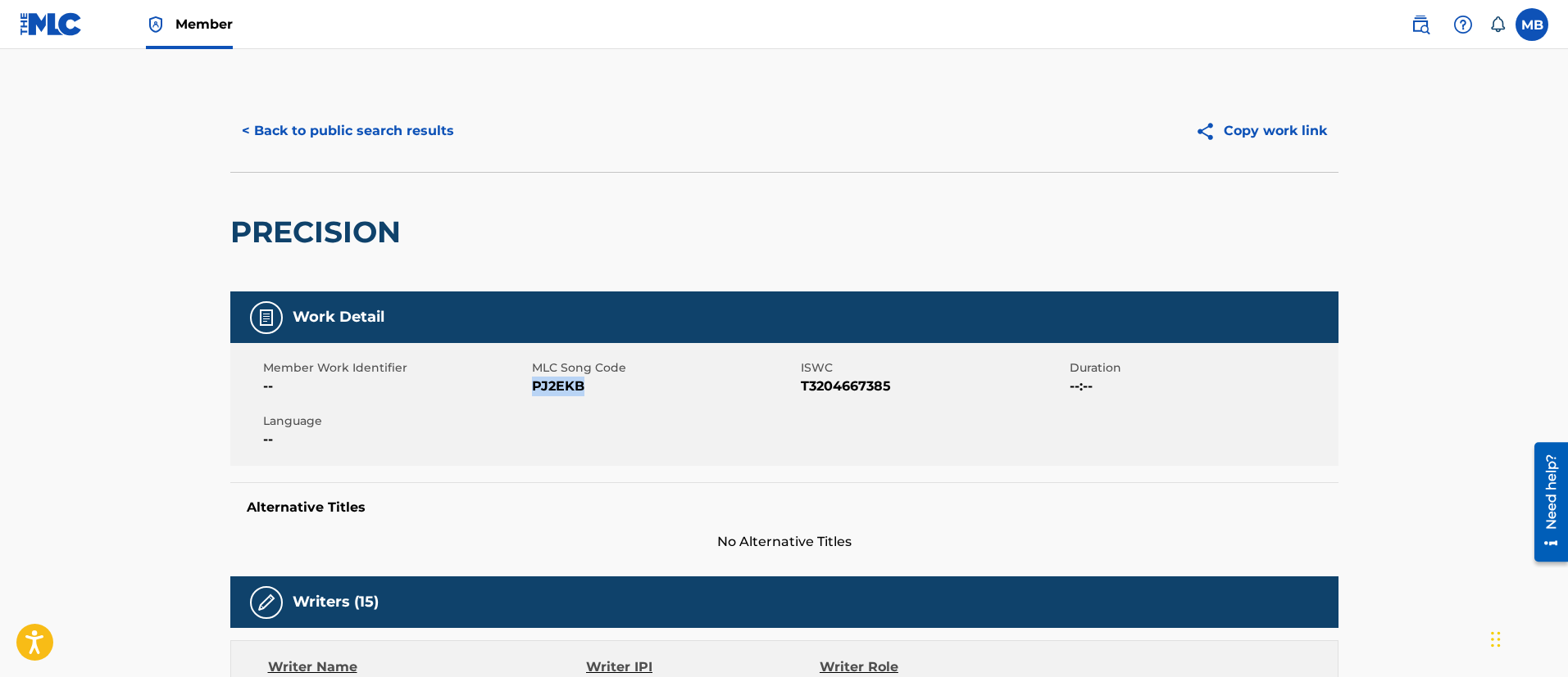
click at [325, 136] on button "< Back to public search results" at bounding box center [348, 131] width 235 height 41
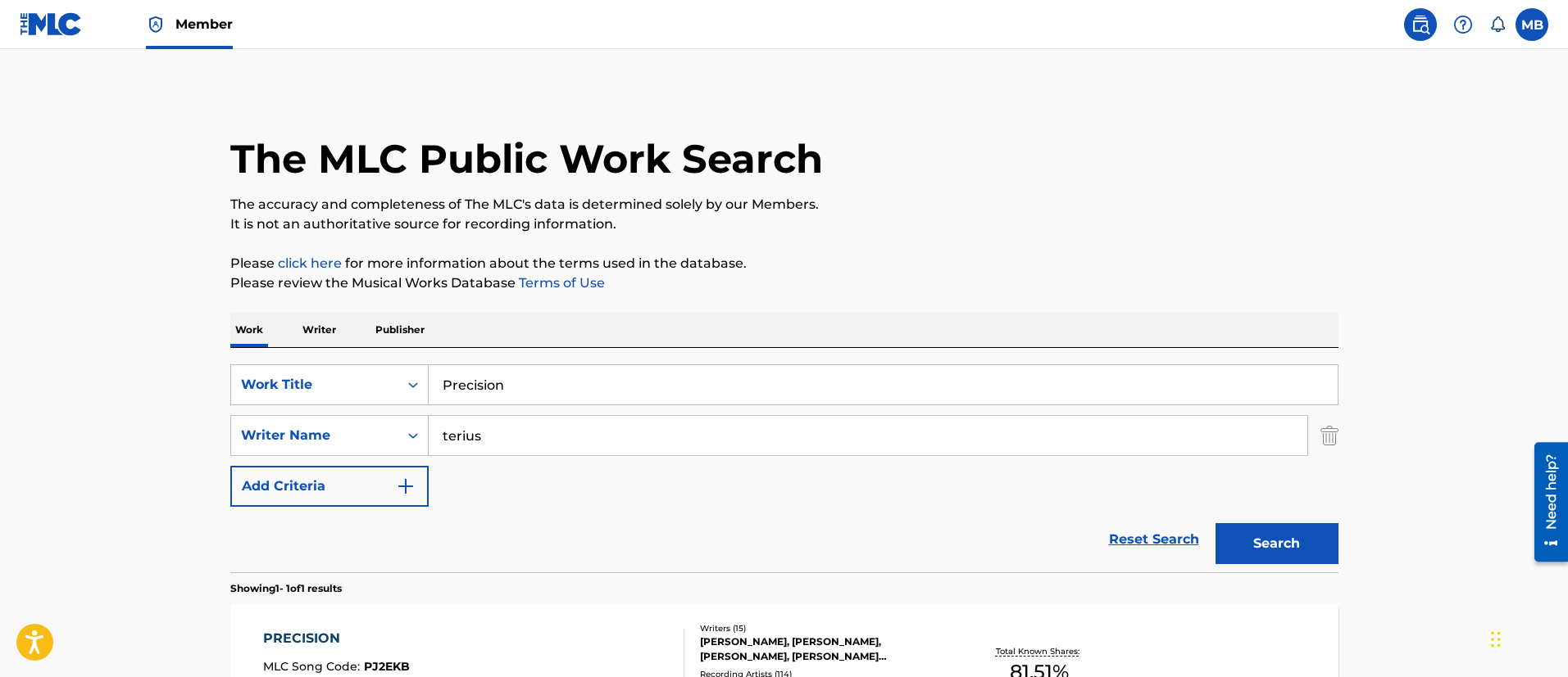
scroll to position [120, 0]
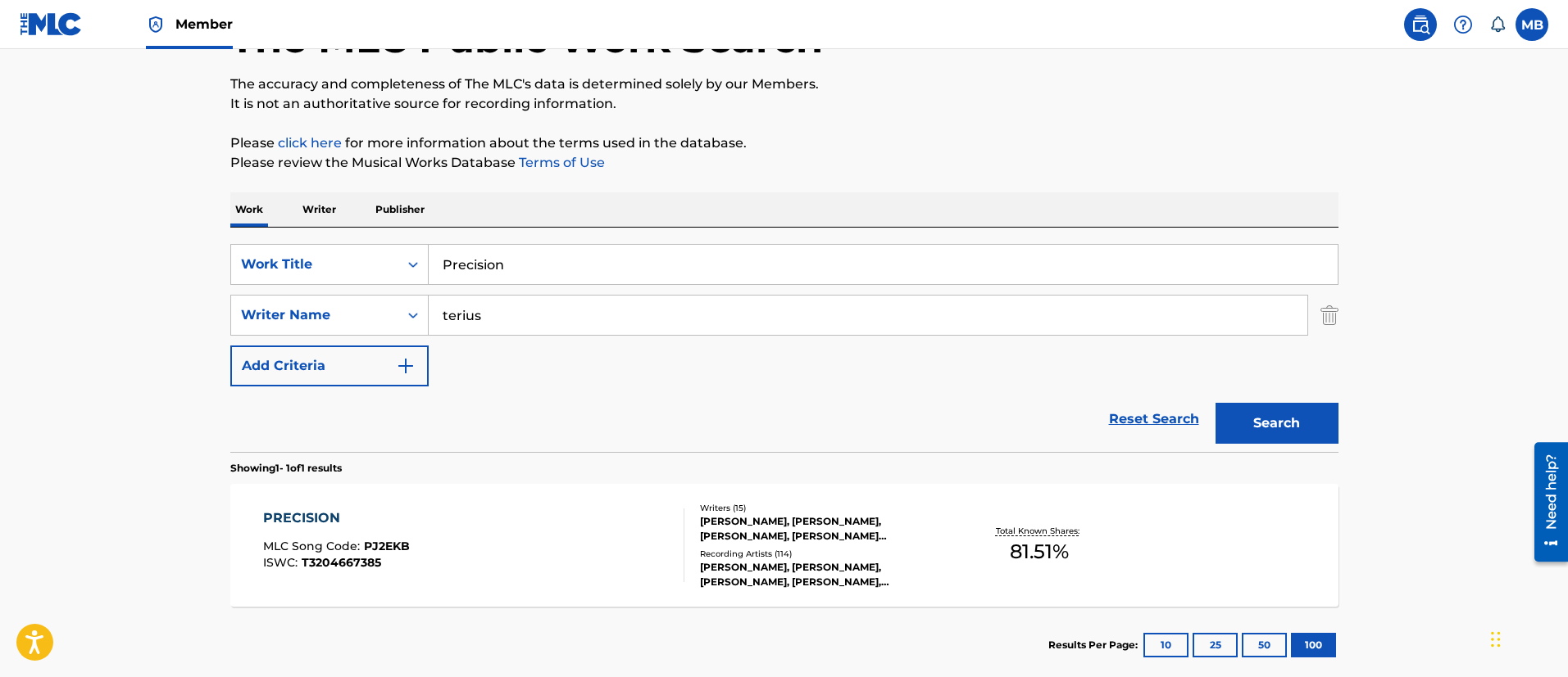
drag, startPoint x: 576, startPoint y: 258, endPoint x: 222, endPoint y: 218, distance: 356.3
click at [229, 225] on div "The MLC Public Work Search The accuracy and completeness of The MLC's data is d…" at bounding box center [784, 326] width 1147 height 714
paste input "Walkin’ on the Mo"
type input "Walkin’ on the Moon"
click at [1215, 403] on button "Search" at bounding box center [1277, 423] width 123 height 41
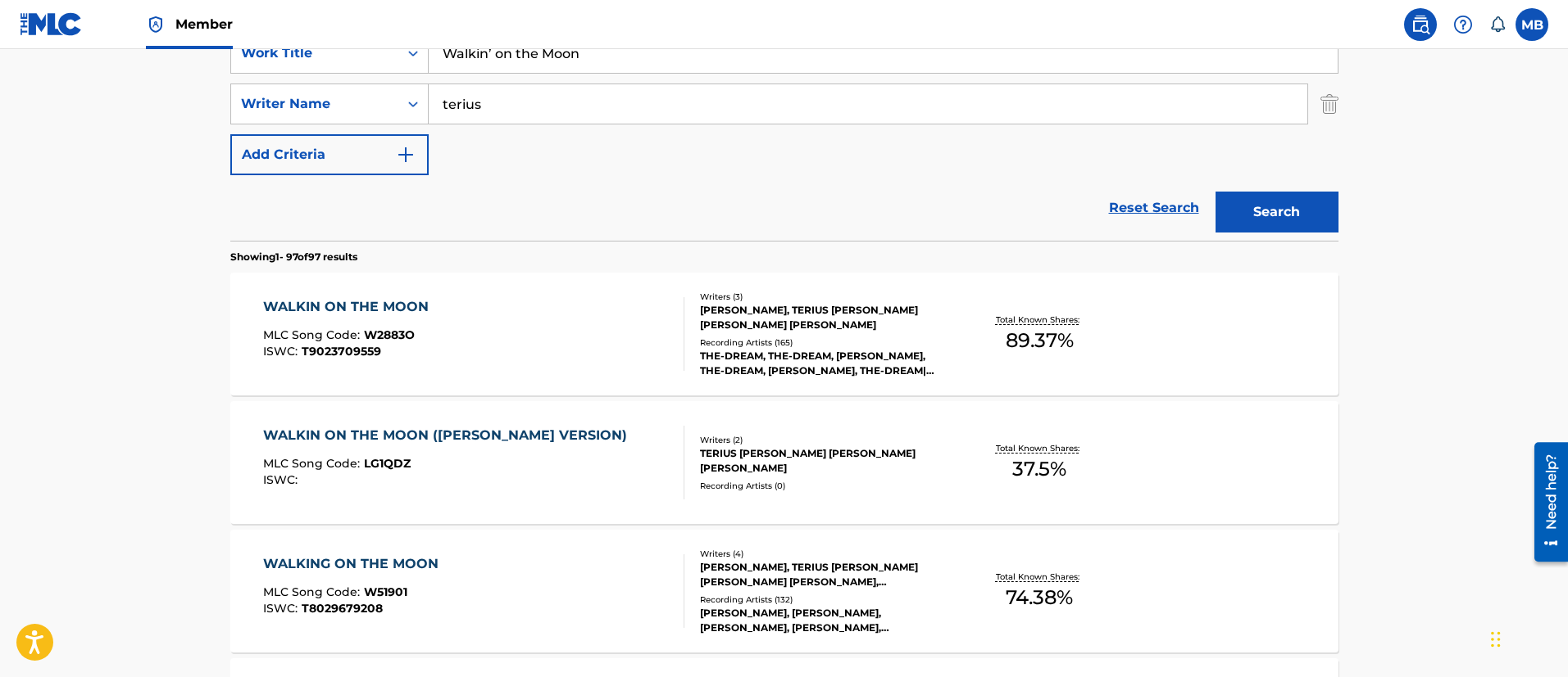
scroll to position [333, 0]
click at [507, 330] on div "WALKIN ON THE MOON MLC Song Code : W2883O ISWC : T9023709559" at bounding box center [474, 333] width 422 height 74
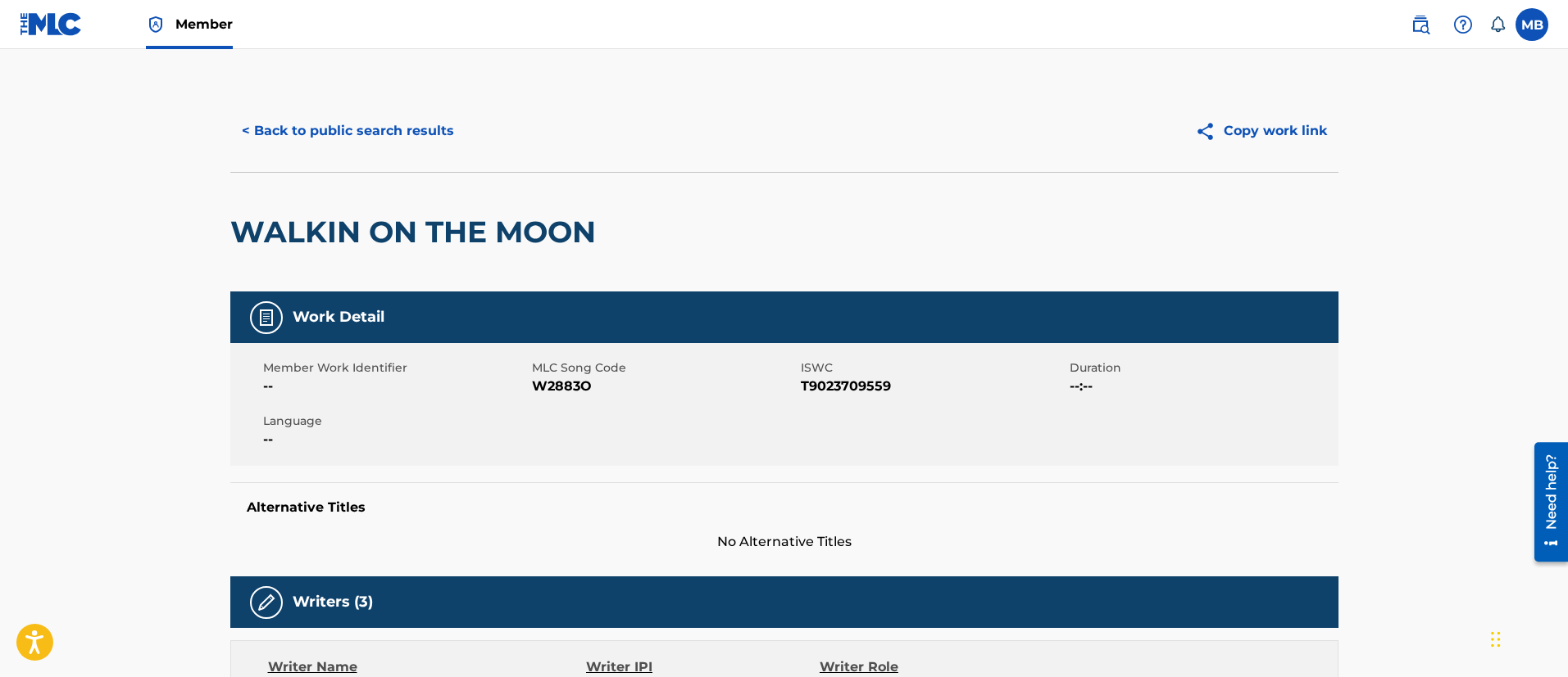
click at [421, 130] on button "< Back to public search results" at bounding box center [348, 131] width 235 height 41
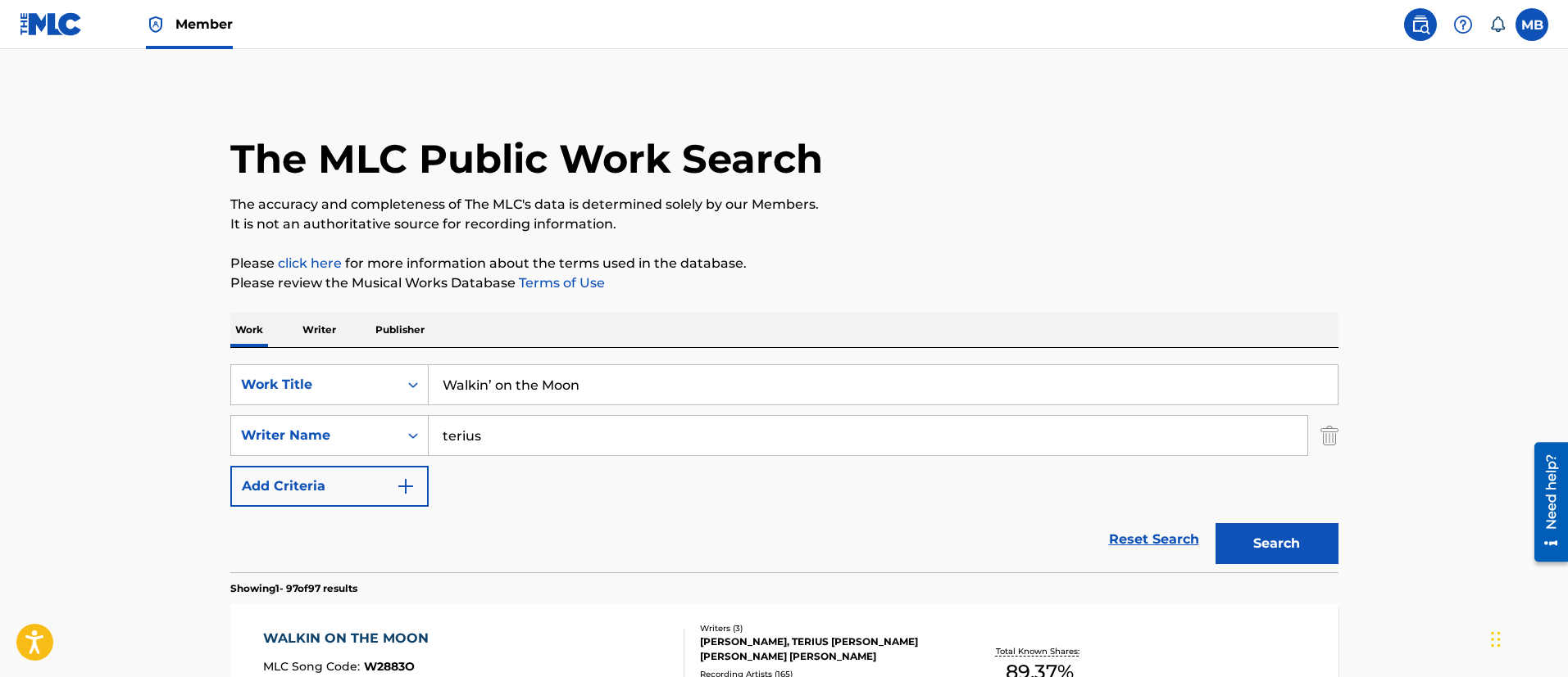
scroll to position [333, 0]
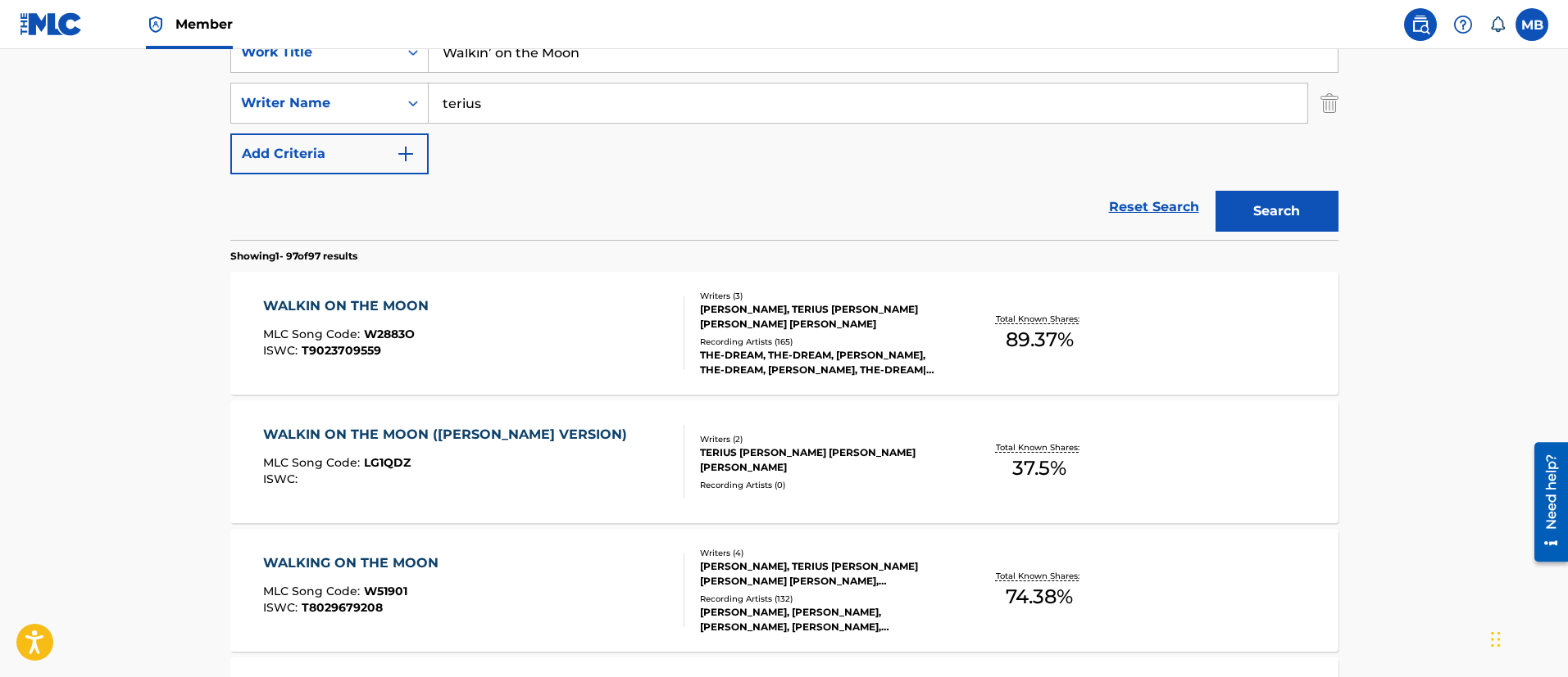
drag, startPoint x: 645, startPoint y: 64, endPoint x: 261, endPoint y: 43, distance: 384.6
paste input "Blow (Remix)"
type input "Blow (Remix)"
click at [1215, 191] on button "Search" at bounding box center [1277, 212] width 123 height 41
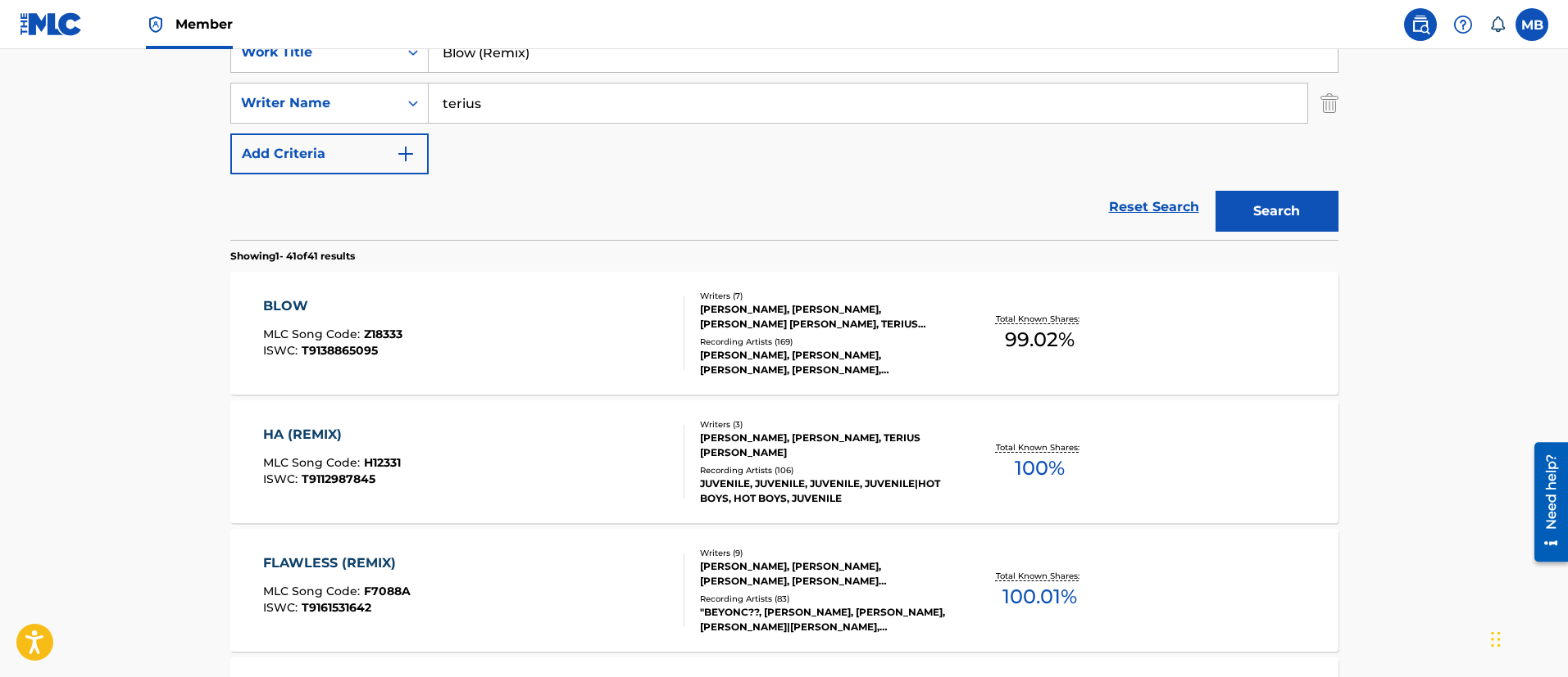
click at [561, 330] on div "BLOW MLC Song Code : Z18333 ISWC : T9138865095" at bounding box center [474, 333] width 422 height 74
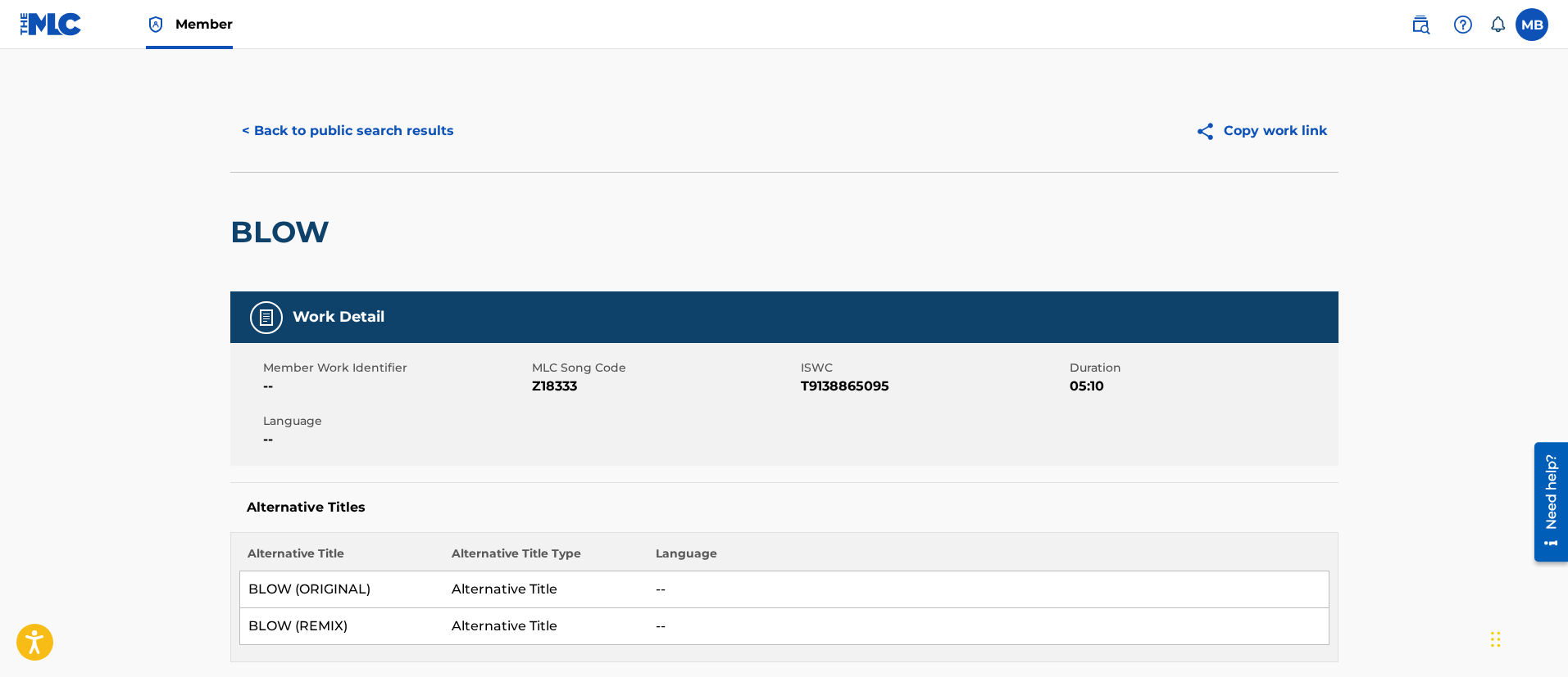
click at [395, 123] on button "< Back to public search results" at bounding box center [348, 131] width 235 height 41
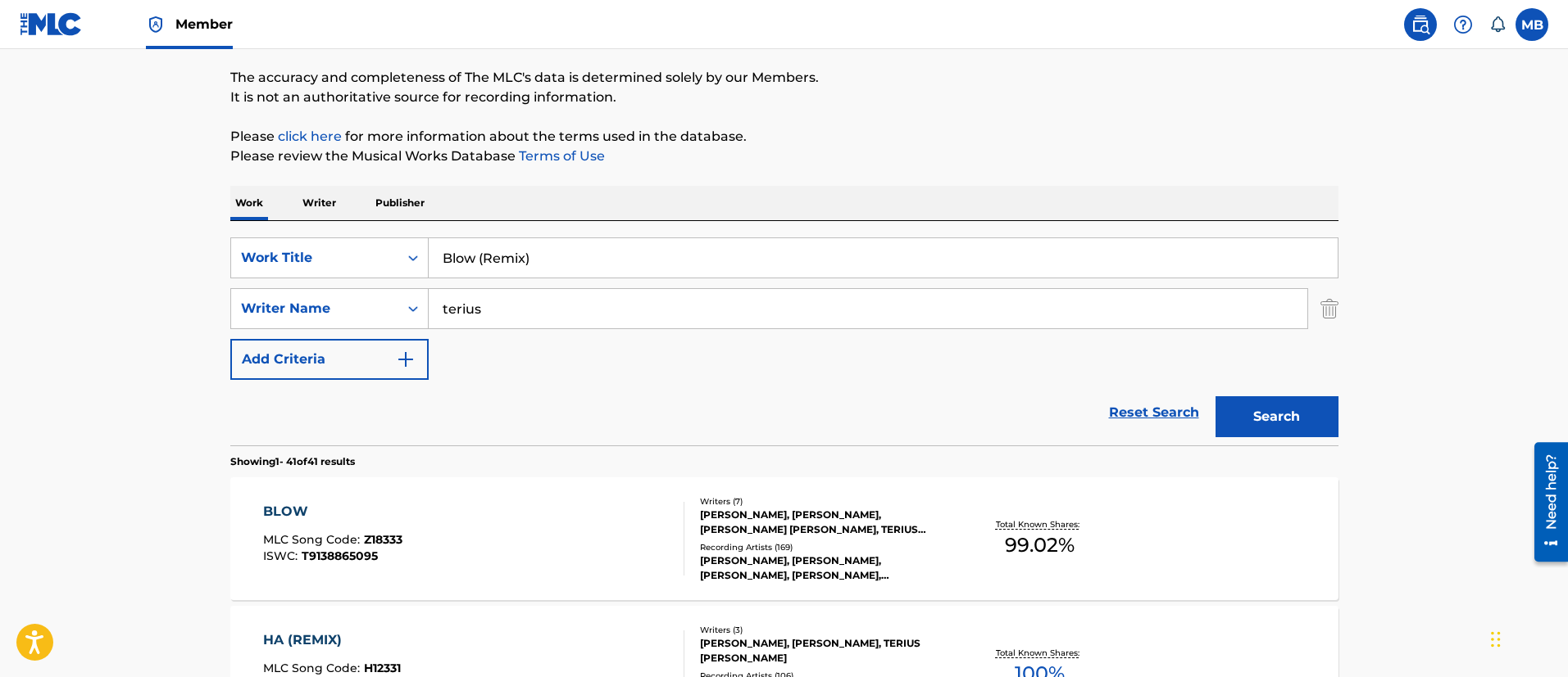
scroll to position [87, 0]
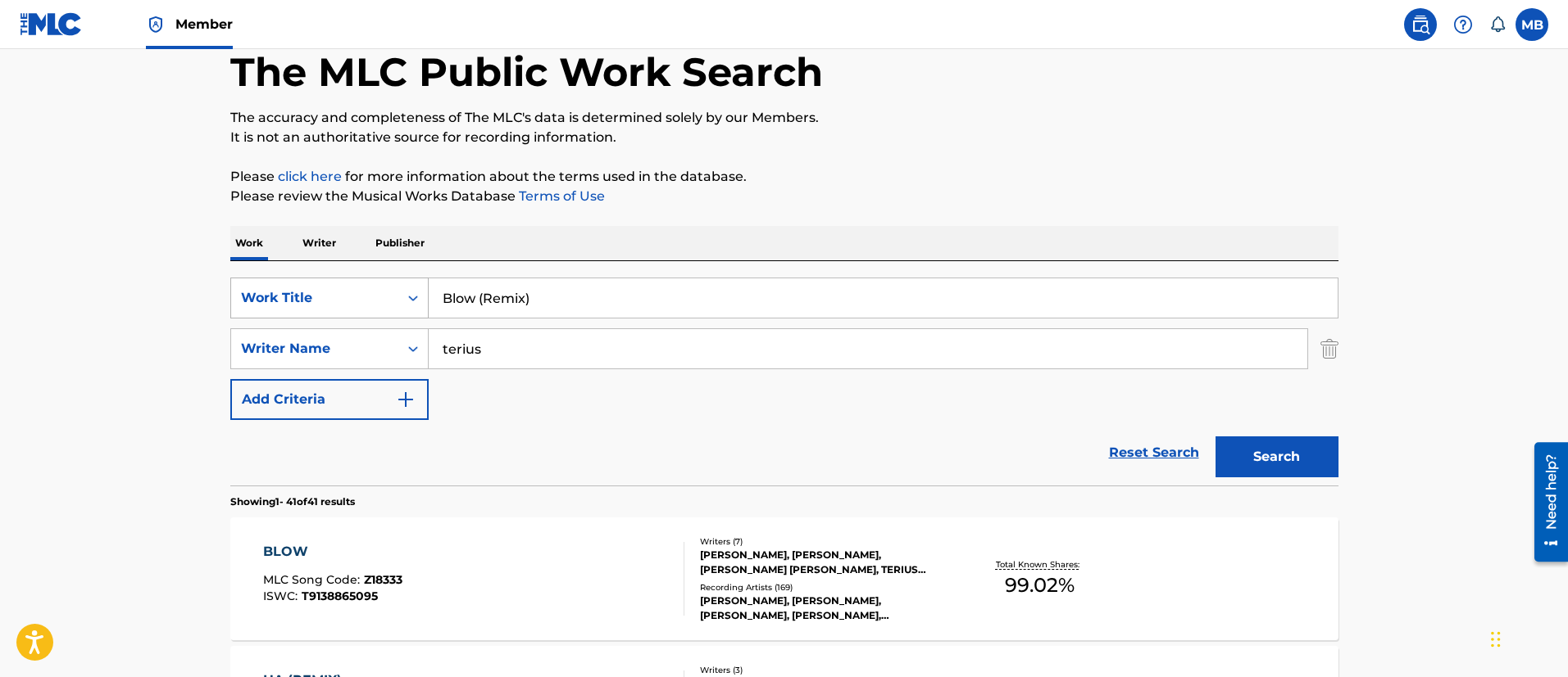
drag, startPoint x: 562, startPoint y: 291, endPoint x: 267, endPoint y: 286, distance: 295.0
click at [275, 292] on div "SearchWithCriteria5819720b-7d16-4d5c-99fc-86773b04c4d0 Work Title Blow (Remix)" at bounding box center [784, 298] width 1108 height 41
paste input "etcha Gon’ Know (The Prologue"
type input "[PERSON_NAME]’ Know"
click at [1215, 436] on button "Search" at bounding box center [1277, 457] width 123 height 41
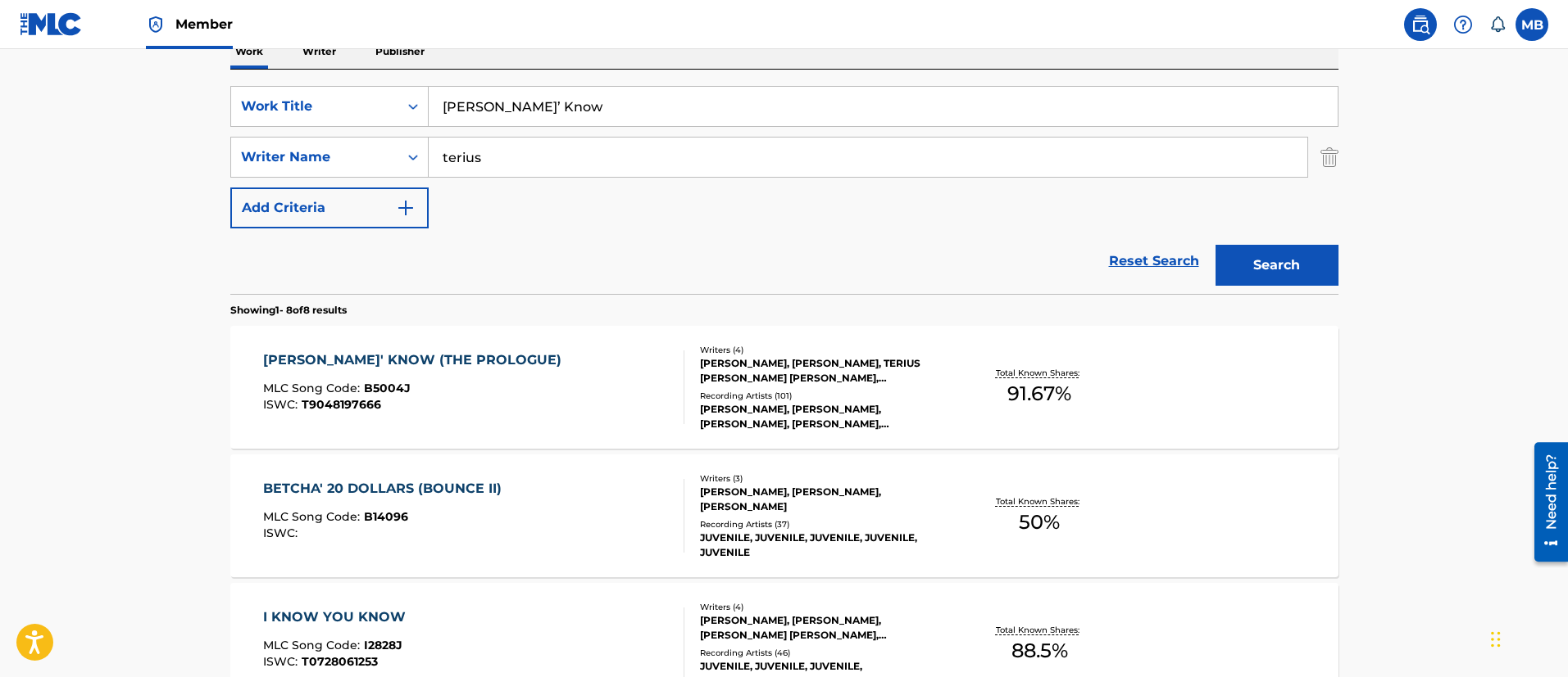
scroll to position [333, 0]
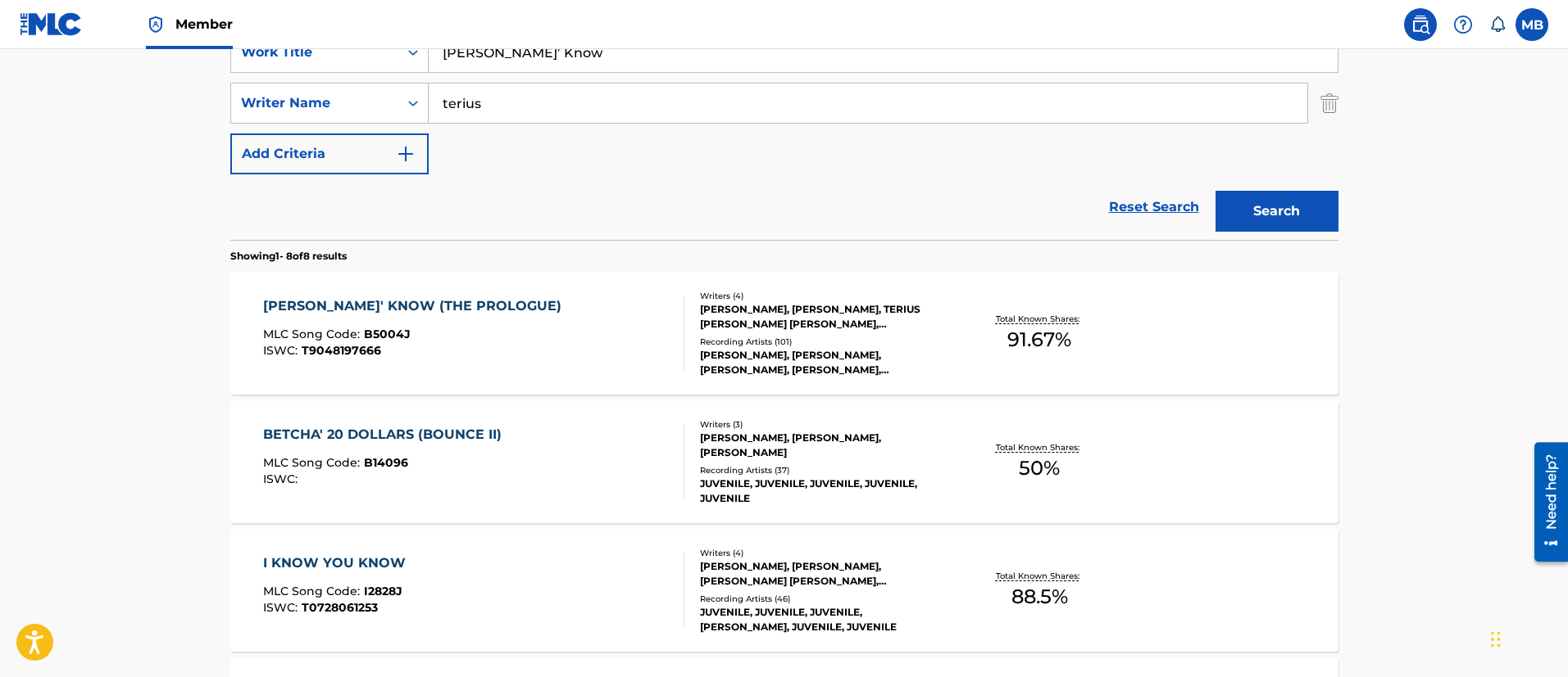
click at [583, 348] on div "[PERSON_NAME]' KNOW (THE PROLOGUE) MLC Song Code : B5004J ISWC : T9048197666" at bounding box center [474, 333] width 422 height 74
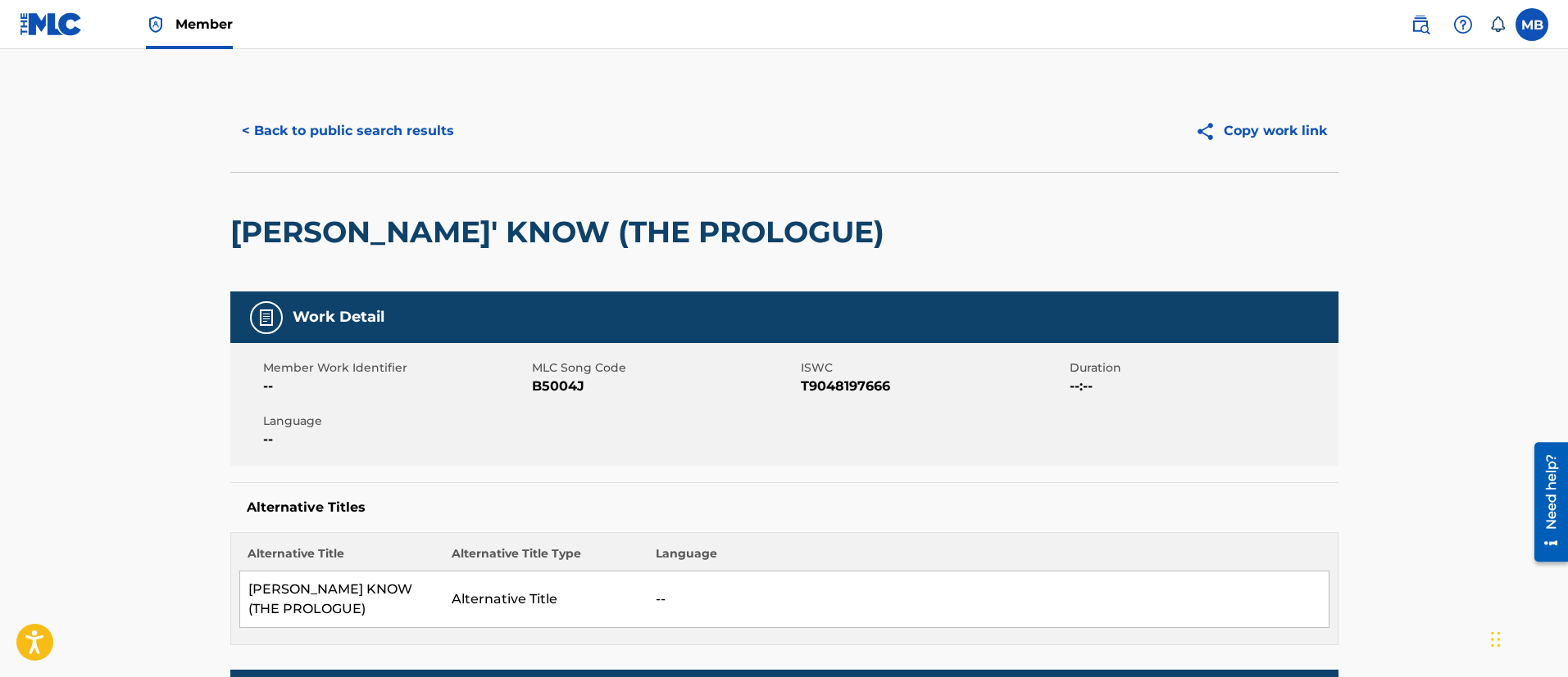
click at [316, 123] on button "< Back to public search results" at bounding box center [348, 131] width 235 height 41
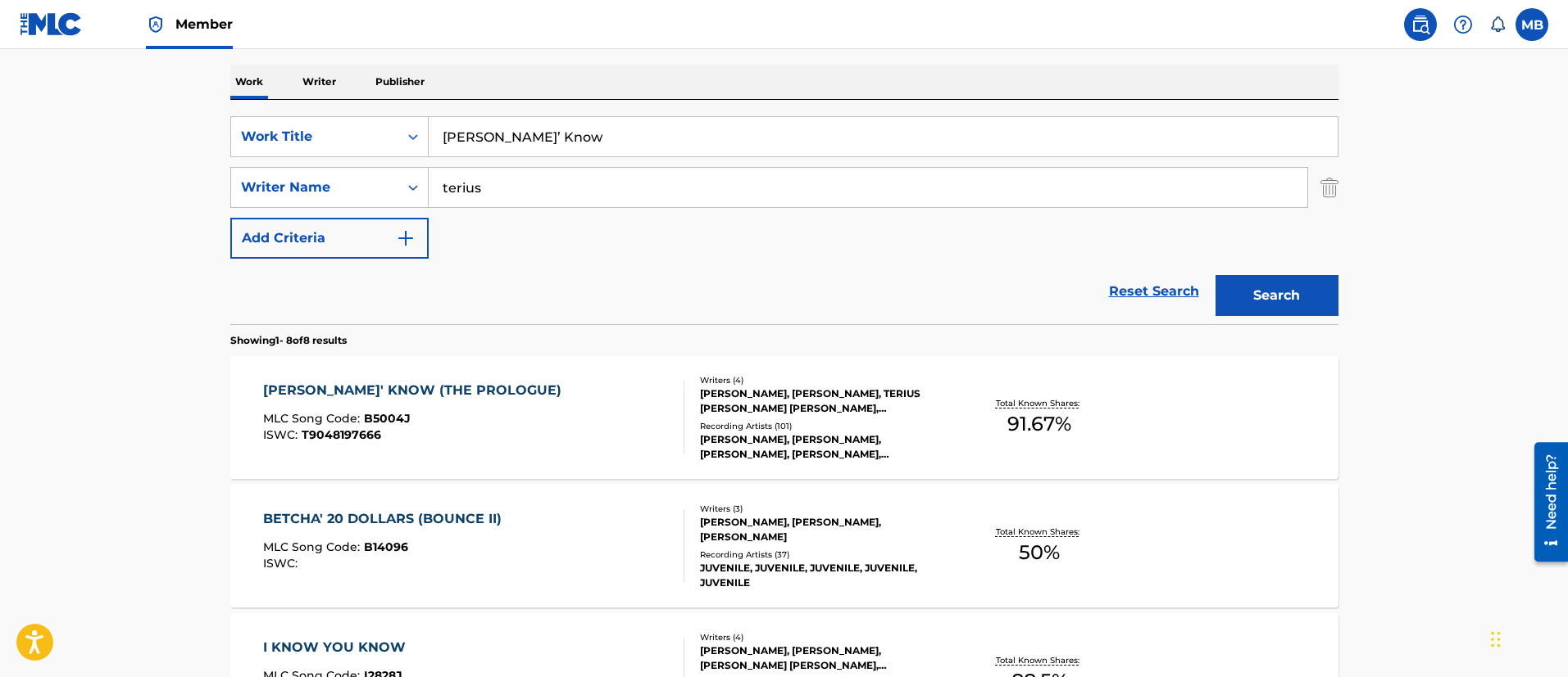
scroll to position [210, 0]
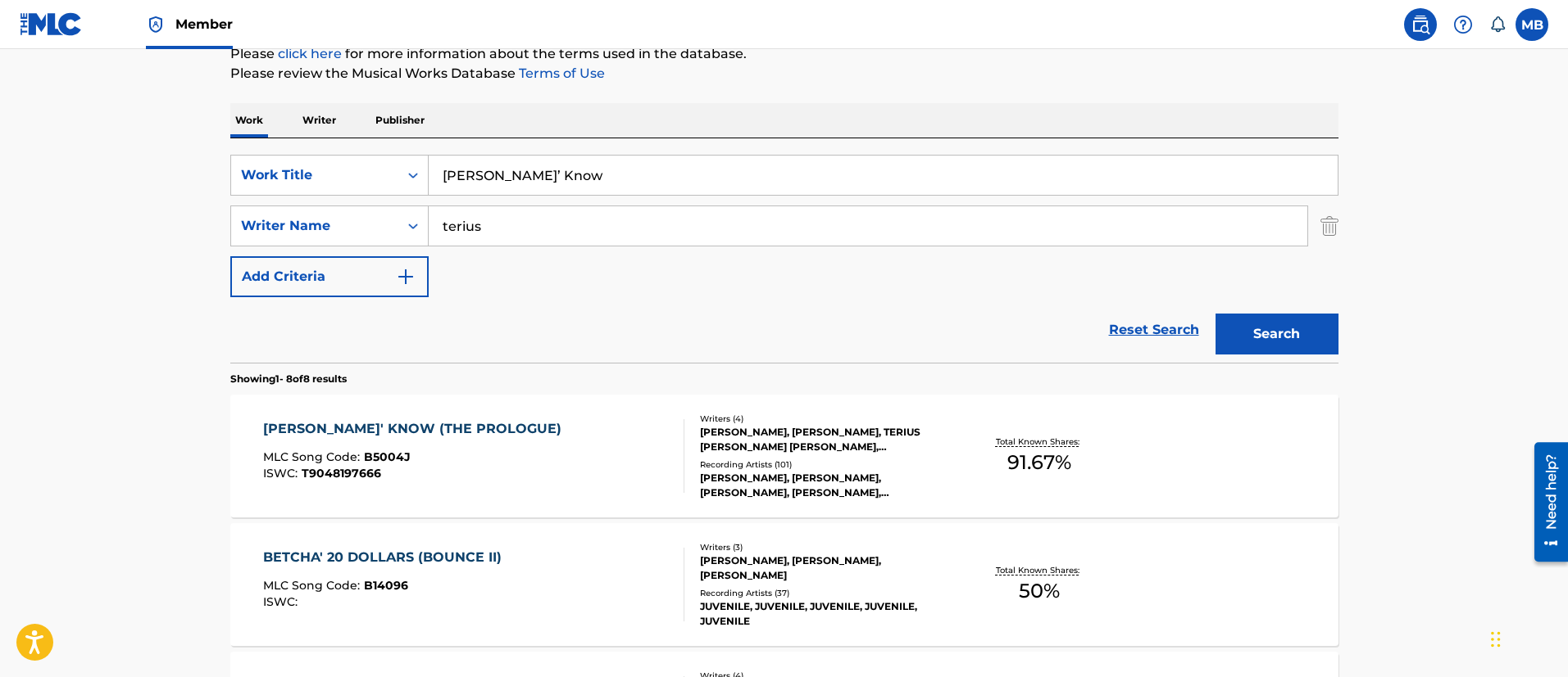
drag, startPoint x: 614, startPoint y: 174, endPoint x: 209, endPoint y: 158, distance: 405.3
click at [209, 158] on main "The MLC Public Work Search The accuracy and completeness of The MLC's data is d…" at bounding box center [784, 671] width 1568 height 1664
paste input "Flawless / Feeling Myself (Homecoming Live)"
click at [1215, 313] on button "Search" at bounding box center [1277, 334] width 123 height 41
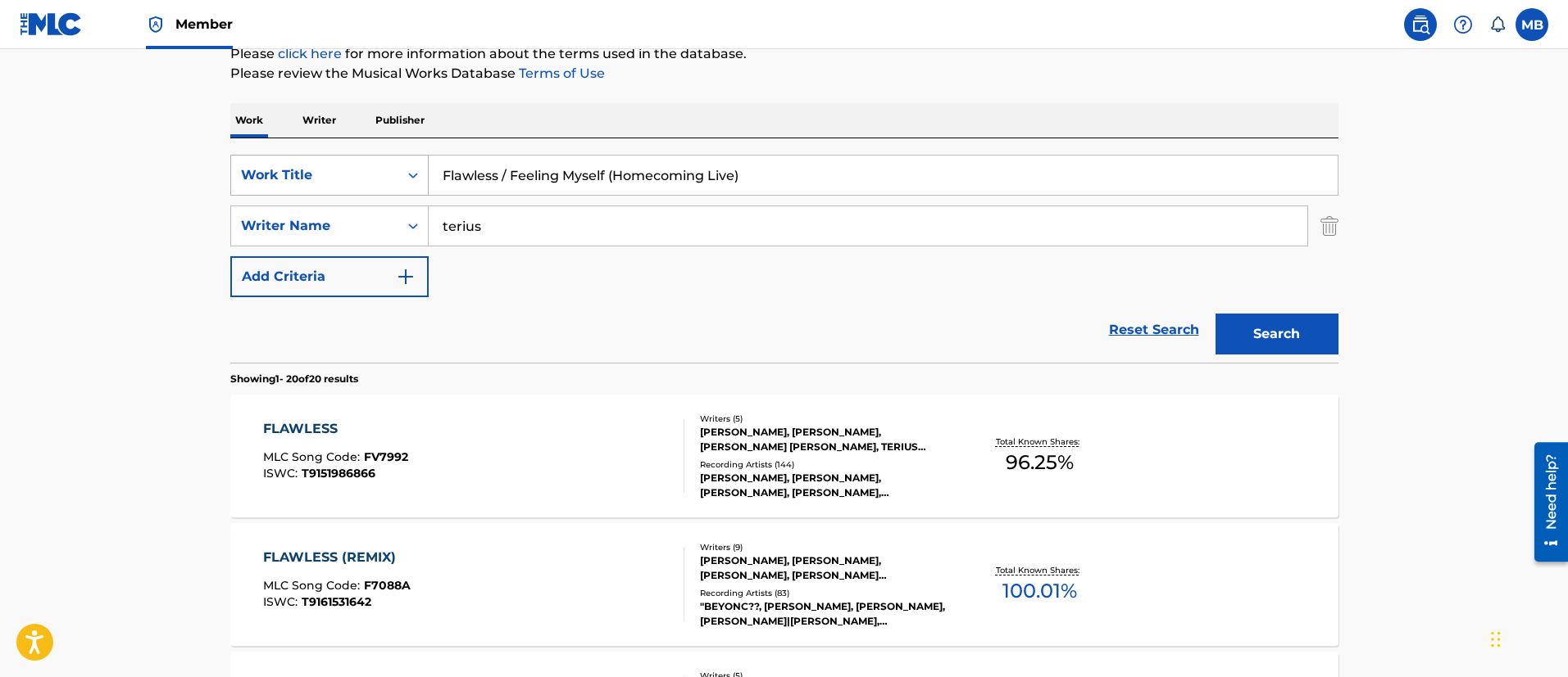
drag, startPoint x: 813, startPoint y: 186, endPoint x: 339, endPoint y: 176, distance: 474.1
click at [340, 176] on div "SearchWithCriteria5819720b-7d16-4d5c-99fc-86773b04c4d0 Work Title Flawless / Fe…" at bounding box center [784, 175] width 1108 height 41
paste input "Jam (Turn It Up"
type input "Jam (Turn It Up)"
click at [1215, 313] on button "Search" at bounding box center [1277, 334] width 123 height 41
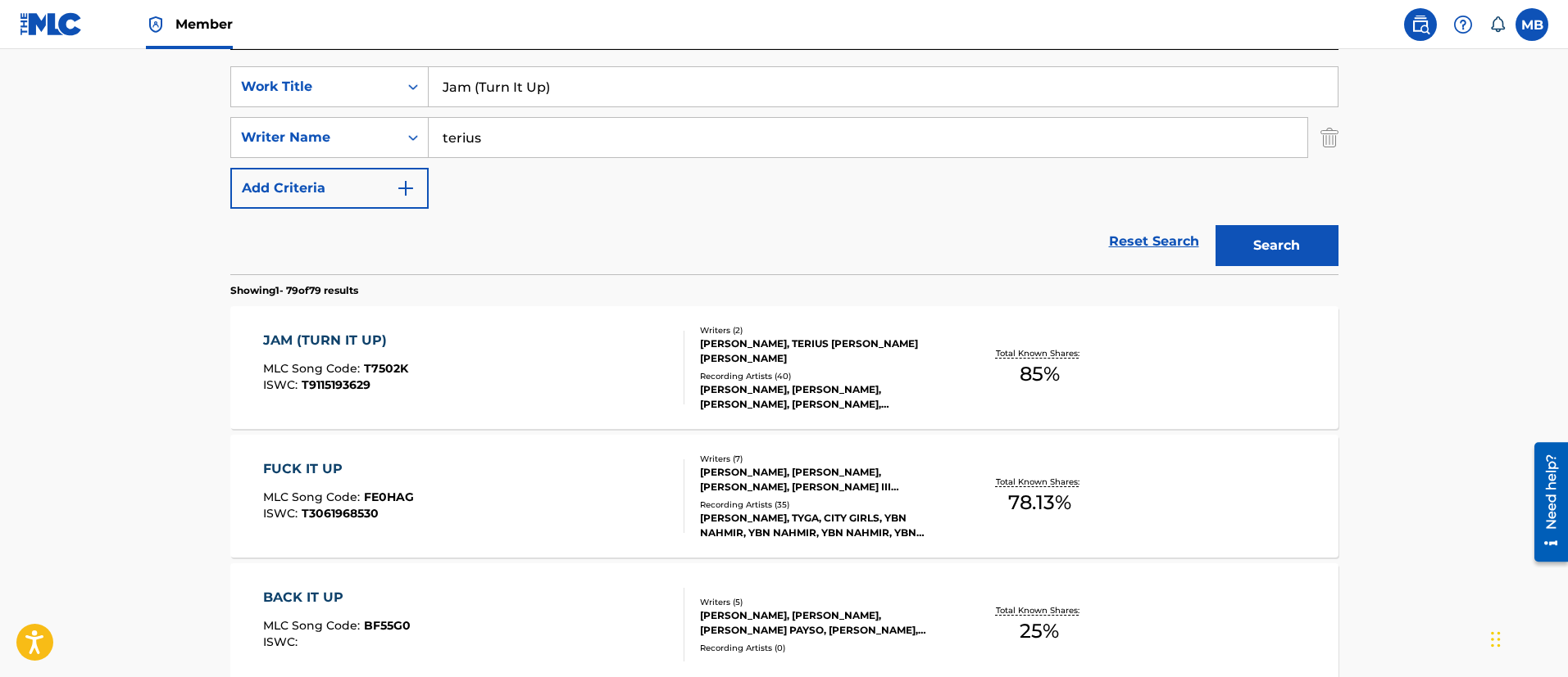
scroll to position [333, 0]
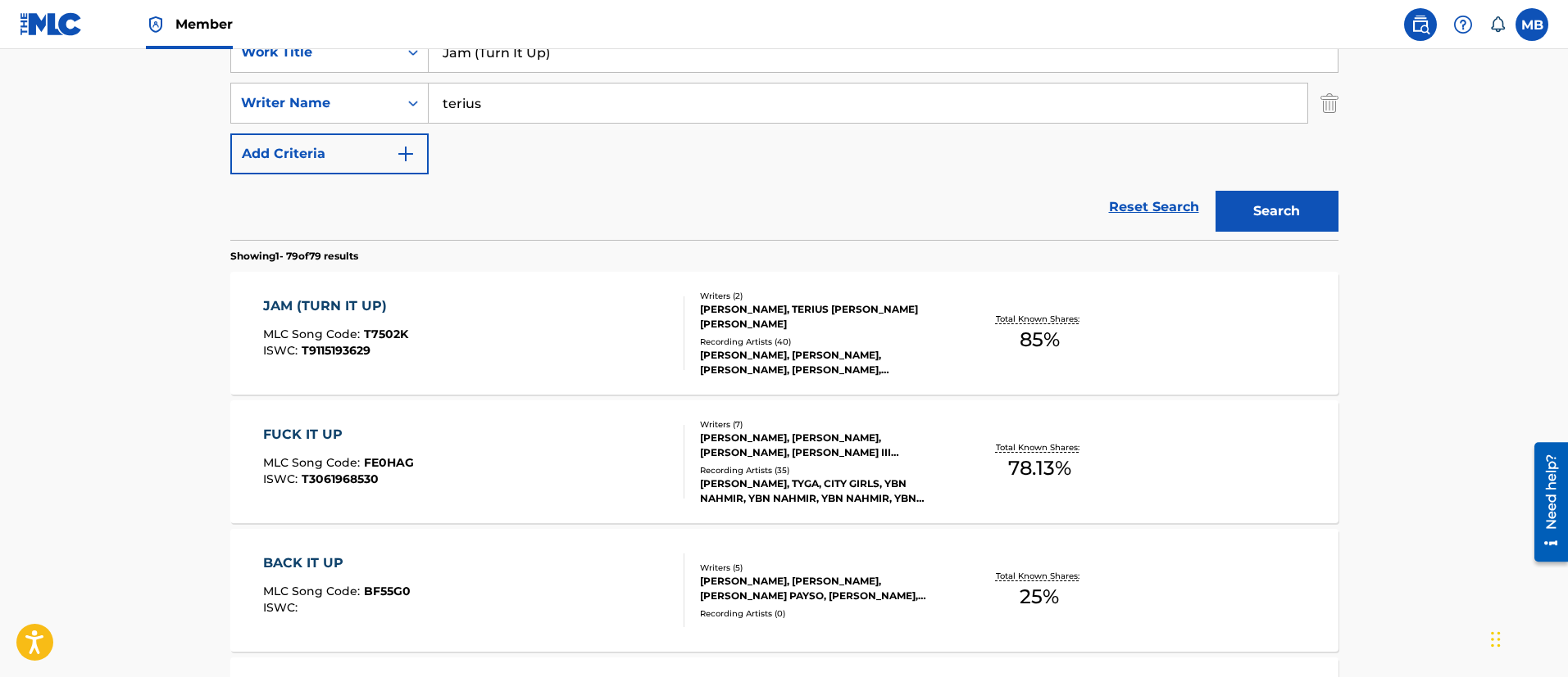
click at [525, 330] on div "JAM (TURN IT UP) MLC Song Code : T7502K ISWC : T9115193629" at bounding box center [474, 333] width 422 height 74
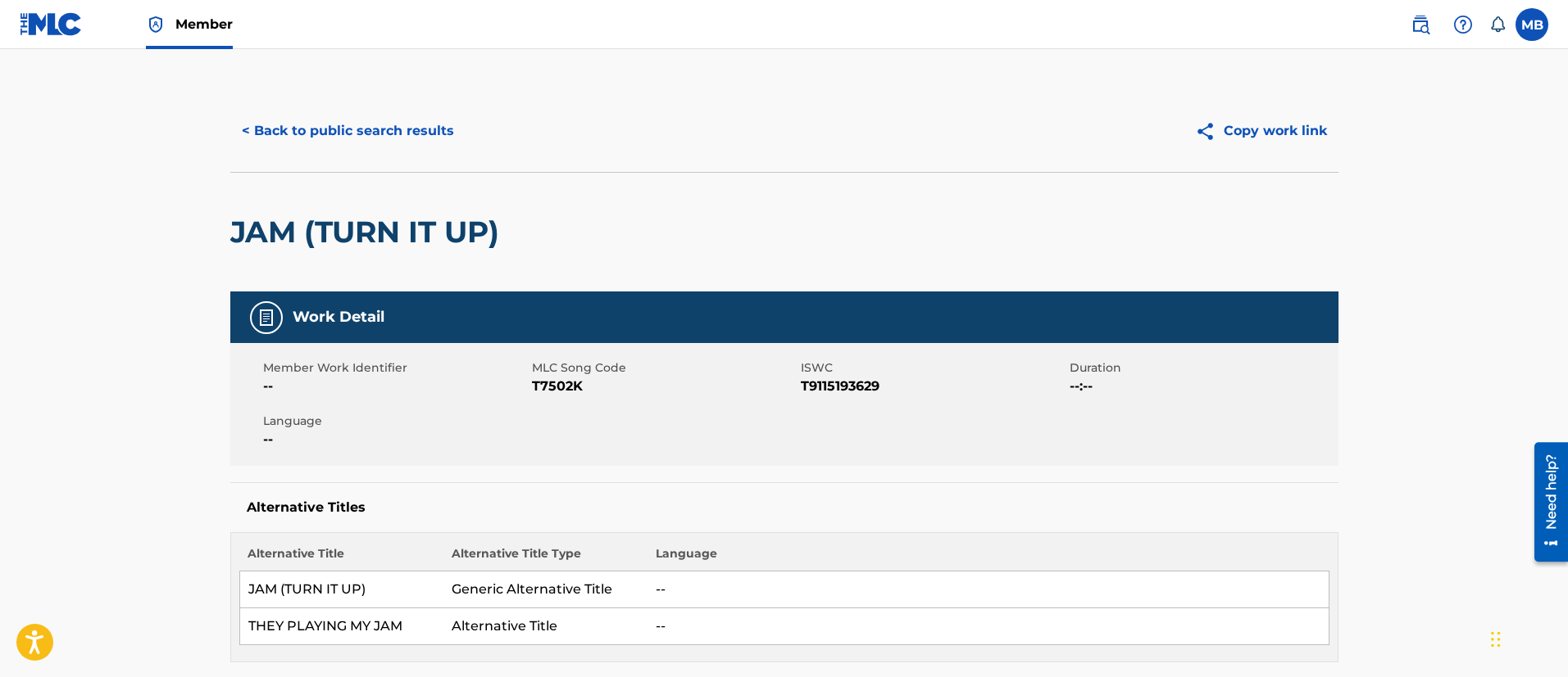
click at [430, 131] on button "< Back to public search results" at bounding box center [348, 131] width 235 height 41
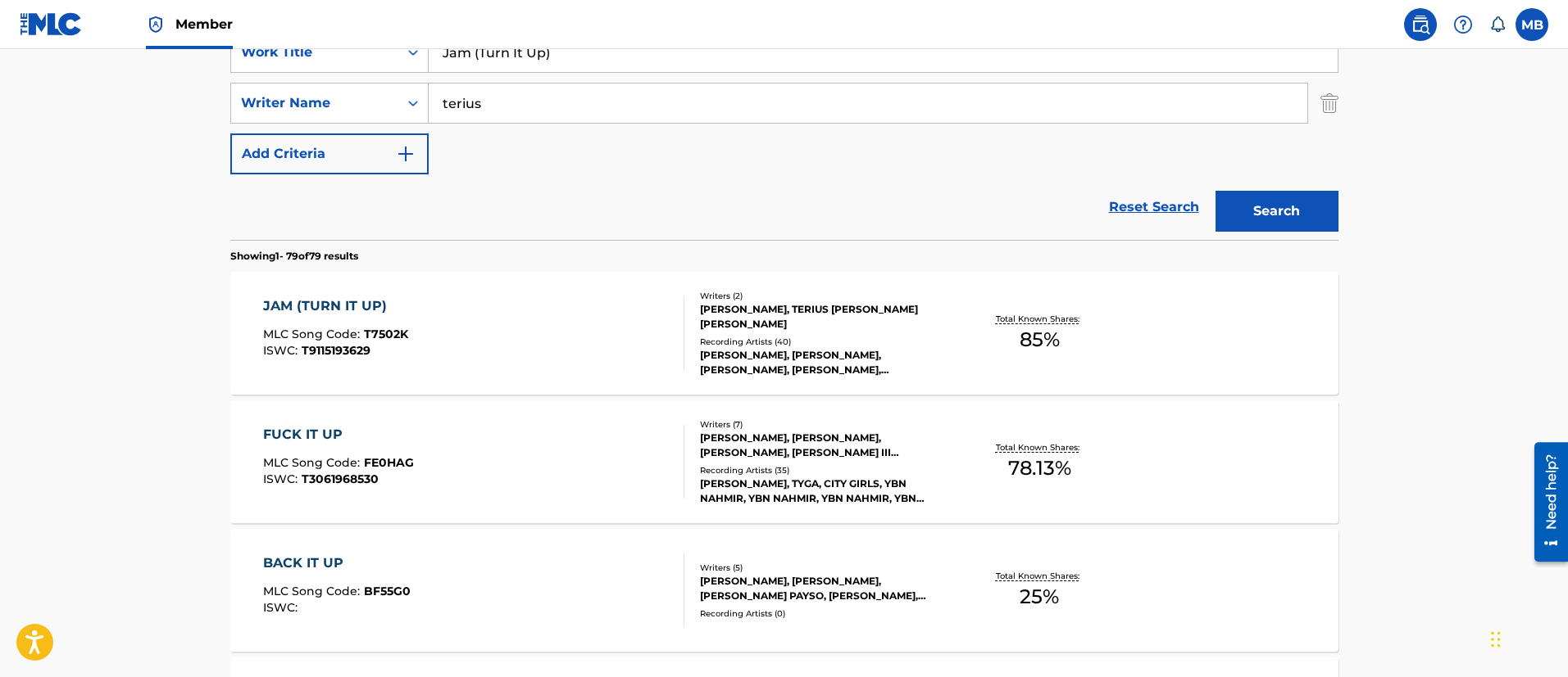
scroll to position [210, 0]
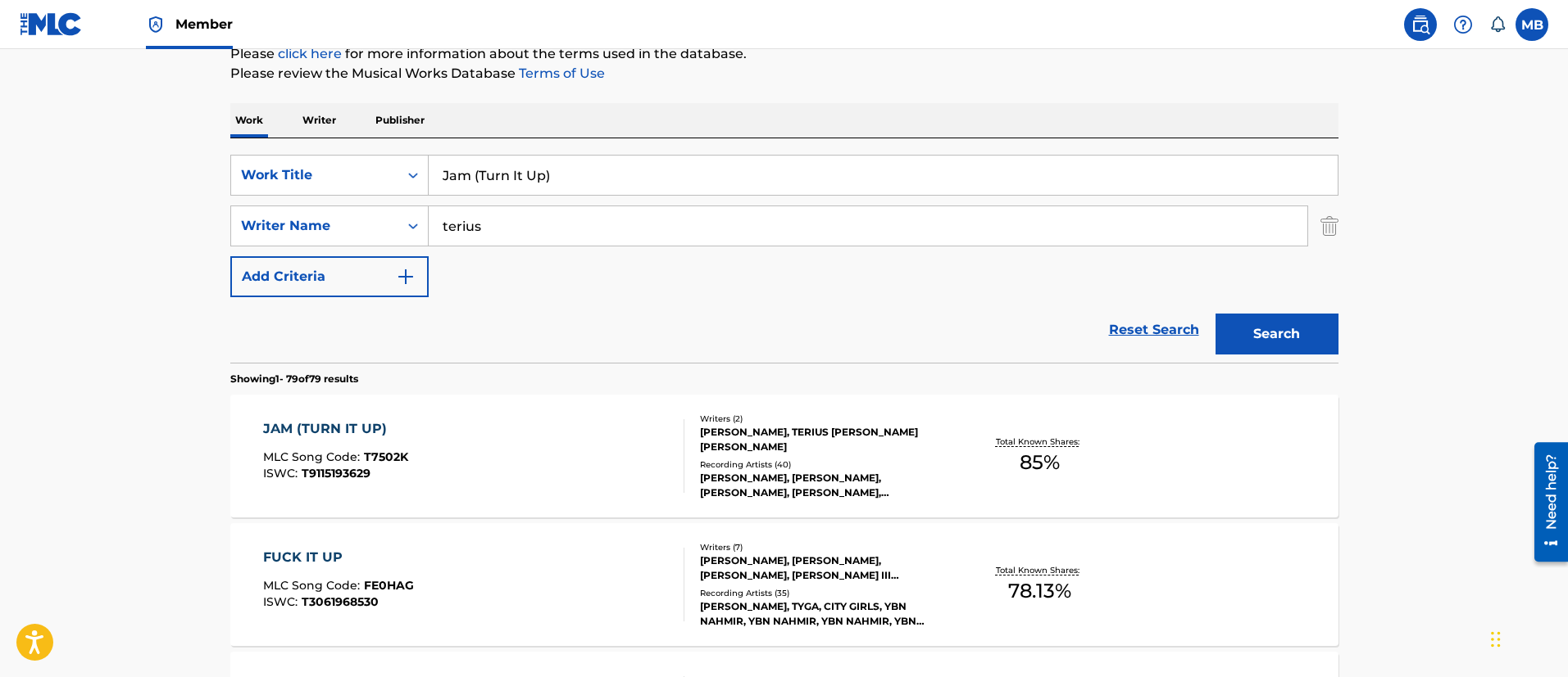
drag, startPoint x: 618, startPoint y: 184, endPoint x: 4, endPoint y: 147, distance: 615.1
paste input "[US_STATE] HOLD ’EM (PONY UP REMIX"
type input "[US_STATE] HOLD ’EM (PONY UP REMIX)"
click at [1215, 313] on button "Search" at bounding box center [1277, 334] width 123 height 41
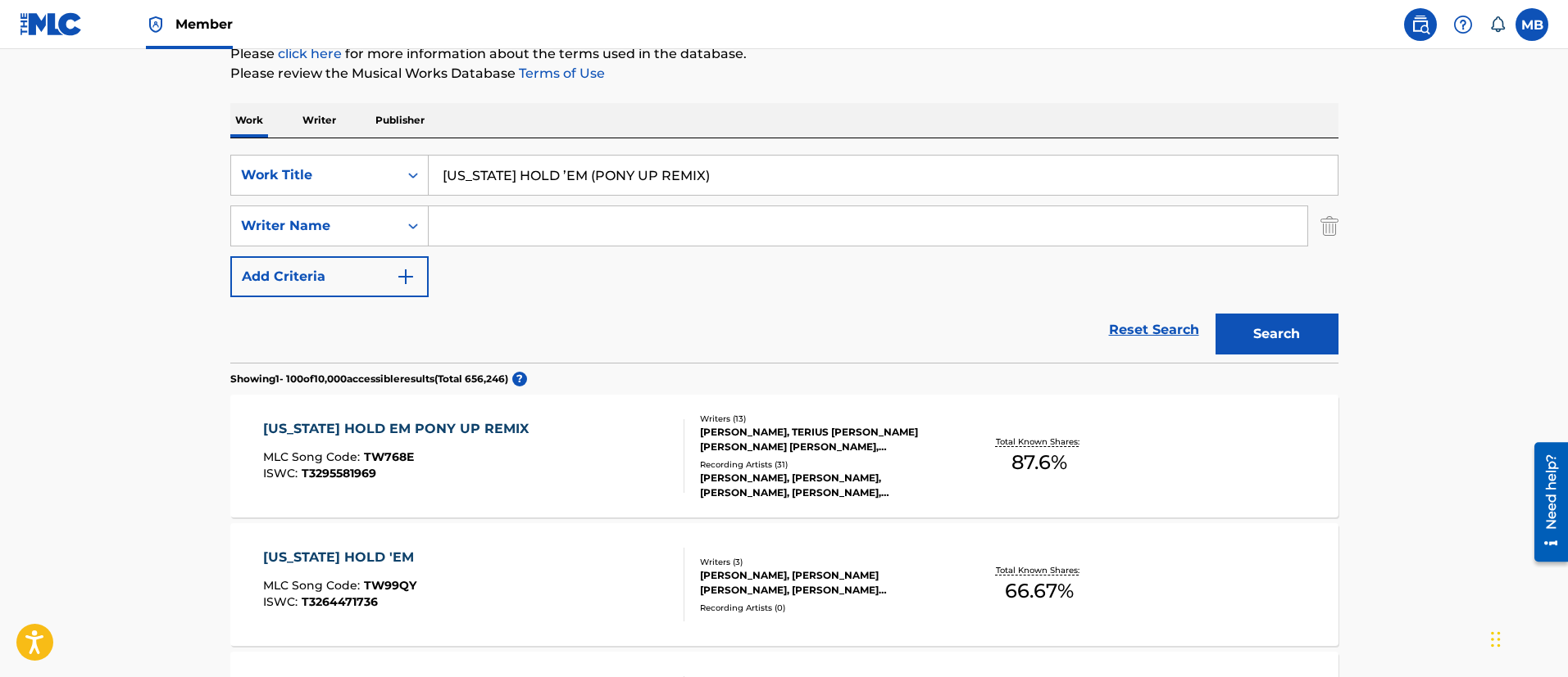
click at [515, 420] on div "[US_STATE] HOLD EM PONY UP REMIX MLC Song Code : TW768E ISWC : T3295581969" at bounding box center [474, 456] width 422 height 74
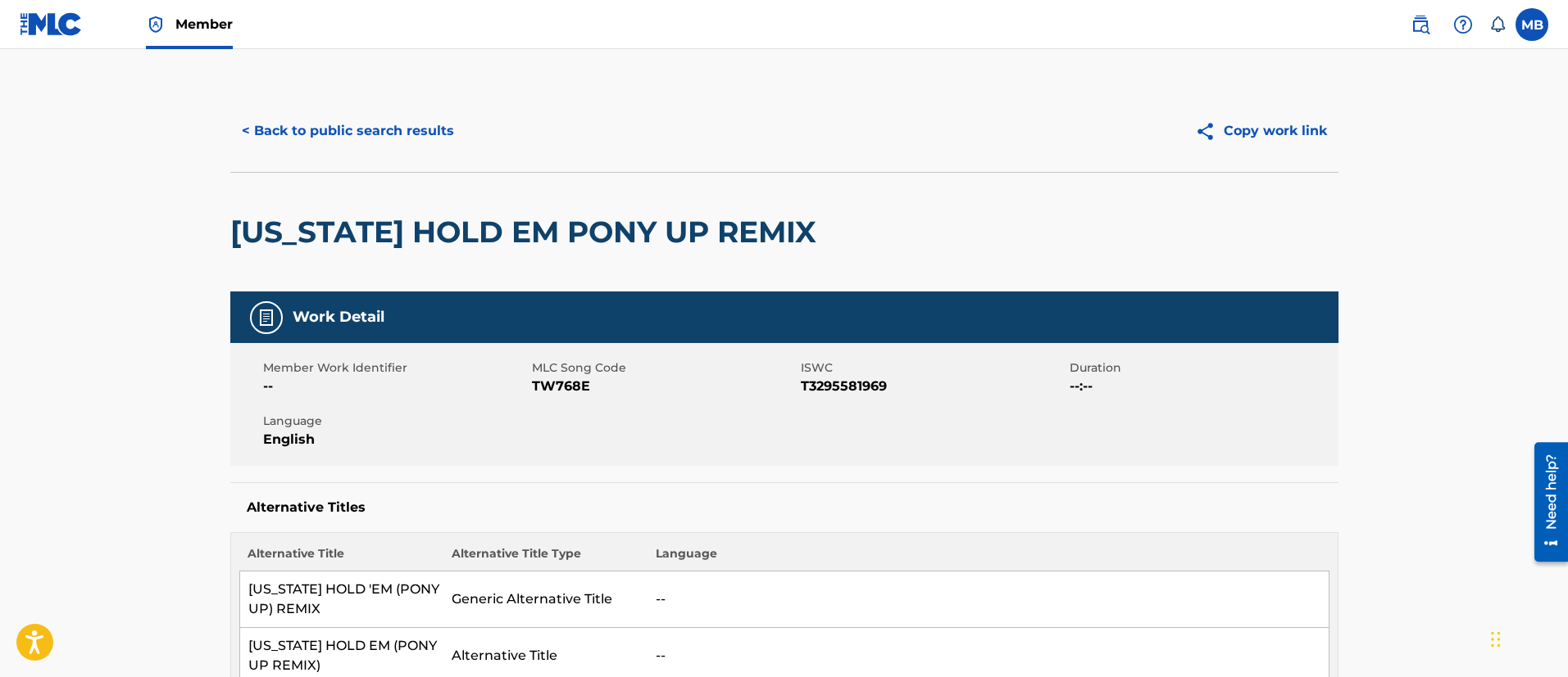
click at [452, 224] on h2 "[US_STATE] HOLD EM PONY UP REMIX" at bounding box center [527, 232] width 594 height 37
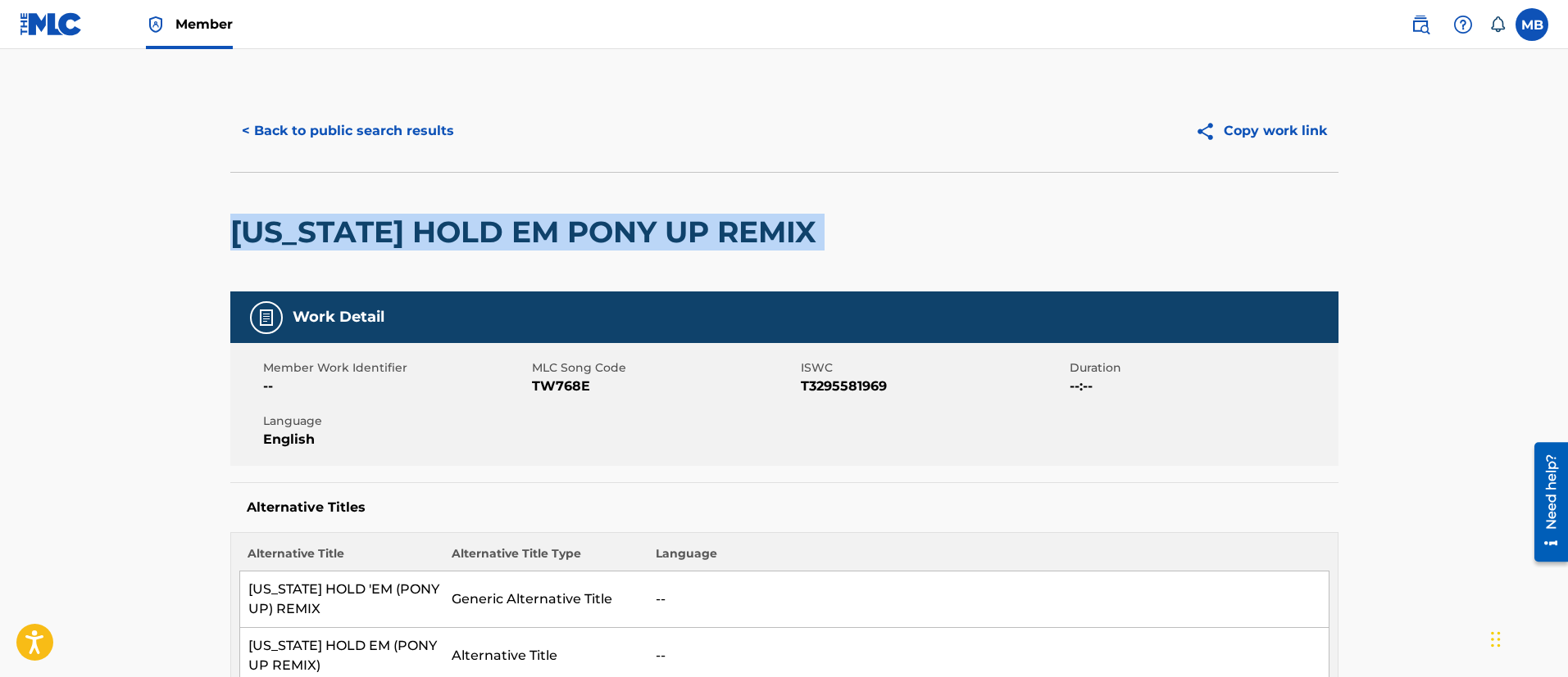
click at [452, 224] on h2 "[US_STATE] HOLD EM PONY UP REMIX" at bounding box center [527, 232] width 594 height 37
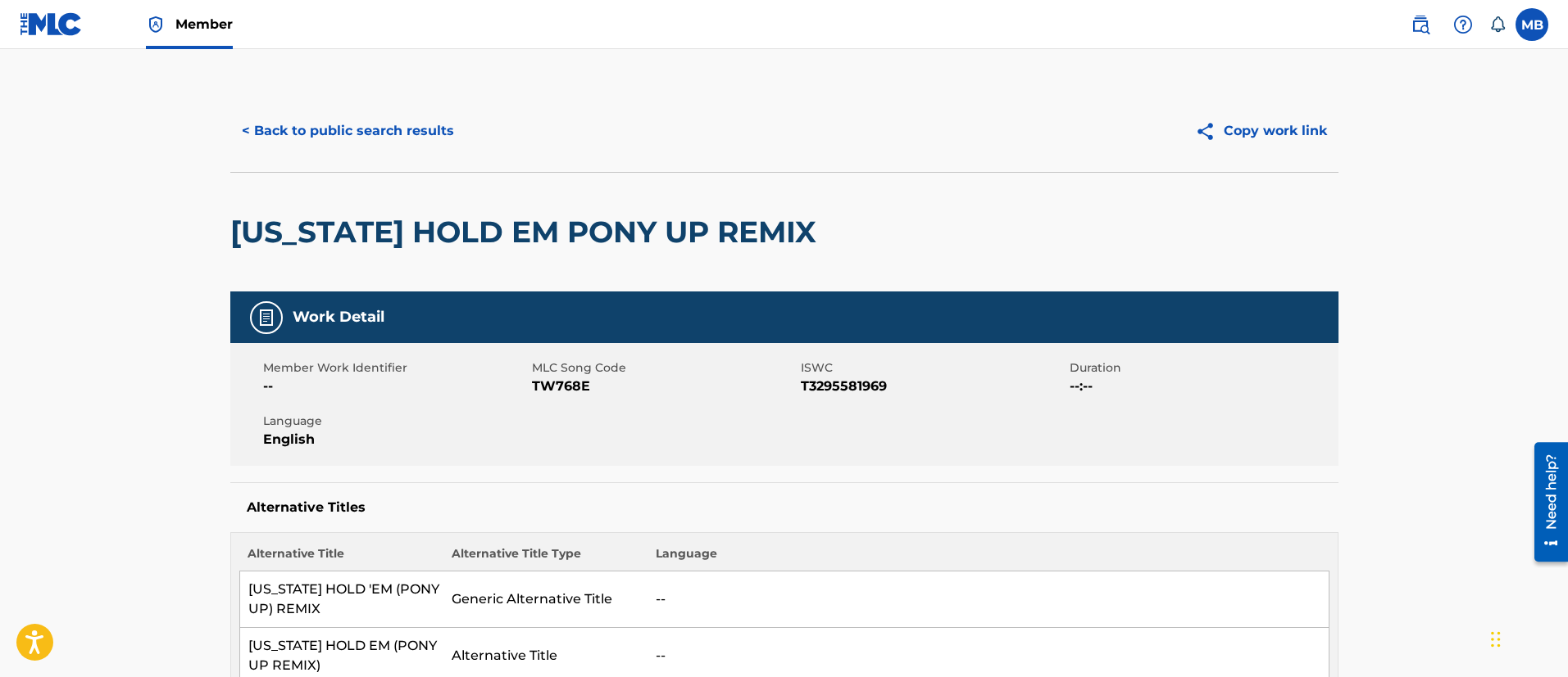
click at [558, 380] on span "TW768E" at bounding box center [664, 386] width 265 height 20
click at [346, 126] on button "< Back to public search results" at bounding box center [348, 131] width 235 height 41
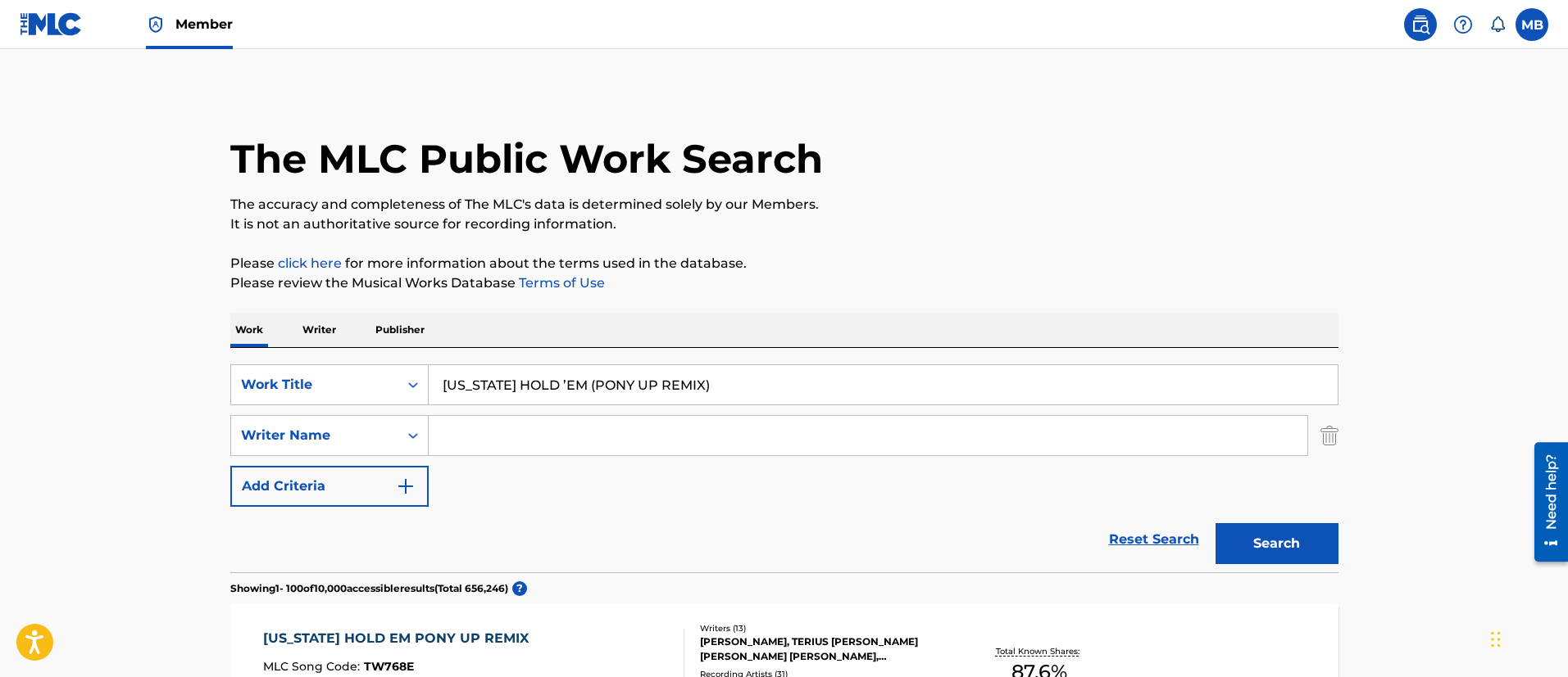
scroll to position [210, 0]
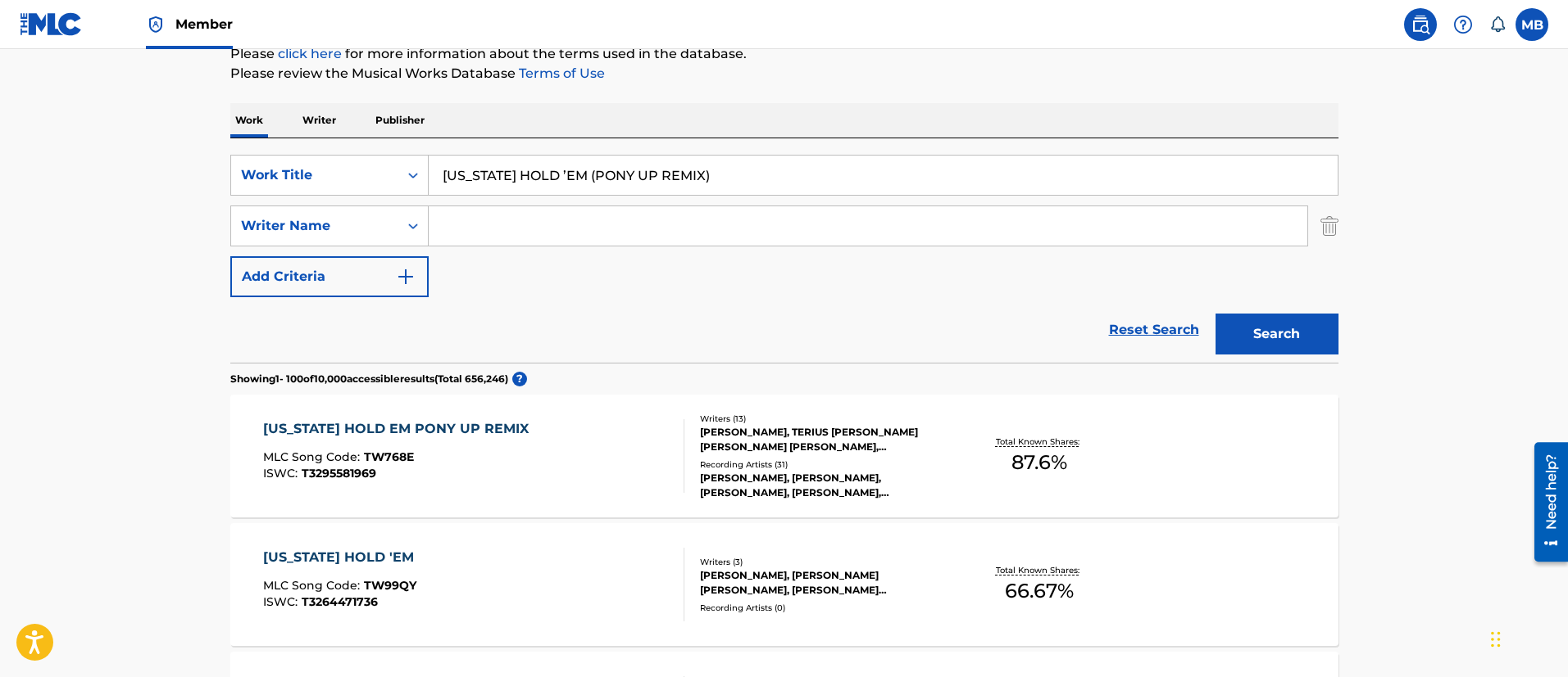
drag, startPoint x: 742, startPoint y: 189, endPoint x: 298, endPoint y: 125, distance: 448.6
paste input "hrow It in the Bag (Remix"
type input "Throw It in the Bag (Remix)"
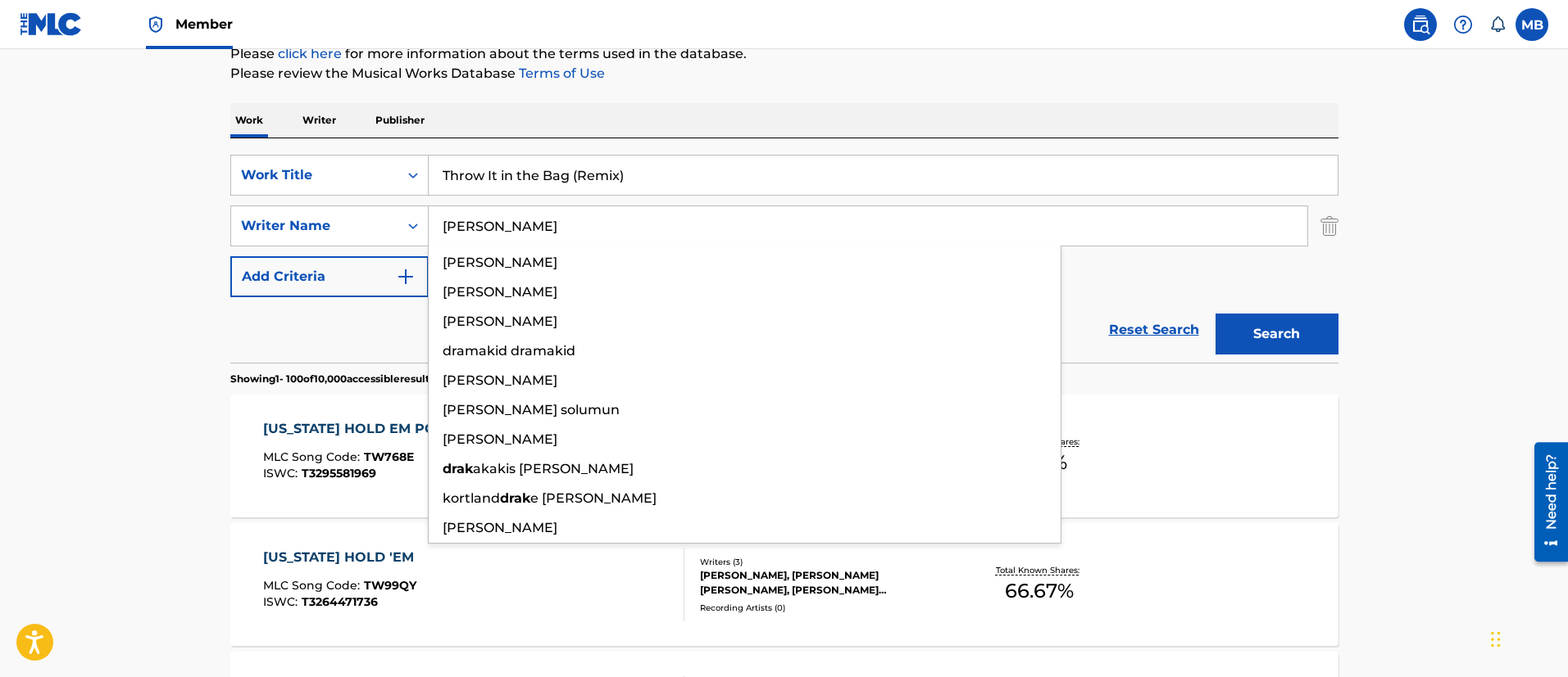
type input "[PERSON_NAME]"
click at [1215, 313] on button "Search" at bounding box center [1277, 334] width 123 height 41
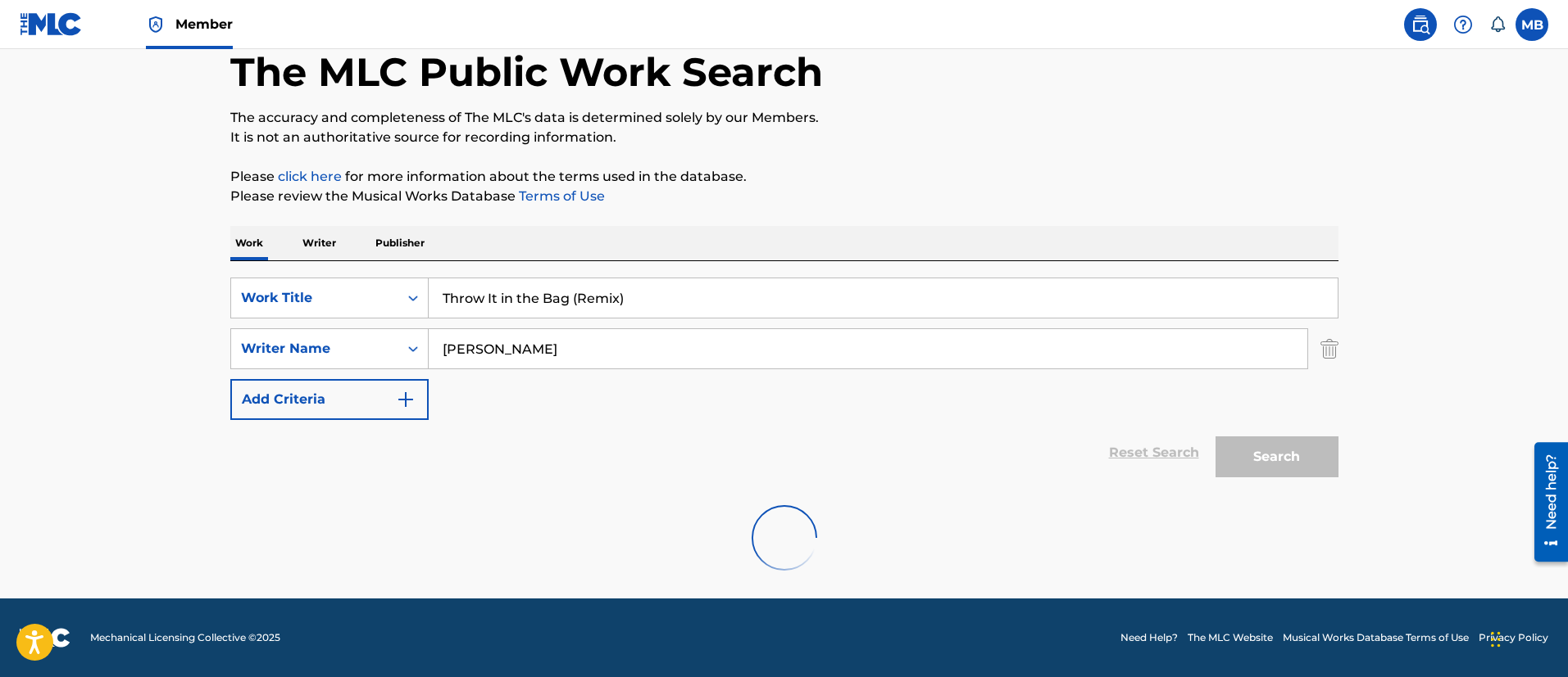
scroll to position [87, 0]
drag, startPoint x: 526, startPoint y: 344, endPoint x: 47, endPoint y: 304, distance: 480.7
click at [134, 325] on main "The MLC Public Work Search The accuracy and completeness of The MLC's data is d…" at bounding box center [784, 281] width 1568 height 637
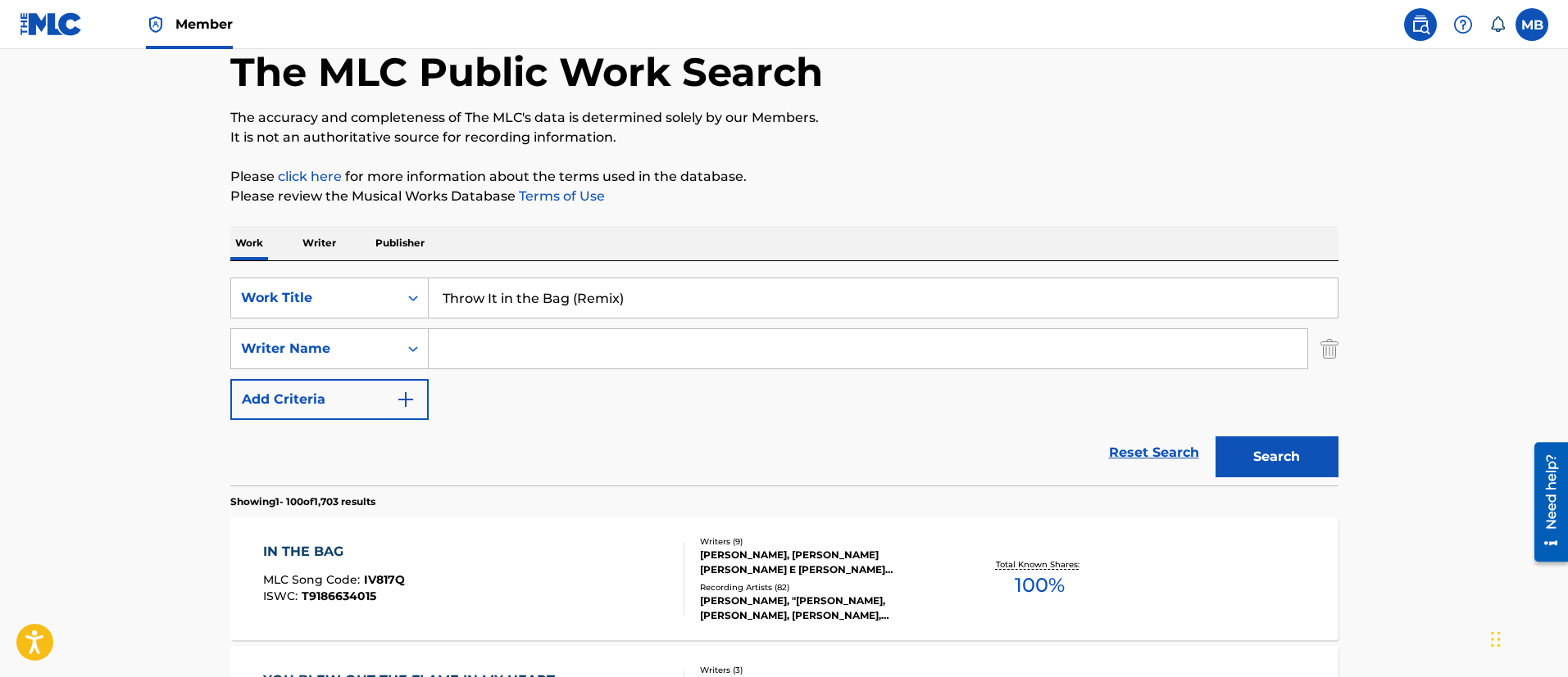
scroll to position [210, 0]
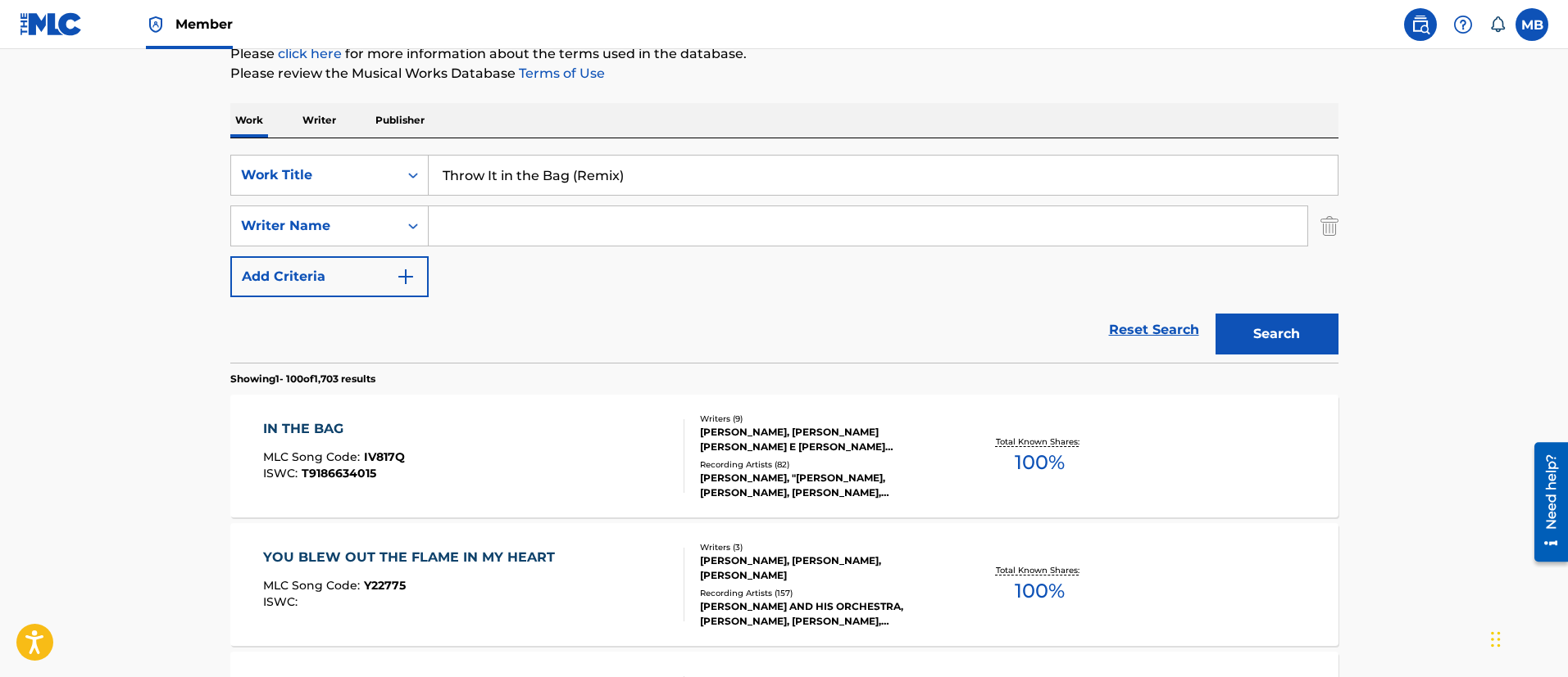
click at [1325, 334] on button "Search" at bounding box center [1277, 334] width 123 height 41
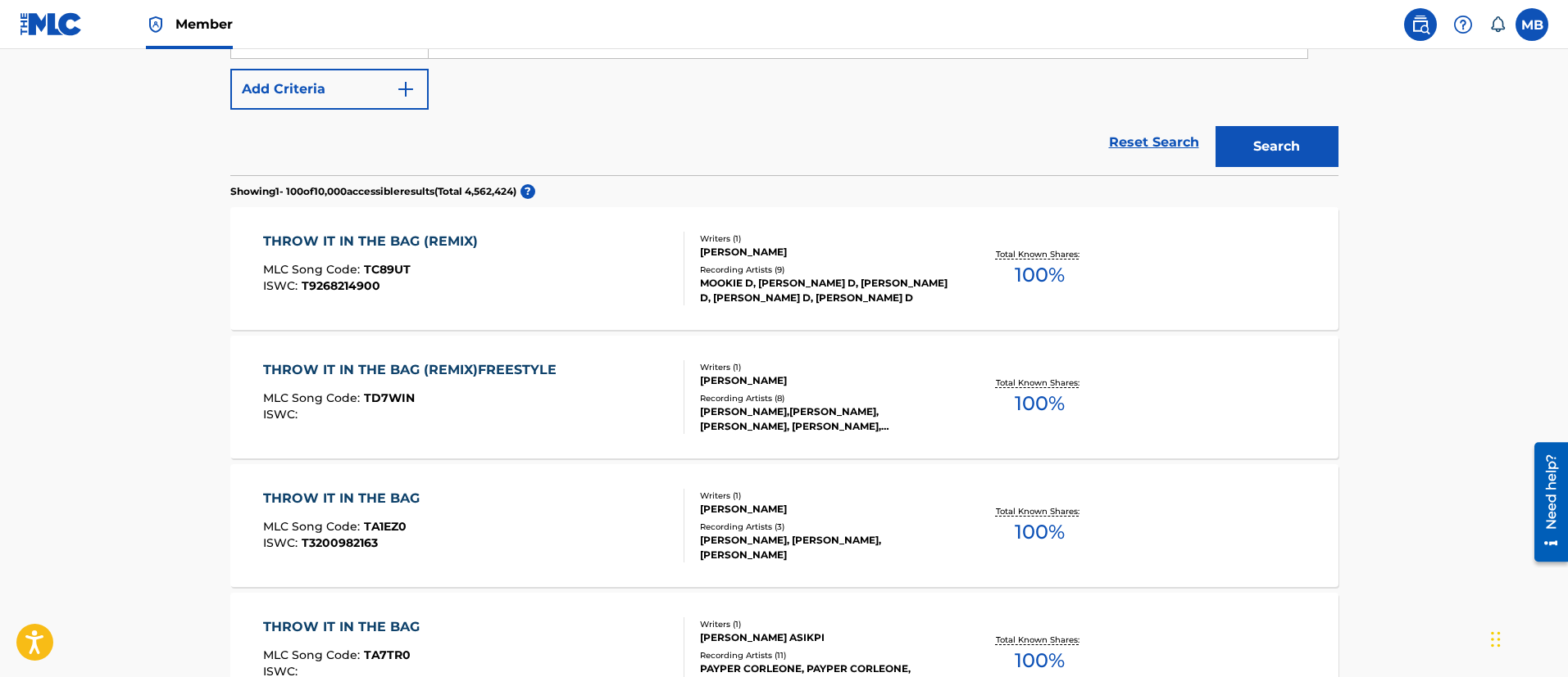
scroll to position [0, 0]
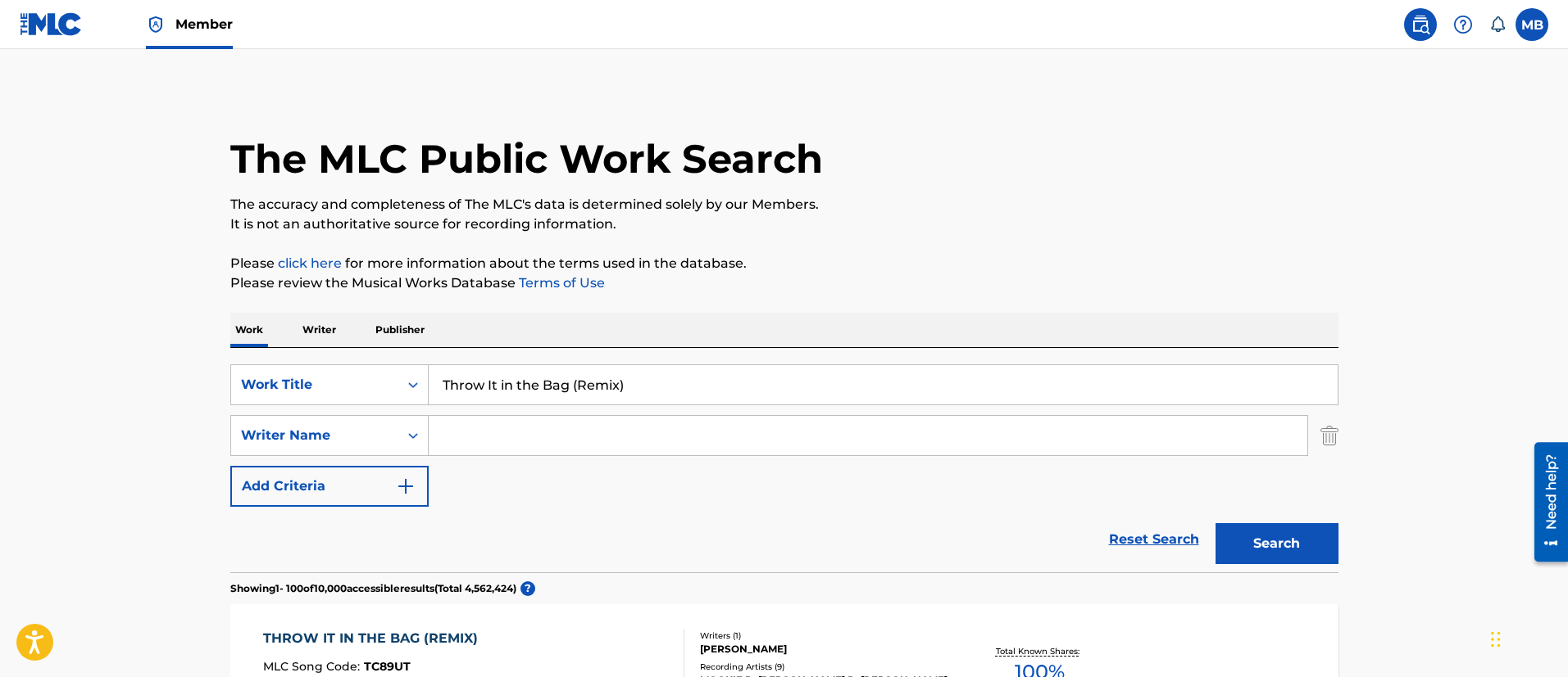
drag, startPoint x: 662, startPoint y: 384, endPoint x: 568, endPoint y: 387, distance: 94.0
click at [568, 387] on input "Throw It in the Bag (Remix)" at bounding box center [882, 385] width 909 height 39
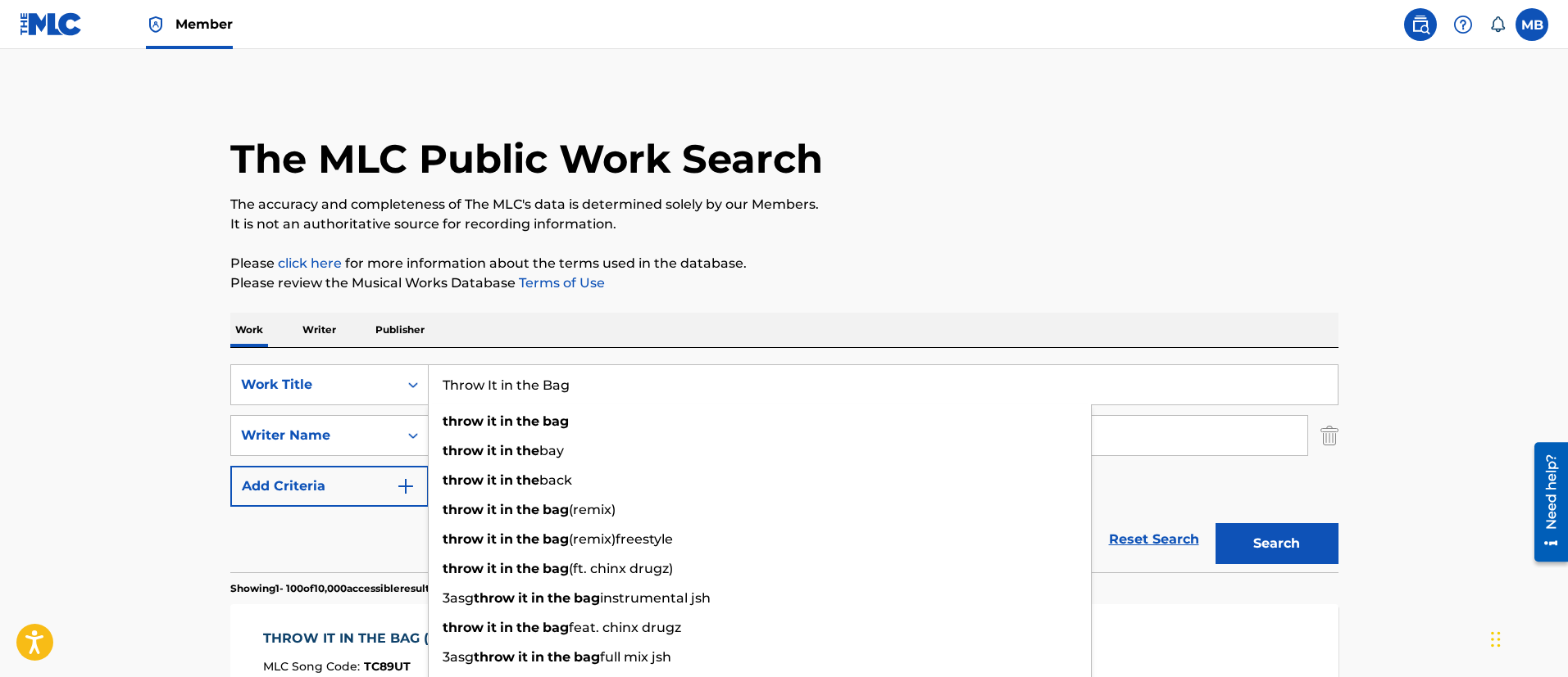
type input "Throw It in the Bag"
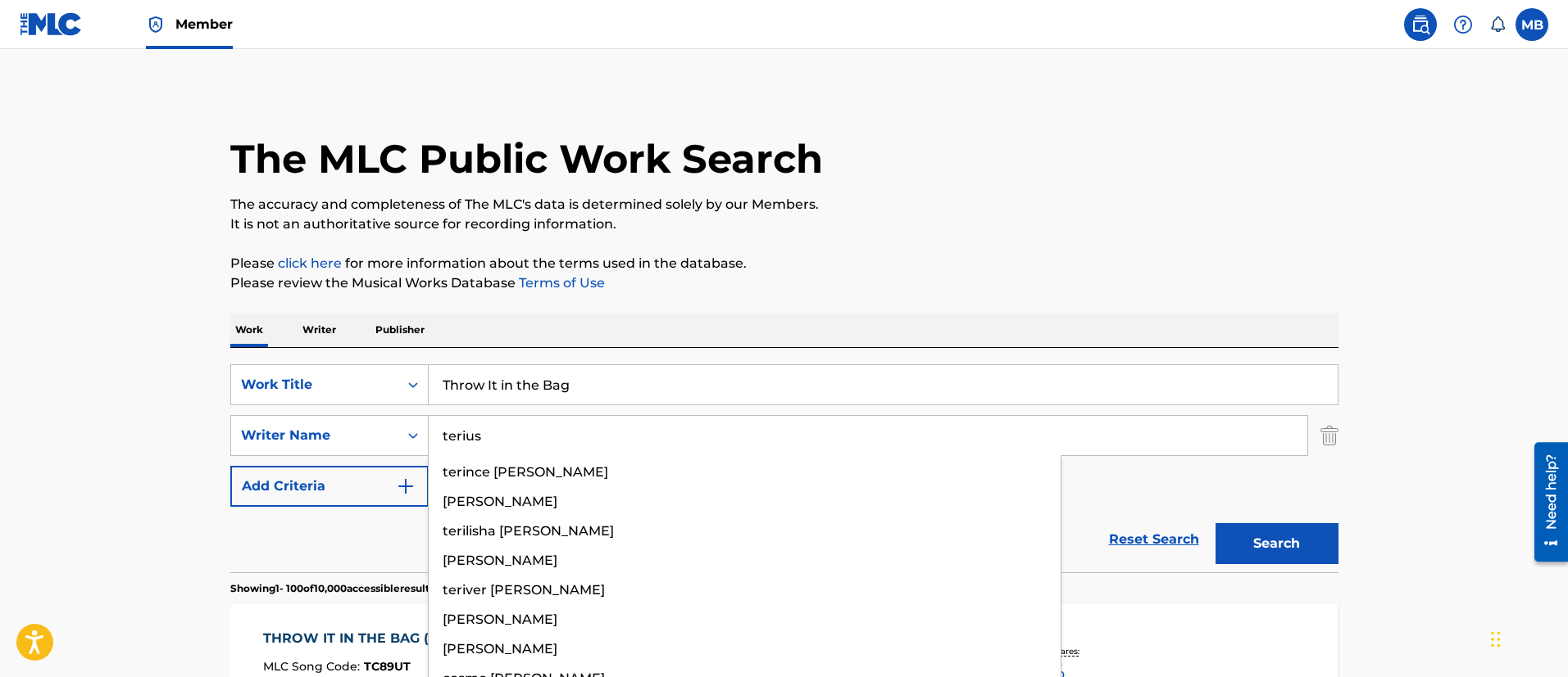
type input "terius"
click at [1215, 523] on button "Search" at bounding box center [1277, 544] width 123 height 41
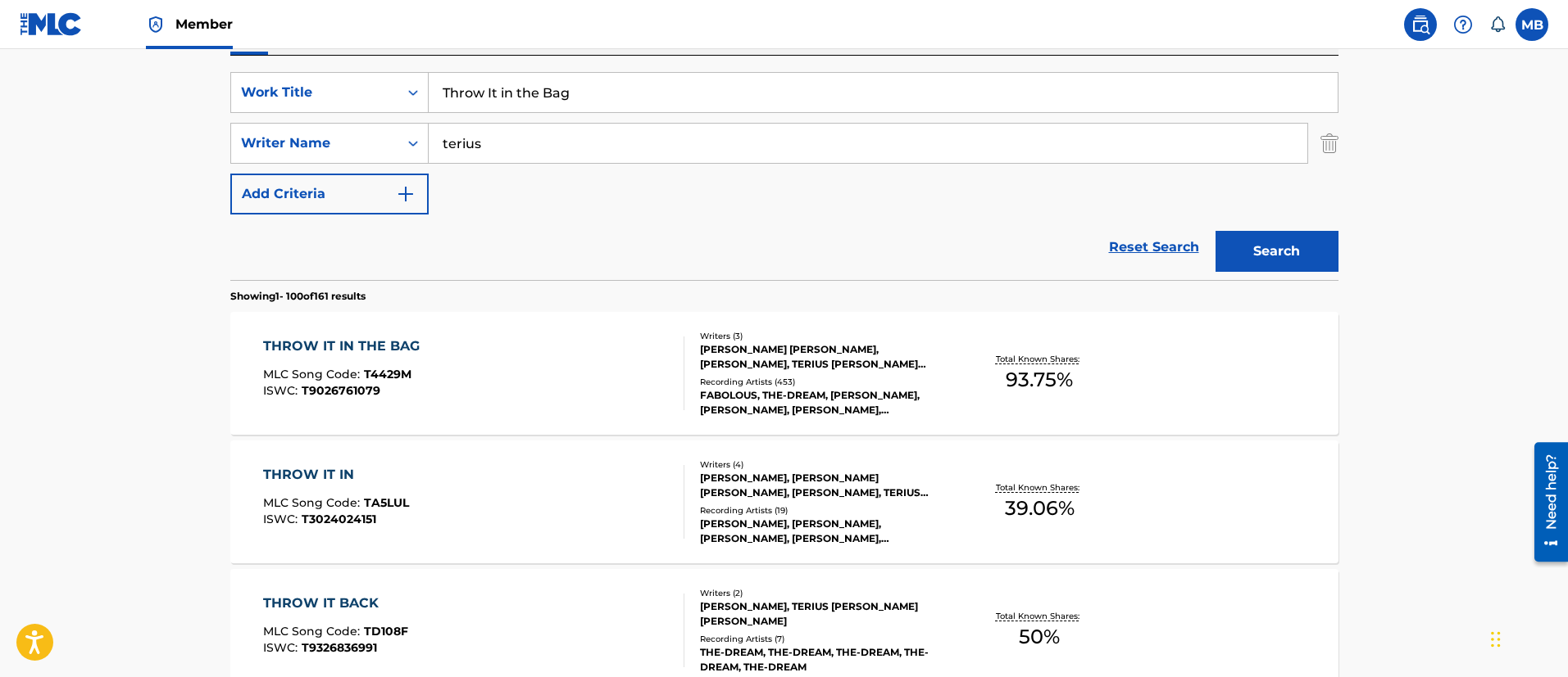
scroll to position [333, 0]
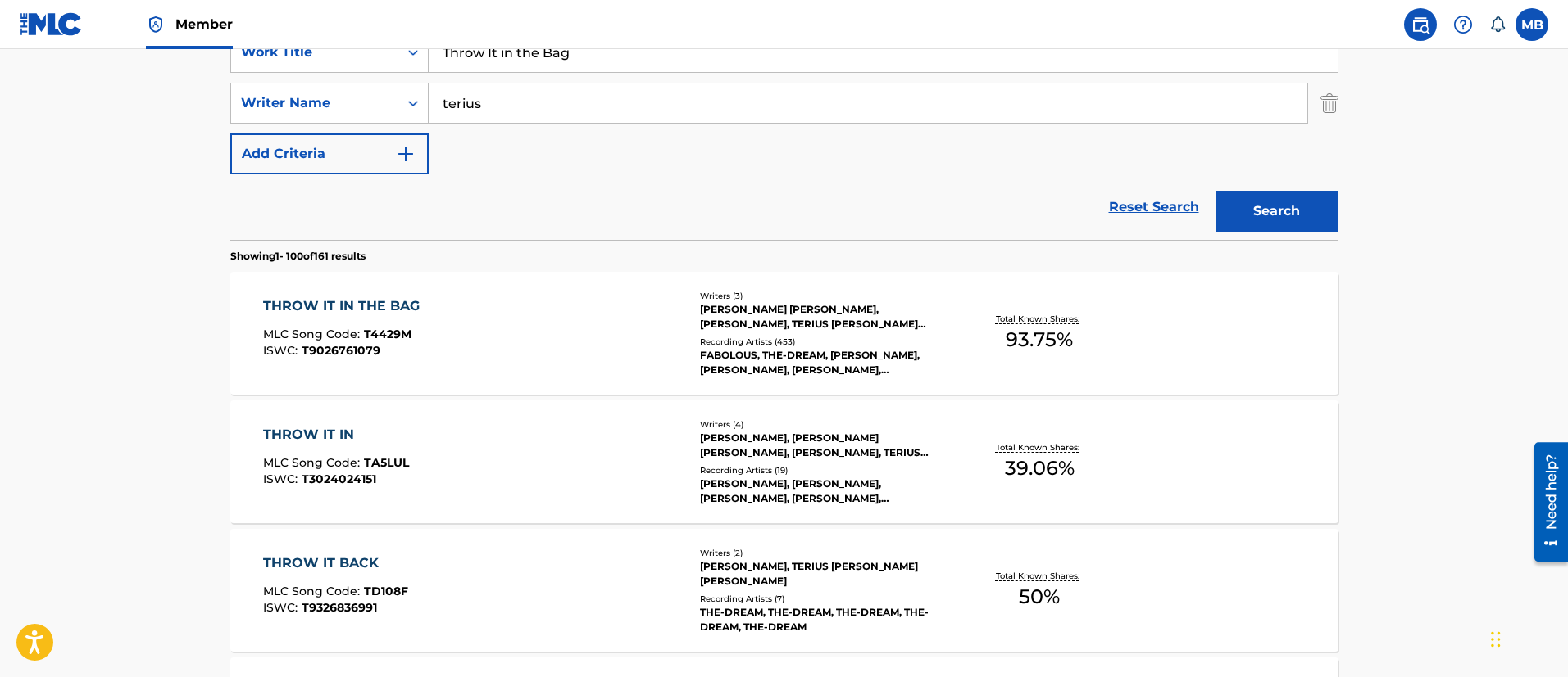
click at [550, 325] on div "THROW IT IN THE BAG MLC Song Code : T4429M ISWC : T9026761079" at bounding box center [474, 333] width 422 height 74
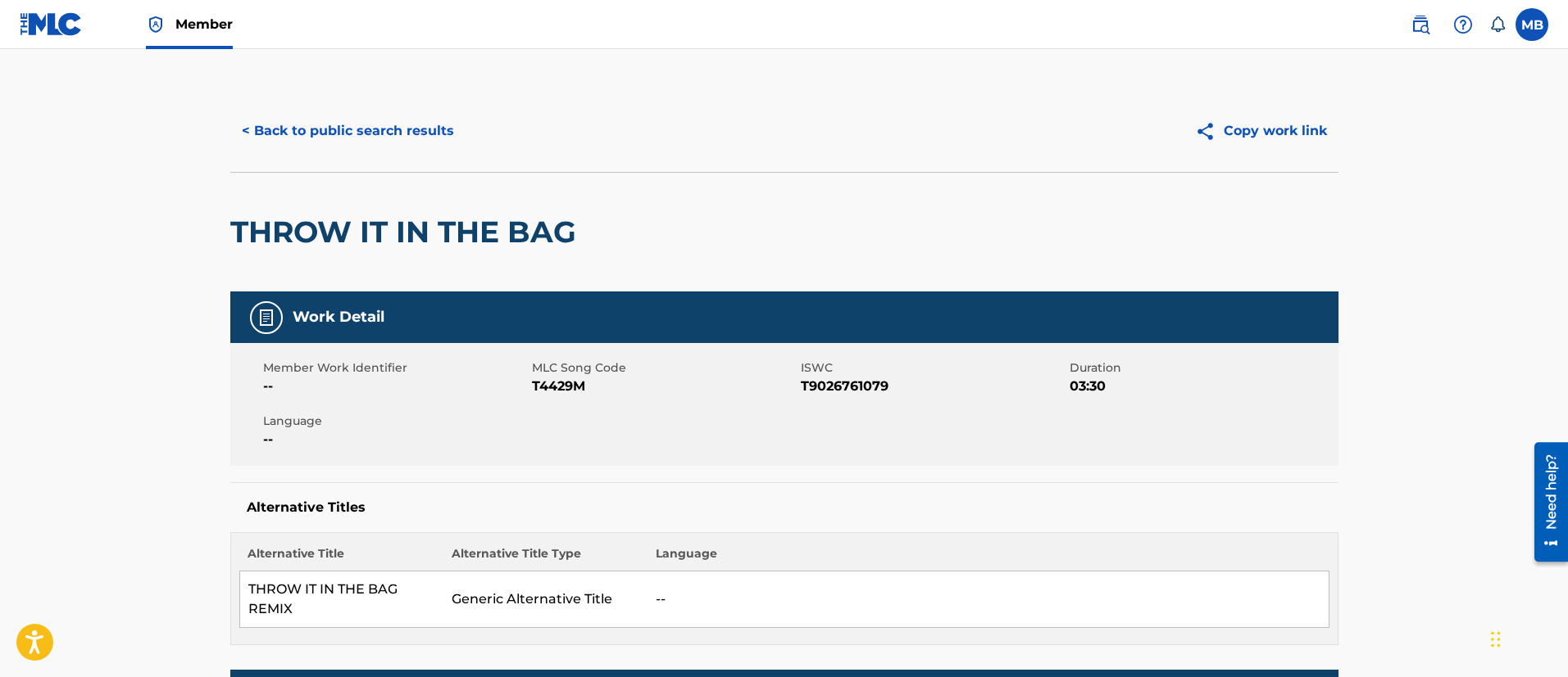
click at [426, 151] on button "< Back to public search results" at bounding box center [348, 131] width 235 height 41
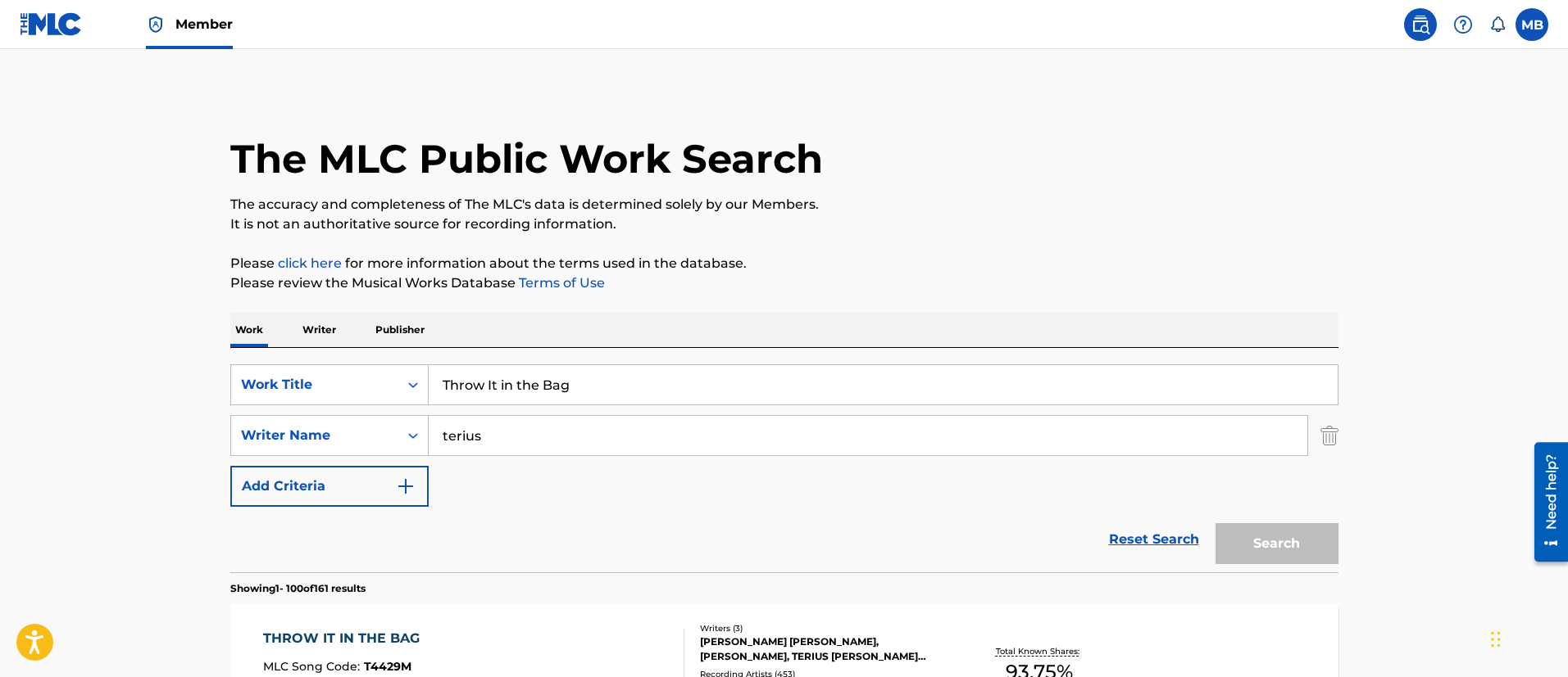
scroll to position [333, 0]
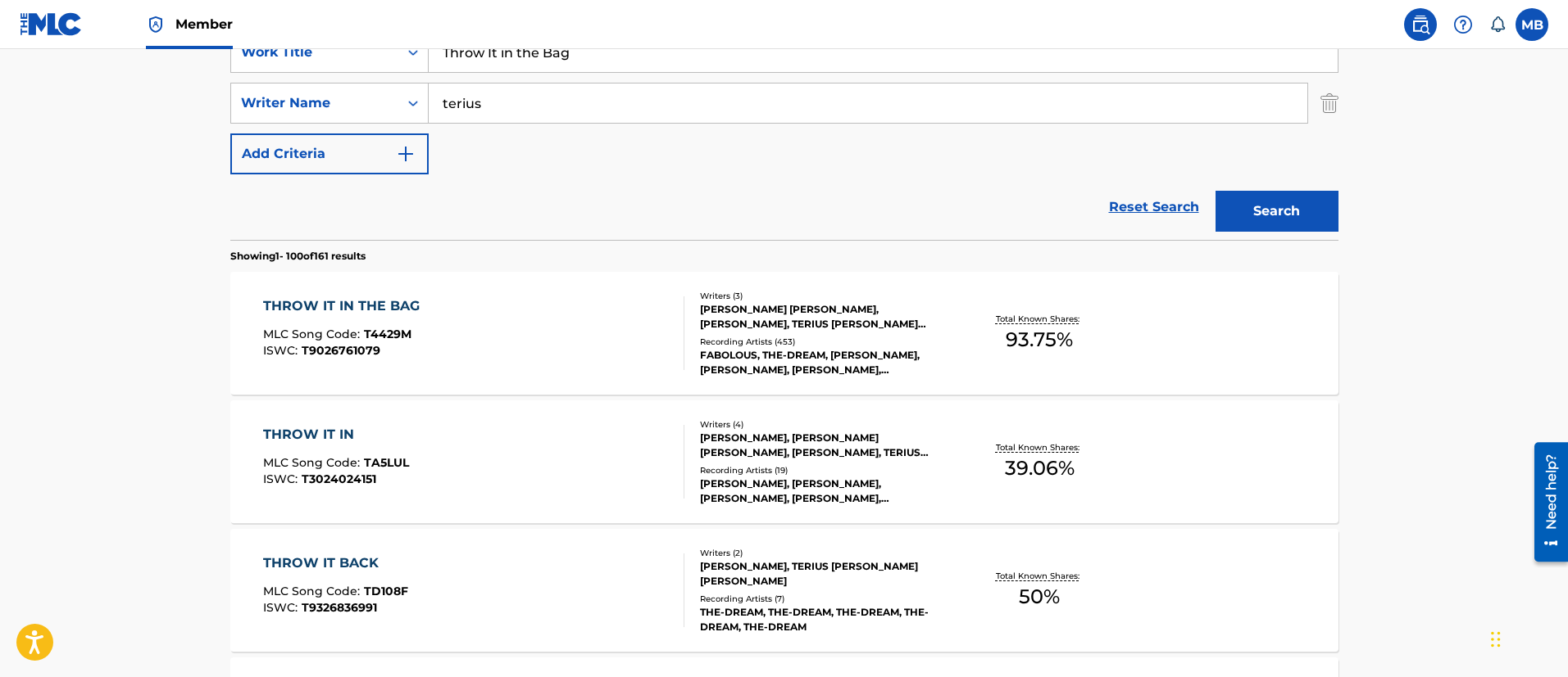
drag, startPoint x: 642, startPoint y: 58, endPoint x: 153, endPoint y: -7, distance: 493.3
click at [153, 0] on html "Accessibility Screen-Reader Guide, Feedback, and Issue Reporting | New window M…" at bounding box center [784, 6] width 1568 height 677
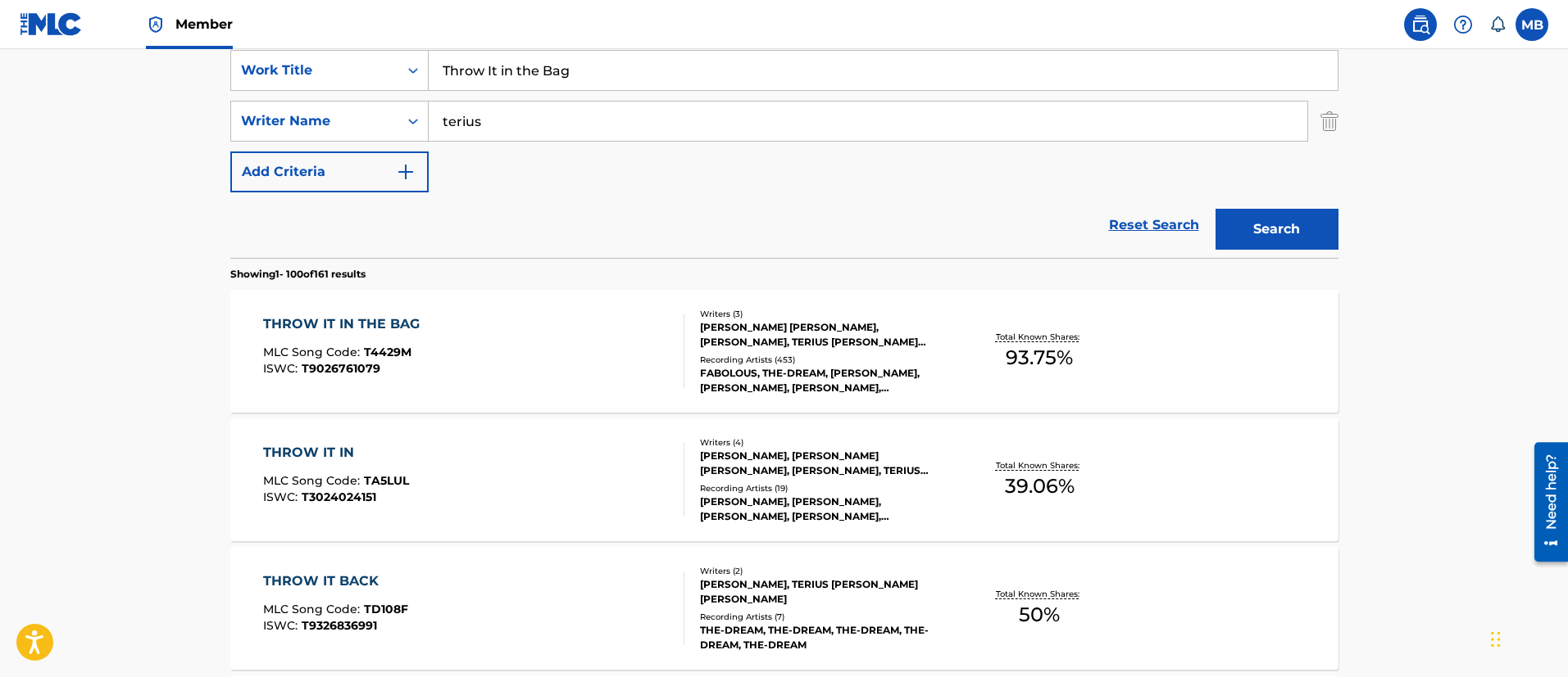
paste input "Yes"
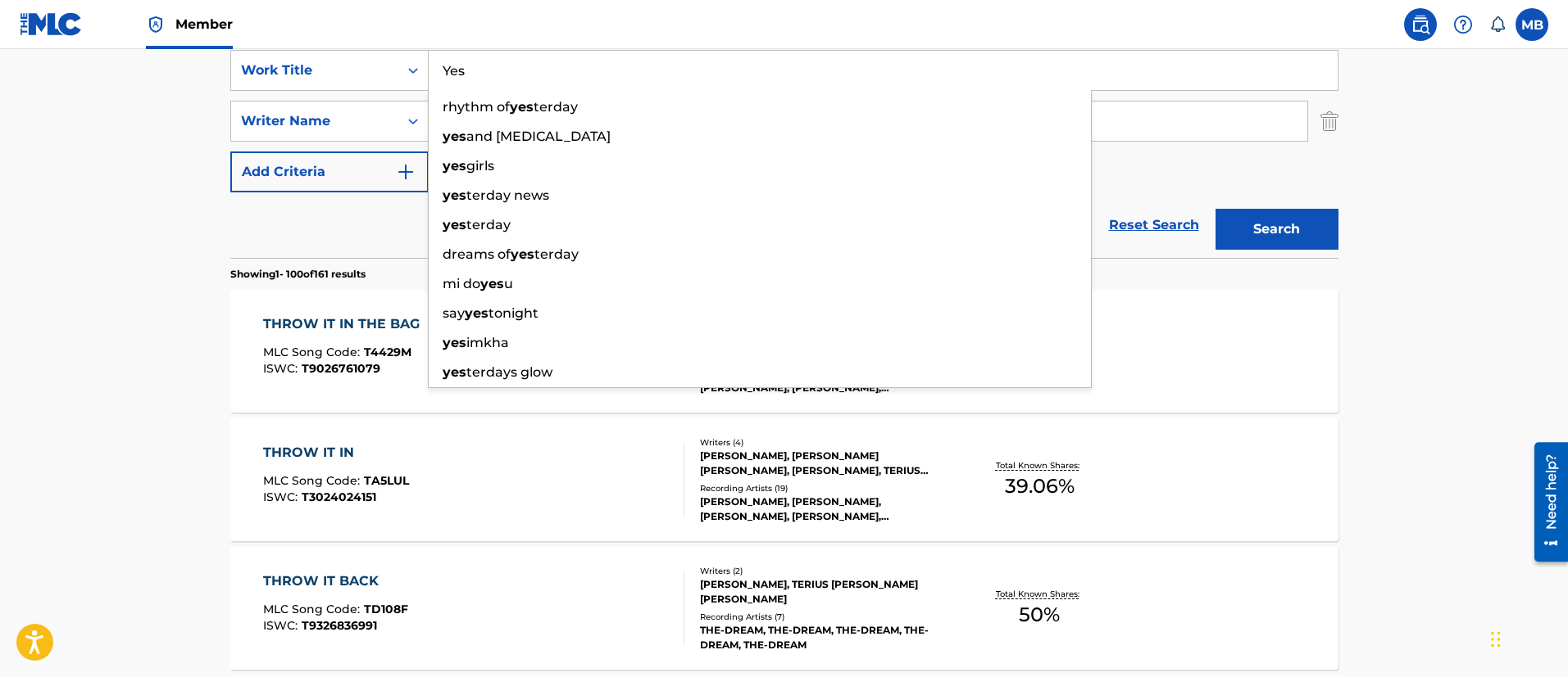
type input "Yes"
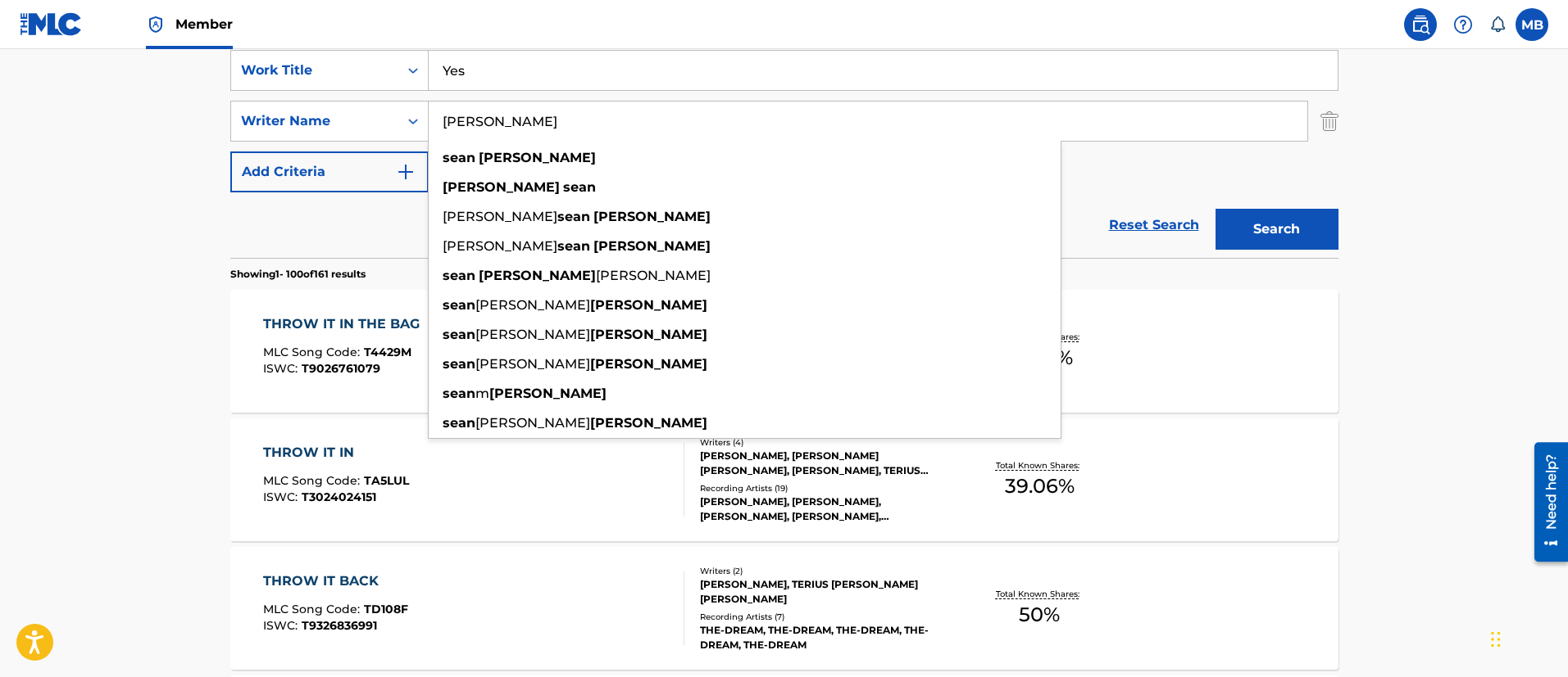
type input "[PERSON_NAME]"
click at [1215, 209] on button "Search" at bounding box center [1277, 229] width 123 height 41
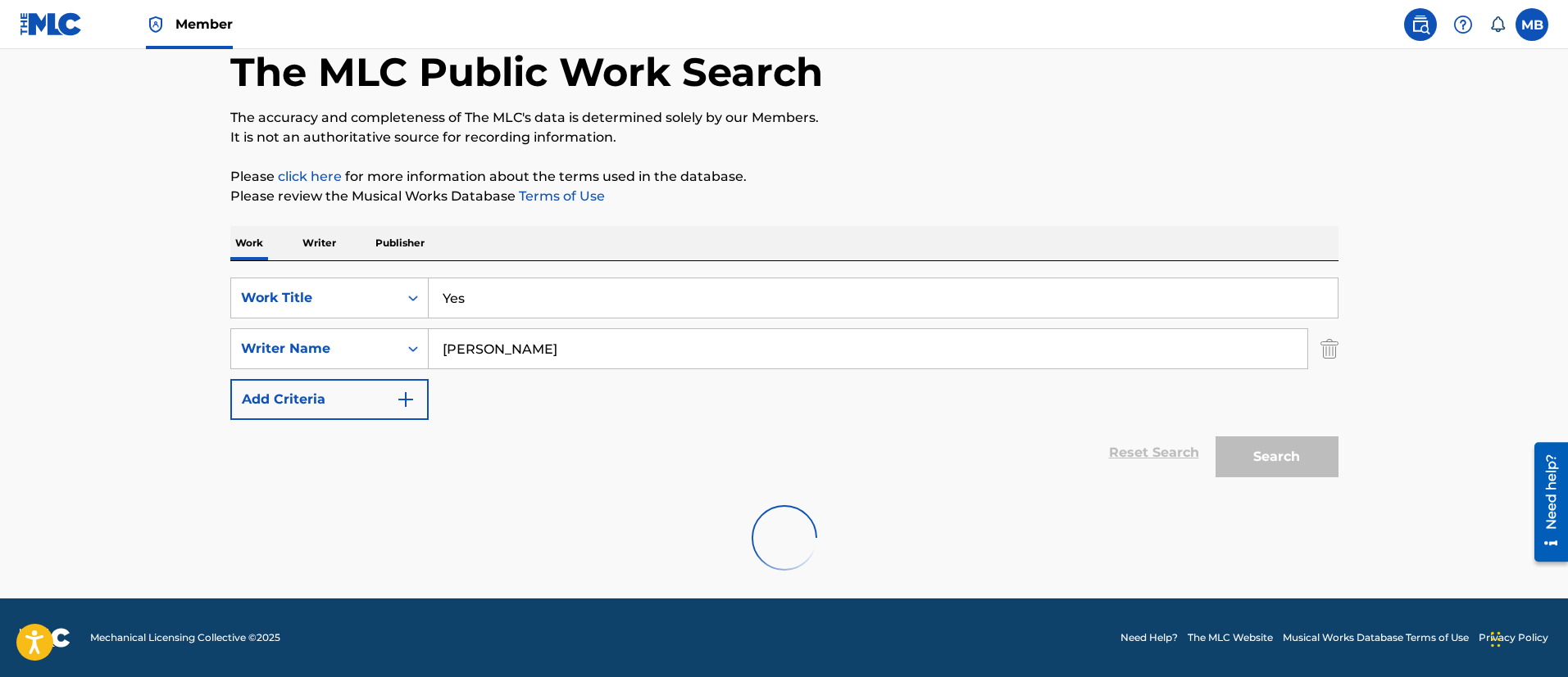
scroll to position [214, 0]
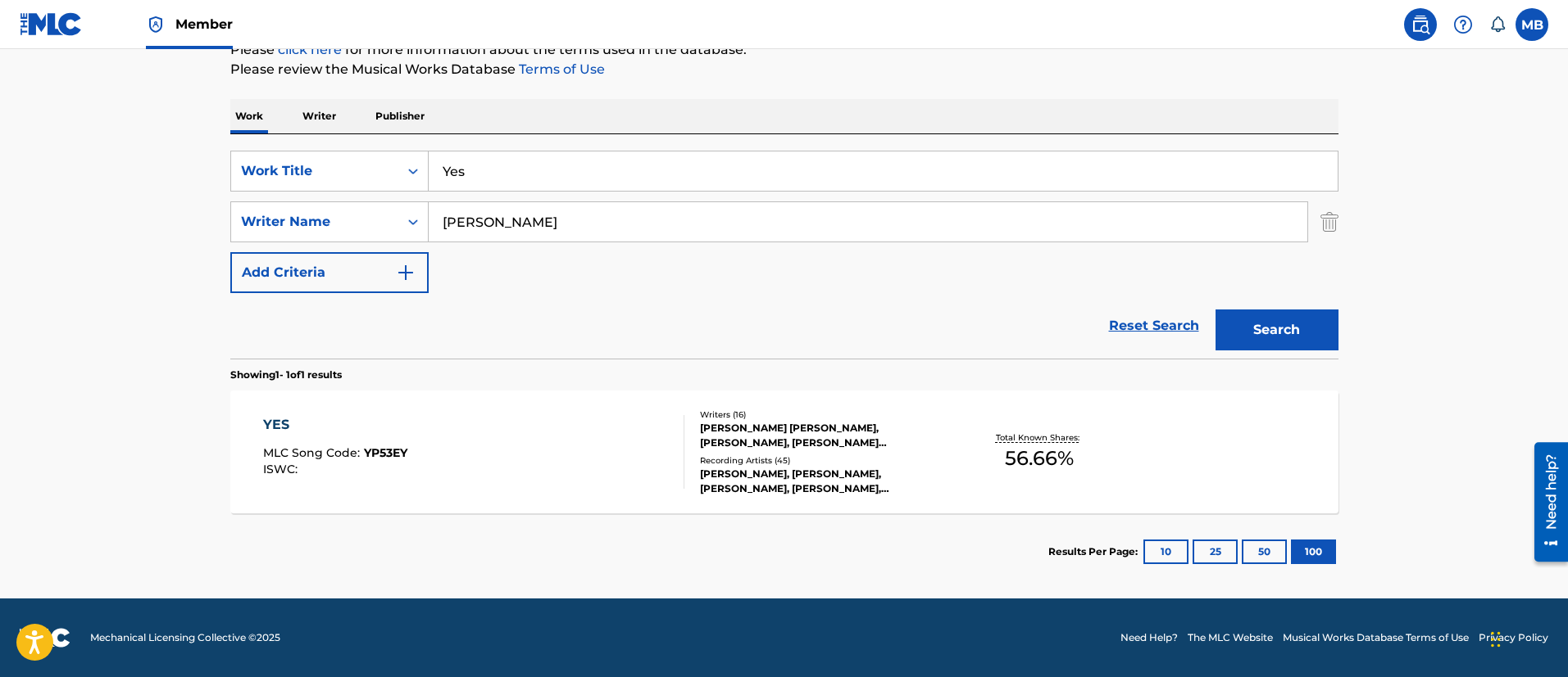
click at [529, 449] on div "YES MLC Song Code : YP53EY ISWC :" at bounding box center [474, 451] width 422 height 74
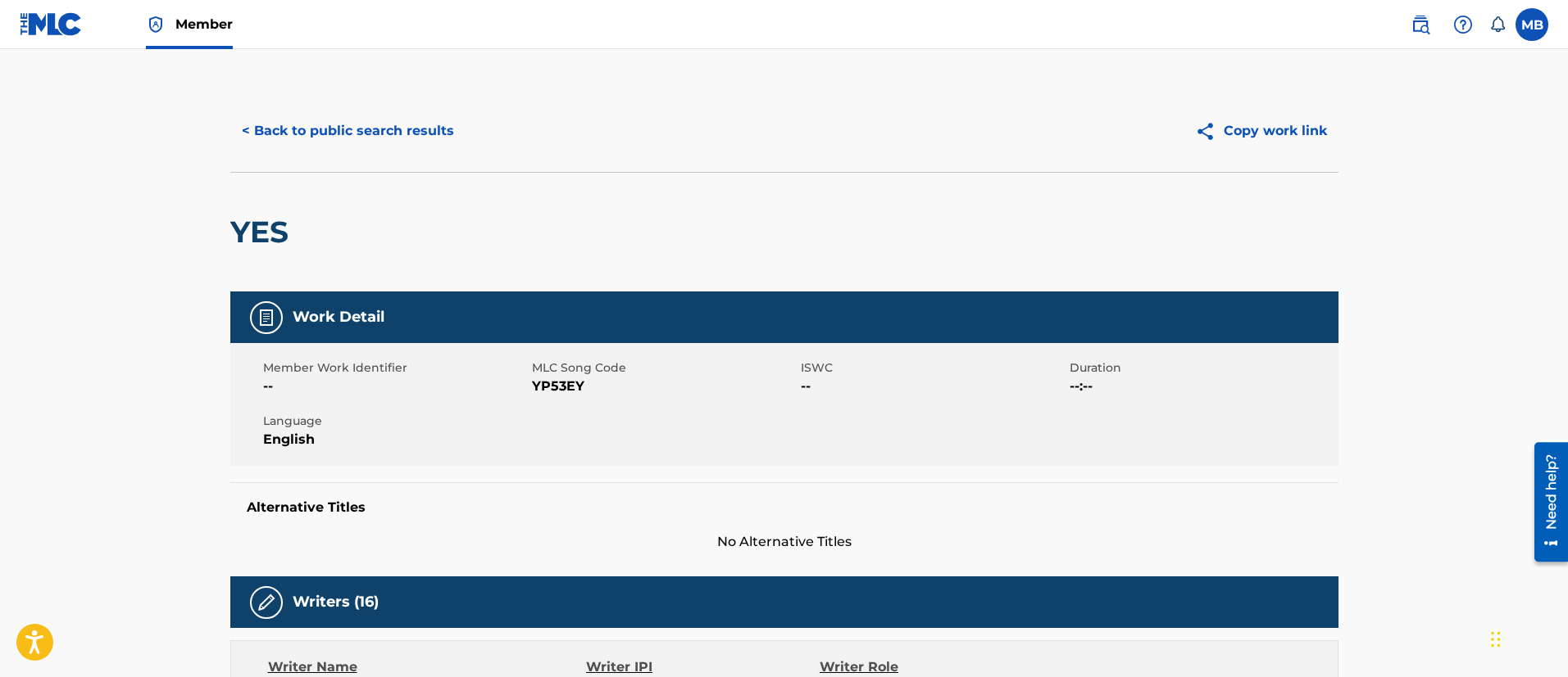
click at [554, 390] on span "YP53EY" at bounding box center [664, 386] width 265 height 20
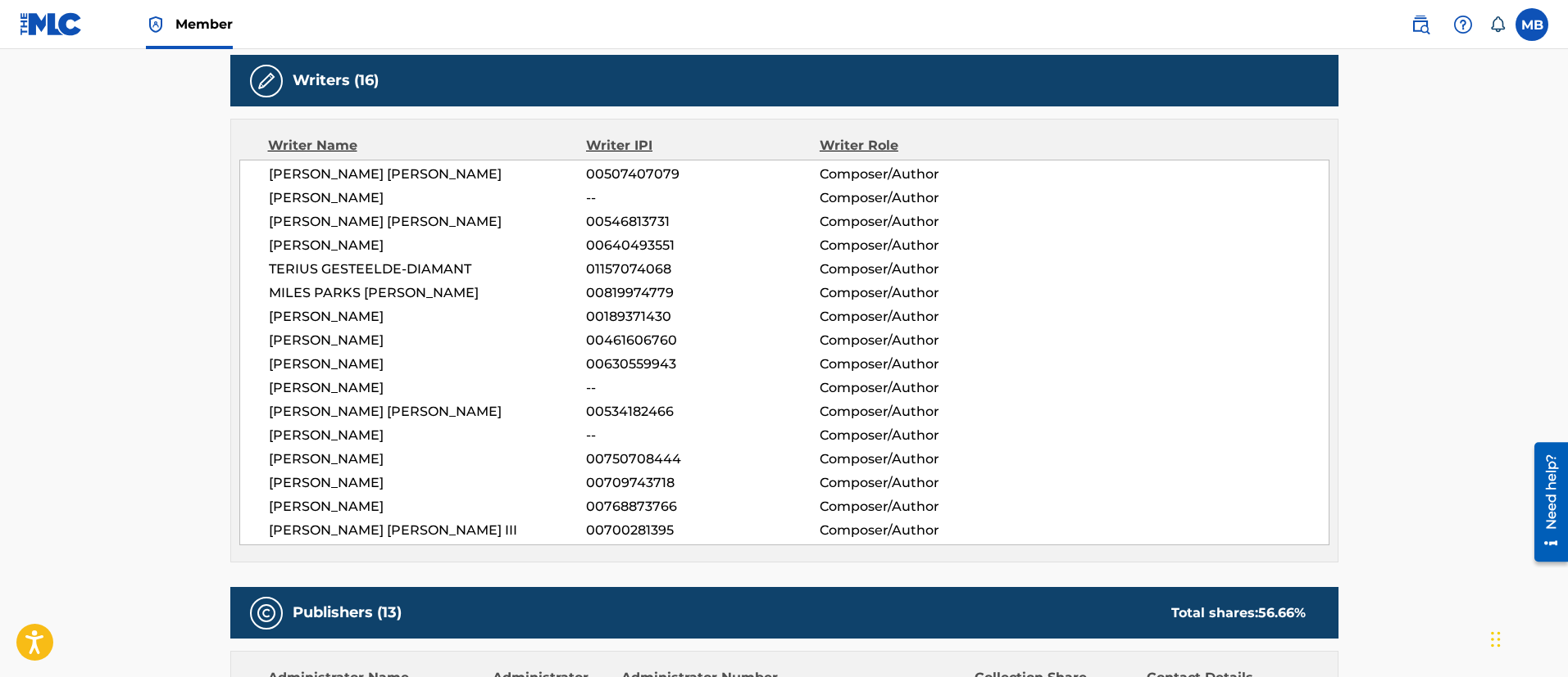
scroll to position [246, 0]
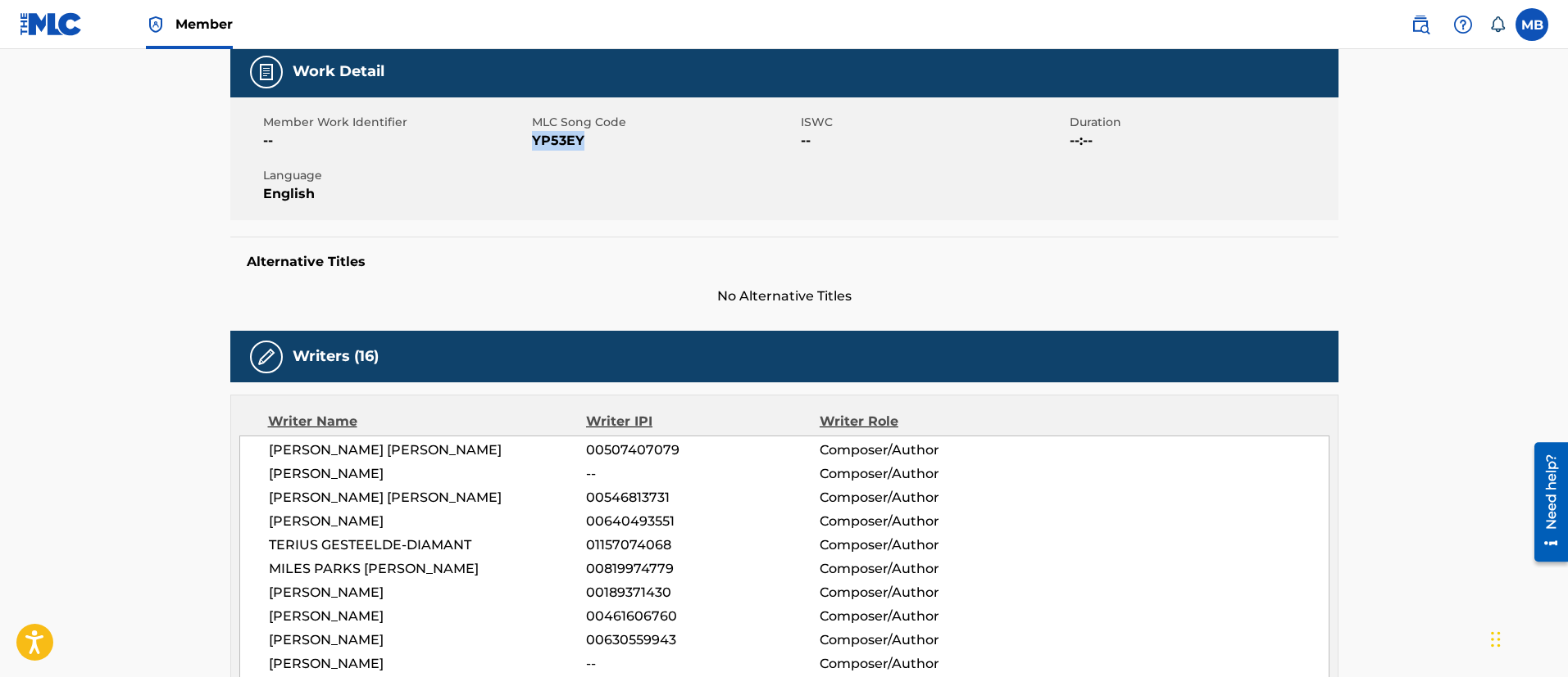
click at [563, 146] on span "YP53EY" at bounding box center [664, 141] width 265 height 20
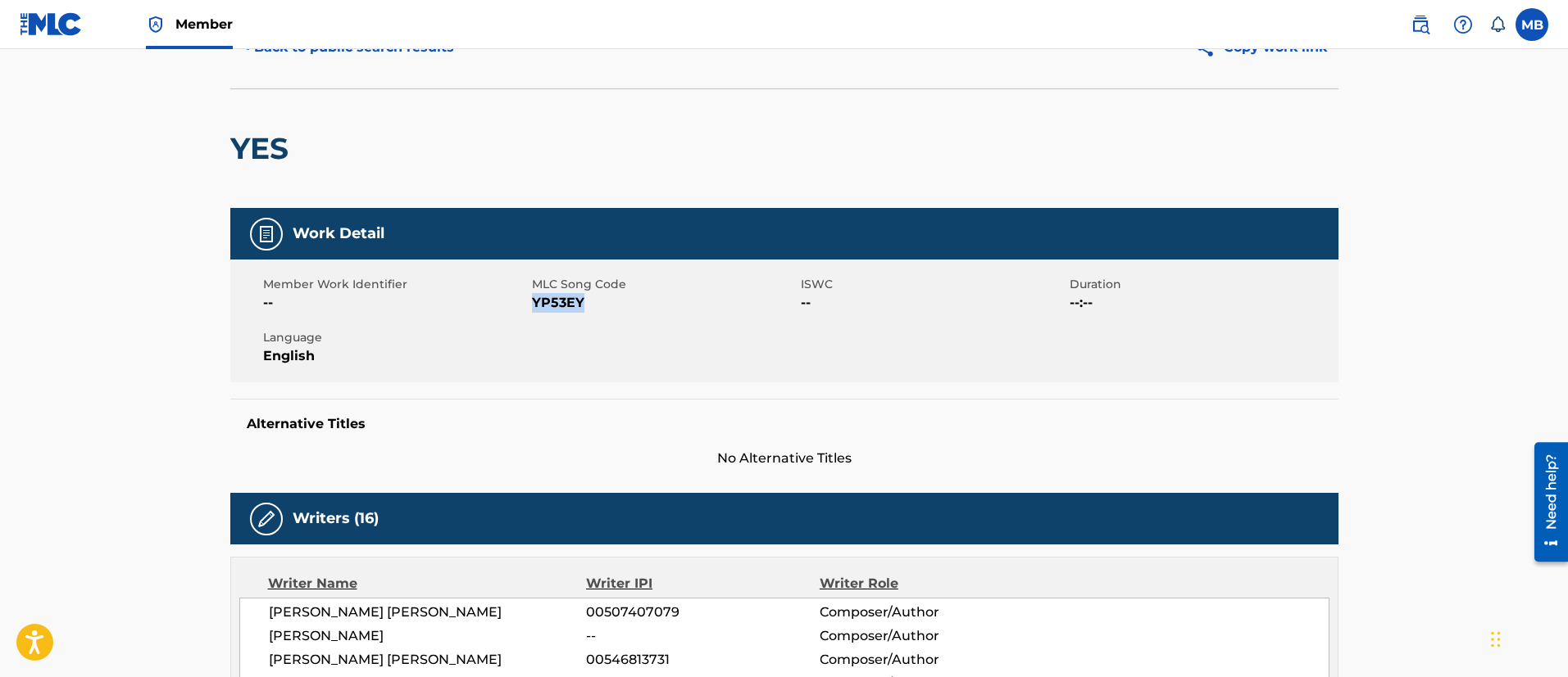
scroll to position [0, 0]
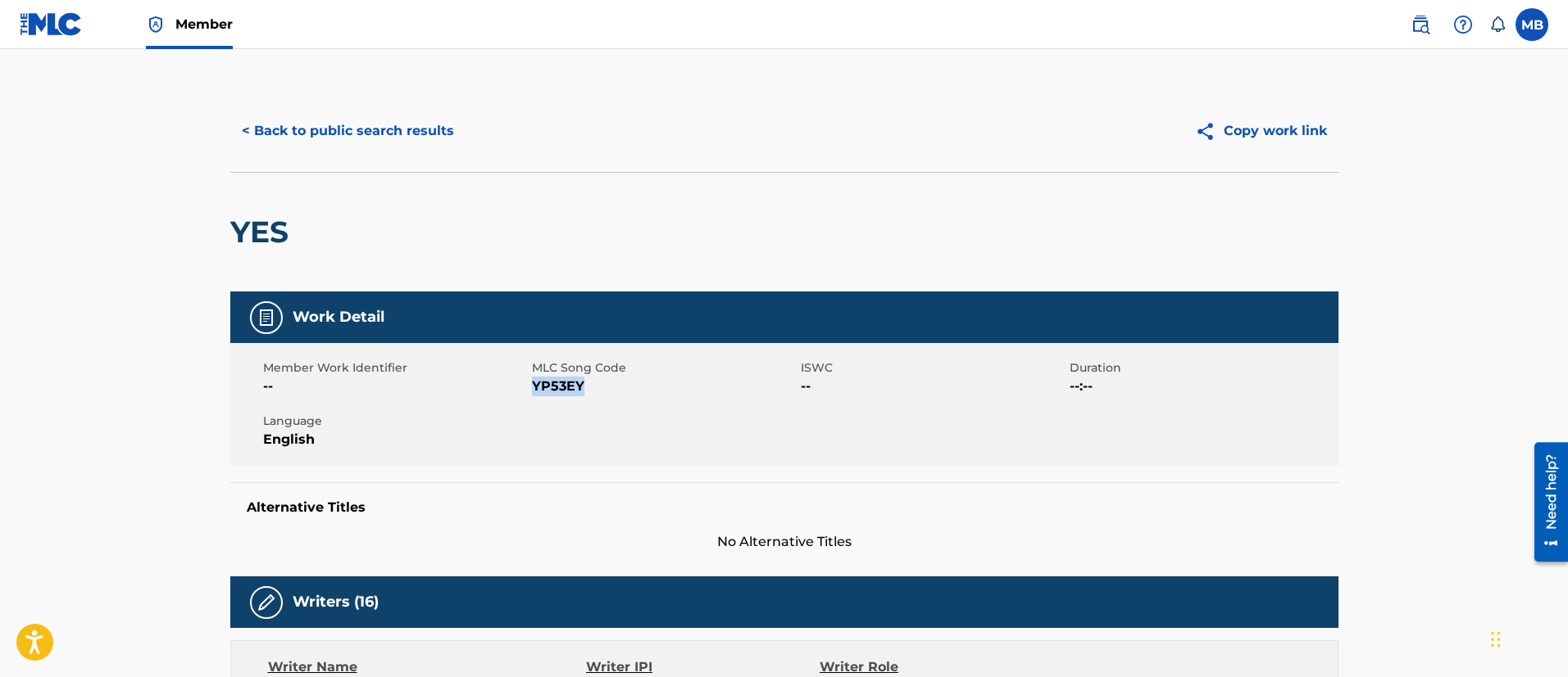
click at [386, 125] on button "< Back to public search results" at bounding box center [348, 131] width 235 height 41
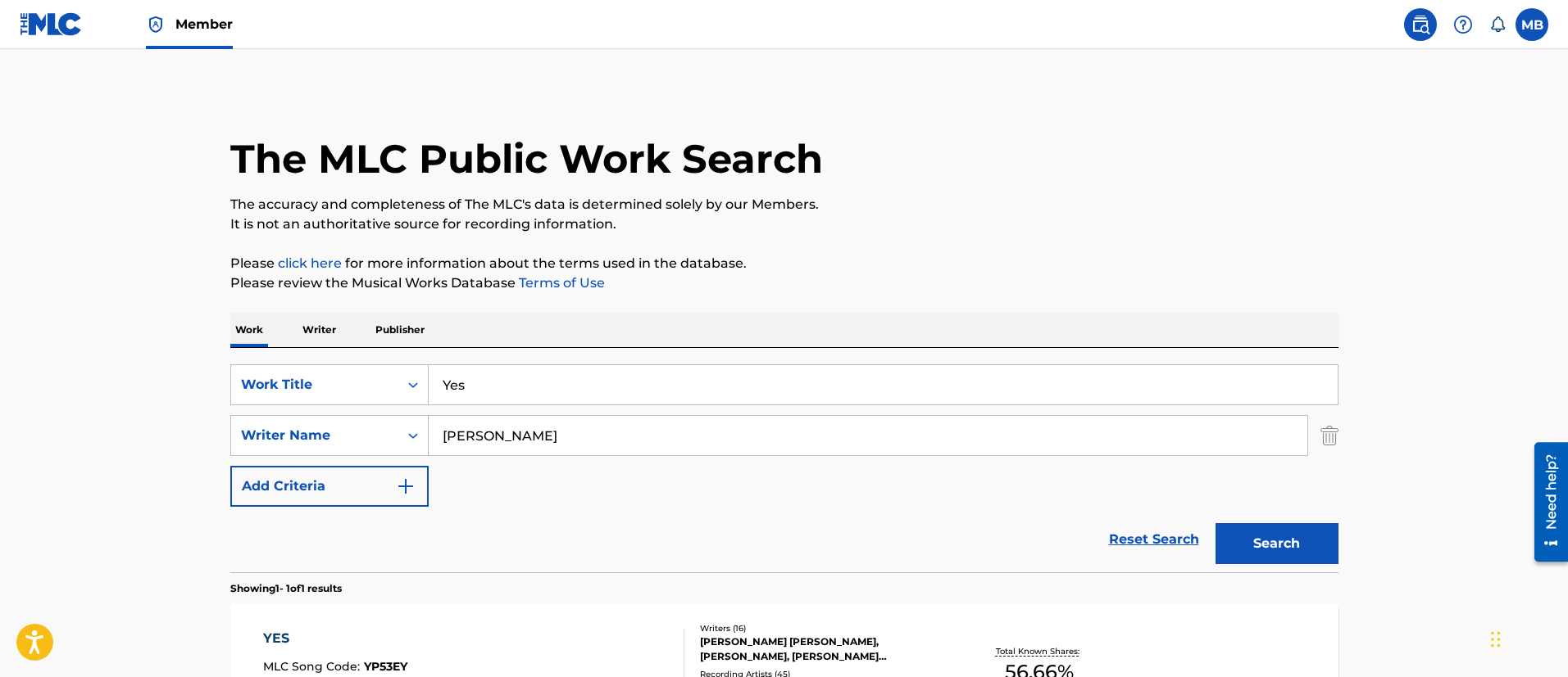
scroll to position [120, 0]
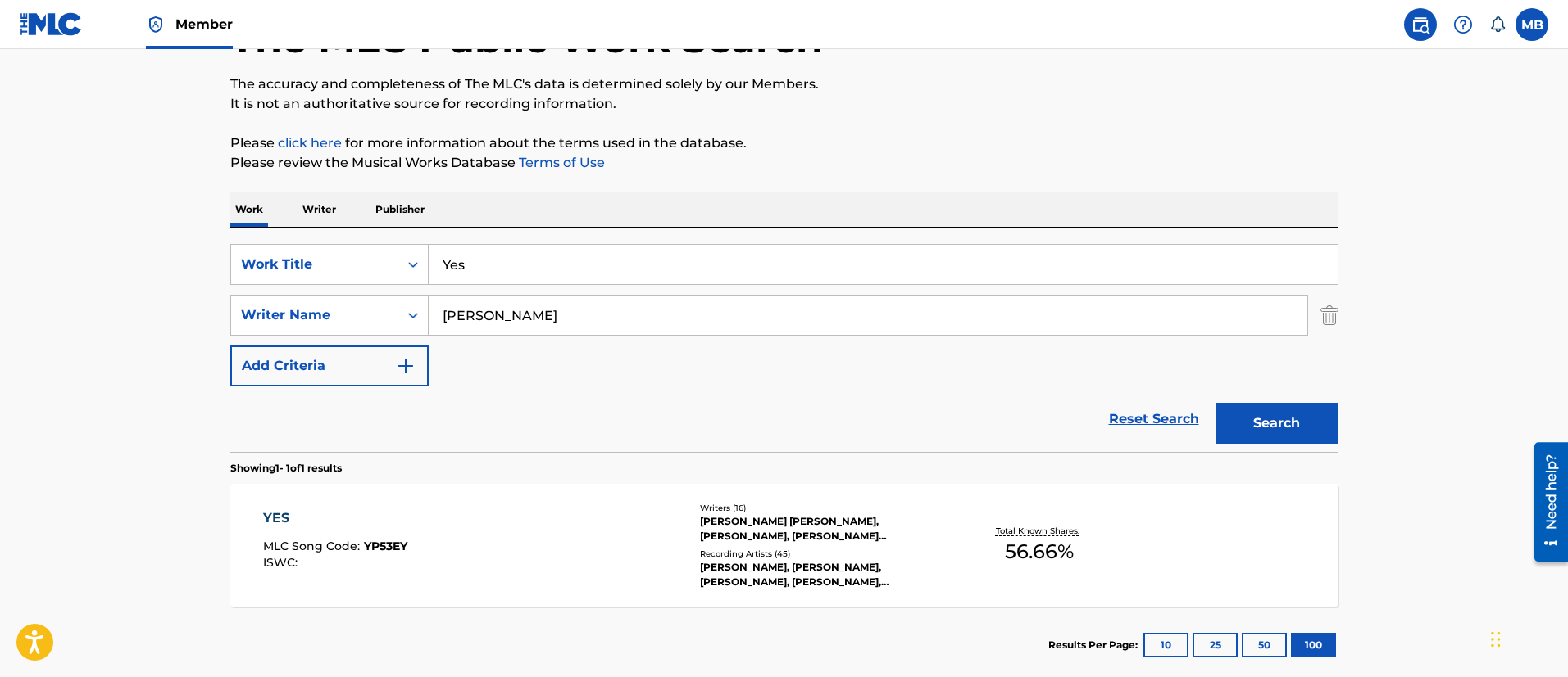
drag, startPoint x: 608, startPoint y: 259, endPoint x: 286, endPoint y: 231, distance: 323.2
click at [297, 240] on div "SearchWithCriteria5819720b-7d16-4d5c-99fc-86773b04c4d0 Work Title Yes SearchWit…" at bounding box center [784, 339] width 1108 height 225
paste input "Just a Baby"
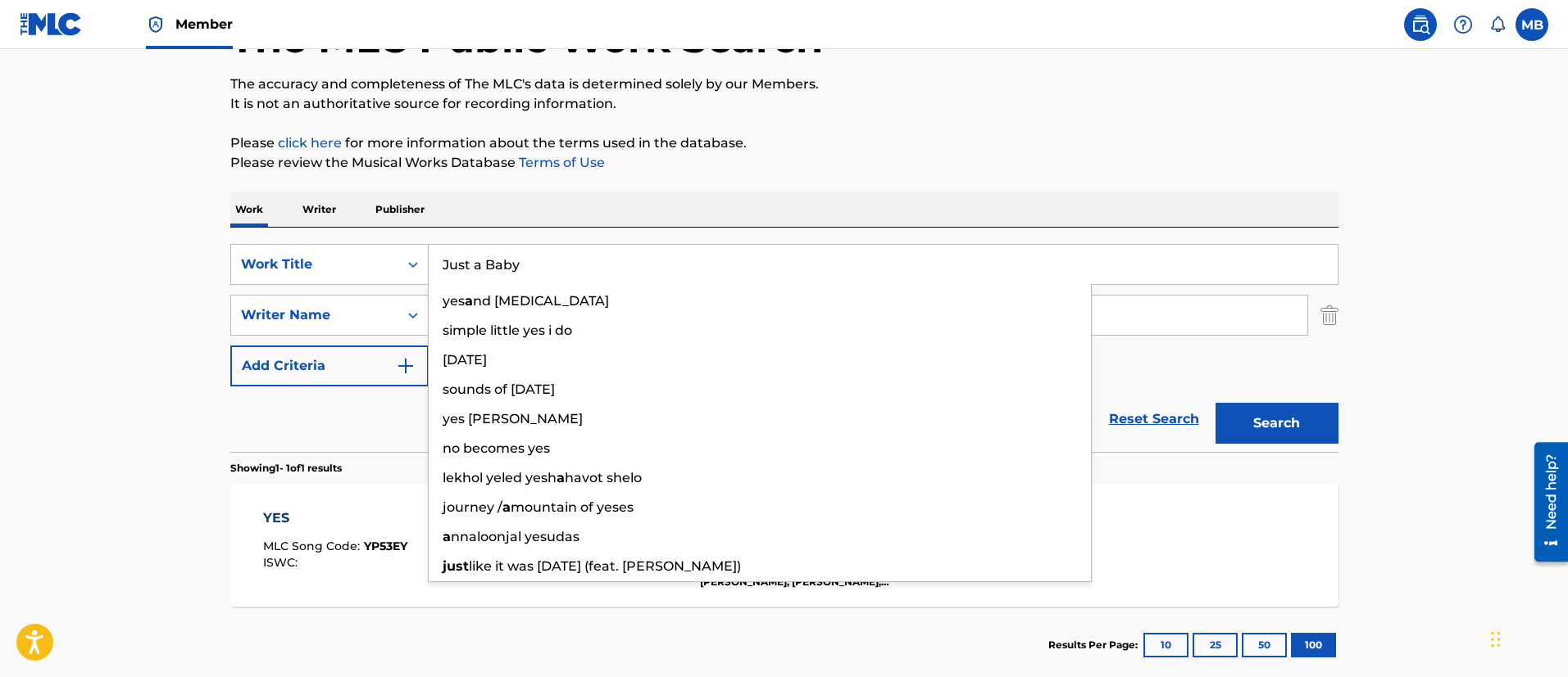
type input "Just a Baby"
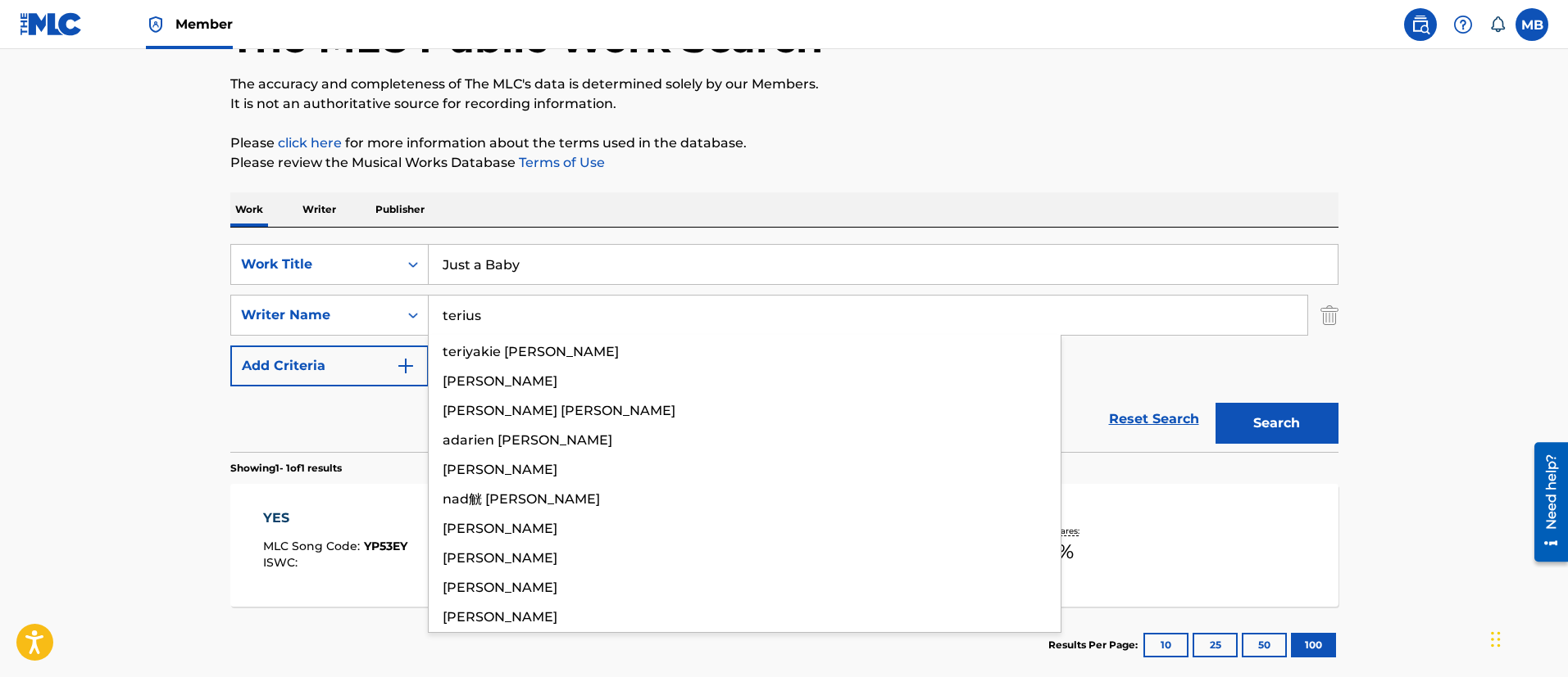
type input "terius"
click at [1215, 403] on button "Search" at bounding box center [1277, 423] width 123 height 41
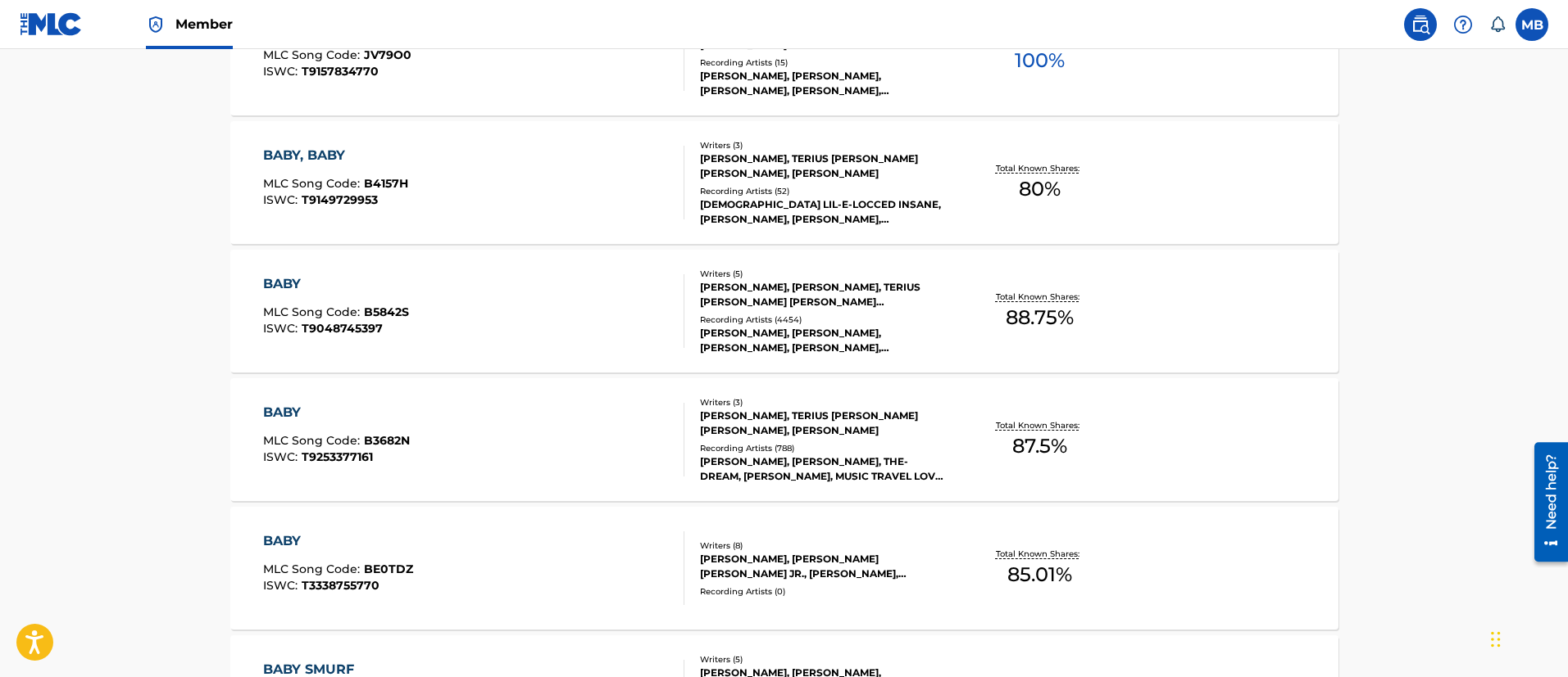
scroll to position [0, 0]
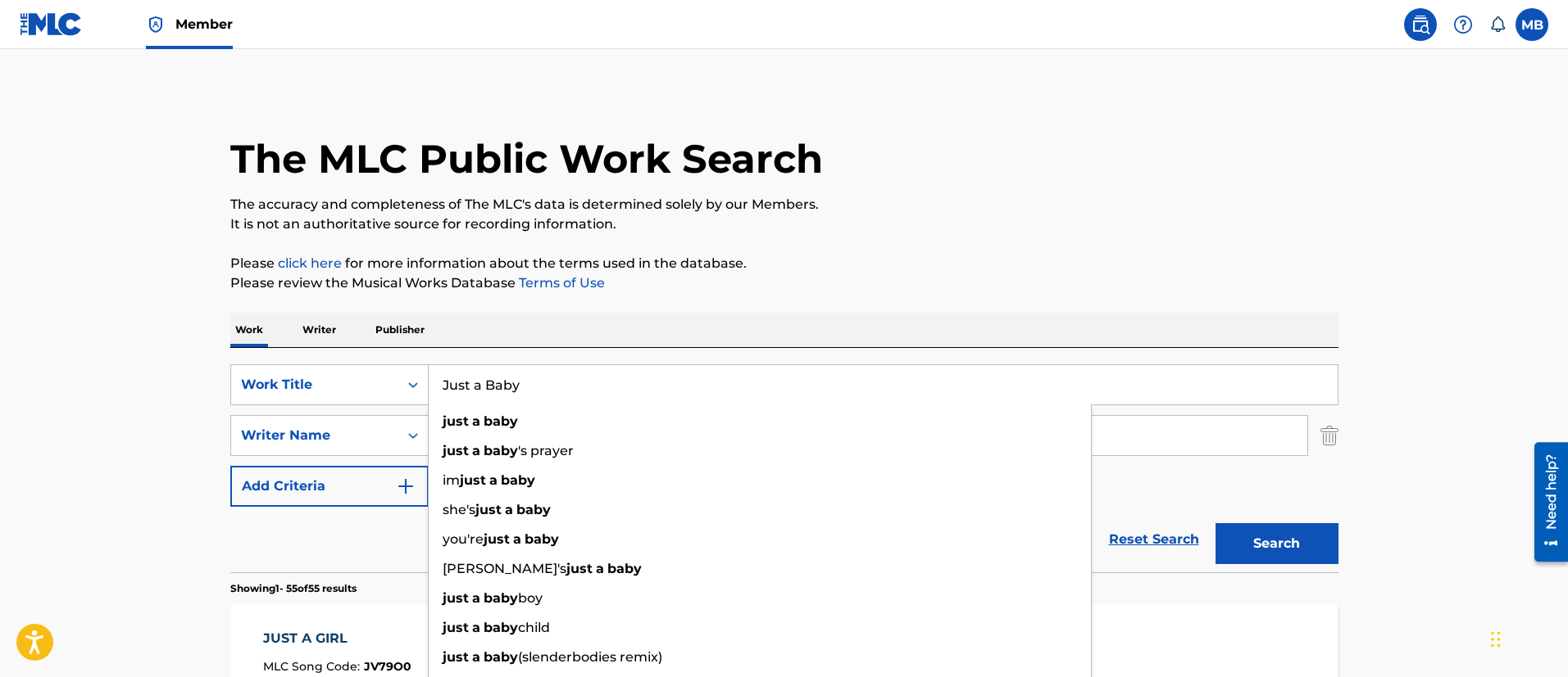
drag, startPoint x: 463, startPoint y: 383, endPoint x: 230, endPoint y: 339, distance: 237.1
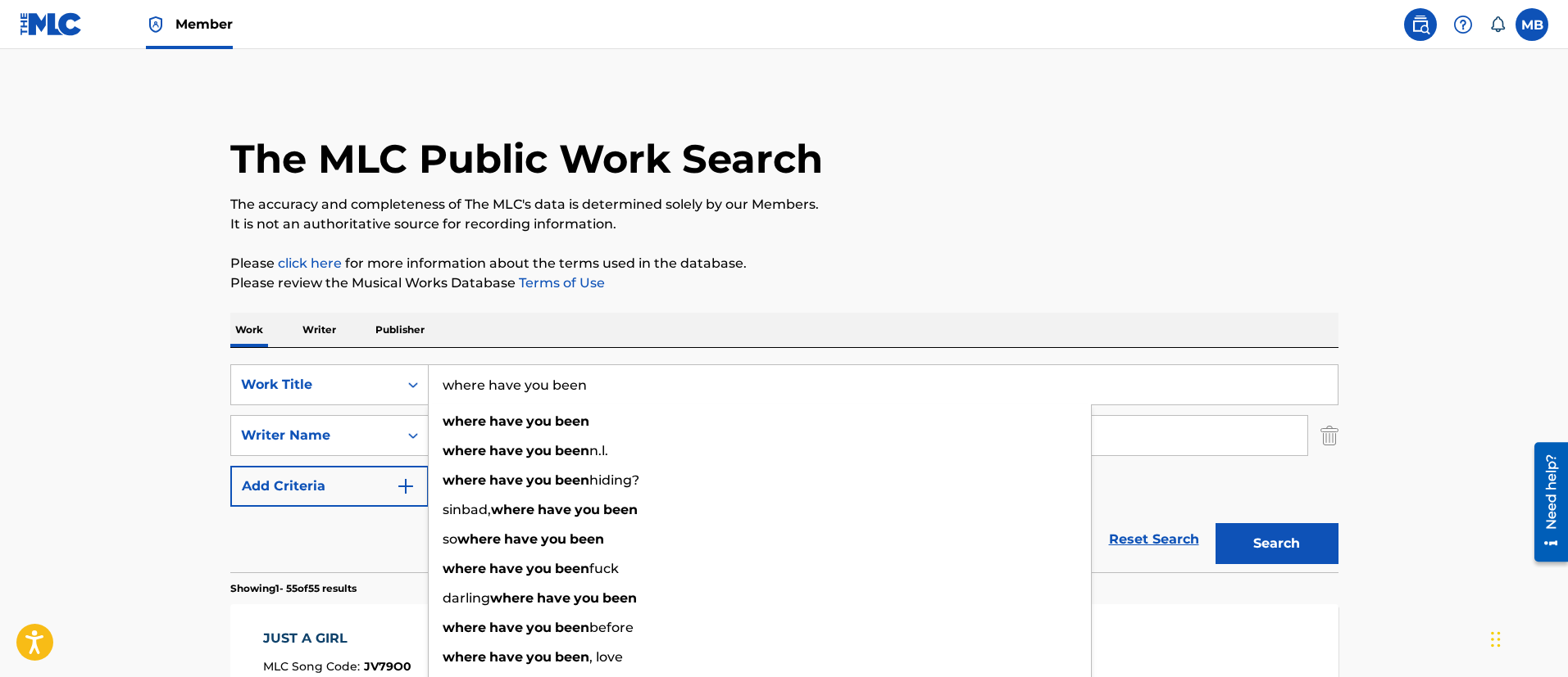
type input "where have you been"
click at [1215, 523] on button "Search" at bounding box center [1277, 544] width 123 height 41
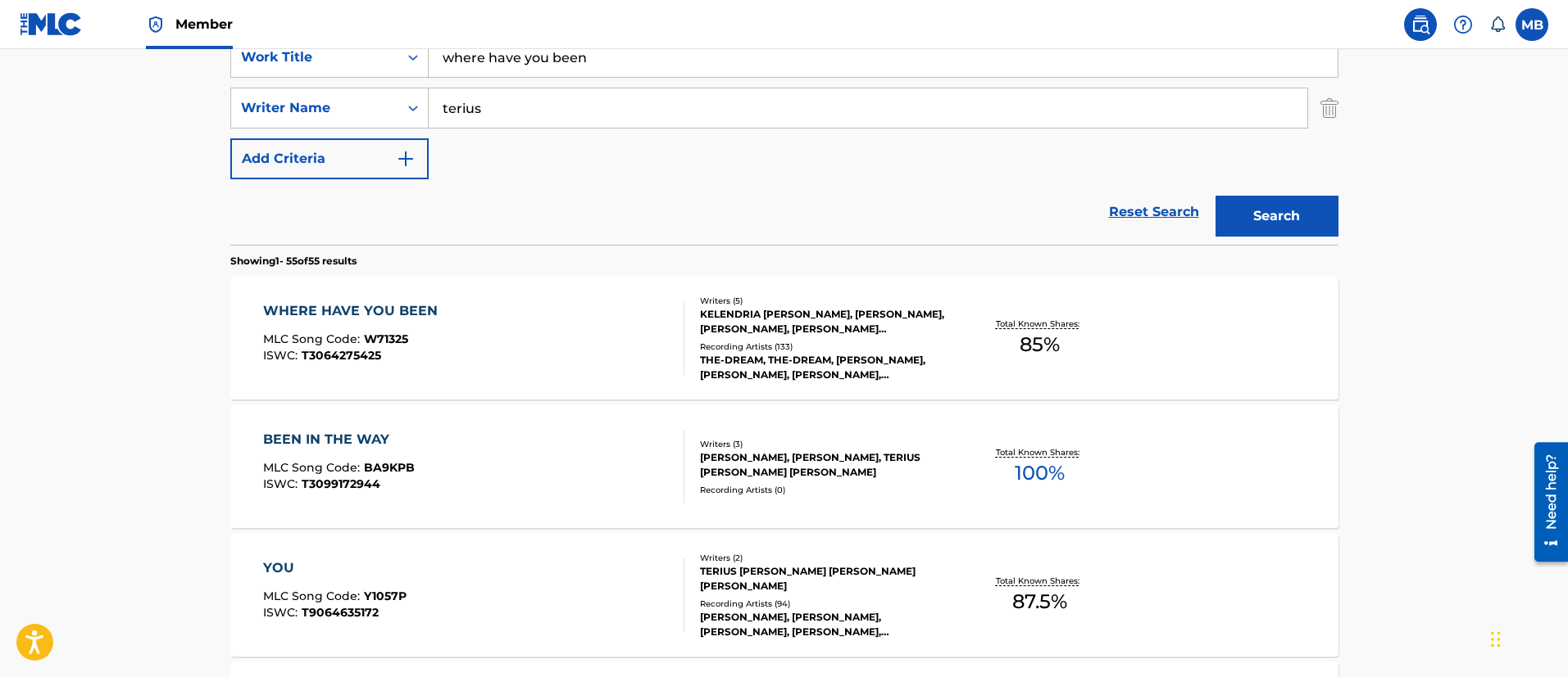
scroll to position [333, 0]
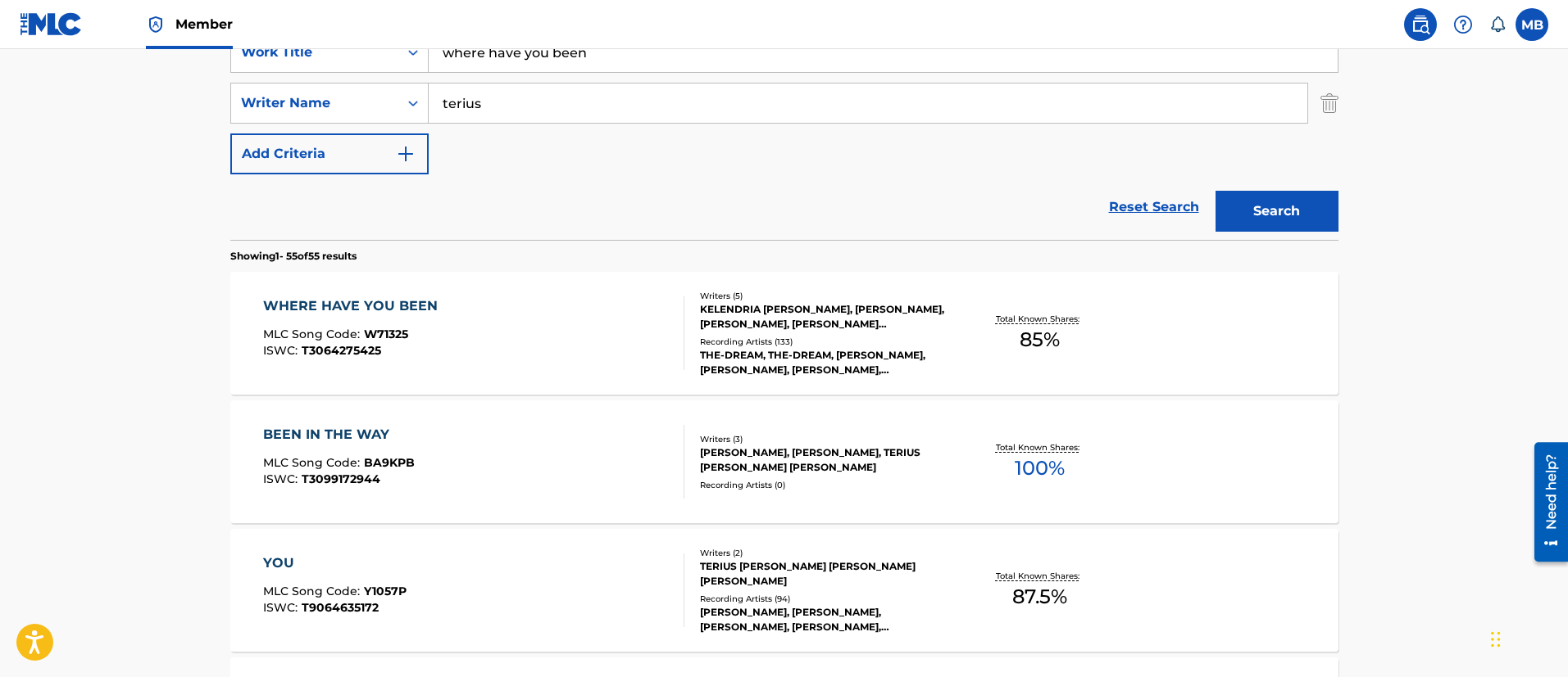
click at [570, 345] on div "WHERE HAVE YOU BEEN MLC Song Code : W71325 ISWC : T3064275425" at bounding box center [474, 333] width 422 height 74
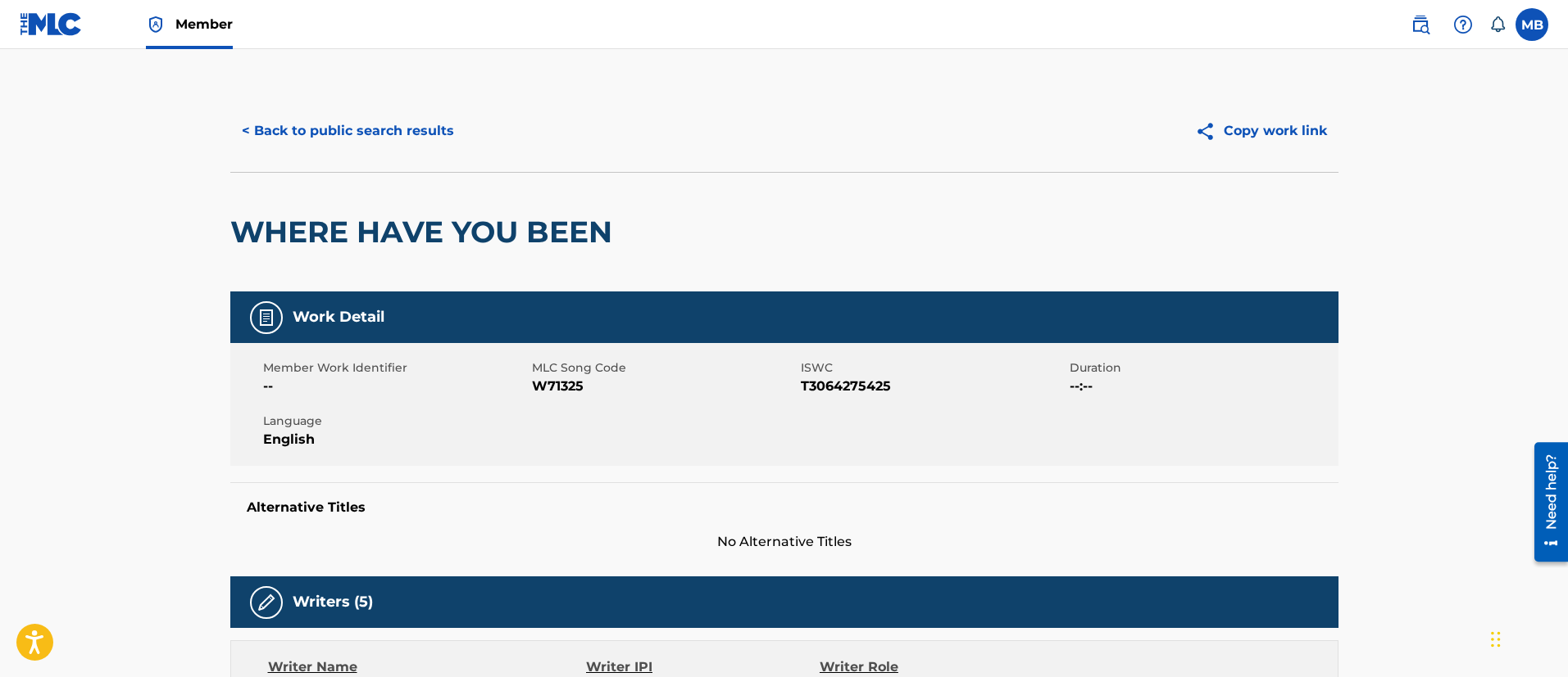
click at [375, 145] on button "< Back to public search results" at bounding box center [348, 131] width 235 height 41
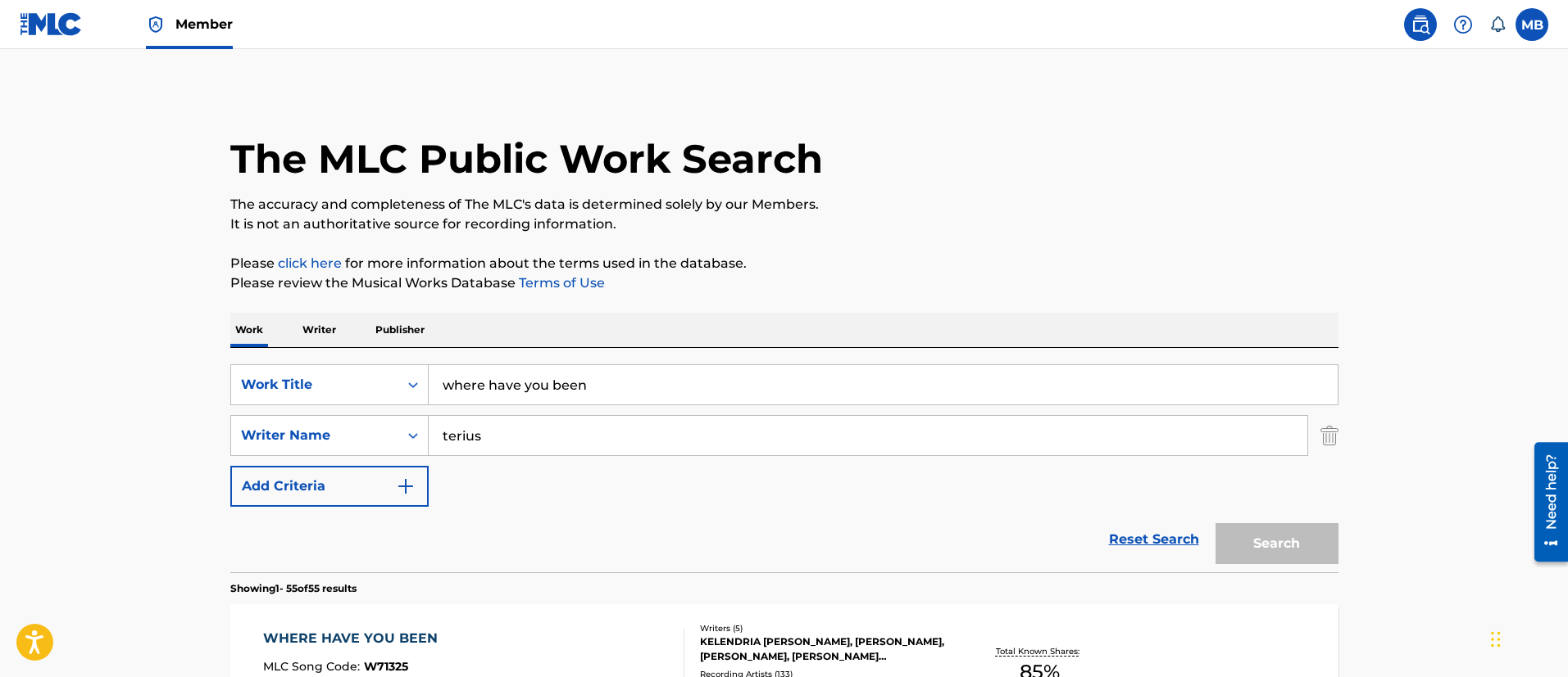
scroll to position [333, 0]
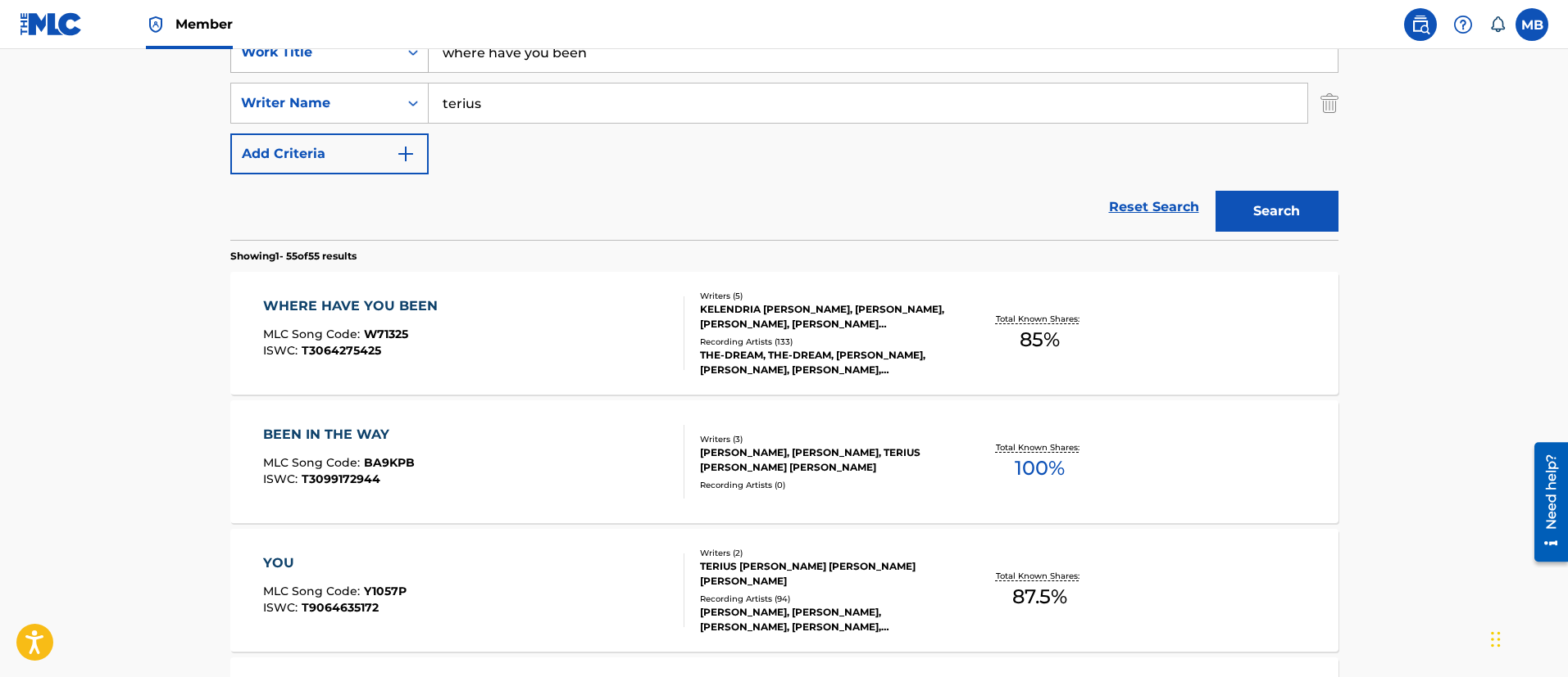
drag, startPoint x: 639, startPoint y: 62, endPoint x: 372, endPoint y: 70, distance: 267.1
click at [375, 70] on div "SearchWithCriteria5819720b-7d16-4d5c-99fc-86773b04c4d0 Work Title where have yo…" at bounding box center [784, 52] width 1108 height 41
paste input "Fucc Cuh Shoreline Mafia"
type input "Fucc Cuh"
click at [1215, 191] on button "Search" at bounding box center [1277, 212] width 123 height 41
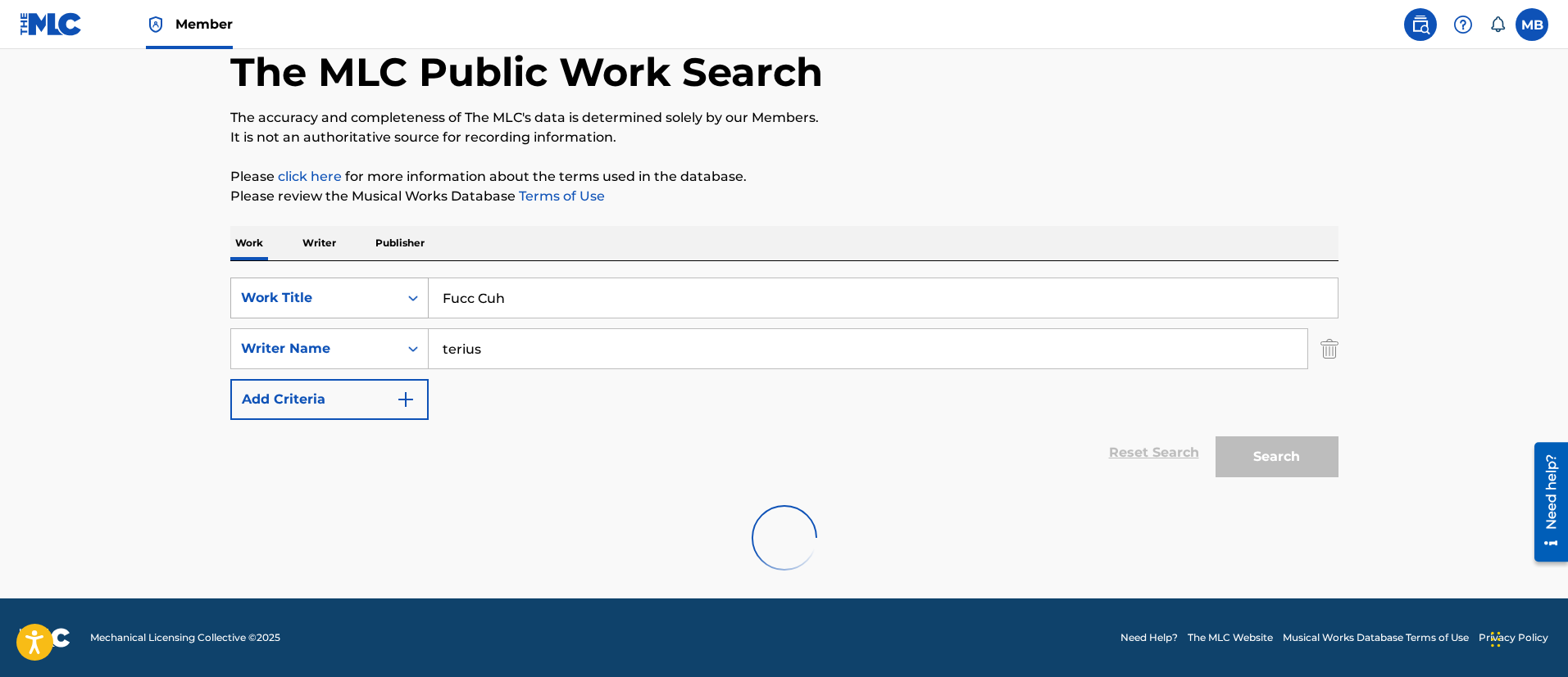
scroll to position [214, 0]
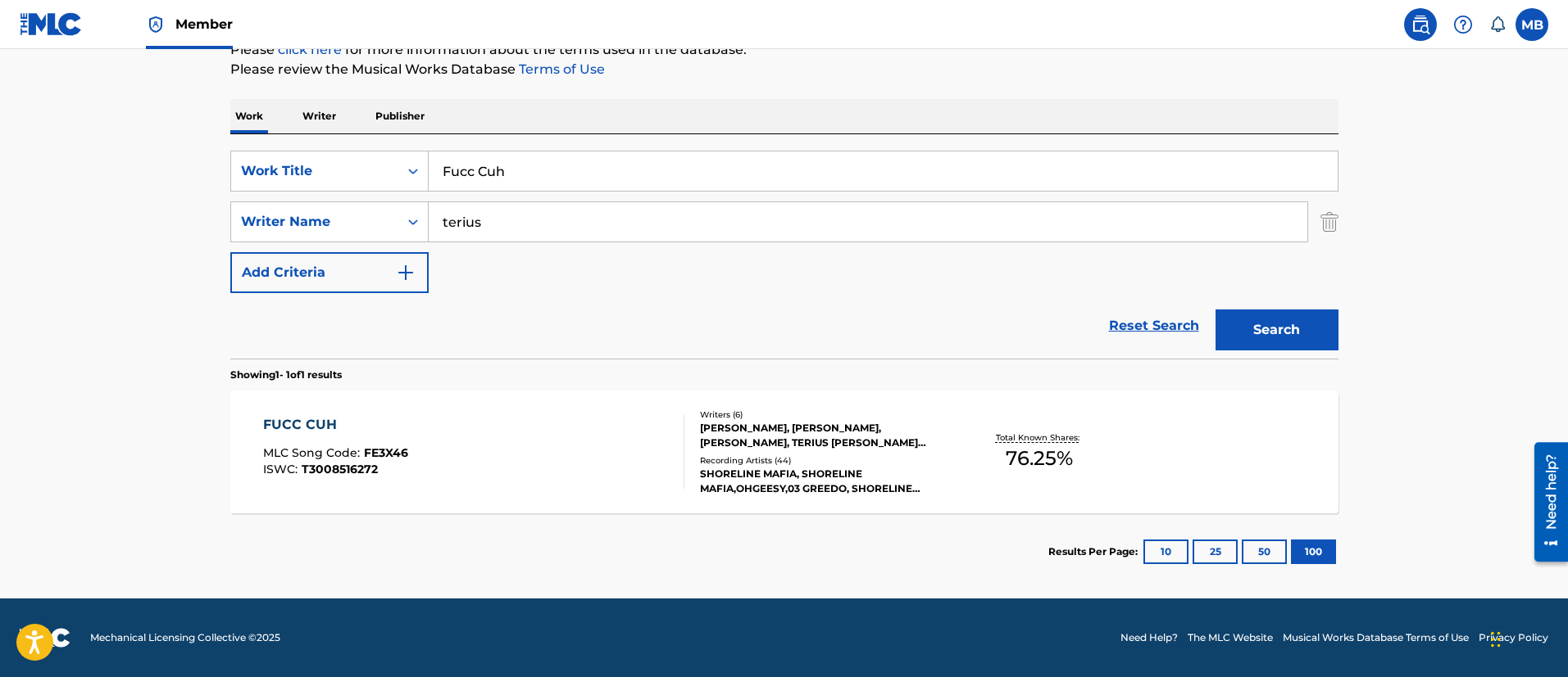
click at [587, 474] on div "FUCC CUH MLC Song Code : FE3X46 ISWC : T3008516272" at bounding box center [474, 451] width 422 height 74
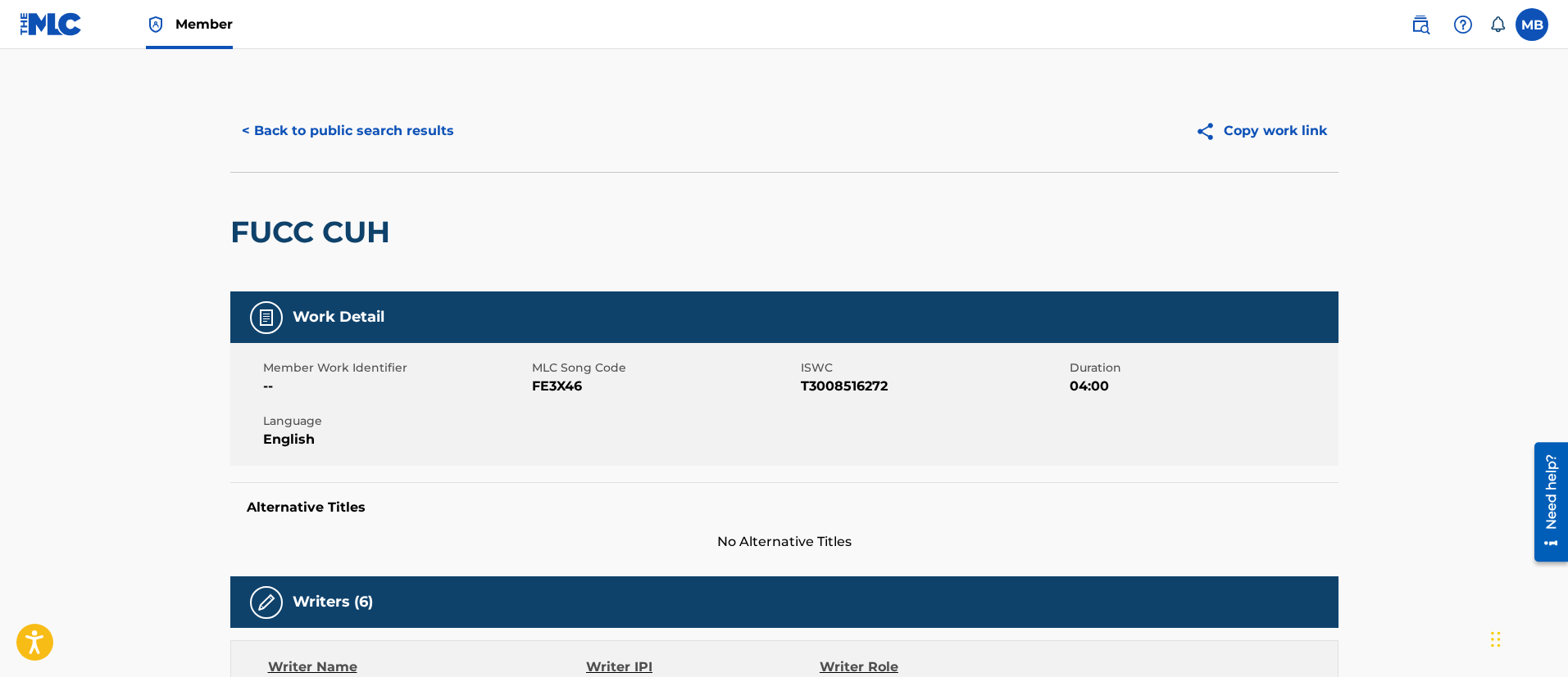
click at [372, 117] on button "< Back to public search results" at bounding box center [348, 131] width 235 height 41
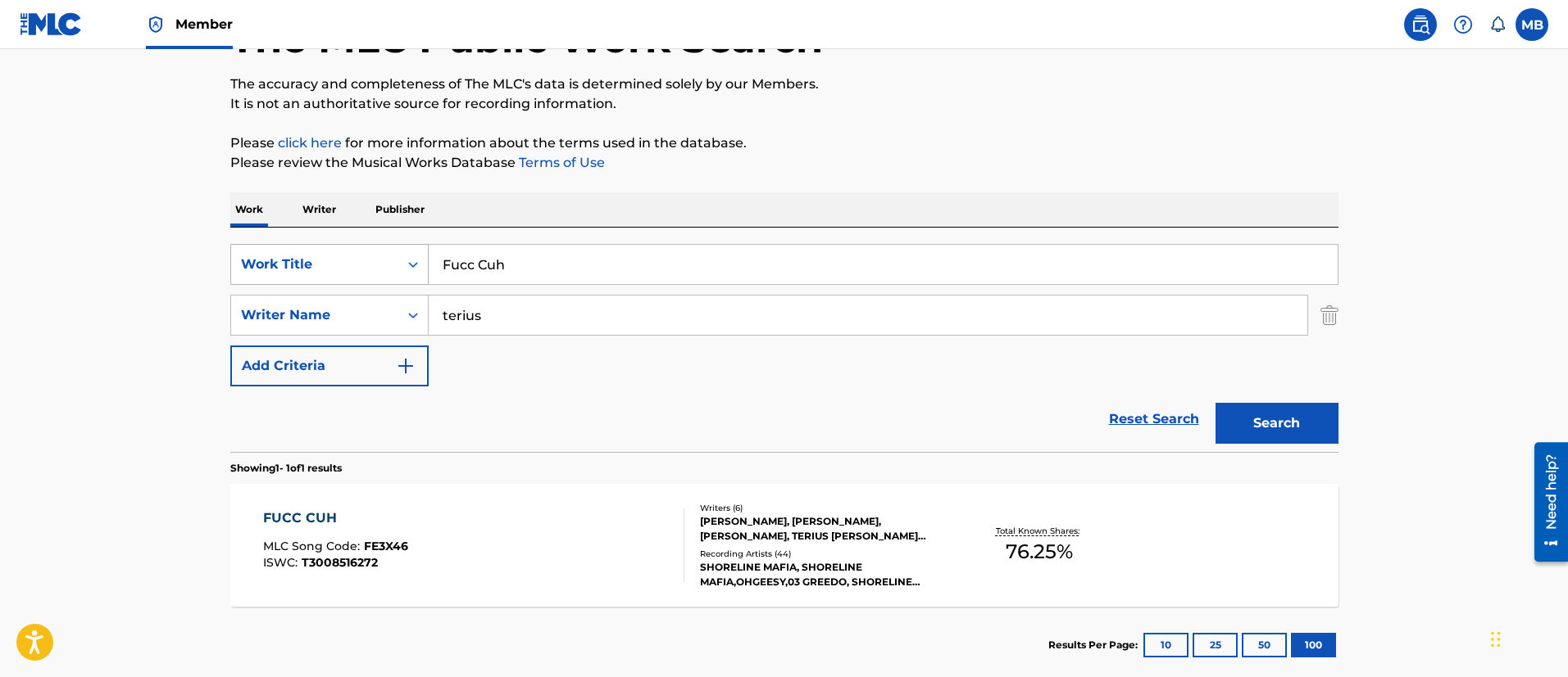
drag, startPoint x: 570, startPoint y: 264, endPoint x: 291, endPoint y: 264, distance: 279.0
click at [304, 264] on div "SearchWithCriteria5819720b-7d16-4d5c-99fc-86773b04c4d0 Work Title Fucc Cuh" at bounding box center [784, 265] width 1108 height 41
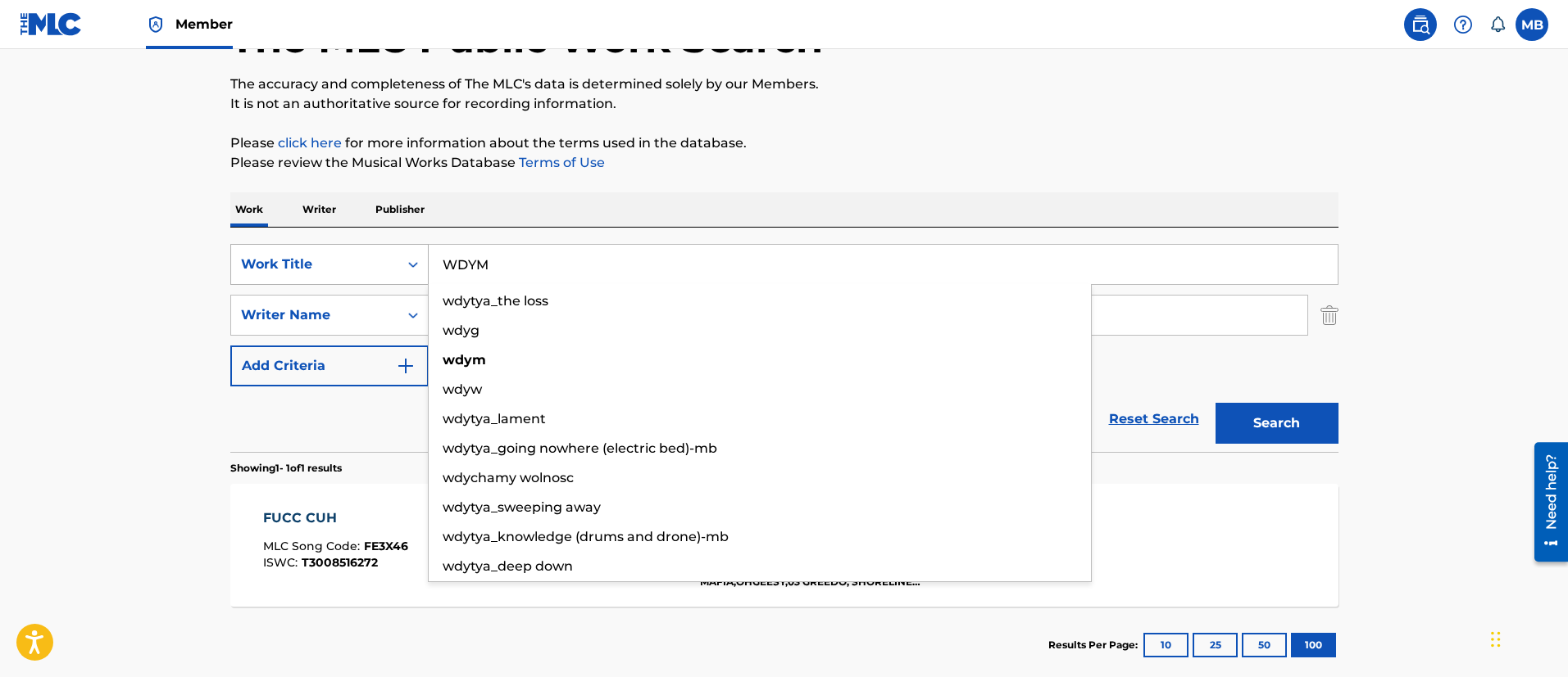
click at [1215, 403] on button "Search" at bounding box center [1277, 423] width 123 height 41
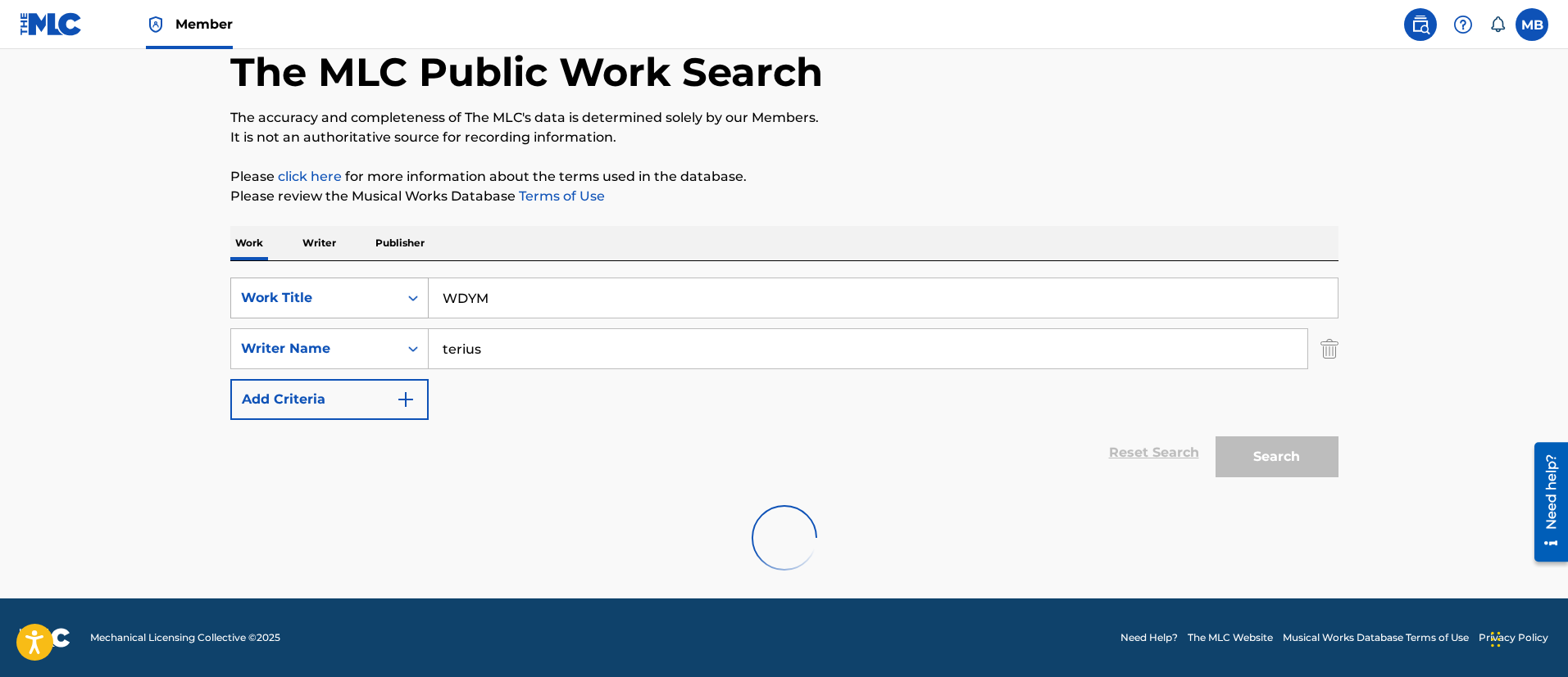
scroll to position [34, 0]
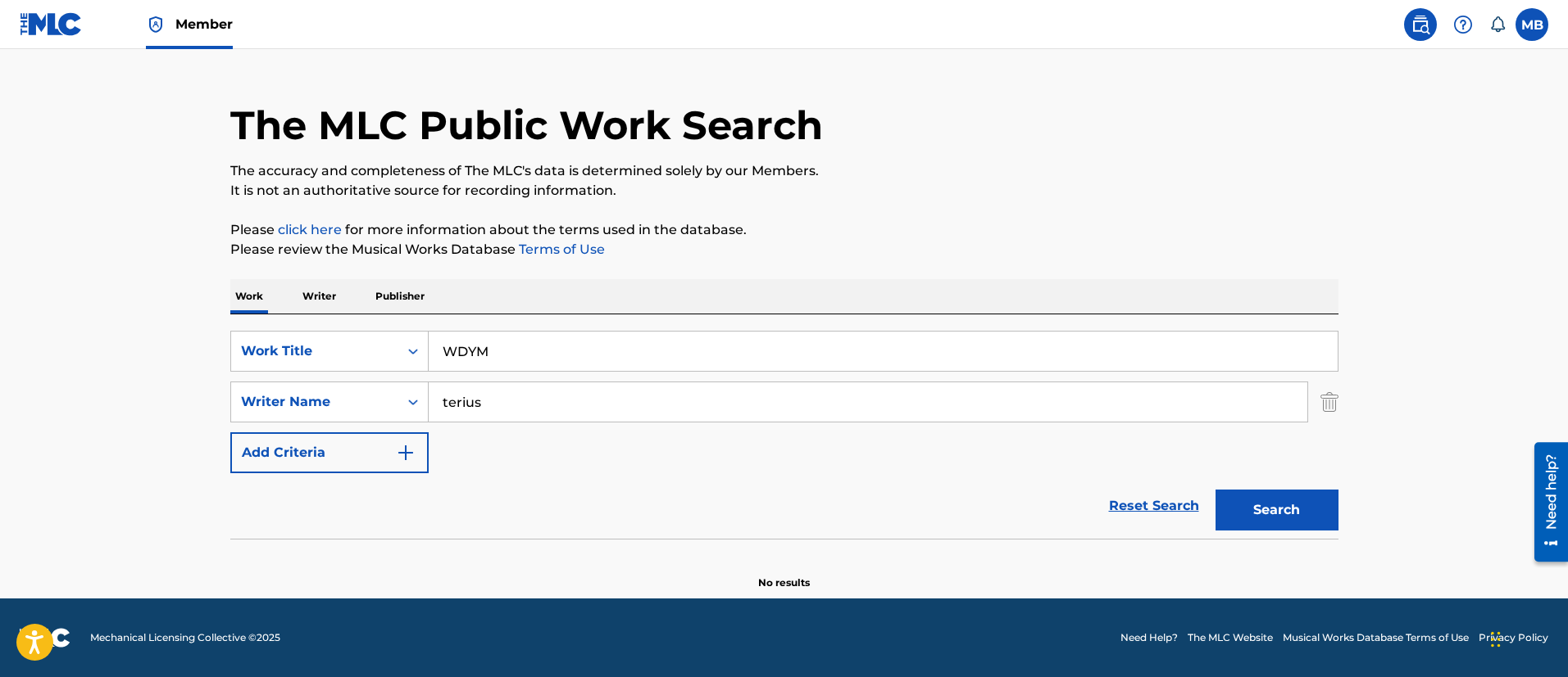
click at [178, 323] on main "The MLC Public Work Search The accuracy and completeness of The MLC's data is d…" at bounding box center [784, 307] width 1568 height 583
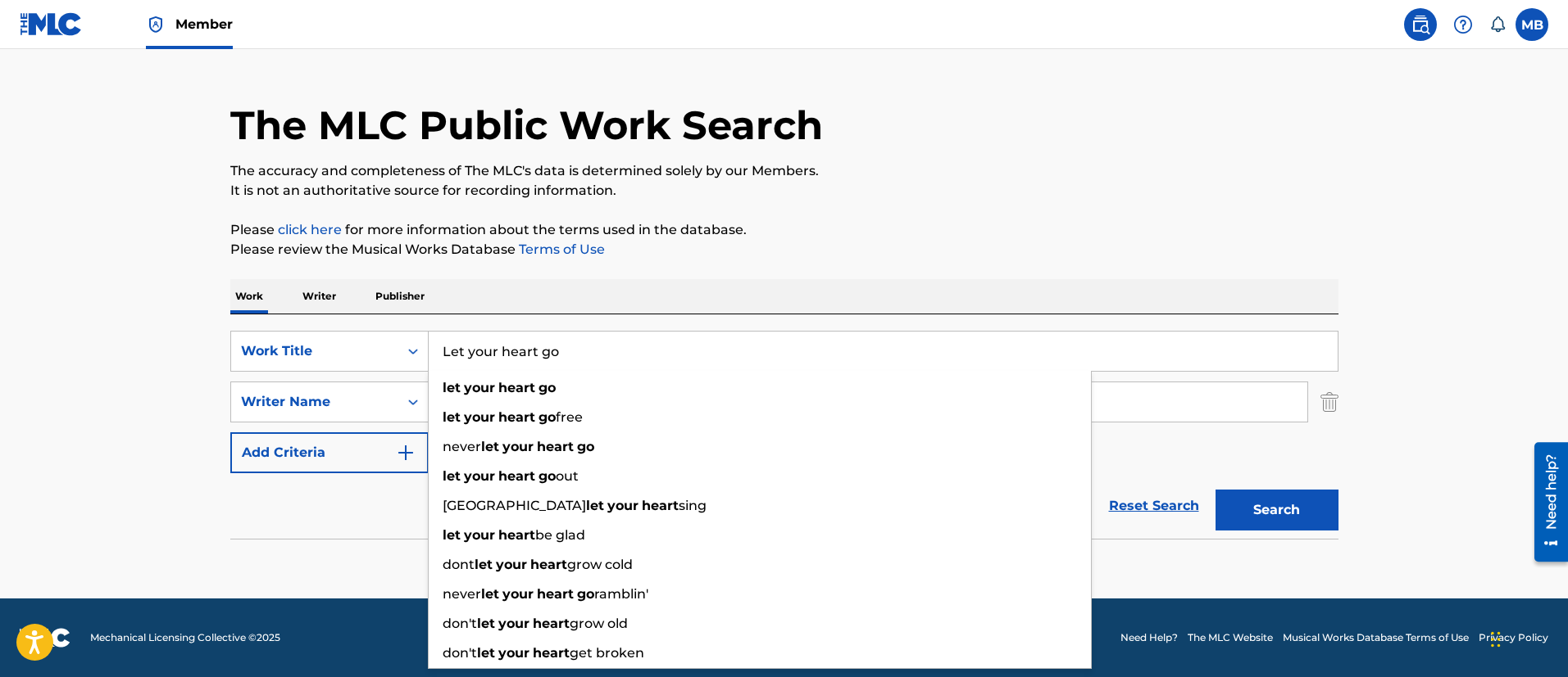
type input "Let your heart go"
click at [1215, 490] on button "Search" at bounding box center [1277, 510] width 123 height 41
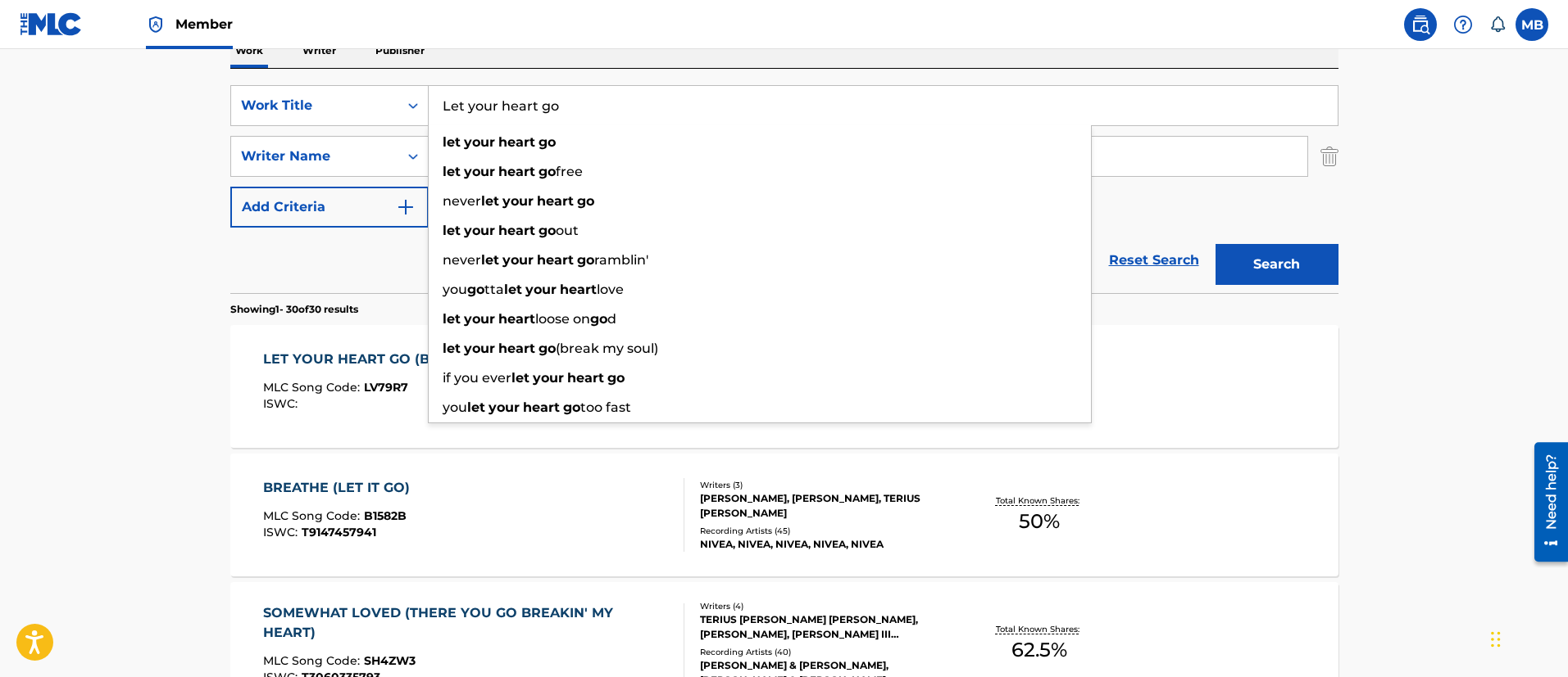
scroll to position [402, 0]
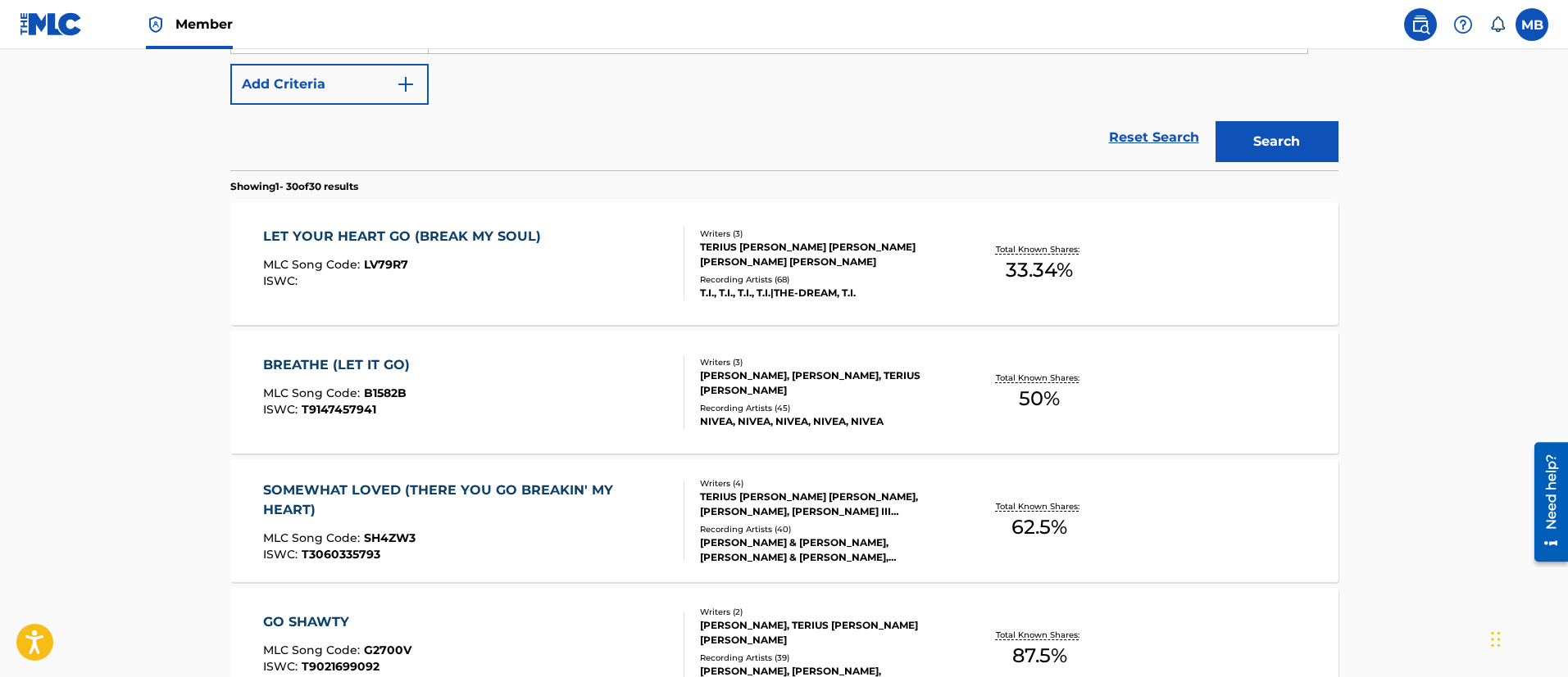
click at [510, 273] on div "MLC Song Code : LV79R7" at bounding box center [406, 268] width 286 height 17
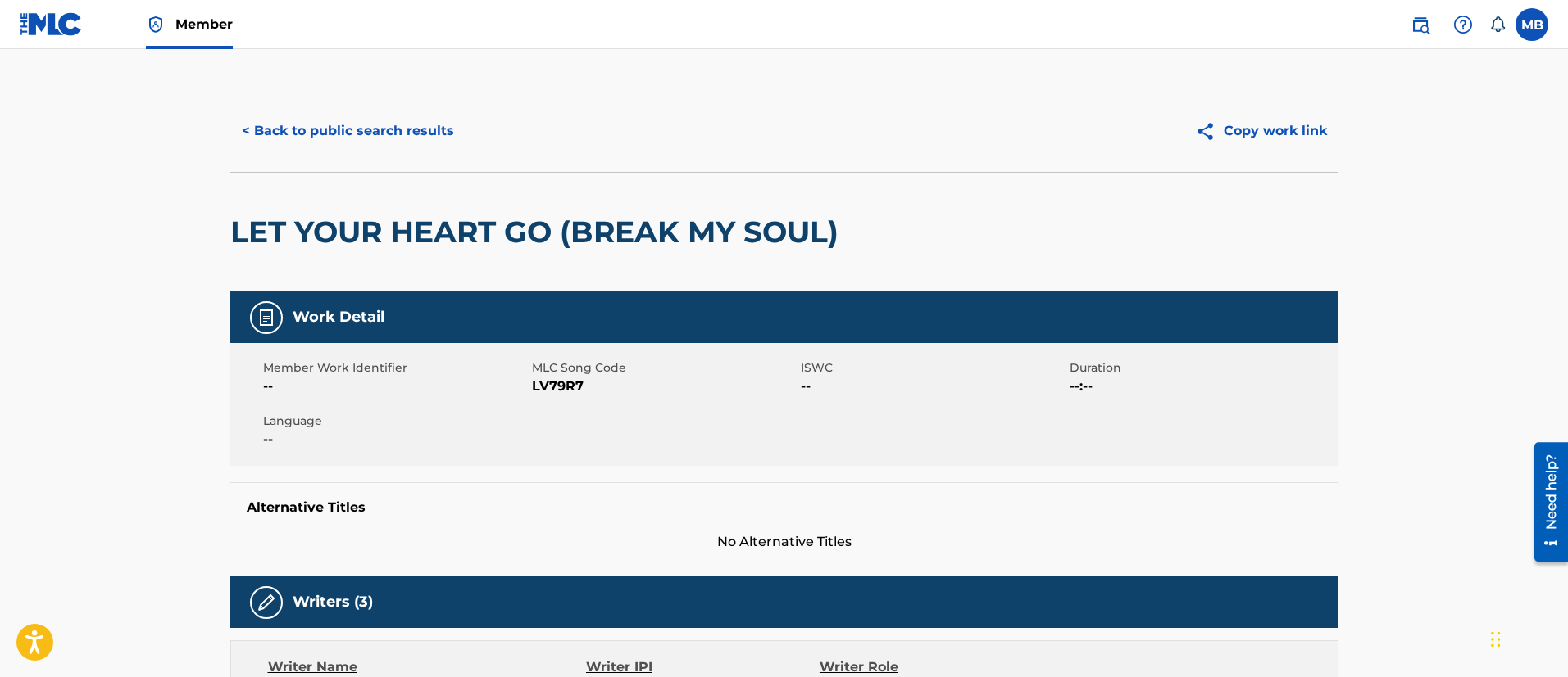
click at [554, 235] on h2 "LET YOUR HEART GO (BREAK MY SOUL)" at bounding box center [538, 232] width 617 height 37
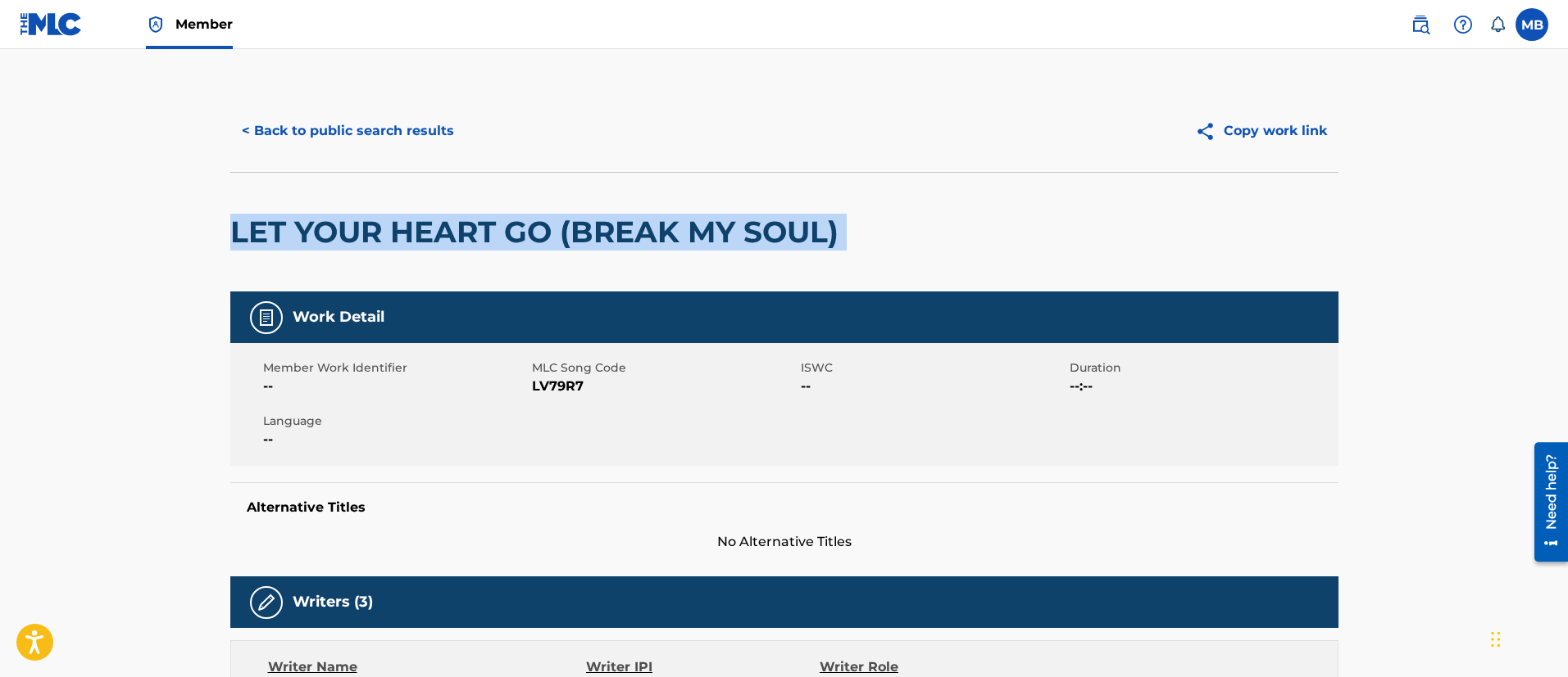
click at [554, 235] on h2 "LET YOUR HEART GO (BREAK MY SOUL)" at bounding box center [538, 232] width 617 height 37
click at [563, 222] on h2 "LET YOUR HEART GO (BREAK MY SOUL)" at bounding box center [538, 232] width 617 height 37
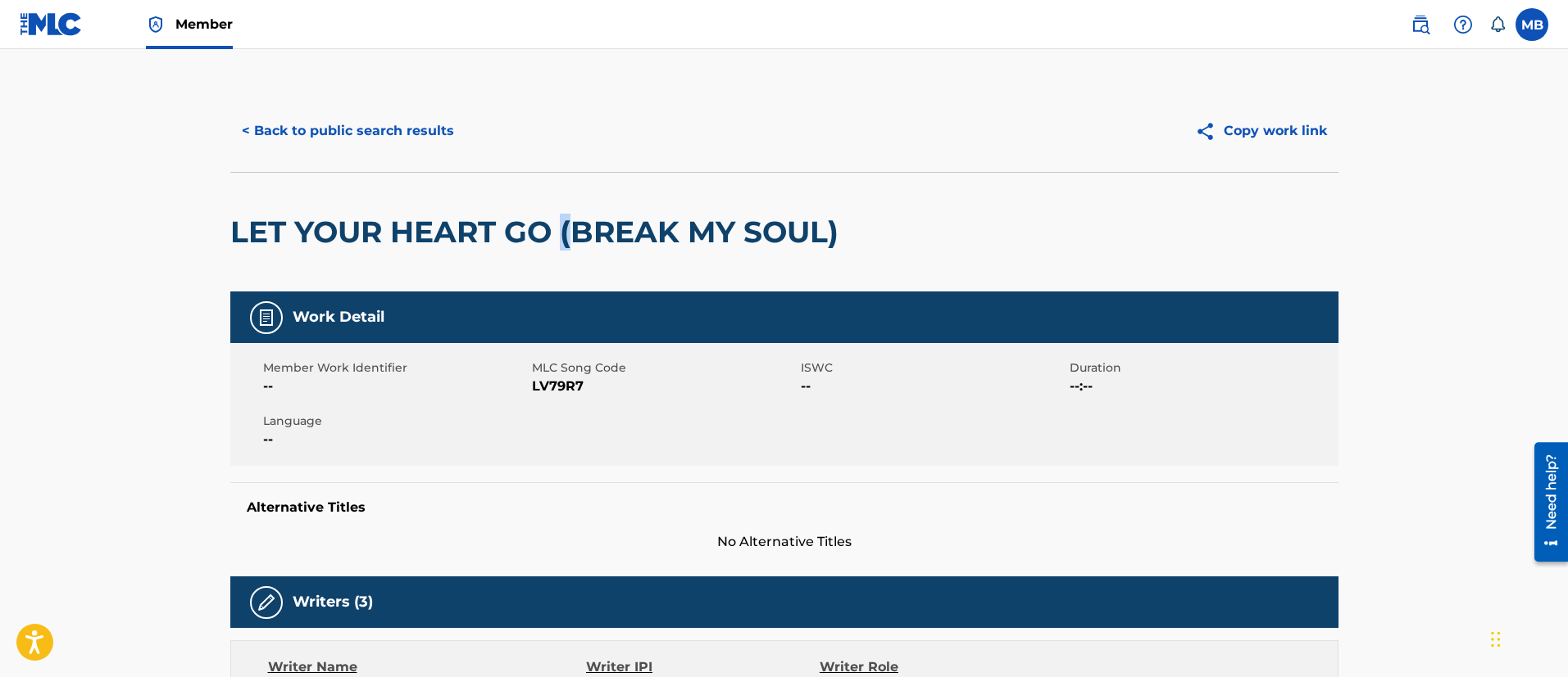
click at [563, 222] on h2 "LET YOUR HEART GO (BREAK MY SOUL)" at bounding box center [538, 232] width 617 height 37
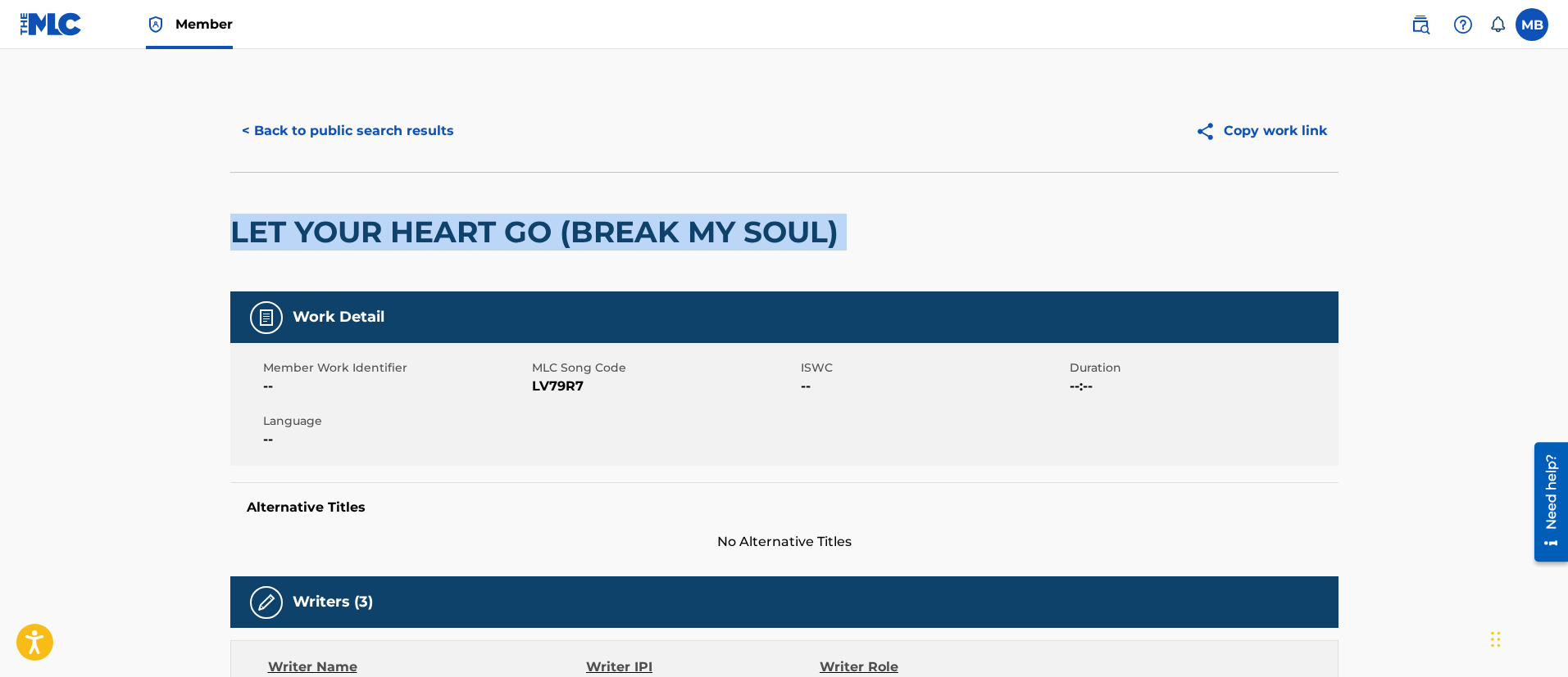
click at [563, 222] on h2 "LET YOUR HEART GO (BREAK MY SOUL)" at bounding box center [538, 232] width 617 height 37
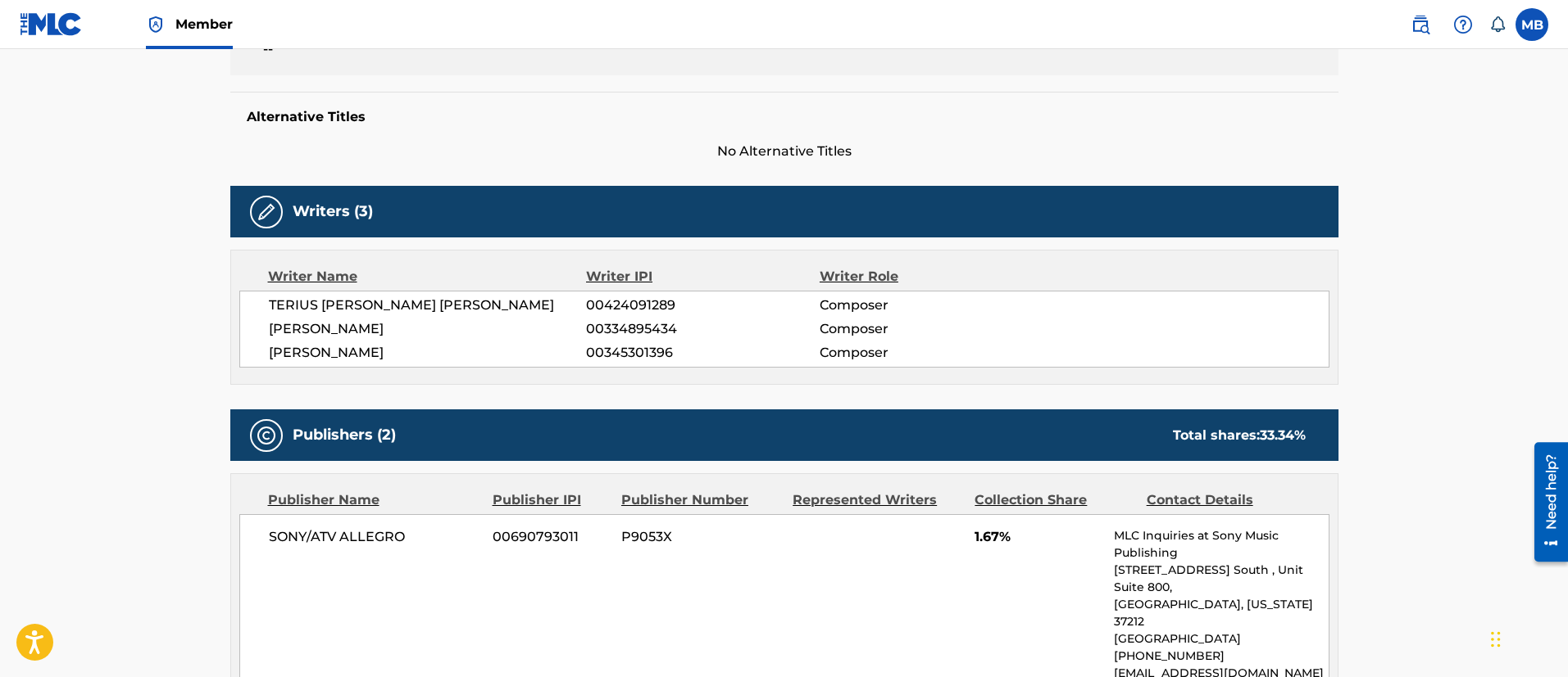
scroll to position [615, 0]
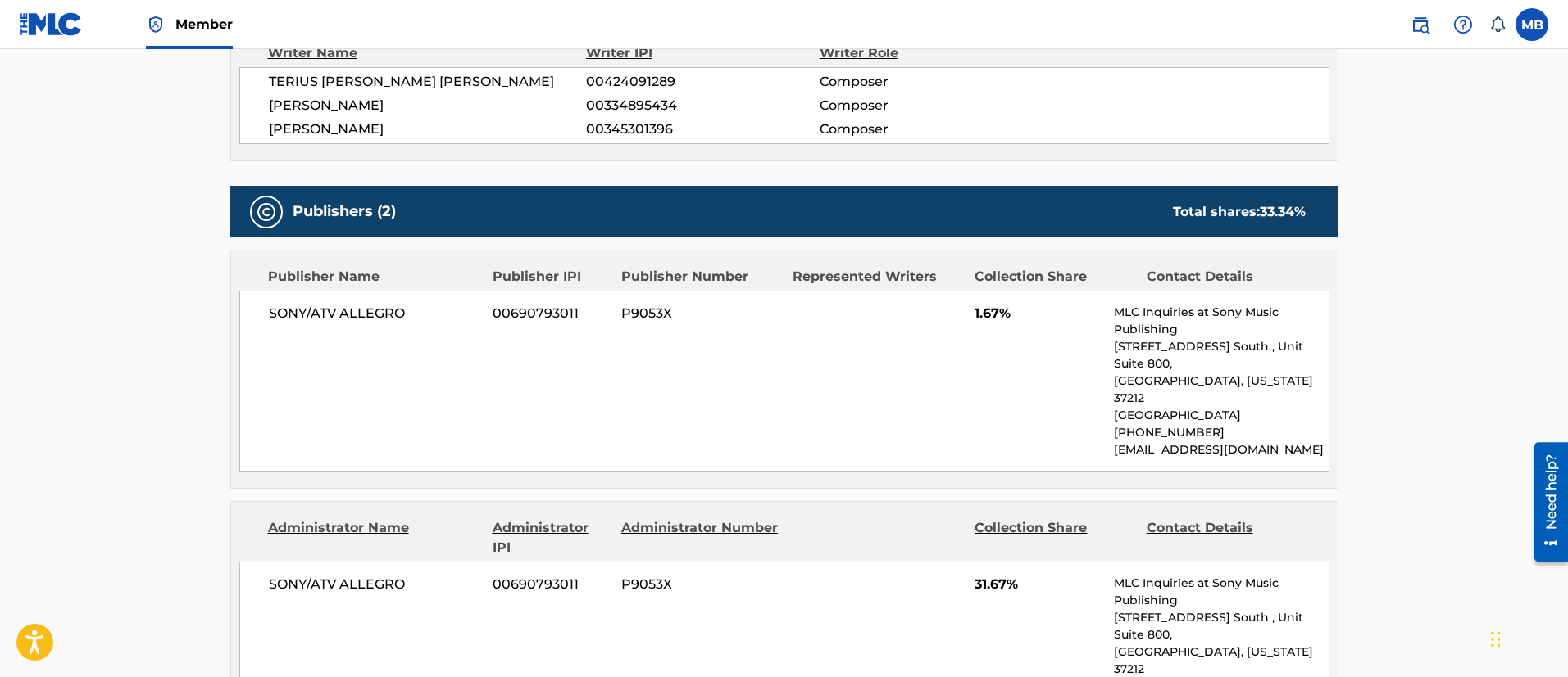
click at [348, 86] on span "TERIUS [PERSON_NAME] [PERSON_NAME]" at bounding box center [427, 81] width 318 height 20
click at [336, 111] on span "[PERSON_NAME]" at bounding box center [427, 105] width 318 height 20
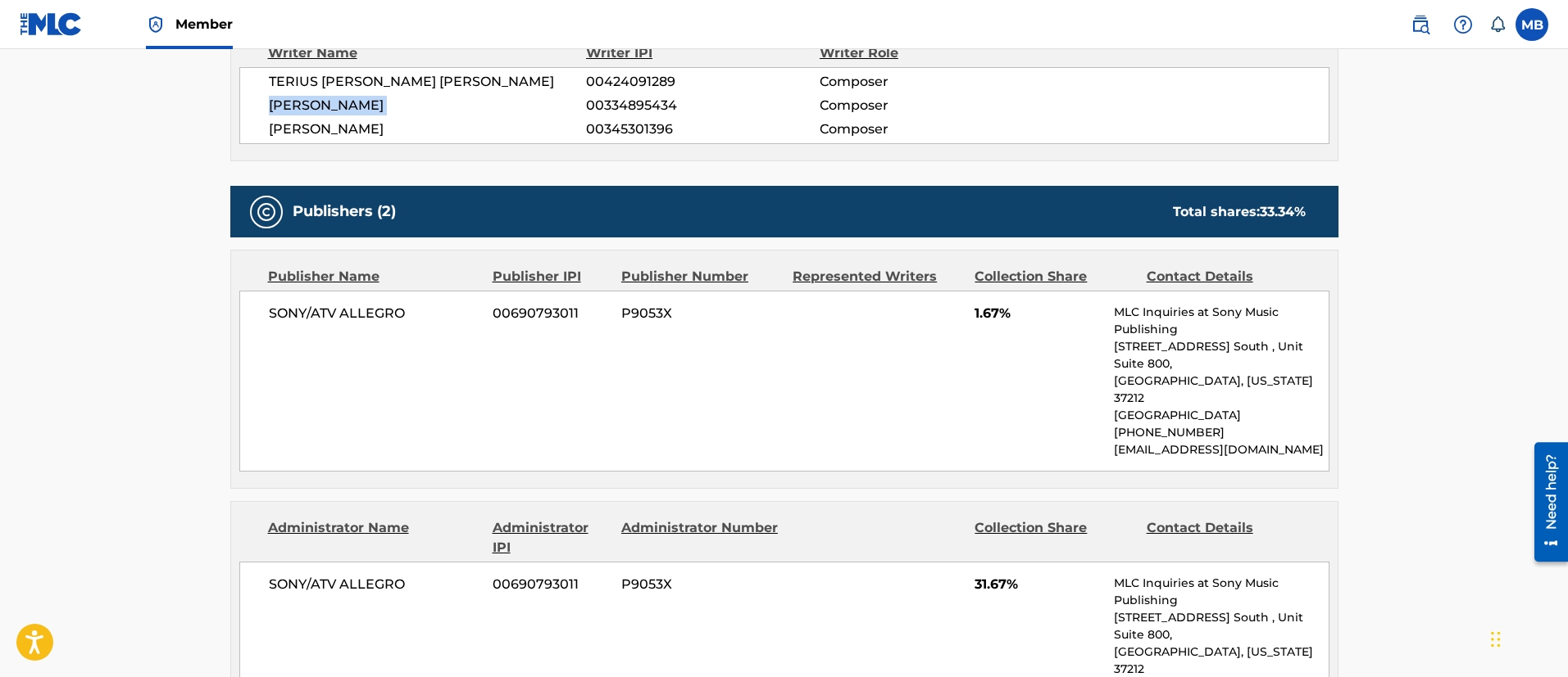
click at [336, 111] on span "[PERSON_NAME]" at bounding box center [427, 105] width 318 height 20
click at [381, 133] on span "[PERSON_NAME]" at bounding box center [427, 129] width 318 height 20
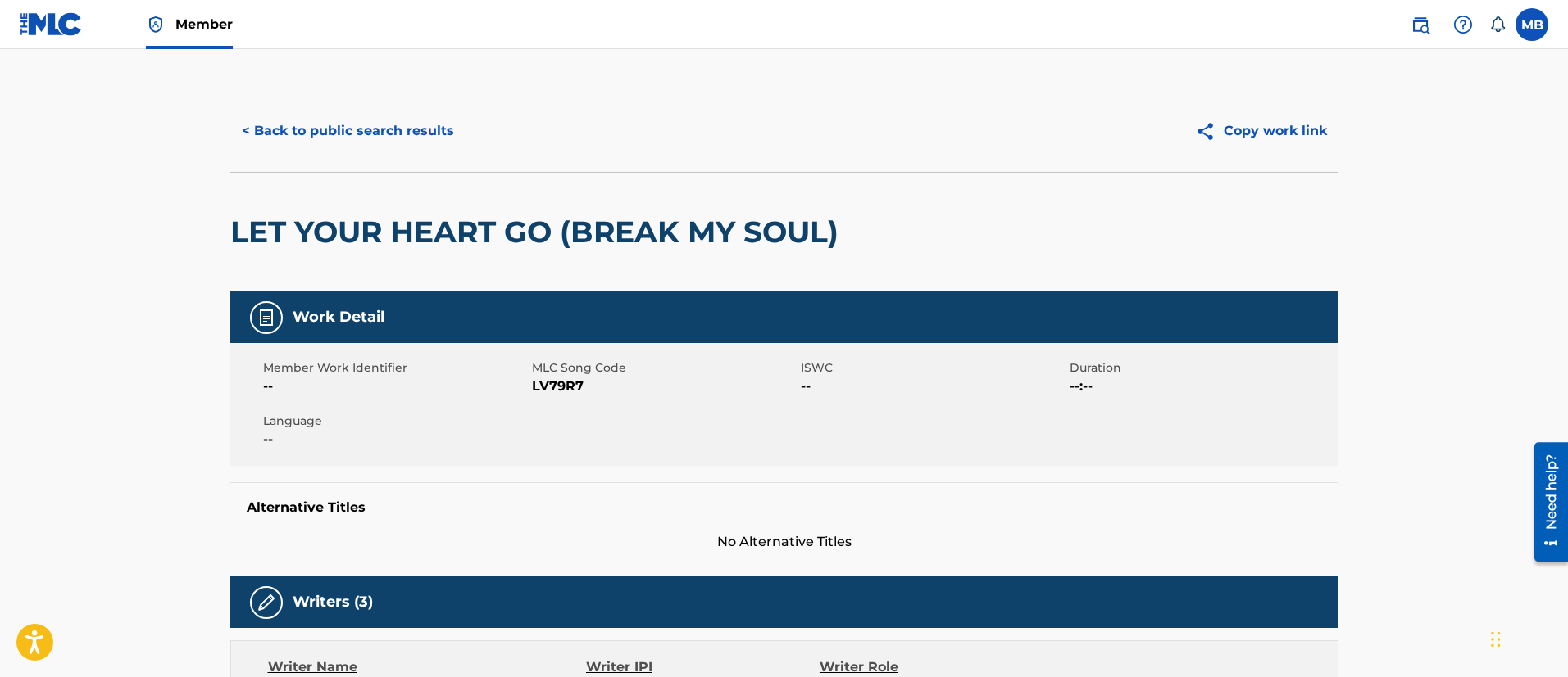
click at [549, 387] on span "LV79R7" at bounding box center [664, 386] width 265 height 20
click at [449, 140] on button "< Back to public search results" at bounding box center [348, 131] width 235 height 41
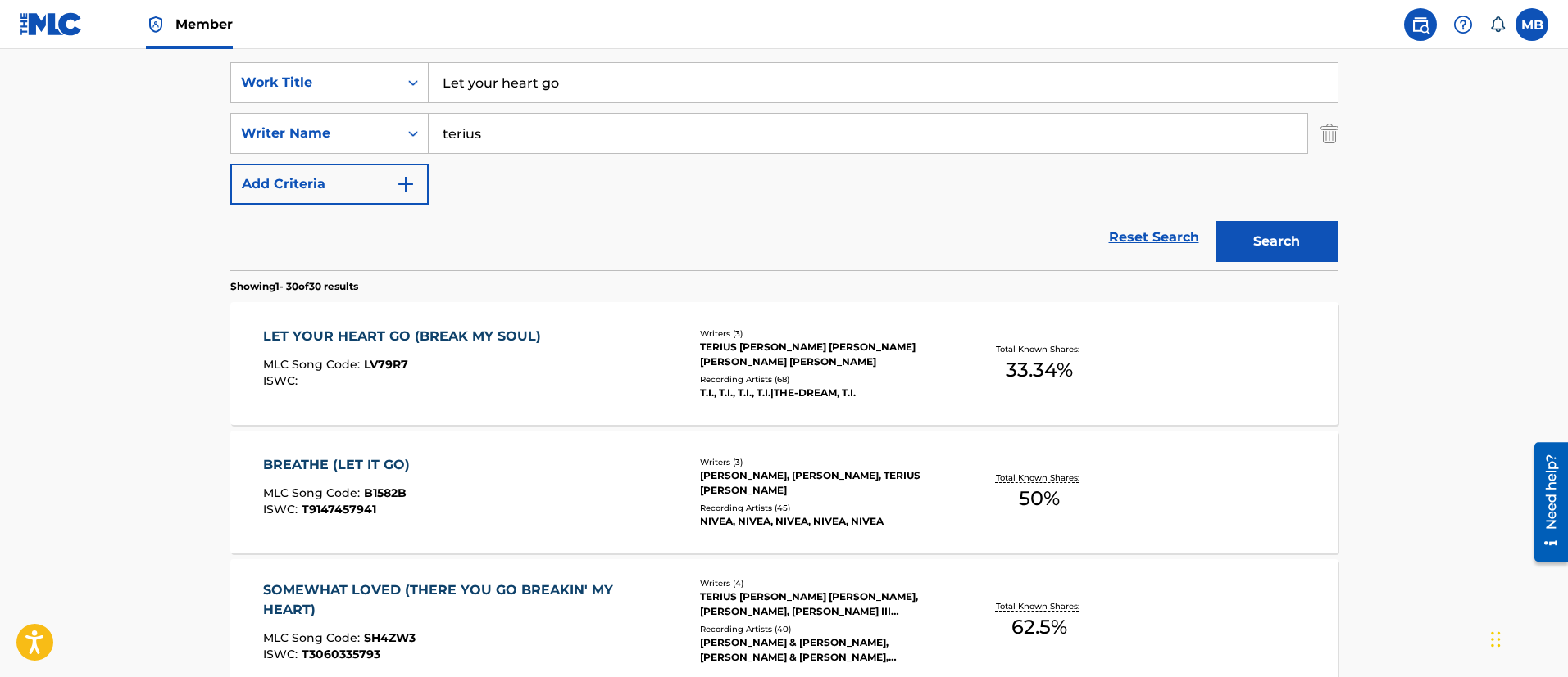
scroll to position [250, 0]
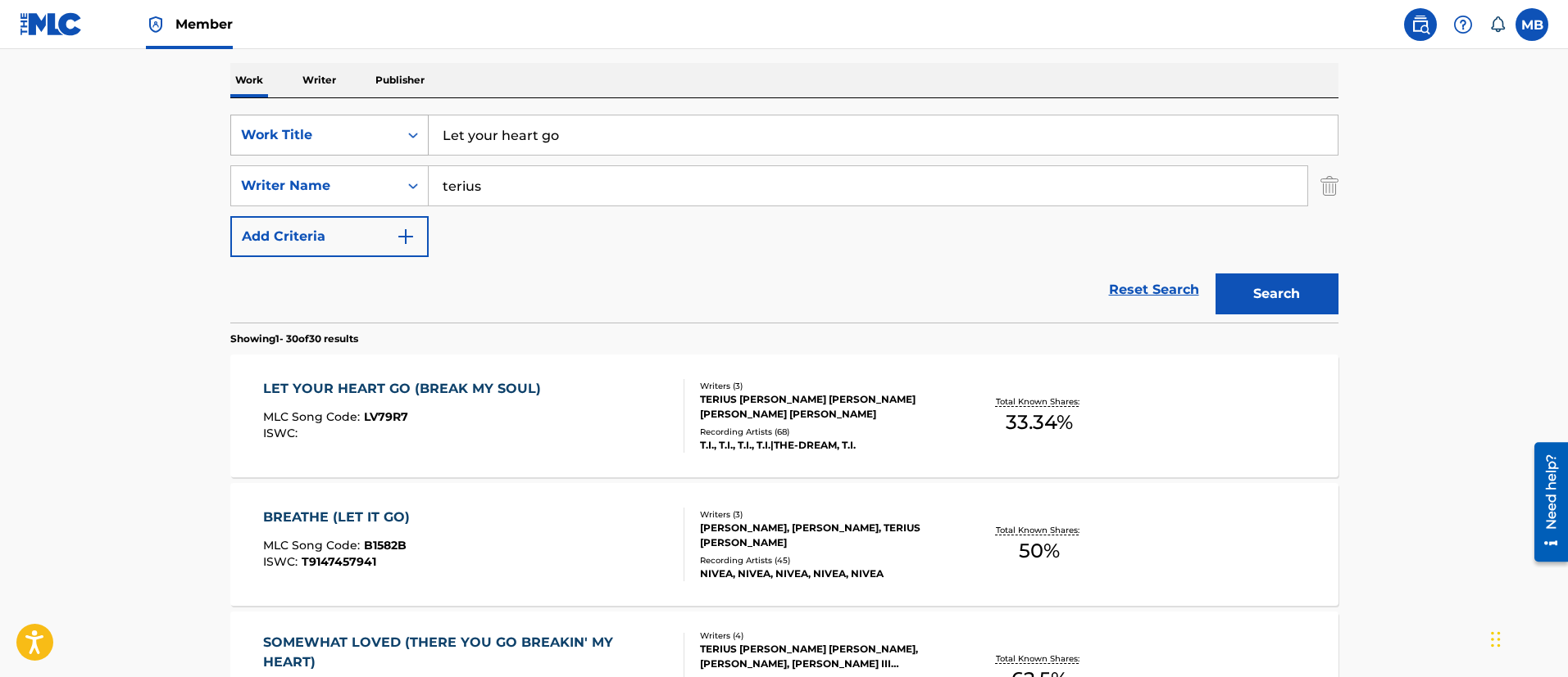
drag, startPoint x: 598, startPoint y: 149, endPoint x: 249, endPoint y: 137, distance: 349.2
click at [250, 137] on div "SearchWithCriteria5819720b-7d16-4d5c-99fc-86773b04c4d0 Work Title Let your hear…" at bounding box center [784, 135] width 1108 height 41
paste input "The Sparkling Diamond [PERSON_NAME] & Original Broadway Cast of Moulin Rouge! T…"
type input "The Sparkling Diamond"
click at [1215, 273] on button "Search" at bounding box center [1277, 294] width 123 height 41
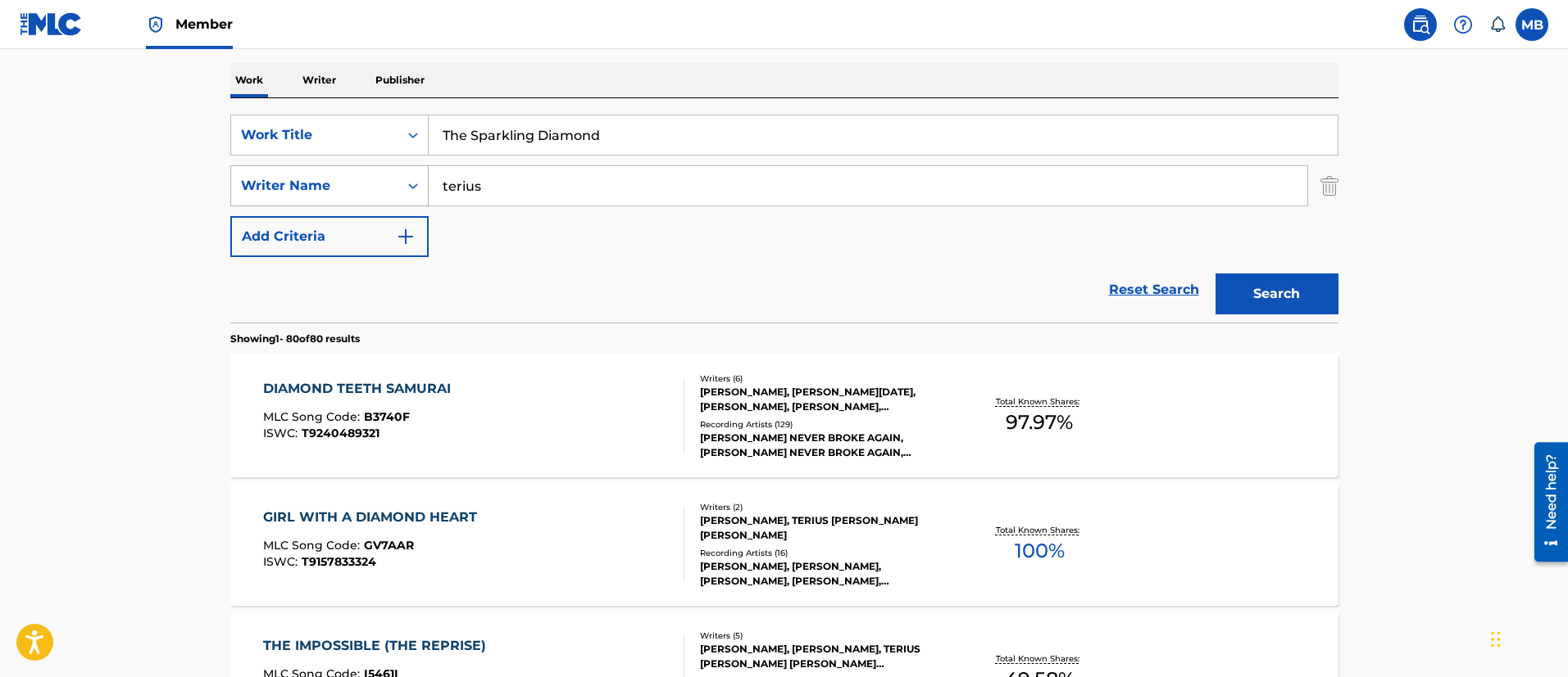
click at [281, 169] on div "SearchWithCriteriae1da109d-bf10-46f4-bc41-6b90aef54404 Writer Name [PERSON_NAME]" at bounding box center [784, 186] width 1108 height 41
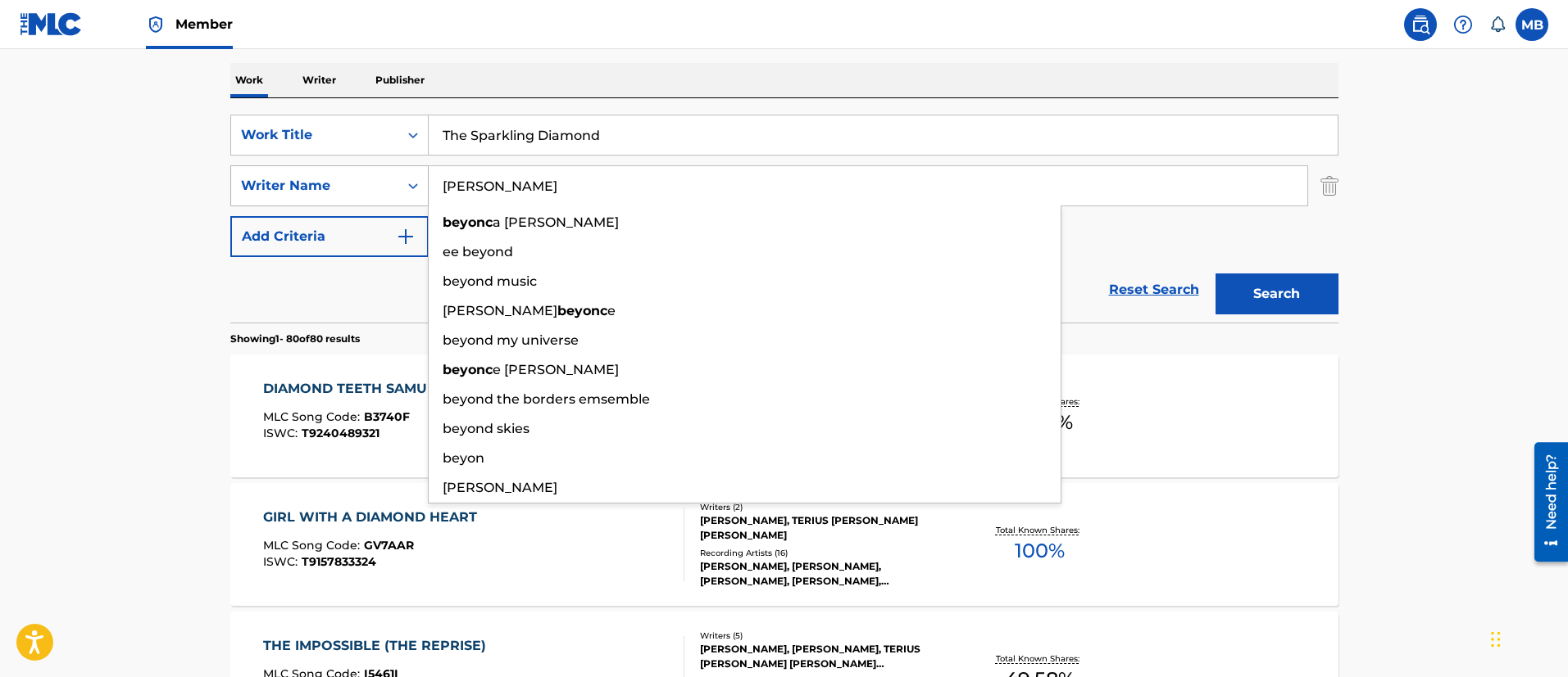
type input "[PERSON_NAME]"
click at [1215, 273] on button "Search" at bounding box center [1277, 294] width 123 height 41
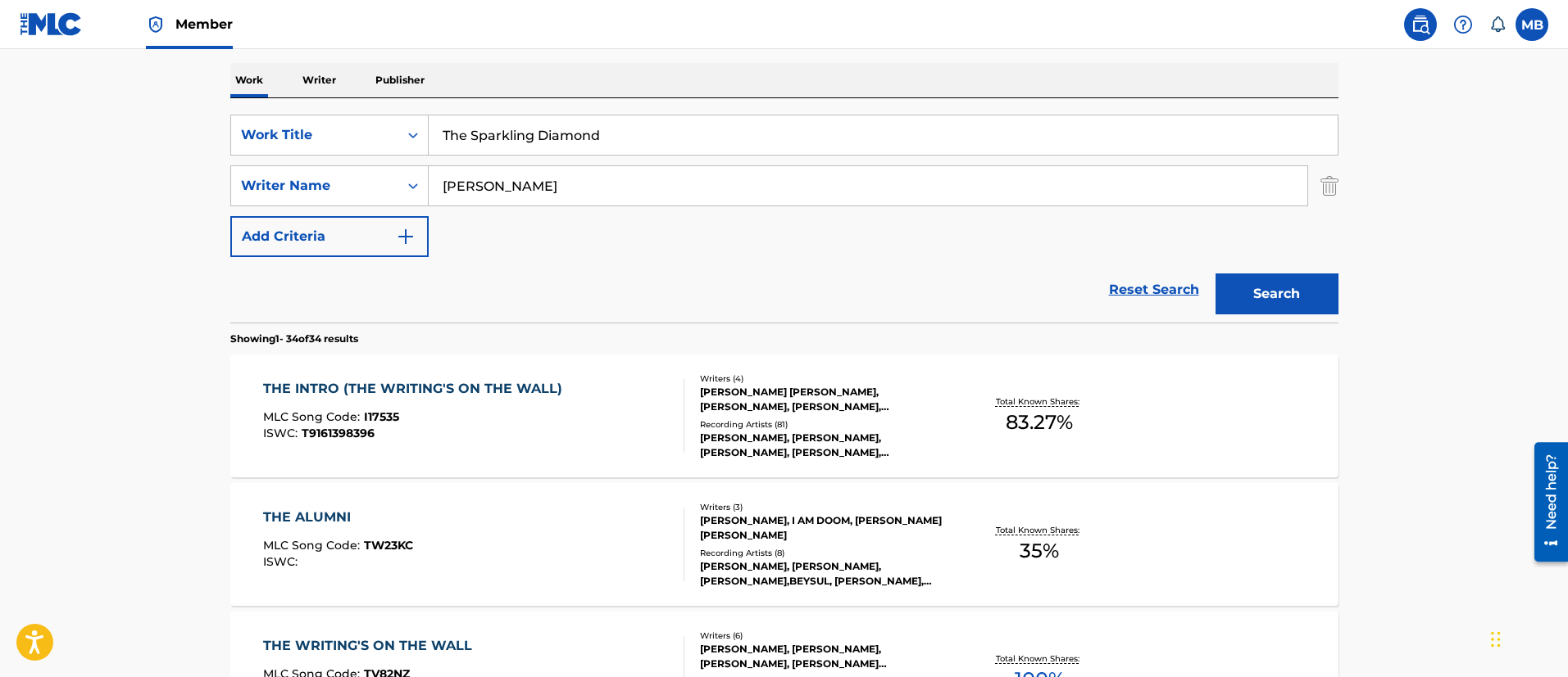
drag, startPoint x: 455, startPoint y: 190, endPoint x: 228, endPoint y: 165, distance: 228.4
click at [230, 165] on div "SearchWithCriteriae1da109d-bf10-46f4-bc41-6b90aef54404 Writer Name [PERSON_NAME]" at bounding box center [784, 186] width 1108 height 41
click at [1215, 273] on button "Search" at bounding box center [1277, 294] width 123 height 41
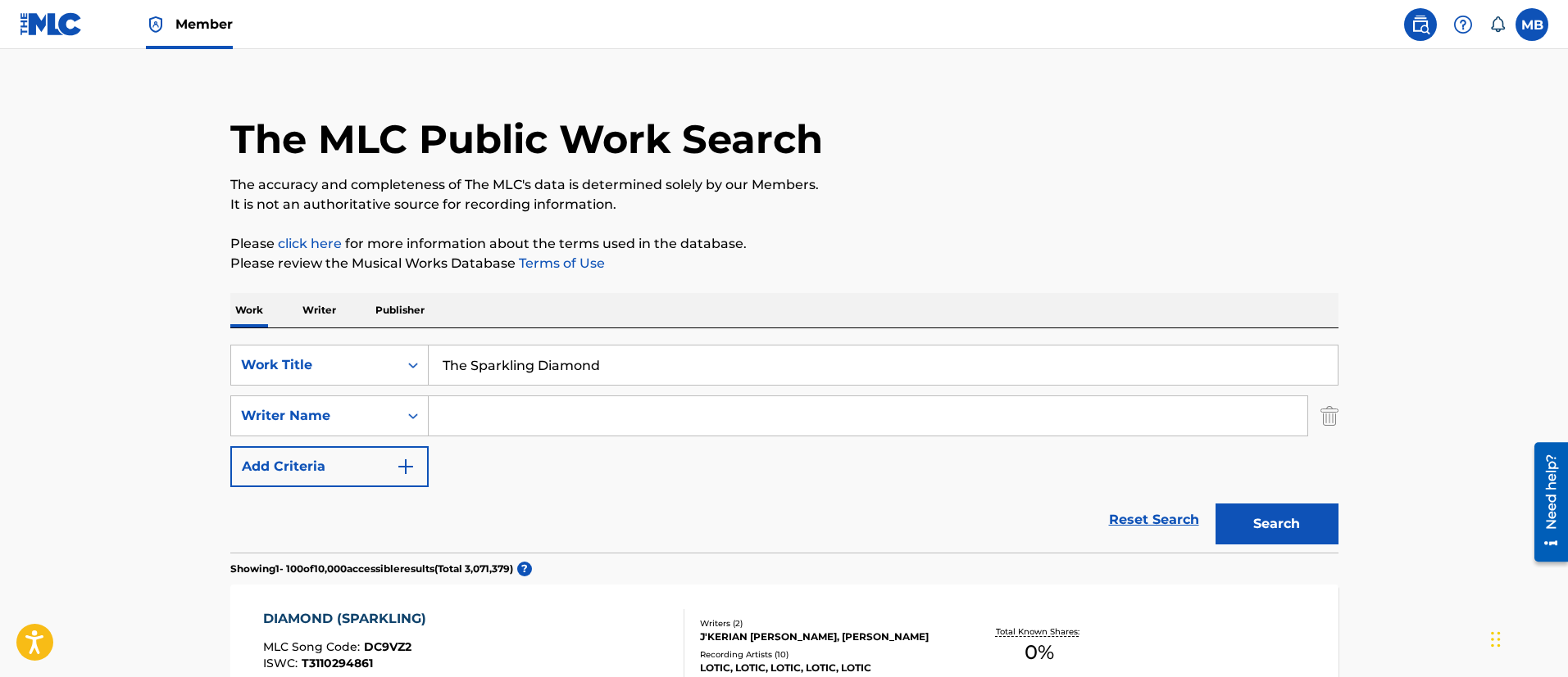
scroll to position [0, 0]
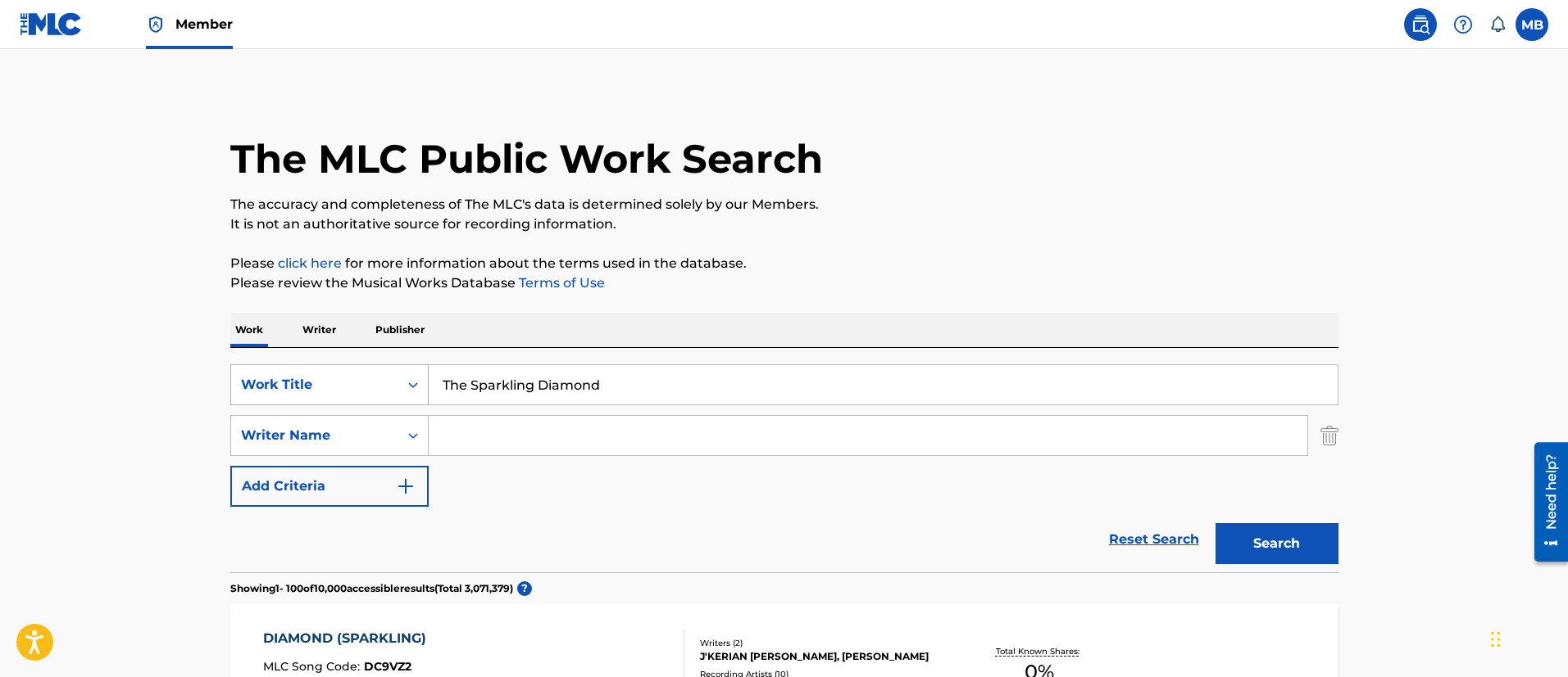
click at [362, 381] on div "Work Title" at bounding box center [314, 384] width 147 height 20
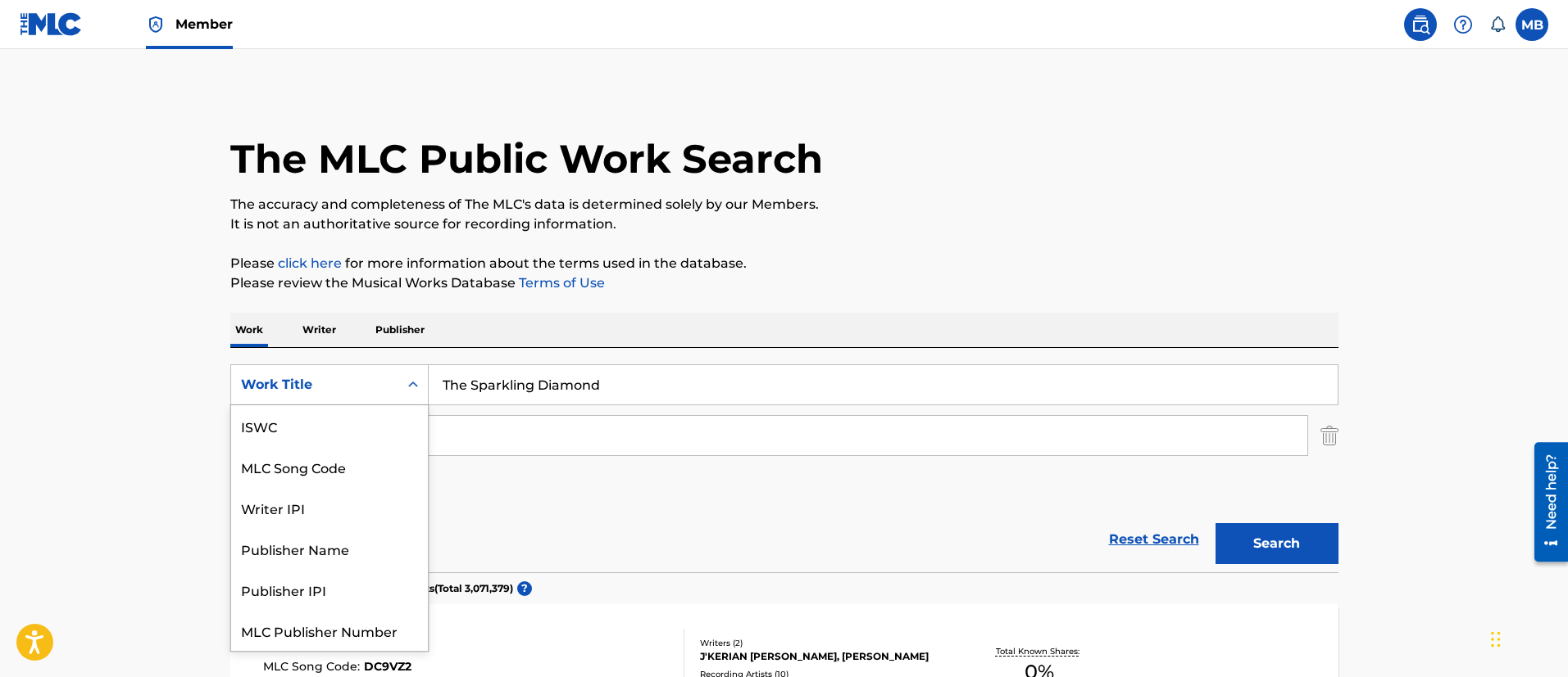
scroll to position [41, 0]
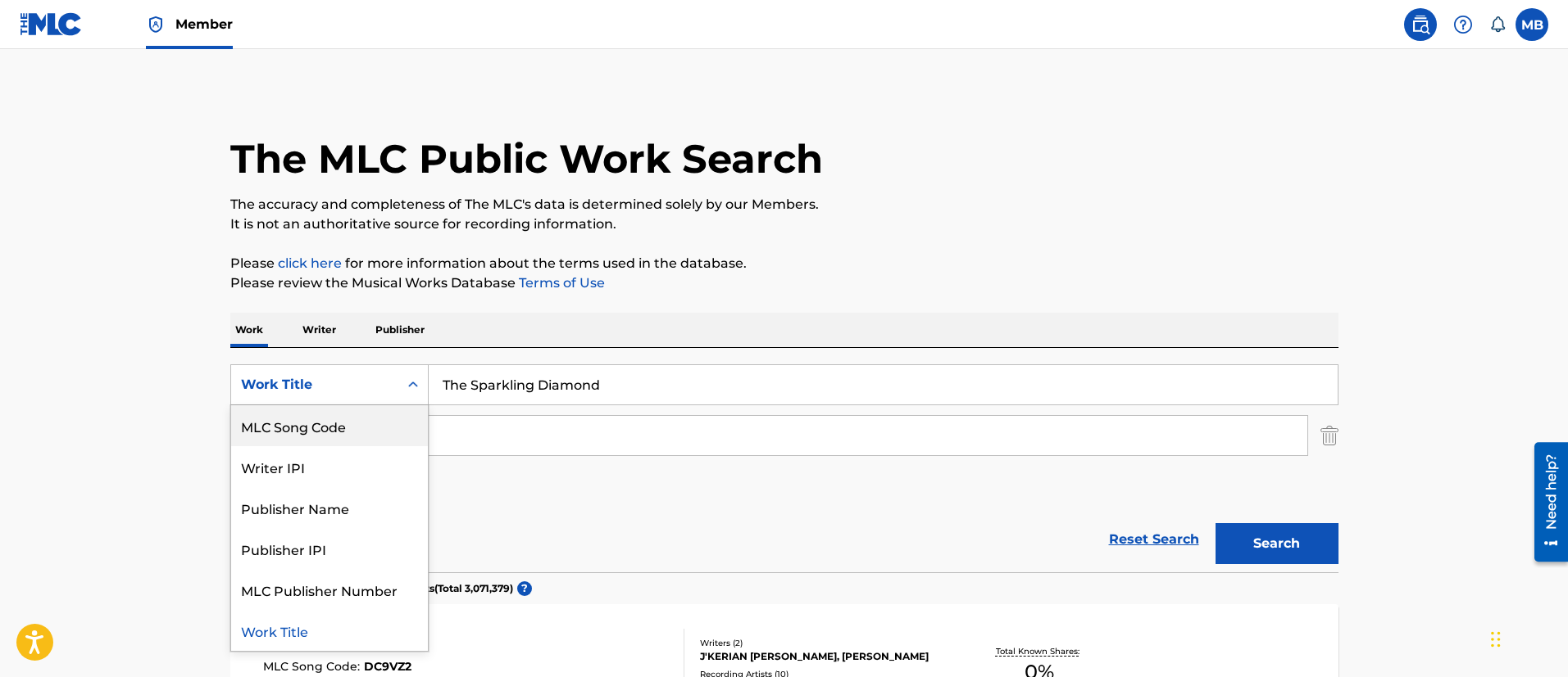
click at [347, 410] on div "MLC Song Code" at bounding box center [329, 426] width 197 height 41
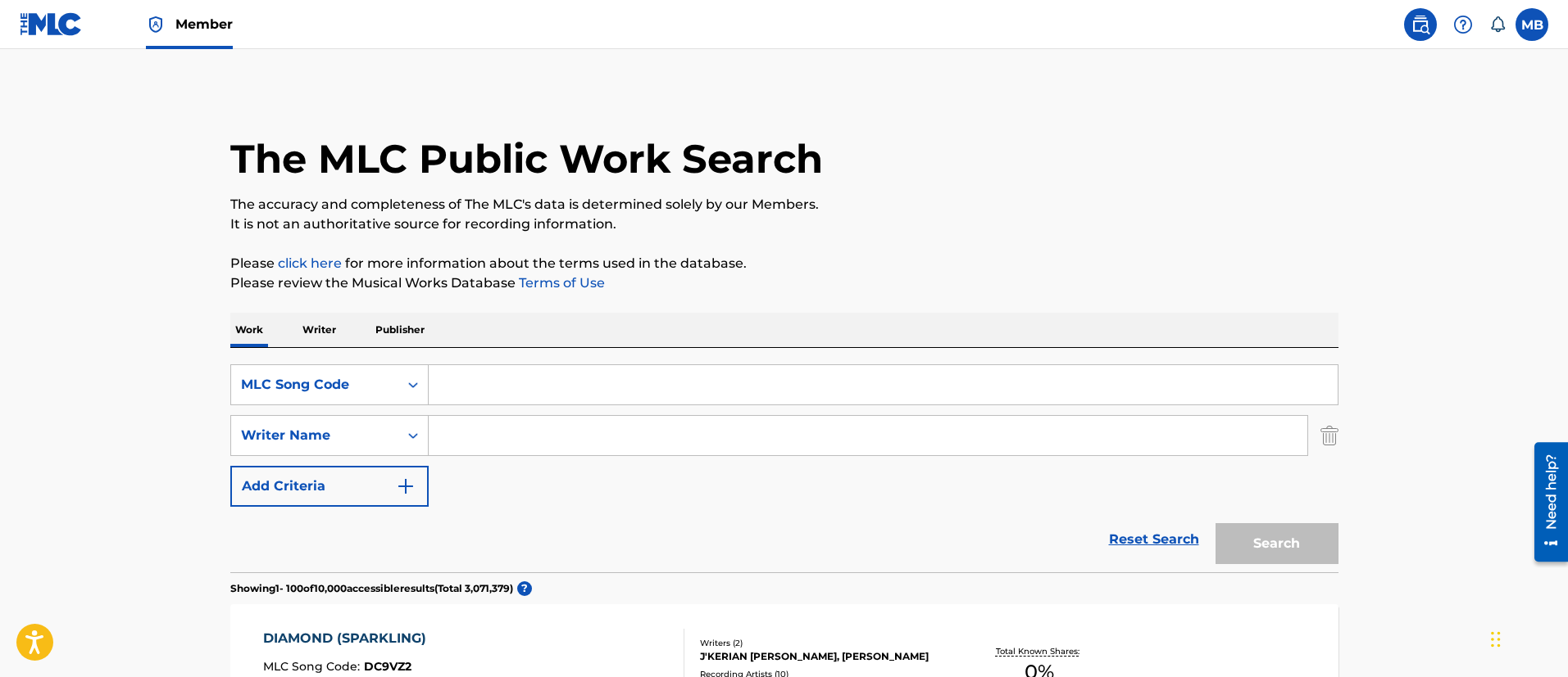
click at [537, 392] on input "Search Form" at bounding box center [882, 385] width 909 height 39
paste input "S93092"
type input "S93092"
click at [1215, 523] on button "Search" at bounding box center [1277, 544] width 123 height 41
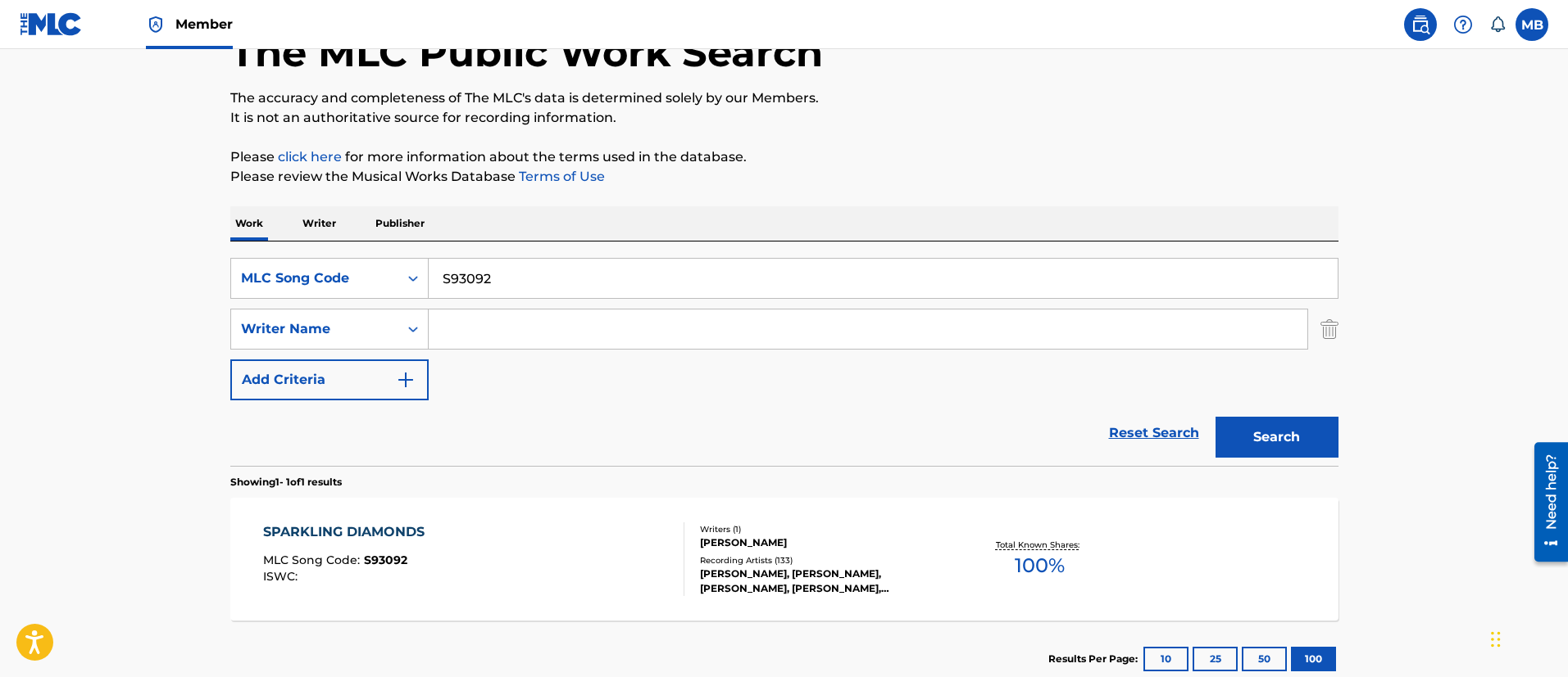
scroll to position [214, 0]
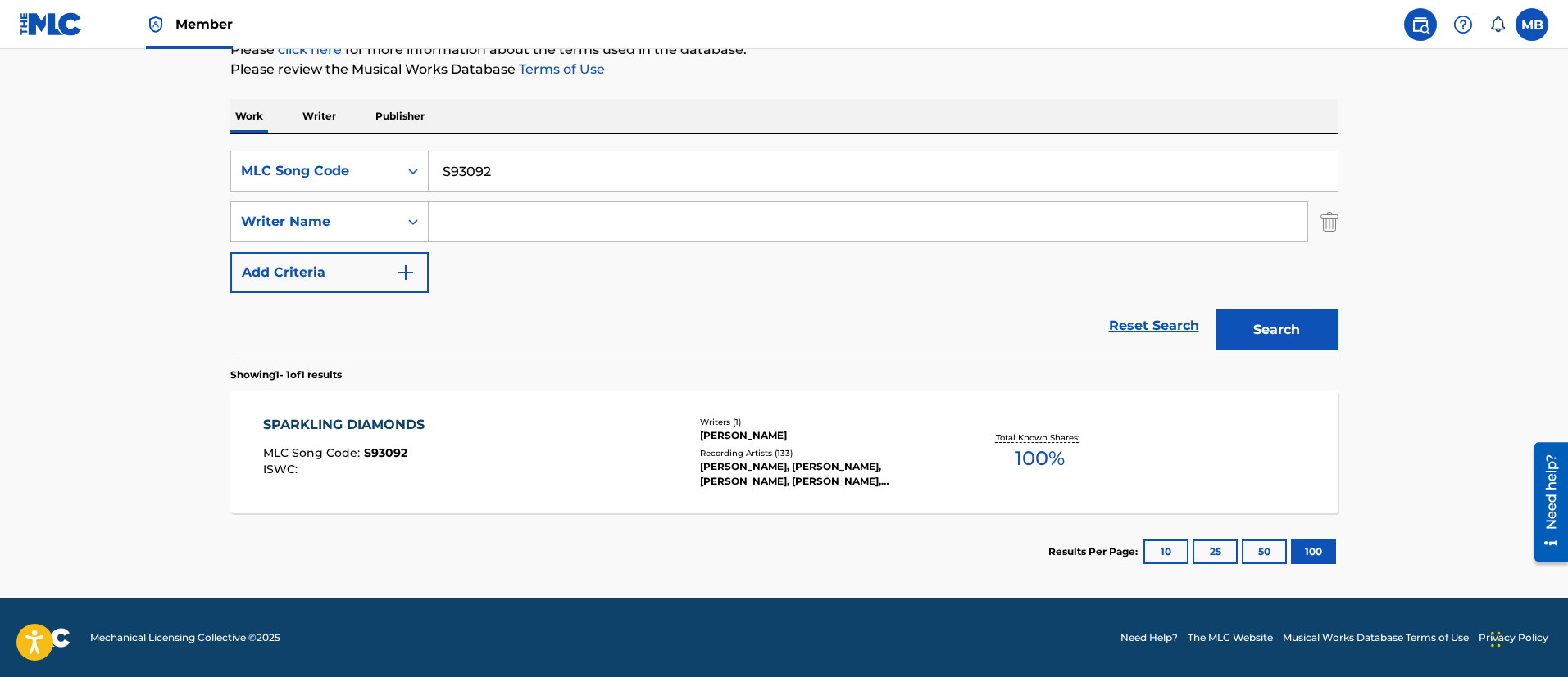
click at [159, 21] on img at bounding box center [155, 24] width 20 height 20
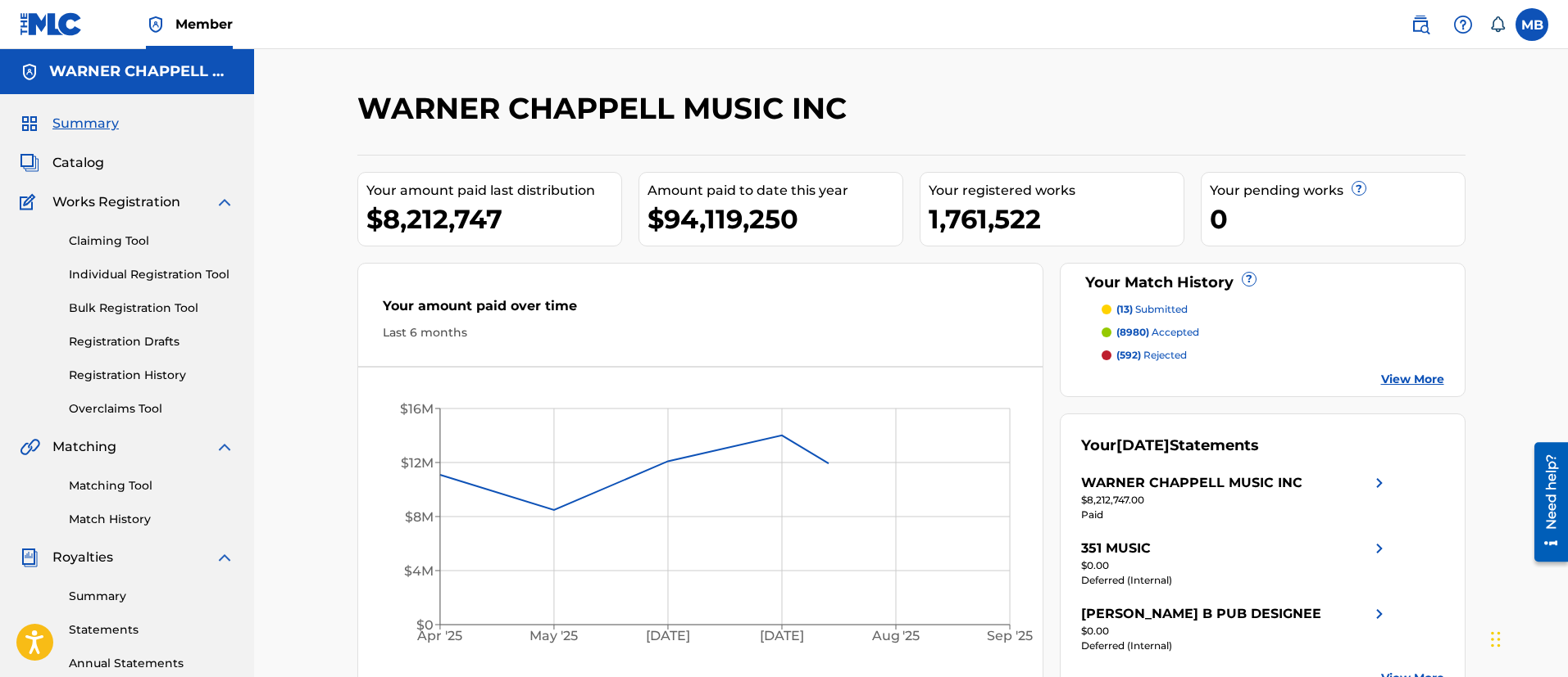
click at [111, 484] on link "Matching Tool" at bounding box center [151, 486] width 165 height 17
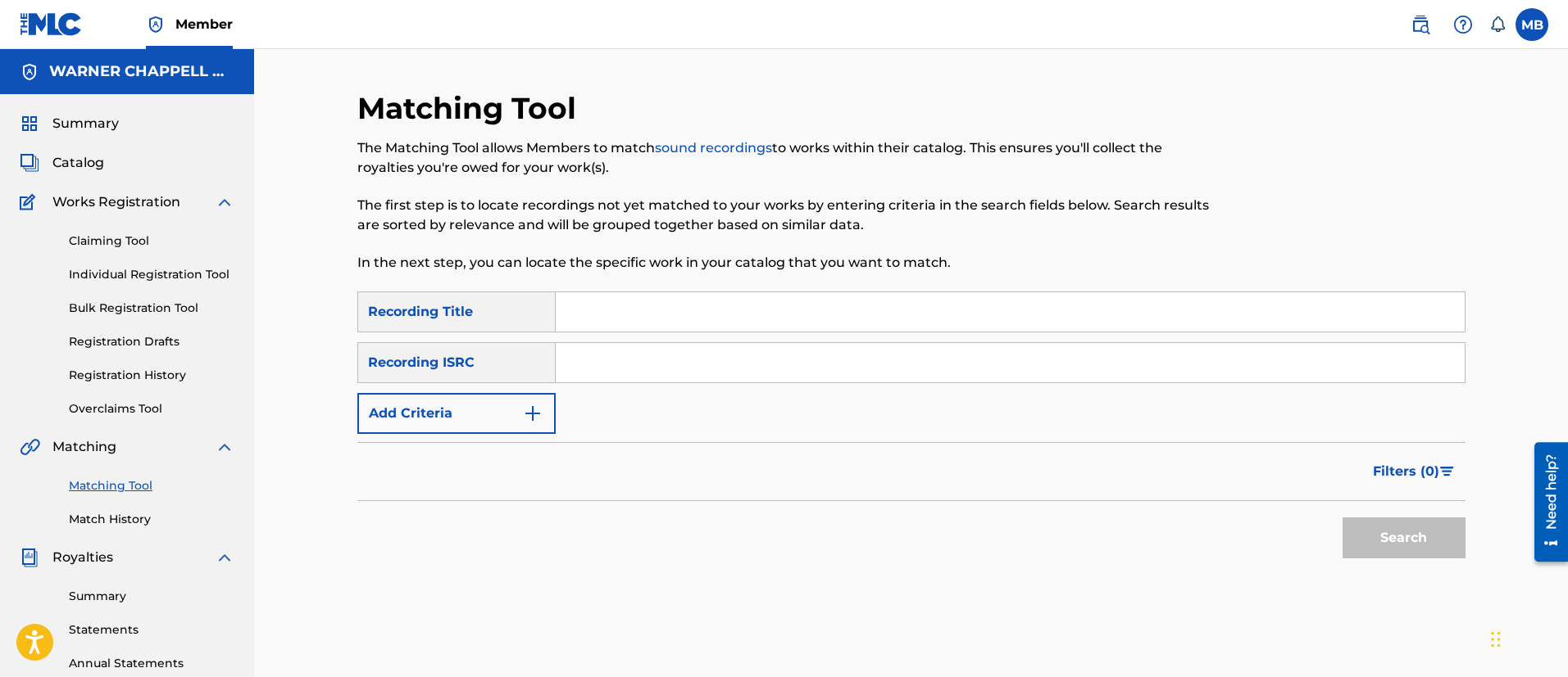
click at [604, 354] on input "Search Form" at bounding box center [1010, 363] width 909 height 39
paste input "USRC11902271"
type input "USRC11902271"
click at [1342, 518] on button "Search" at bounding box center [1404, 538] width 123 height 41
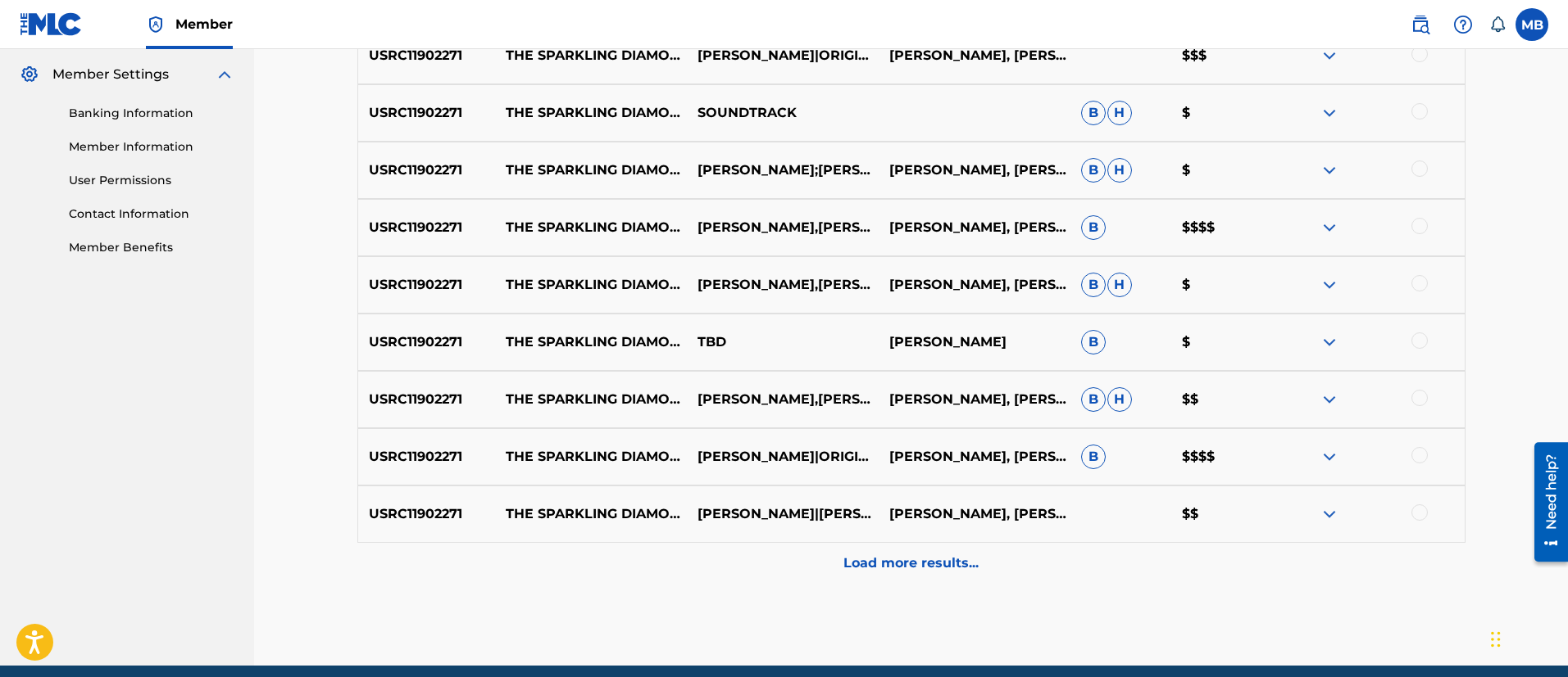
scroll to position [728, 0]
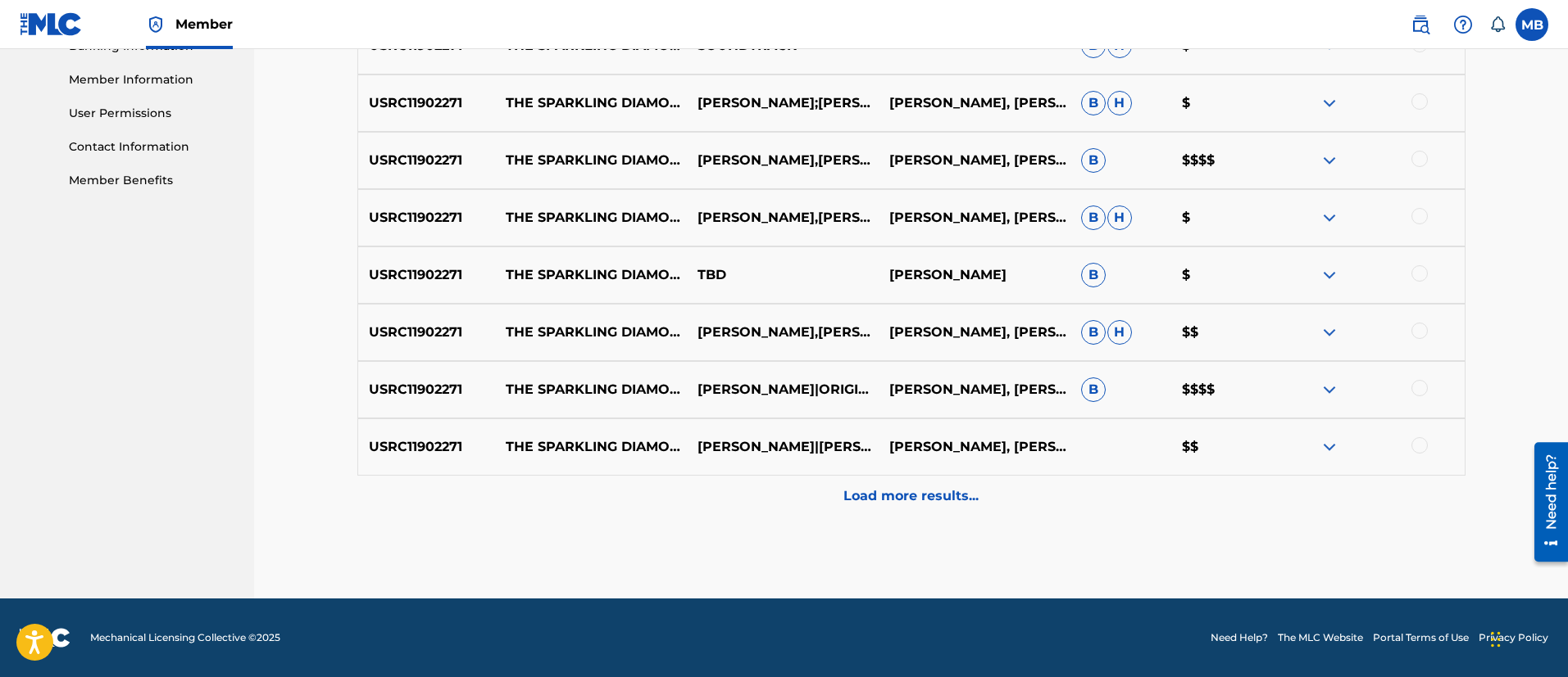
click at [895, 500] on p "Load more results..." at bounding box center [910, 496] width 135 height 20
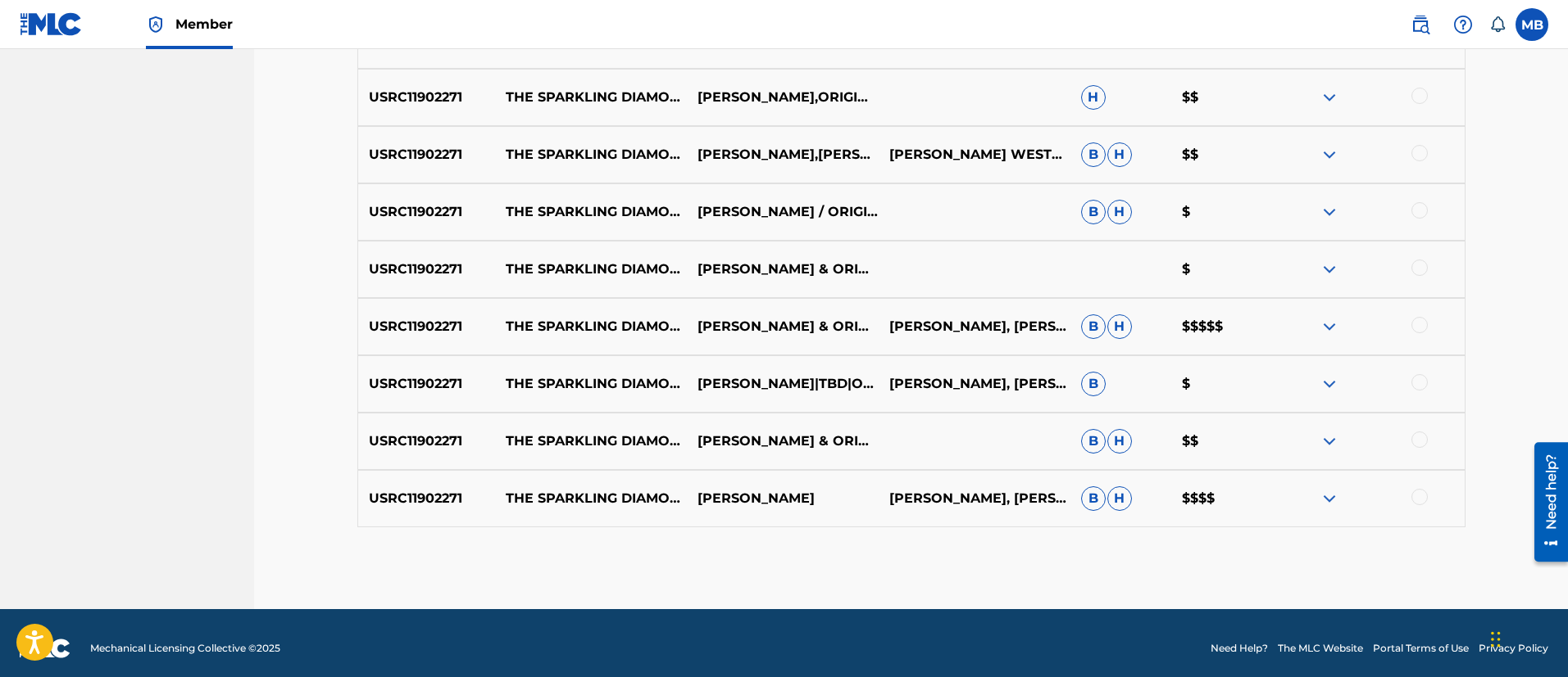
scroll to position [1146, 0]
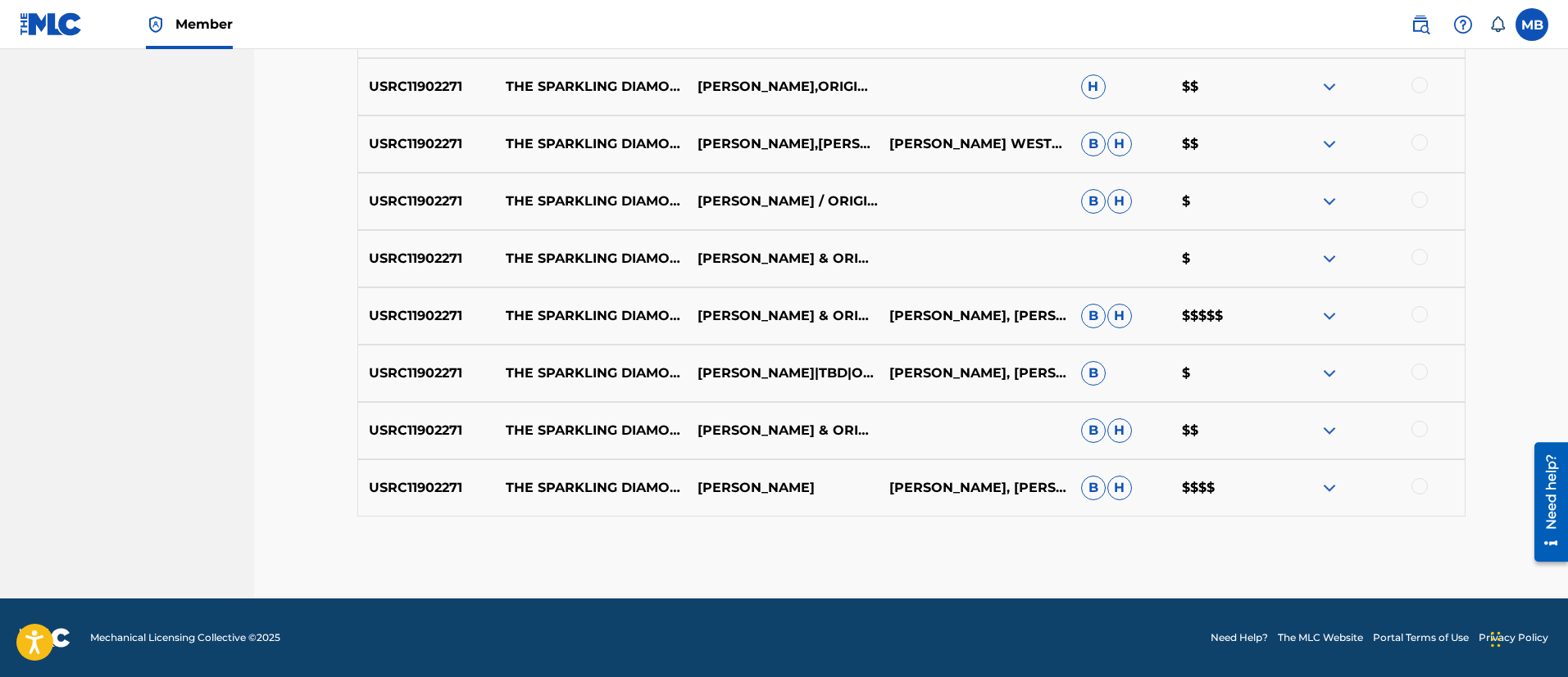
click at [977, 311] on p "[PERSON_NAME], [PERSON_NAME], [PERSON_NAME], [PERSON_NAME], [PERSON_NAME], [PER…" at bounding box center [975, 316] width 192 height 20
click at [422, 312] on p "USRC11902271" at bounding box center [427, 316] width 138 height 20
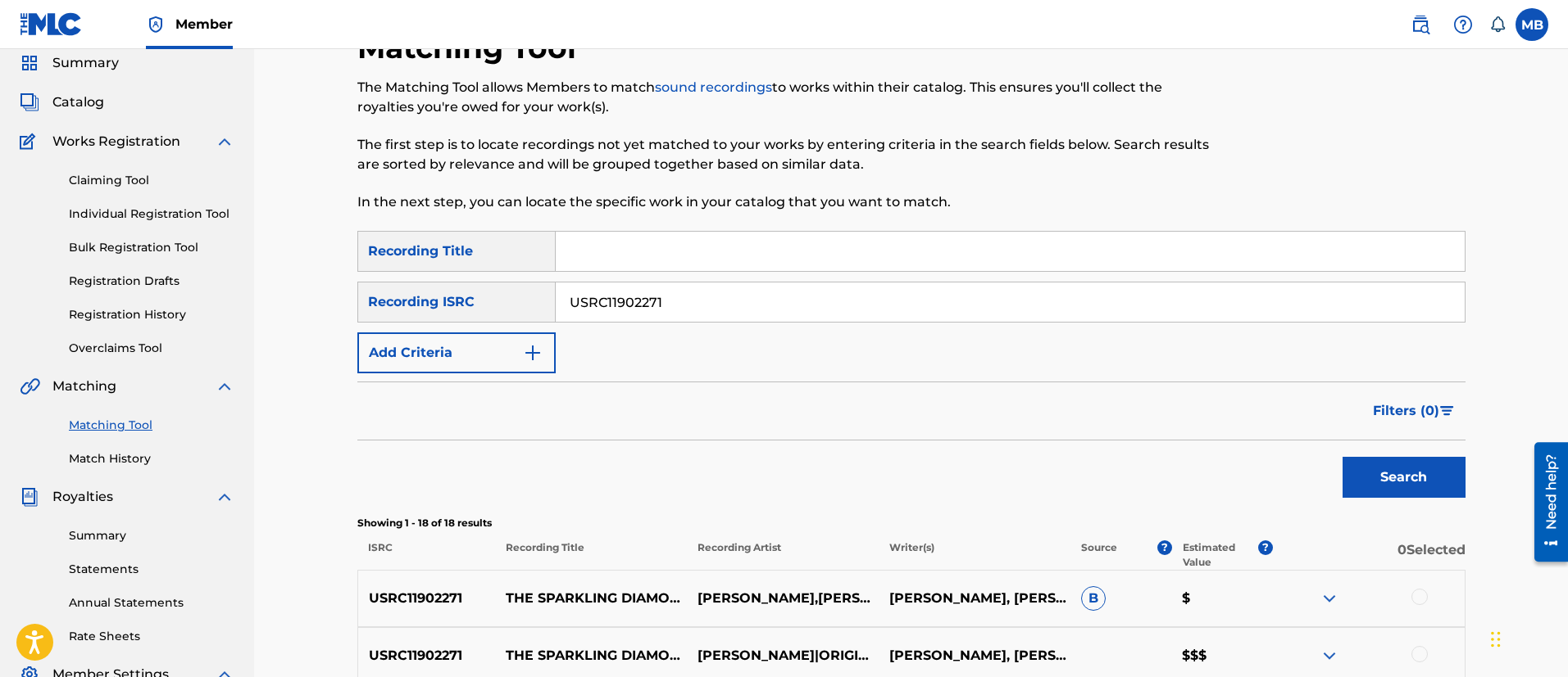
scroll to position [0, 0]
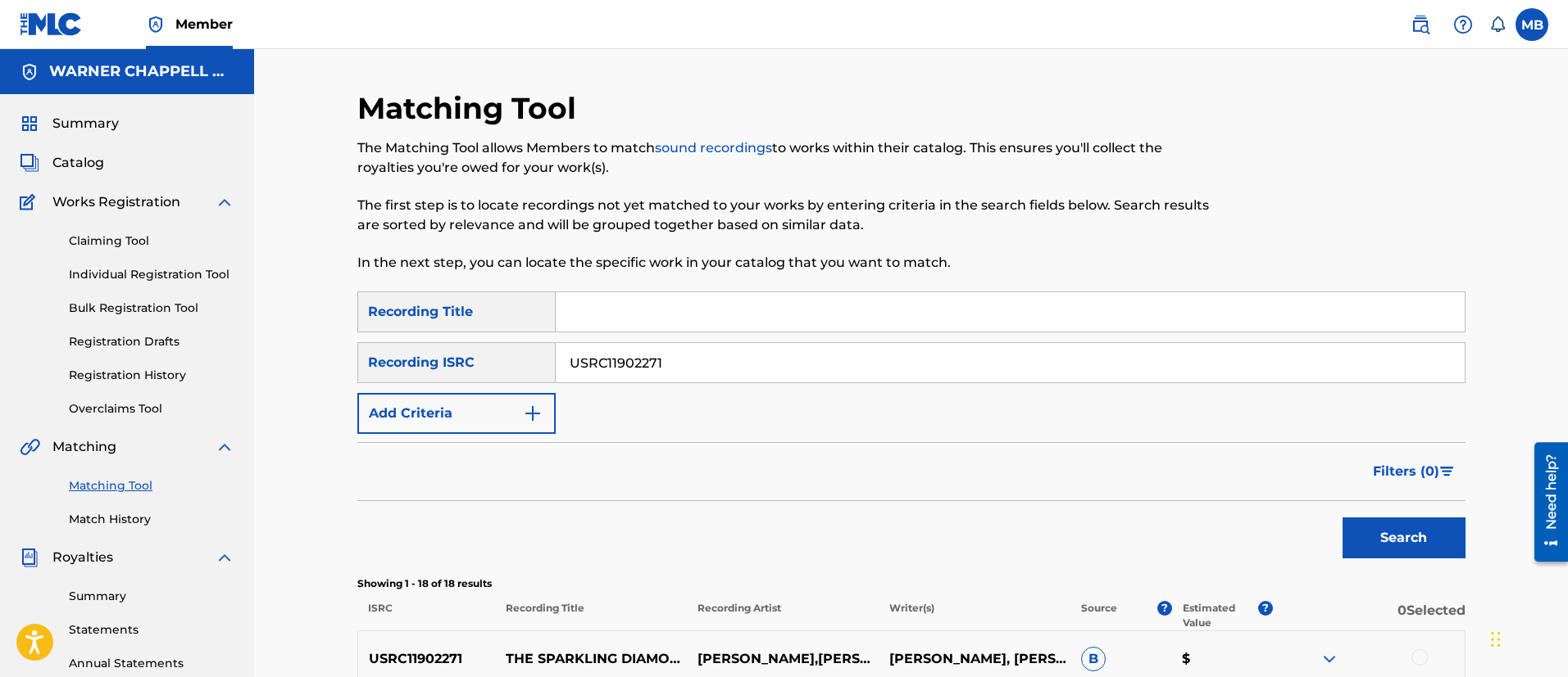
drag, startPoint x: 1429, startPoint y: 23, endPoint x: 1404, endPoint y: 33, distance: 26.9
click at [1429, 23] on img at bounding box center [1420, 24] width 20 height 20
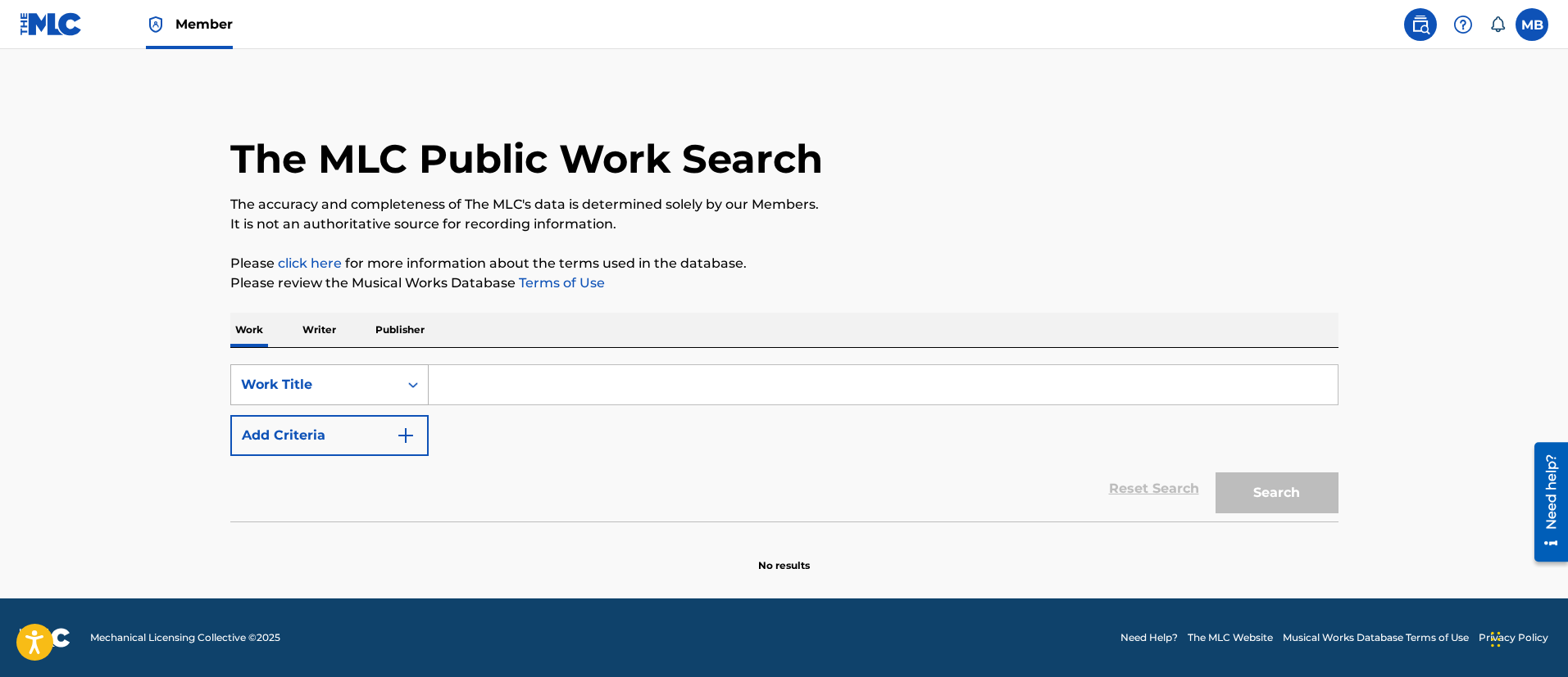
click at [327, 384] on div "Work Title" at bounding box center [314, 384] width 147 height 20
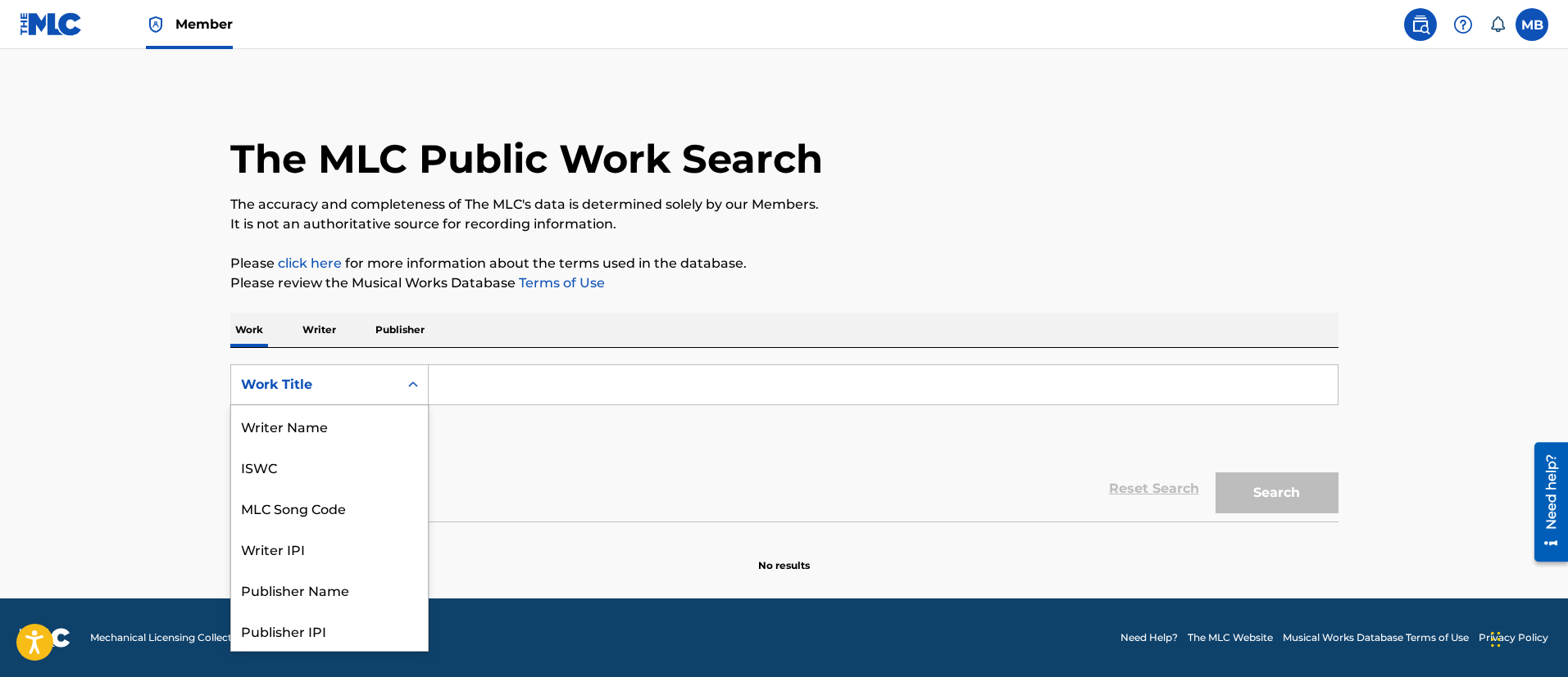
scroll to position [82, 0]
click at [335, 424] on div "MLC Song Code" at bounding box center [329, 426] width 197 height 41
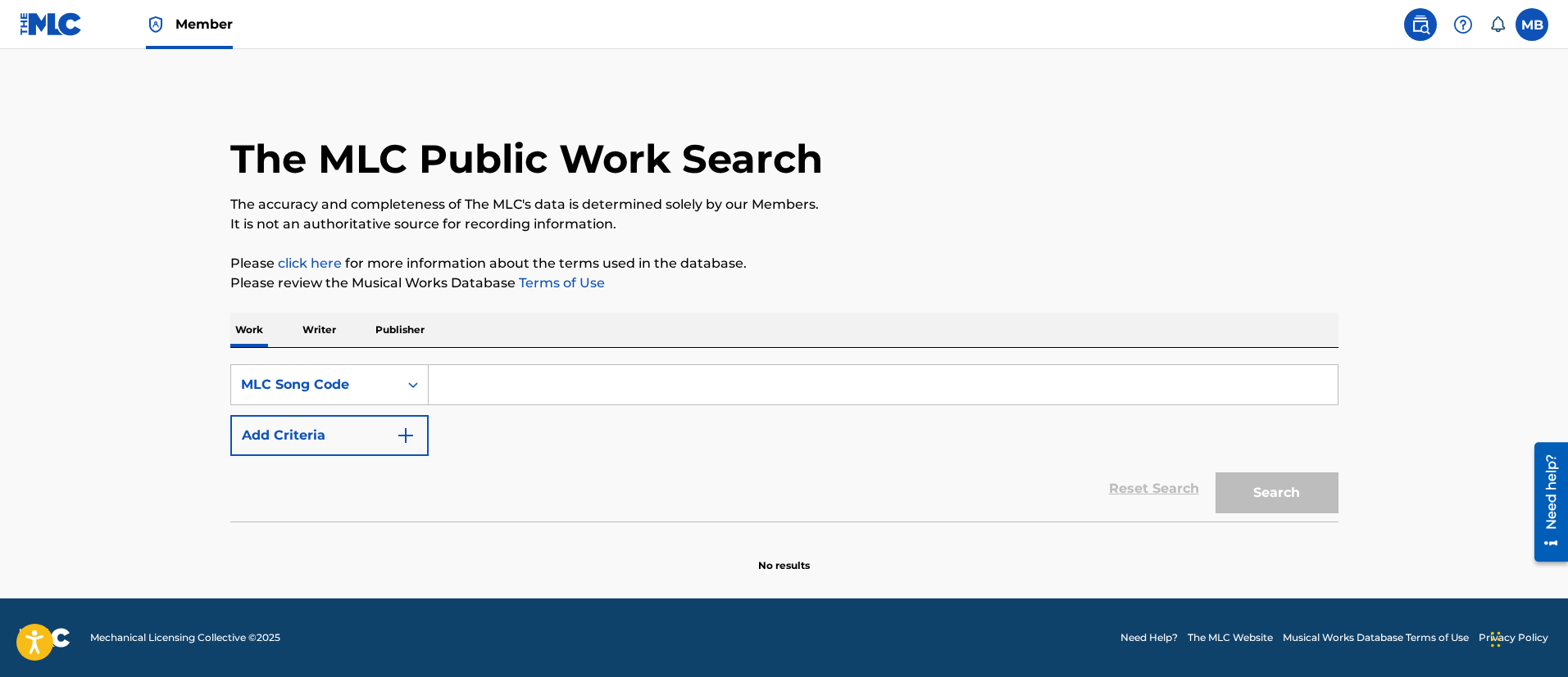
click at [574, 394] on input "Search Form" at bounding box center [882, 385] width 909 height 39
paste input "S93092"
type input "S93092"
click at [1215, 473] on button "Search" at bounding box center [1277, 493] width 123 height 41
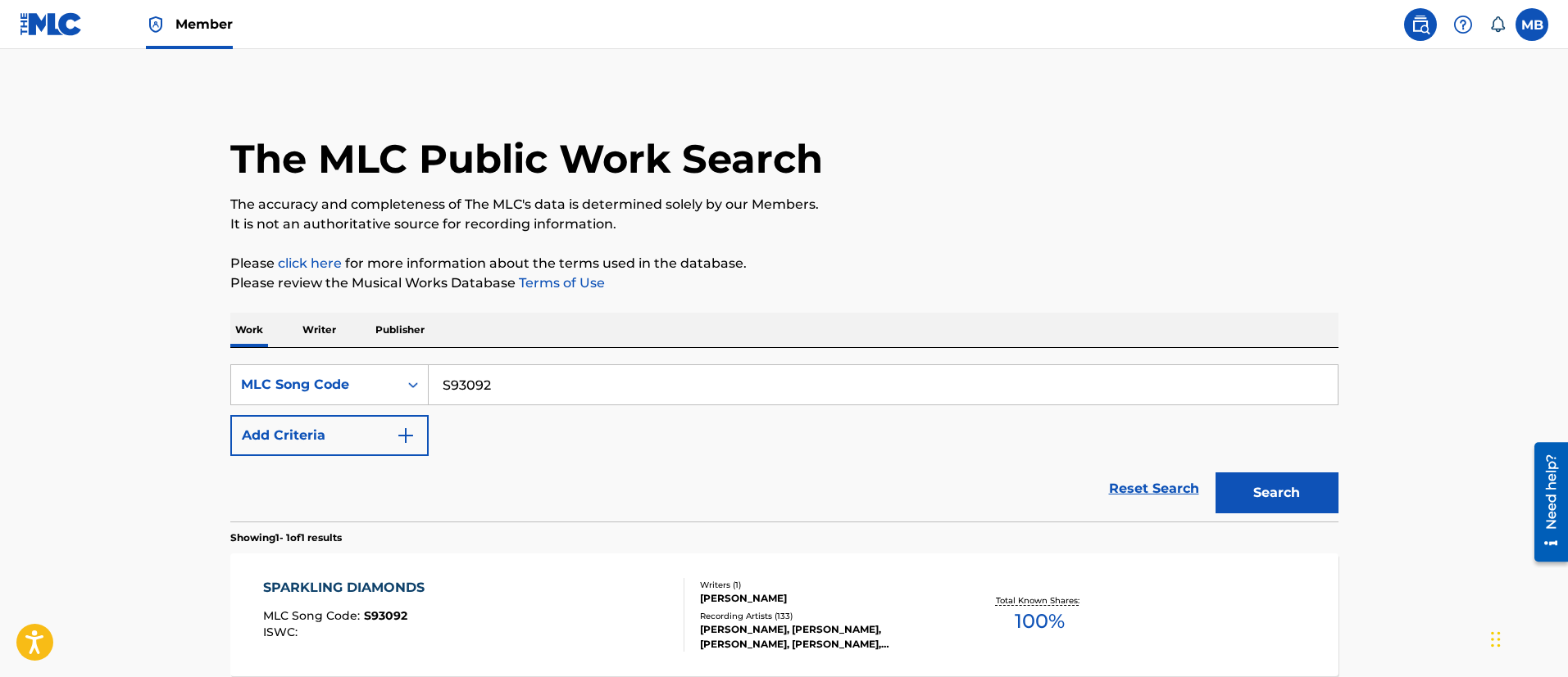
scroll to position [163, 0]
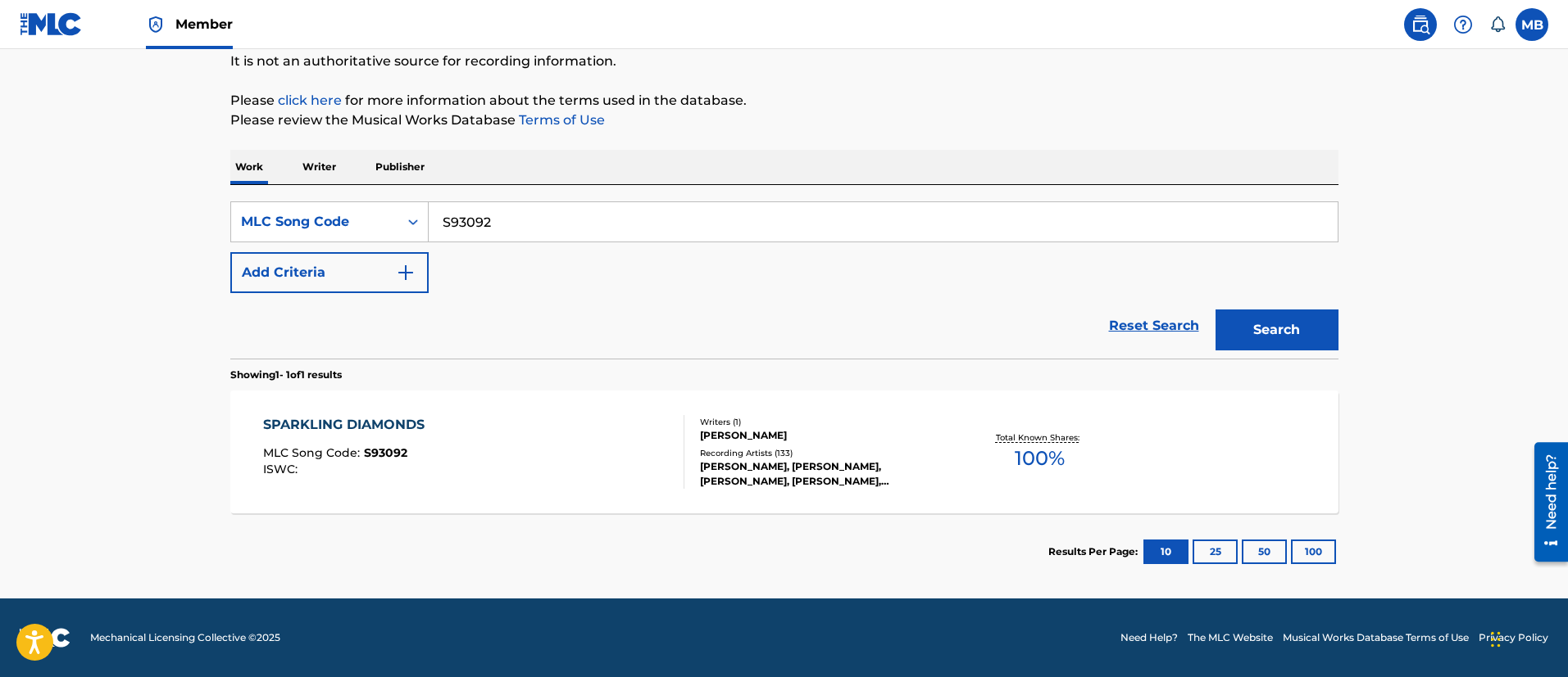
click at [564, 467] on div "SPARKLING DIAMONDS MLC Song Code : S93092 ISWC :" at bounding box center [474, 451] width 422 height 74
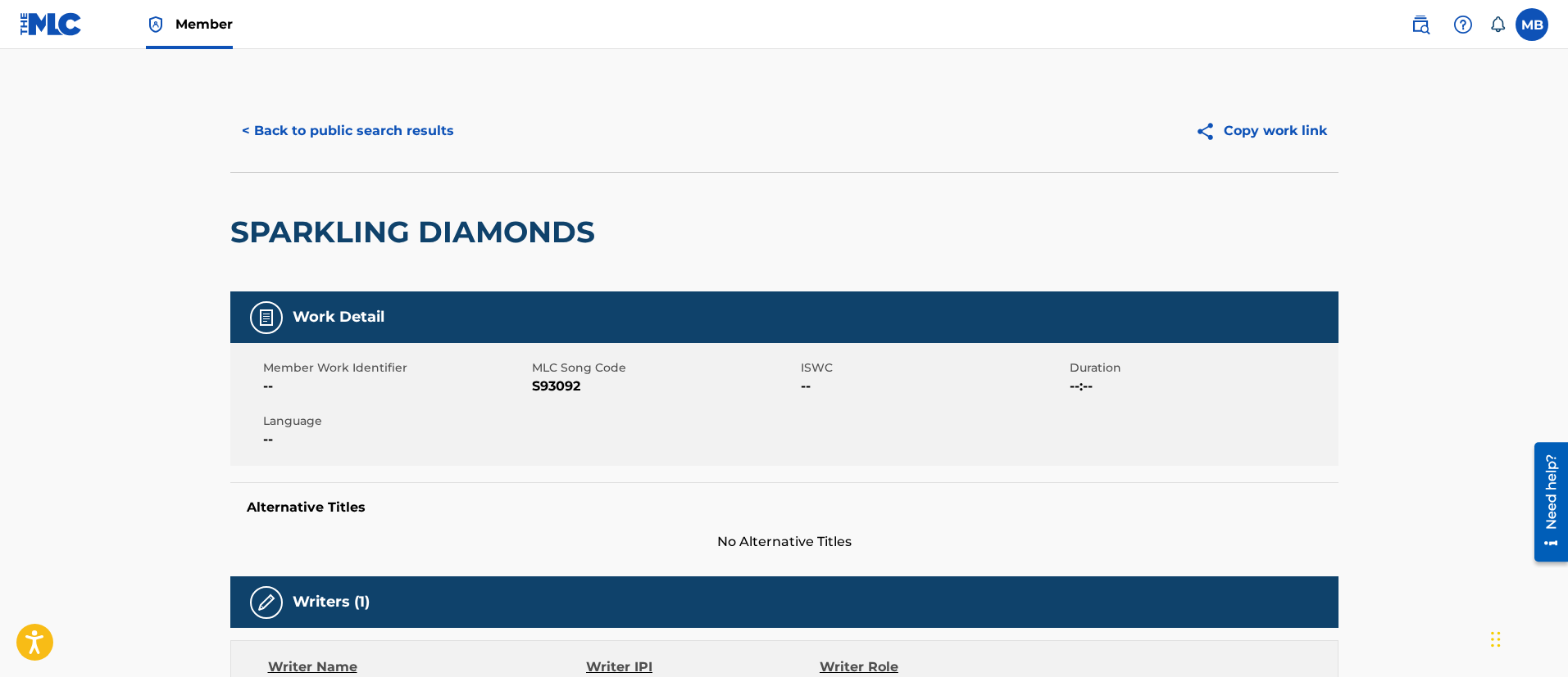
click at [422, 135] on button "< Back to public search results" at bounding box center [348, 131] width 235 height 41
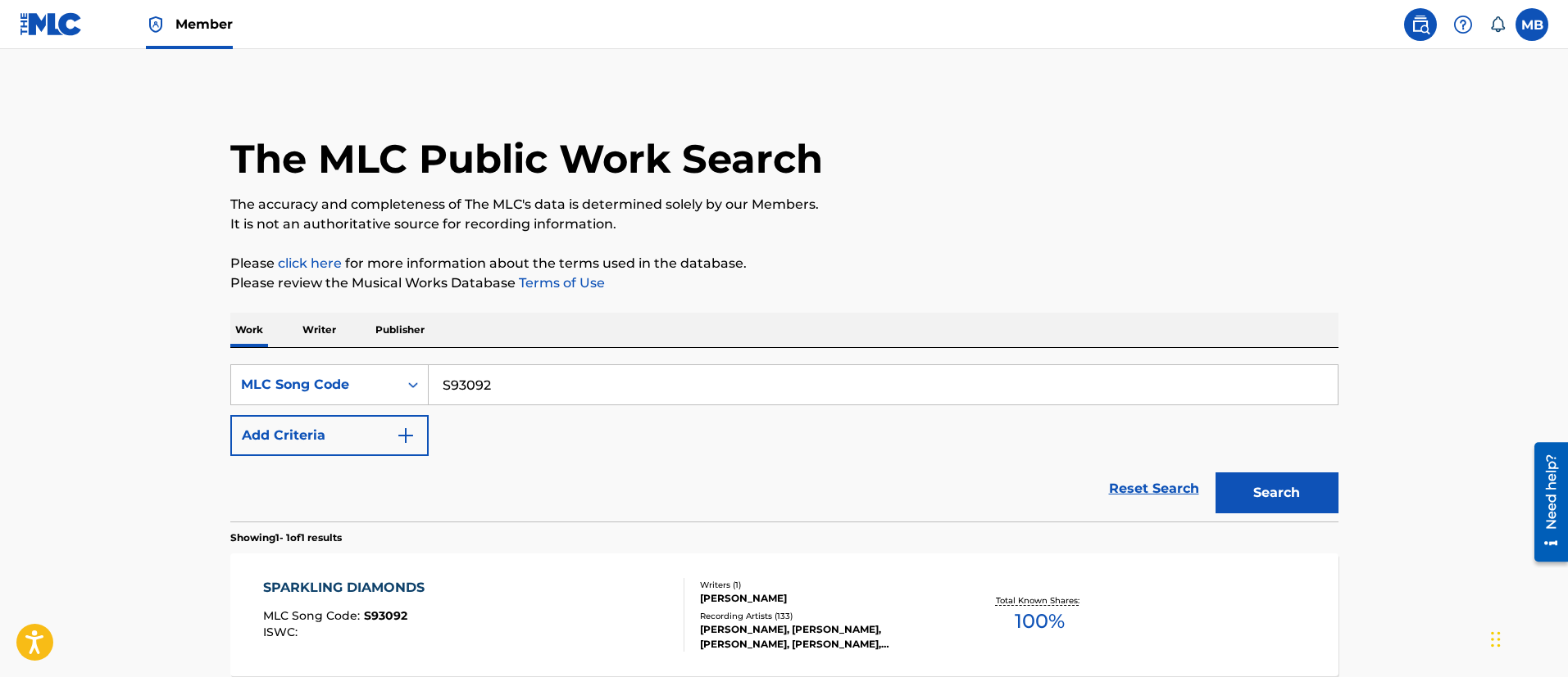
scroll to position [120, 0]
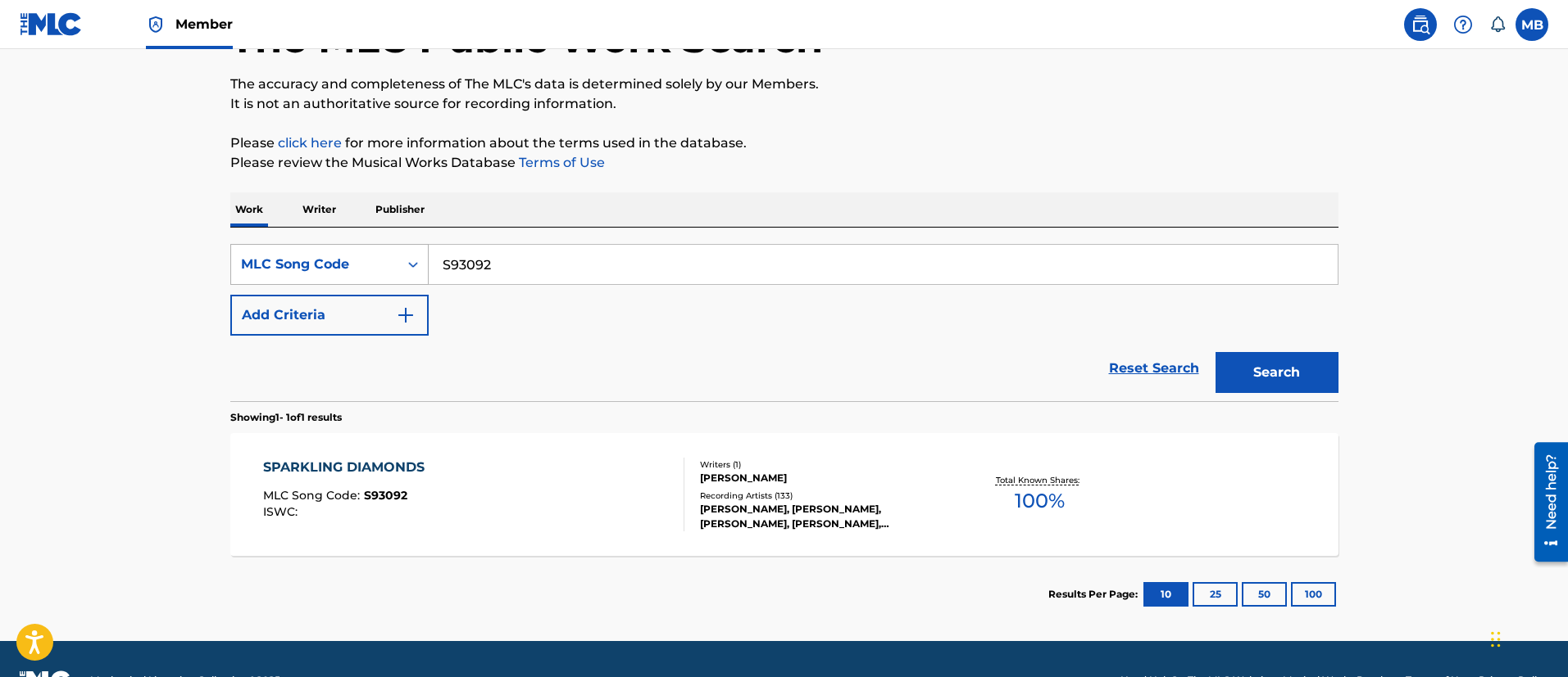
click at [377, 267] on div "MLC Song Code" at bounding box center [314, 264] width 147 height 20
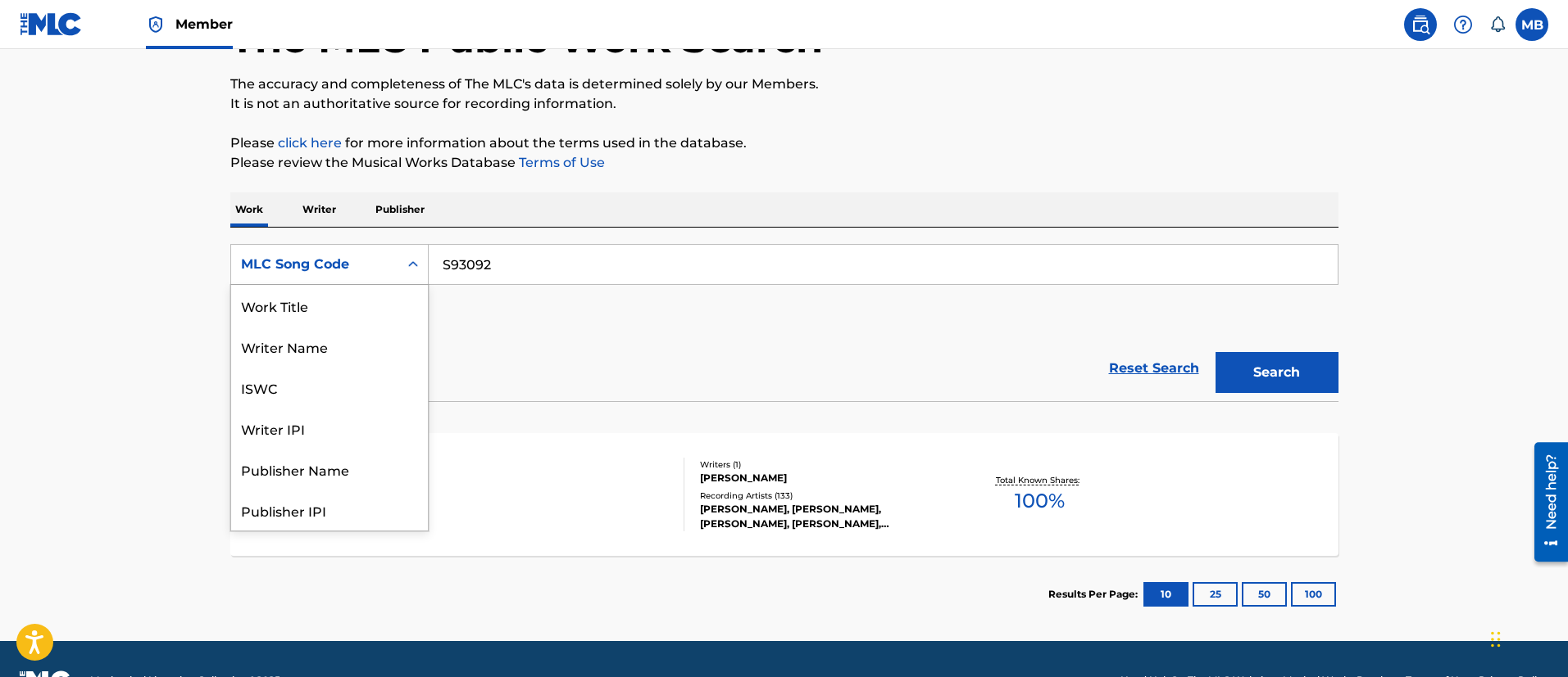
scroll to position [0, 0]
click at [335, 325] on div "Work Title" at bounding box center [329, 306] width 197 height 41
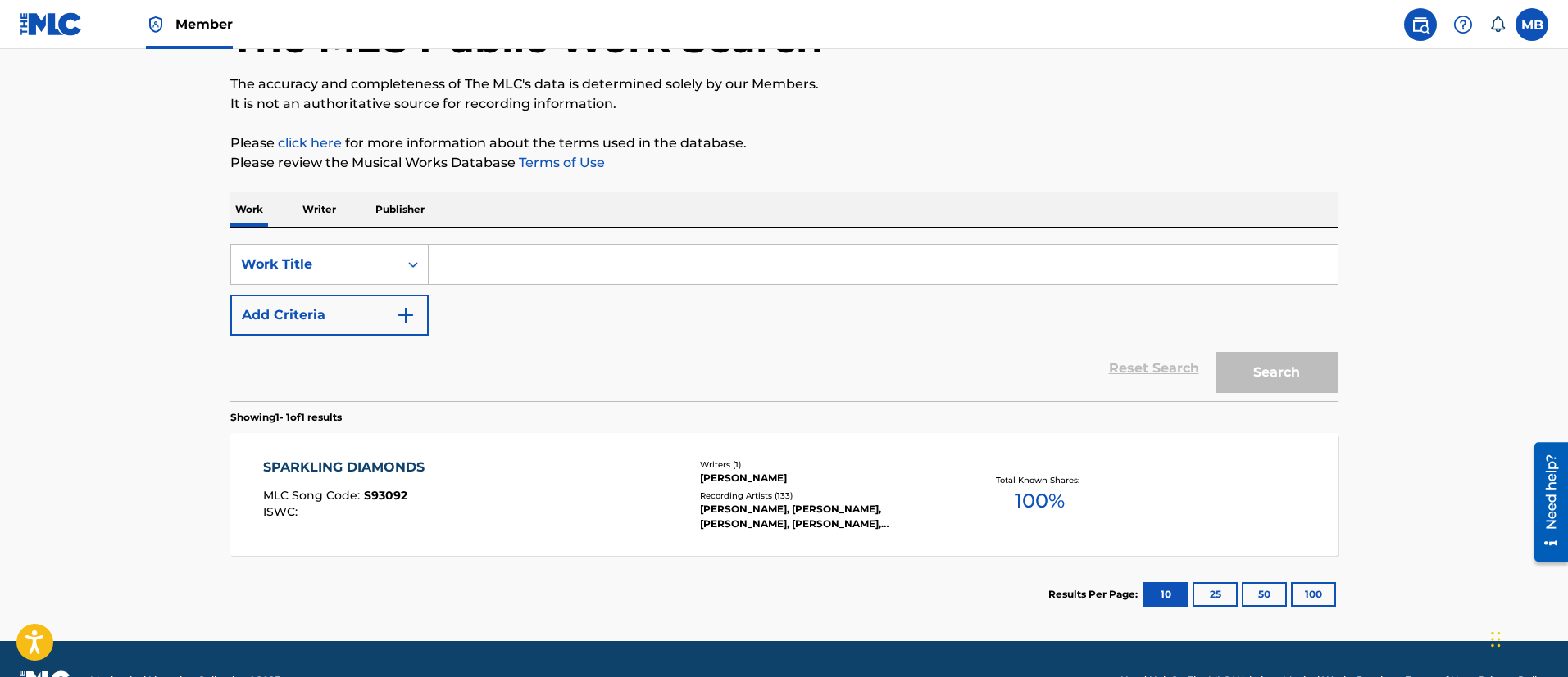
click at [526, 269] on input "Search Form" at bounding box center [882, 265] width 909 height 39
paste input "Who You Are (Superstar)"
type input "Who You Are (Superstar)"
click at [329, 331] on button "Add Criteria" at bounding box center [329, 315] width 199 height 41
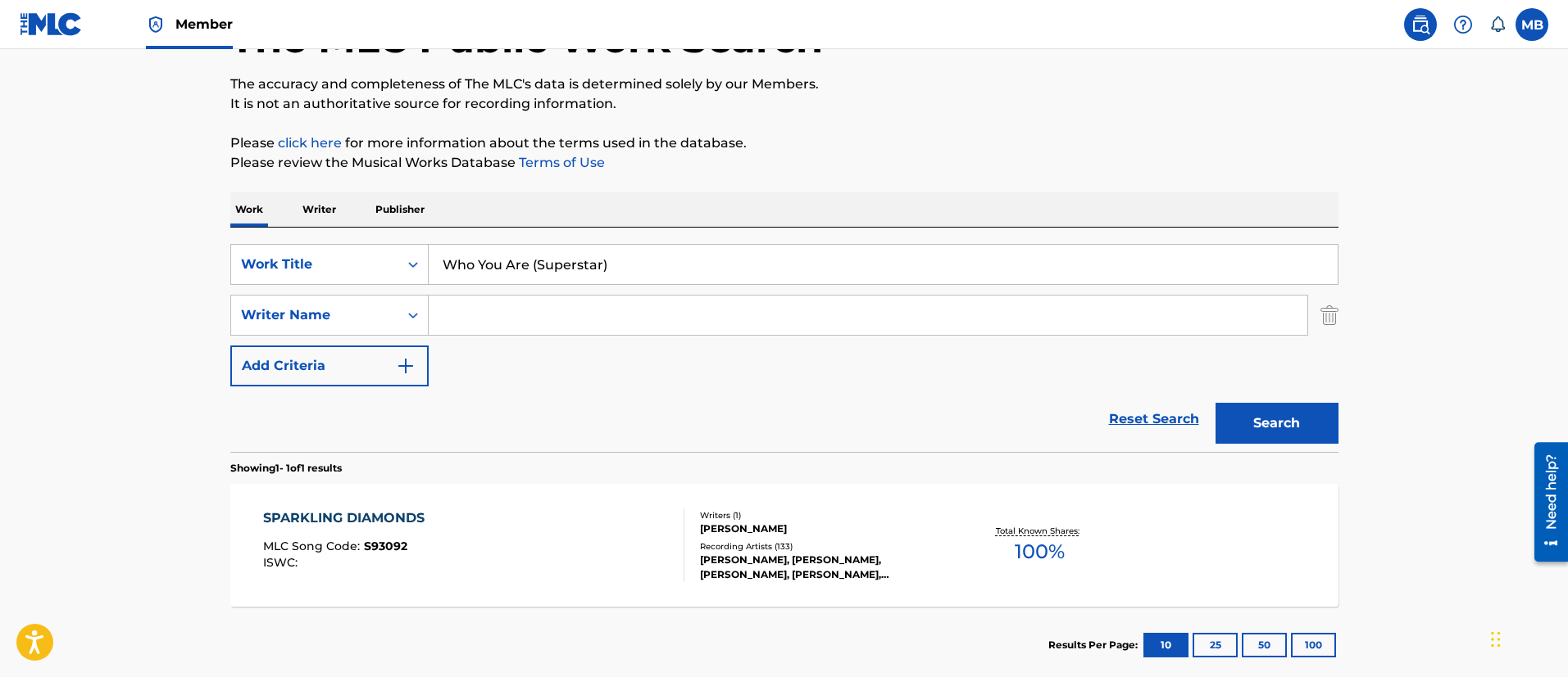
click at [609, 313] on input "Search Form" at bounding box center [867, 315] width 879 height 39
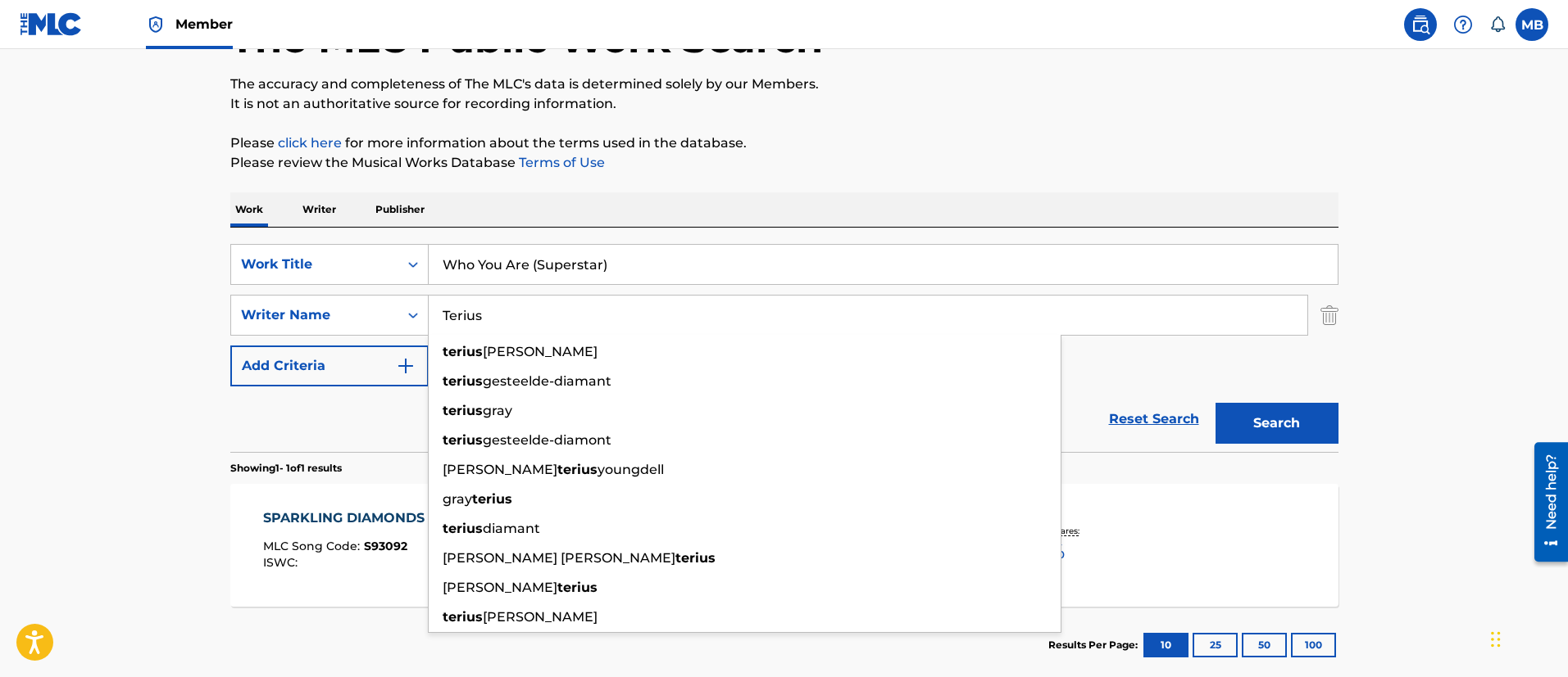
type input "Terius"
click at [1215, 403] on button "Search" at bounding box center [1277, 423] width 123 height 41
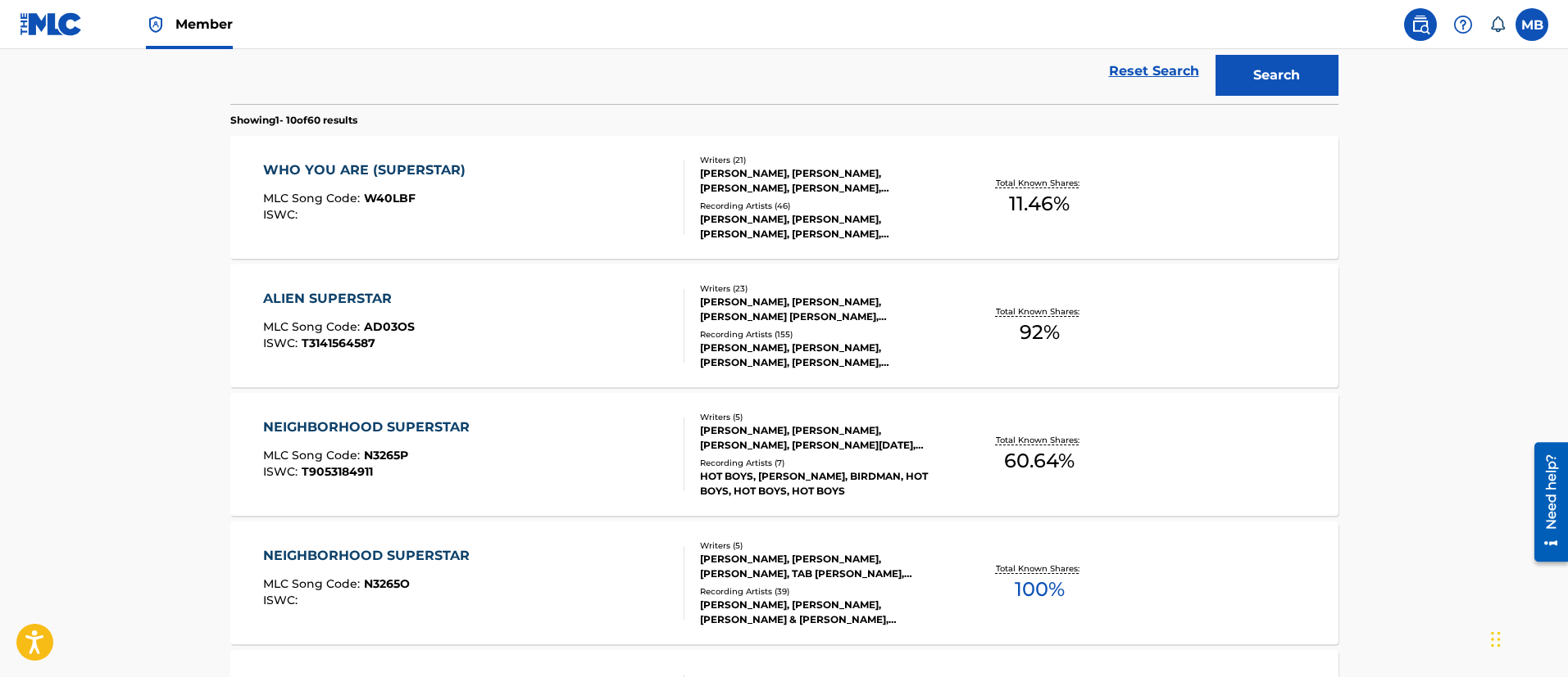
scroll to position [489, 0]
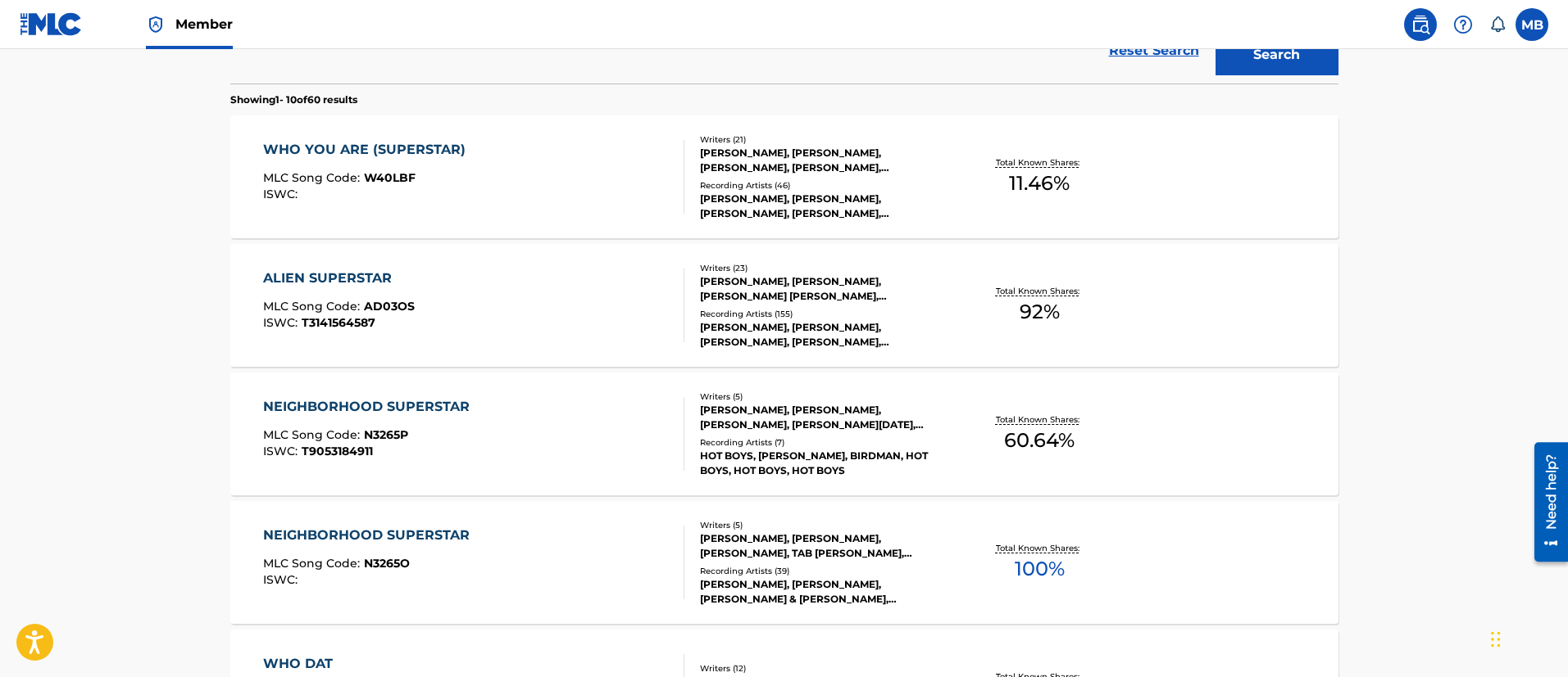
click at [549, 200] on div "WHO YOU ARE (SUPERSTAR) MLC Song Code : W40LBF ISWC :" at bounding box center [474, 176] width 422 height 74
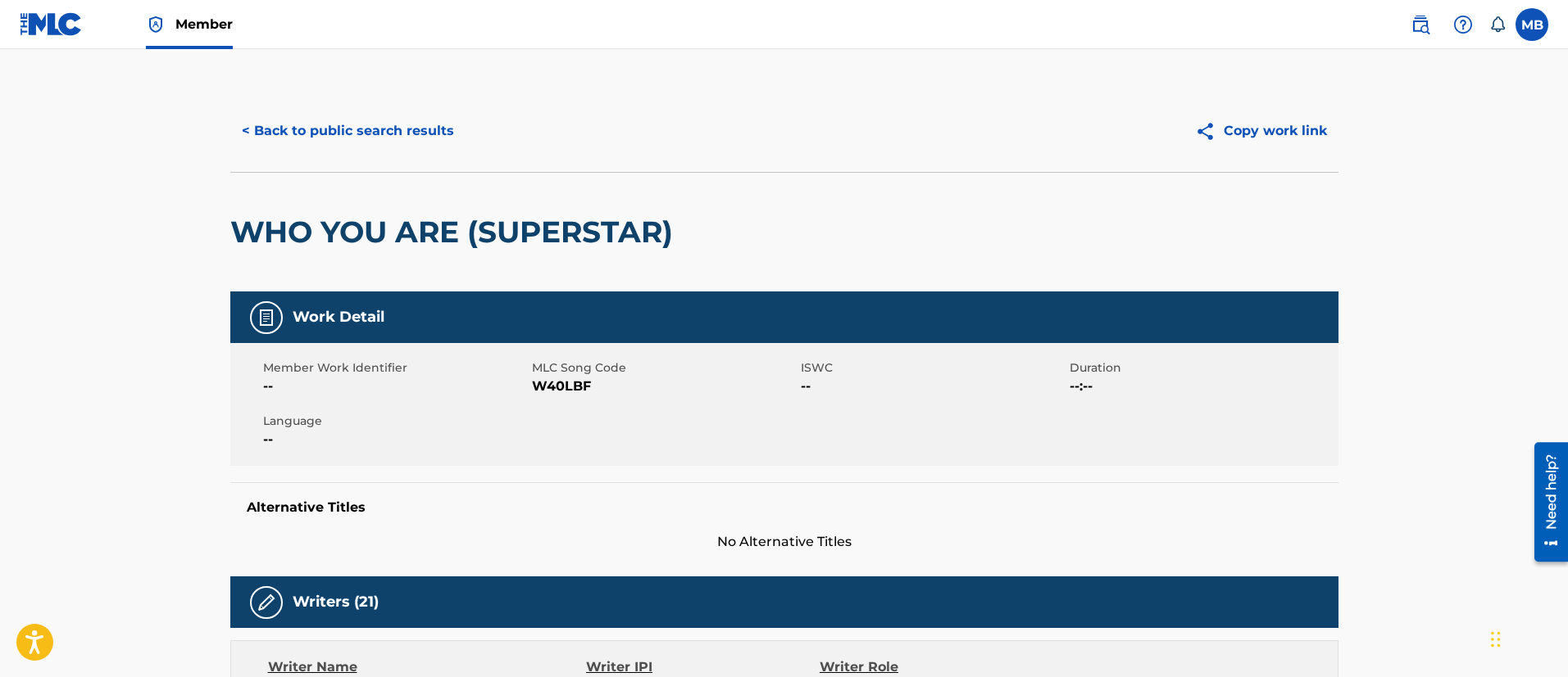
click at [549, 394] on span "W40LBF" at bounding box center [664, 386] width 265 height 20
click at [375, 222] on h2 "WHO YOU ARE (SUPERSTAR)" at bounding box center [455, 232] width 451 height 37
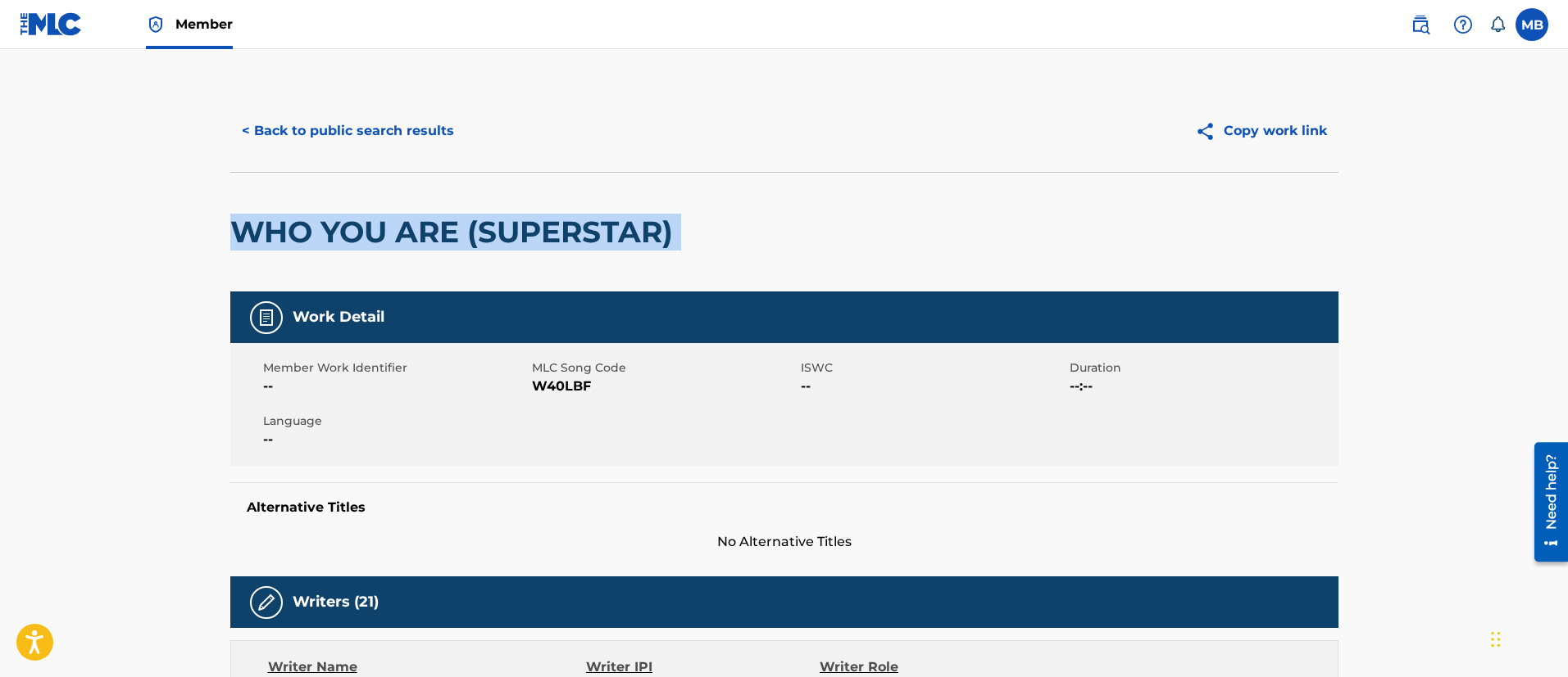
click at [375, 222] on h2 "WHO YOU ARE (SUPERSTAR)" at bounding box center [455, 232] width 451 height 37
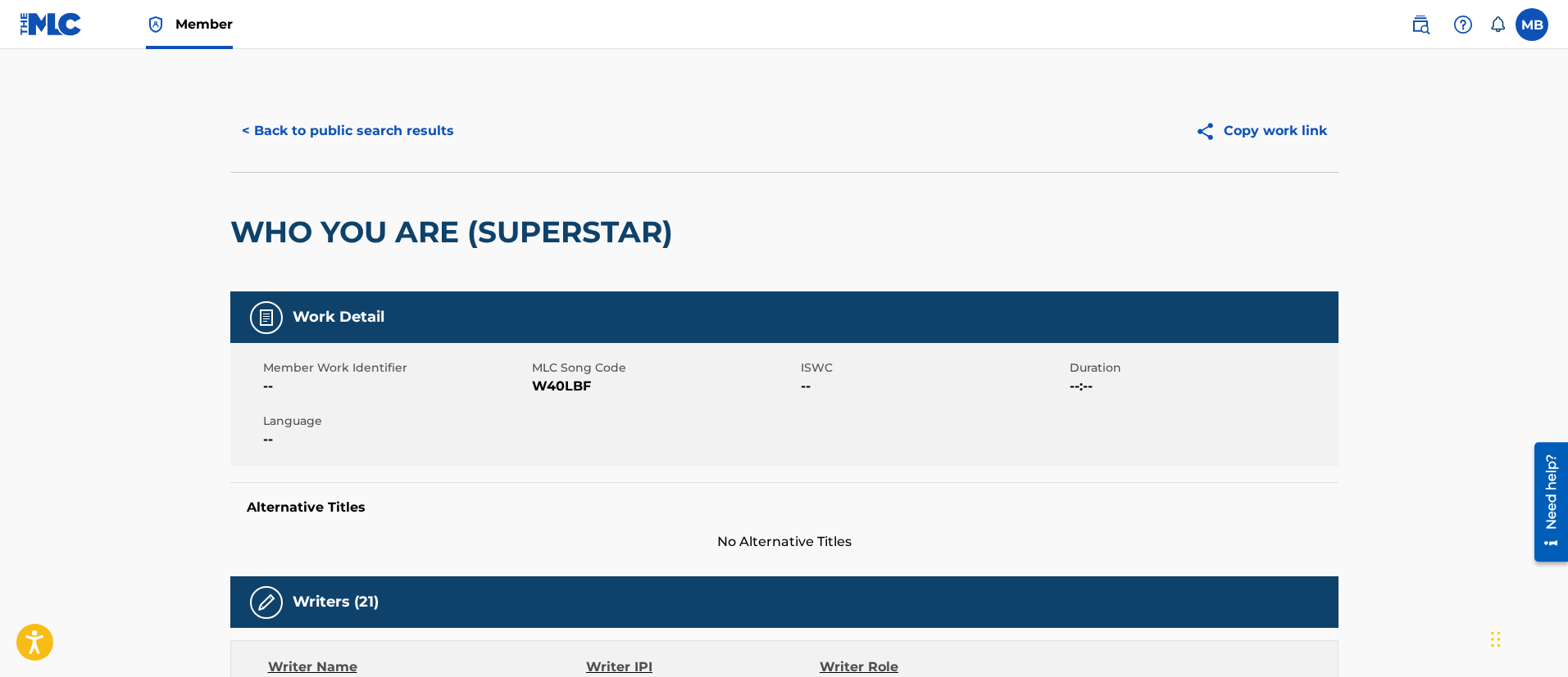
click at [562, 387] on span "W40LBF" at bounding box center [664, 386] width 265 height 20
click at [322, 134] on button "< Back to public search results" at bounding box center [348, 131] width 235 height 41
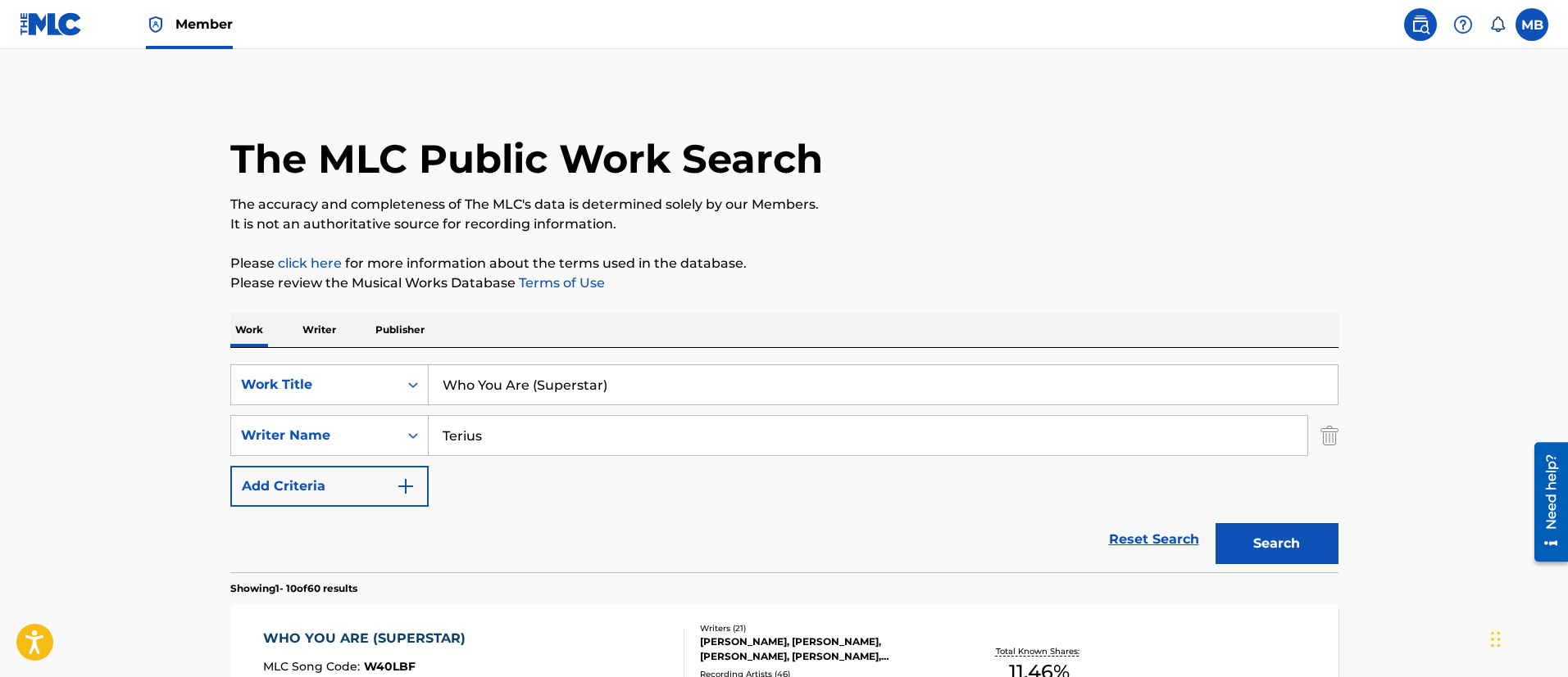
drag, startPoint x: 633, startPoint y: 374, endPoint x: 104, endPoint y: 249, distance: 543.6
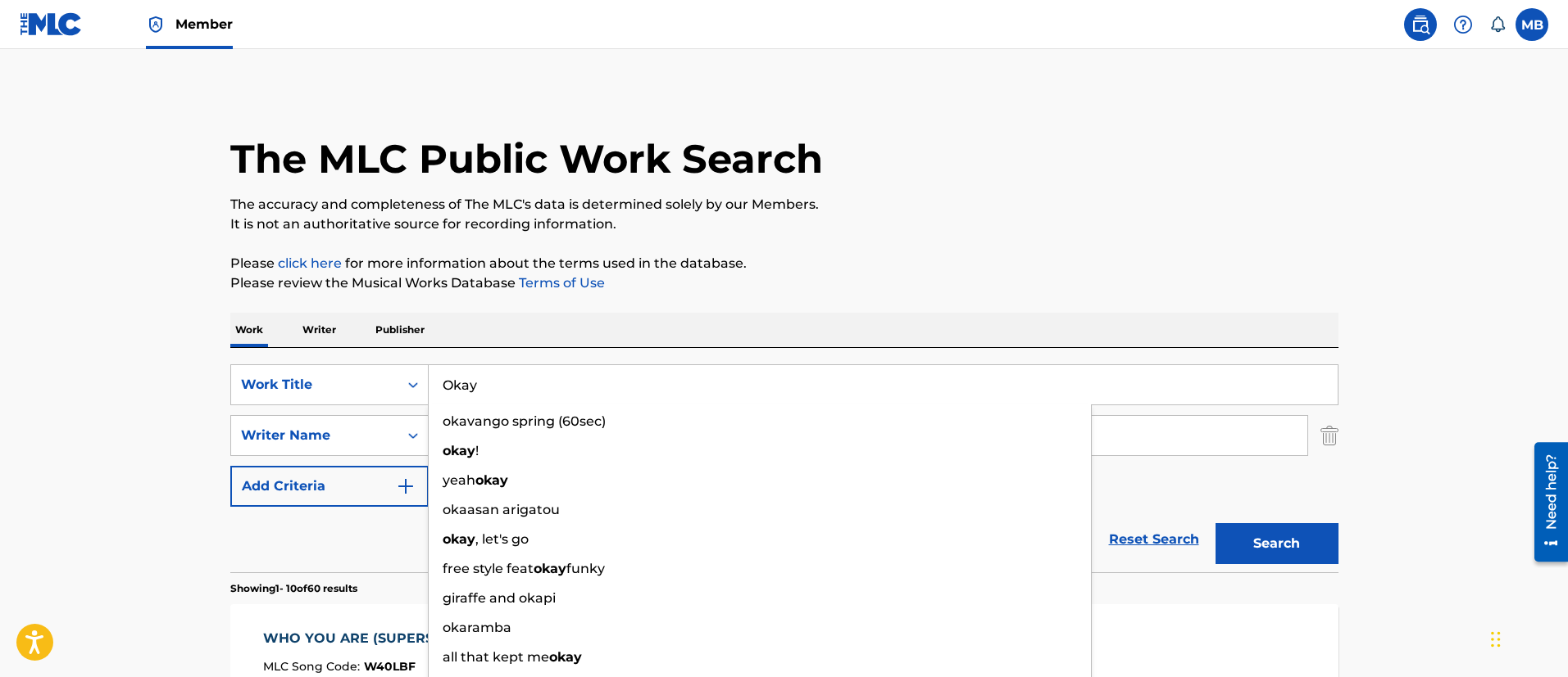
type input "Okay"
click at [1215, 523] on button "Search" at bounding box center [1277, 544] width 123 height 41
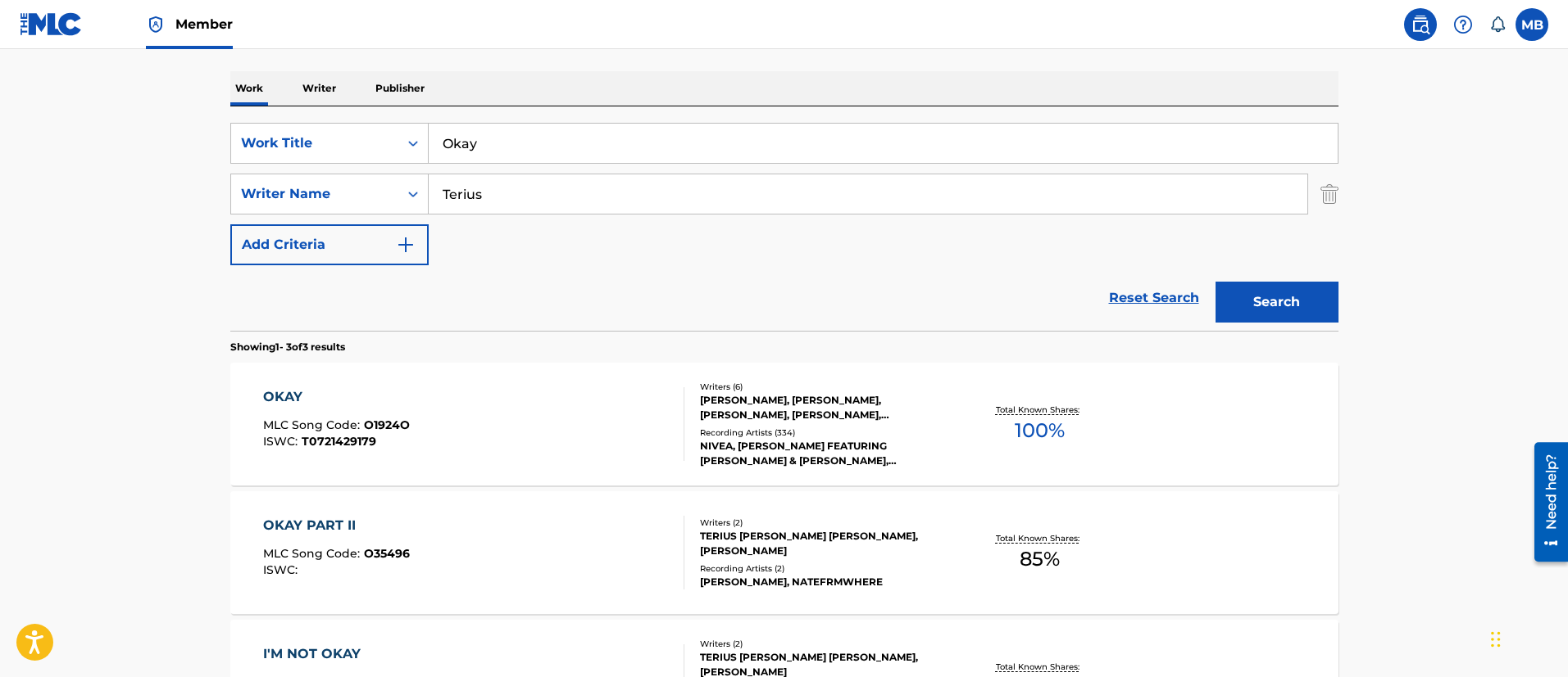
scroll to position [246, 0]
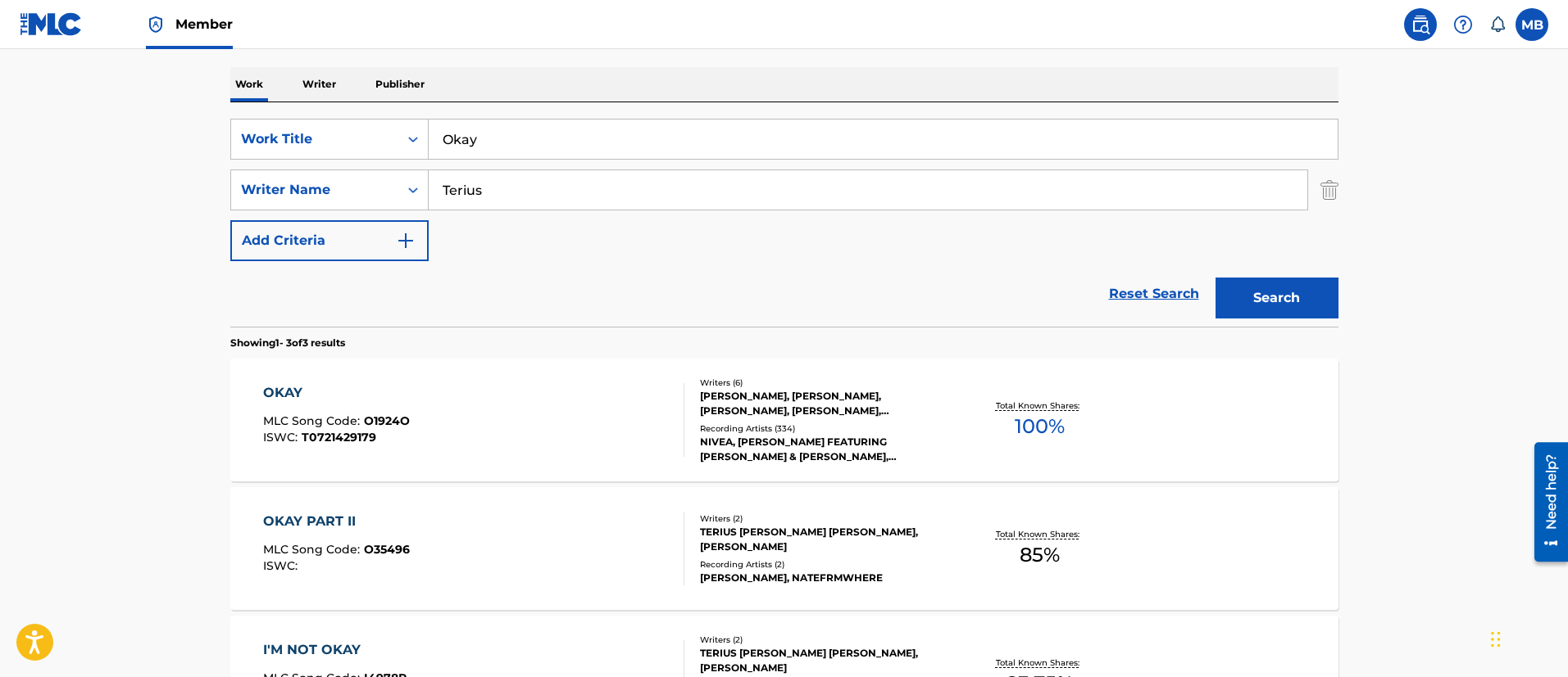
click at [600, 411] on div "OKAY MLC Song Code : O1924O ISWC : T0721429179" at bounding box center [474, 420] width 422 height 74
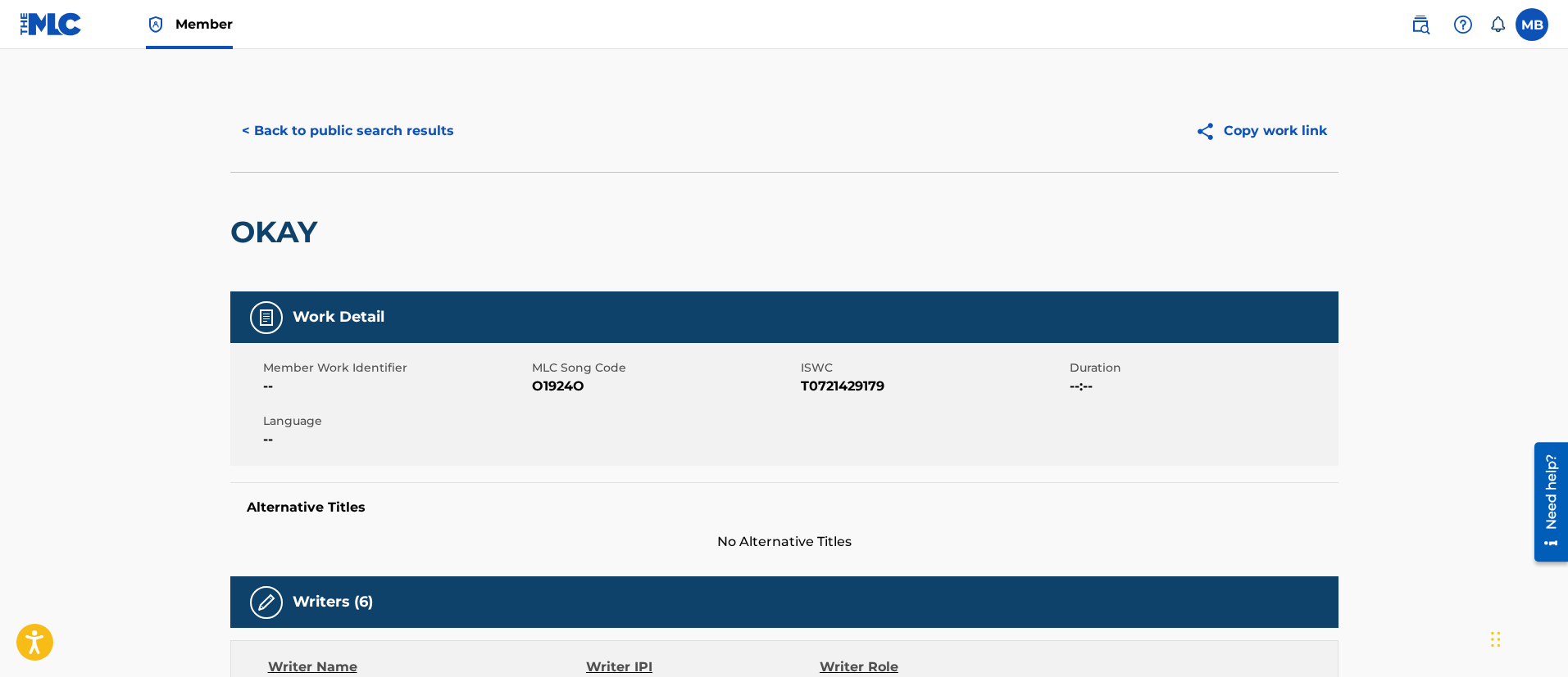
click at [421, 138] on button "< Back to public search results" at bounding box center [348, 131] width 235 height 41
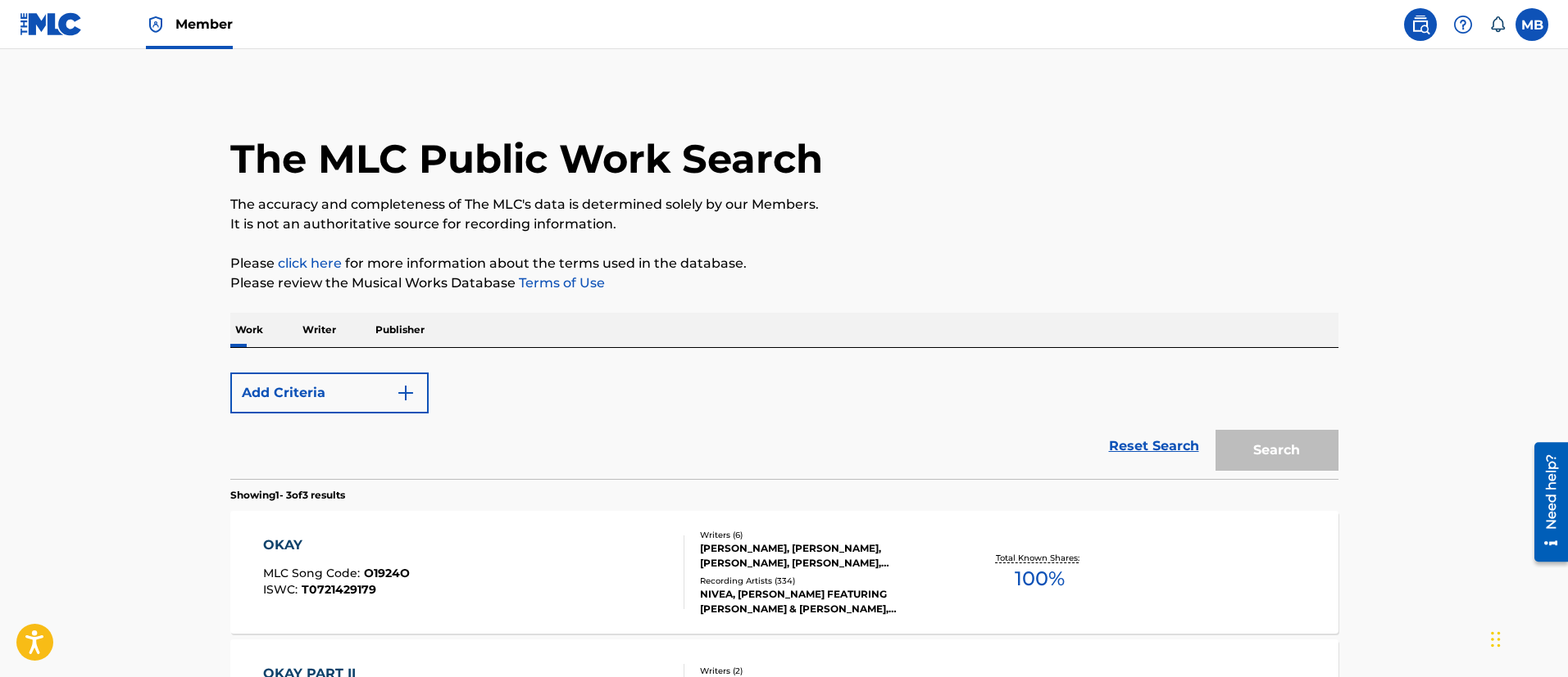
scroll to position [246, 0]
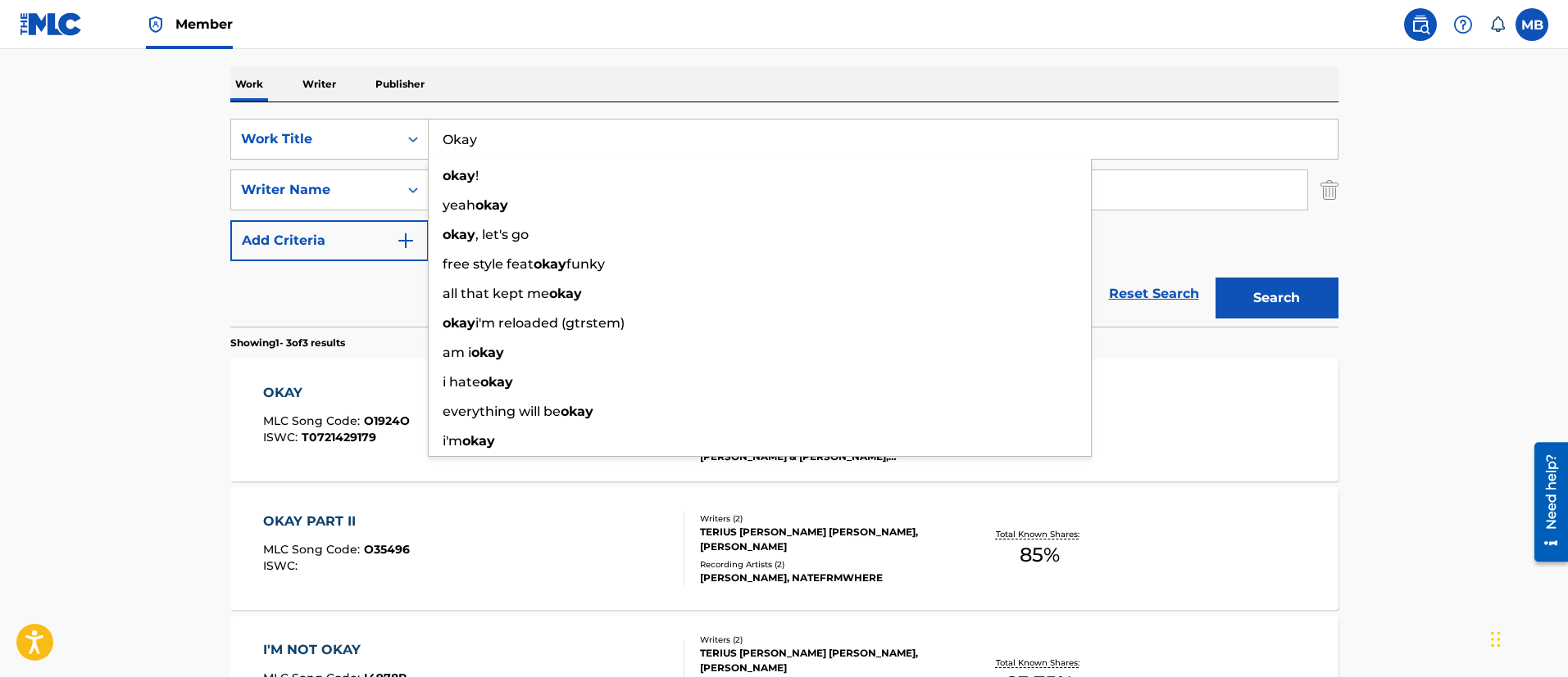
drag, startPoint x: 382, startPoint y: 123, endPoint x: 368, endPoint y: 116, distance: 15.7
click at [368, 117] on div "SearchWithCriteria65dc1918-0b33-4f9e-9256-f5006b29c247 Work Title Okay okay ! y…" at bounding box center [784, 214] width 1108 height 225
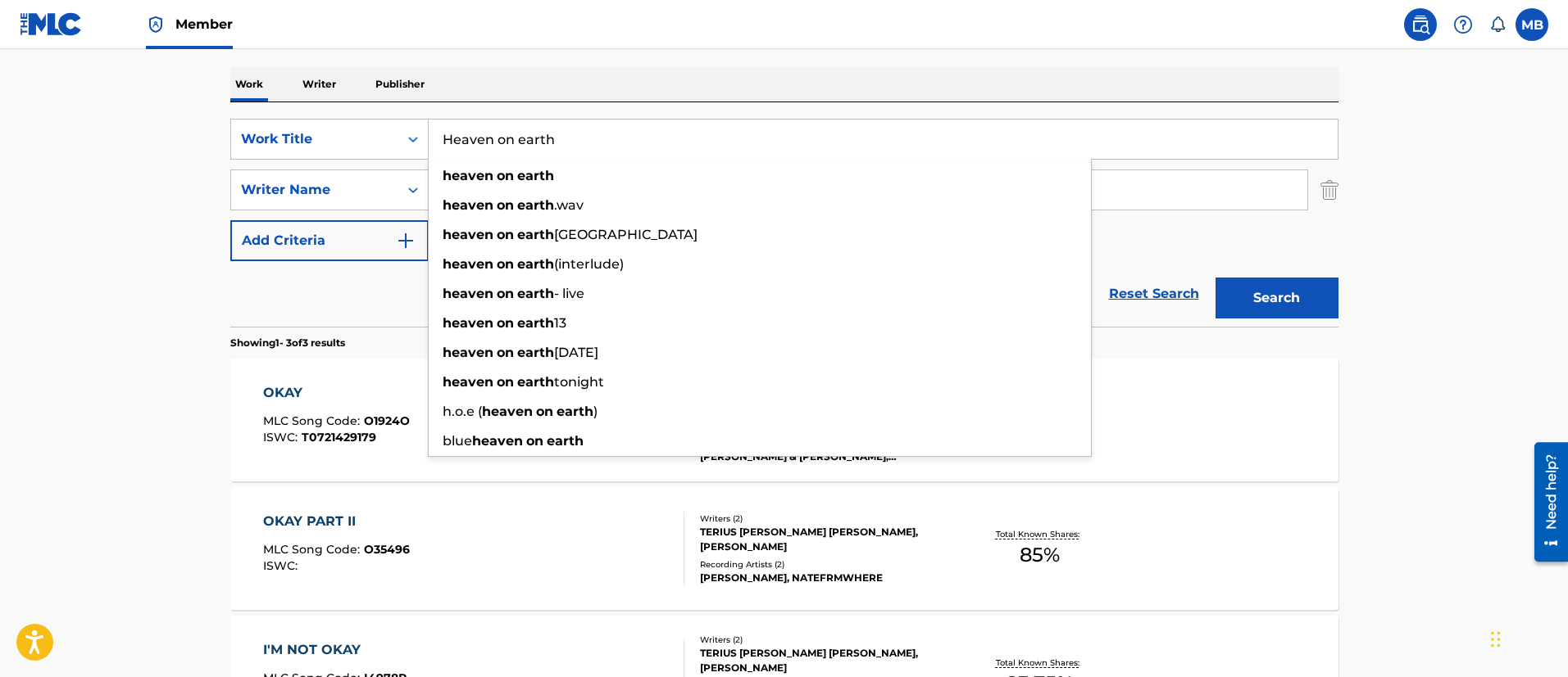
type input "Heaven on earth"
click at [1215, 278] on button "Search" at bounding box center [1277, 298] width 123 height 41
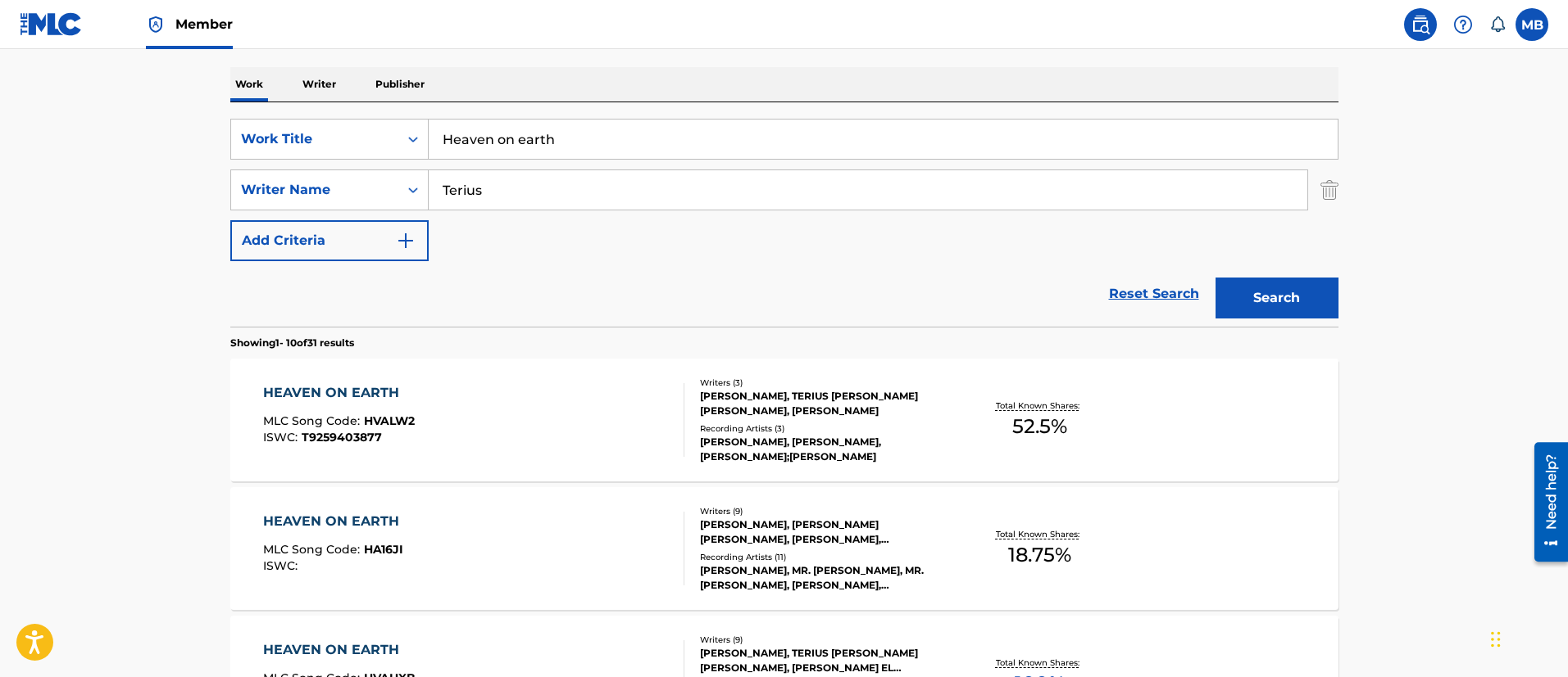
click at [536, 408] on div "HEAVEN ON EARTH MLC Song Code : HVALW2 ISWC : T9259403877" at bounding box center [474, 420] width 422 height 74
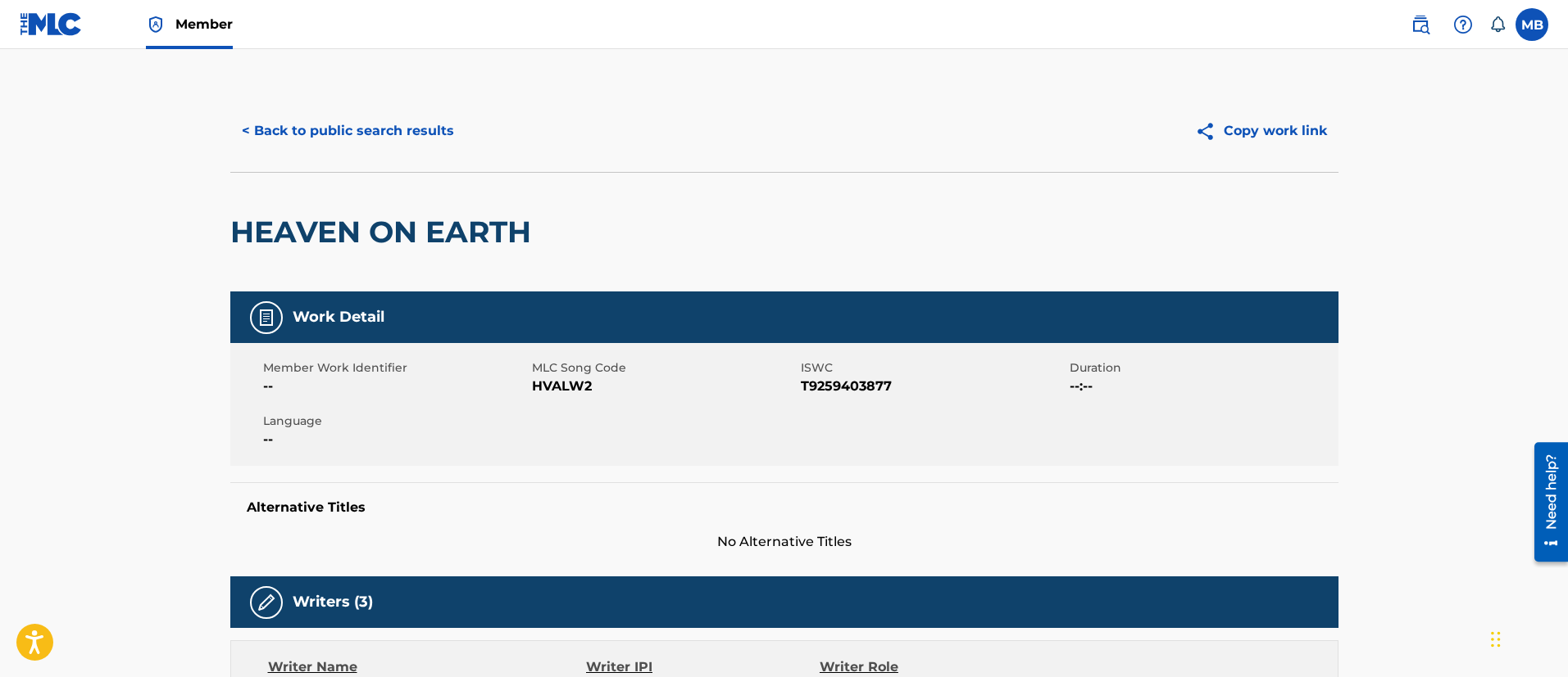
click at [405, 136] on button "< Back to public search results" at bounding box center [348, 131] width 235 height 41
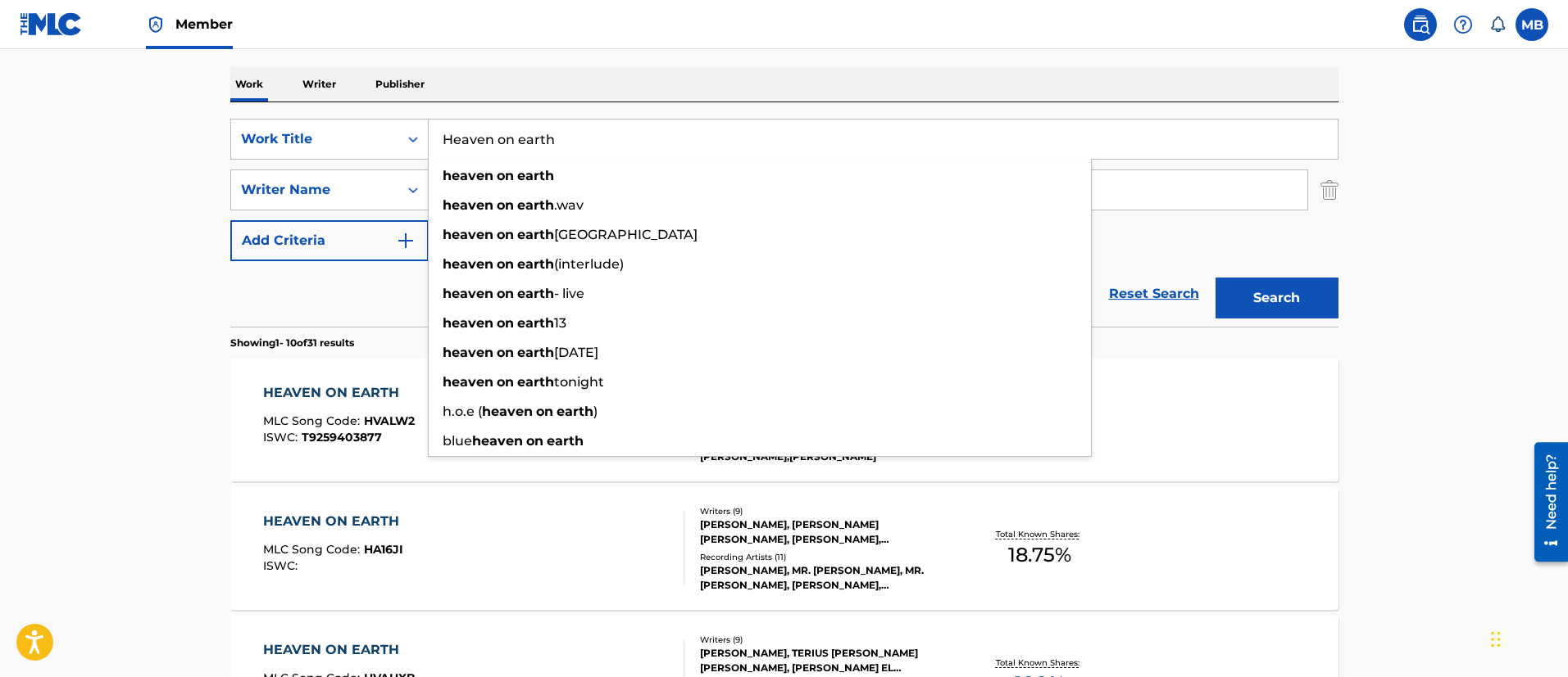
drag, startPoint x: 579, startPoint y: 142, endPoint x: 241, endPoint y: 110, distance: 339.5
click at [242, 111] on div "SearchWithCriteria65dc1918-0b33-4f9e-9256-f5006b29c247 Work Title Heaven on ear…" at bounding box center [784, 214] width 1108 height 225
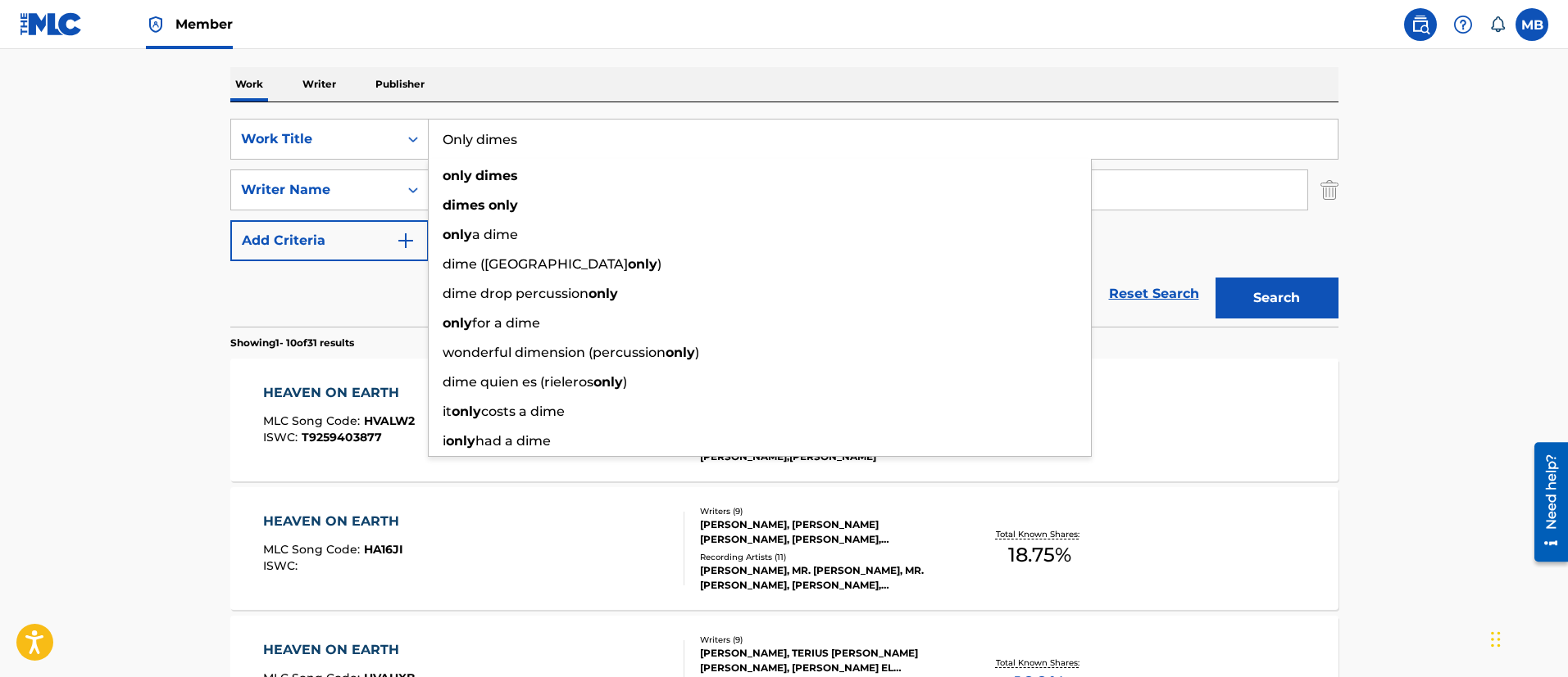
type input "Only dimes"
click at [1215, 278] on button "Search" at bounding box center [1277, 298] width 123 height 41
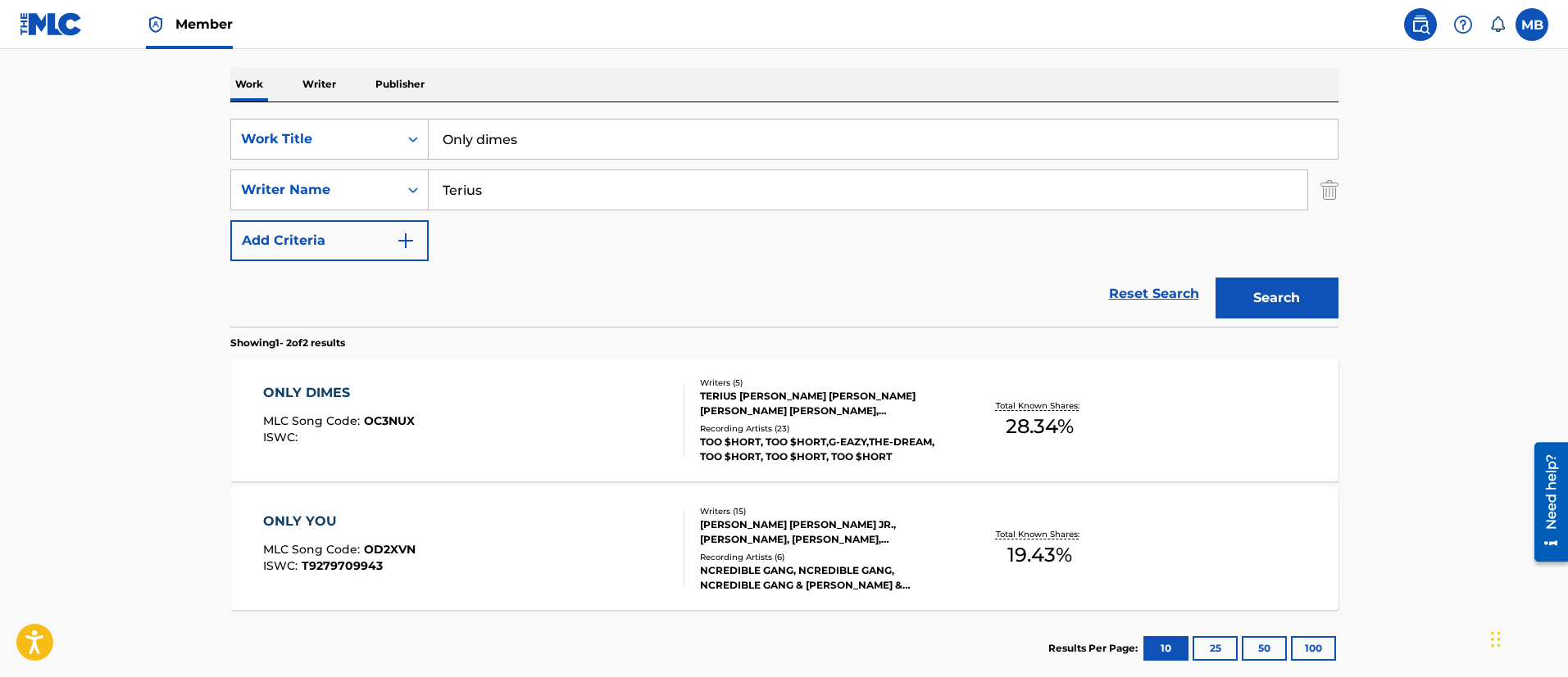
click at [511, 396] on div "ONLY DIMES MLC Song Code : OC3NUX ISWC :" at bounding box center [474, 420] width 422 height 74
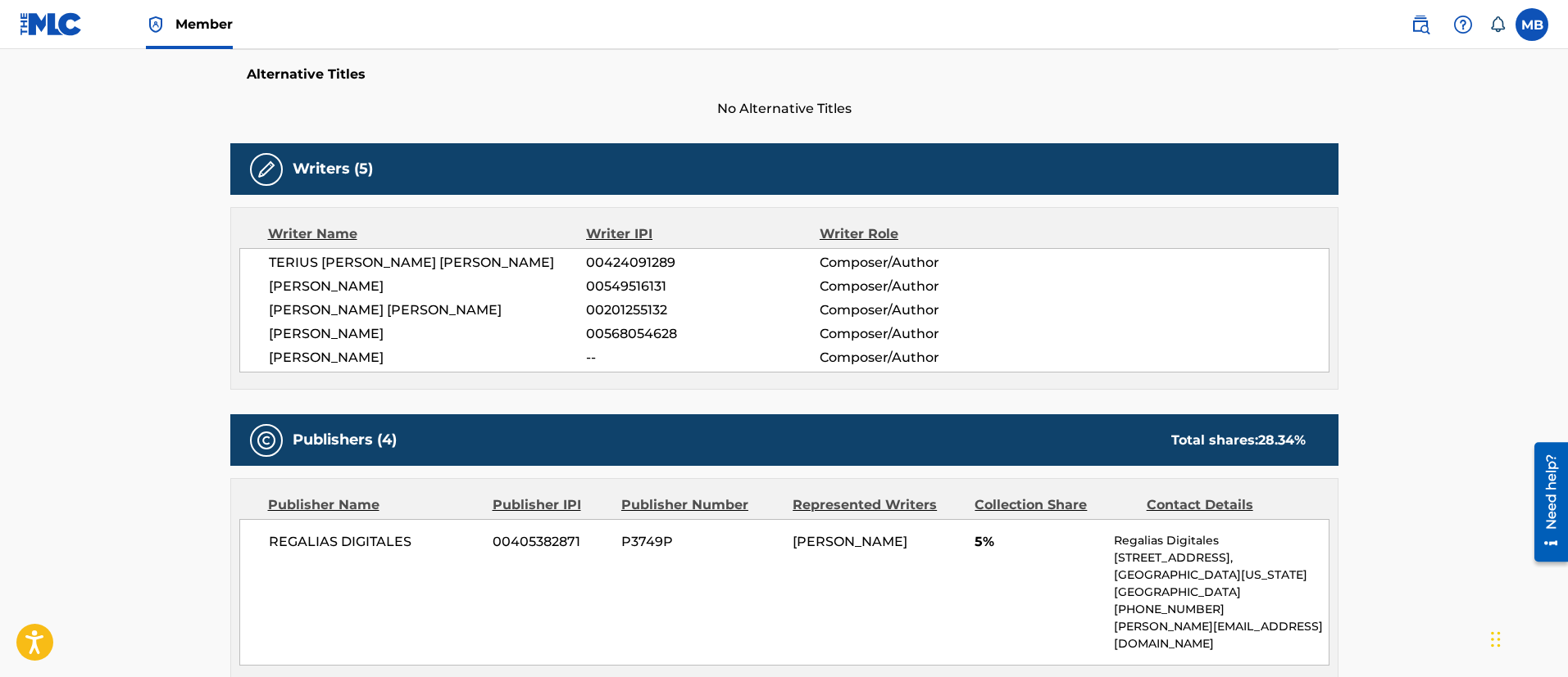
scroll to position [246, 0]
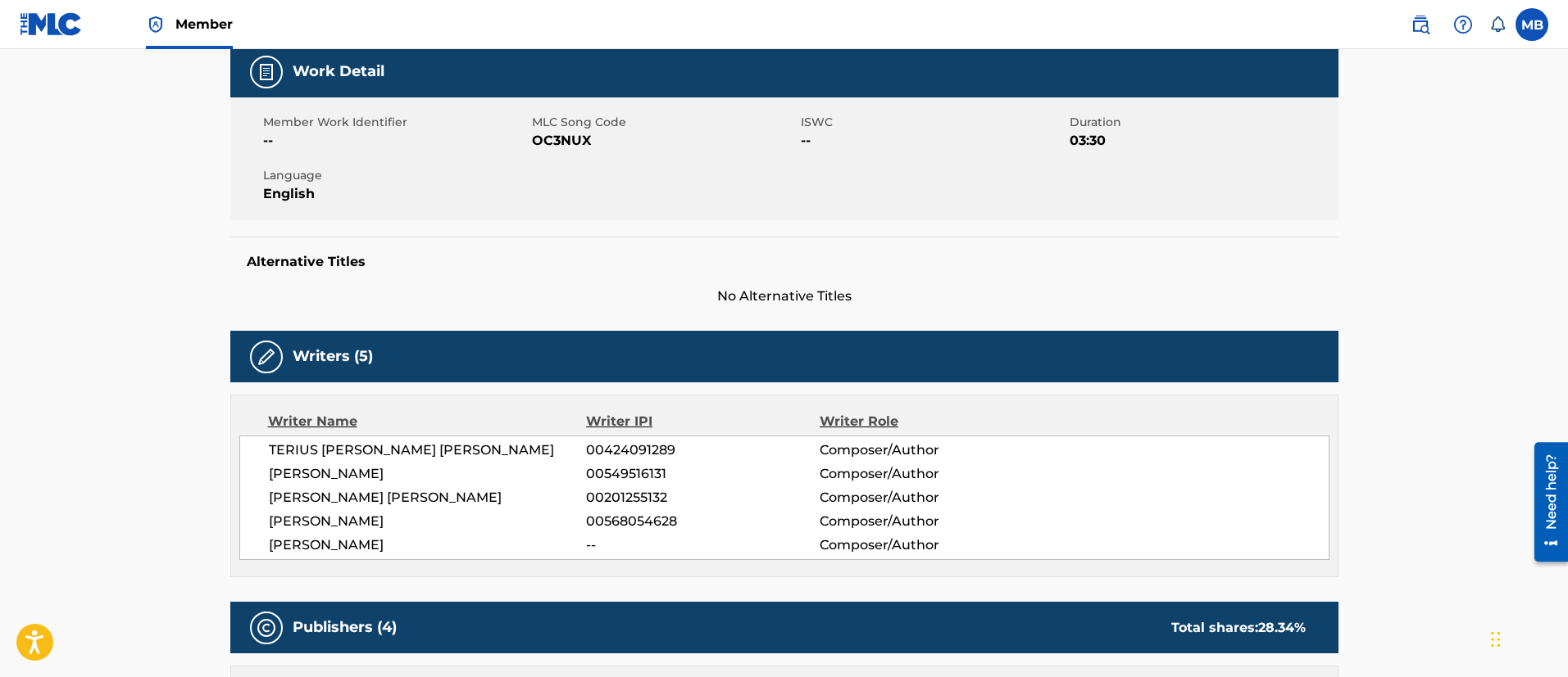
click at [549, 155] on div "Member Work Identifier -- MLC Song Code OC3NUX ISWC -- Duration 03:30 Language …" at bounding box center [784, 159] width 1108 height 123
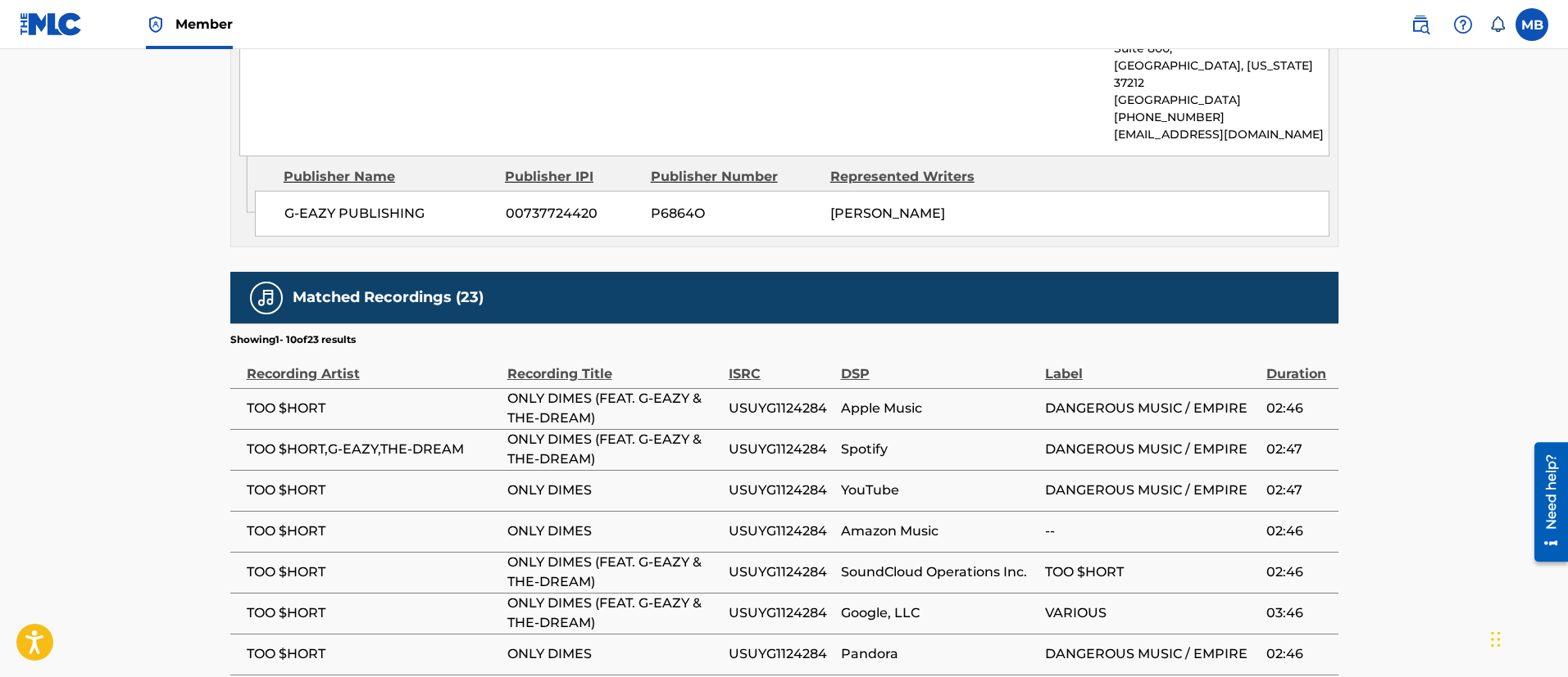
scroll to position [1881, 0]
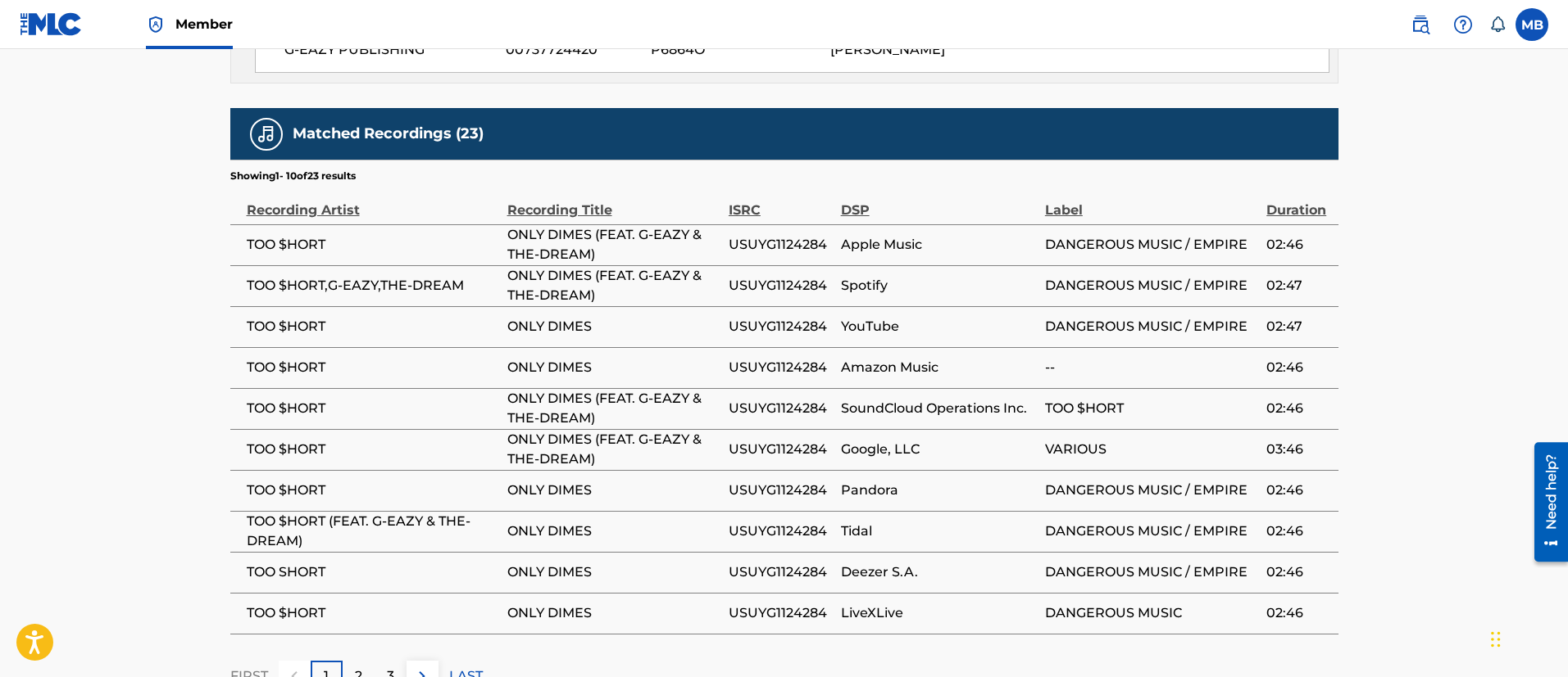
click at [309, 481] on span "TOO $HORT" at bounding box center [372, 490] width 253 height 20
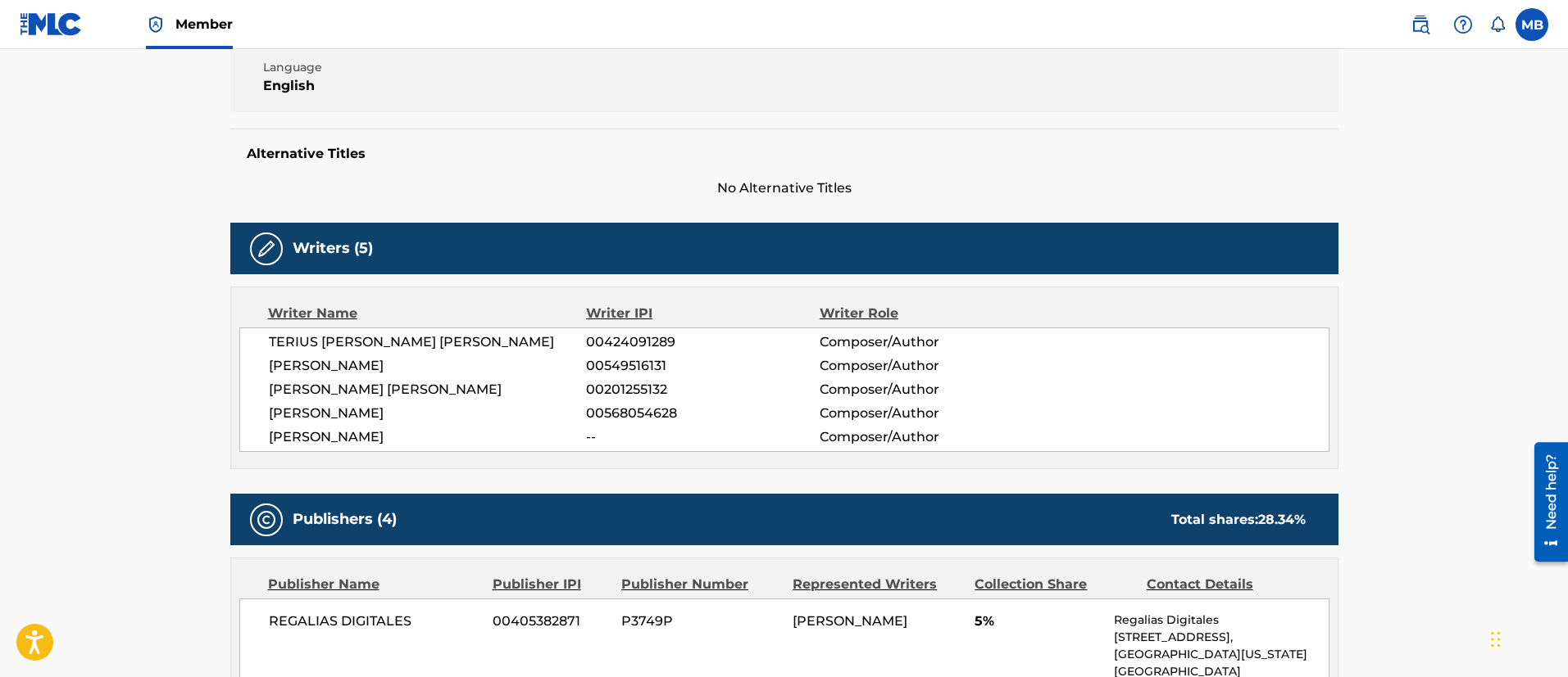
scroll to position [37, 0]
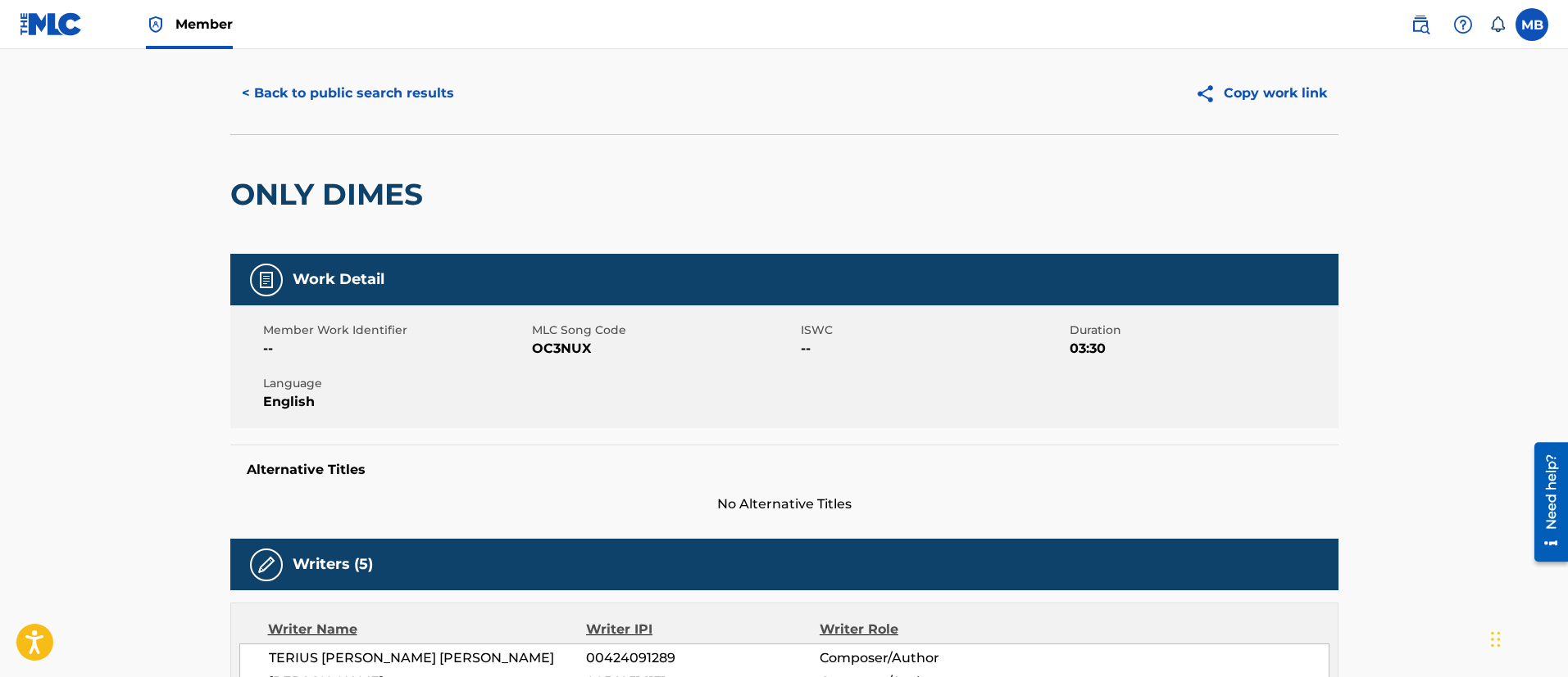
click at [559, 352] on span "OC3NUX" at bounding box center [664, 349] width 265 height 20
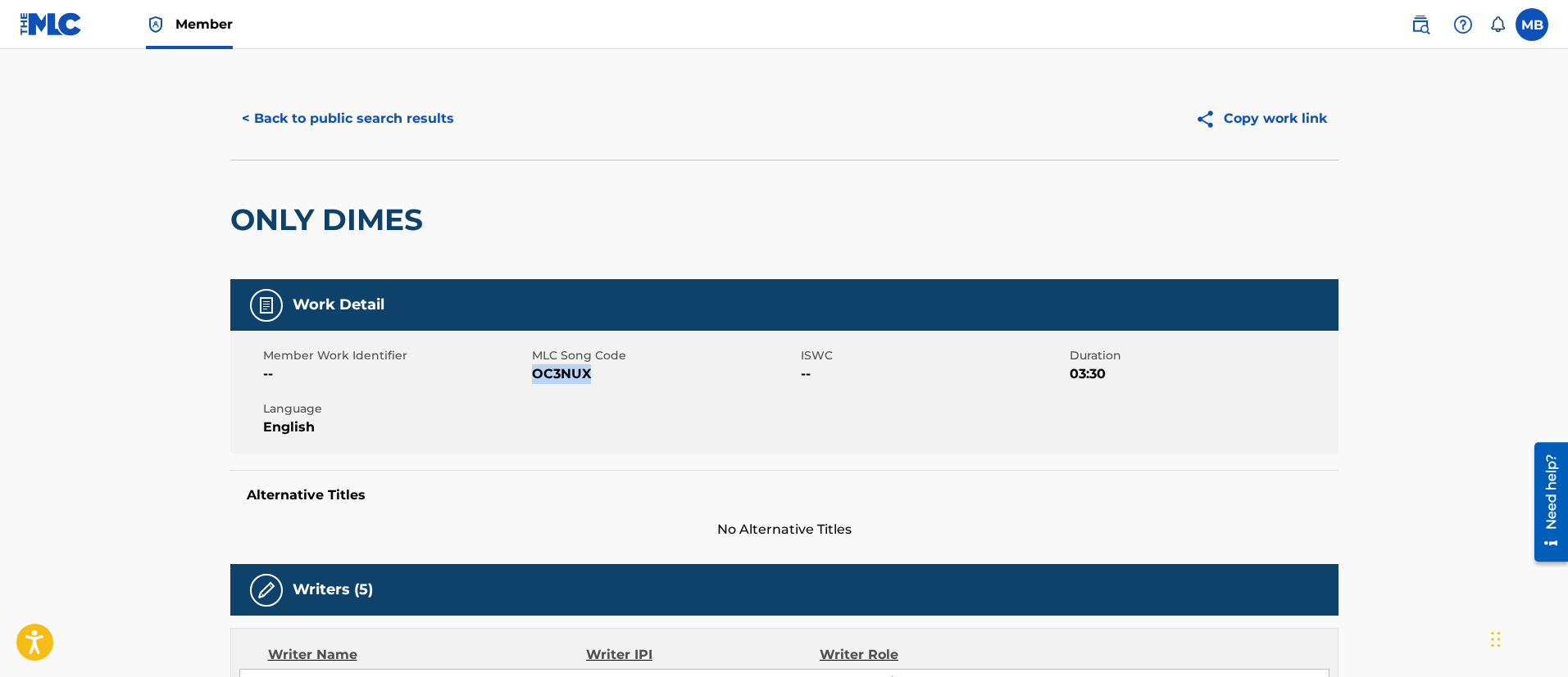
scroll to position [0, 0]
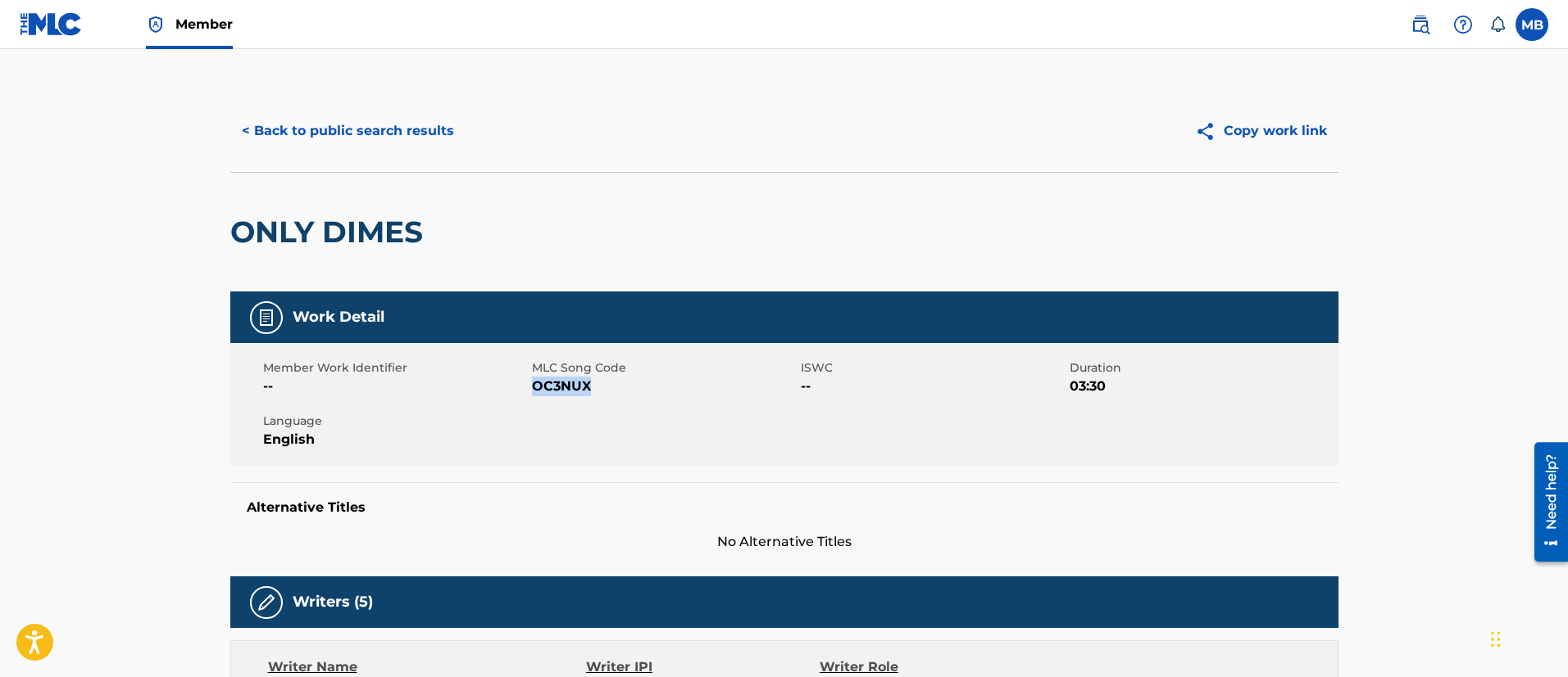
click at [397, 137] on button "< Back to public search results" at bounding box center [348, 131] width 235 height 41
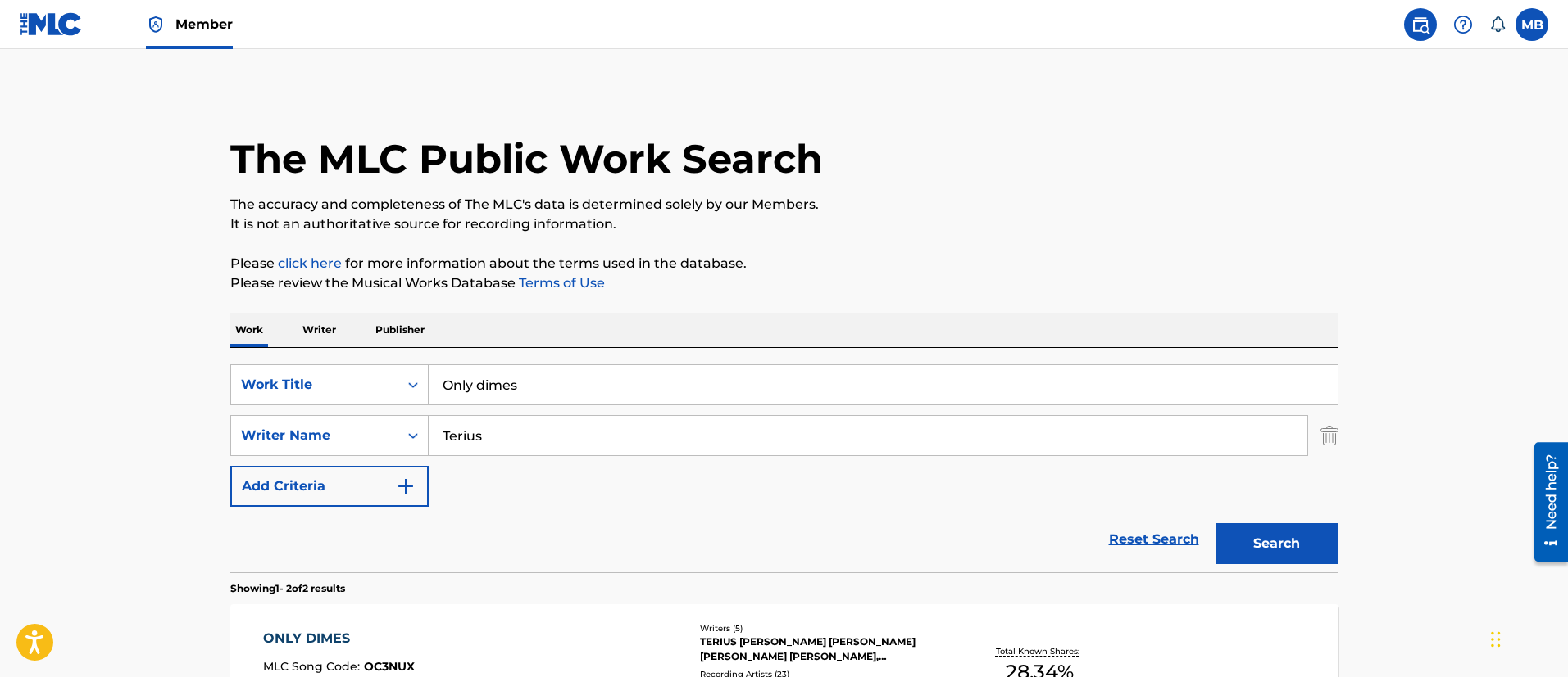
scroll to position [246, 0]
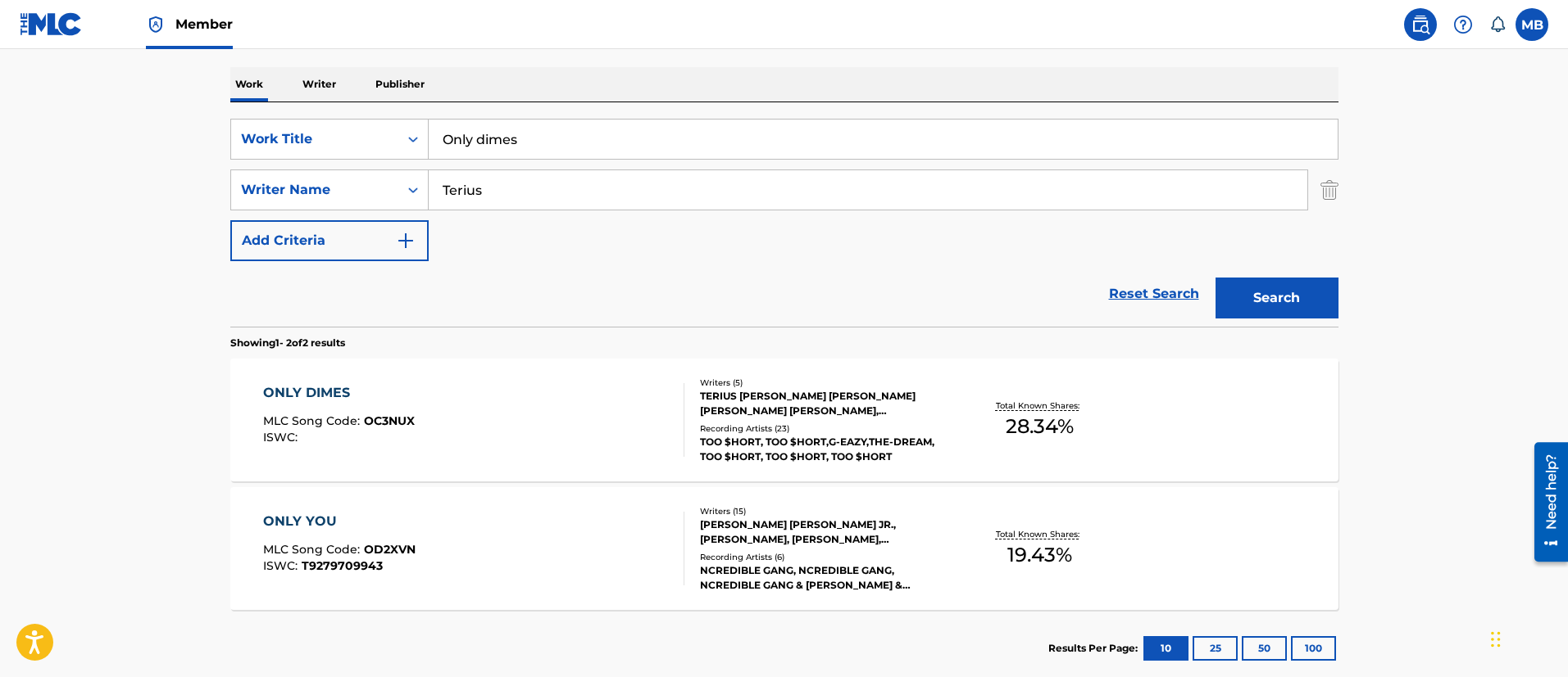
drag, startPoint x: 600, startPoint y: 140, endPoint x: 283, endPoint y: 98, distance: 319.8
click at [284, 99] on div "Work Writer Publisher SearchWithCriteria65dc1918-0b33-4f9e-9256-f5006b29c247 Wo…" at bounding box center [784, 377] width 1108 height 620
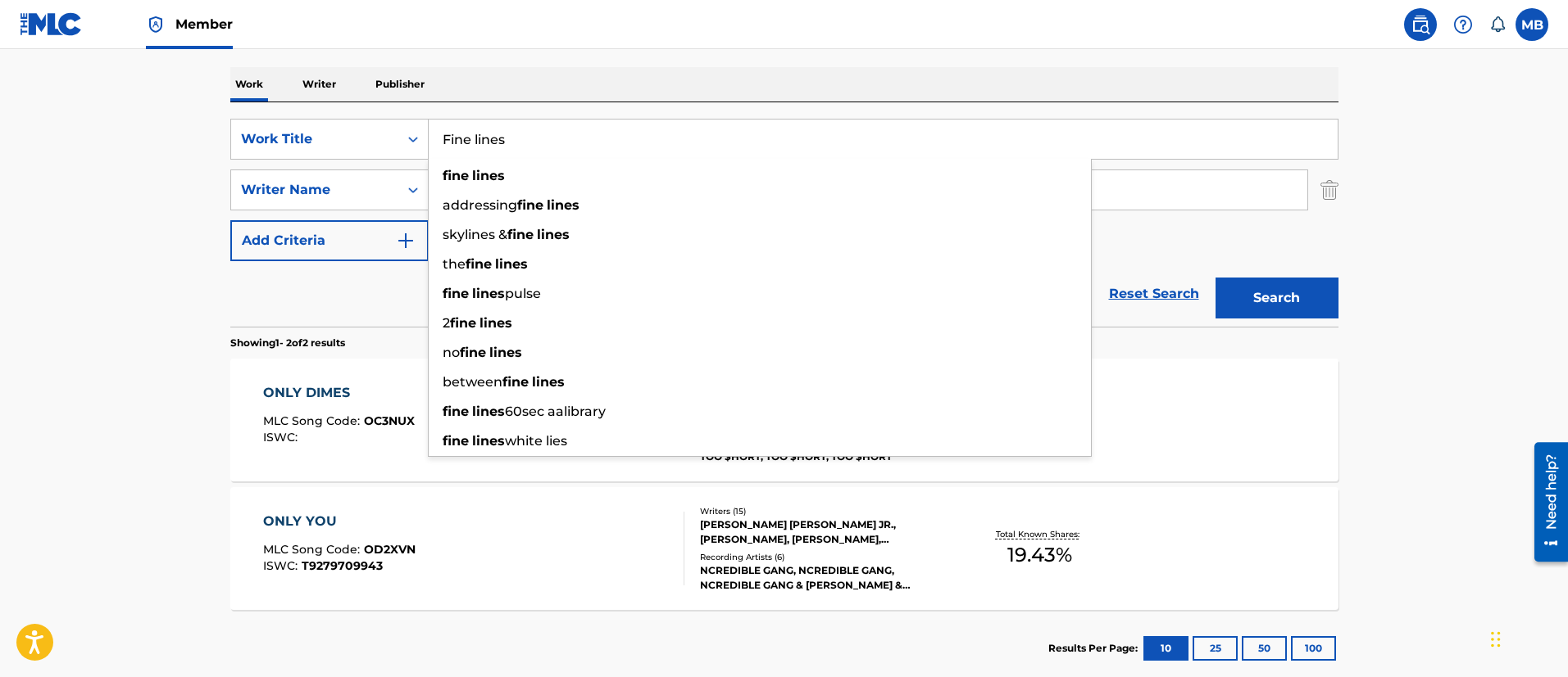
type input "Fine lines"
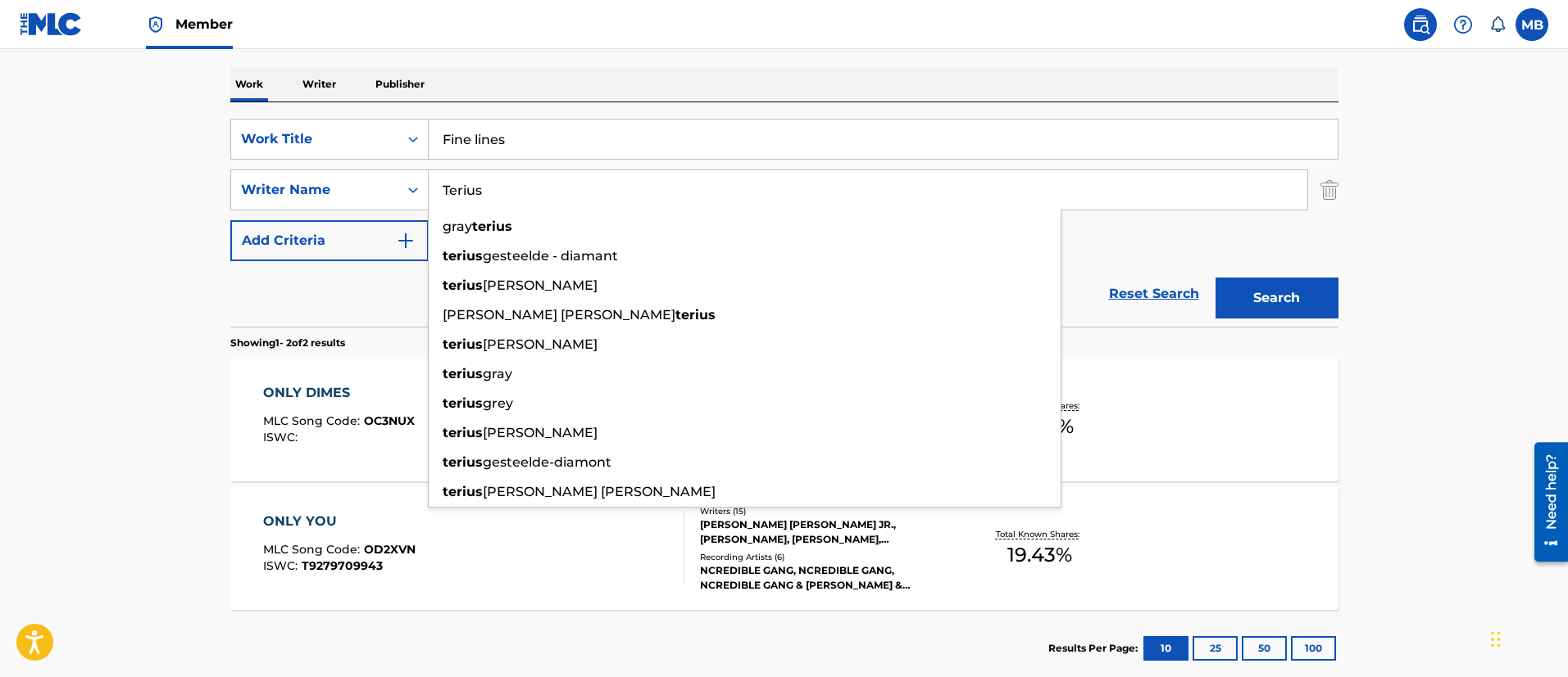
click at [1215, 278] on button "Search" at bounding box center [1277, 298] width 123 height 41
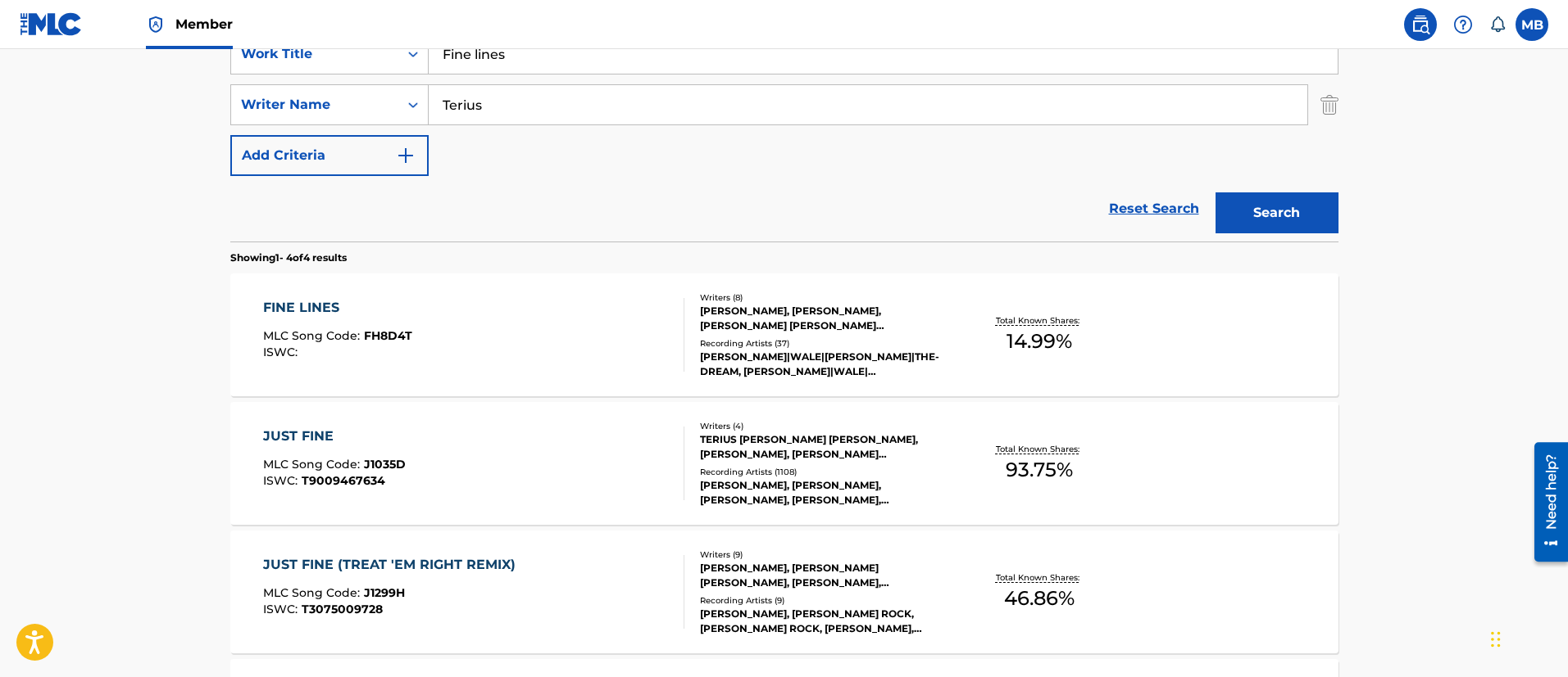
scroll to position [368, 0]
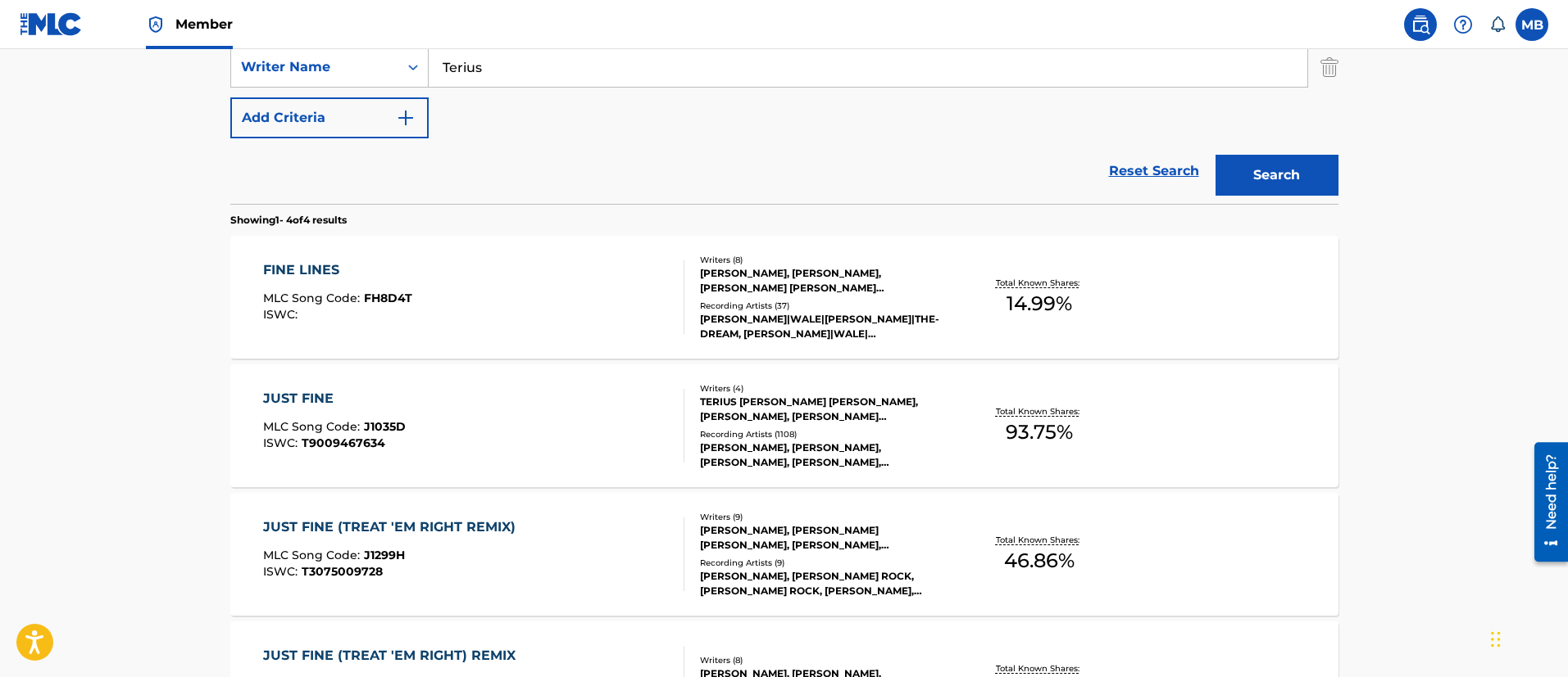
click at [520, 319] on div "FINE LINES MLC Song Code : FH8D4T ISWC :" at bounding box center [474, 297] width 422 height 74
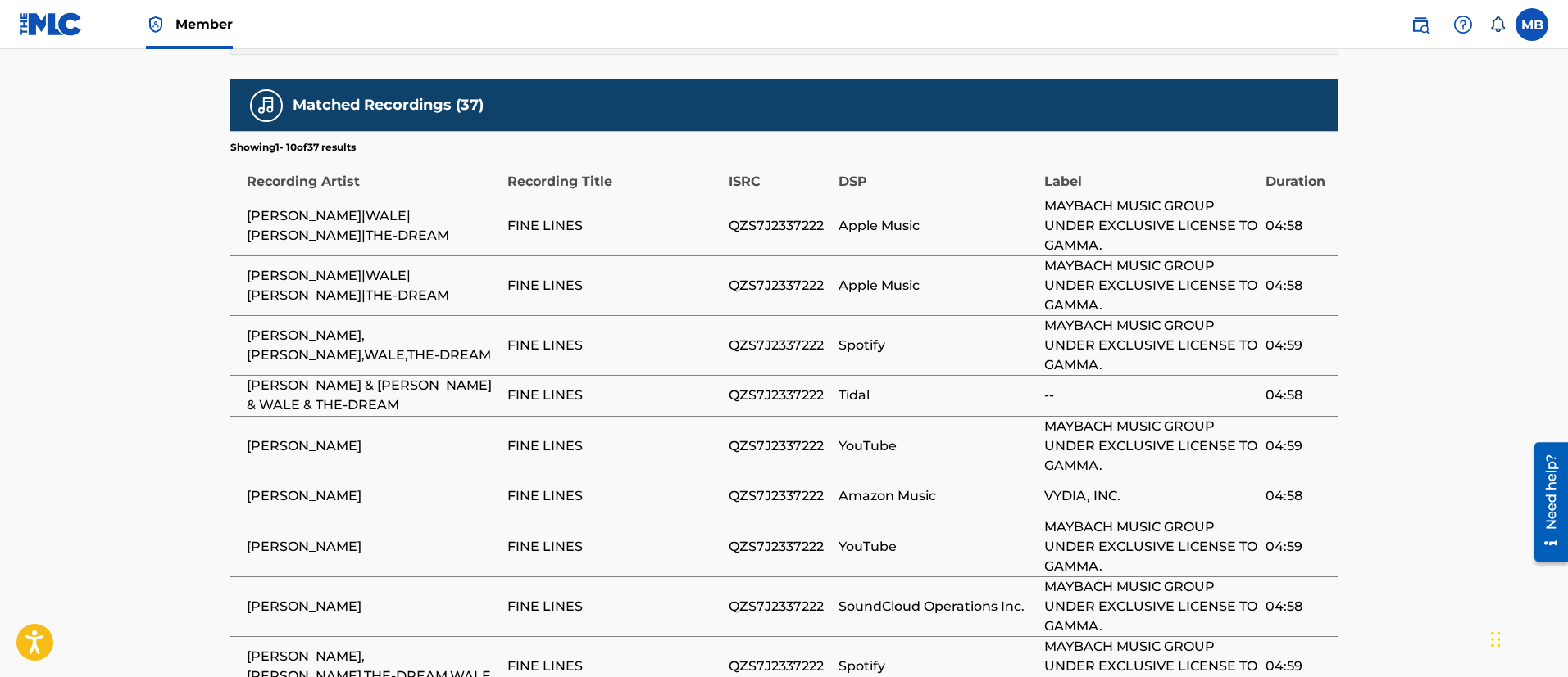
scroll to position [1996, 0]
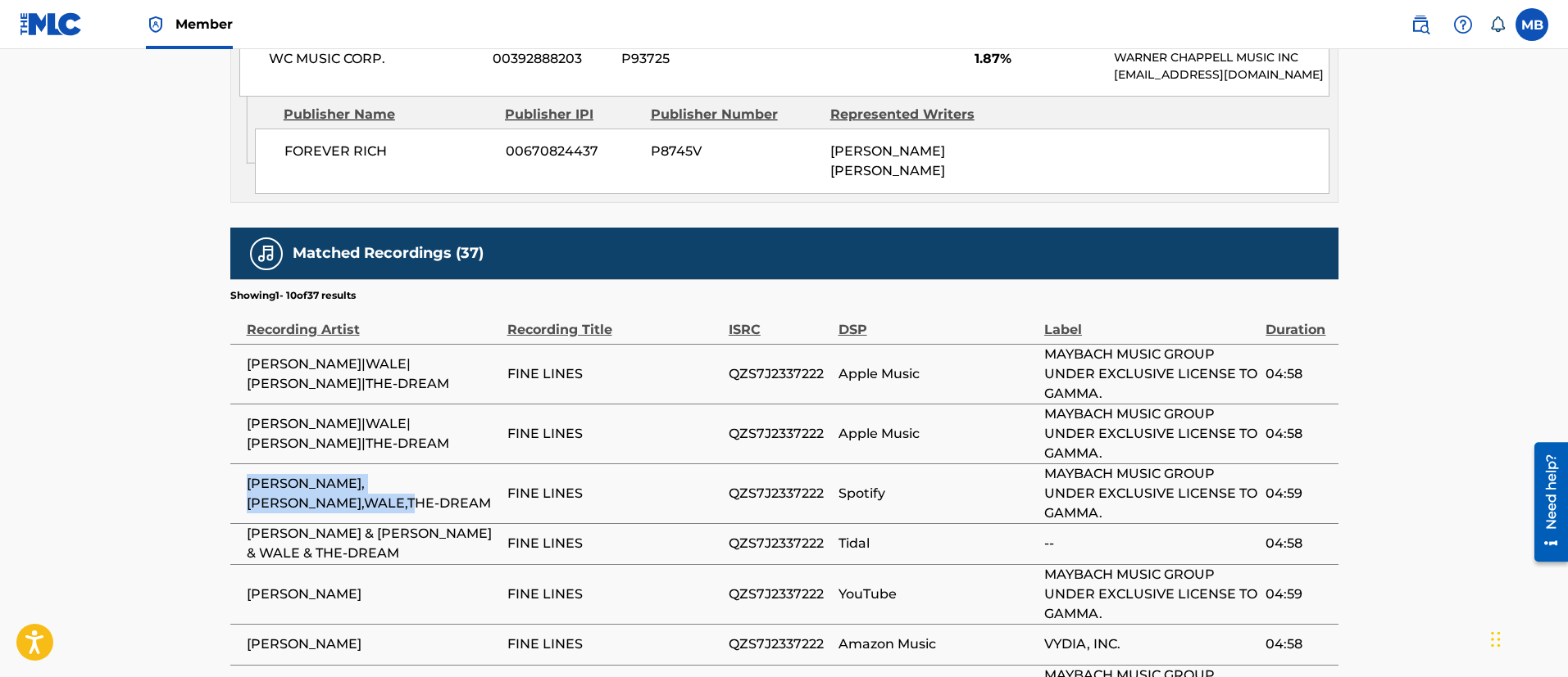
drag, startPoint x: 337, startPoint y: 476, endPoint x: 242, endPoint y: 470, distance: 95.2
click at [242, 470] on td "[PERSON_NAME],[PERSON_NAME],WALE,THE-DREAM" at bounding box center [368, 493] width 277 height 60
drag, startPoint x: 334, startPoint y: 520, endPoint x: 244, endPoint y: 513, distance: 90.3
click at [244, 523] on td "[PERSON_NAME] & [PERSON_NAME] & WALE & THE-DREAM" at bounding box center [368, 544] width 277 height 41
click at [295, 529] on span "[PERSON_NAME] & [PERSON_NAME] & WALE & THE-DREAM" at bounding box center [372, 544] width 253 height 39
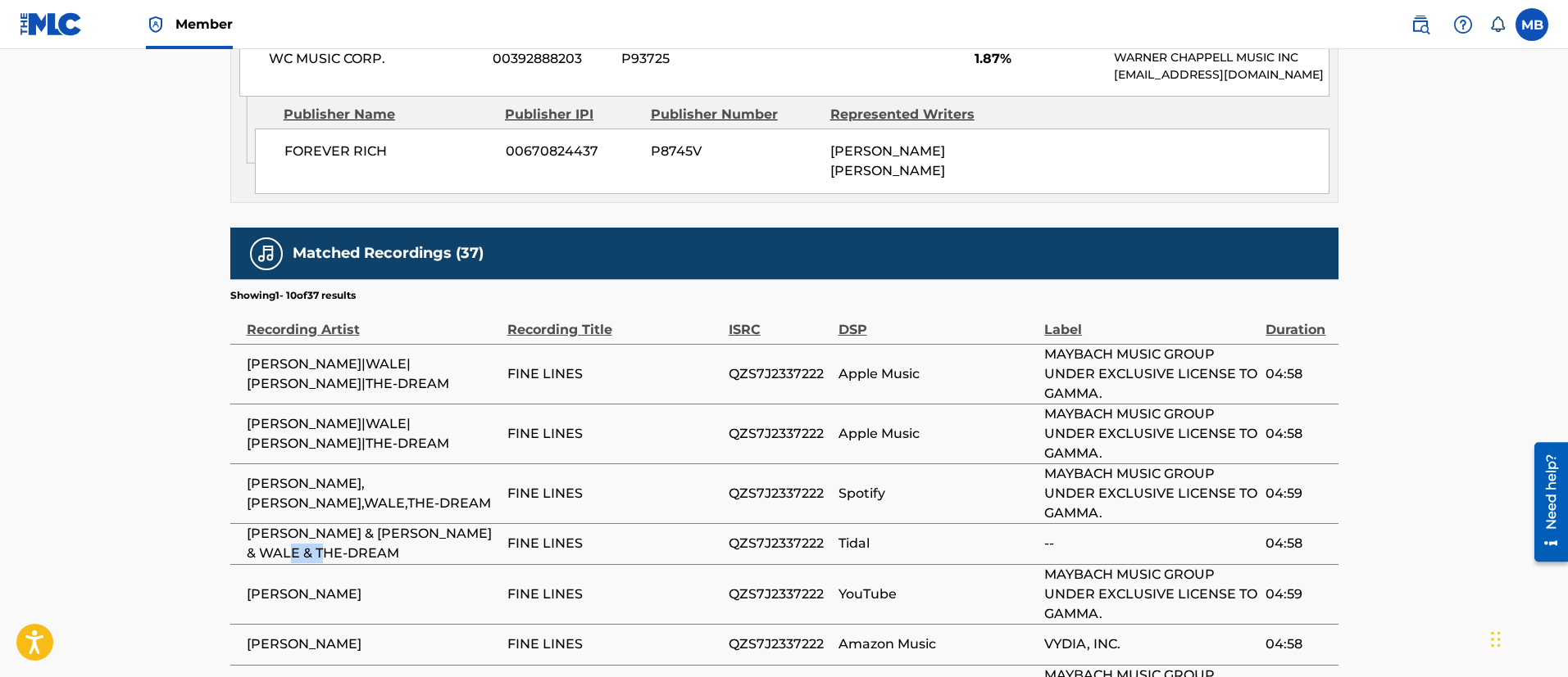
click at [295, 529] on span "[PERSON_NAME] & [PERSON_NAME] & WALE & THE-DREAM" at bounding box center [372, 544] width 253 height 39
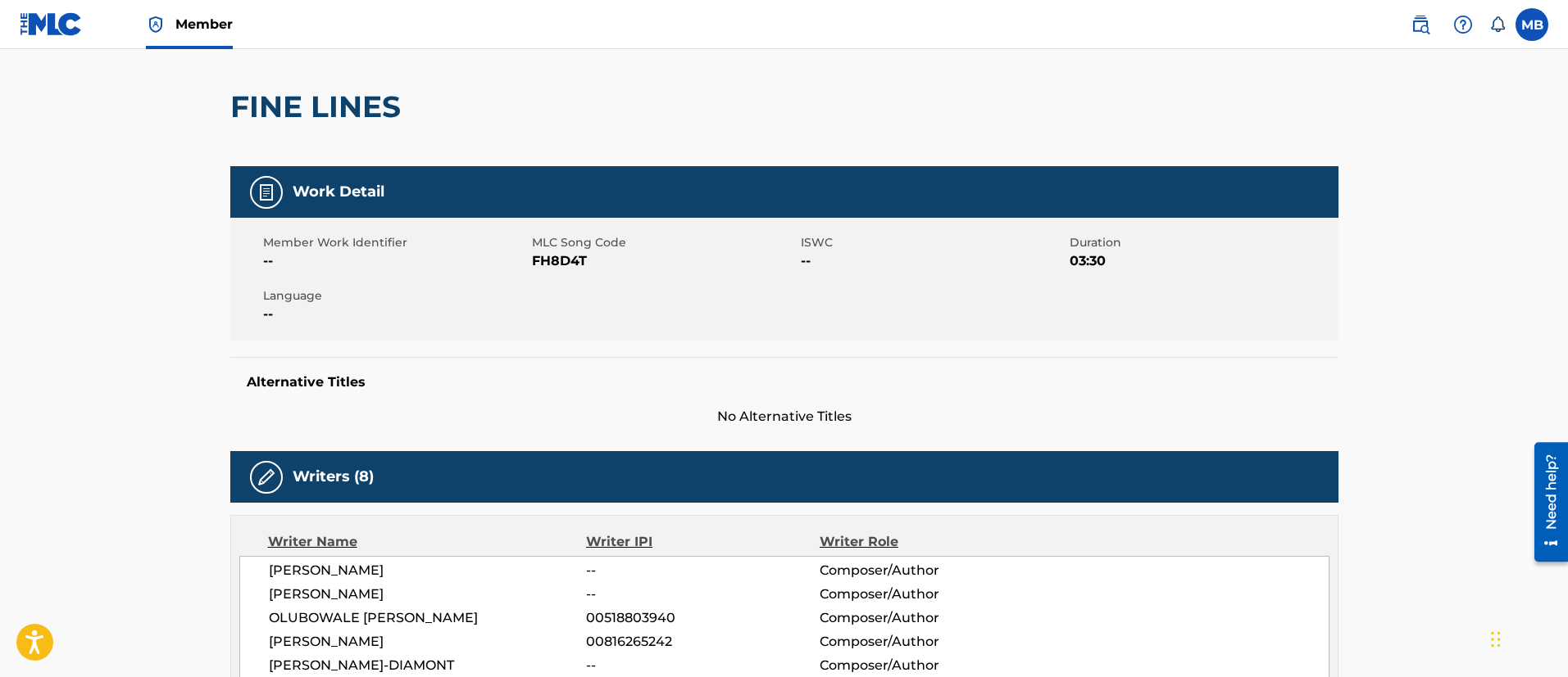
scroll to position [0, 0]
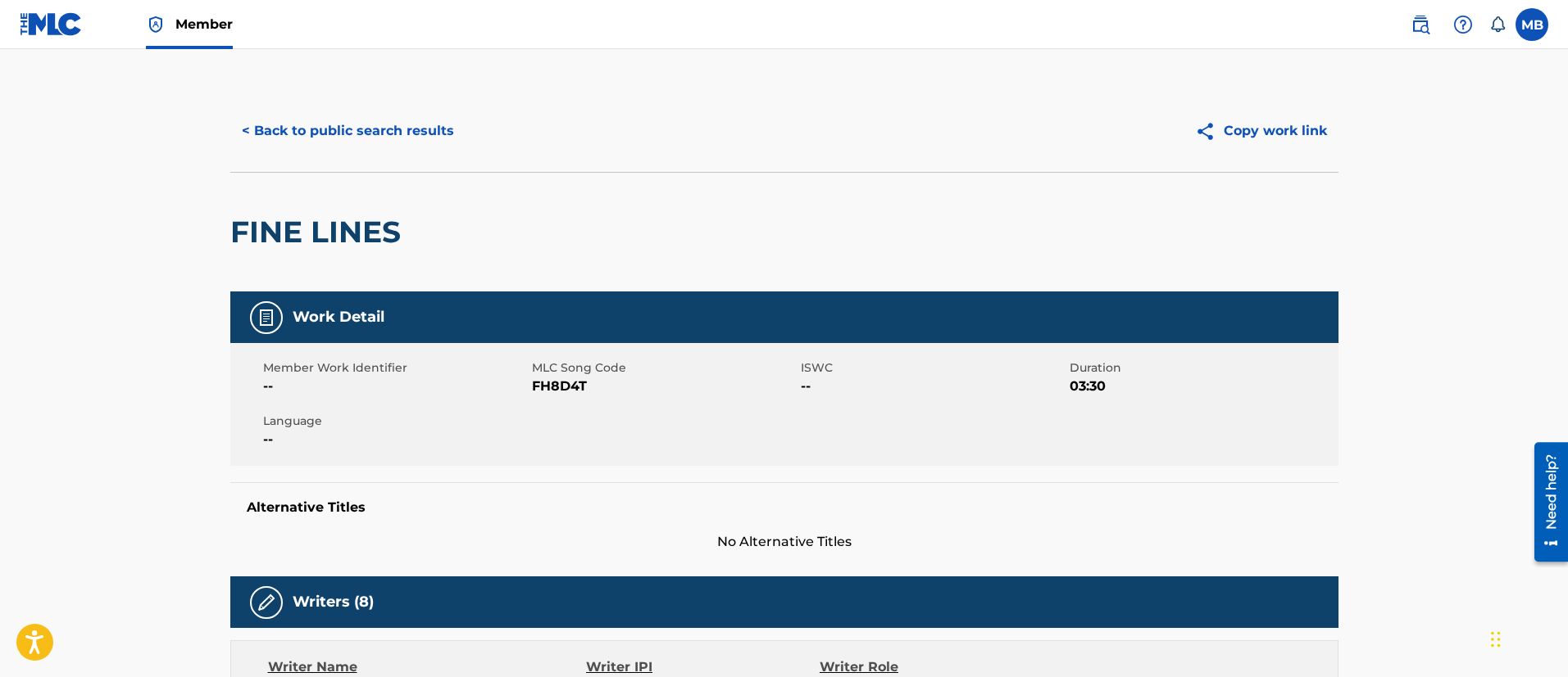
click at [554, 390] on span "FH8D4T" at bounding box center [664, 386] width 265 height 20
click at [387, 154] on div "< Back to public search results Copy work link" at bounding box center [784, 131] width 1108 height 82
click at [389, 138] on button "< Back to public search results" at bounding box center [348, 131] width 235 height 41
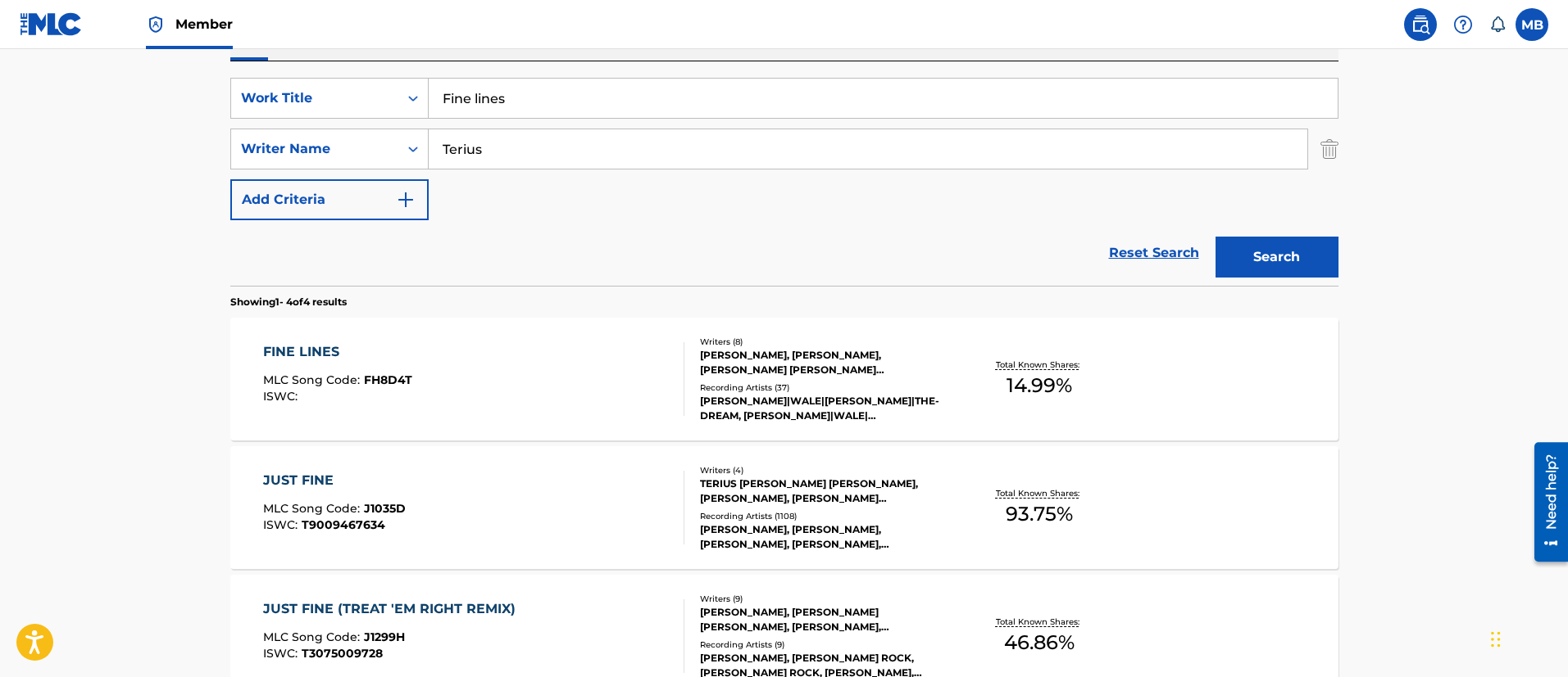
scroll to position [238, 0]
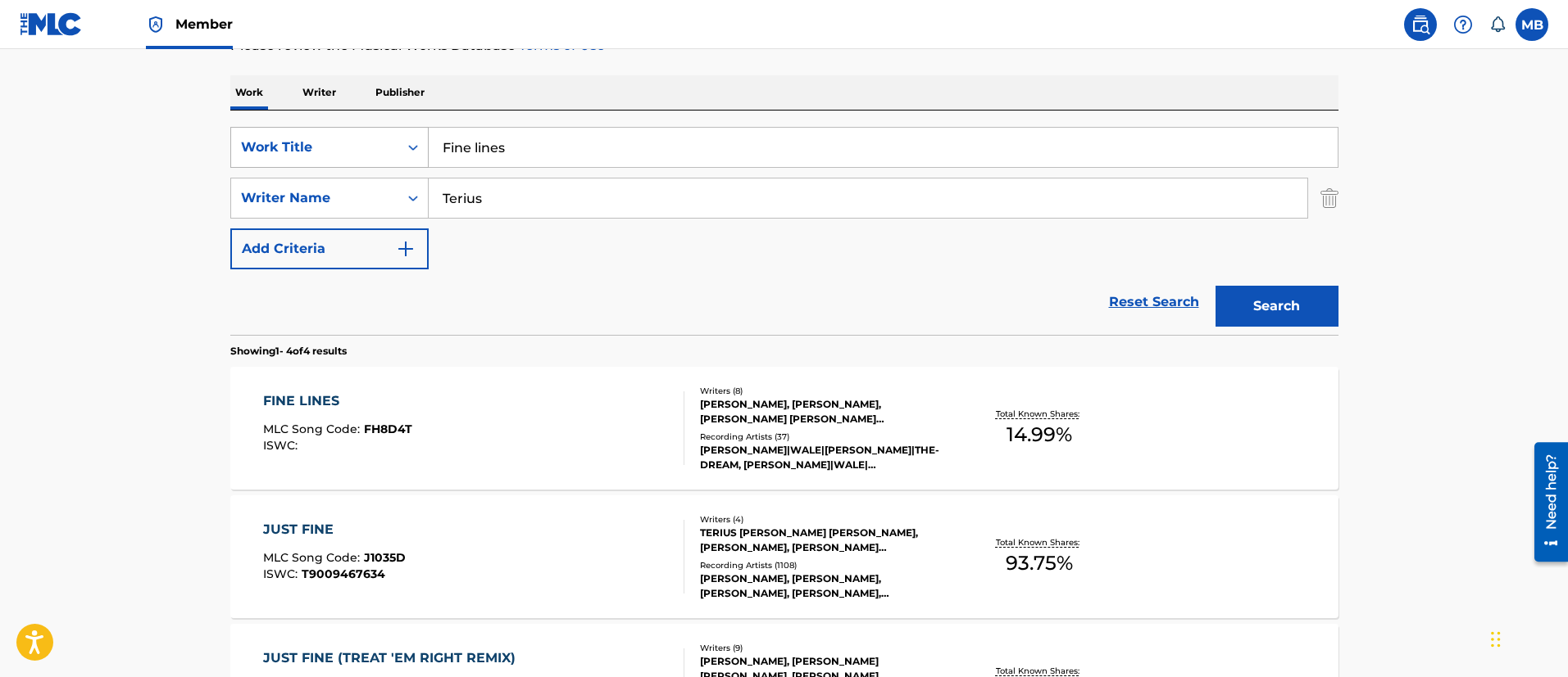
drag, startPoint x: 549, startPoint y: 144, endPoint x: 293, endPoint y: 145, distance: 256.0
click at [297, 145] on div "SearchWithCriteria65dc1918-0b33-4f9e-9256-f5006b29c247 Work Title Fine lines" at bounding box center [784, 147] width 1108 height 41
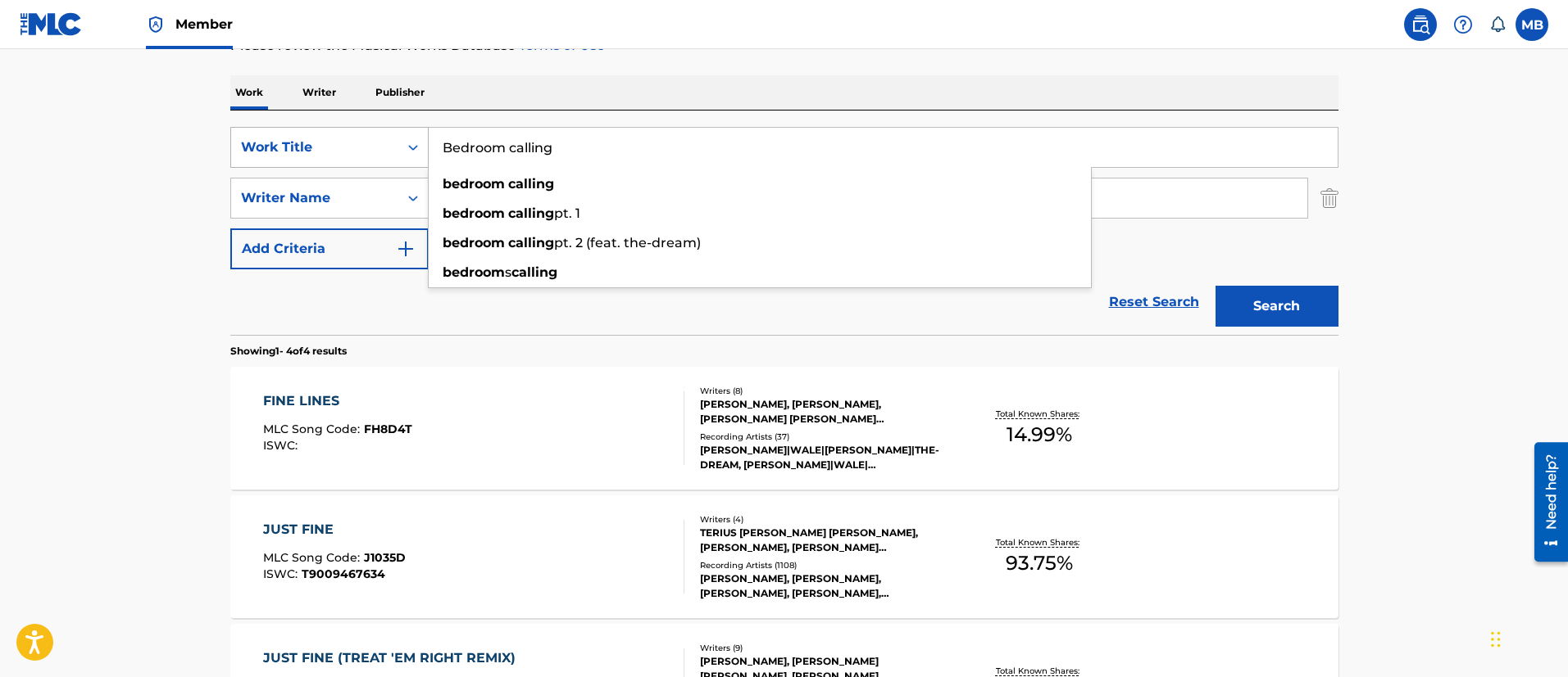
type input "Bedroom calling"
click at [1215, 286] on button "Search" at bounding box center [1277, 307] width 123 height 41
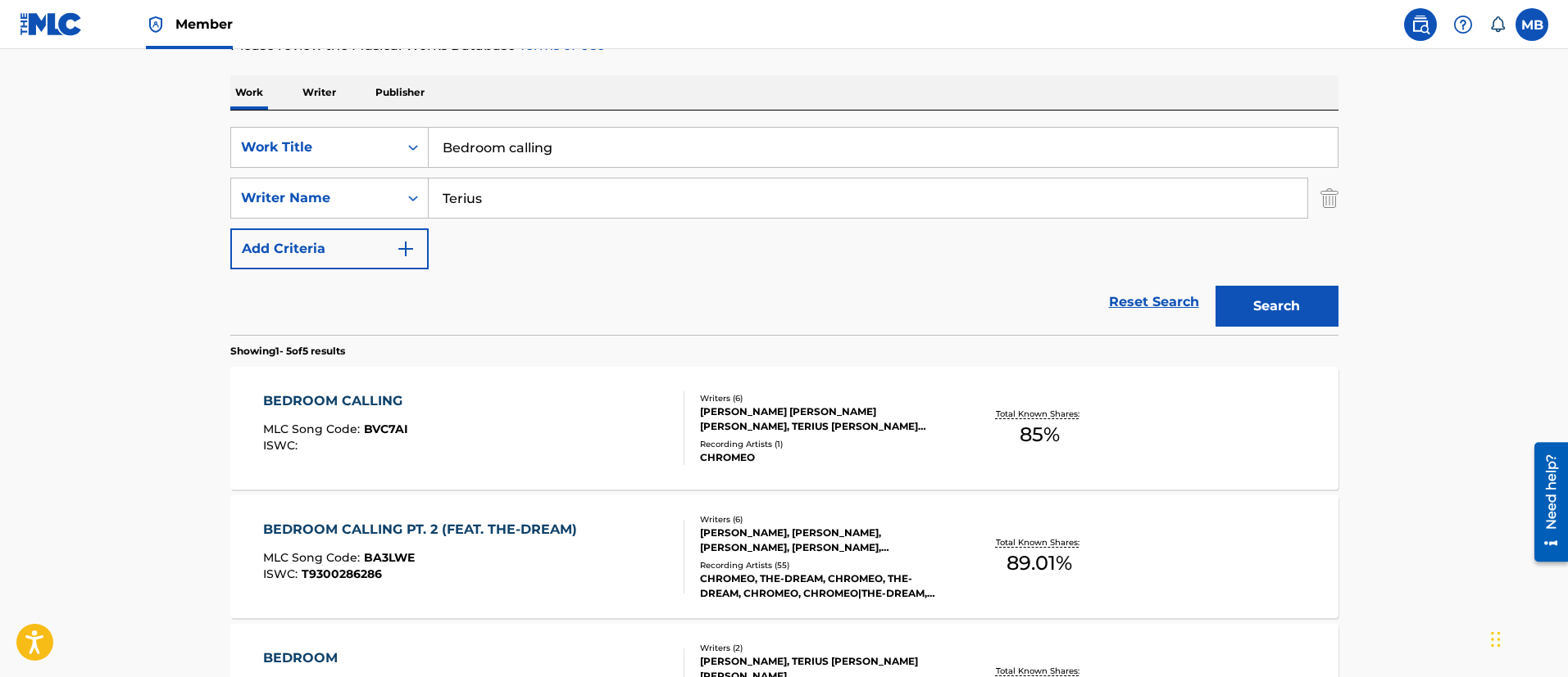
scroll to position [361, 0]
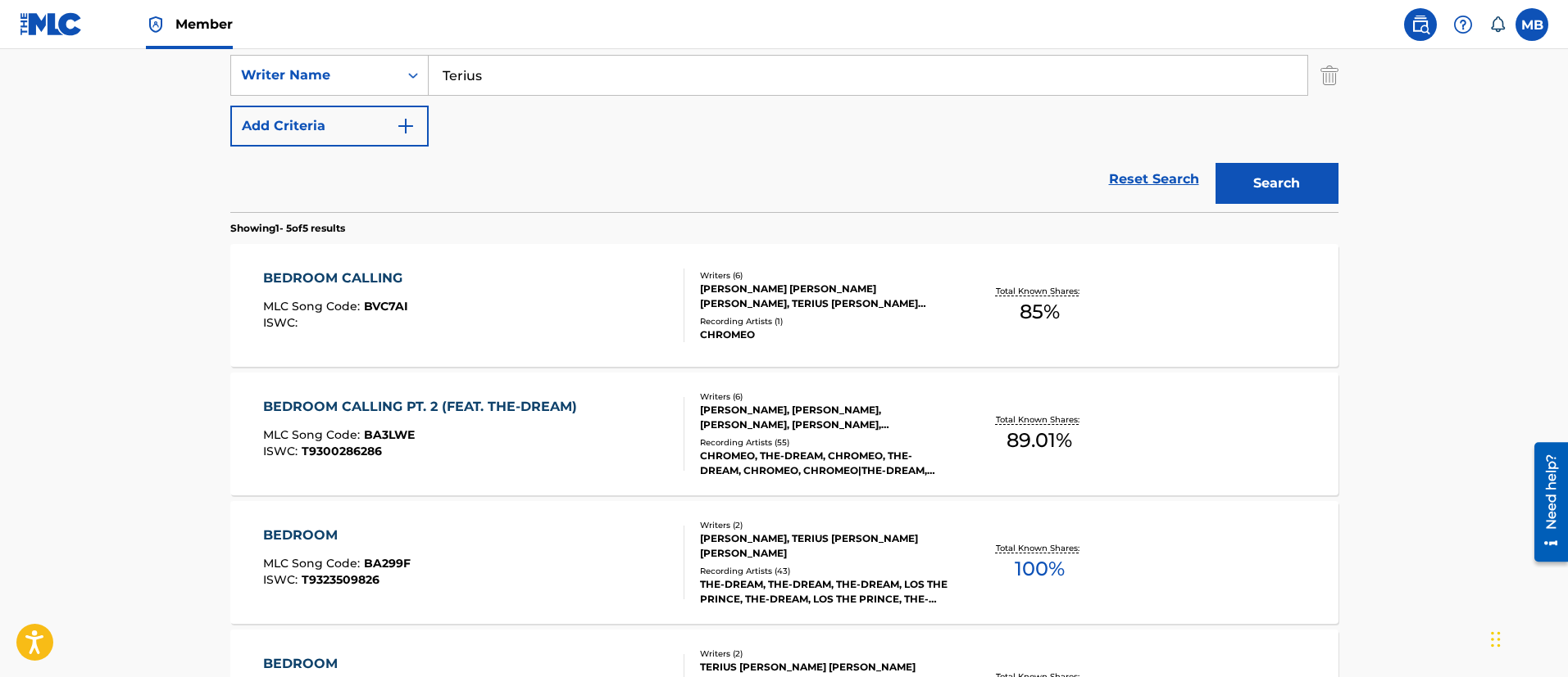
click at [506, 427] on div "BEDROOM CALLING PT. 2 (FEAT. THE-DREAM) MLC Song Code : BA3LWE ISWC : T93002862…" at bounding box center [423, 434] width 322 height 74
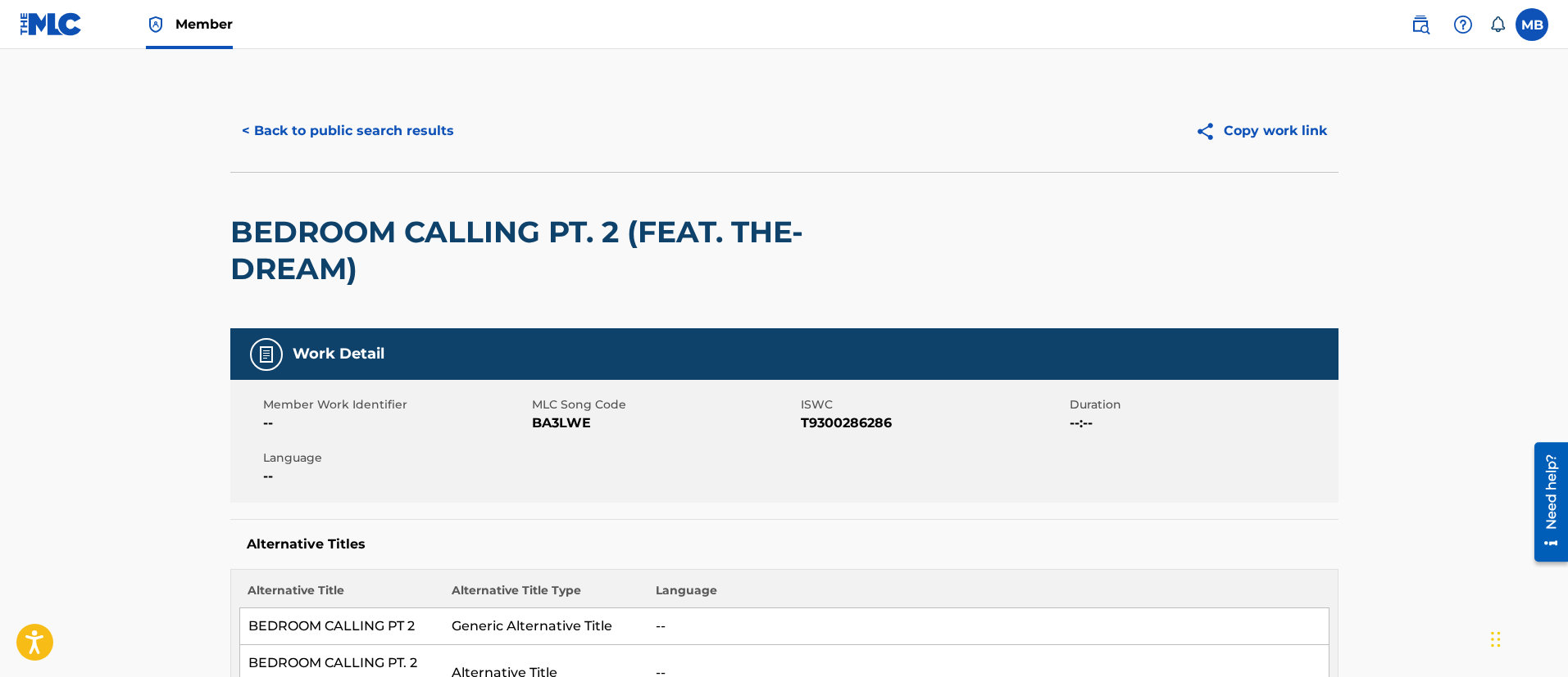
click at [385, 127] on button "< Back to public search results" at bounding box center [348, 131] width 235 height 41
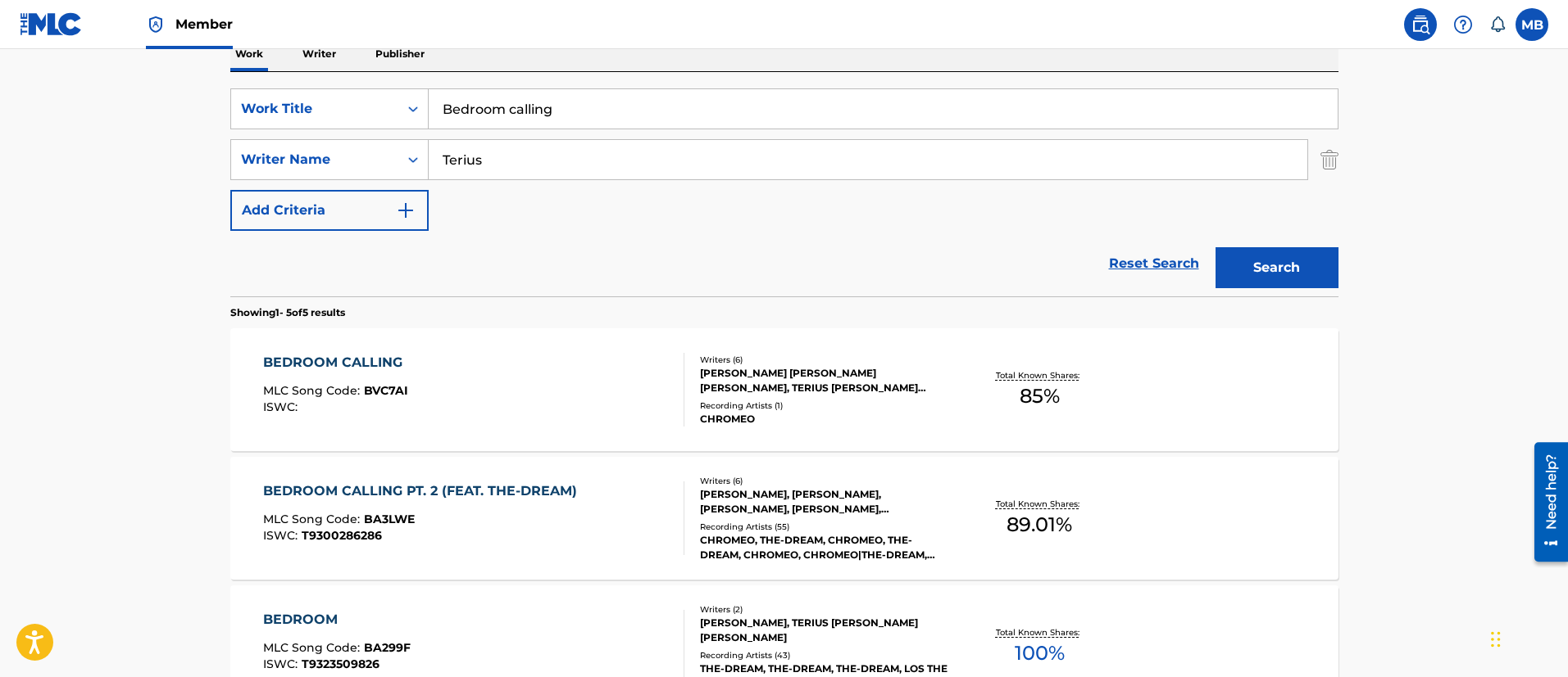
scroll to position [238, 0]
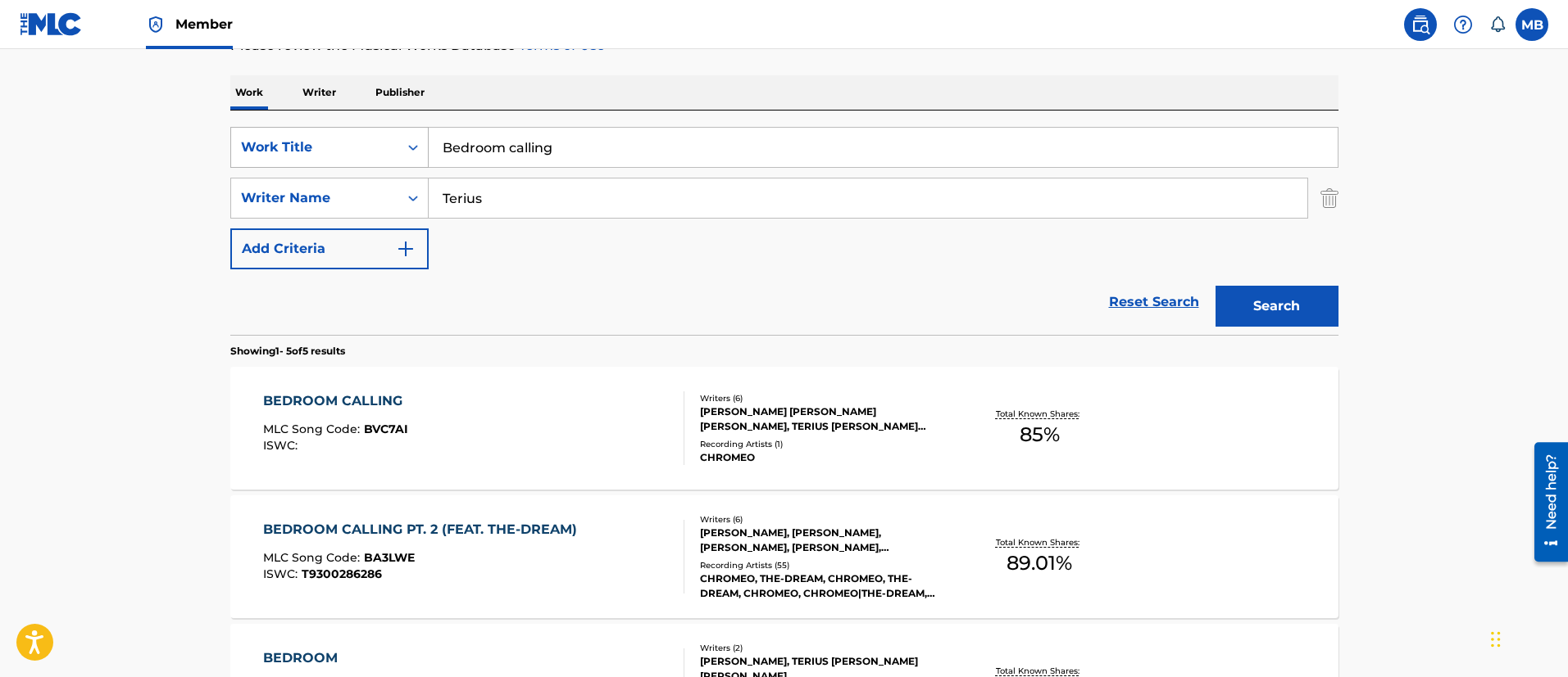
drag, startPoint x: 494, startPoint y: 145, endPoint x: 315, endPoint y: 126, distance: 180.0
click at [316, 127] on div "SearchWithCriteria65dc1918-0b33-4f9e-9256-f5006b29c247 Work Title Bedroom calli…" at bounding box center [784, 147] width 1108 height 41
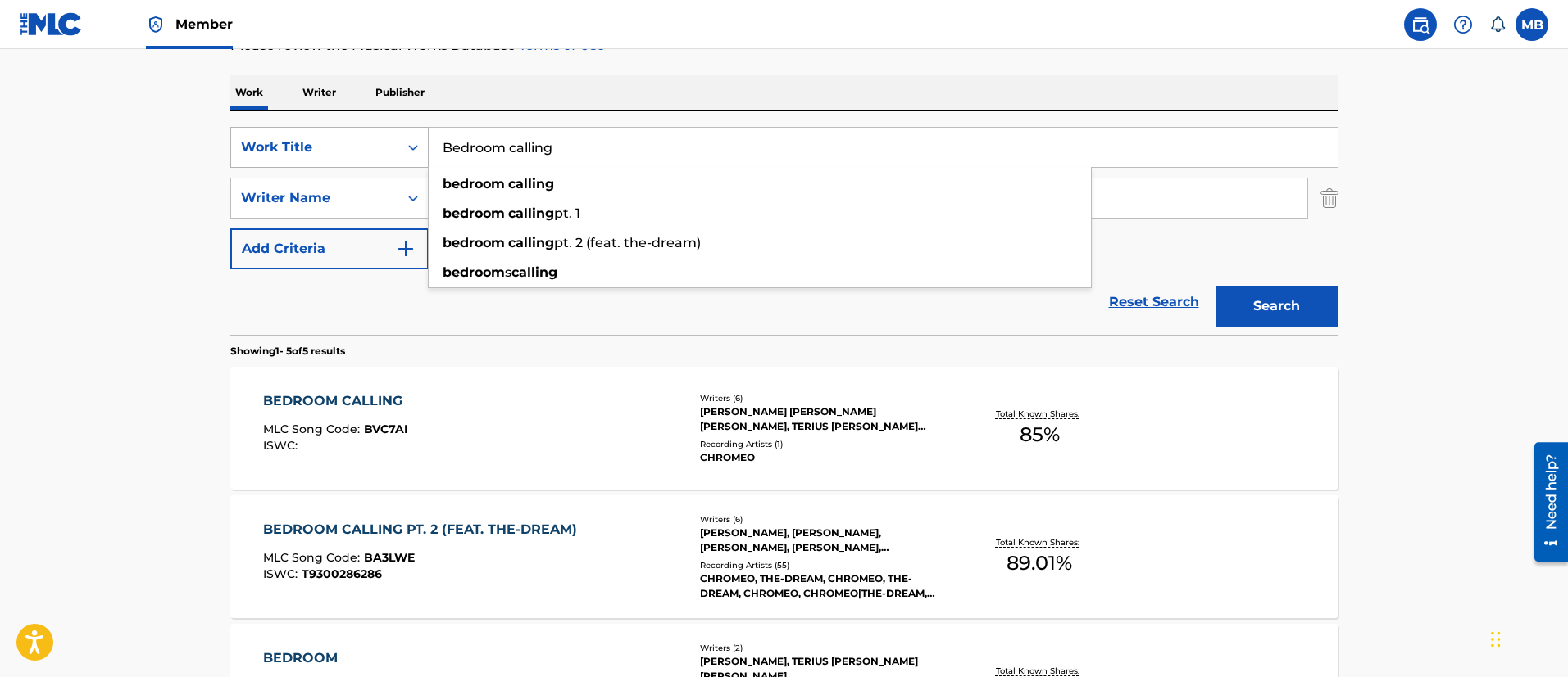
paste input "One World The Cheetah Girls"
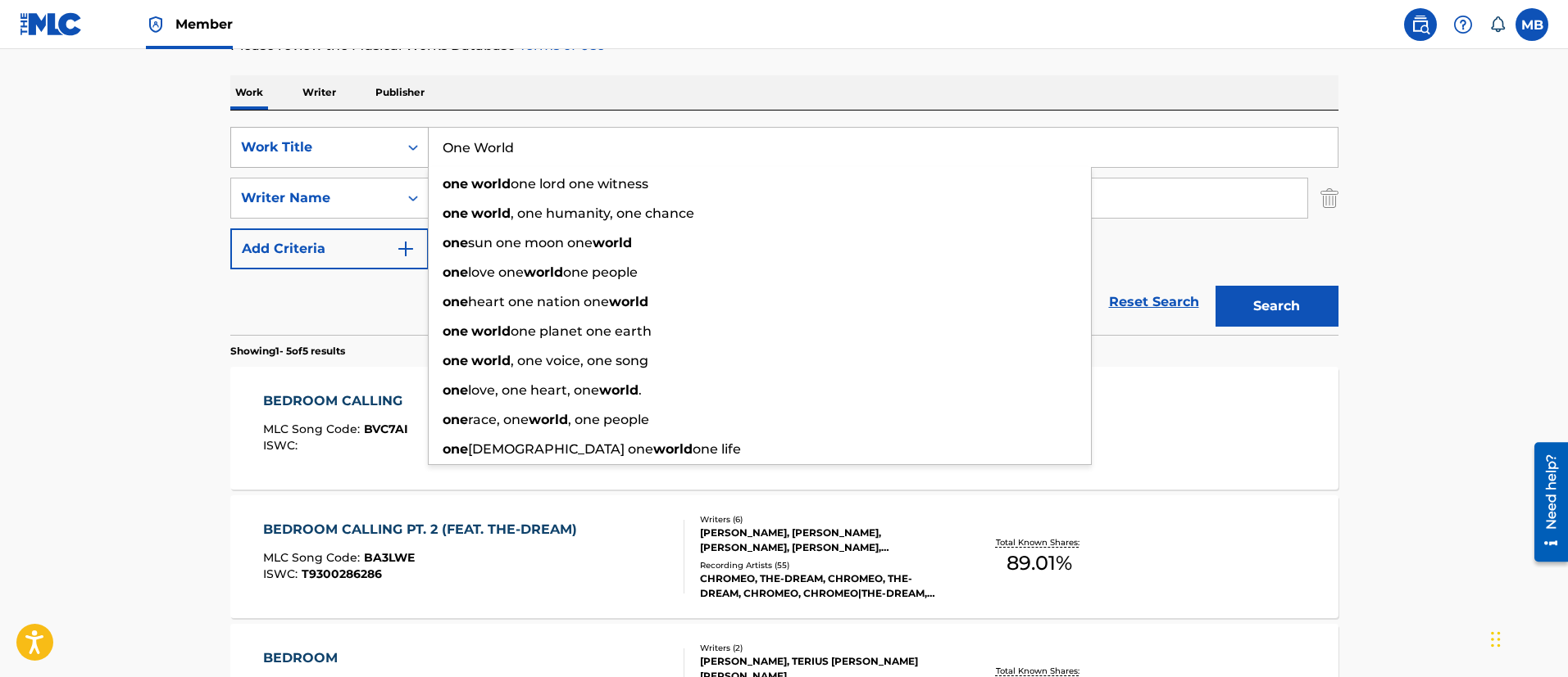
click at [1215, 286] on button "Search" at bounding box center [1277, 307] width 123 height 41
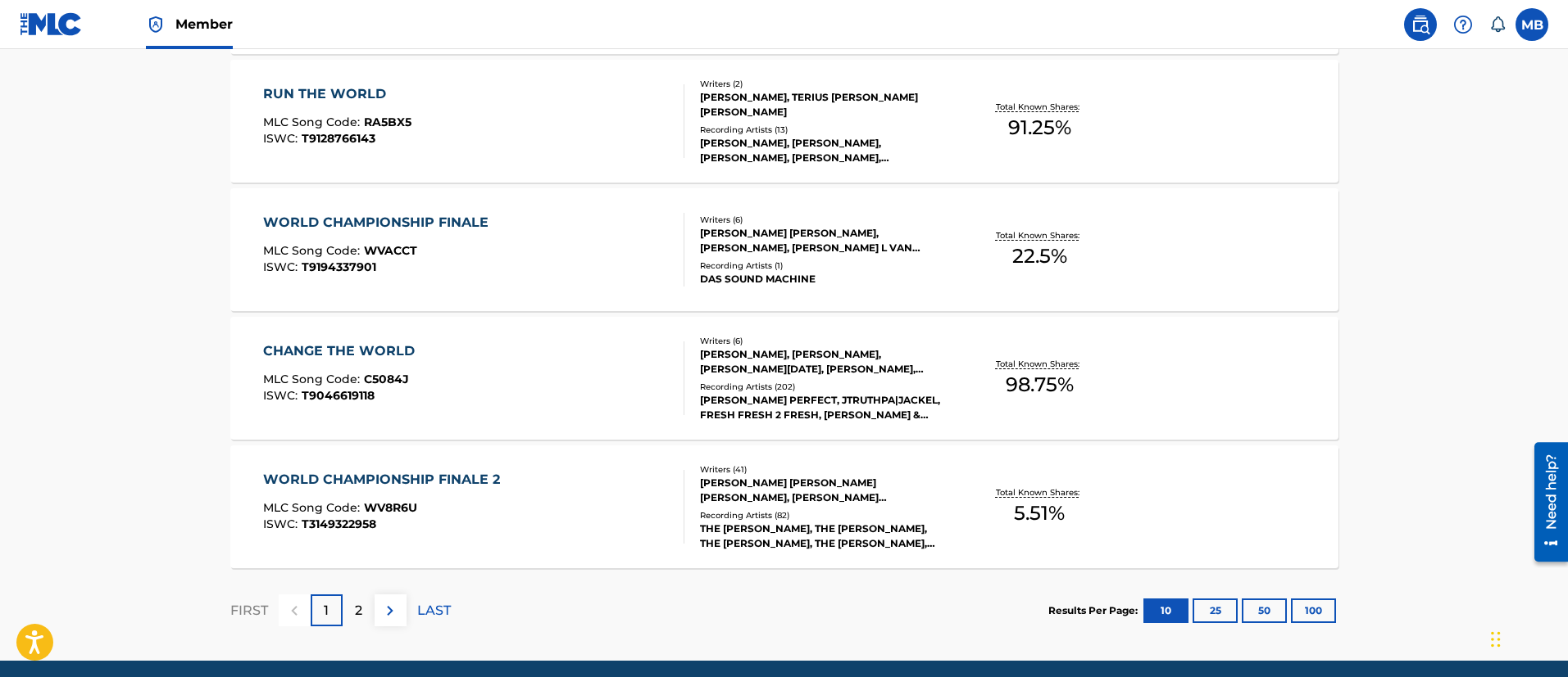
scroll to position [1378, 0]
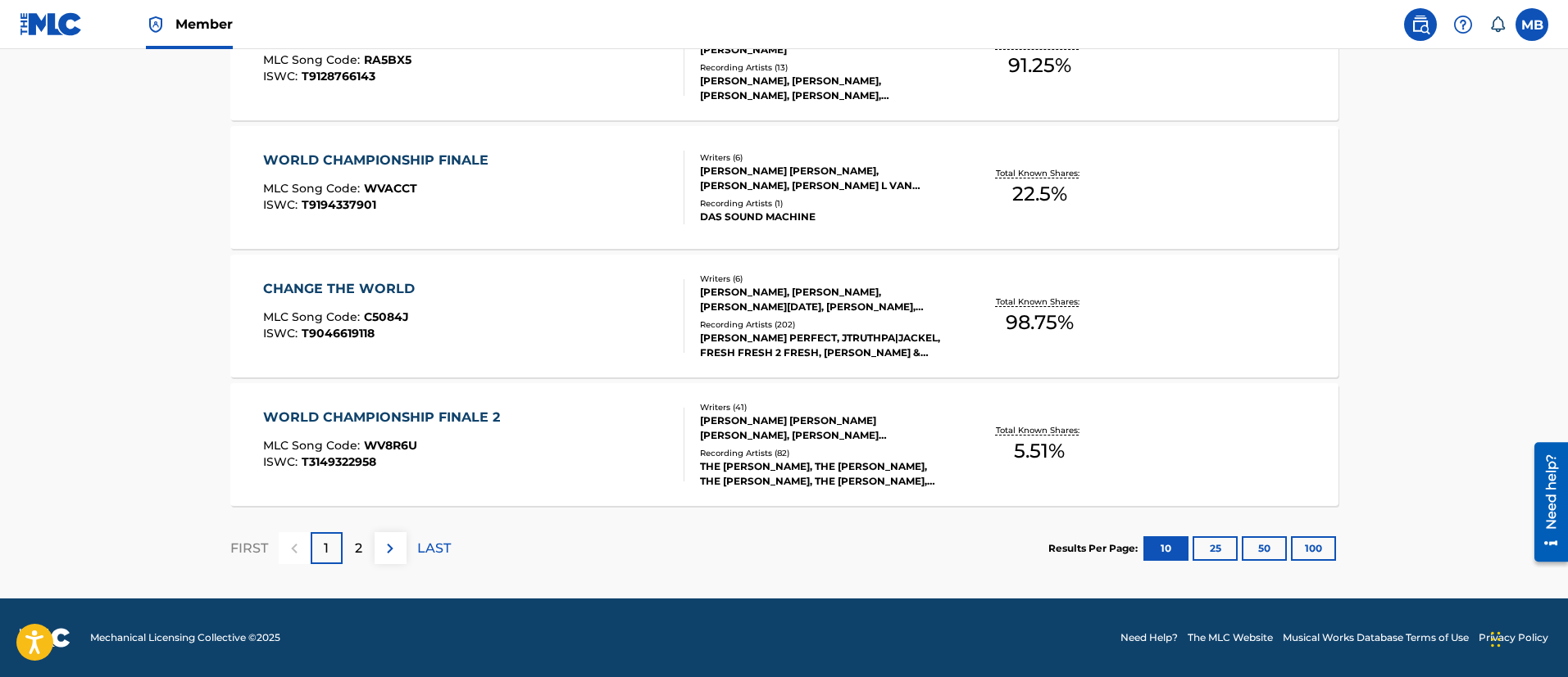
click at [1304, 547] on button "100" at bounding box center [1313, 548] width 45 height 24
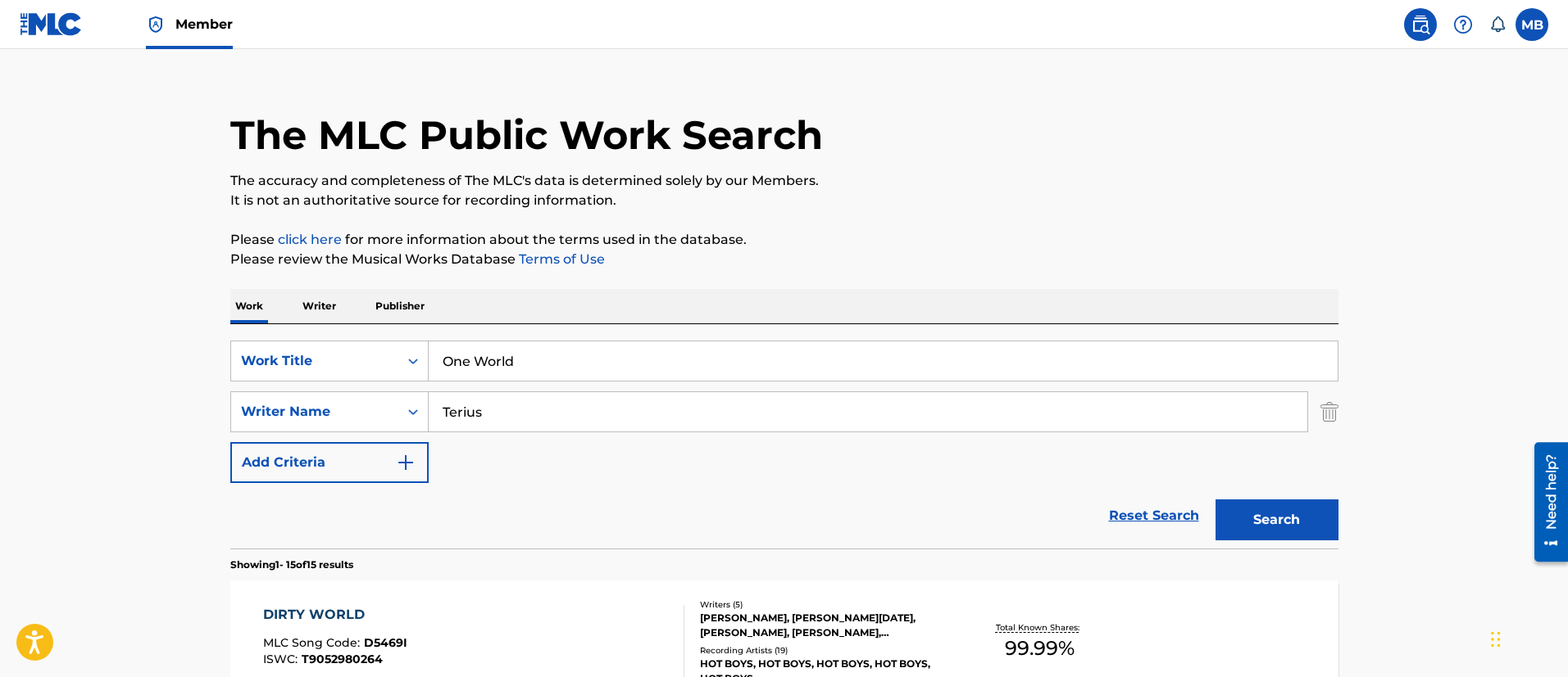
scroll to position [0, 0]
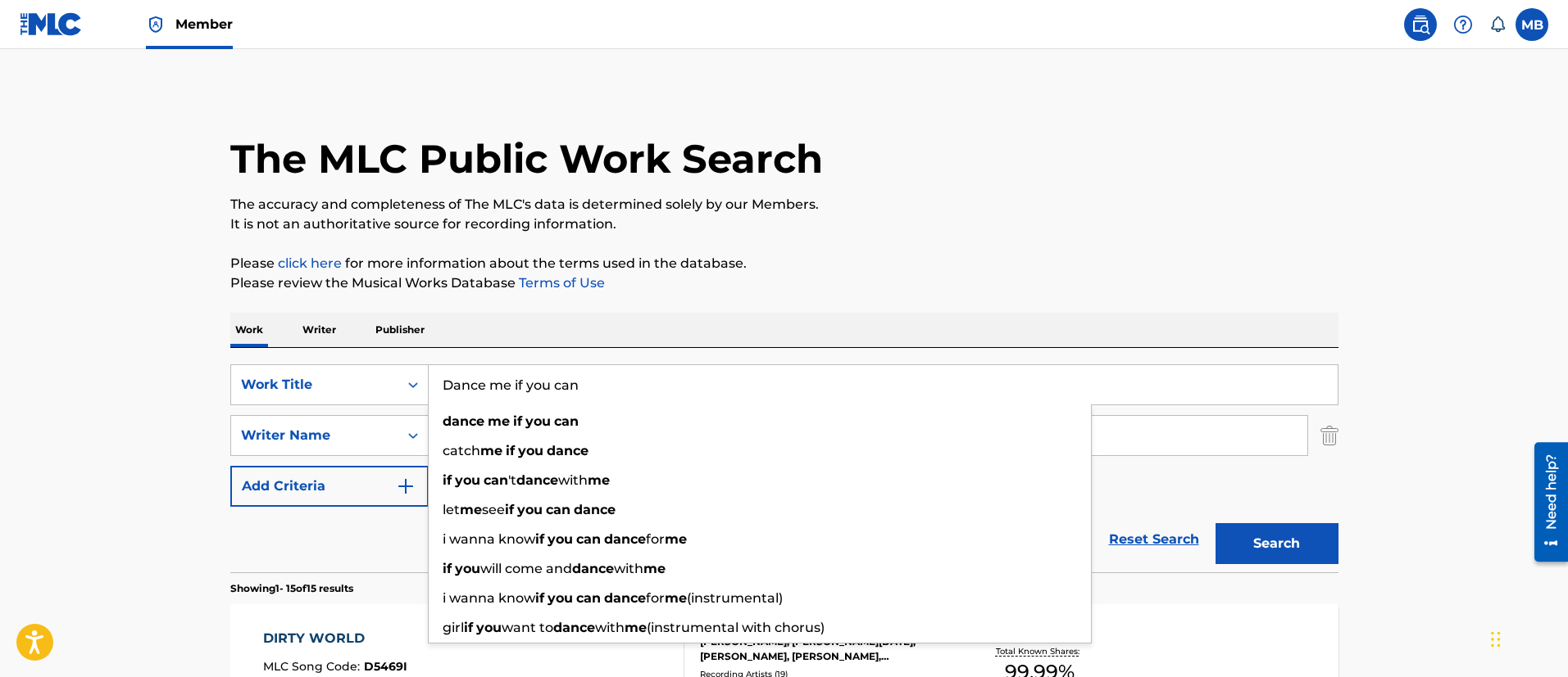
type input "Dance me if you can"
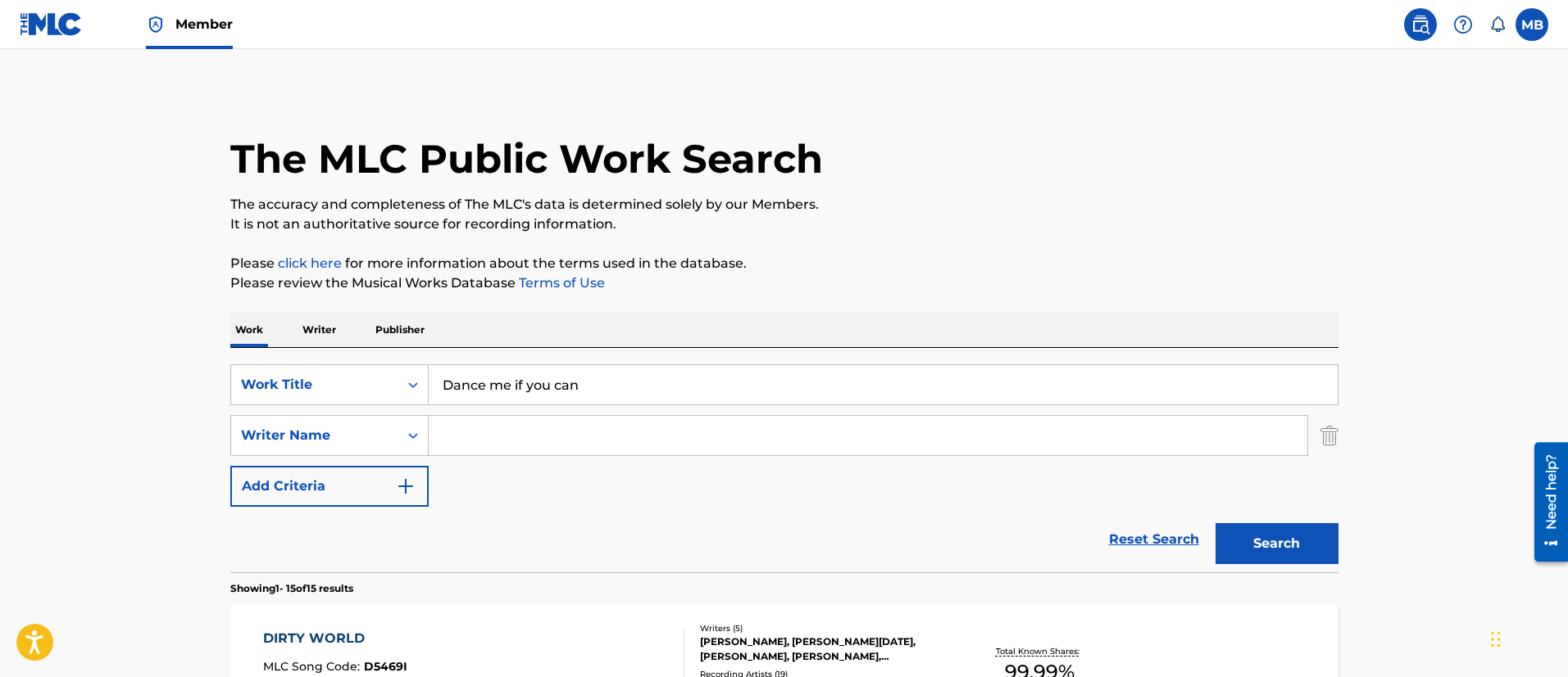
click at [1215, 523] on button "Search" at bounding box center [1277, 544] width 123 height 41
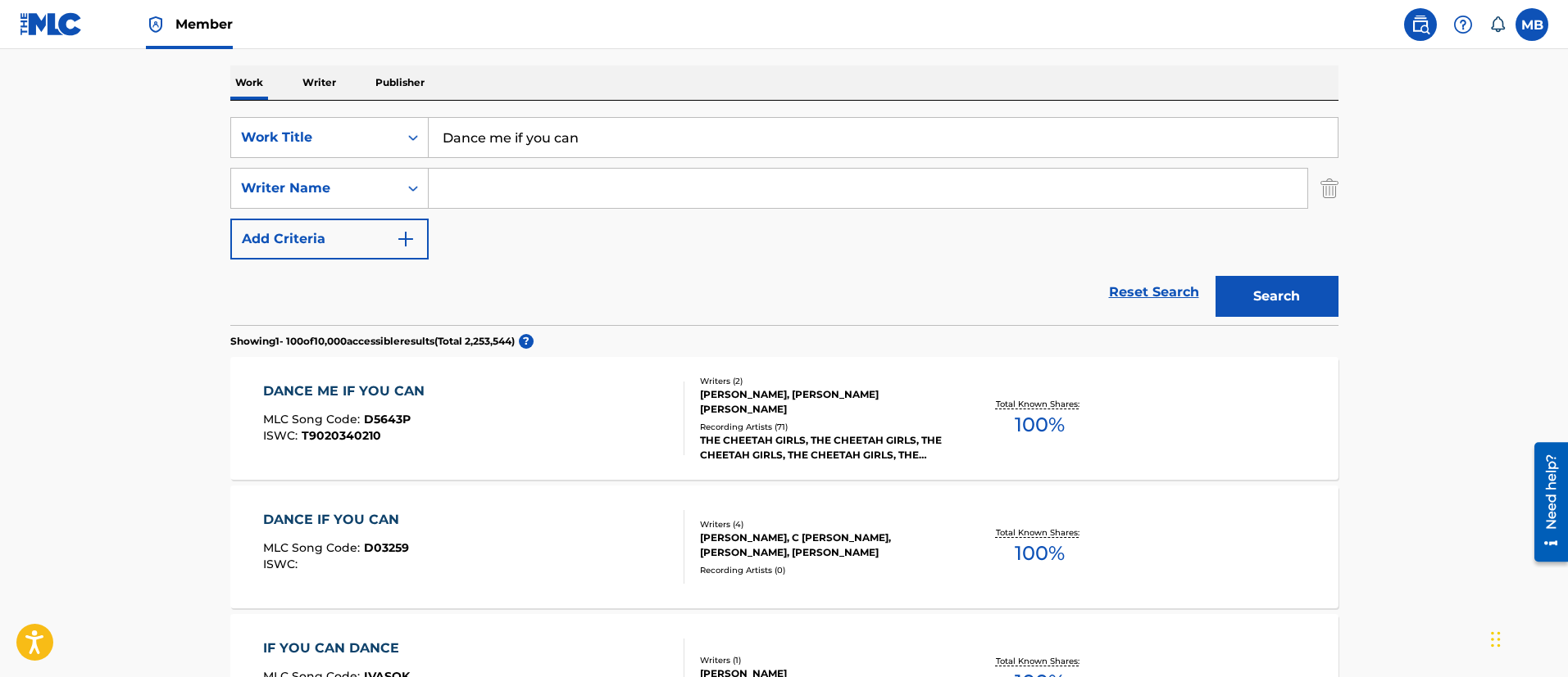
scroll to position [210, 0]
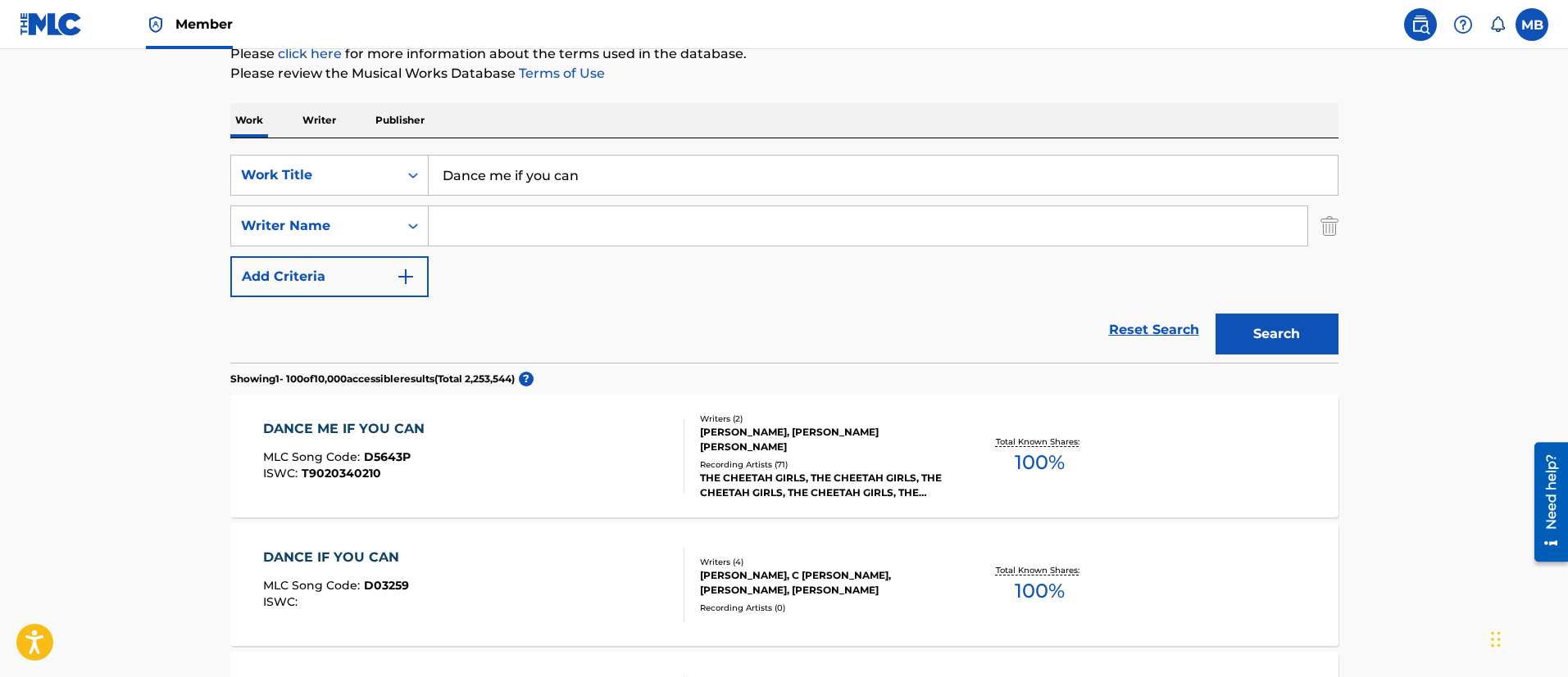
drag, startPoint x: 617, startPoint y: 181, endPoint x: 168, endPoint y: 175, distance: 449.0
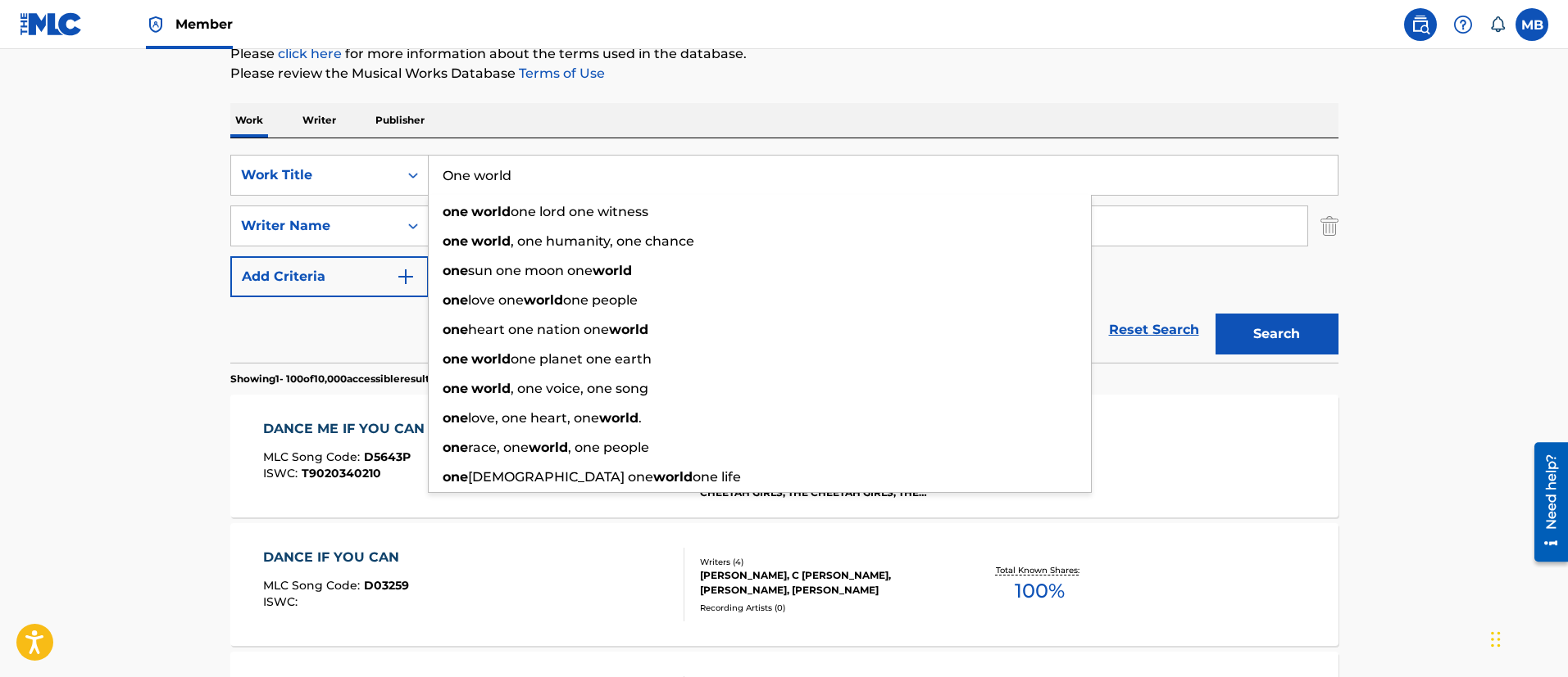
type input "One world"
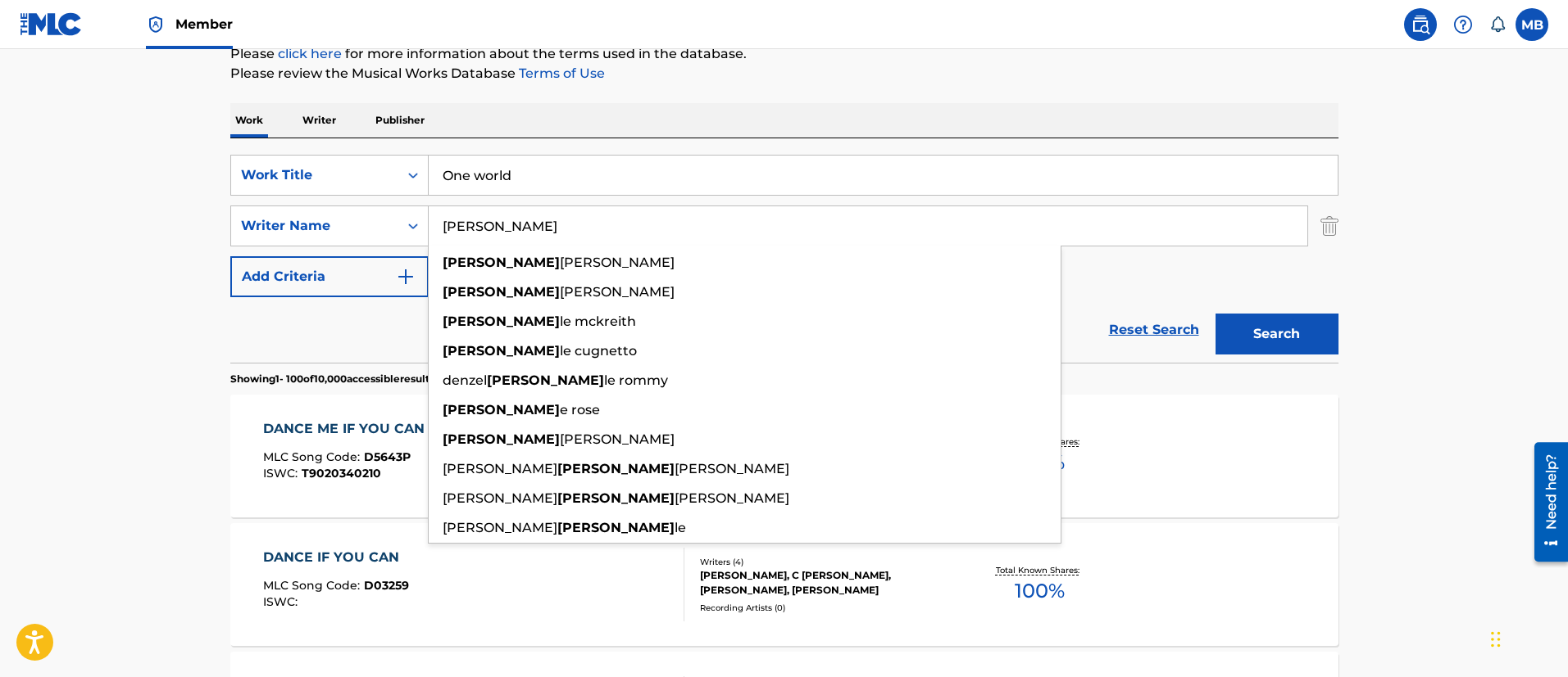
type input "[PERSON_NAME]"
click at [1215, 313] on button "Search" at bounding box center [1277, 334] width 123 height 41
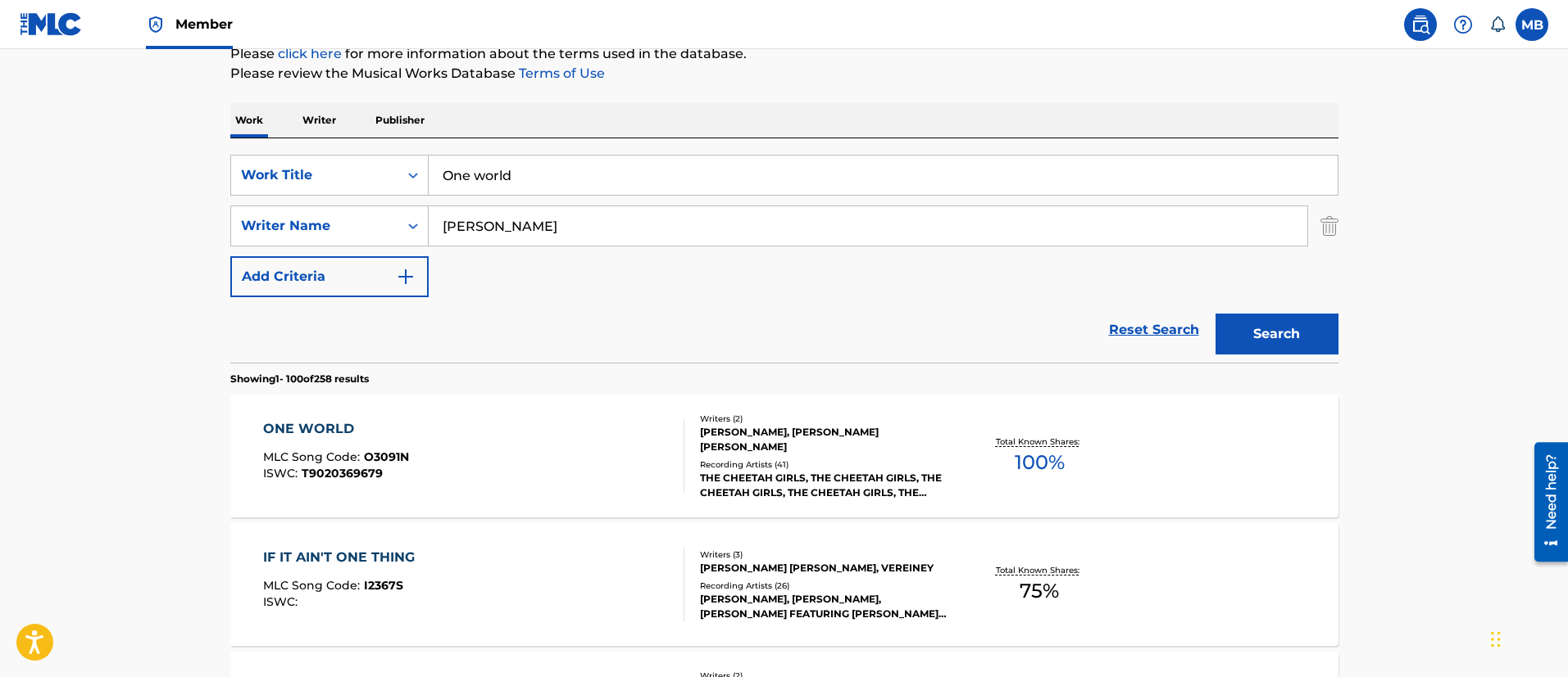
click at [512, 422] on div "ONE WORLD MLC Song Code : O3091N ISWC : T9020369679" at bounding box center [474, 456] width 422 height 74
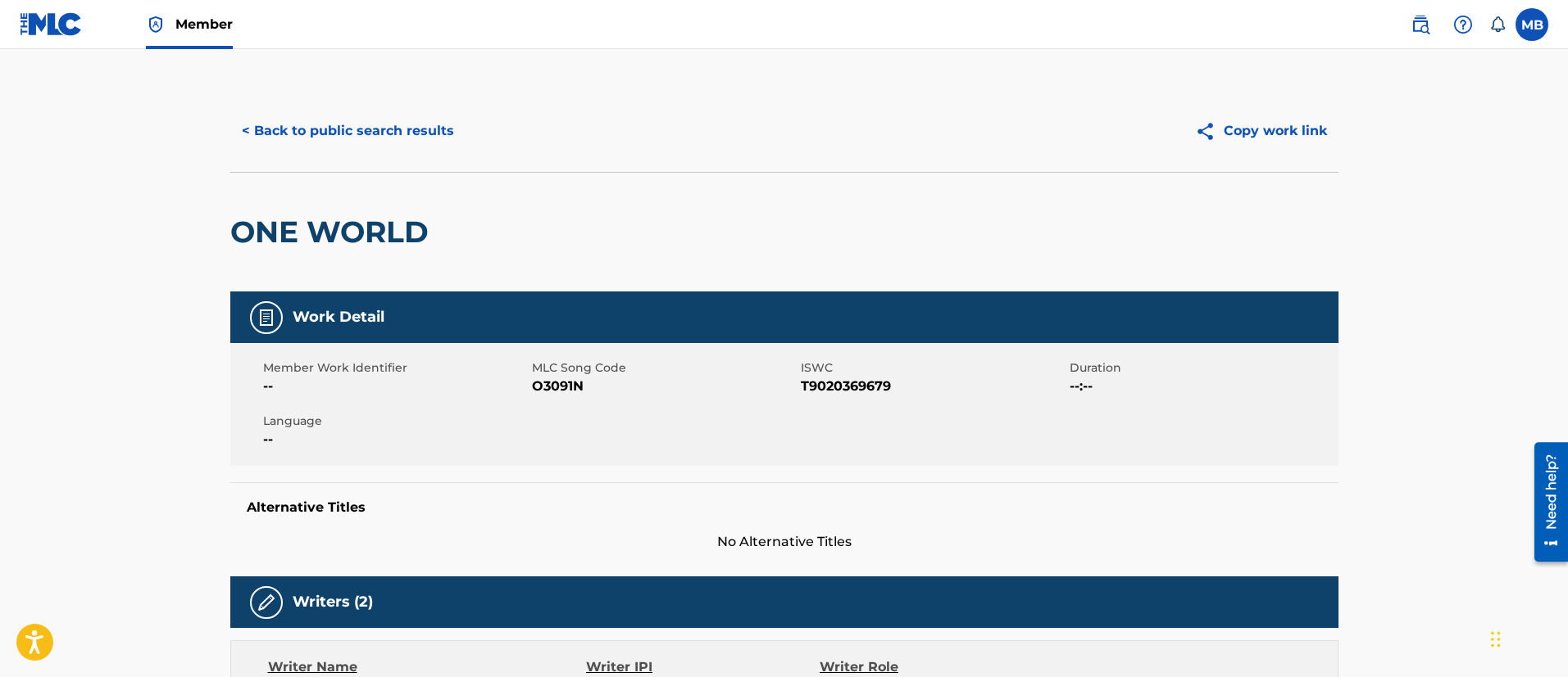
click at [394, 139] on button "< Back to public search results" at bounding box center [348, 131] width 235 height 41
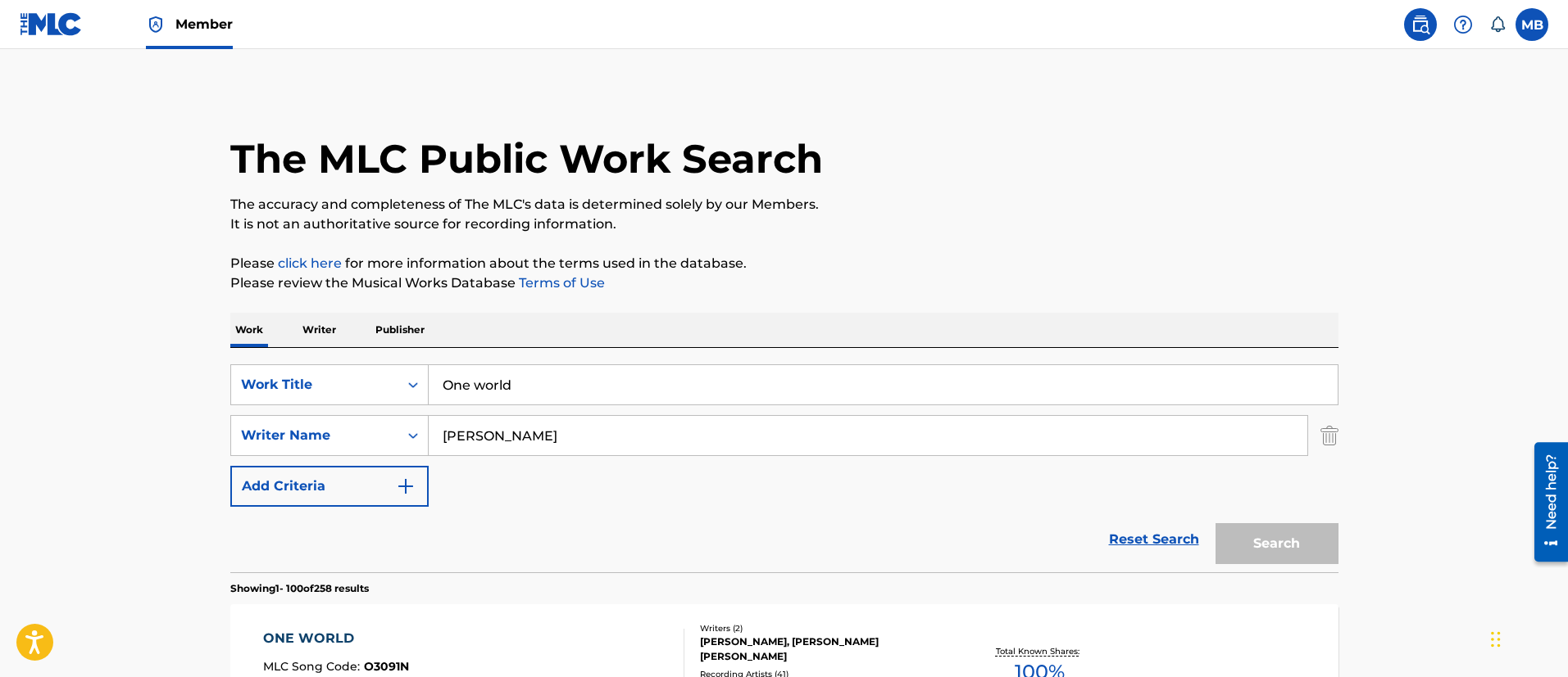
scroll to position [210, 0]
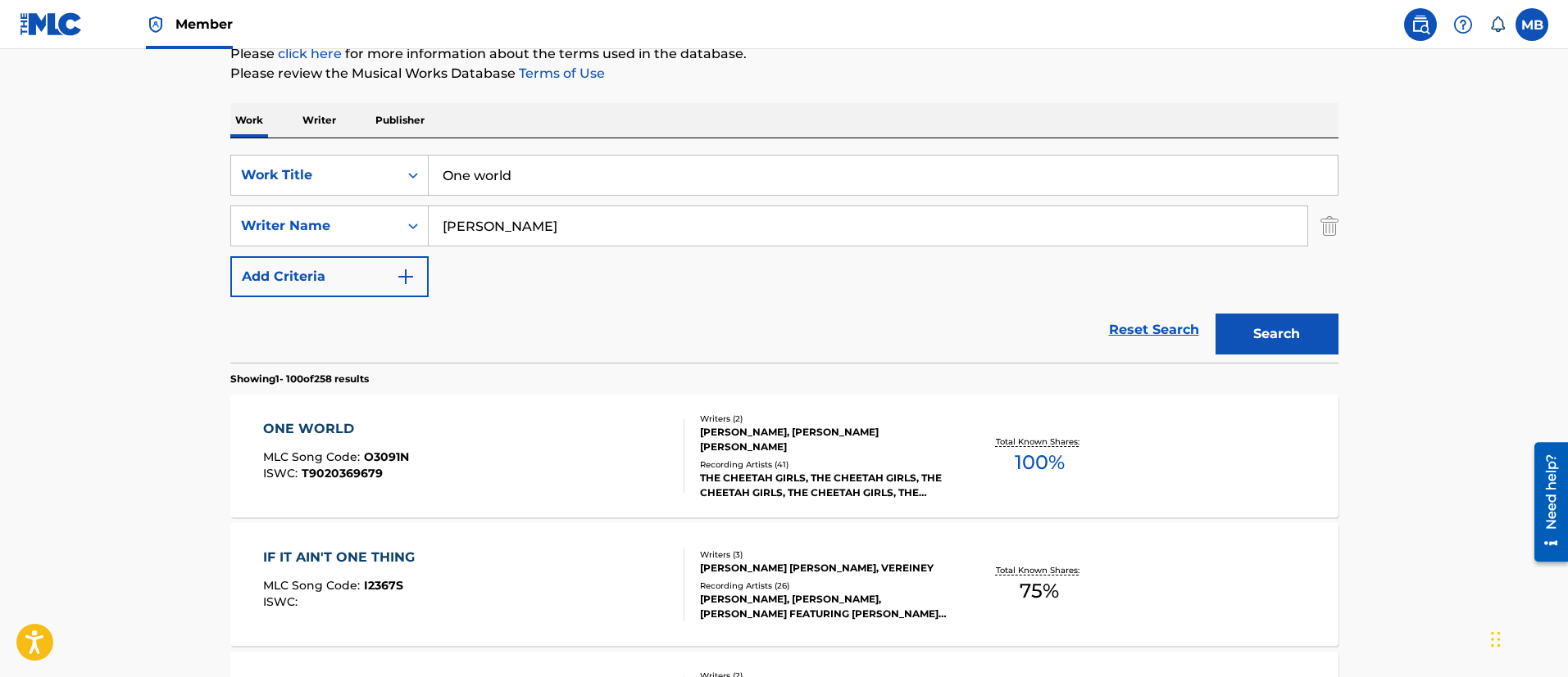
drag, startPoint x: 556, startPoint y: 165, endPoint x: 106, endPoint y: 110, distance: 453.3
type input "PLayin in her hair"
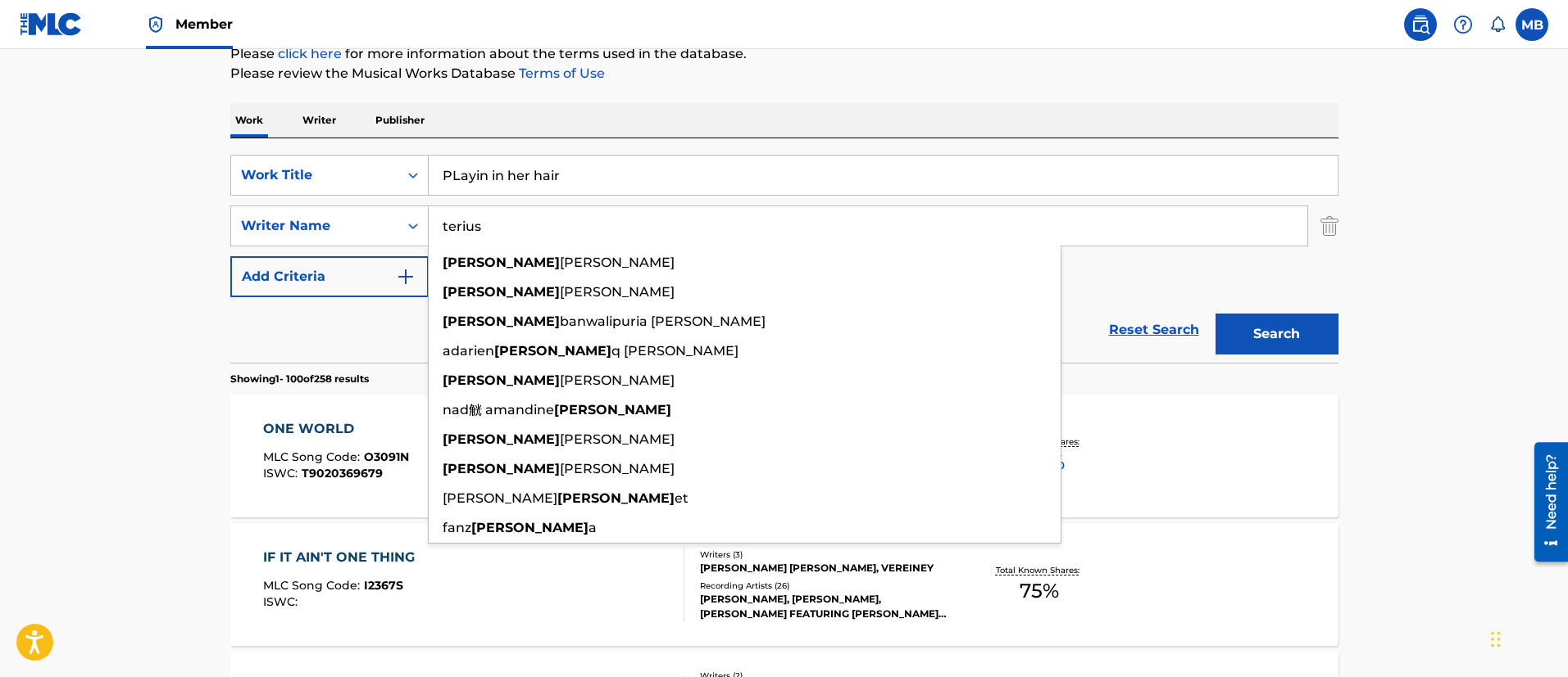
type input "terius"
click at [1215, 313] on button "Search" at bounding box center [1277, 334] width 123 height 41
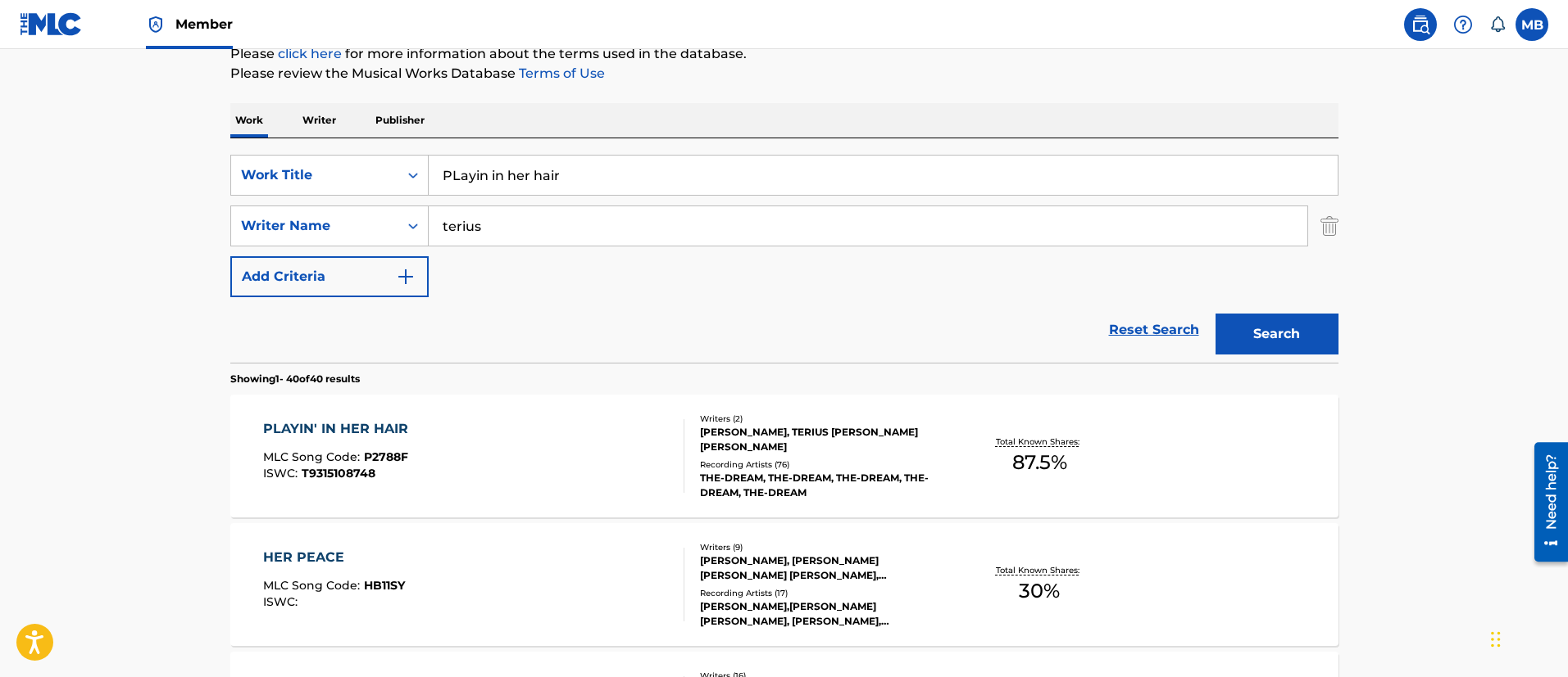
click at [557, 408] on div "PLAYIN' IN HER HAIR MLC Song Code : P2788F ISWC : T9315108748 Writers ( 2 ) [PE…" at bounding box center [784, 456] width 1108 height 123
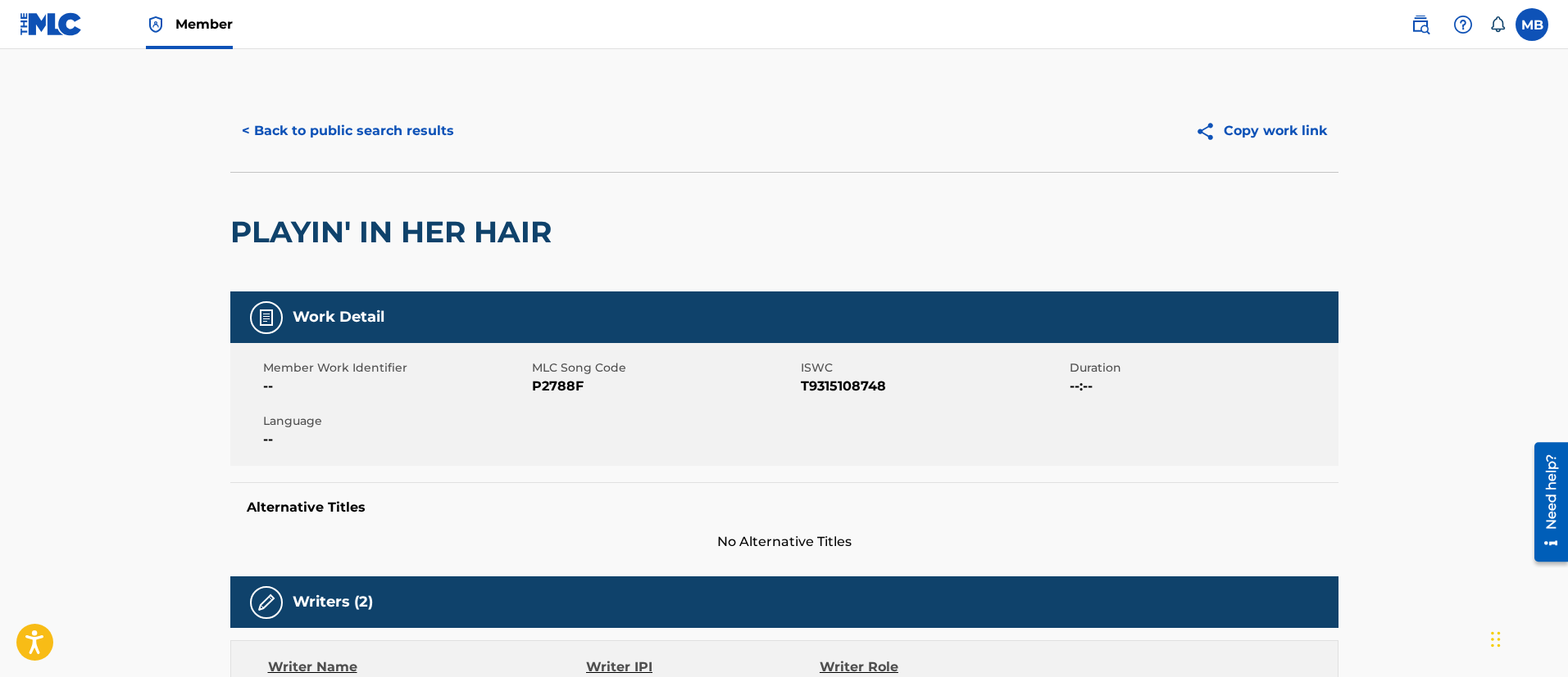
click at [439, 159] on div "< Back to public search results Copy work link" at bounding box center [784, 131] width 1108 height 82
click at [434, 132] on button "< Back to public search results" at bounding box center [348, 131] width 235 height 41
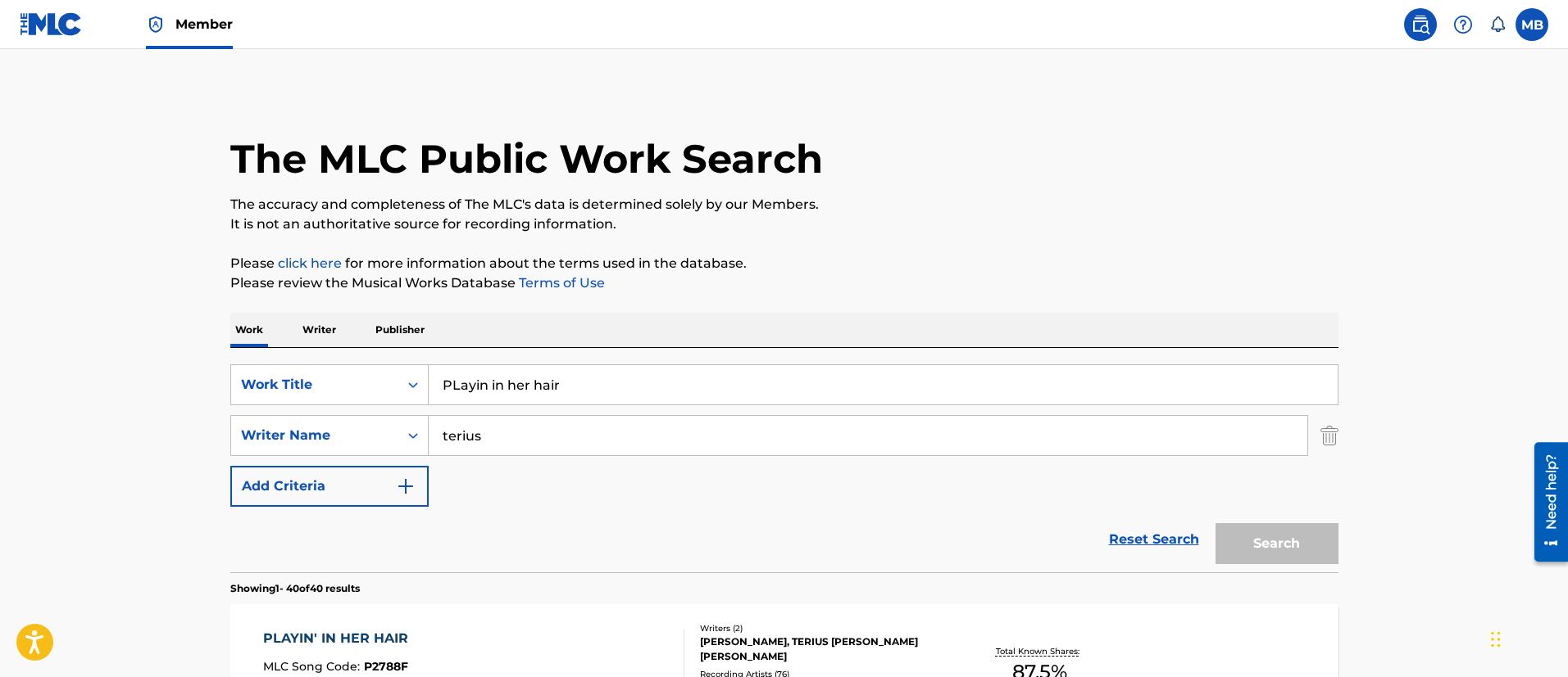
scroll to position [210, 0]
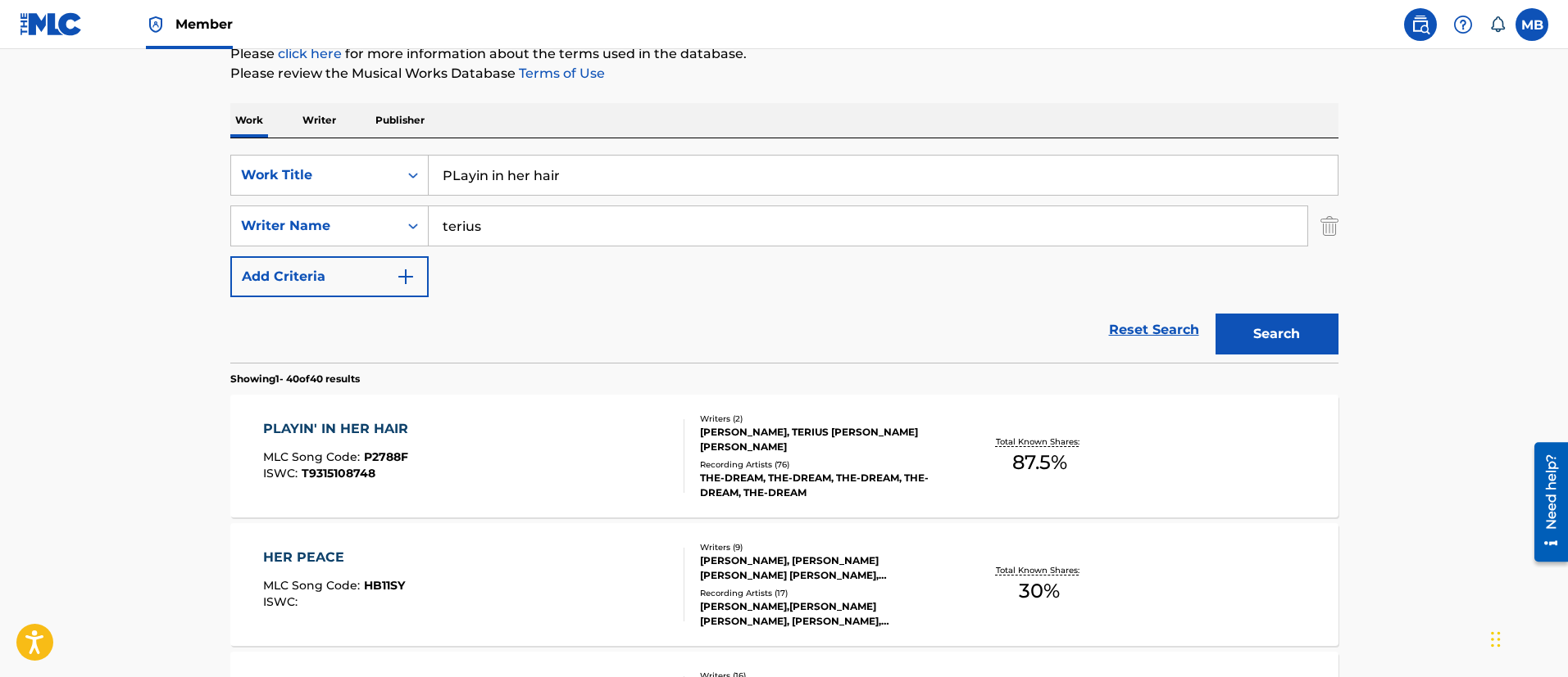
drag, startPoint x: 359, startPoint y: 148, endPoint x: 335, endPoint y: 137, distance: 26.4
click at [335, 138] on div "SearchWithCriteria65dc1918-0b33-4f9e-9256-f5006b29c247 Work Title PLayin in her…" at bounding box center [784, 250] width 1108 height 225
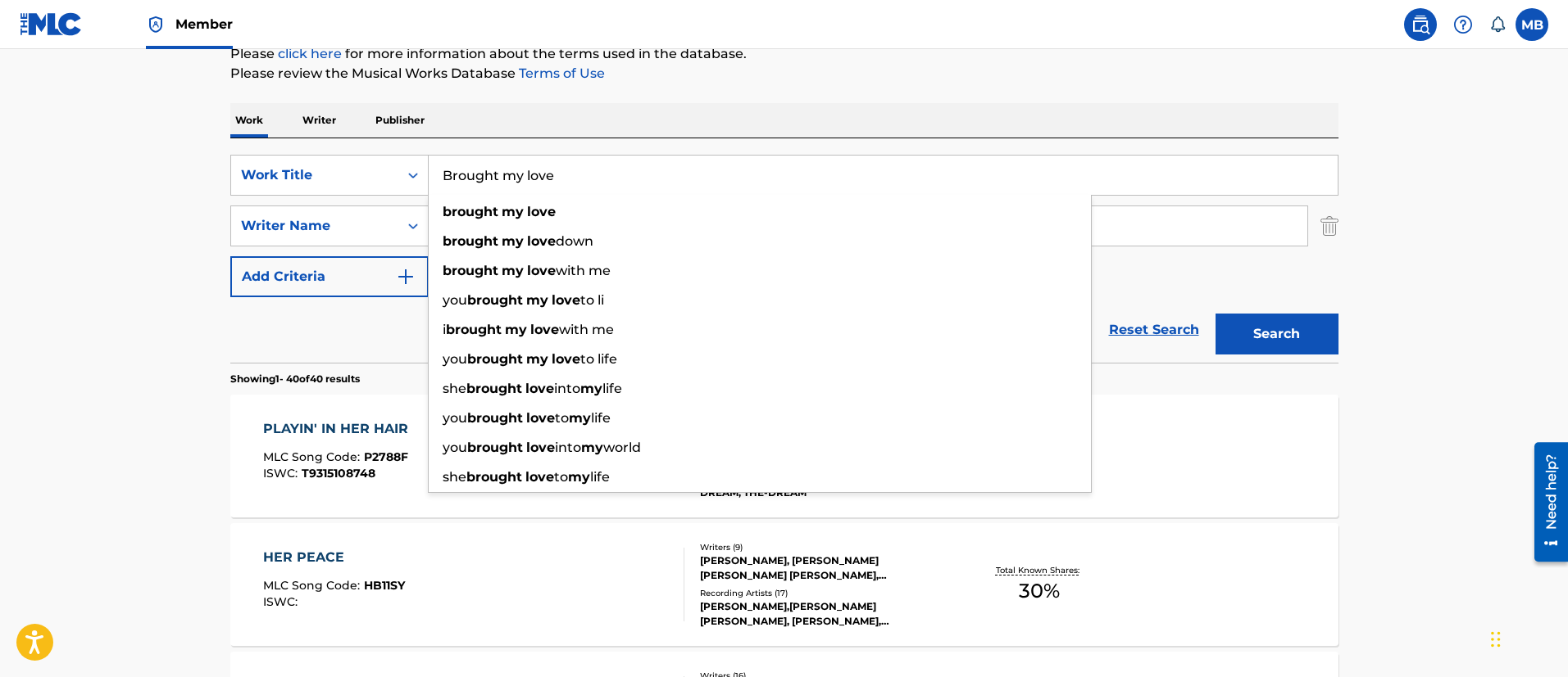
type input "Brought my love"
click at [1215, 313] on button "Search" at bounding box center [1277, 334] width 123 height 41
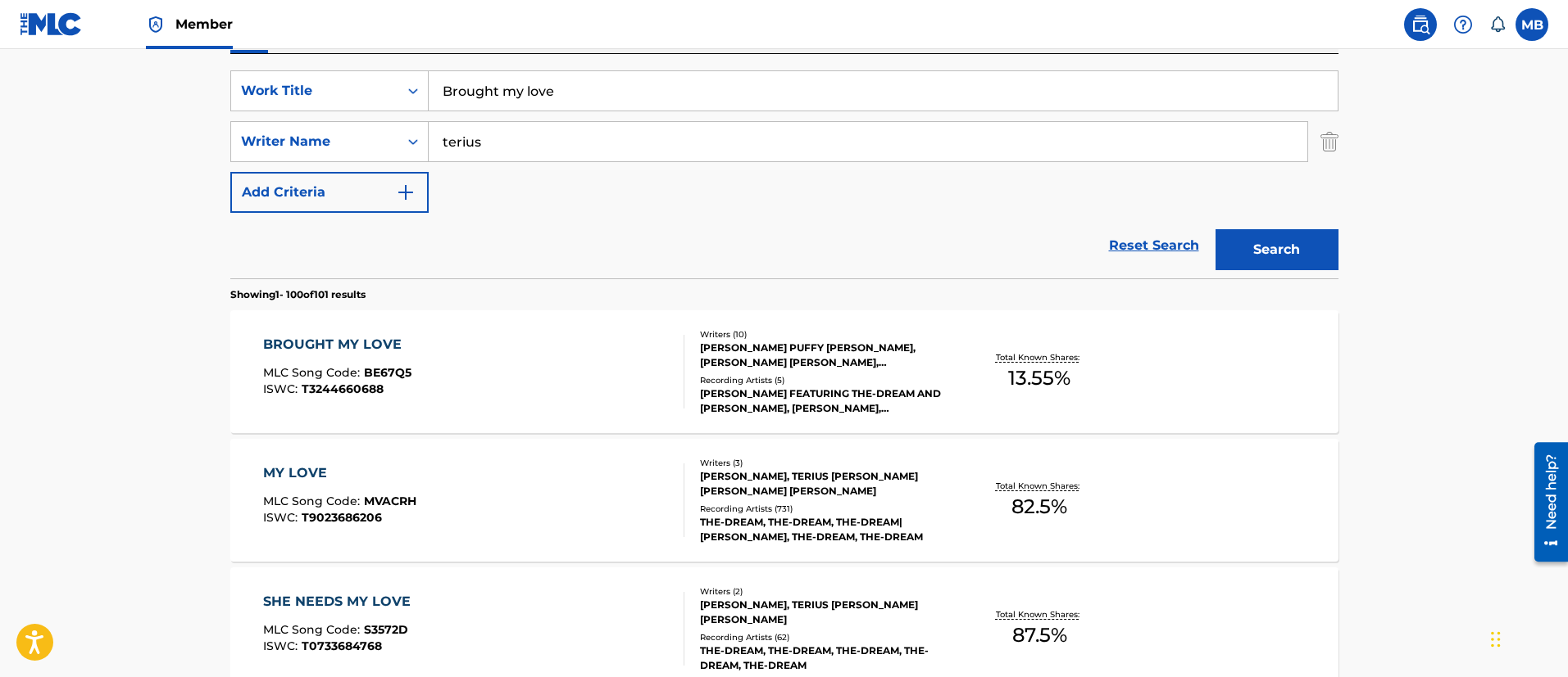
scroll to position [333, 0]
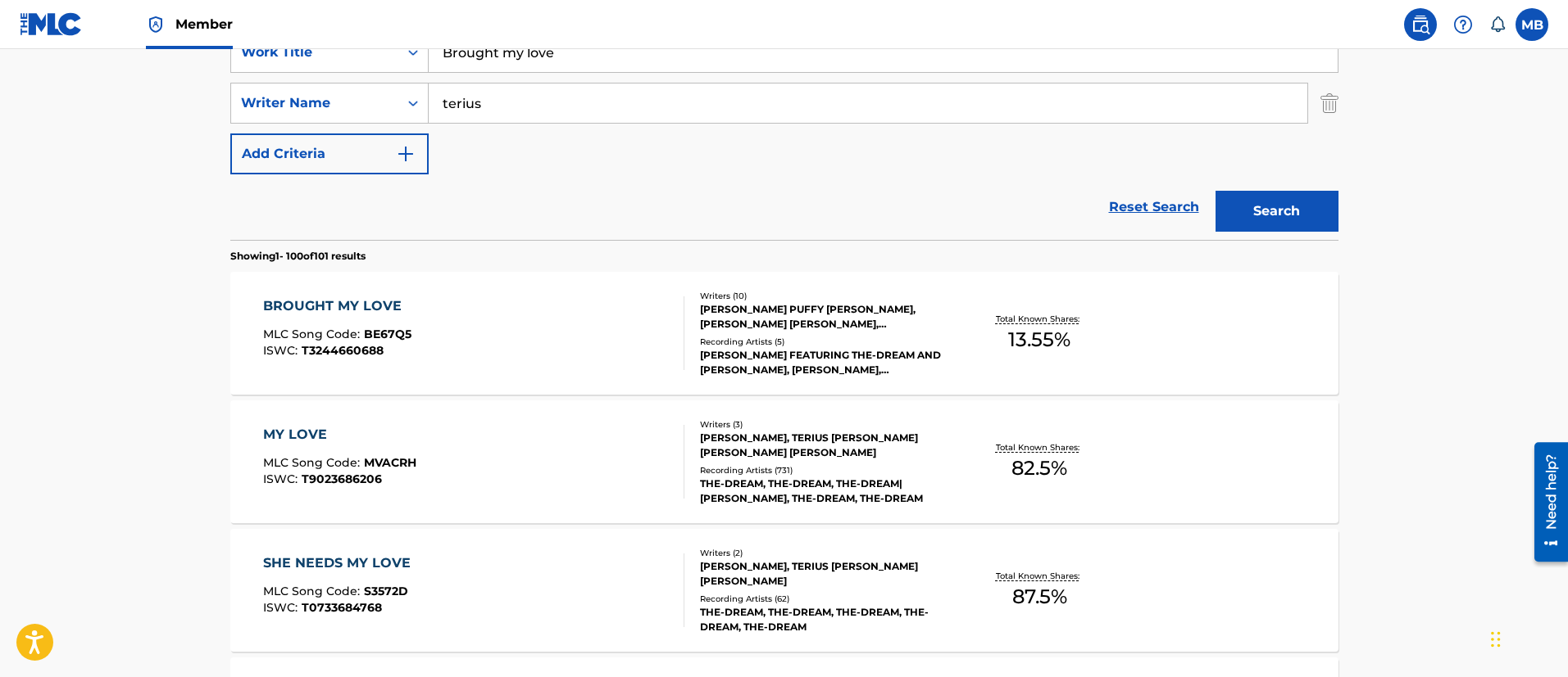
click at [542, 331] on div "BROUGHT MY LOVE MLC Song Code : BE67Q5 ISWC : T3244660688" at bounding box center [474, 333] width 422 height 74
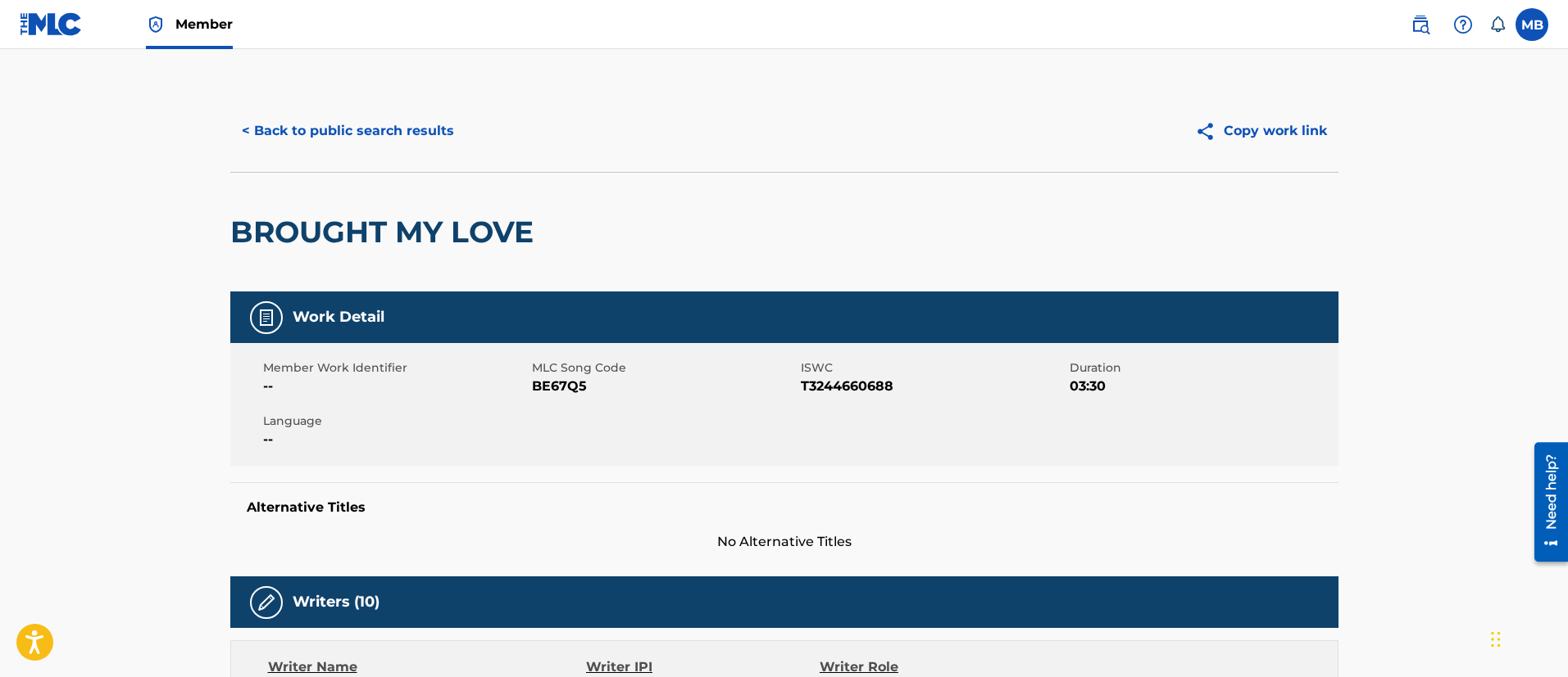
click at [422, 131] on button "< Back to public search results" at bounding box center [348, 131] width 235 height 41
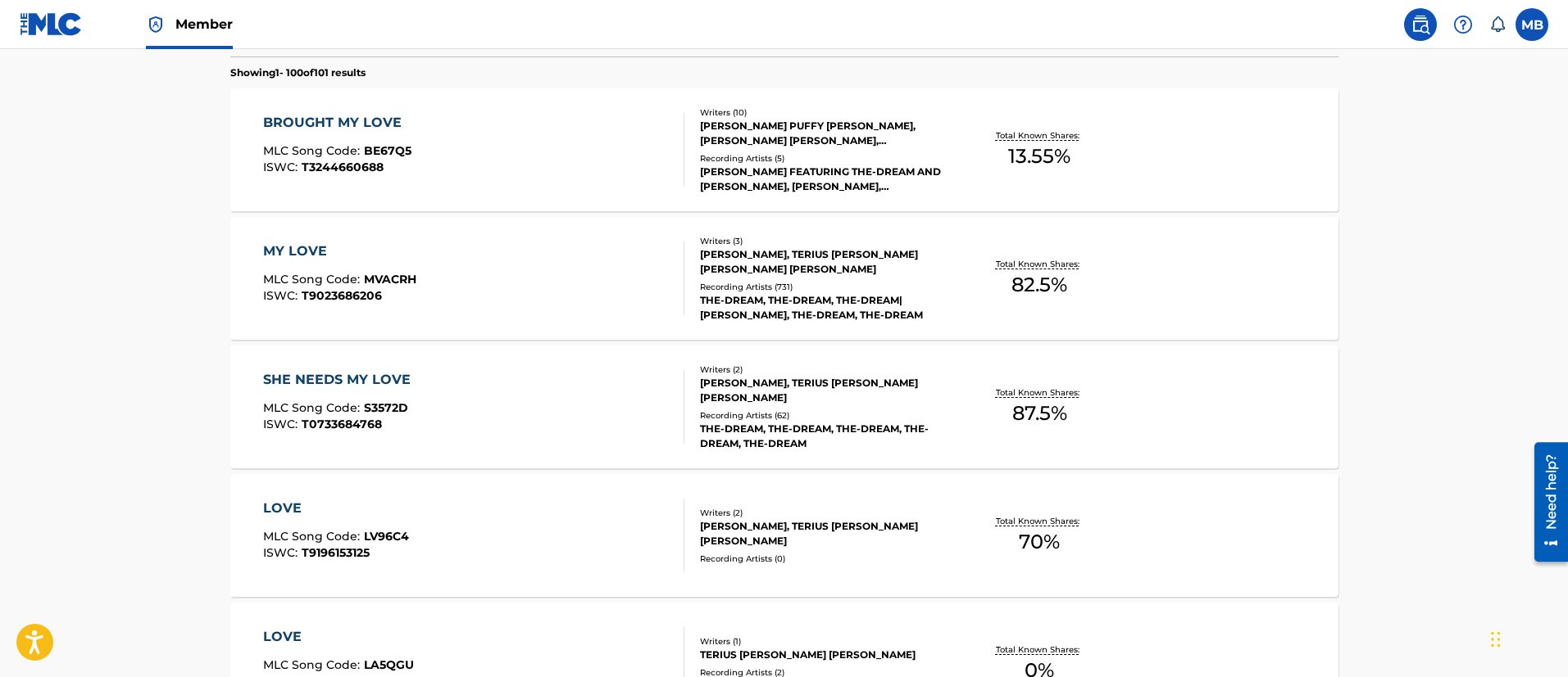
scroll to position [210, 0]
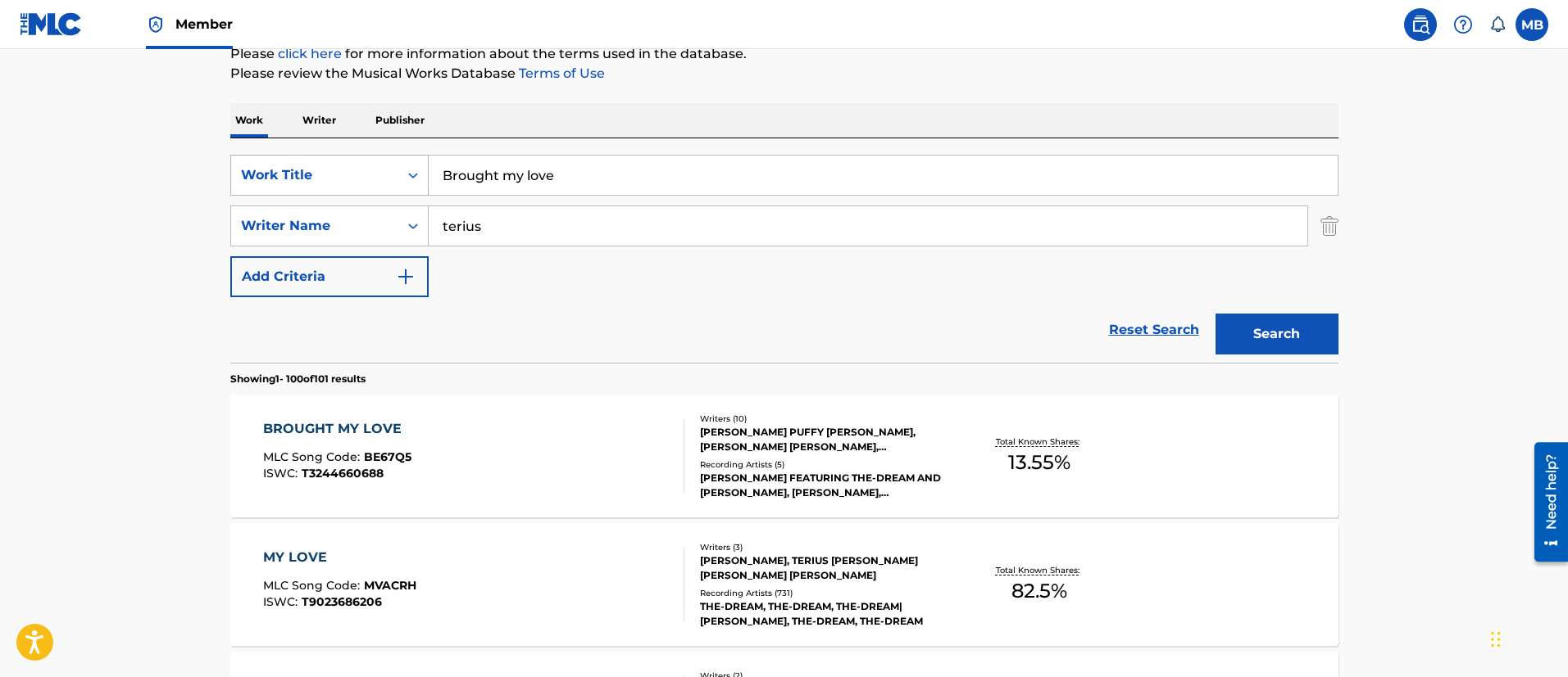
drag, startPoint x: 554, startPoint y: 232, endPoint x: 330, endPoint y: 186, distance: 228.7
click at [337, 187] on div "SearchWithCriteria65dc1918-0b33-4f9e-9256-f5006b29c247 Work Title Brought my lo…" at bounding box center [784, 226] width 1108 height 143
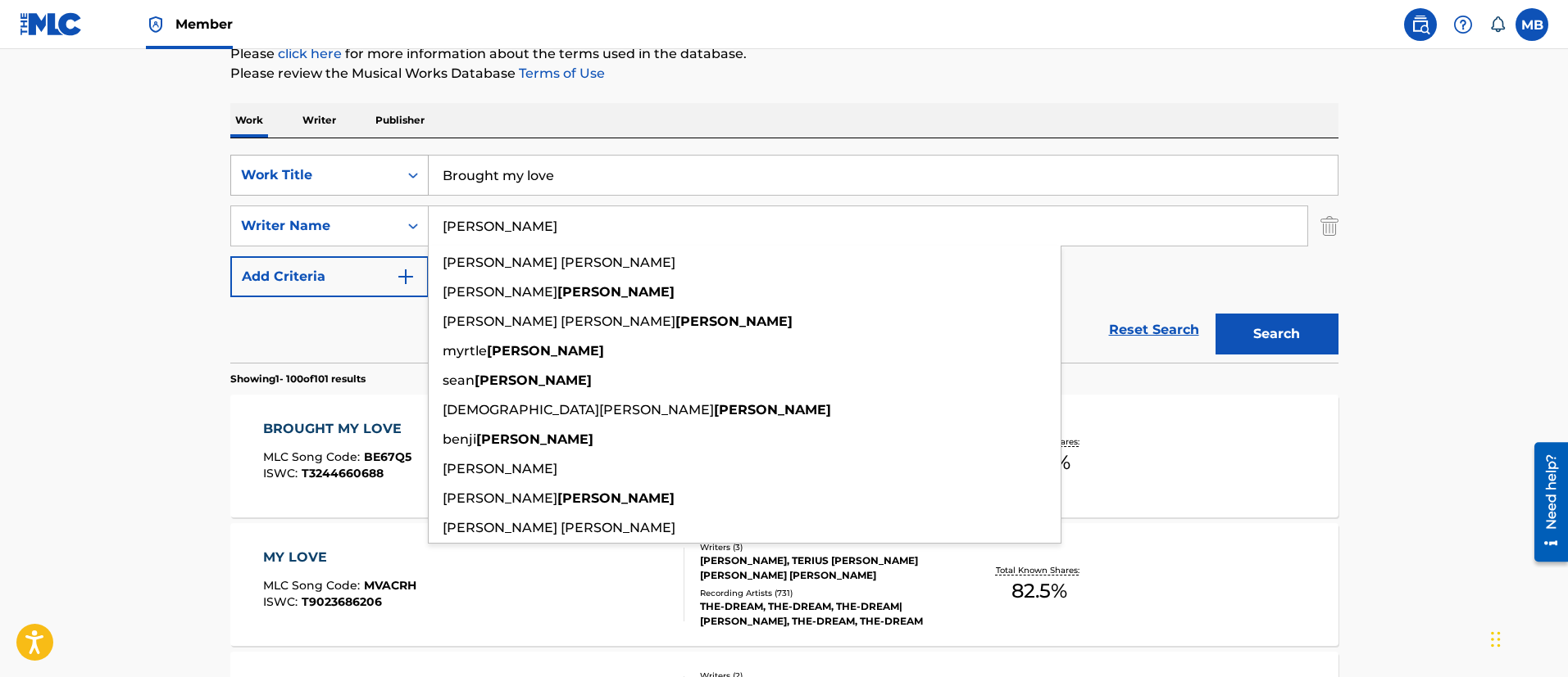
type input "[PERSON_NAME]"
click at [1215, 313] on button "Search" at bounding box center [1277, 334] width 123 height 41
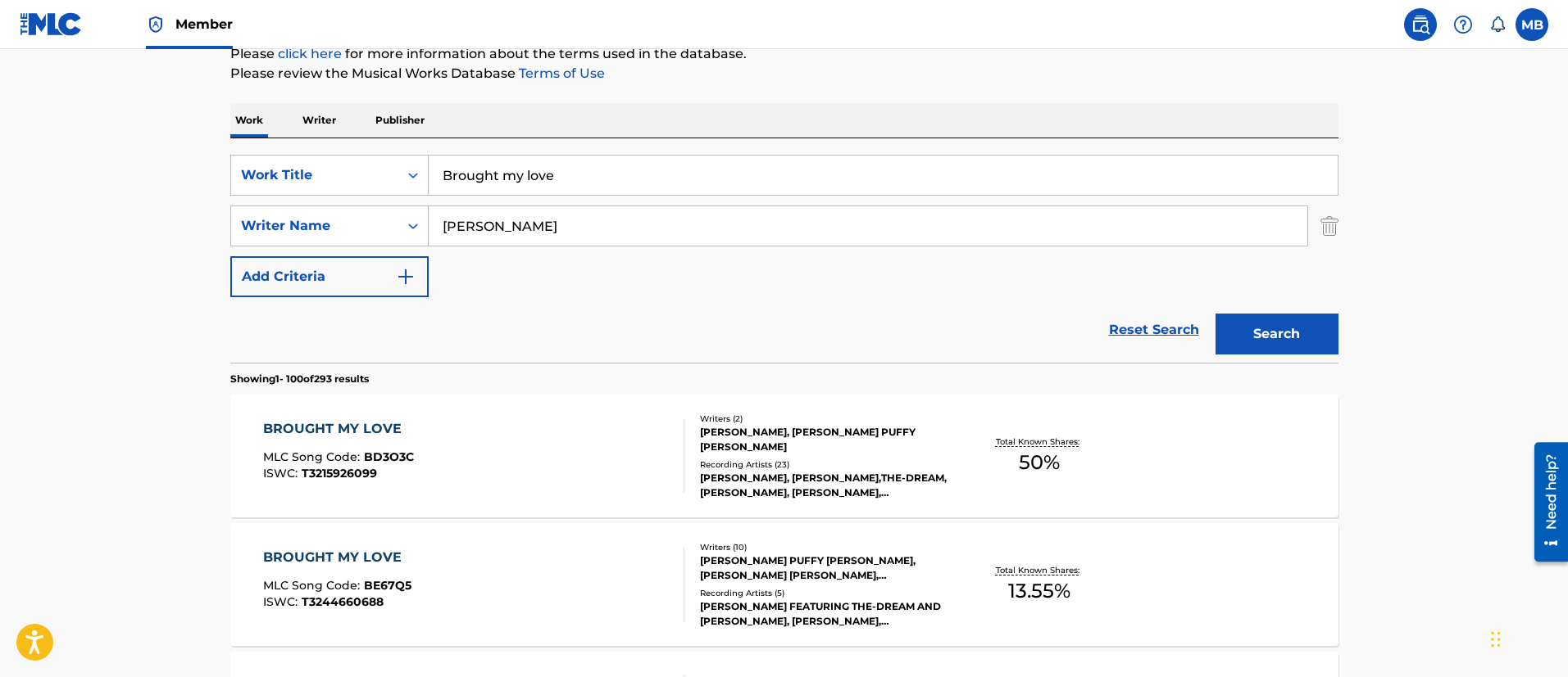
click at [591, 450] on div "BROUGHT MY LOVE MLC Song Code : BD3O3C ISWC : T3215926099" at bounding box center [474, 456] width 422 height 74
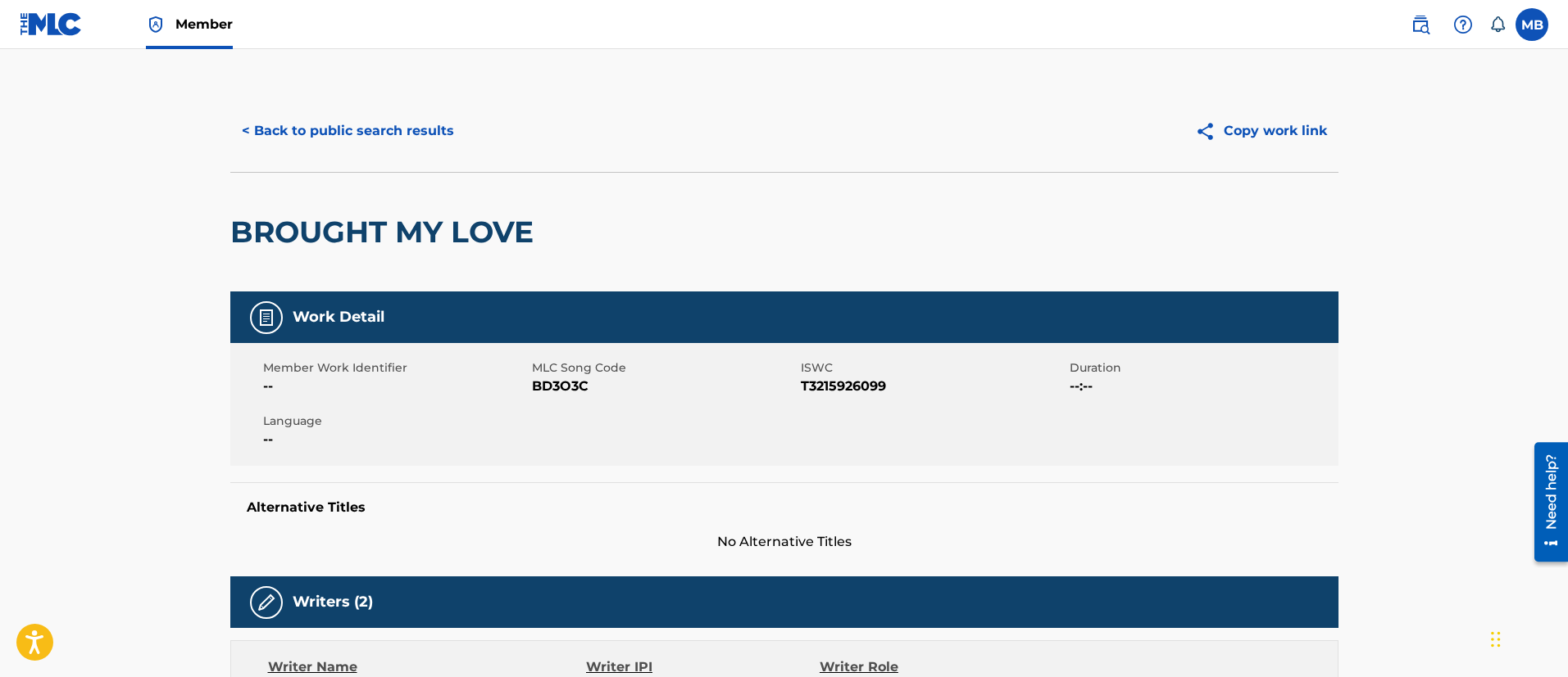
click at [432, 111] on button "< Back to public search results" at bounding box center [348, 131] width 235 height 41
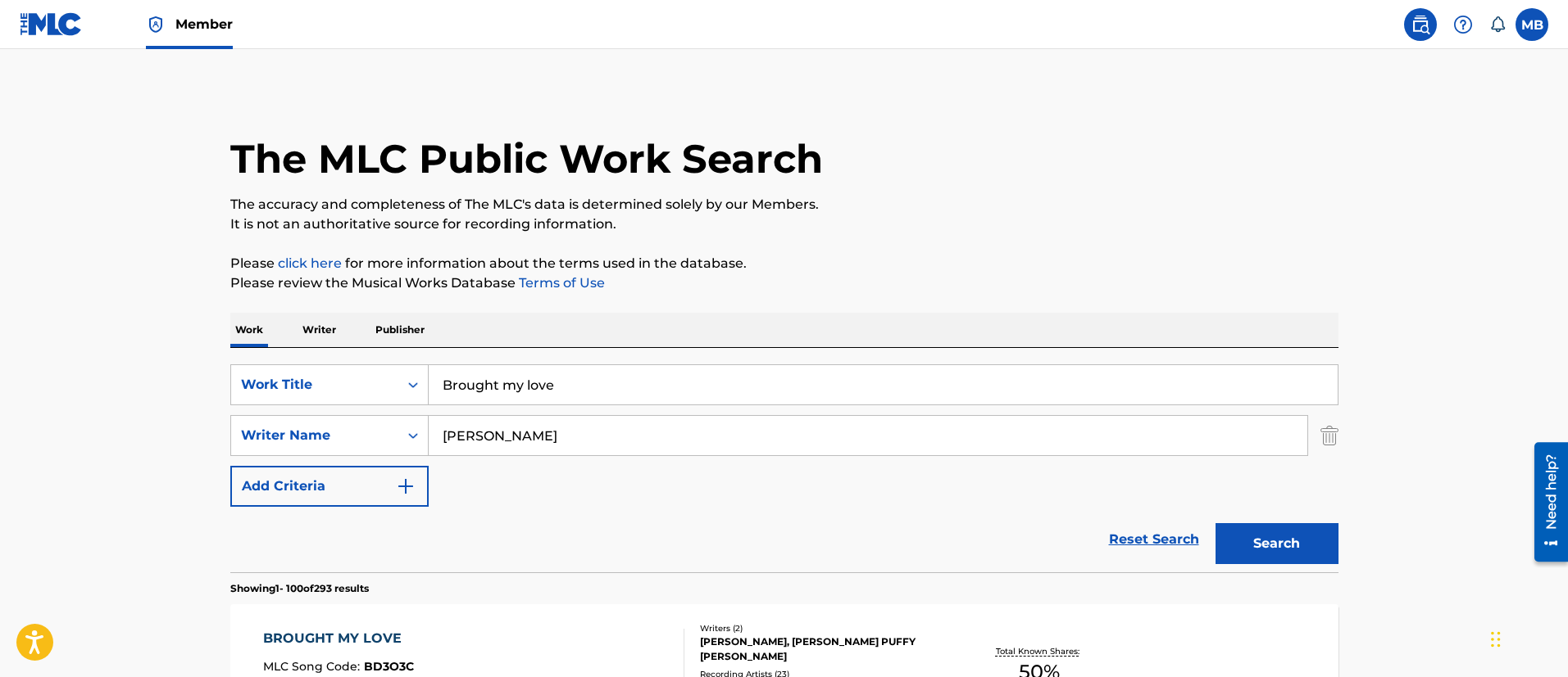
scroll to position [210, 0]
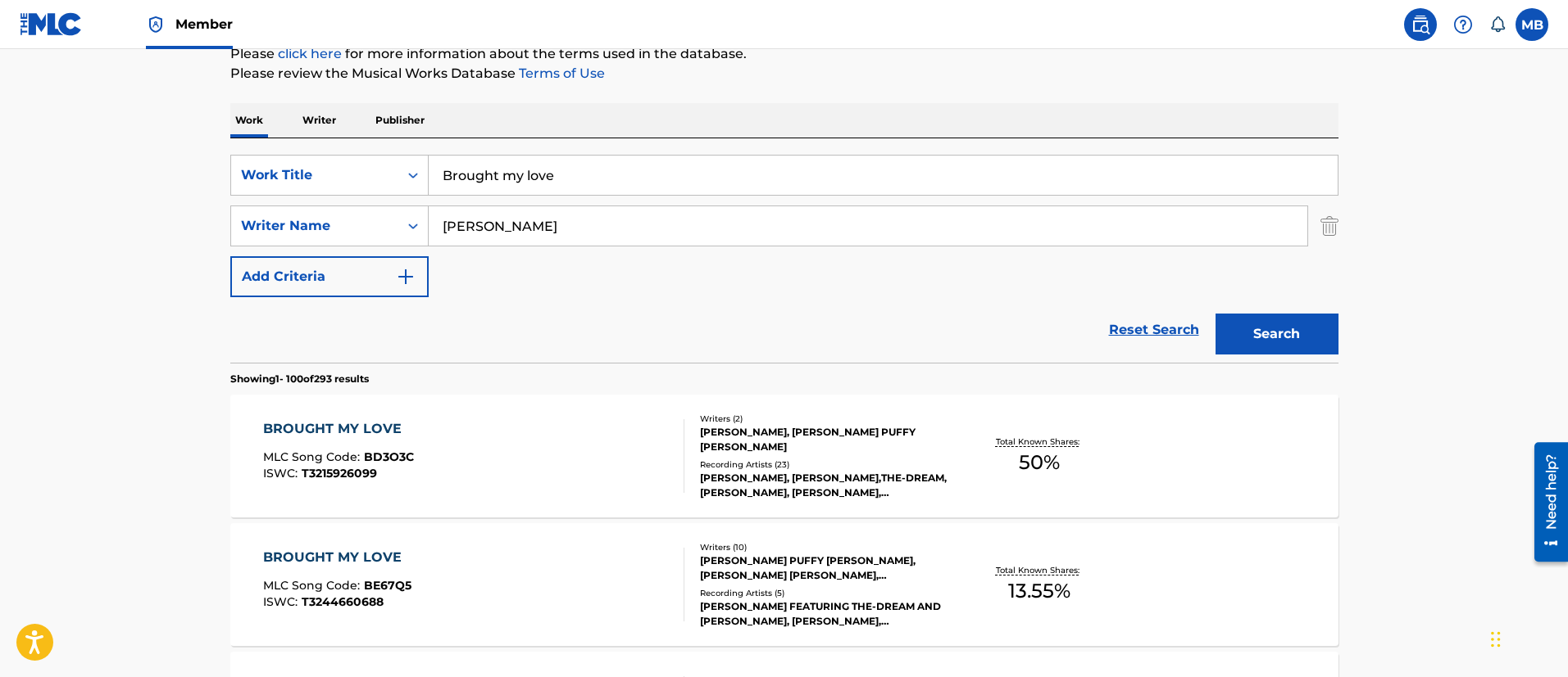
drag, startPoint x: 576, startPoint y: 173, endPoint x: 200, endPoint y: 132, distance: 378.2
paste input "Somewhat Loved (There You Go Breakin’ My Heart) [PERSON_NAME] & [PERSON_NAME]"
type input "Somewhat Loved (There You Go Breakin’ My Heart)"
click at [1215, 313] on button "Search" at bounding box center [1277, 334] width 123 height 41
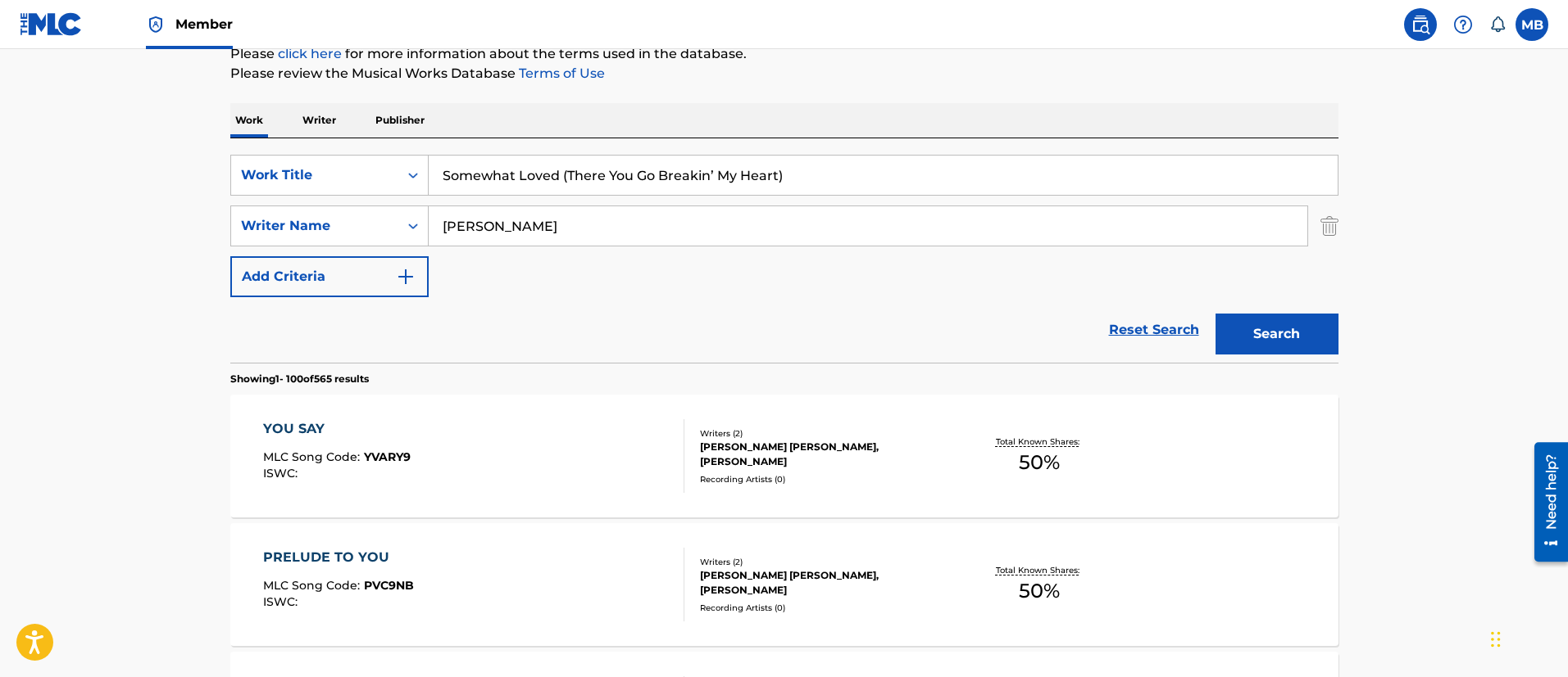
drag, startPoint x: 516, startPoint y: 233, endPoint x: 132, endPoint y: 193, distance: 386.1
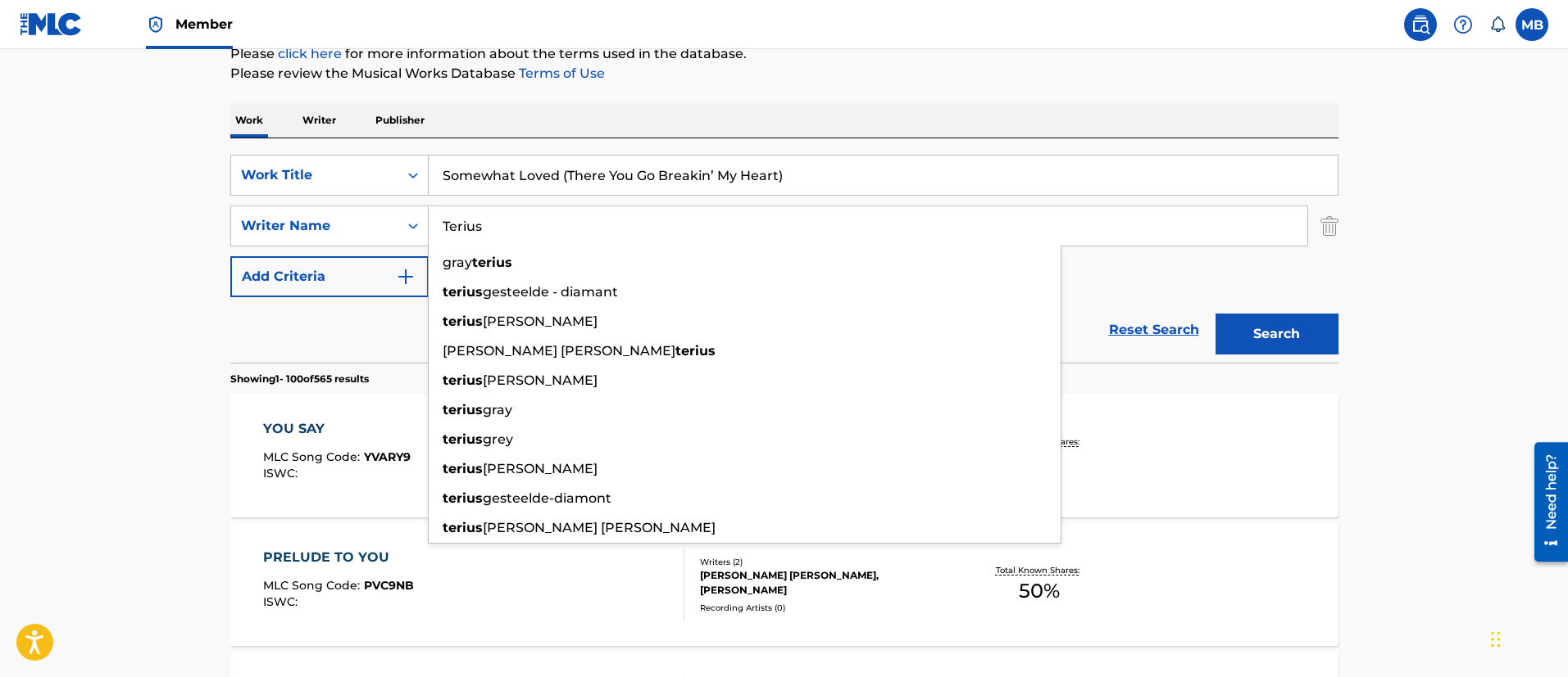
type input "Terius"
click at [1215, 313] on button "Search" at bounding box center [1277, 334] width 123 height 41
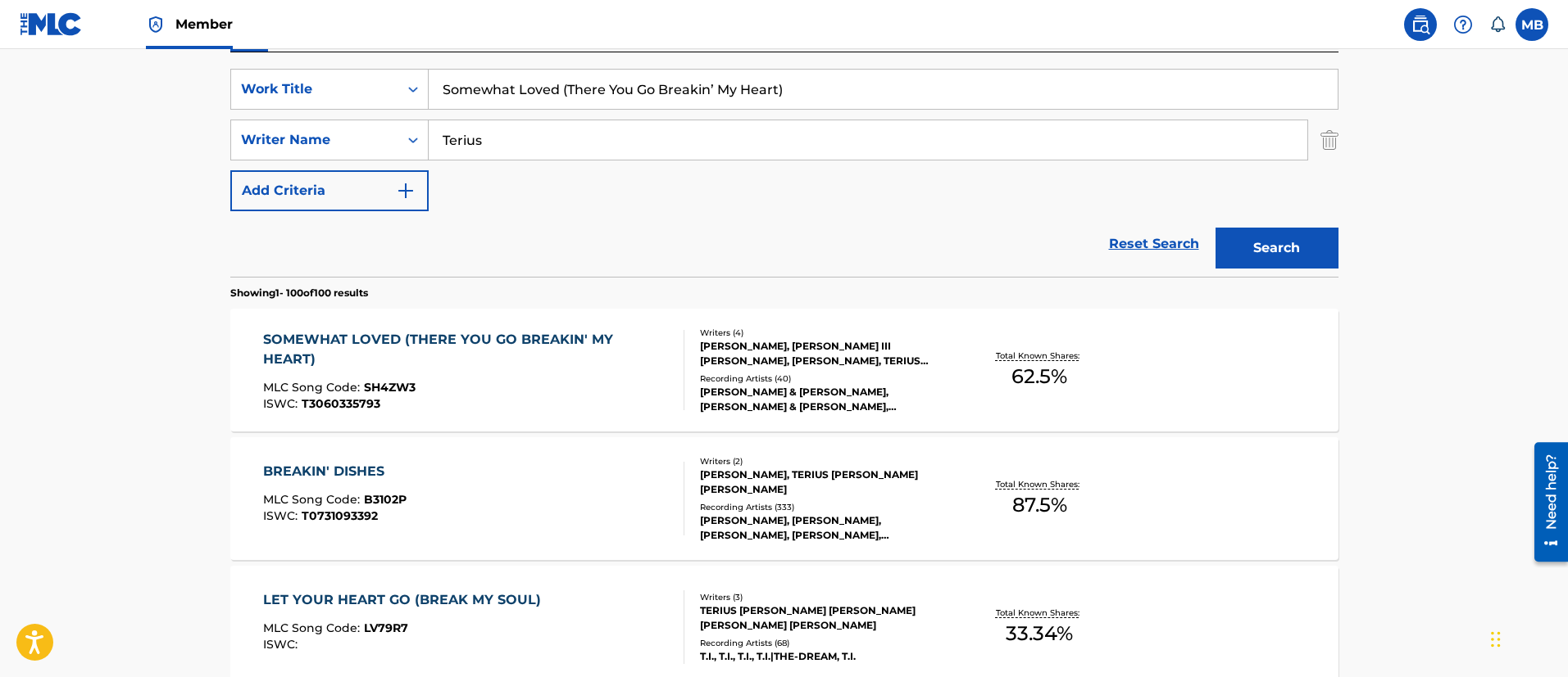
scroll to position [333, 0]
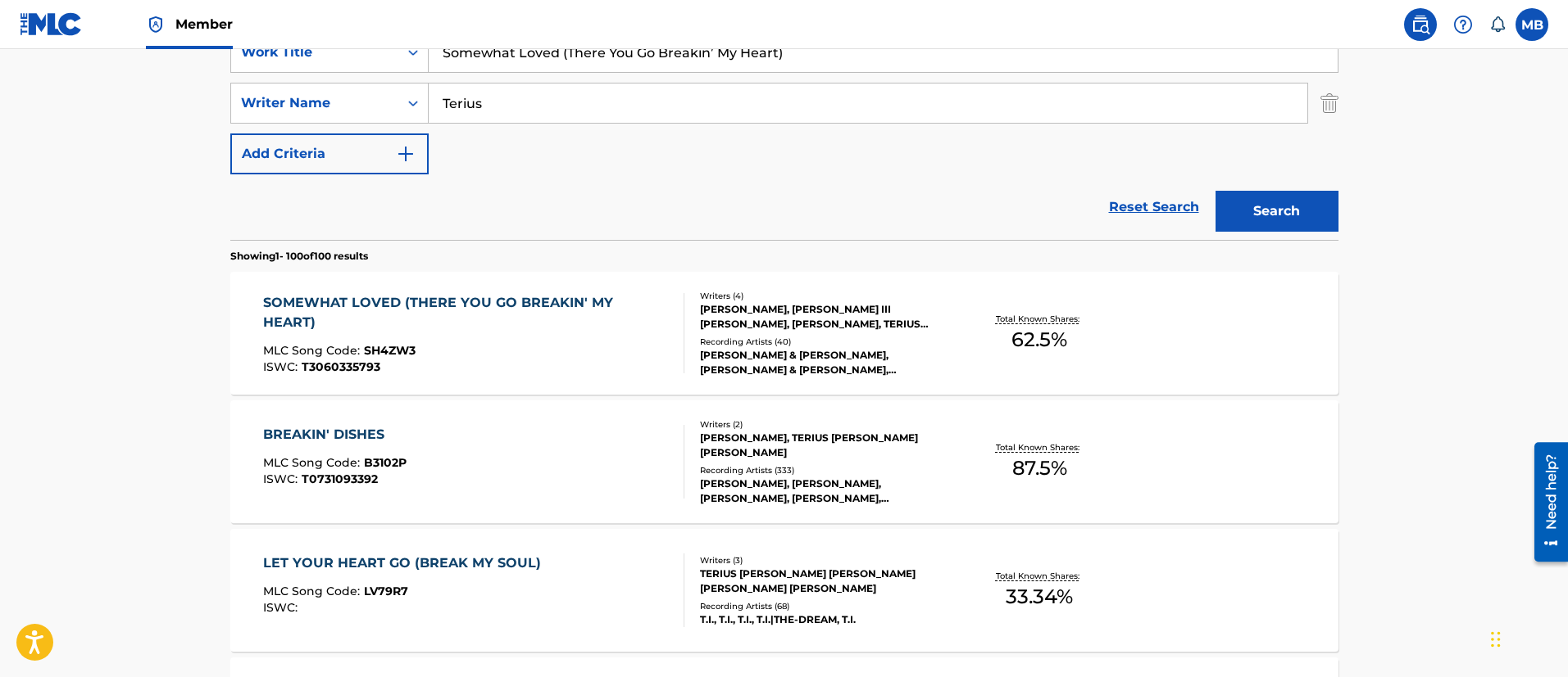
click at [542, 361] on div "ISWC : T3060335793" at bounding box center [466, 366] width 408 height 12
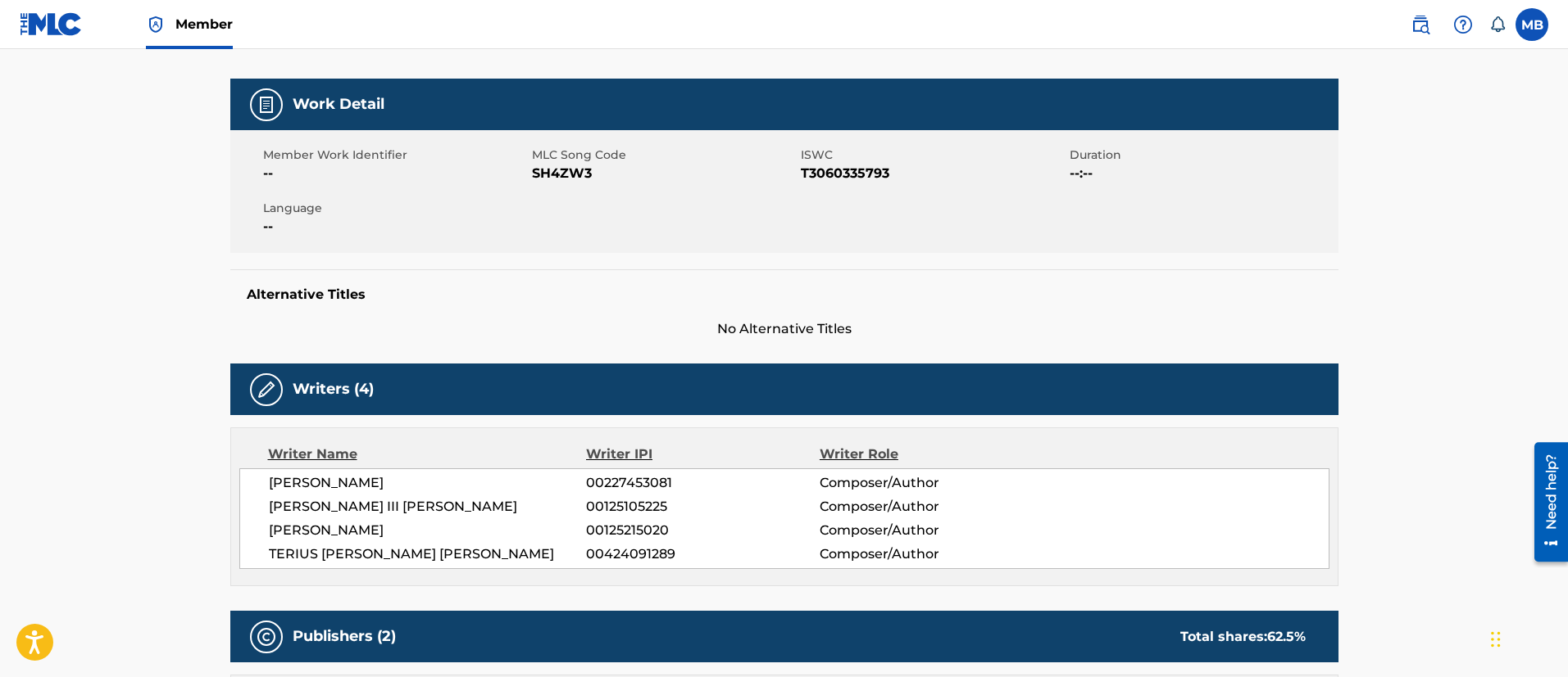
scroll to position [246, 0]
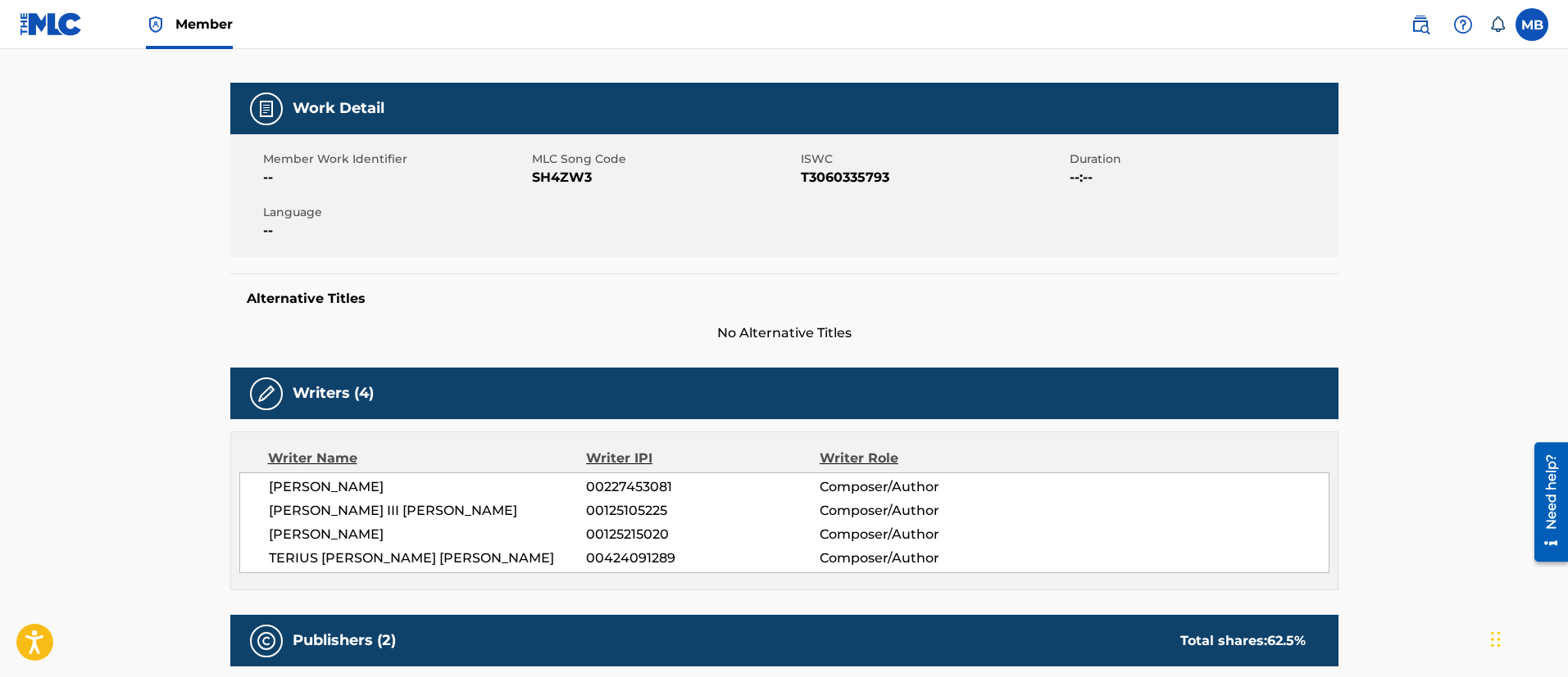
click at [570, 177] on span "SH4ZW3" at bounding box center [664, 177] width 265 height 20
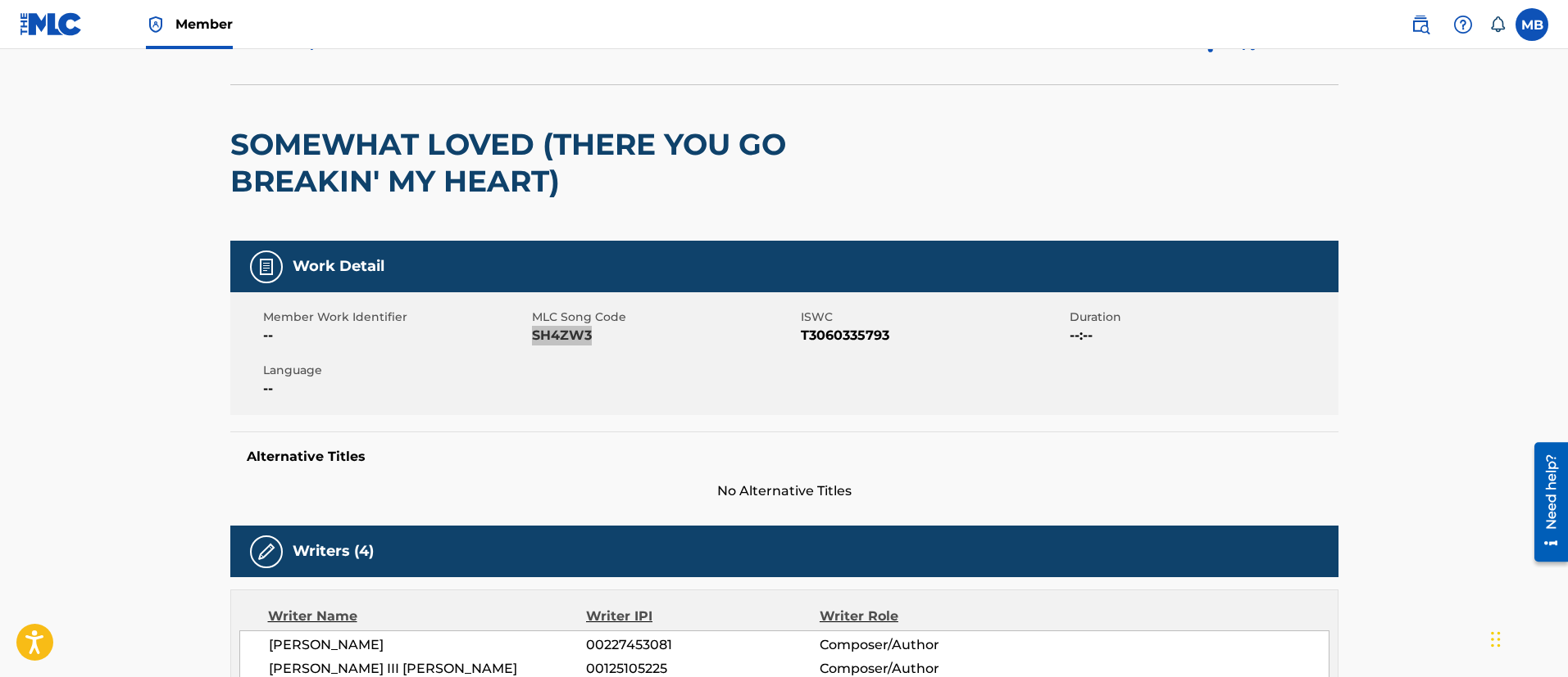
scroll to position [0, 0]
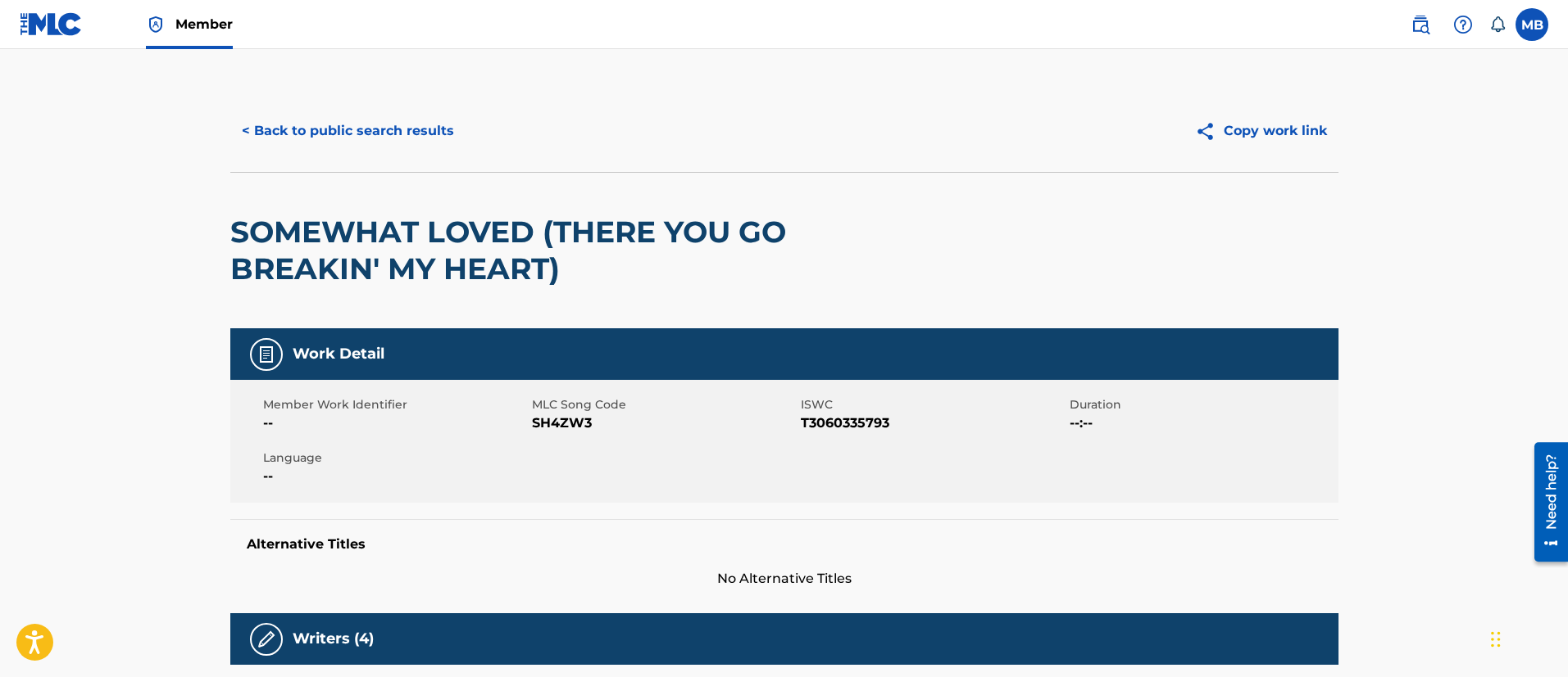
click at [562, 272] on h2 "SOMEWHAT LOVED (THERE YOU GO BREAKIN' MY HEART)" at bounding box center [562, 250] width 664 height 74
click at [561, 272] on h2 "SOMEWHAT LOVED (THERE YOU GO BREAKIN' MY HEART)" at bounding box center [562, 250] width 664 height 74
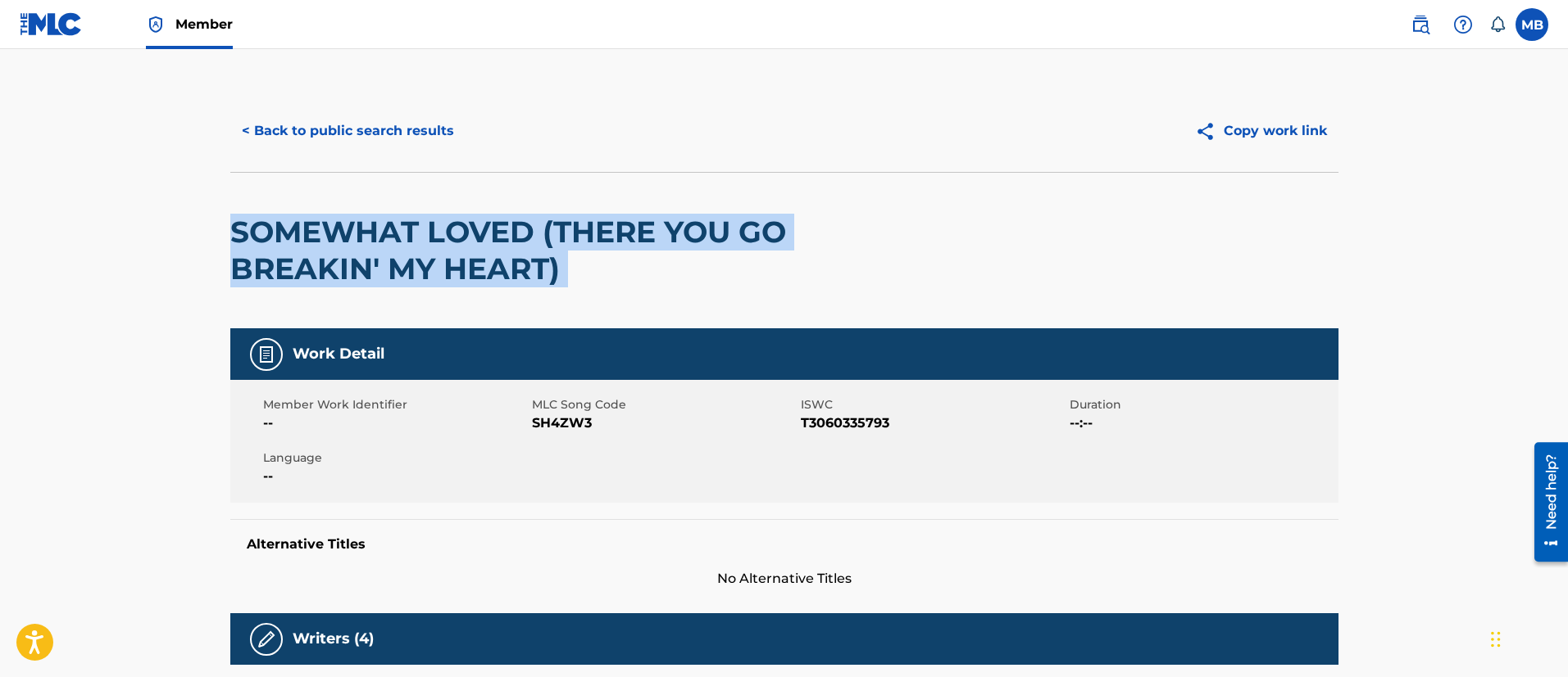
click at [561, 272] on h2 "SOMEWHAT LOVED (THERE YOU GO BREAKIN' MY HEART)" at bounding box center [562, 250] width 664 height 74
click at [506, 175] on div "SOMEWHAT LOVED (THERE YOU GO BREAKIN' MY HEART)" at bounding box center [562, 250] width 664 height 156
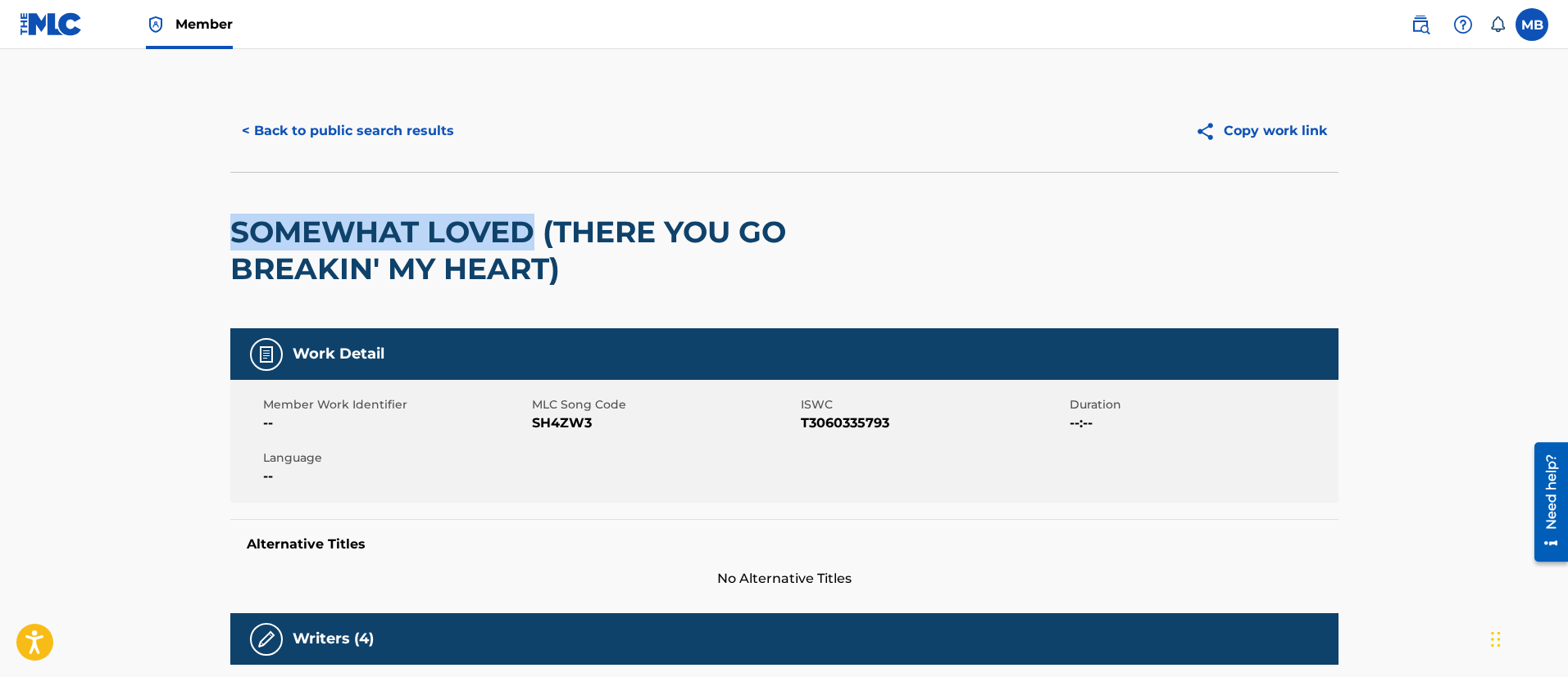
drag, startPoint x: 532, startPoint y: 226, endPoint x: 215, endPoint y: 228, distance: 317.0
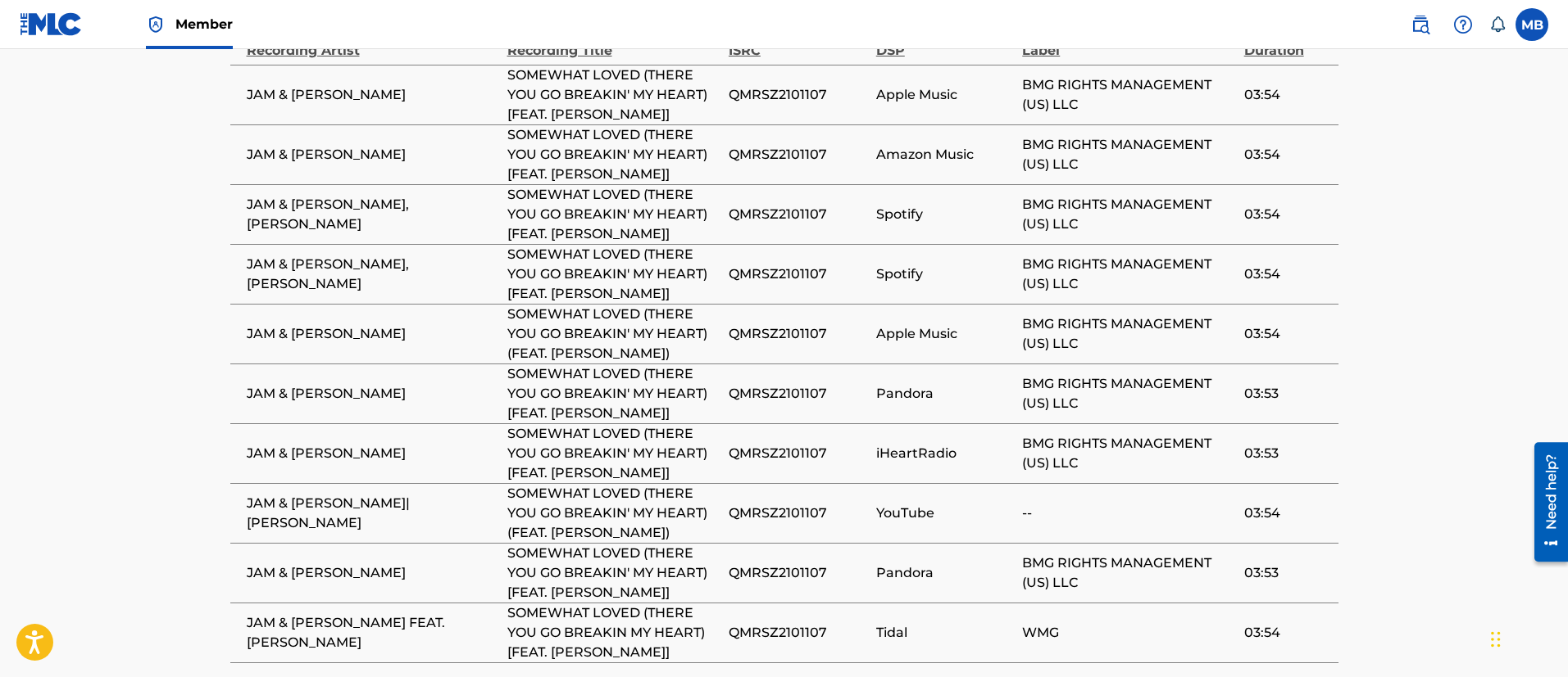
scroll to position [1562, 0]
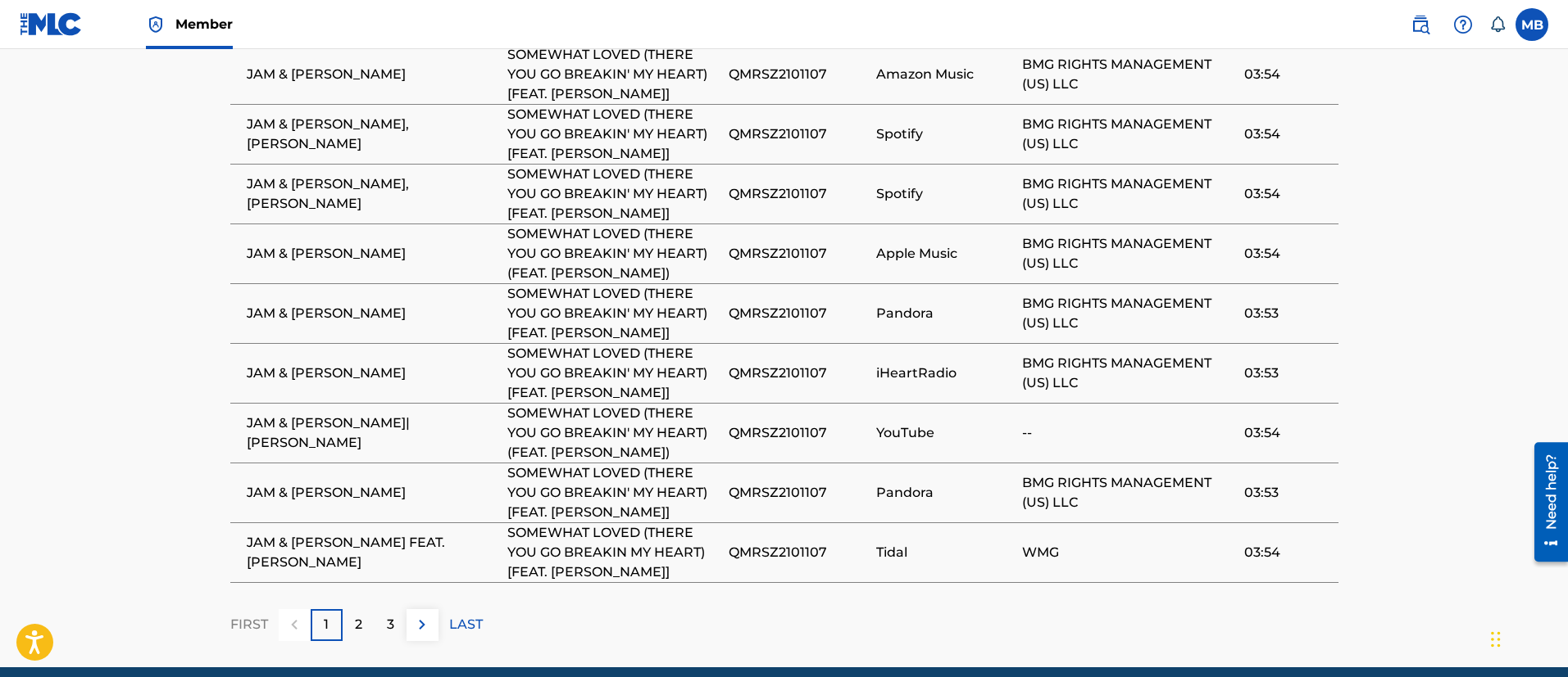
click at [332, 533] on span "JAM & [PERSON_NAME] FEAT. [PERSON_NAME]" at bounding box center [372, 553] width 253 height 39
drag, startPoint x: 705, startPoint y: 487, endPoint x: 497, endPoint y: 468, distance: 208.9
click at [497, 522] on tr "JAM & [PERSON_NAME] FEAT. [PERSON_NAME] SOMEWHAT LOVED (THERE YOU GO BREAKIN MY…" at bounding box center [784, 552] width 1108 height 60
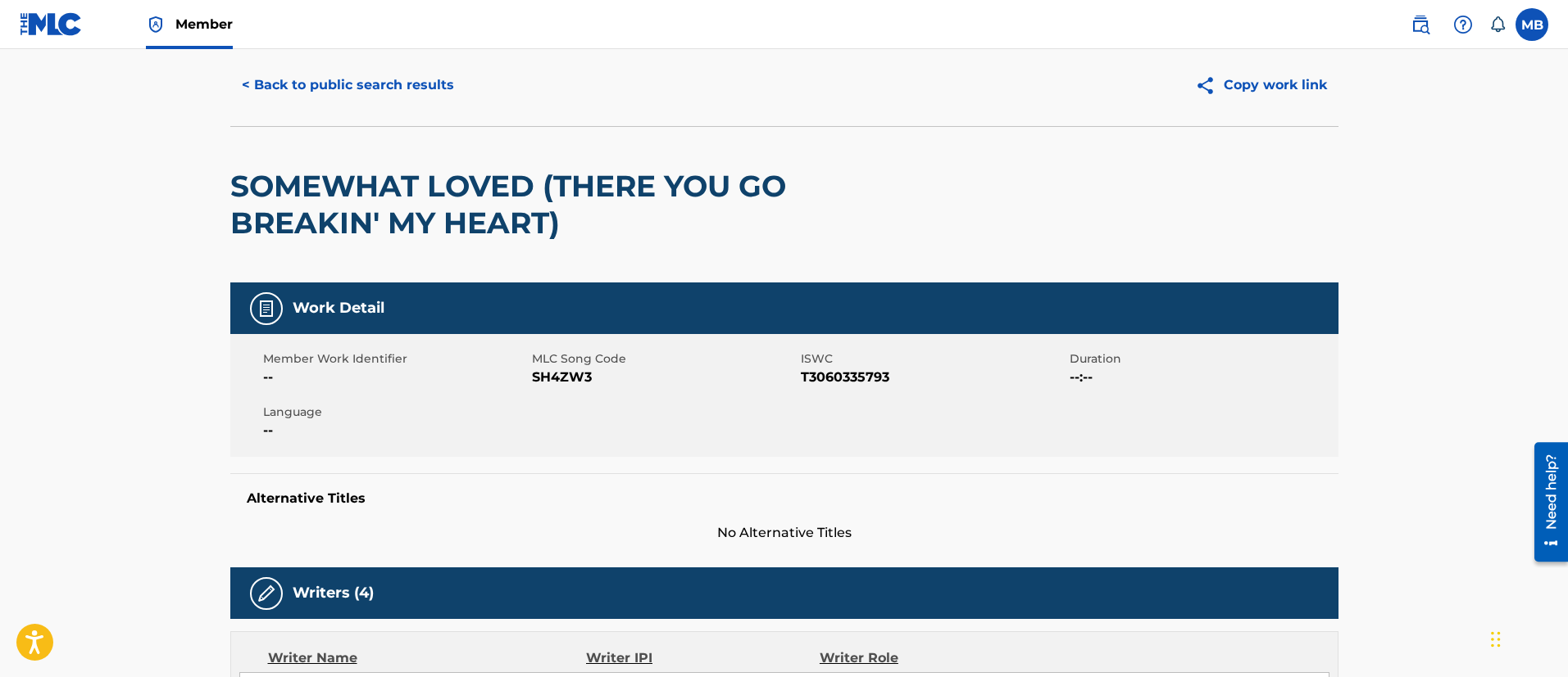
scroll to position [0, 0]
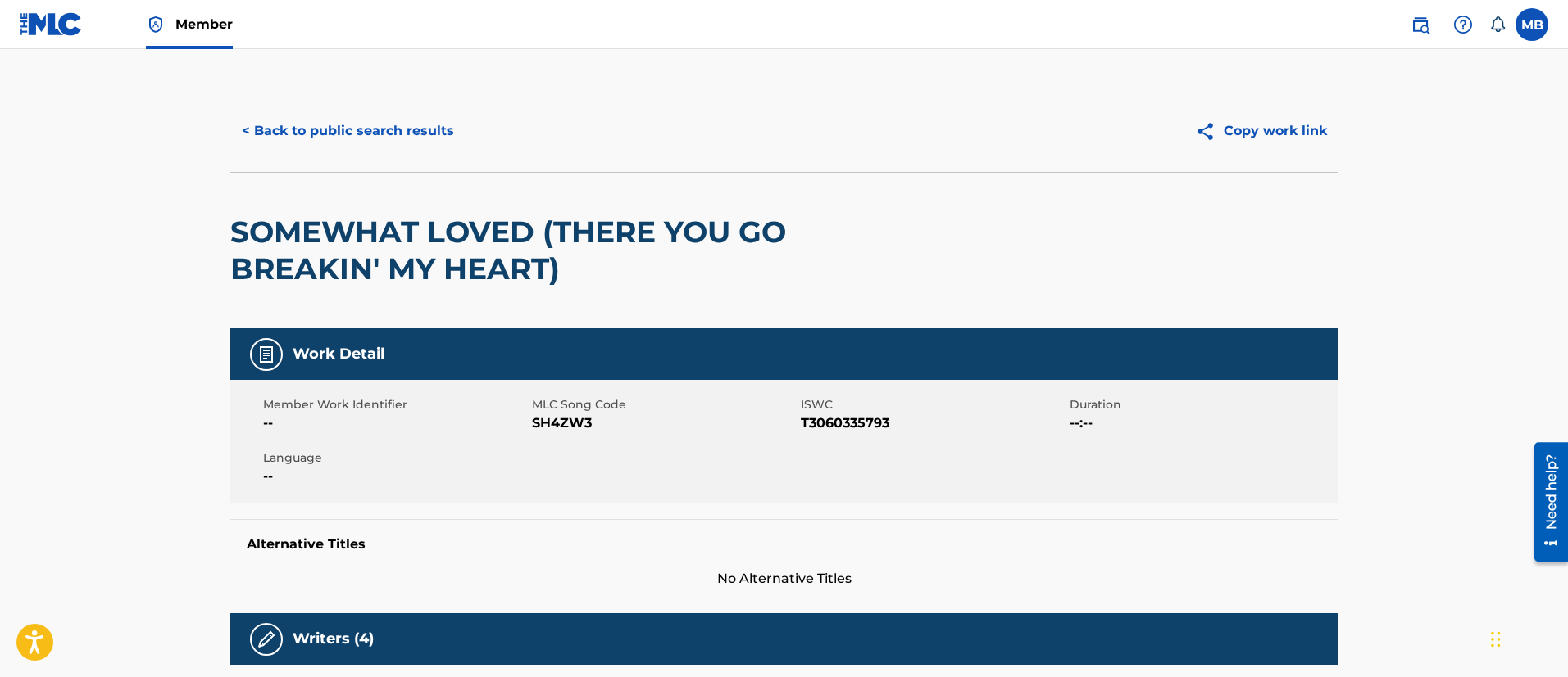
click at [552, 435] on div "Member Work Identifier -- MLC Song Code SH4ZW3 ISWC T3060335793 Duration --:-- …" at bounding box center [784, 442] width 1108 height 123
click at [356, 140] on button "< Back to public search results" at bounding box center [348, 131] width 235 height 41
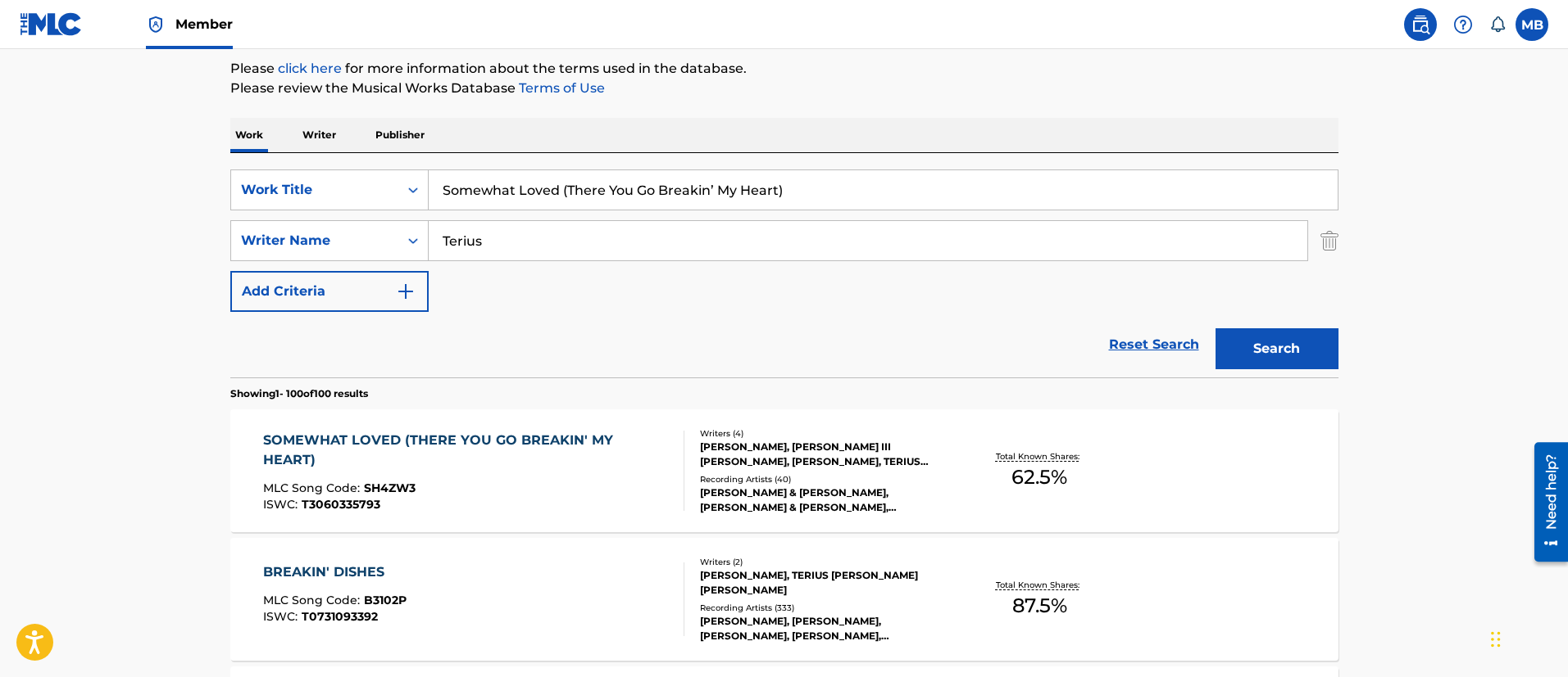
scroll to position [87, 0]
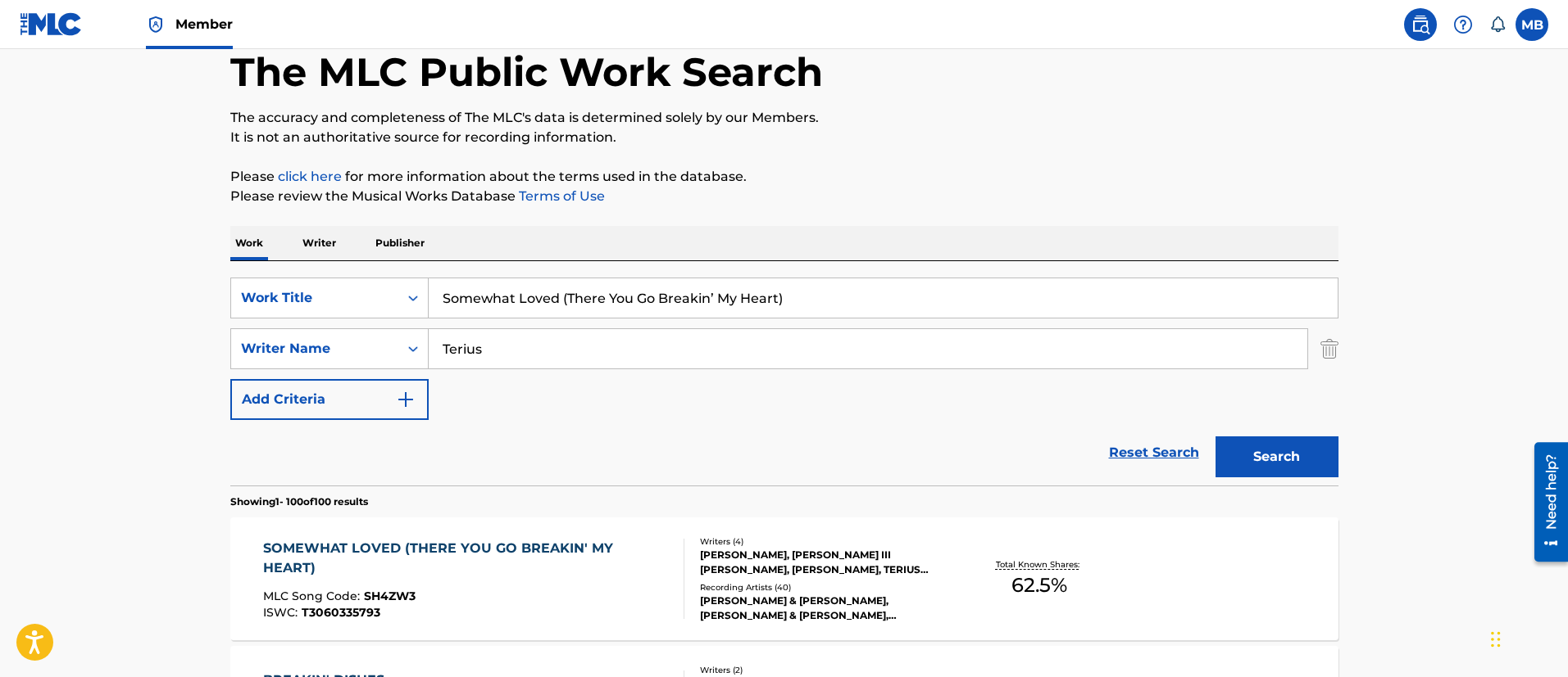
drag, startPoint x: 394, startPoint y: 244, endPoint x: 323, endPoint y: 236, distance: 71.4
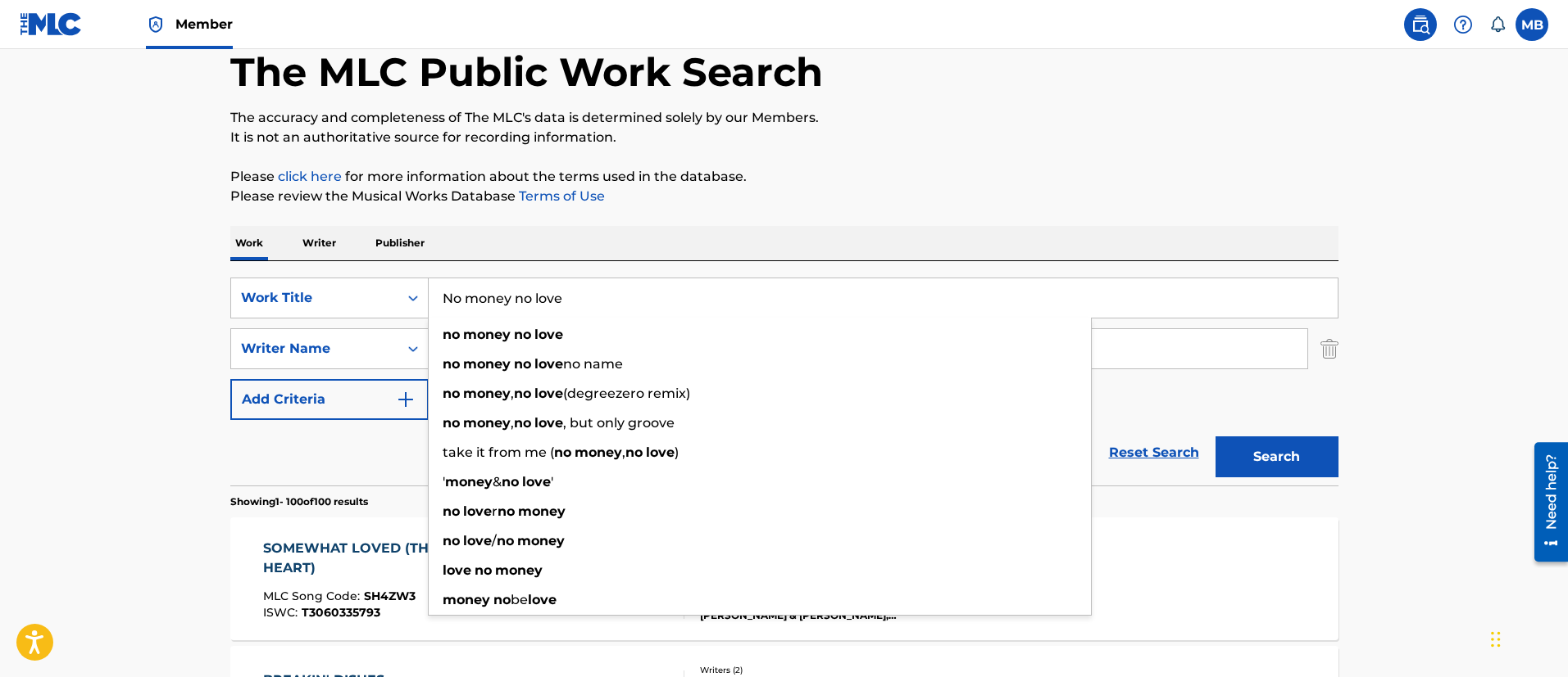
type input "No money no love"
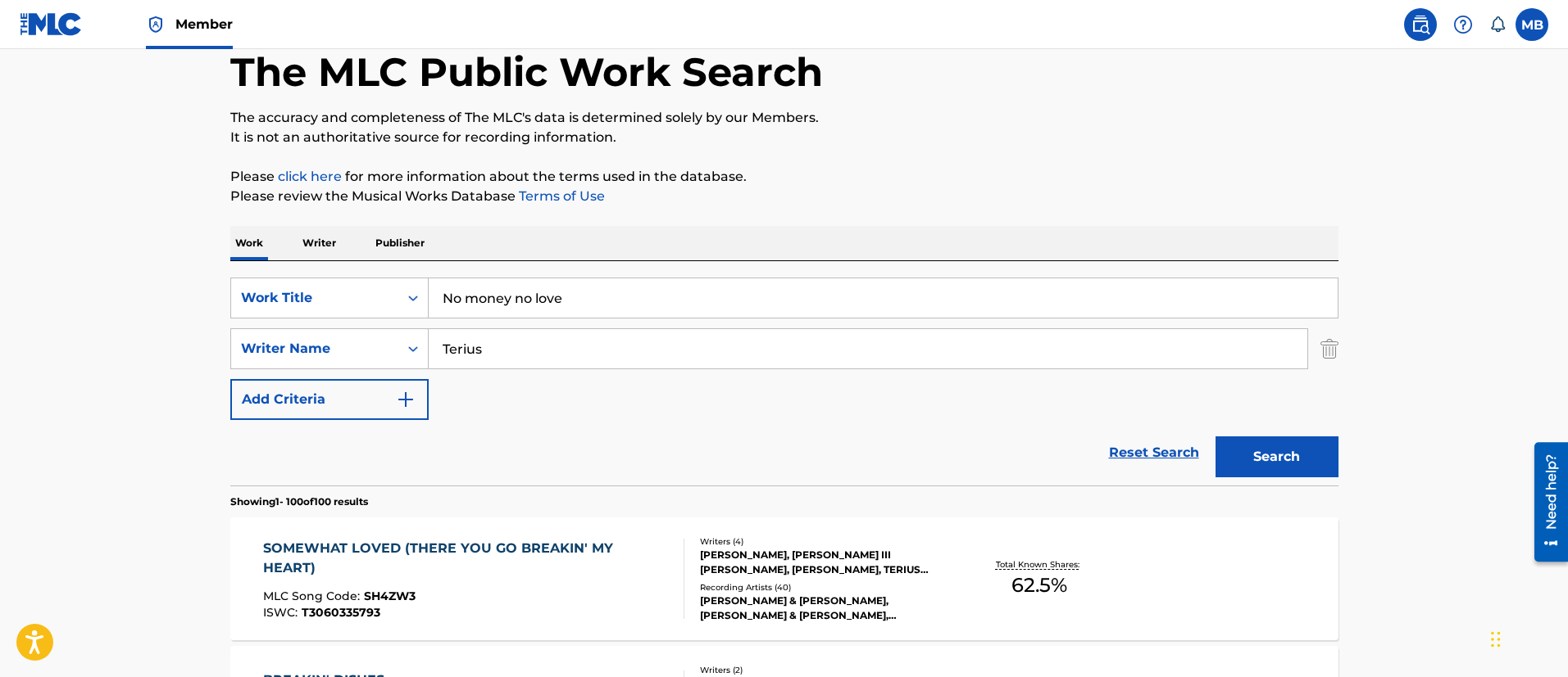
click at [1215, 436] on button "Search" at bounding box center [1277, 457] width 123 height 41
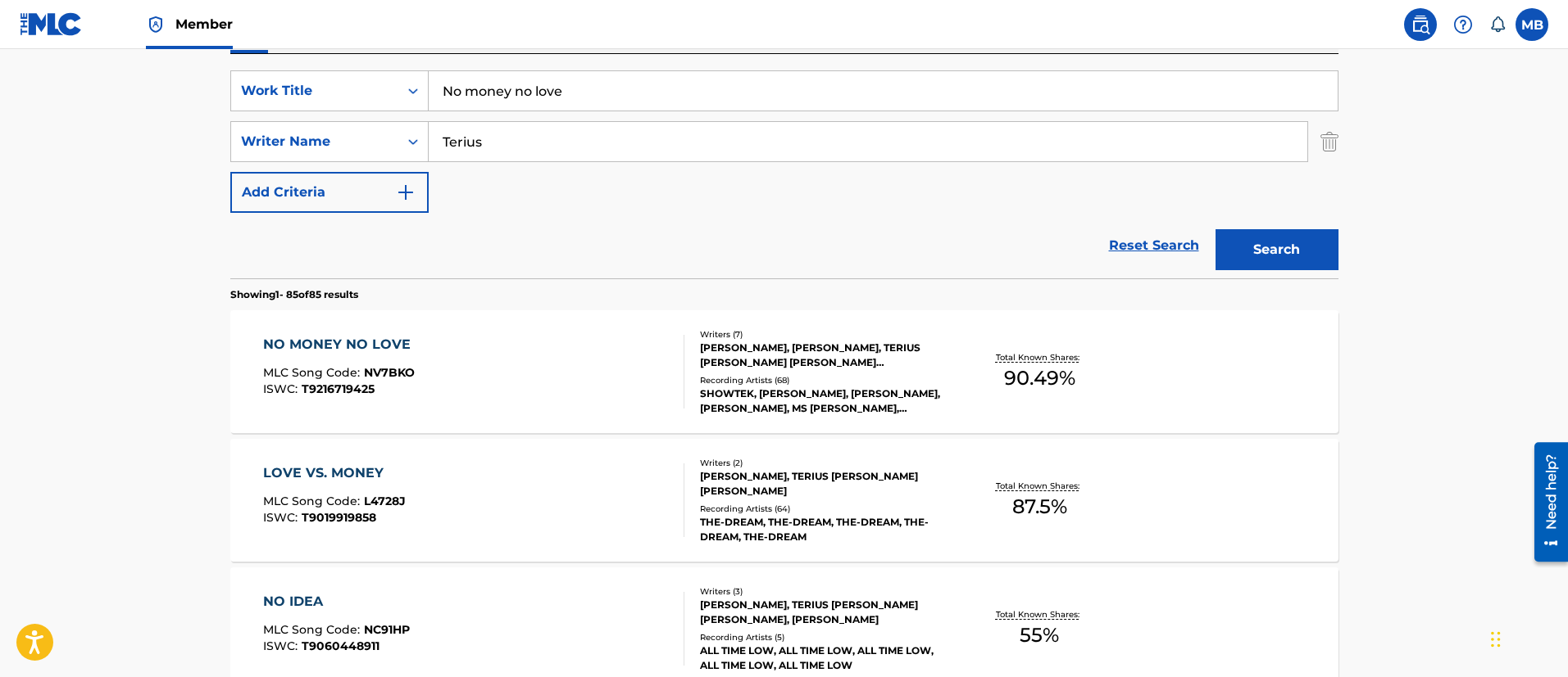
scroll to position [333, 0]
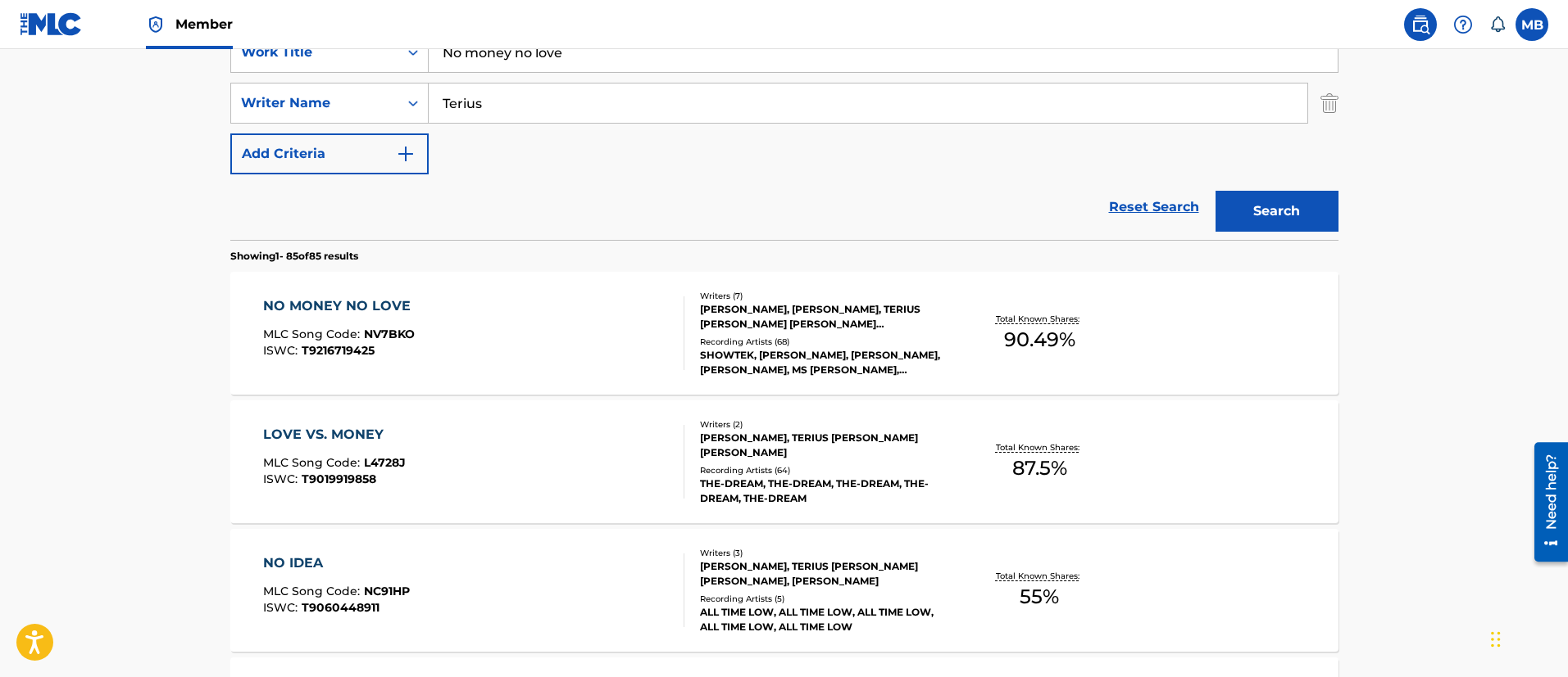
click at [560, 307] on div "NO MONEY NO LOVE MLC Song Code : NV7BKO ISWC : T9216719425" at bounding box center [474, 333] width 422 height 74
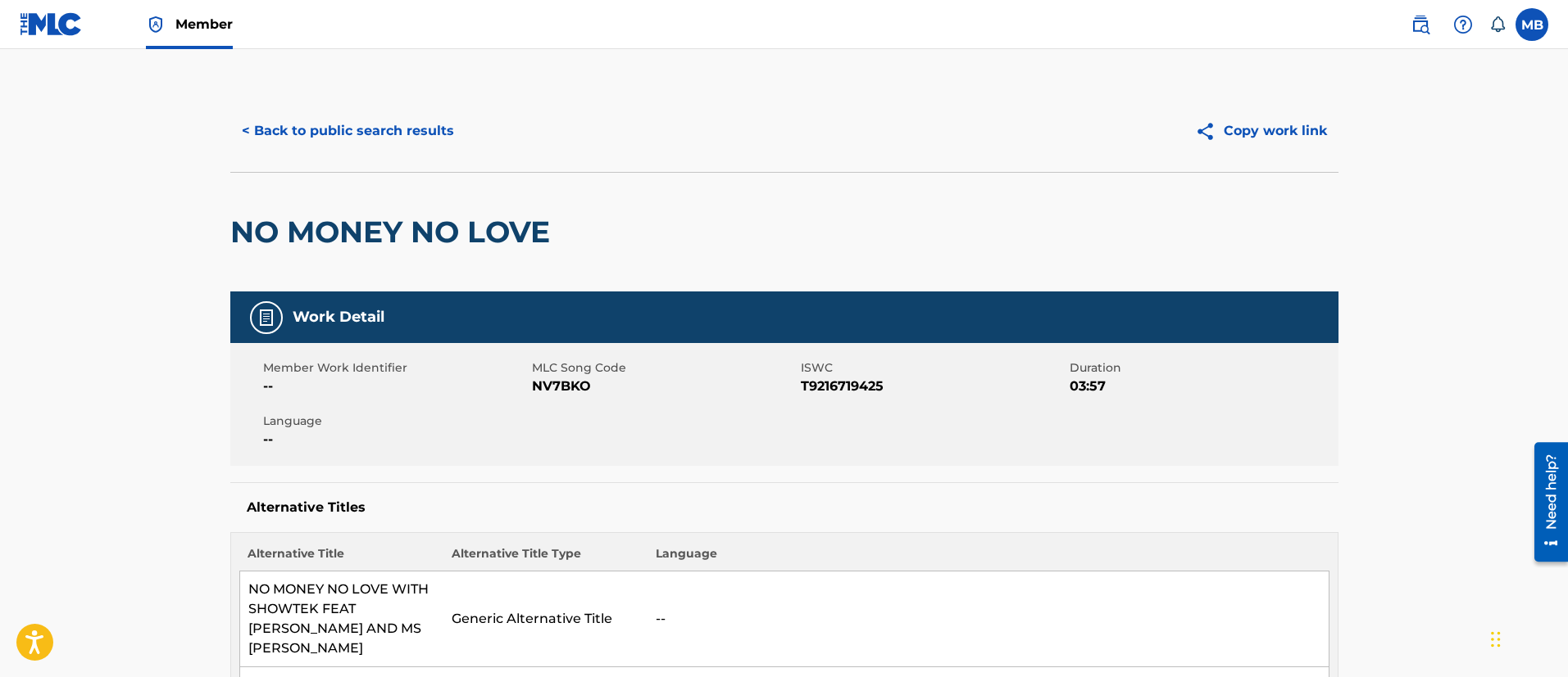
click at [416, 132] on button "< Back to public search results" at bounding box center [348, 131] width 235 height 41
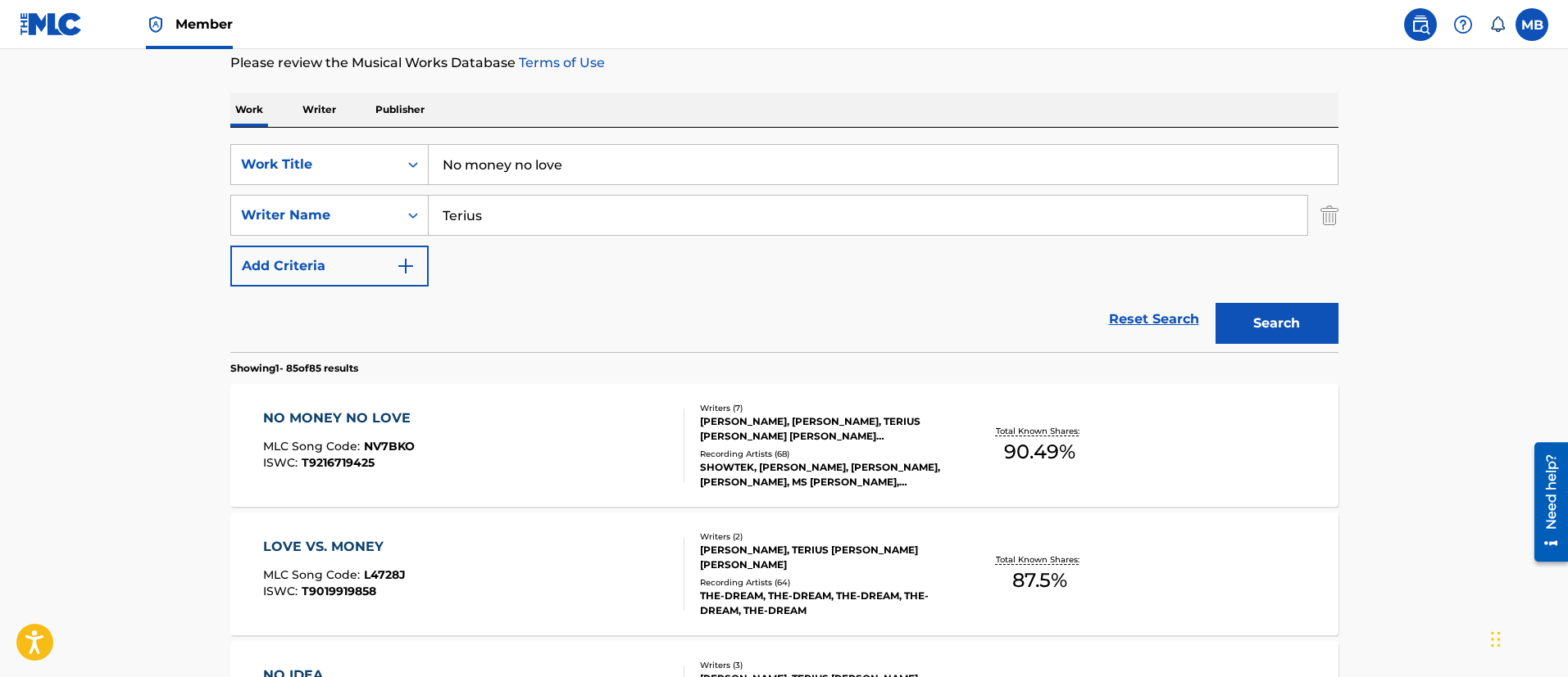
scroll to position [87, 0]
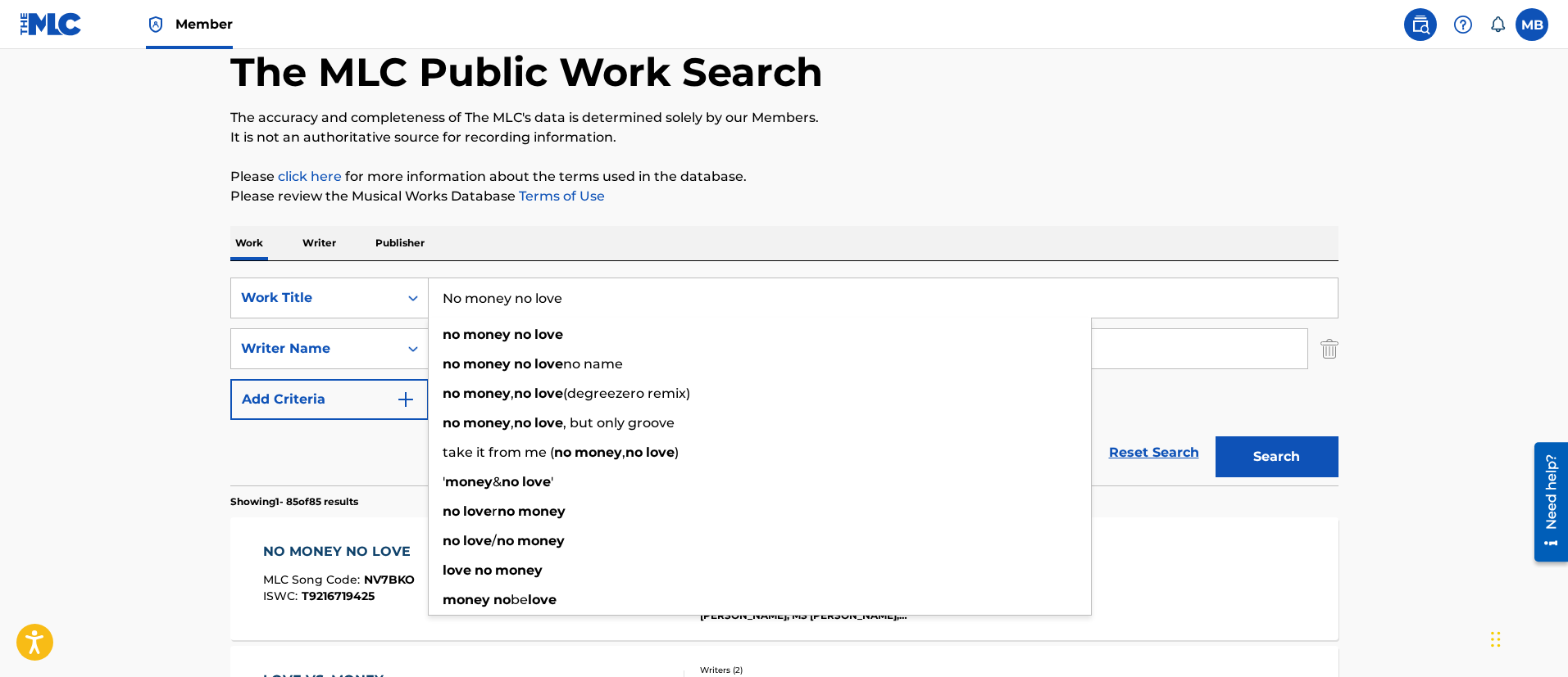
drag, startPoint x: 634, startPoint y: 296, endPoint x: 161, endPoint y: 207, distance: 481.3
paste input "Cedes Benz (Queen & Slim Version) The-Dream"
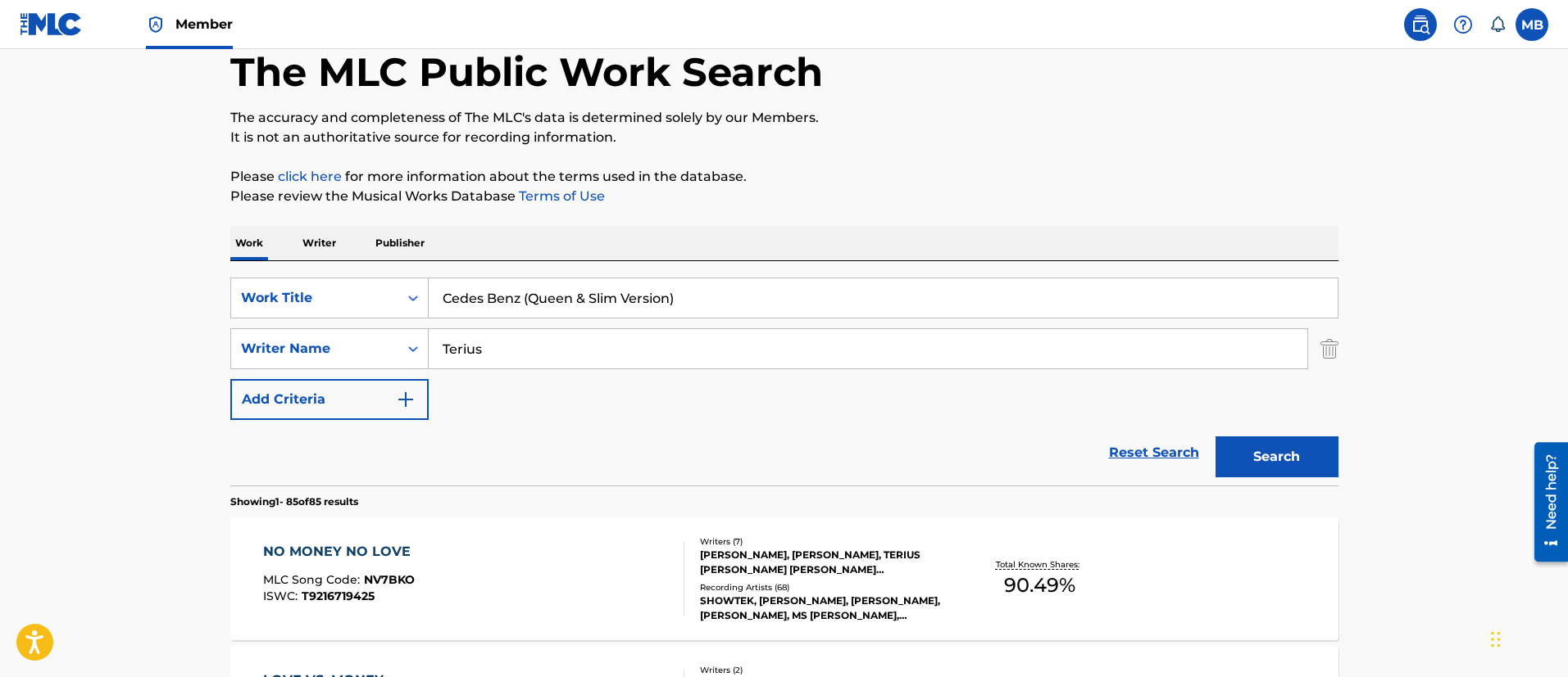
type input "Cedes Benz (Queen & Slim Version)"
click at [1215, 436] on button "Search" at bounding box center [1277, 457] width 123 height 41
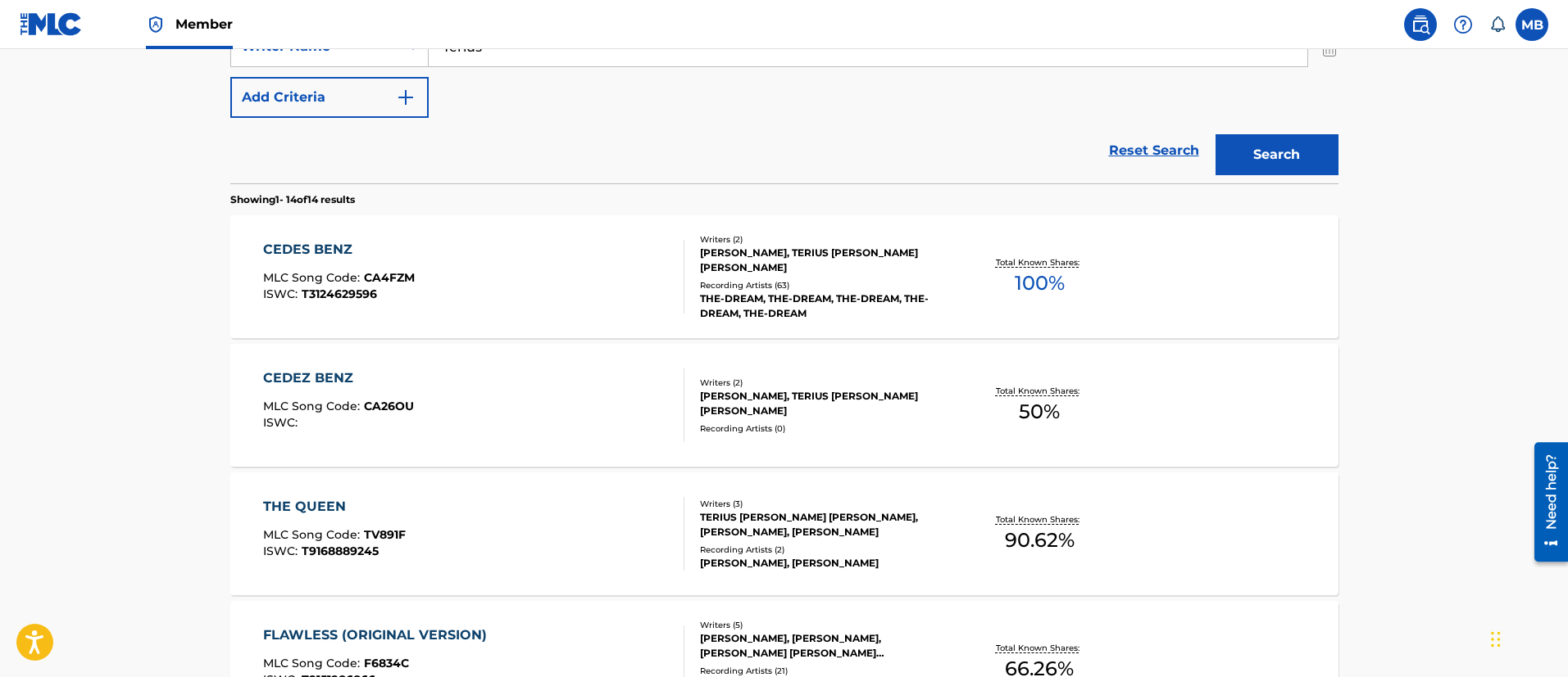
scroll to position [455, 0]
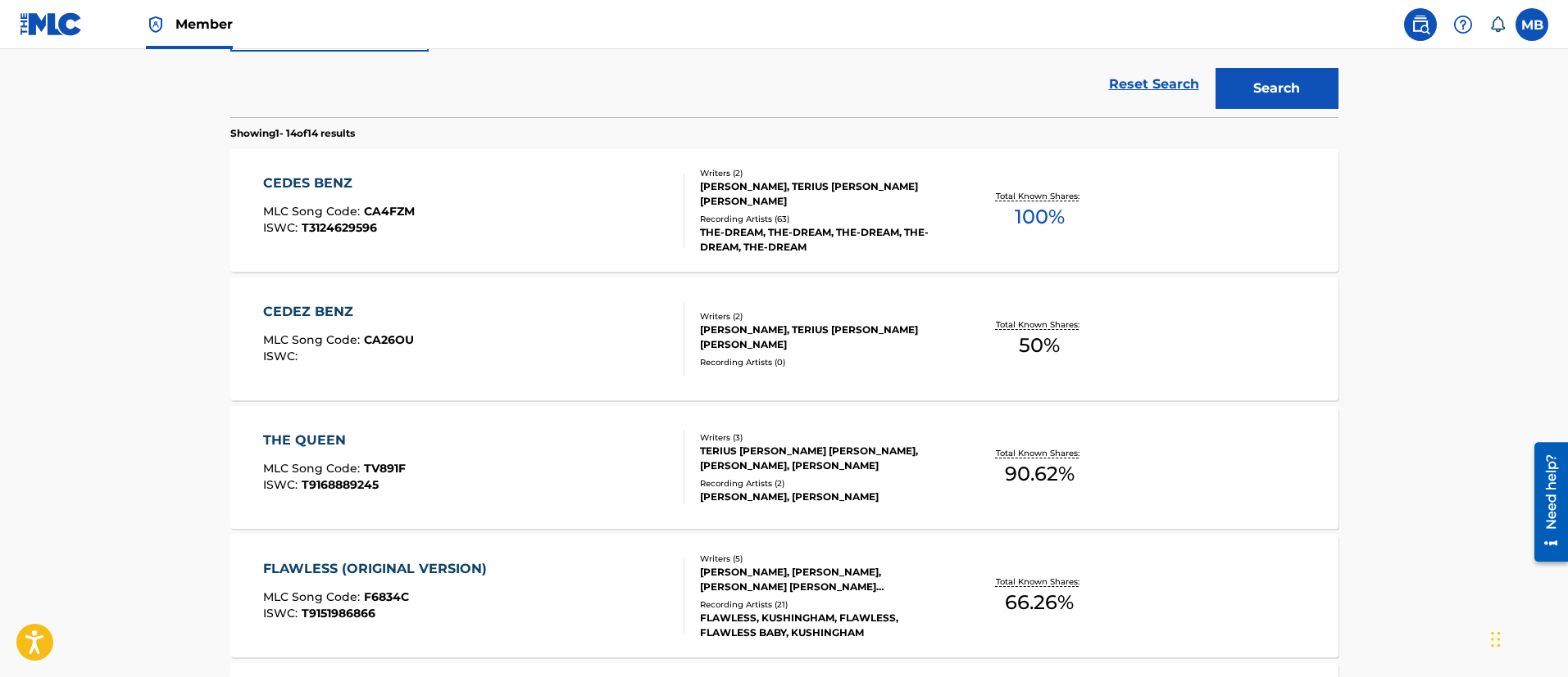
click at [553, 213] on div "CEDES BENZ MLC Song Code : CA4FZM ISWC : T3124629596" at bounding box center [474, 210] width 422 height 74
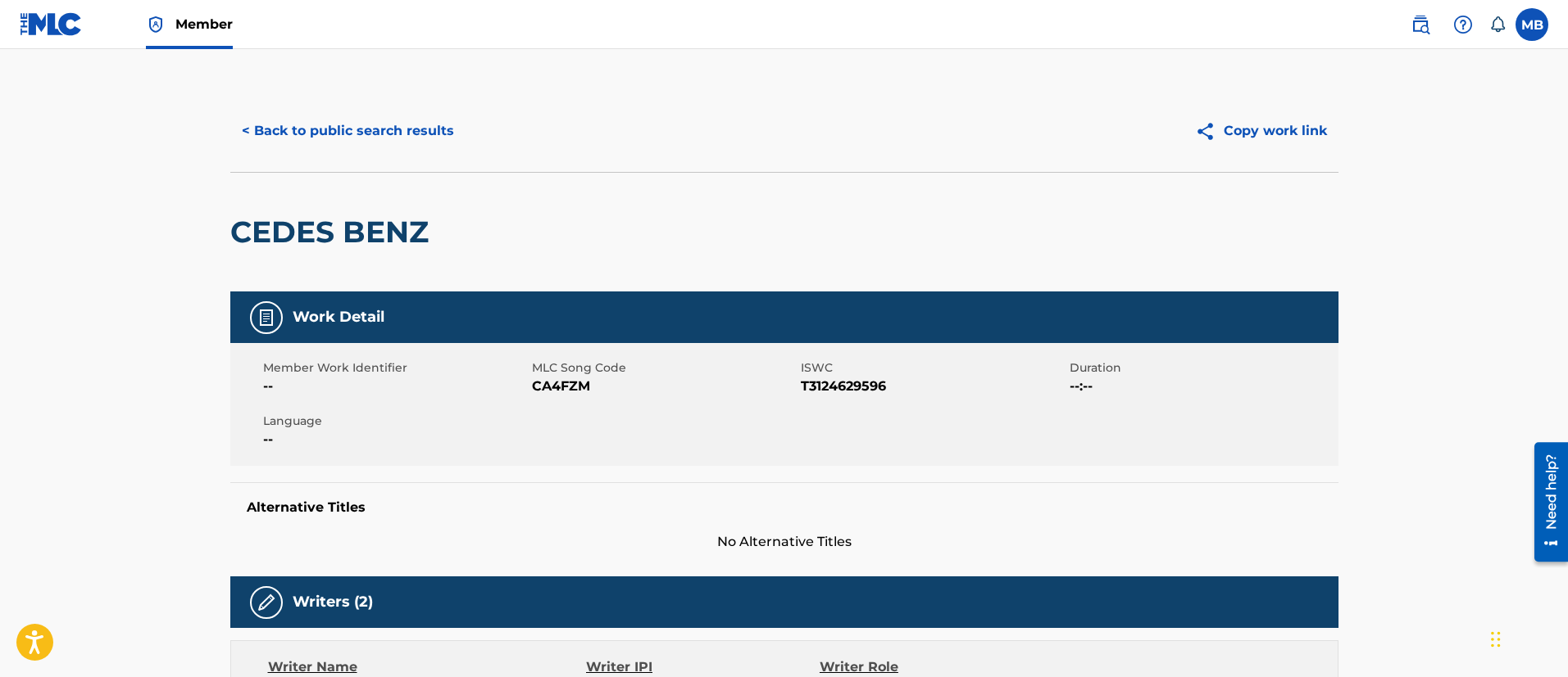
click at [373, 142] on button "< Back to public search results" at bounding box center [348, 131] width 235 height 41
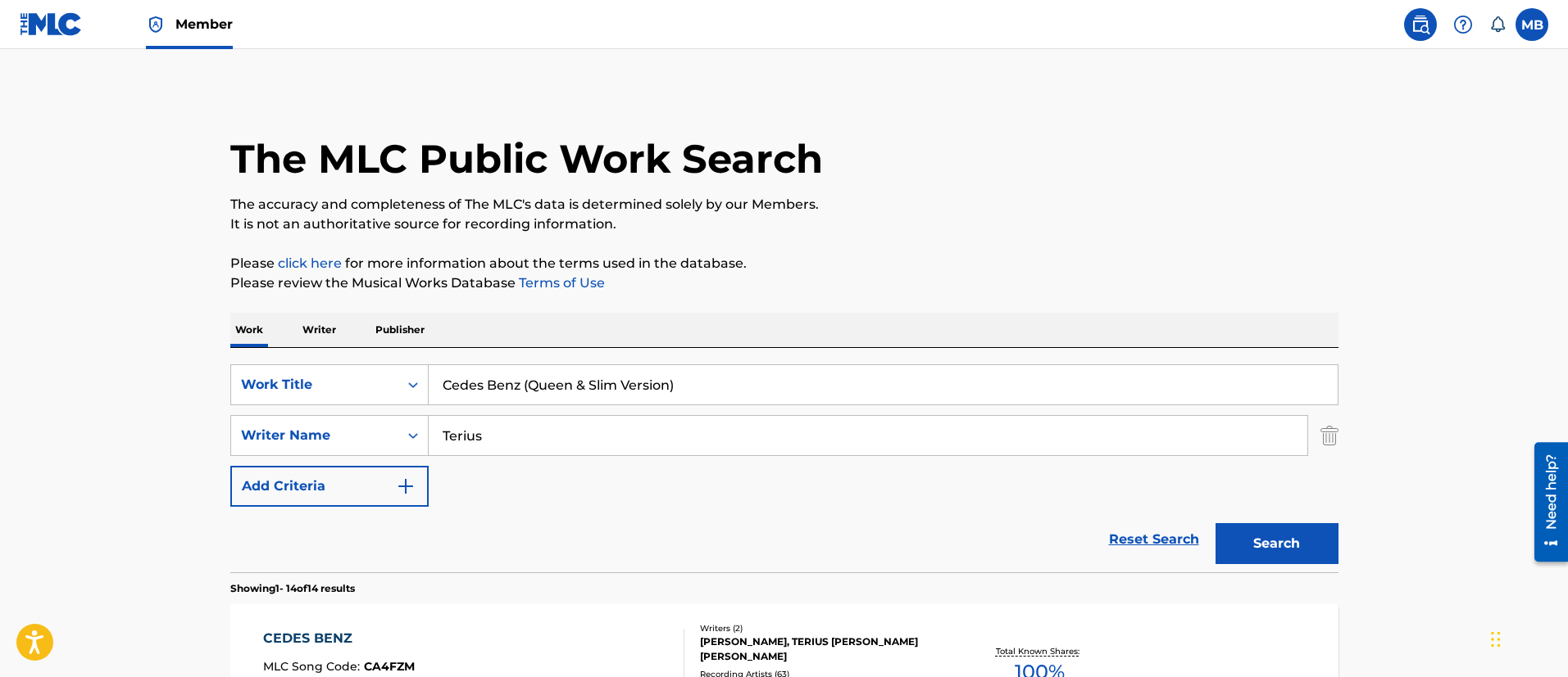
drag, startPoint x: 779, startPoint y: 372, endPoint x: 0, endPoint y: 334, distance: 779.9
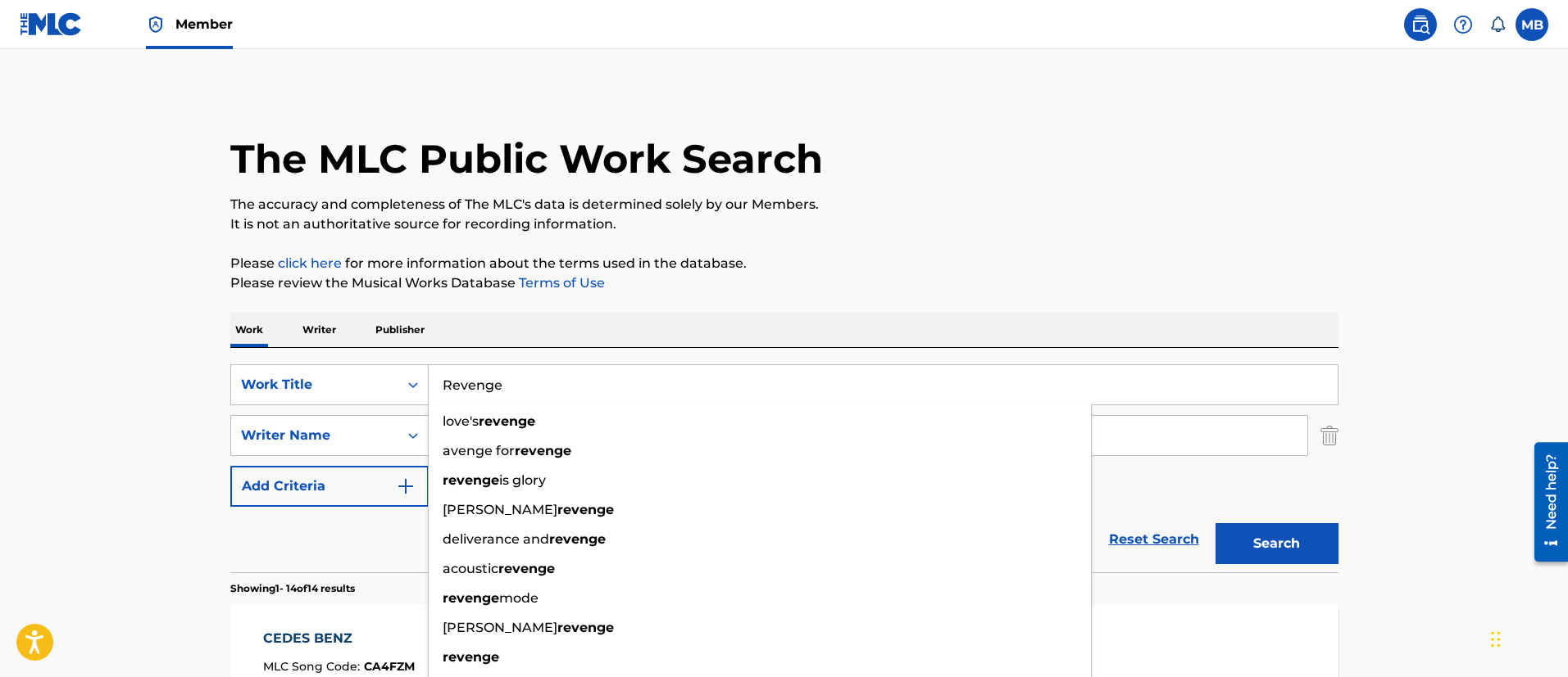
type input "Revenge"
click at [1215, 523] on button "Search" at bounding box center [1277, 544] width 123 height 41
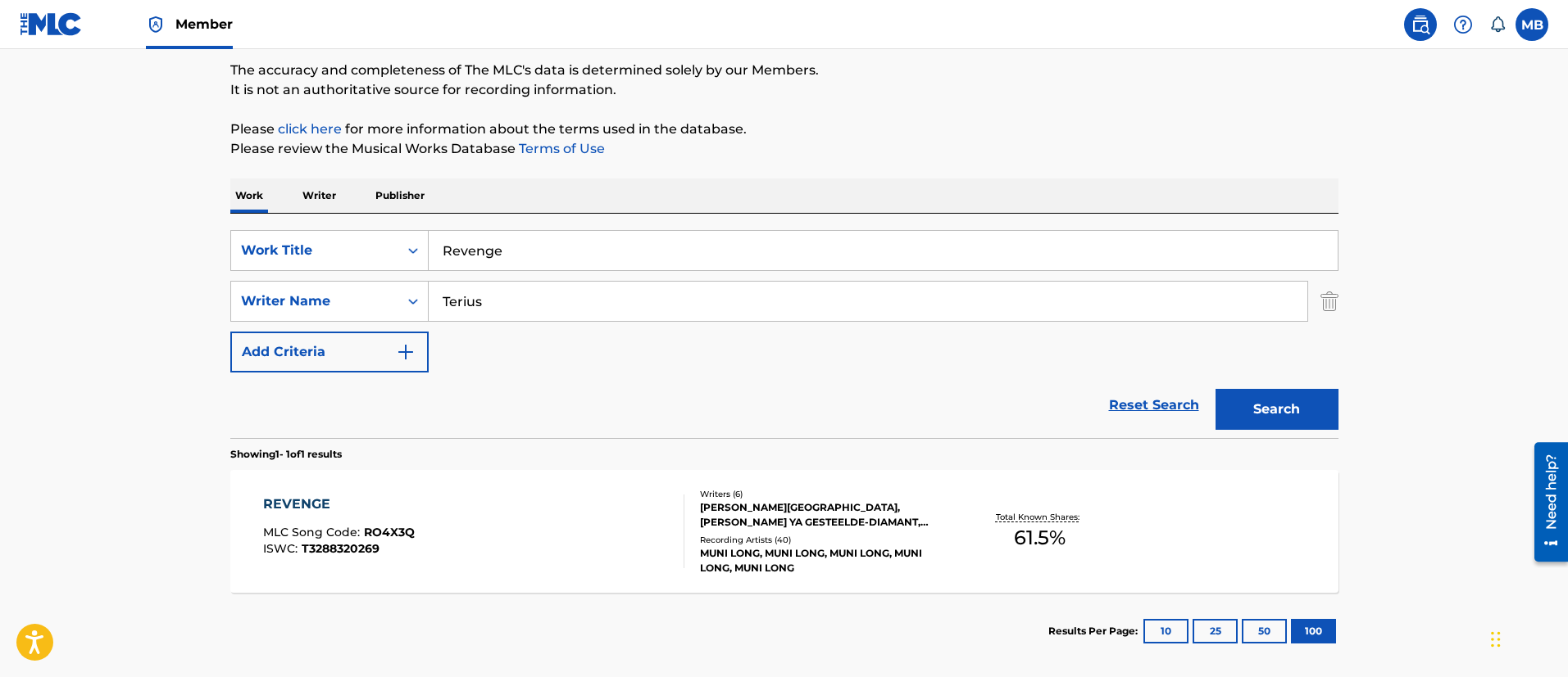
scroll to position [214, 0]
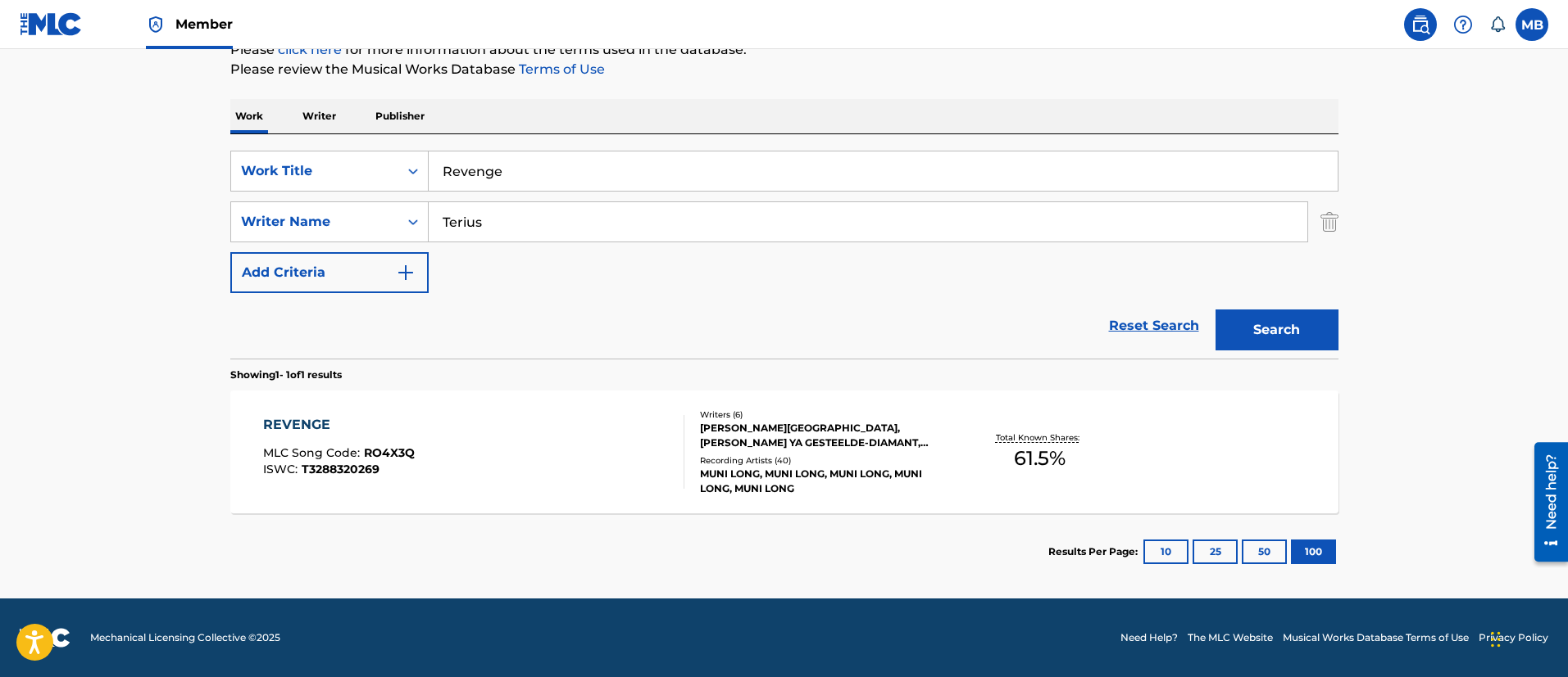
click at [597, 470] on div "REVENGE MLC Song Code : RO4X3Q ISWC : T3288320269" at bounding box center [474, 451] width 422 height 74
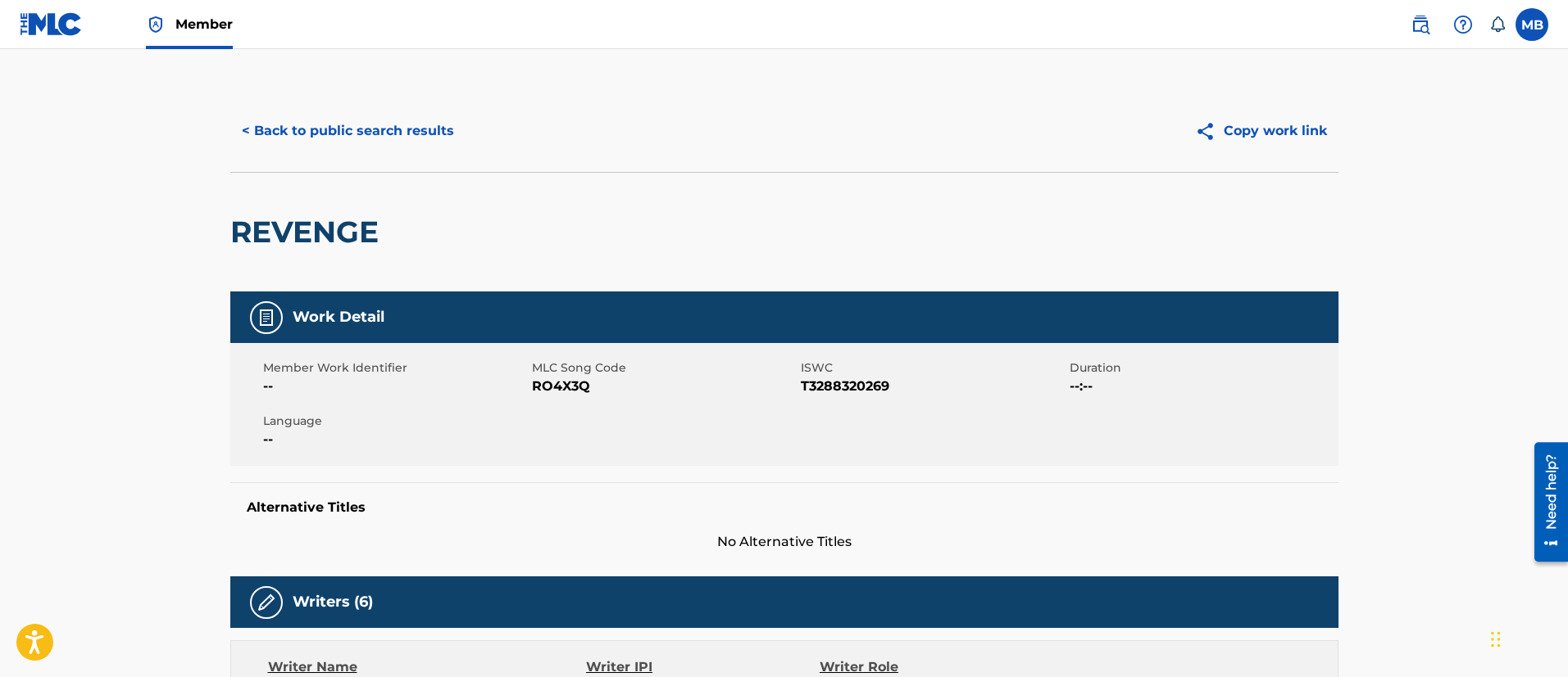
click at [330, 246] on h2 "REVENGE" at bounding box center [309, 232] width 157 height 37
click at [547, 379] on span "RO4X3Q" at bounding box center [664, 386] width 265 height 20
click at [192, 40] on link "Member" at bounding box center [188, 24] width 87 height 48
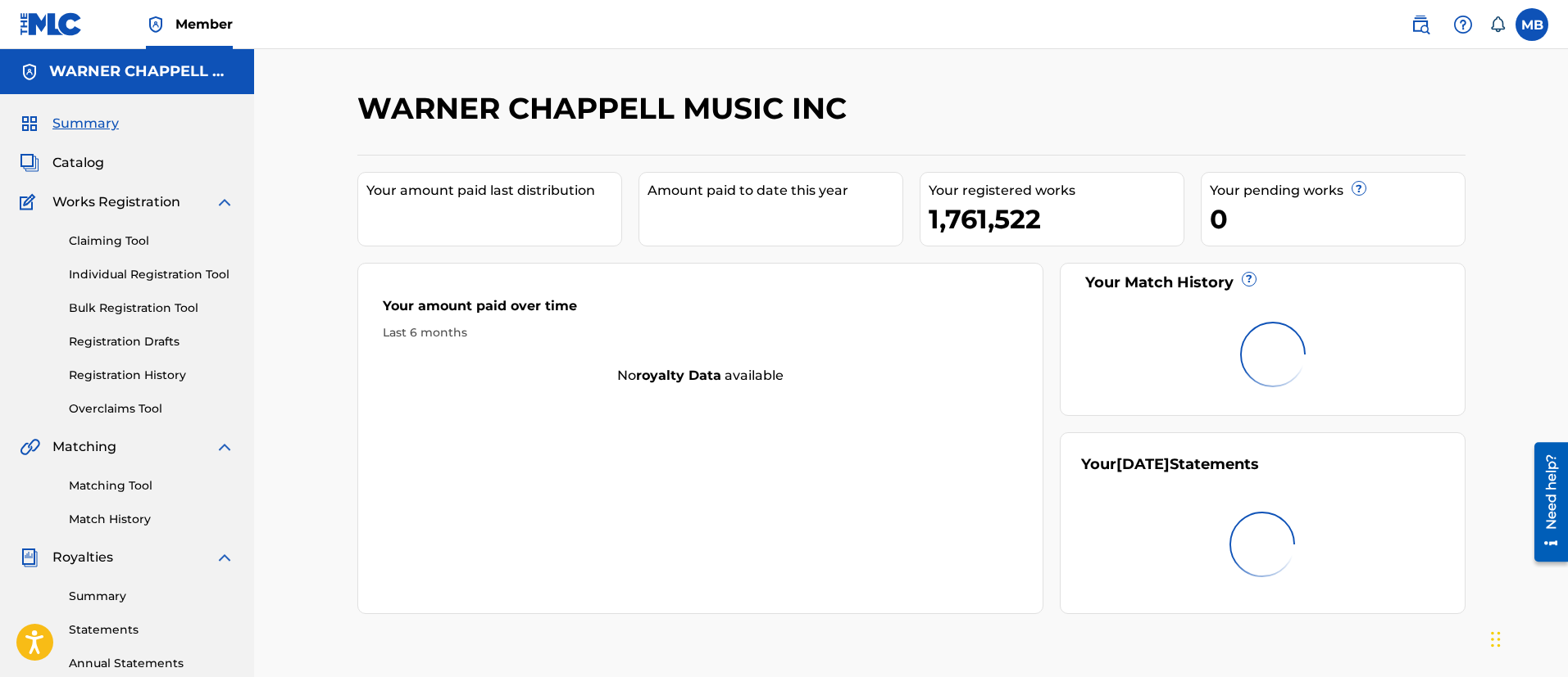
click at [63, 159] on span "Catalog" at bounding box center [77, 162] width 51 height 20
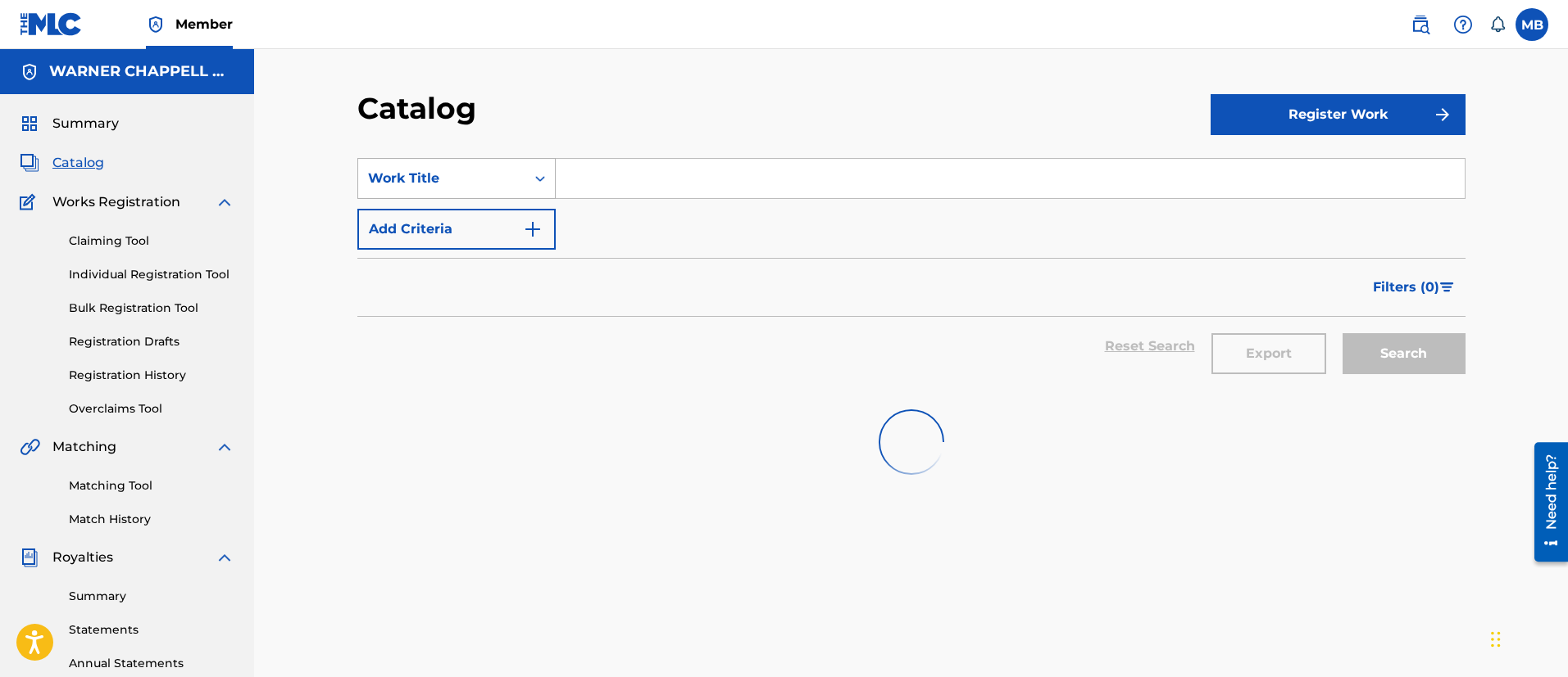
click at [445, 196] on div "Work Title" at bounding box center [456, 179] width 199 height 41
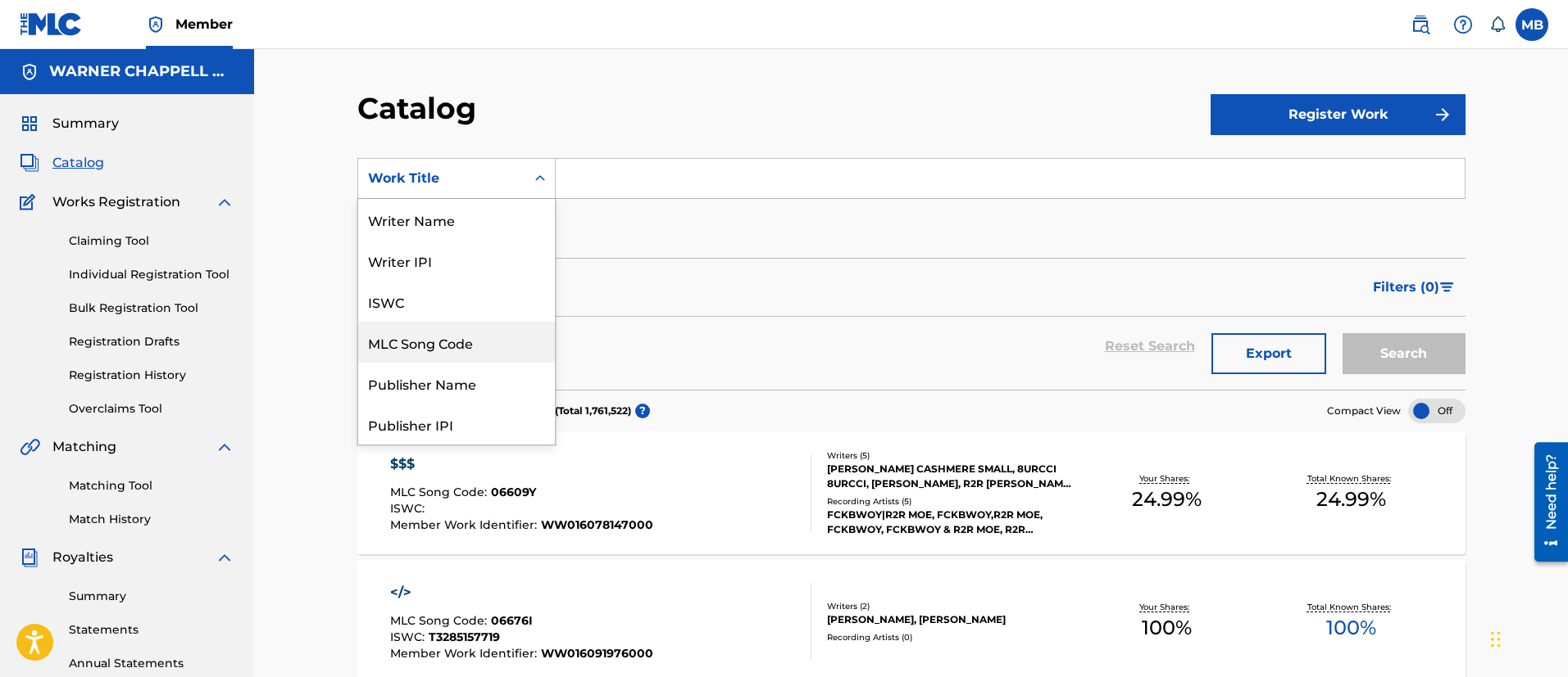
click at [438, 350] on div "MLC Song Code" at bounding box center [456, 342] width 197 height 41
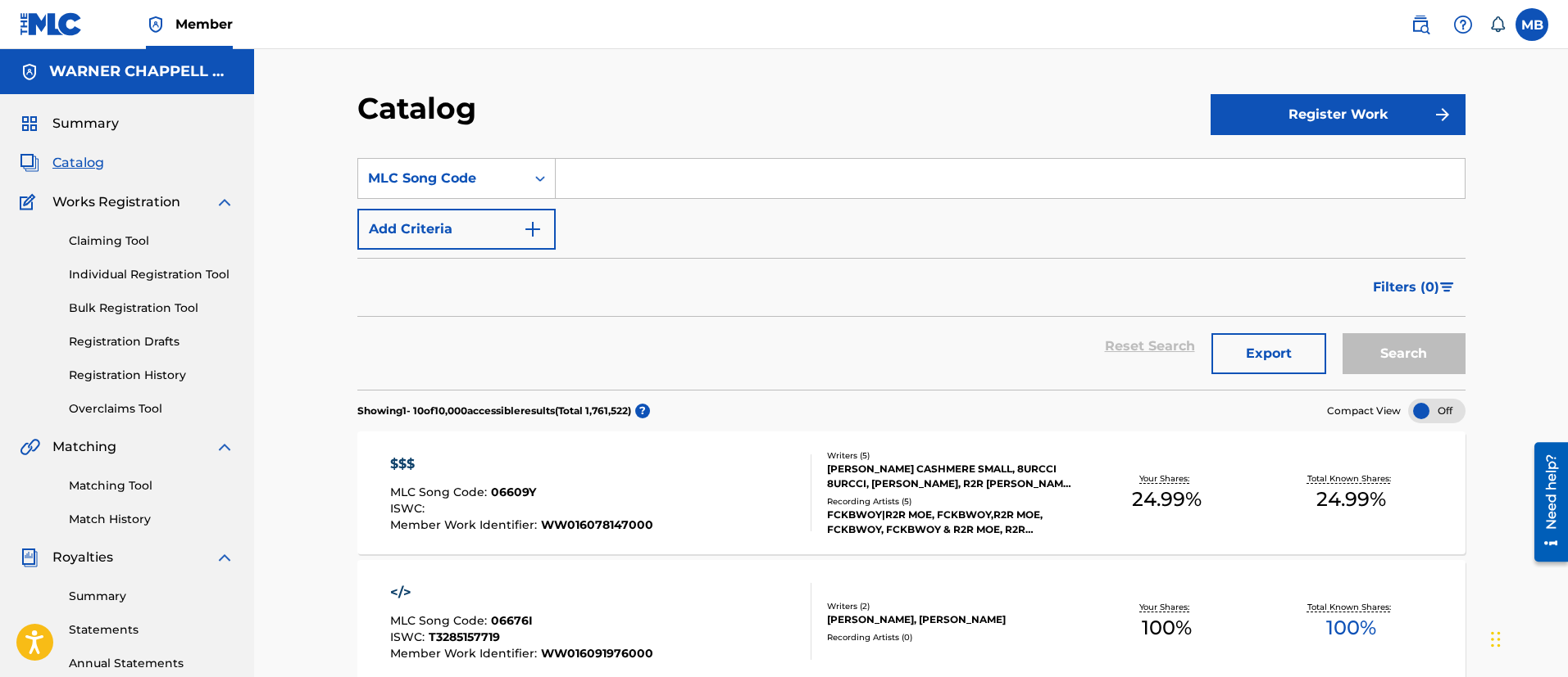
click at [628, 167] on input "Search Form" at bounding box center [1010, 178] width 909 height 39
paste input "RO4X3Q"
type input "RO4X3Q"
click at [1342, 334] on button "Search" at bounding box center [1404, 354] width 123 height 41
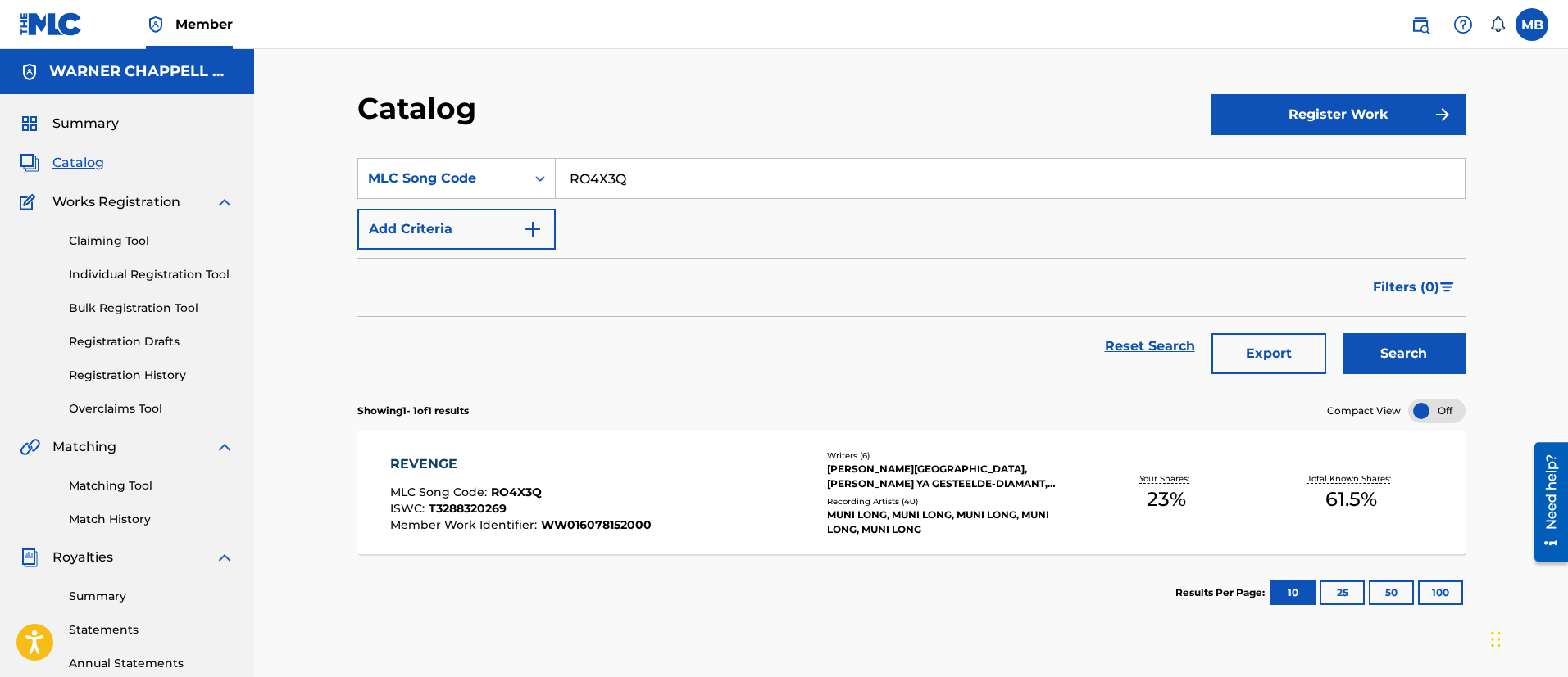
click at [672, 530] on div "REVENGE MLC Song Code : RO4X3Q ISWC : T3288320269 Member Work Identifier : WW01…" at bounding box center [601, 493] width 422 height 77
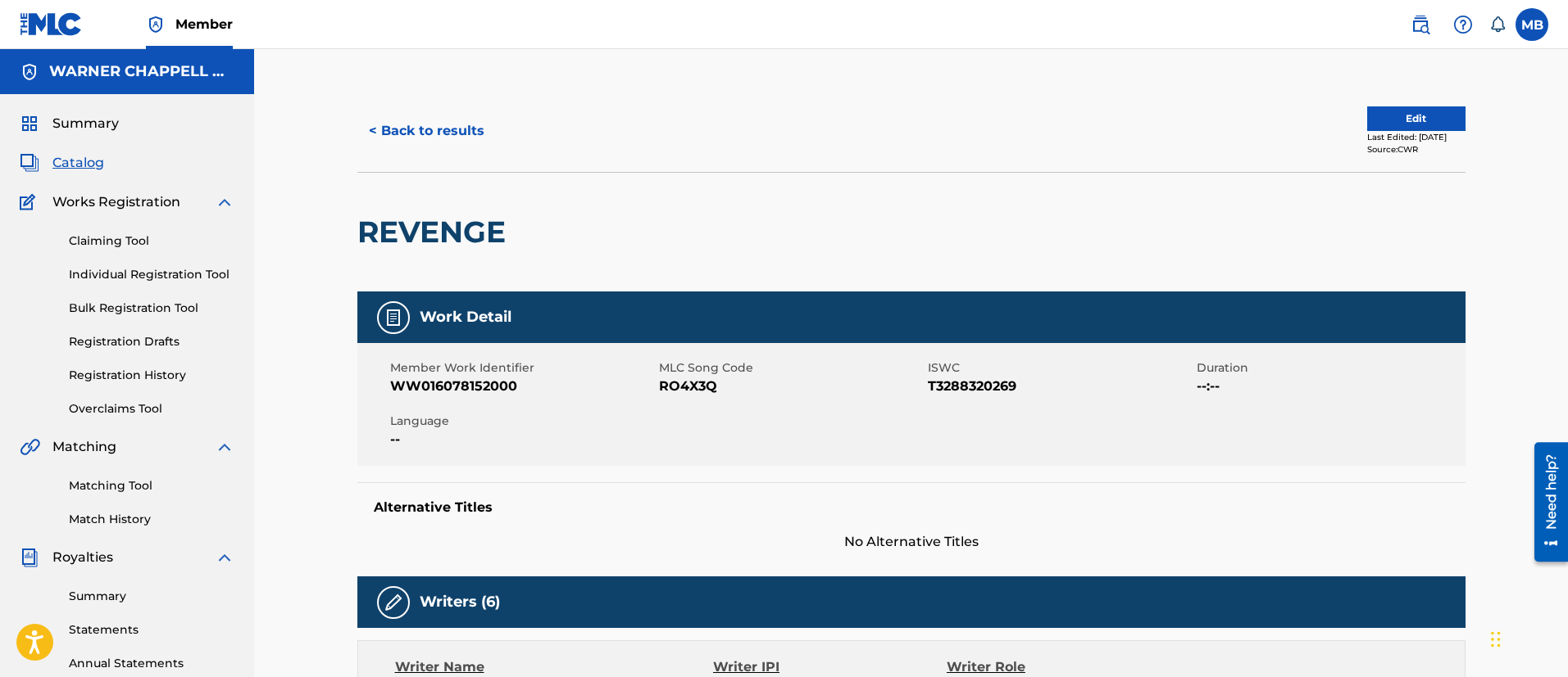
click at [492, 382] on span "WW016078152000" at bounding box center [522, 386] width 265 height 20
click at [681, 387] on span "RO4X3Q" at bounding box center [791, 386] width 265 height 20
click at [1425, 17] on img at bounding box center [1420, 24] width 20 height 20
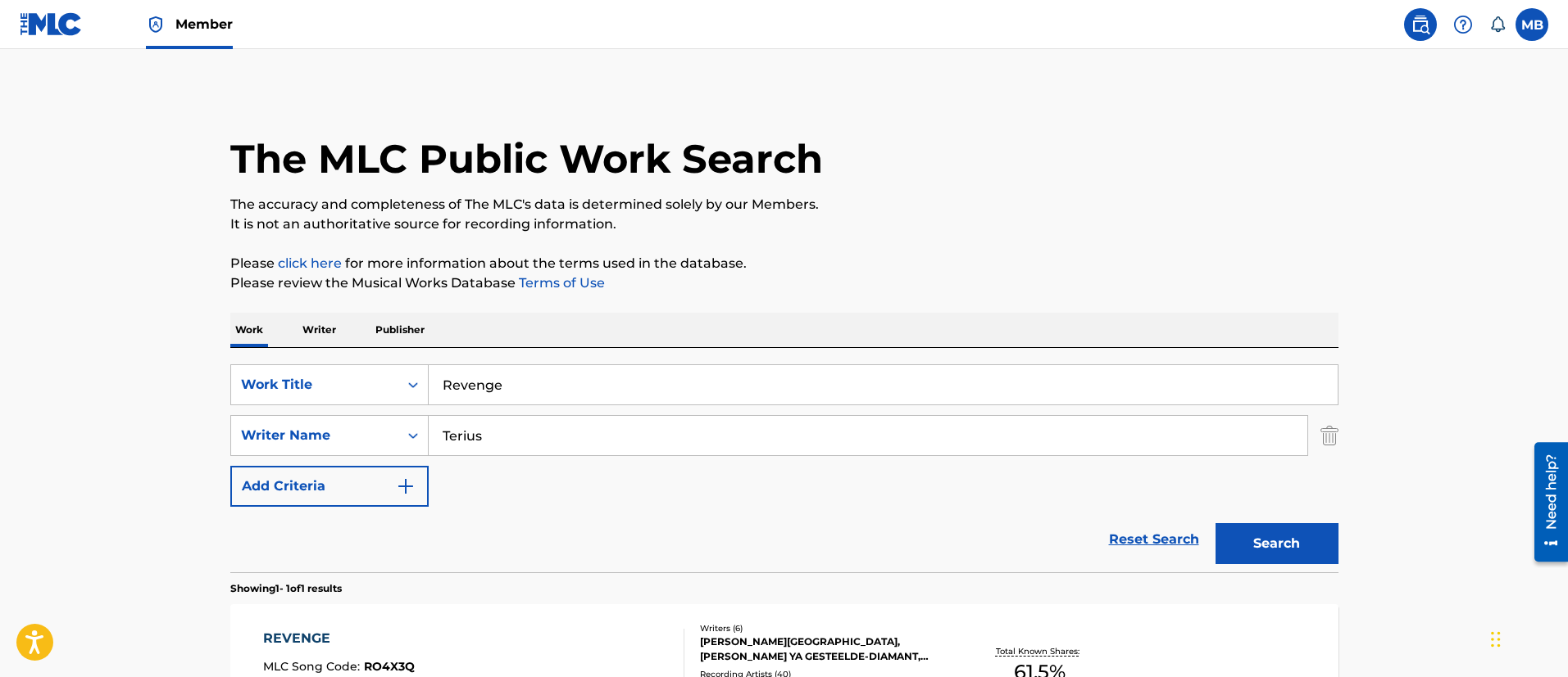
drag, startPoint x: 407, startPoint y: 386, endPoint x: 248, endPoint y: 353, distance: 162.4
click at [249, 356] on div "SearchWithCriteria65dc1918-0b33-4f9e-9256-f5006b29c247 Work Title Revenge Searc…" at bounding box center [784, 460] width 1108 height 225
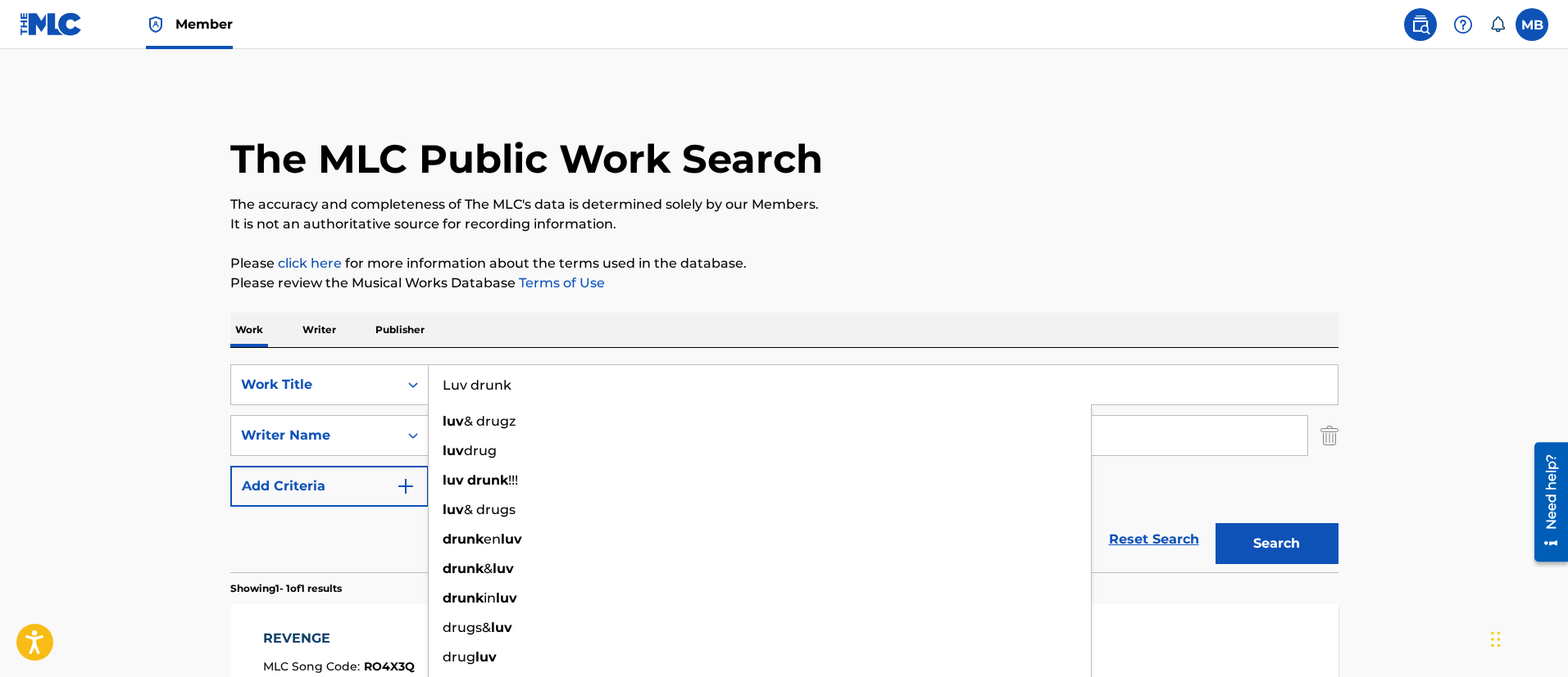
click at [1215, 523] on button "Search" at bounding box center [1277, 544] width 123 height 41
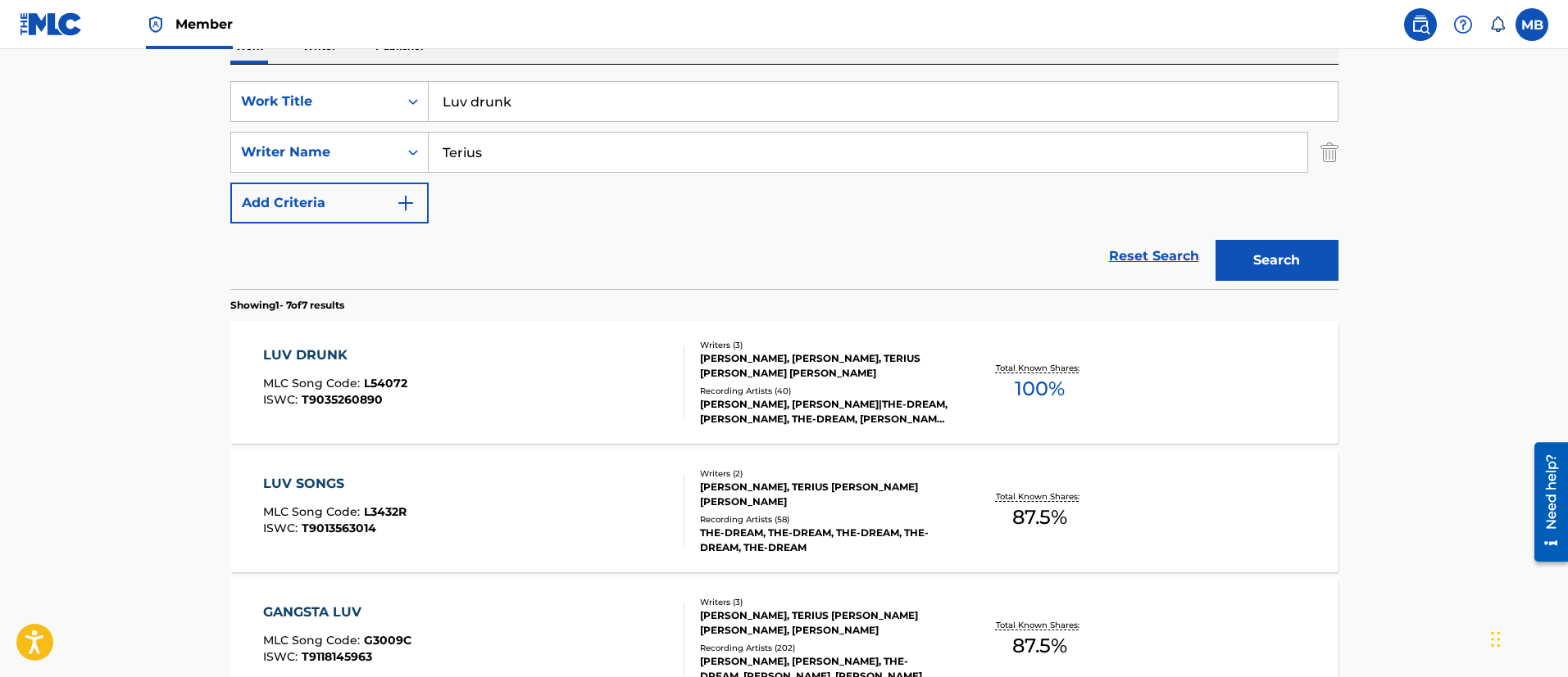
scroll to position [246, 0]
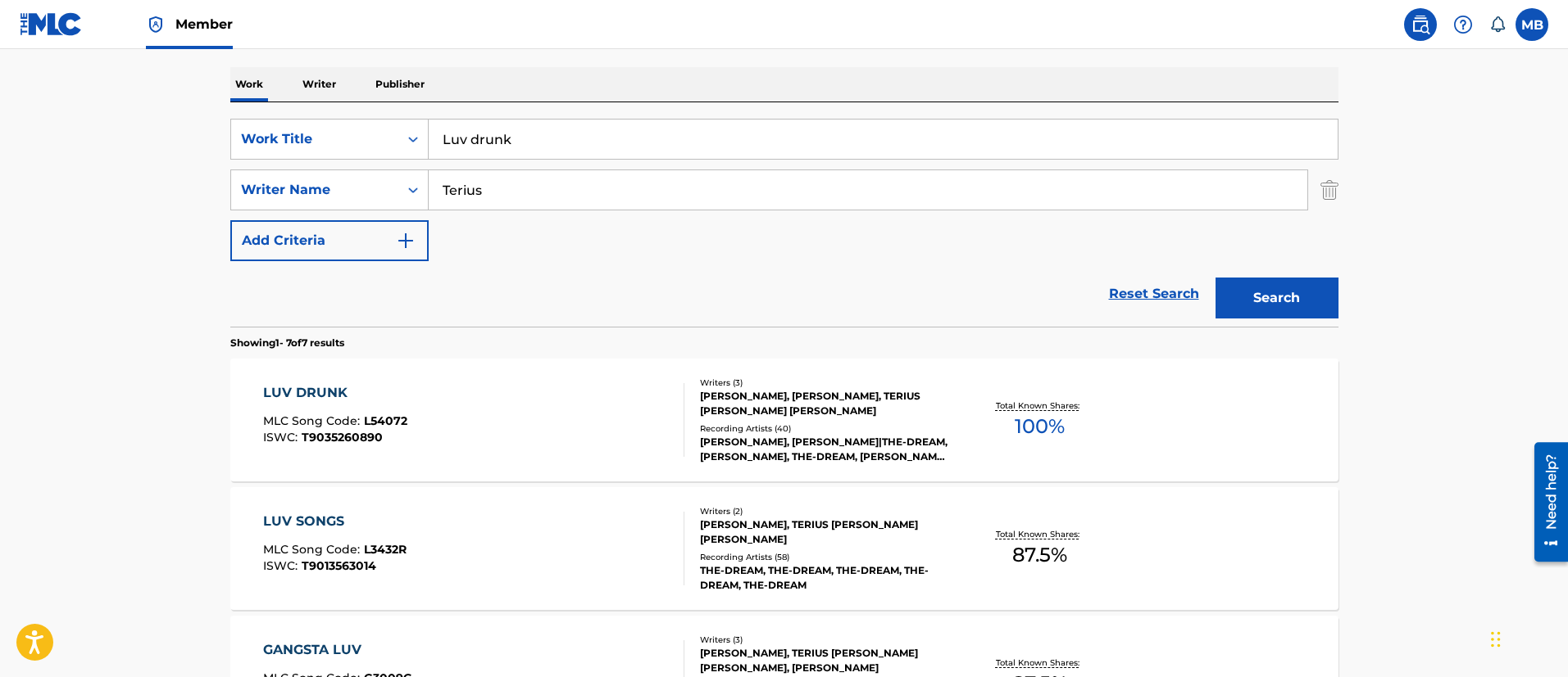
drag, startPoint x: 562, startPoint y: 137, endPoint x: 215, endPoint y: 119, distance: 347.5
click at [215, 119] on div "The MLC Public Work Search The accuracy and completeness of The MLC's data is d…" at bounding box center [784, 587] width 1147 height 1486
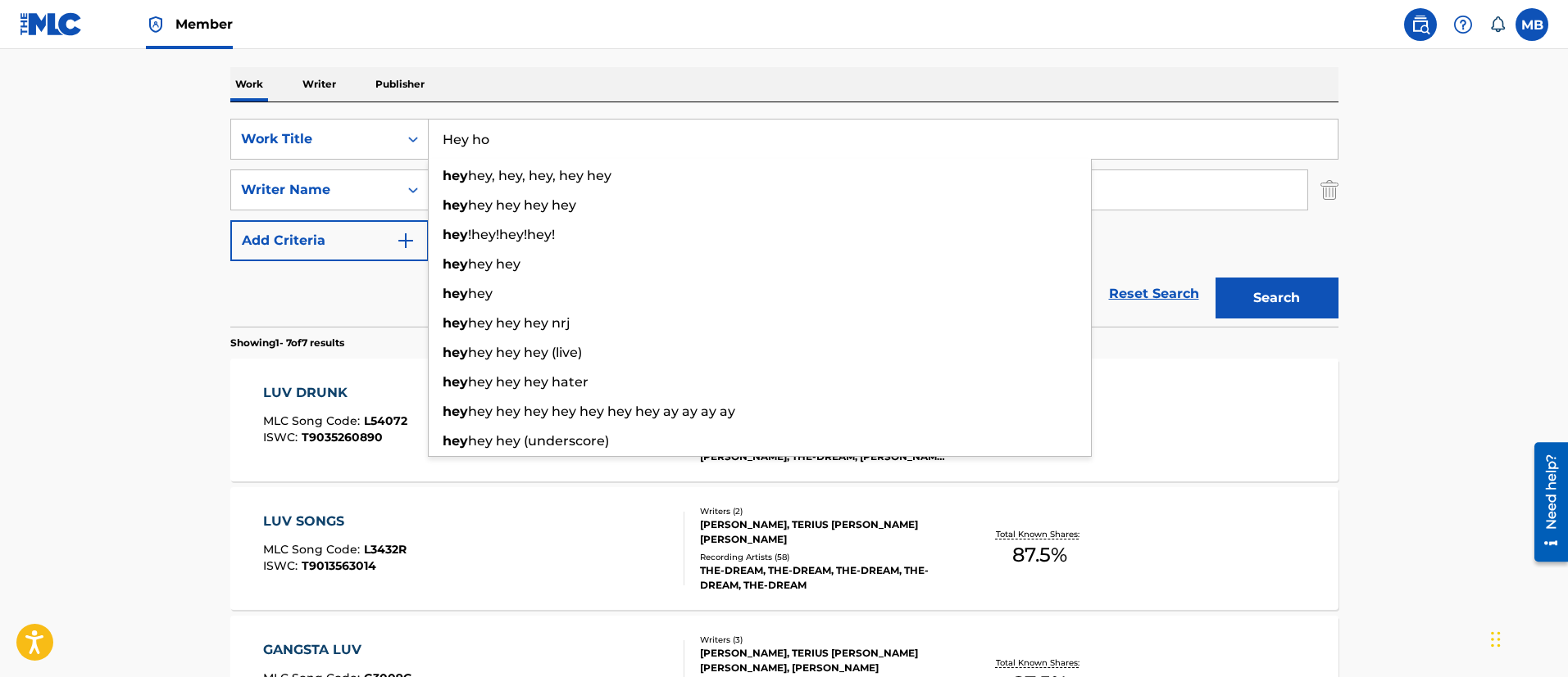
click at [1215, 278] on button "Search" at bounding box center [1277, 298] width 123 height 41
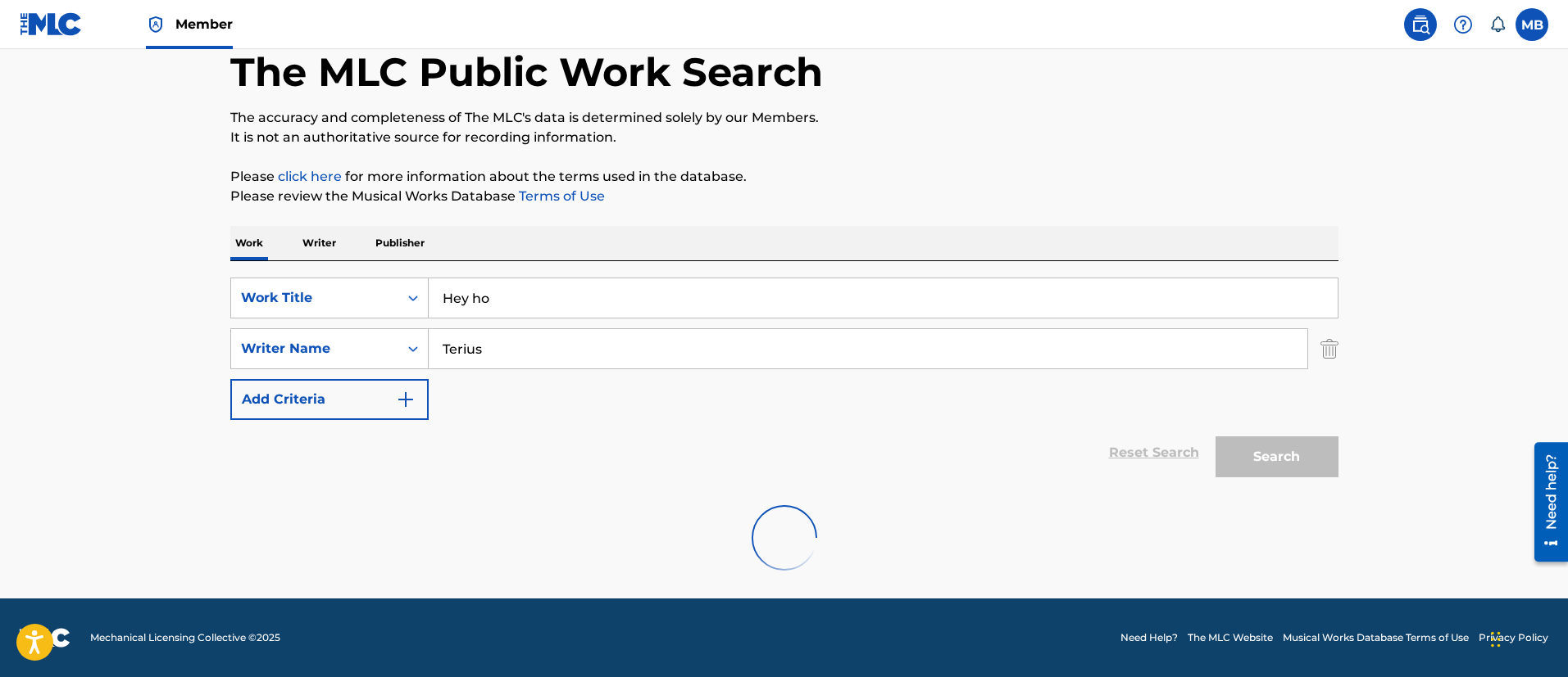
scroll to position [214, 0]
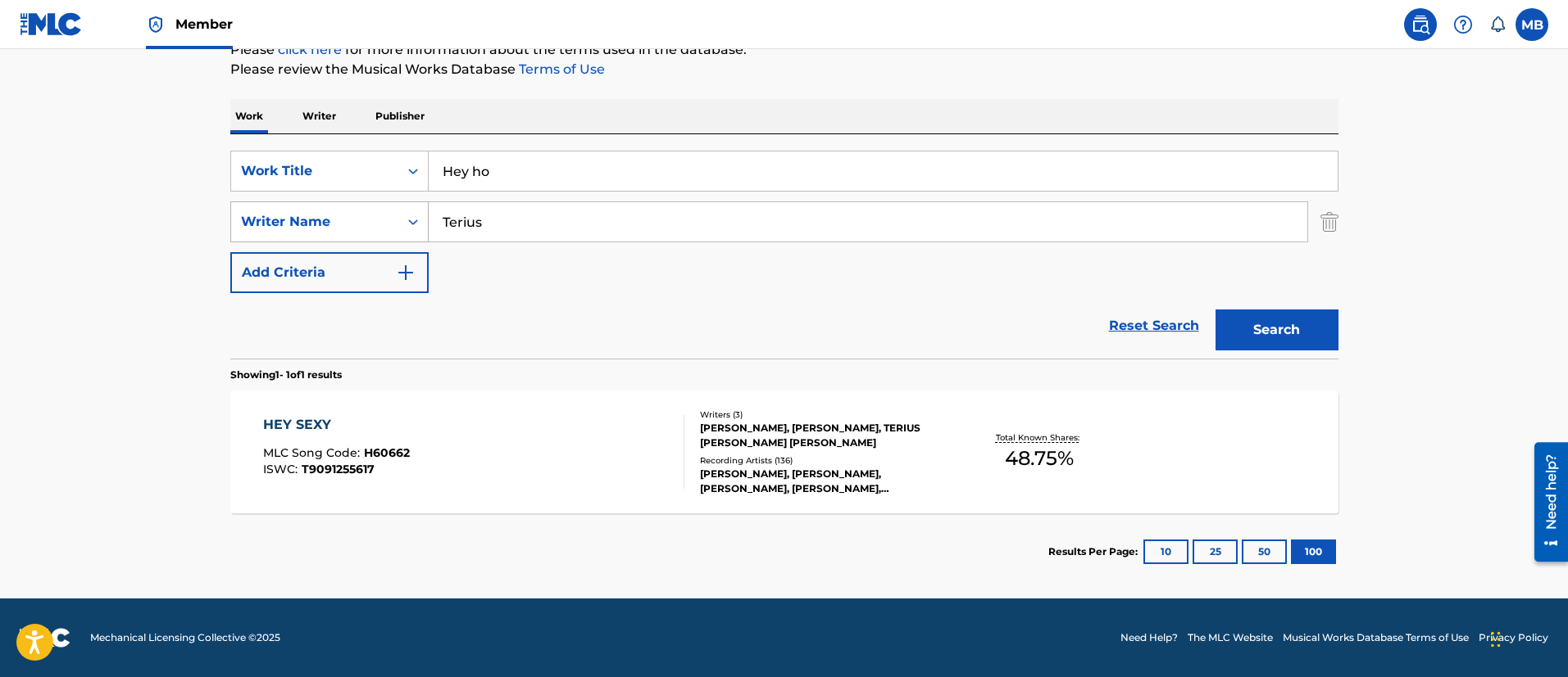
drag, startPoint x: 582, startPoint y: 223, endPoint x: 333, endPoint y: 214, distance: 249.2
click at [361, 219] on div "SearchWithCriteriae1da109d-bf10-46f4-bc41-6b90aef54404 Writer Name [PERSON_NAME]" at bounding box center [784, 222] width 1108 height 41
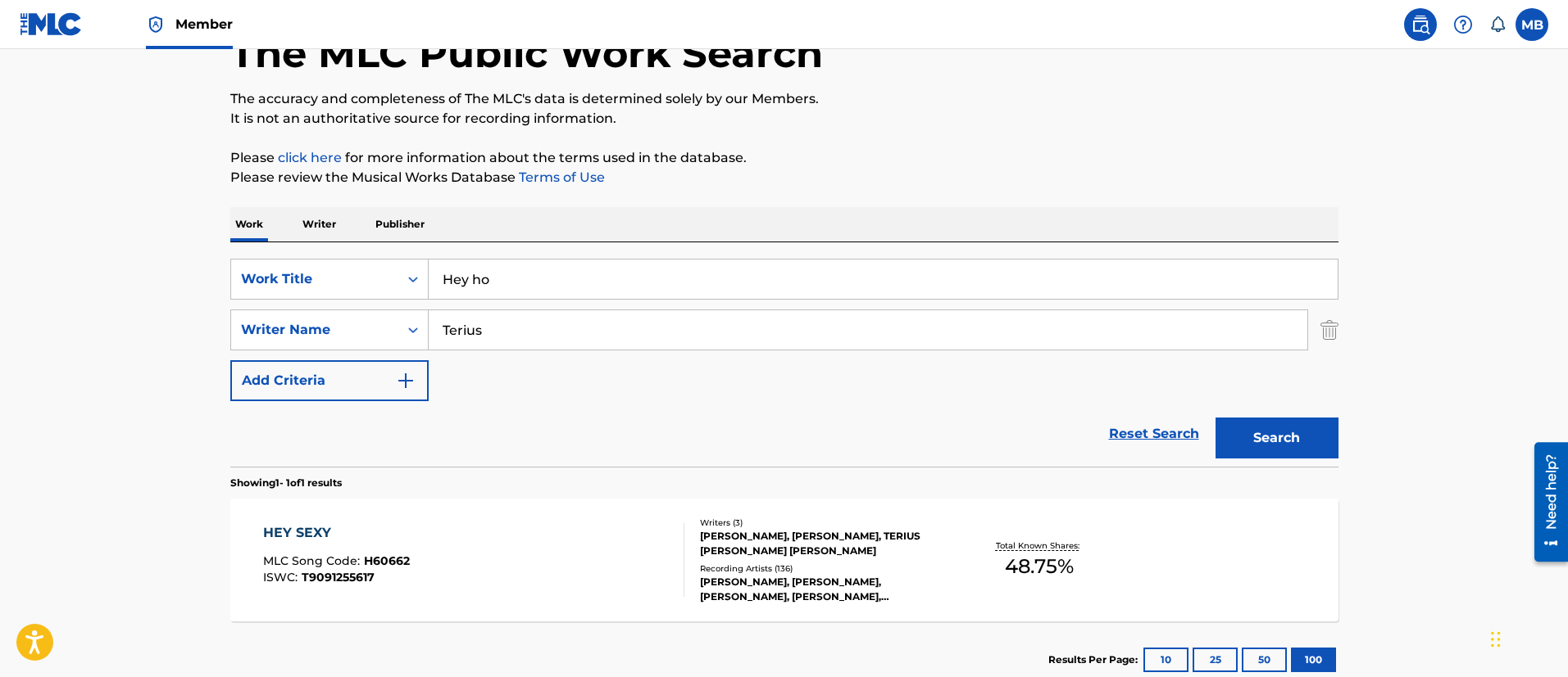
scroll to position [0, 0]
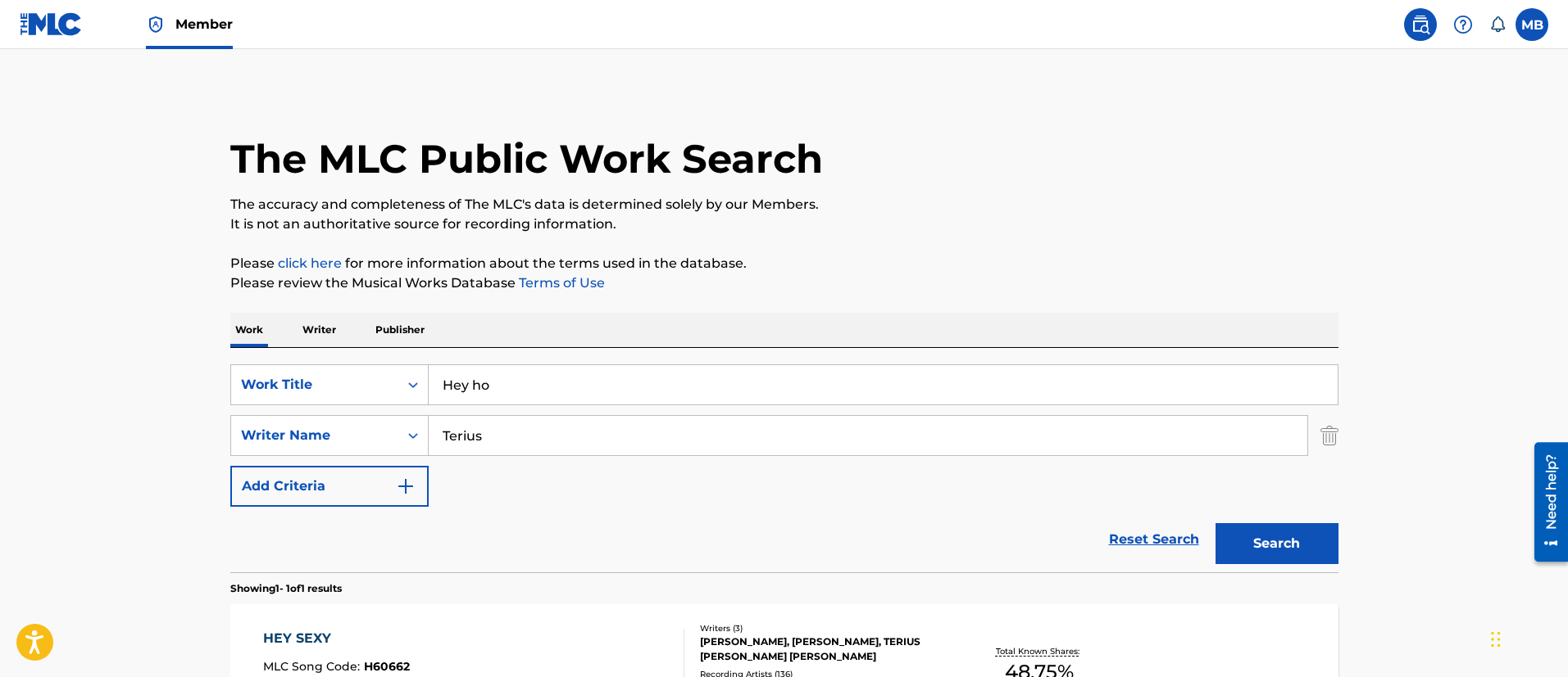
click at [271, 332] on div "Work Writer Publisher SearchWithCriteria65dc1918-0b33-4f9e-9256-f5006b29c247 Wo…" at bounding box center [784, 559] width 1108 height 491
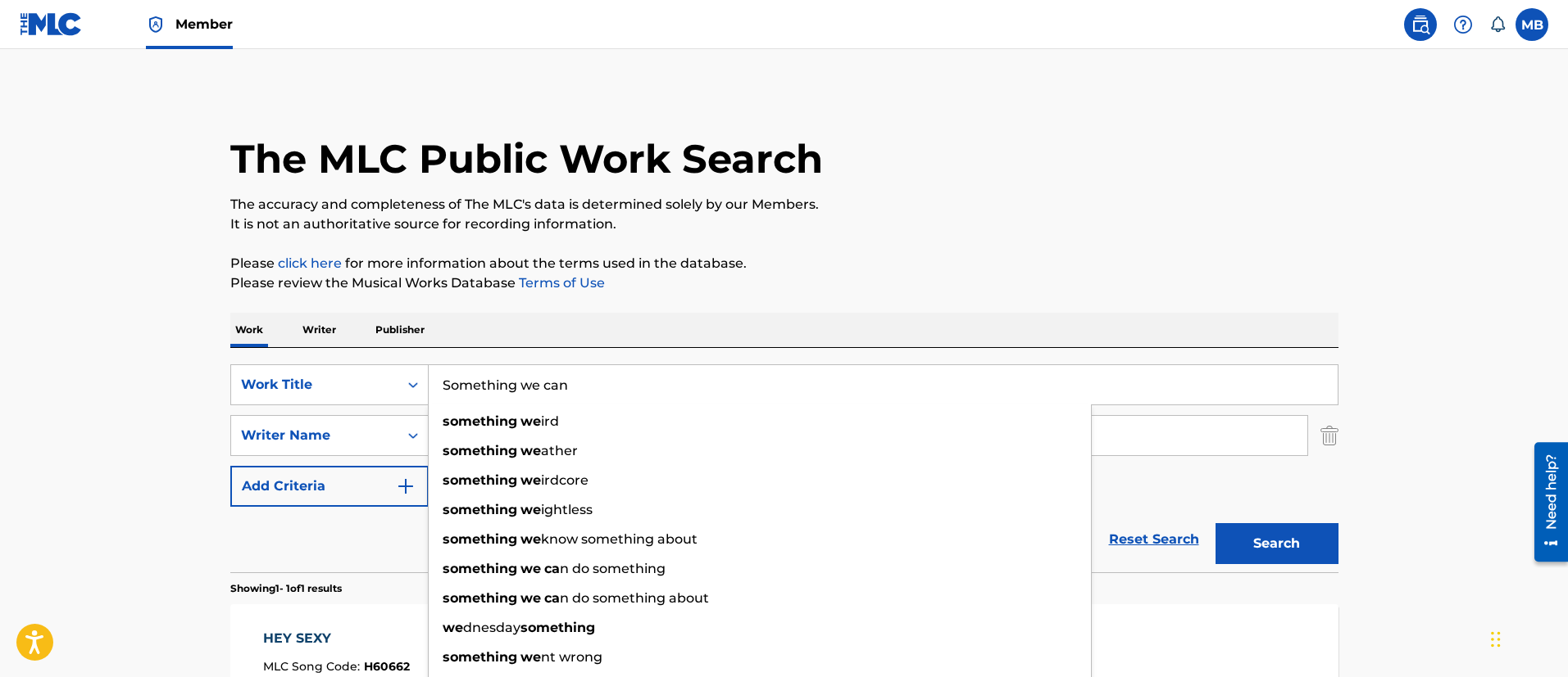
type input "Something we can"
click at [1215, 523] on button "Search" at bounding box center [1277, 544] width 123 height 41
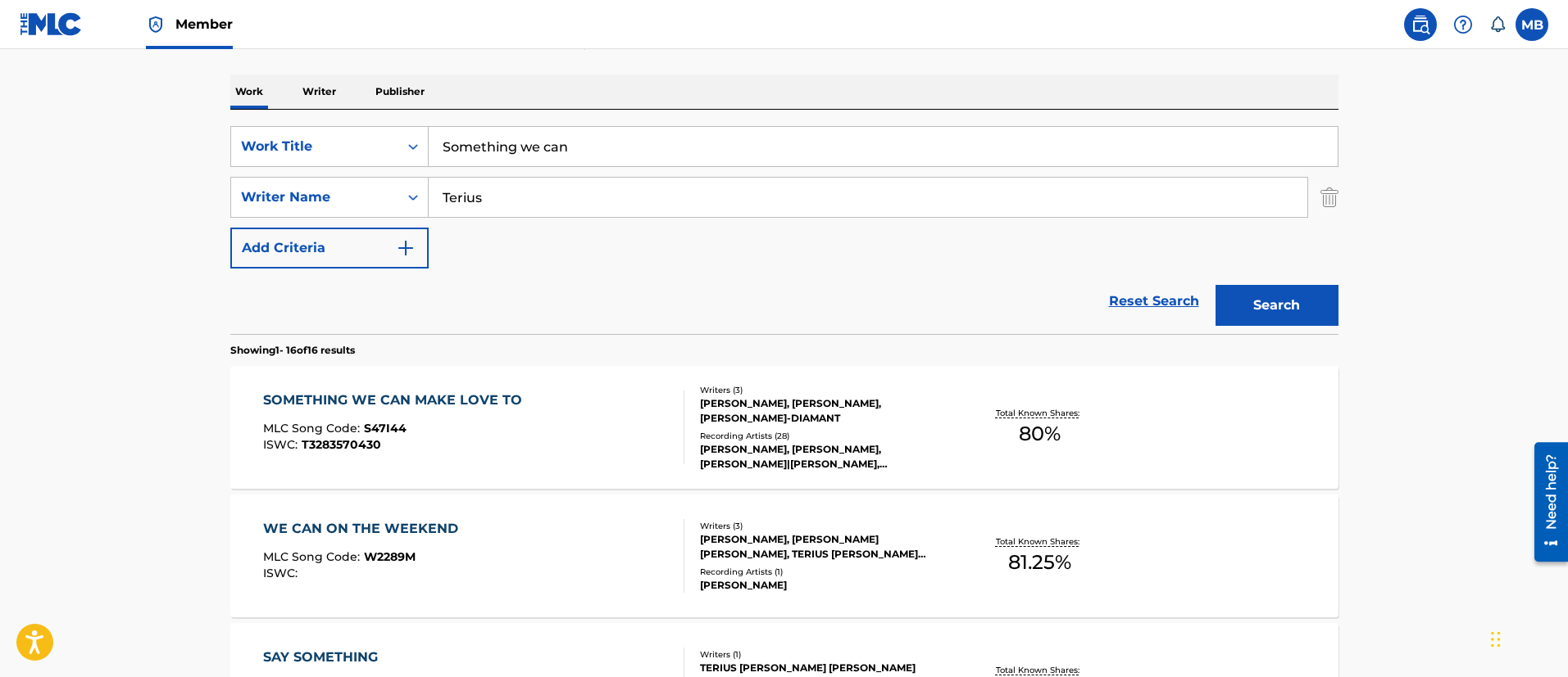
scroll to position [246, 0]
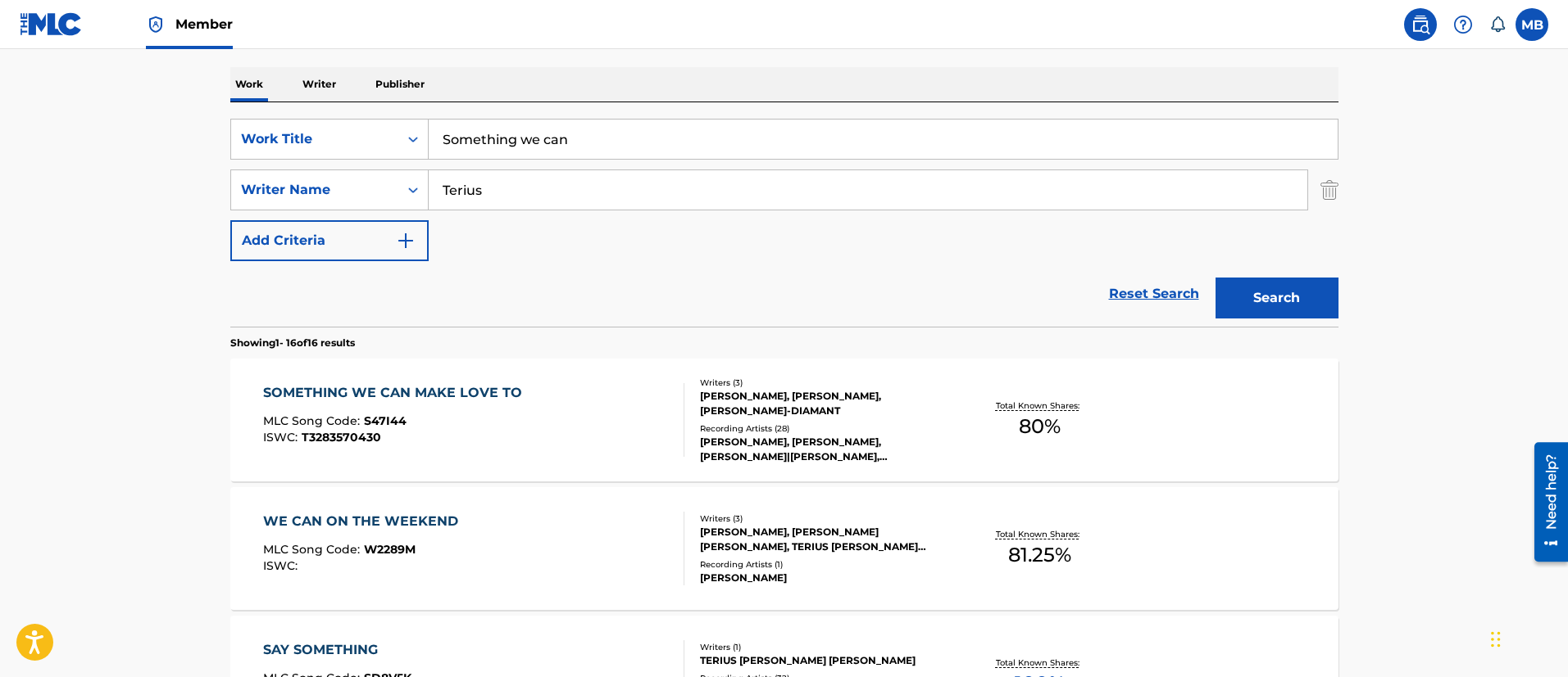
click at [571, 408] on div "SOMETHING WE CAN MAKE LOVE TO MLC Song Code : S47I44 ISWC : T3283570430" at bounding box center [474, 420] width 422 height 74
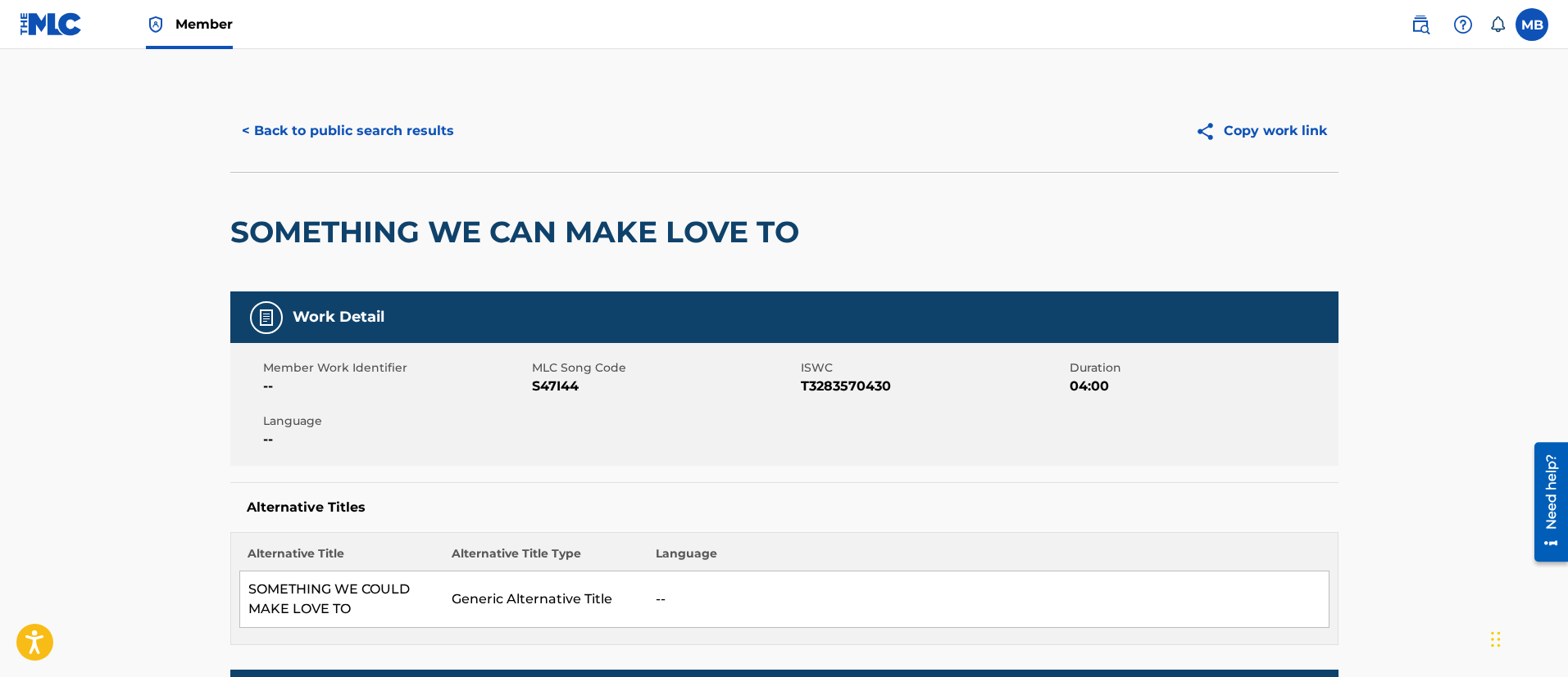
click at [574, 382] on span "S47I44" at bounding box center [664, 386] width 265 height 20
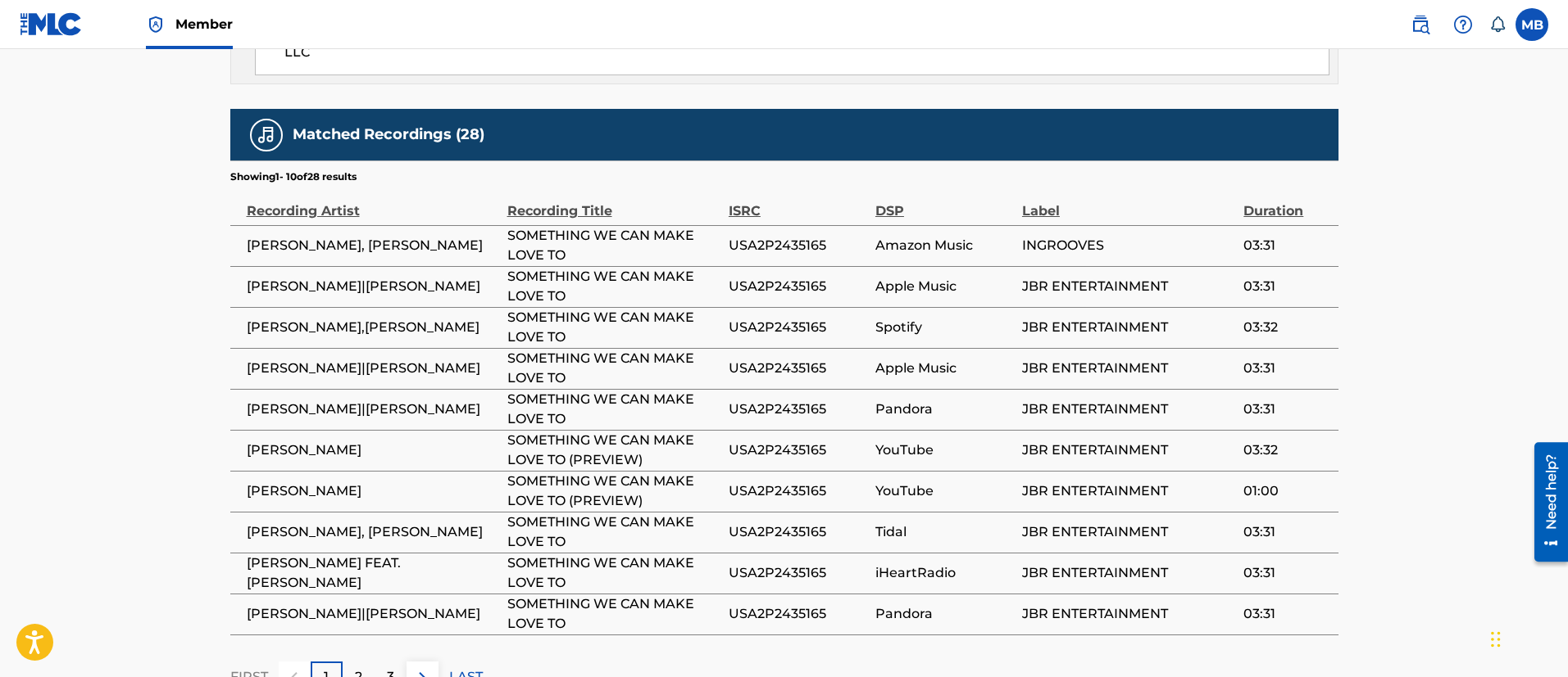
scroll to position [2019, 0]
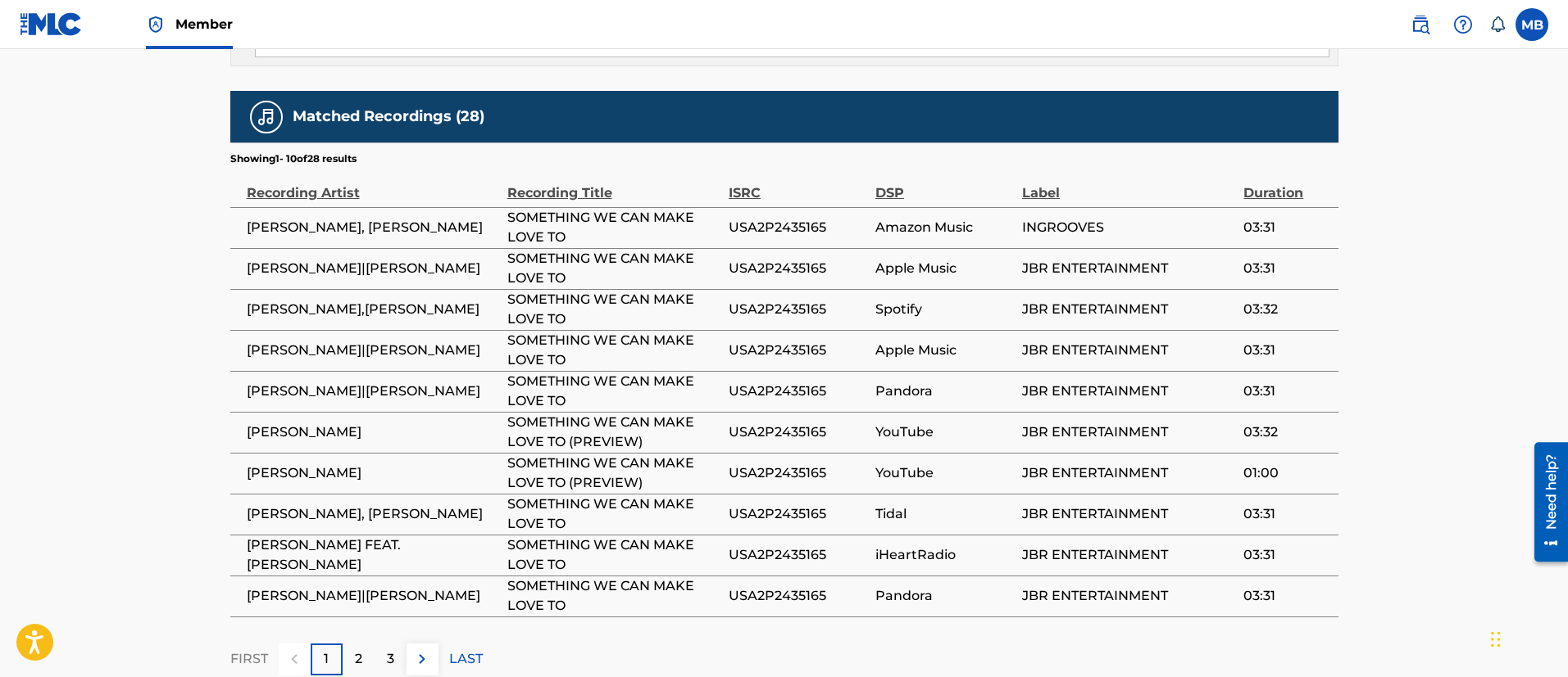
click at [359, 218] on span "[PERSON_NAME], [PERSON_NAME]" at bounding box center [372, 228] width 253 height 20
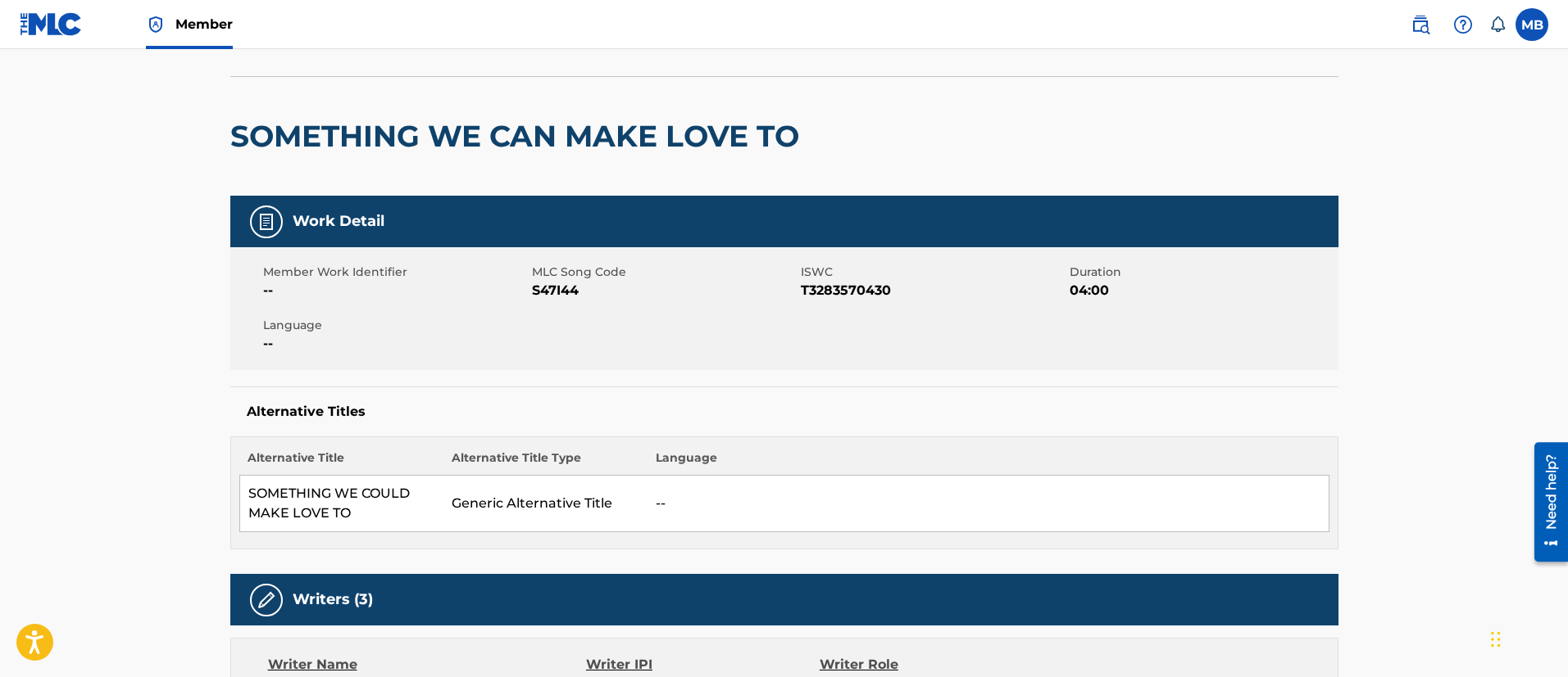
scroll to position [0, 0]
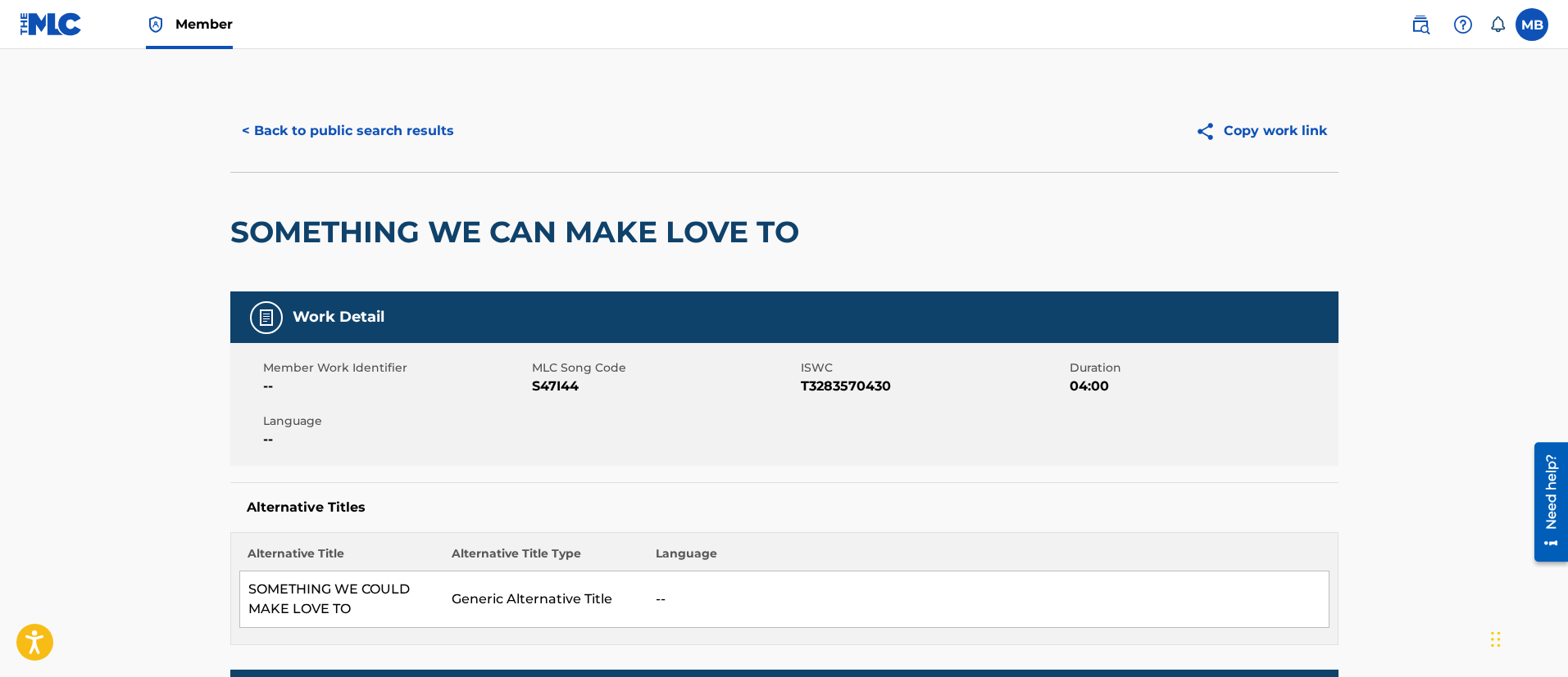
click at [429, 242] on h2 "SOMETHING WE CAN MAKE LOVE TO" at bounding box center [519, 232] width 576 height 37
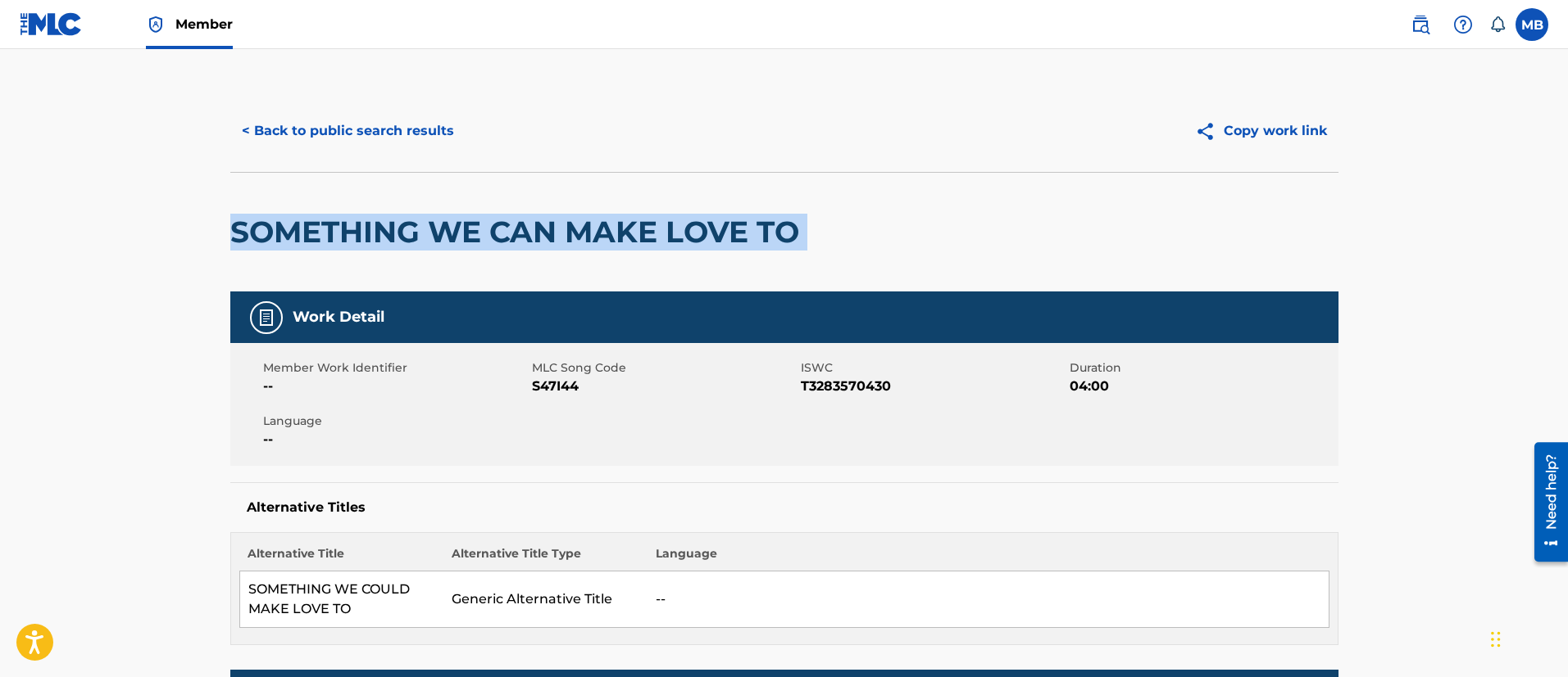
click at [429, 242] on h2 "SOMETHING WE CAN MAKE LOVE TO" at bounding box center [519, 232] width 576 height 37
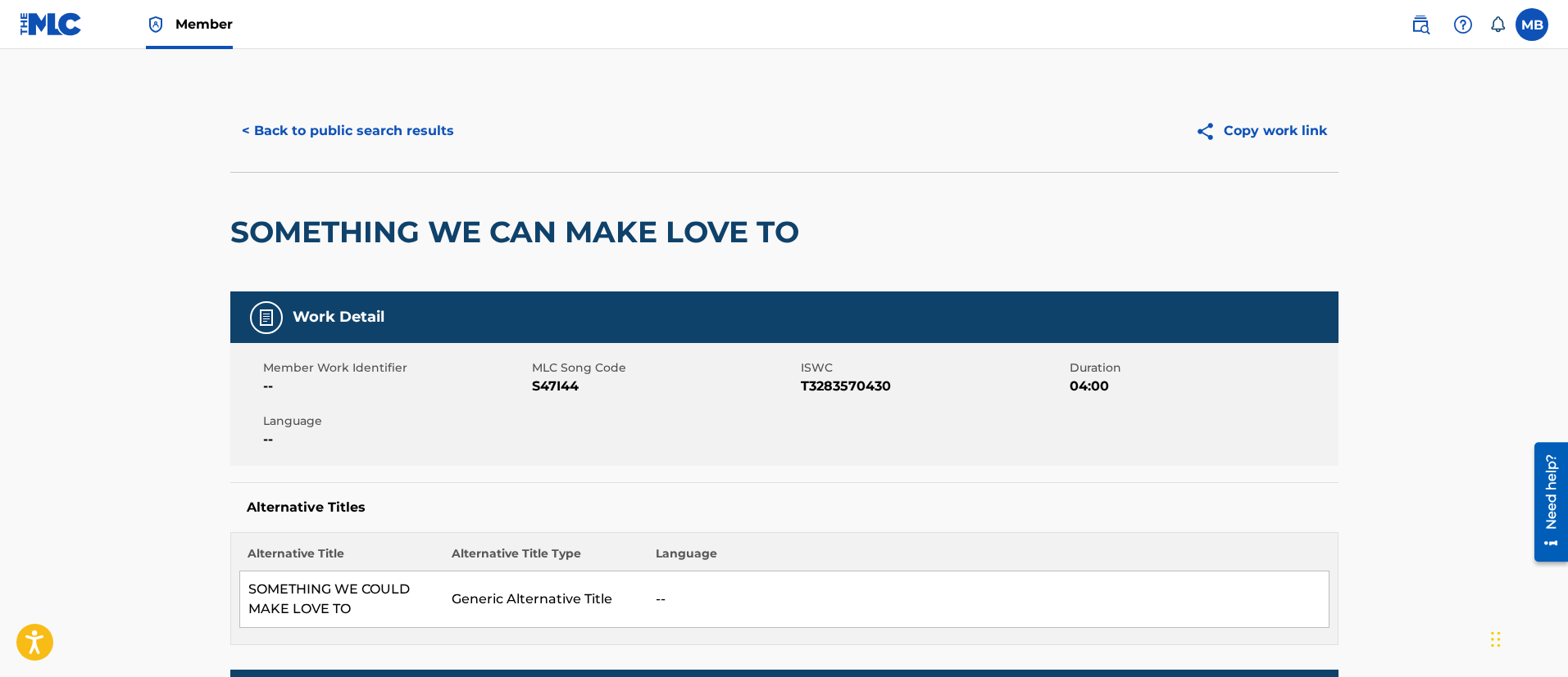
click at [562, 380] on span "S47I44" at bounding box center [664, 386] width 265 height 20
click at [407, 124] on button "< Back to public search results" at bounding box center [348, 131] width 235 height 41
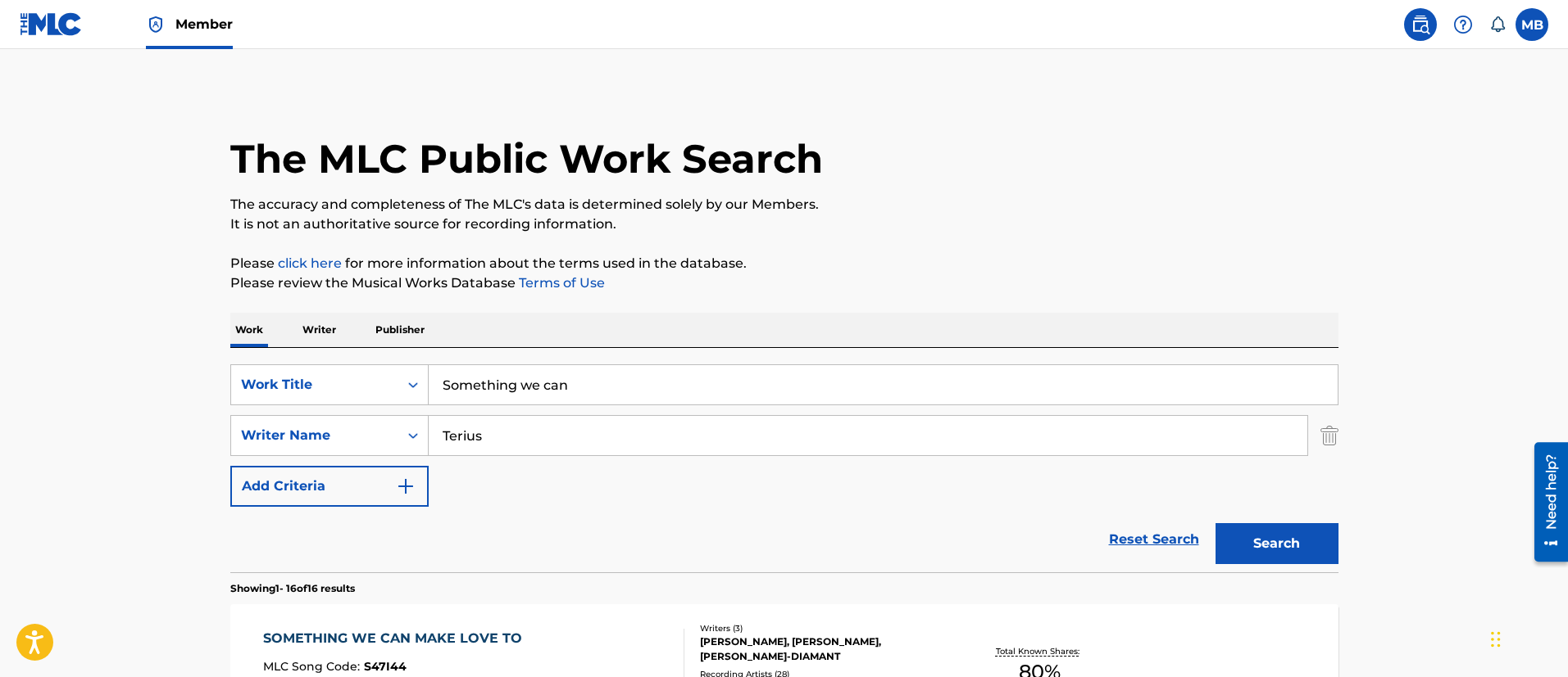
scroll to position [246, 0]
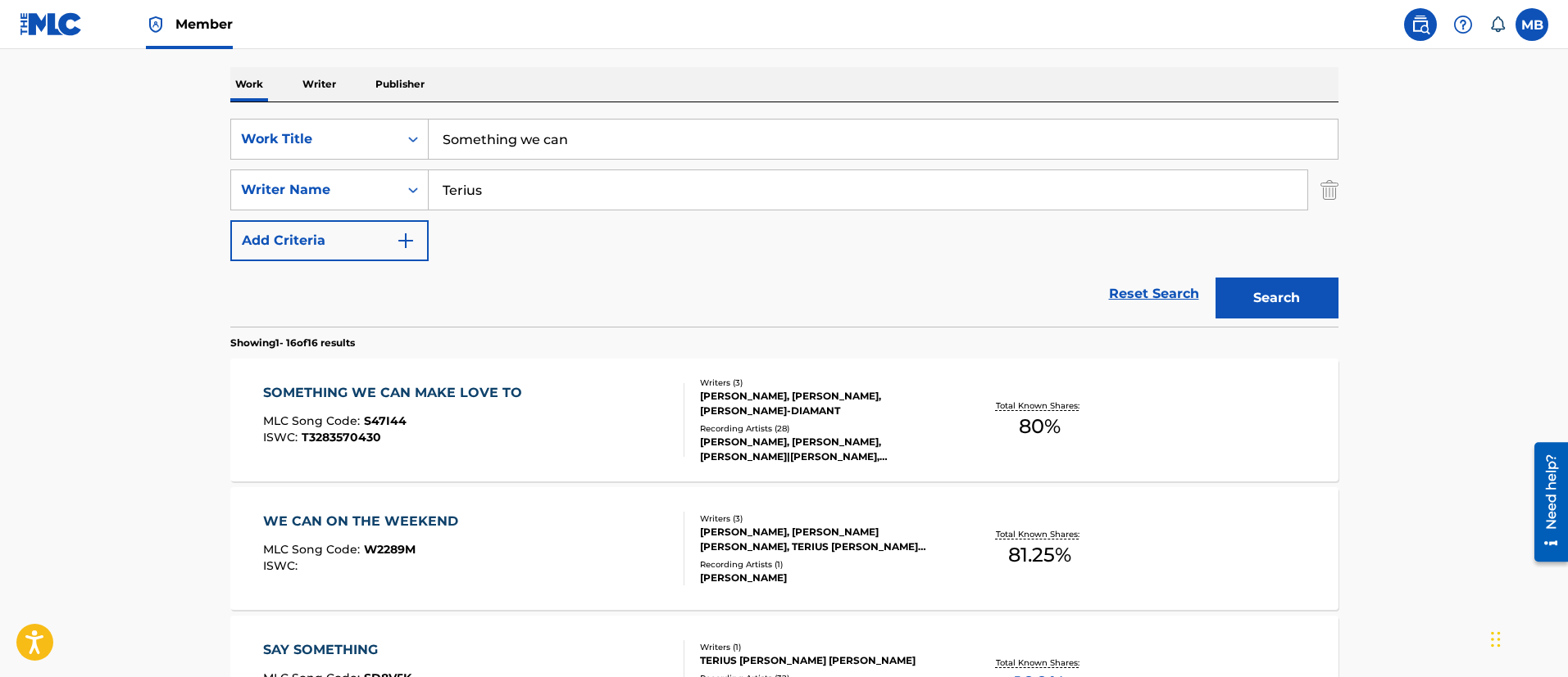
drag, startPoint x: 395, startPoint y: 137, endPoint x: 291, endPoint y: 93, distance: 112.9
click at [300, 104] on div "SearchWithCriteria65dc1918-0b33-4f9e-9256-f5006b29c247 Work Title Something we …" at bounding box center [784, 214] width 1108 height 225
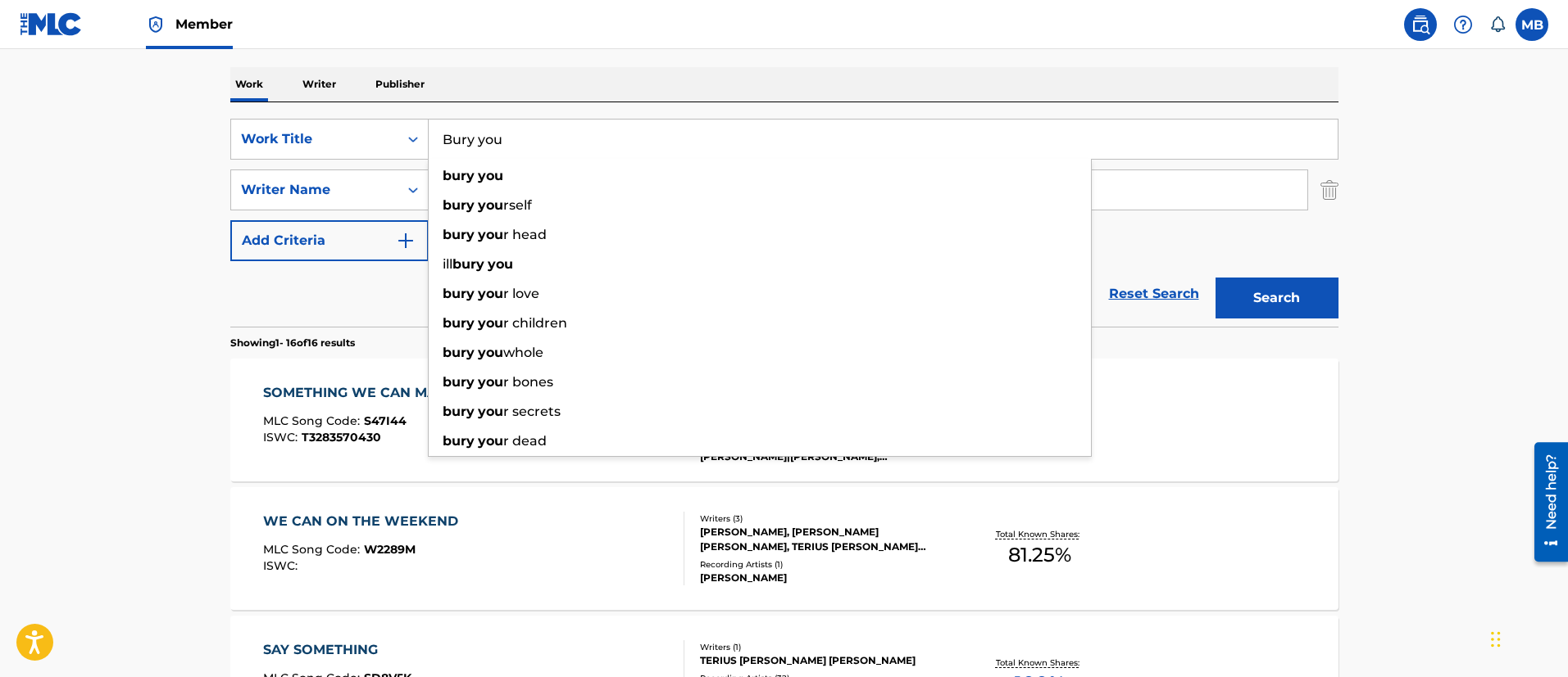
type input "Bury you"
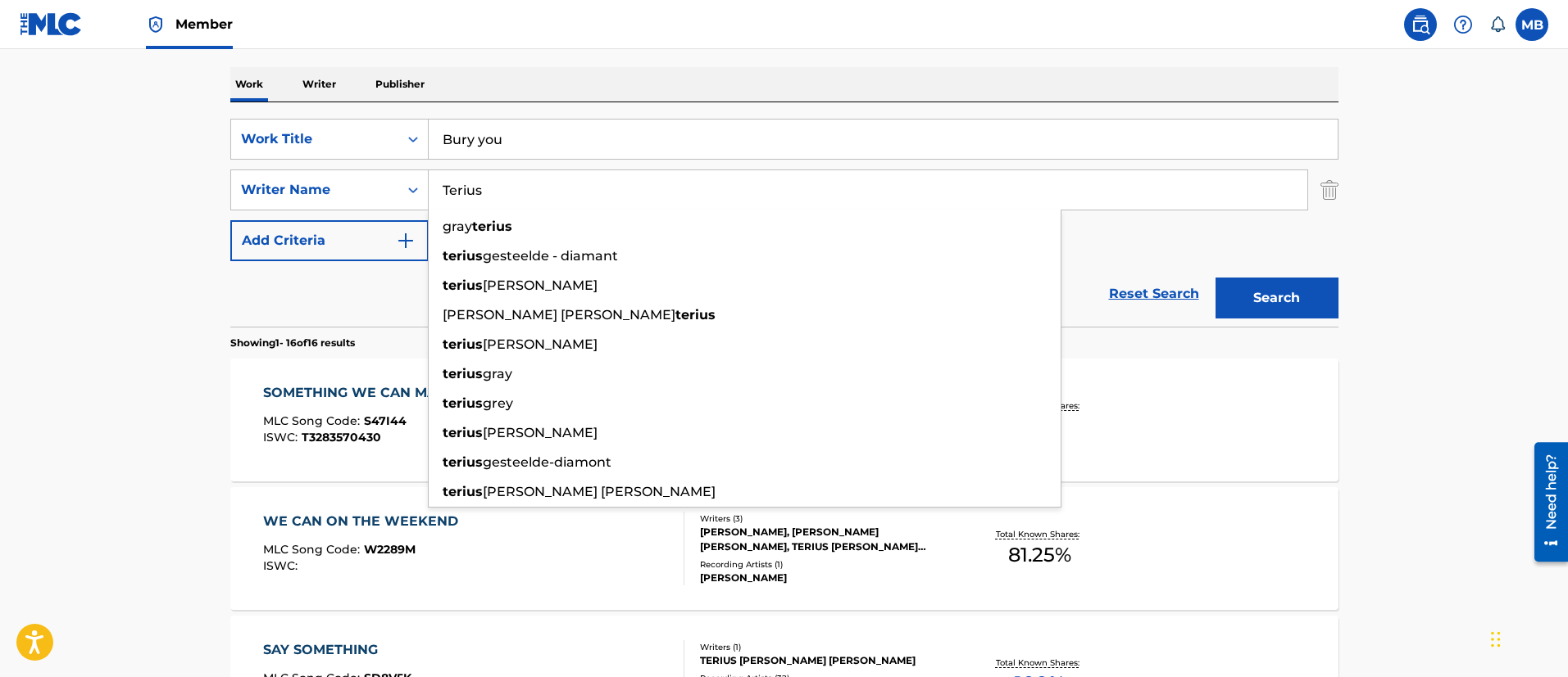
click at [1215, 278] on button "Search" at bounding box center [1277, 298] width 123 height 41
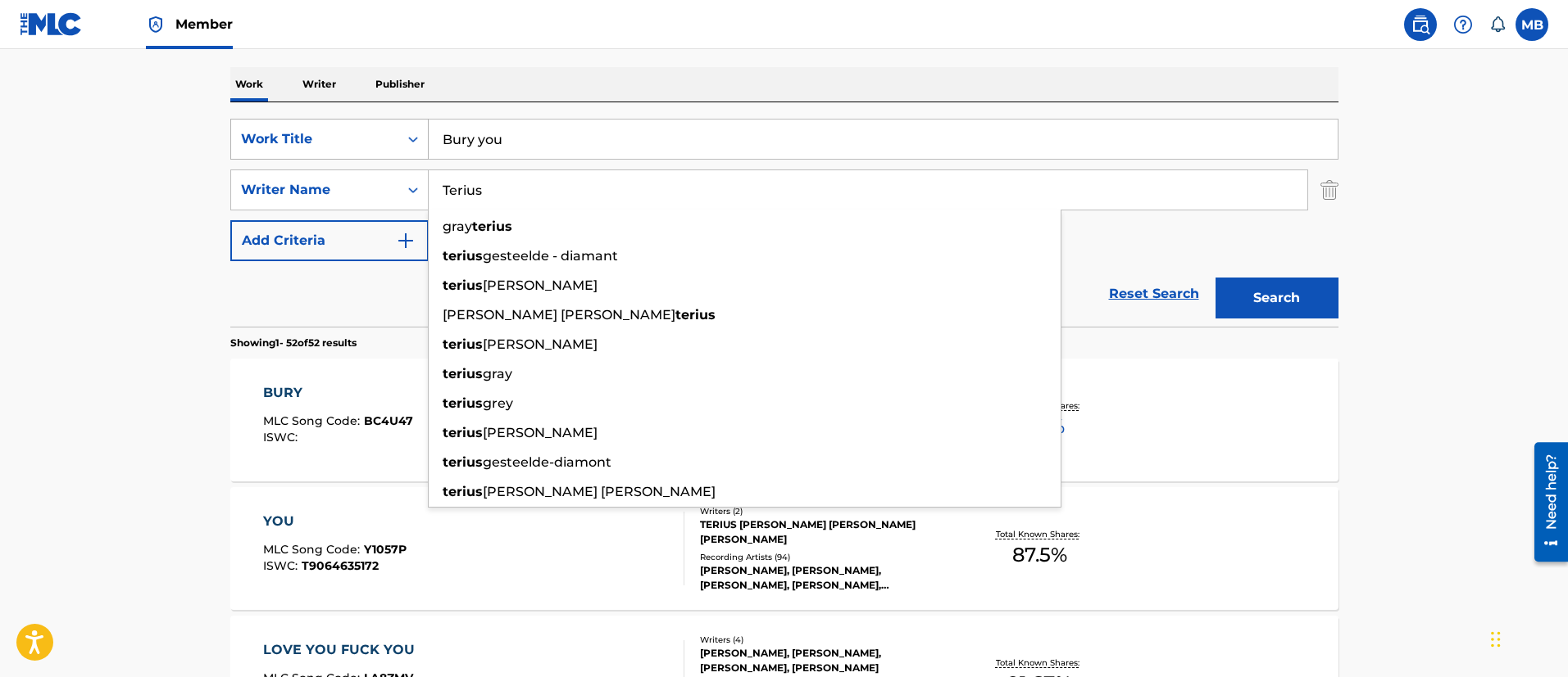
click at [361, 151] on div "Work Title" at bounding box center [314, 139] width 167 height 31
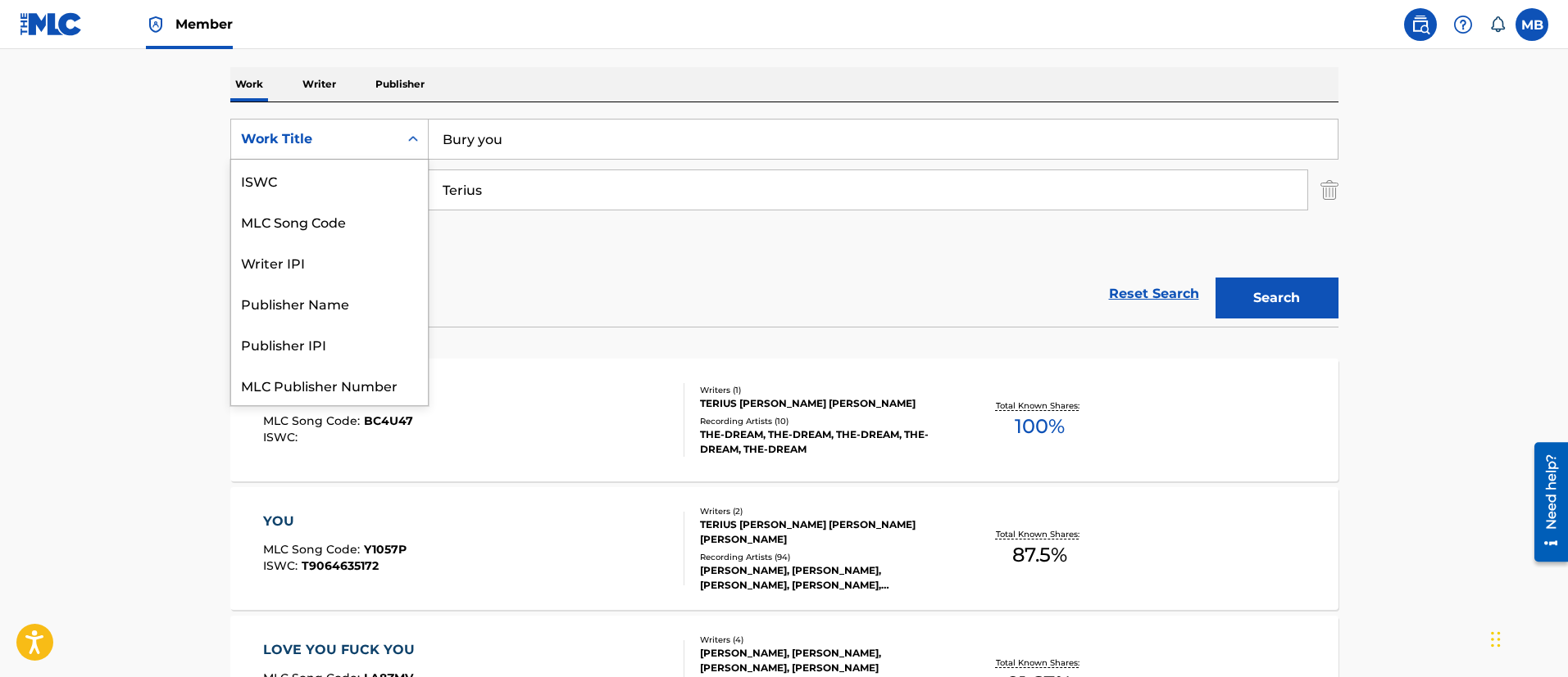
scroll to position [41, 0]
click at [342, 168] on div "MLC Song Code" at bounding box center [329, 180] width 197 height 41
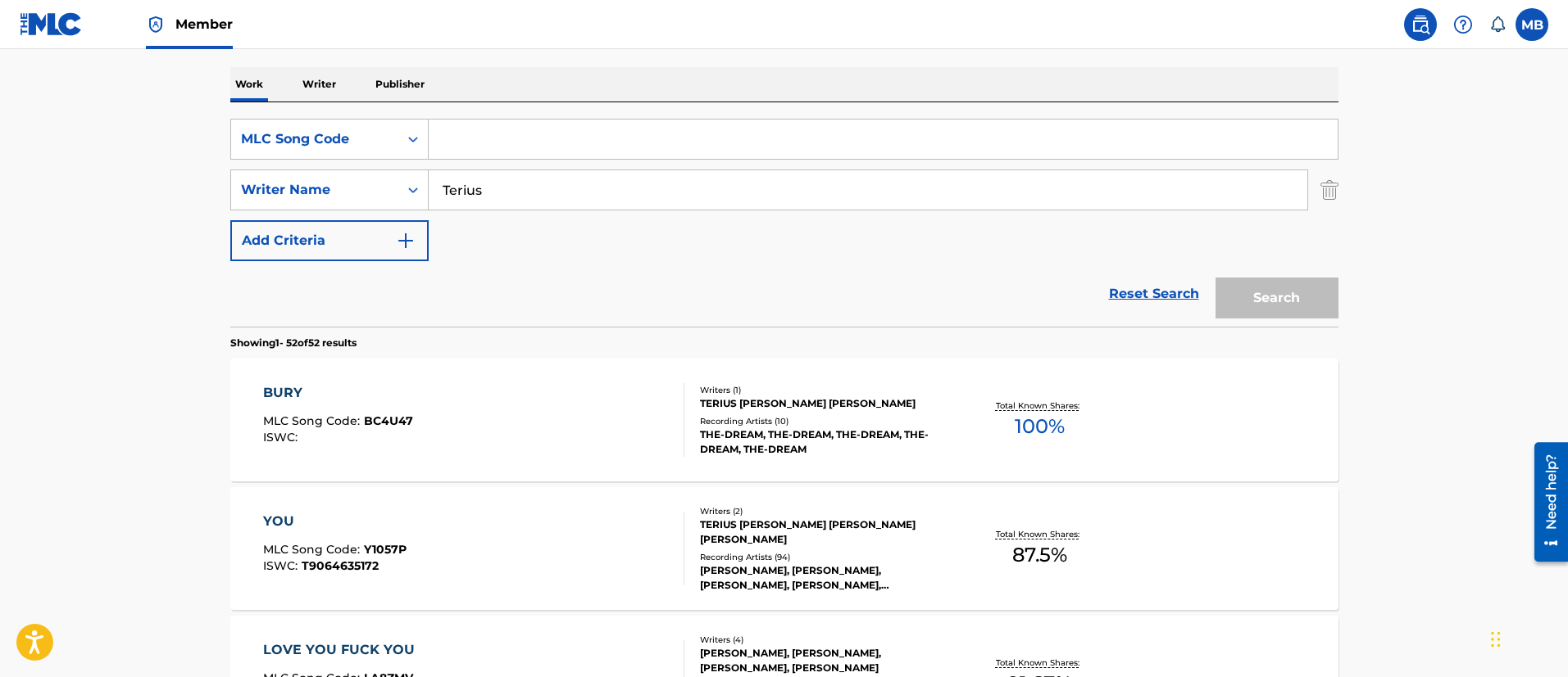
click at [468, 122] on input "Search Form" at bounding box center [882, 139] width 909 height 39
paste input "BA1C8Y"
type input "BA1C8Y"
click at [1215, 278] on button "Search" at bounding box center [1277, 298] width 123 height 41
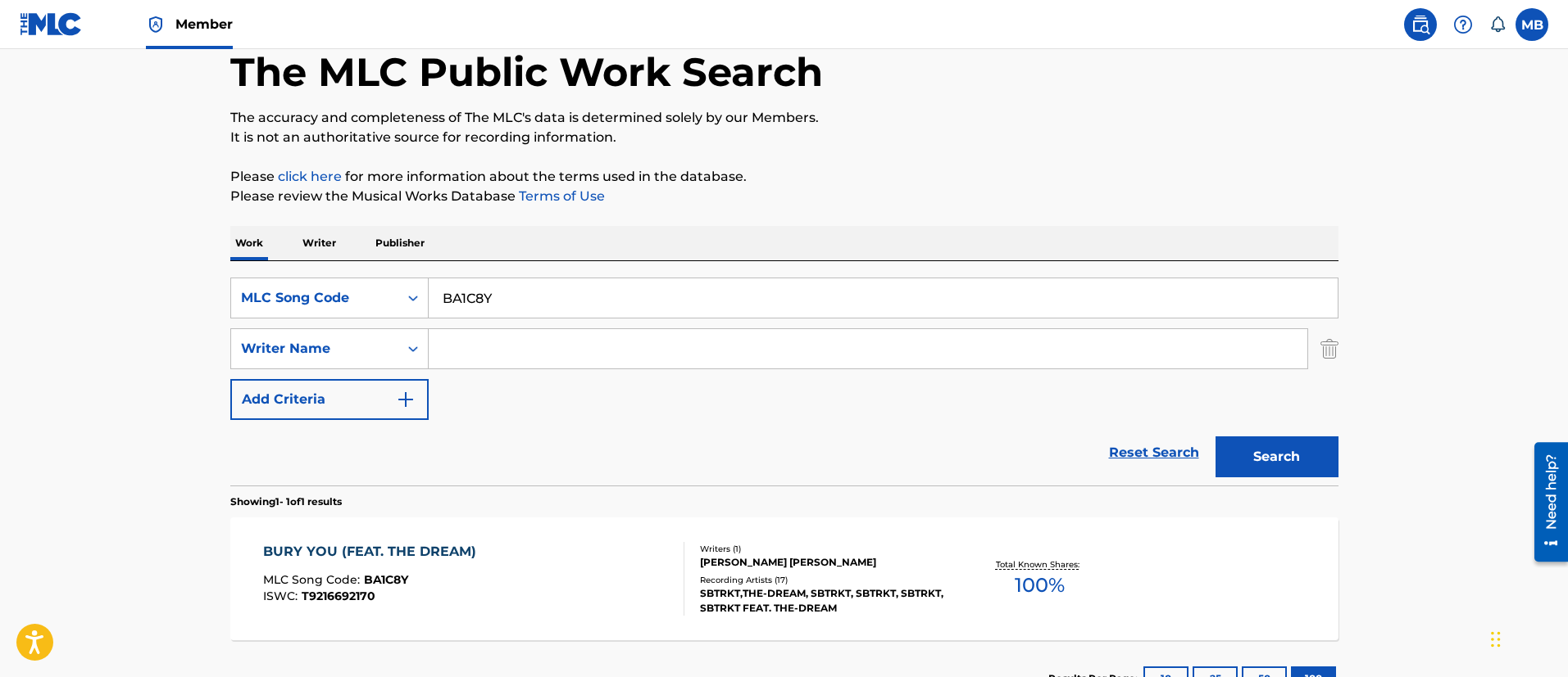
scroll to position [214, 0]
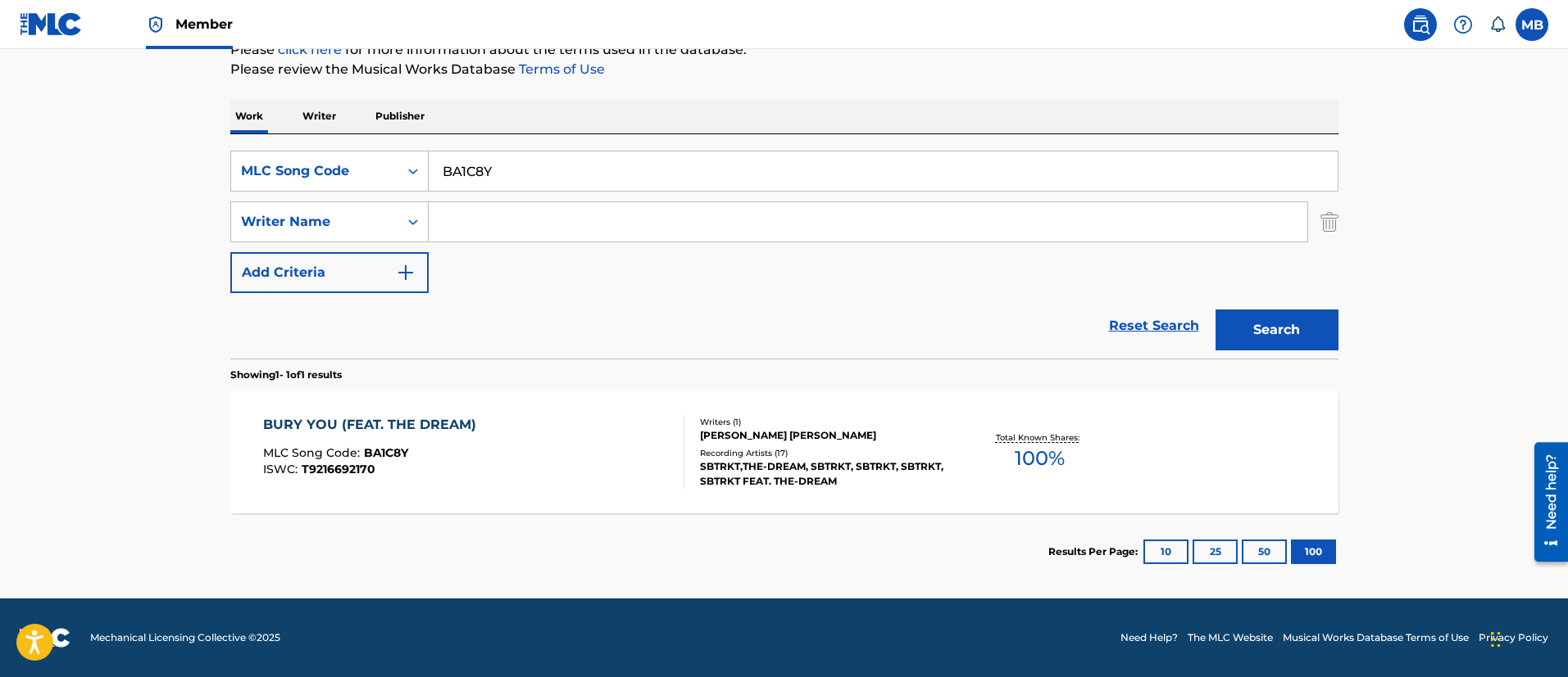
click at [587, 475] on div "BURY YOU (FEAT. THE DREAM) MLC Song Code : BA1C8Y ISWC : T9216692170" at bounding box center [474, 451] width 422 height 74
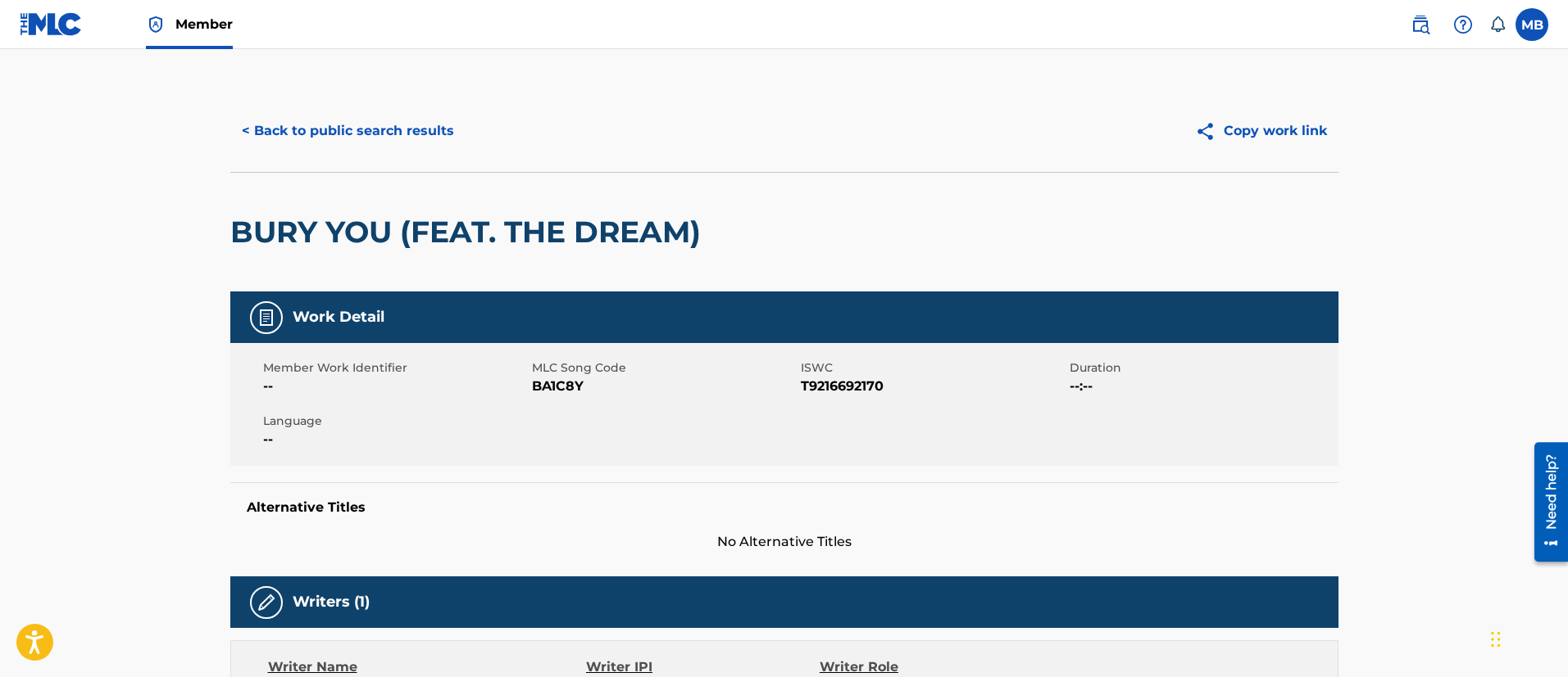
click at [369, 141] on button "< Back to public search results" at bounding box center [348, 131] width 235 height 41
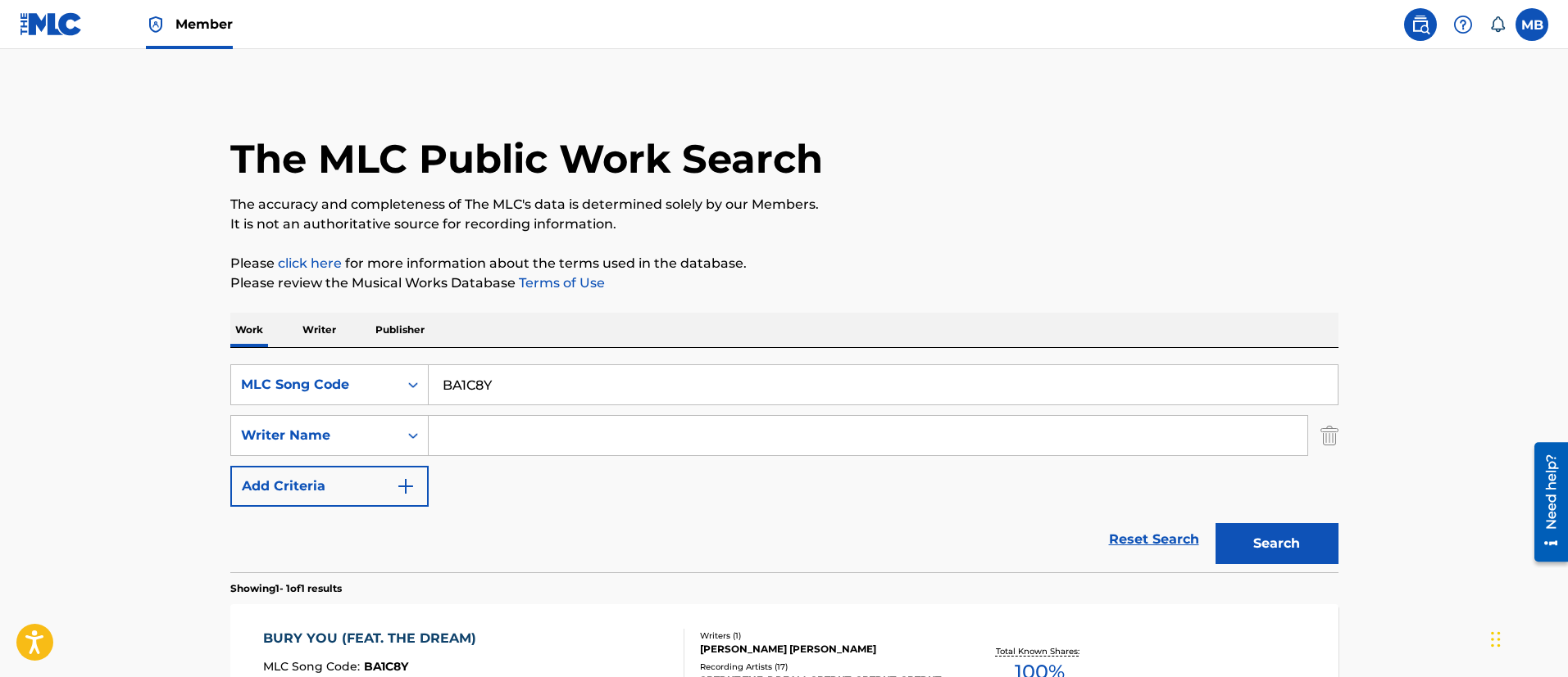
scroll to position [120, 0]
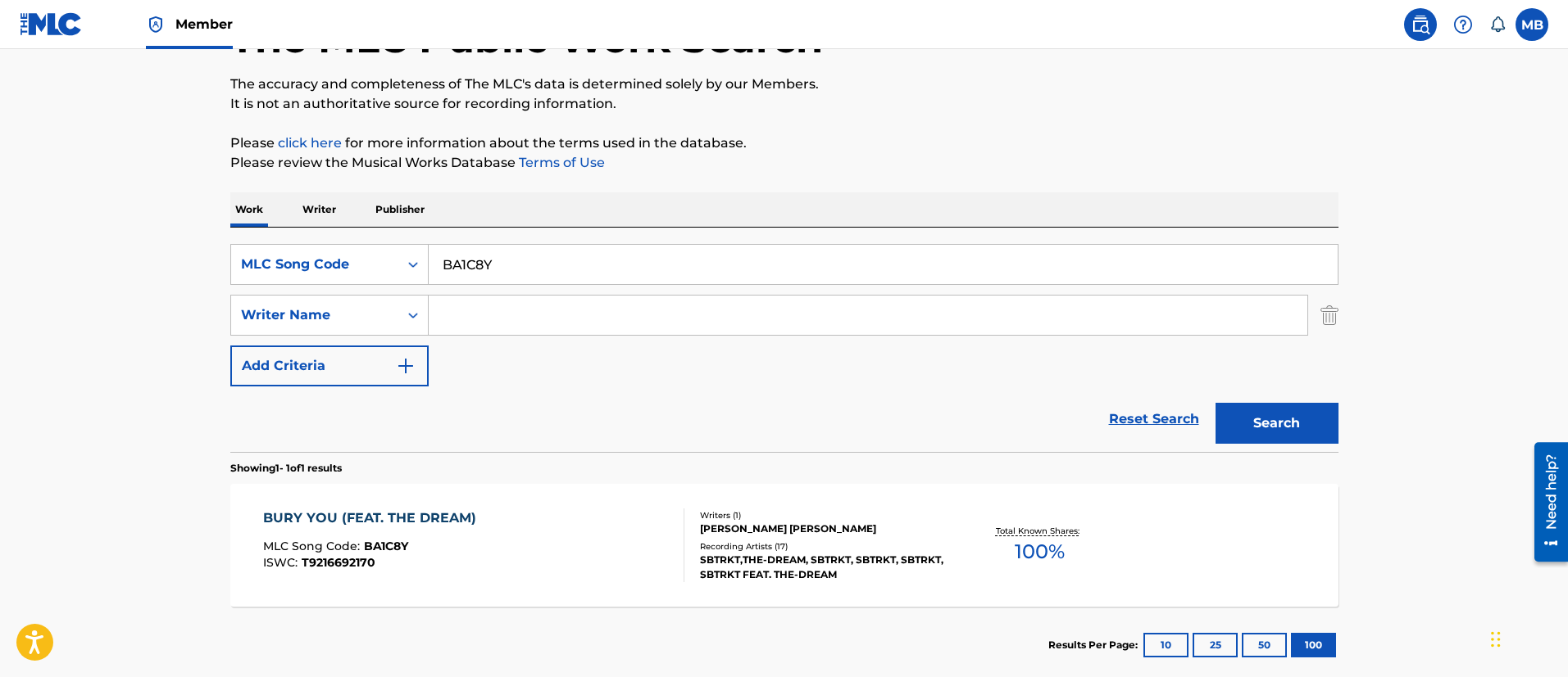
drag, startPoint x: 555, startPoint y: 259, endPoint x: 142, endPoint y: 226, distance: 414.3
click at [150, 238] on main "The MLC Public Work Search The accuracy and completeness of The MLC's data is d…" at bounding box center [784, 311] width 1568 height 764
type input "Bop"
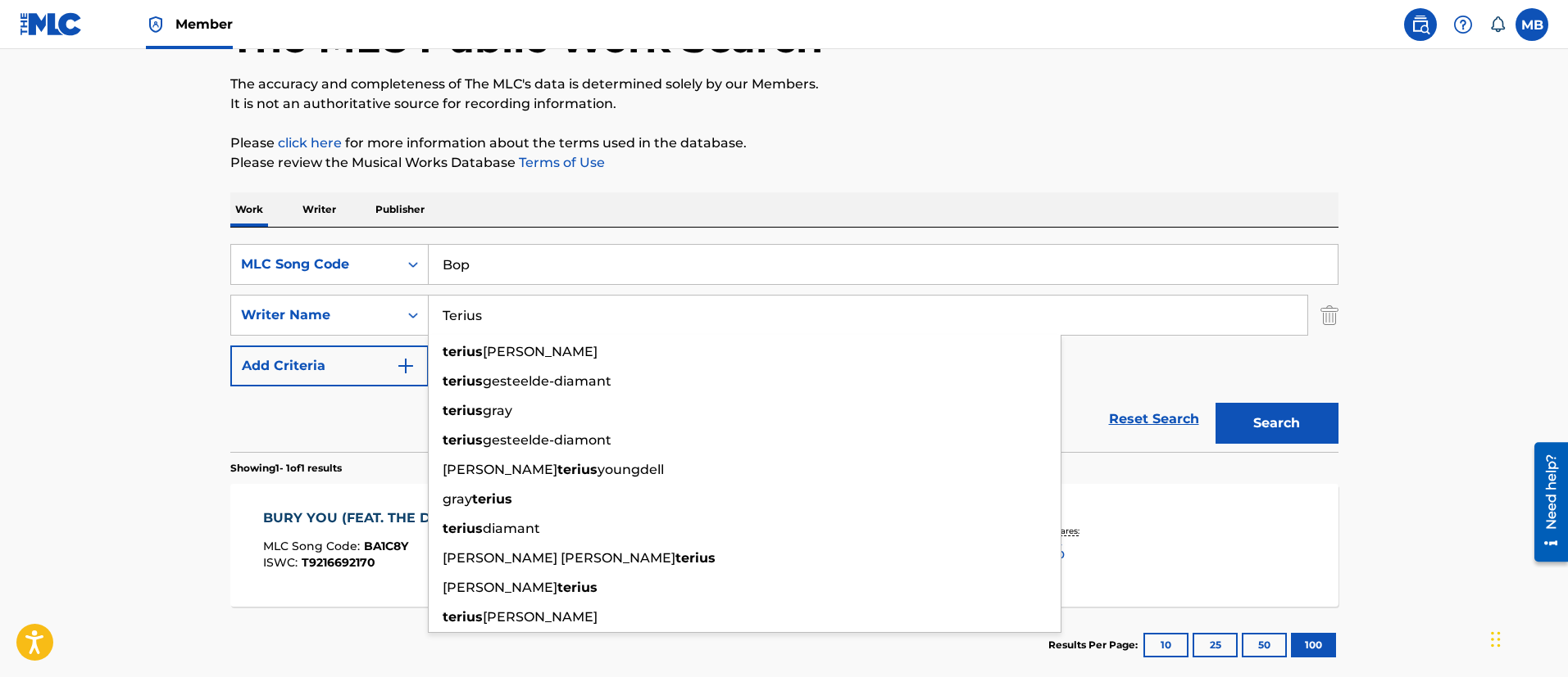
type input "Terius"
click at [1215, 403] on button "Search" at bounding box center [1277, 423] width 123 height 41
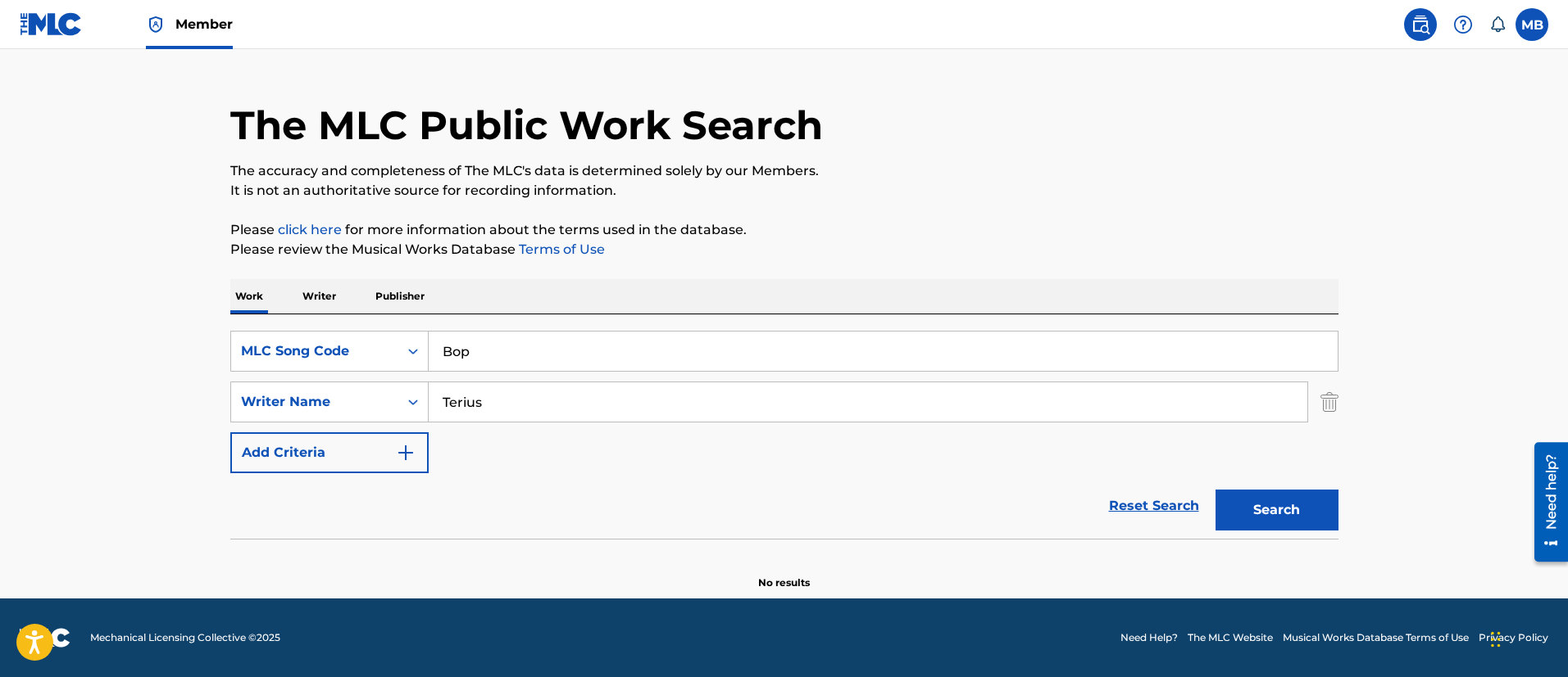
scroll to position [34, 0]
click at [361, 347] on div "MLC Song Code" at bounding box center [314, 351] width 147 height 20
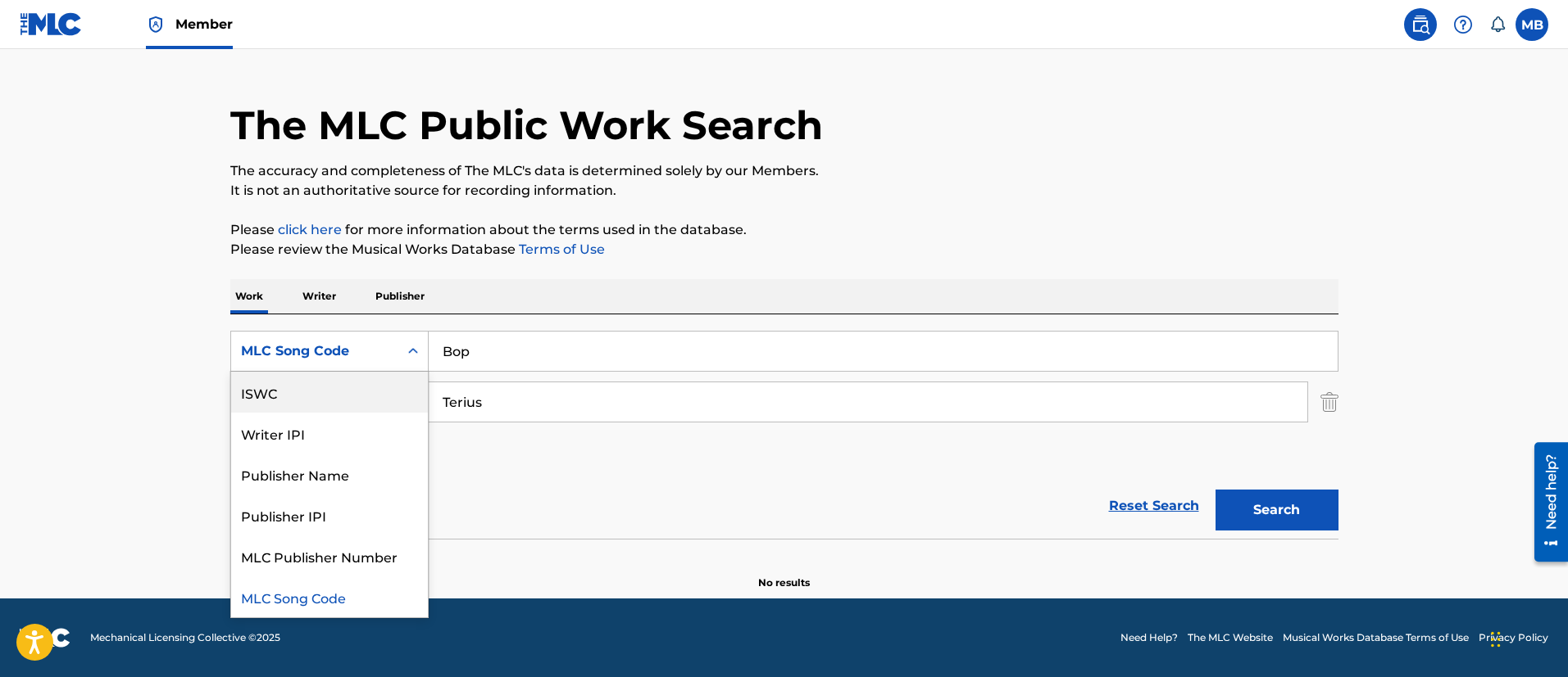
scroll to position [0, 0]
click at [320, 387] on div "Work Title" at bounding box center [329, 393] width 197 height 41
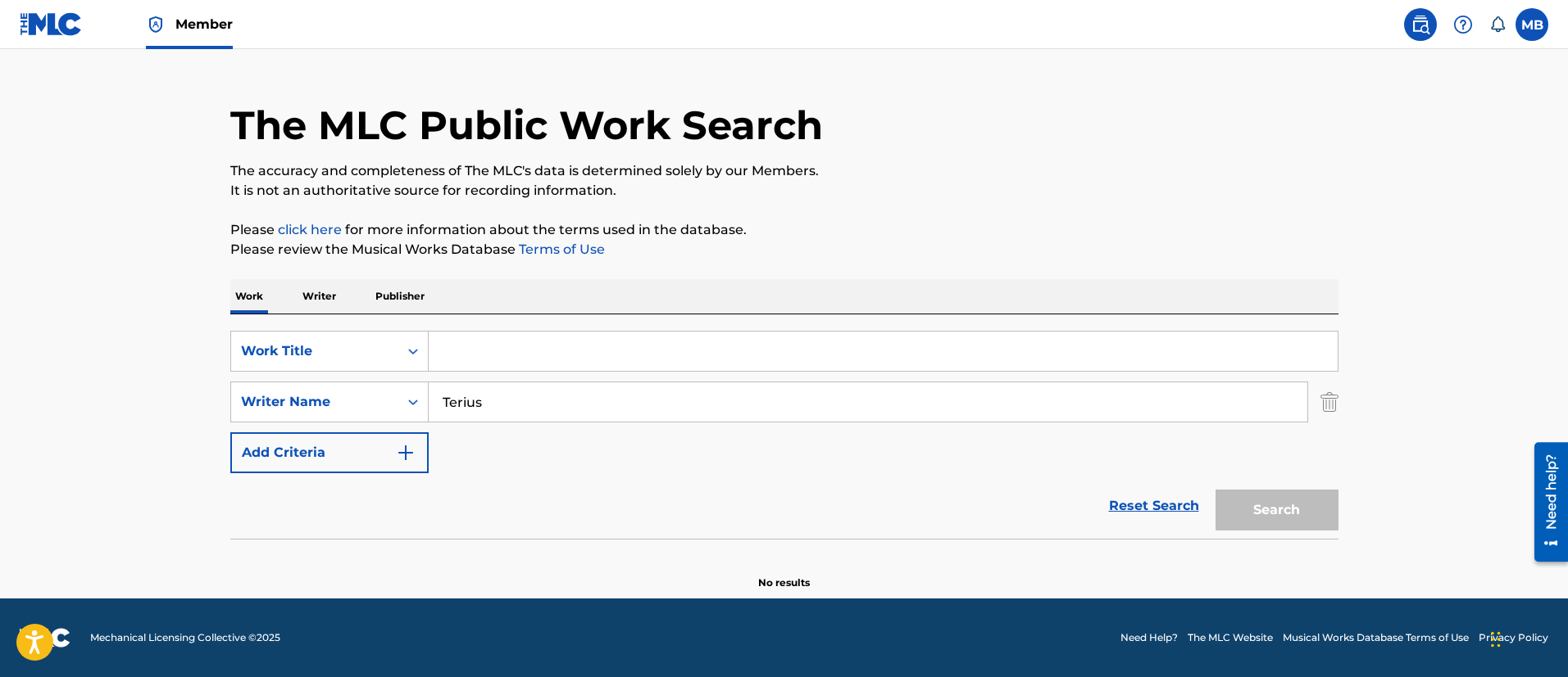
click at [485, 362] on input "Search Form" at bounding box center [882, 352] width 909 height 39
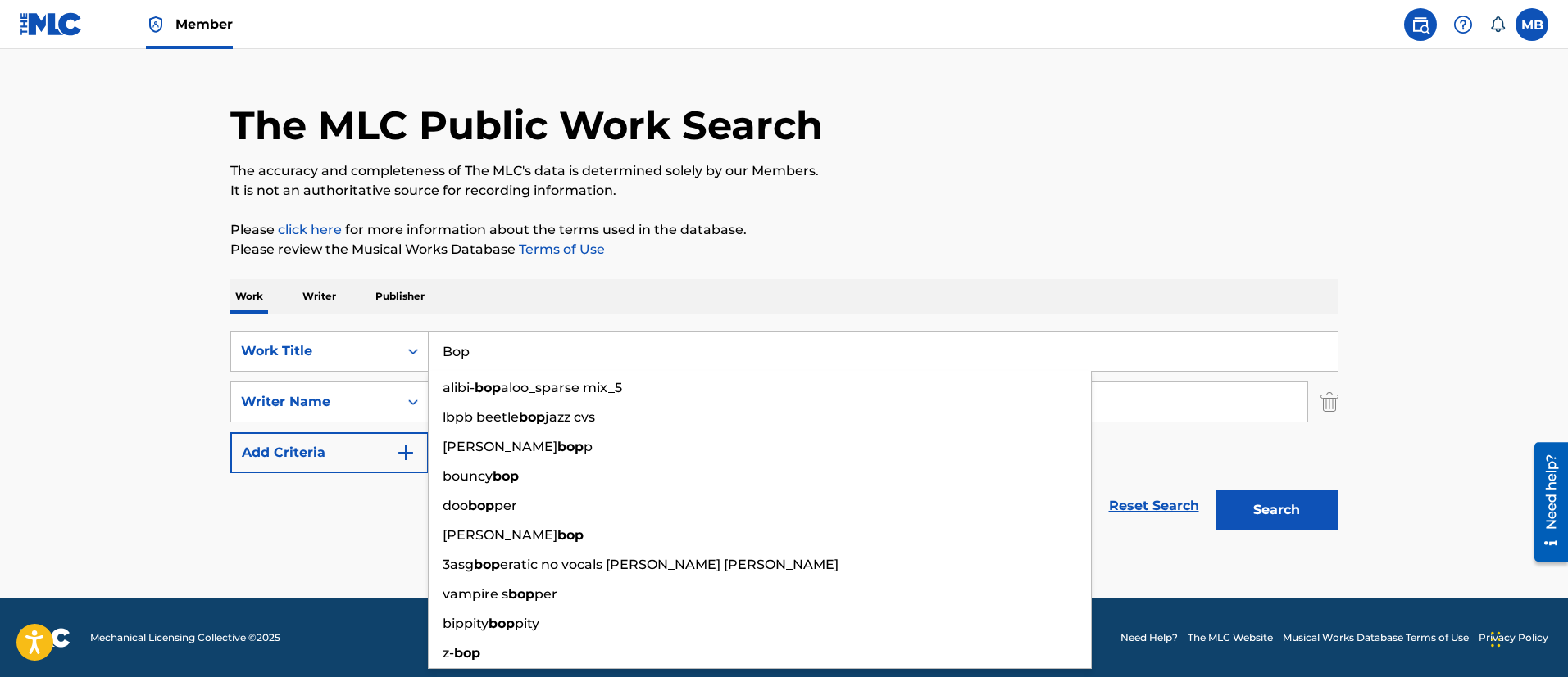
type input "Bop"
click at [1215, 490] on button "Search" at bounding box center [1277, 510] width 123 height 41
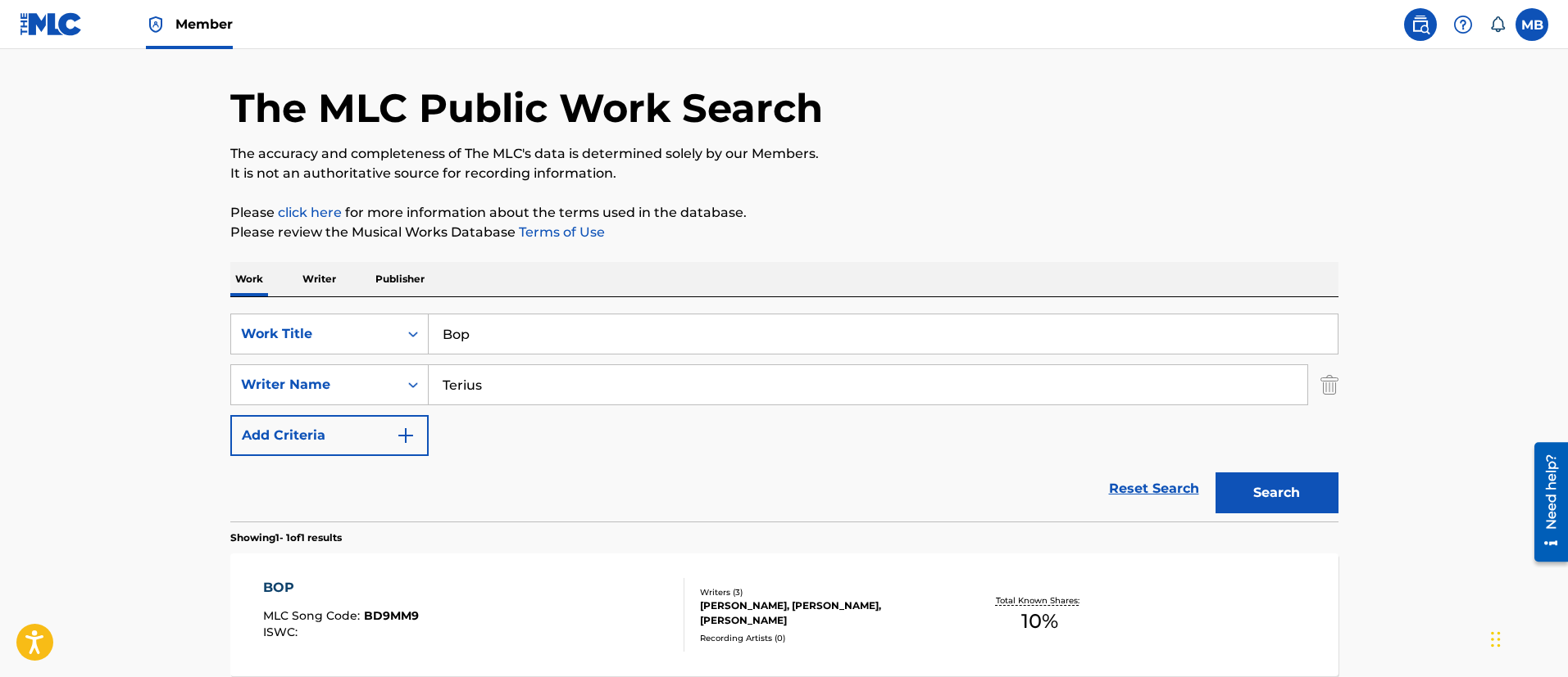
scroll to position [214, 0]
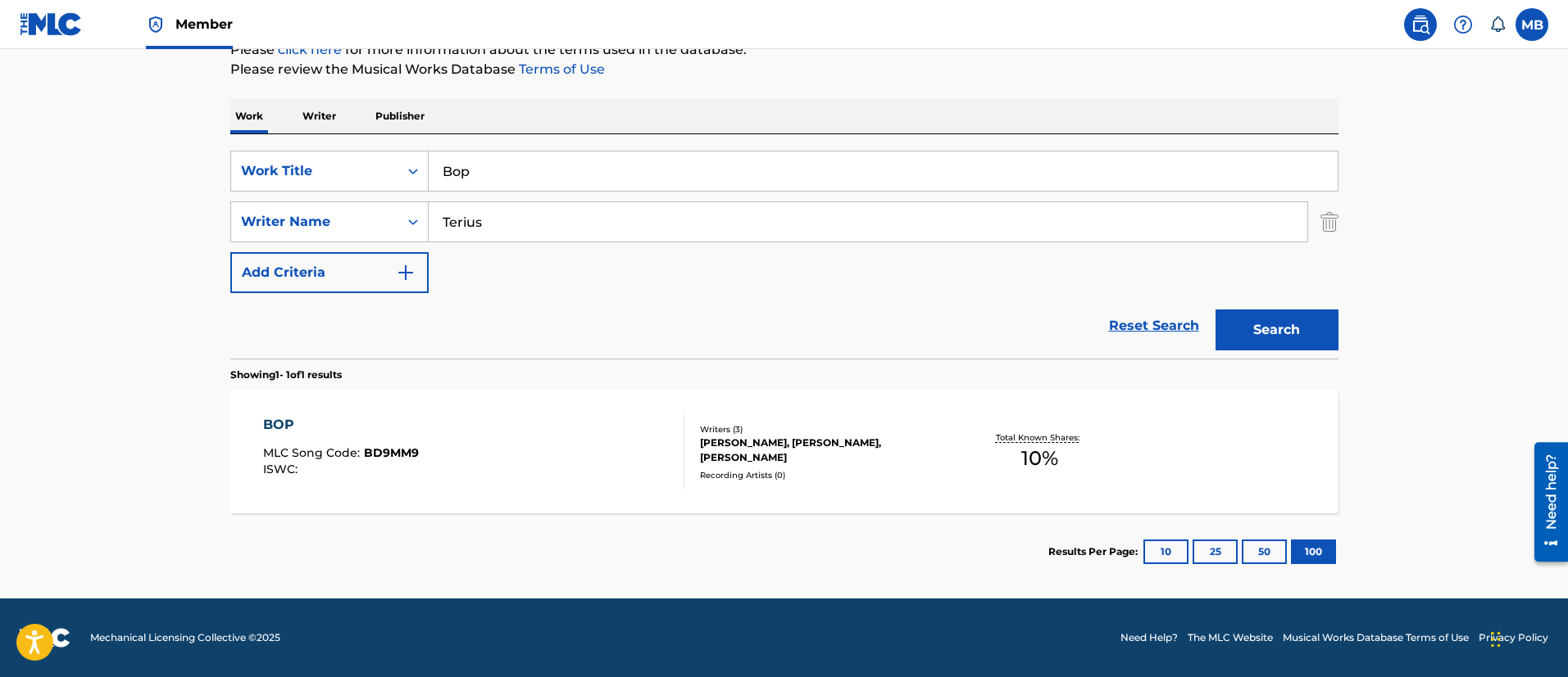
click at [526, 420] on div "BOP MLC Song Code : BD9MM9 ISWC :" at bounding box center [474, 451] width 422 height 74
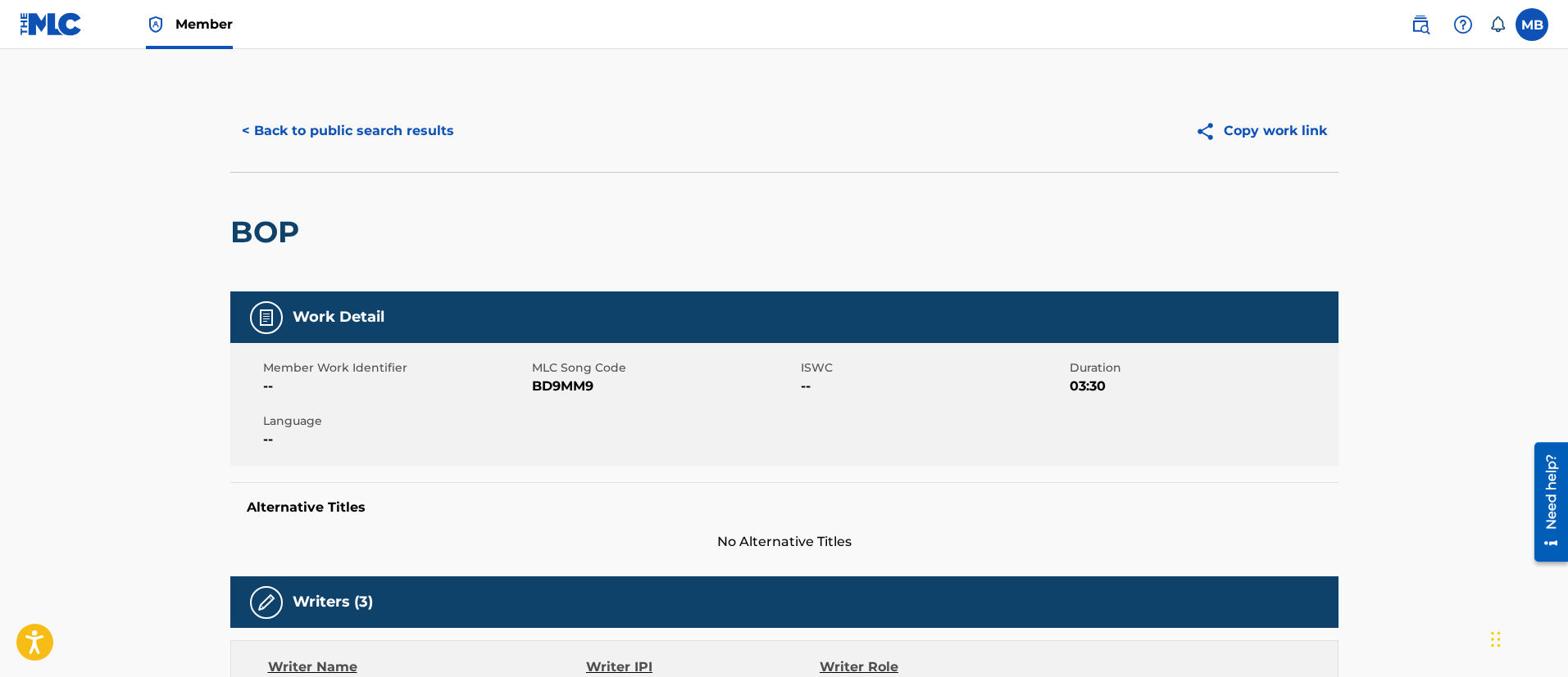
click at [536, 387] on span "BD9MM9" at bounding box center [664, 386] width 265 height 20
click at [422, 150] on button "< Back to public search results" at bounding box center [348, 131] width 235 height 41
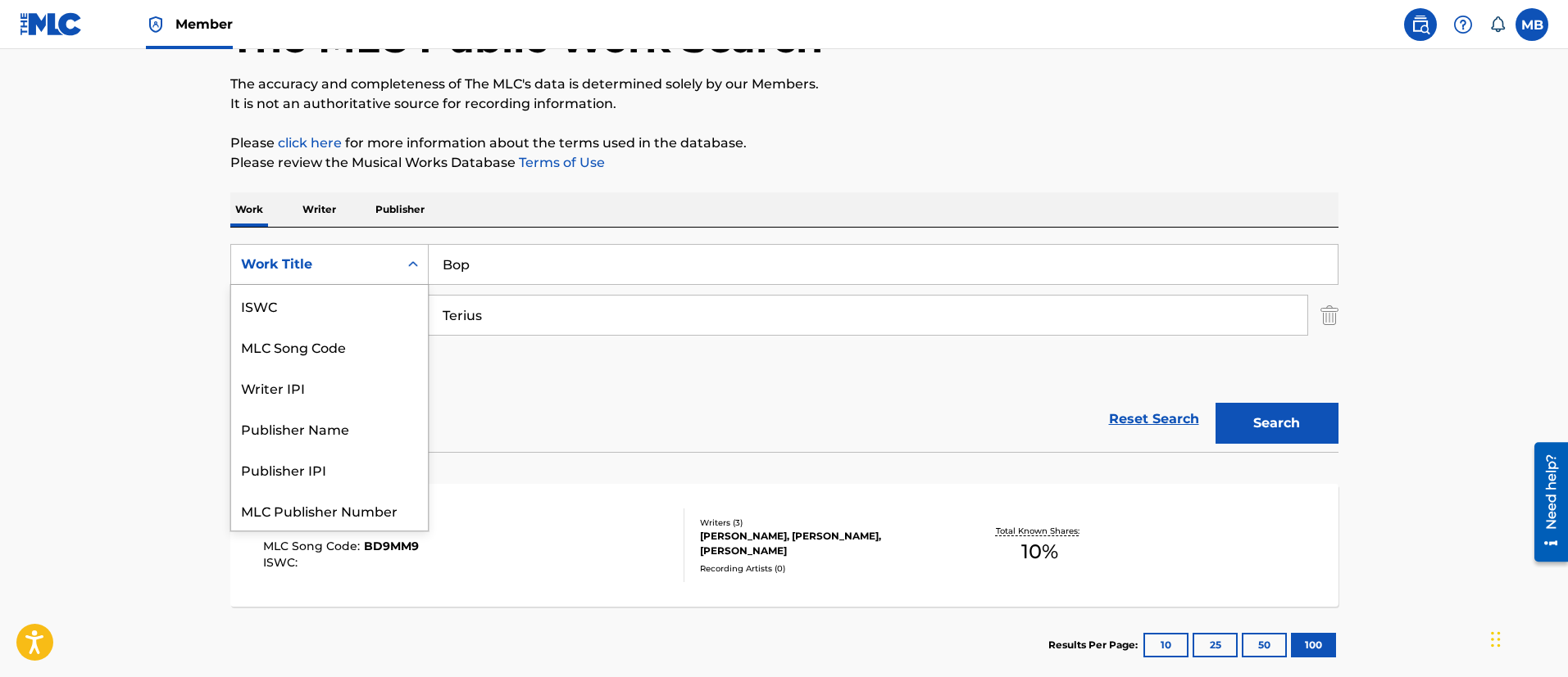
click at [361, 274] on div "Work Title" at bounding box center [314, 264] width 167 height 31
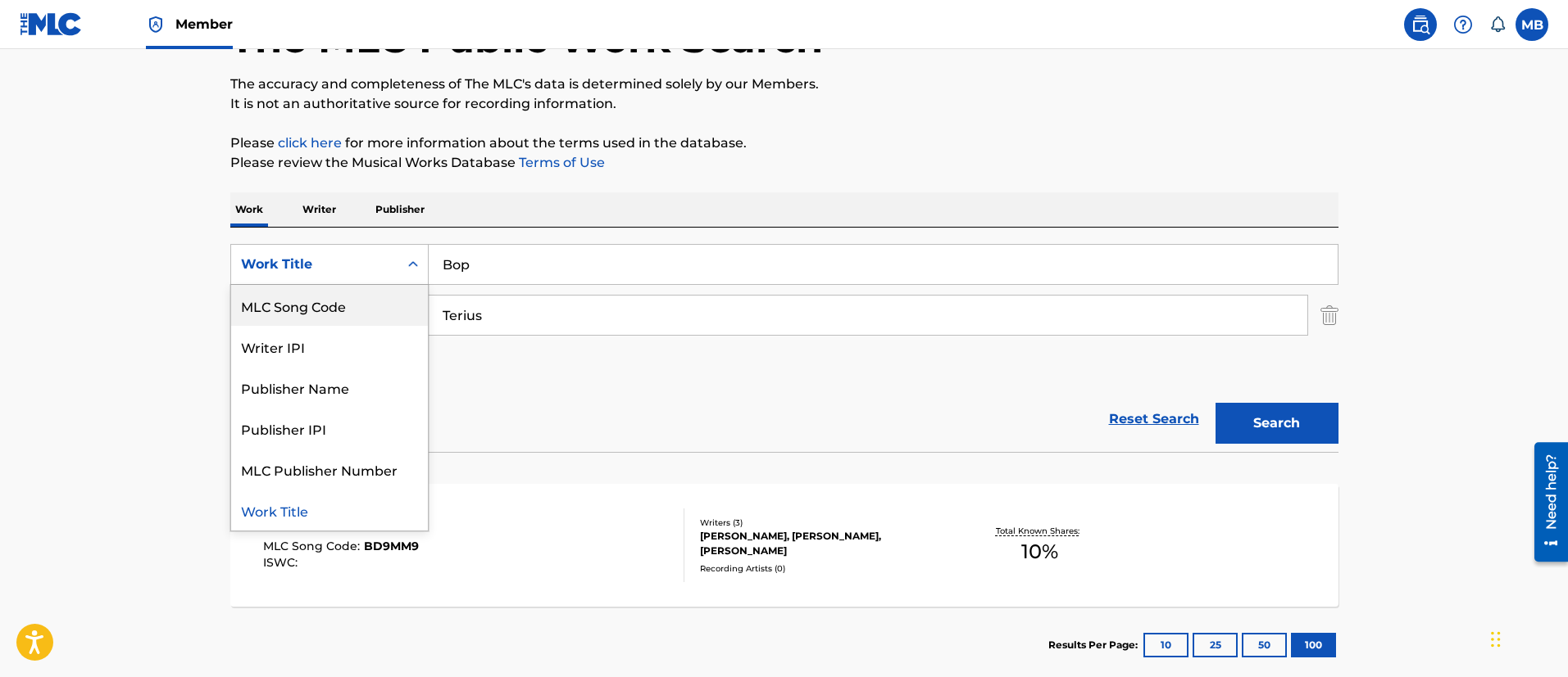
click at [343, 301] on div "MLC Song Code" at bounding box center [329, 306] width 197 height 41
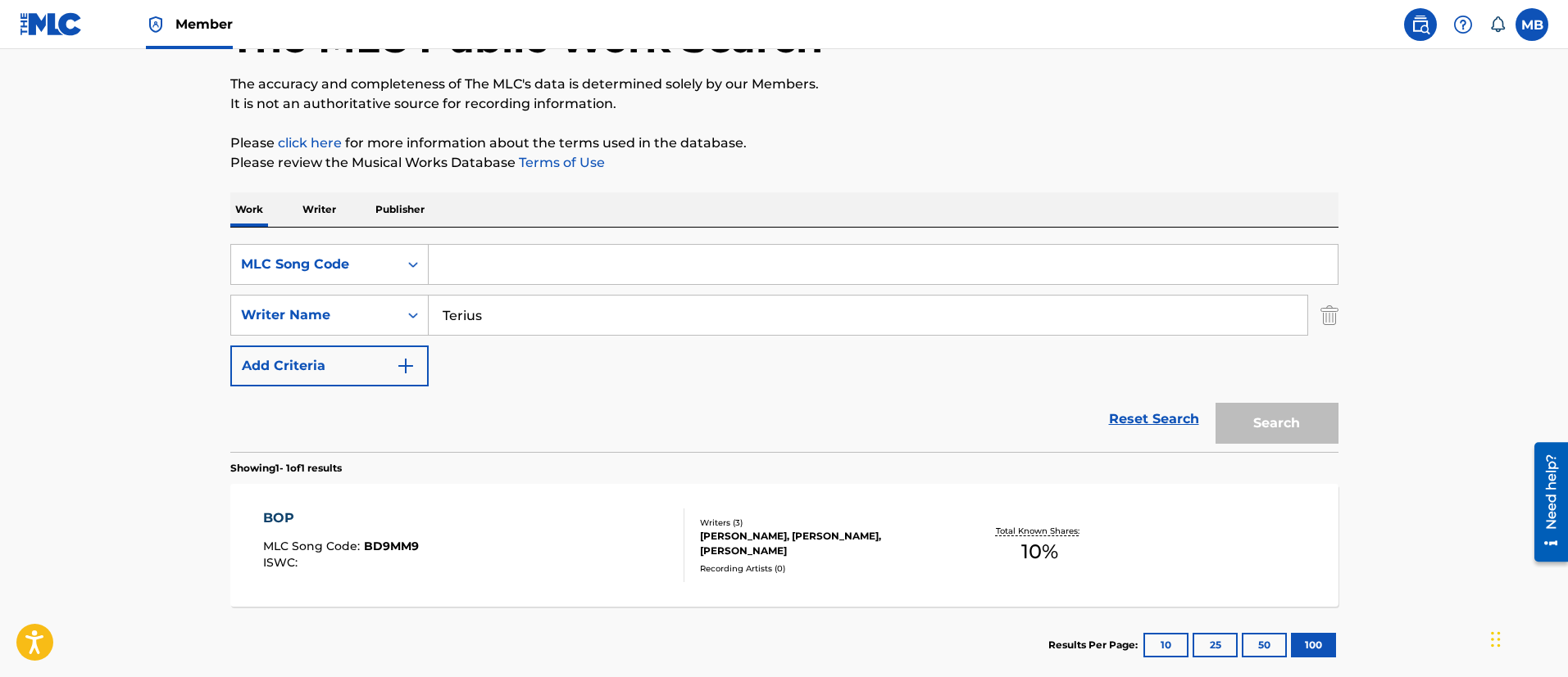
click at [487, 268] on input "Search Form" at bounding box center [882, 265] width 909 height 39
paste input "BA64QG"
type input "BA64QG"
click at [1215, 403] on button "Search" at bounding box center [1277, 423] width 123 height 41
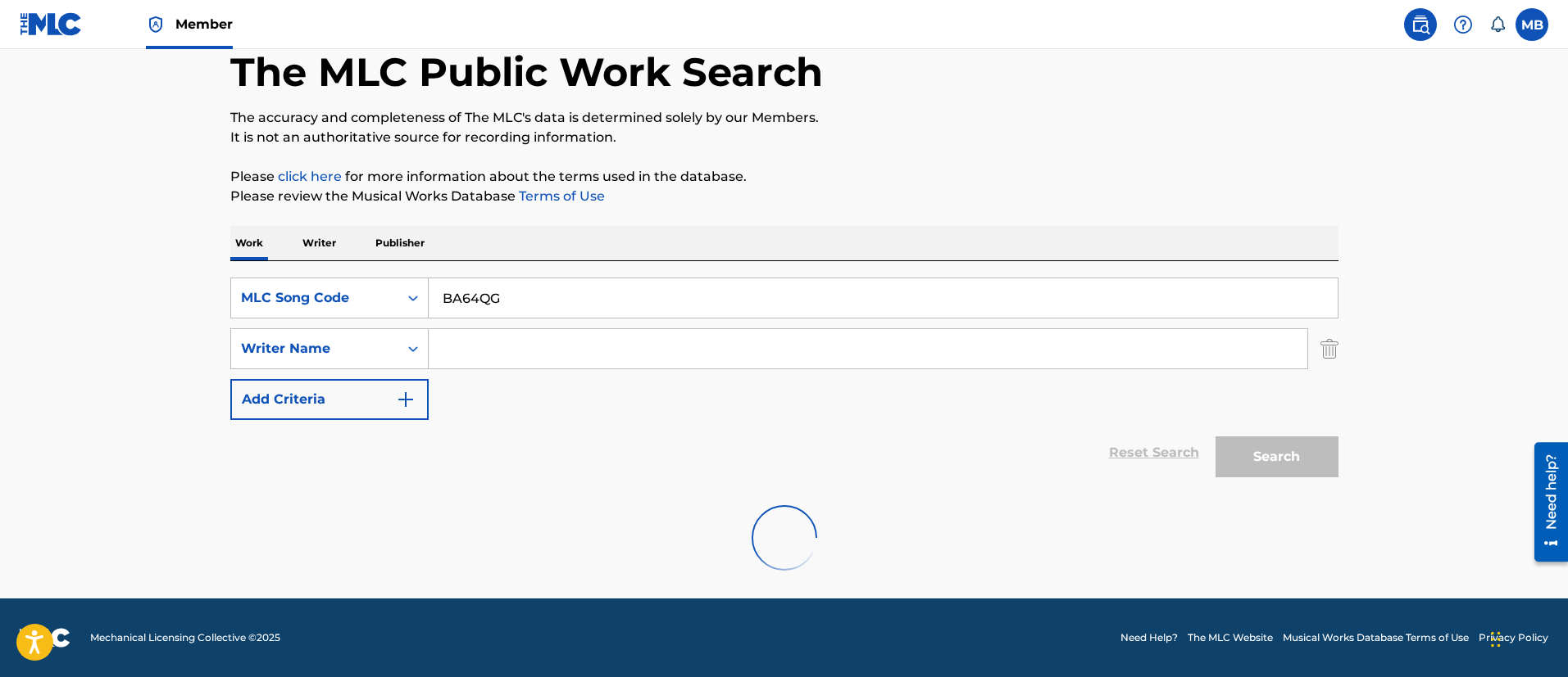
scroll to position [120, 0]
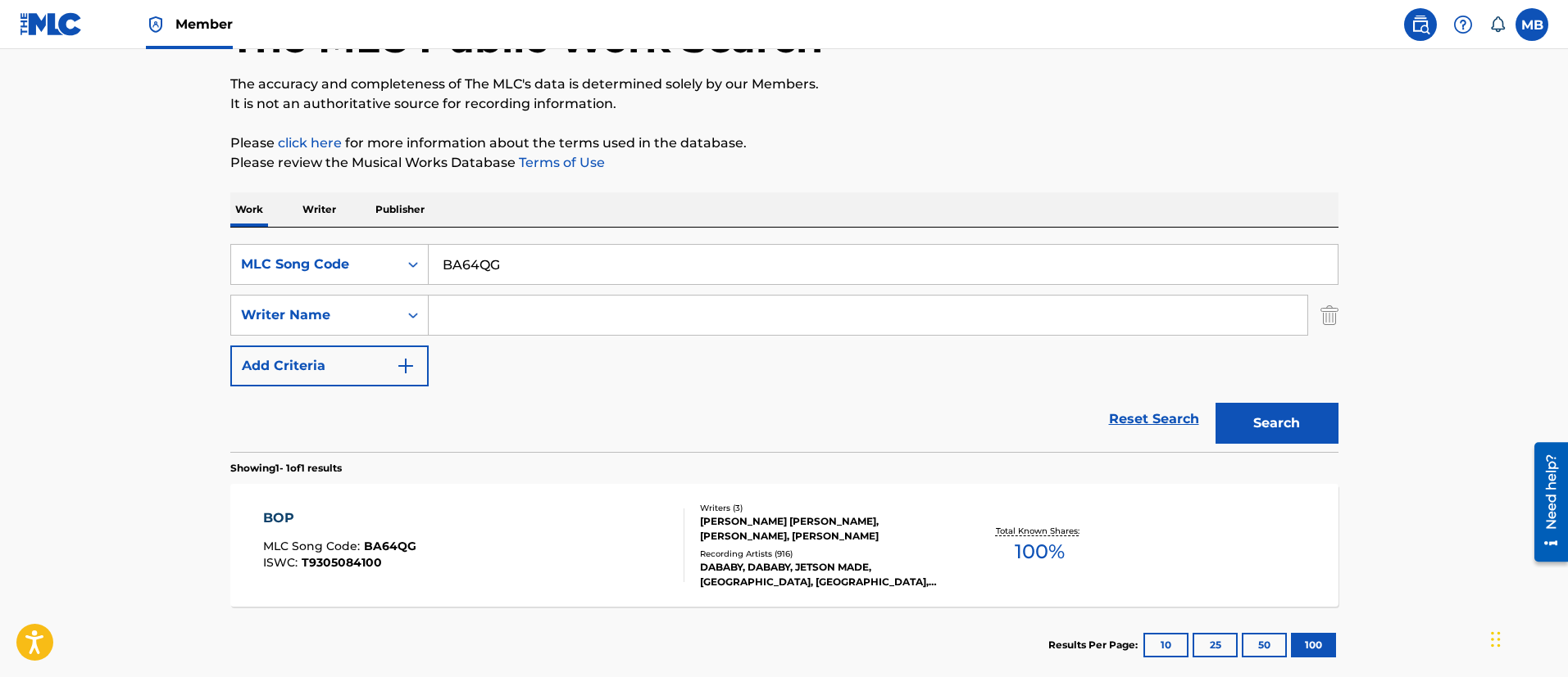
click at [562, 516] on div "BOP MLC Song Code : BA64QG ISWC : T9305084100" at bounding box center [474, 546] width 422 height 74
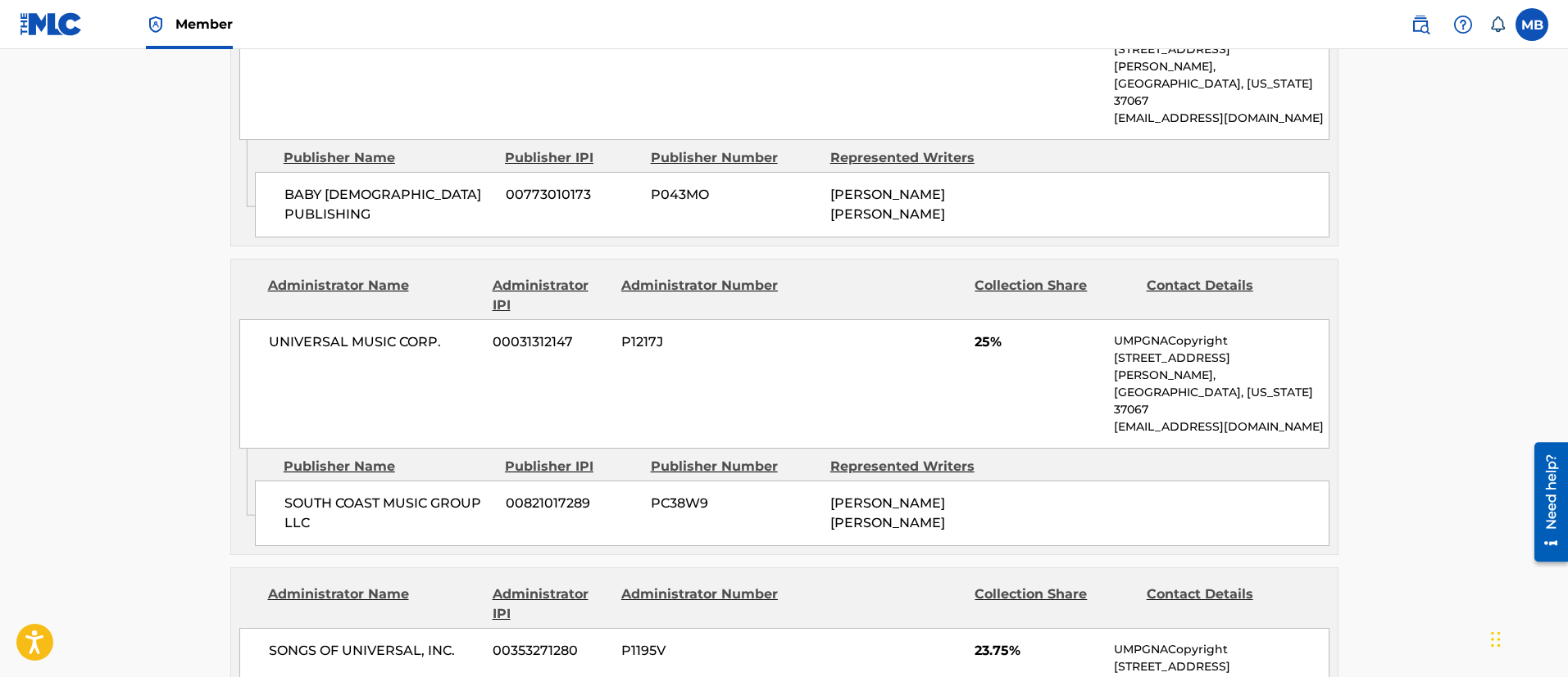
scroll to position [1085, 0]
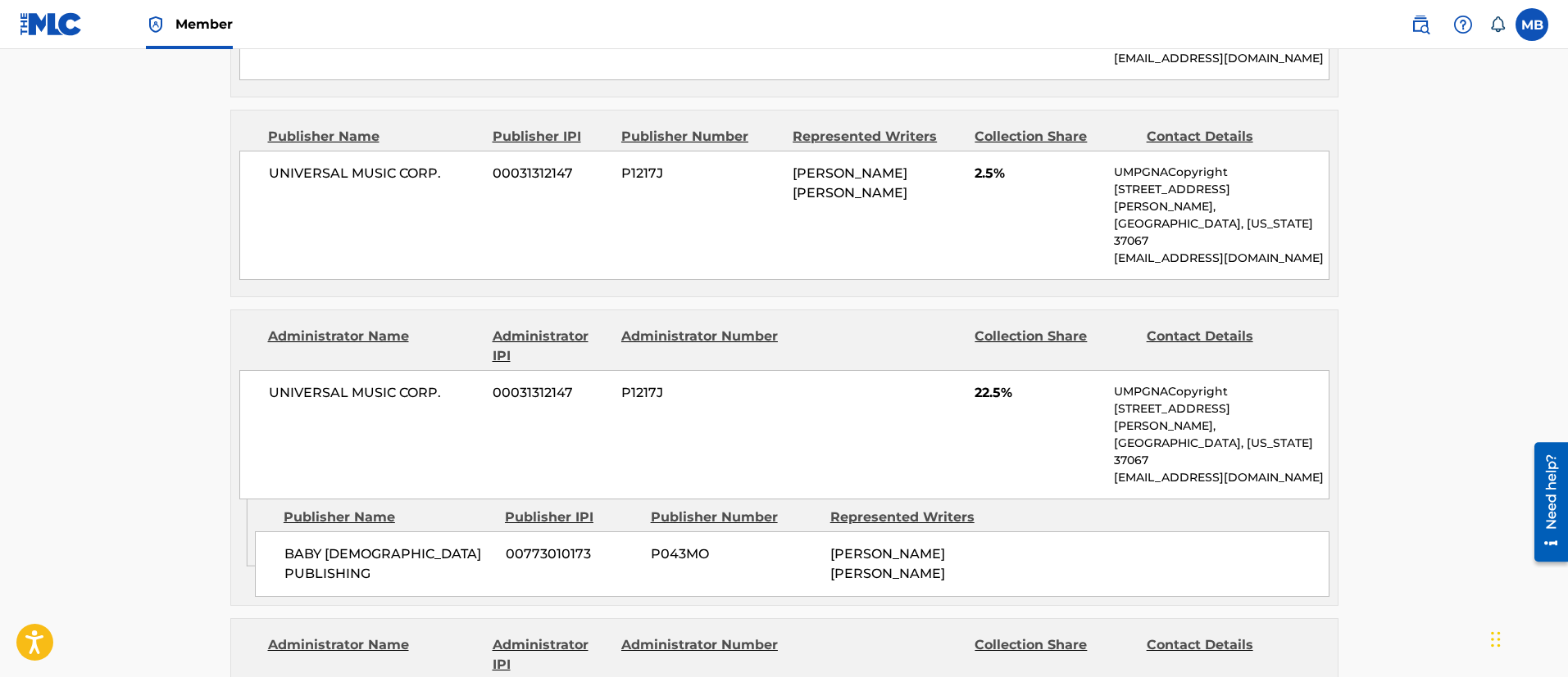
click at [198, 24] on span "Member" at bounding box center [203, 24] width 57 height 19
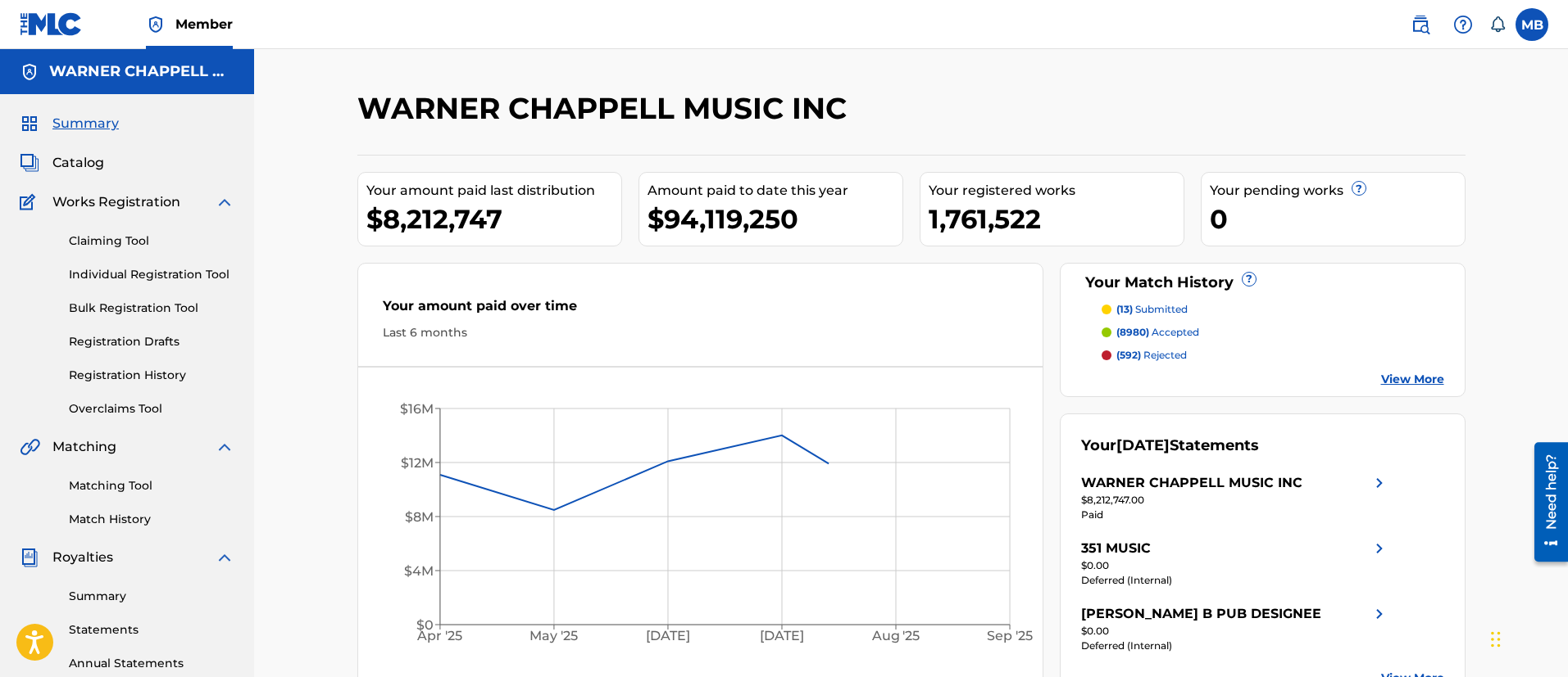
click at [106, 493] on link "Matching Tool" at bounding box center [151, 486] width 165 height 17
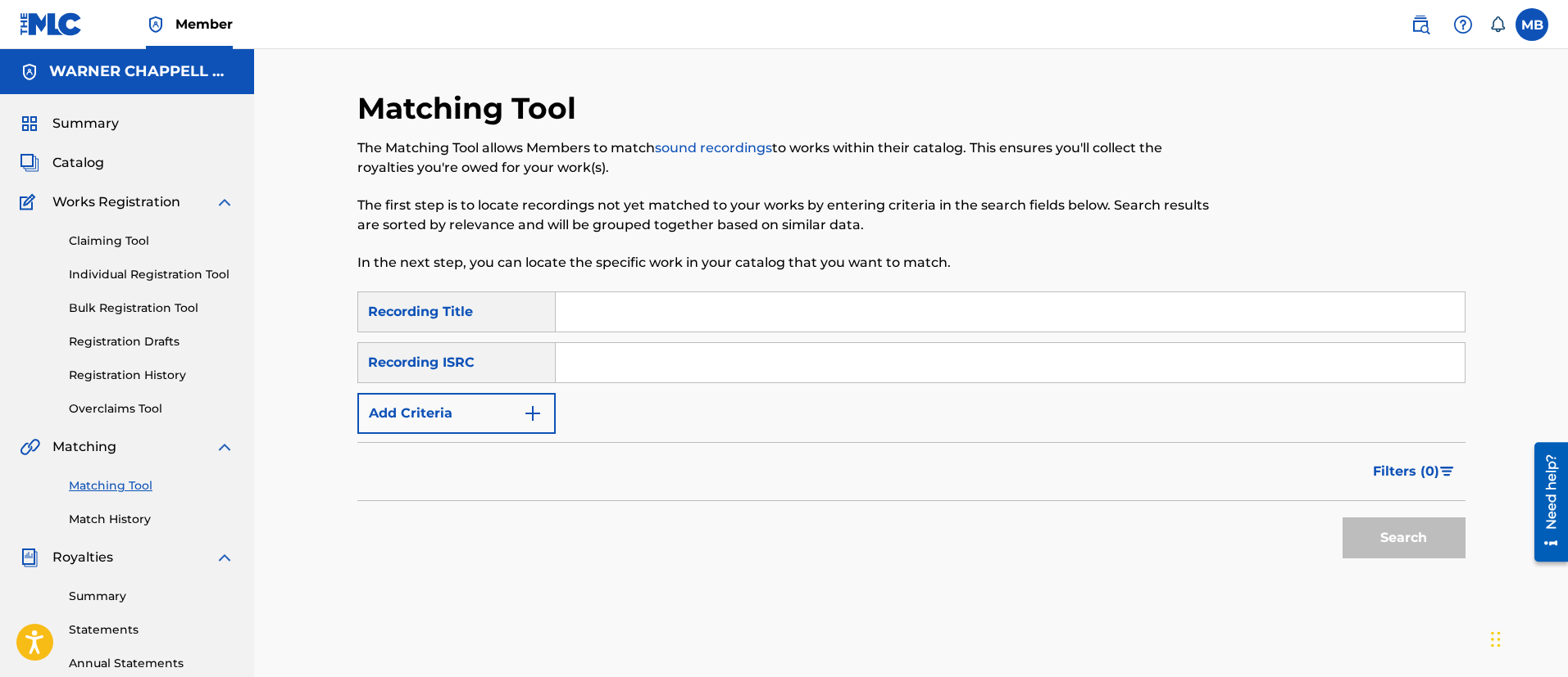
click at [628, 357] on input "Search Form" at bounding box center [1010, 363] width 909 height 39
paste input "QZS7J2347961"
type input "QZS7J2347961"
click at [1342, 518] on button "Search" at bounding box center [1404, 538] width 123 height 41
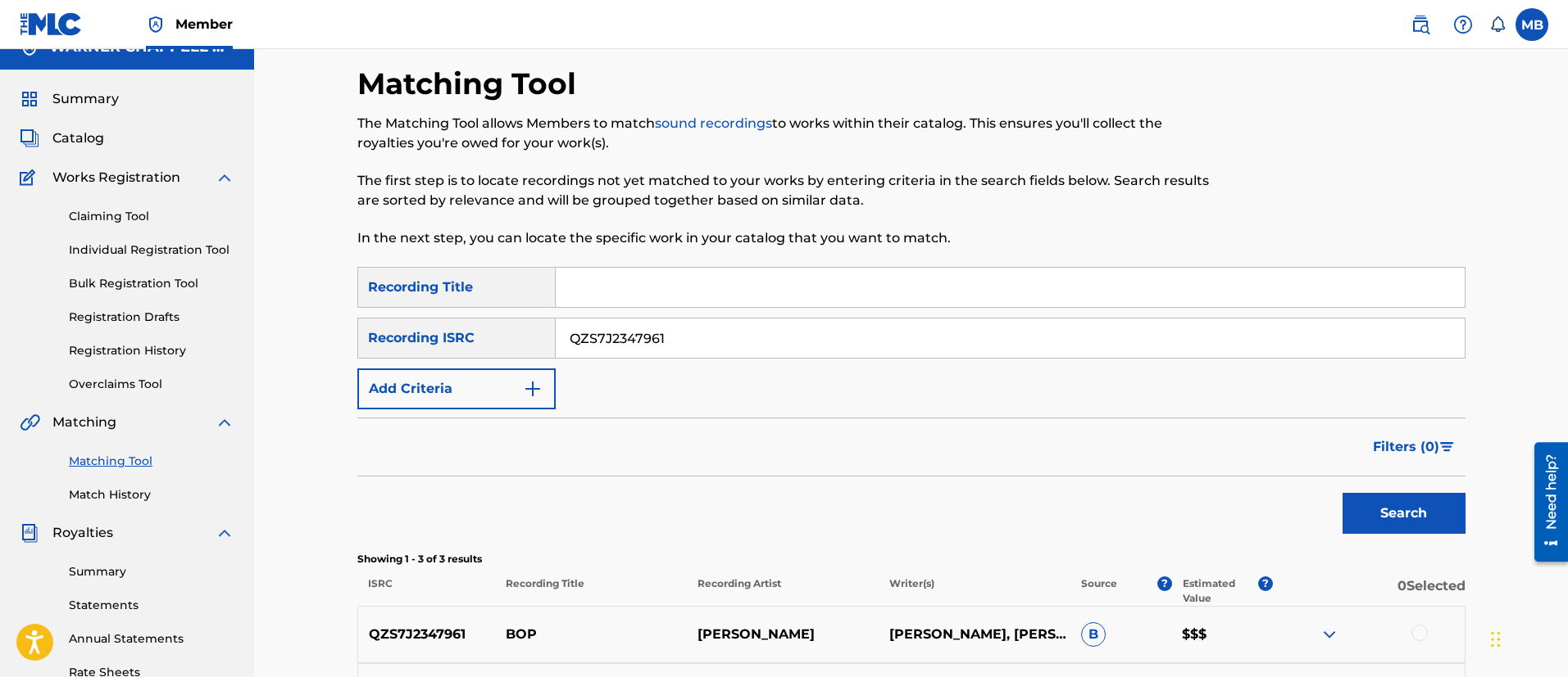
scroll to position [338, 0]
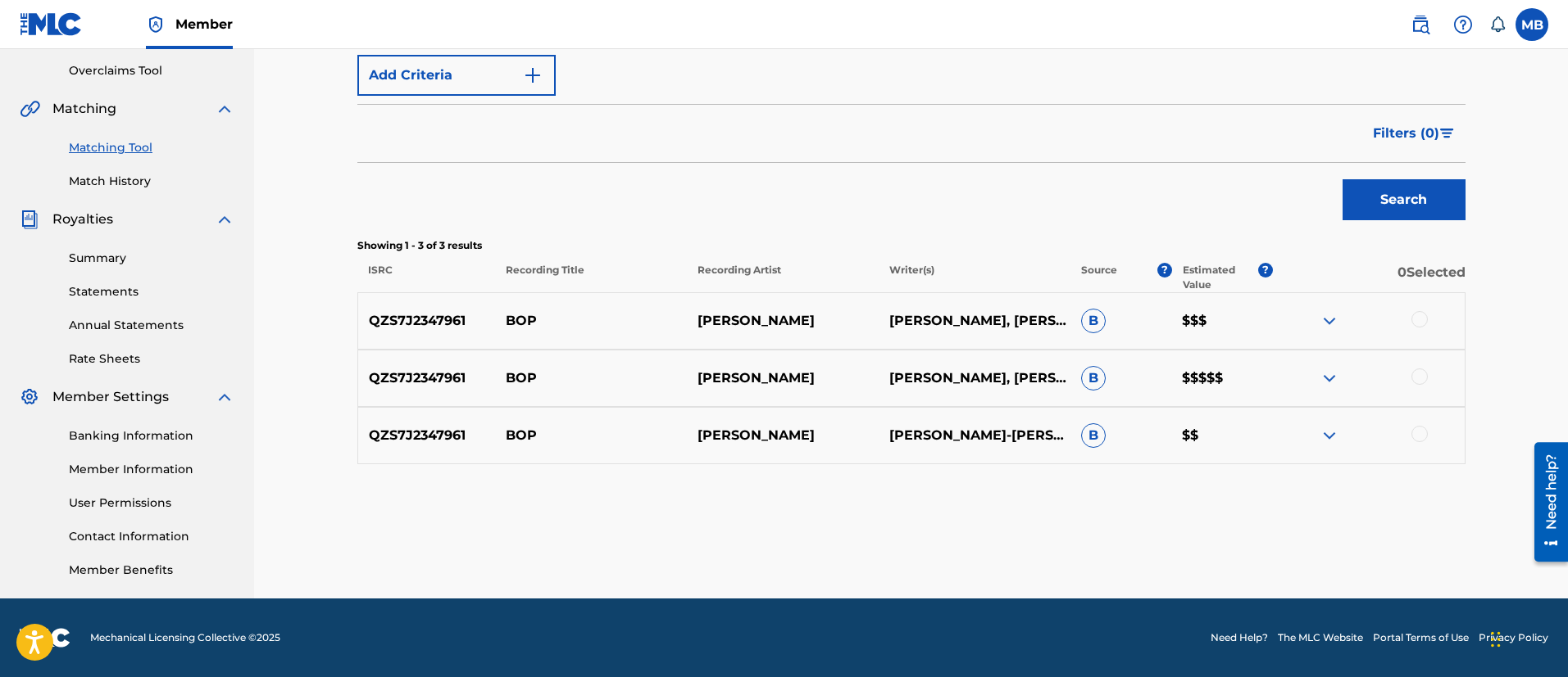
click at [419, 380] on p "QZS7J2347961" at bounding box center [427, 378] width 138 height 20
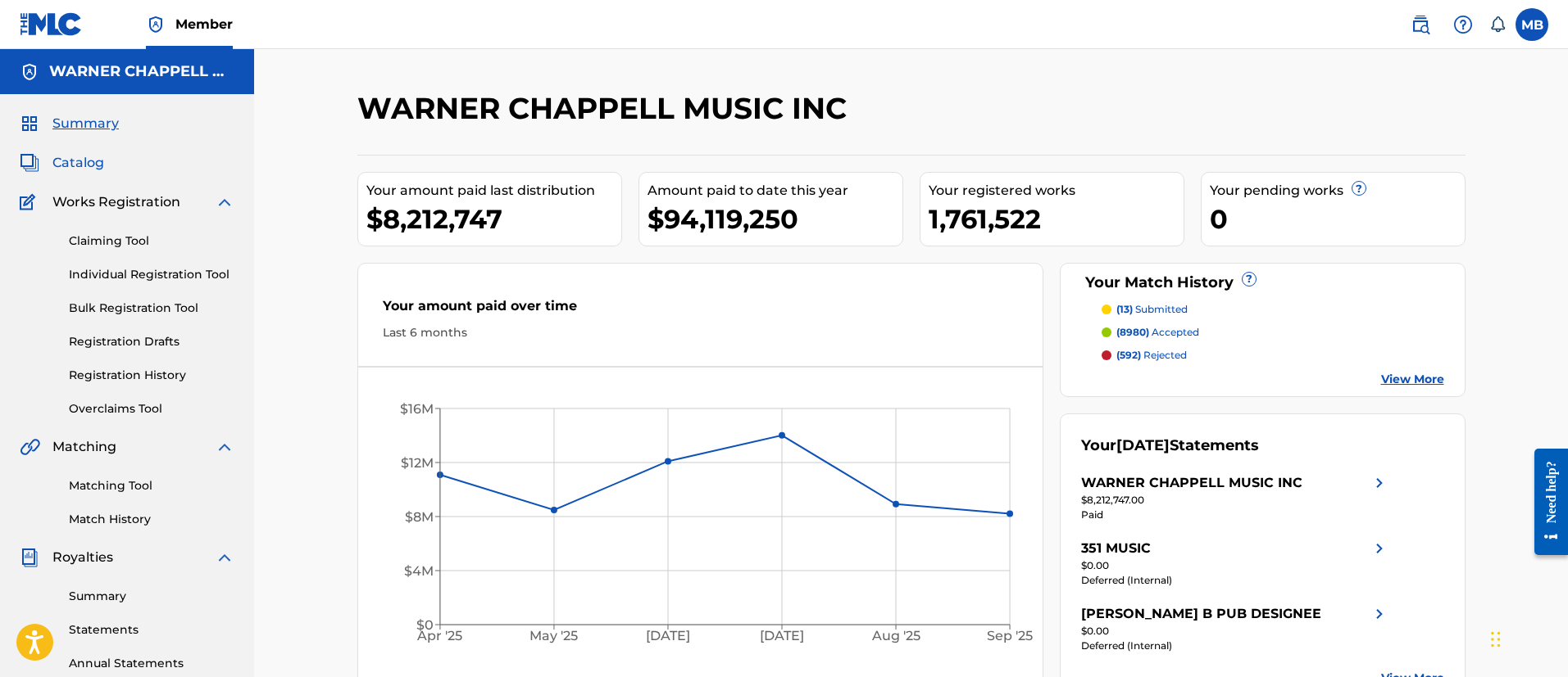
click at [68, 169] on span "Catalog" at bounding box center [77, 162] width 51 height 20
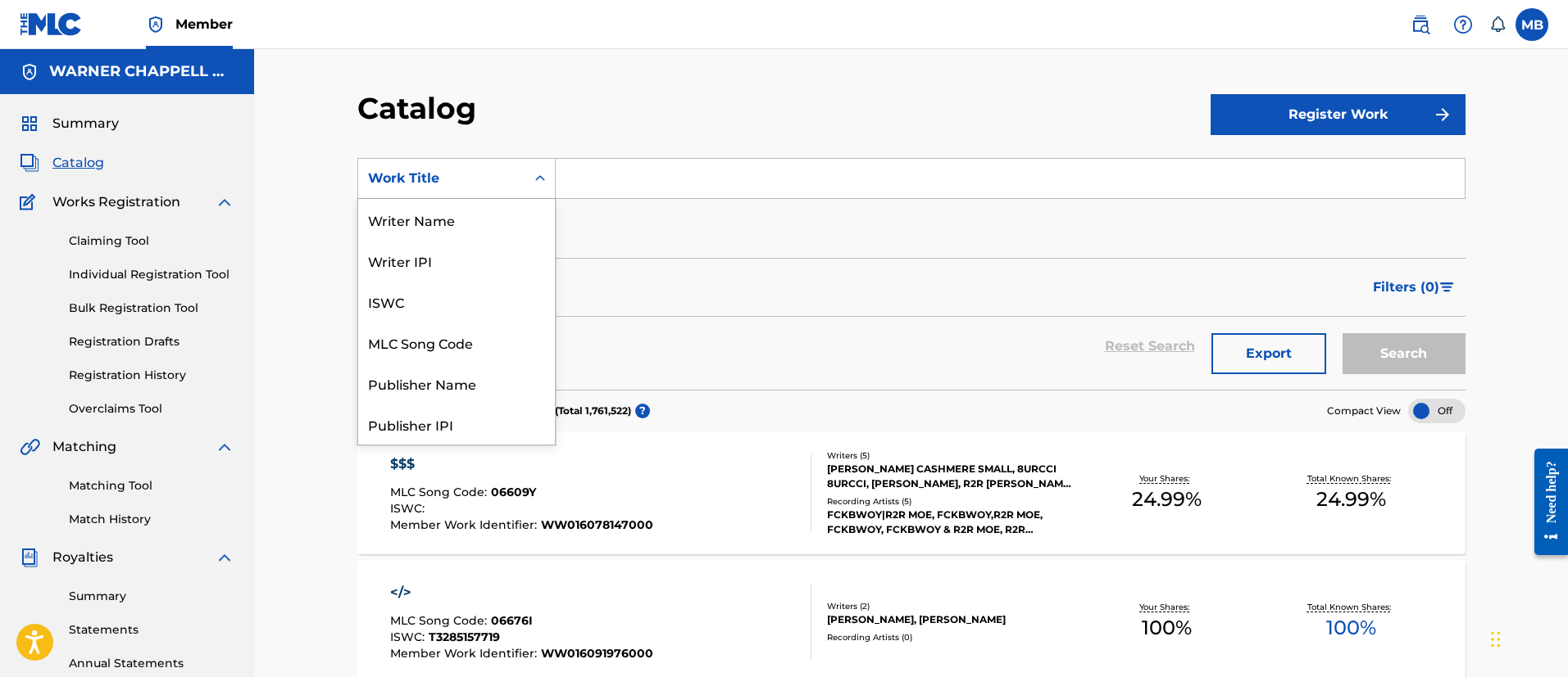
click at [503, 188] on div "Work Title" at bounding box center [441, 178] width 167 height 31
click at [1429, 17] on img at bounding box center [1420, 24] width 20 height 20
